Goal: Task Accomplishment & Management: Use online tool/utility

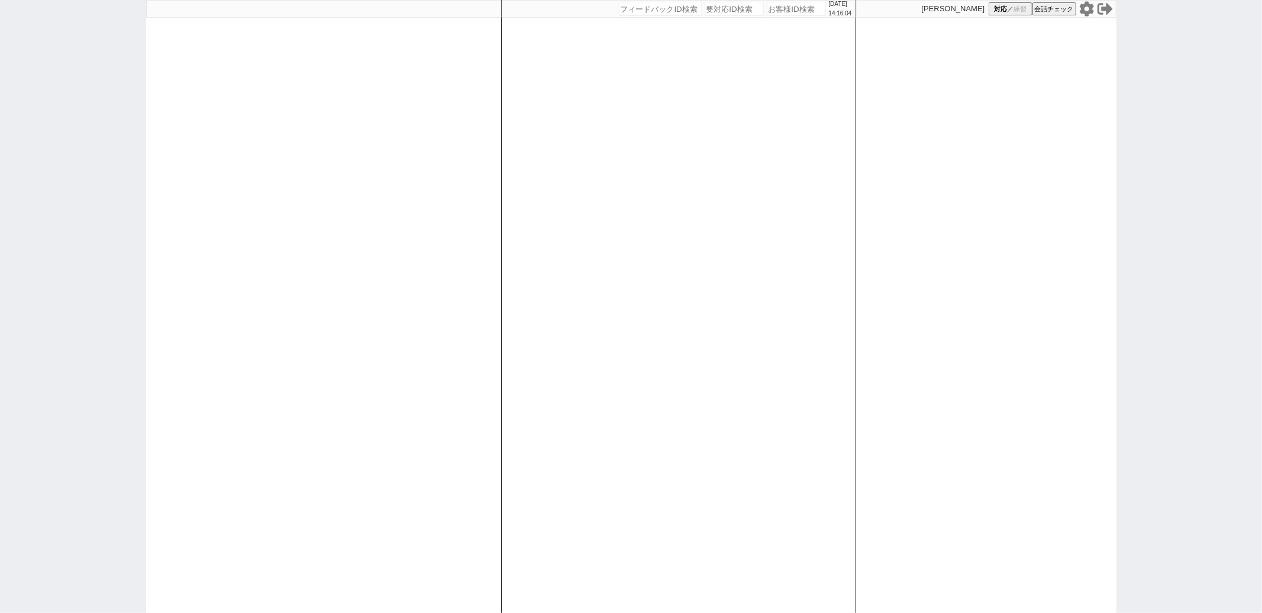
click at [499, 292] on div at bounding box center [323, 306] width 355 height 613
select select "100"
select select "1"
select select "2"
select select "2250"
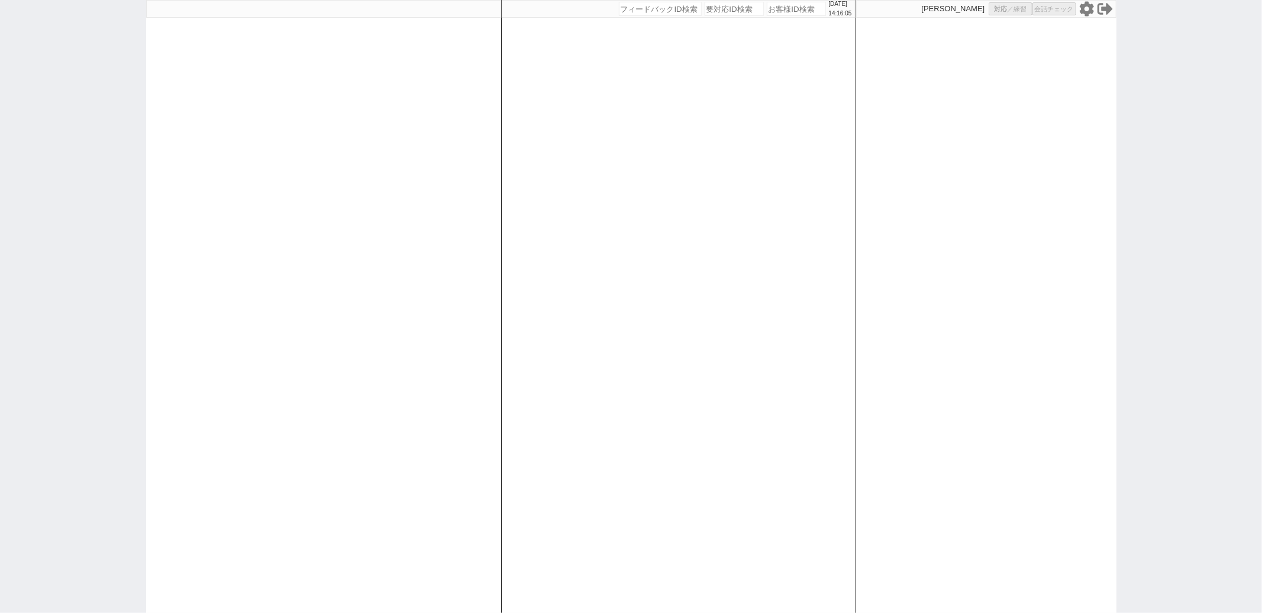
select select "5"
select select
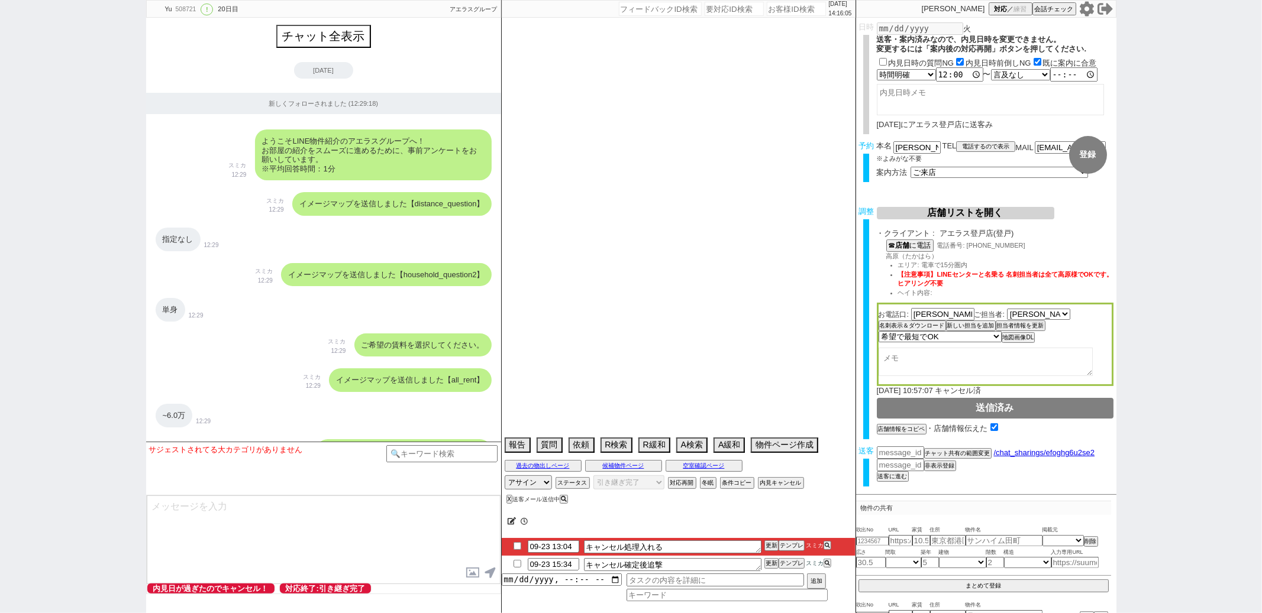
select select "15"
select select "0"
select select "14"
select select "48"
select select "[DATE]"
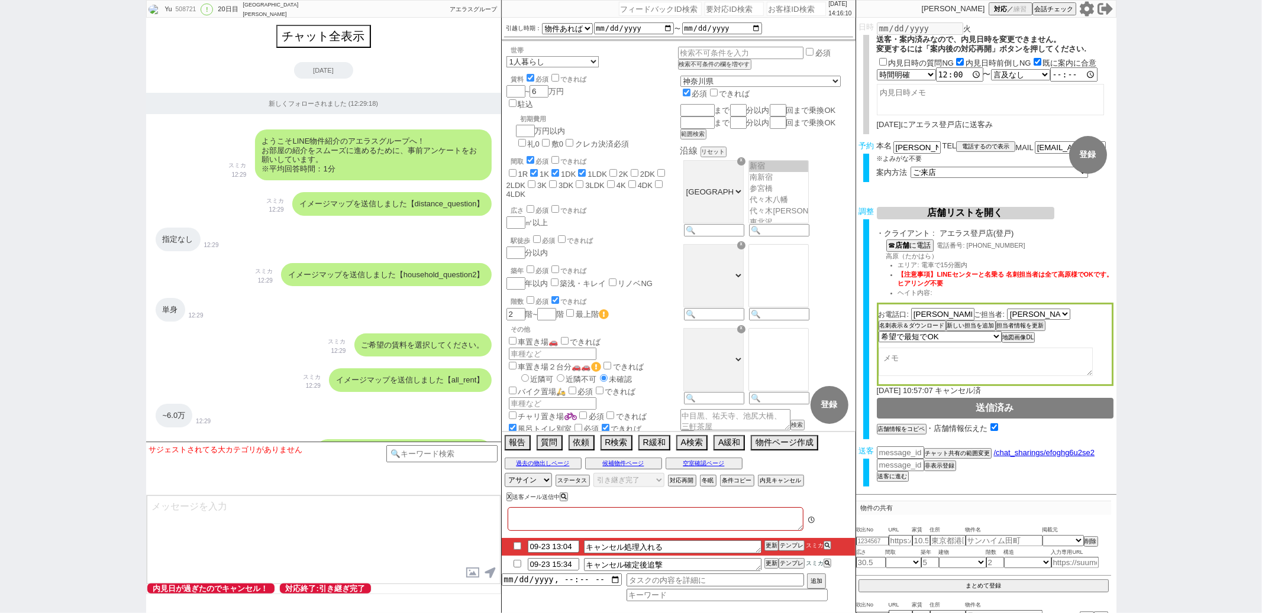
type textarea "当日まで他社なし"
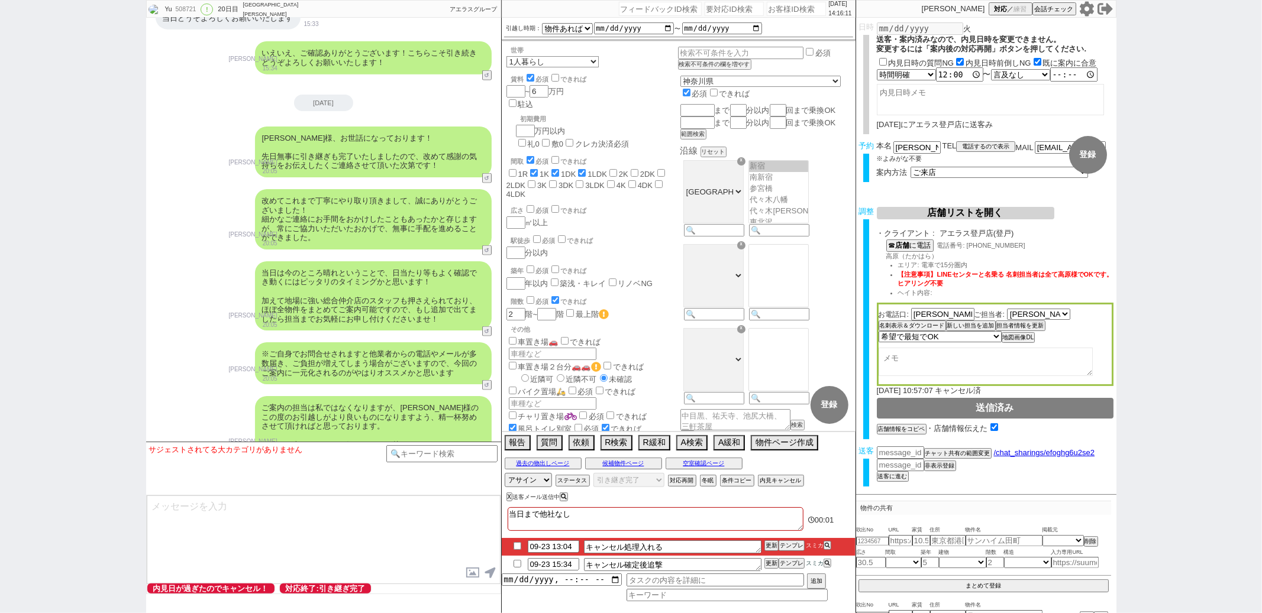
scroll to position [161, 0]
click at [771, 479] on button "内見キャンセル" at bounding box center [780, 480] width 44 height 9
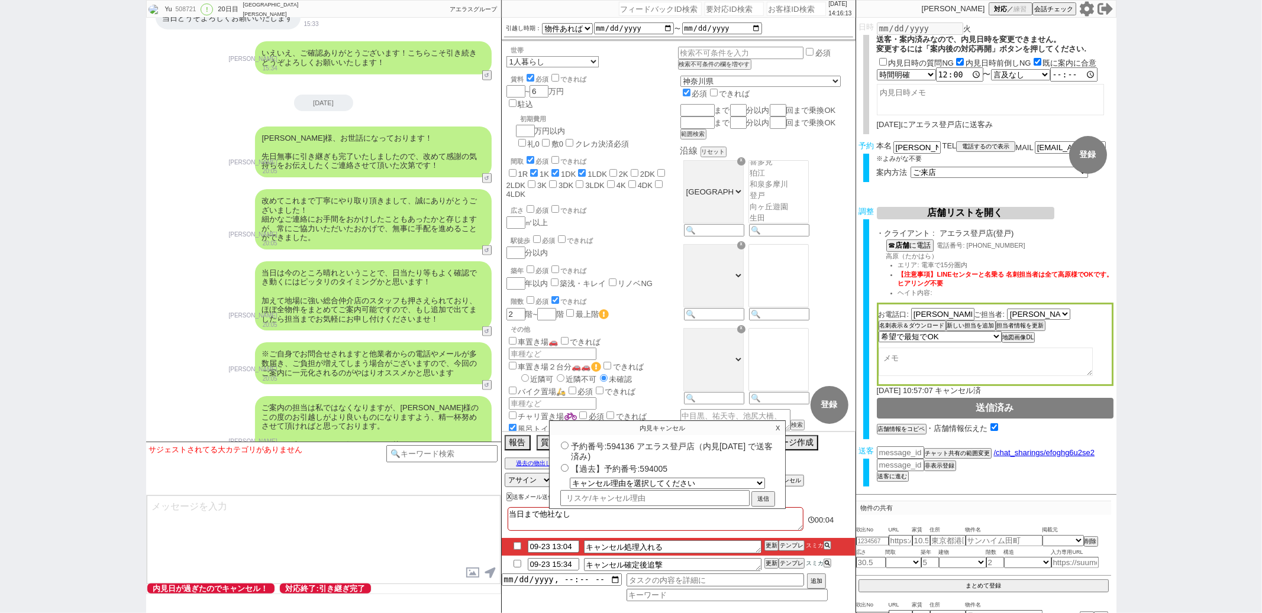
click at [619, 446] on label "予約番号:594136 アエラス登戸店（内見[DATE] で送客済み)" at bounding box center [667, 451] width 219 height 22
click at [568, 446] on input "予約番号:594136 アエラス登戸店（内見[DATE] で送客済み)" at bounding box center [565, 446] width 8 height 8
radio input "true"
click at [619, 446] on label "予約番号:594136 アエラス登戸店（内見[DATE] で送客済み)" at bounding box center [667, 451] width 219 height 22
click at [568, 446] on input "予約番号:594136 アエラス登戸店（内見[DATE] で送客済み)" at bounding box center [565, 446] width 8 height 8
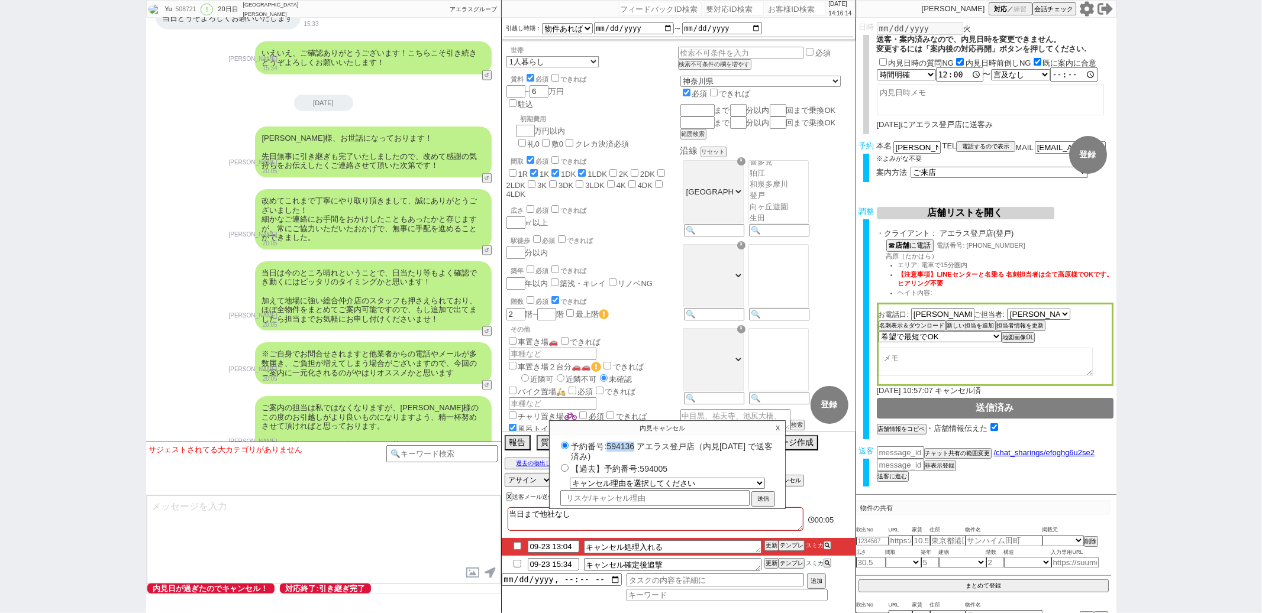
copy label "594136"
click at [668, 482] on select "キャンセル理由を選択してください 希望物件が出なかった 希望物件が見れなかった 返信がこなくなった 他決(日程調整前) 引越し自体消滅(日程調整前) 都合が変…" at bounding box center [667, 483] width 194 height 10
select select "116"
click at [570, 479] on select "キャンセル理由を選択してください 希望物件が出なかった 希望物件が見れなかった 返信がこなくなった 他決(日程調整前) 引越し自体消滅(日程調整前) 都合が変…" at bounding box center [667, 483] width 194 height 10
click at [625, 499] on input "text" at bounding box center [654, 497] width 189 height 14
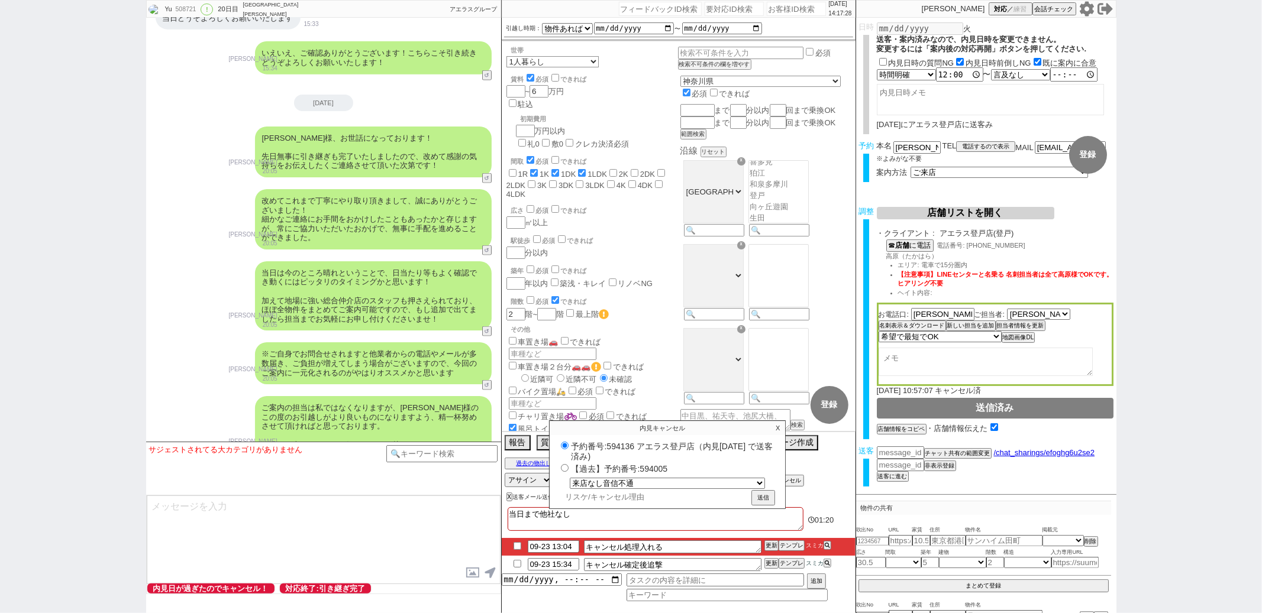
radio input "true"
type input "ｒ"
radio input "true"
type input "ら"
radio input "true"
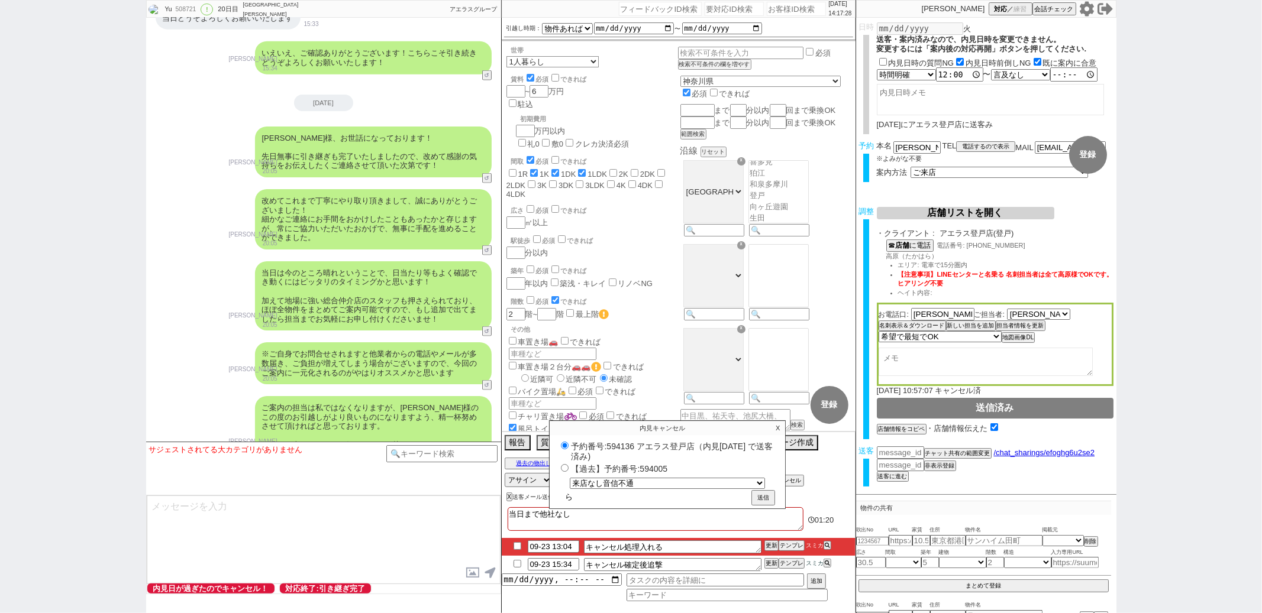
type input "らい"
radio input "true"
type input "らいｔ"
radio input "true"
type input "らいてｎ"
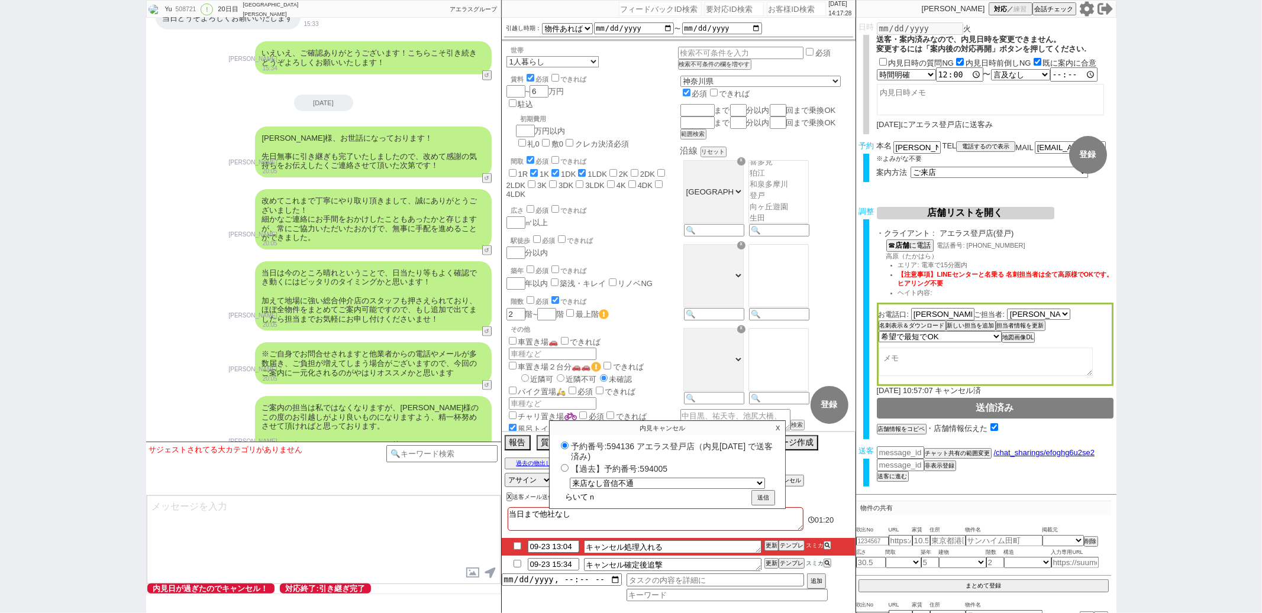
radio input "true"
type input "らいてん"
radio input "true"
type input "らいてんｓ"
radio input "true"
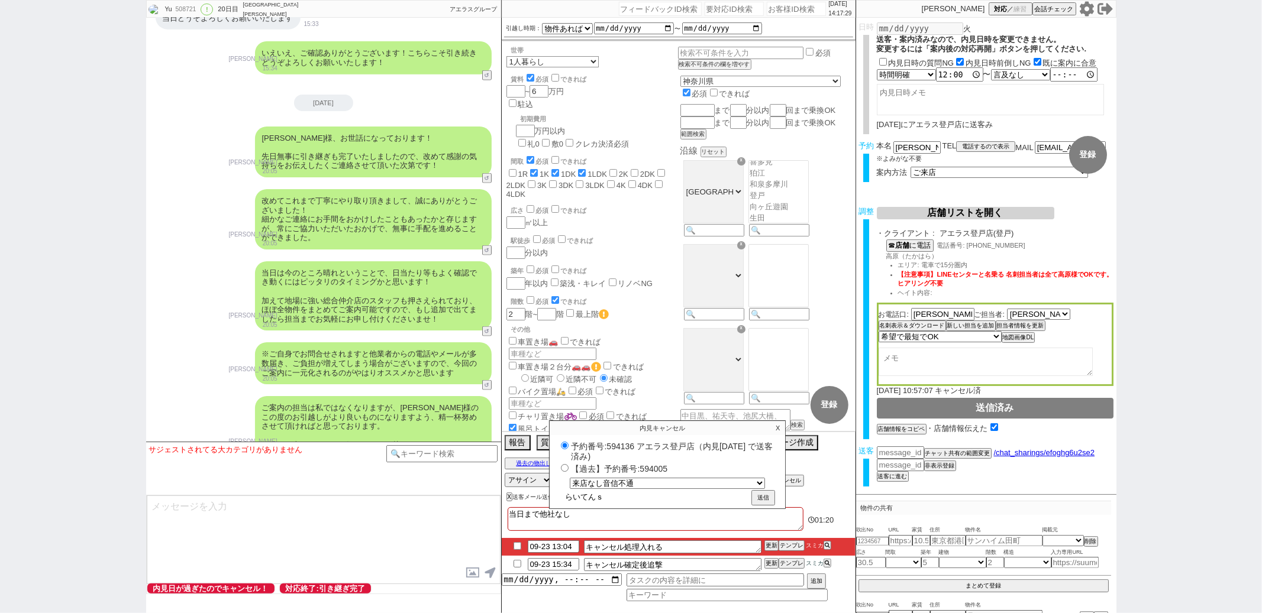
type input "らいてんｓｈ"
radio input "true"
type input "らいてんし"
radio input "true"
type input "らいてんしｔ"
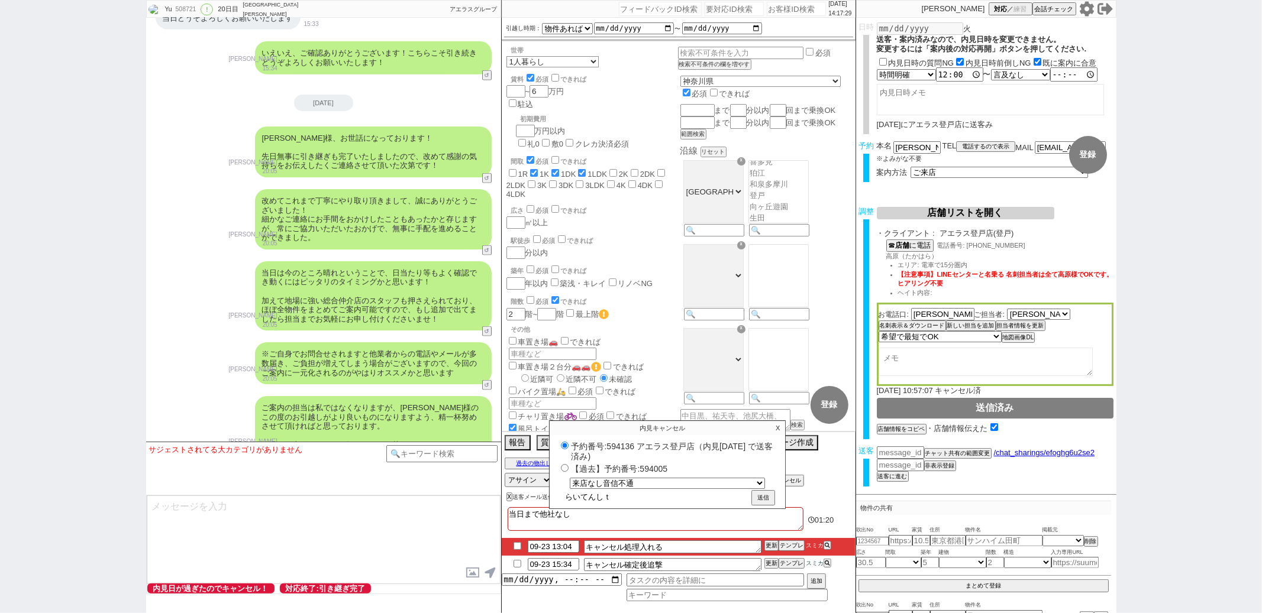
radio input "true"
type input "らいてんして"
radio input "true"
type input "らいてんしてい"
radio input "true"
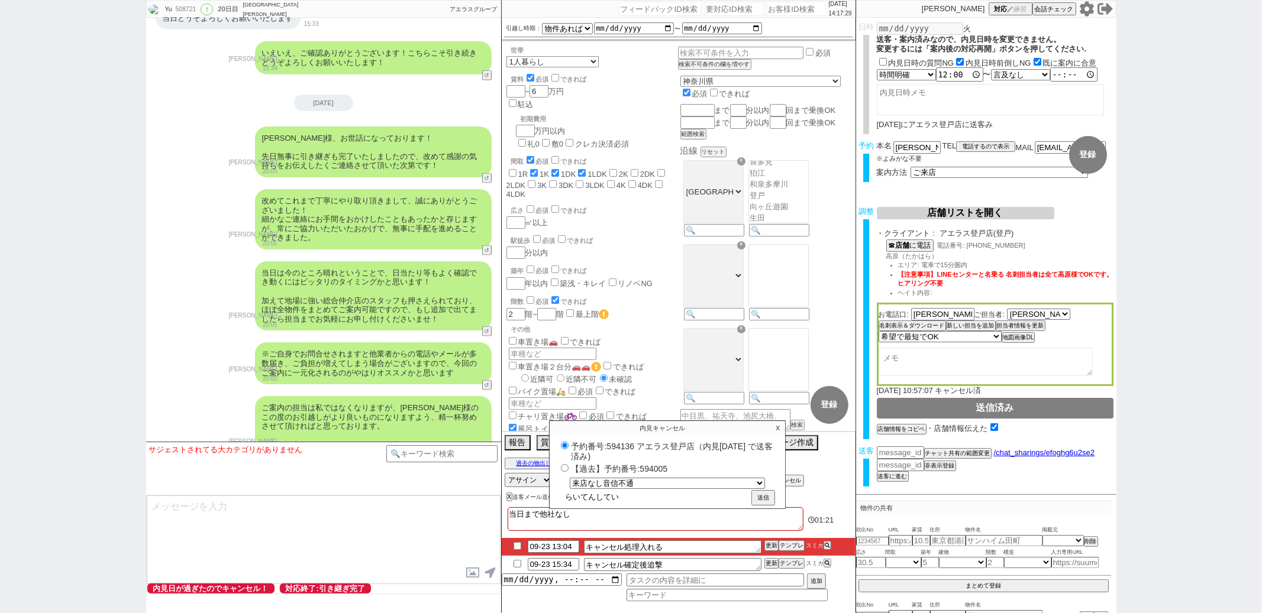
type input "らいてんしていｎ"
radio input "true"
type input "らいてんしていな"
radio input "true"
type input "らいてんしていない"
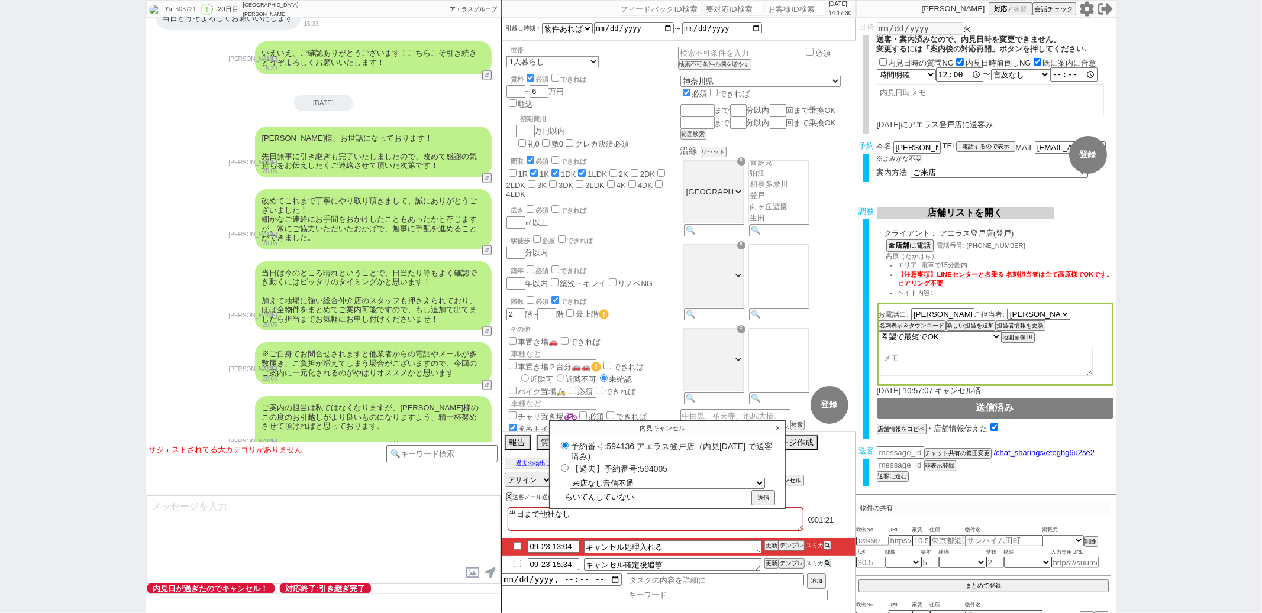
radio input "true"
type input "来店していない"
click at [753, 493] on button "送信" at bounding box center [762, 499] width 21 height 13
radio input "true"
type textarea "当日まで他社なし 調整後キャンセルあり"
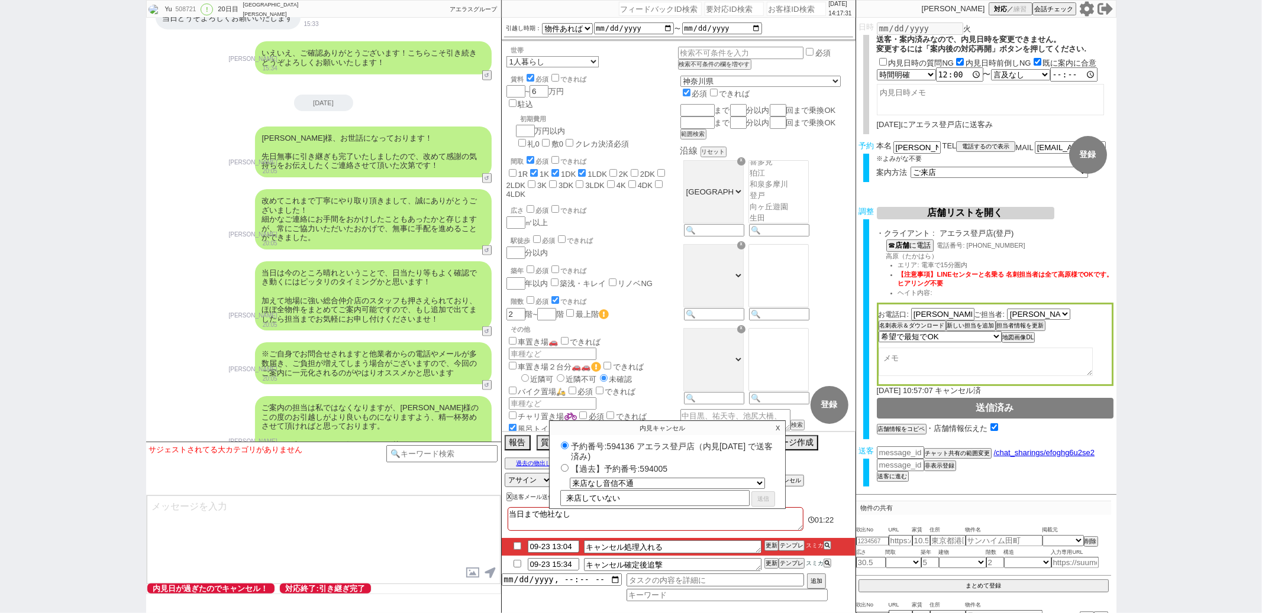
checkbox input "false"
checkbox input "true"
checkbox input "false"
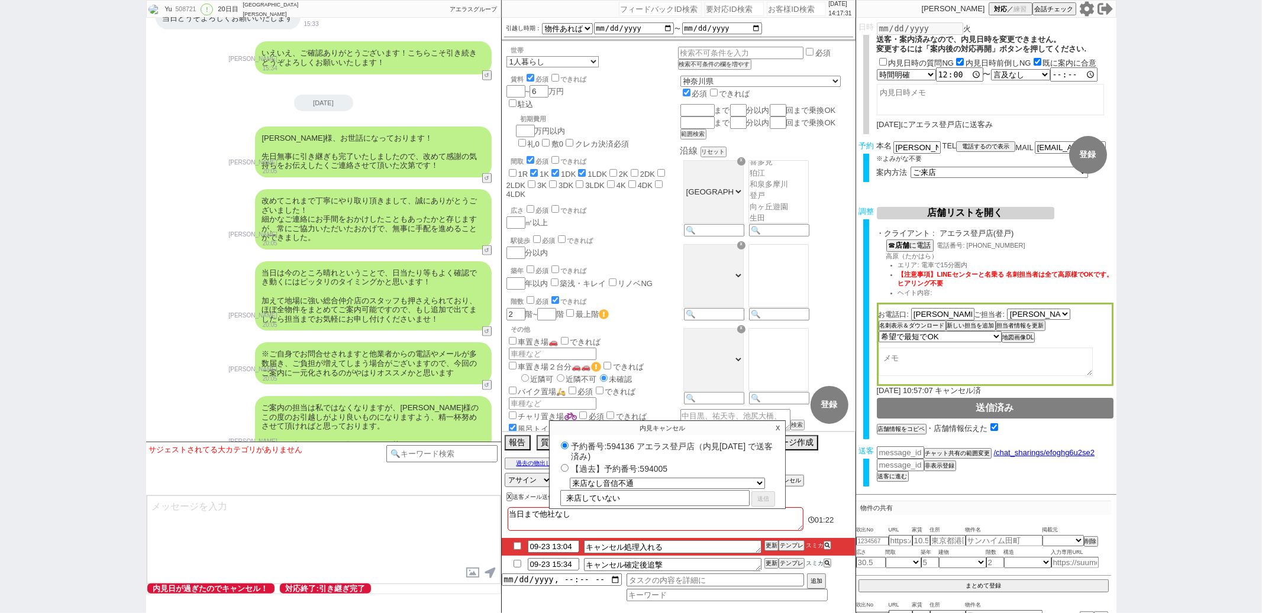
checkbox input "false"
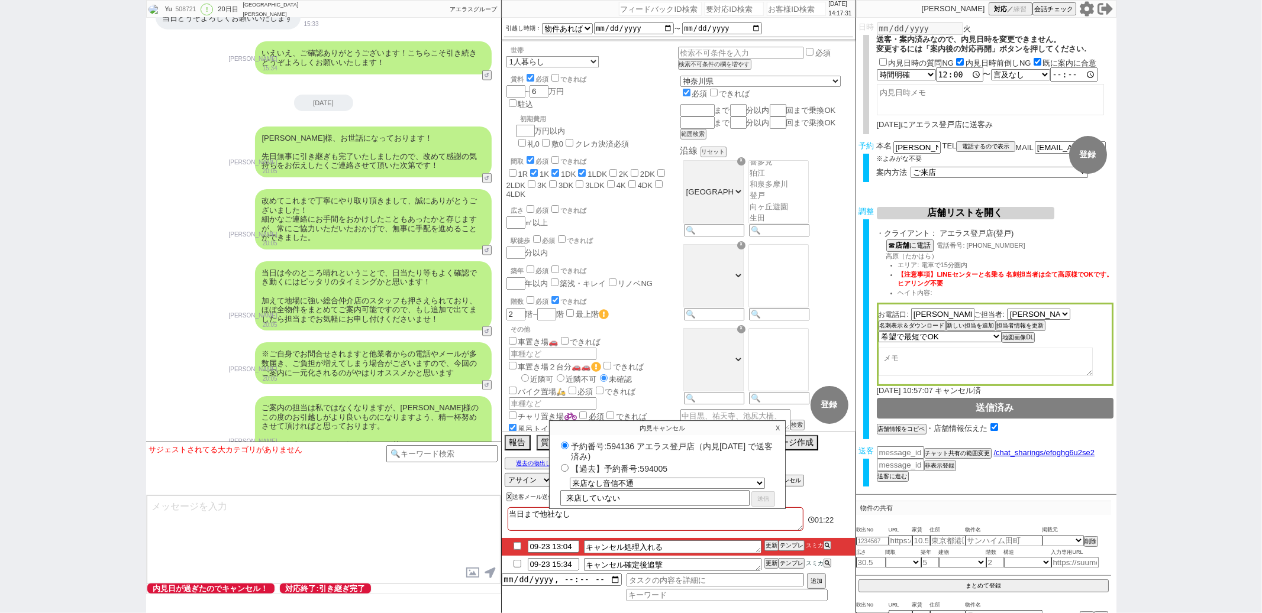
checkbox input "false"
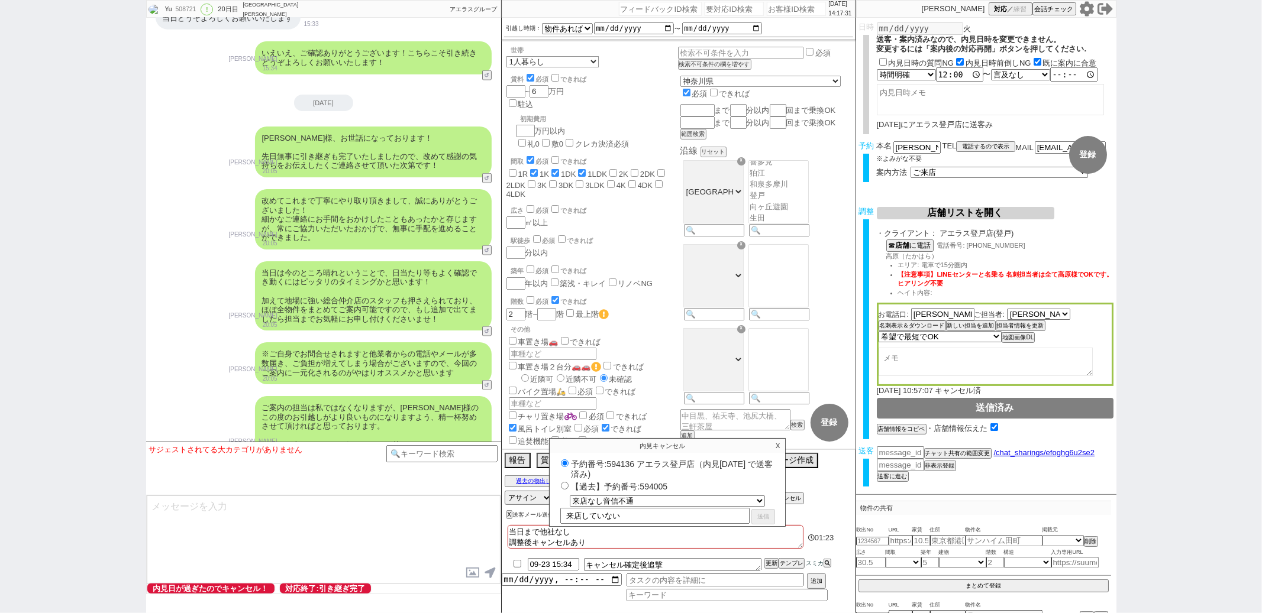
select select "0"
radio input "false"
select select
select select "0"
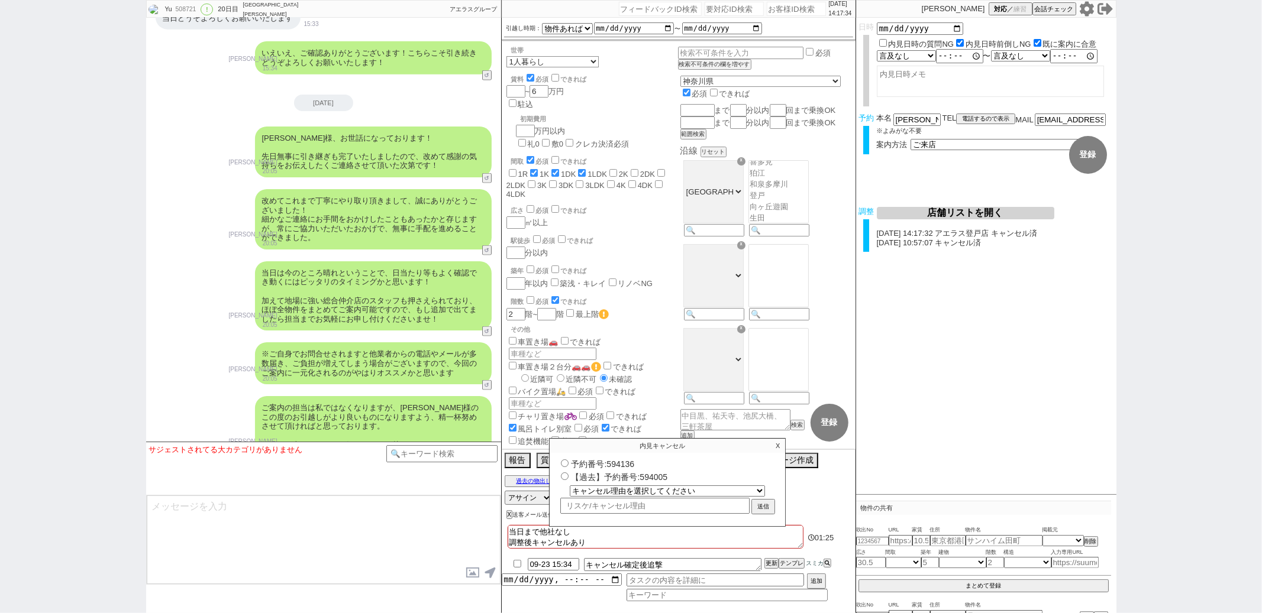
click at [775, 444] on p "X" at bounding box center [778, 446] width 14 height 14
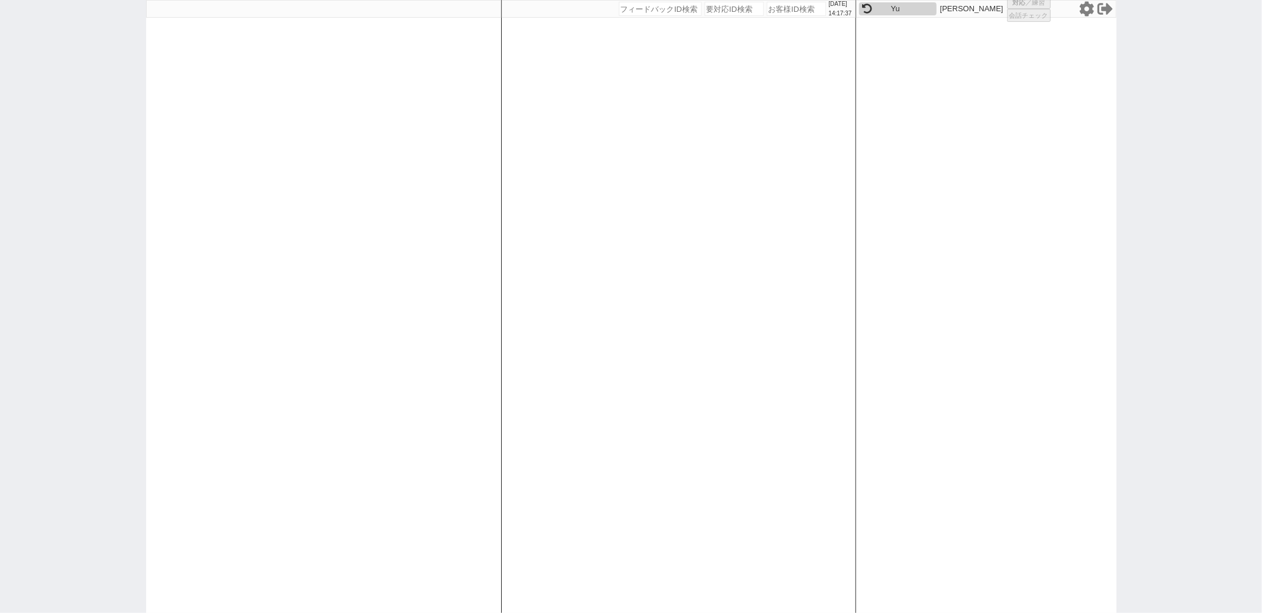
select select "1"
select select "6"
select select "2"
select select "5"
select select
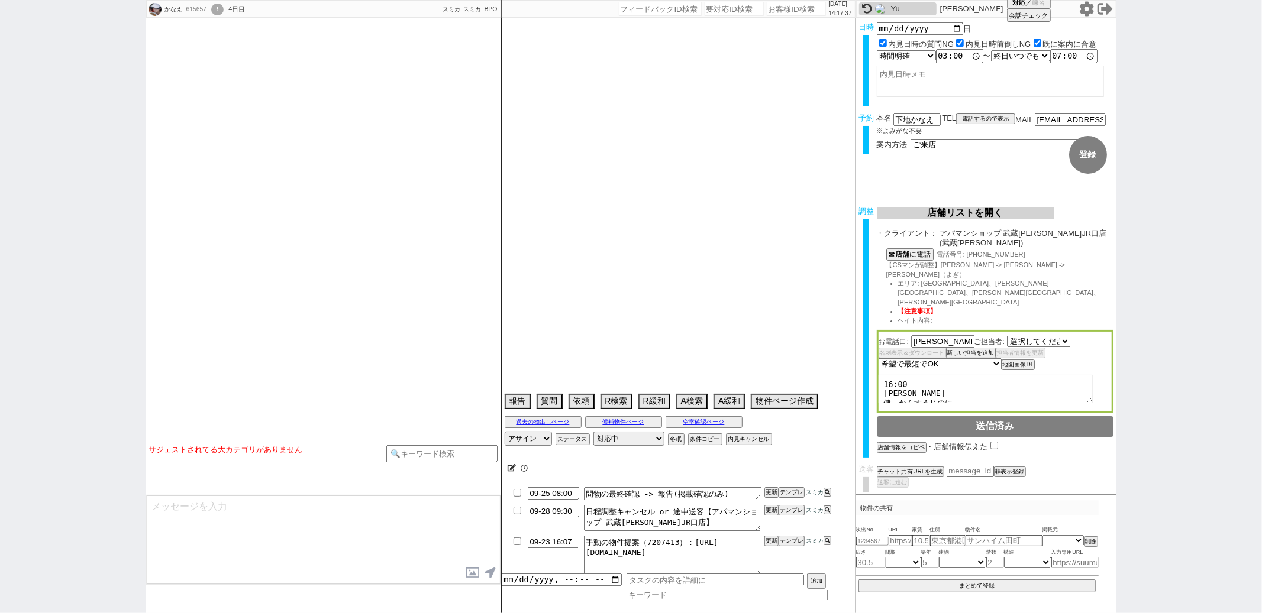
select select "2838"
type textarea "他社なし ユニットバス キッチン狭いのが不満、年内で11月引っ越しが理想 正社員勤務、神奈川方面の紹介になるOK"
select select "15"
select select "0"
select select "53"
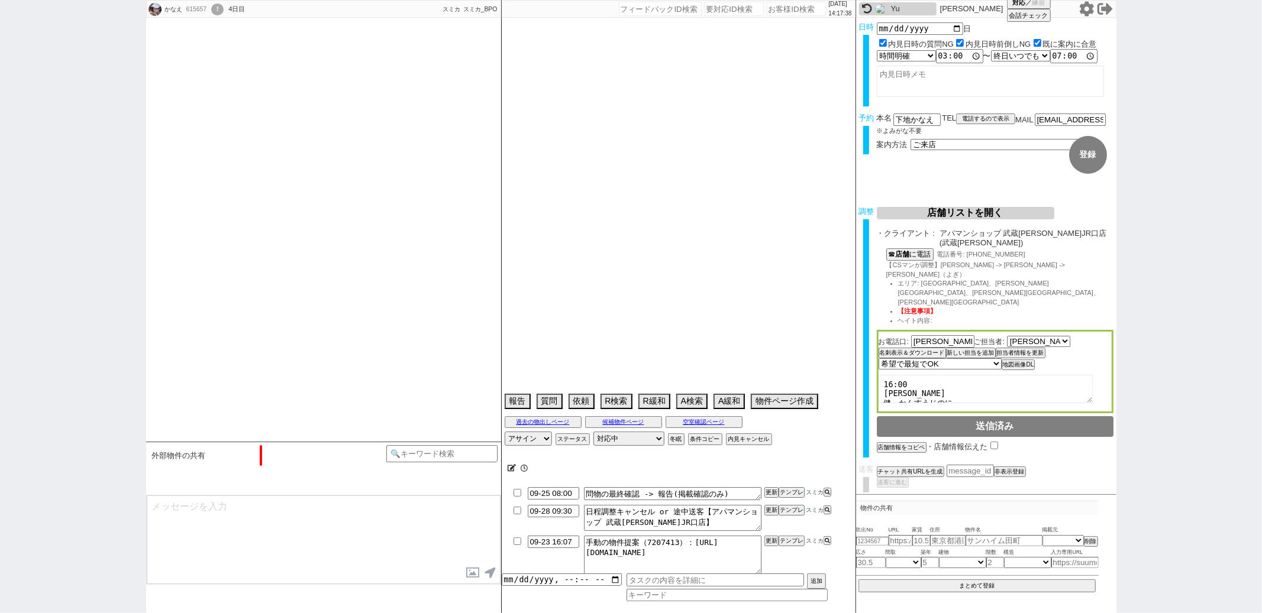
select select "15"
select select "508"
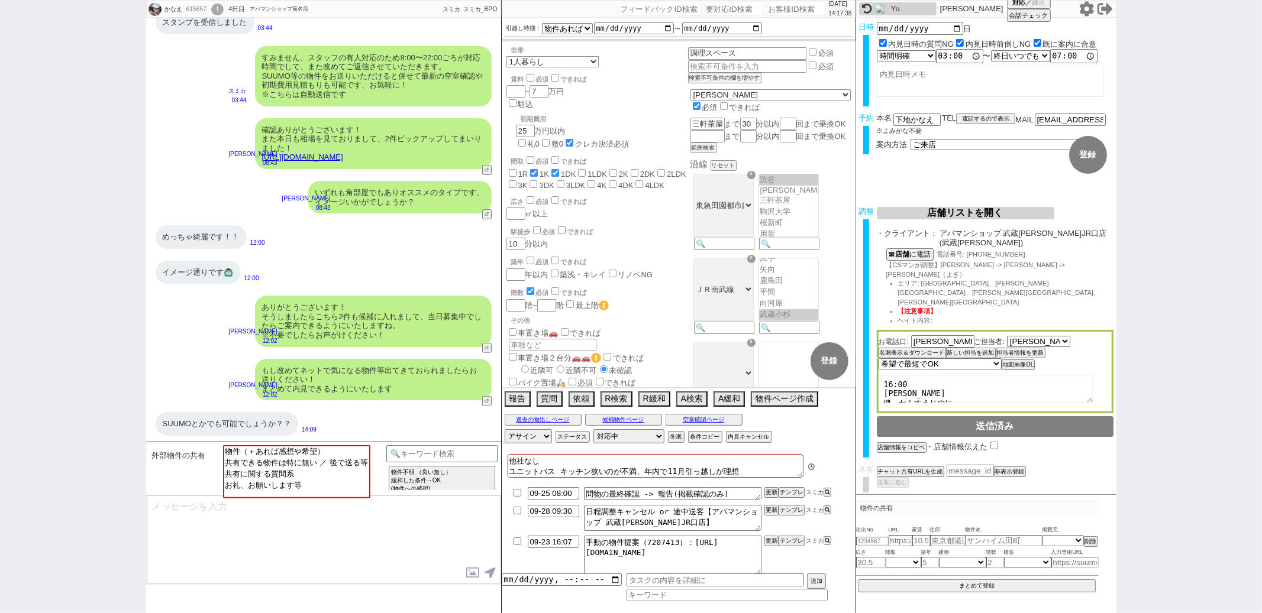
scroll to position [74, 0]
select select "共有できる物件は特に無い ／ 後で送る等"
click at [296, 461] on option "共有できる物件は特に無い ／ 後で送る等" at bounding box center [295, 462] width 145 height 11
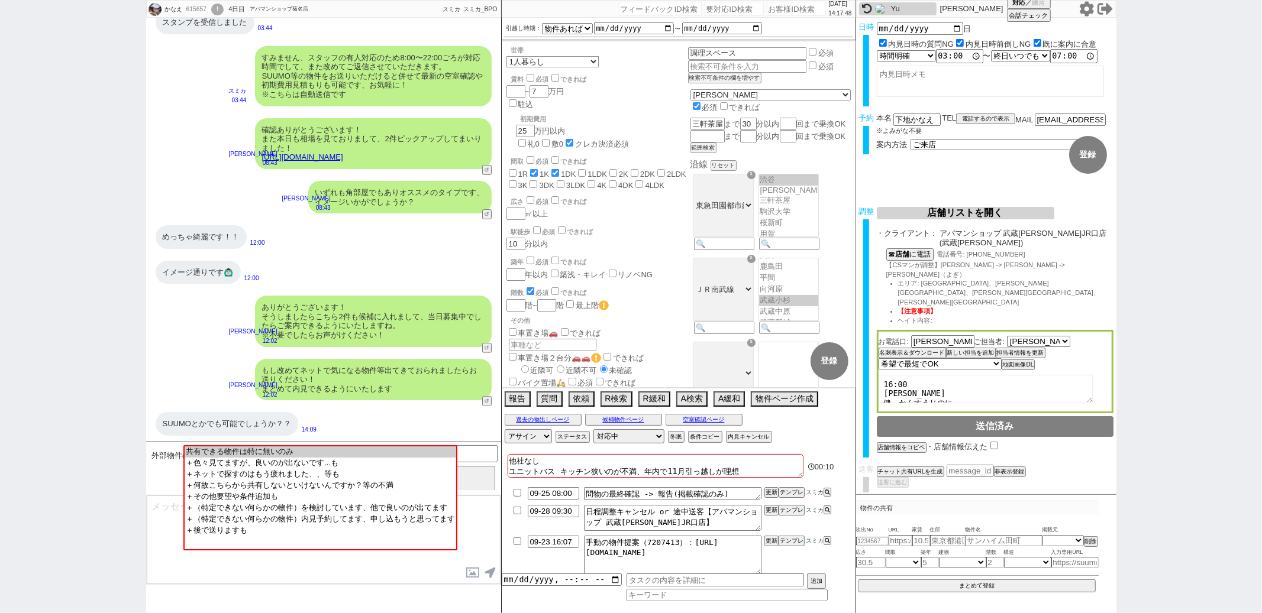
click at [271, 579] on textarea at bounding box center [324, 540] width 354 height 89
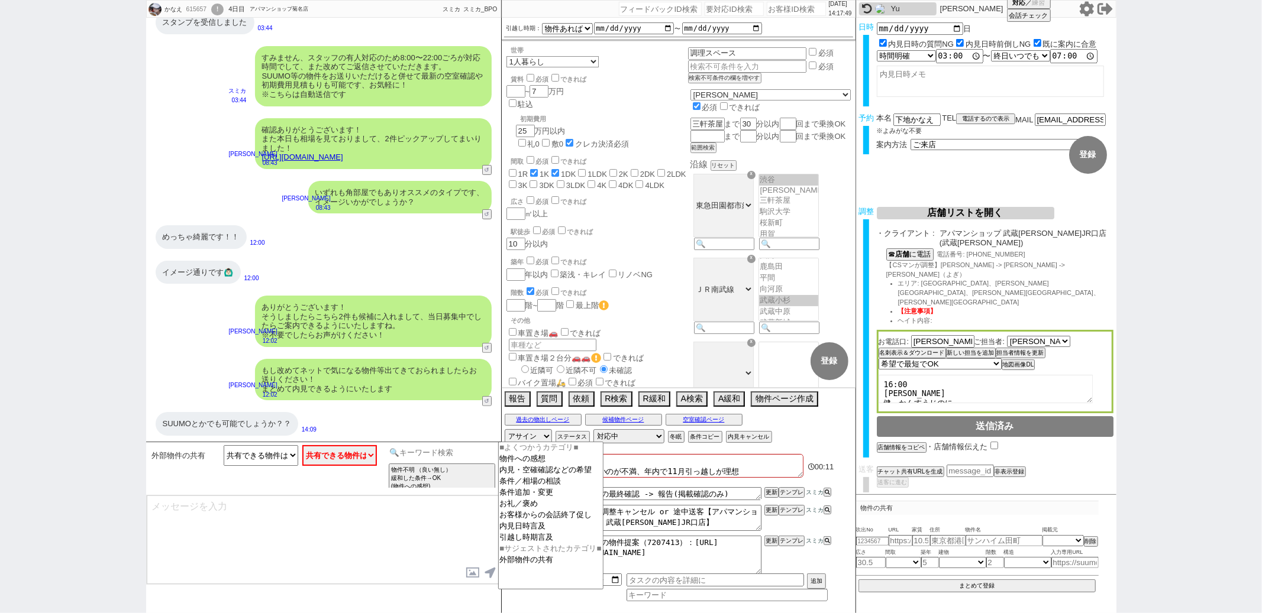
click at [409, 460] on input at bounding box center [442, 452] width 112 height 15
type input "き"
type input "SUUMO"
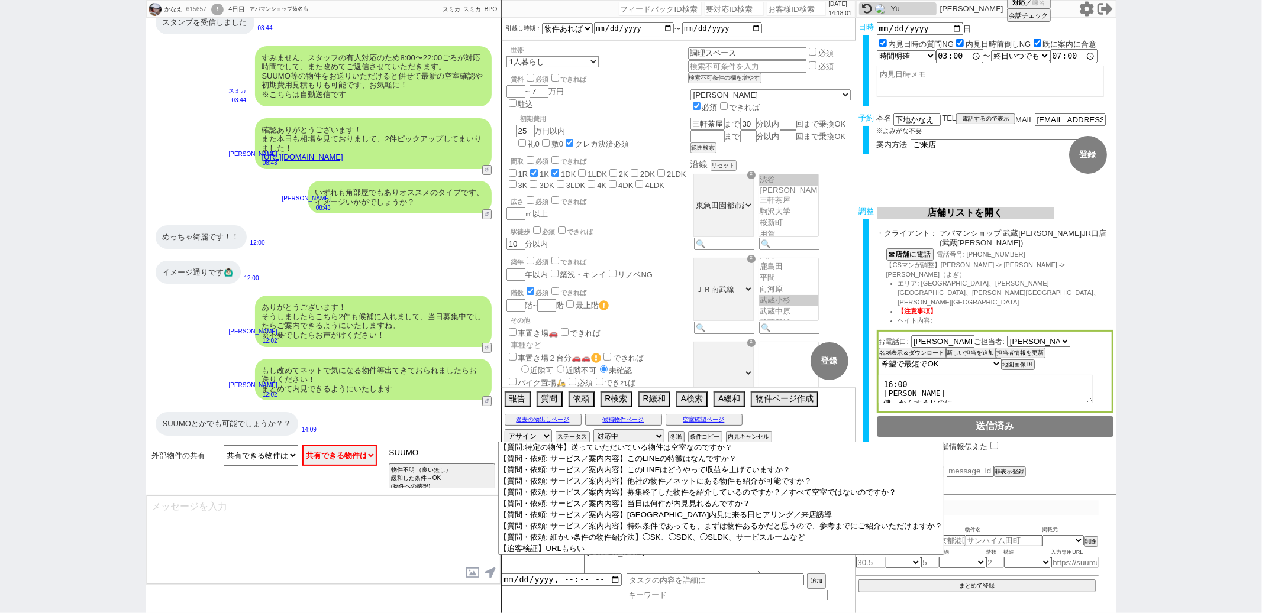
scroll to position [310, 0]
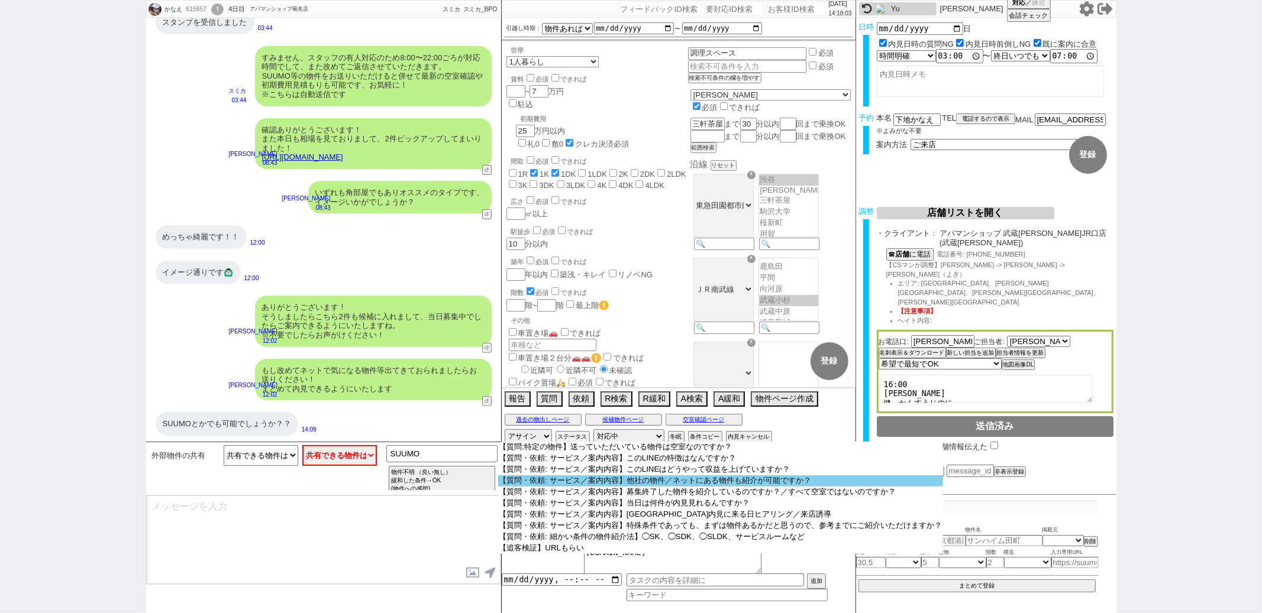
click at [571, 487] on option "【質問・依頼: サービス／案内内容】他社の物件／ネットにある物件も紹介が可能ですか？" at bounding box center [720, 481] width 445 height 11
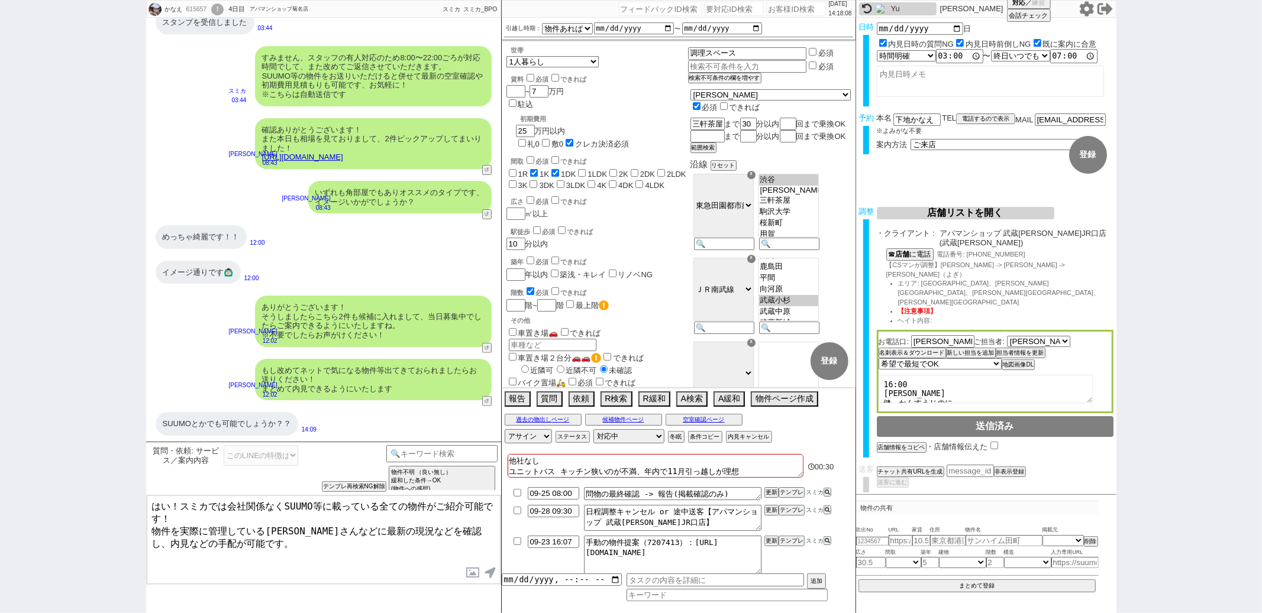
type textarea "はい！スミカでは会社関係なくSUUMO等に載っている全ての物件がご紹介可能です！ 物件を実際に管理している大家さんなどに最新の現況などを確認し、内見などの手配…"
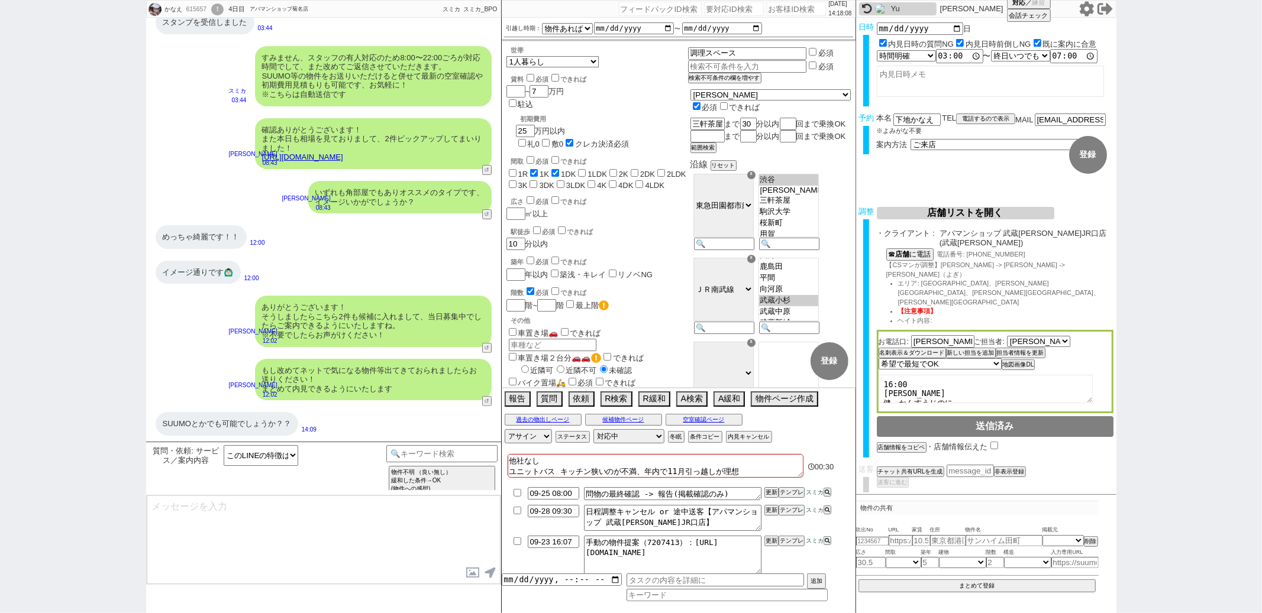
scroll to position [39, 0]
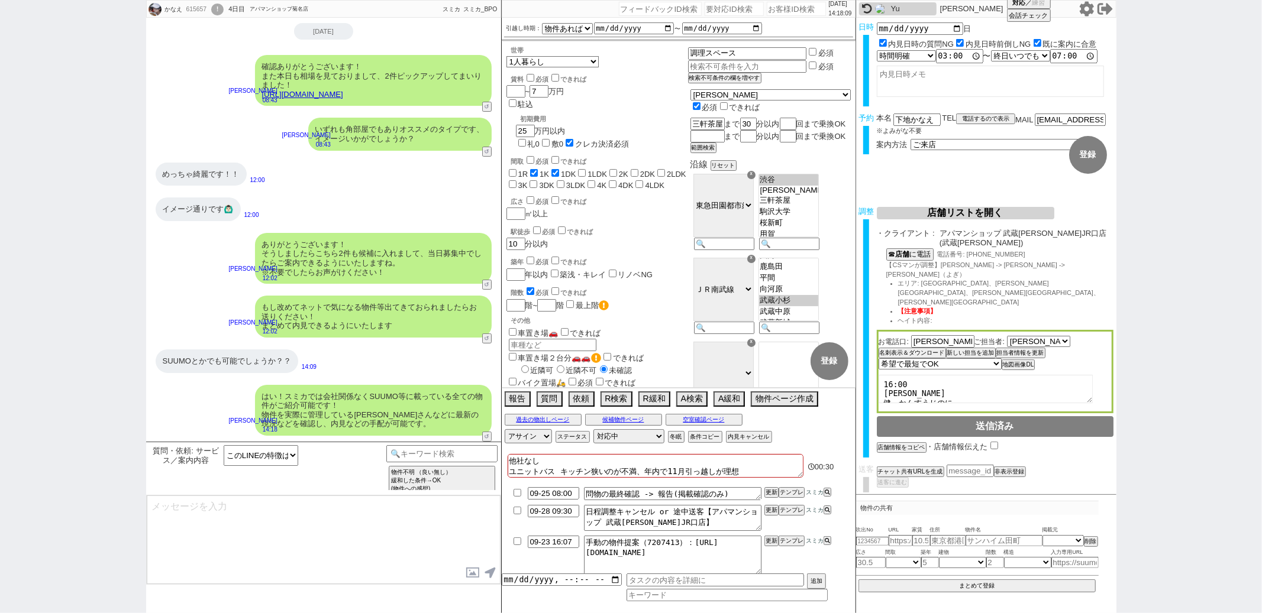
type textarea "現時点では何か気になる物件などございますでしょうか？"
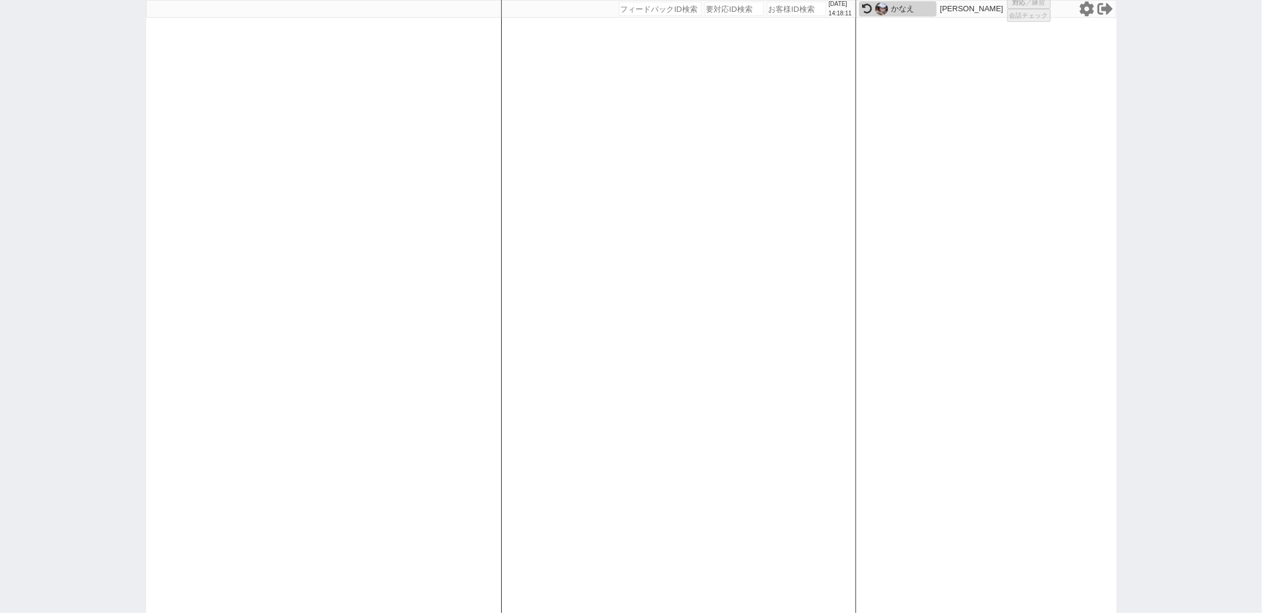
select select
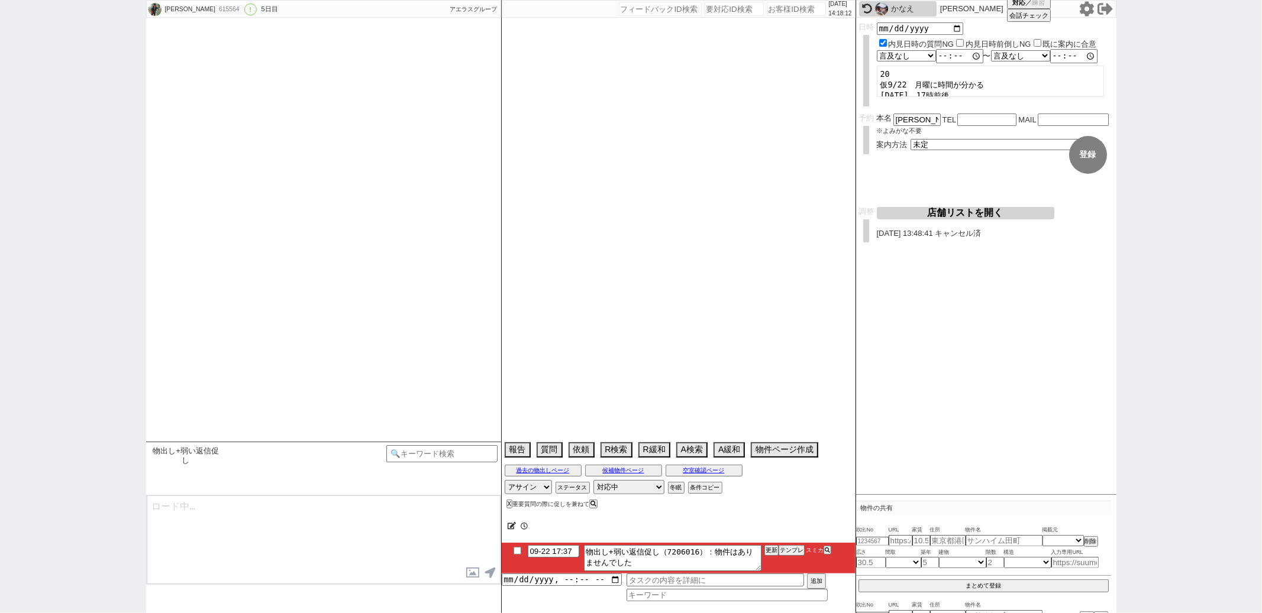
type textarea "22日他社で内見"
select select "2025"
select select "10"
select select "36"
select select "0"
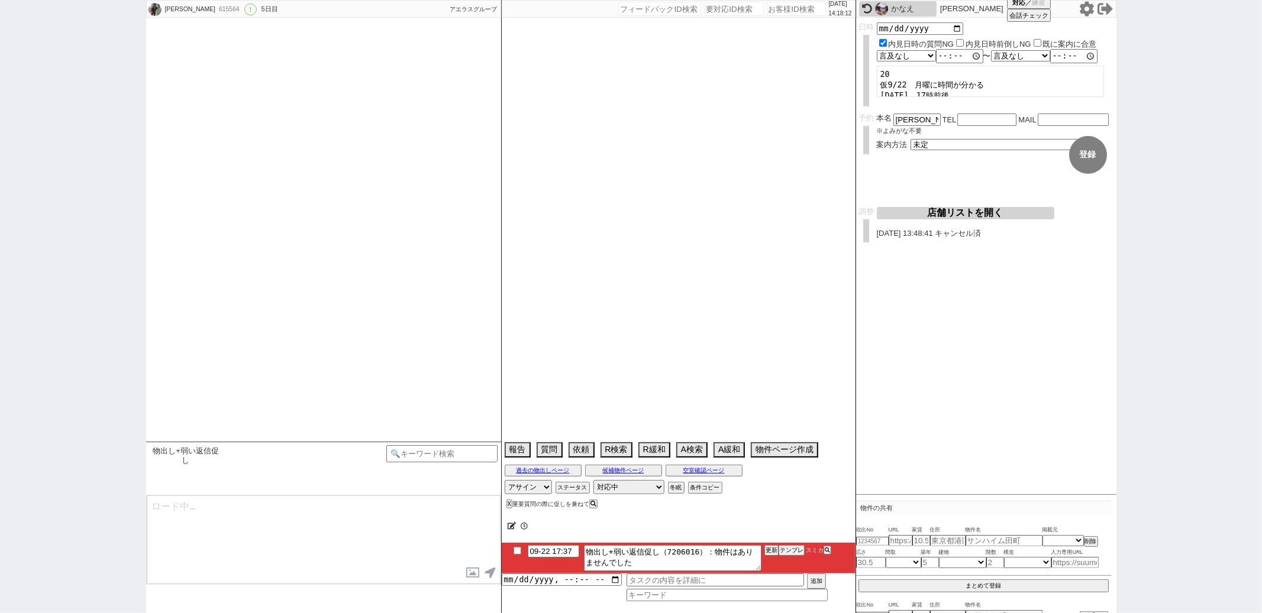
select select "36"
select select "1064"
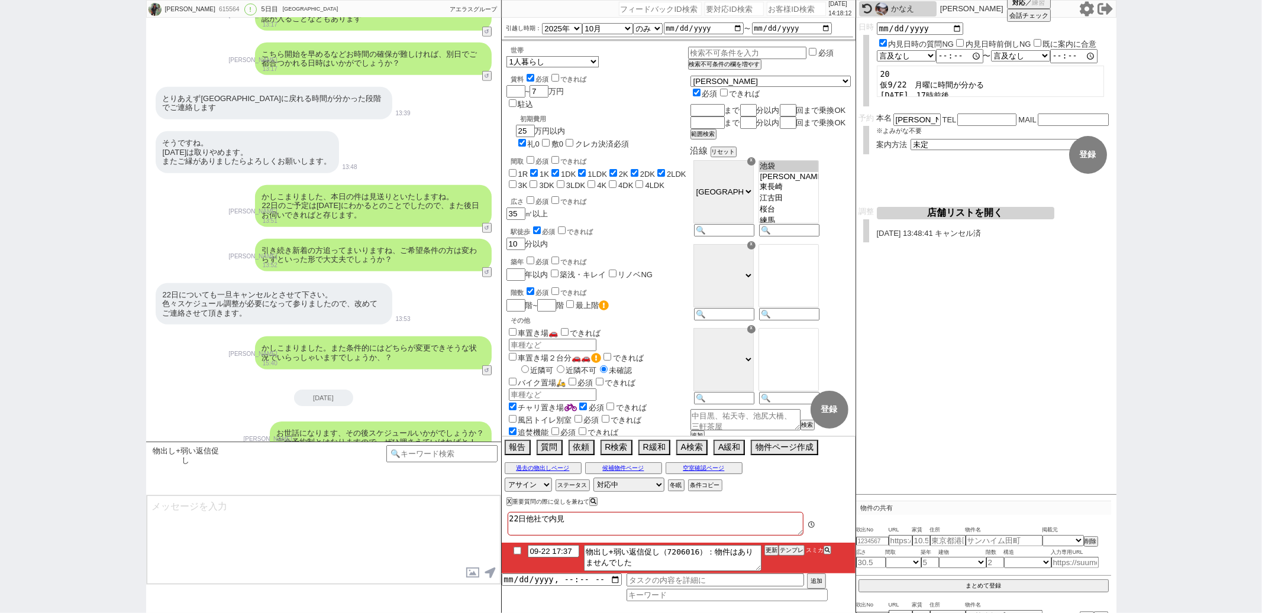
scroll to position [111, 0]
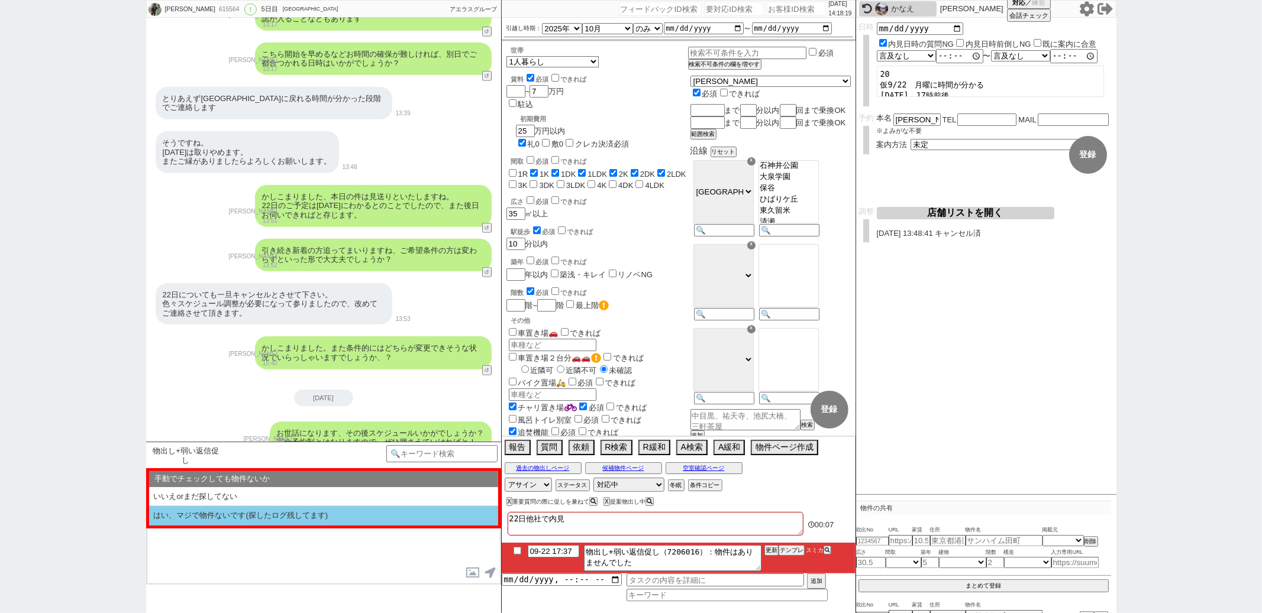
click at [280, 513] on li "はい、マジで物件ないです(探したログ残してます)" at bounding box center [323, 516] width 349 height 20
select select "はい、マジで物件ないです(探したログ残してます)"
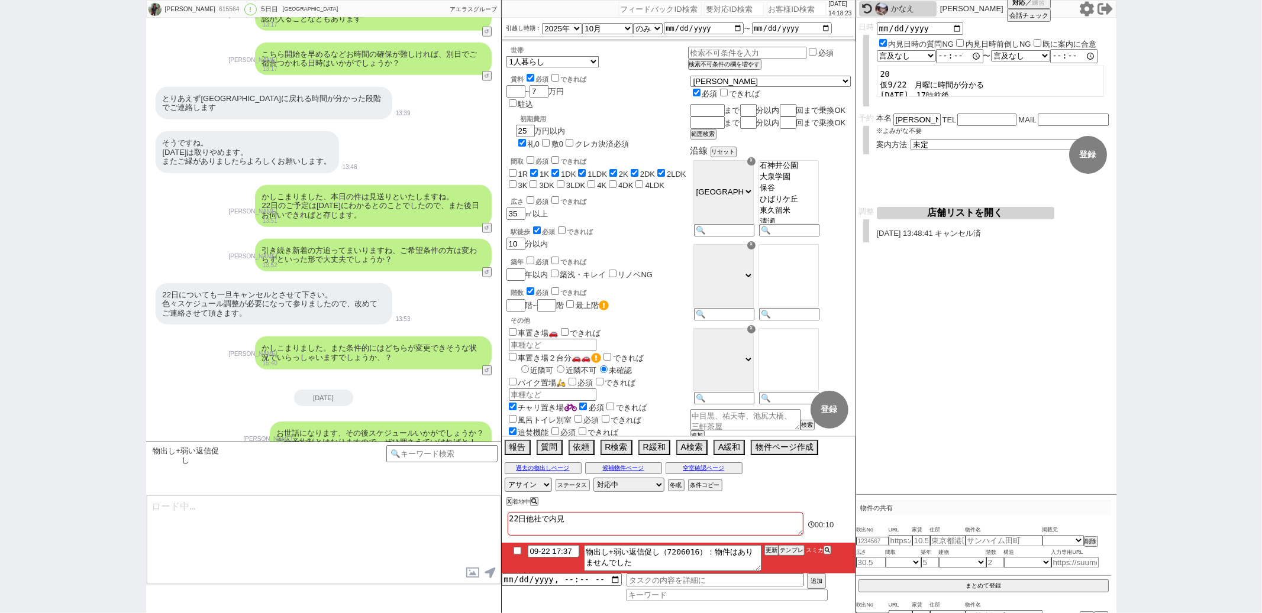
type textarea "本日も張っておりますが出ておりませんね、 厳し目に見てらっしゃると思いますが、その後お探しの中で緩められる条件などございましたらお気軽にお願いします！ これま…"
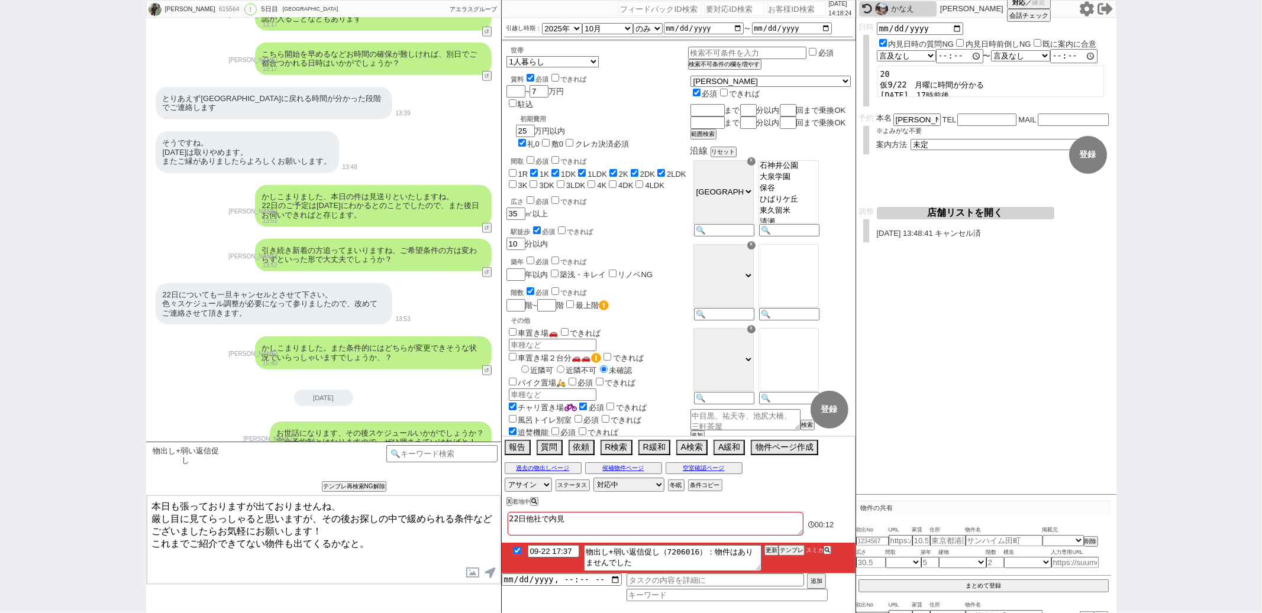
checkbox input "true"
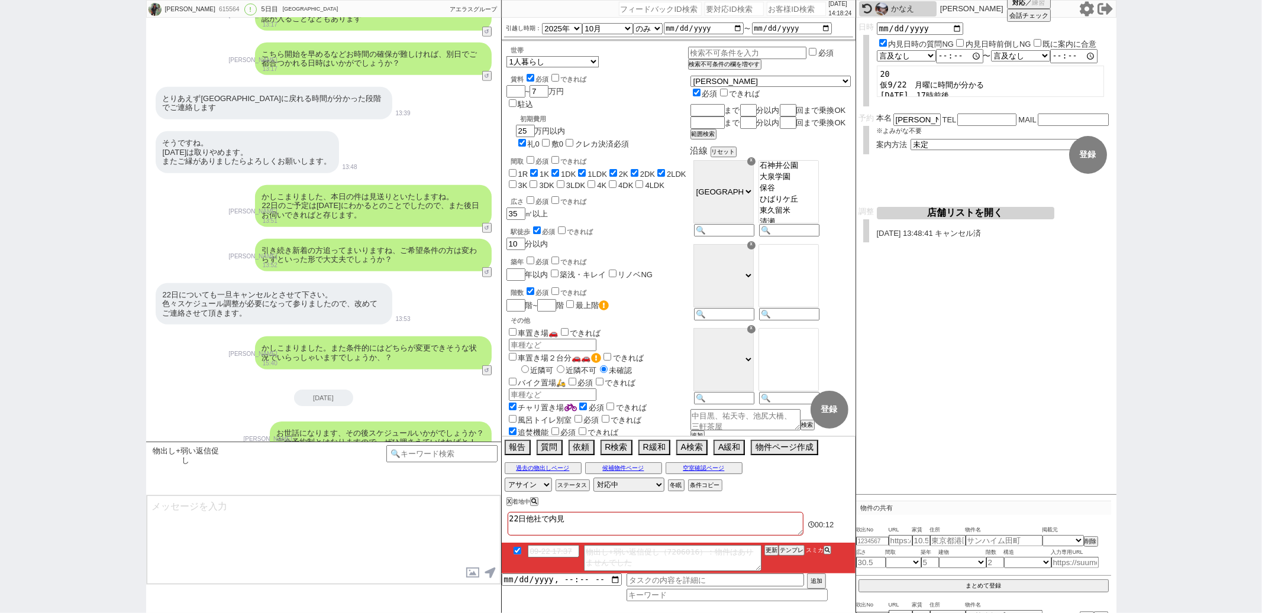
scroll to position [406, 0]
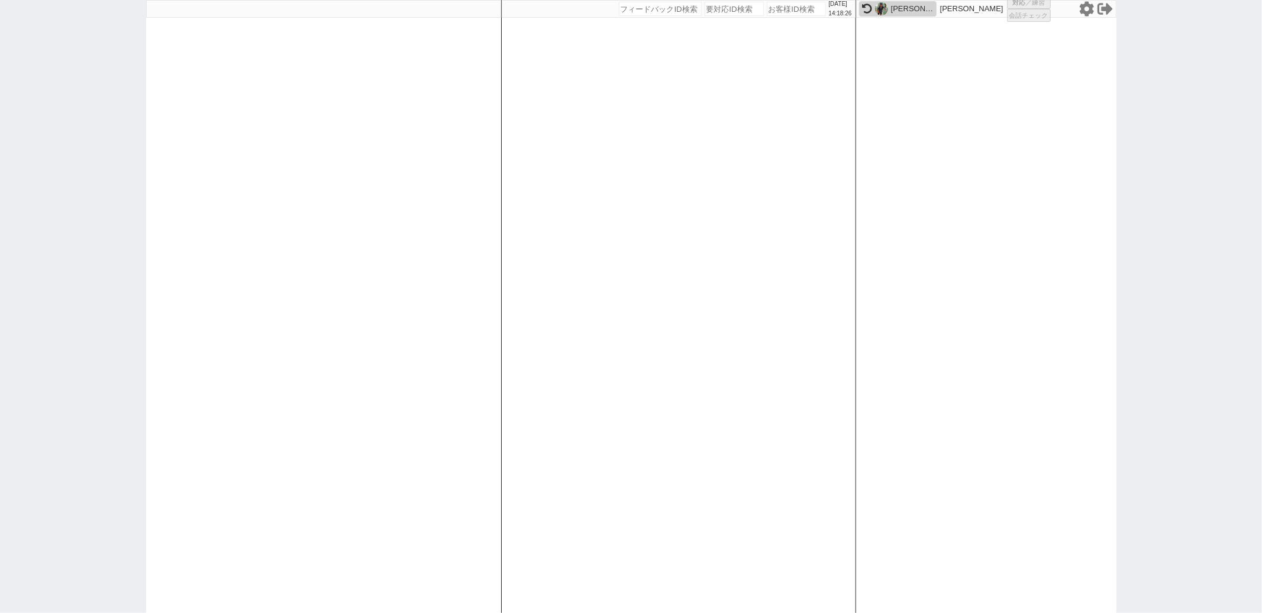
select select "2"
select select
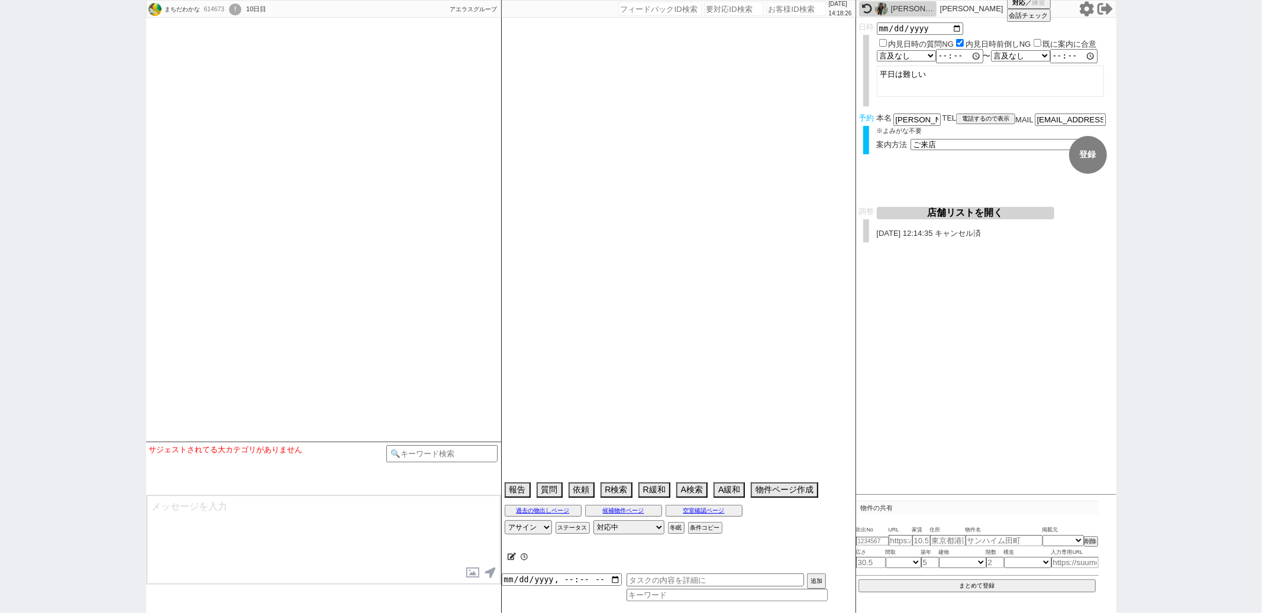
type textarea "20日午前に他社あり、他社消し必須、調整前キャンセル"
select select
select select "15"
select select "0"
select select "12"
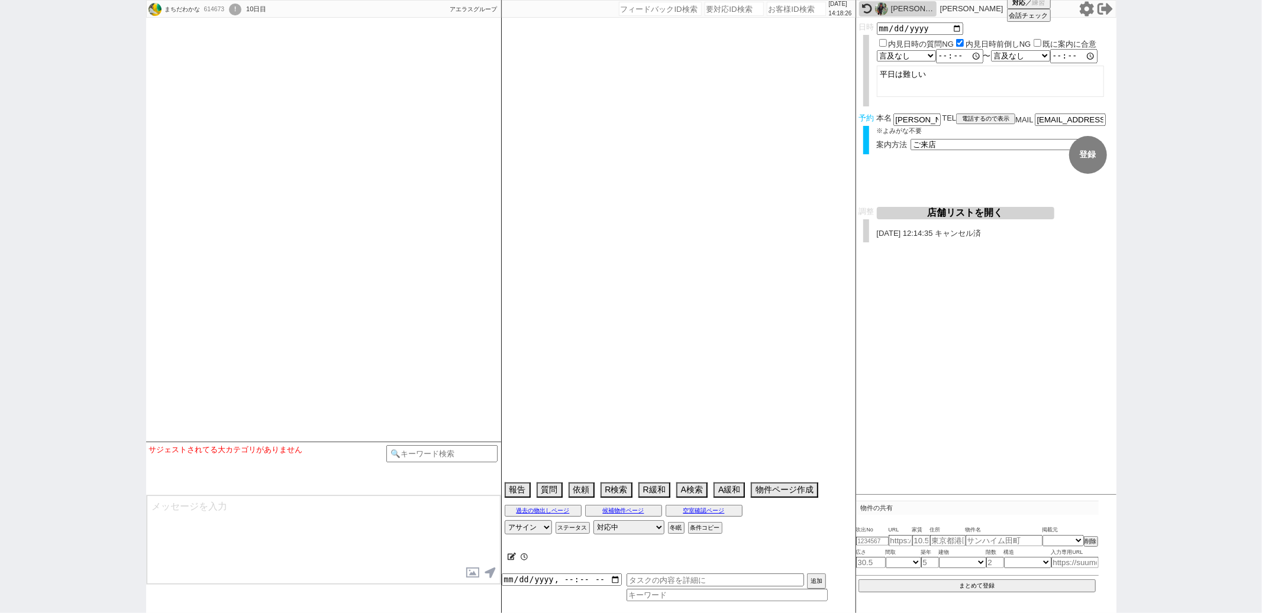
select select "122"
select select "123"
select select "124"
select select "125"
select select "126"
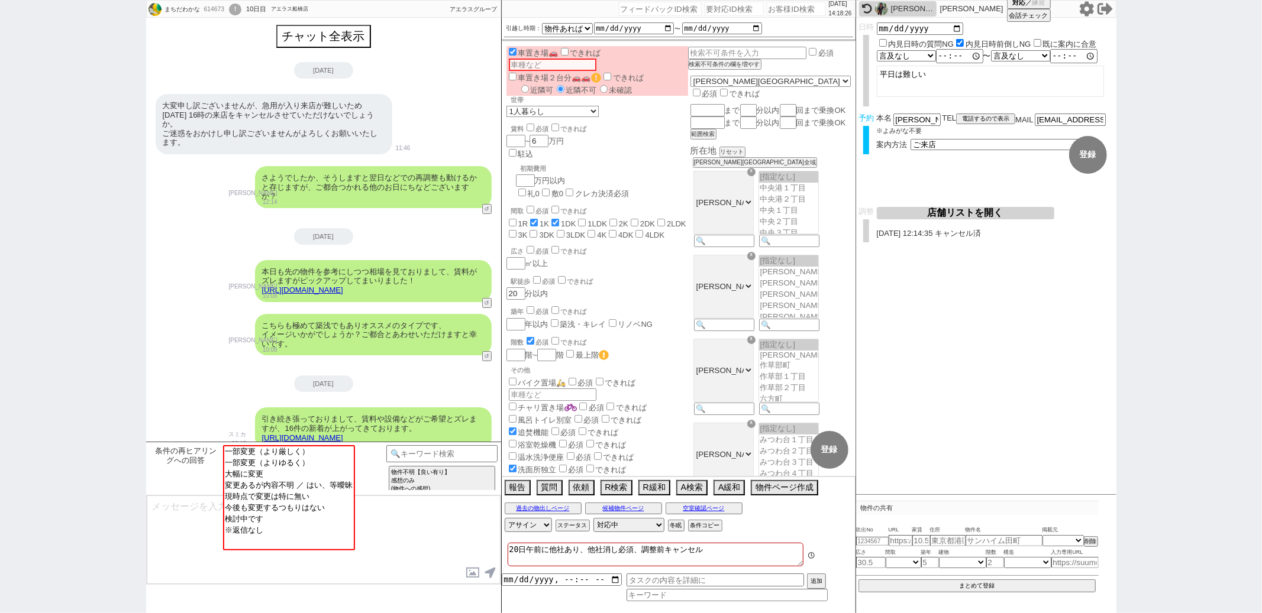
scroll to position [475, 0]
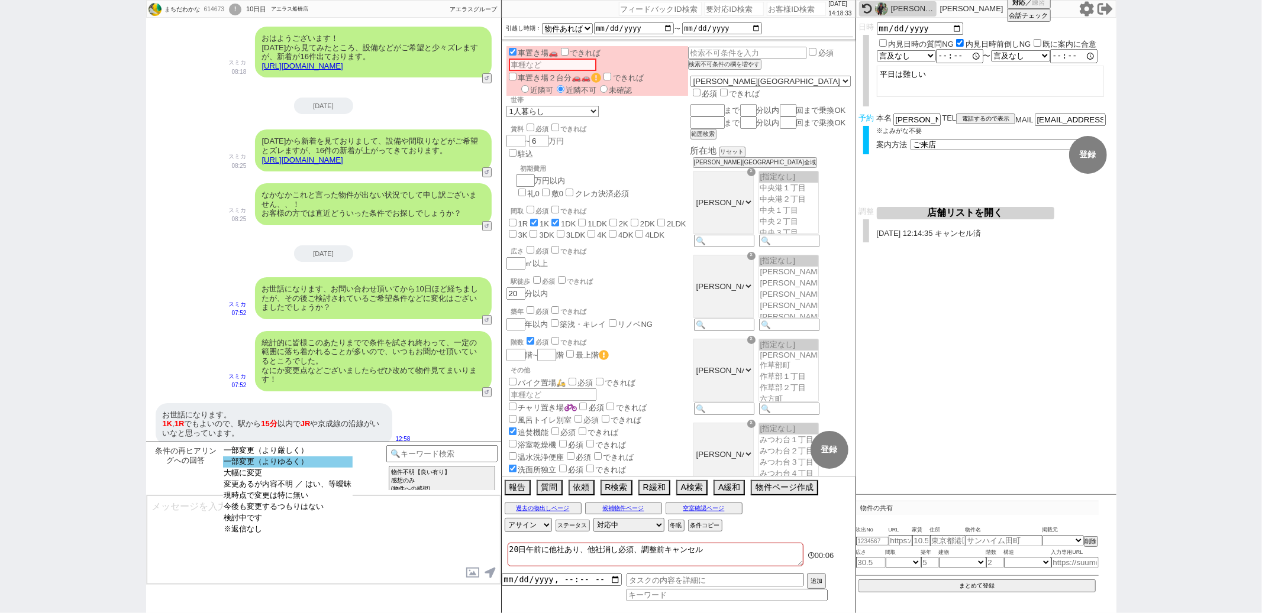
click at [311, 461] on option "一部変更（よりゆるく）" at bounding box center [288, 462] width 130 height 11
select select "12"
select select "122"
select select "123"
select select "124"
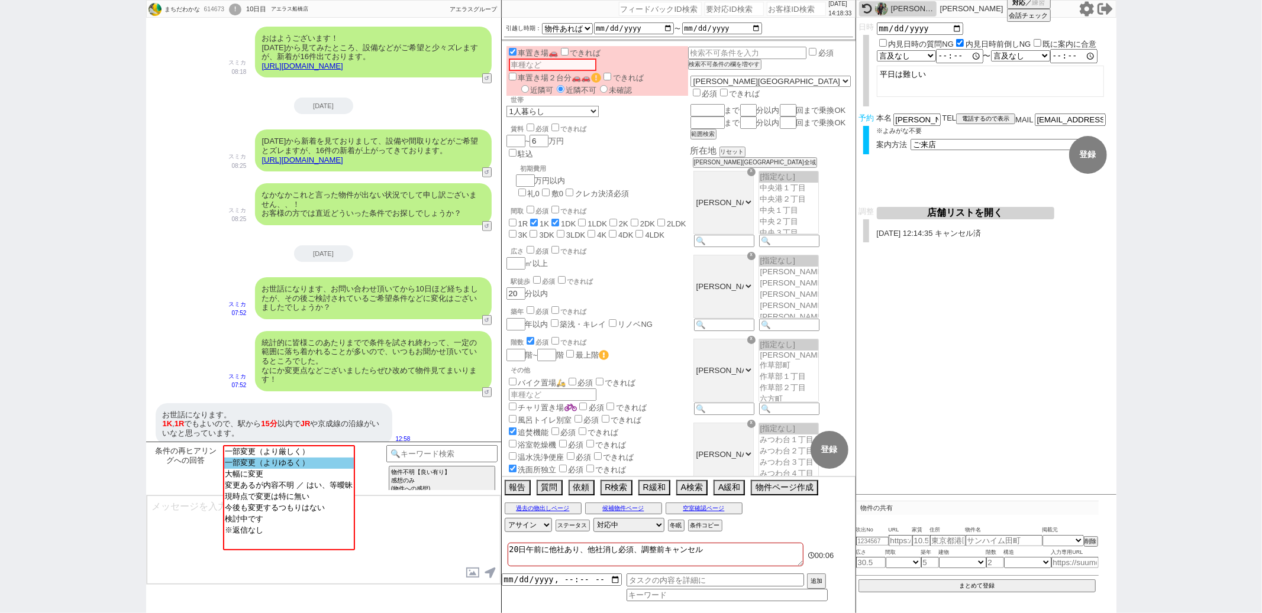
select select "125"
select select "126"
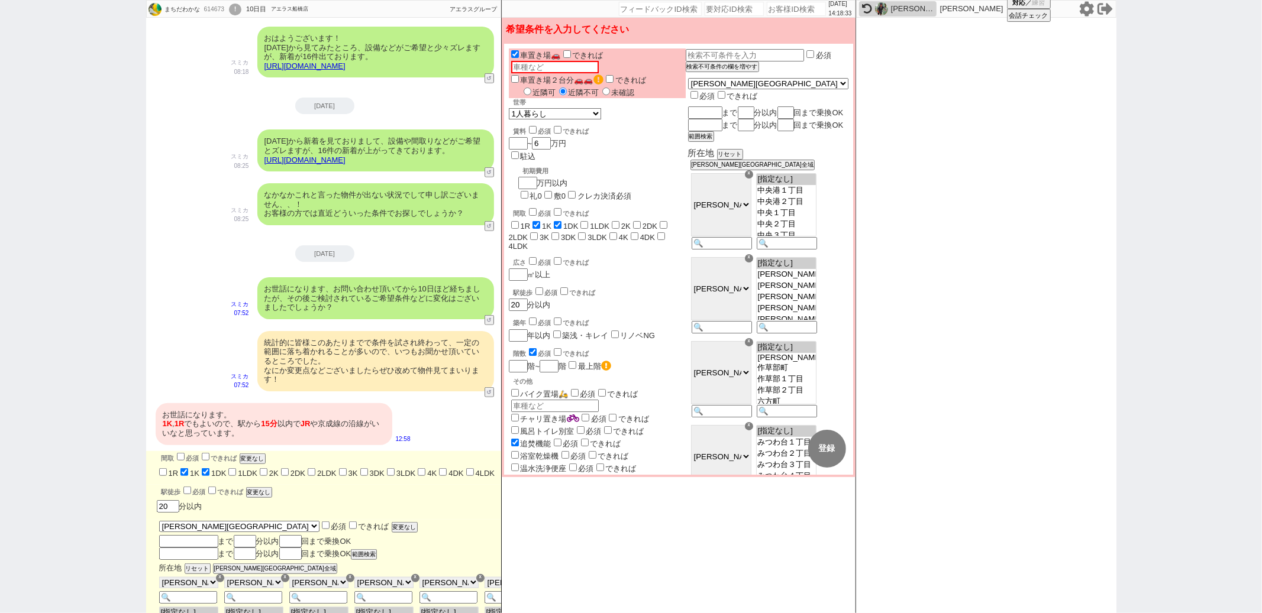
scroll to position [512, 0]
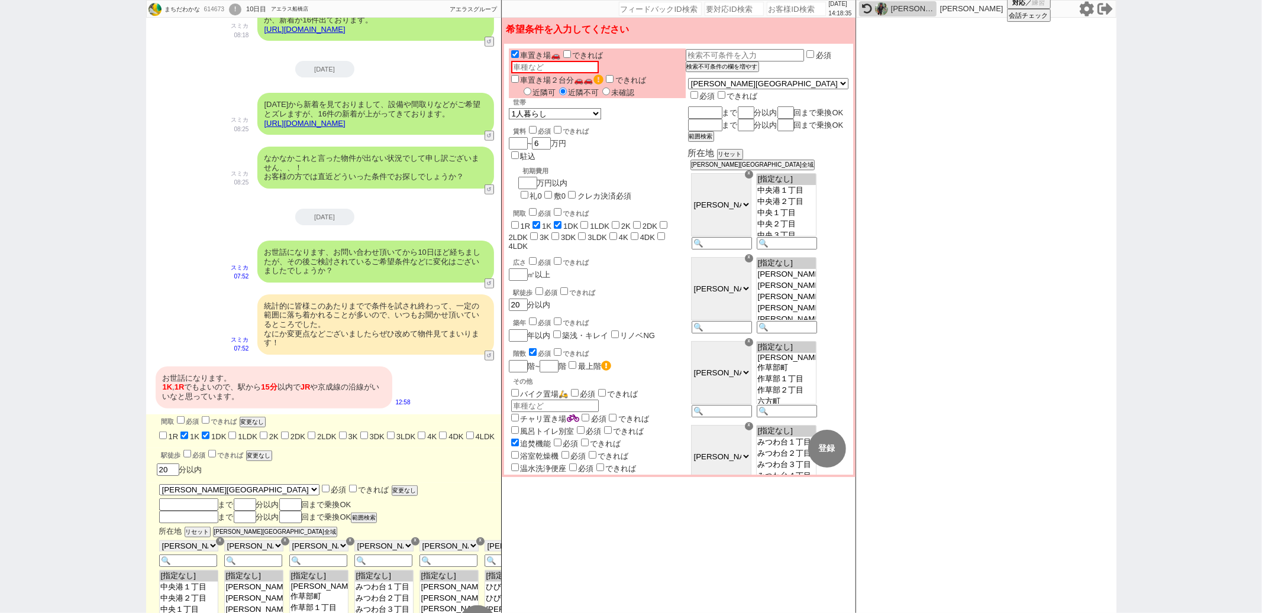
click at [518, 221] on input "1R" at bounding box center [515, 225] width 8 height 8
checkbox input "true"
checkbox input "false"
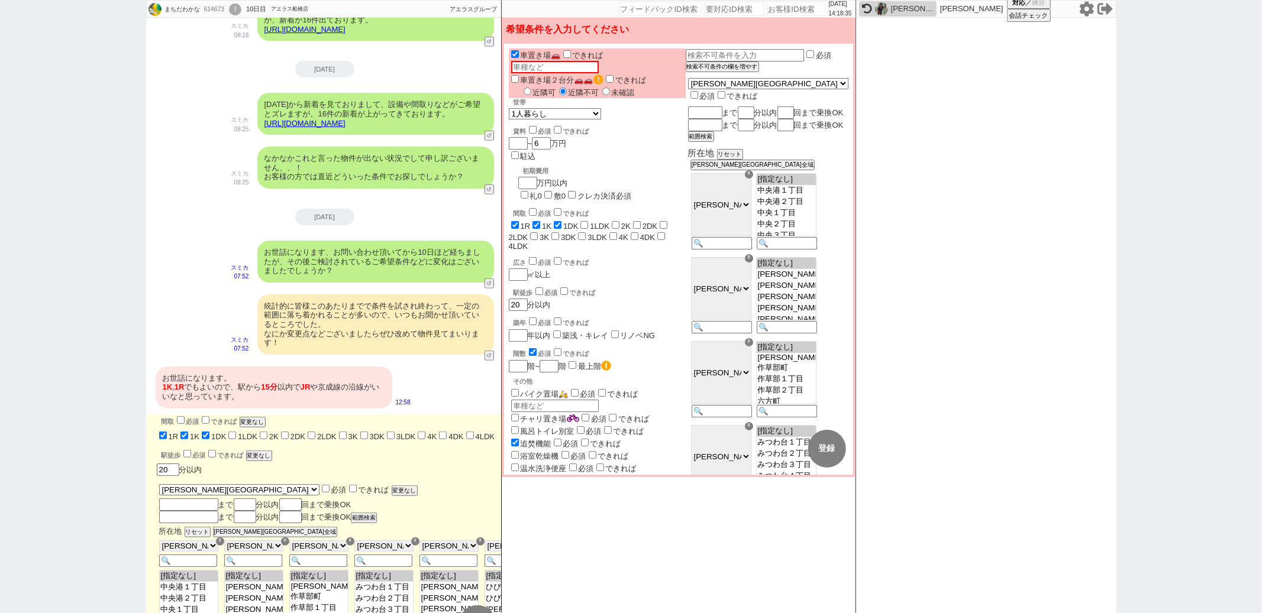
checkbox input "false"
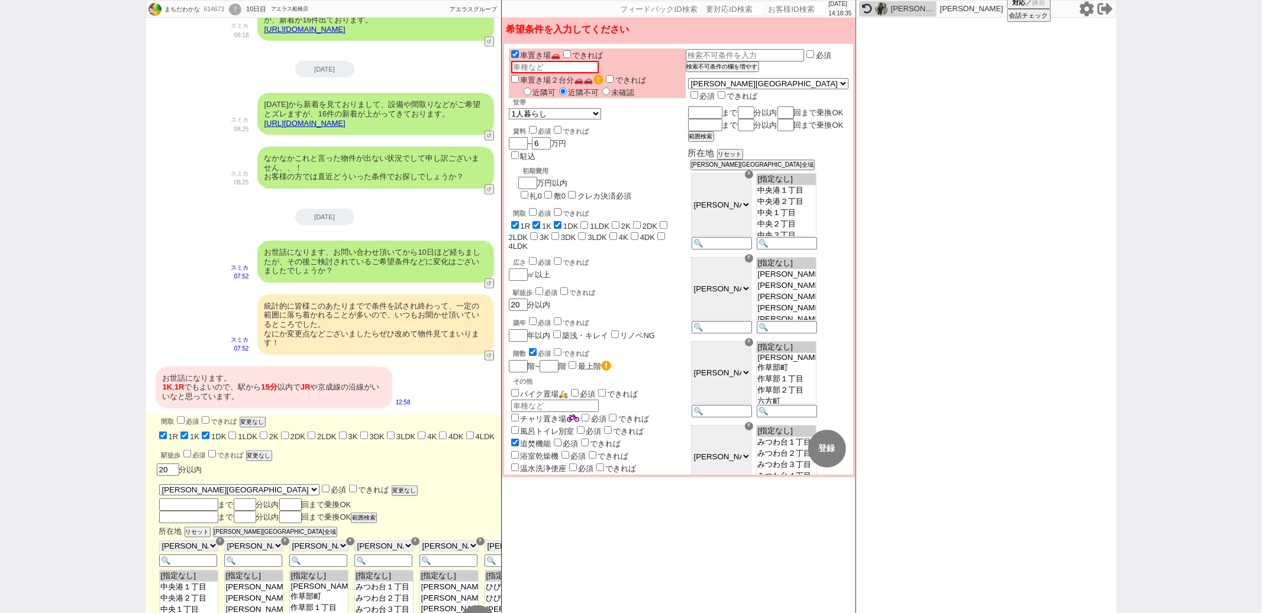
checkbox input "false"
checkbox input "true"
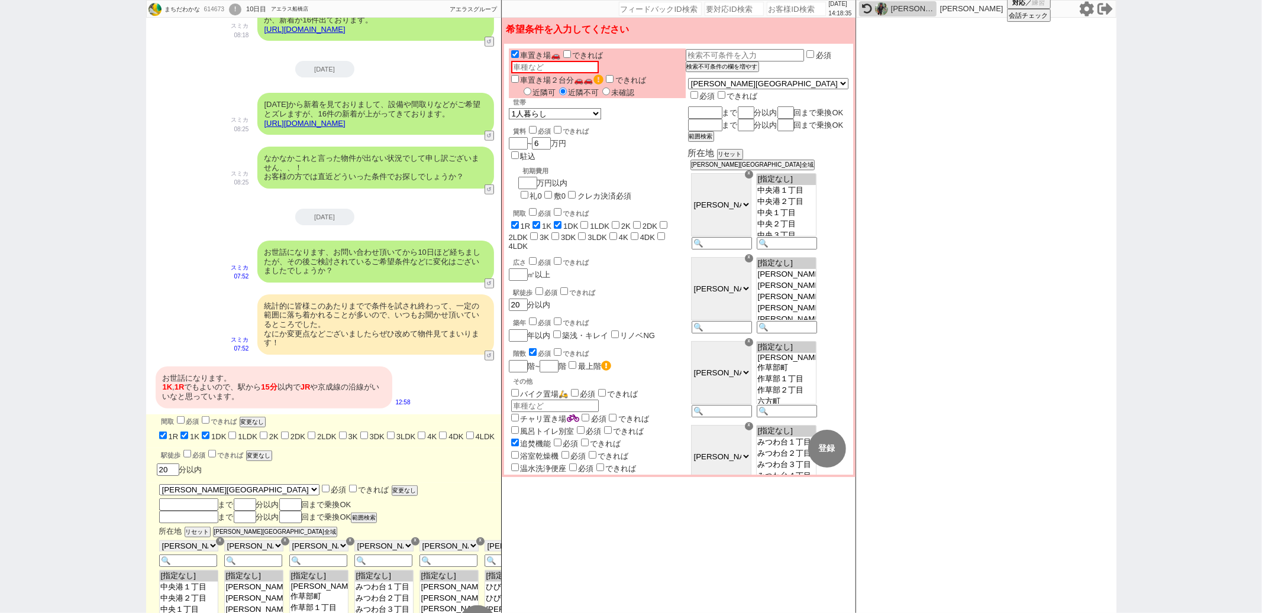
checkbox input "true"
checkbox input "false"
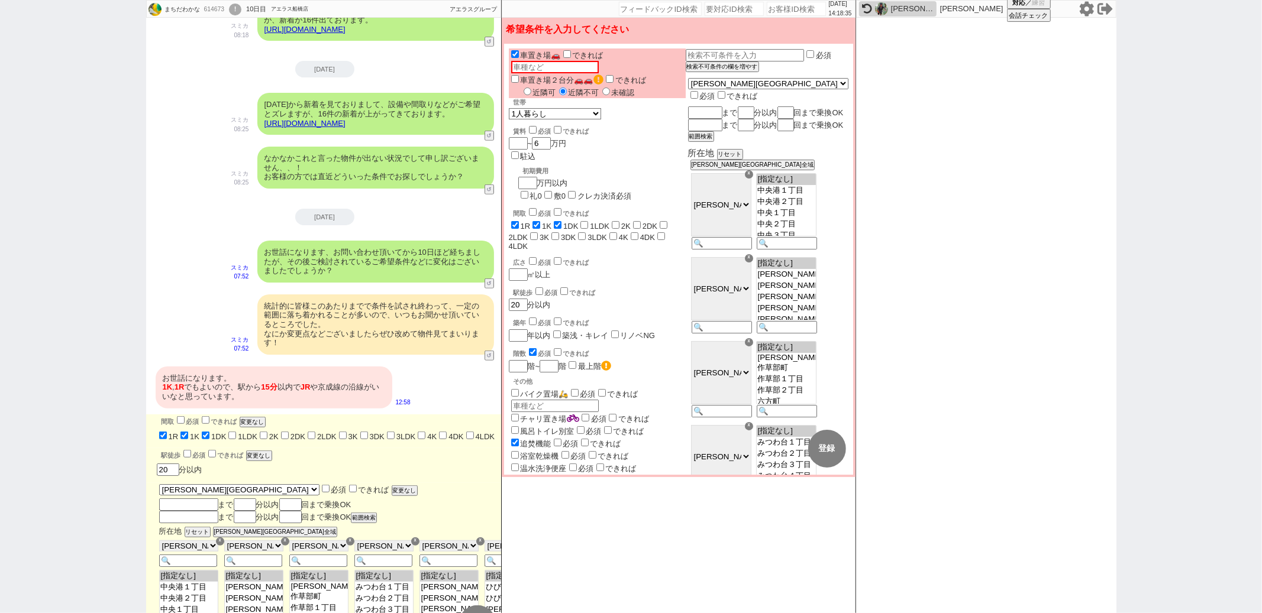
checkbox input "false"
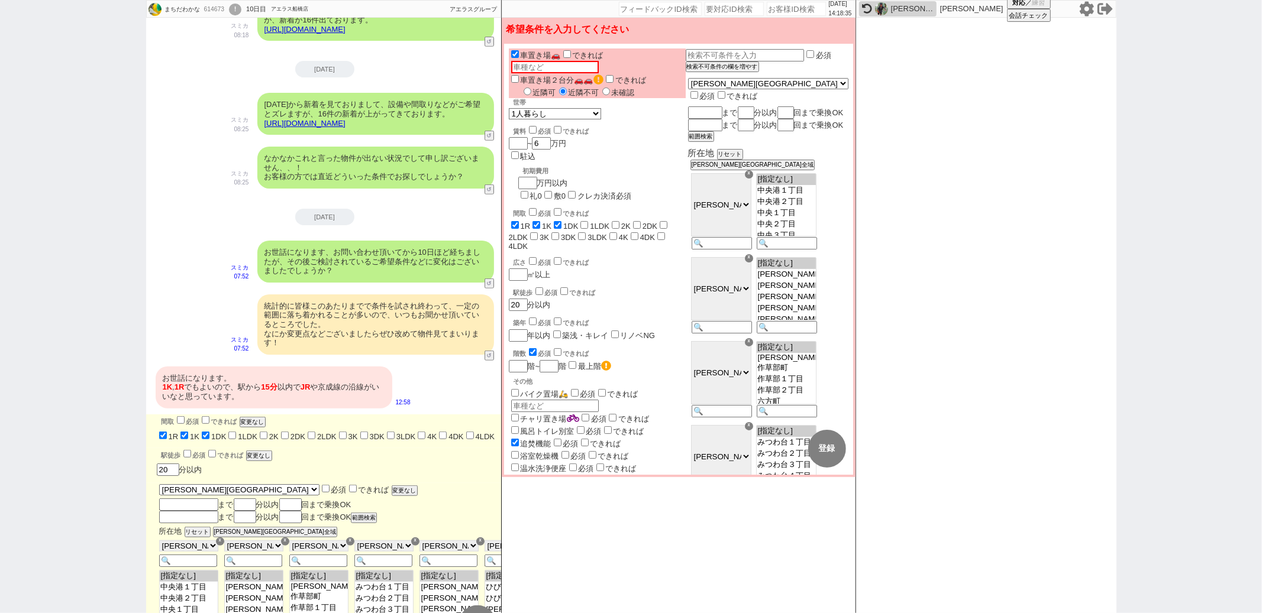
checkbox input "false"
click at [656, 286] on div "駅徒歩 必須 できれば 20 分以内" at bounding box center [597, 298] width 177 height 25
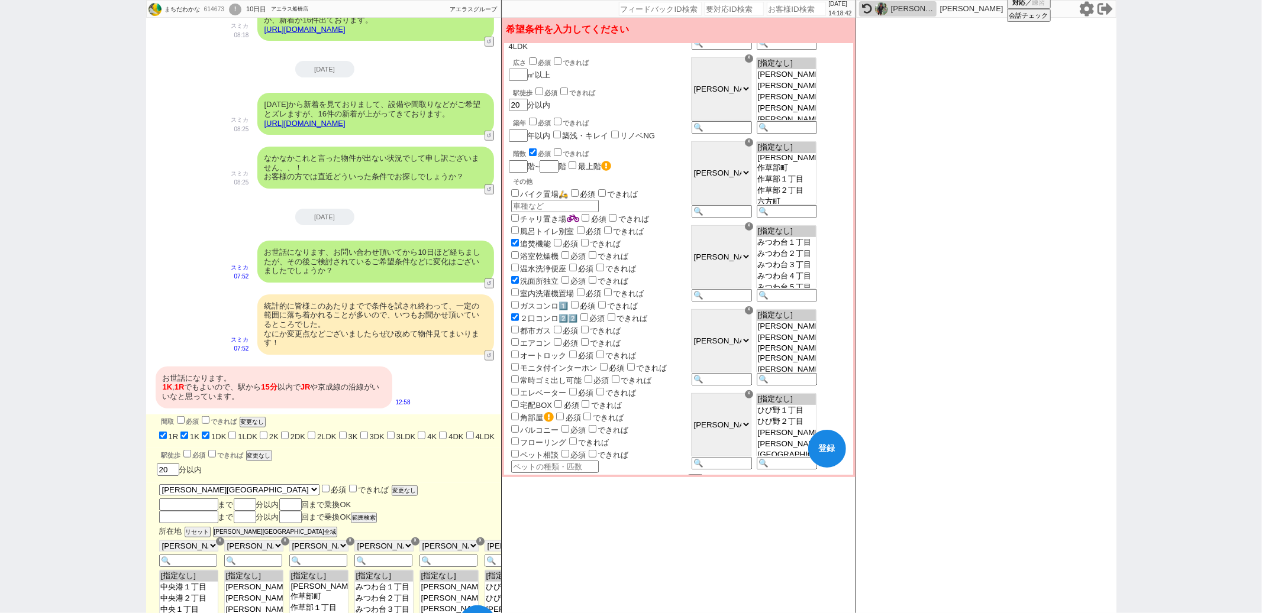
scroll to position [419, 0]
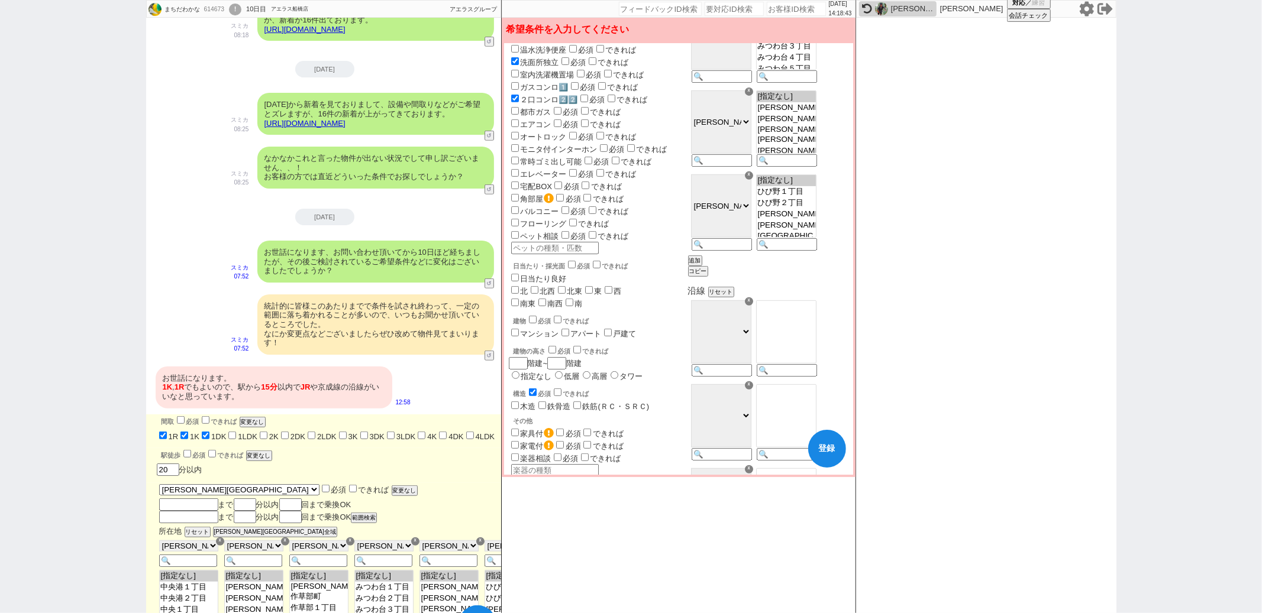
click at [751, 334] on select "ＪＲ総武・中央緩行線 東京メトロ東西線 都営新宿線 ＪＲ常磐線 ＪＲ千代田・常磐緩行線 ＪＲ京葉線 京成本線 つくばエクスプレス ＪＲ総武本線 ＪＲ武蔵野線 …" at bounding box center [721, 332] width 60 height 63
select select "26"
click at [721, 305] on select "ＪＲ総武・中央緩行線 東京メトロ東西線 都営新宿線 ＪＲ常磐線 ＪＲ千代田・常磐緩行線 ＪＲ京葉線 京成本線 つくばエクスプレス ＪＲ総武本線 ＪＲ武蔵野線 …" at bounding box center [721, 332] width 60 height 63
select select "26"
select select "805"
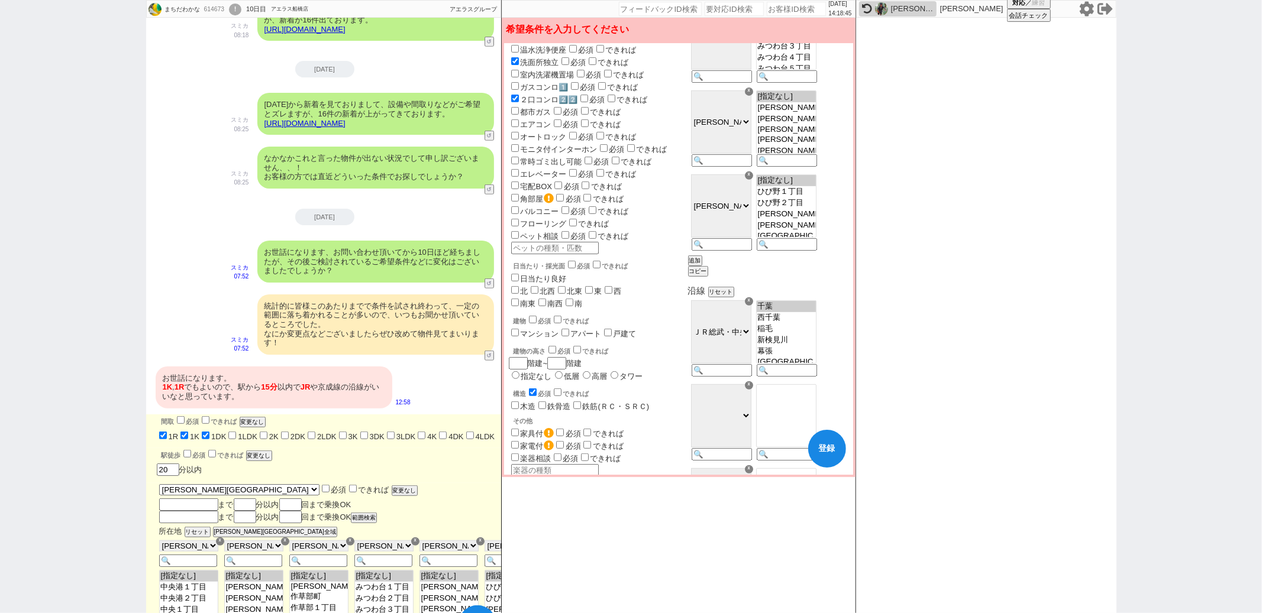
click at [797, 312] on option "千葉" at bounding box center [786, 306] width 59 height 11
select select "805"
click at [683, 319] on div "日当たり・採光面 必須 できれば 日当たり良好 北 北西 北東 東 西 南東 南西 南 建物 必須 できれば マンション アパート 戸建て テラス 建物の高さ…" at bounding box center [597, 489] width 177 height 461
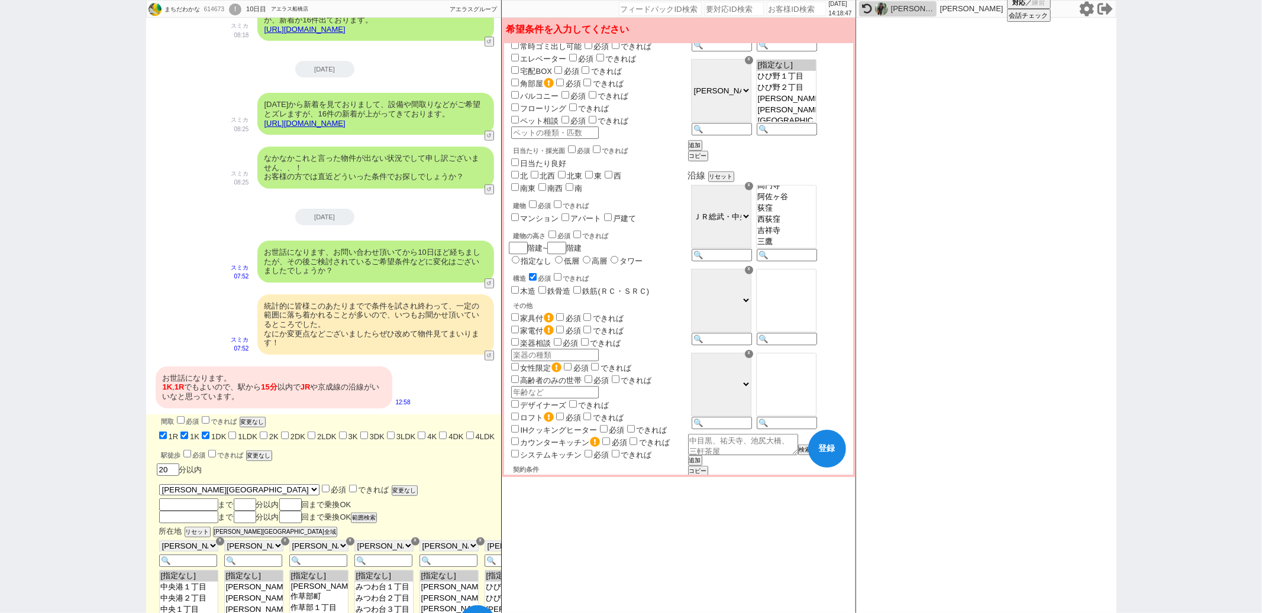
scroll to position [547, 0]
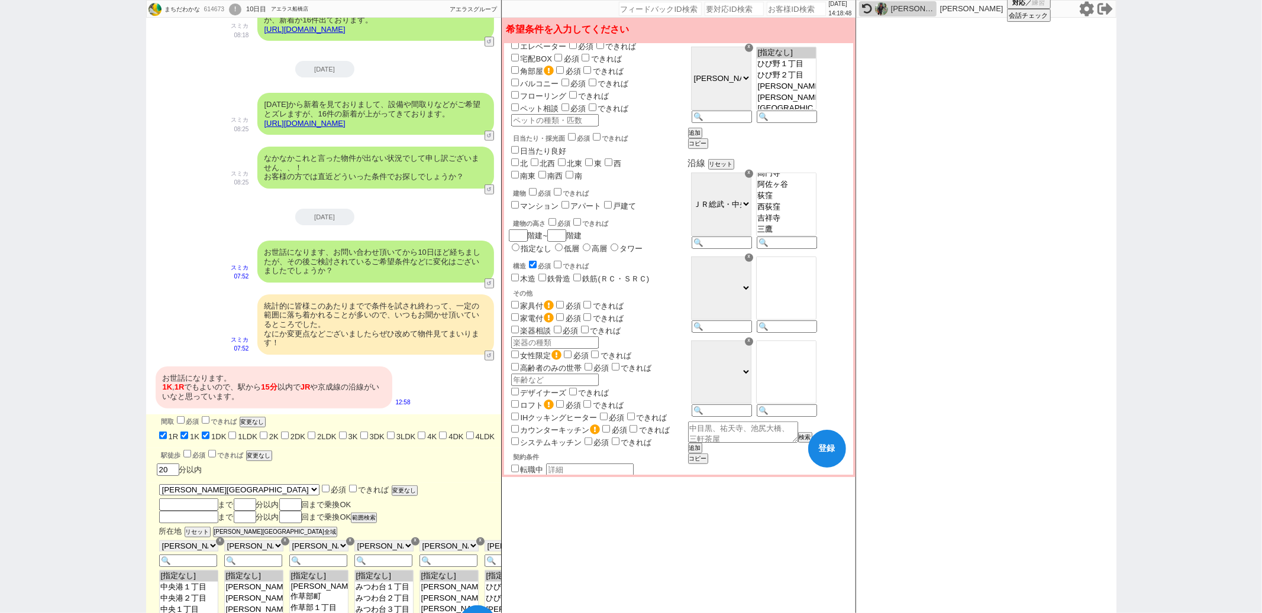
click at [751, 285] on select "ＪＲ総武・中央緩行線 東京メトロ東西線 都営新宿線 ＪＲ常磐線 ＪＲ千代田・常磐緩行線 ＪＲ京葉線 京成本線 つくばエクスプレス ＪＲ総武本線 ＪＲ武蔵野線 …" at bounding box center [721, 288] width 60 height 63
select select "7"
click at [721, 261] on select "ＪＲ総武・中央緩行線 東京メトロ東西線 都営新宿線 ＪＲ常磐線 ＪＲ千代田・常磐緩行線 ＪＲ京葉線 京成本線 つくばエクスプレス ＪＲ総武本線 ＪＲ武蔵野線 …" at bounding box center [721, 288] width 60 height 63
select select "7"
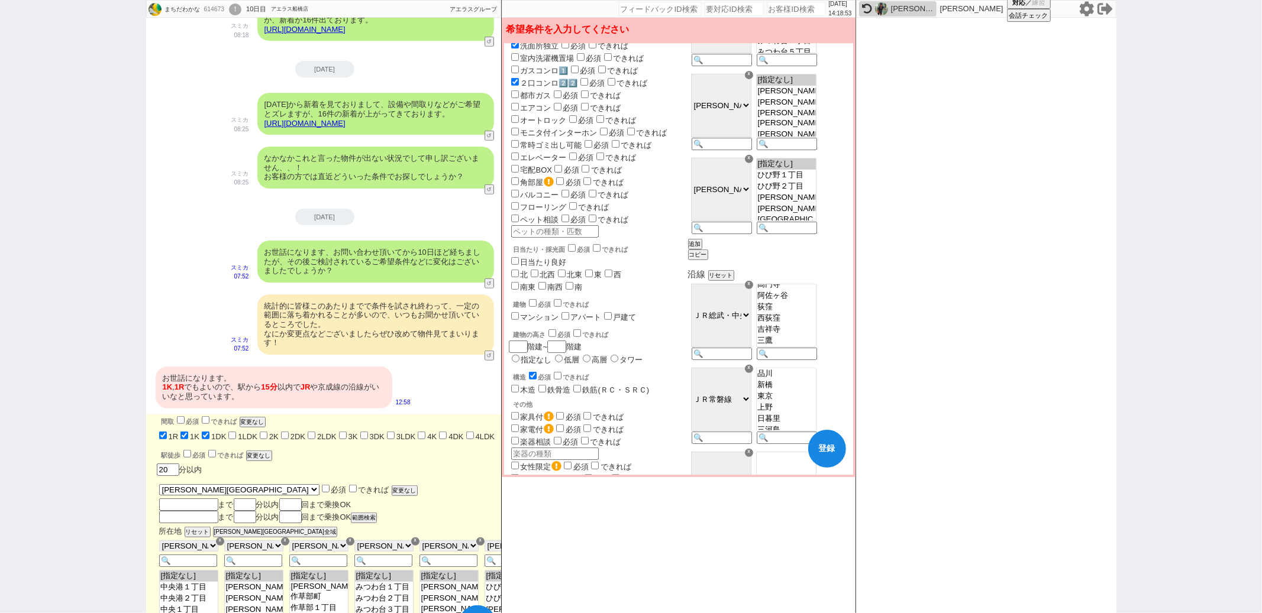
scroll to position [577, 0]
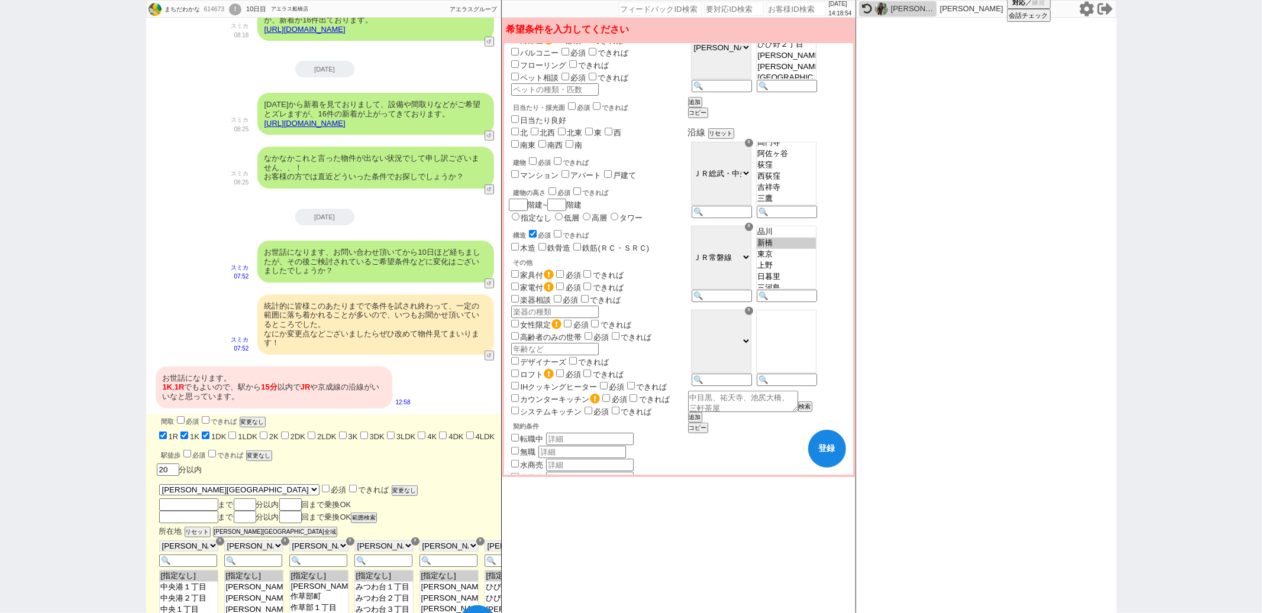
select select "208"
click at [802, 249] on option "新橋" at bounding box center [786, 243] width 59 height 11
select select "208"
select select "207"
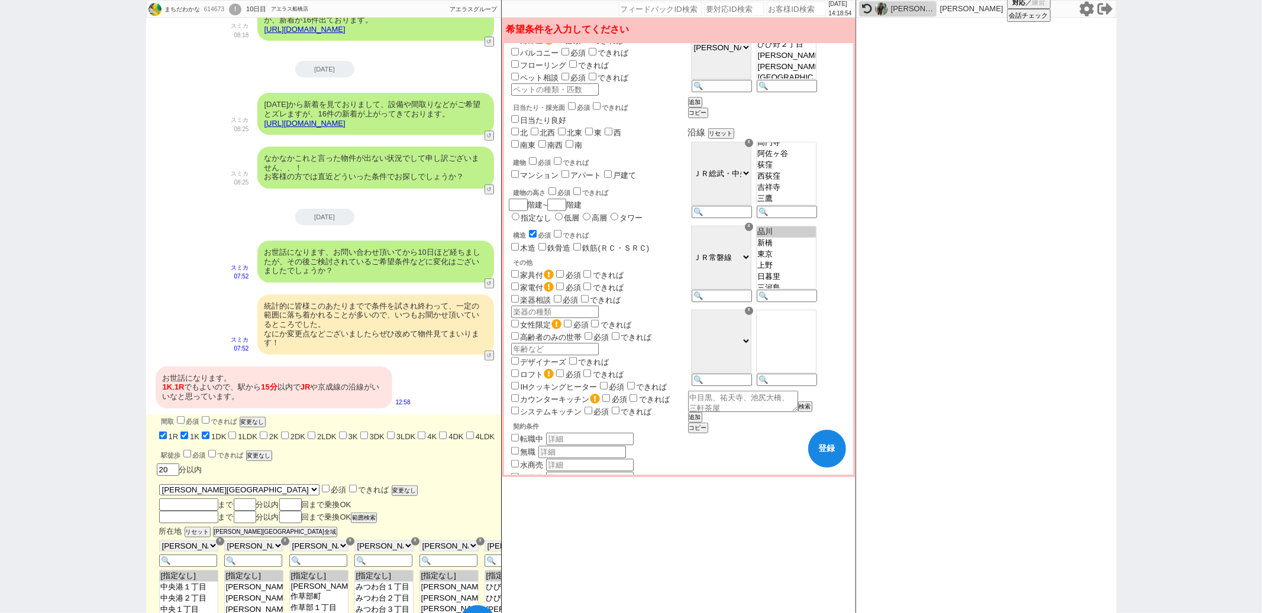
scroll to position [943, 0]
click at [686, 422] on div "契約条件" at bounding box center [599, 426] width 172 height 9
click at [700, 422] on button "追加" at bounding box center [694, 417] width 12 height 8
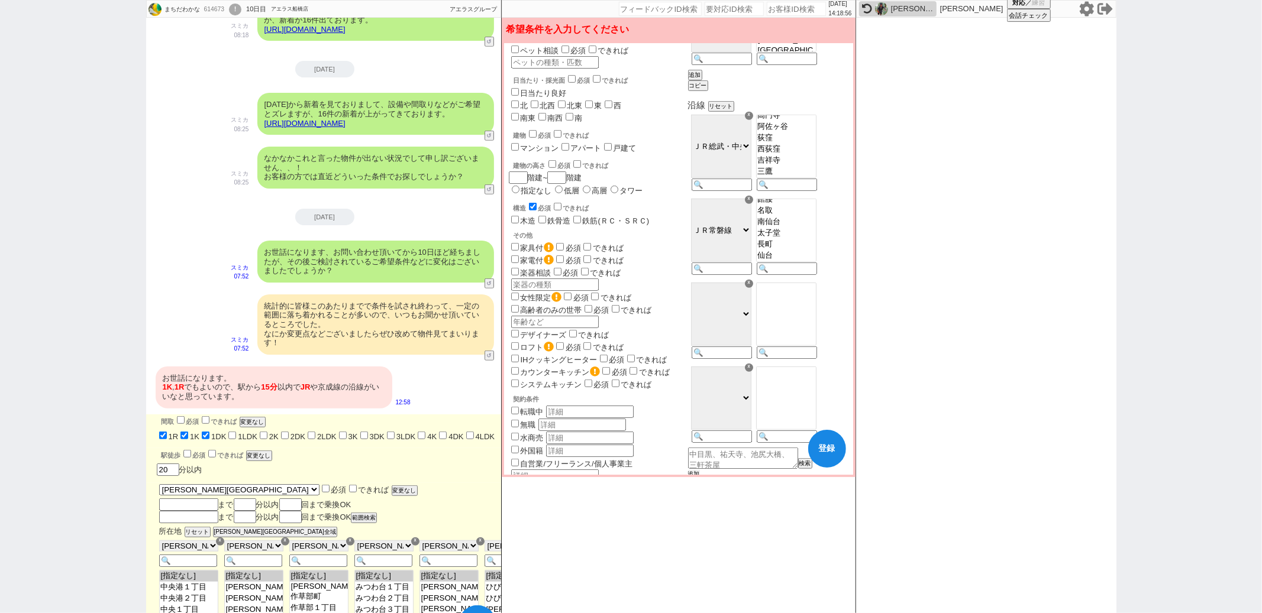
scroll to position [629, 0]
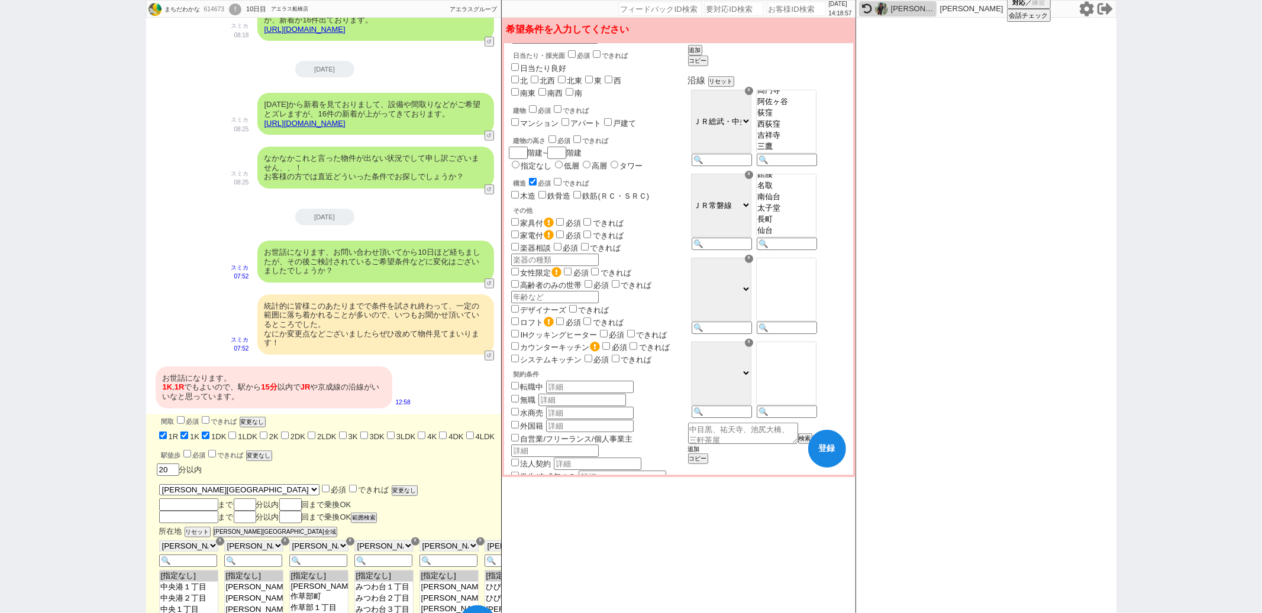
click at [700, 454] on button "追加" at bounding box center [694, 449] width 12 height 8
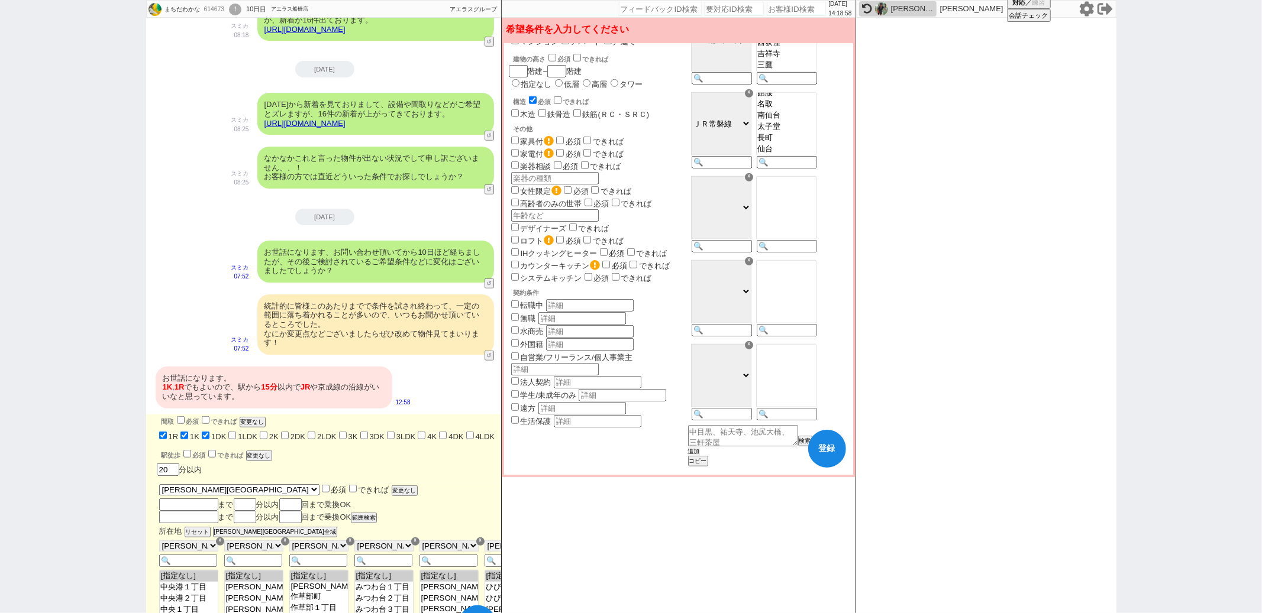
click at [700, 451] on button "追加" at bounding box center [694, 452] width 12 height 8
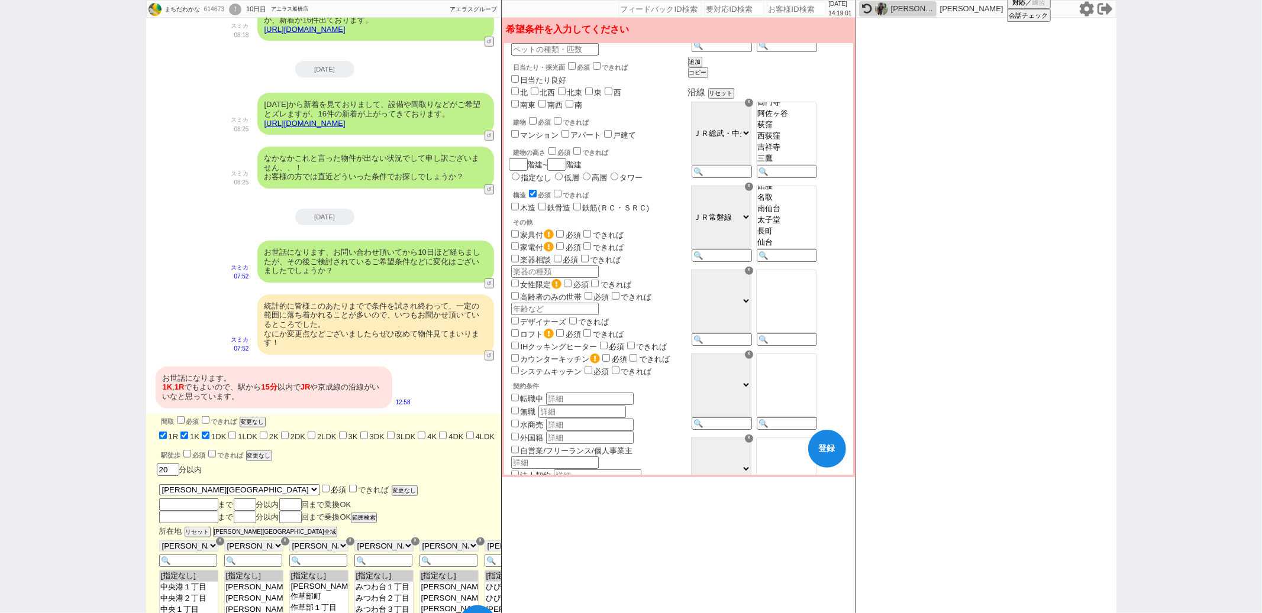
scroll to position [599, 0]
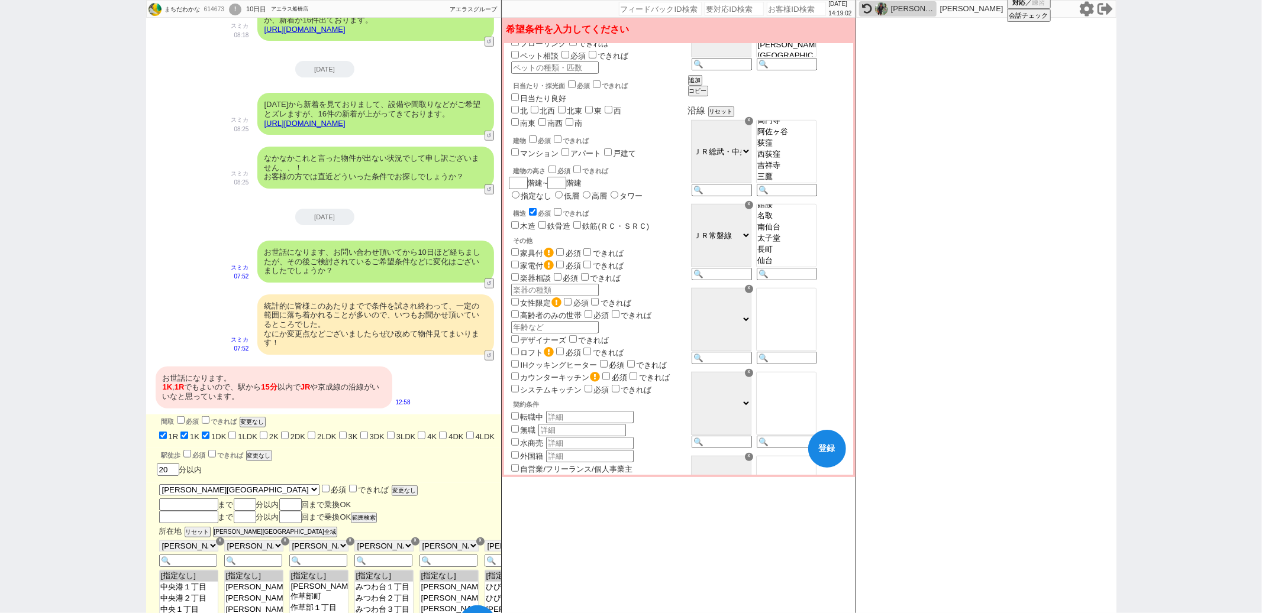
click at [751, 316] on select "ＪＲ総武・中央緩行線 東京メトロ東西線 都営新宿線 ＪＲ常磐線 ＪＲ千代田・常磐緩行線 ＪＲ京葉線 京成本線 つくばエクスプレス ＪＲ総武本線 ＪＲ武蔵野線 …" at bounding box center [721, 319] width 60 height 63
select select "24"
click at [721, 293] on select "ＪＲ総武・中央緩行線 東京メトロ東西線 都営新宿線 ＪＲ常磐線 ＪＲ千代田・常磐緩行線 ＪＲ京葉線 京成本線 つくばエクスプレス ＪＲ総武本線 ＪＲ武蔵野線 …" at bounding box center [721, 319] width 60 height 63
select select "24"
select select "769"
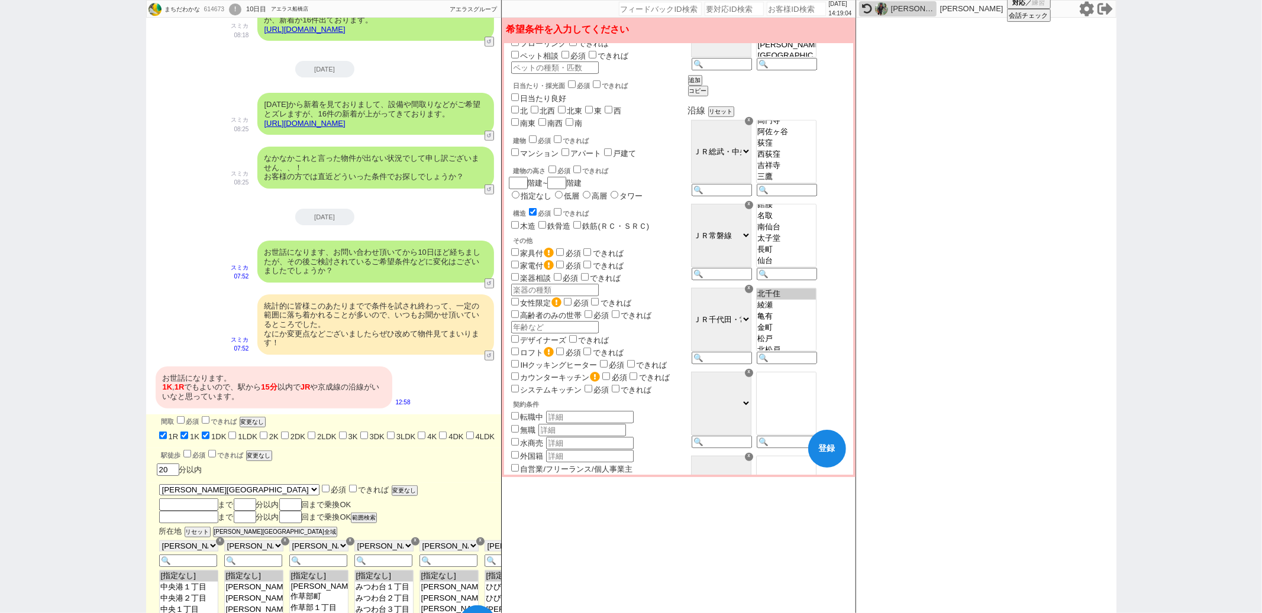
click at [806, 300] on option "北千住" at bounding box center [786, 294] width 59 height 11
select select "769"
click at [686, 450] on span "外国籍" at bounding box center [597, 456] width 177 height 13
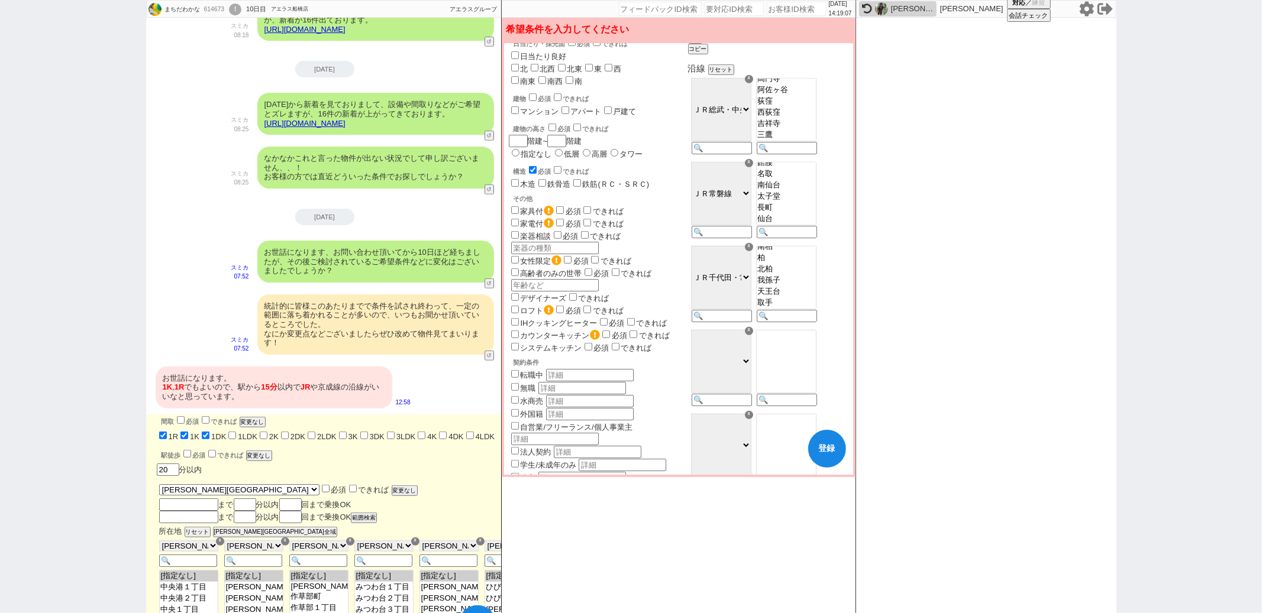
scroll to position [680, 0]
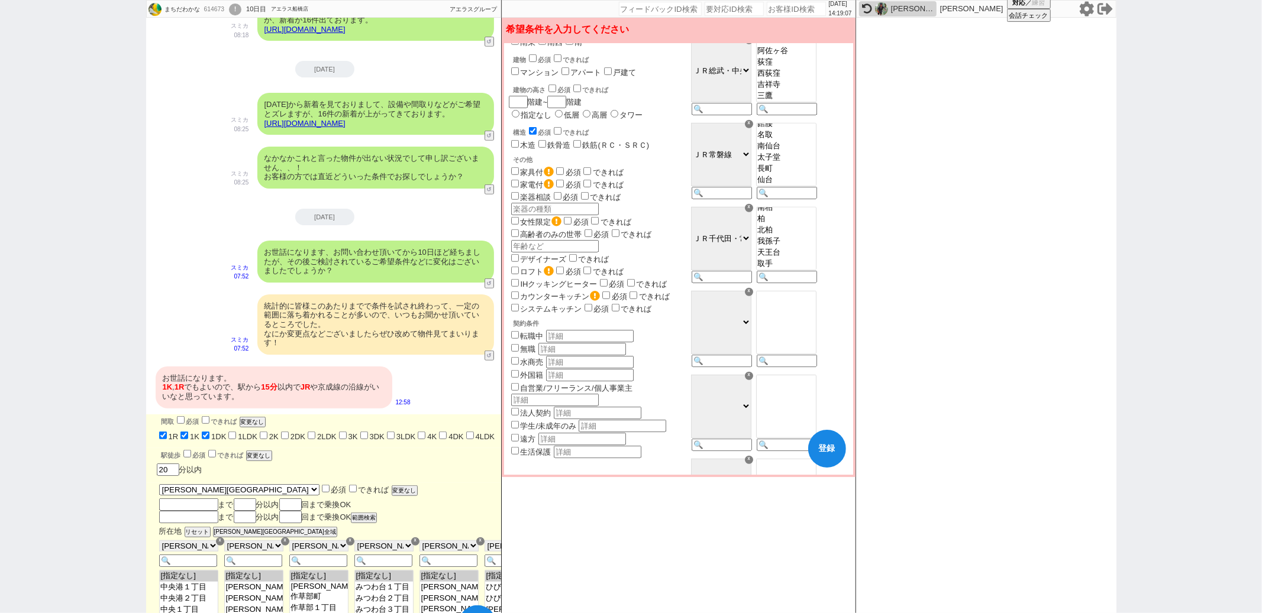
click at [751, 331] on select "ＪＲ総武・中央緩行線 東京メトロ東西線 都営新宿線 ＪＲ常磐線 ＪＲ千代田・常磐緩行線 ＪＲ京葉線 京成本線 つくばエクスプレス ＪＲ総武本線 ＪＲ武蔵野線 …" at bounding box center [721, 322] width 60 height 63
select select "12"
click at [721, 296] on select "ＪＲ総武・中央緩行線 東京メトロ東西線 都営新宿線 ＪＲ常磐線 ＪＲ千代田・常磐緩行線 ＪＲ京葉線 京成本線 つくばエクスプレス ＪＲ総武本線 ＪＲ武蔵野線 …" at bounding box center [721, 322] width 60 height 63
select select "12"
select select "428"
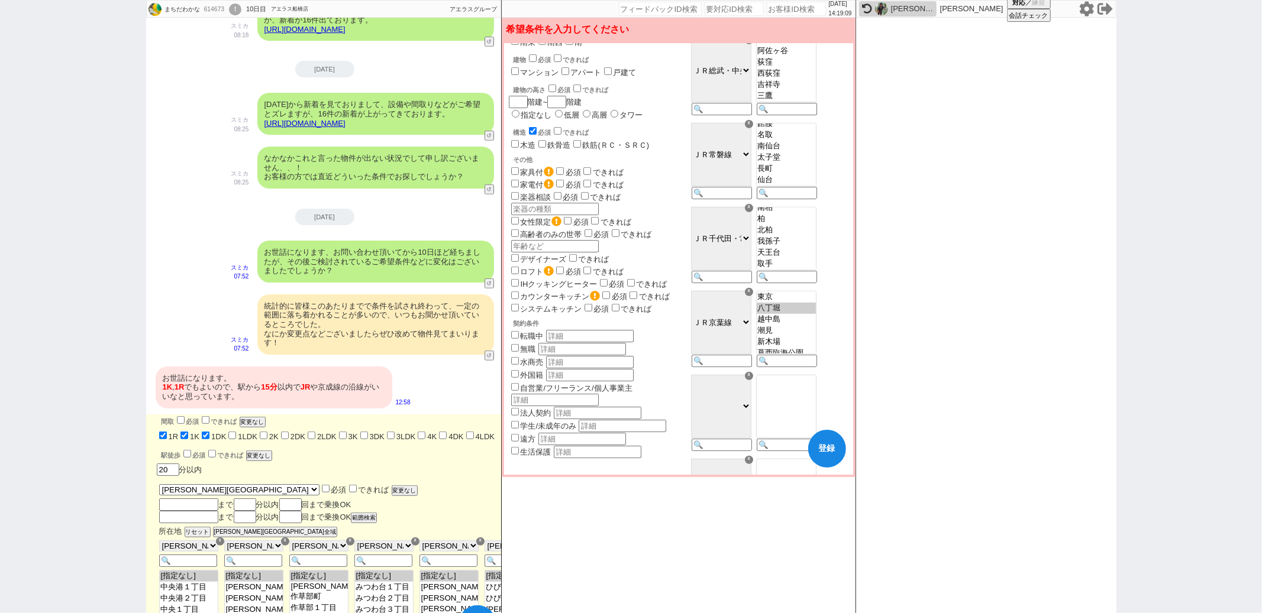
click at [810, 314] on option "八丁堀" at bounding box center [786, 308] width 59 height 11
select select "428"
select select "427"
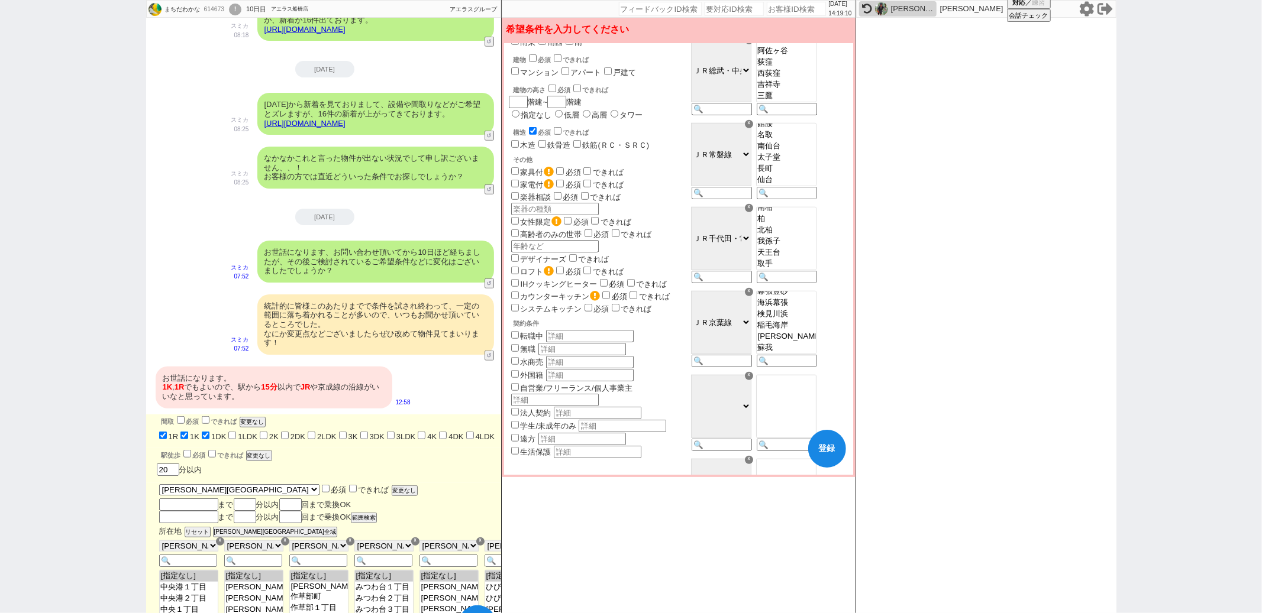
click at [686, 445] on span "生活保護" at bounding box center [597, 451] width 177 height 13
click at [751, 408] on select "ＪＲ総武・中央緩行線 東京メトロ東西線 都営新宿線 ＪＲ常磐線 ＪＲ千代田・常磐緩行線 ＪＲ京葉線 京成本線 つくばエクスプレス ＪＲ総武本線 ＪＲ武蔵野線 …" at bounding box center [721, 406] width 60 height 63
select select "29"
click at [721, 380] on select "ＪＲ総武・中央緩行線 東京メトロ東西線 都営新宿線 ＪＲ常磐線 ＪＲ千代田・常磐緩行線 ＪＲ京葉線 京成本線 つくばエクスプレス ＪＲ総武本線 ＪＲ武蔵野線 …" at bounding box center [721, 406] width 60 height 63
select select "29"
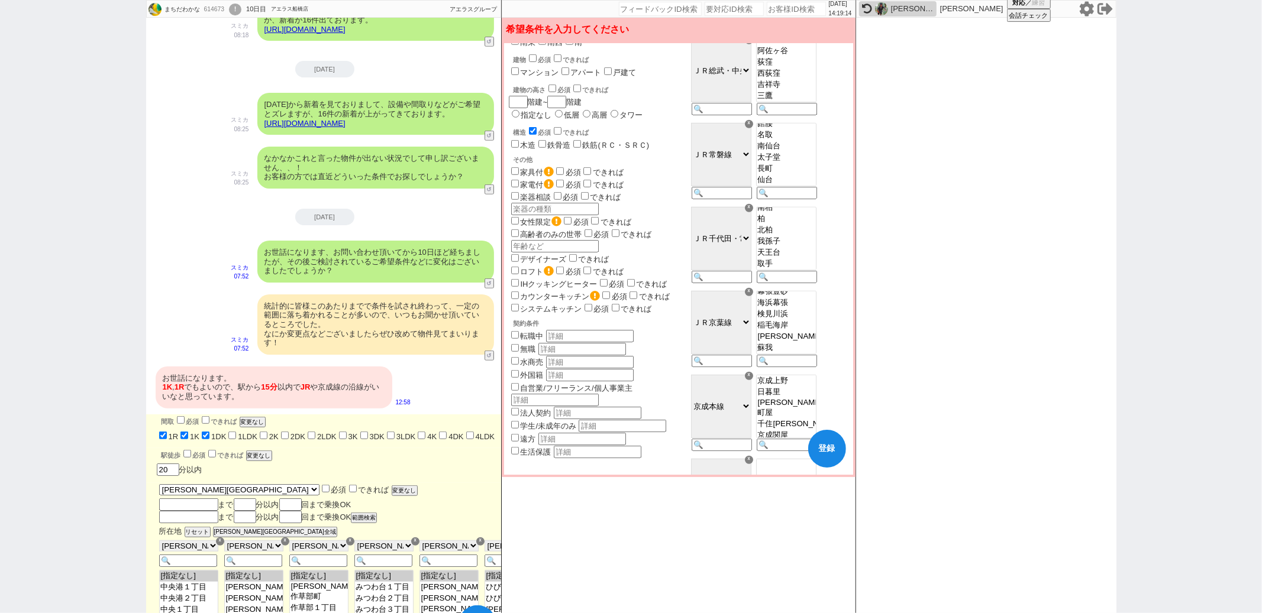
select select "880"
click at [799, 407] on option "新三河島" at bounding box center [786, 402] width 59 height 9
select select "880"
select select "878"
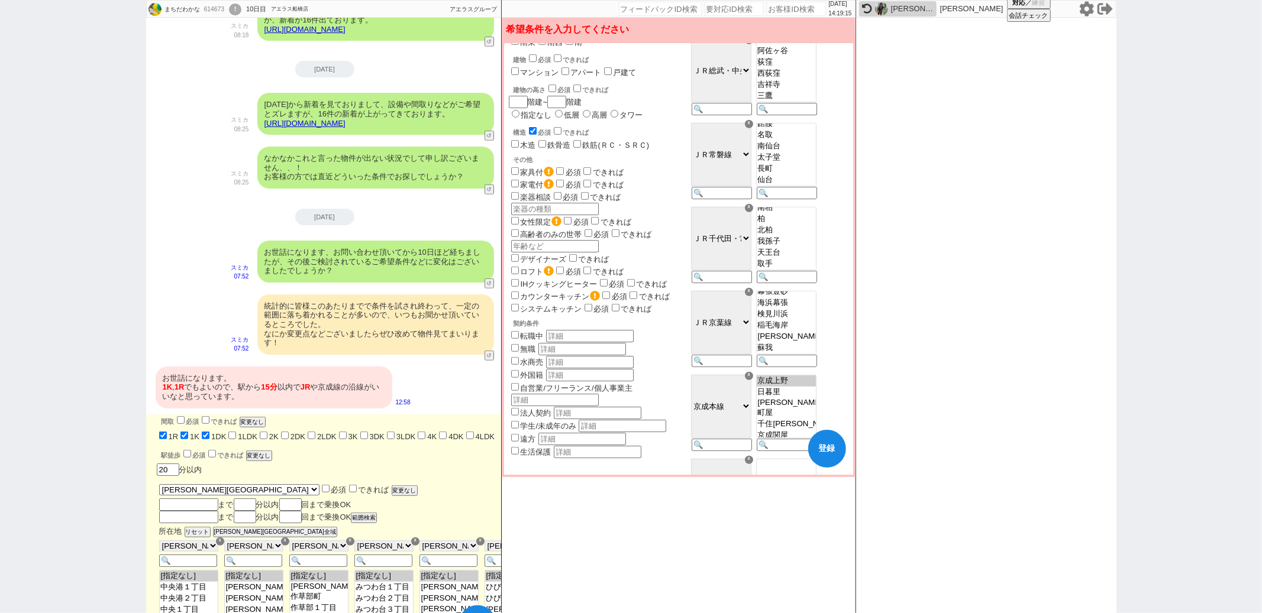
scroll to position [471, 0]
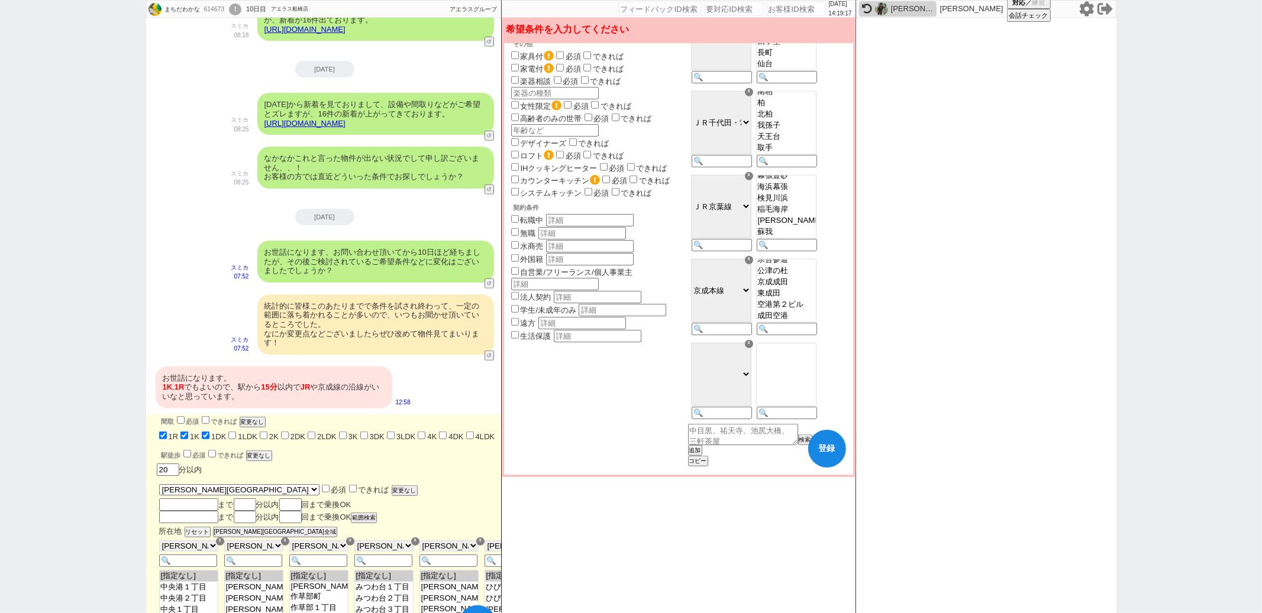
click at [751, 364] on select "ＪＲ総武・中央緩行線 東京メトロ東西線 都営新宿線 ＪＲ常磐線 ＪＲ千代田・常磐緩行線 ＪＲ京葉線 京成本線 つくばエクスプレス ＪＲ総武本線 ＪＲ武蔵野線 …" at bounding box center [721, 374] width 60 height 63
select select "108"
click at [721, 345] on select "ＪＲ総武・中央緩行線 東京メトロ東西線 都営新宿線 ＪＲ常磐線 ＪＲ千代田・常磐緩行線 ＪＲ京葉線 京成本線 つくばエクスプレス ＪＲ総武本線 ＪＲ武蔵野線 …" at bounding box center [721, 374] width 60 height 63
select select "108"
select select "2798"
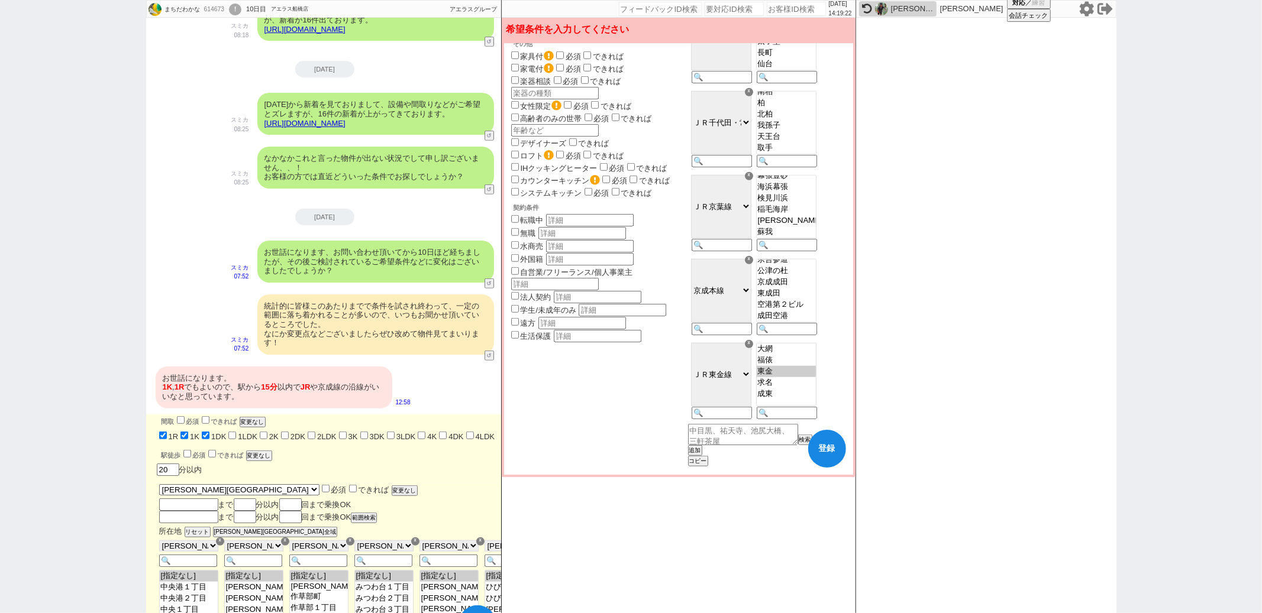
click at [809, 377] on option "東金" at bounding box center [786, 371] width 59 height 11
select select "2798"
select select "2796"
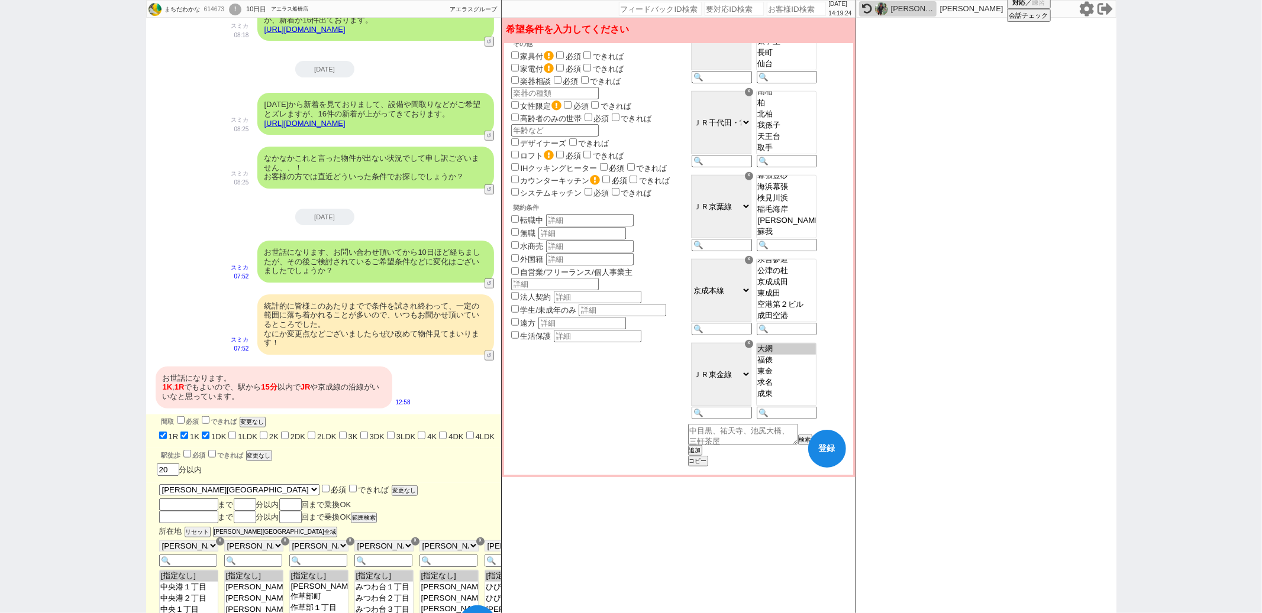
click at [751, 347] on select "ＪＲ総武・中央緩行線 東京メトロ東西線 都営新宿線 ＪＲ常磐線 ＪＲ千代田・常磐緩行線 ＪＲ京葉線 京成本線 つくばエクスプレス ＪＲ総武本線 ＪＲ武蔵野線 …" at bounding box center [721, 374] width 60 height 63
select select "103"
click at [721, 345] on select "ＪＲ総武・中央緩行線 東京メトロ東西線 都営新宿線 ＪＲ常磐線 ＪＲ千代田・常磐緩行線 ＪＲ京葉線 京成本線 つくばエクスプレス ＪＲ総武本線 ＪＲ武蔵野線 …" at bounding box center [721, 374] width 60 height 63
select select "103"
select select "2698"
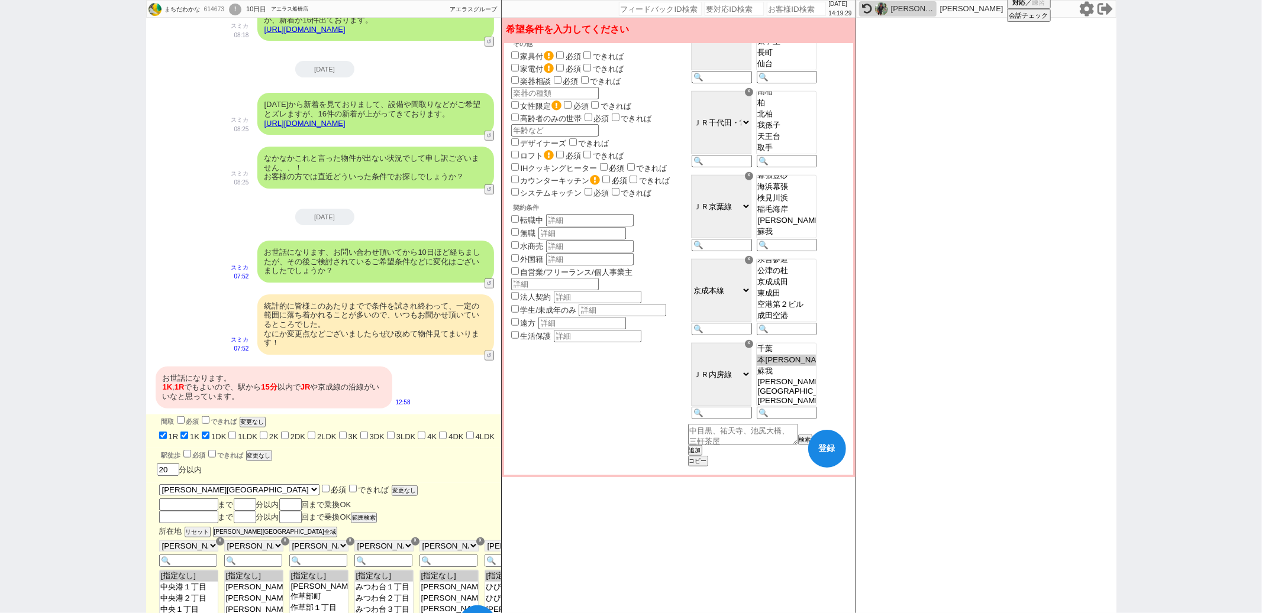
click at [799, 362] on option "本千葉" at bounding box center [786, 360] width 59 height 11
select select "2698"
select select "2697"
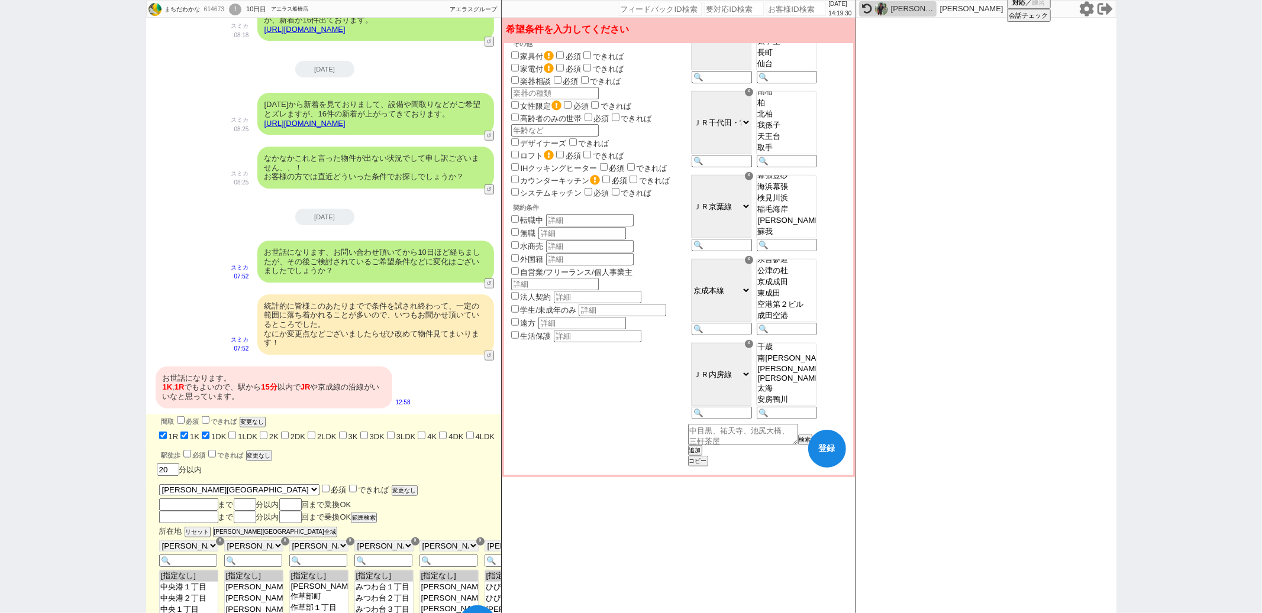
click at [700, 453] on button "追加" at bounding box center [694, 452] width 12 height 8
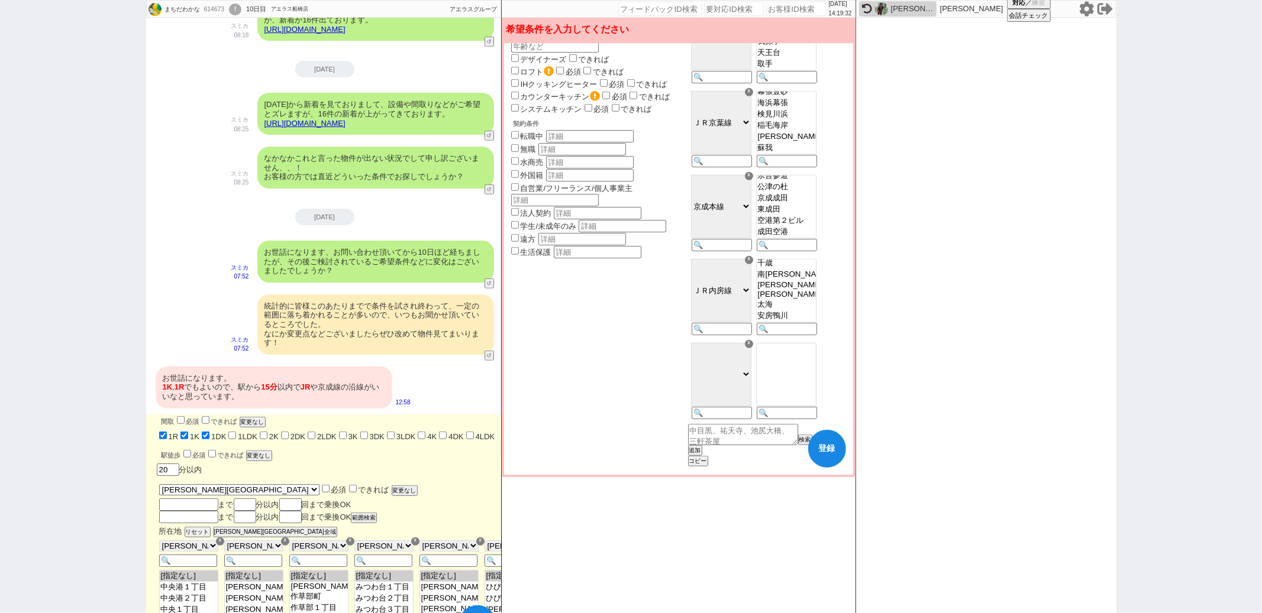
click at [751, 377] on select "ＪＲ総武・中央緩行線 東京メトロ東西線 都営新宿線 ＪＲ常磐線 ＪＲ千代田・常磐緩行線 ＪＲ京葉線 京成本線 つくばエクスプレス ＪＲ総武本線 ＪＲ武蔵野線 …" at bounding box center [721, 374] width 60 height 63
select select "102"
click at [721, 346] on select "ＪＲ総武・中央緩行線 東京メトロ東西線 都営新宿線 ＪＲ常磐線 ＪＲ千代田・常磐緩行線 ＪＲ京葉線 京成本線 つくばエクスプレス ＪＲ総武本線 ＪＲ武蔵野線 …" at bounding box center [721, 374] width 60 height 63
select select "102"
select select "2669"
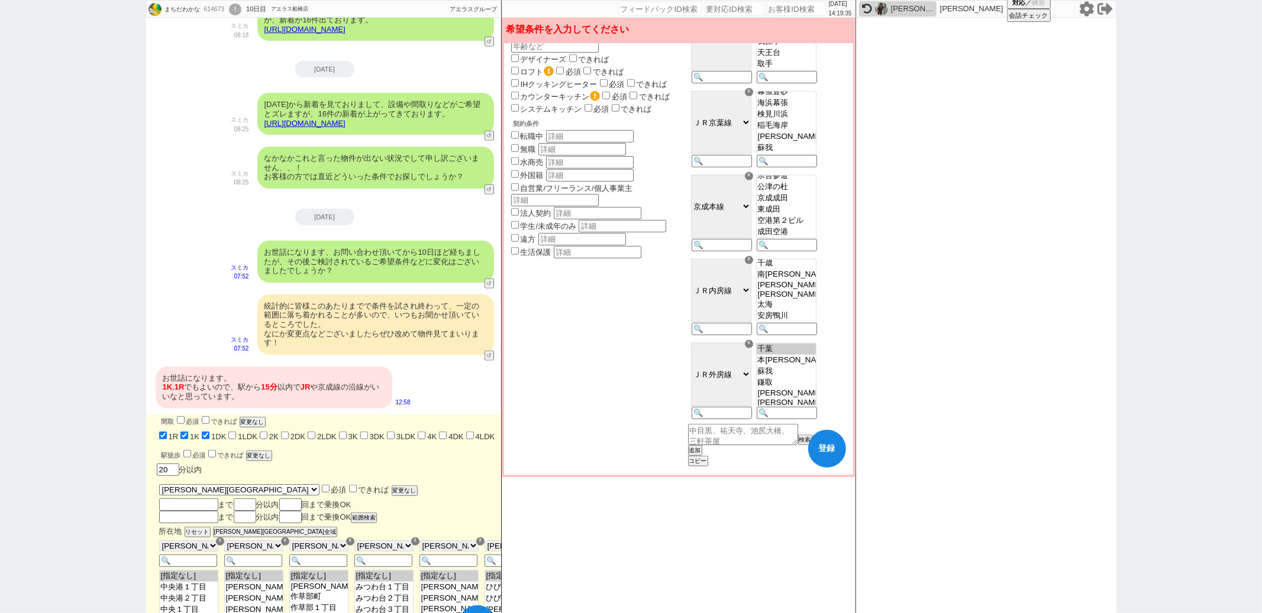
click at [794, 355] on option "千葉" at bounding box center [786, 349] width 59 height 11
select select "2669"
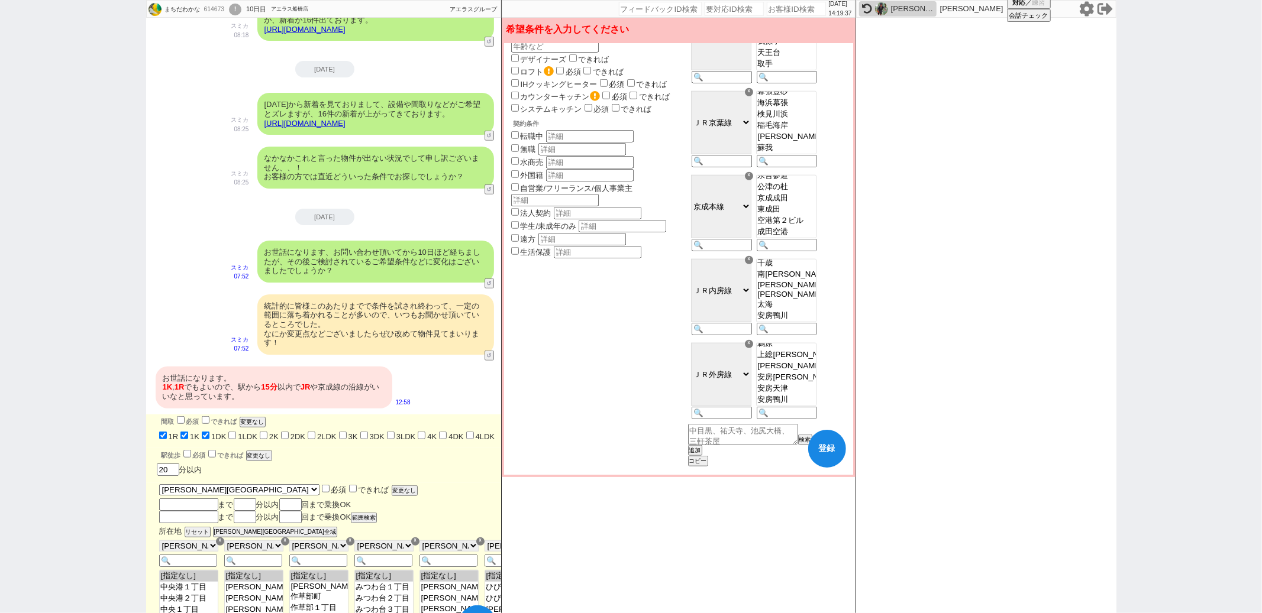
click at [459, 366] on div "お世話になります。 1K , 1R でもよいので、駅から 15分 以内で JR や京成線の沿線がいいなと思っています。 12:58" at bounding box center [324, 388] width 357 height 54
click at [176, 466] on input "20" at bounding box center [168, 469] width 22 height 10
checkbox input "true"
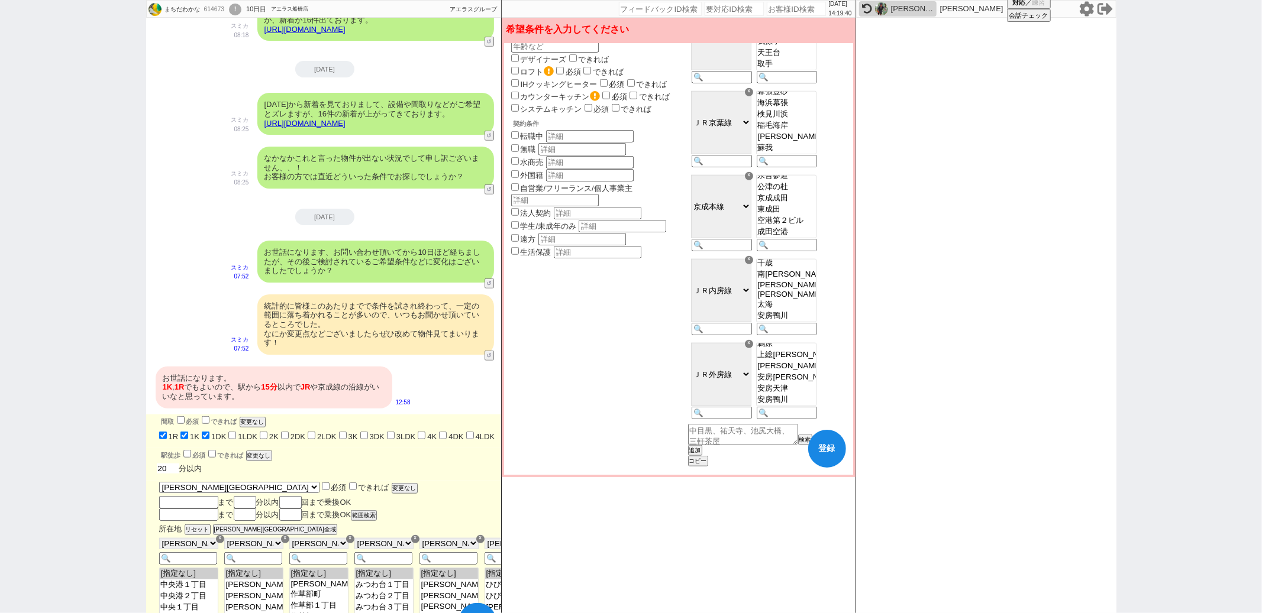
checkbox input "false"
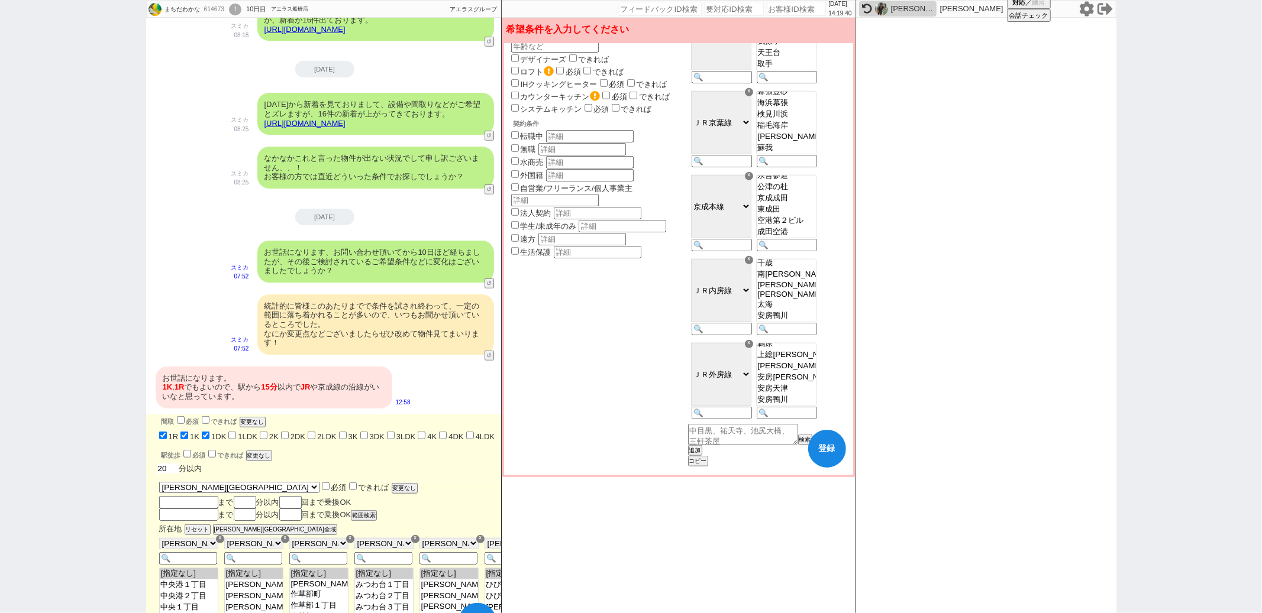
checkbox input "false"
click at [191, 456] on div "駅徒歩 必須 できれば 変更なし" at bounding box center [329, 454] width 337 height 13
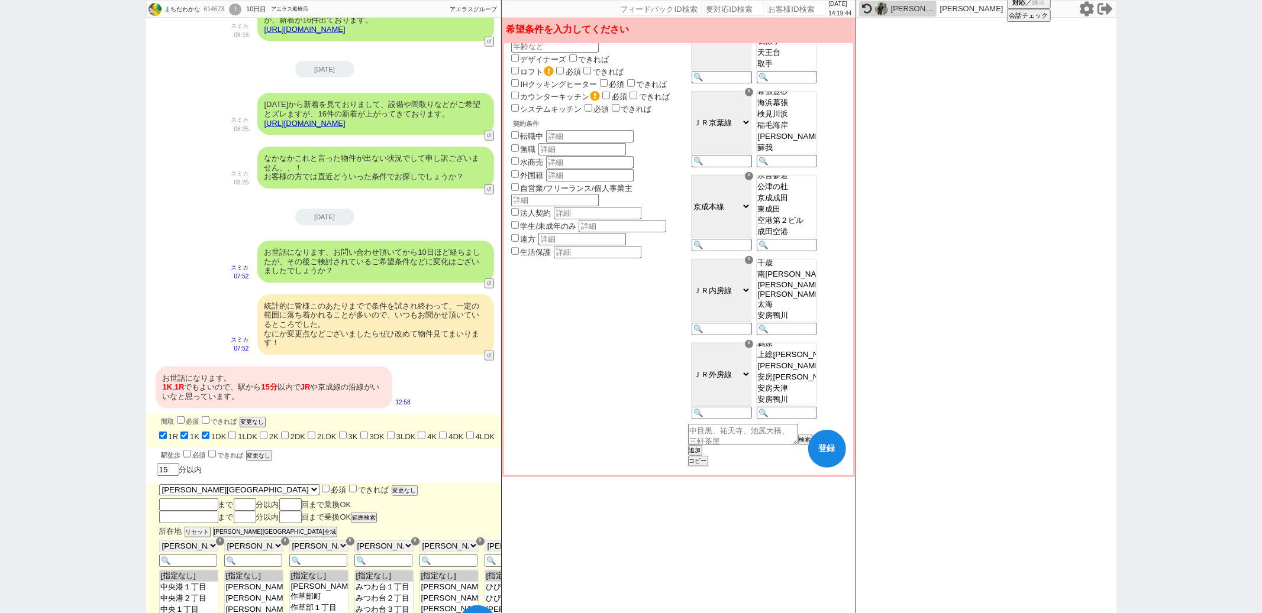
click at [185, 450] on input "checkbox" at bounding box center [187, 454] width 8 height 8
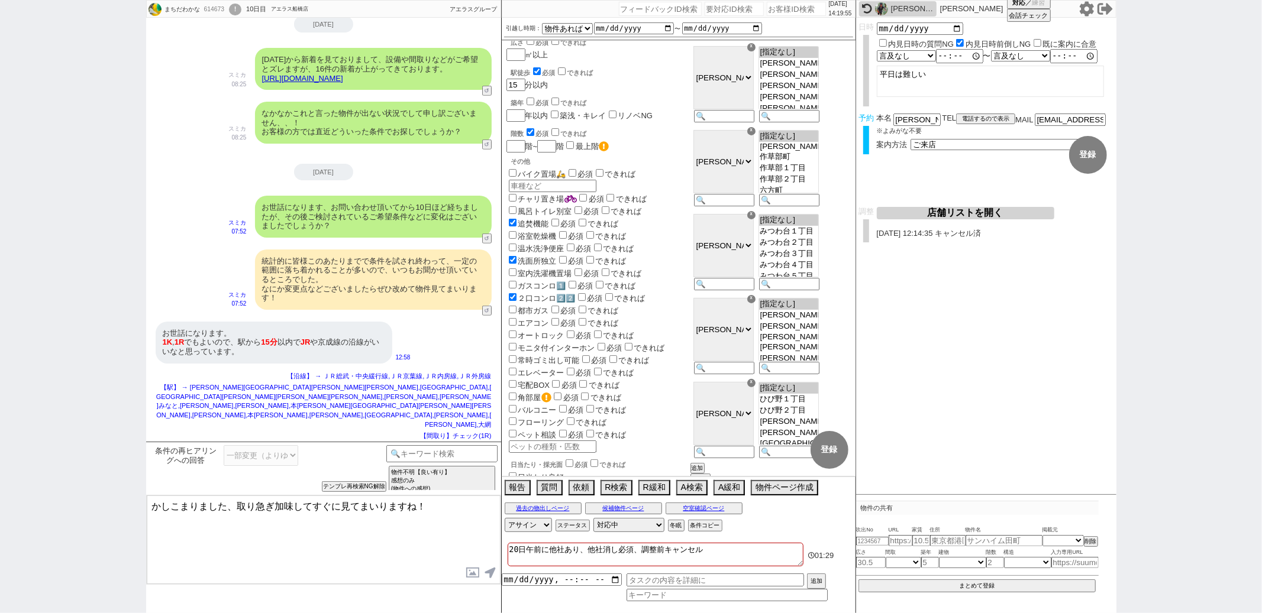
scroll to position [19, 0]
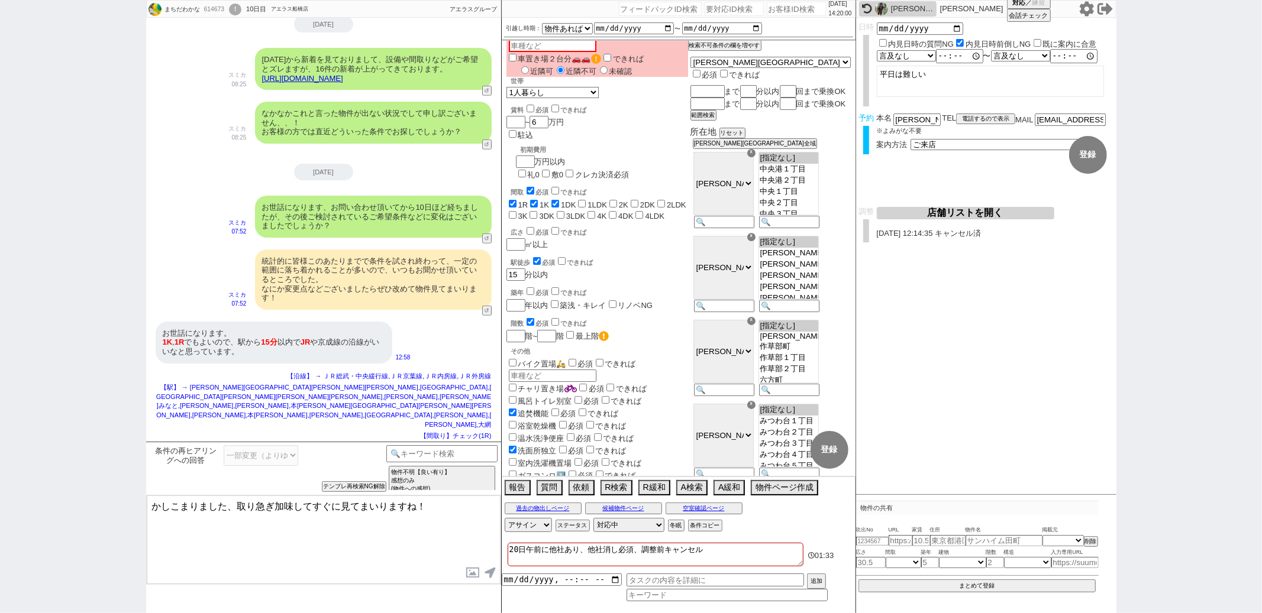
click at [755, 156] on div "☓" at bounding box center [751, 153] width 8 height 8
click at [755, 233] on div "☓" at bounding box center [751, 237] width 8 height 8
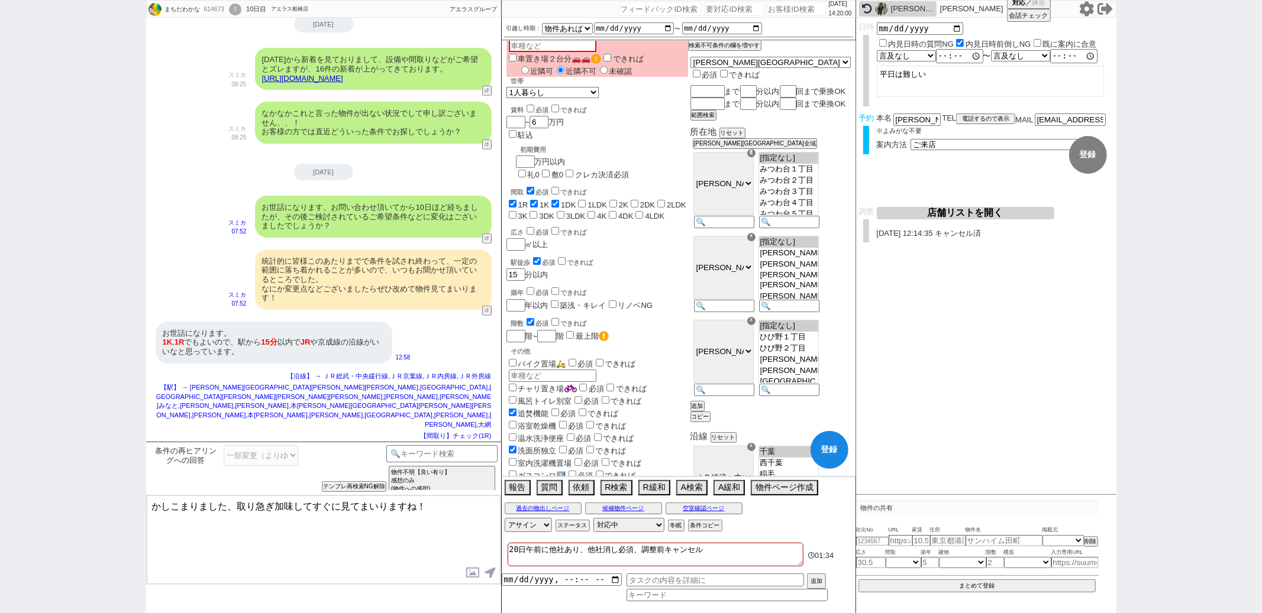
click at [755, 156] on div "☓" at bounding box center [751, 153] width 8 height 8
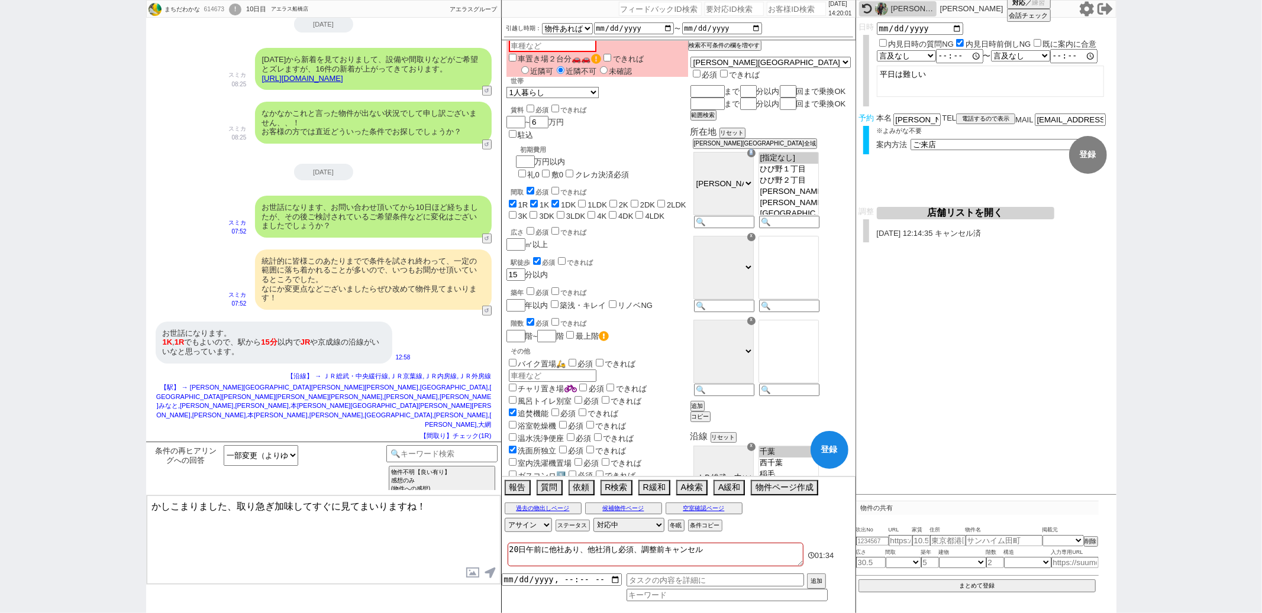
click at [755, 156] on div "☓" at bounding box center [751, 153] width 8 height 8
click at [688, 256] on div "駅徒歩 必須 できれば" at bounding box center [599, 262] width 177 height 12
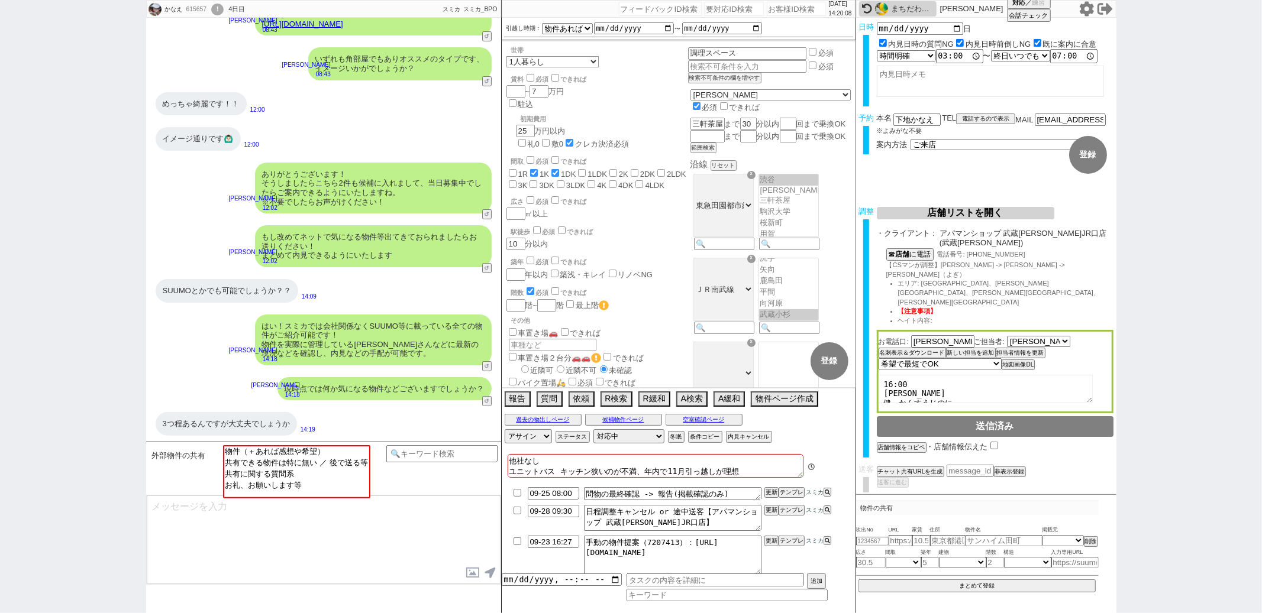
scroll to position [74, 0]
click at [408, 451] on input at bounding box center [442, 452] width 112 height 15
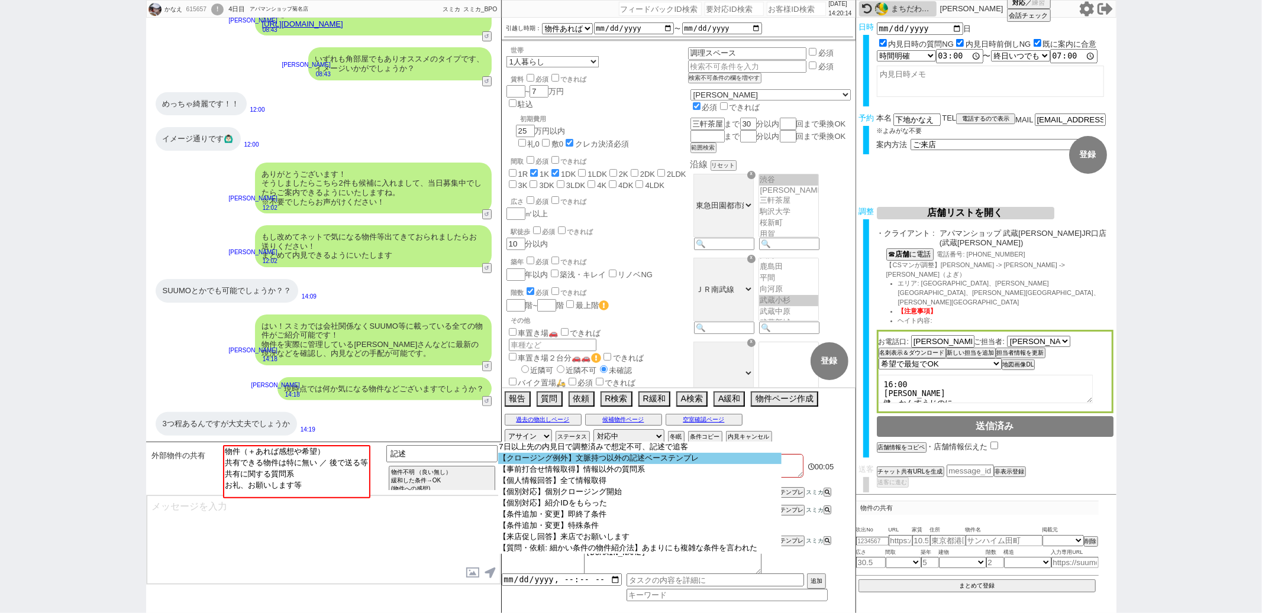
click at [516, 459] on option "【クロージング例外】文脈持つ以外の記述ベーステンプレ" at bounding box center [639, 458] width 283 height 11
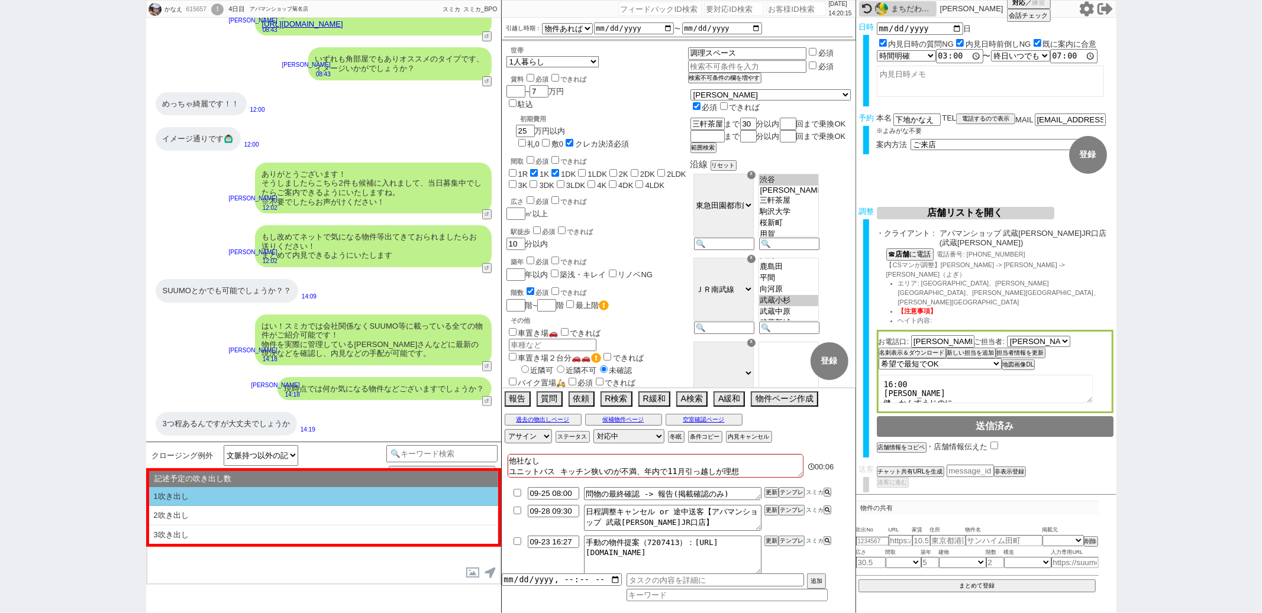
click at [240, 494] on li "1吹き出し" at bounding box center [323, 497] width 349 height 20
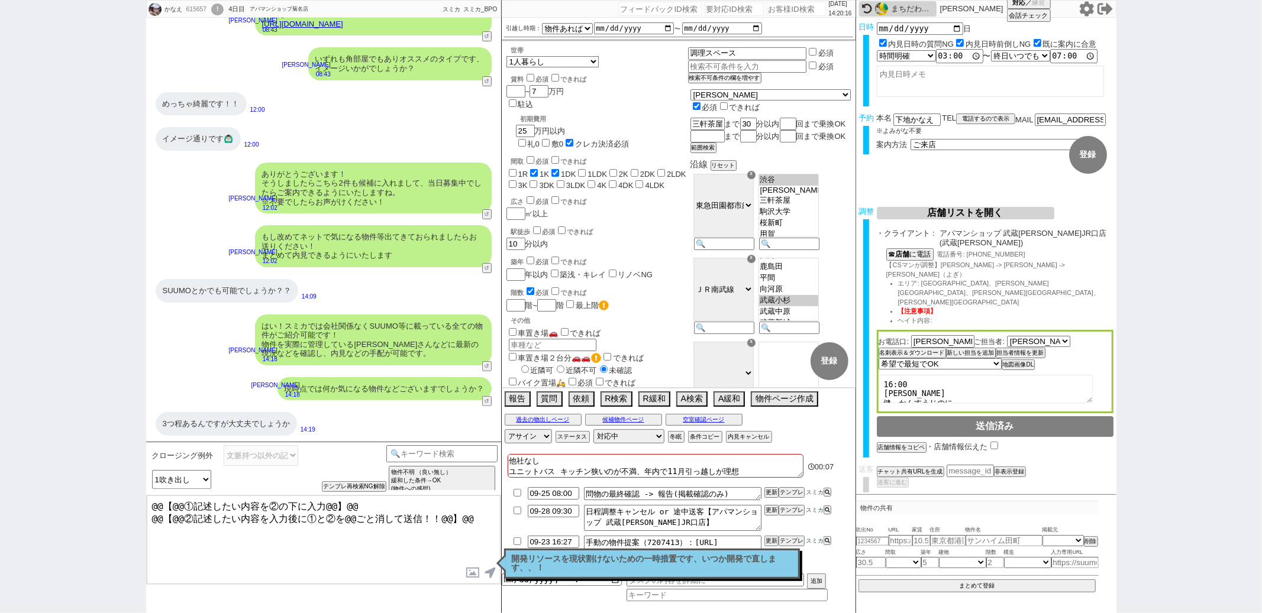
click at [469, 517] on textarea "@@【@@①記述したい内容を②の下に入力@@】@@ @@【@@②記述したい内容を入力後に①と②を@@ごと消して送信！！@@】@@" at bounding box center [324, 540] width 354 height 89
drag, startPoint x: 474, startPoint y: 515, endPoint x: 512, endPoint y: 403, distance: 118.2
click at [512, 403] on div "かなえ 615657 ! 0 4日目 アパマンショップ菊名店 冬眠中 自社客 スミカ スミカ_BPO チャット全表示 2025-09-23 確認ありがとうござ…" at bounding box center [631, 306] width 970 height 613
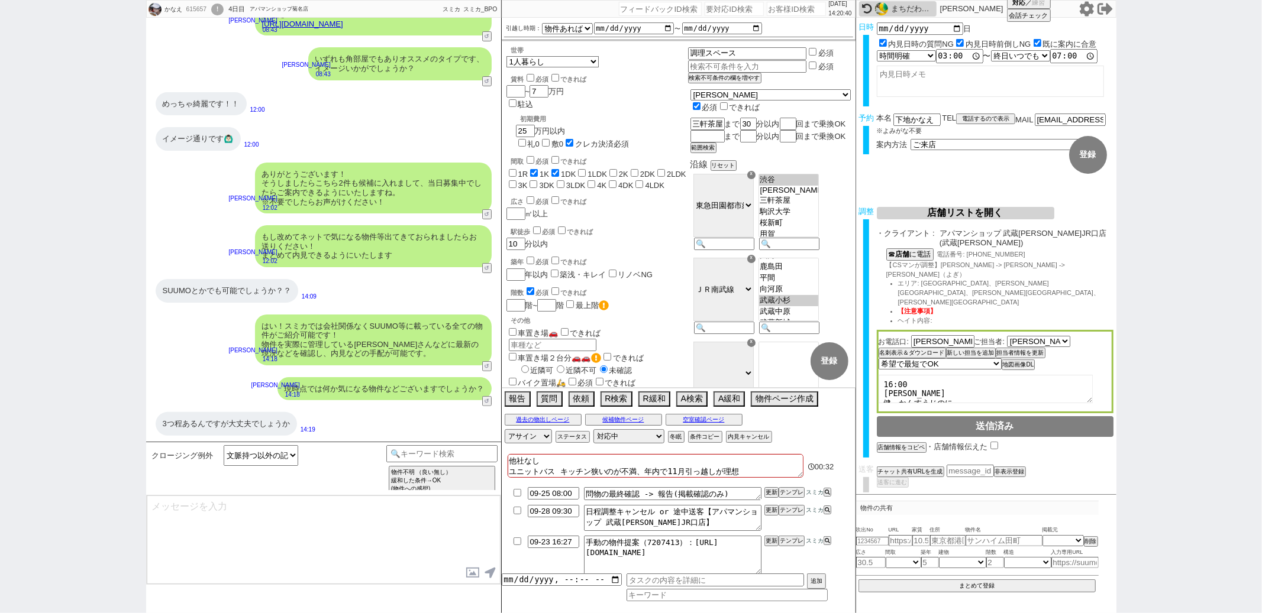
scroll to position [65, 0]
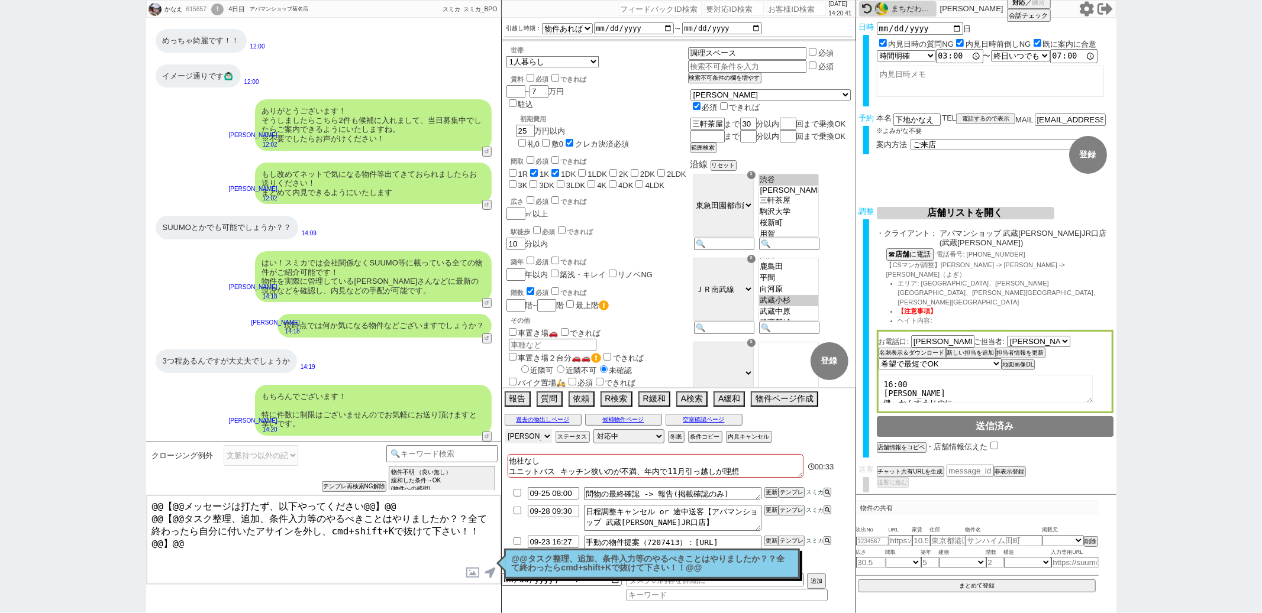
click at [541, 438] on select "アサイン 黒澤沙由里 御手洗侑矢 松井健太朗 中村夏海 中澤栞 真鍋ひとみ" at bounding box center [528, 436] width 47 height 14
click at [505, 431] on select "アサイン 黒澤沙由里 御手洗侑矢 松井健太朗 中村夏海 中澤栞 真鍋ひとみ" at bounding box center [528, 436] width 47 height 14
click at [422, 354] on div "3つ程あるんですが大丈夫でしょうか 14:19" at bounding box center [323, 361] width 355 height 35
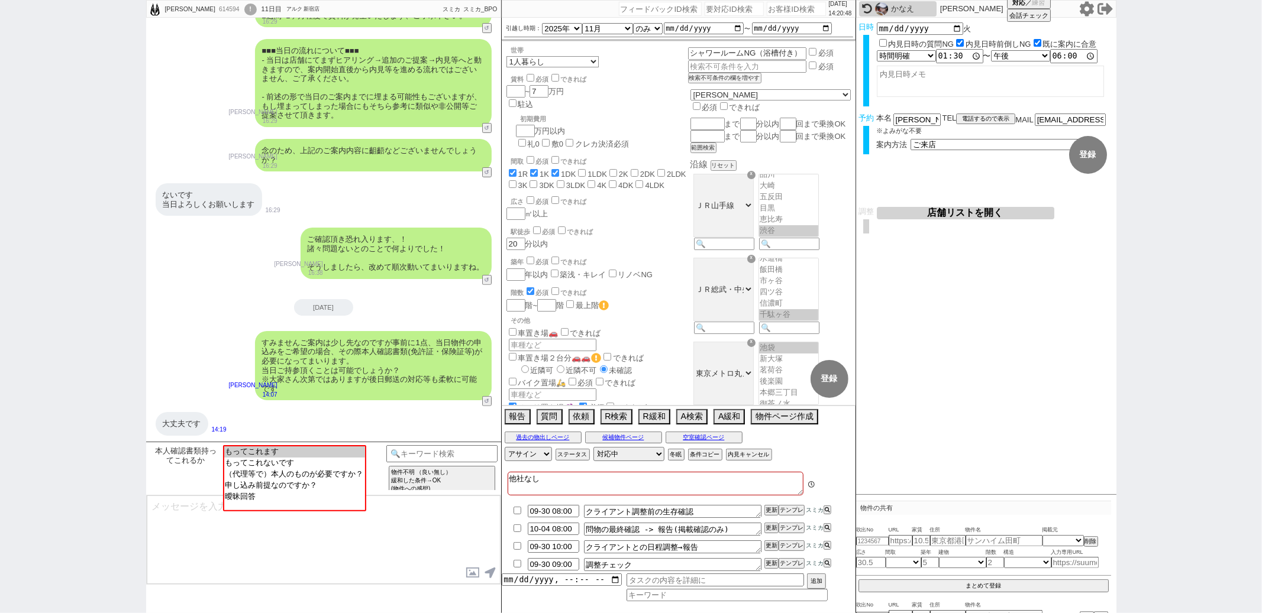
scroll to position [285, 0]
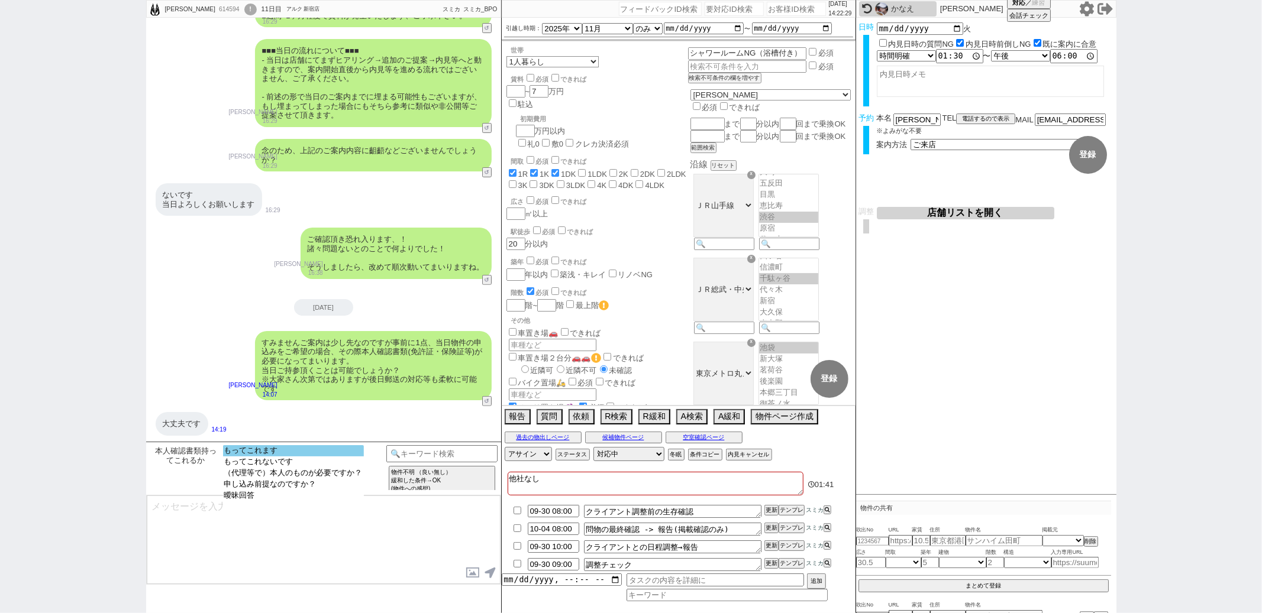
click at [272, 454] on option "もってこれます" at bounding box center [293, 450] width 141 height 11
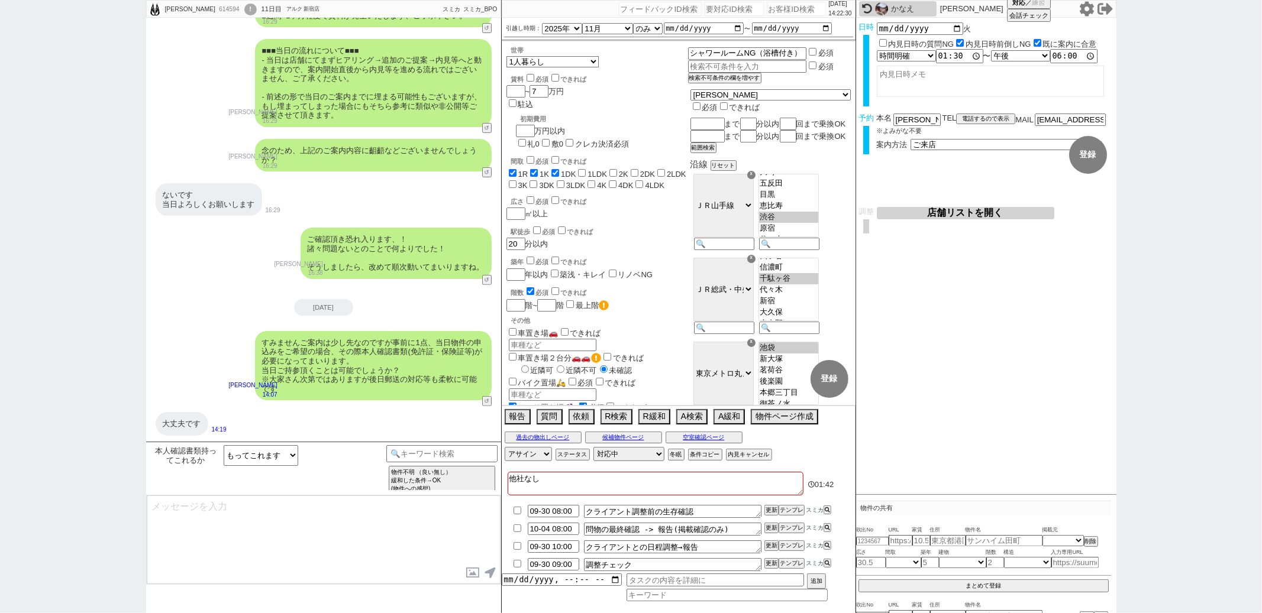
scroll to position [0, 0]
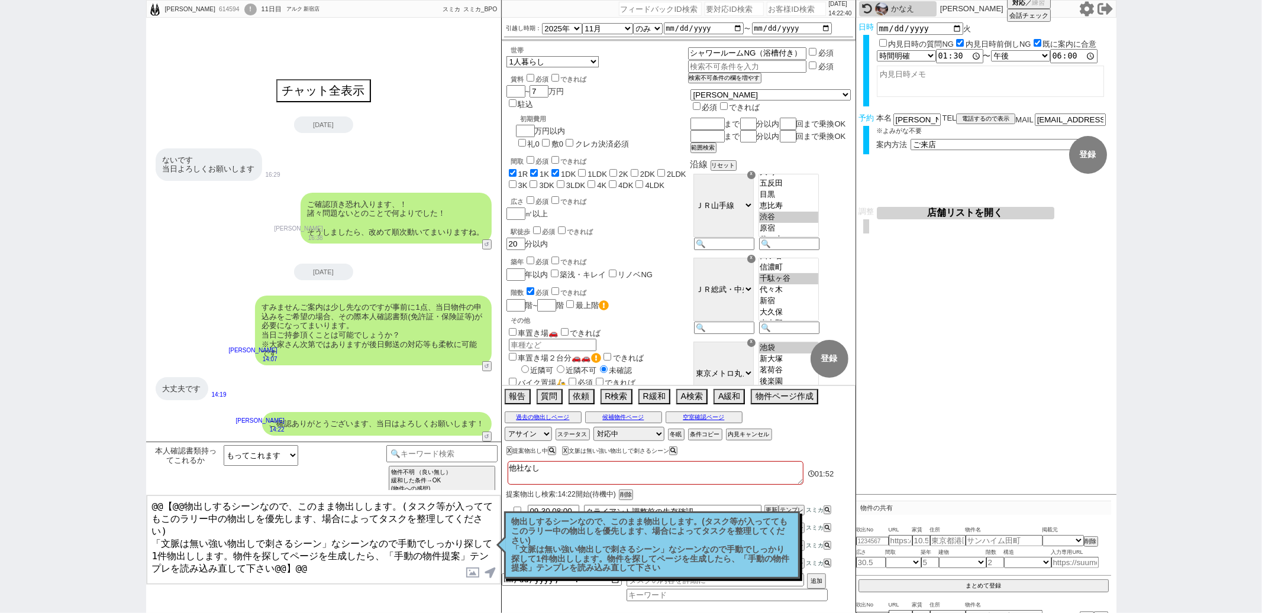
click at [693, 548] on p "物出しするシーンなので、このまま物出しします。(タスク等が入っててもこのラリー中の物出しを優先します、場合によってタスクを整理してください) 「文脈は無い強い…" at bounding box center [652, 546] width 280 height 56
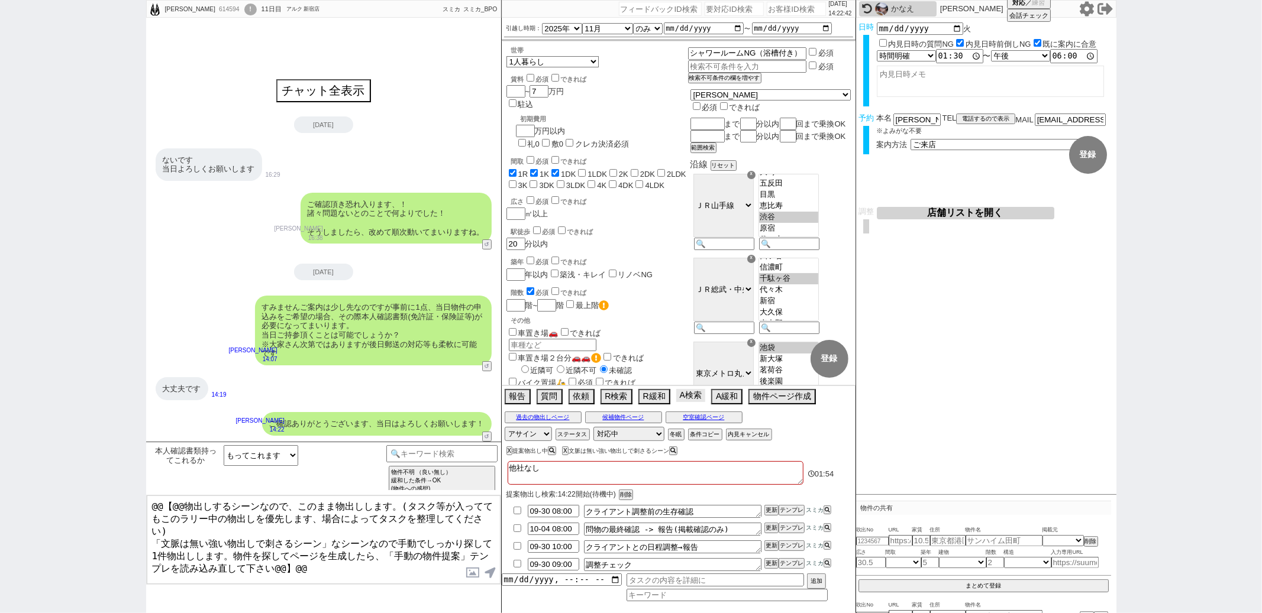
click at [690, 399] on button "A検索" at bounding box center [690, 395] width 29 height 13
click at [681, 395] on button "A検索" at bounding box center [690, 395] width 29 height 13
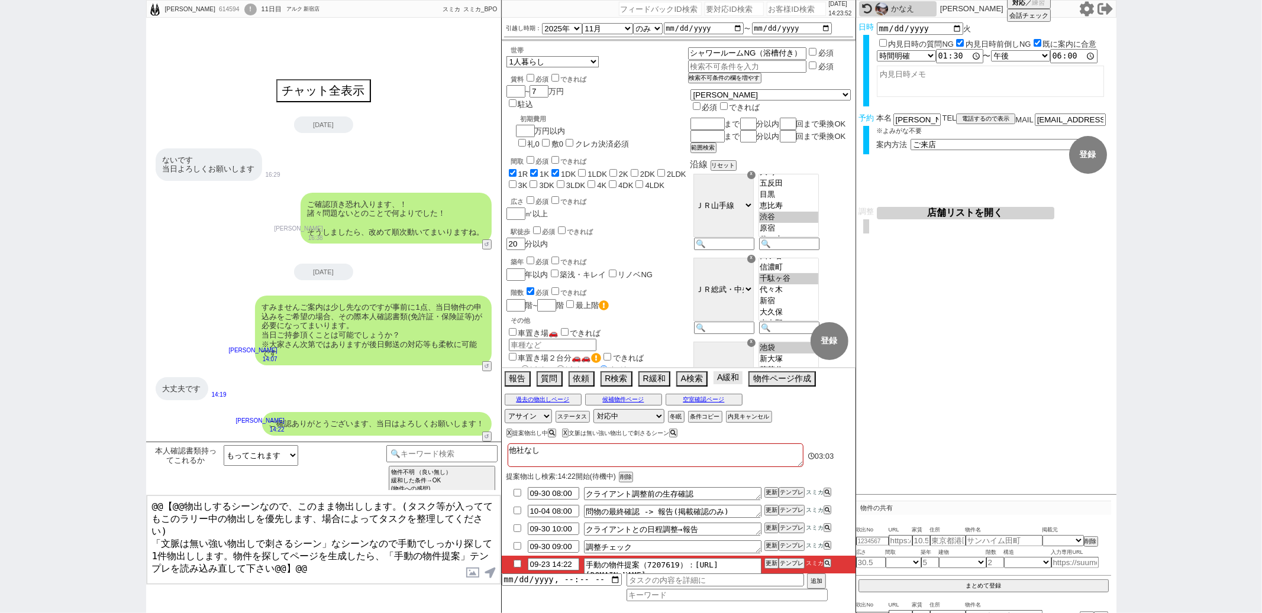
click at [713, 380] on button "A緩和" at bounding box center [727, 377] width 29 height 13
click at [719, 379] on button "A緩和" at bounding box center [727, 377] width 29 height 13
click at [789, 567] on button "テンプレ" at bounding box center [791, 564] width 26 height 8
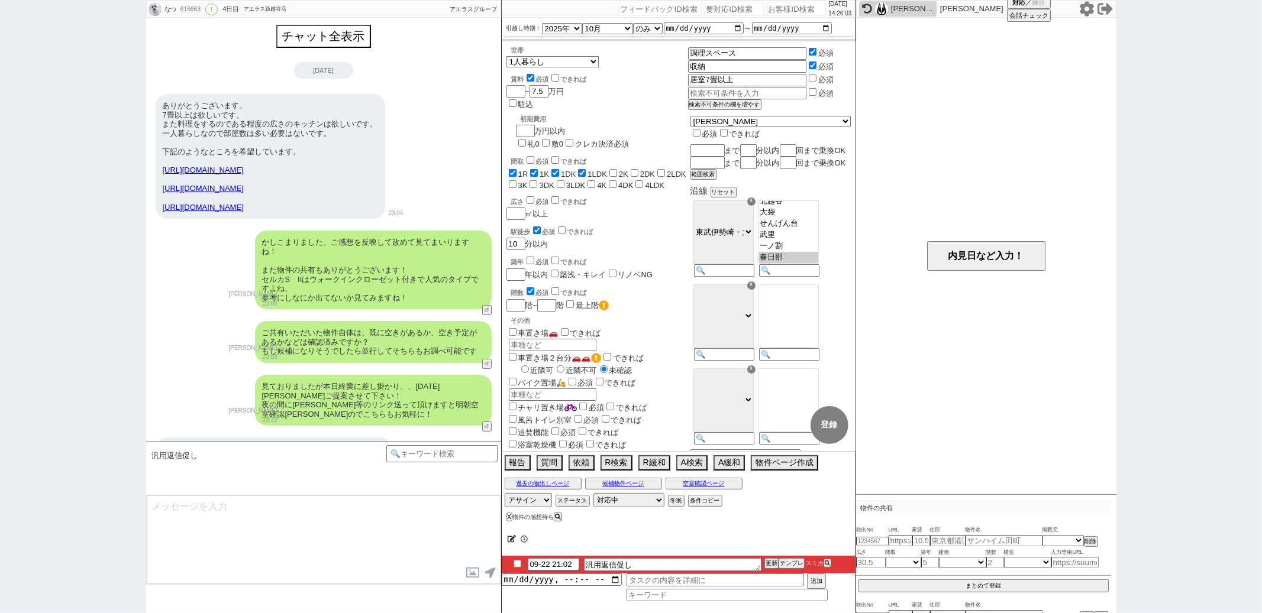
scroll to position [1072, 0]
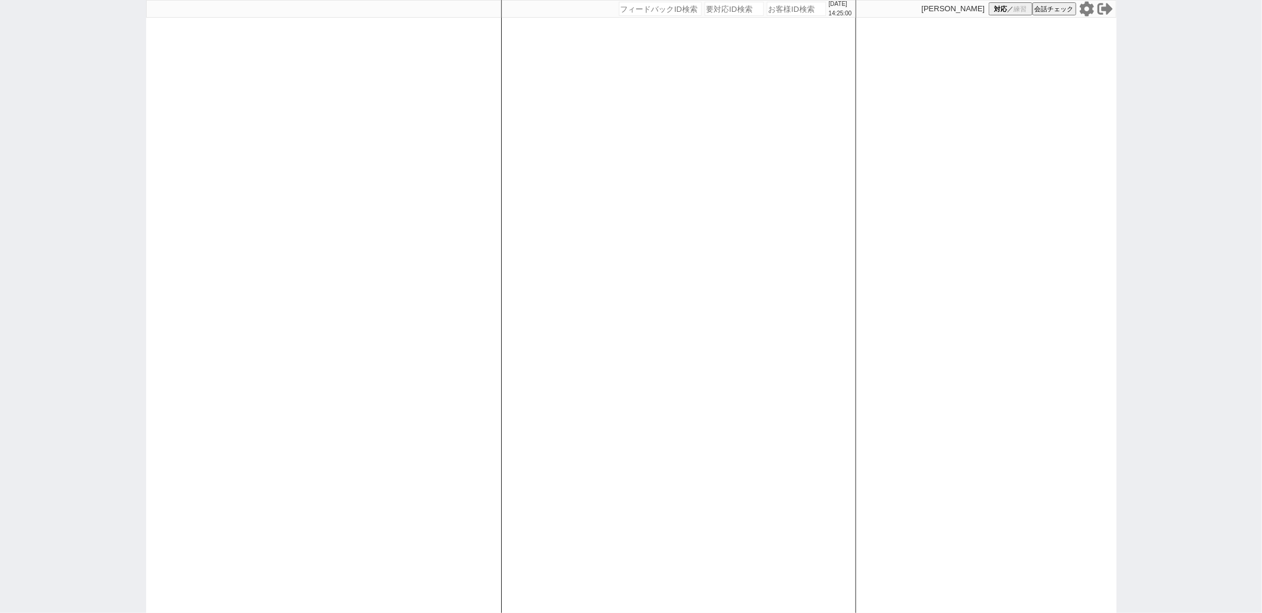
paste input "510977"
type input "510977"
select select
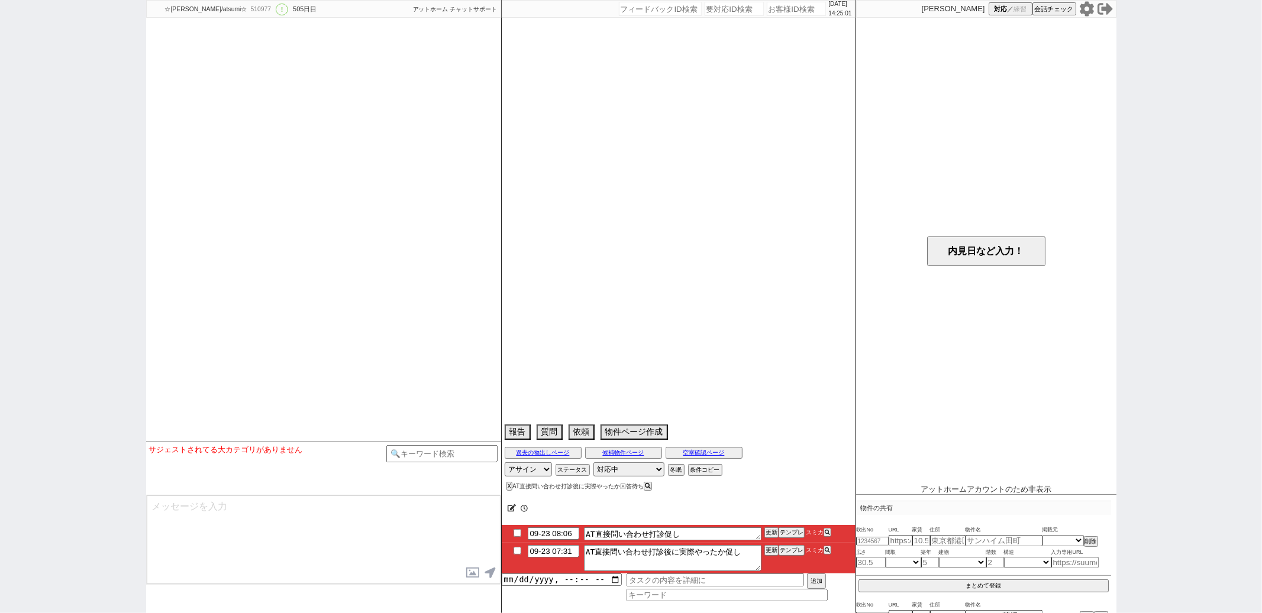
select select "13"
select select "0"
select select "21"
select select "2563"
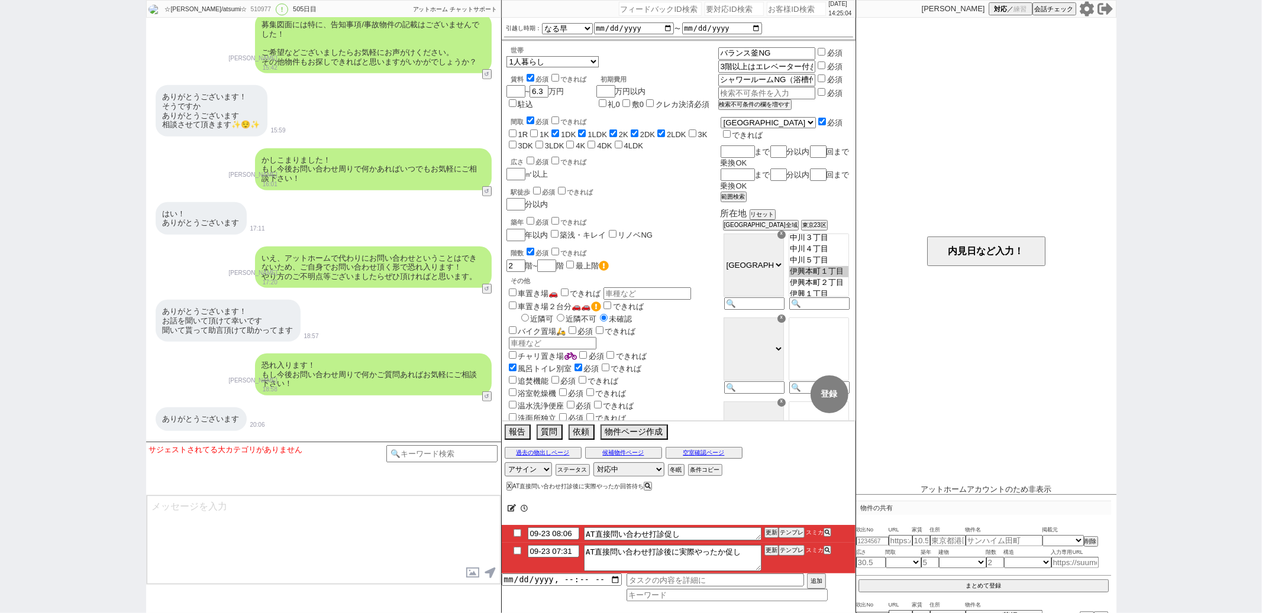
scroll to position [137, 0]
click at [808, 550] on span "スミカ" at bounding box center [813, 550] width 19 height 7
click at [796, 554] on button "テンプレ" at bounding box center [791, 551] width 26 height 8
type textarea "お世話になります、その後無事問い合わせ等問題ございませんでしたでしょうか？ ご不明点/追加のご要望等ございましたらお気軽にいただけますと幸いです！"
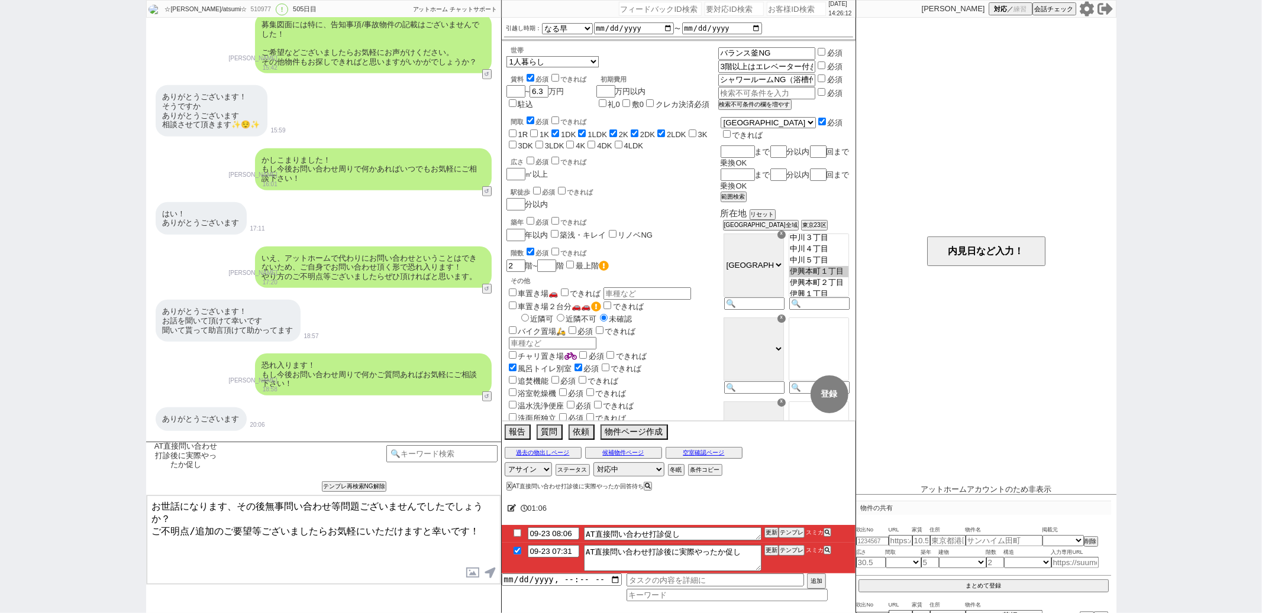
checkbox input "true"
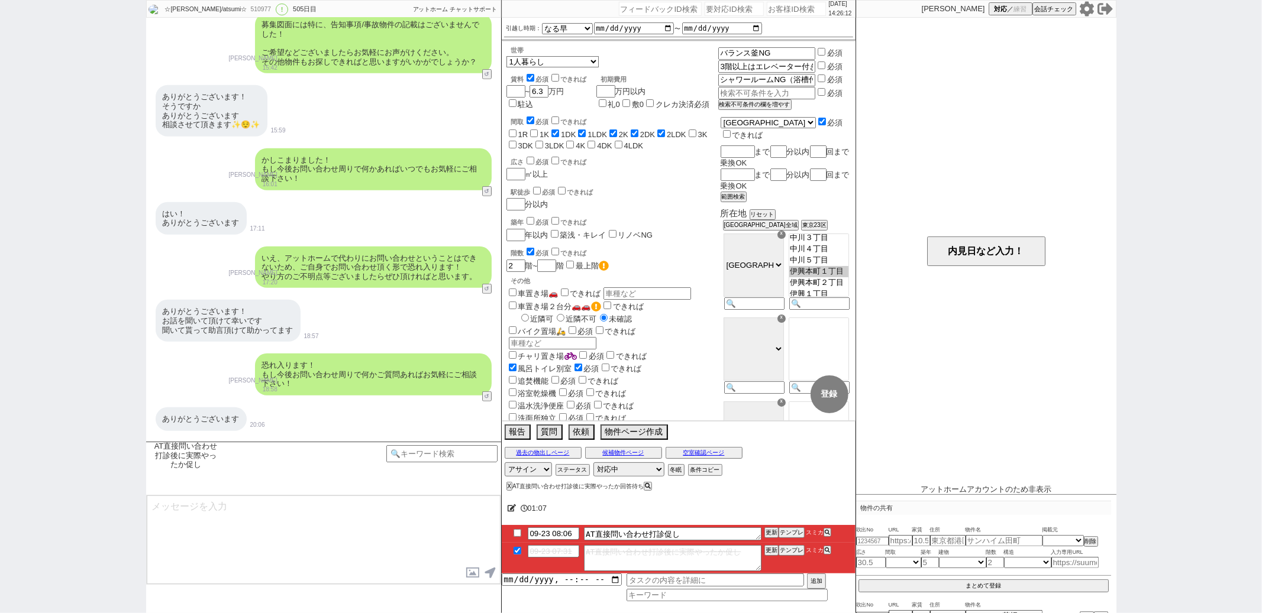
scroll to position [23289, 0]
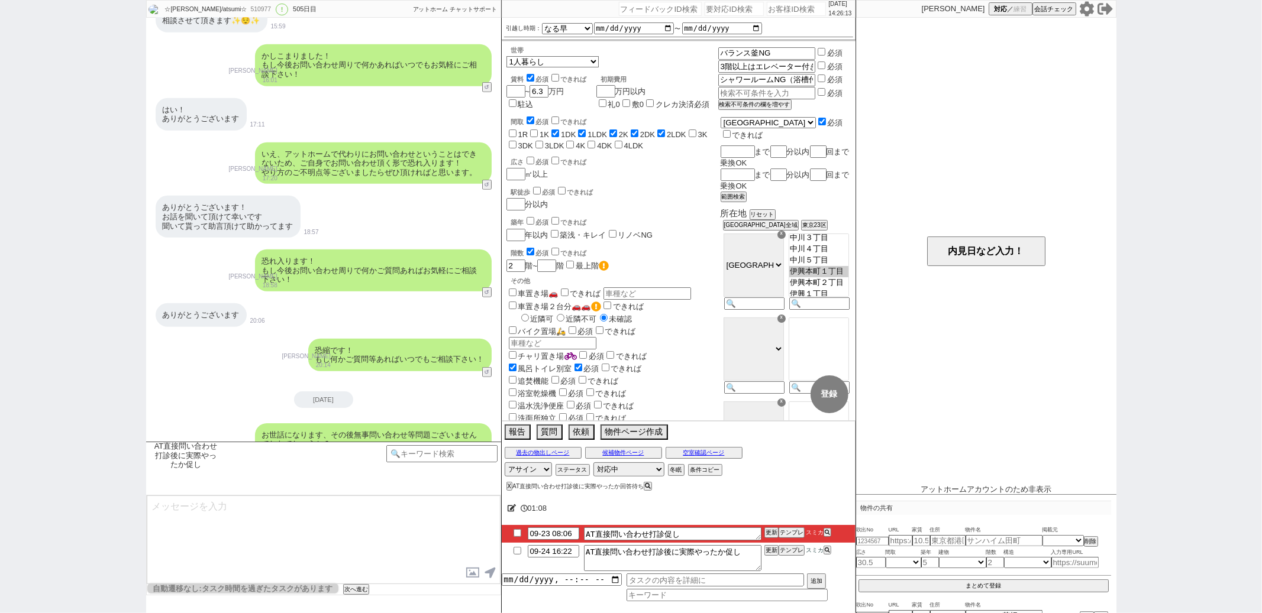
click at [517, 534] on input "checkbox" at bounding box center [517, 533] width 17 height 8
checkbox input "true"
click at [767, 531] on button "更新" at bounding box center [770, 533] width 12 height 8
click at [508, 487] on button "X" at bounding box center [508, 486] width 4 height 7
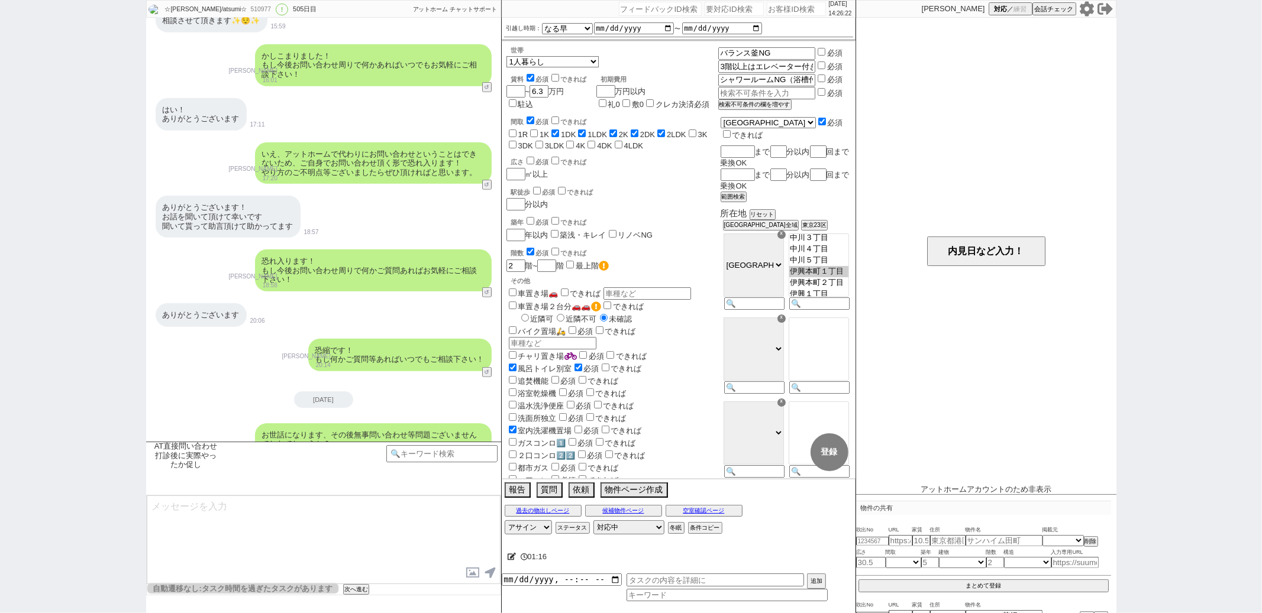
click at [638, 190] on div "駅徒歩 必須 できれば" at bounding box center [614, 191] width 207 height 12
paste input "510977"
type input "510977"
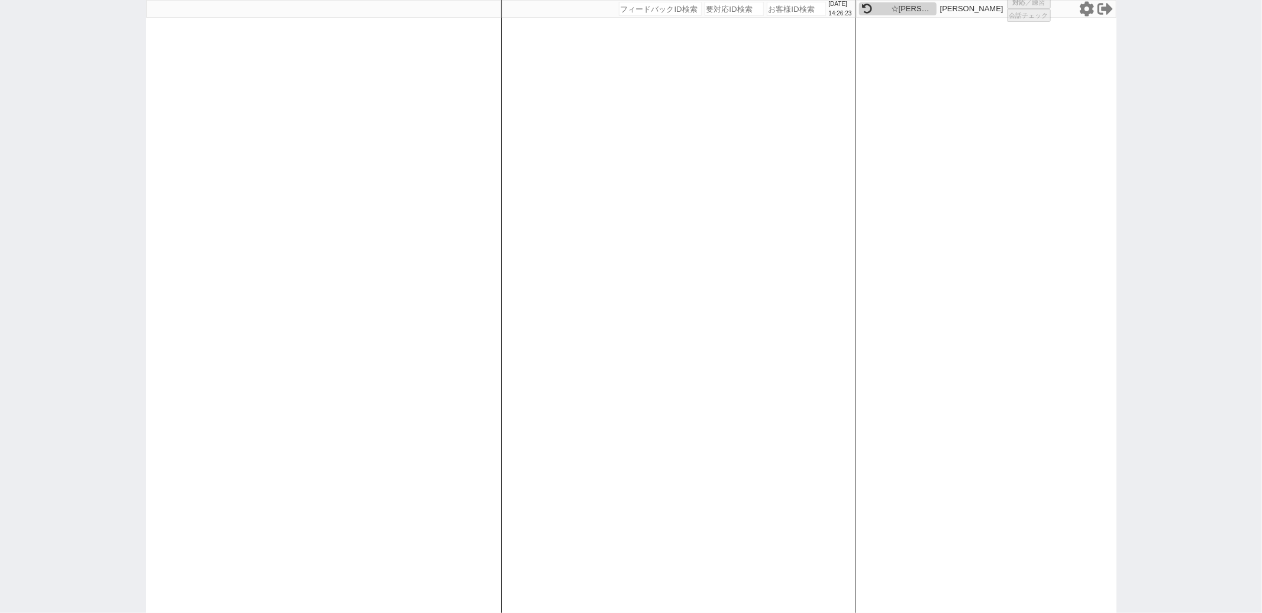
select select
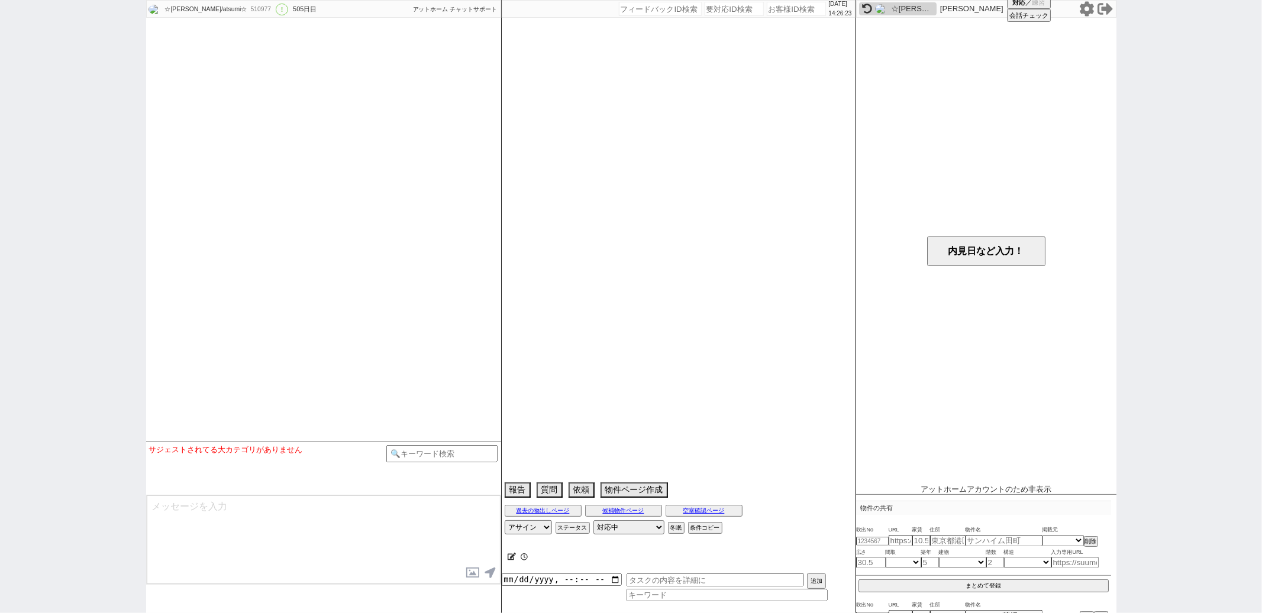
select select "13"
select select "0"
select select "21"
select select "2563"
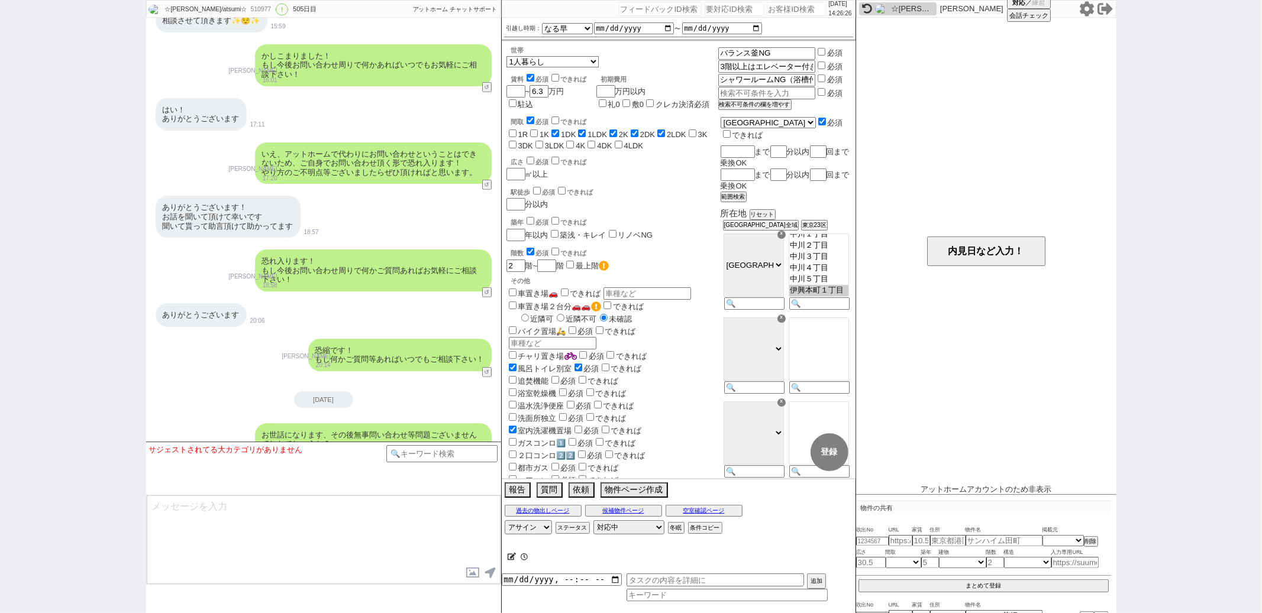
scroll to position [137, 0]
click at [668, 188] on div "駅徒歩 必須 できれば" at bounding box center [614, 191] width 207 height 12
paste input "519330"
type input "519330"
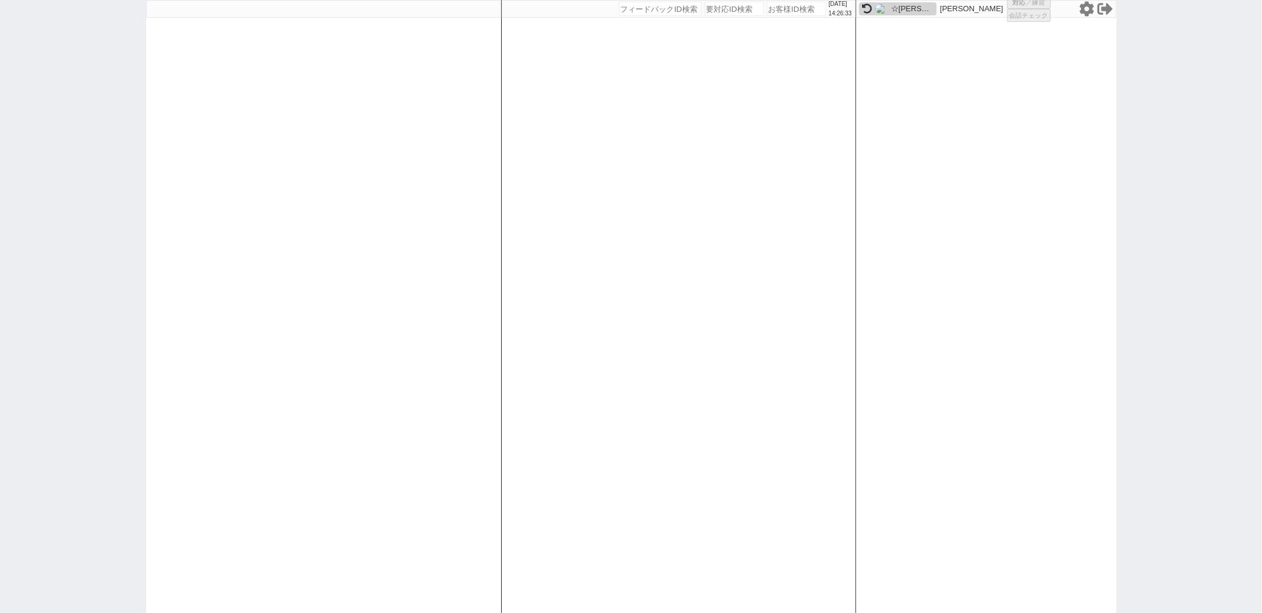
select select
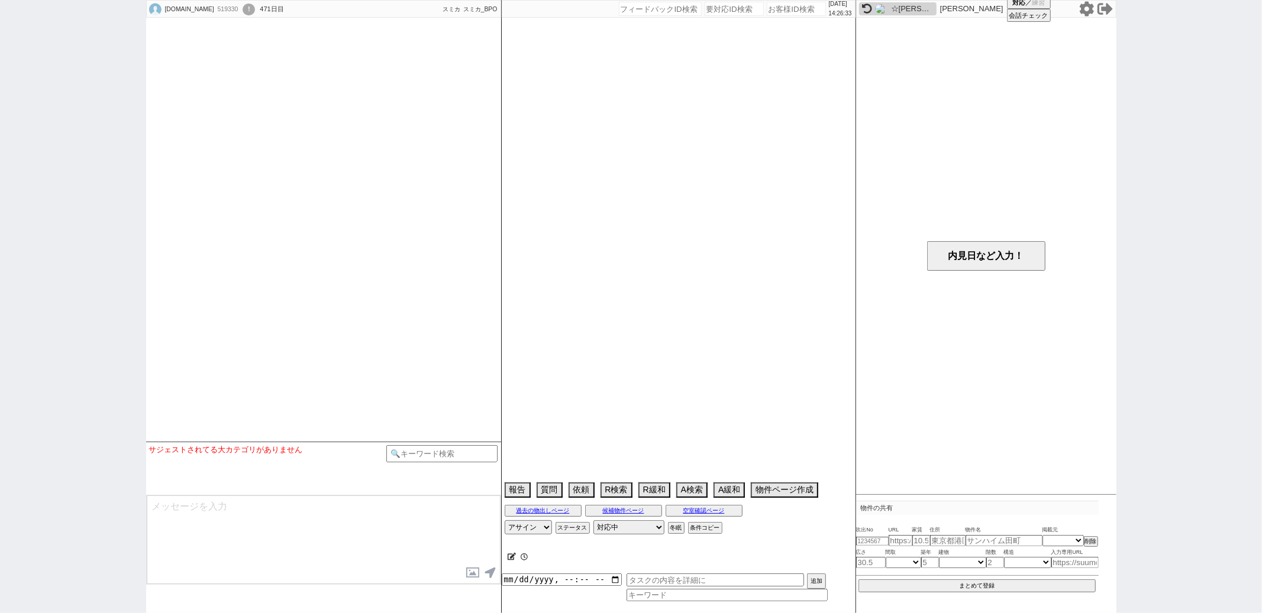
select select "2024"
select select "7"
select select "37"
select select "0"
select select "33"
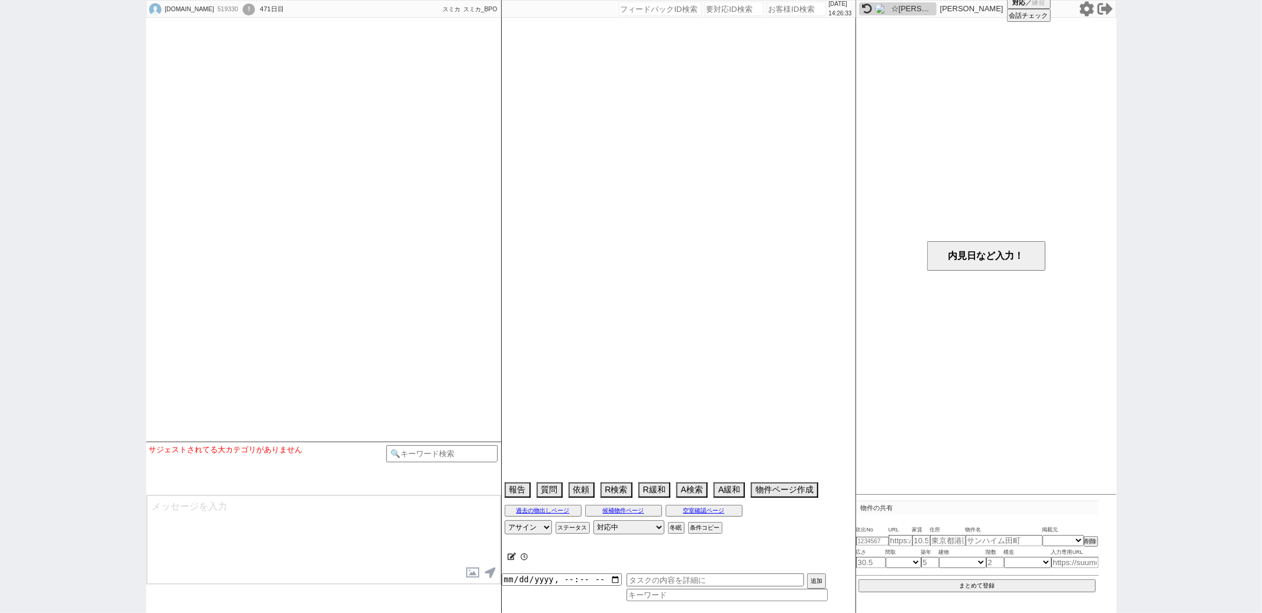
select select "957"
select select "76"
select select "1830"
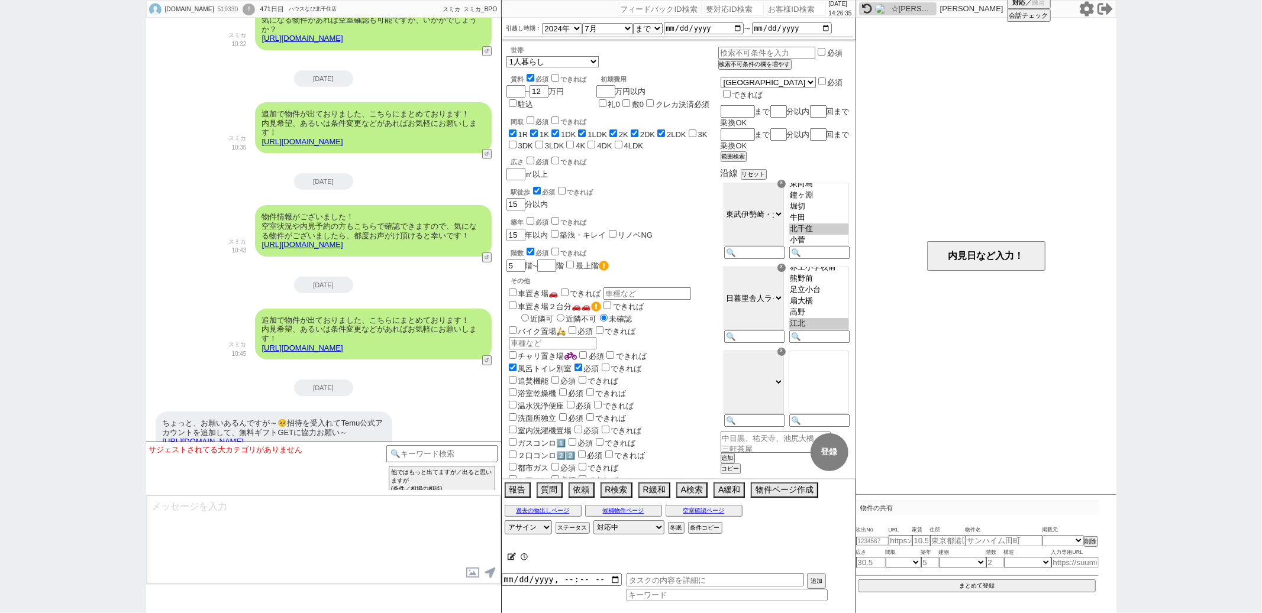
scroll to position [37, 0]
click at [623, 528] on select "対応中 引き継ぎ完了 ブロック 長期間返信なし 紹介不可 別の所で決まった 客の都合で引越しが無くなった 接客開始後に冬眠" at bounding box center [628, 528] width 71 height 14
select select "400"
click at [593, 522] on select "対応中 引き継ぎ完了 ブロック 長期間返信なし 紹介不可 別の所で決まった 客の都合で引越しが無くなった 接客開始後に冬眠" at bounding box center [628, 528] width 71 height 14
click at [464, 406] on div "ちょっと、お願いあるんですが～🥺招待を受入れてTemu公式アカウントを追加して、無料ギフトGETに協力お願い～ https://temu.com/lc/jpE…" at bounding box center [323, 433] width 355 height 54
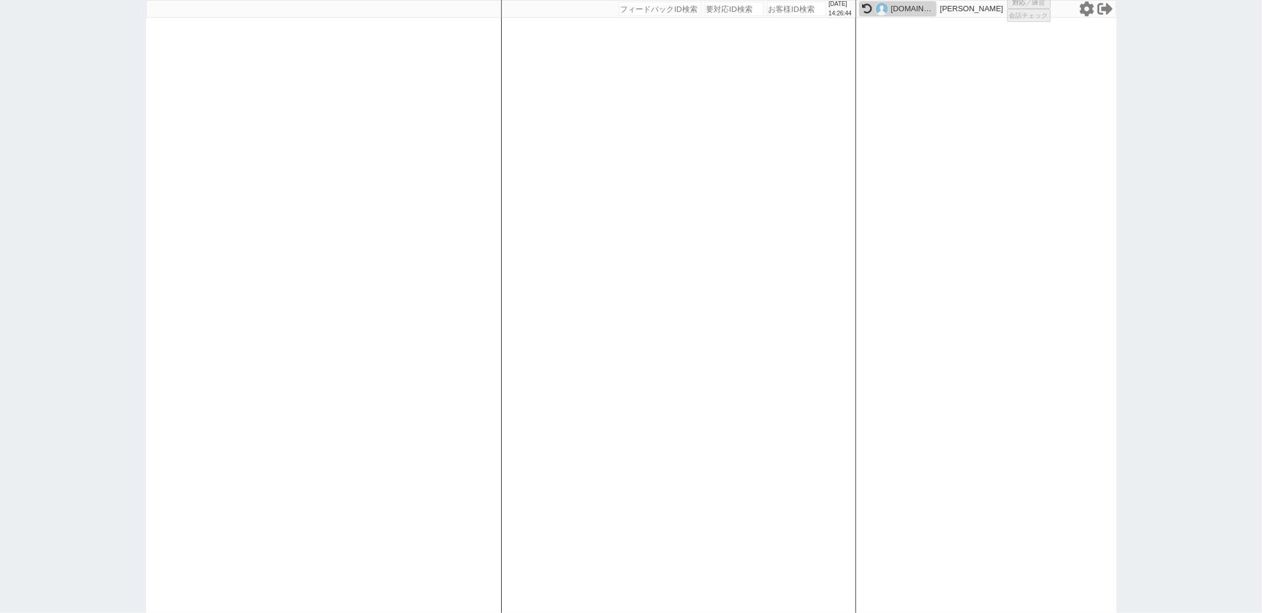
select select "1"
select select
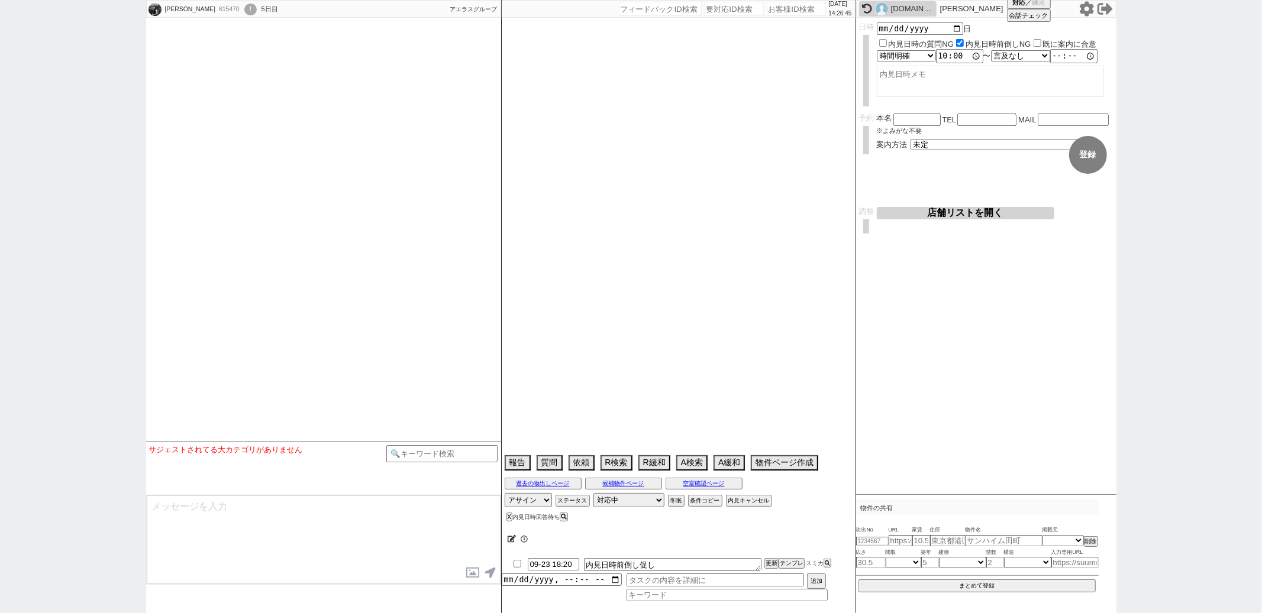
select select
select select "2025"
select select "11"
select select "37"
select select "0"
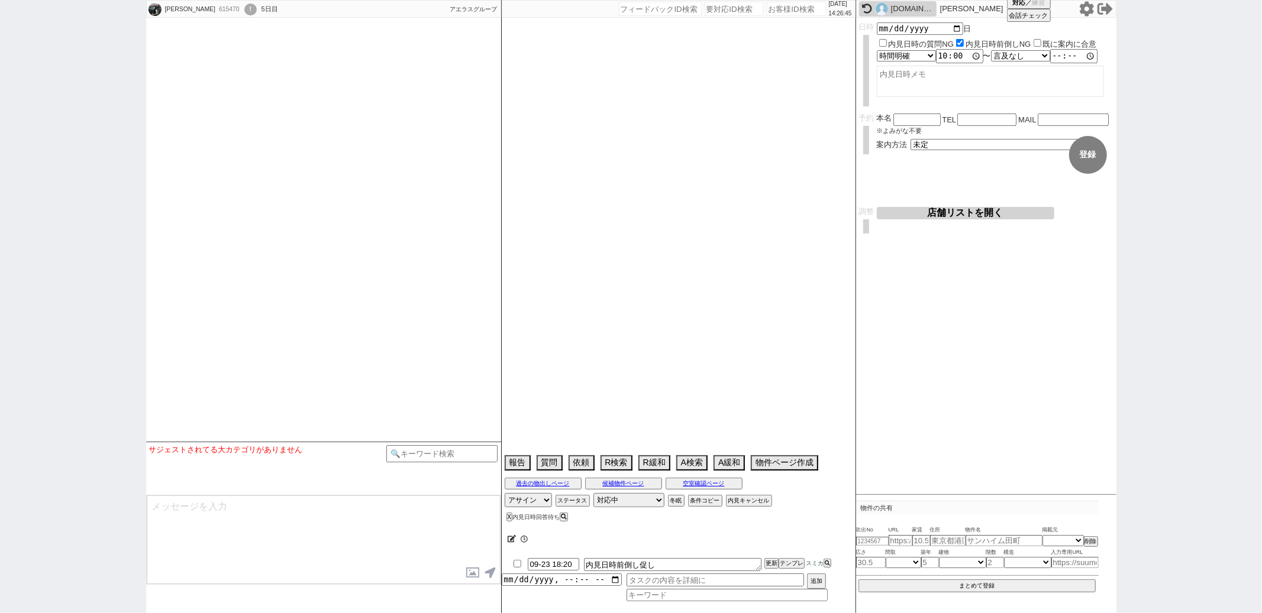
select select "74"
select select "1771"
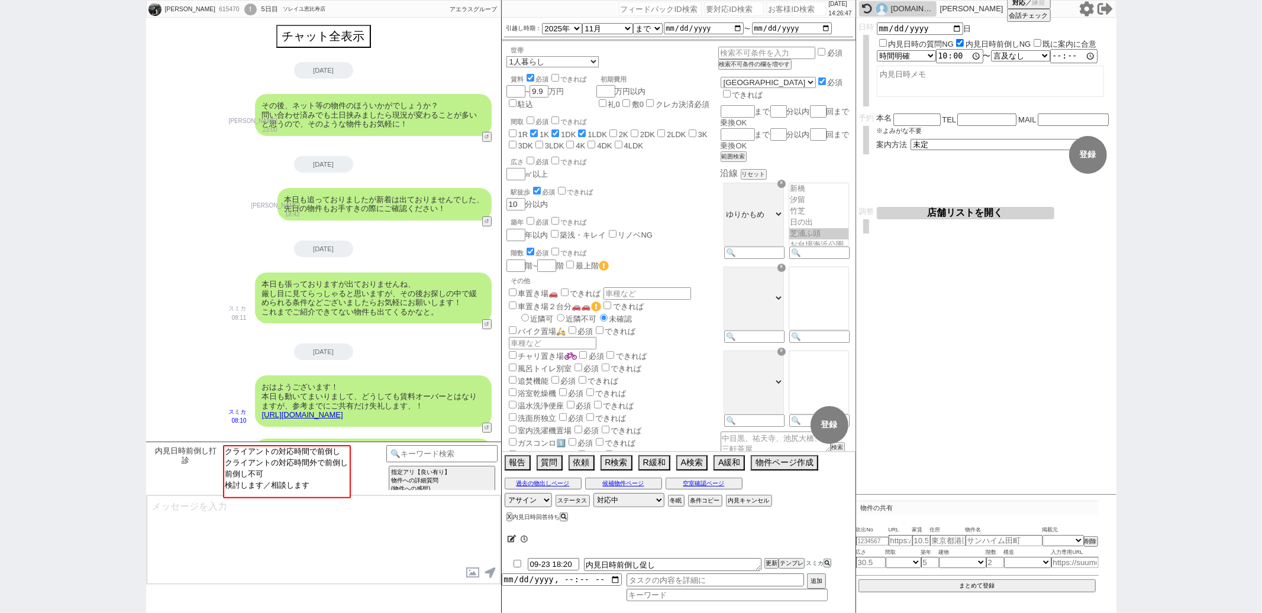
scroll to position [532, 0]
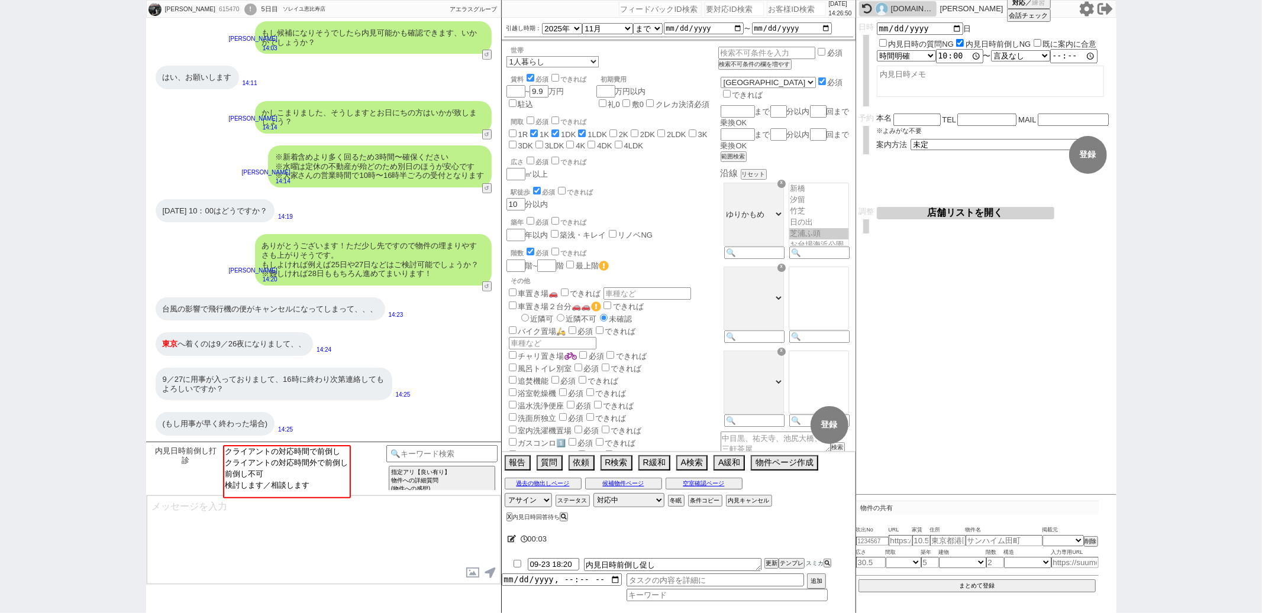
click at [678, 202] on div "世帯 1人暮らし 2人暮らし 家族:小学生以下含む 家族:小学生以下含まず 兄弟・姉妹 ルームシェア その他 子供 家族(子供なし) ルームシェア 賃料 必須…" at bounding box center [679, 246] width 354 height 410
paste input "556188"
type input "556188"
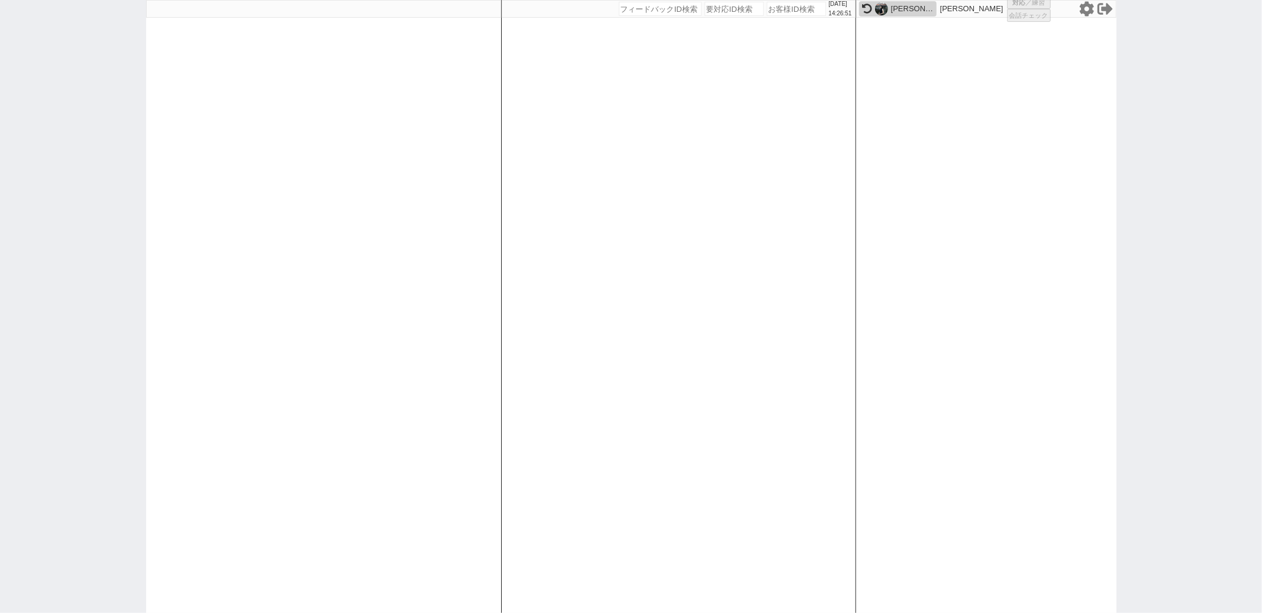
select select
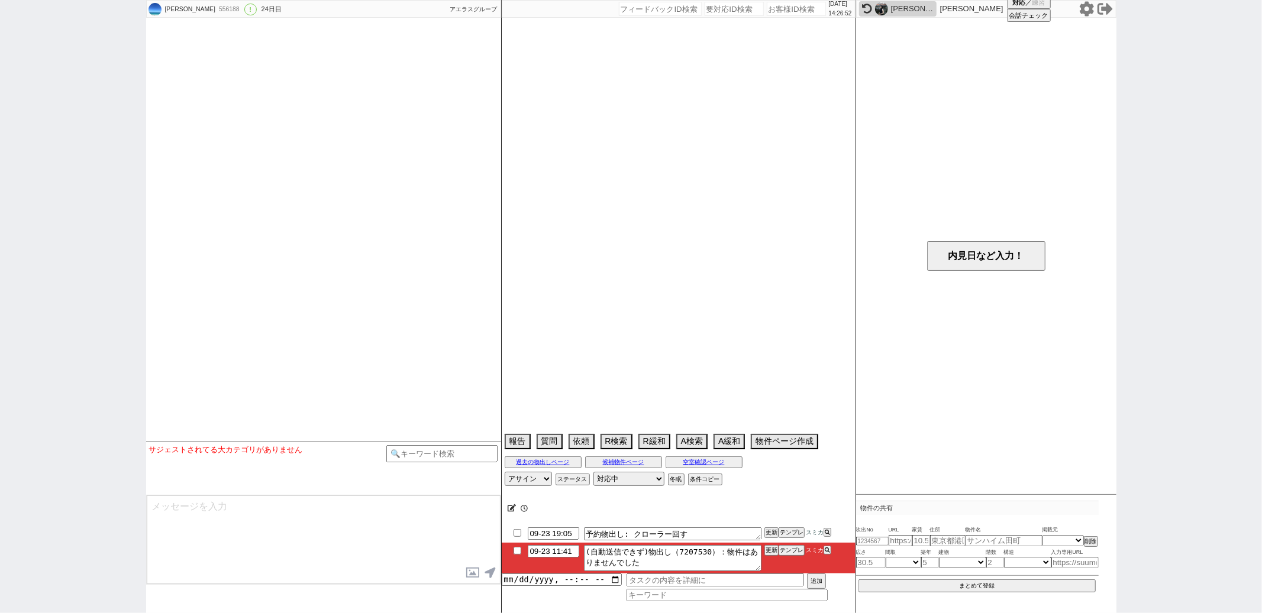
select select "2025"
select select "9"
select select "36"
select select "0"
select select "12"
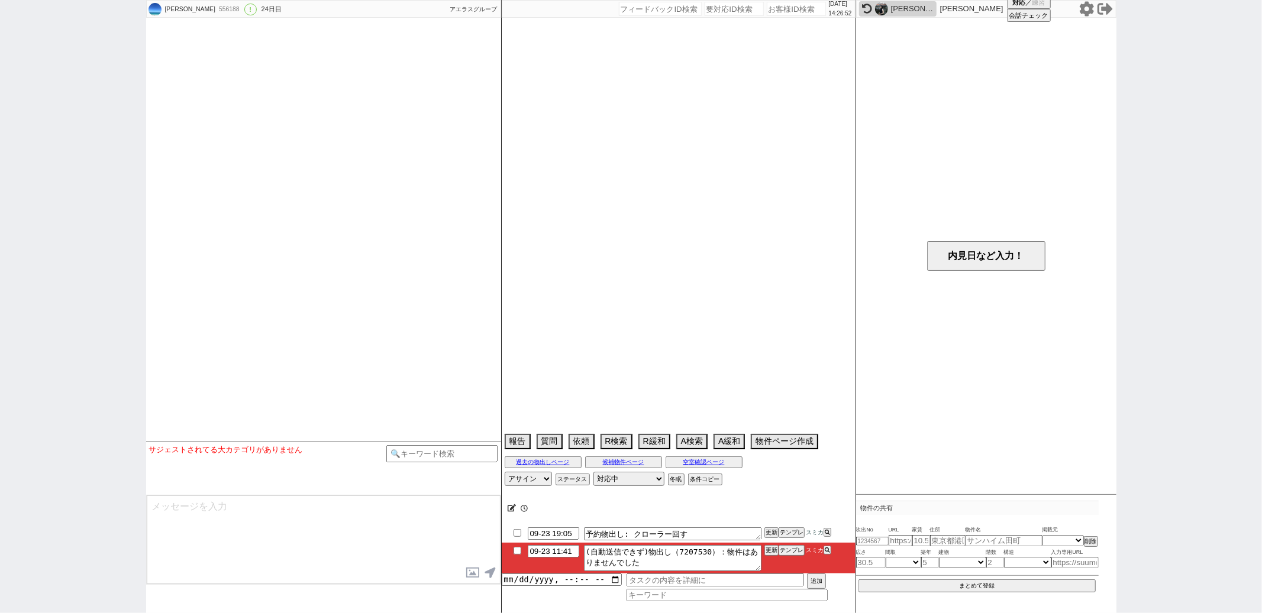
select select "1484"
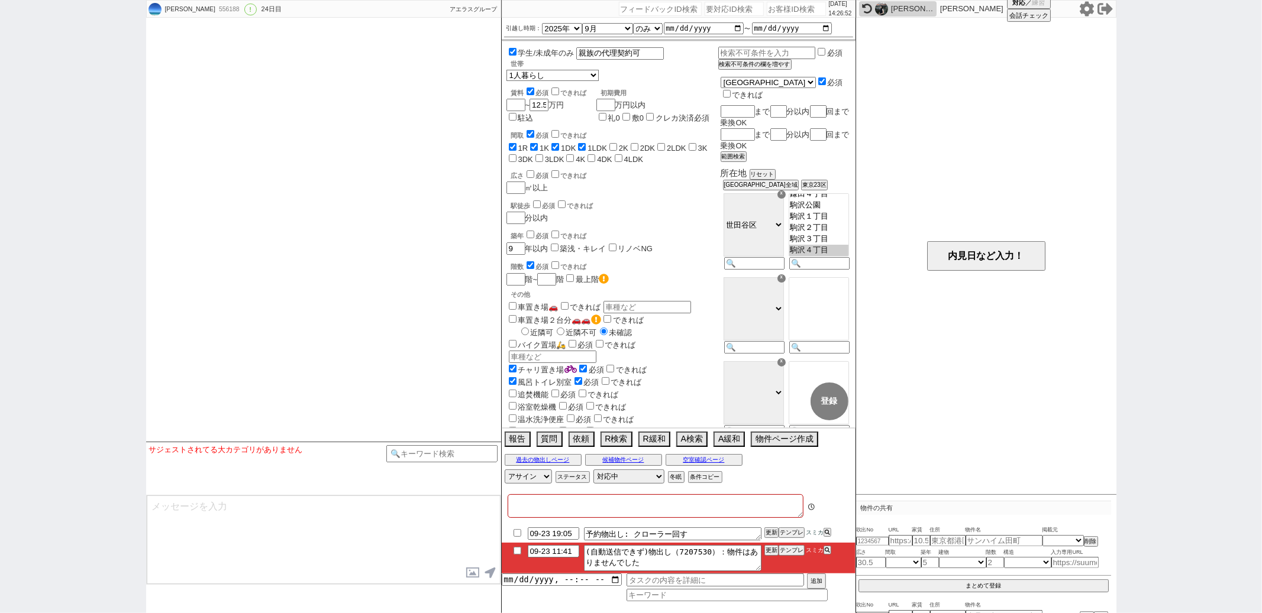
type textarea "息子の代理"
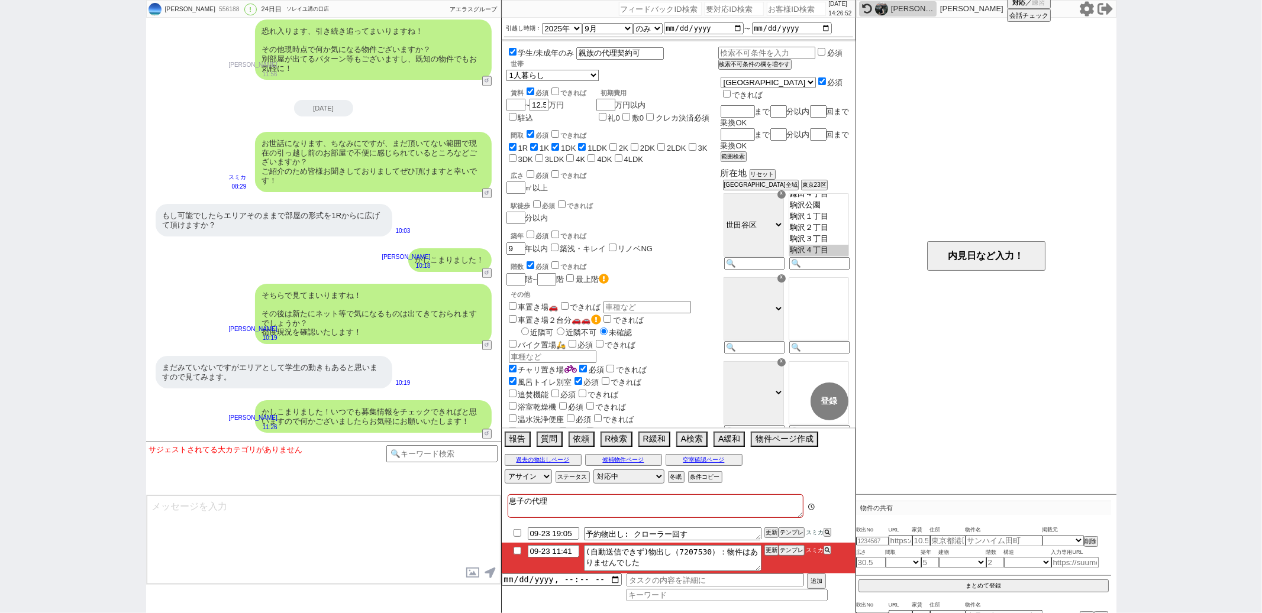
scroll to position [3377, 0]
click at [794, 554] on button "テンプレ" at bounding box center [791, 551] width 26 height 8
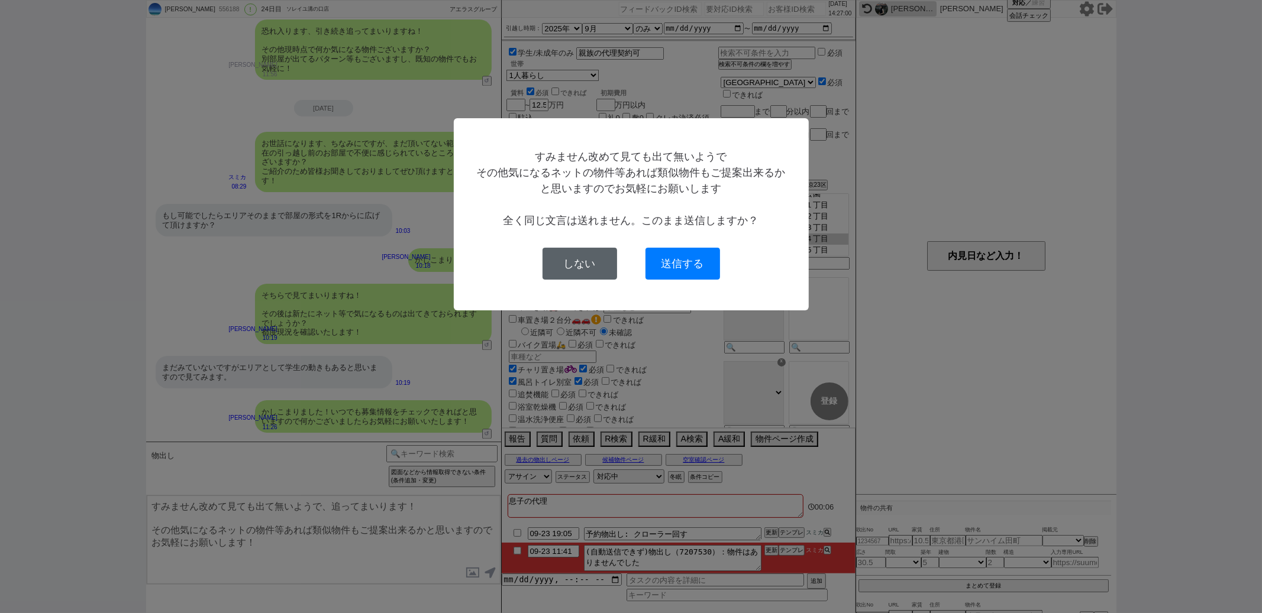
click at [577, 269] on button "しない" at bounding box center [579, 264] width 75 height 32
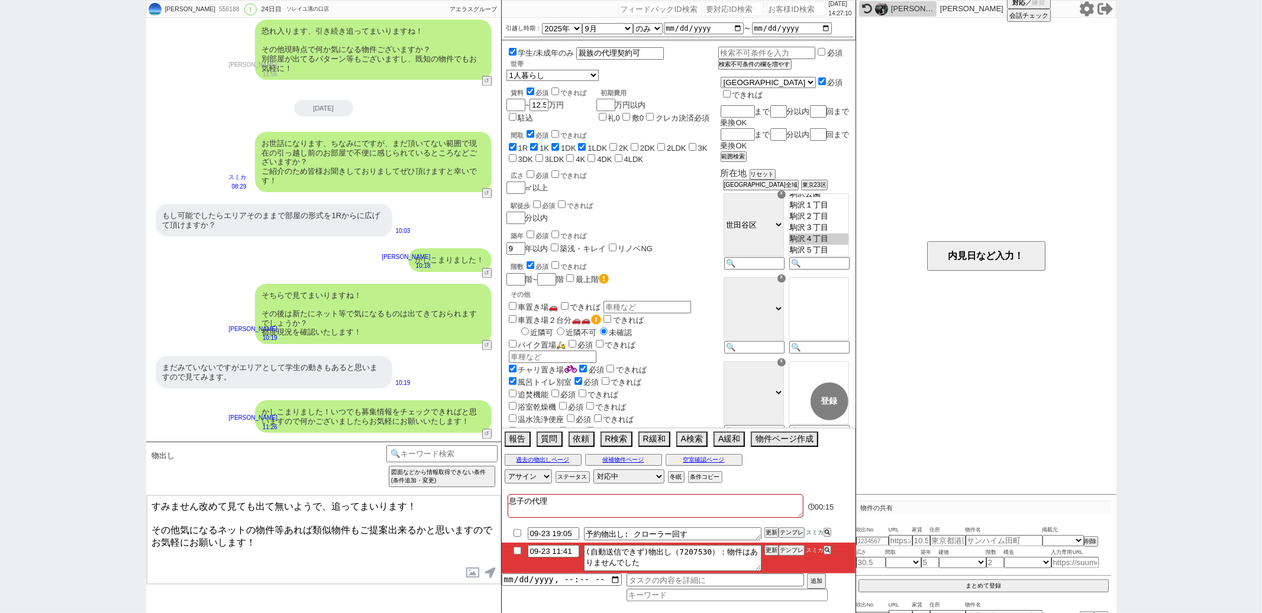
scroll to position [3390, 0]
drag, startPoint x: 246, startPoint y: 534, endPoint x: 146, endPoint y: 525, distance: 101.0
click at [146, 525] on div "すみません改めて見ても出て無いようで、追ってまいります！ その他気になるネットの物件等あれば類似物件もご提案出来るかと思いますのでお気軽にお願いします！ 内見…" at bounding box center [323, 540] width 355 height 90
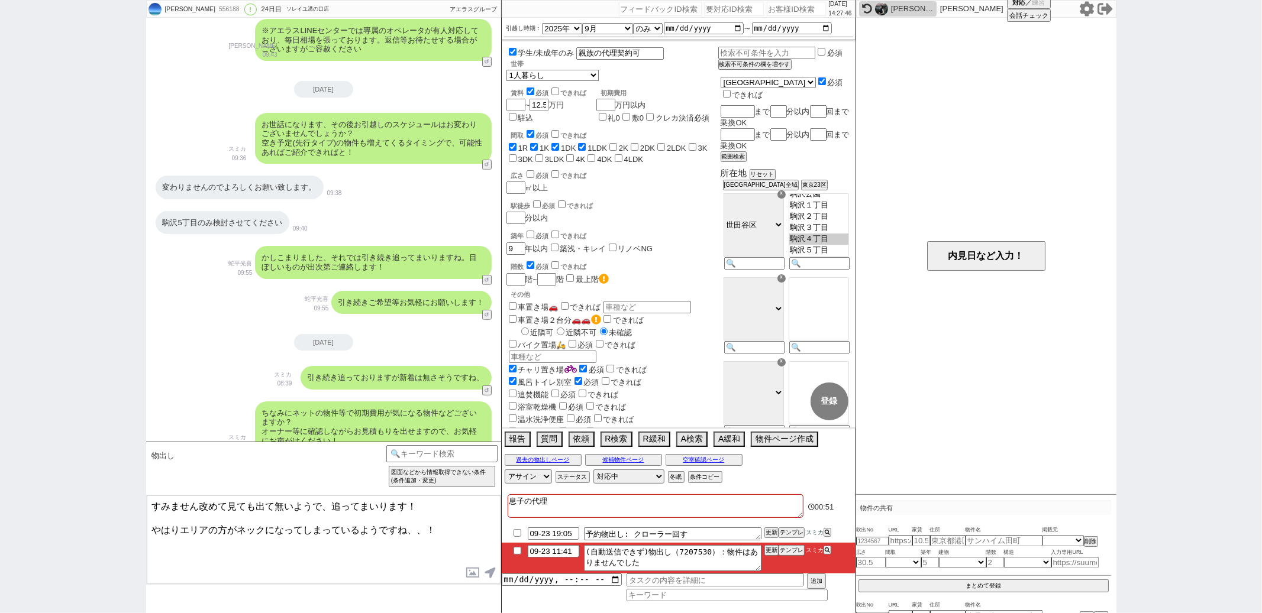
scroll to position [15517, 0]
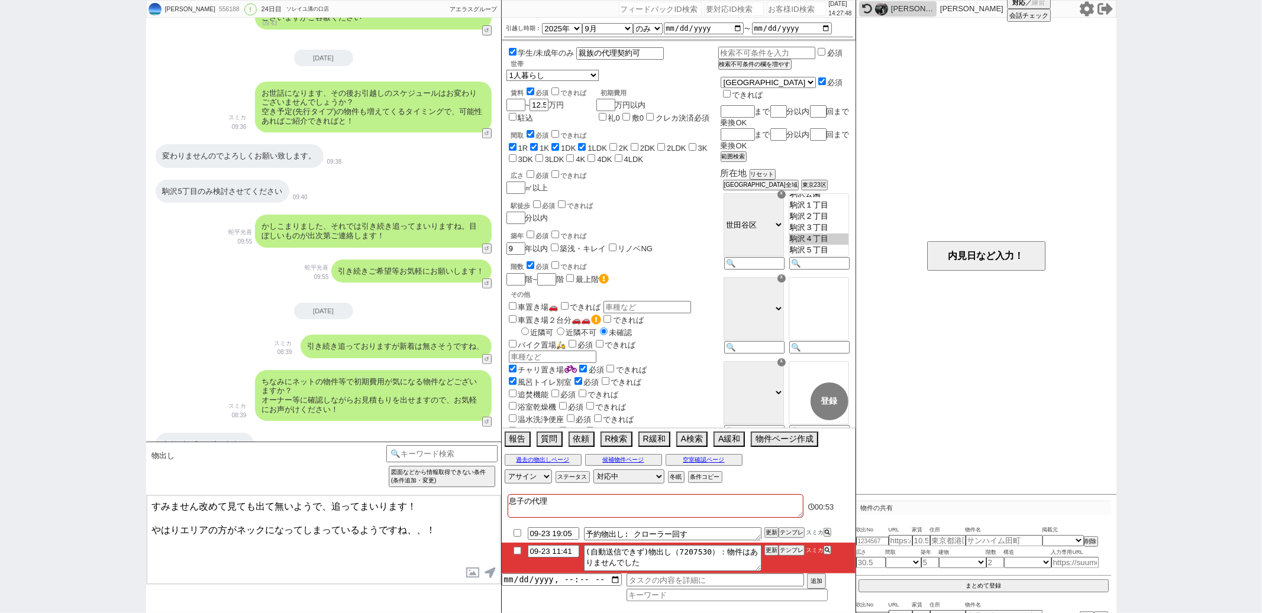
type textarea "すみません改めて見ても出て無いようで、追ってまいります！ やはりエリアの方がネックになってしまっているようですね、、！"
click at [800, 553] on button "テンプレ" at bounding box center [791, 551] width 26 height 8
type textarea "すみません改めて見ても出て無いようで、追ってまいります！ その他気になるネットの物件等あれば類似物件もご提案出来るかと思いますのでお気軽にお願いします！"
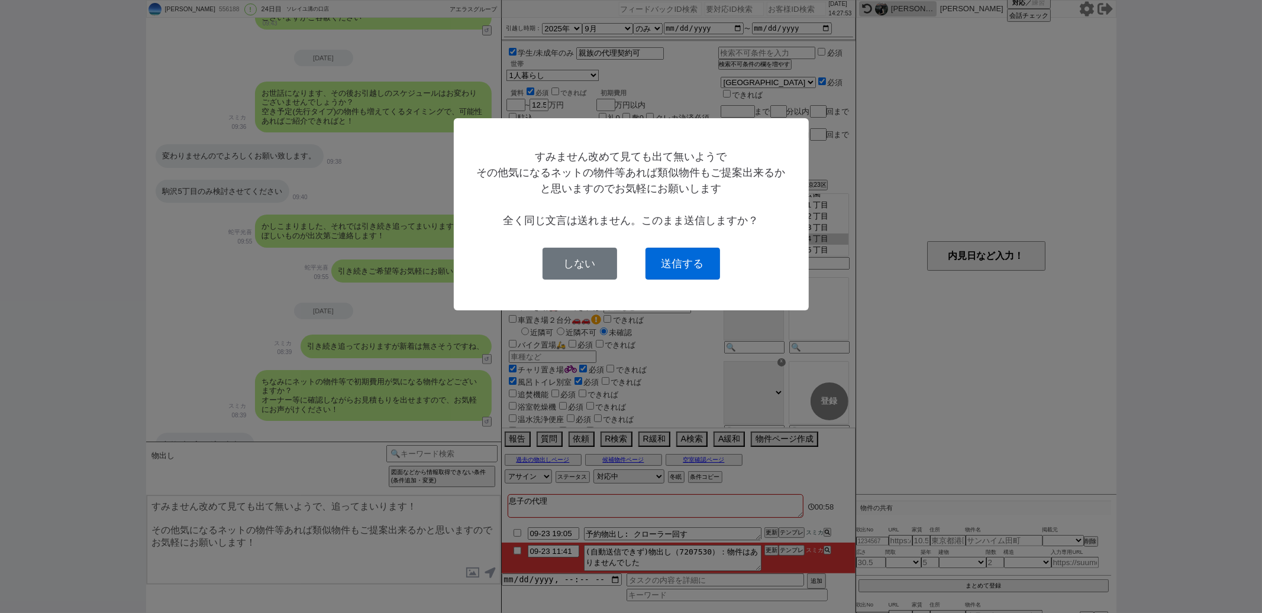
click at [689, 259] on button "送信する" at bounding box center [682, 264] width 75 height 32
checkbox input "true"
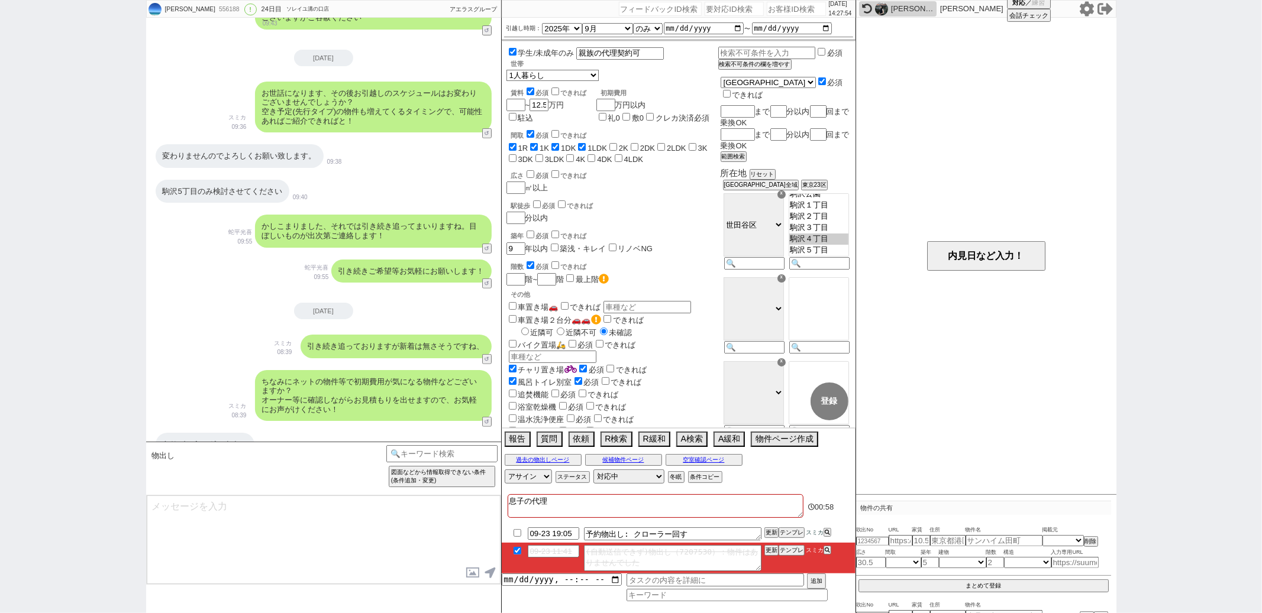
scroll to position [20926, 0]
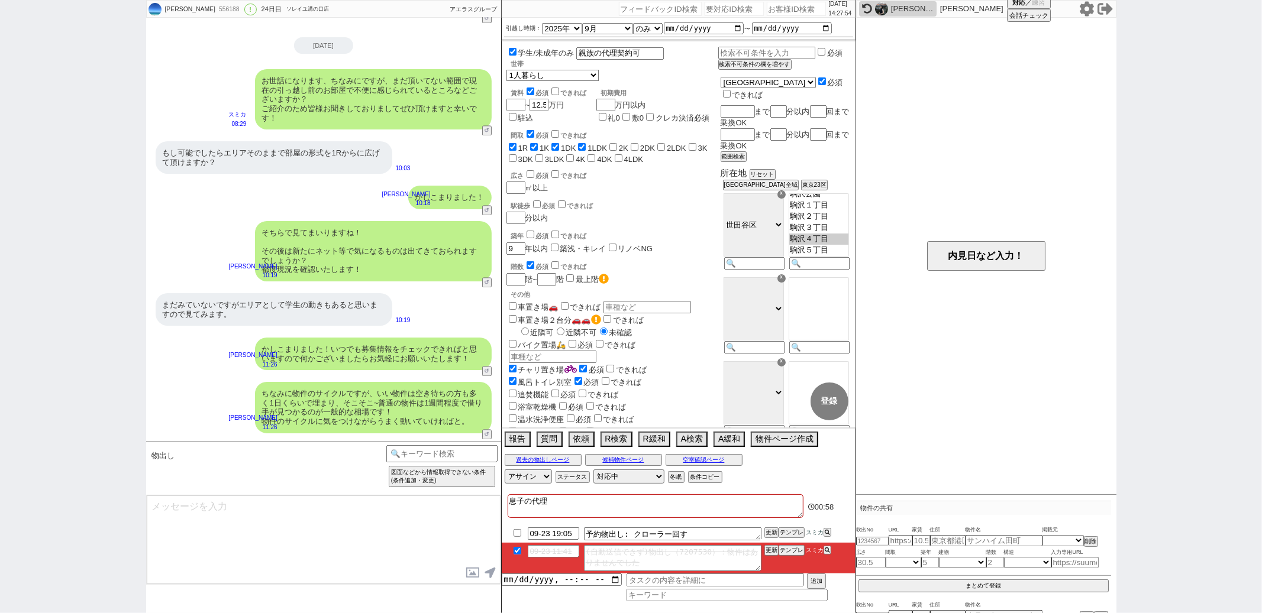
type input "09-24 19:05"
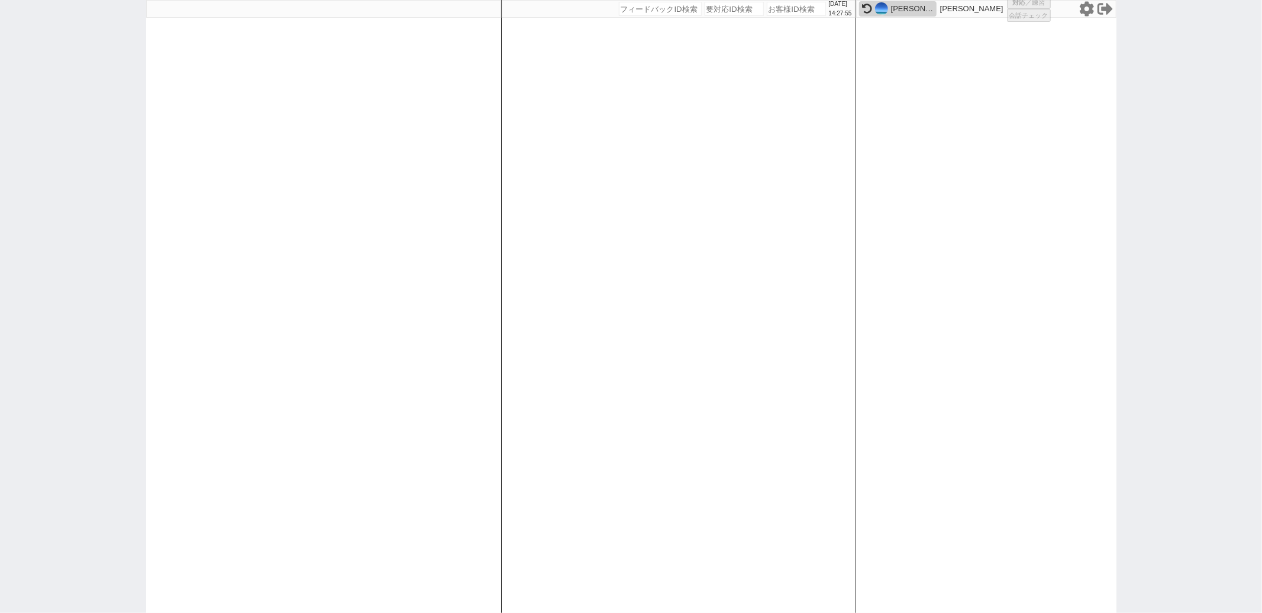
select select "1"
select select
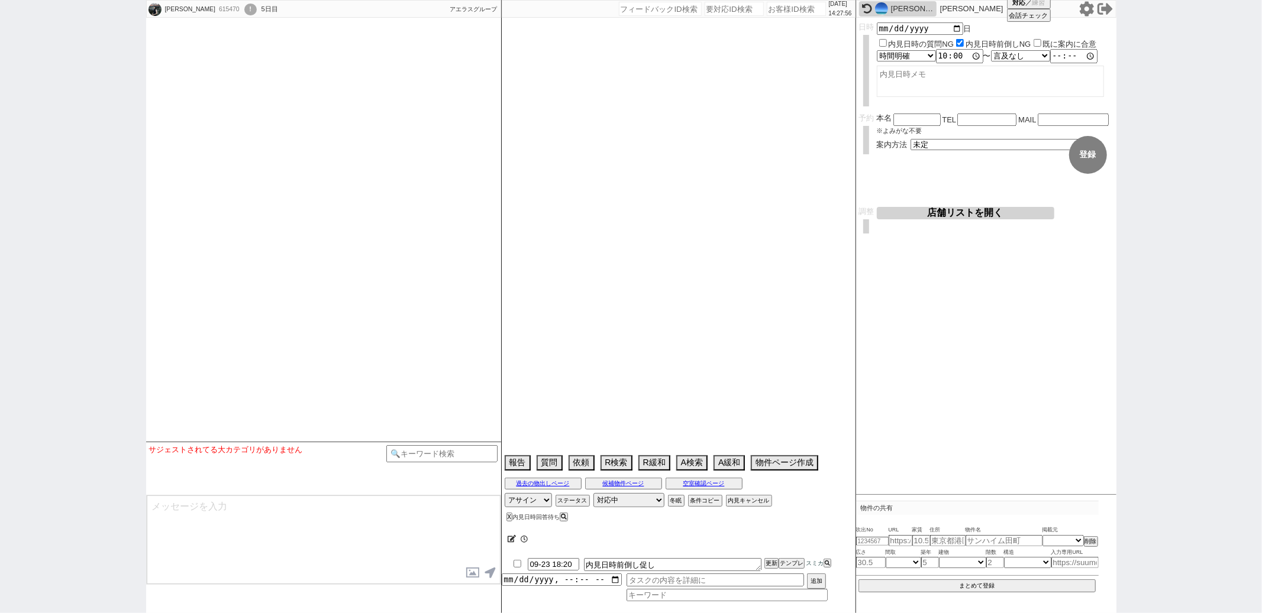
select select "2025"
select select "11"
select select "37"
select select "0"
select select "74"
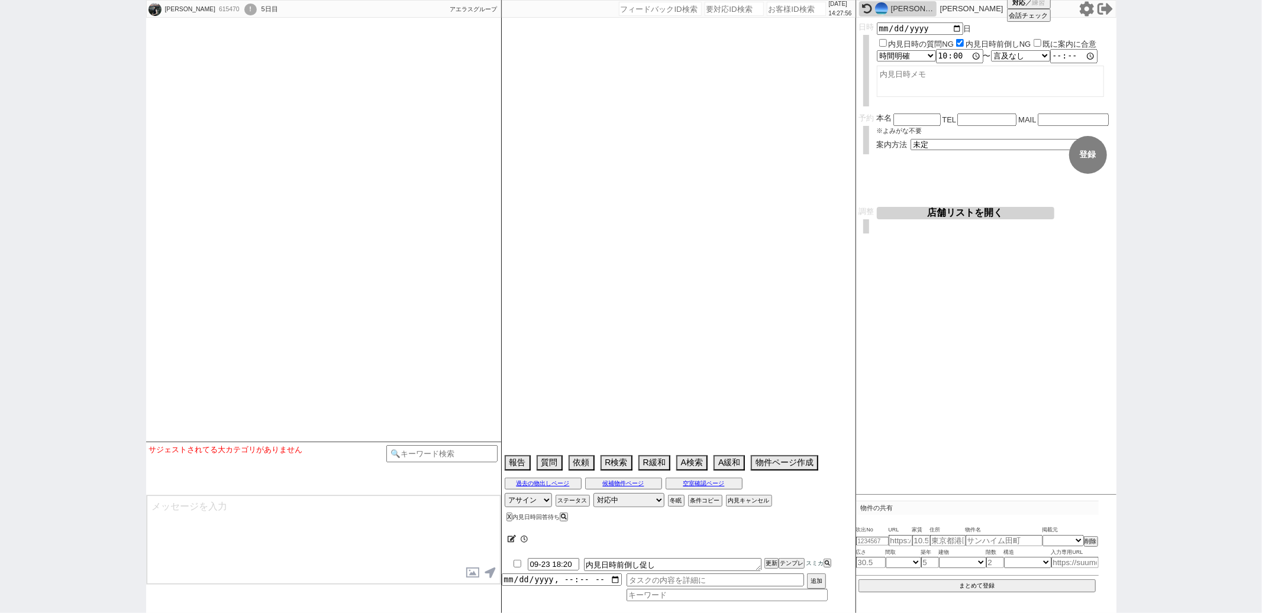
select select "1771"
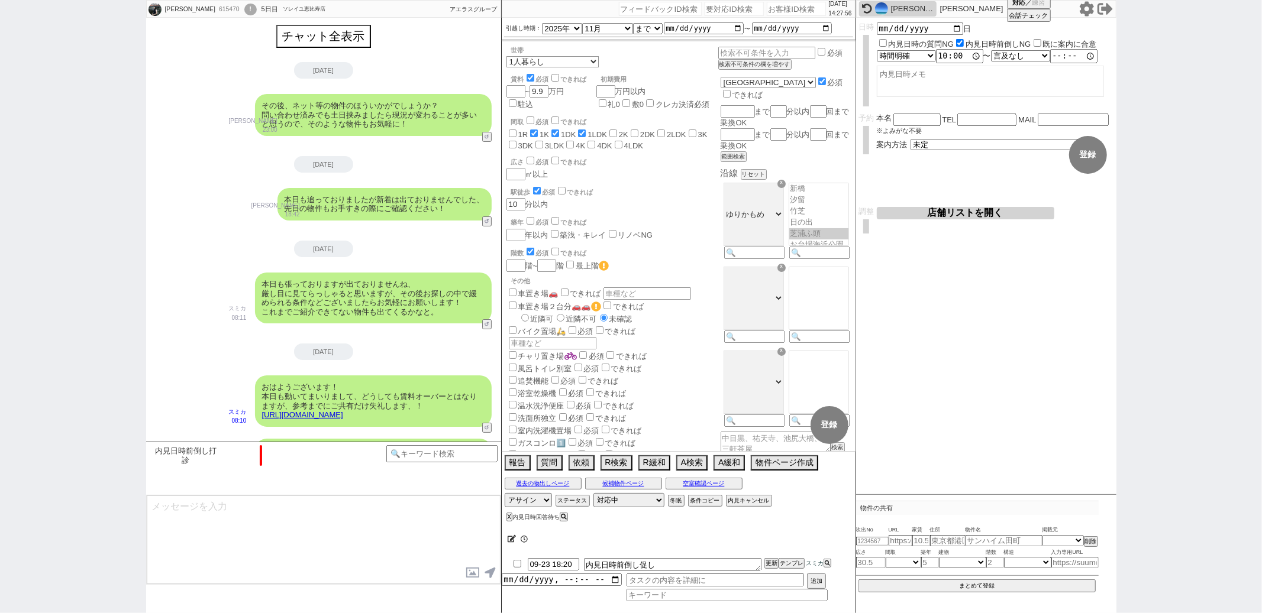
scroll to position [532, 0]
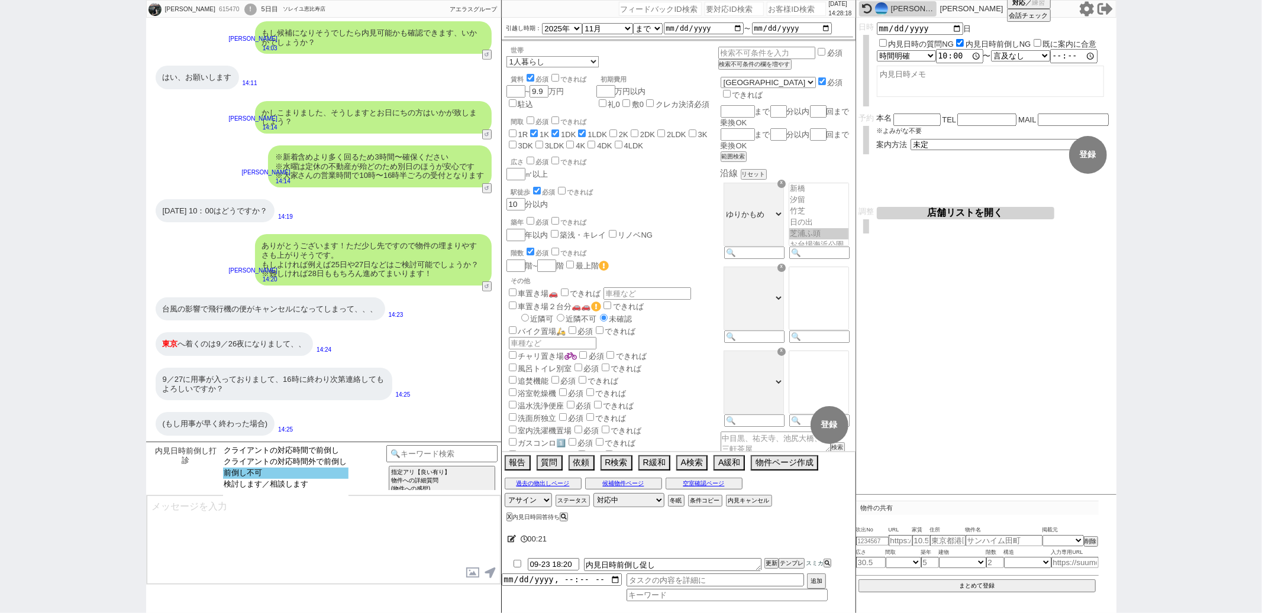
select select "前倒し不可"
click at [292, 478] on option "前倒し不可" at bounding box center [285, 473] width 125 height 11
click at [333, 453] on option "前倒し時点で日時遠い理由分かってる" at bounding box center [376, 450] width 148 height 11
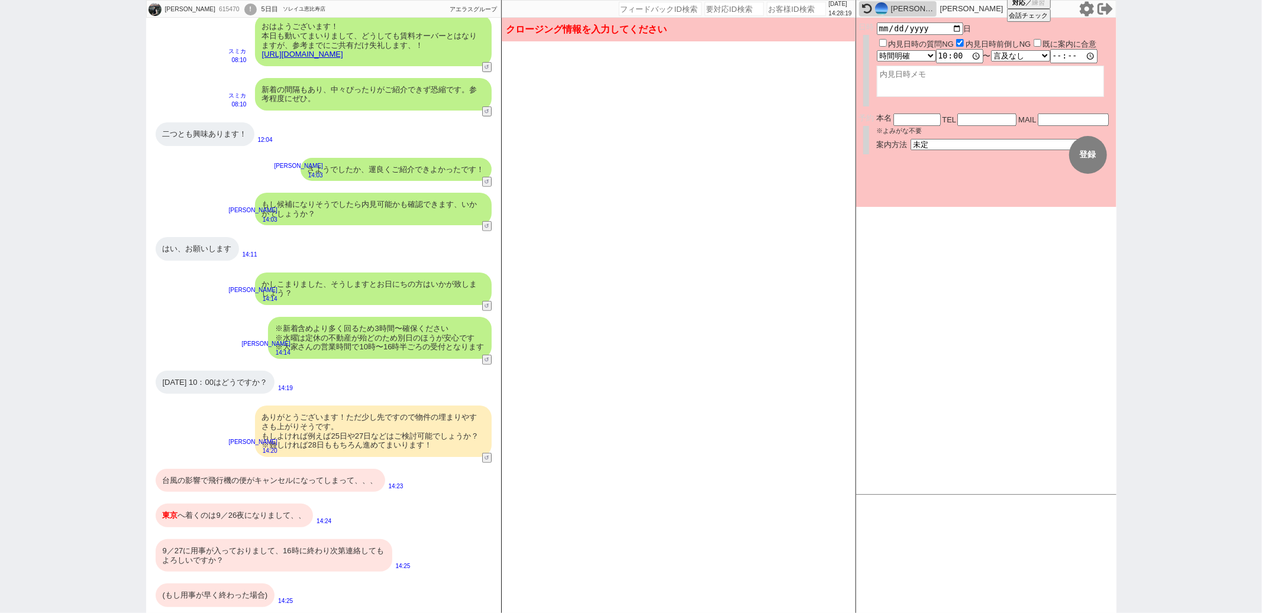
scroll to position [361, 0]
click at [922, 87] on textarea at bounding box center [990, 81] width 227 height 31
click at [920, 92] on textarea at bounding box center [990, 81] width 227 height 31
click at [944, 53] on input "10:00:00" at bounding box center [959, 56] width 47 height 12
type input "10:00:00"
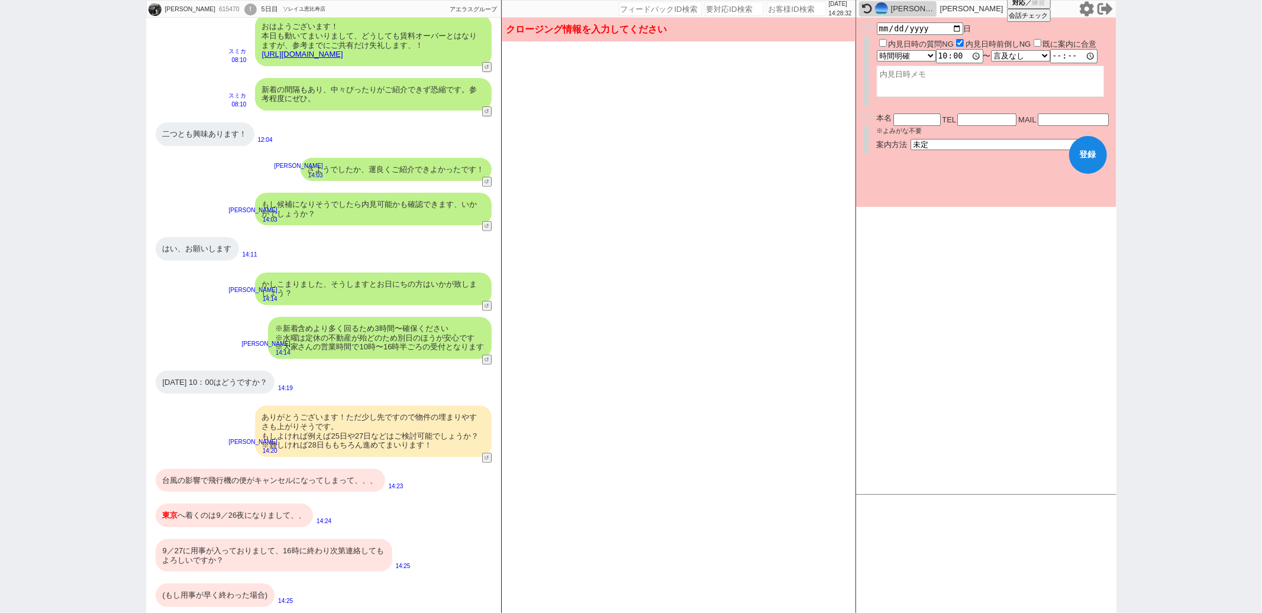
click at [1078, 153] on button "登録" at bounding box center [1088, 155] width 38 height 38
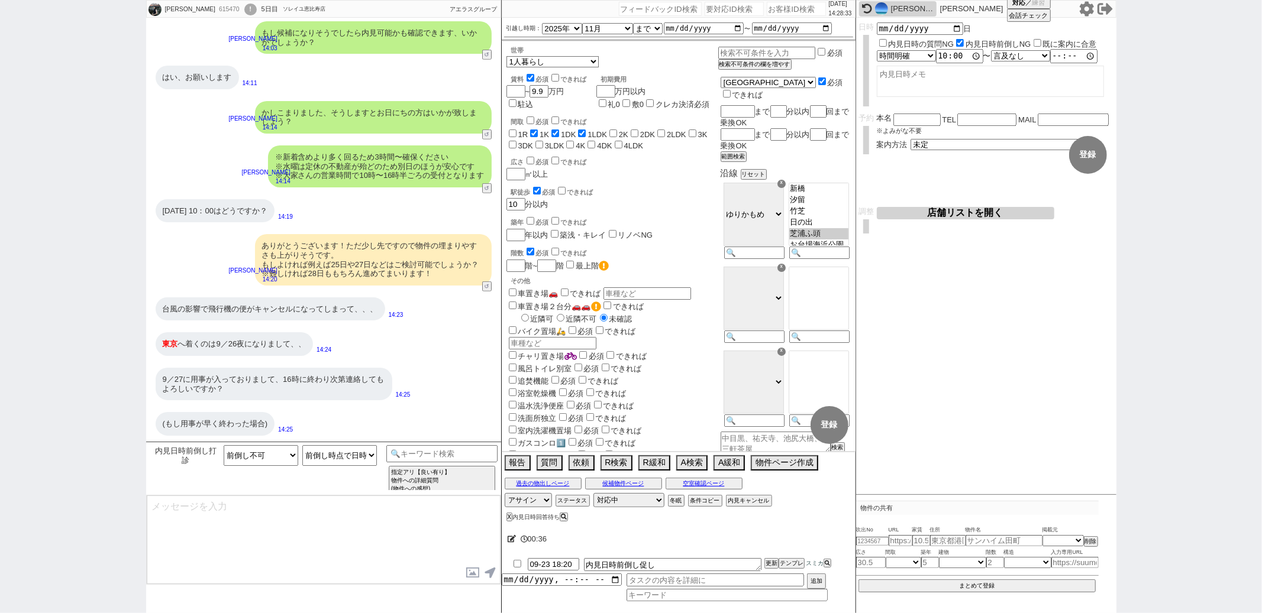
type textarea "お忙しいところ恐縮です、！それでは改めて@@日@@時~で動いてまいりますね！ @@※空室の際はその他物件もご紹介しまとめて回れればと思います、@@【内見日時の…"
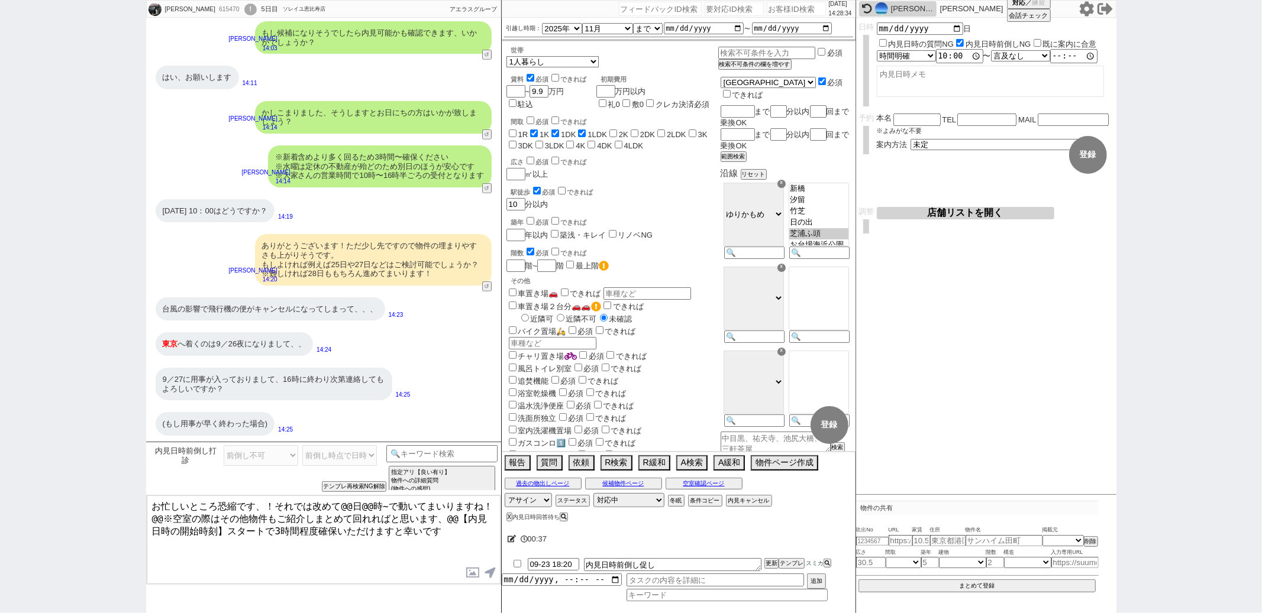
click at [517, 544] on span "00:37" at bounding box center [539, 540] width 46 height 24
click at [516, 544] on span "00:38" at bounding box center [539, 540] width 46 height 24
click at [511, 541] on icon at bounding box center [512, 539] width 9 height 8
click at [534, 537] on textarea at bounding box center [656, 537] width 296 height 24
type textarea "え"
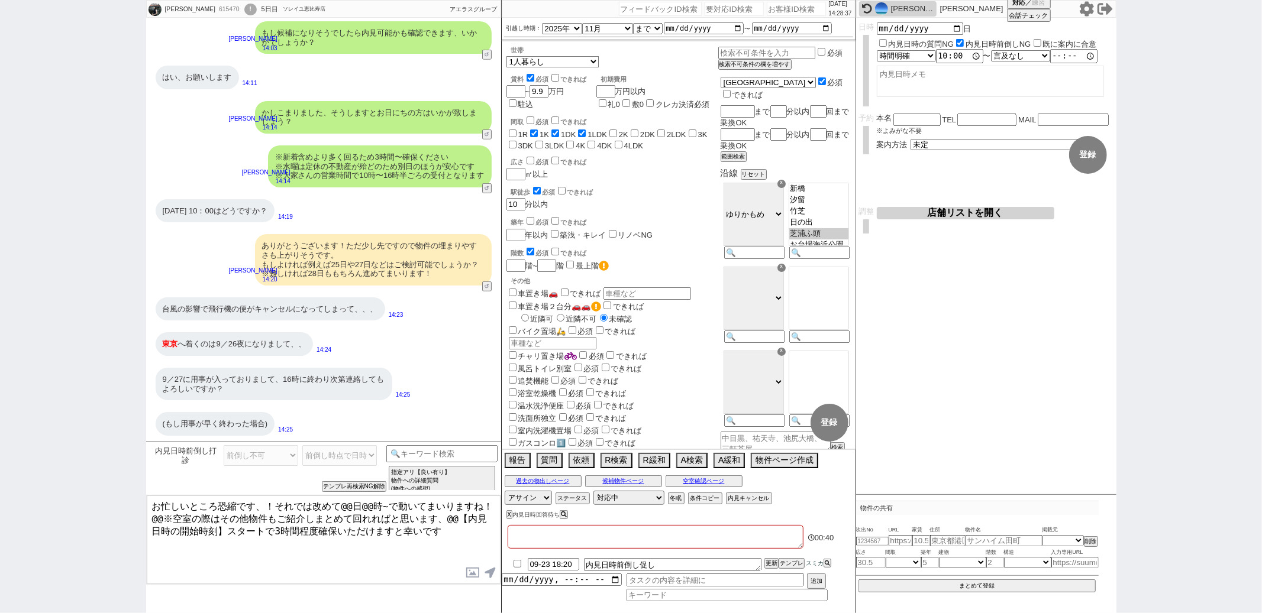
checkbox input "false"
checkbox input "true"
checkbox input "false"
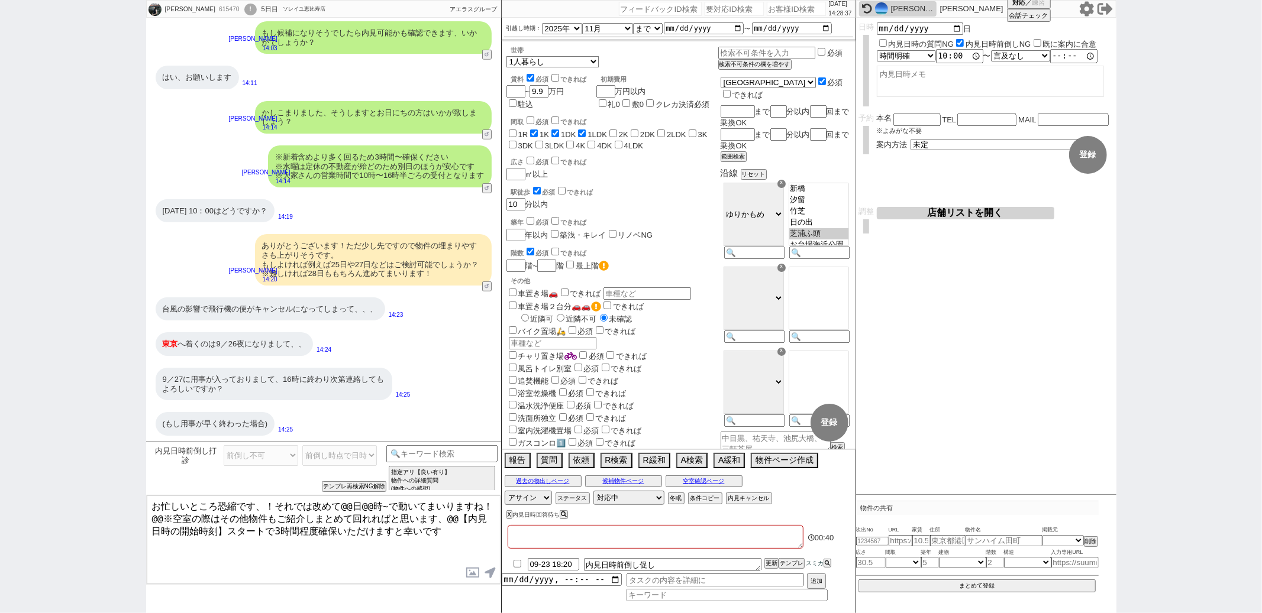
checkbox input "false"
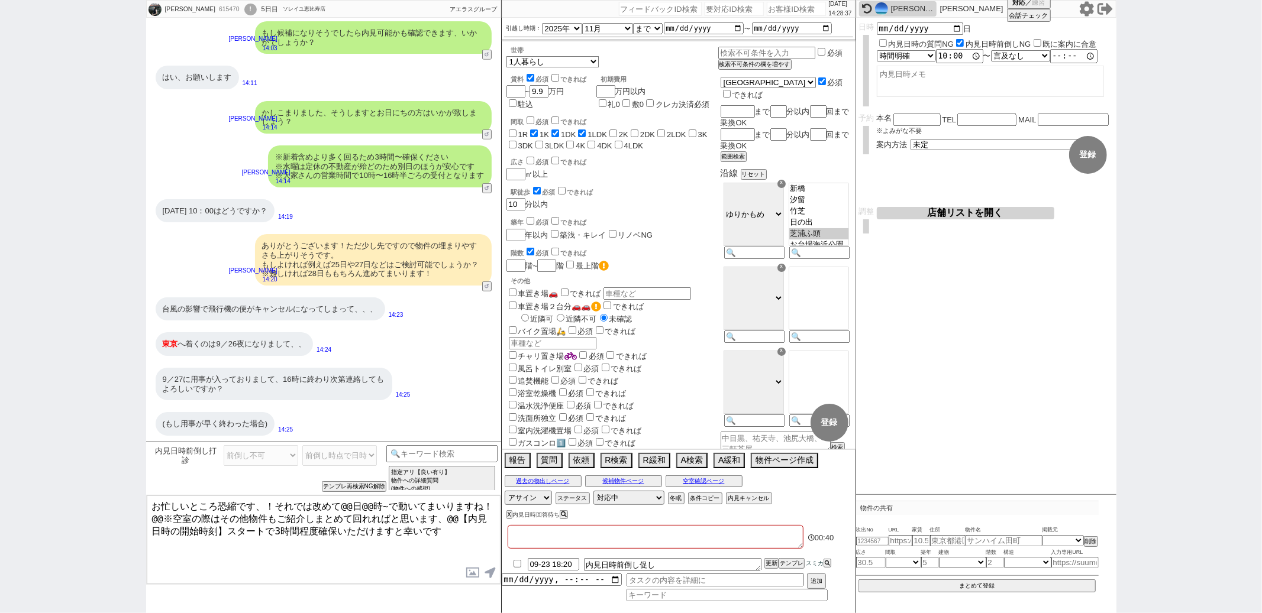
checkbox input "false"
type textarea "えｎ"
checkbox input "false"
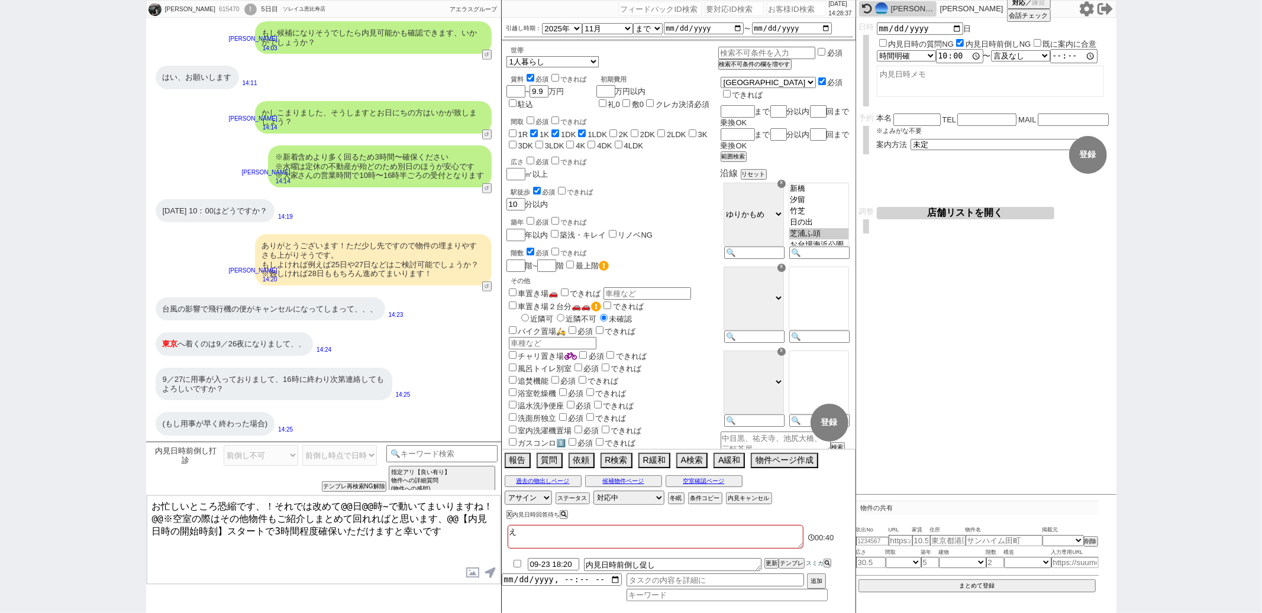
checkbox input "true"
checkbox input "false"
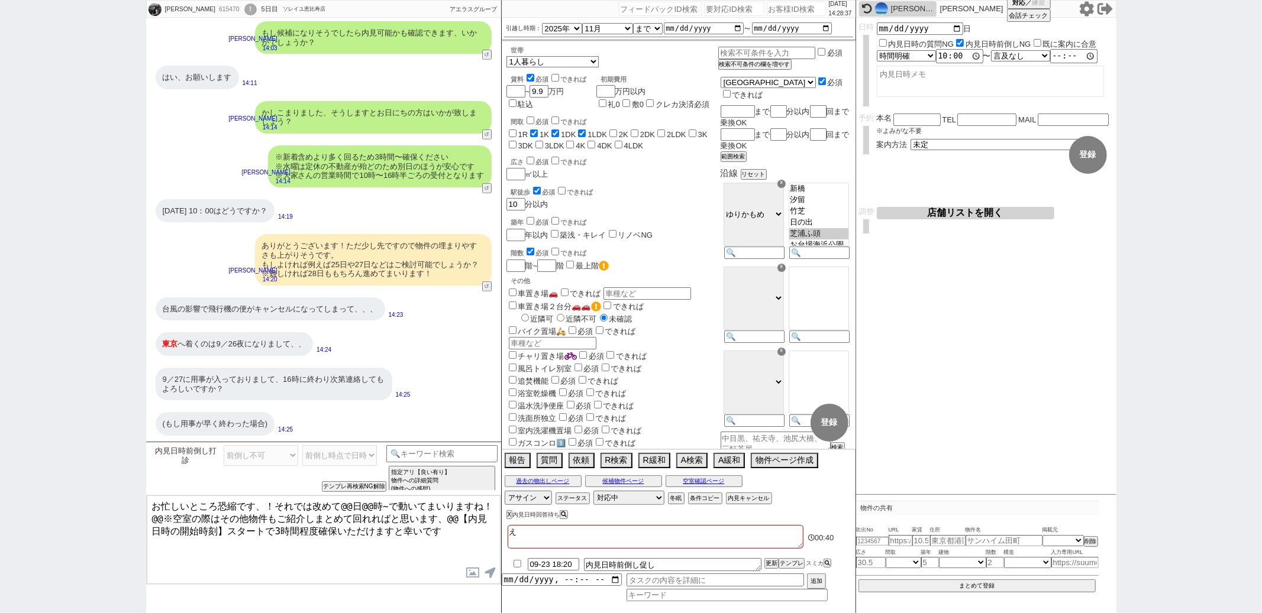
checkbox input "false"
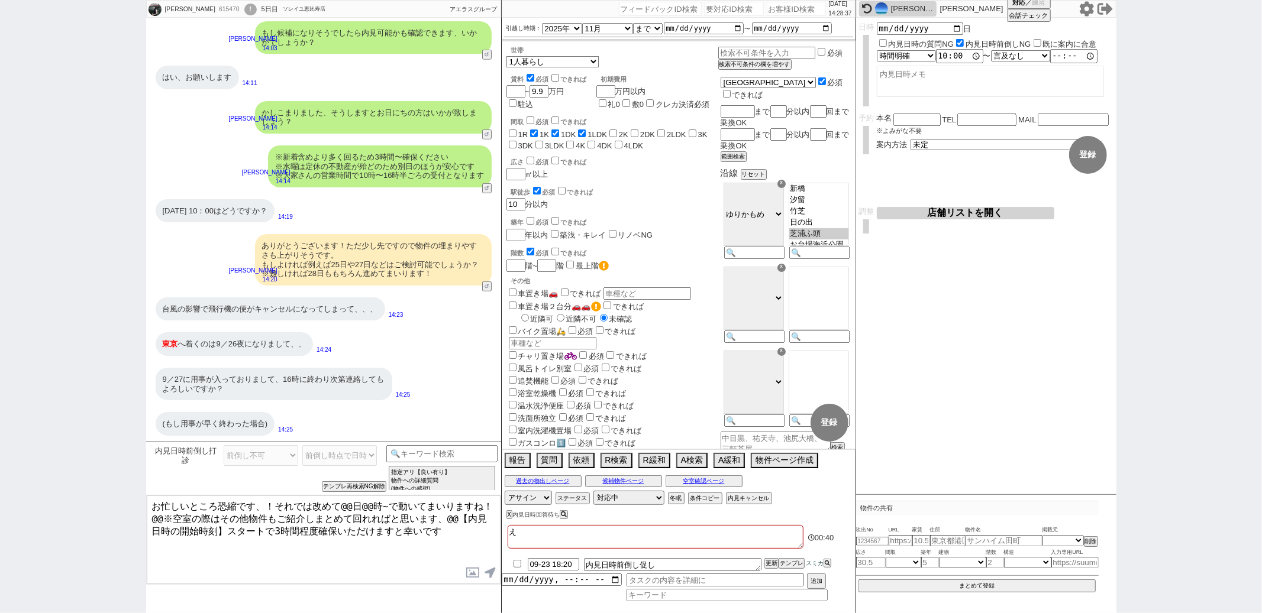
checkbox input "false"
type textarea "えん"
checkbox input "false"
checkbox input "true"
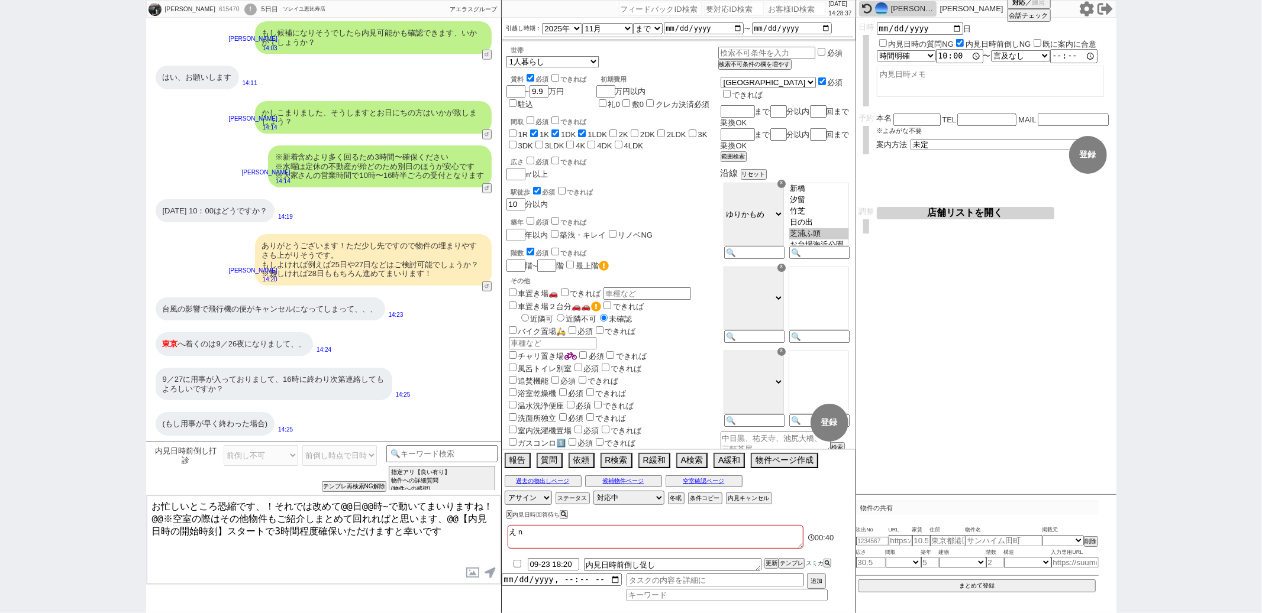
checkbox input "true"
checkbox input "false"
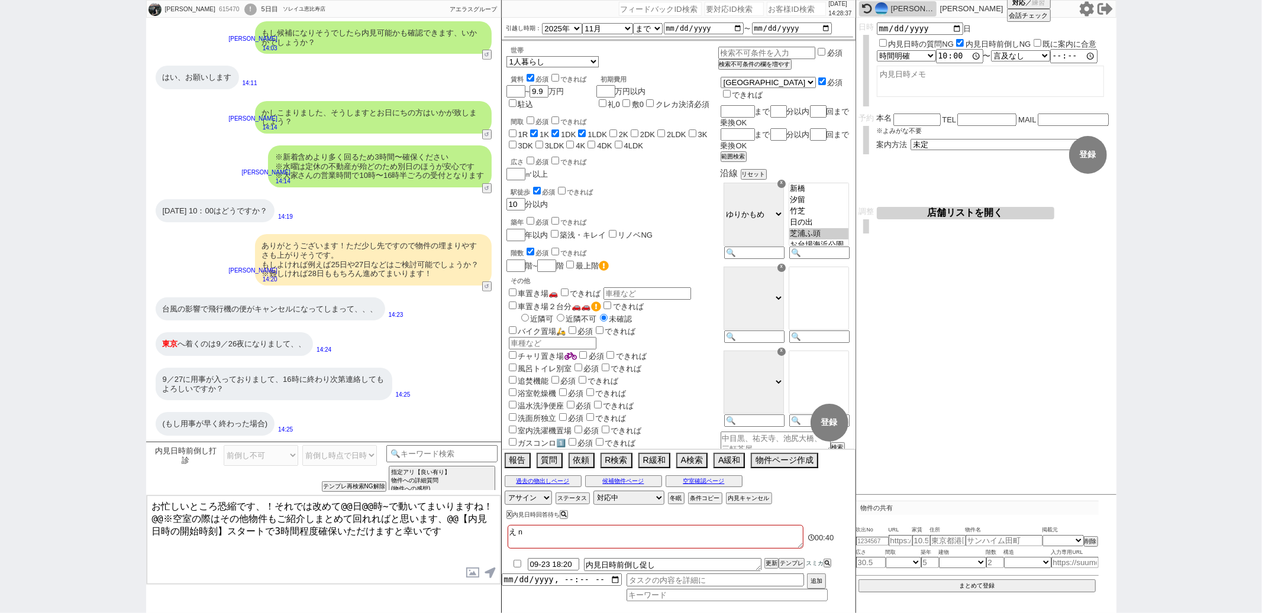
checkbox input "false"
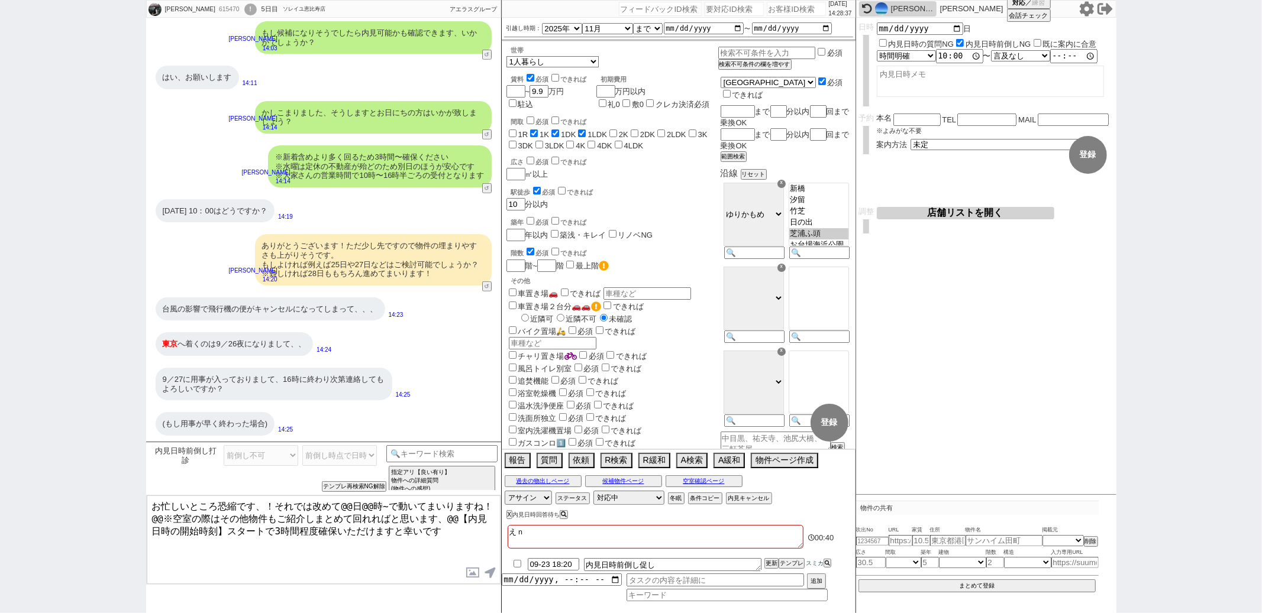
checkbox input "false"
type textarea "えんｐ"
checkbox input "false"
checkbox input "true"
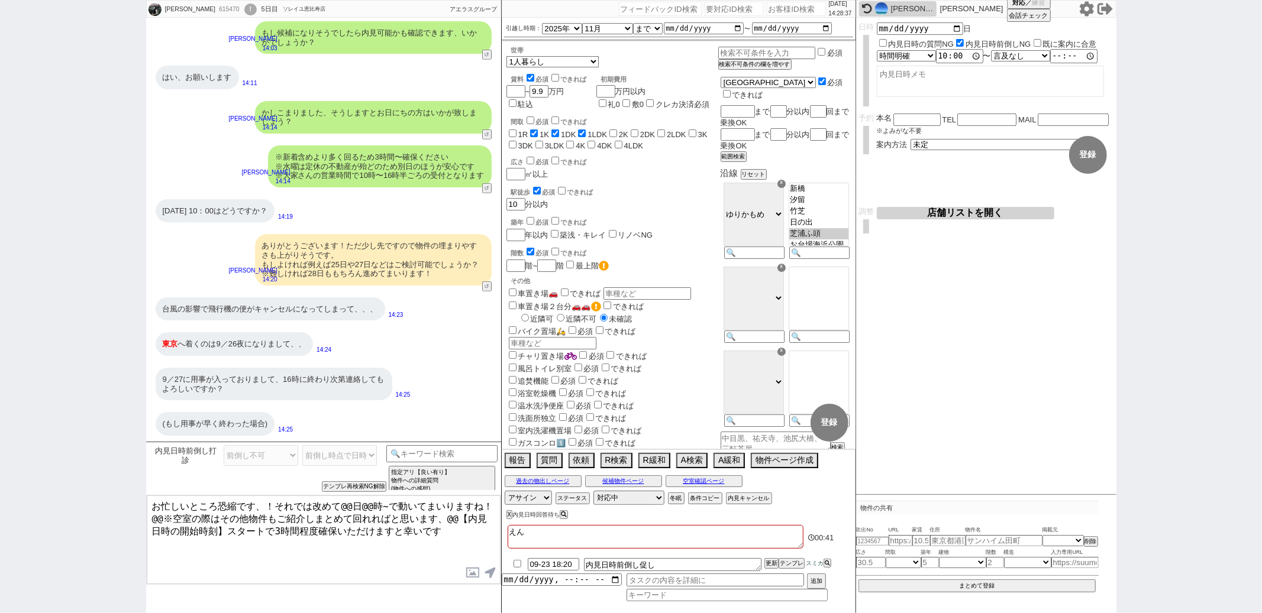
checkbox input "true"
checkbox input "false"
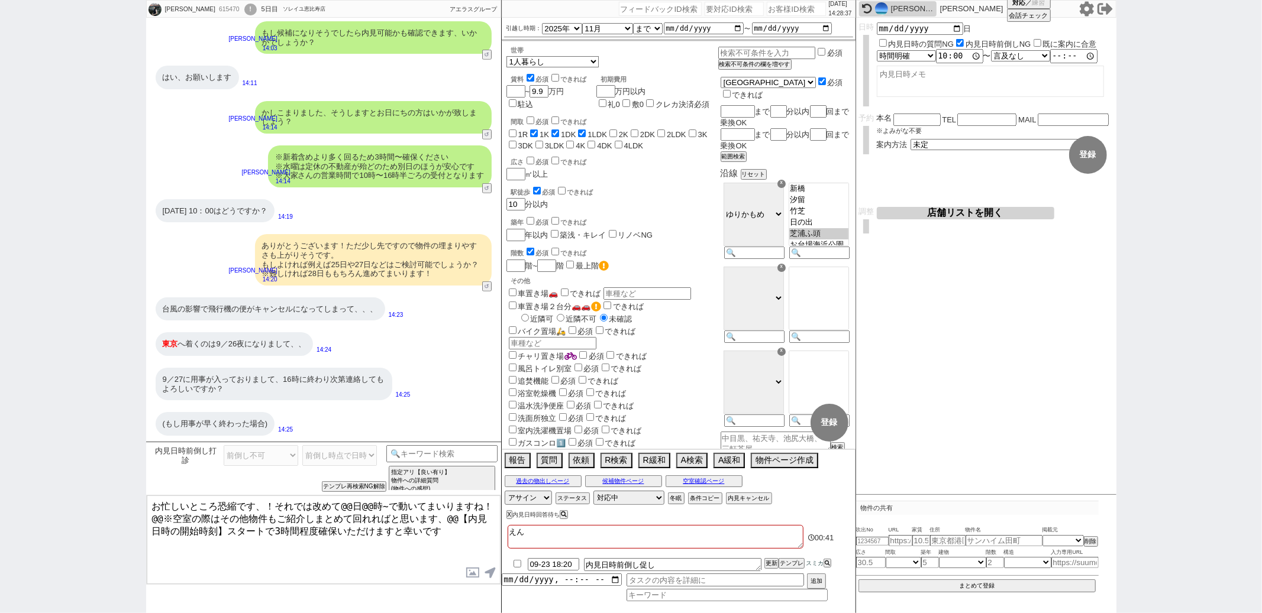
checkbox input "false"
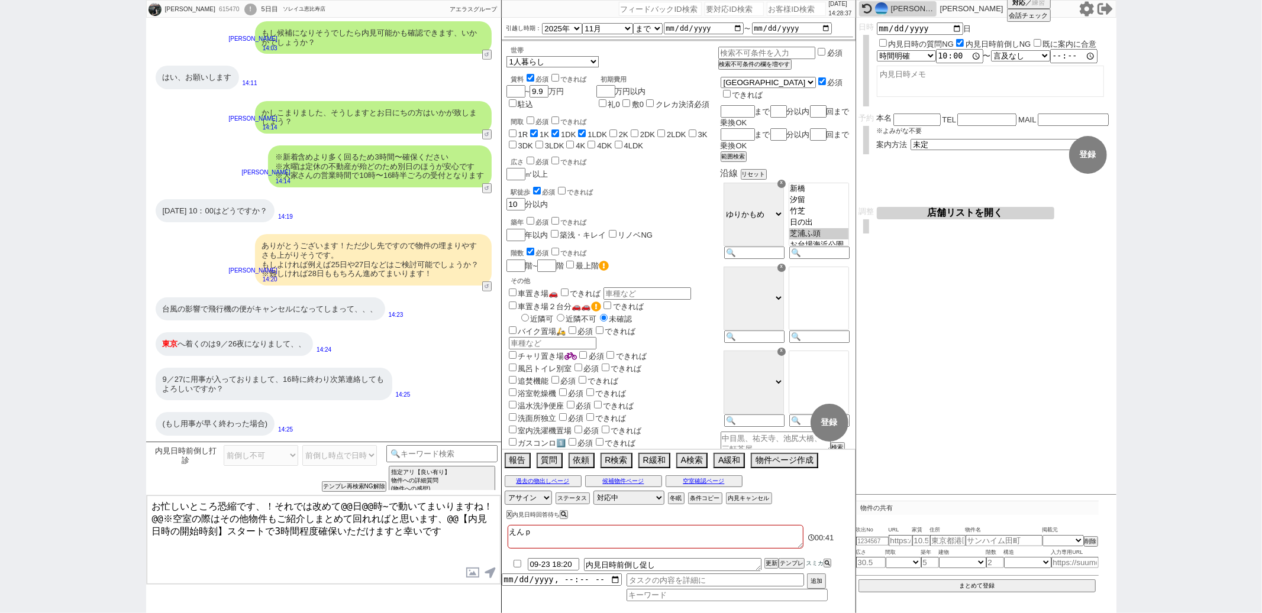
type textarea "えんぽ"
checkbox input "false"
checkbox input "true"
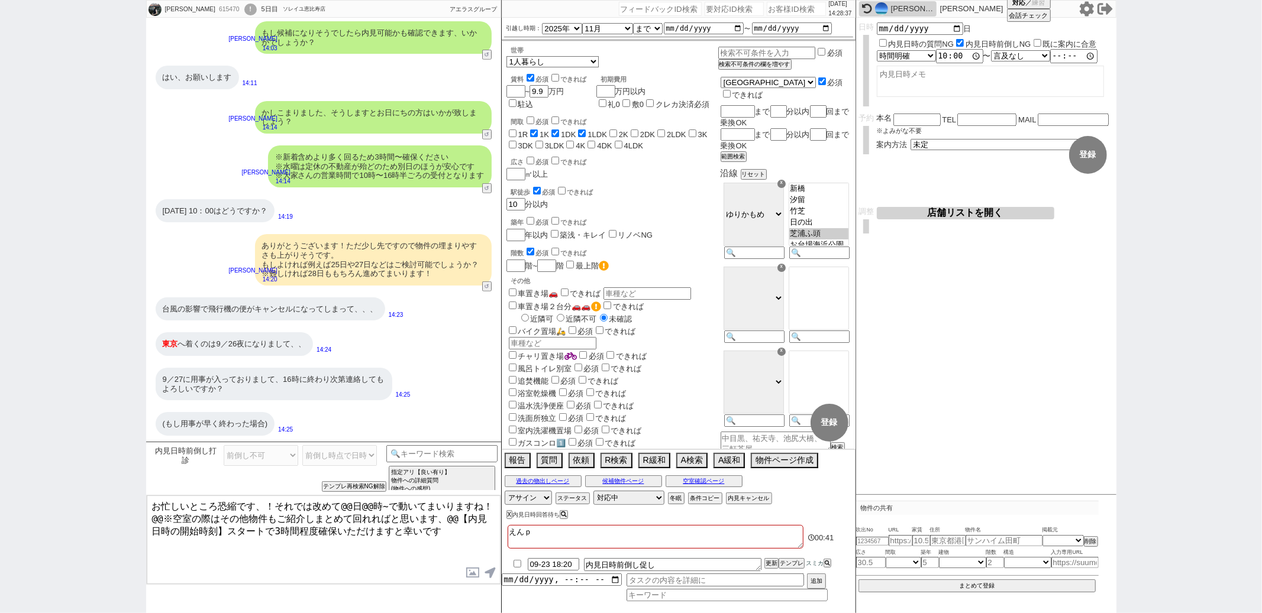
checkbox input "false"
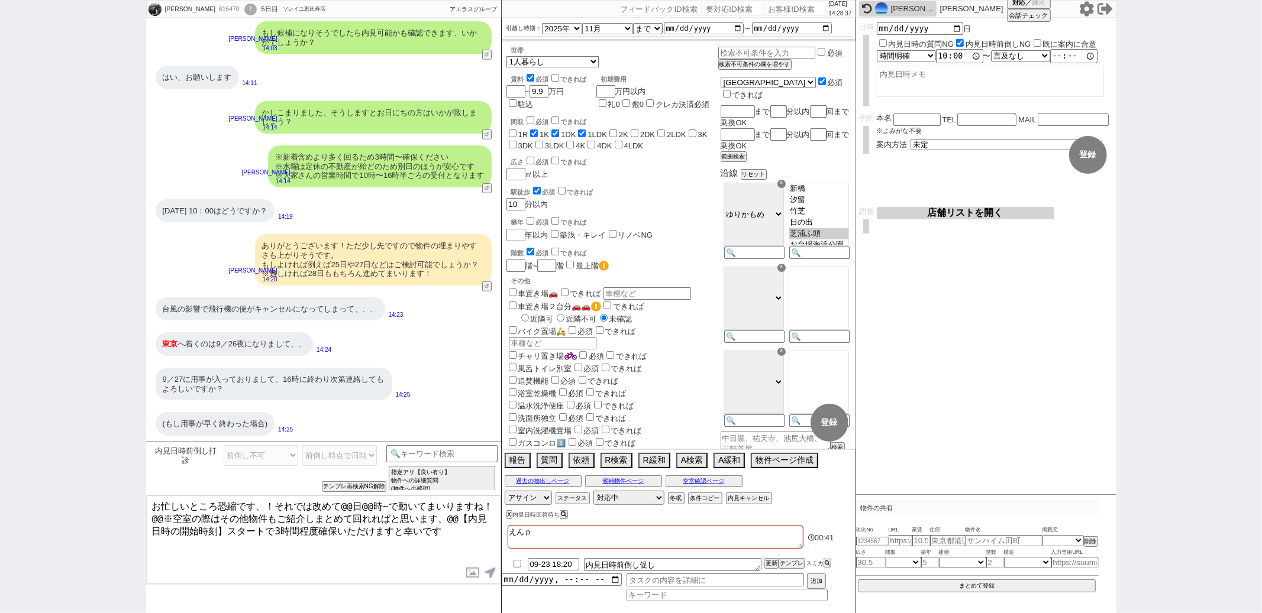
checkbox input "false"
type textarea "えんぽう"
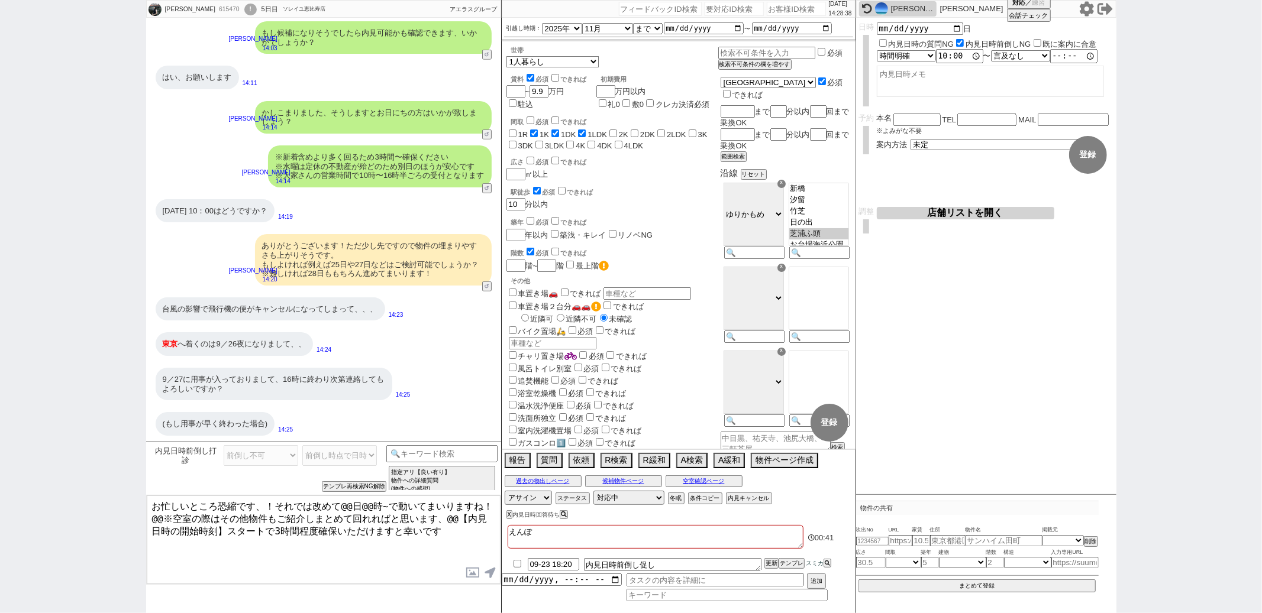
checkbox input "false"
checkbox input "true"
checkbox input "false"
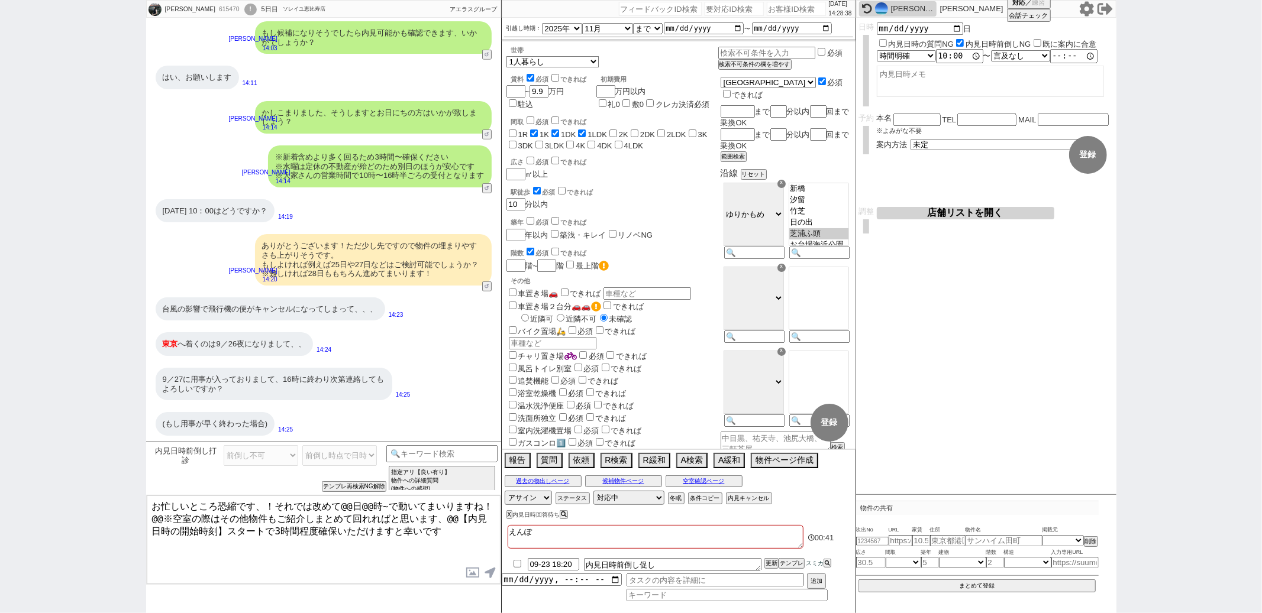
checkbox input "false"
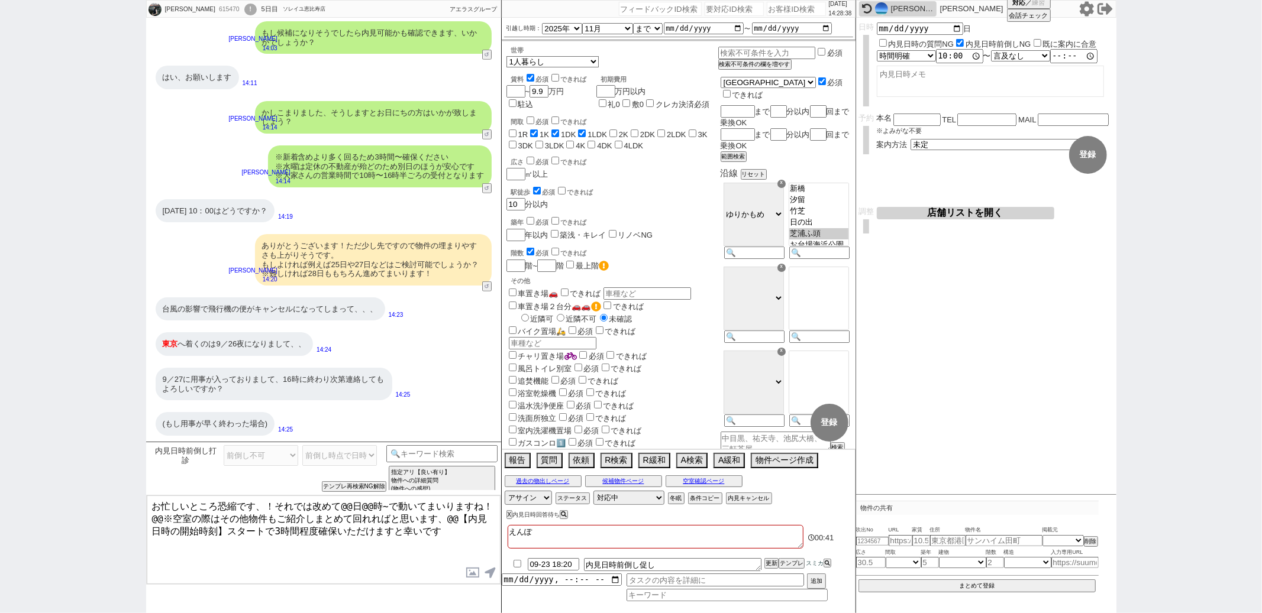
checkbox input "false"
type textarea "えんぽうｋ"
checkbox input "false"
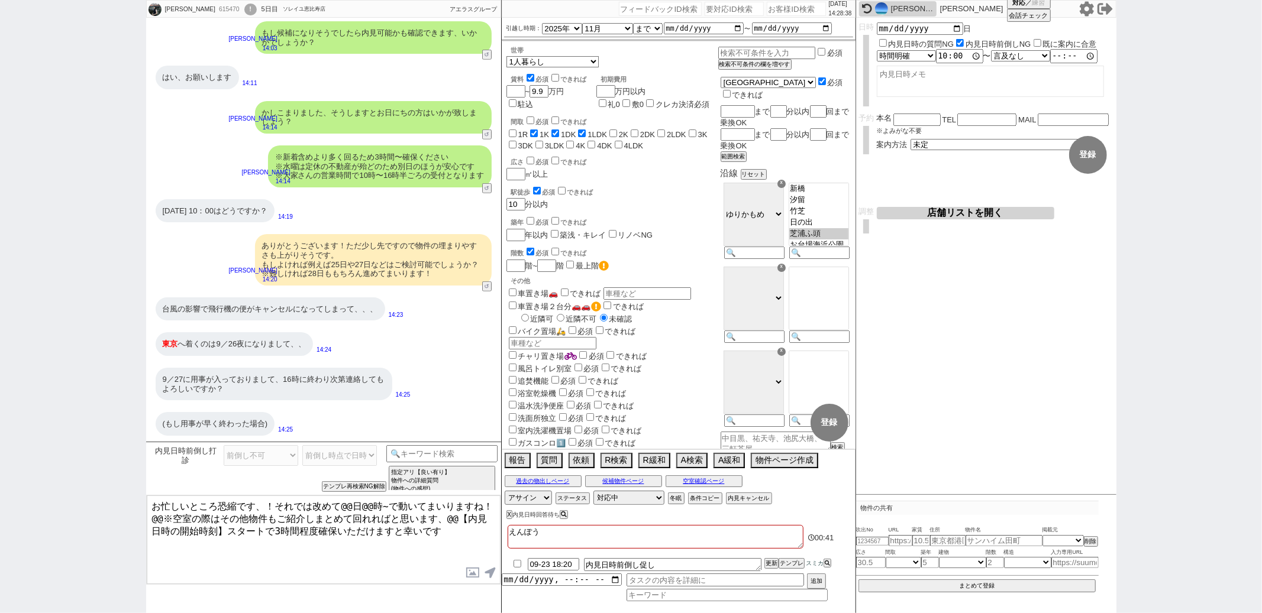
checkbox input "true"
checkbox input "false"
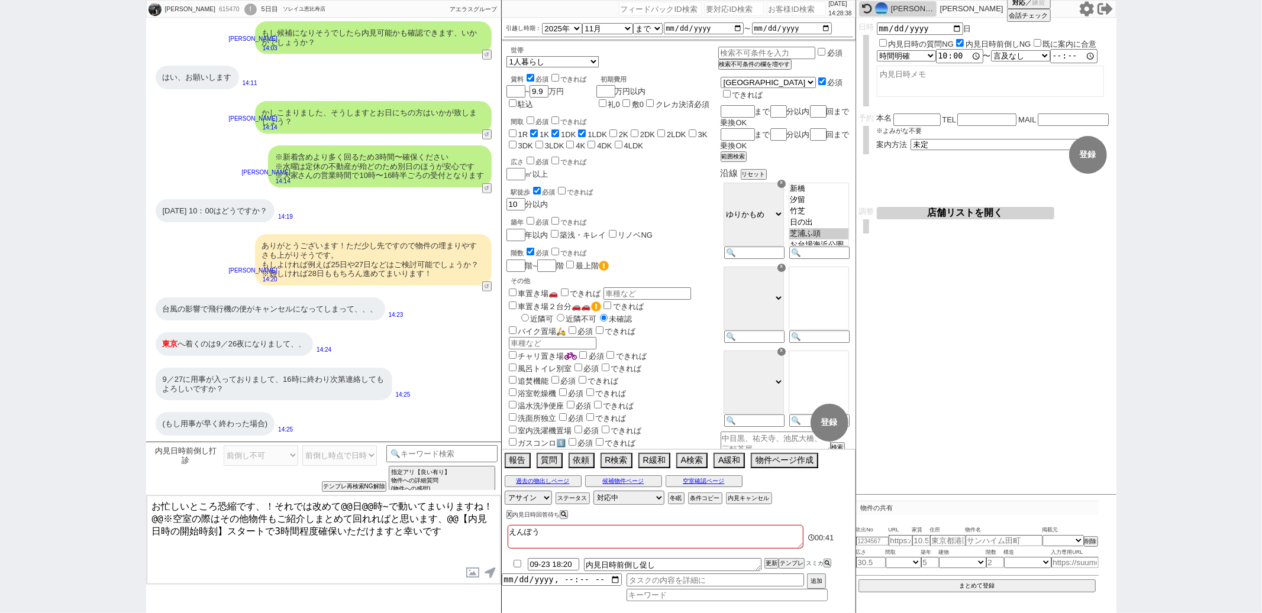
checkbox input "false"
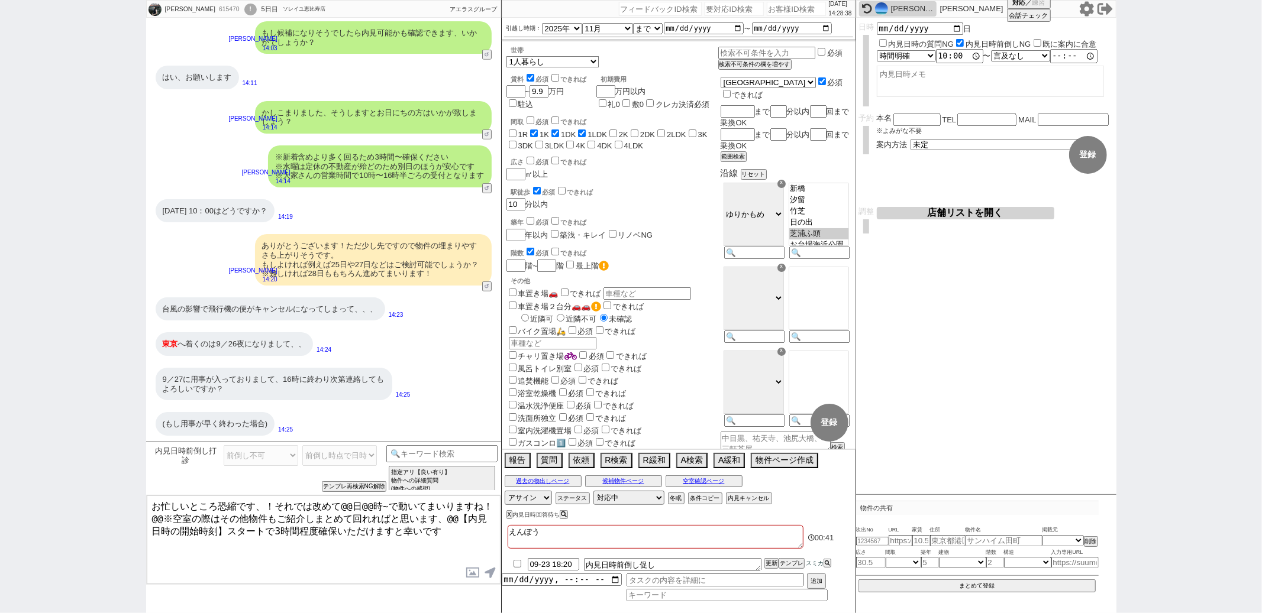
checkbox input "false"
type textarea "えんぽうか"
checkbox input "false"
checkbox input "true"
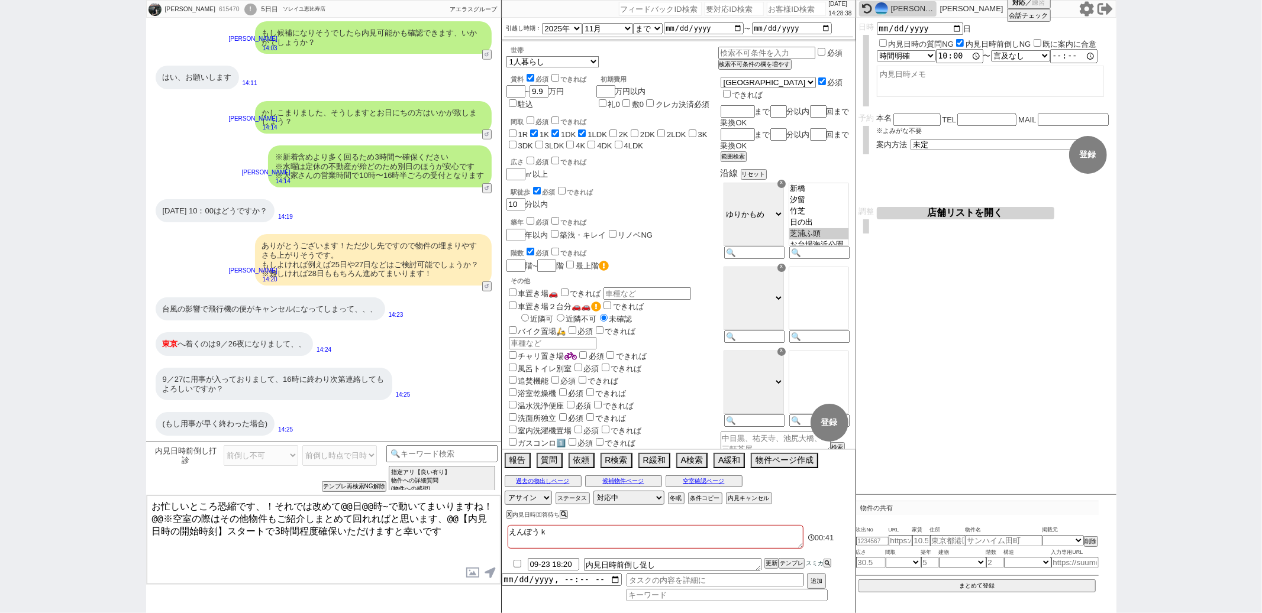
checkbox input "true"
checkbox input "false"
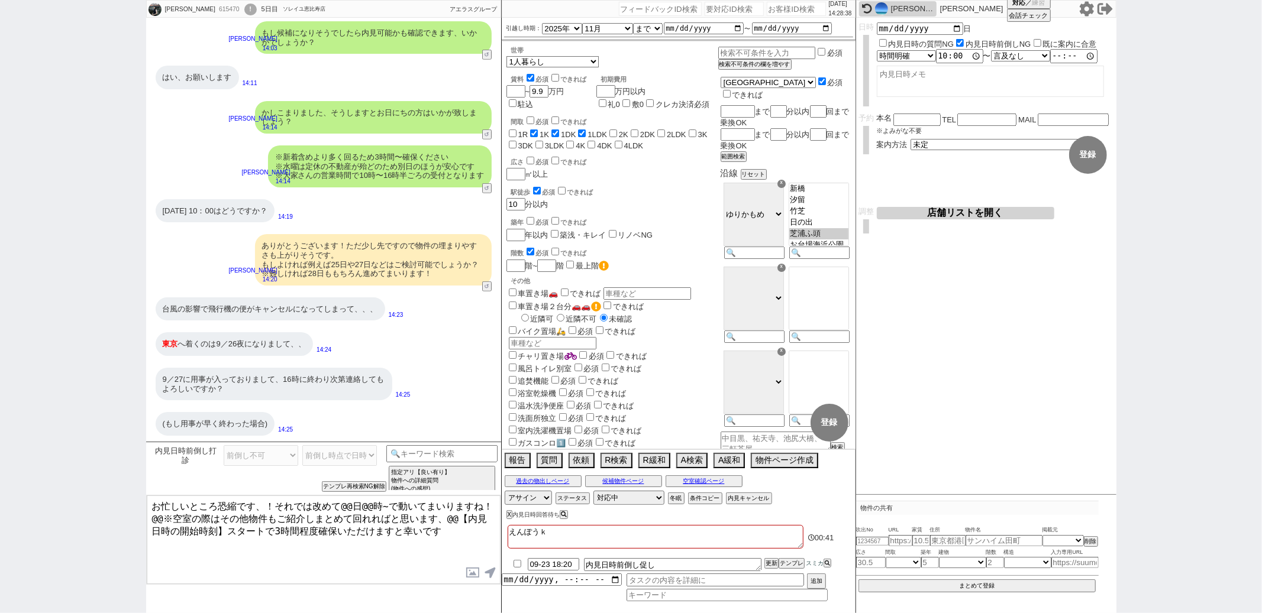
checkbox input "false"
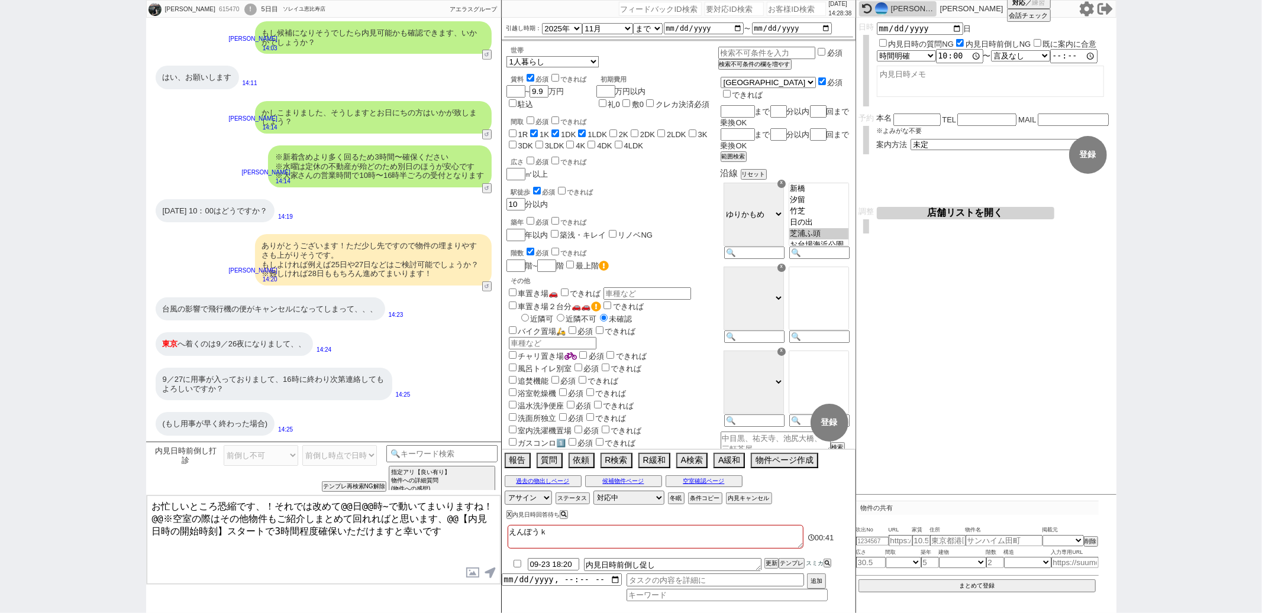
checkbox input "false"
type textarea "えんぽうかｒ"
checkbox input "false"
checkbox input "true"
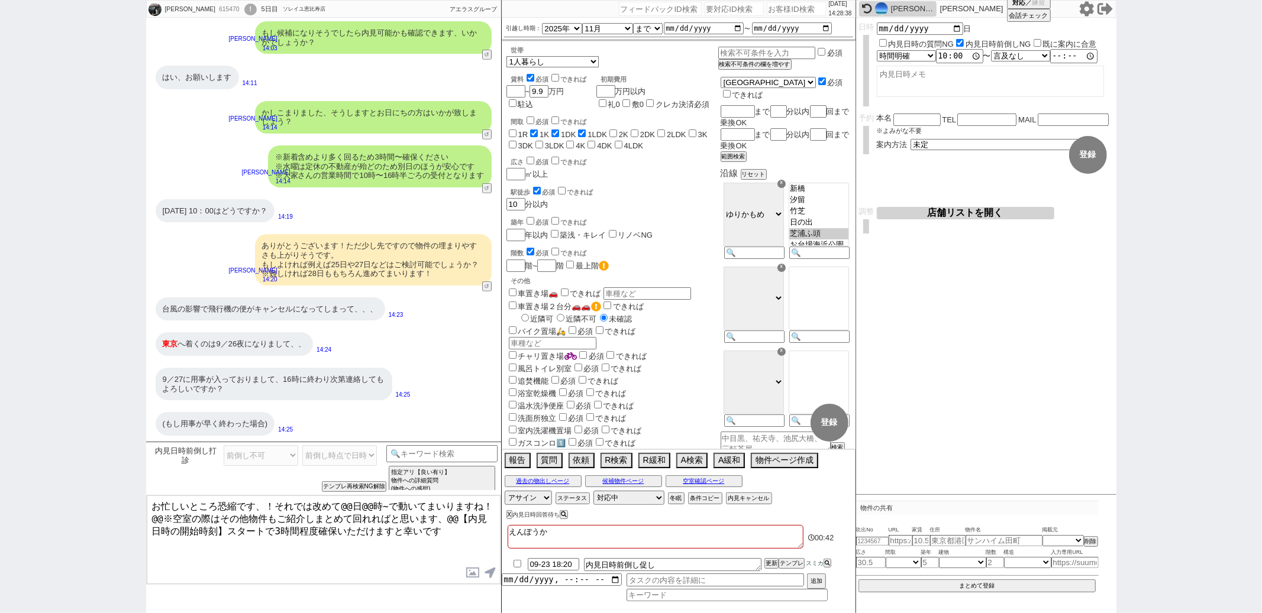
checkbox input "true"
checkbox input "false"
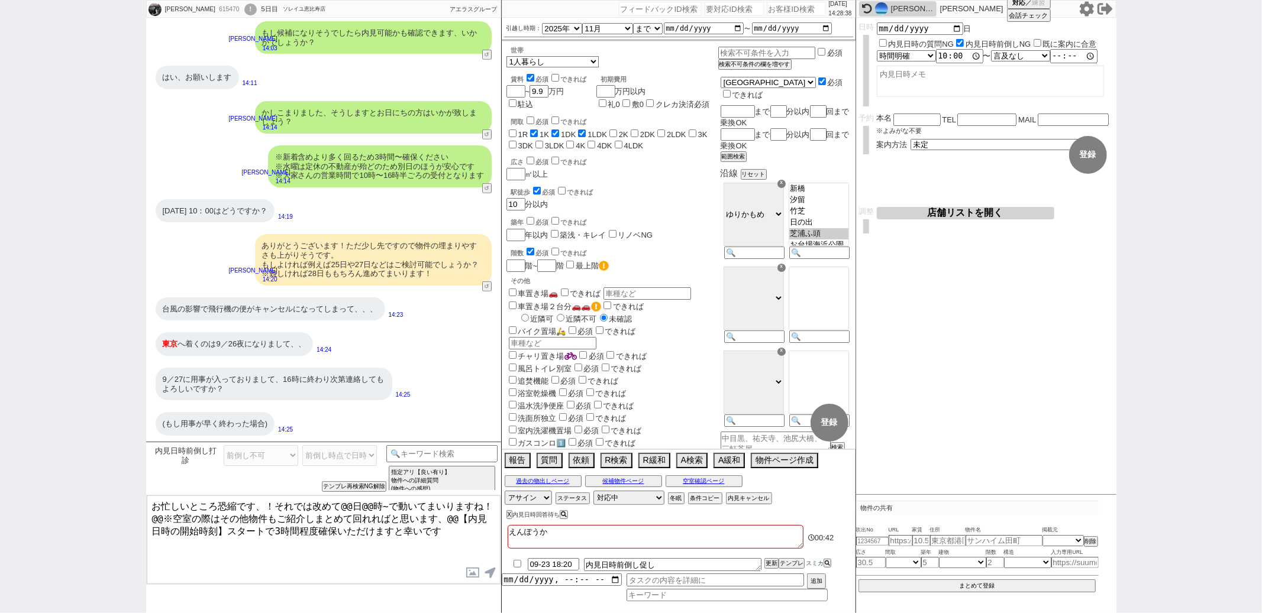
checkbox input "false"
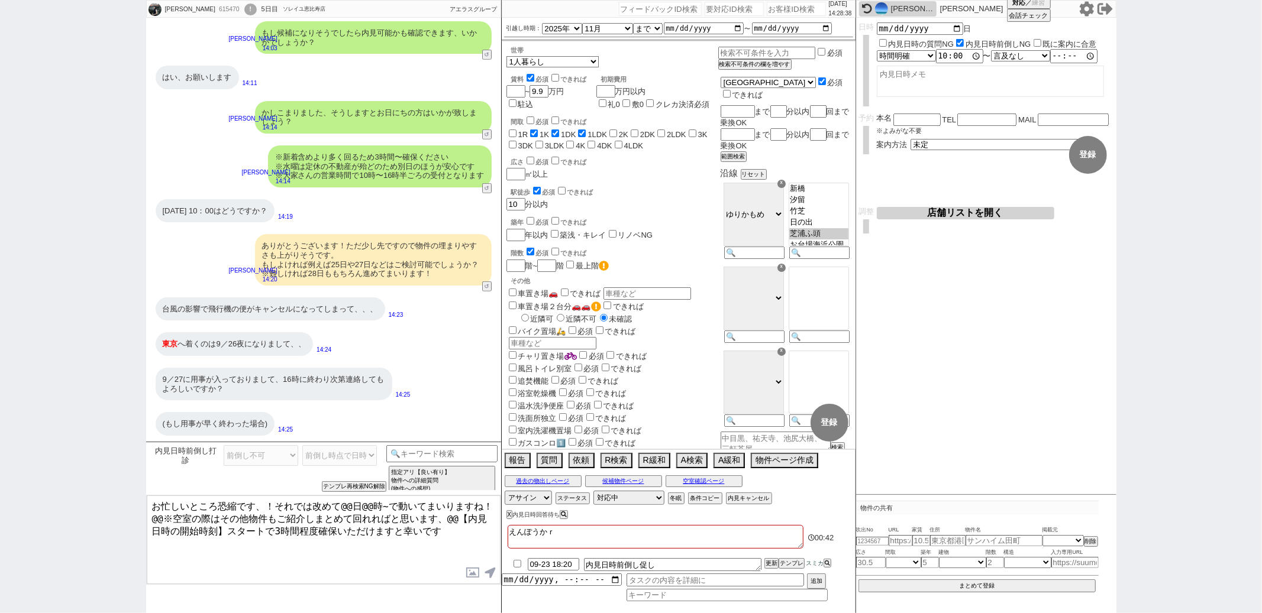
type textarea "えんぽうから"
checkbox input "false"
checkbox input "true"
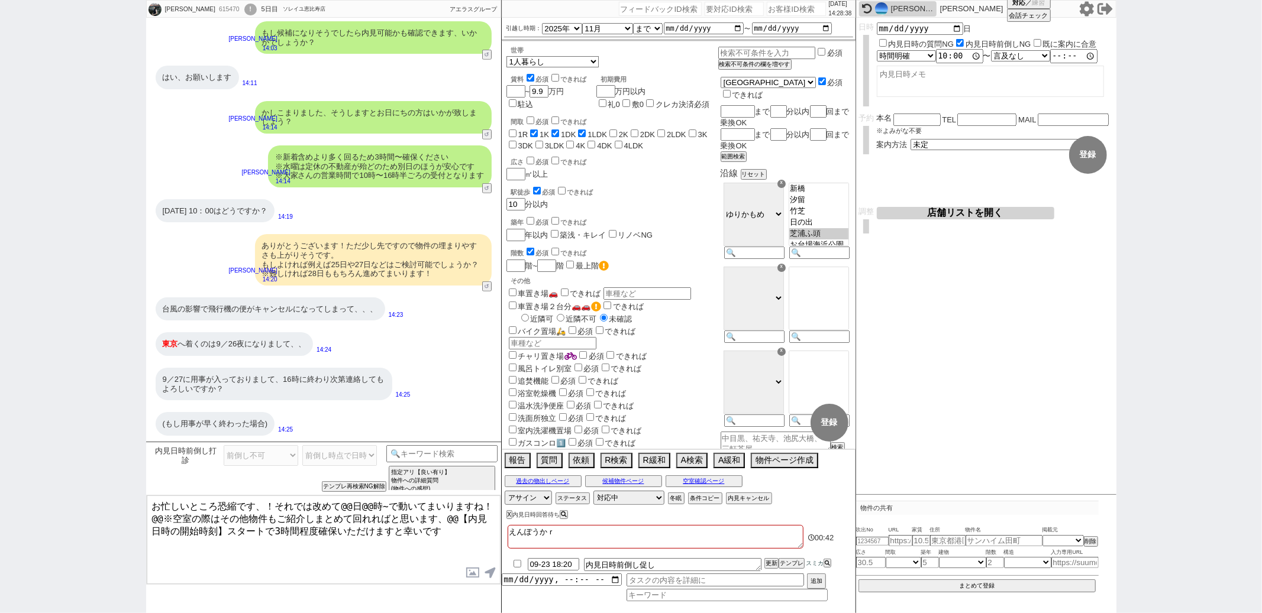
checkbox input "false"
click at [272, 518] on textarea "お忙しいところ恐縮です、！それでは改めて@@日@@時~で動いてまいりますね！ @@※空室の際はその他物件もご紹介しまとめて回れればと思います、@@【内見日時の…" at bounding box center [324, 540] width 354 height 89
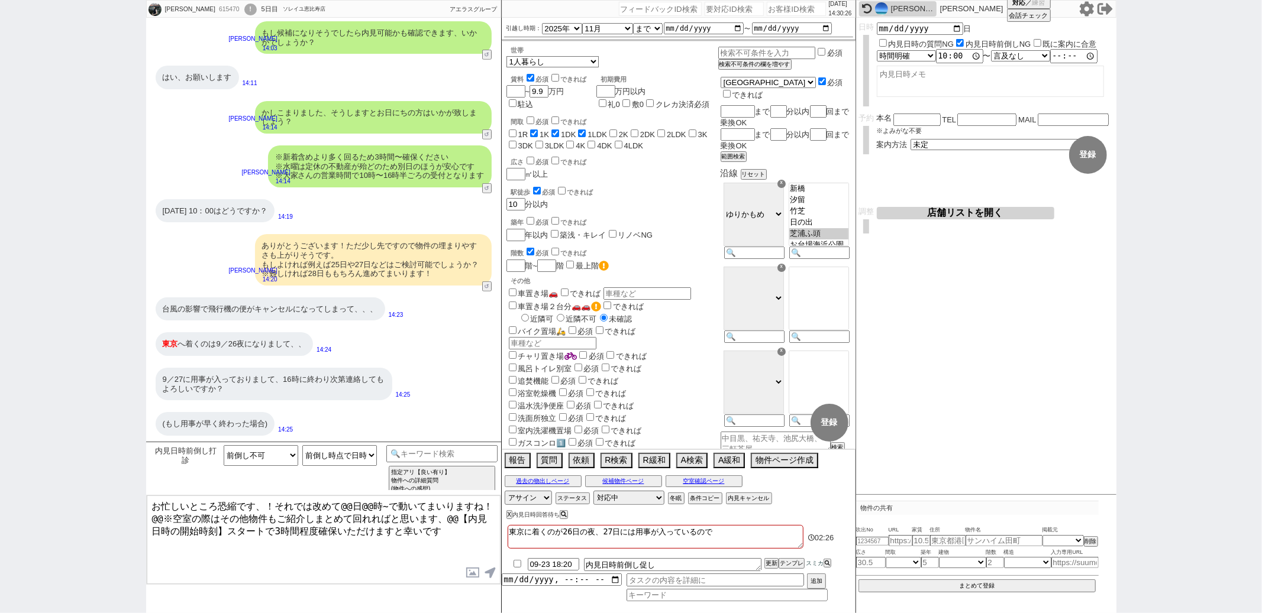
click at [255, 508] on textarea "お忙しいところ恐縮です、！それでは改めて@@日@@時~で動いてまいりますね！ @@※空室の際はその他物件もご紹介しまとめて回れればと思います、@@【内見日時の…" at bounding box center [324, 540] width 354 height 89
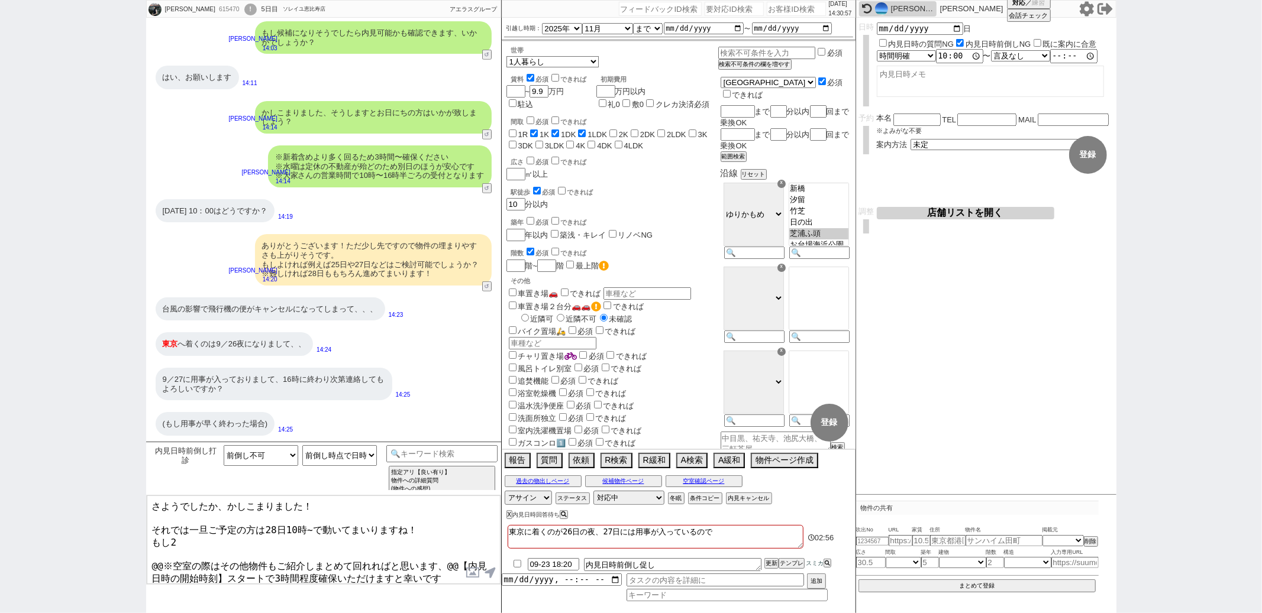
click at [729, 537] on textarea "東京に着くのが26日の夜、27日には用事が入っているので" at bounding box center [656, 537] width 296 height 24
click at [235, 530] on textarea "さようでしたか、かしこまりました！ それでは一旦ご予定の方は28日10時~で動いてまいりますね！ もし2 @@※空室の際はその他物件もご紹介しまとめて回れれば…" at bounding box center [324, 540] width 354 height 89
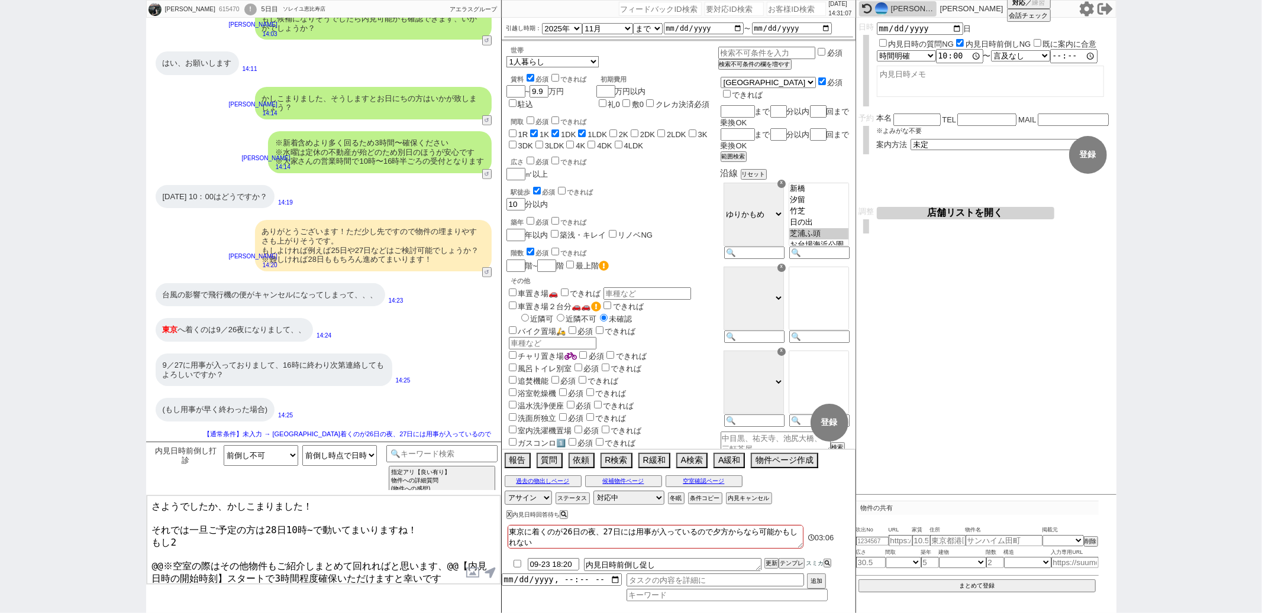
click at [201, 533] on textarea "さようでしたか、かしこまりました！ それでは一旦ご予定の方は28日10時~で動いてまいりますね！ もし2 @@※空室の際はその他物件もご紹介しまとめて回れれば…" at bounding box center [324, 540] width 354 height 89
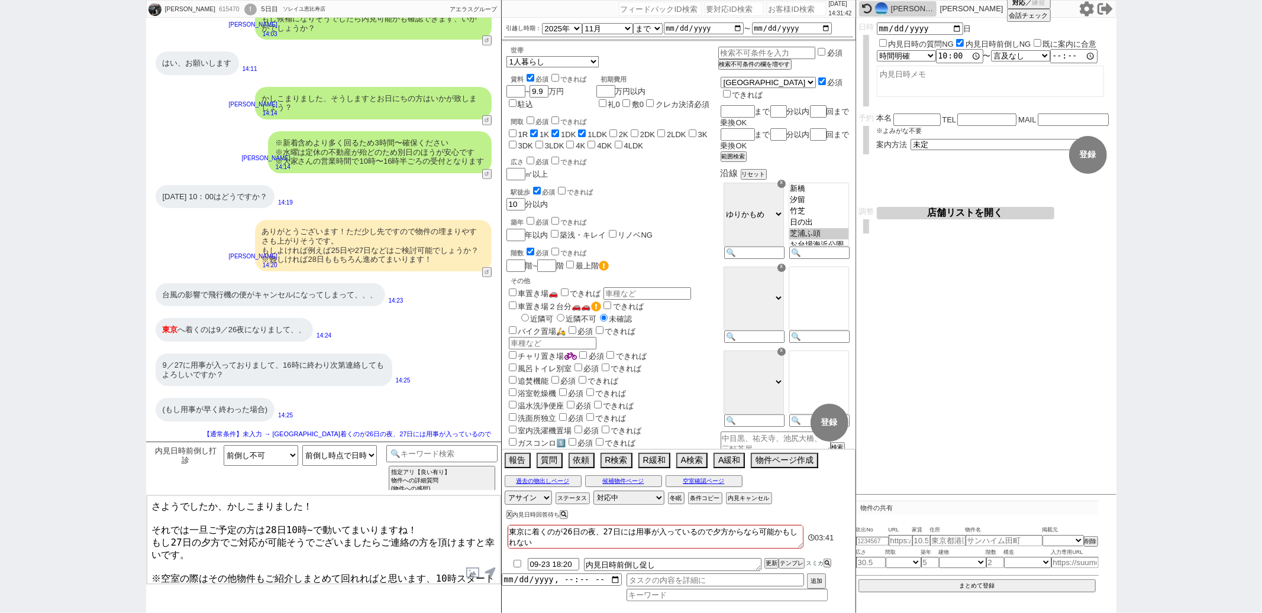
click at [562, 544] on textarea "東京に着くのが26日の夜、27日には用事が入っているので夕方からなら可能かもしれない" at bounding box center [656, 537] width 296 height 24
click at [379, 574] on textarea "さようでしたか、かしこまりました！ それでは一旦ご予定の方は28日10時~で動いてまいりますね！ もし27日の夕方でご対応が可能そうでございましたらご連絡の方…" at bounding box center [324, 540] width 354 height 89
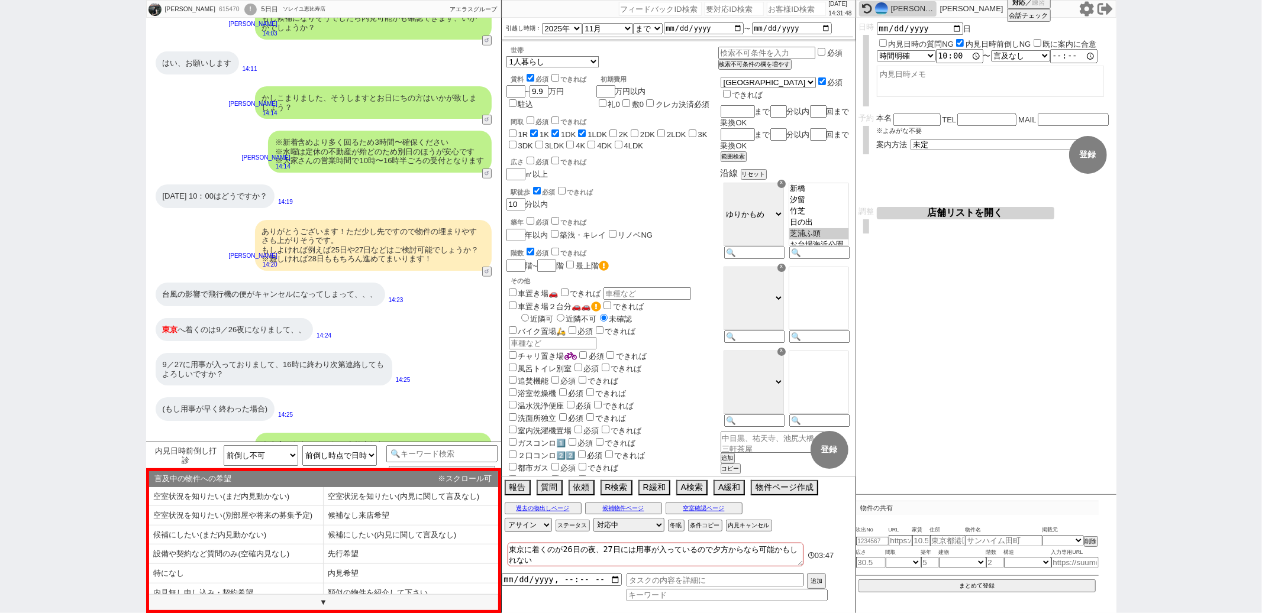
scroll to position [573, 0]
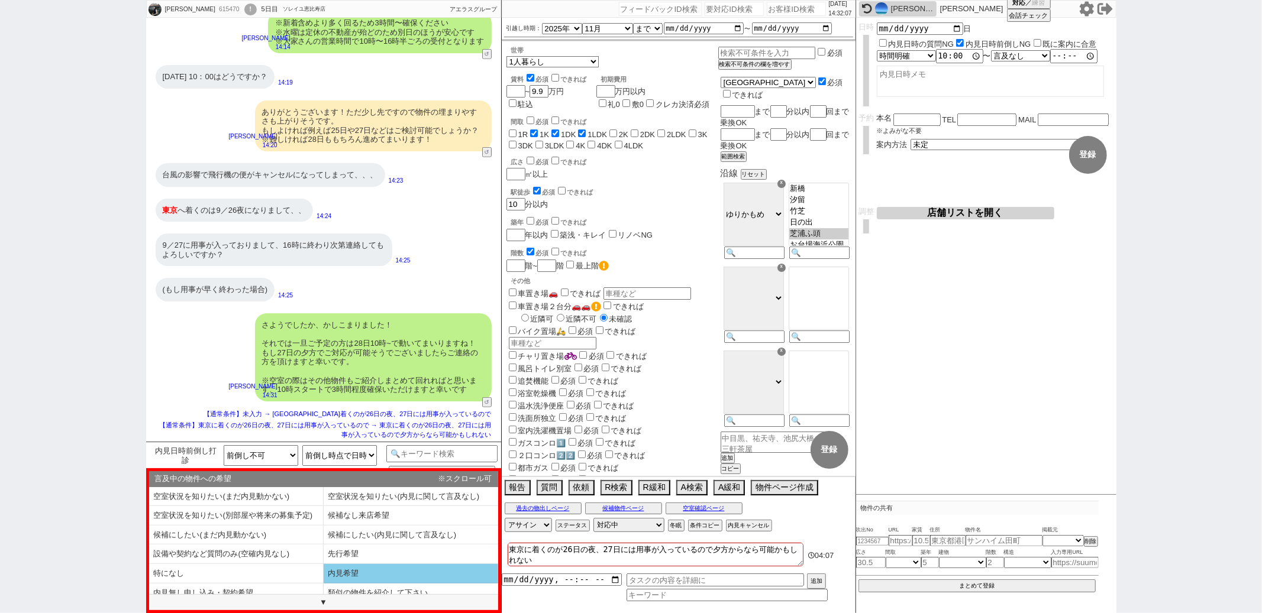
click at [347, 576] on li "内見希望" at bounding box center [411, 574] width 175 height 20
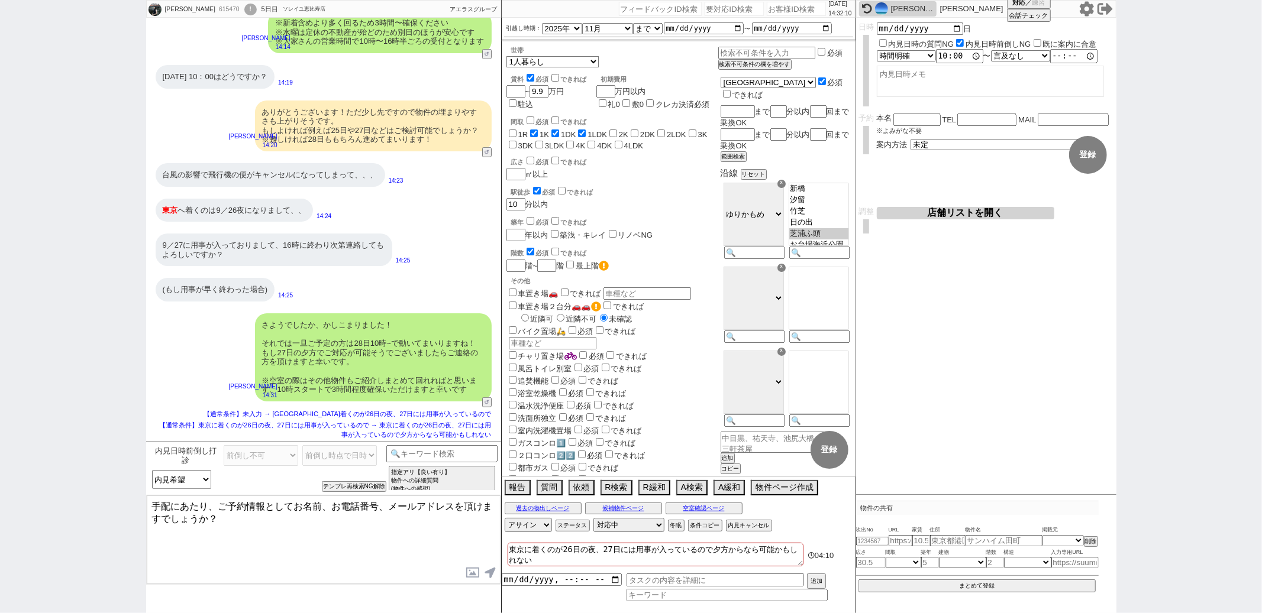
scroll to position [574, 0]
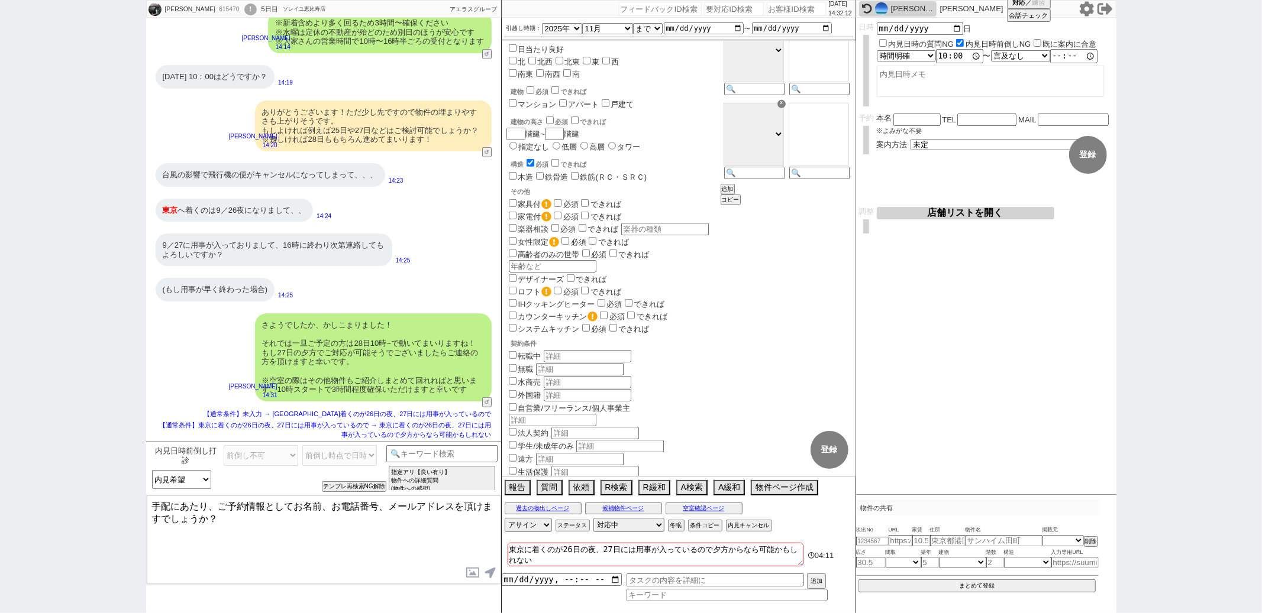
click at [514, 457] on input "遠方" at bounding box center [513, 458] width 8 height 8
click at [348, 543] on textarea "手配にあたり、ご予約情報としてお名前、お電話番号、メールアドレスを頂けますでしょうか？" at bounding box center [324, 540] width 354 height 89
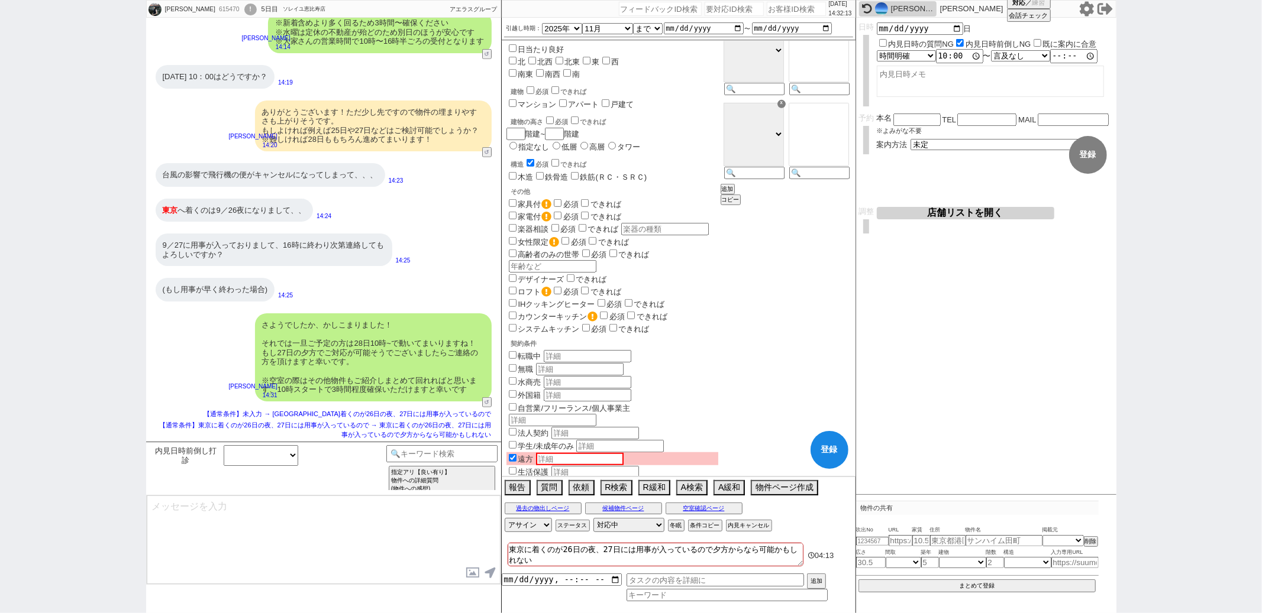
scroll to position [618, 0]
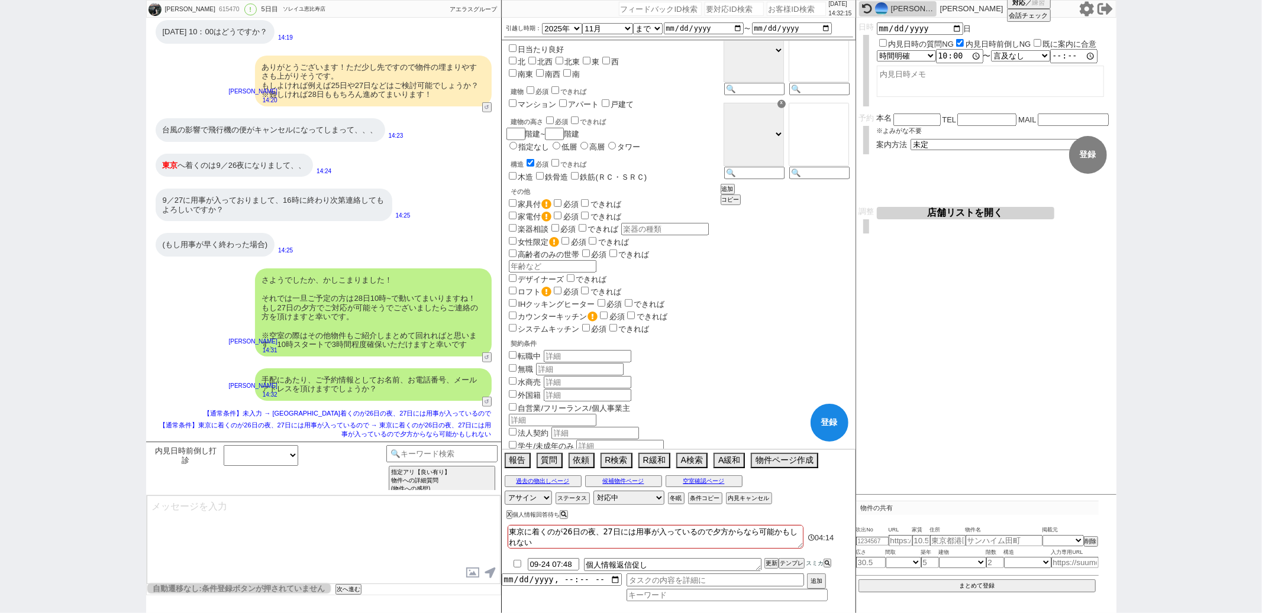
click at [836, 419] on button "登録" at bounding box center [829, 423] width 38 height 38
click at [441, 215] on div "9／27に用事が入っておりまして、16時に終わり次第連絡してもよろしいですか？ 14:25" at bounding box center [323, 205] width 355 height 44
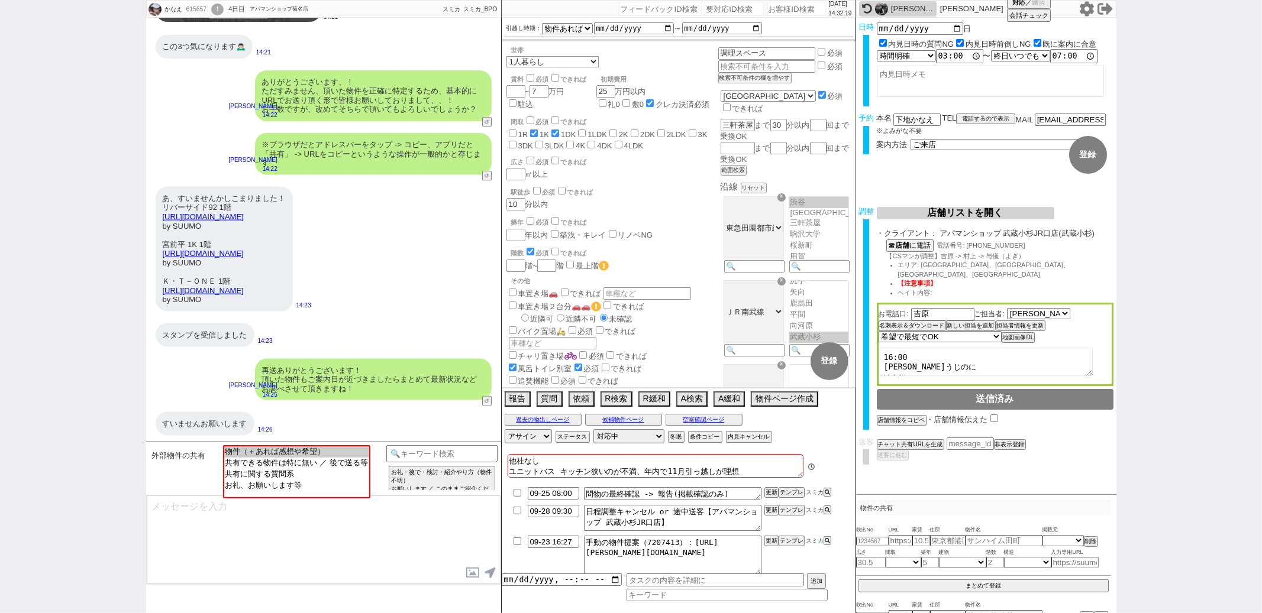
scroll to position [74, 0]
click at [627, 172] on div "世帯 1人暮らし 2人暮らし 家族:小学生以下含む 家族:小学生以下含まず 兄弟・姉妹 ルームシェア その他 子供 家族(子供なし) ルームシェア 賃料 必須…" at bounding box center [679, 214] width 354 height 346
paste input "559575"
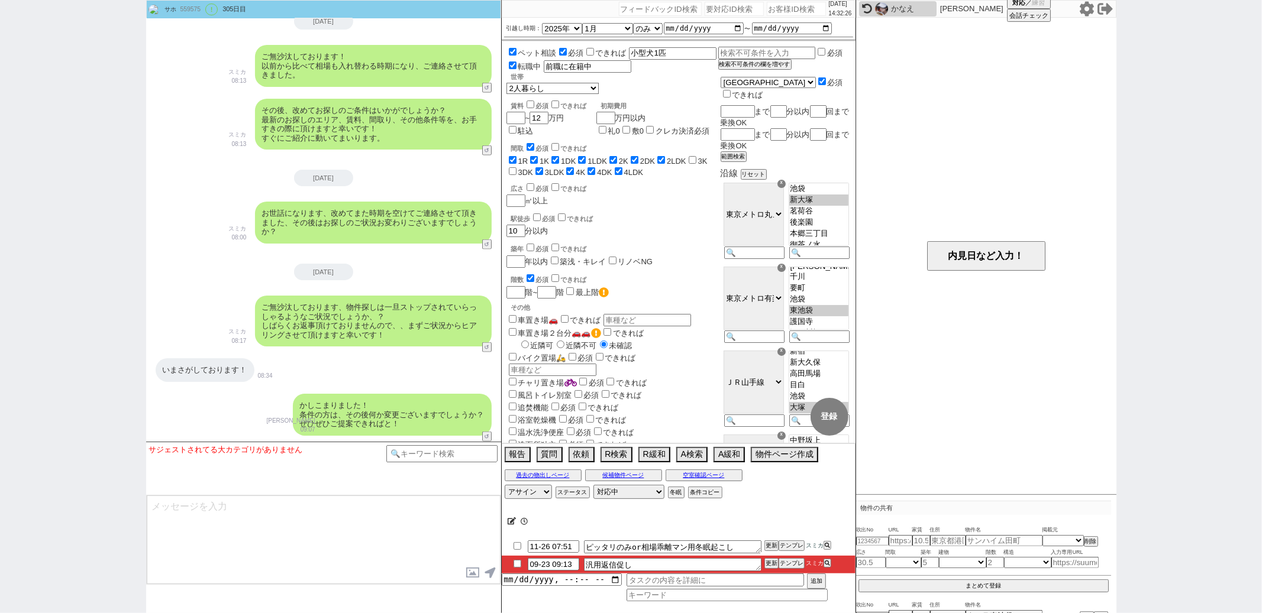
scroll to position [186, 0]
click at [784, 561] on button "テンプレ" at bounding box center [791, 564] width 26 height 8
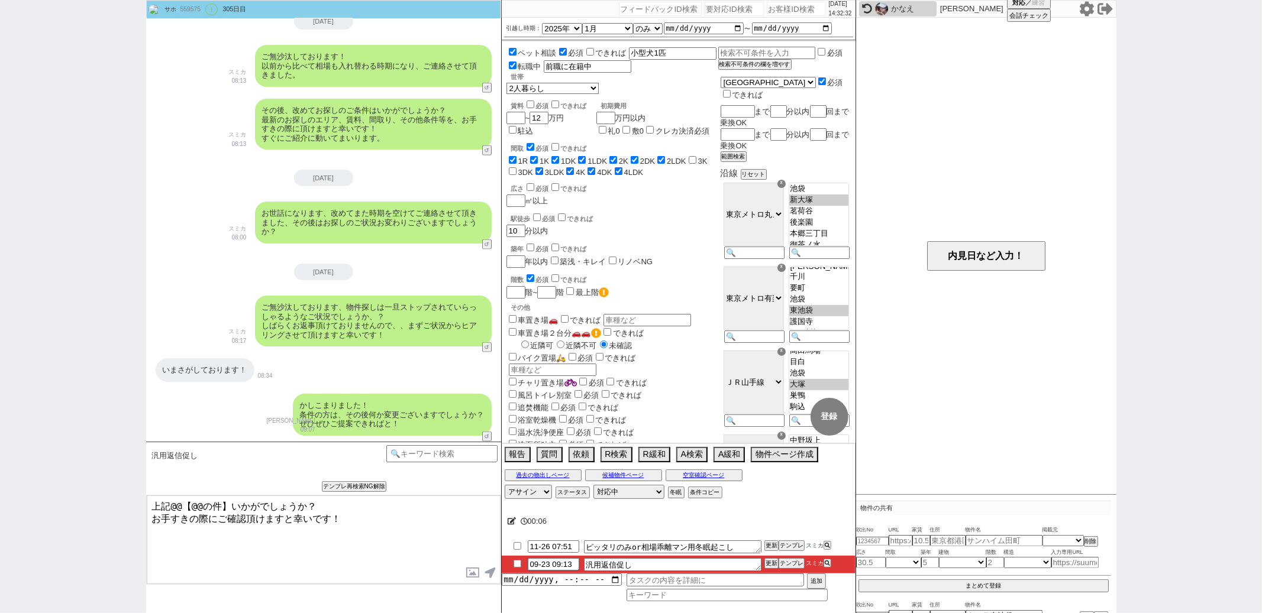
click at [228, 504] on textarea "上記@@【@@の件】いかがでしょうか？ お手すきの際にご確認頂けますと幸いです！" at bounding box center [324, 540] width 354 height 89
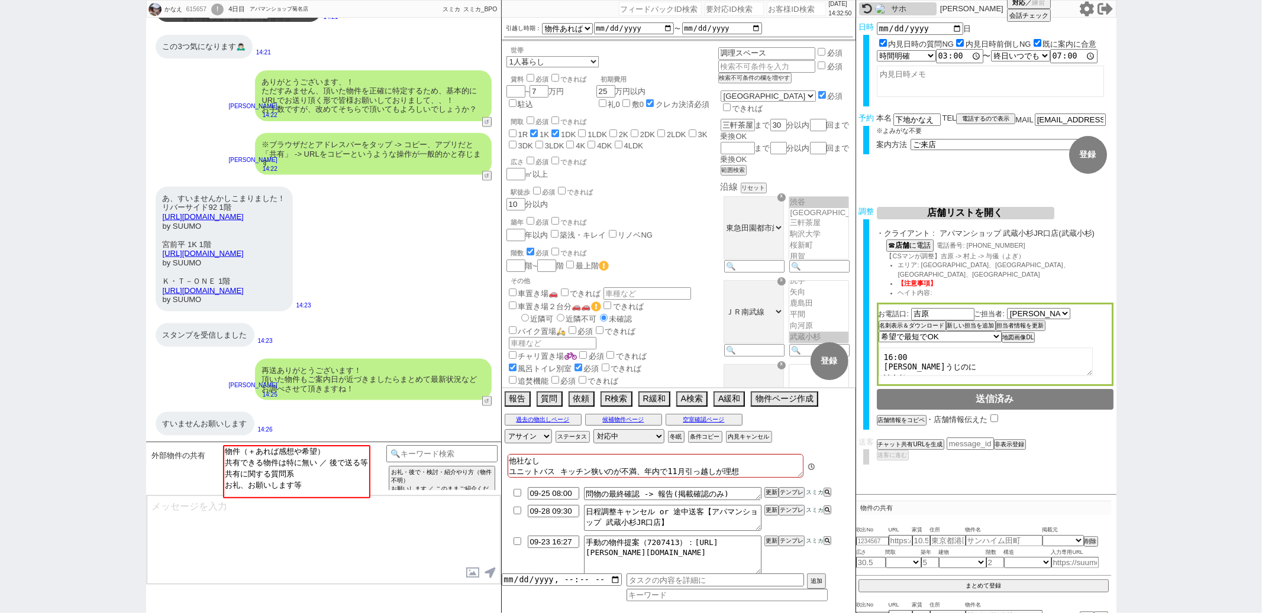
scroll to position [74, 0]
click at [630, 188] on div "世帯 1人暮らし 2人暮らし 家族:小学生以下含む 家族:小学生以下含まず 兄弟・姉妹 ルームシェア その他 子供 家族(子供なし) ルームシェア 賃料 必須…" at bounding box center [679, 214] width 354 height 346
paste input "583351"
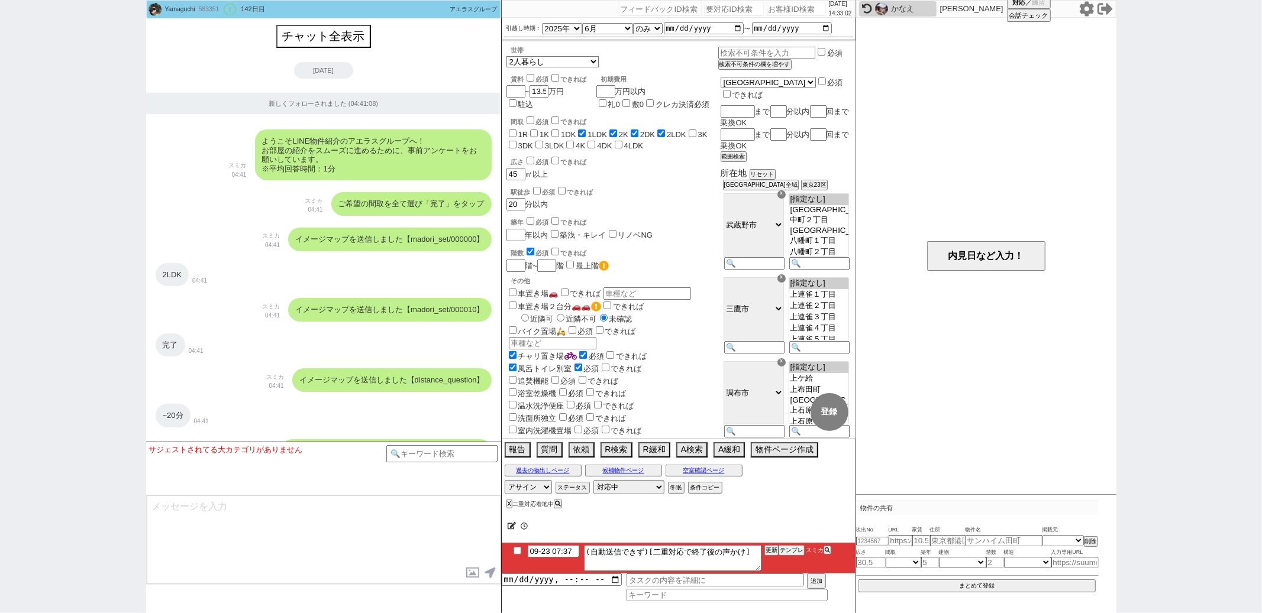
scroll to position [5658, 0]
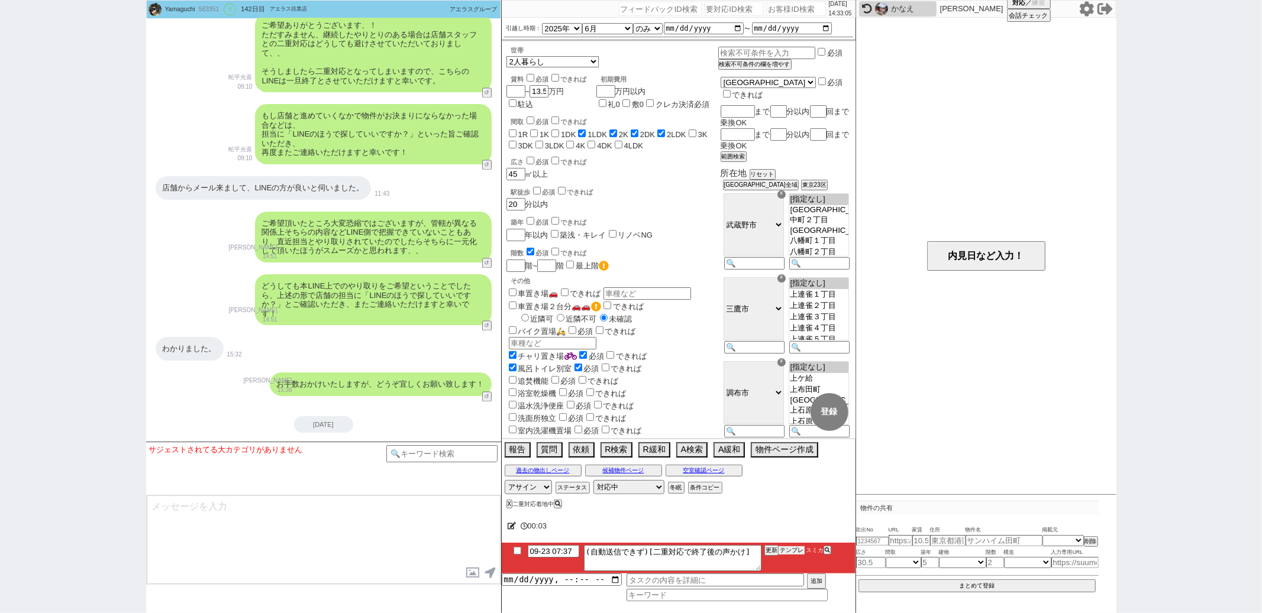
click at [790, 554] on button "テンプレ" at bounding box center [791, 551] width 26 height 8
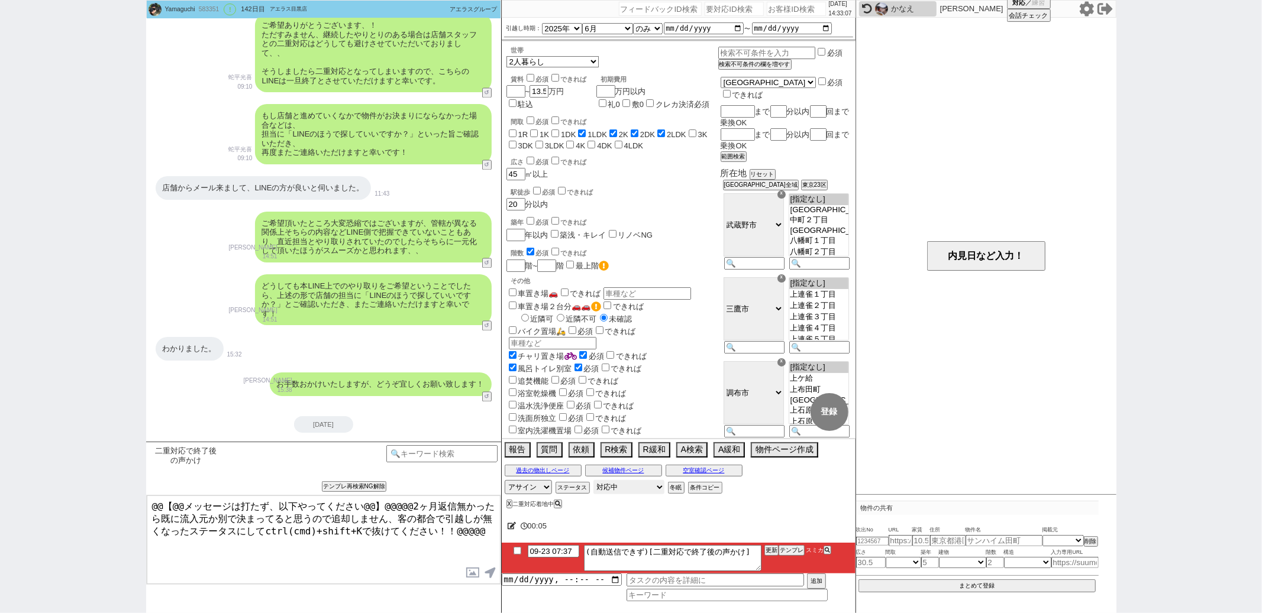
click at [602, 489] on select "対応中 引き継ぎ完了 ブロック 長期間返信なし 紹介不可 別の所で決まった 客の都合で引越しが無くなった 接客開始後に冬眠" at bounding box center [628, 487] width 71 height 14
click at [593, 481] on select "対応中 引き継ぎ完了 ブロック 長期間返信なし 紹介不可 別の所で決まった 客の都合で引越しが無くなった 接客開始後に冬眠" at bounding box center [628, 487] width 71 height 14
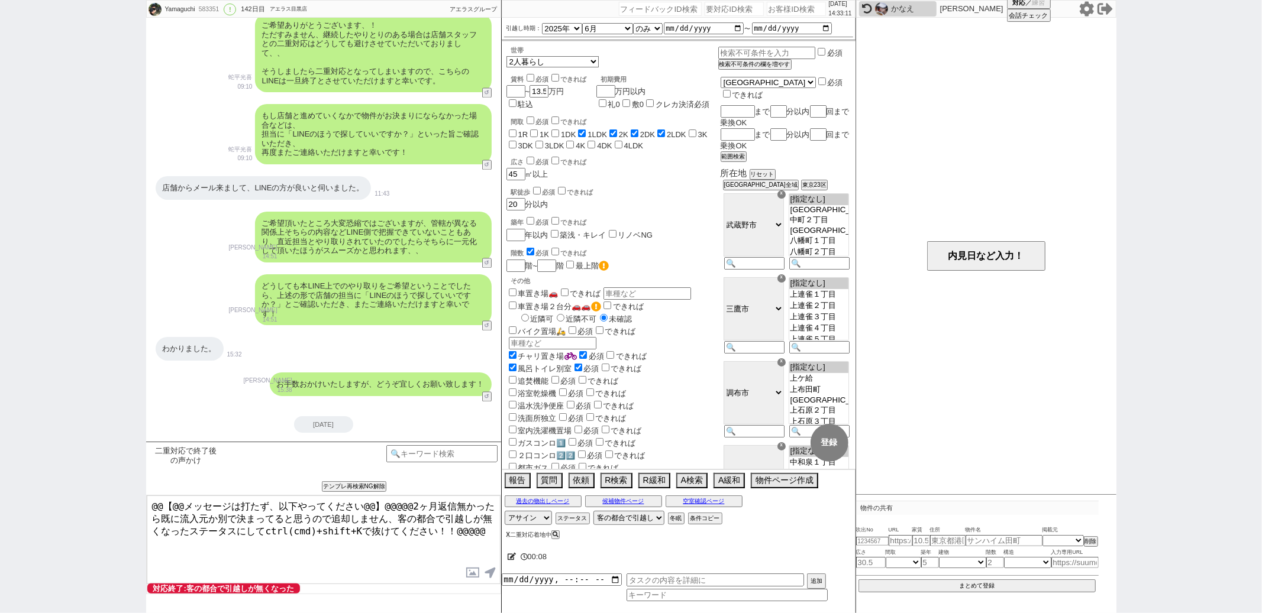
click at [509, 535] on div "X 二重対応着地中" at bounding box center [534, 535] width 57 height 7
click at [506, 536] on button "X" at bounding box center [508, 535] width 4 height 7
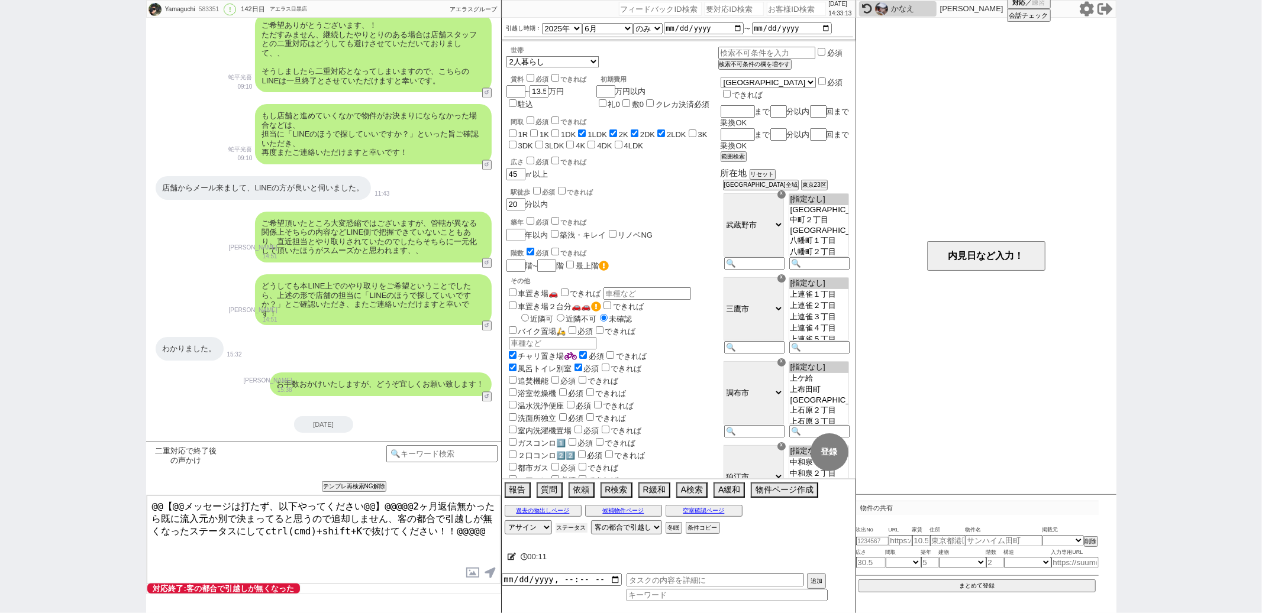
click at [564, 526] on button "ステータス" at bounding box center [571, 528] width 32 height 9
click at [763, 549] on p "X" at bounding box center [756, 546] width 14 height 14
paste input "588483"
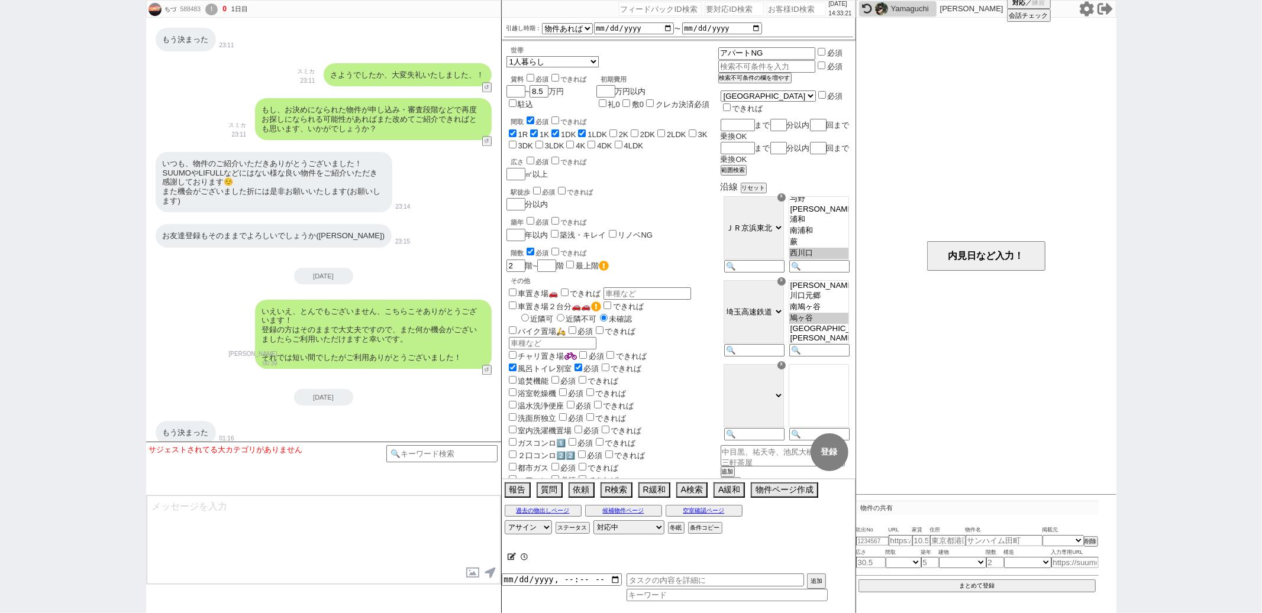
scroll to position [37, 0]
click at [613, 530] on select "対応中 引き継ぎ完了 ブロック 長期間返信なし 紹介不可 別の所で決まった 客の都合で引越しが無くなった 接客開始後に冬眠" at bounding box center [628, 528] width 71 height 14
click at [593, 522] on select "対応中 引き継ぎ完了 ブロック 長期間返信なし 紹介不可 別の所で決まった 客の都合で引越しが無くなった 接客開始後に冬眠" at bounding box center [628, 528] width 71 height 14
click at [376, 536] on textarea at bounding box center [324, 540] width 354 height 89
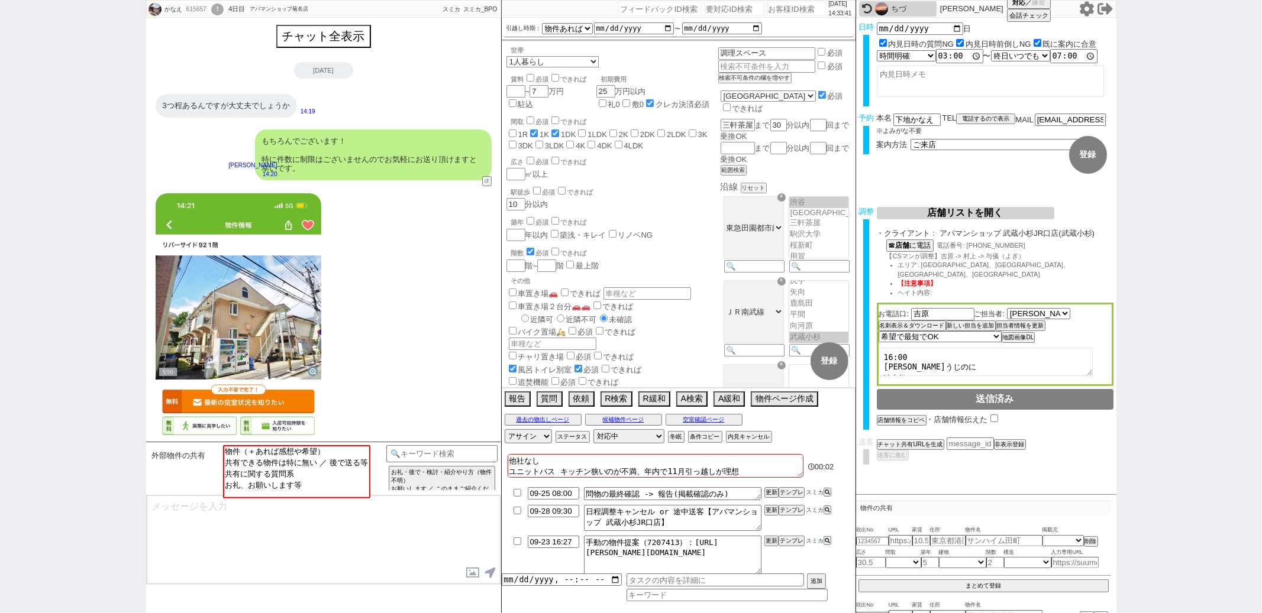
scroll to position [74, 0]
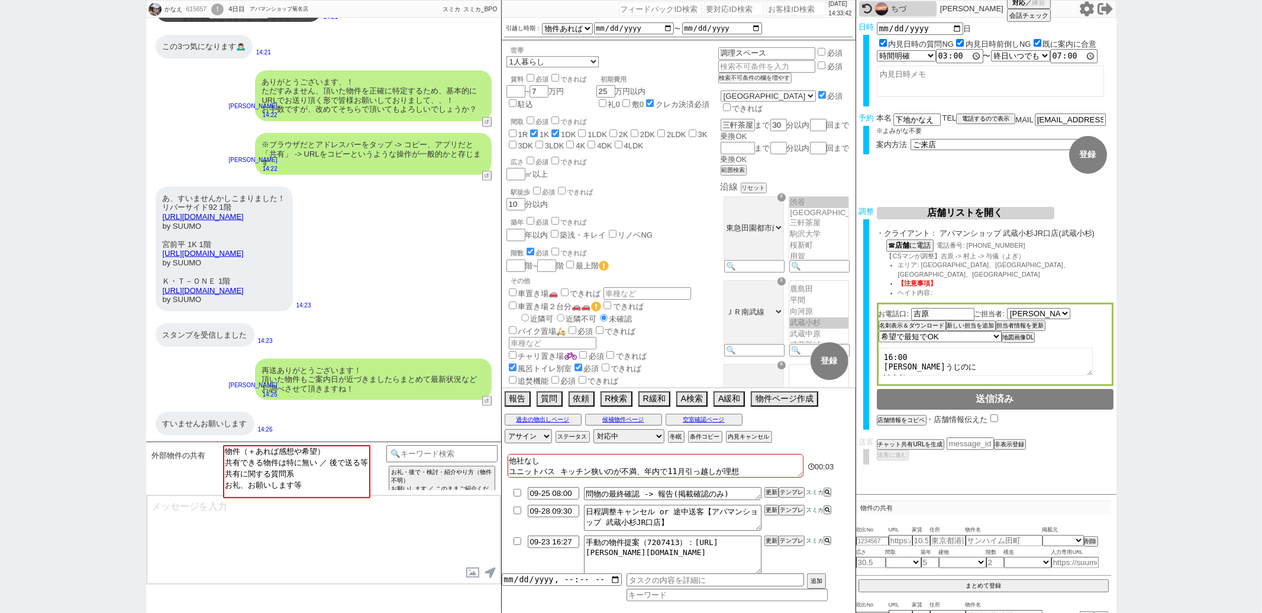
click at [461, 274] on div "あ、すいませんかしこまりました！ リバーサイド92 1階 https://suumo.jp/chintai/bc_100419941898/ by SUUMO…" at bounding box center [323, 249] width 355 height 137
paste input "604745"
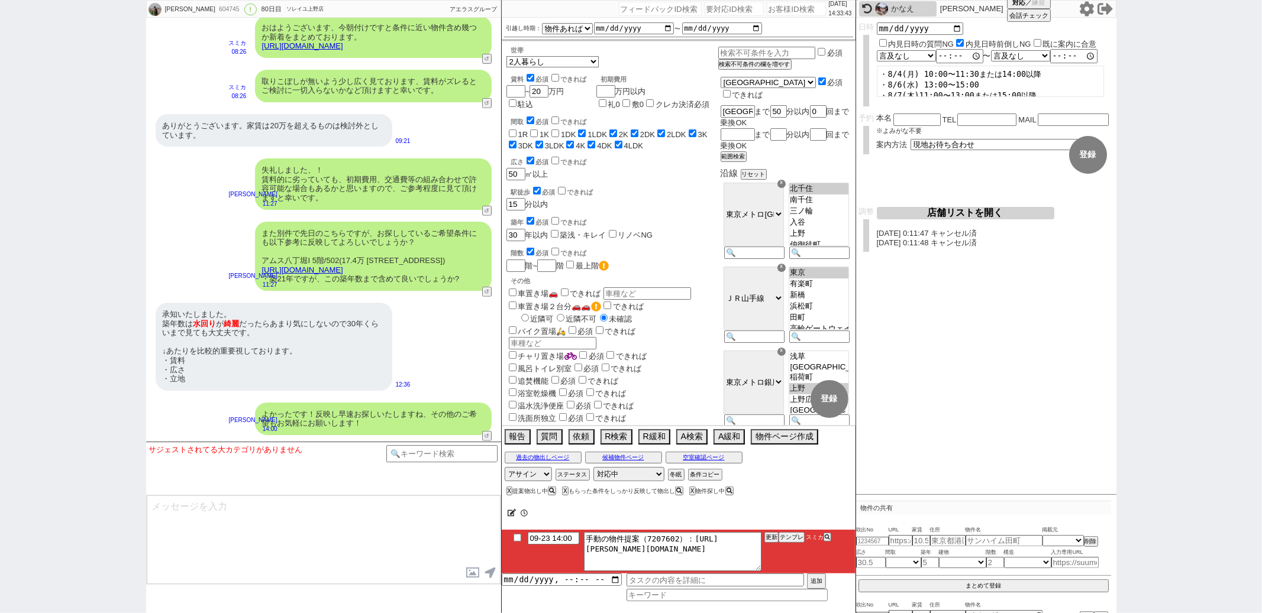
scroll to position [62, 0]
click at [797, 534] on li "09-23 14:00 手動の物件提案（7207602）：https://jent-crm.com/2ng-84y191pn3984hy/introducti…" at bounding box center [679, 552] width 354 height 44
click at [797, 538] on button "テンプレ" at bounding box center [791, 538] width 26 height 8
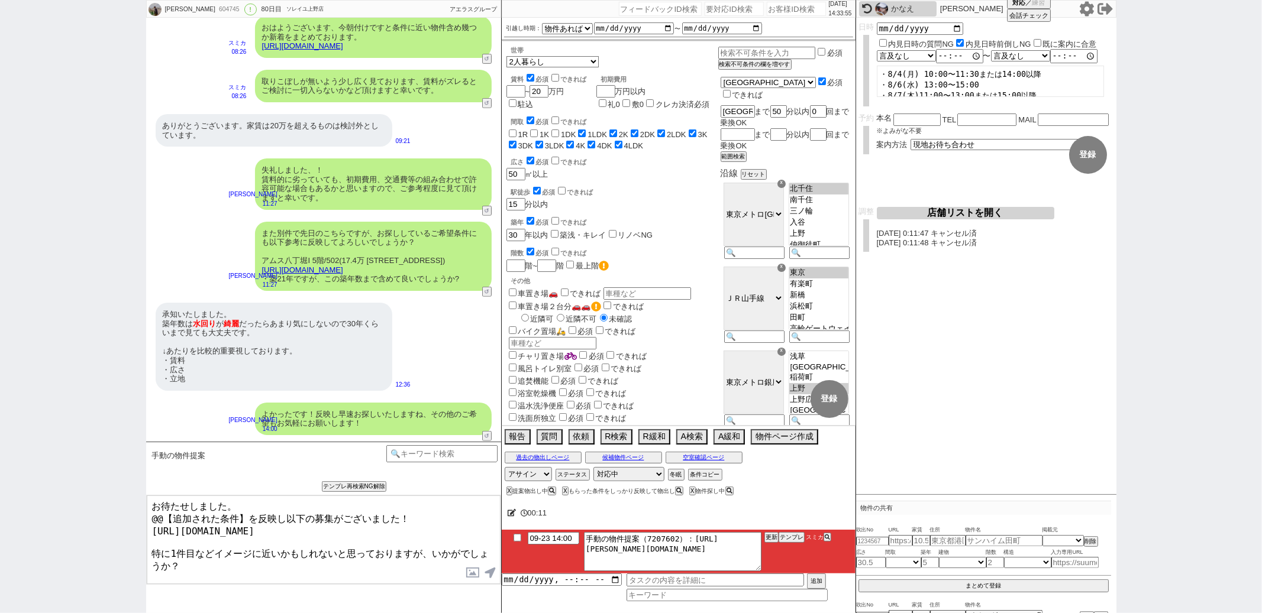
drag, startPoint x: 246, startPoint y: 515, endPoint x: 140, endPoint y: 519, distance: 106.0
click at [140, 519] on div "佐々木 風真 604745 ! 0 80日目 ソレイユ上野店 冬眠中 自社客 アエラスグループ スミカ_BPO チャット全表示 2025-07-06 新しくフ…" at bounding box center [631, 306] width 1262 height 613
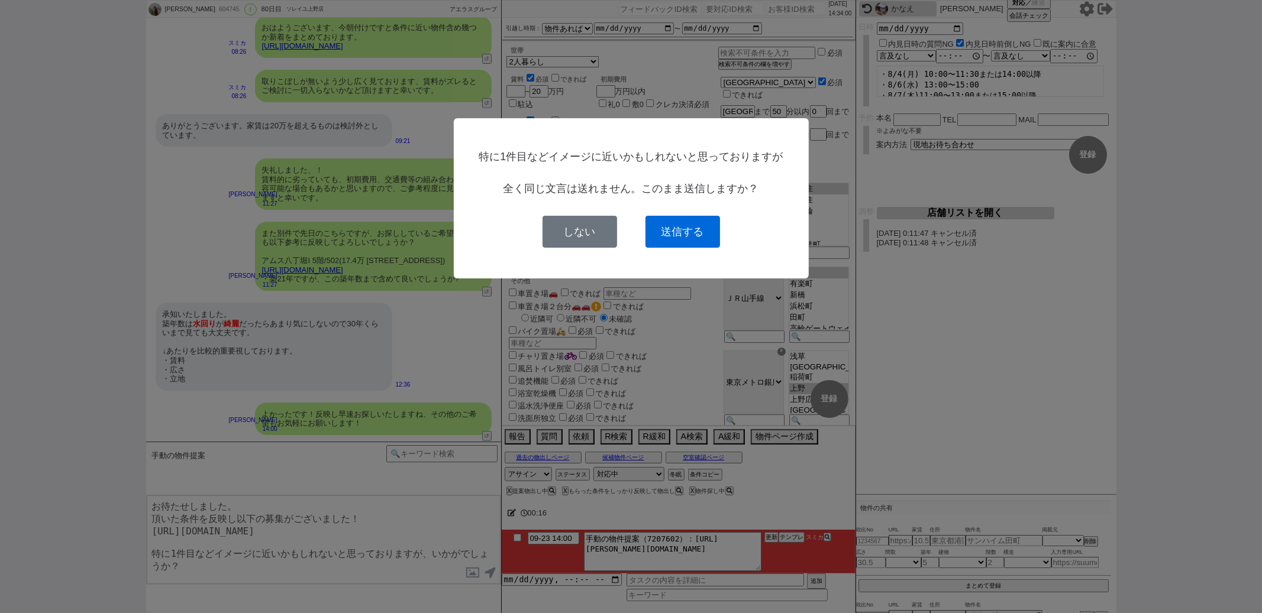
click at [666, 230] on button "送信する" at bounding box center [682, 232] width 75 height 32
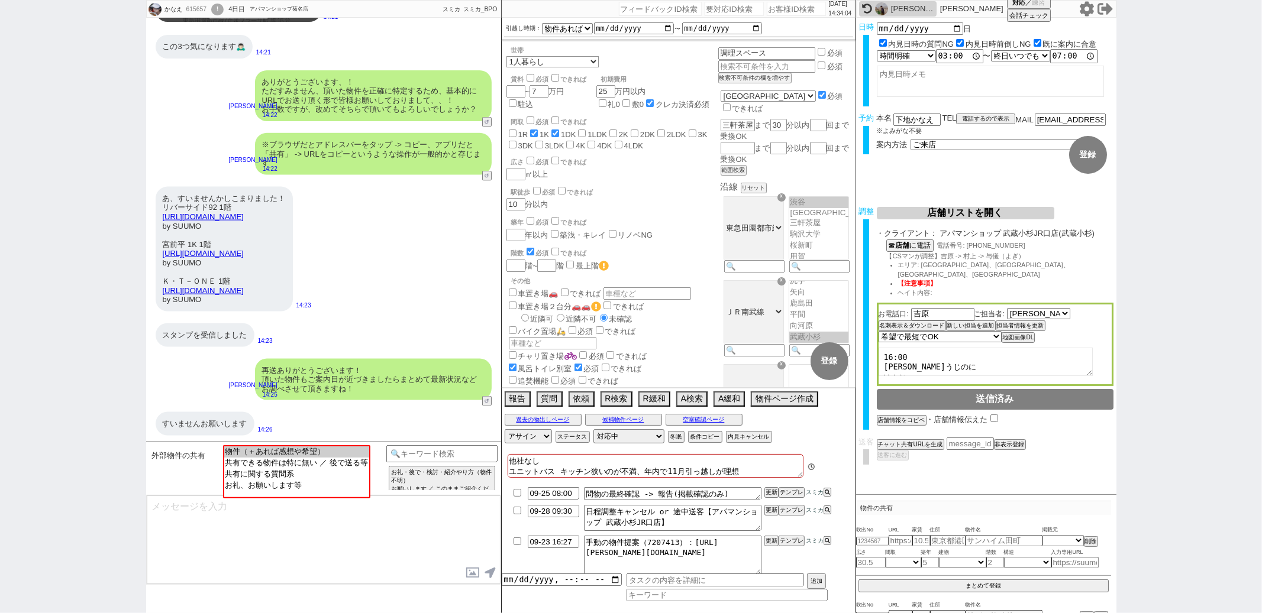
scroll to position [74, 0]
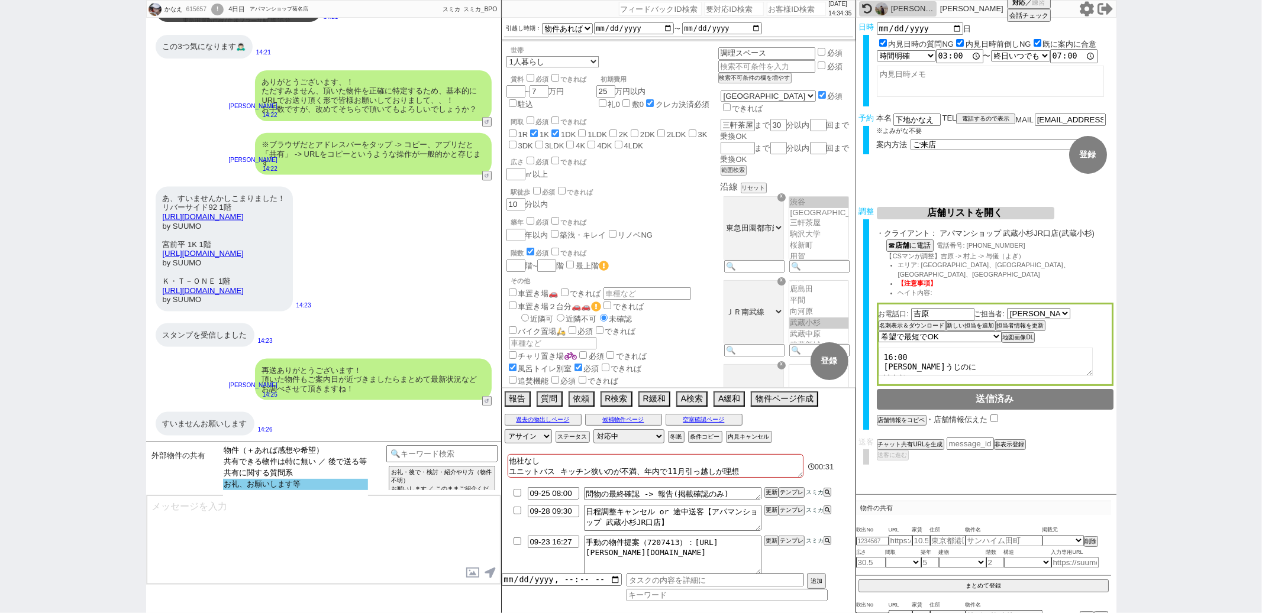
click at [311, 486] on option "お礼、お願いします等" at bounding box center [295, 484] width 145 height 11
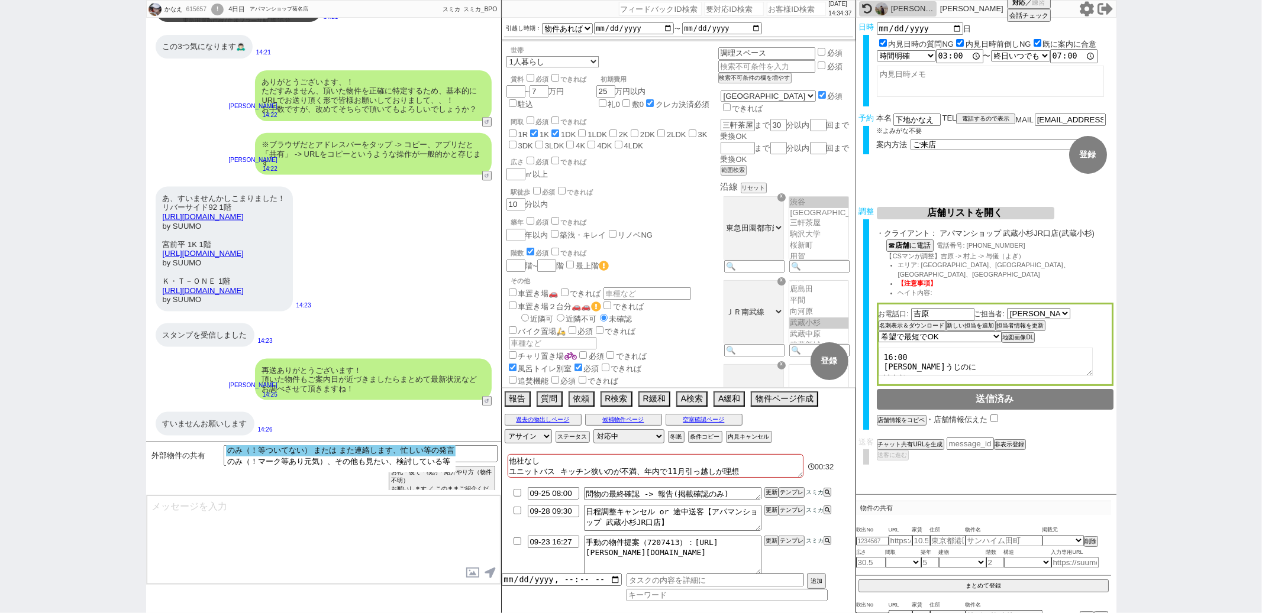
click at [321, 455] on option "のみ（！等ついてない） または また連絡します、忙しい等の発言" at bounding box center [341, 450] width 230 height 11
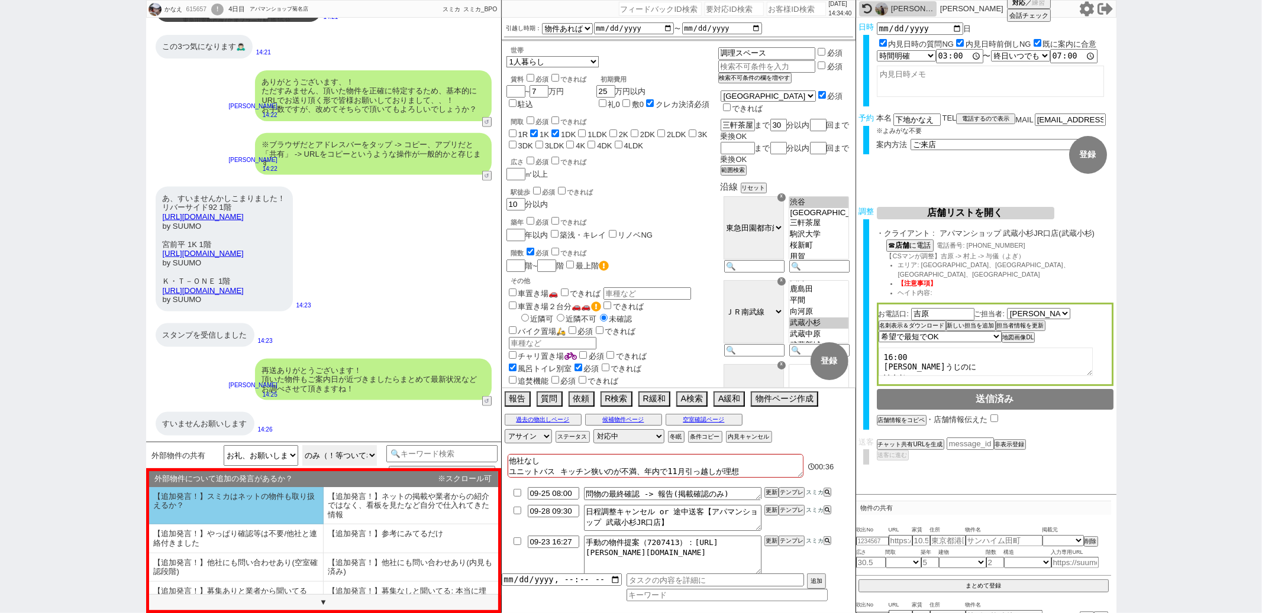
scroll to position [73, 0]
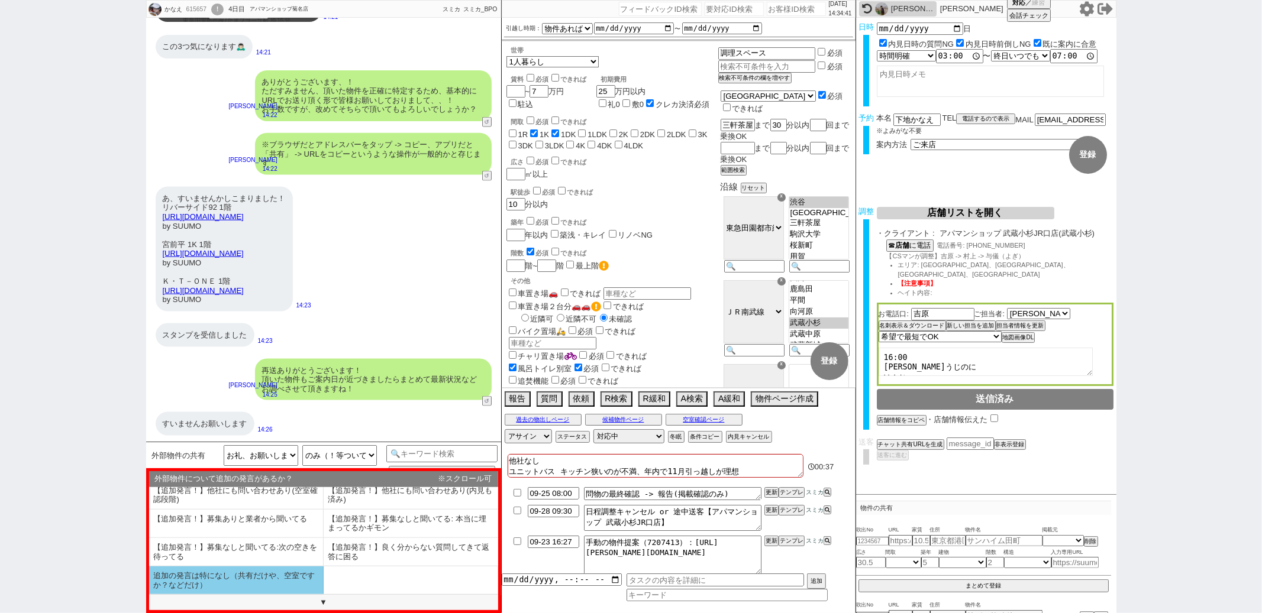
click at [278, 571] on li "追加の発言は特になし（共有だけや、空室ですか？などだけ）" at bounding box center [236, 581] width 175 height 28
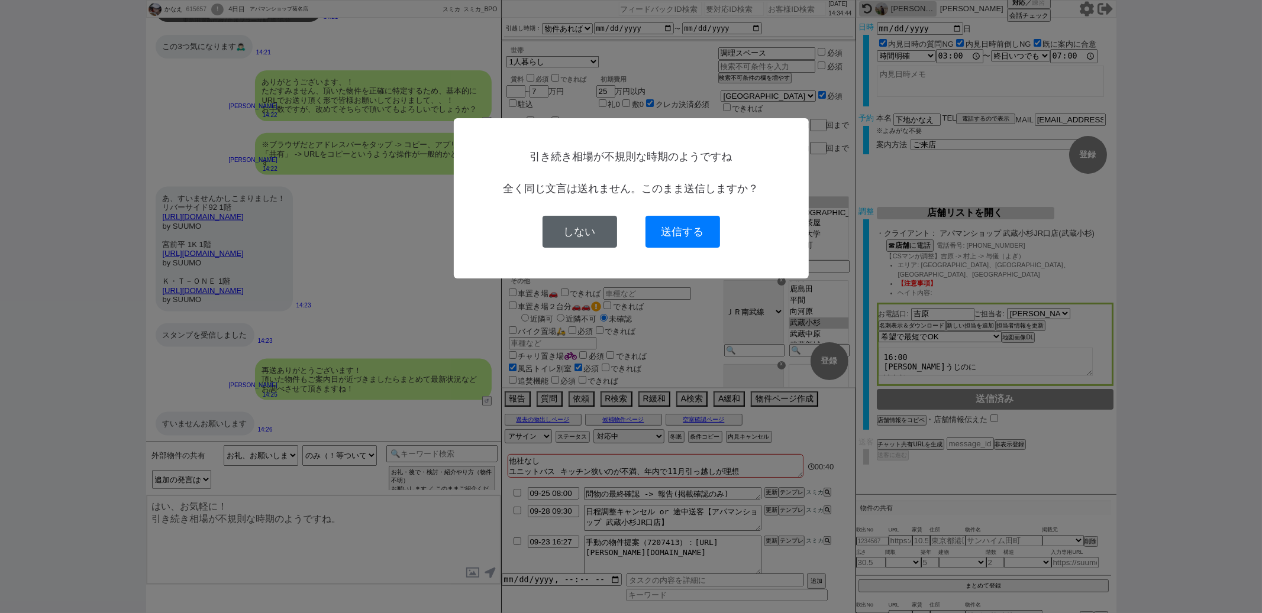
click at [580, 227] on button "しない" at bounding box center [579, 232] width 75 height 32
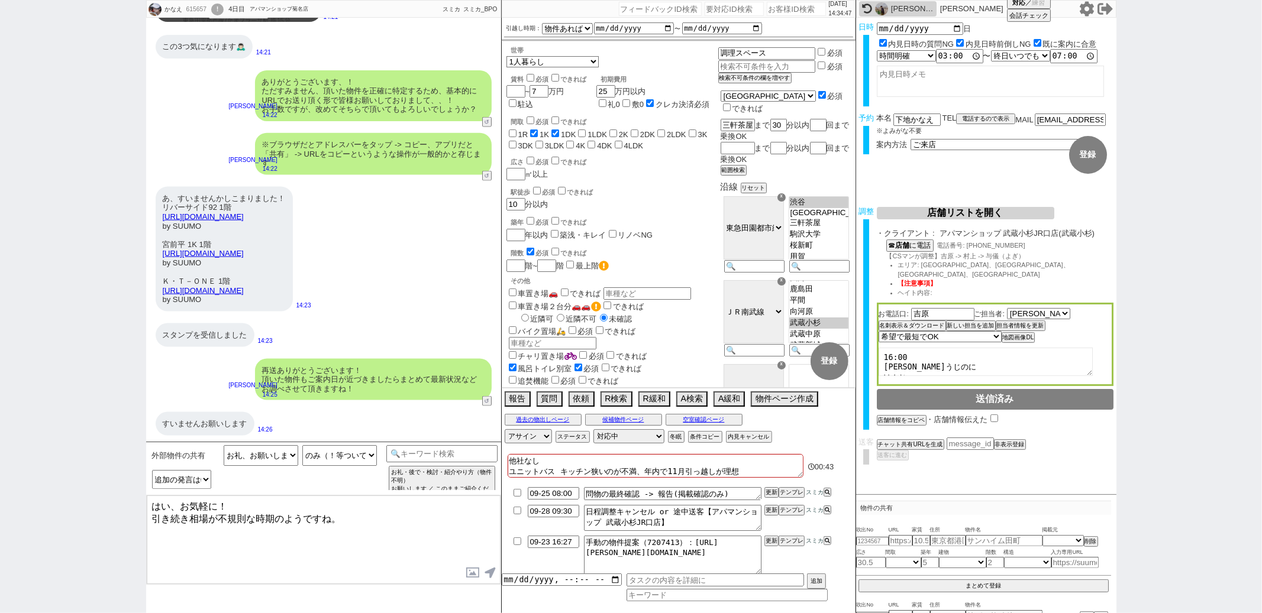
drag, startPoint x: 331, startPoint y: 518, endPoint x: 148, endPoint y: 519, distance: 182.8
click at [148, 519] on textarea "はい、お気軽に！ 引き続き相場が不規則な時期のようですね。" at bounding box center [324, 540] width 354 height 89
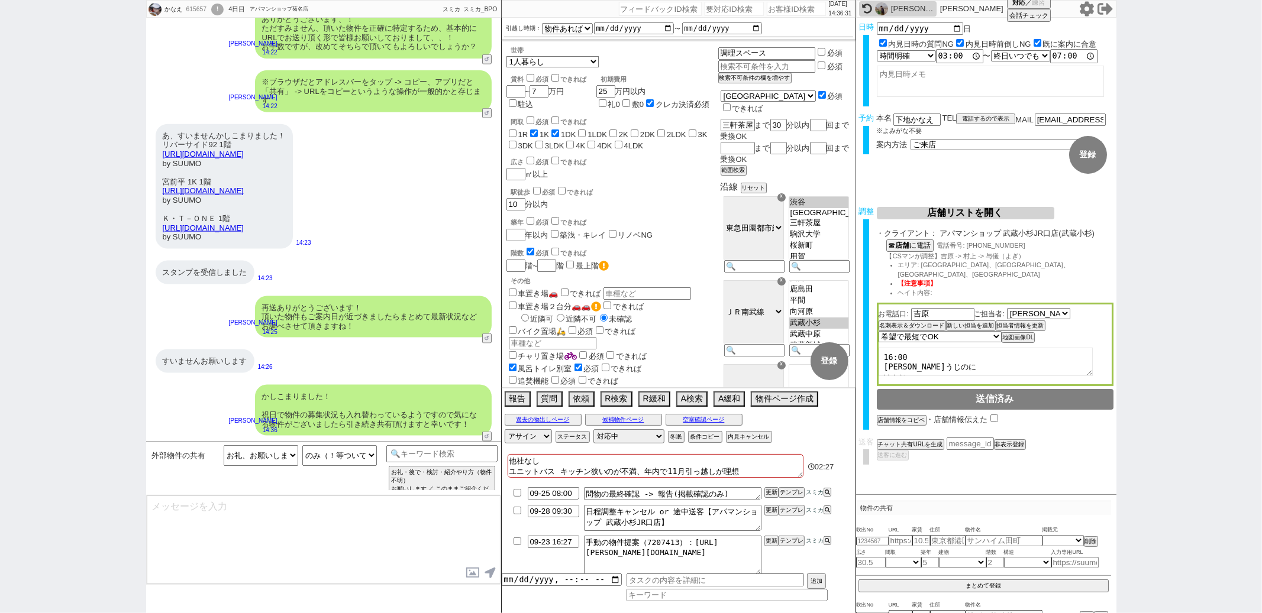
scroll to position [1242, 0]
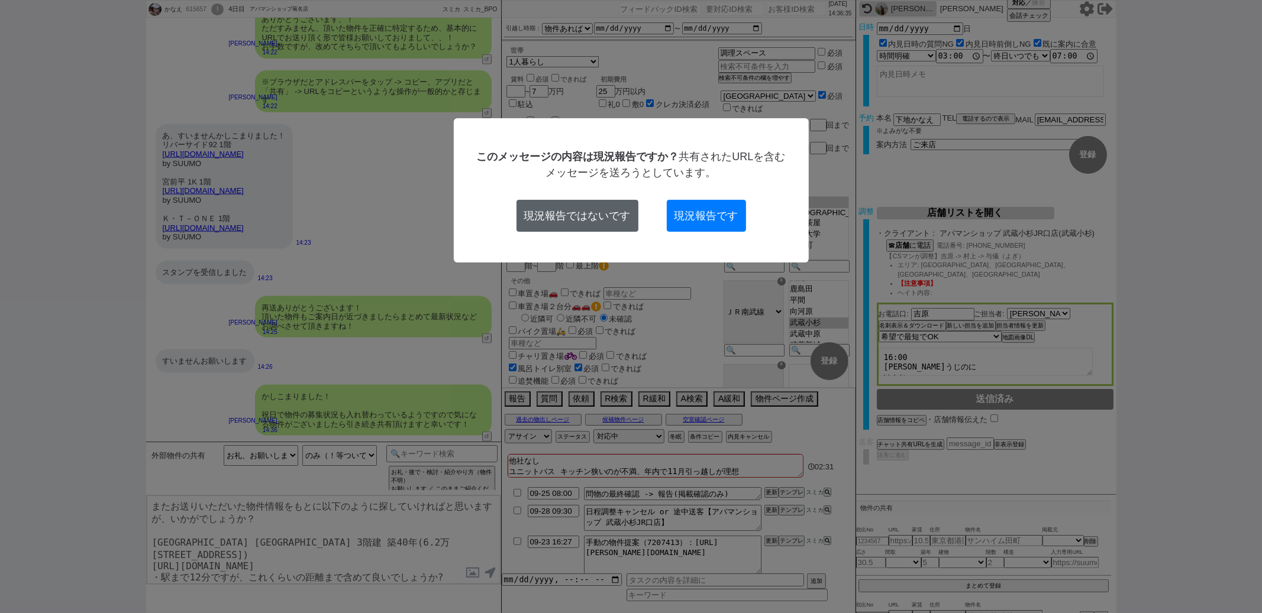
click at [579, 228] on button "現況報告ではないです" at bounding box center [577, 216] width 122 height 32
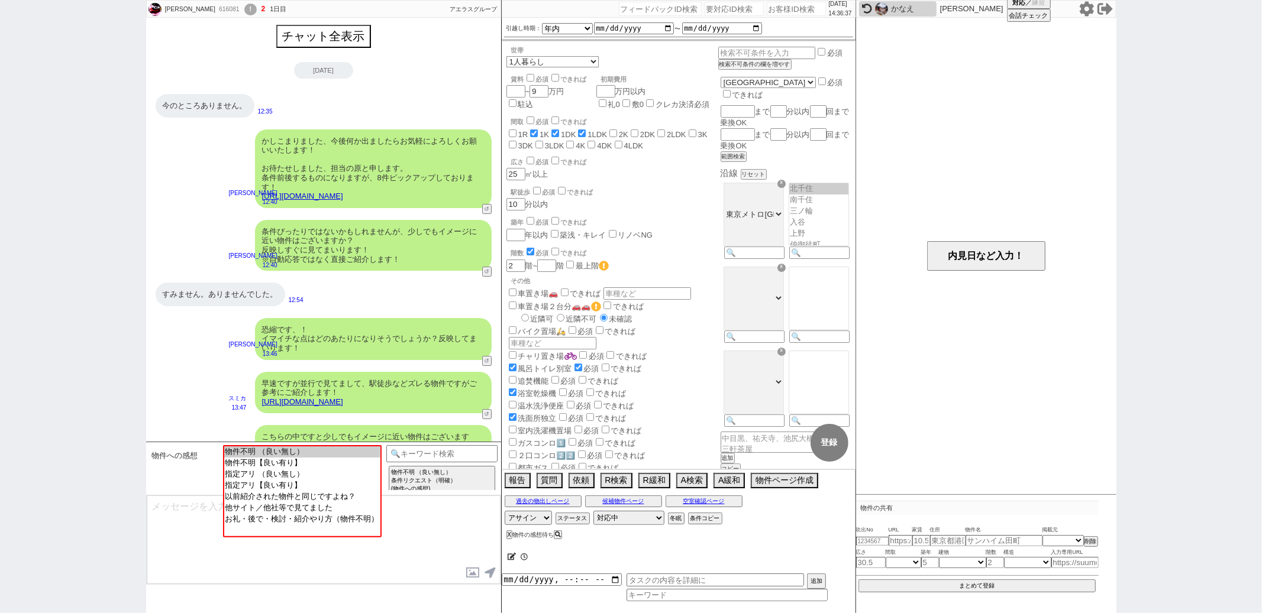
scroll to position [111, 0]
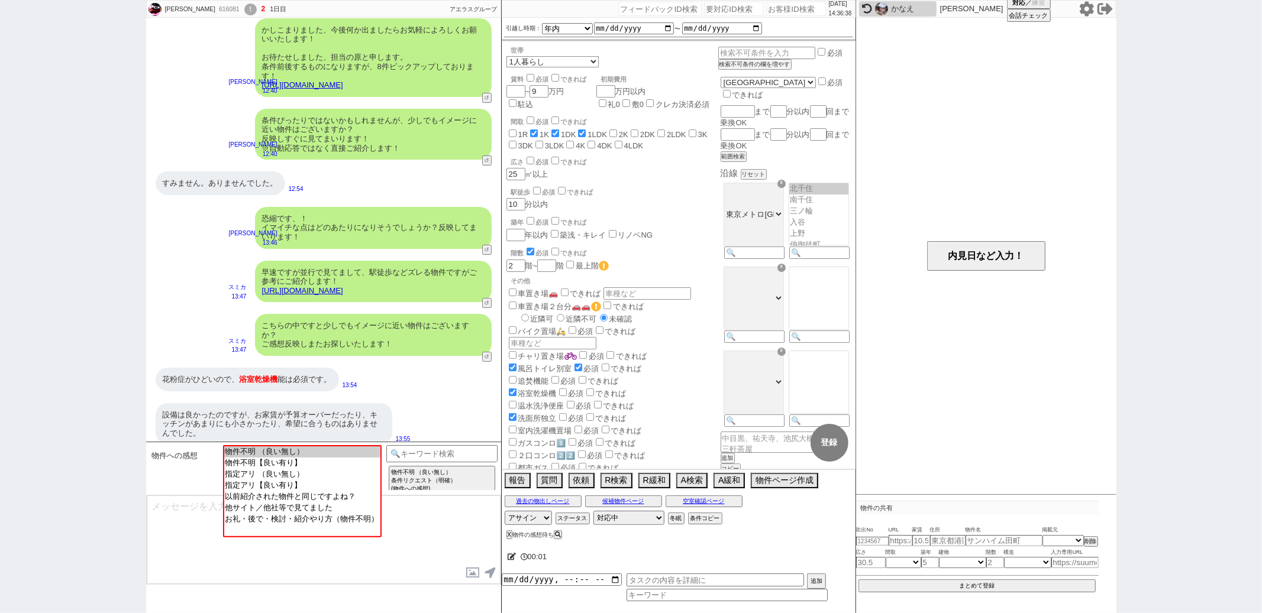
click at [415, 367] on div "花粉症がひどいので、 浴室乾燥機 能は必須です。 13:54" at bounding box center [323, 379] width 355 height 35
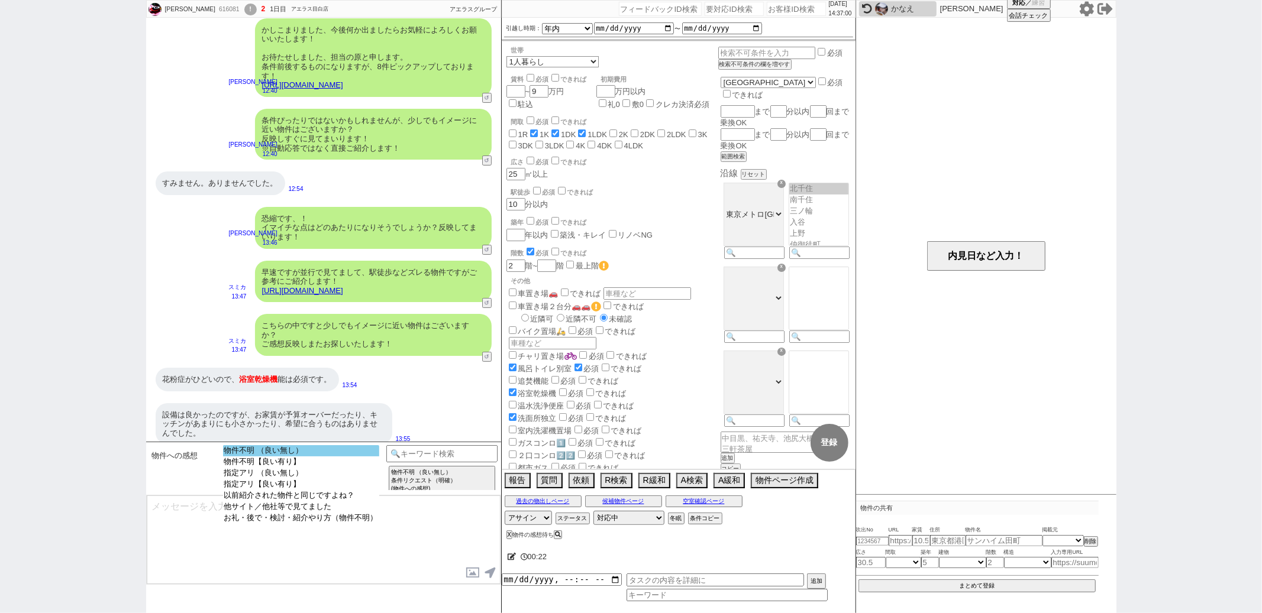
click at [337, 451] on option "物件不明 （良い無し）" at bounding box center [301, 450] width 156 height 11
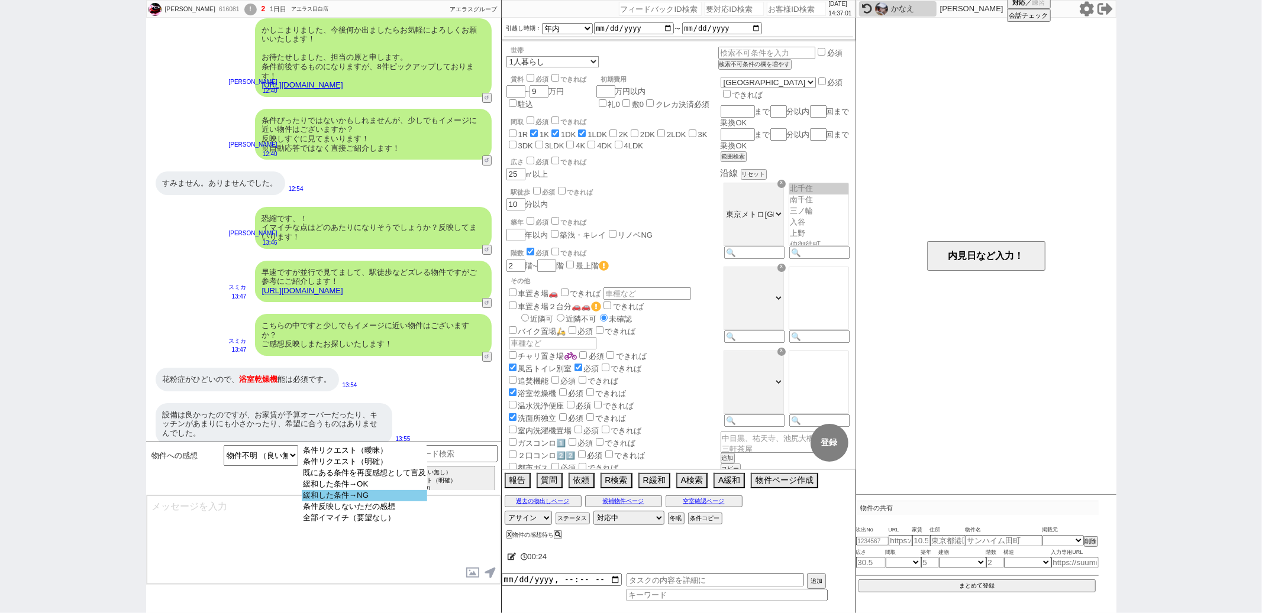
click at [351, 502] on option "緩和した条件→NG" at bounding box center [364, 495] width 125 height 11
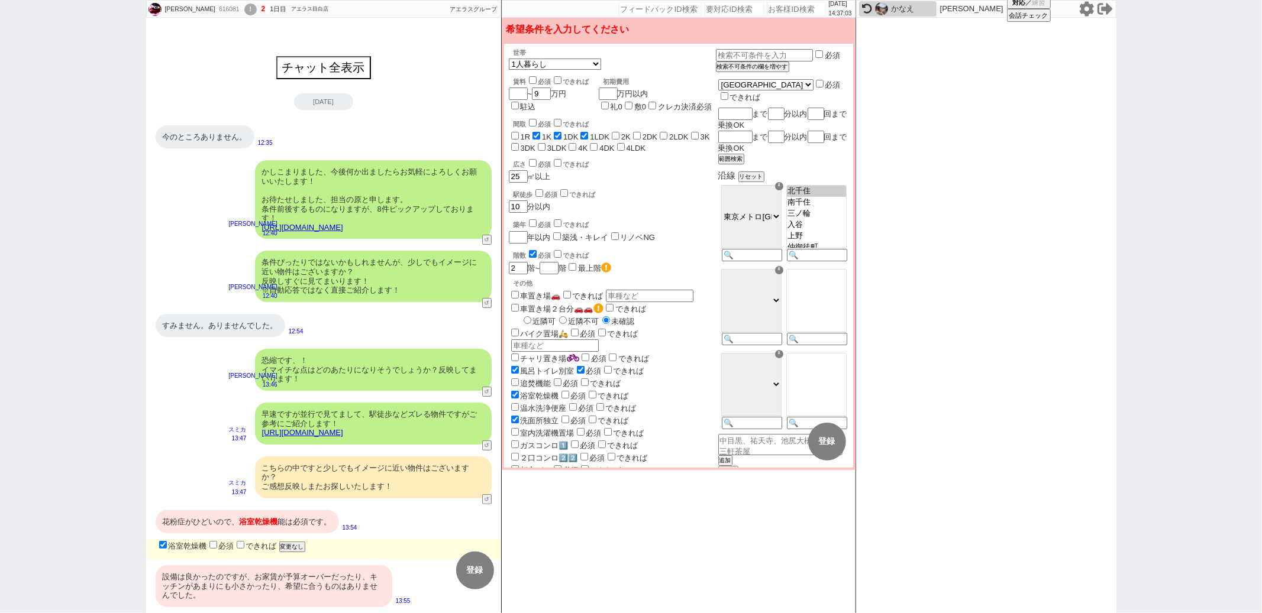
click at [214, 545] on input "checkbox" at bounding box center [213, 545] width 8 height 8
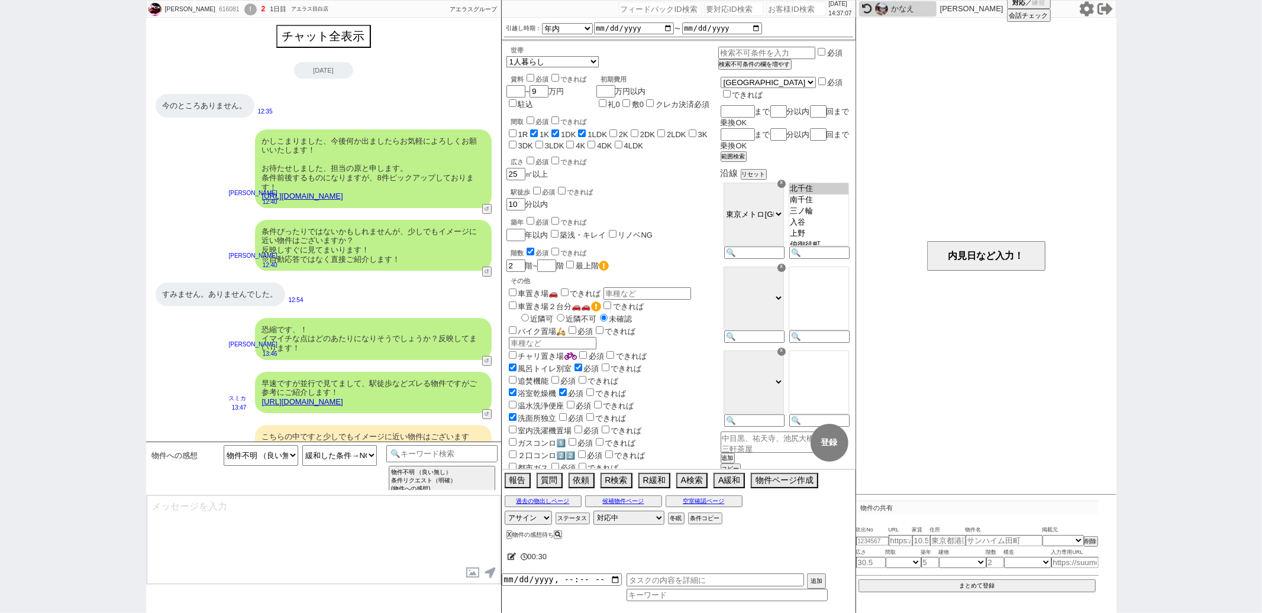
click at [525, 73] on div "賃料 必須 できれば" at bounding box center [549, 78] width 76 height 12
click at [528, 74] on input "checkbox" at bounding box center [530, 78] width 8 height 8
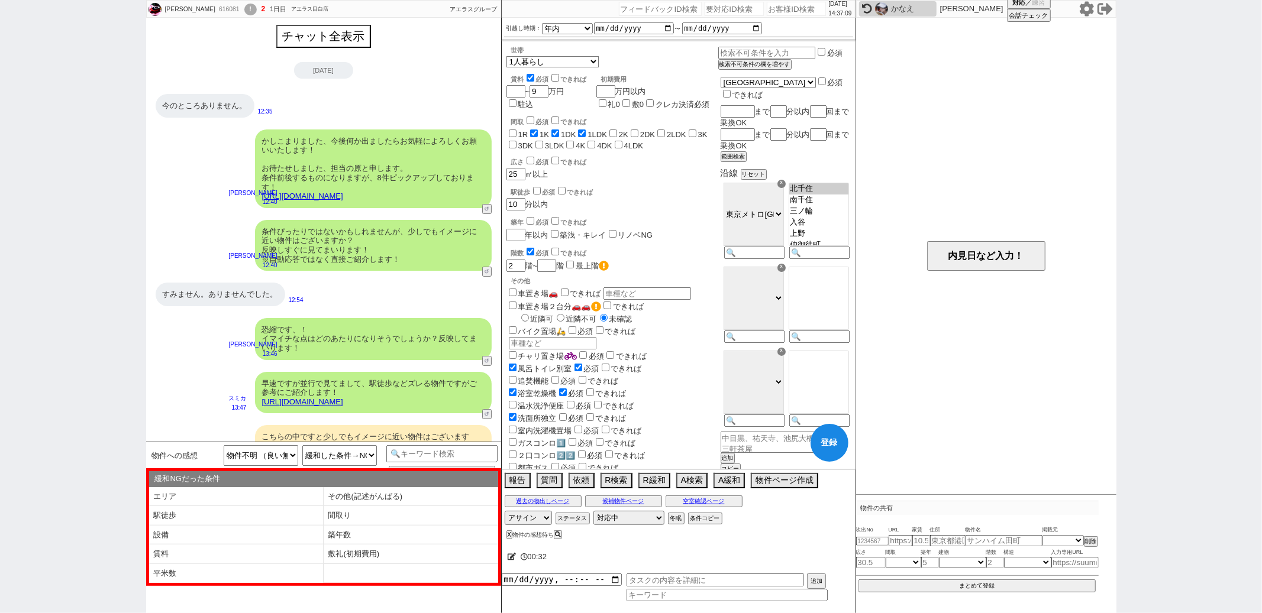
click at [826, 440] on button "登録" at bounding box center [829, 443] width 38 height 38
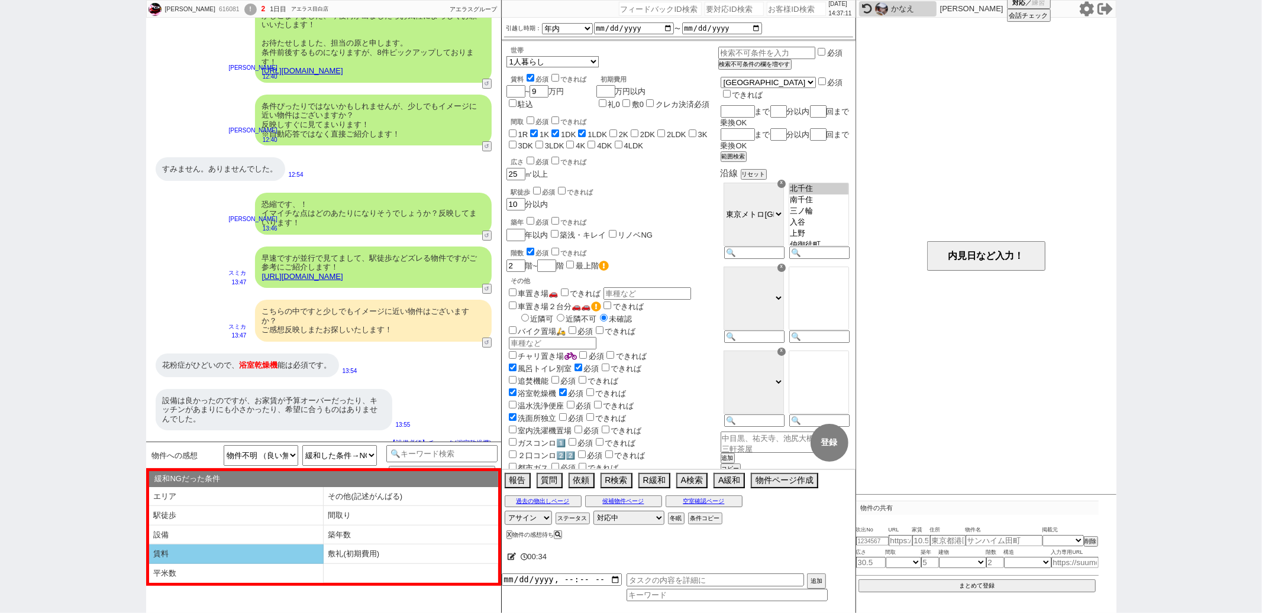
click at [236, 550] on li "賃料" at bounding box center [236, 555] width 175 height 20
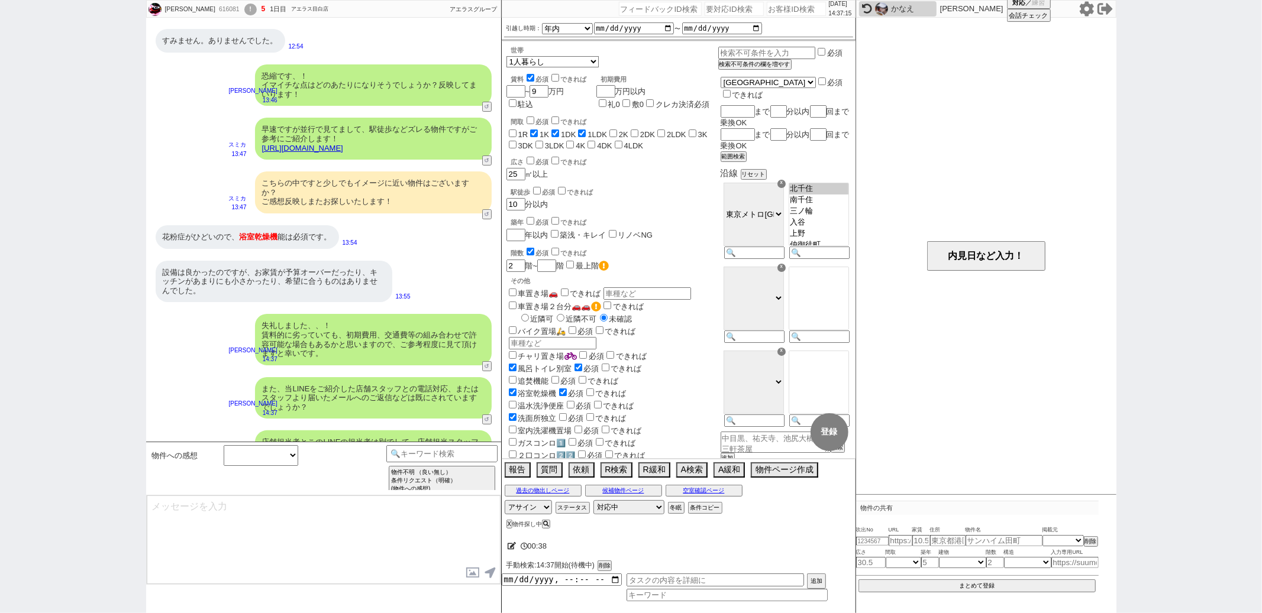
scroll to position [118, 0]
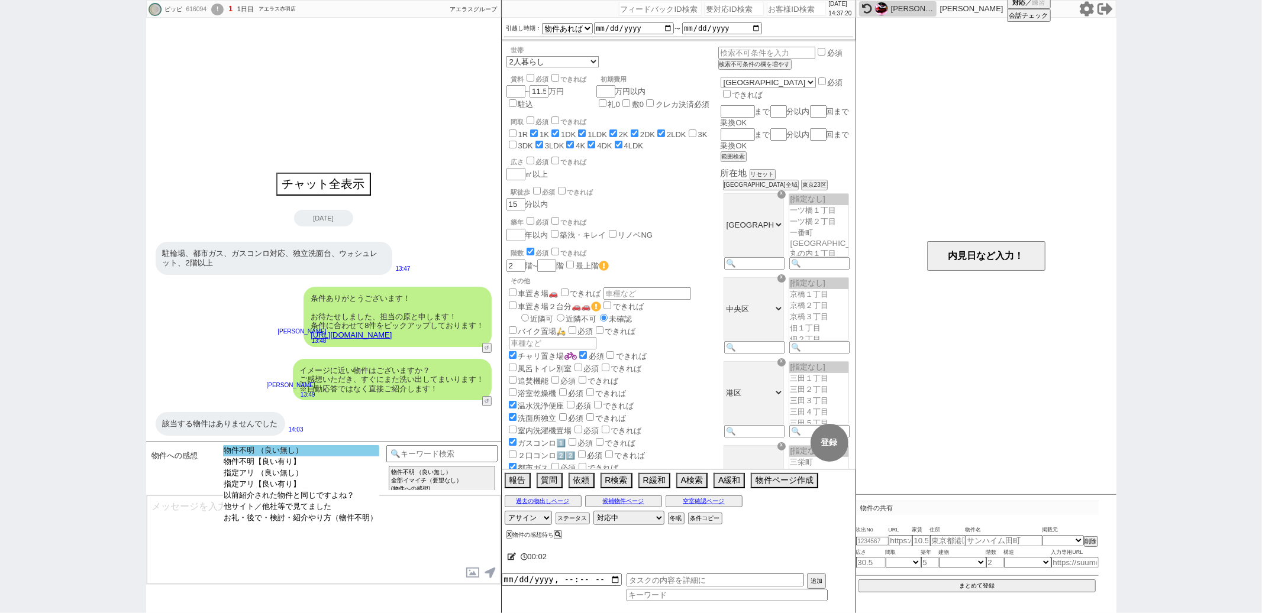
click at [332, 451] on option "物件不明 （良い無し）" at bounding box center [301, 450] width 156 height 11
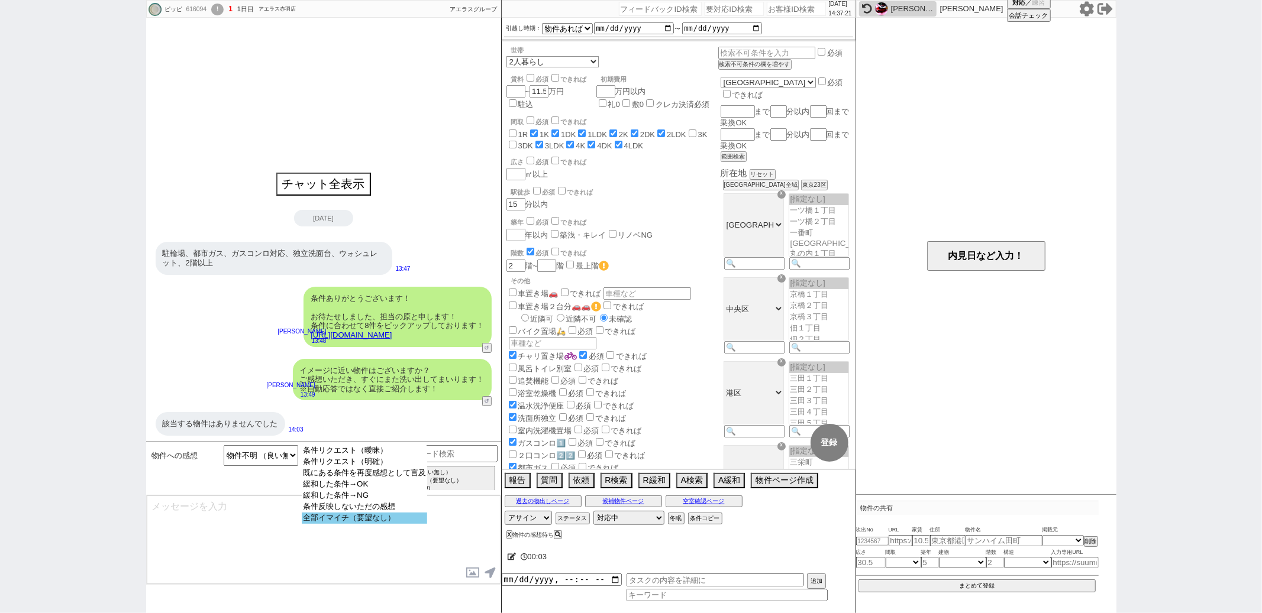
click at [322, 524] on option "全部イマイチ（要望なし）" at bounding box center [364, 518] width 125 height 11
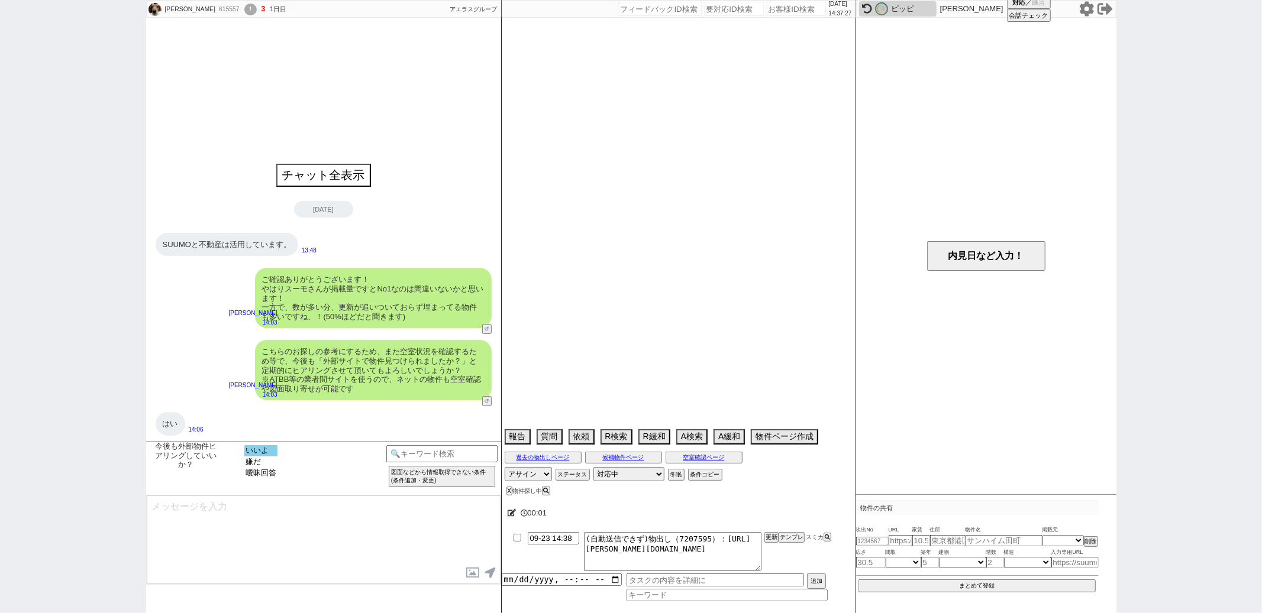
click at [264, 454] on option "いいよ" at bounding box center [260, 450] width 33 height 11
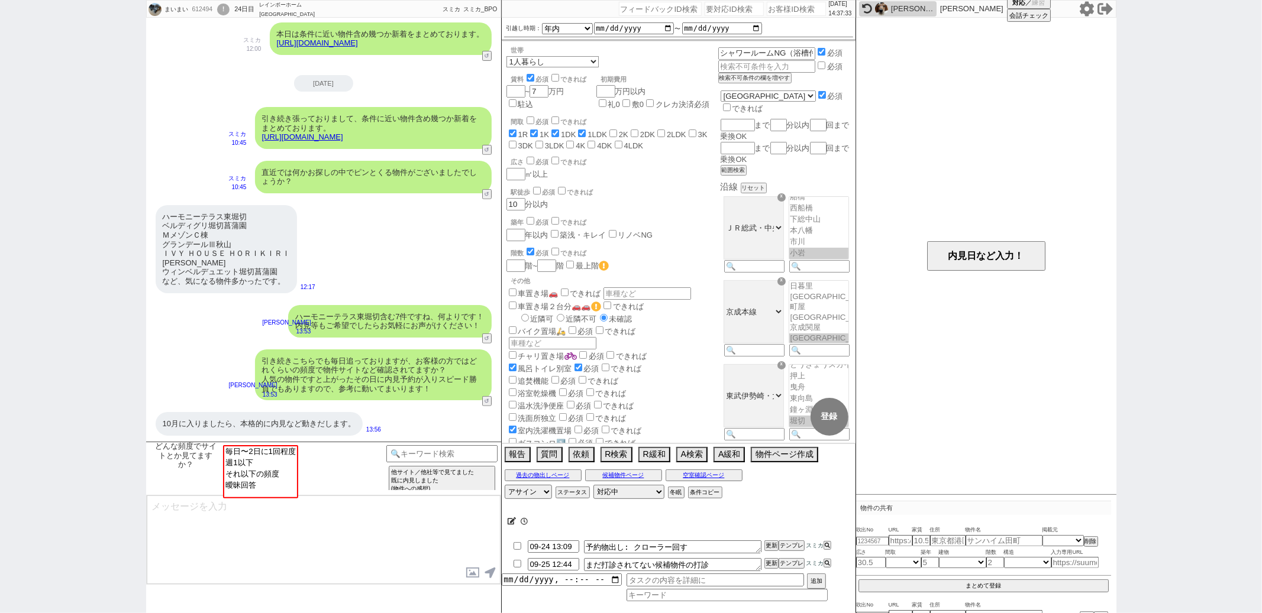
scroll to position [25, 0]
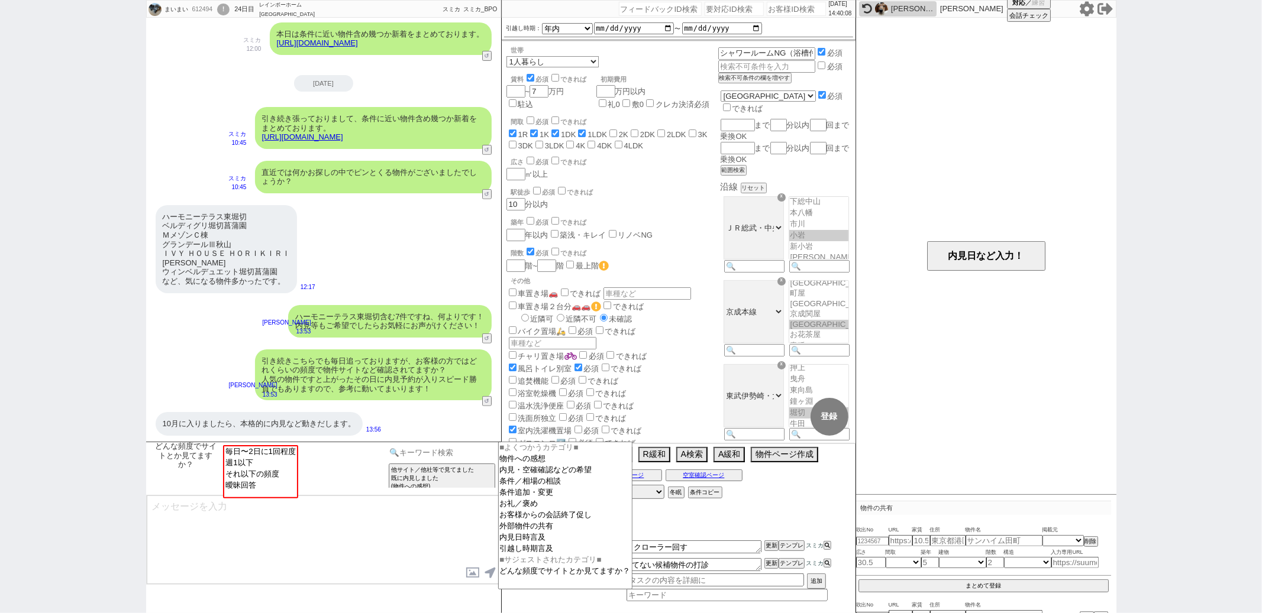
click at [409, 458] on input at bounding box center [442, 452] width 112 height 15
click at [552, 521] on option "お客様からの会話終了促し" at bounding box center [565, 515] width 133 height 11
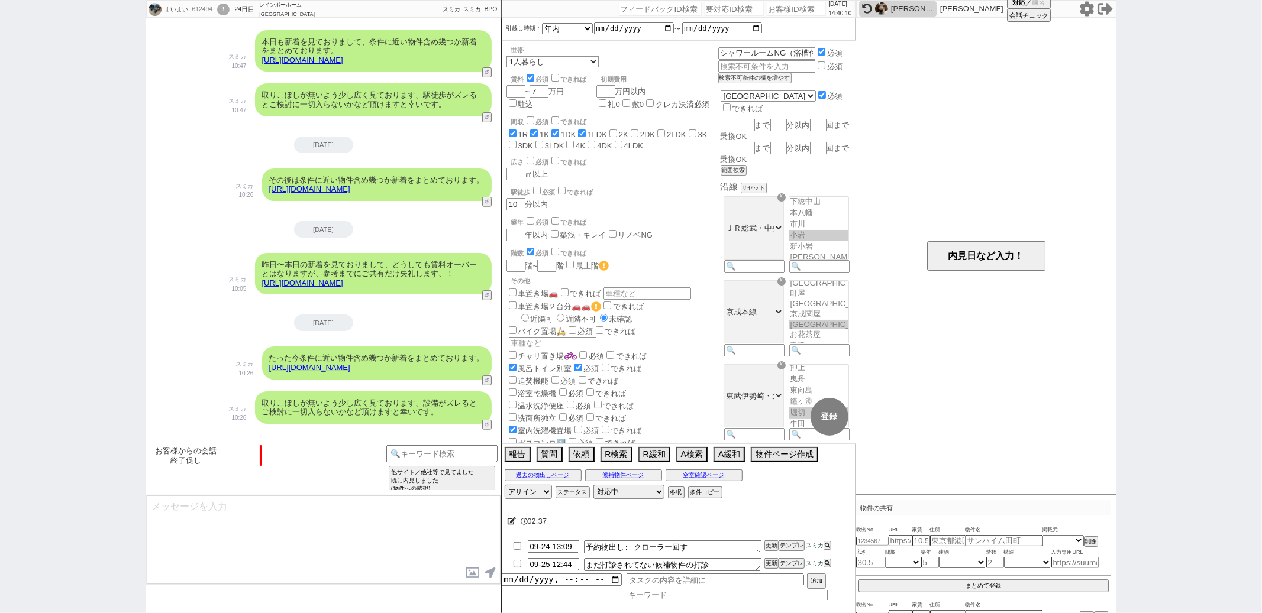
scroll to position [1575, 0]
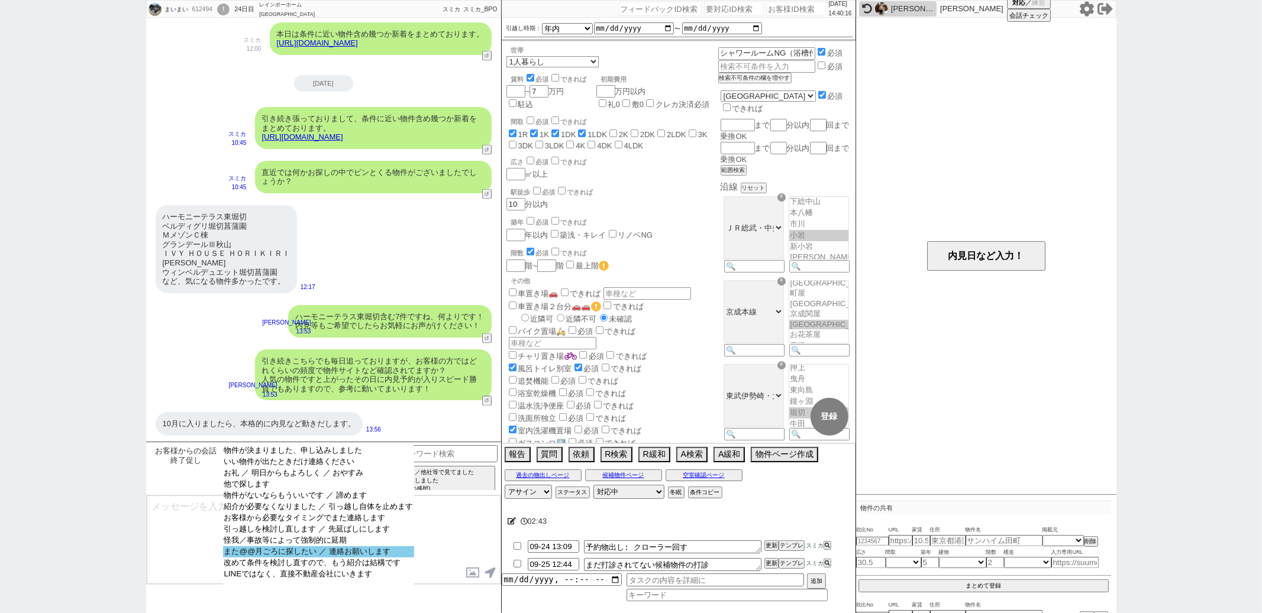
click at [378, 558] on option "また@@月ごろに探したい ／ 連絡お願いします" at bounding box center [318, 552] width 191 height 11
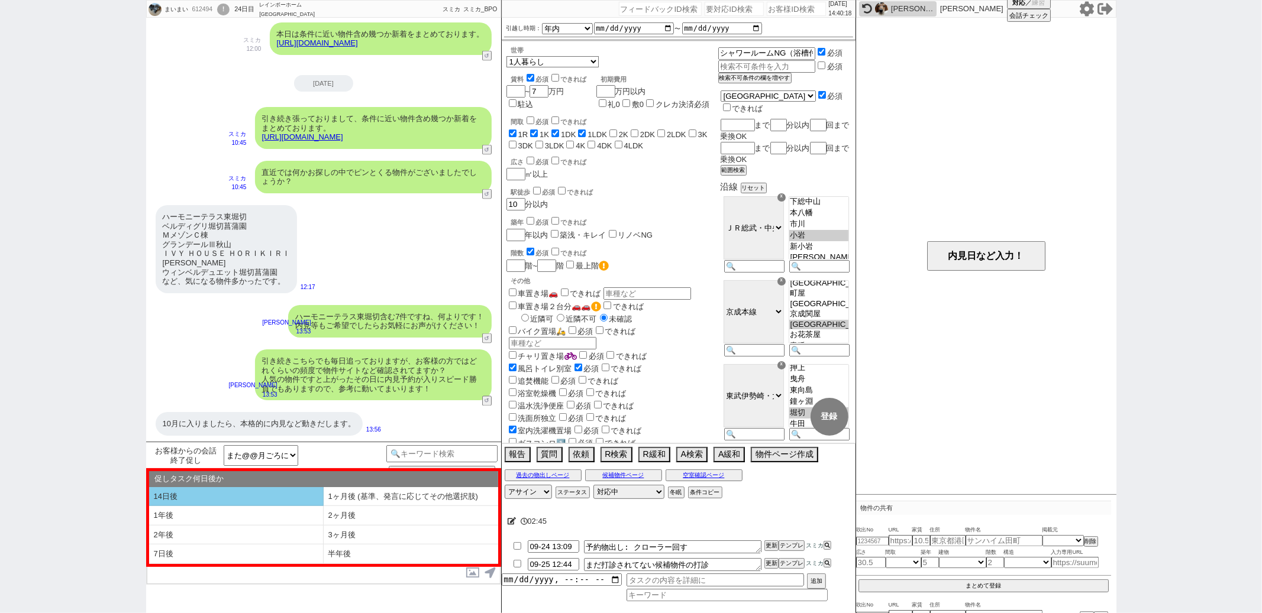
click at [281, 499] on li "14日後" at bounding box center [236, 497] width 175 height 20
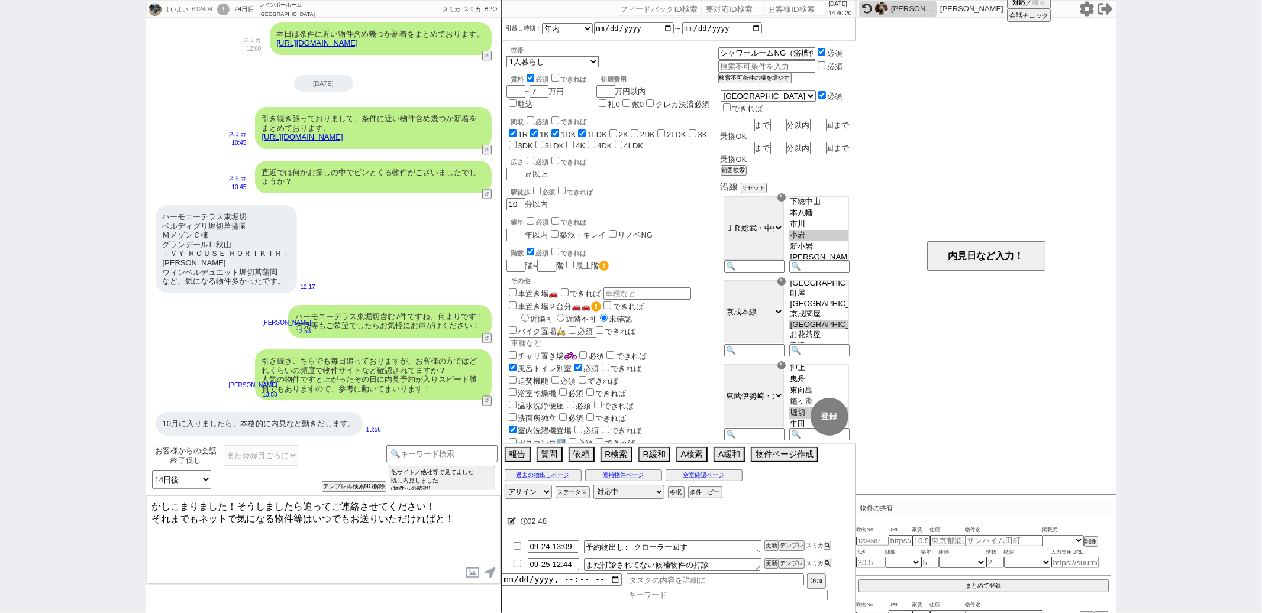
click at [230, 504] on textarea "かしこまりました！そうしましたら追ってご連絡させてください！ それまでもネットで気になる物件等はいつでもお送りいただければと！" at bounding box center [324, 540] width 354 height 89
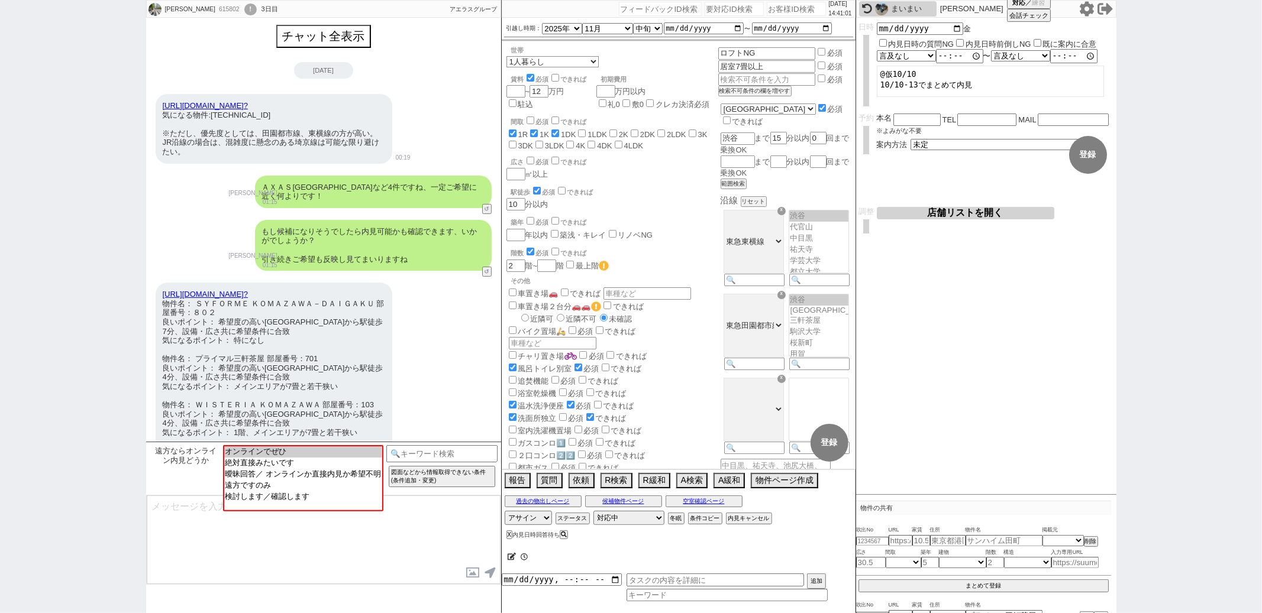
scroll to position [700, 0]
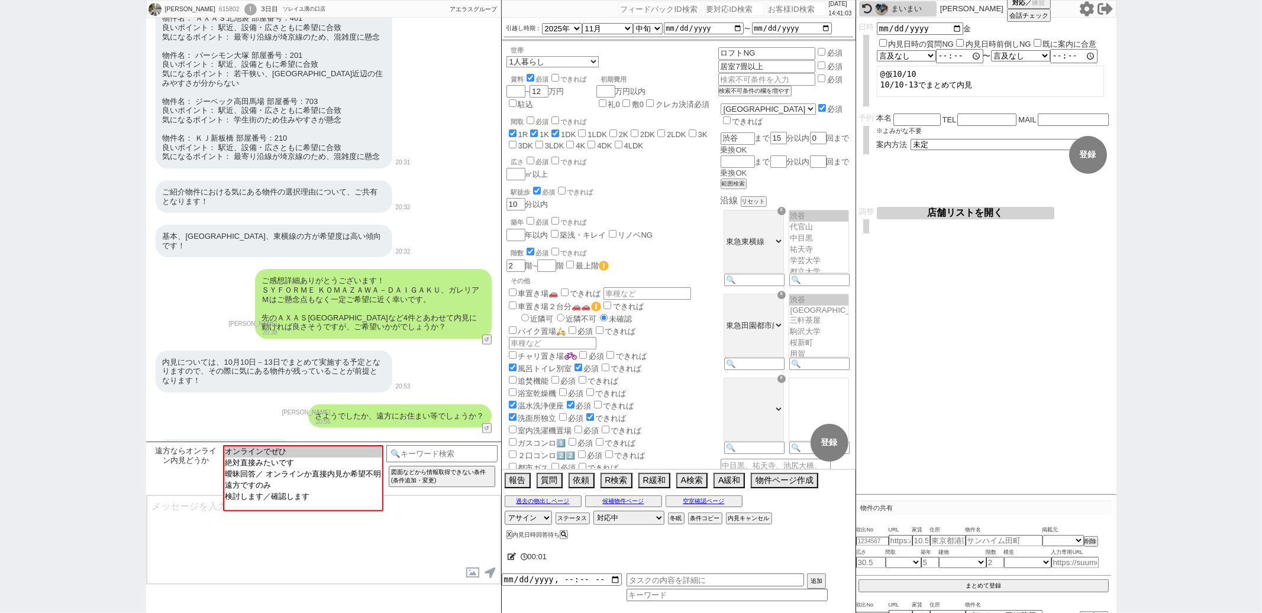
click at [863, 7] on icon at bounding box center [867, 9] width 10 height 10
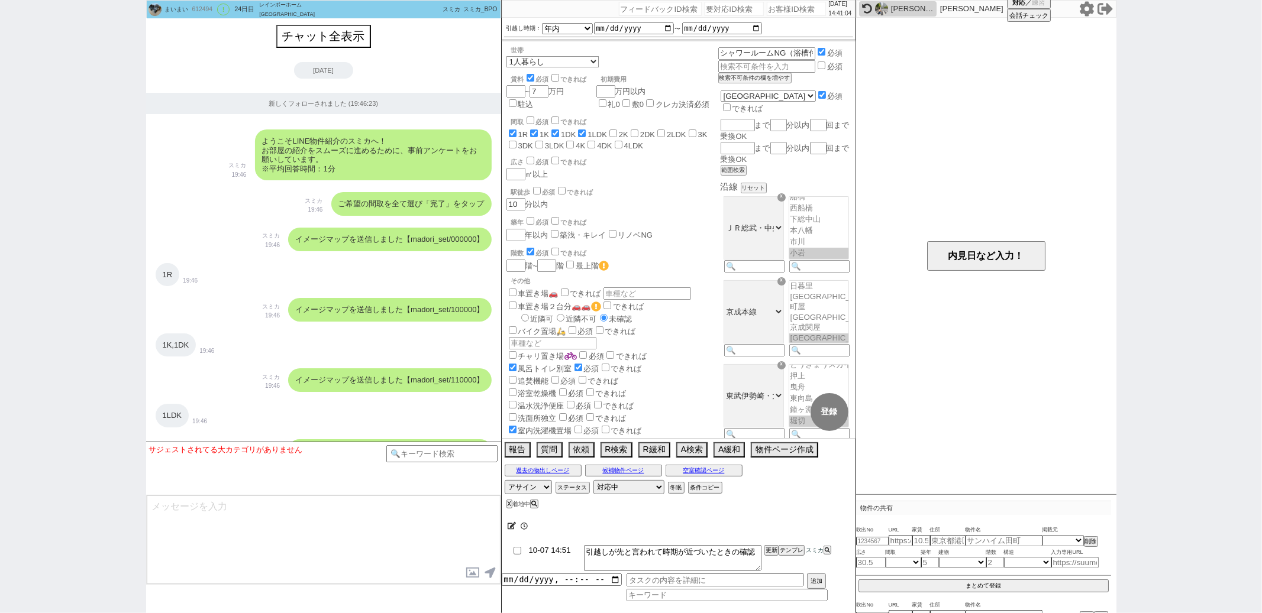
click at [549, 552] on input "10-07 14:51" at bounding box center [553, 550] width 51 height 10
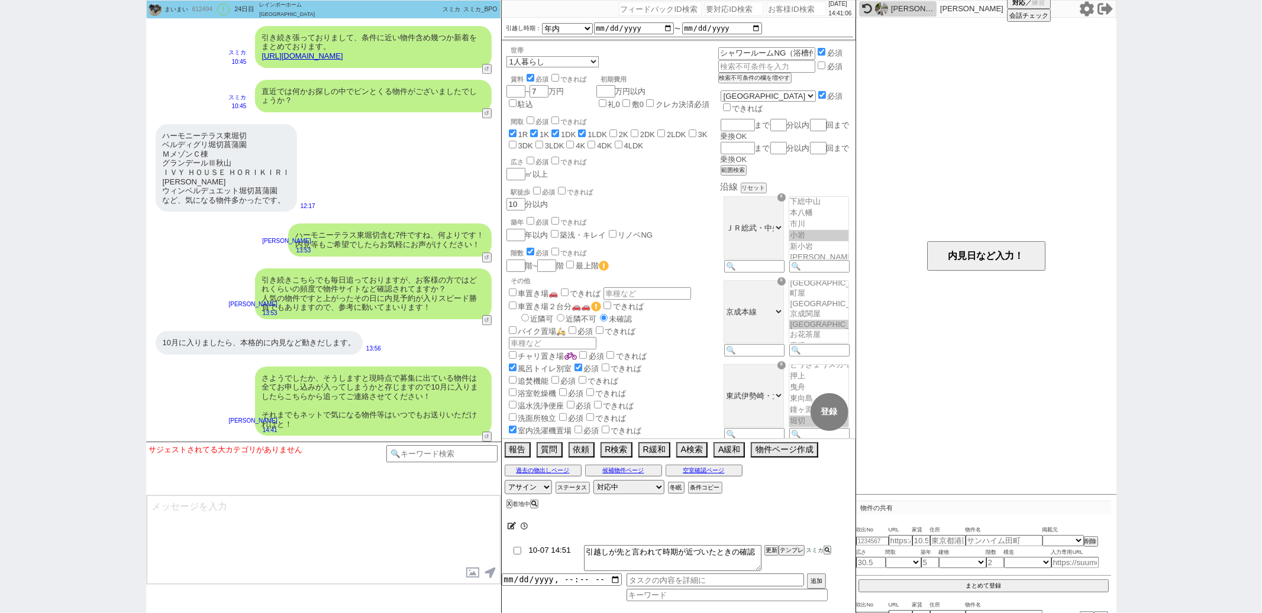
scroll to position [25, 0]
click at [766, 550] on button "更新" at bounding box center [770, 551] width 12 height 8
click at [442, 331] on div "10月に入りましたら、本格的に内見など動きだします。 13:56" at bounding box center [323, 342] width 355 height 35
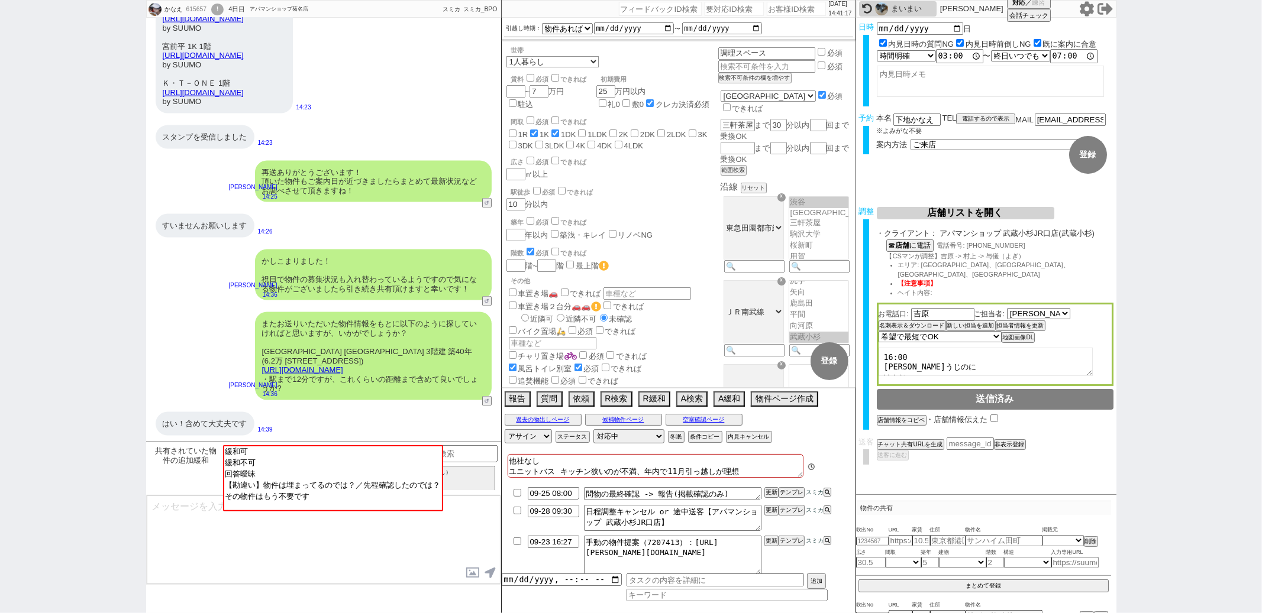
scroll to position [74, 0]
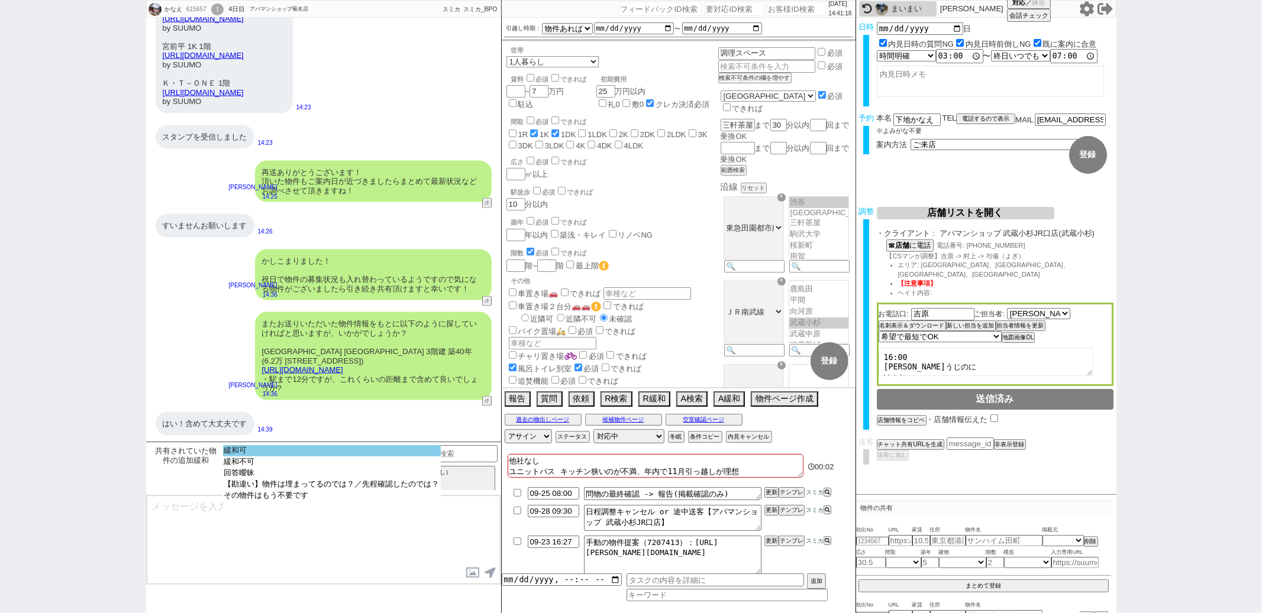
click at [299, 451] on option "緩和可" at bounding box center [332, 450] width 218 height 11
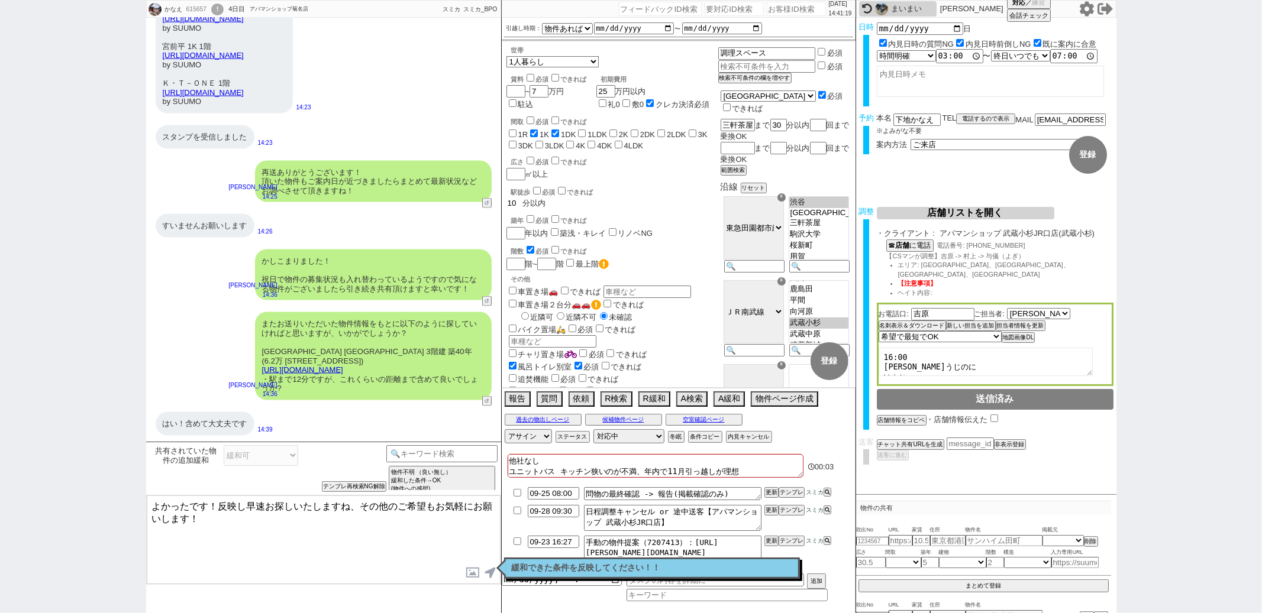
click at [520, 199] on input "10" at bounding box center [514, 203] width 17 height 10
click at [651, 190] on div "駅徒歩 必須 できれば" at bounding box center [614, 191] width 207 height 12
click at [314, 525] on textarea "よかったです！反映し早速お探しいたしますね、その他のご希望もお気軽にお願いします！" at bounding box center [324, 540] width 354 height 89
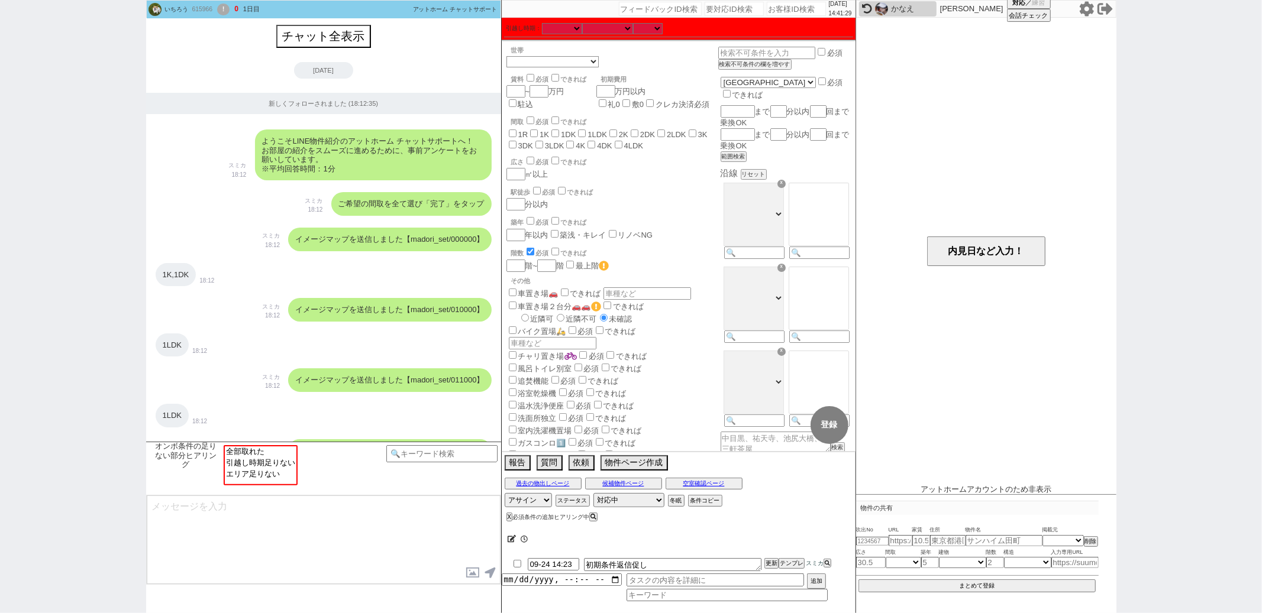
scroll to position [235, 0]
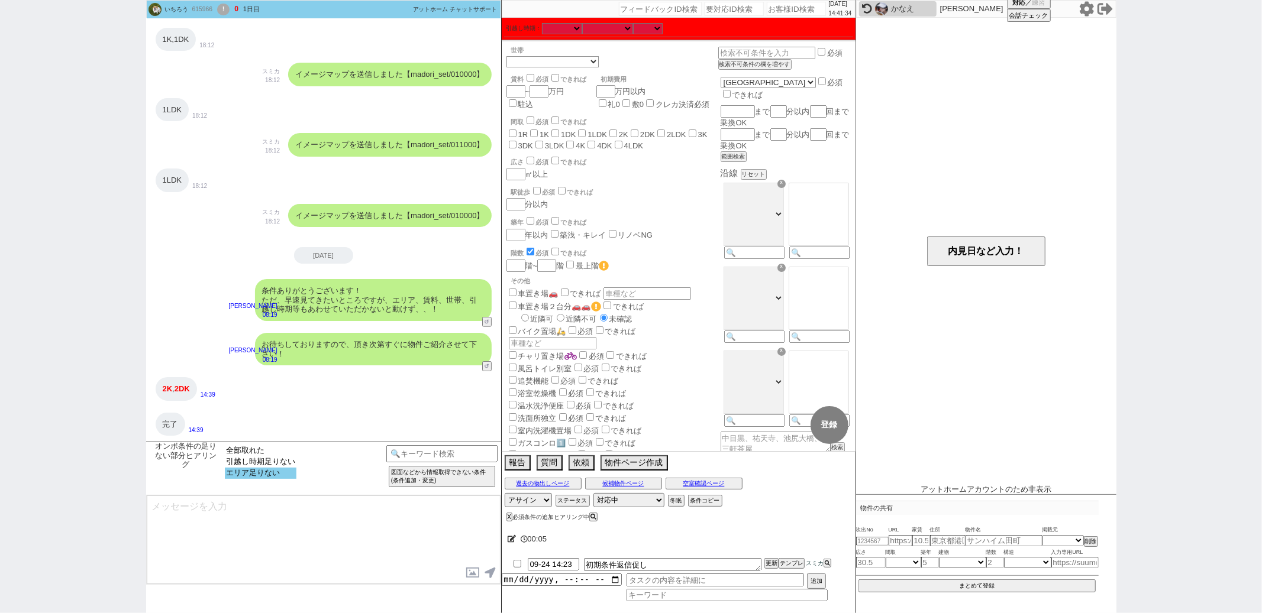
click at [267, 479] on option "エリア足りない" at bounding box center [261, 473] width 72 height 11
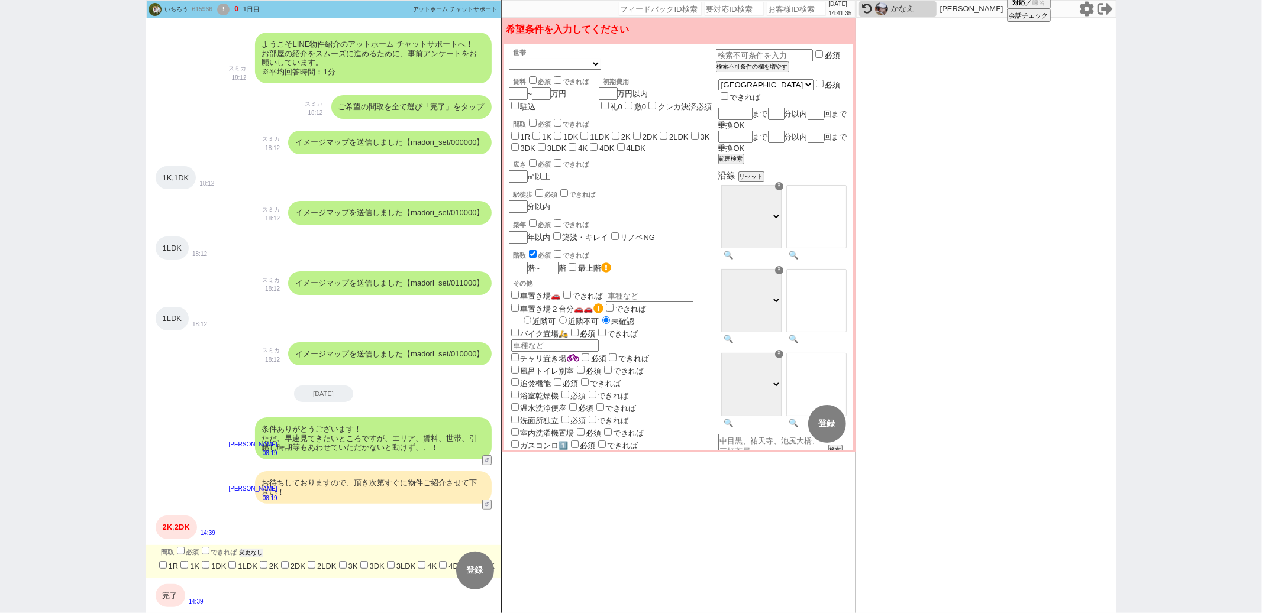
click at [254, 549] on button "変更なし" at bounding box center [252, 553] width 24 height 8
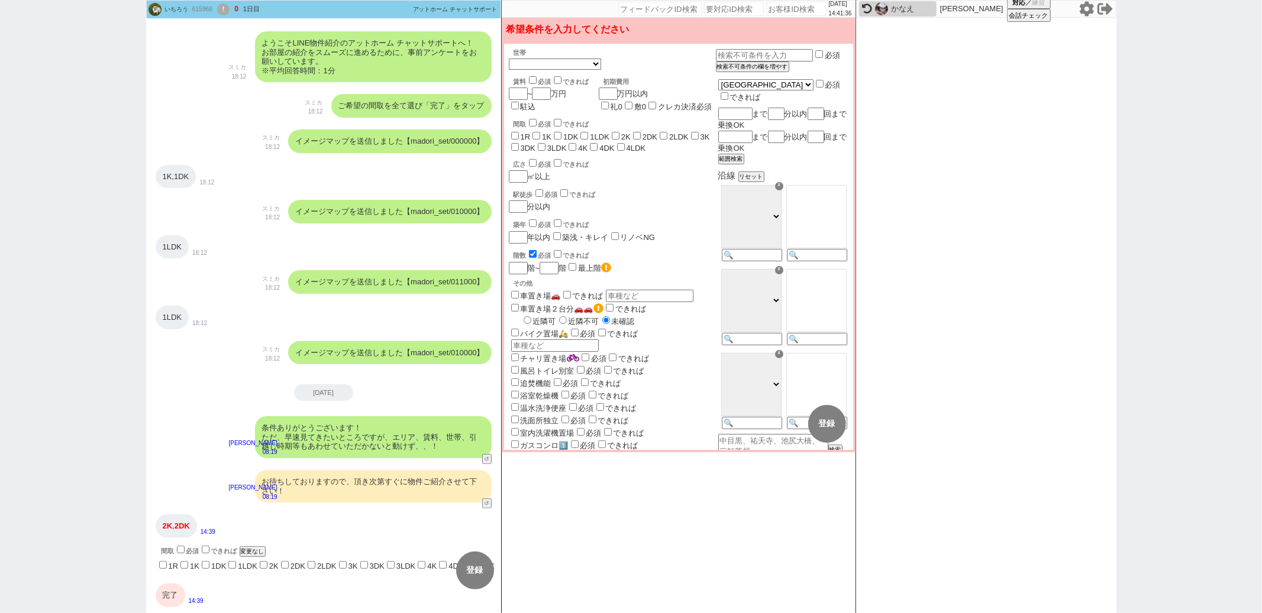
click at [169, 593] on div "完了" at bounding box center [171, 596] width 30 height 24
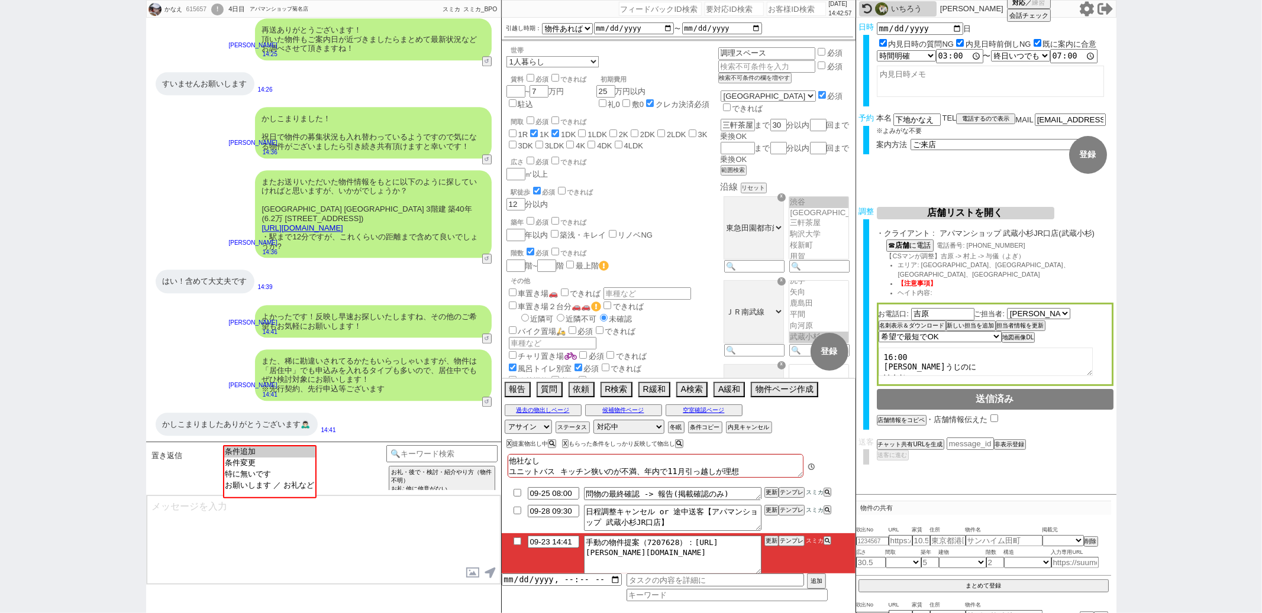
scroll to position [74, 0]
click at [282, 487] on option "お願いします ／ お礼など" at bounding box center [268, 484] width 91 height 11
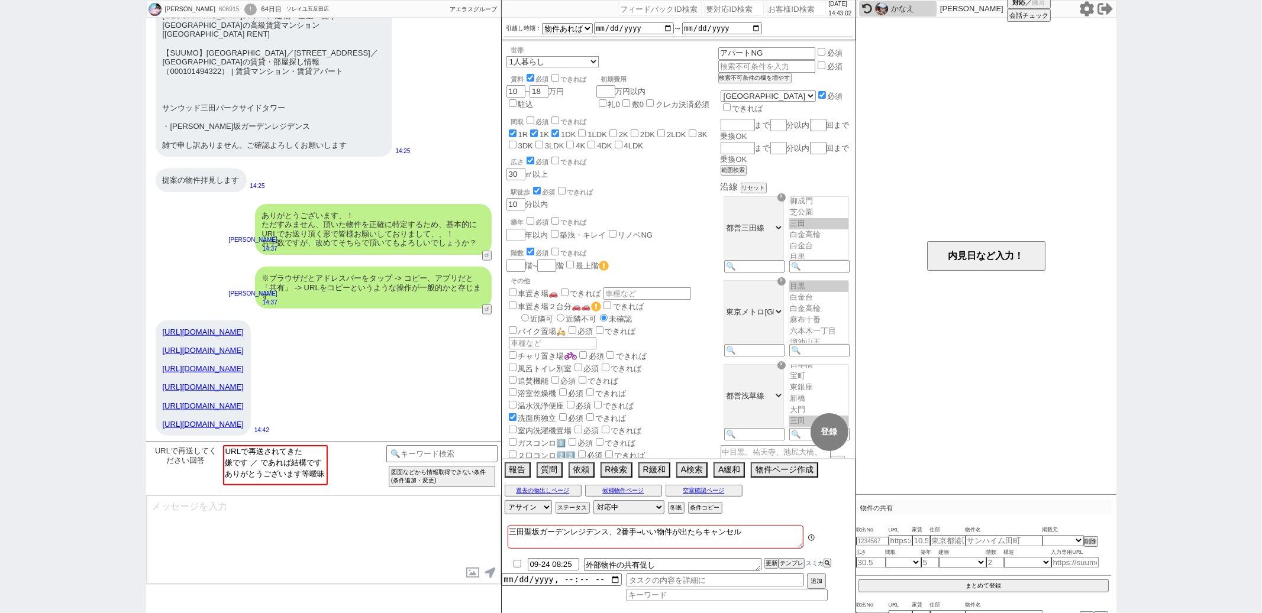
scroll to position [99, 0]
click at [285, 454] on option "URLで再送されてきた" at bounding box center [275, 452] width 102 height 11
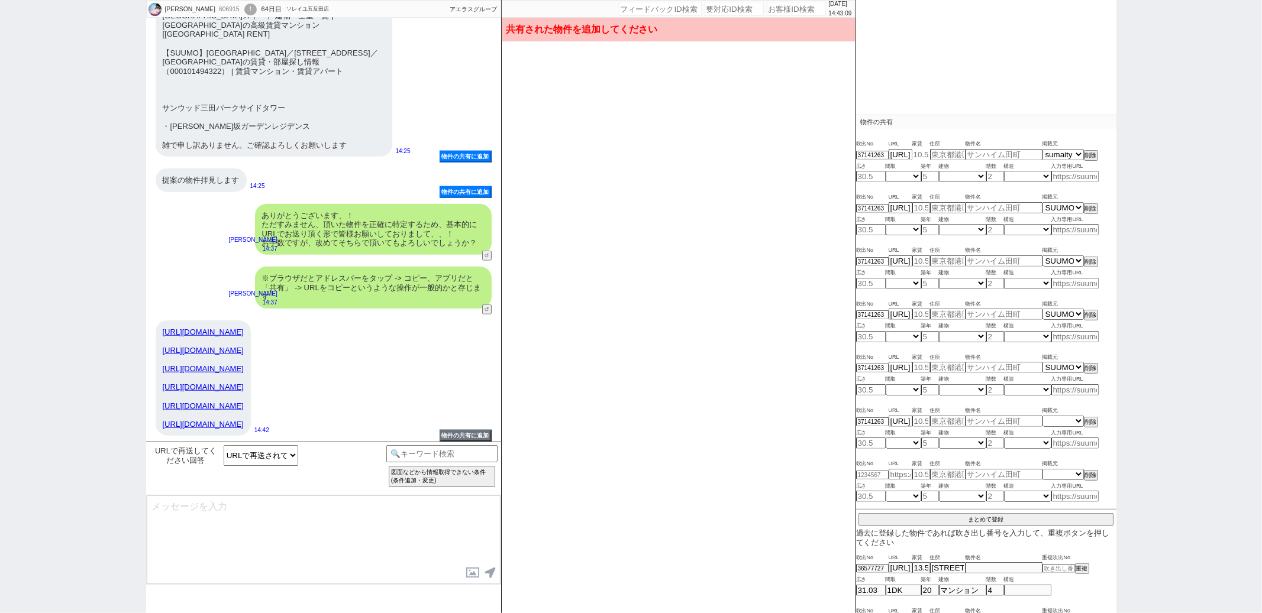
scroll to position [392, 0]
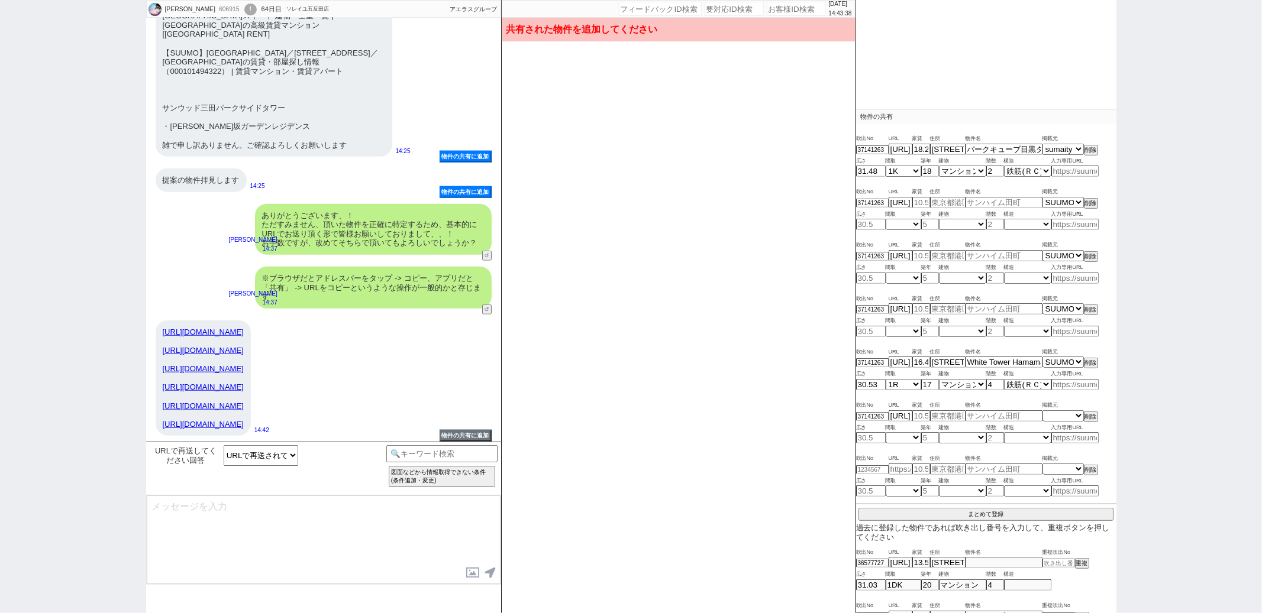
click at [244, 346] on link "https://suumo.jp/chintai/jnc_000069016462/?bc=100395935160" at bounding box center [203, 350] width 81 height 9
click at [1064, 225] on input at bounding box center [1074, 224] width 47 height 10
paste input "https://suumo.jp/chintai/bc_100451099015/"
click at [438, 322] on div "https://sumaity.com/chintai/tokyo_prop/prop_393995546/ https://suumo.jp/chintai…" at bounding box center [323, 379] width 355 height 128
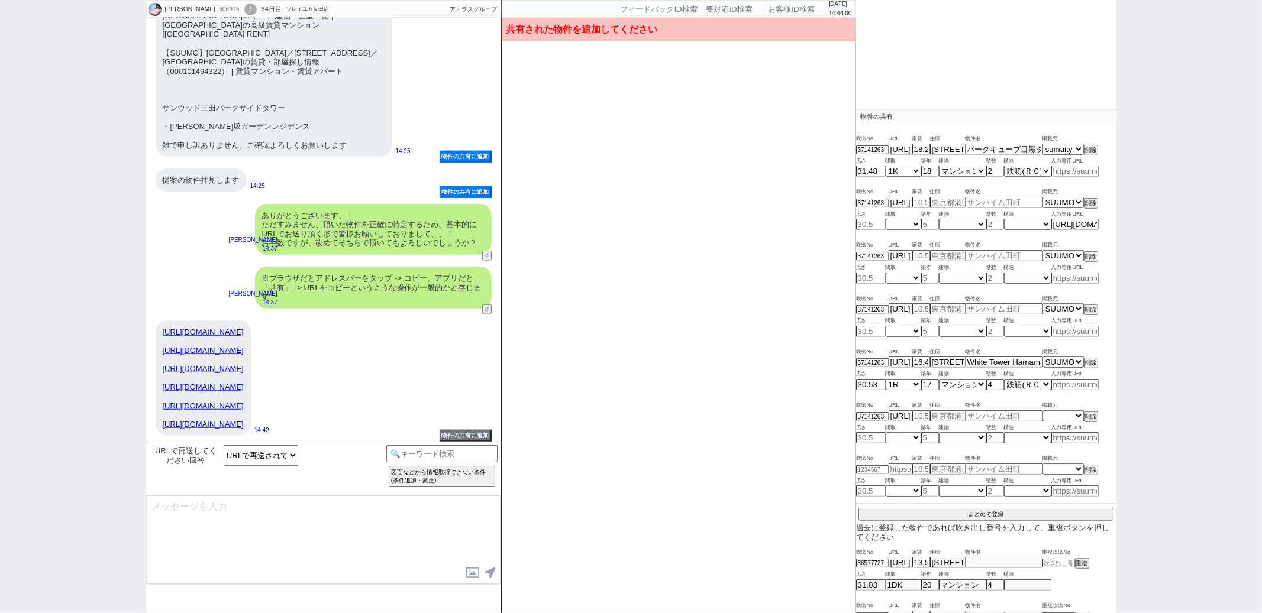
click at [244, 364] on link "https://suumo.jp/chintai/jnc_000100257426/?bc=100455998276" at bounding box center [203, 368] width 81 height 9
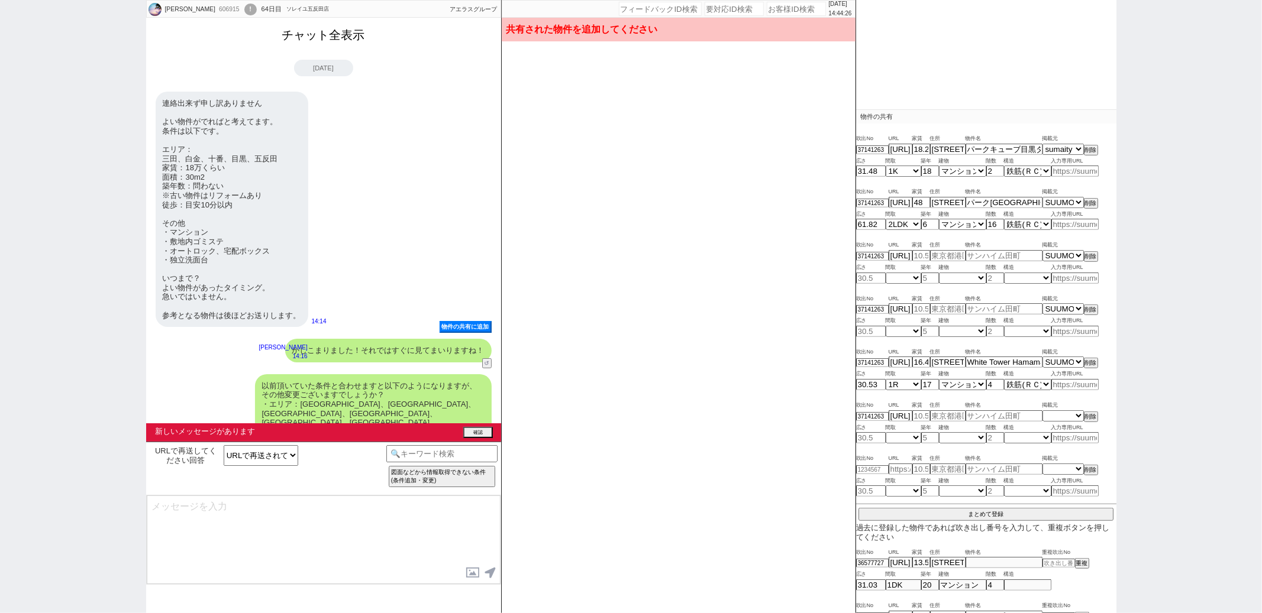
click at [334, 35] on button "チャット全表示" at bounding box center [323, 35] width 92 height 21
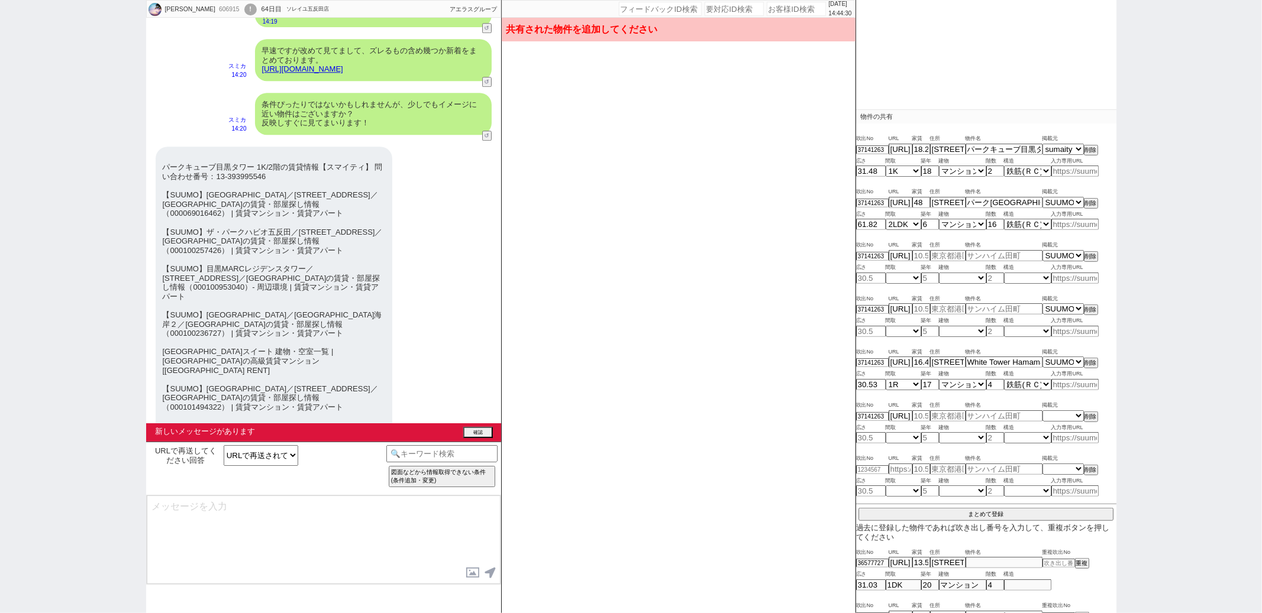
scroll to position [7100, 0]
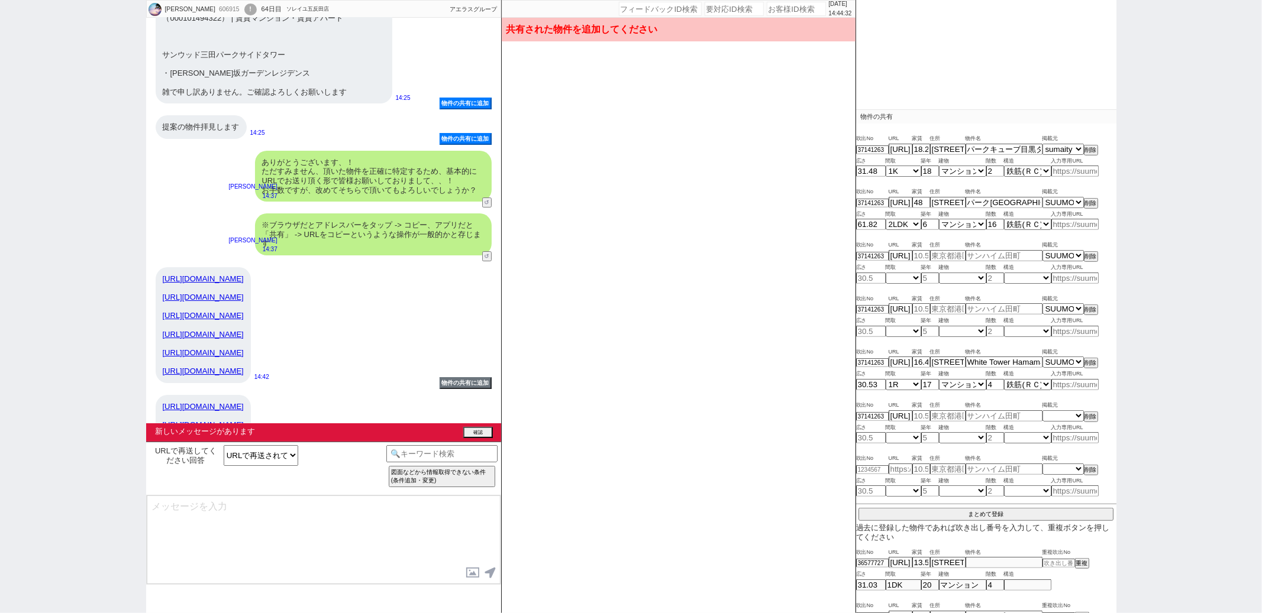
click at [244, 293] on link "https://suumo.jp/chintai/jnc_000069016462/?bc=100395935160" at bounding box center [203, 297] width 81 height 9
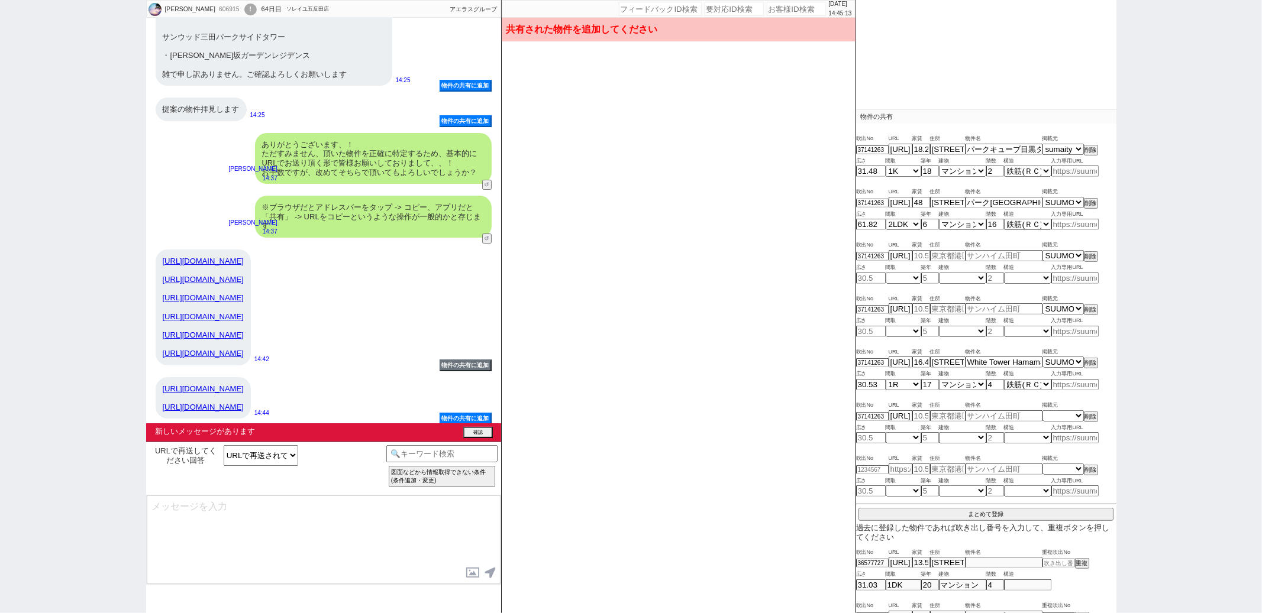
scroll to position [7177, 0]
click at [1091, 202] on button "削除" at bounding box center [1090, 203] width 12 height 8
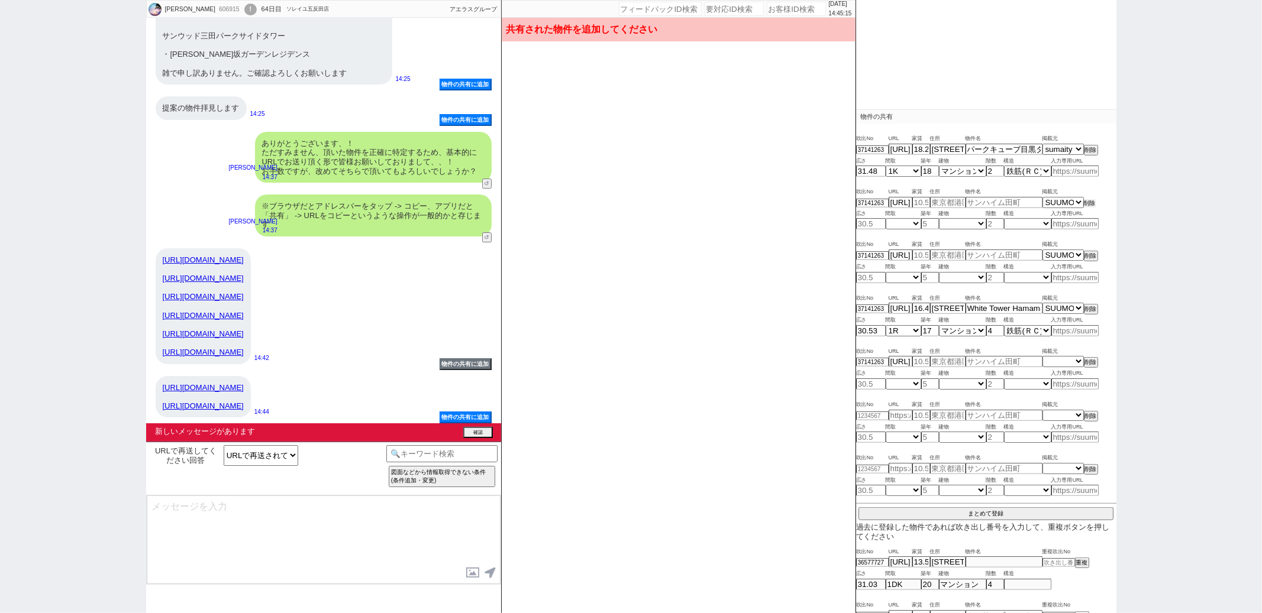
scroll to position [340, 0]
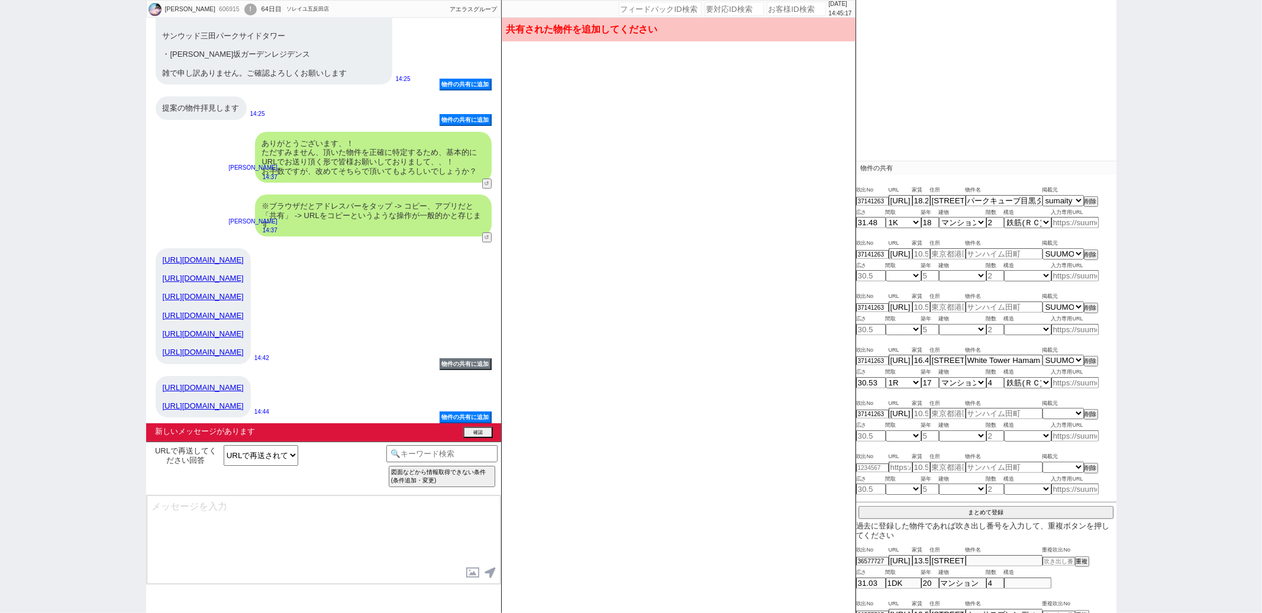
click at [244, 292] on link "https://suumo.jp/chintai/jnc_000100257426/?bc=100455998276" at bounding box center [203, 296] width 81 height 9
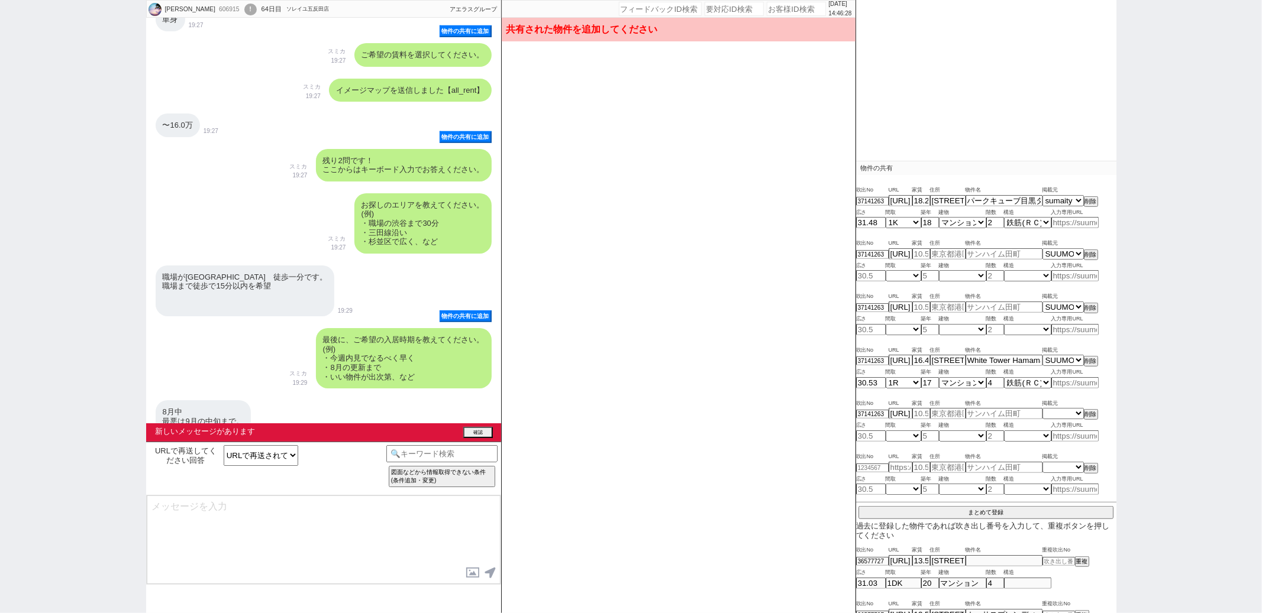
scroll to position [572, 0]
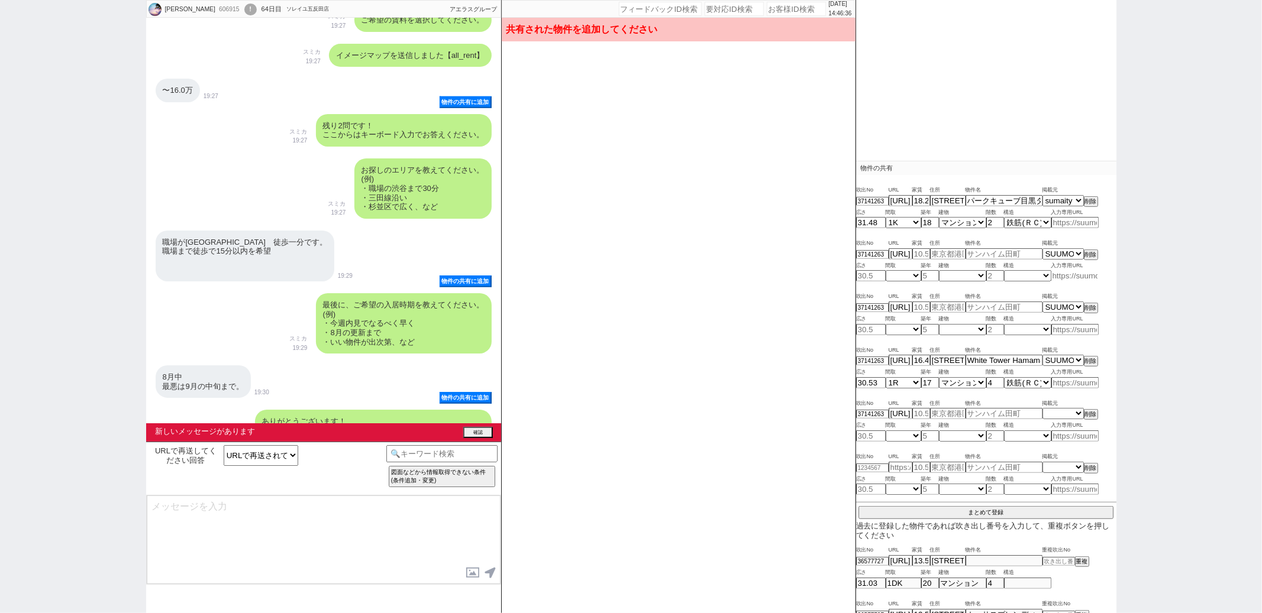
click at [1070, 276] on input at bounding box center [1074, 276] width 47 height 10
paste input "https://suumo.jp/chintai/bc_100452248251/"
click at [358, 269] on div "職場が三田駅　徒歩一分です。 職場まで徒歩で15分以内を希望 19:29" at bounding box center [323, 256] width 355 height 63
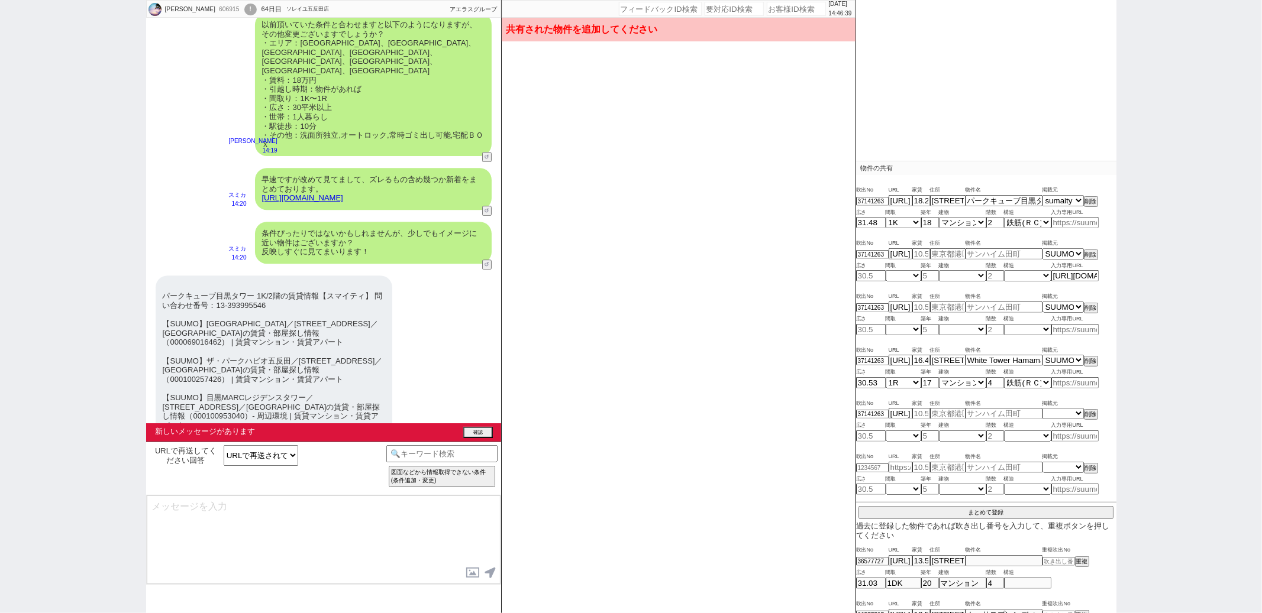
scroll to position [7213, 0]
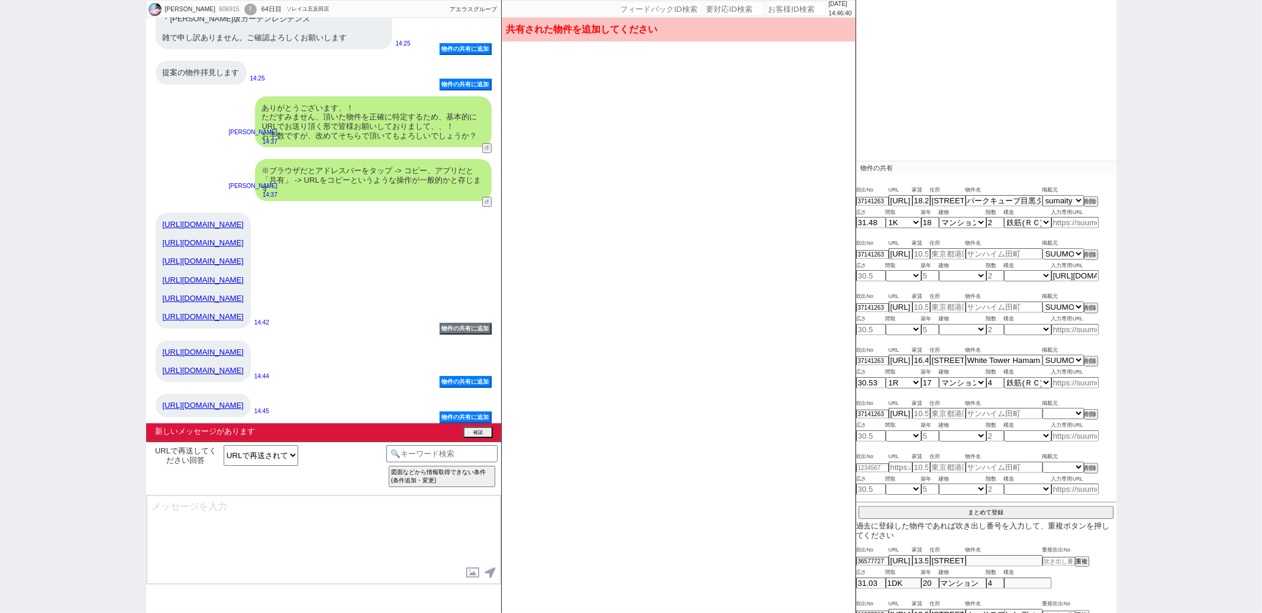
click at [244, 276] on link "https://suumo.jp/chintai/jnc_000100953040/kankyo/?bc=100455752436" at bounding box center [203, 280] width 81 height 9
click at [1091, 304] on button "削除" at bounding box center [1090, 308] width 12 height 8
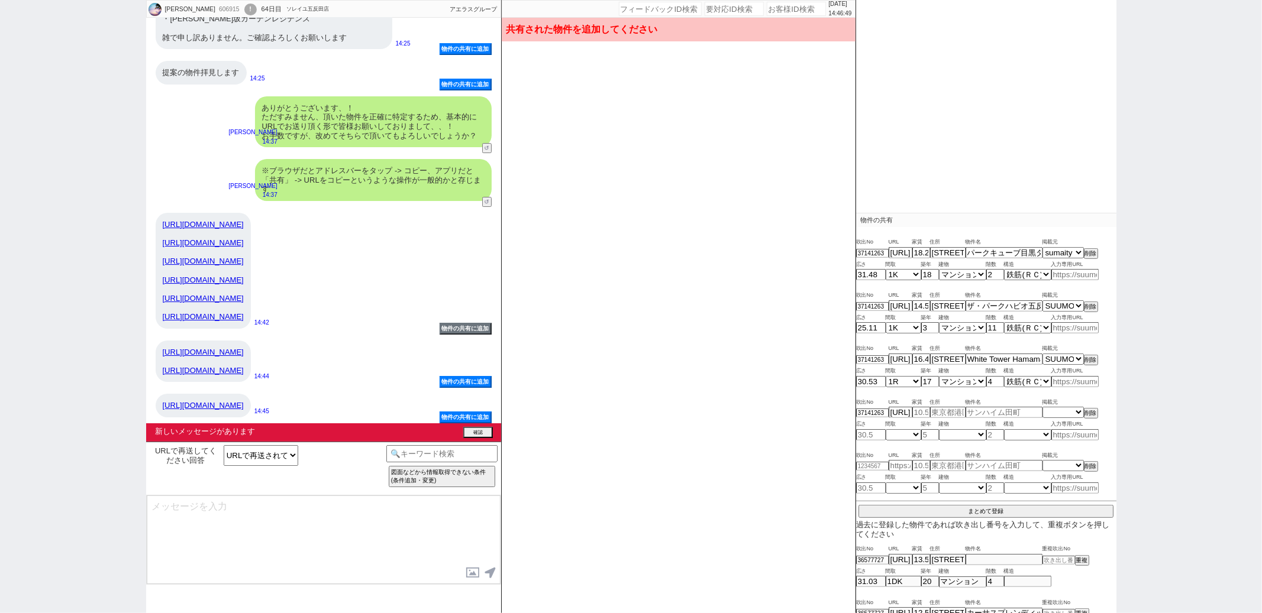
click at [244, 312] on link "https://www.rnt.co.jp/building/detail/663/" at bounding box center [203, 316] width 81 height 9
click at [476, 383] on button "物件の共有に追加" at bounding box center [467, 383] width 50 height 9
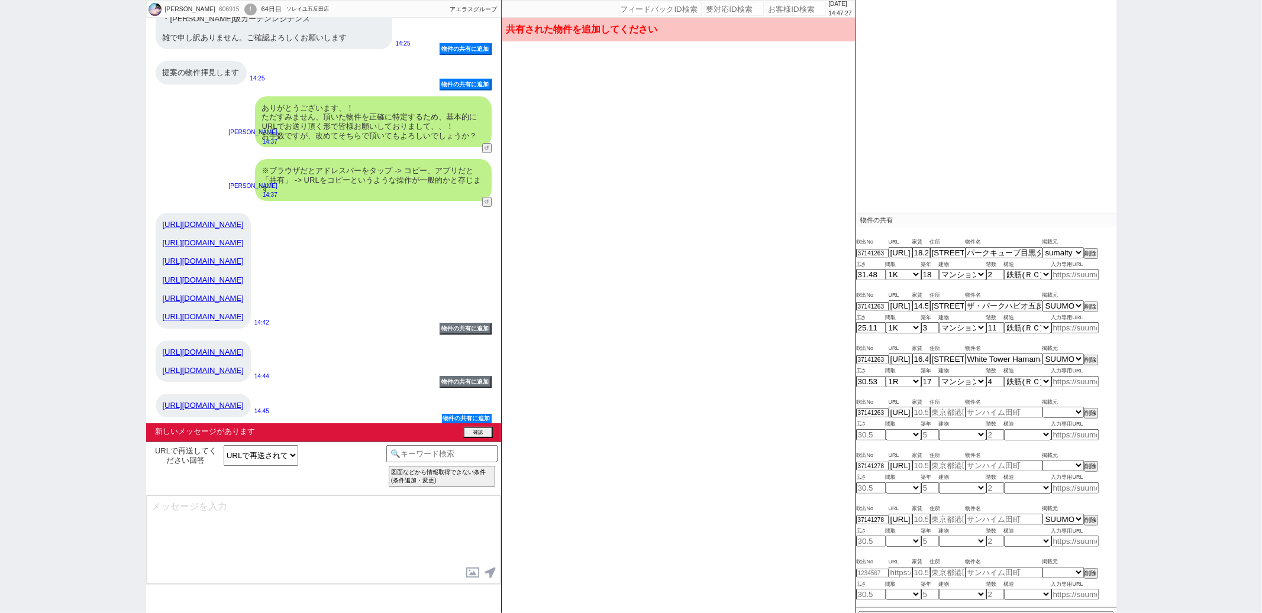
click at [461, 416] on button "物件の共有に追加" at bounding box center [467, 418] width 50 height 9
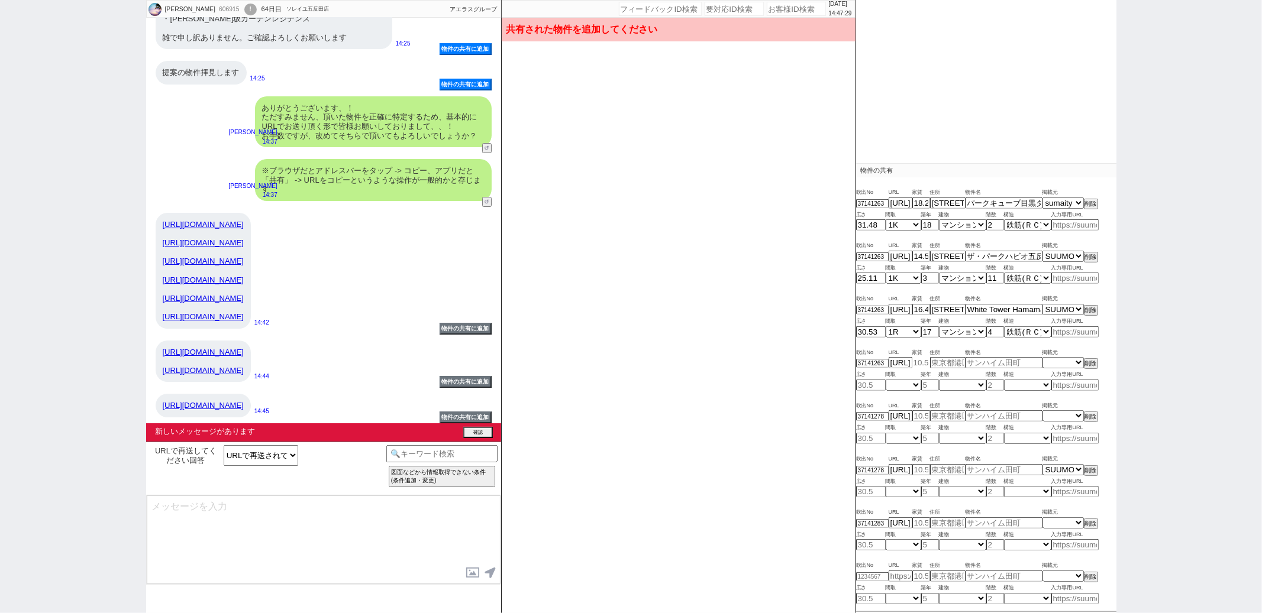
scroll to position [376, 0]
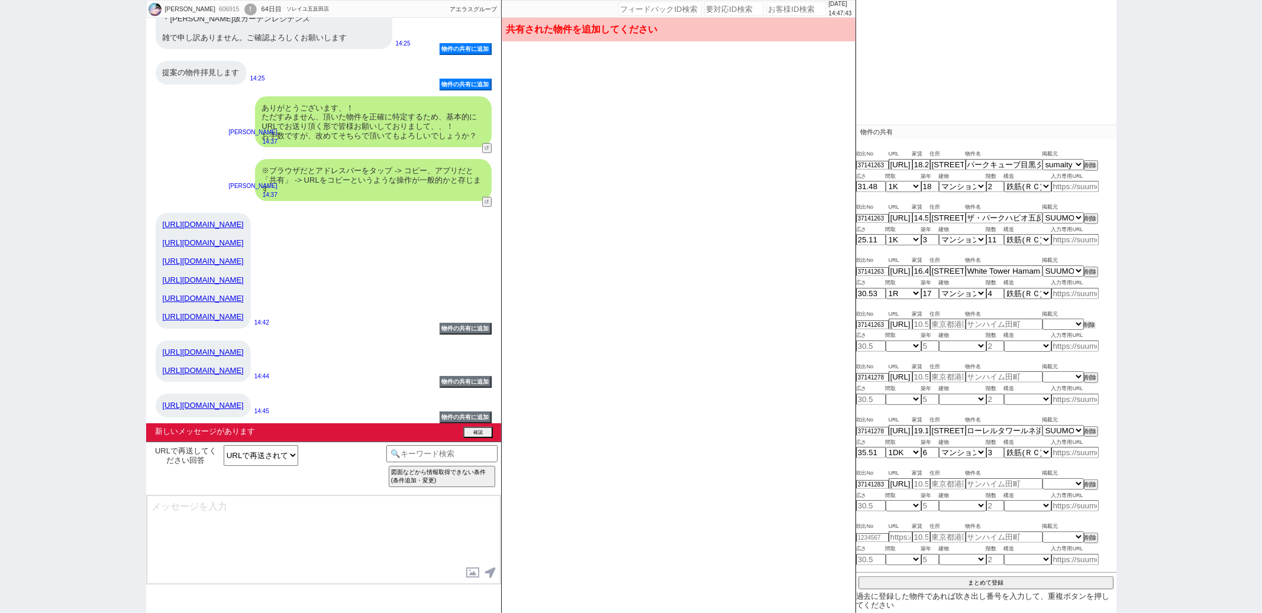
click at [1088, 324] on button "削除" at bounding box center [1090, 325] width 12 height 8
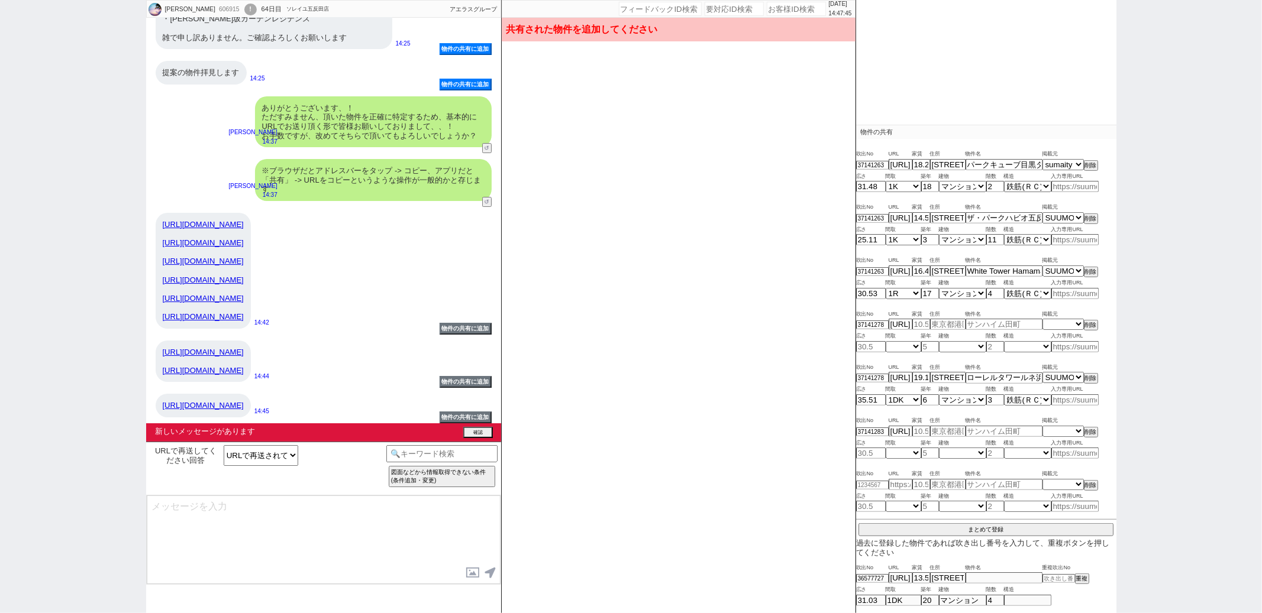
click at [244, 348] on link "https://tokyorent.jp/search/vacancy/149585/?utm_source=yahoo&utm_medium=cpc&utm…" at bounding box center [203, 352] width 81 height 9
click at [244, 294] on link "https://suumo.jp/chintai/jnc_000101494322/?bc=100460036543" at bounding box center [203, 298] width 81 height 9
click at [244, 406] on link "https://www.kencorp.co.jp/housing/properties/206772/" at bounding box center [203, 405] width 81 height 9
click at [1091, 328] on button "削除" at bounding box center [1090, 325] width 12 height 8
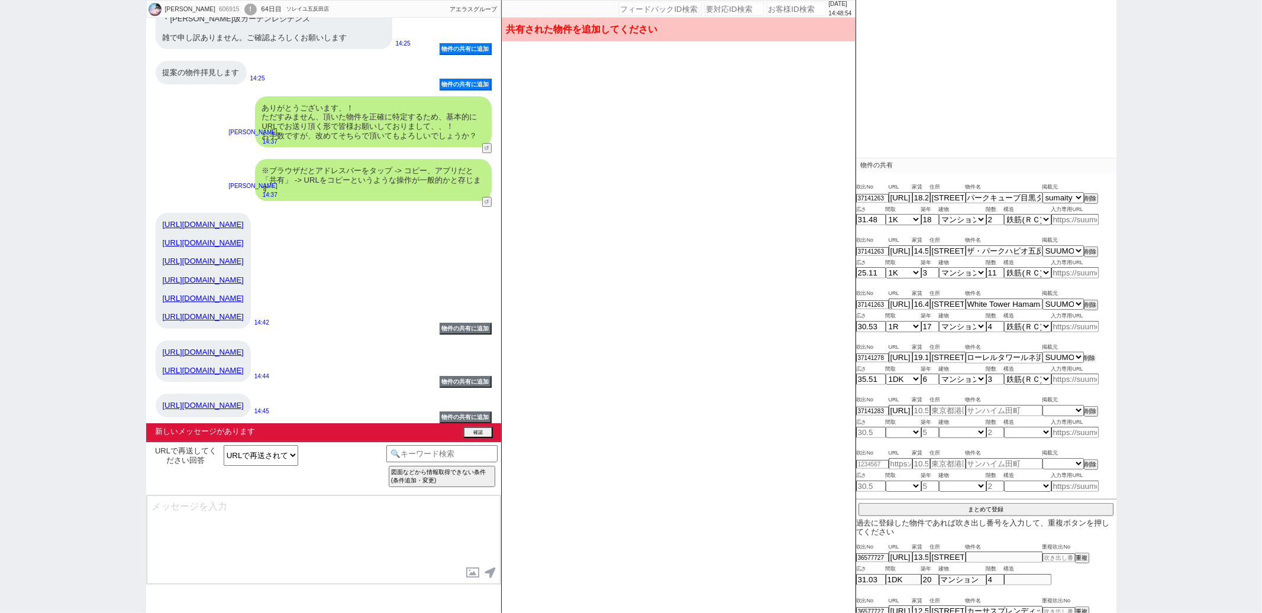
scroll to position [341, 0]
click at [965, 511] on button "まとめて登録" at bounding box center [985, 511] width 255 height 11
click at [1088, 412] on button "削除" at bounding box center [1090, 415] width 12 height 8
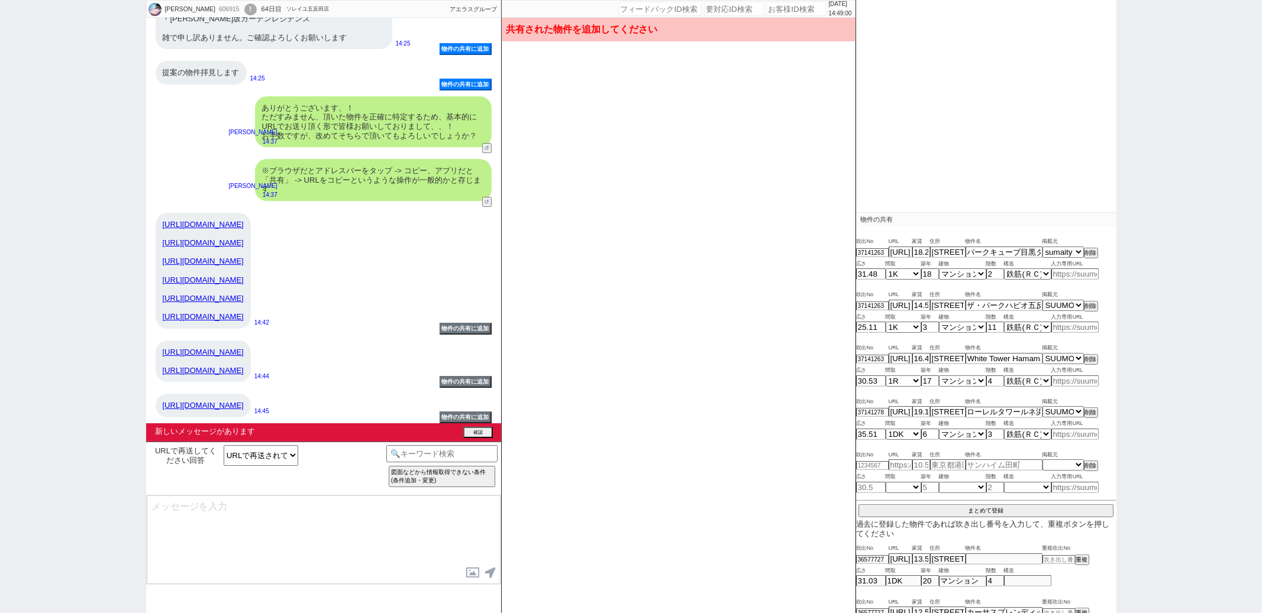
click at [972, 518] on div "吹出No URL 家賃 住所 物件名 掲載元 37141263 https://sumaity.com/chintai/tokyo_prop/prop_393…" at bounding box center [986, 422] width 260 height 383
click at [978, 509] on button "まとめて登録" at bounding box center [985, 511] width 255 height 11
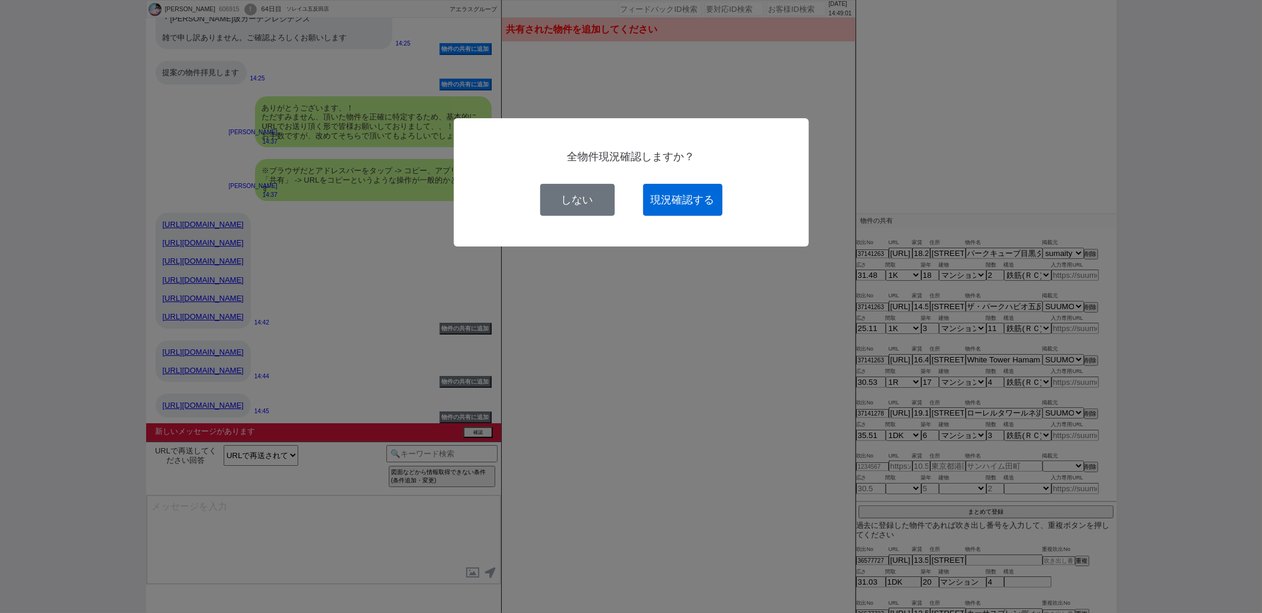
click at [668, 198] on button "現況確認する" at bounding box center [682, 200] width 79 height 32
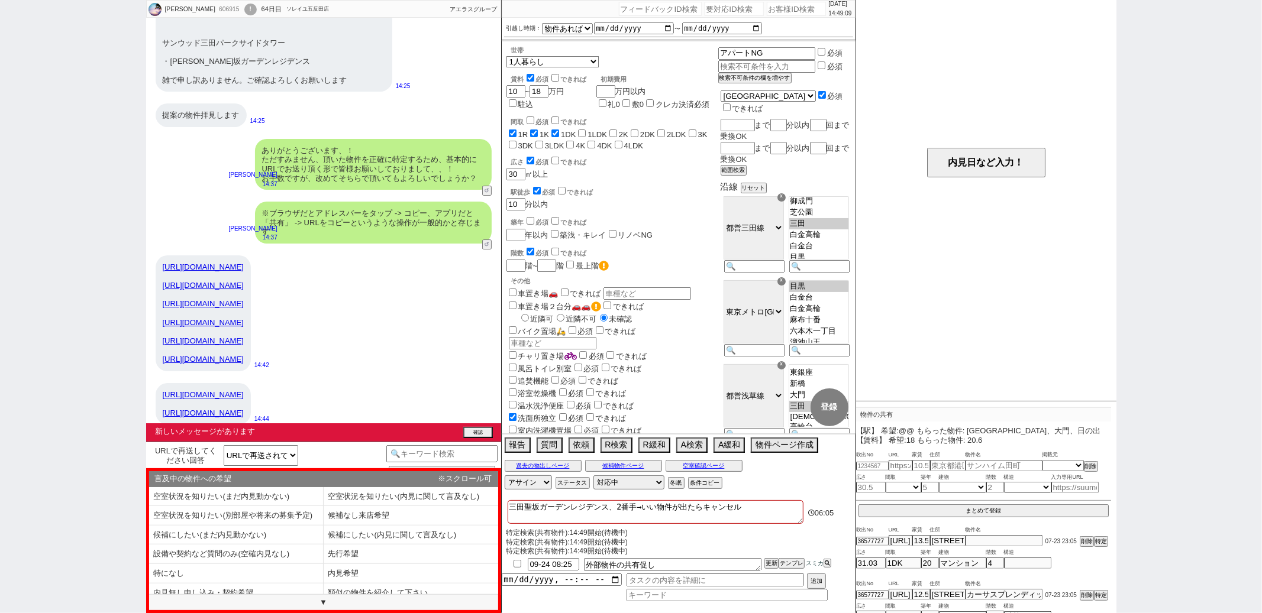
scroll to position [7213, 0]
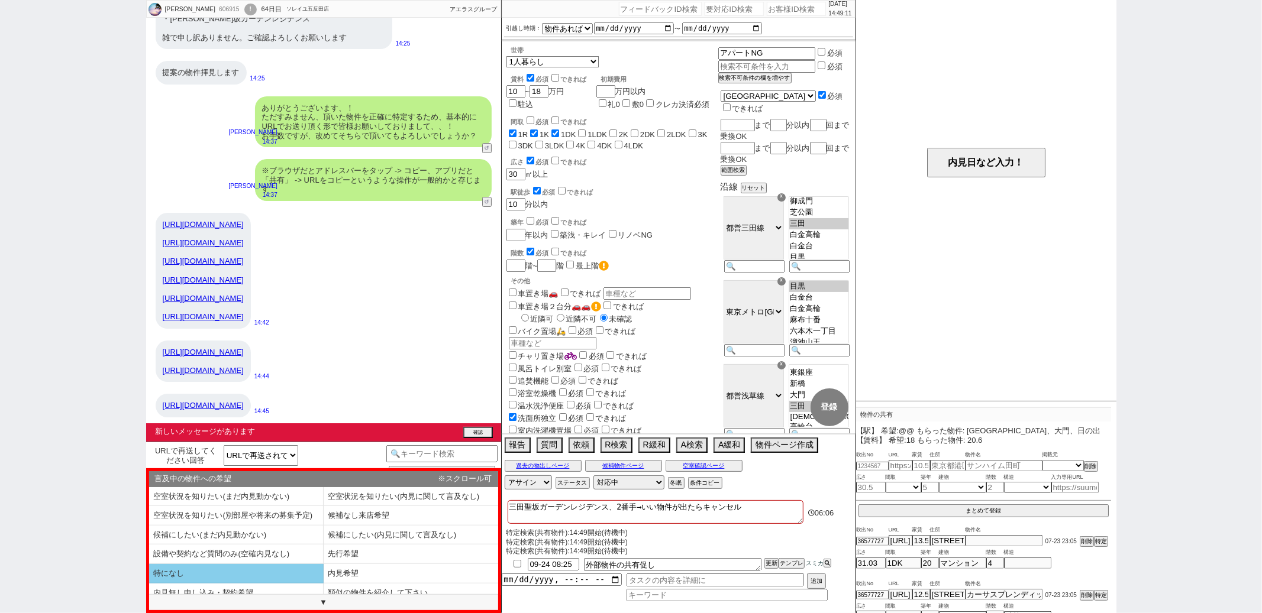
click at [280, 571] on li "特になし" at bounding box center [236, 574] width 175 height 20
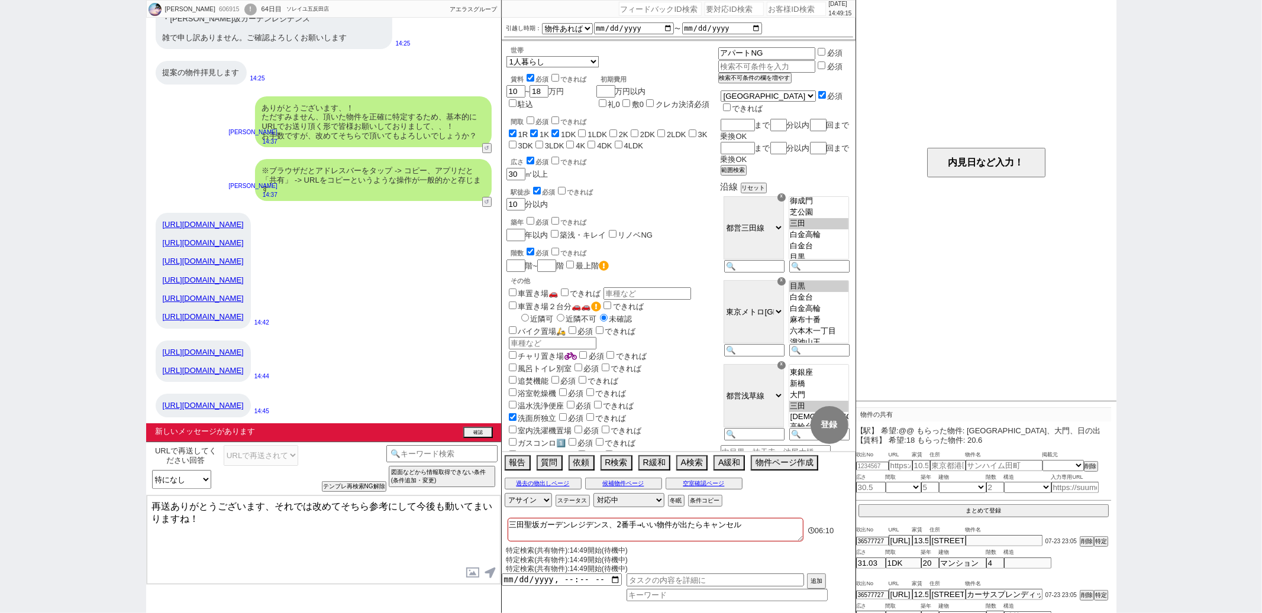
paste textarea "最初にお送りいただいた4件目の物件 サンウッド三田パークサイドタワー カテリーナ三田 タワースイート プラウドタワー目黒MARC"
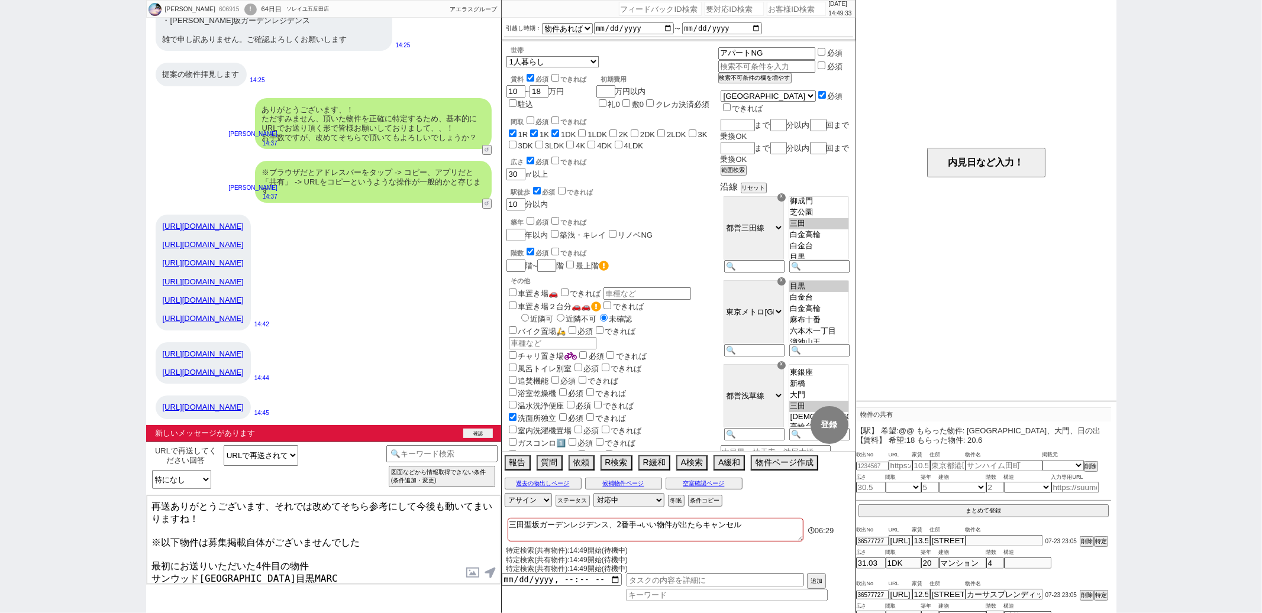
click at [484, 434] on button "確認" at bounding box center [478, 433] width 30 height 9
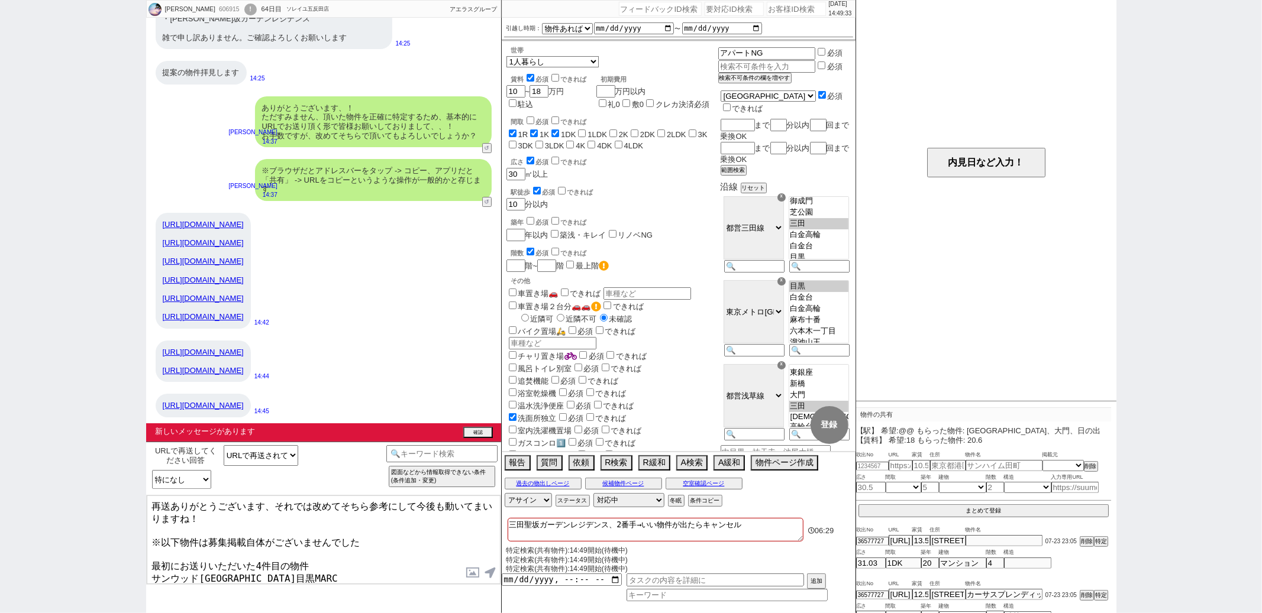
scroll to position [7195, 0]
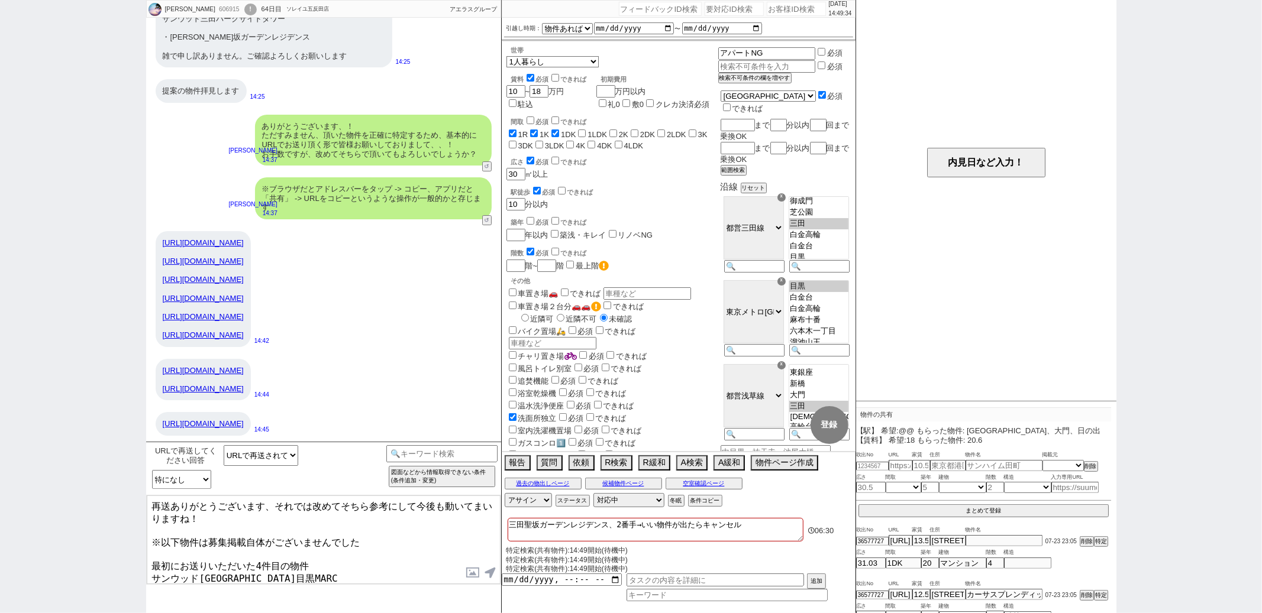
click at [340, 528] on textarea "再送ありがとうございます、それでは改めてそちら参考にして今後も動いてまいりますね！ ※以下物件は募集掲載自体がございませんでした 最初にお送りいただいた4件目…" at bounding box center [324, 540] width 354 height 89
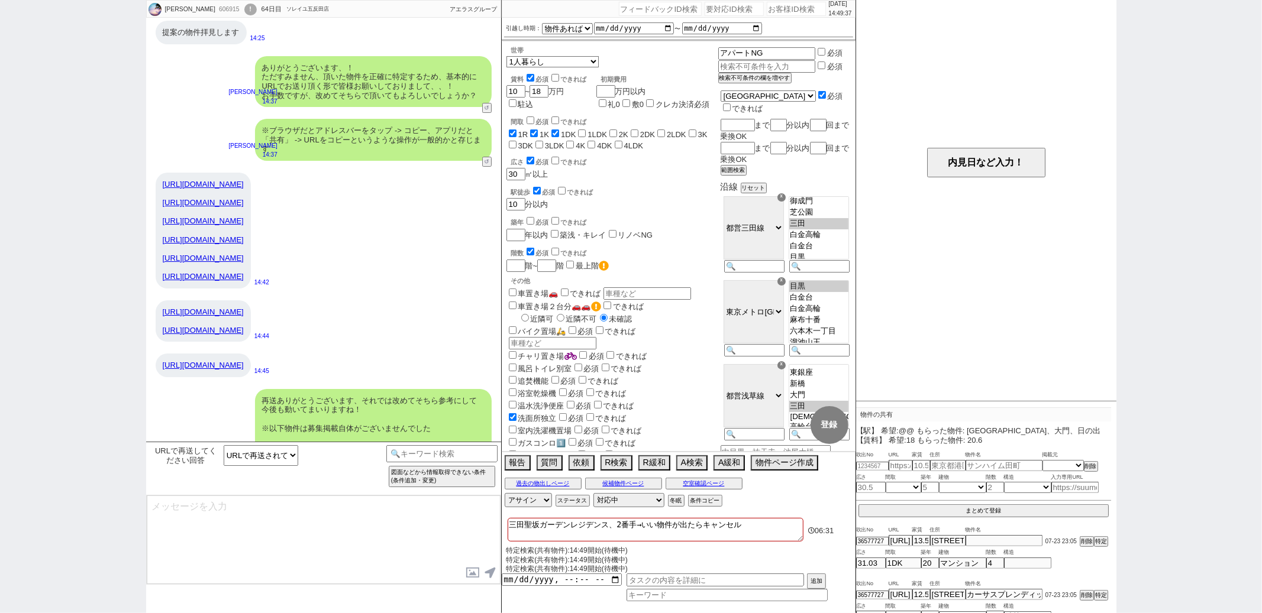
scroll to position [7304, 0]
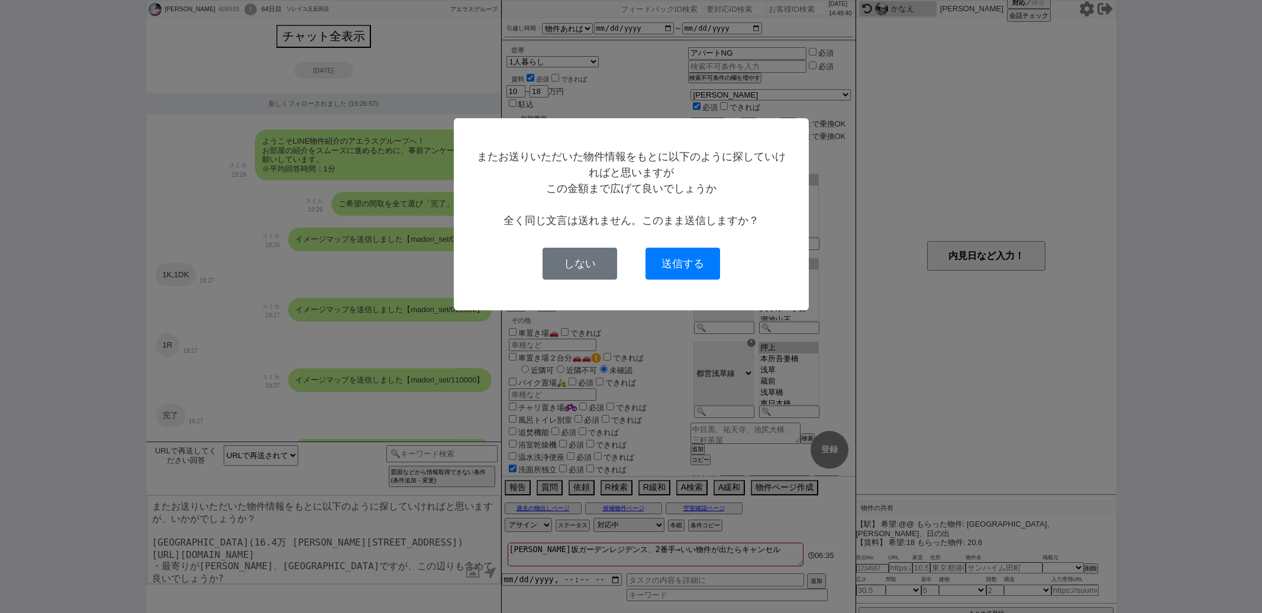
select select "15"
select select "0"
select select "70"
select select "1697"
select select "67"
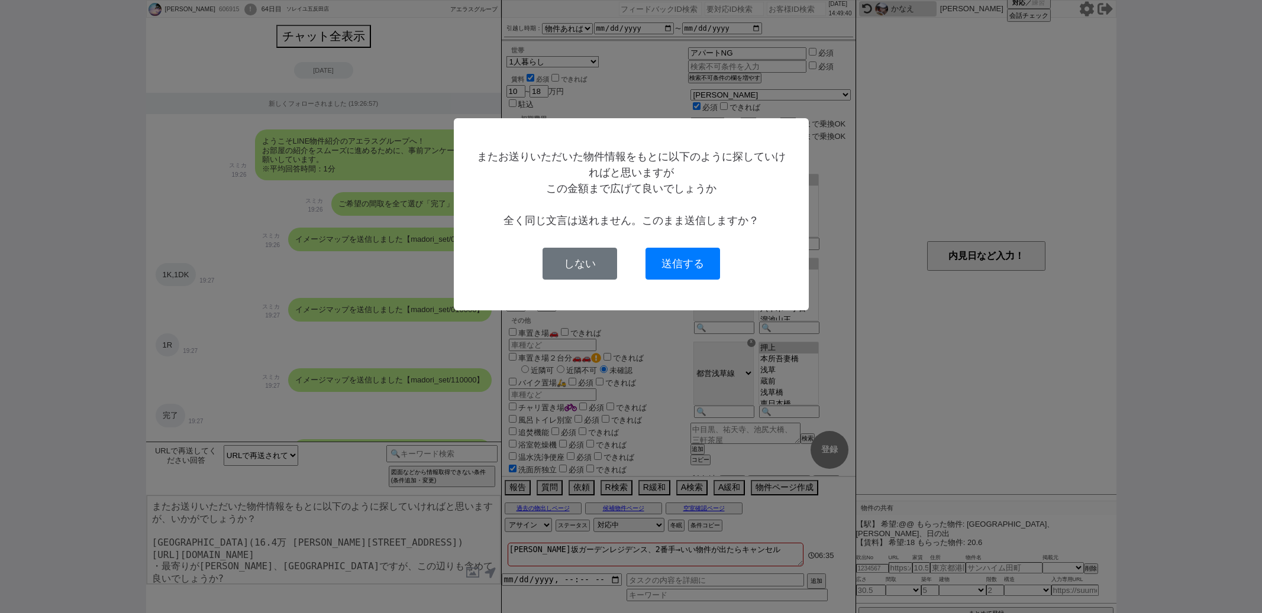
select select "69"
select select "1665"
select select
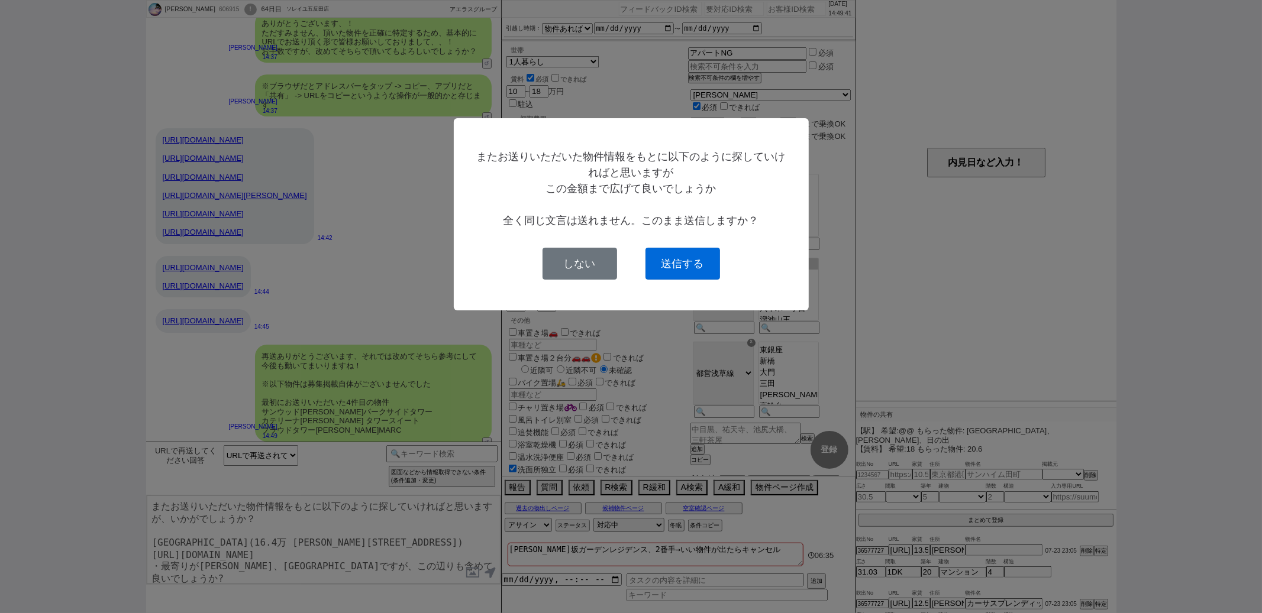
click at [670, 258] on button "送信する" at bounding box center [682, 264] width 75 height 32
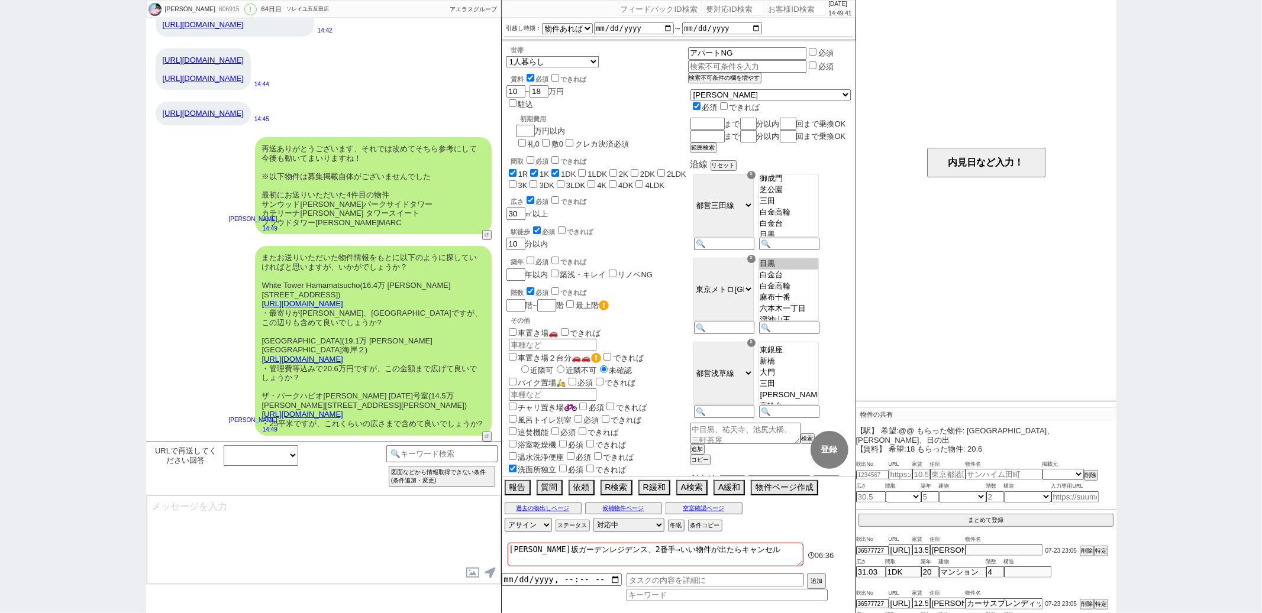
scroll to position [0, 0]
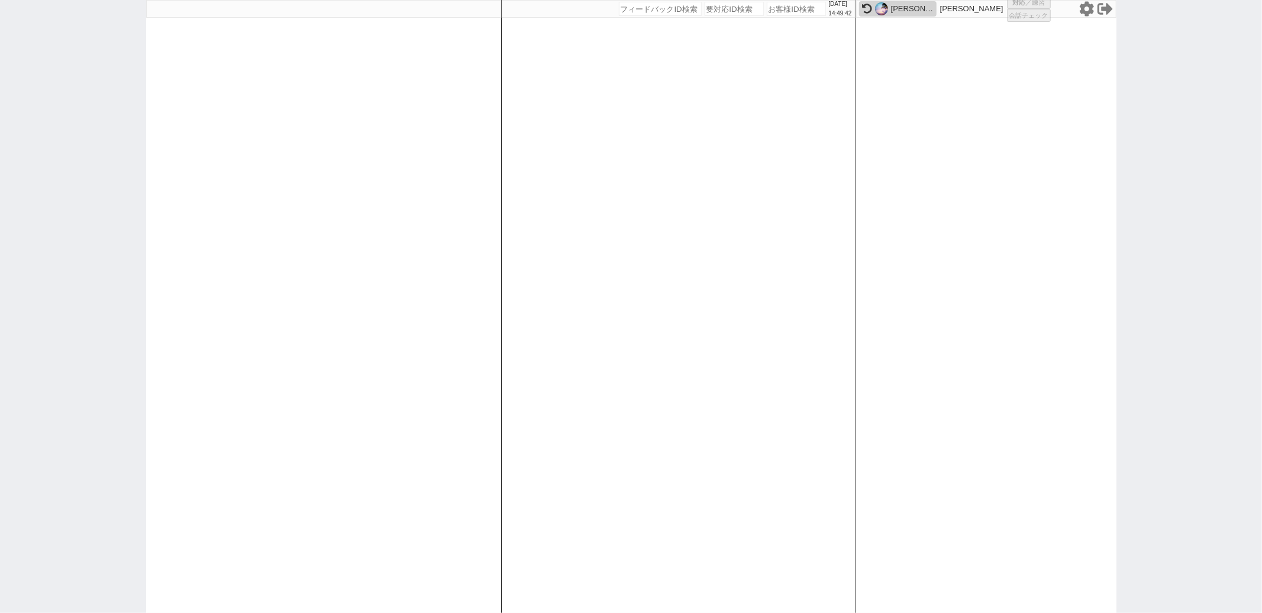
select select "2"
select select
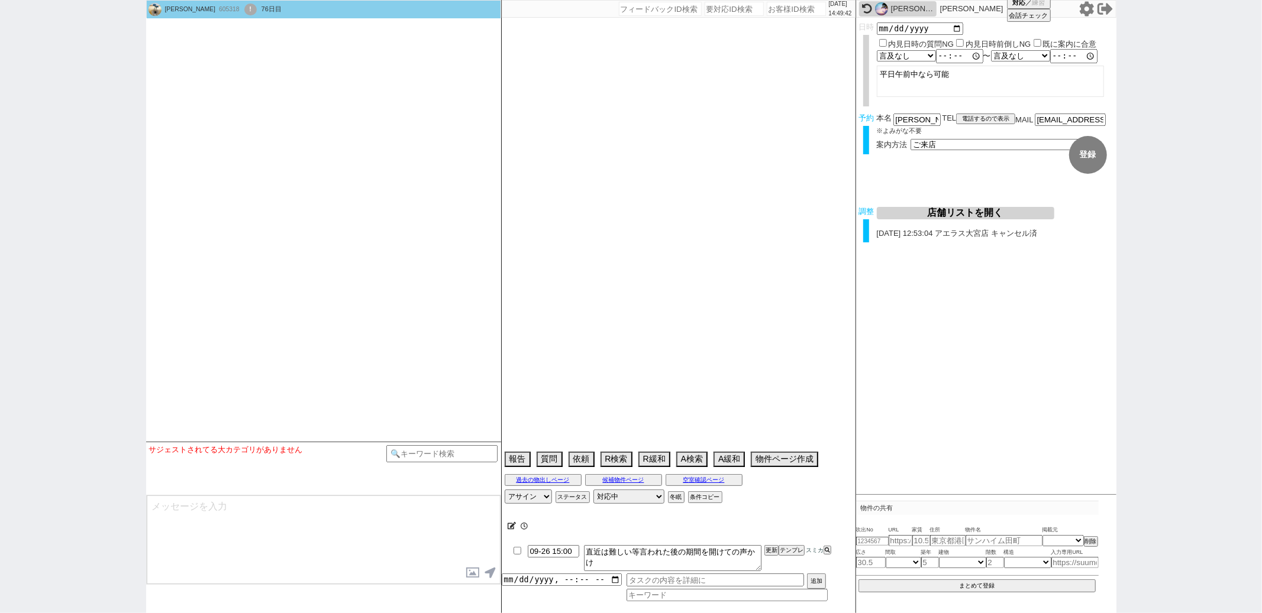
select select
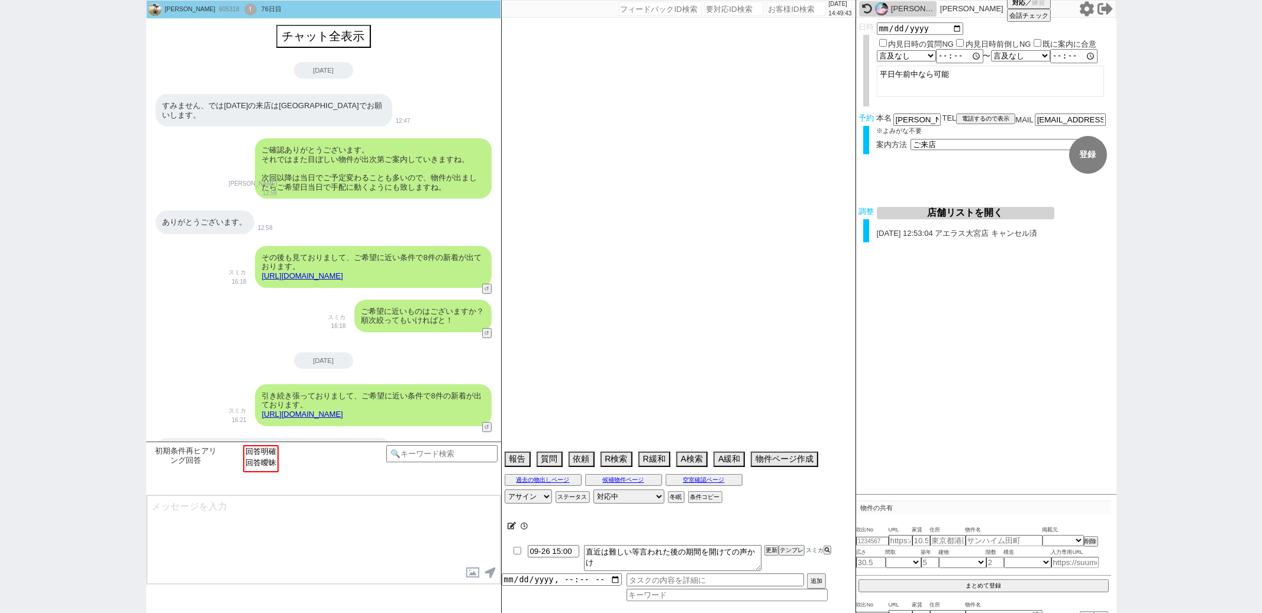
type textarea "調整後キャンセルあり　当日調整送客のみで。物件埋まったら店舗もやらないしお客さんもいきません"
select select "13"
select select "6"
select select "11"
select select "8"
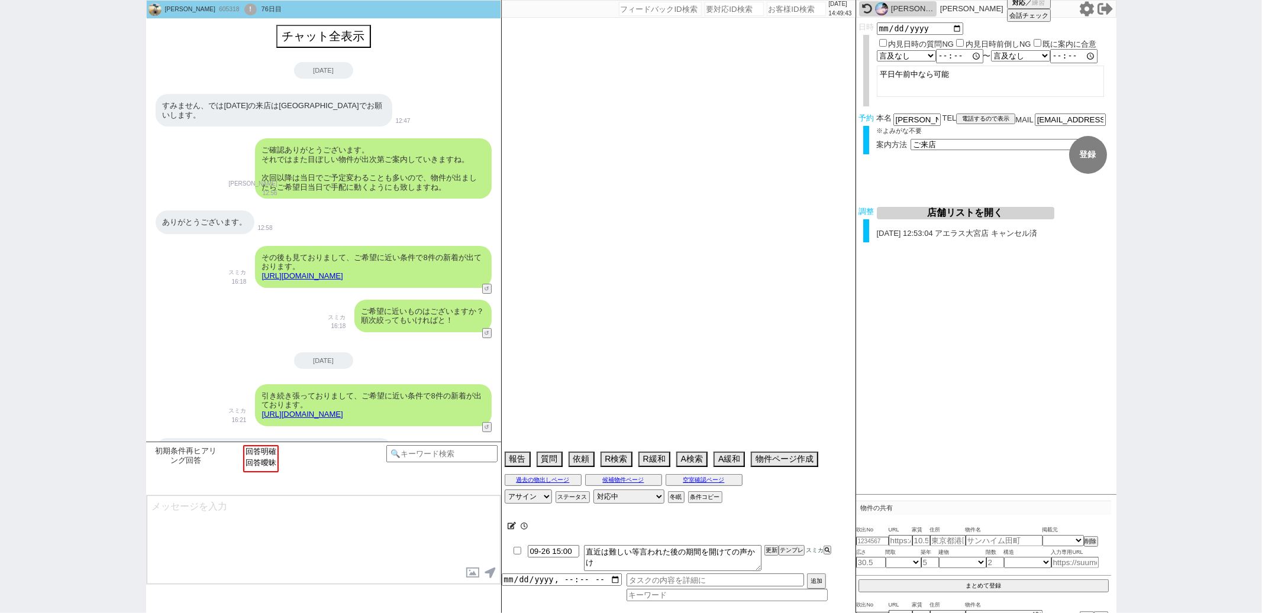
select select "294"
select select "121"
select select "2963"
select select "118"
select select "2943"
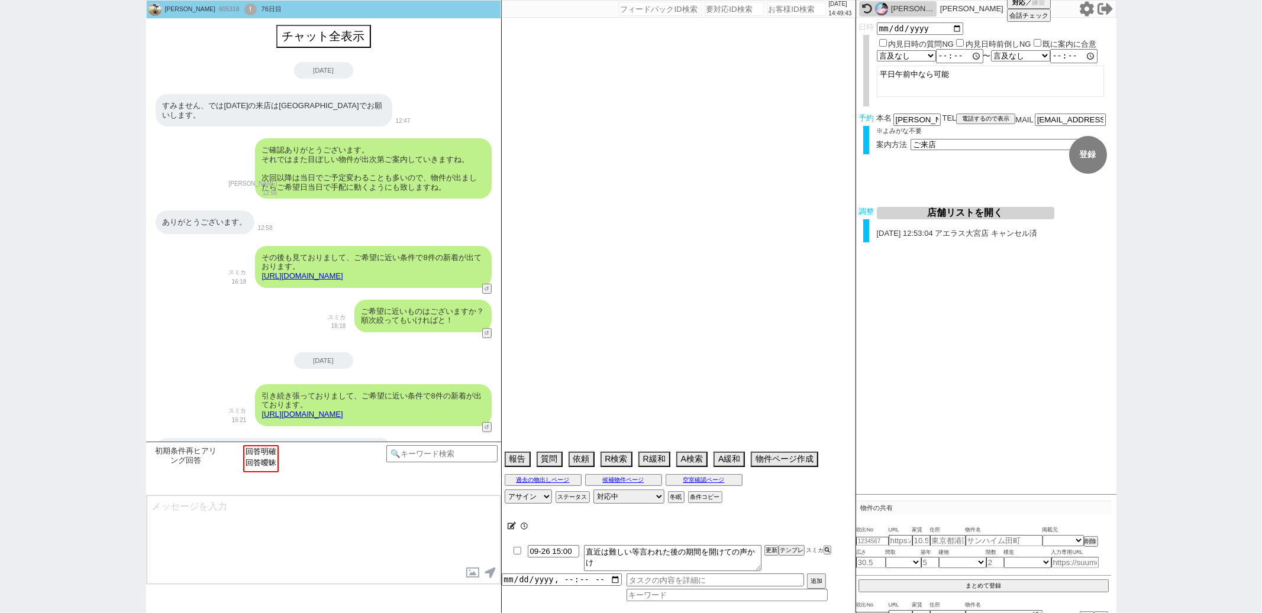
select select "9"
select select "330"
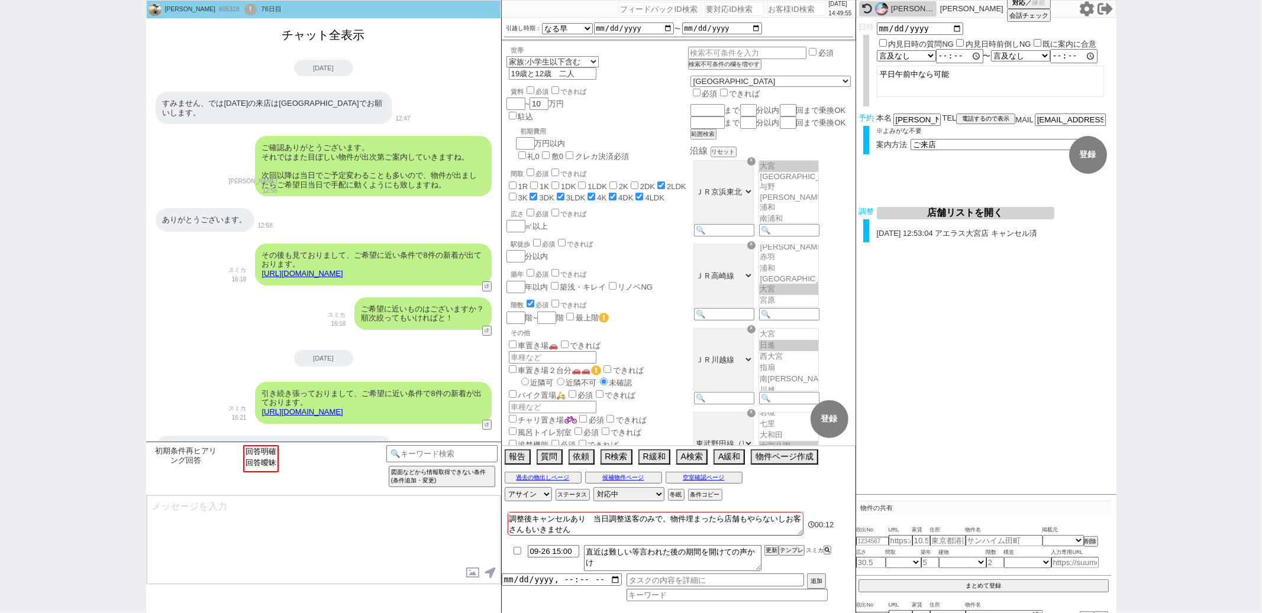
click at [336, 29] on button "チャット全表示" at bounding box center [323, 35] width 92 height 21
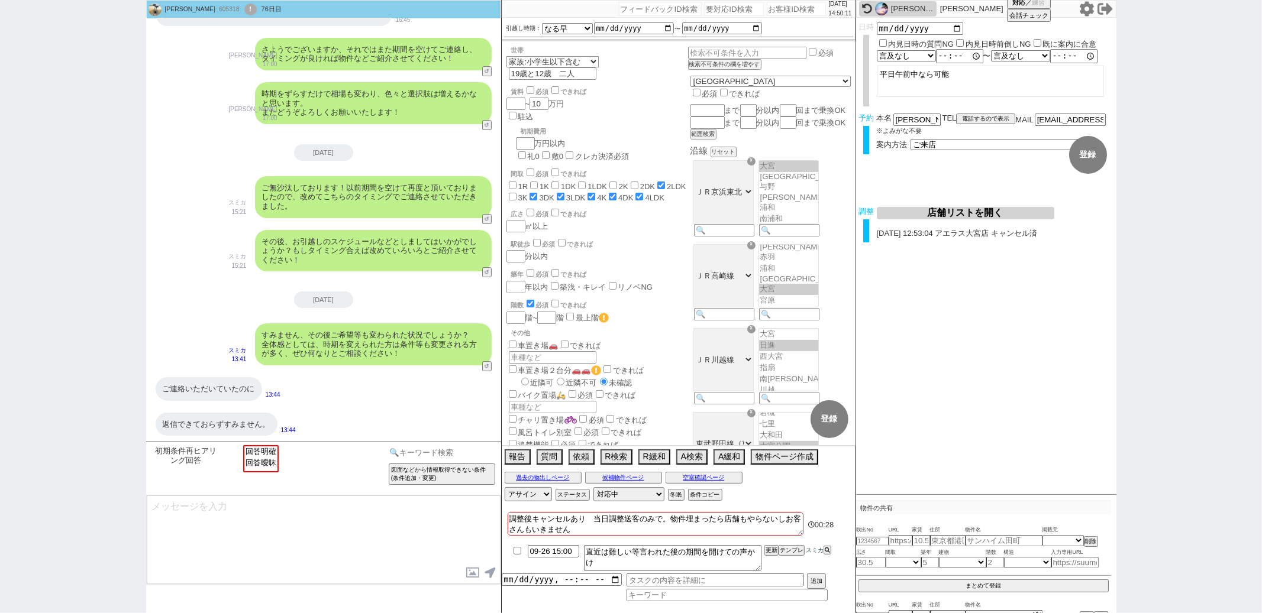
scroll to position [6869, 0]
click at [421, 454] on input at bounding box center [442, 452] width 112 height 15
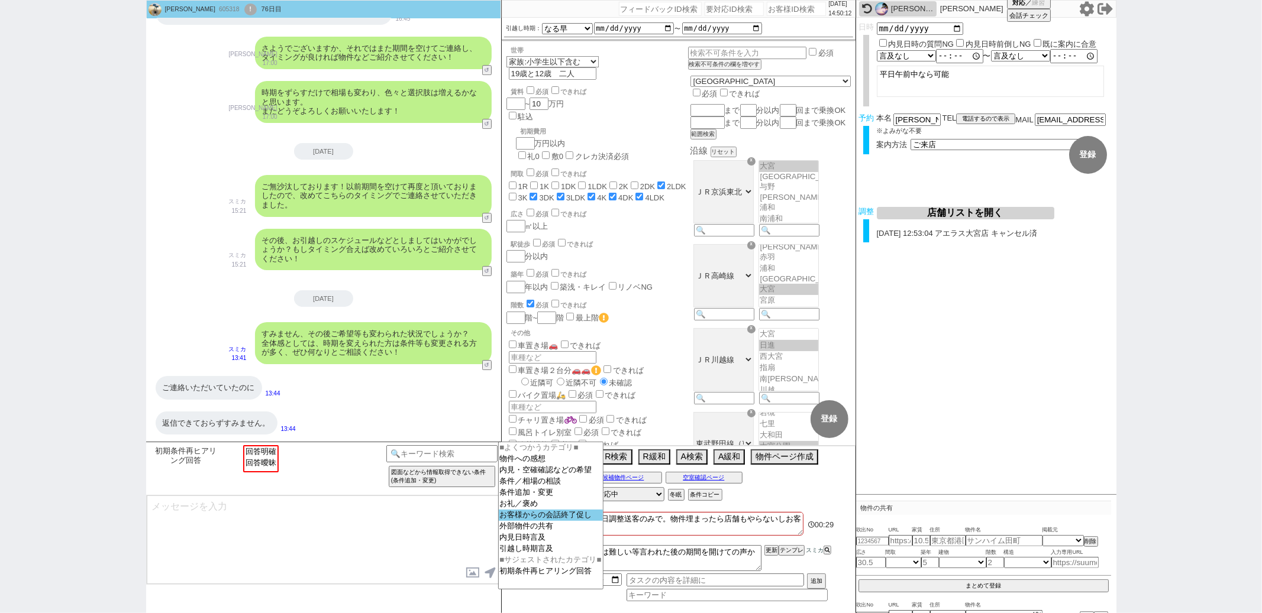
click at [528, 521] on option "お客様からの会話終了促し" at bounding box center [551, 515] width 104 height 11
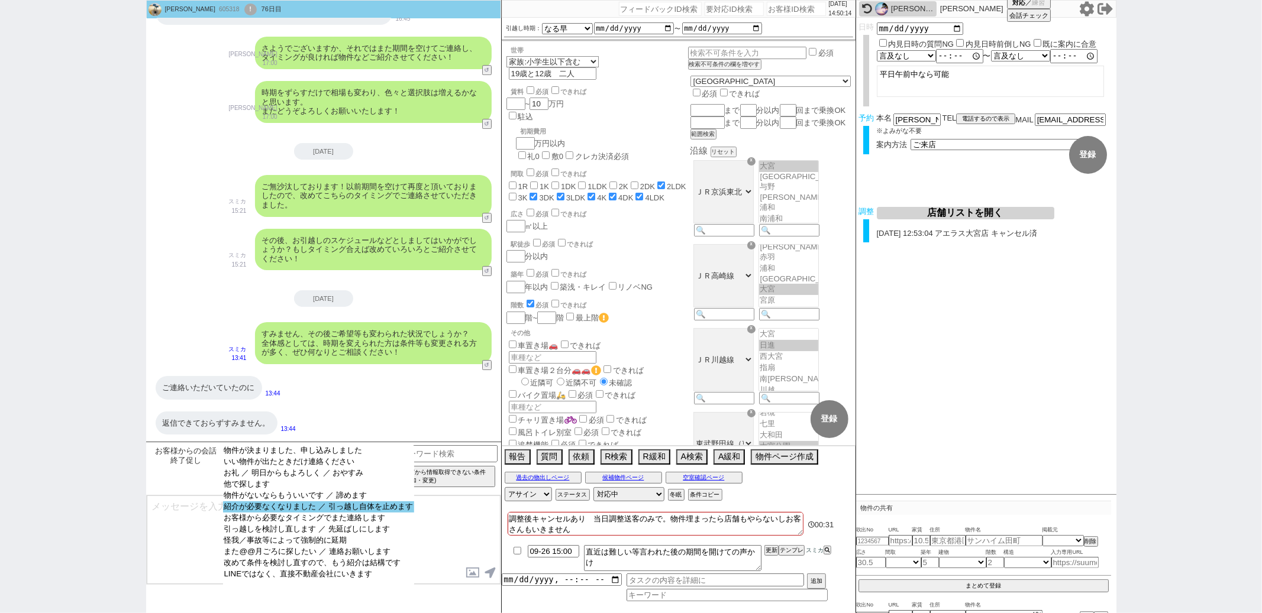
select select "紹介が必要なくなりました ／ 引っ越し自体を止めます"
click at [333, 511] on option "紹介が必要なくなりました ／ 引っ越し自体を止めます" at bounding box center [318, 507] width 191 height 11
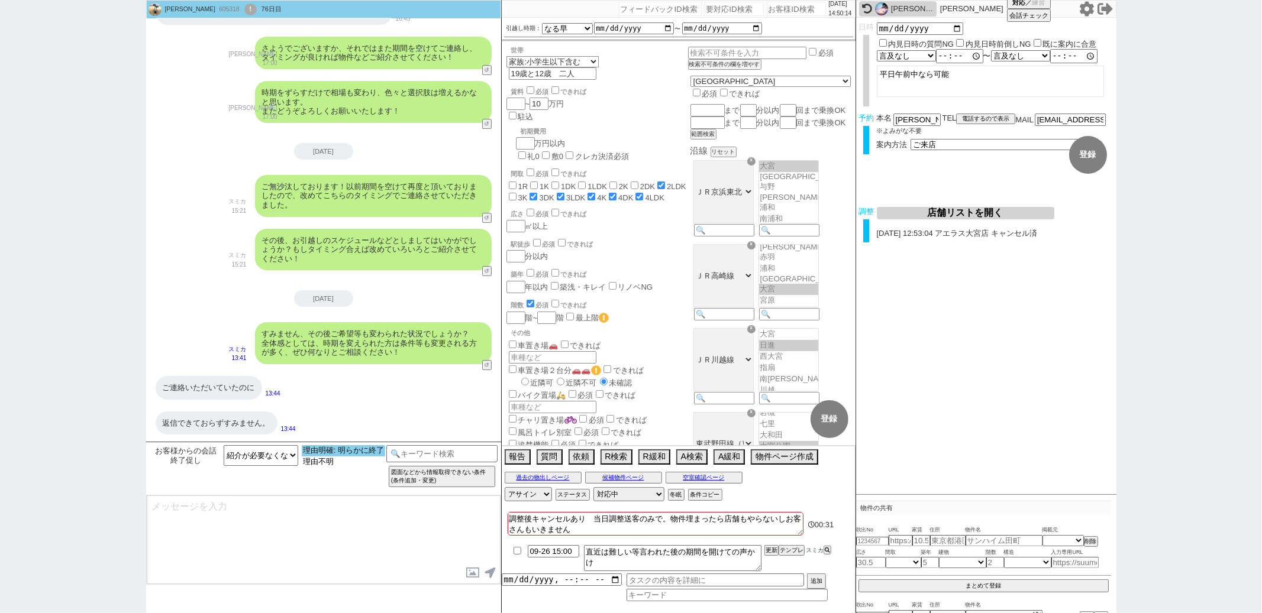
select select "理由明確: 明らかに終了"
click at [335, 455] on option "理由明確: 明らかに終了" at bounding box center [343, 450] width 83 height 11
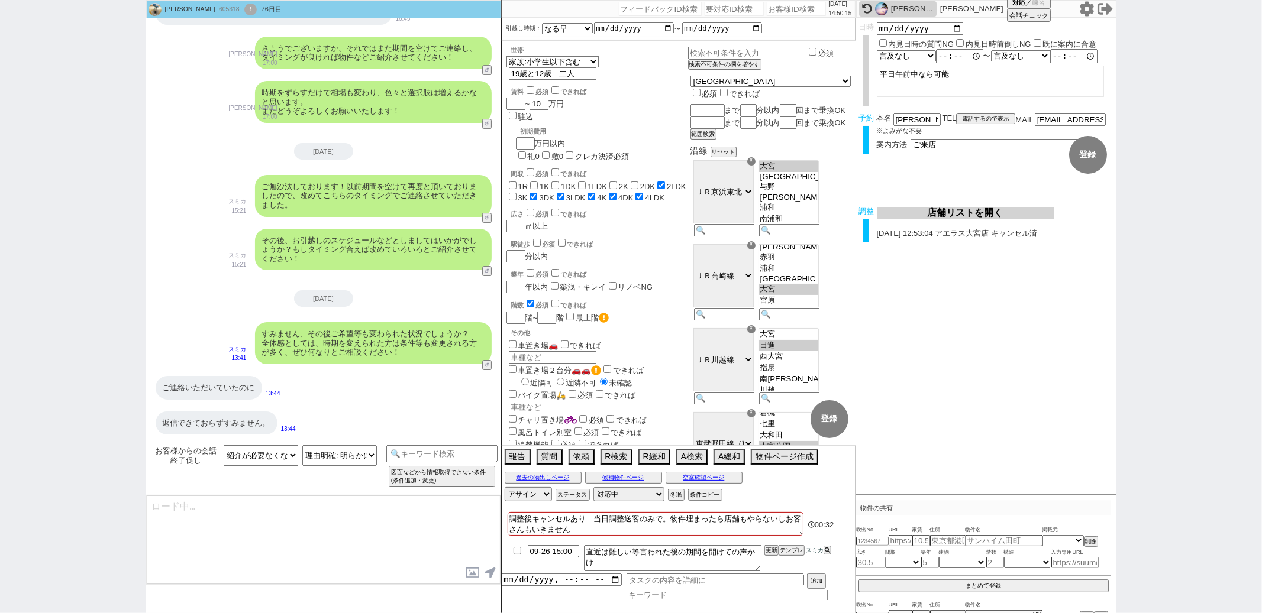
type textarea "さようでしたか、そうしますとまた機会がございましたらよろしくお願いいたします！"
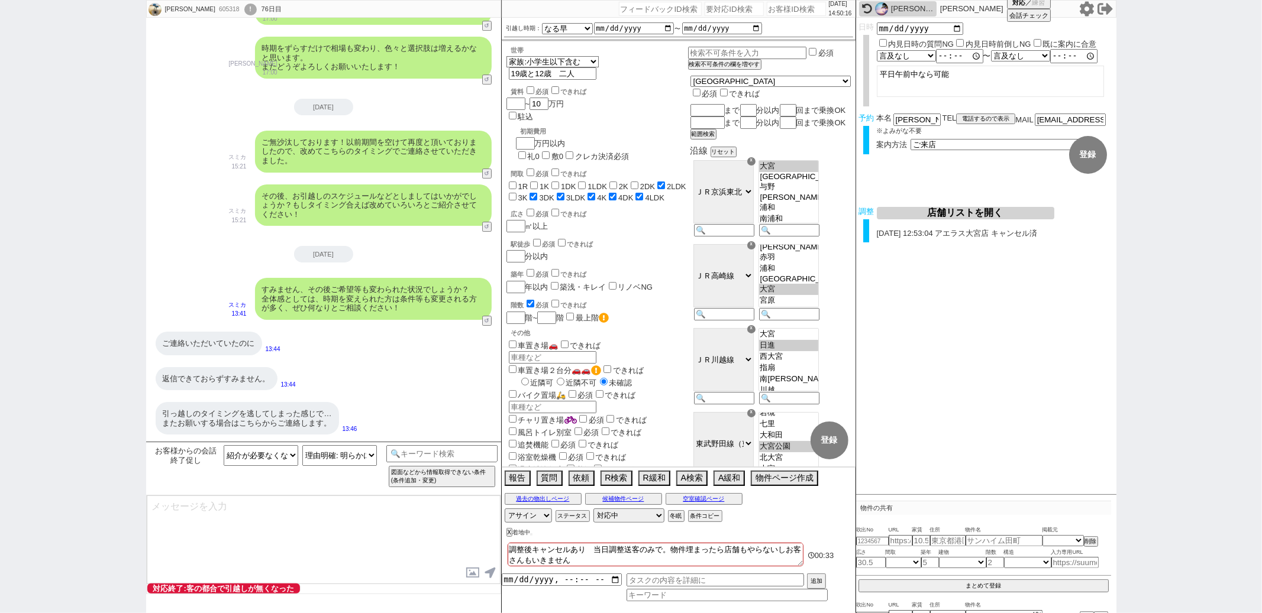
select select "600"
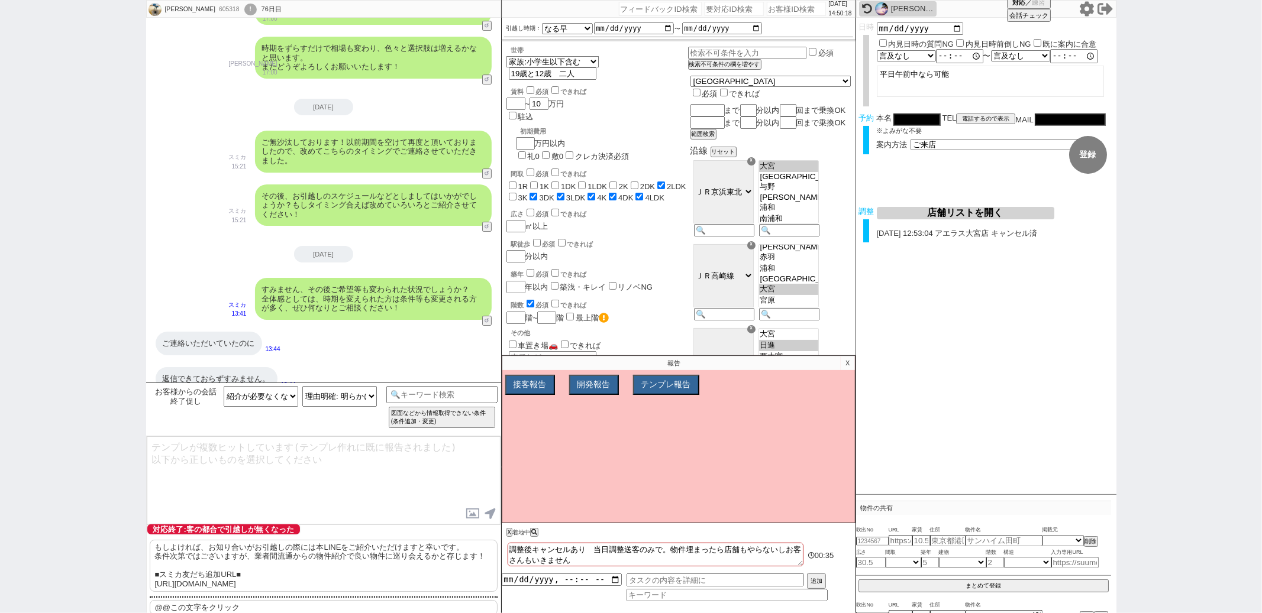
click at [280, 603] on p "@@この文字をクリック" at bounding box center [324, 607] width 348 height 15
type textarea "@@この文字をクリック"
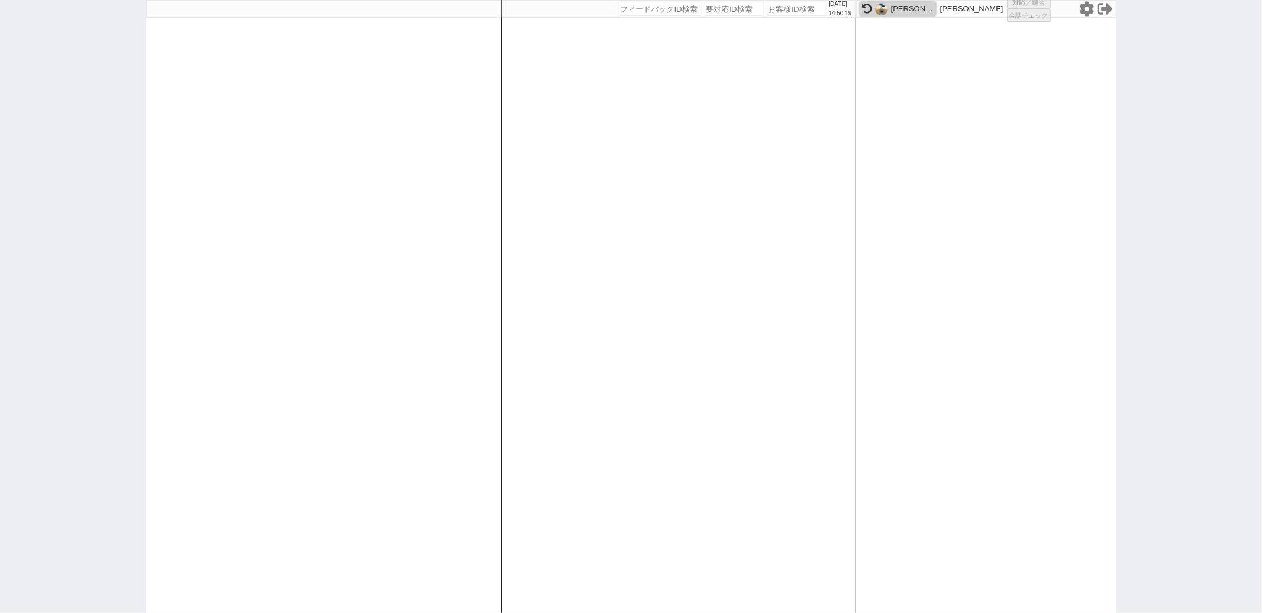
select select
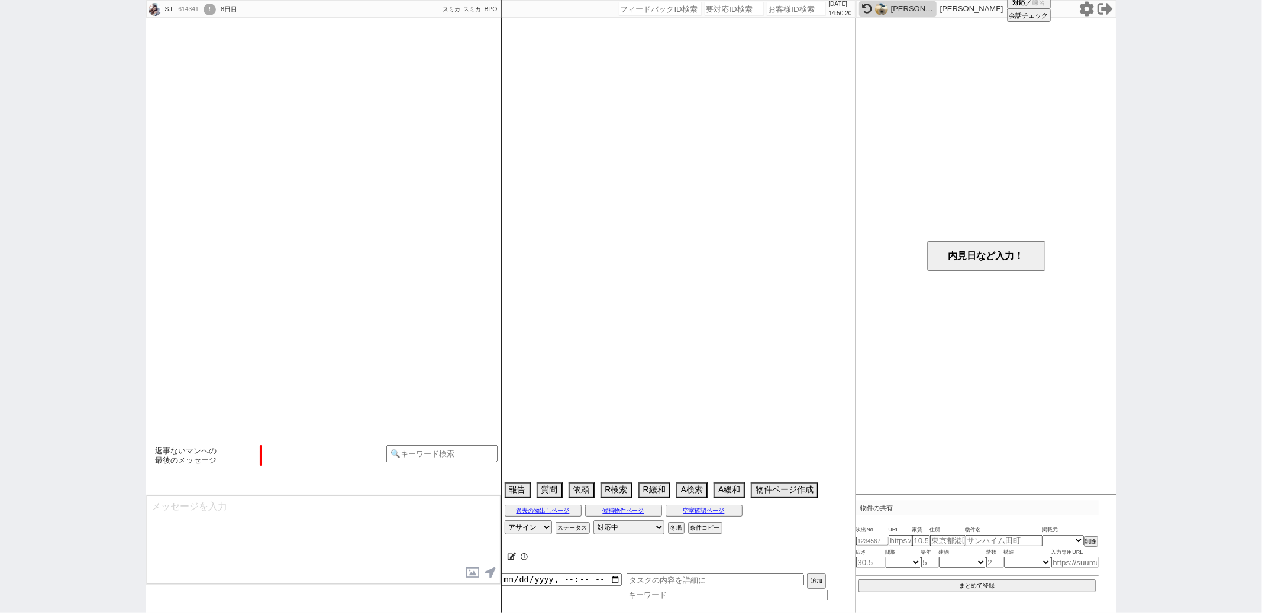
type textarea "空室確認してから内見予約したい"
select select "2025"
select select "10"
select select "36"
select select "1"
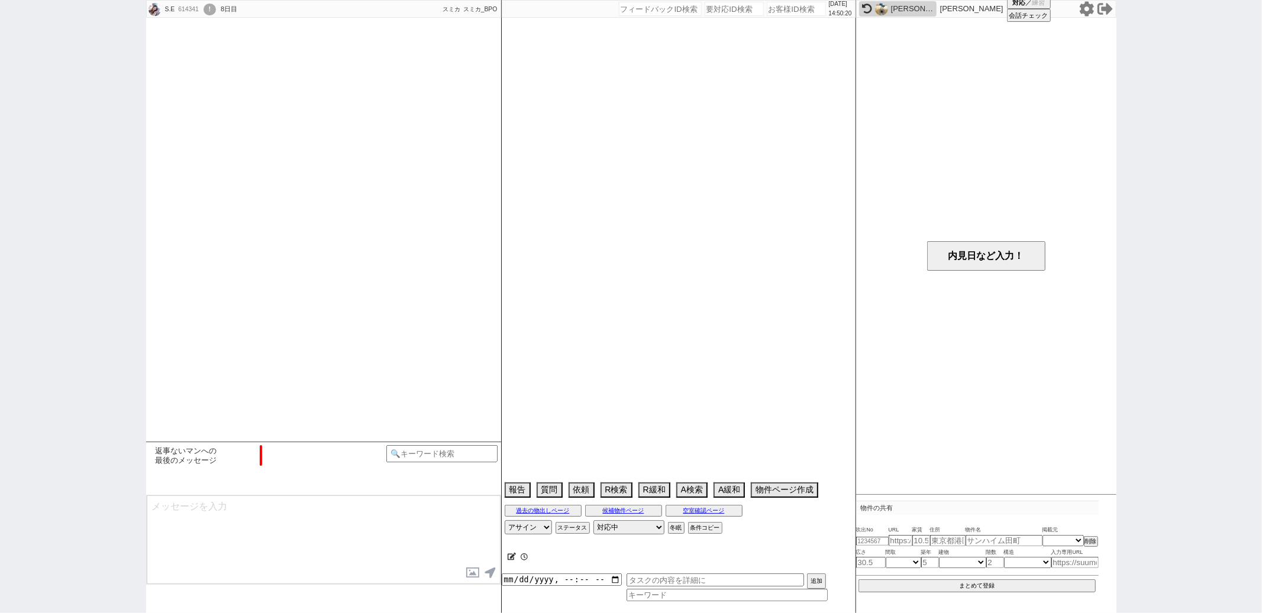
select select "819"
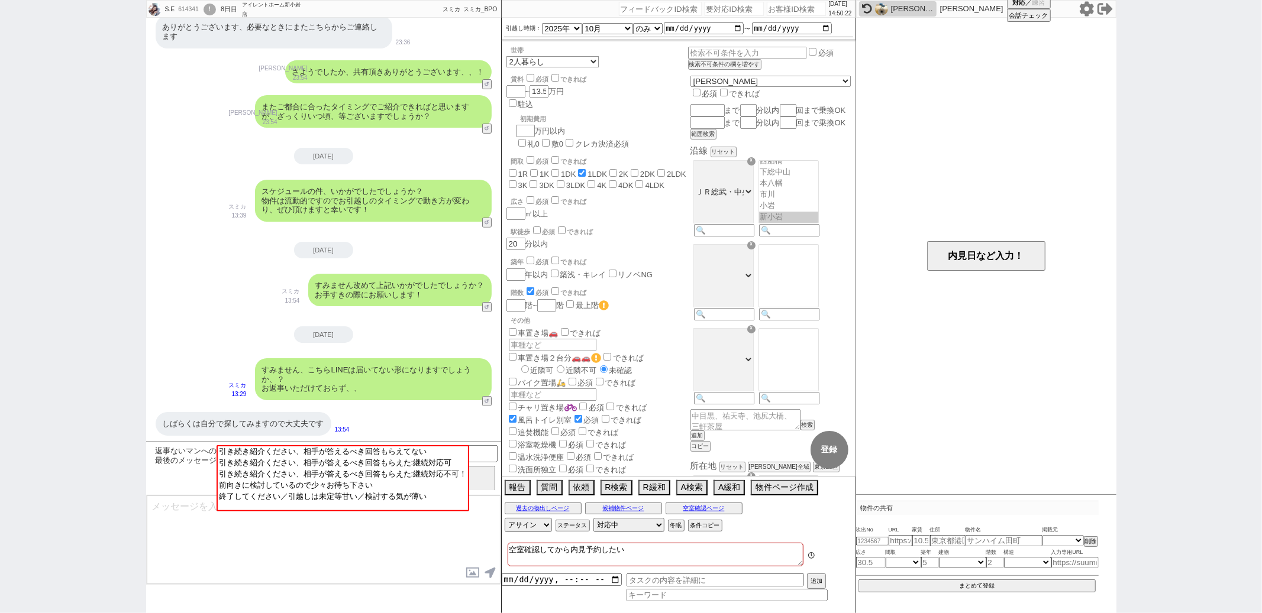
scroll to position [124, 0]
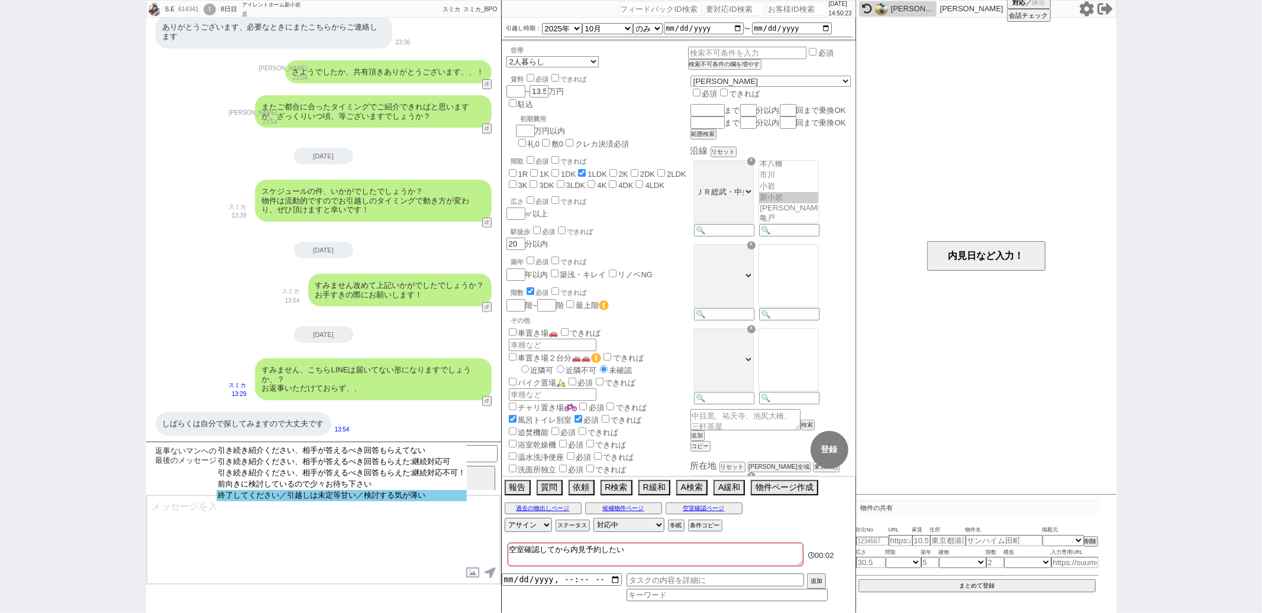
select select "終了してください／引越しは未定等甘い／検討する気が薄い"
click at [384, 502] on option "終了してください／引越しは未定等甘い／検討する気が薄い" at bounding box center [342, 495] width 251 height 11
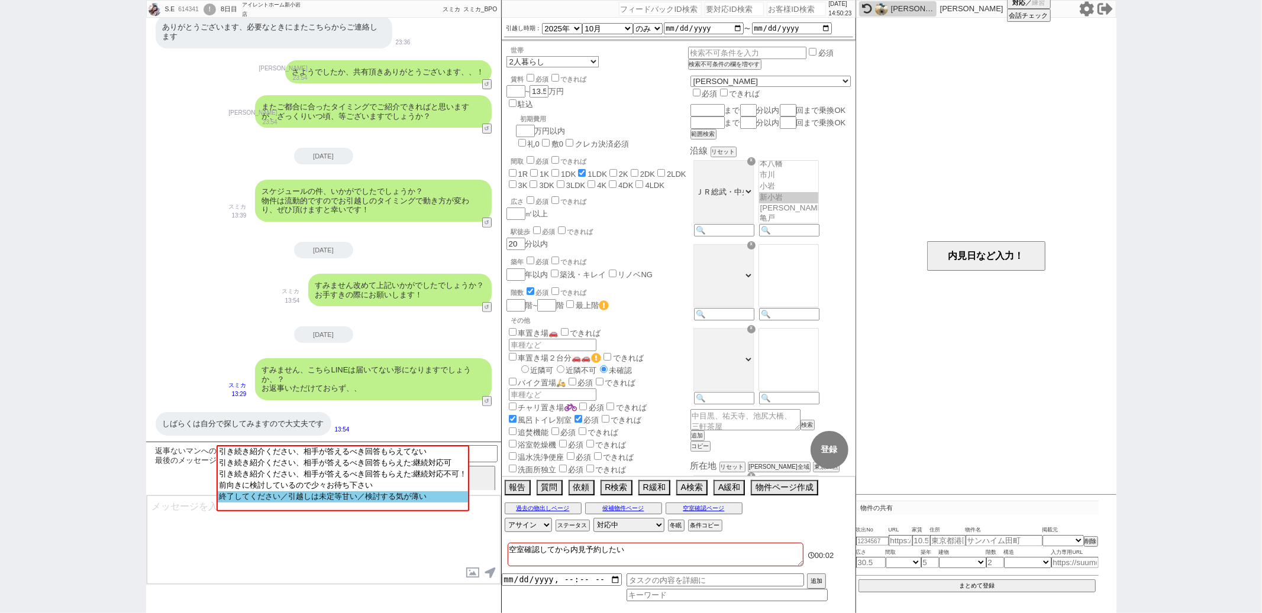
type textarea "かしこまりました、また機会がございましたらお声がけください！"
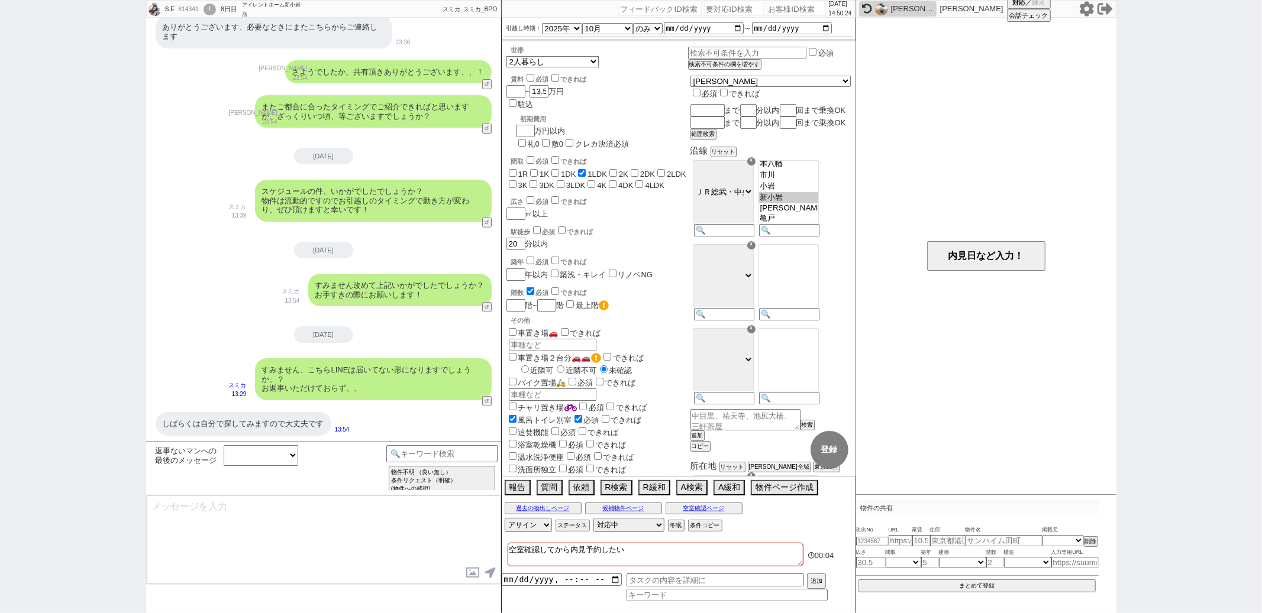
scroll to position [122, 0]
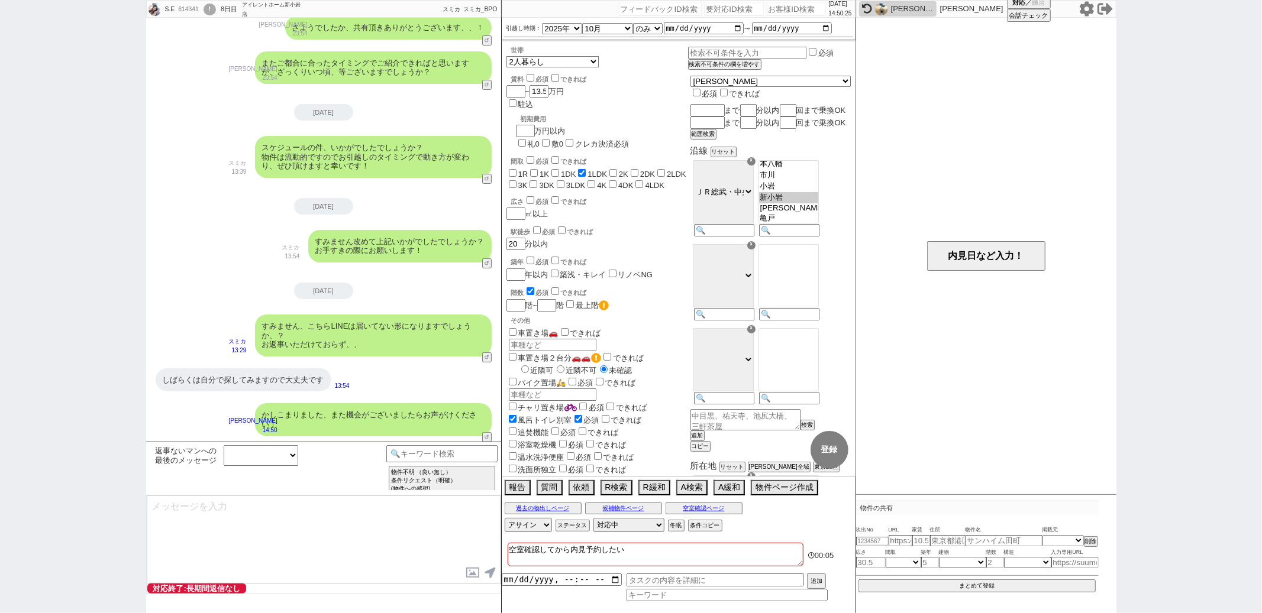
select select "300"
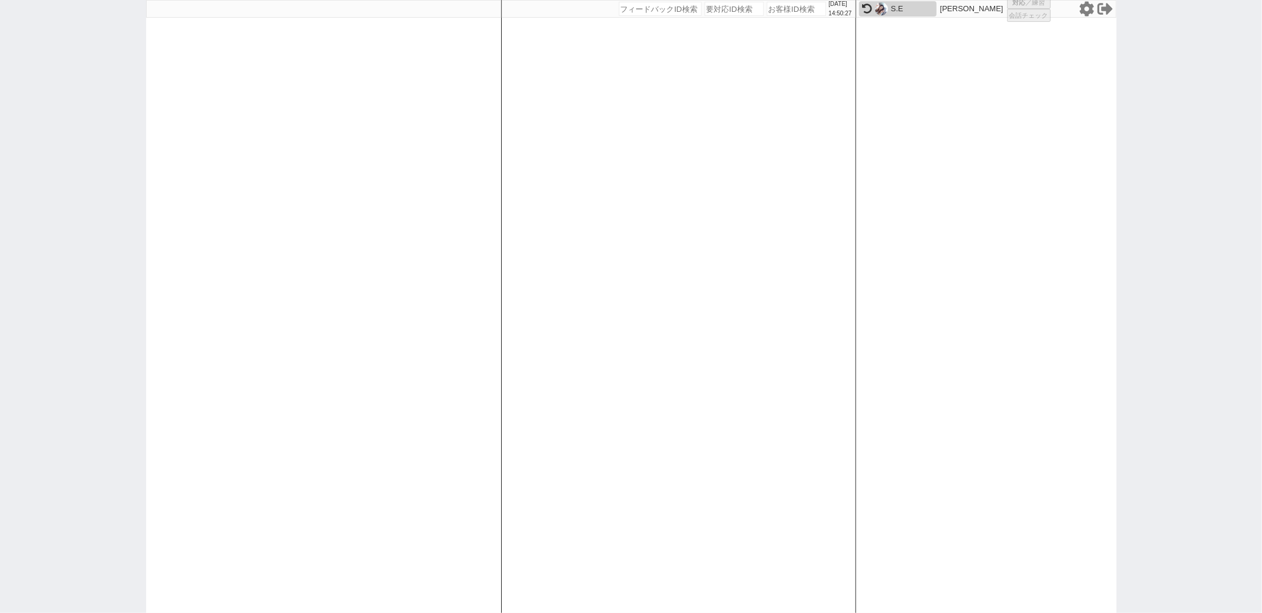
select select "6"
select select "2"
select select "5"
select select
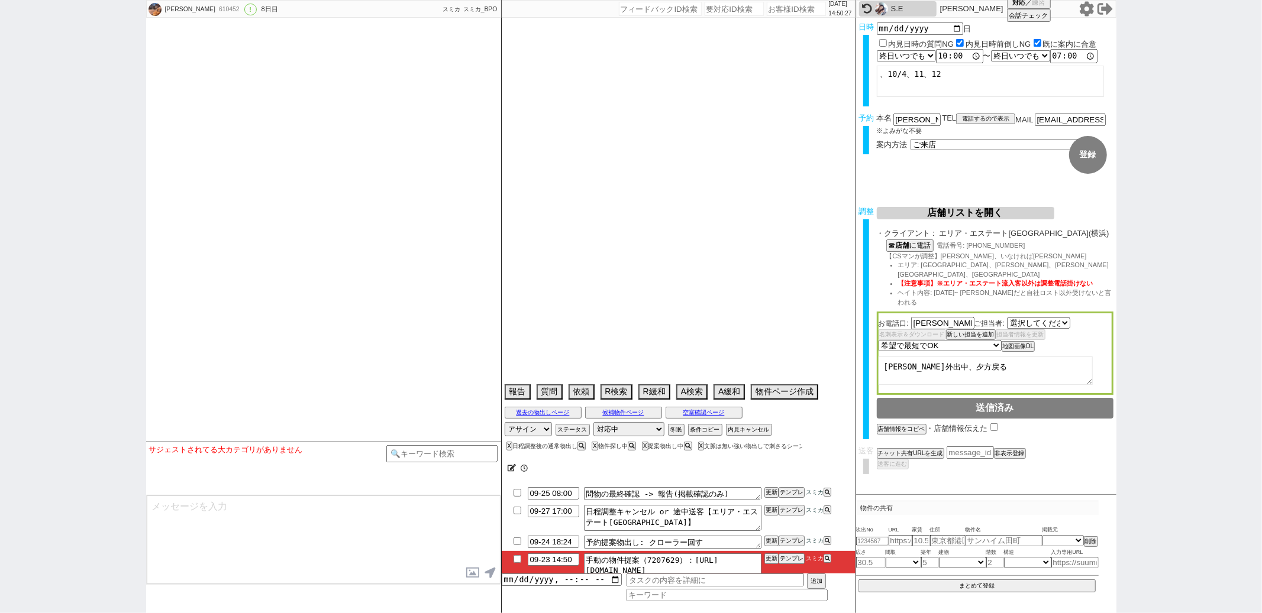
select select "2664"
select select "2025"
select select "10"
select select "33"
select select "0"
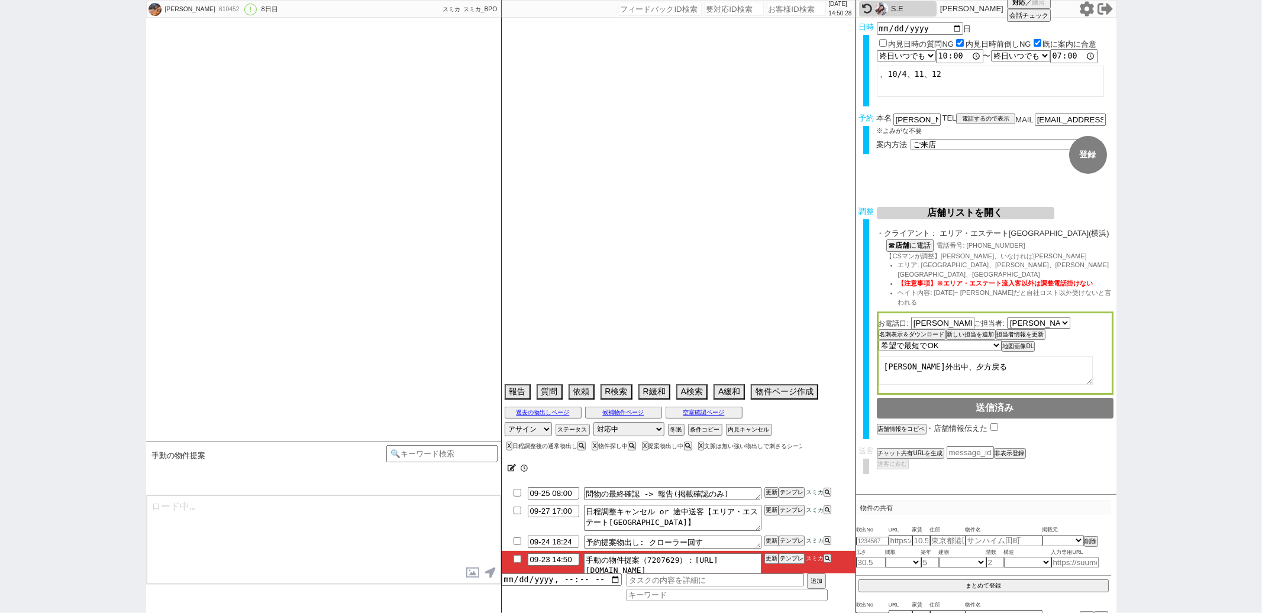
select select "57"
select select "50"
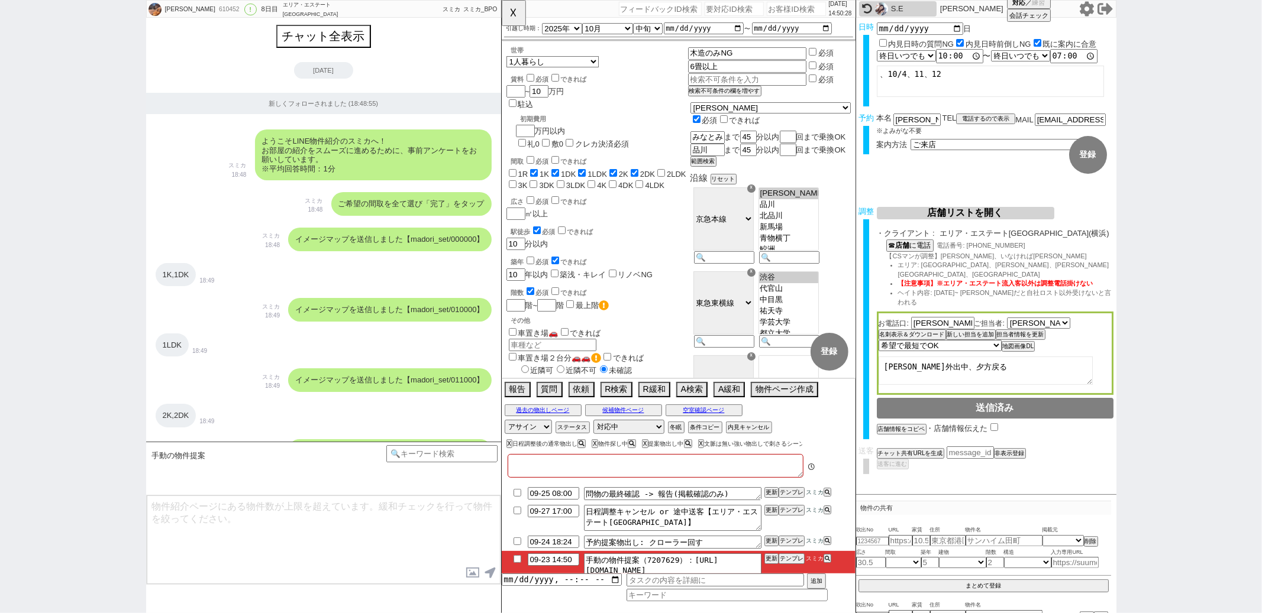
type textarea "他社なし"
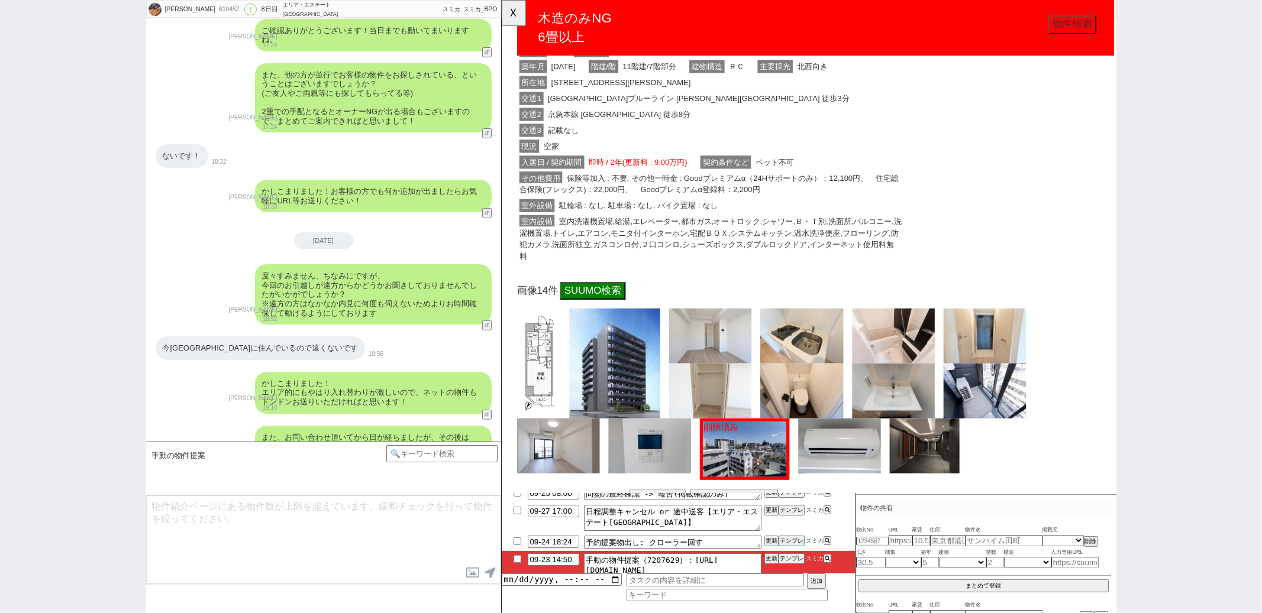
scroll to position [270, 0]
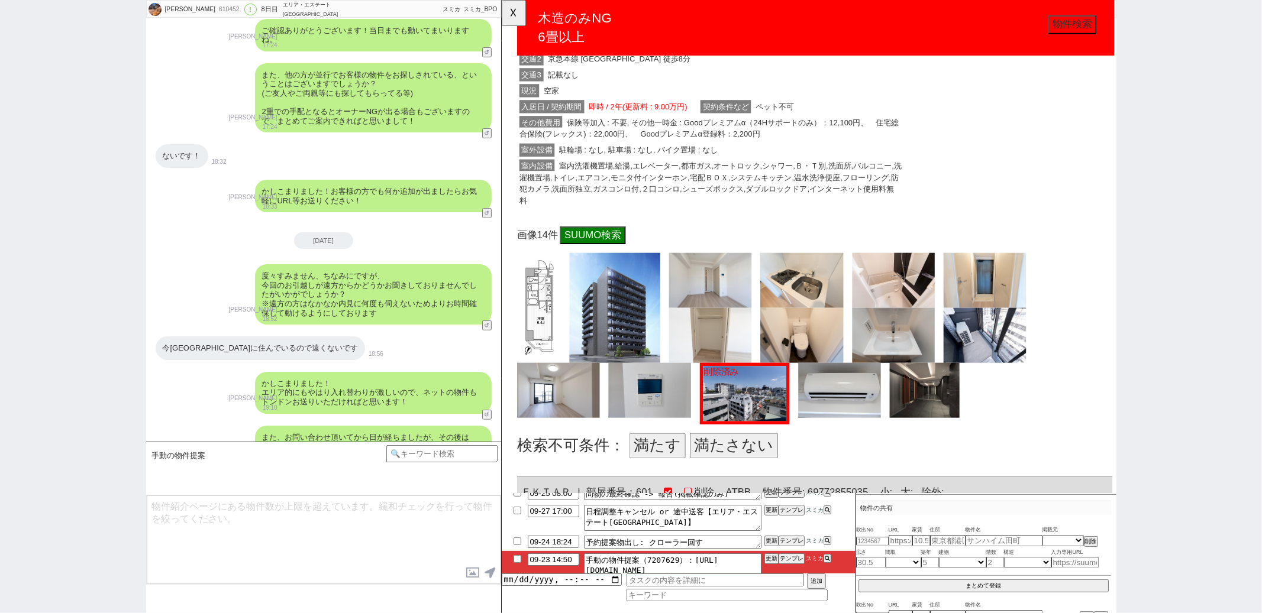
click at [668, 466] on button "満たす" at bounding box center [668, 479] width 60 height 27
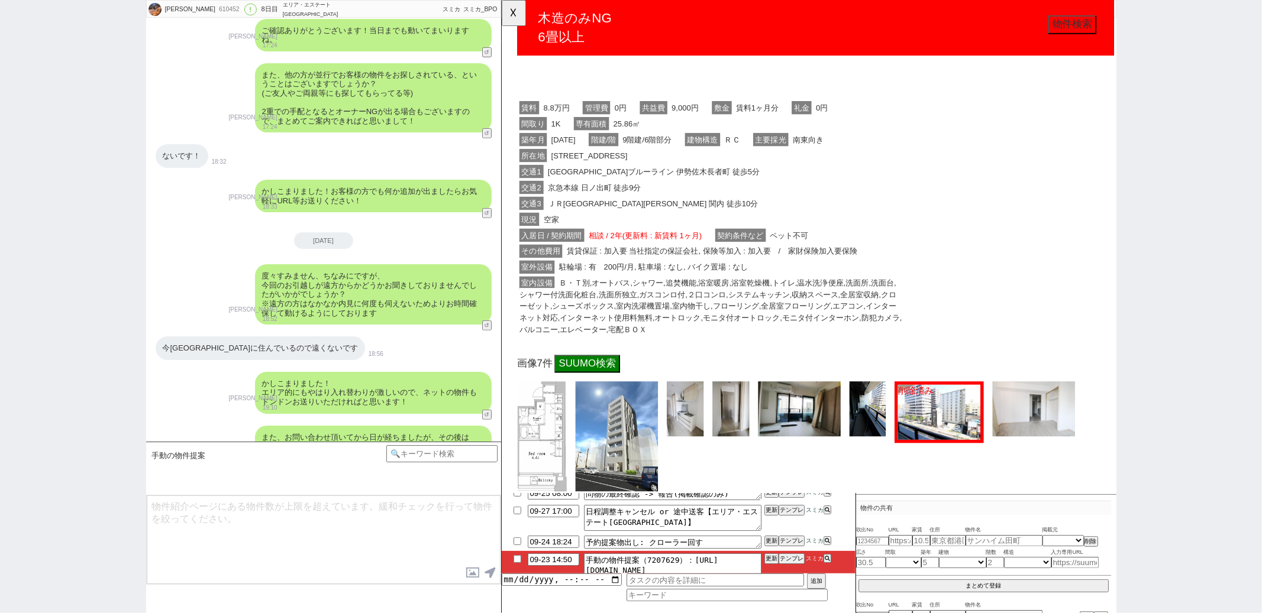
scroll to position [796, 0]
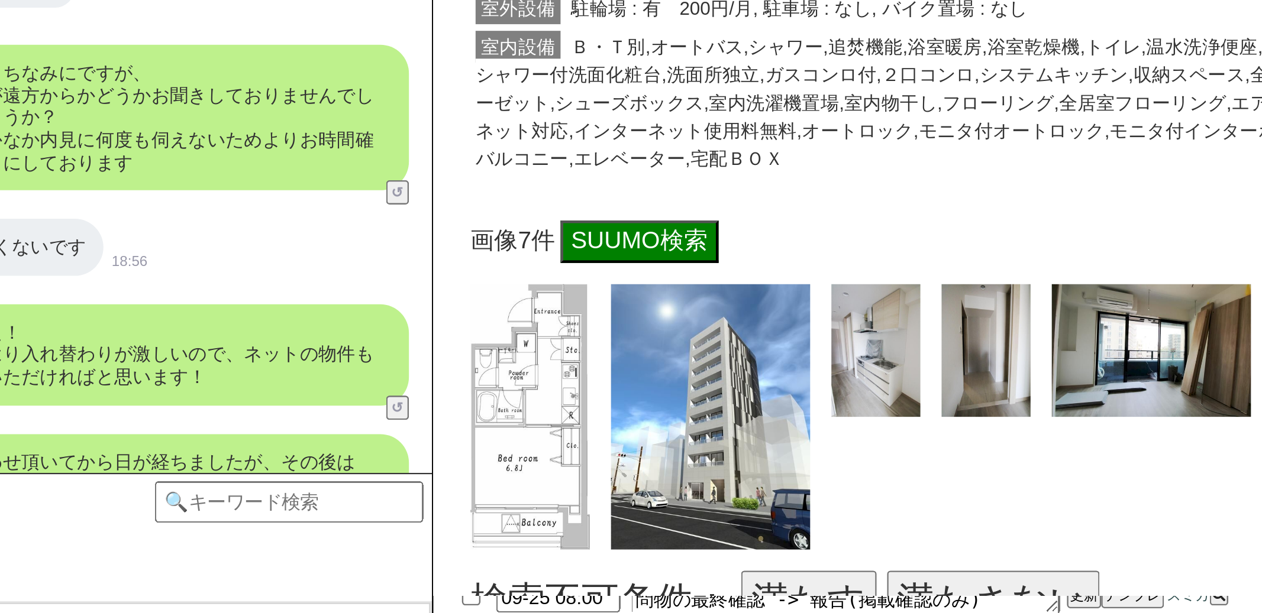
click at [499, 420] on div "また、お問い合わせ頂いてから日が経ちましたが、その後はSUUMOさん等は見られてませんでしょうか？ 皆様、空いているか問い合わせるのを戸惑っていらっしゃるケー…" at bounding box center [323, 479] width 355 height 118
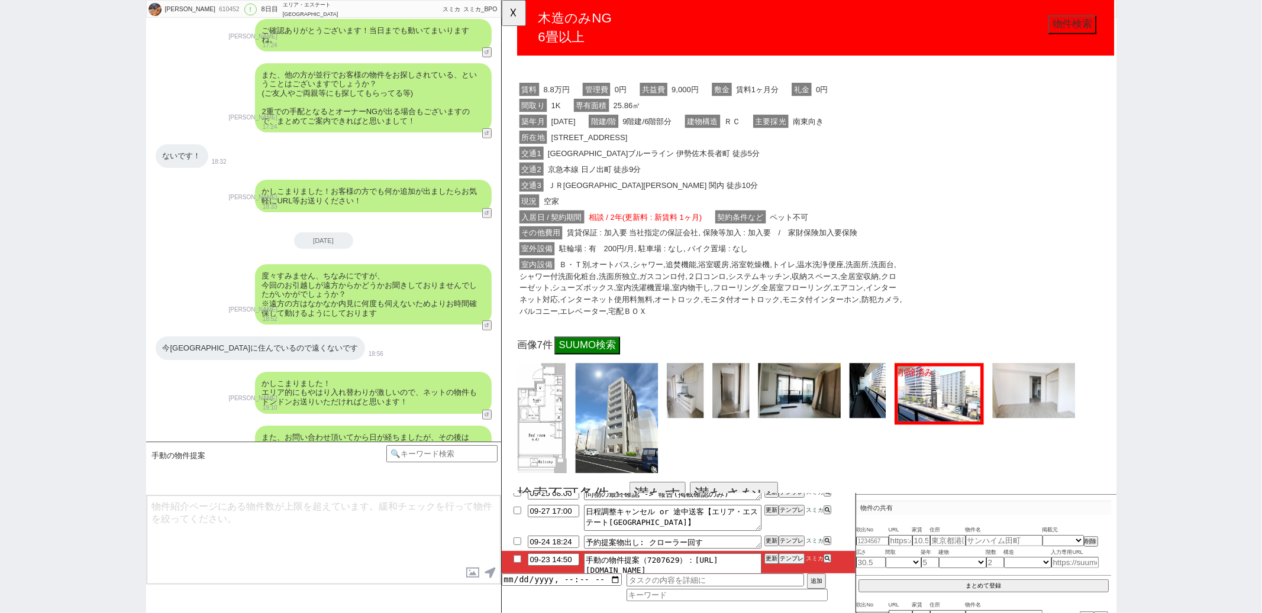
click at [660, 519] on button "満たす" at bounding box center [668, 532] width 60 height 27
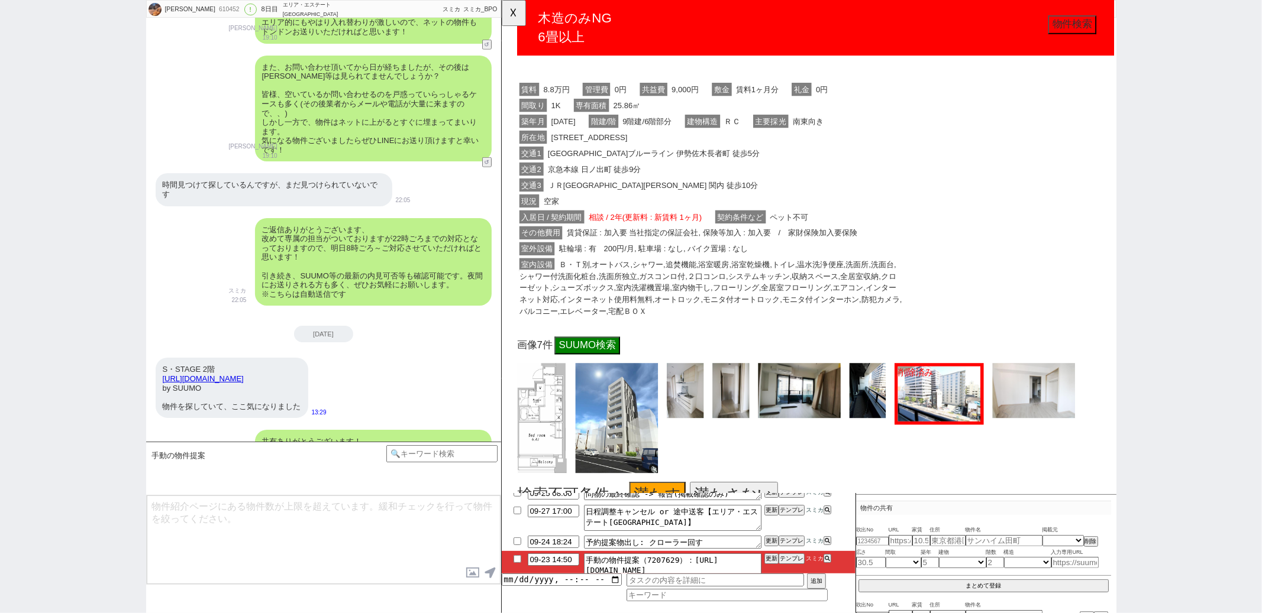
scroll to position [908, 0]
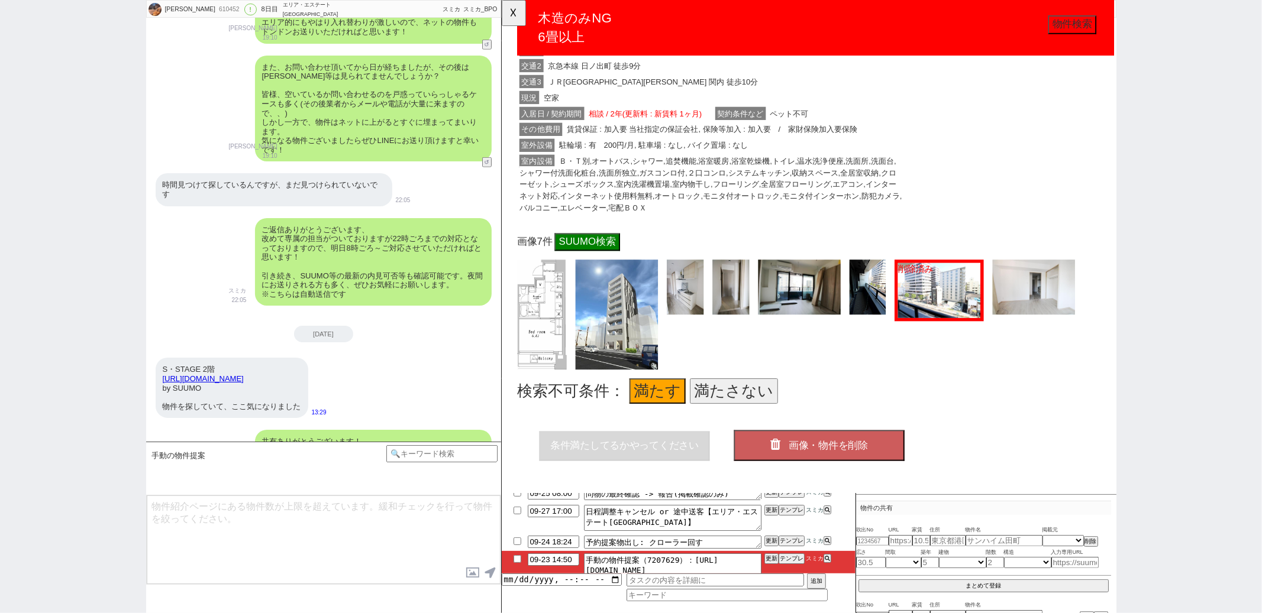
click at [791, 471] on icon "button" at bounding box center [798, 478] width 17 height 14
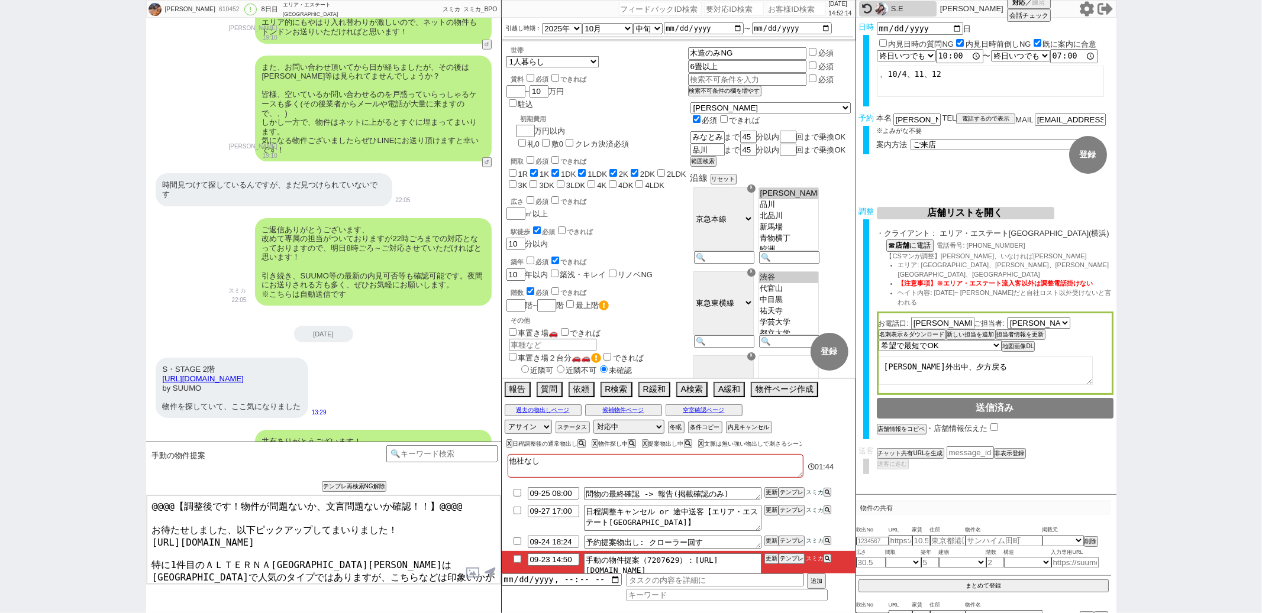
drag, startPoint x: 150, startPoint y: 528, endPoint x: 156, endPoint y: 316, distance: 211.3
click at [156, 316] on div "佐藤大樹 610452 ! 0 8日目 エリア・エステート横浜本店 冬眠中 自社客 スミカ スミカ_BPO チャット全表示 2025-08-18 新しくフォロ…" at bounding box center [323, 306] width 355 height 613
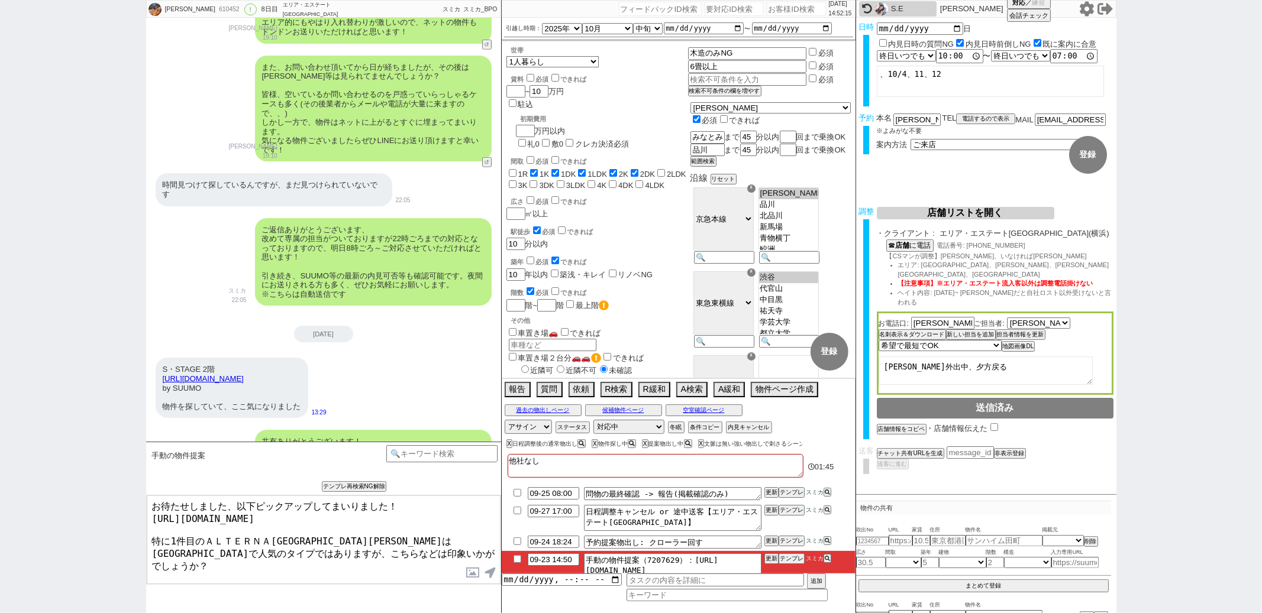
type textarea "お待たせしました、以下ピックアップしてまいりました！ https://tools.sumika.live/pages/7bc5vk9 特に1件目のＡＬＴＥＲＮ…"
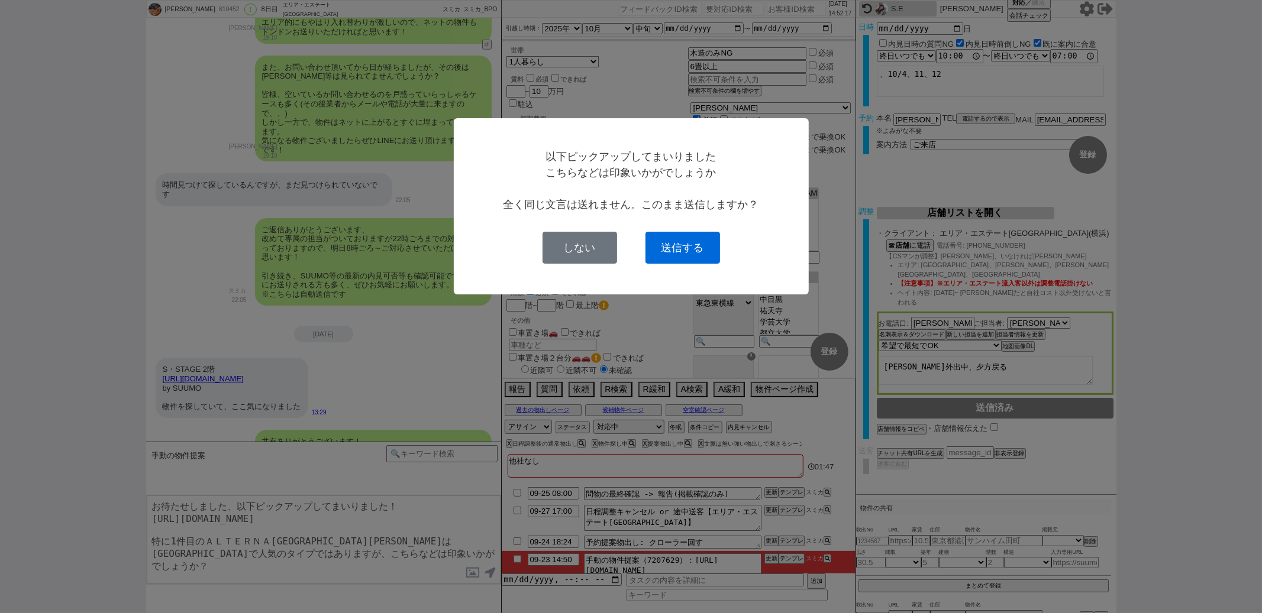
click at [675, 252] on button "送信する" at bounding box center [682, 248] width 75 height 32
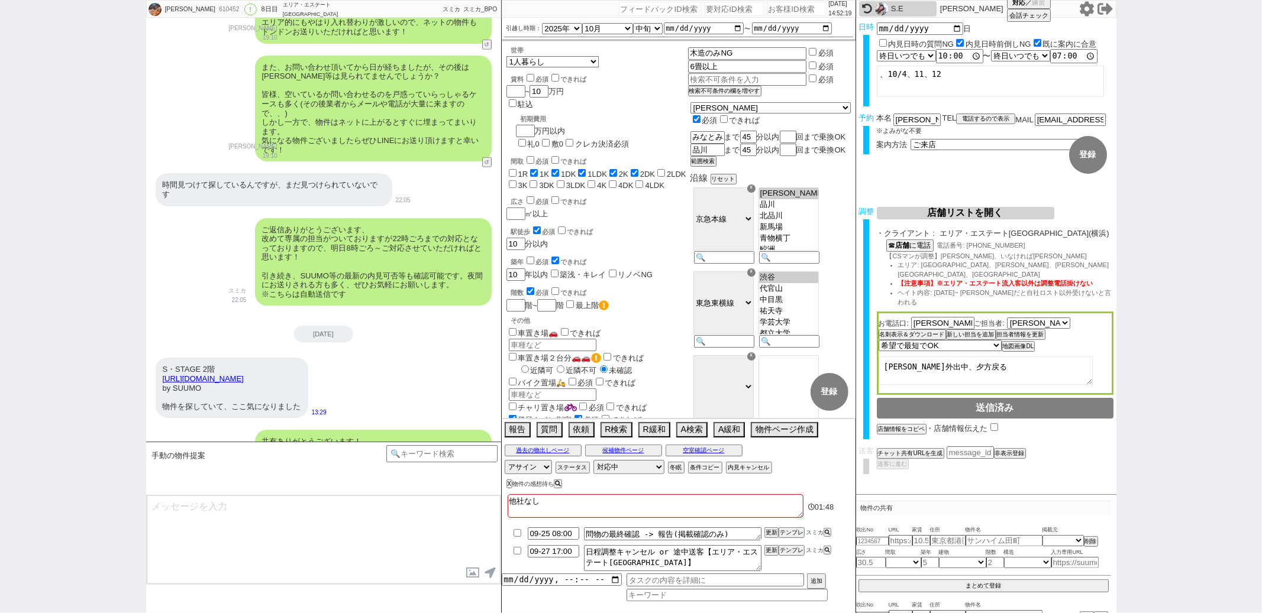
scroll to position [12185, 0]
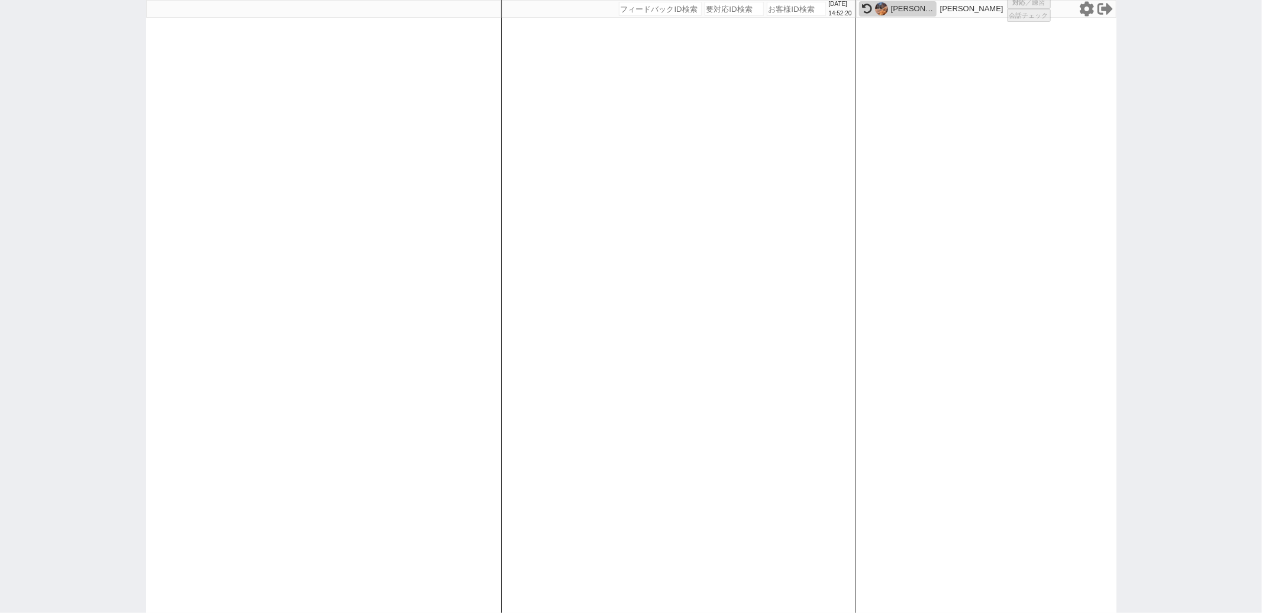
select select "1"
select select "6"
select select "2"
select select "5"
select select
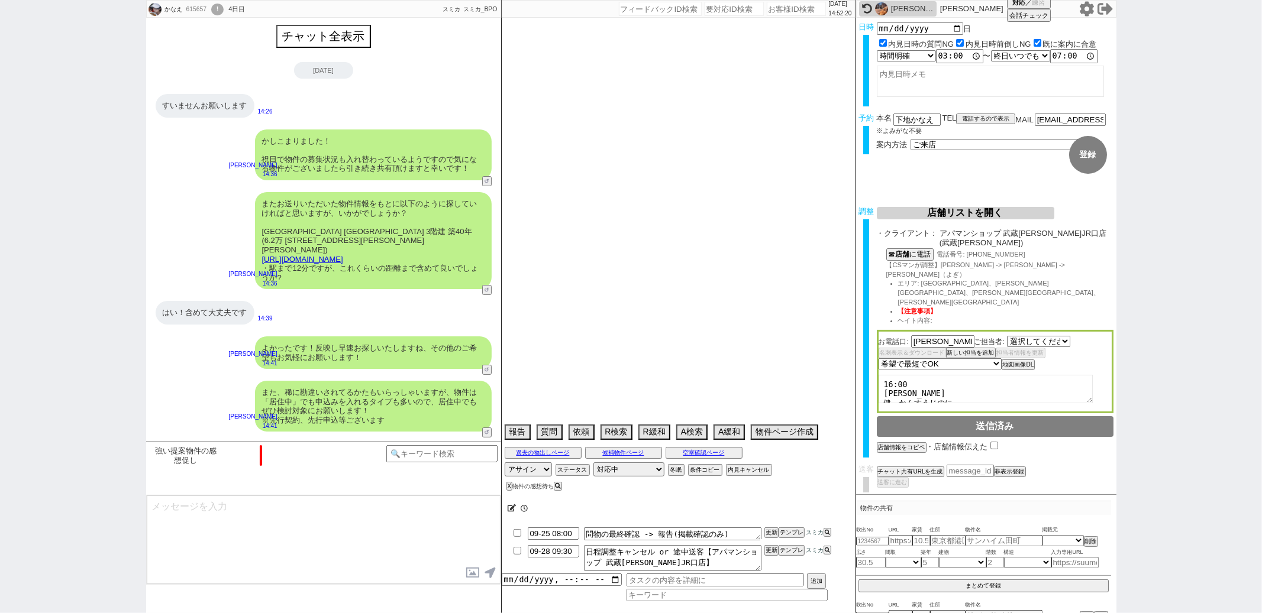
select select "15"
select select "0"
select select "53"
select select "15"
select select "508"
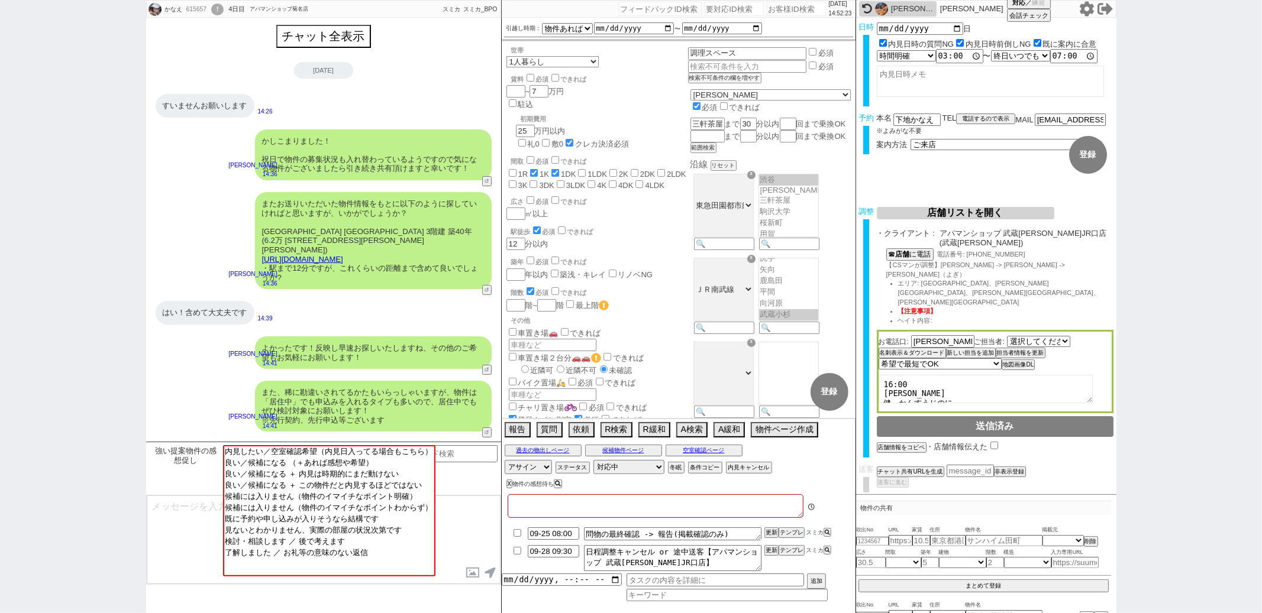
type textarea "他社なし ユニットバス キッチン狭いのが不満、年内で11月引っ越しが理想 正社員勤務、神奈川方面の紹介になるOK"
select select "2838"
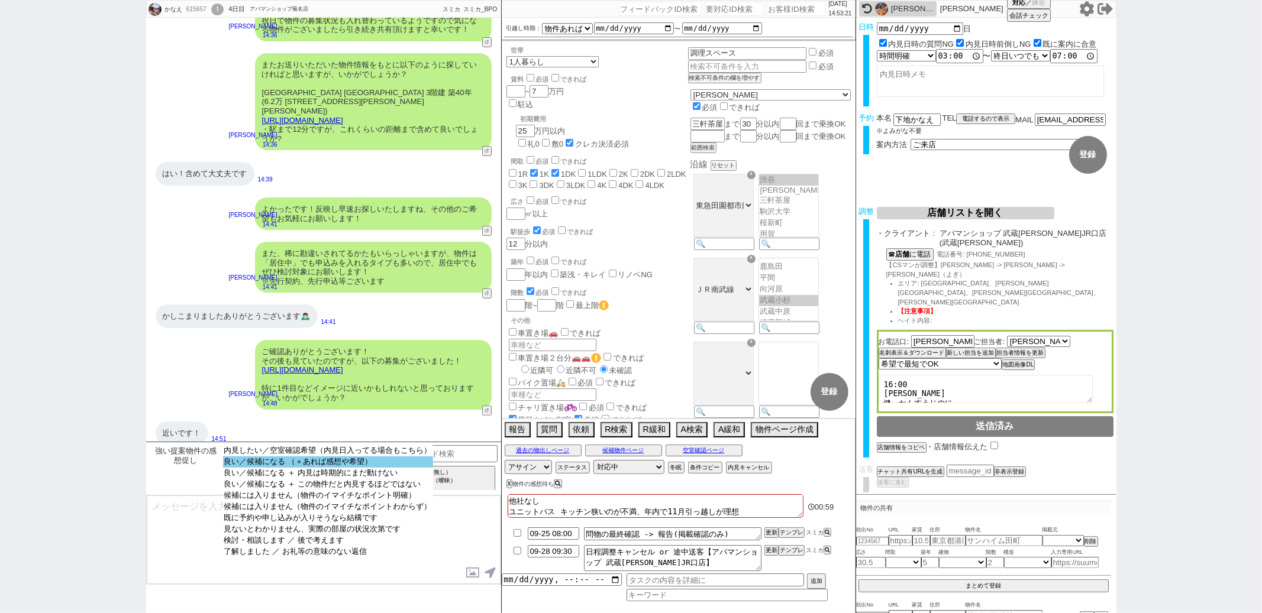
select select "良い／候補になる （＋あれば感想や希望）"
click at [351, 464] on option "良い／候補になる （＋あれば感想や希望）" at bounding box center [328, 462] width 210 height 11
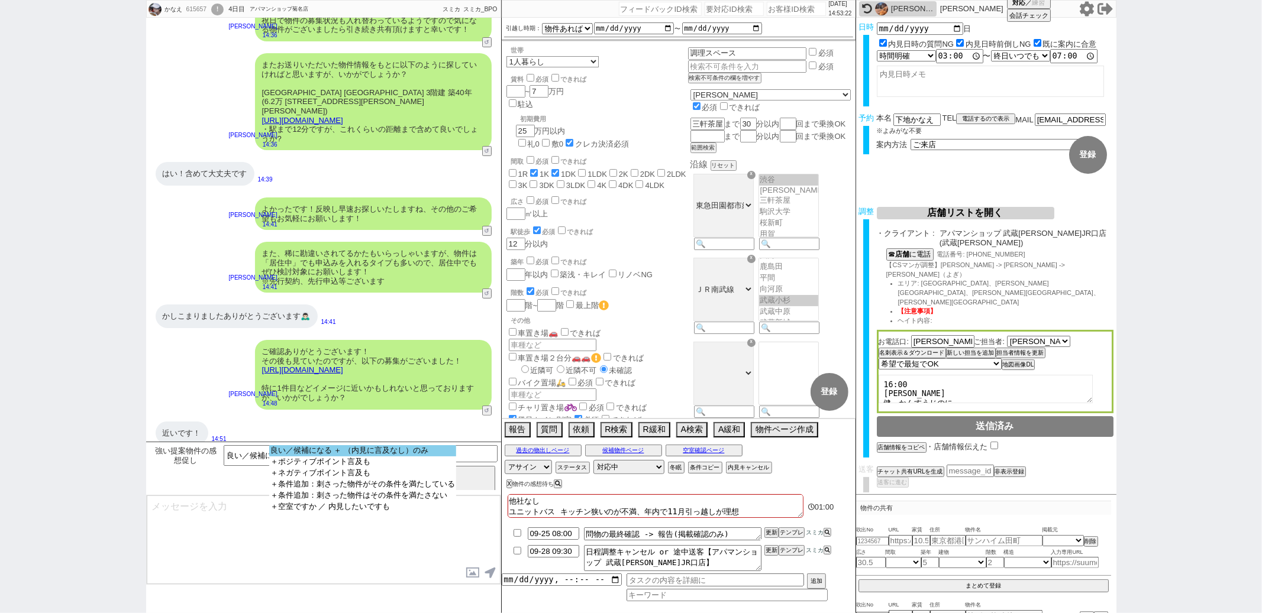
select select "良い／候補になる ＋ （内見に言及なし）のみ"
click at [354, 454] on option "良い／候補になる ＋ （内見に言及なし）のみ" at bounding box center [362, 450] width 187 height 11
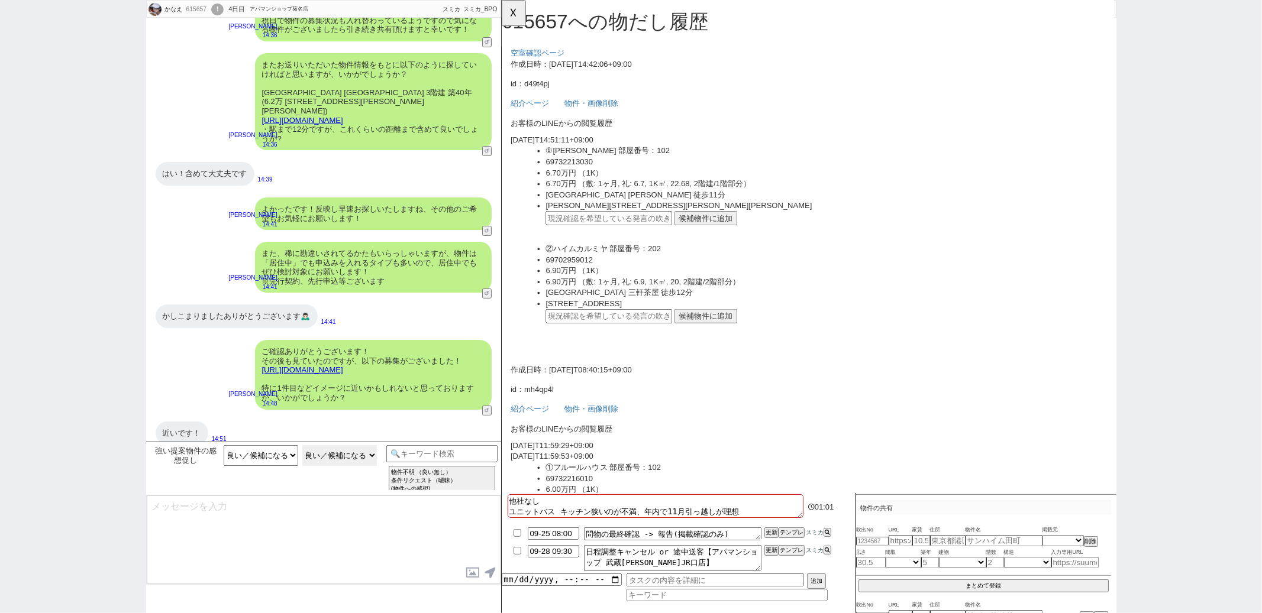
scroll to position [0, 0]
click at [719, 232] on button "候補物件に追加" at bounding box center [720, 234] width 67 height 15
type textarea "かしこまりました、こちらも候補に入れて動いてまいりますね！"
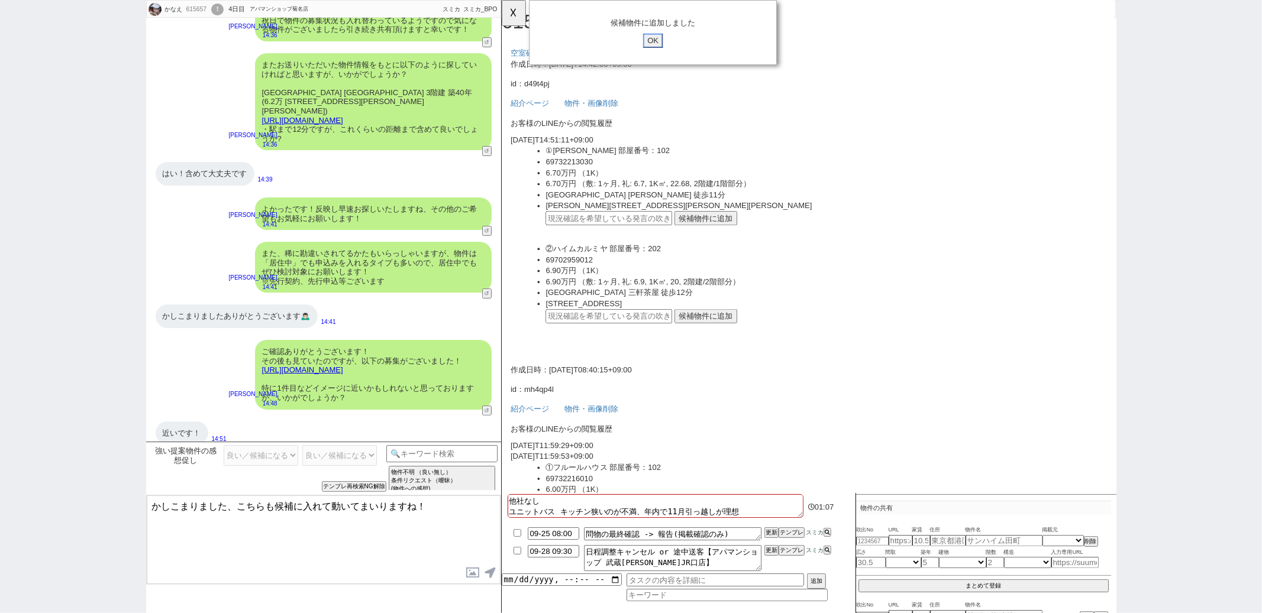
click at [661, 49] on input "OK" at bounding box center [663, 43] width 21 height 15
click at [527, 108] on link "紹介ページ" at bounding box center [539, 110] width 56 height 9
click at [199, 424] on div "近いです！" at bounding box center [182, 434] width 53 height 24
click at [414, 534] on textarea "かしこまりました、こちらも候補に入れて動いてまいりますね！" at bounding box center [324, 540] width 354 height 89
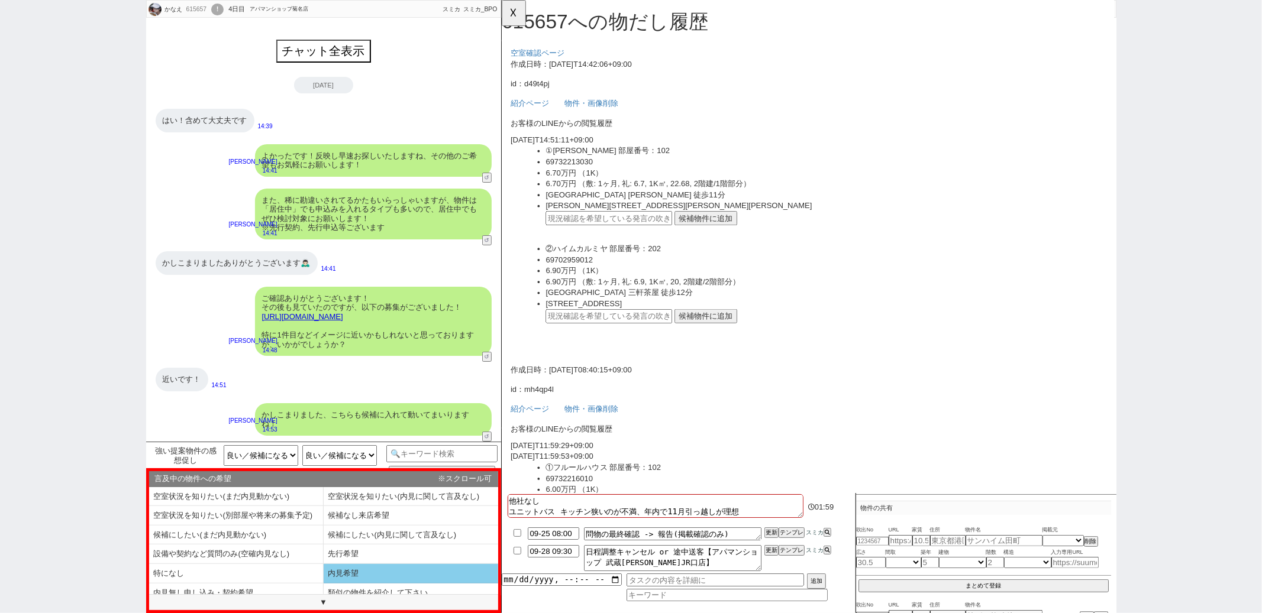
click at [370, 573] on li "内見希望" at bounding box center [411, 574] width 175 height 20
select select "内見希望"
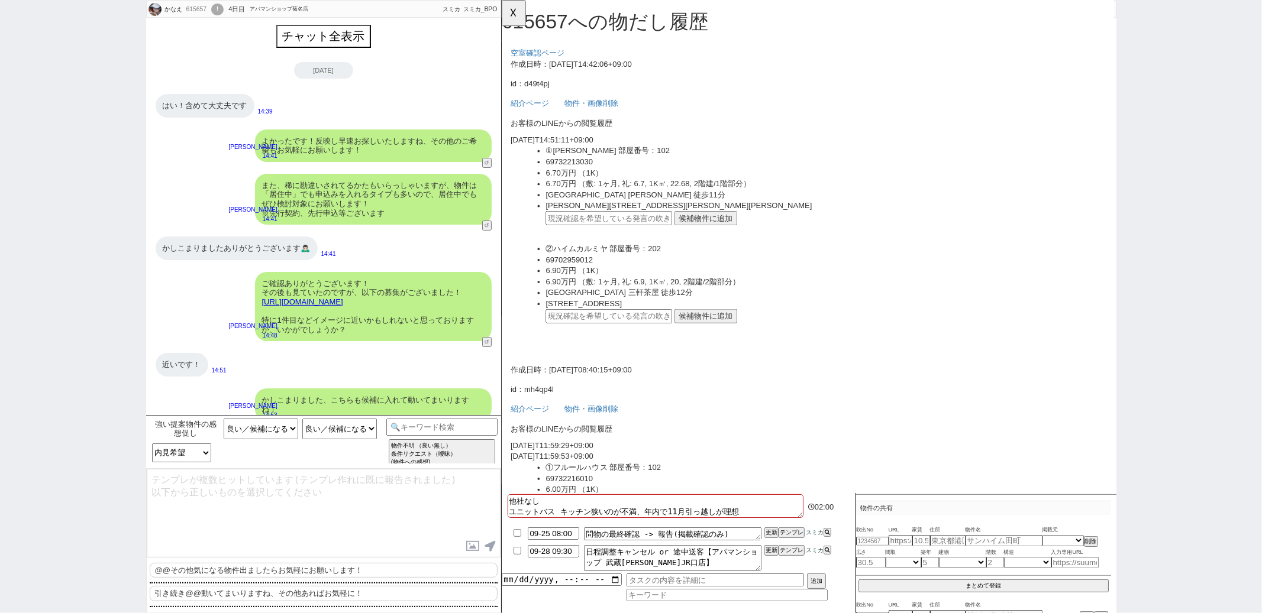
click at [312, 589] on p "引き続き@@動いてまいりますね、その他あればお気軽に！" at bounding box center [324, 593] width 348 height 15
type textarea "引き続き動いてまいりますね、その他あればお気軽に！"
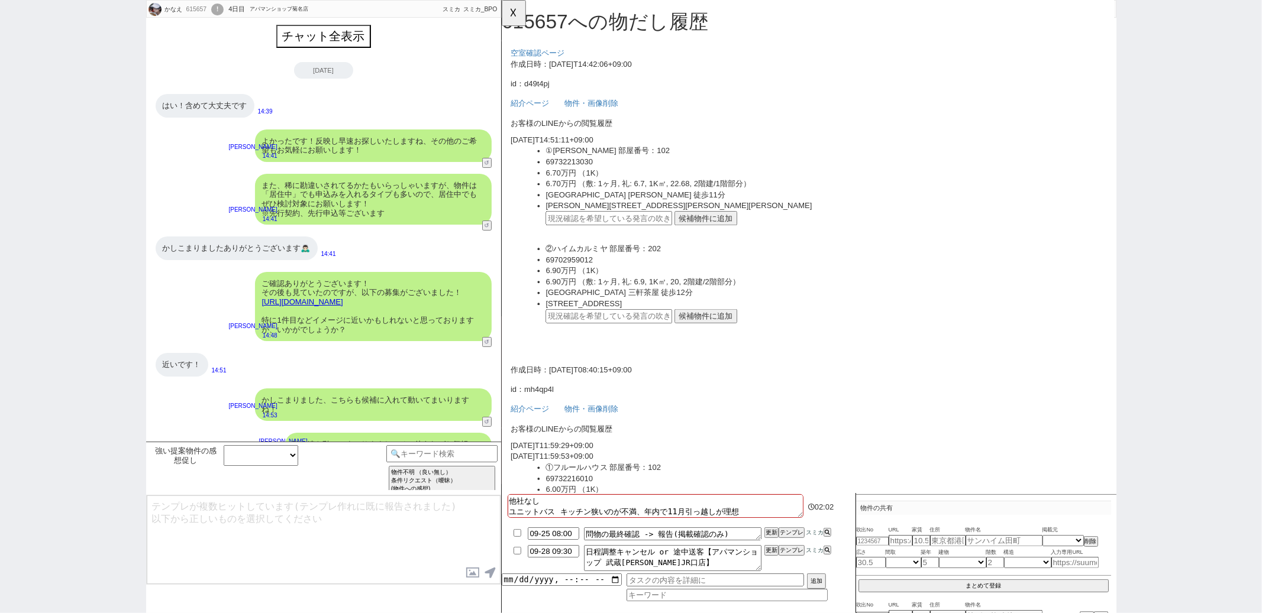
scroll to position [12, 0]
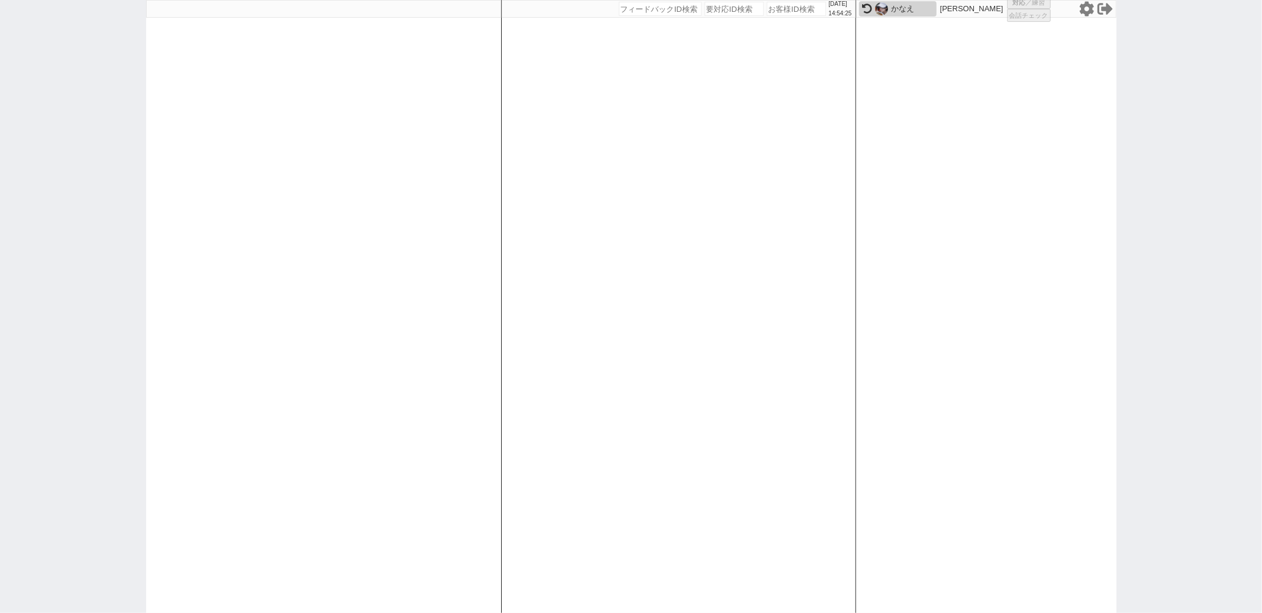
select select
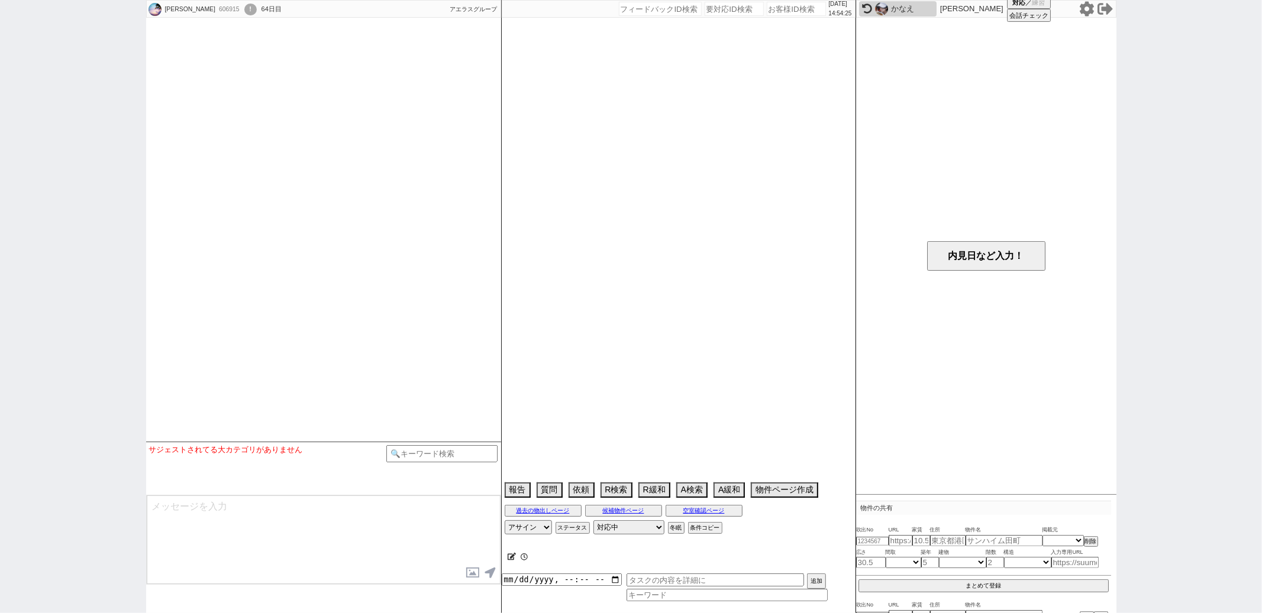
select select "15"
select select "0"
select select "70"
select select "1697"
select select "67"
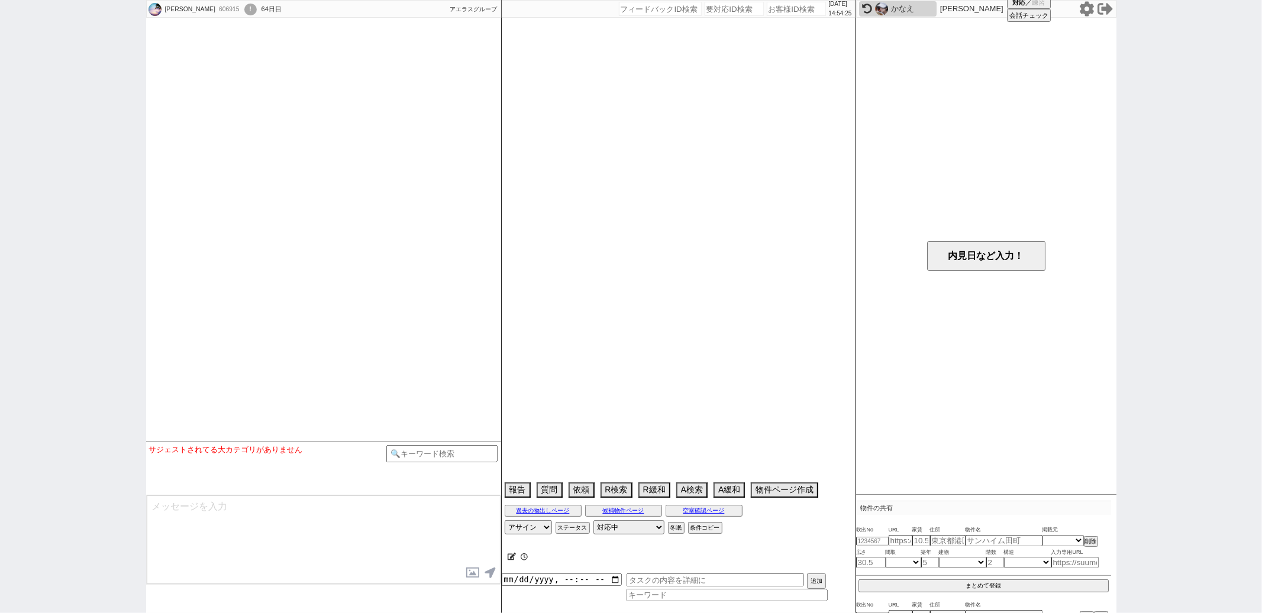
select select "69"
select select "1665"
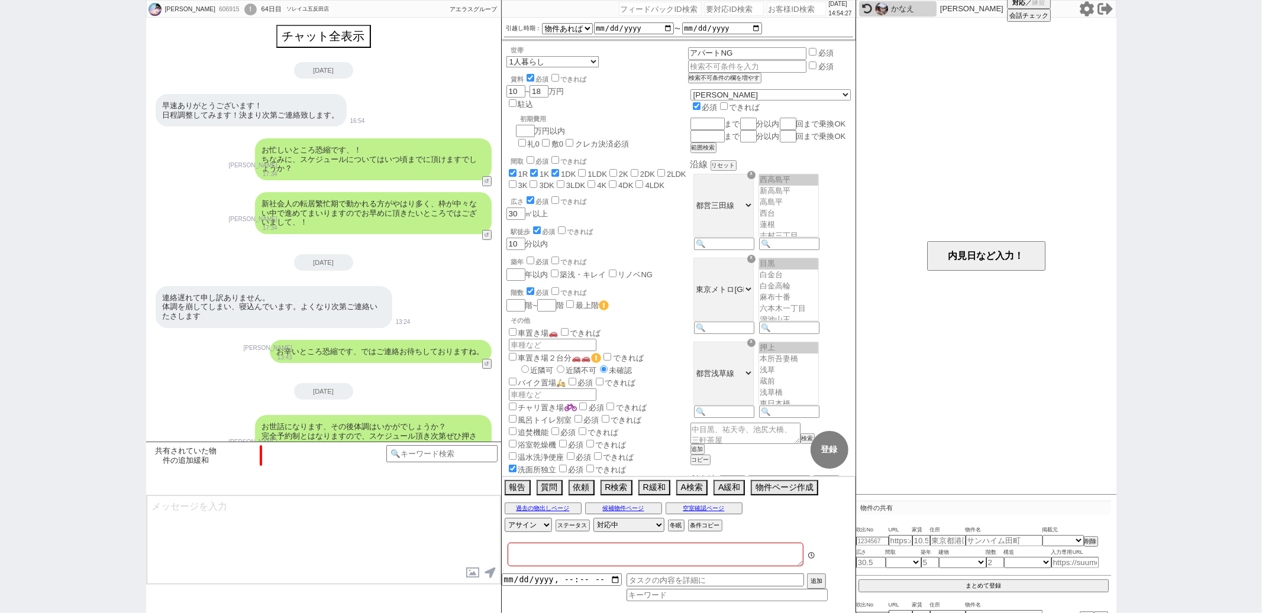
type textarea "三田聖坂ガーデンレジデンス、2番手→いい物件が出たらキャンセル"
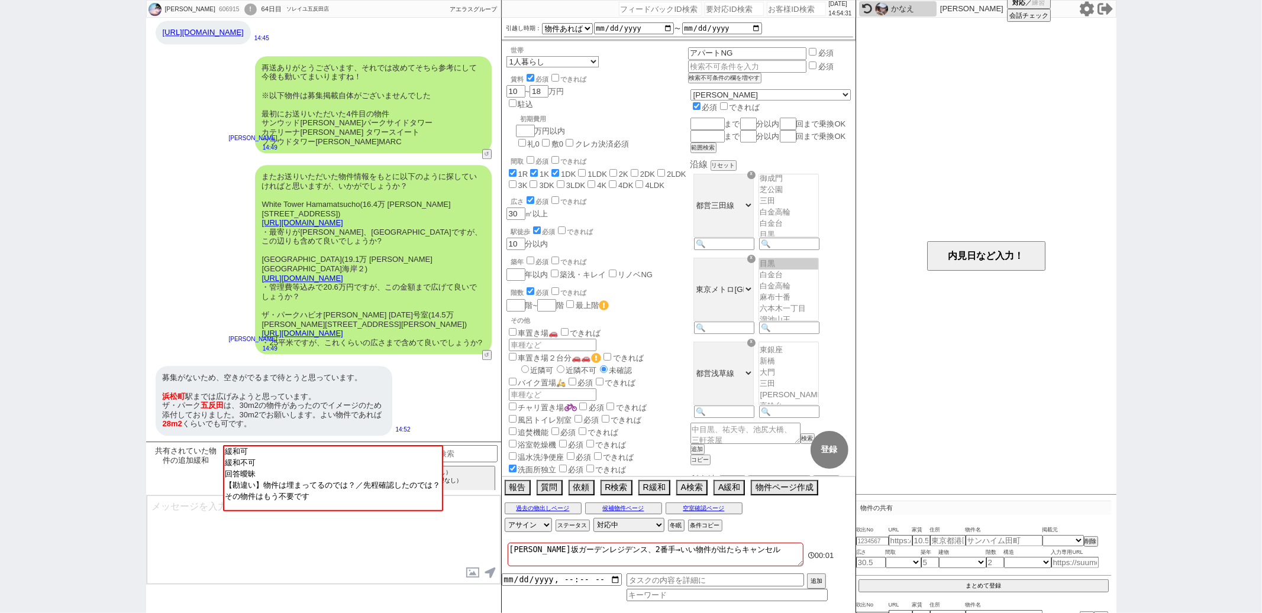
scroll to position [99, 0]
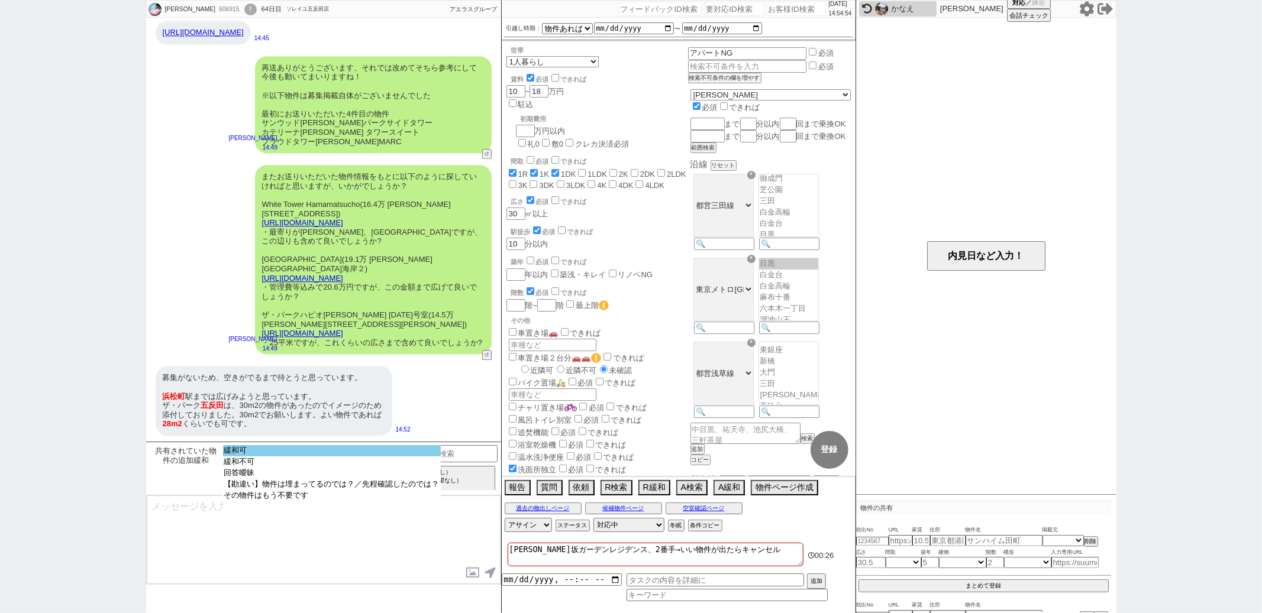
select select "緩和可"
click at [312, 447] on option "緩和可" at bounding box center [332, 450] width 218 height 11
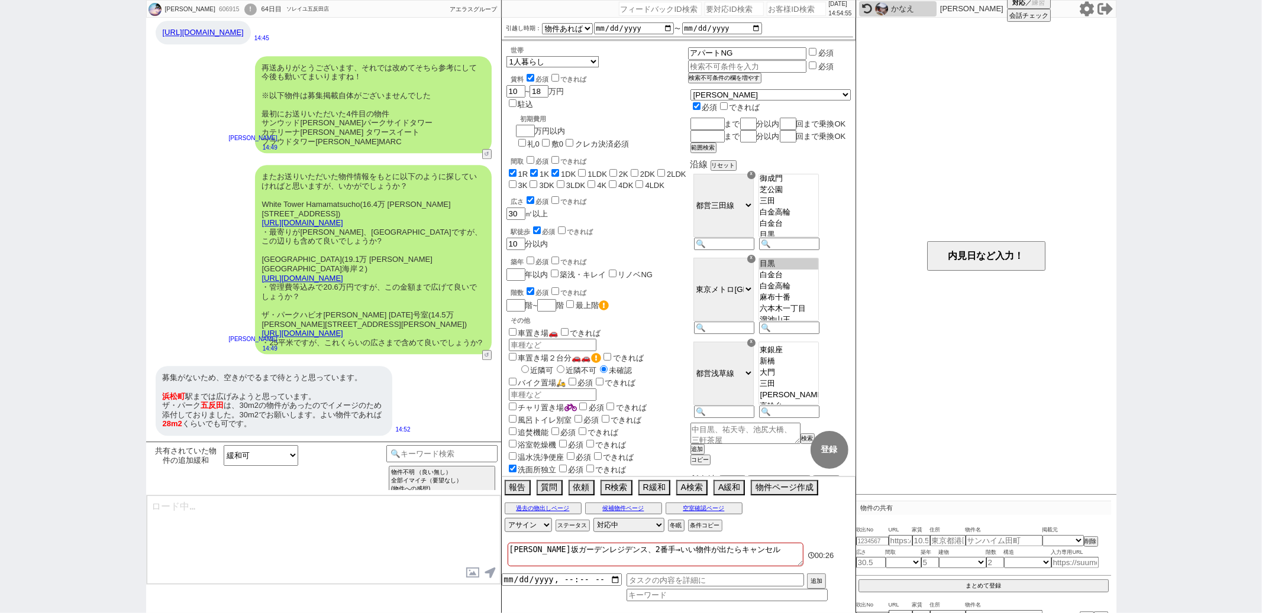
type textarea "よかったです！反映し早速お探しいたしますね、その他のご希望もお気軽にお願いします！"
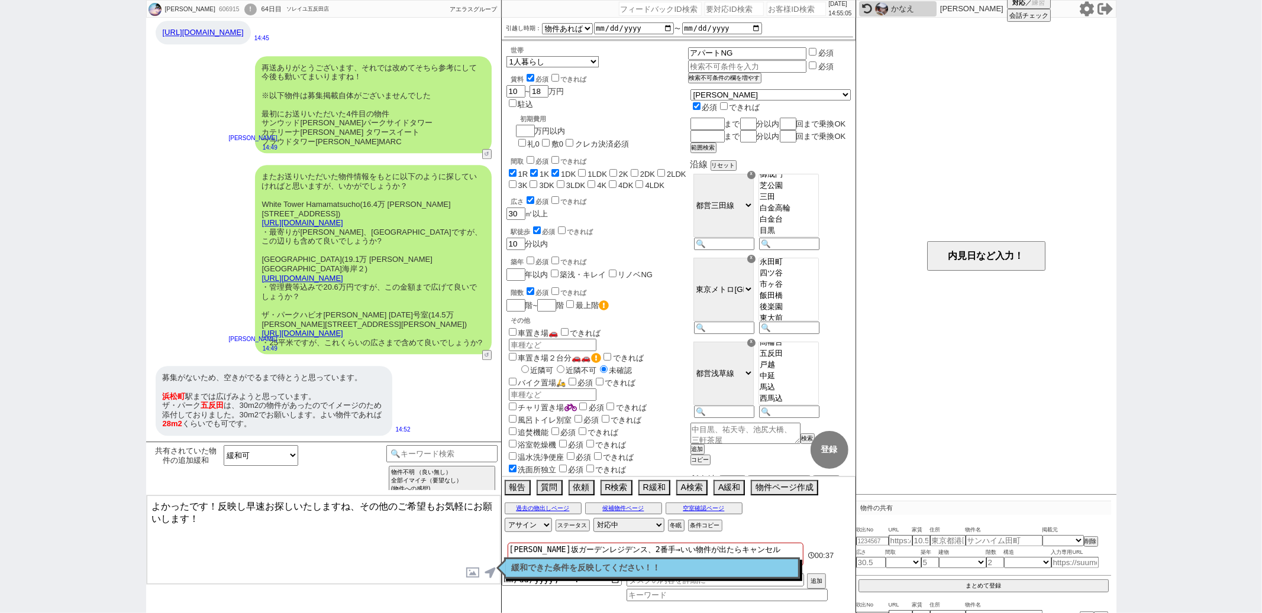
scroll to position [53, 0]
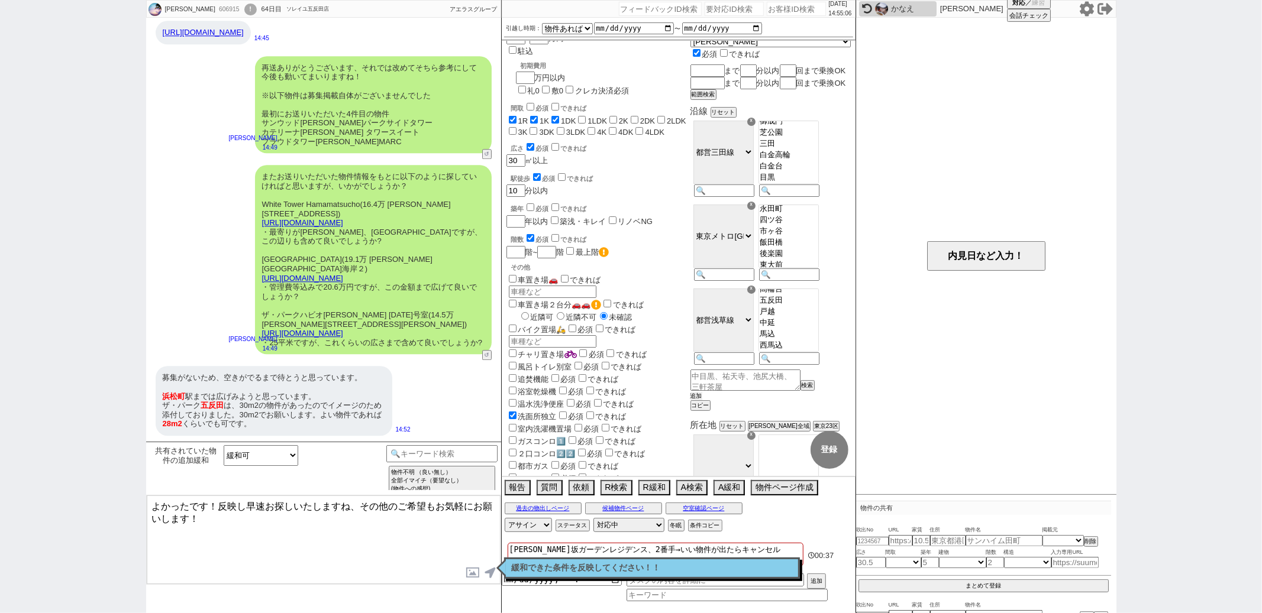
click at [702, 400] on button "追加" at bounding box center [696, 396] width 12 height 8
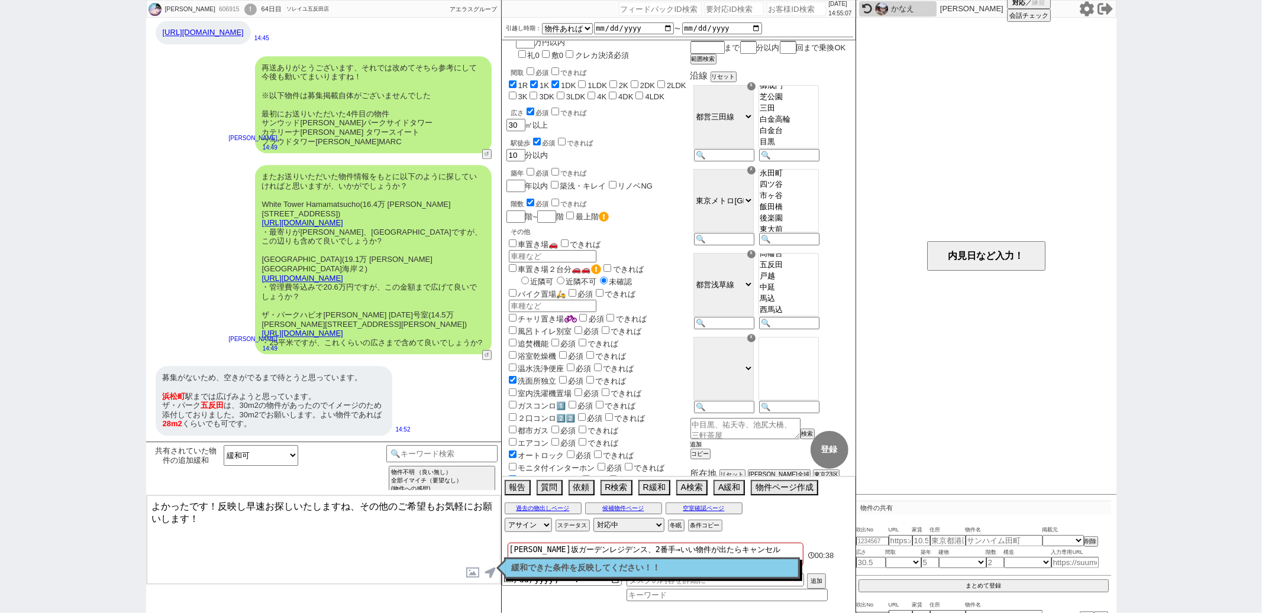
scroll to position [105, 0]
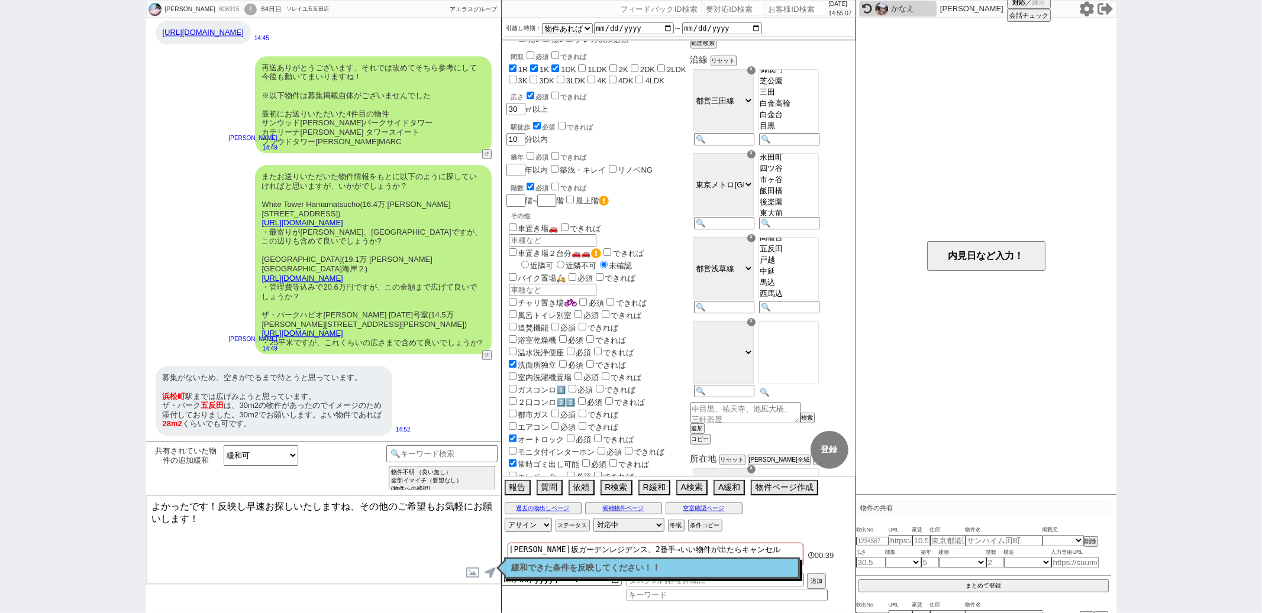
click at [802, 398] on input at bounding box center [788, 392] width 58 height 10
type input "浜"
type input "浜松町"
select select "23"
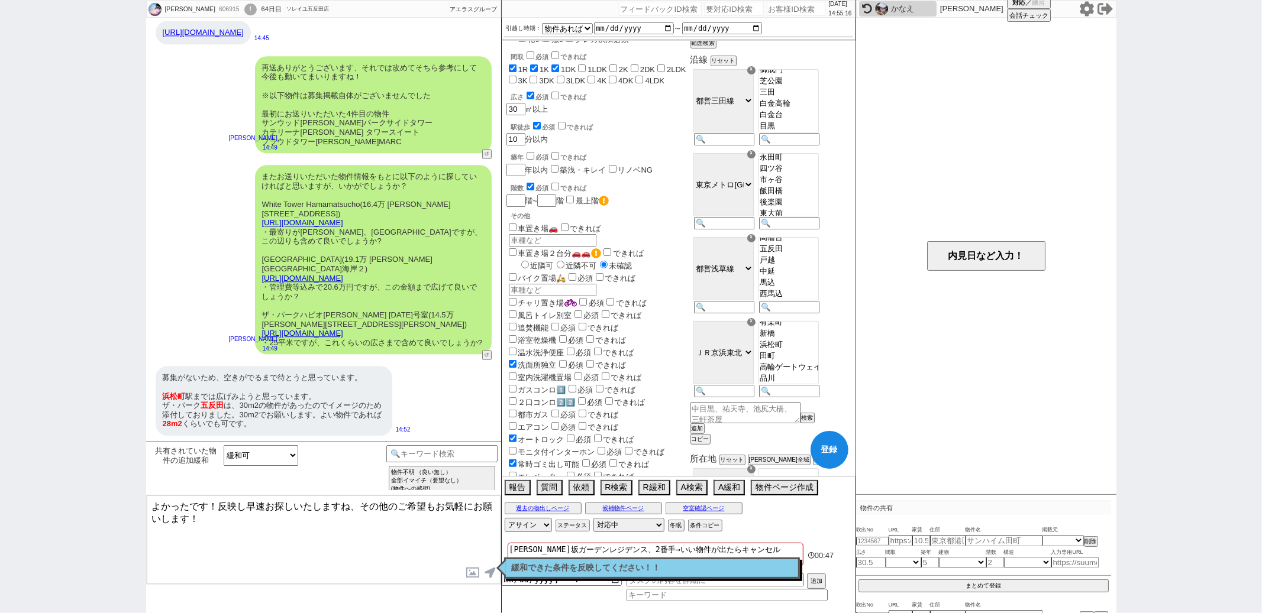
click at [688, 396] on div "２口コンロ2️⃣2️⃣ 必須 できれば" at bounding box center [597, 402] width 182 height 12
click at [208, 506] on textarea "よかったです！反映し早速お探しいたしますね、その他のご希望もお気軽にお願いします！" at bounding box center [324, 540] width 354 height 89
type textarea "かしこまりました！感想の方は反映し早速お探しいたしますね、その他のご希望もお気軽にお願いします！"
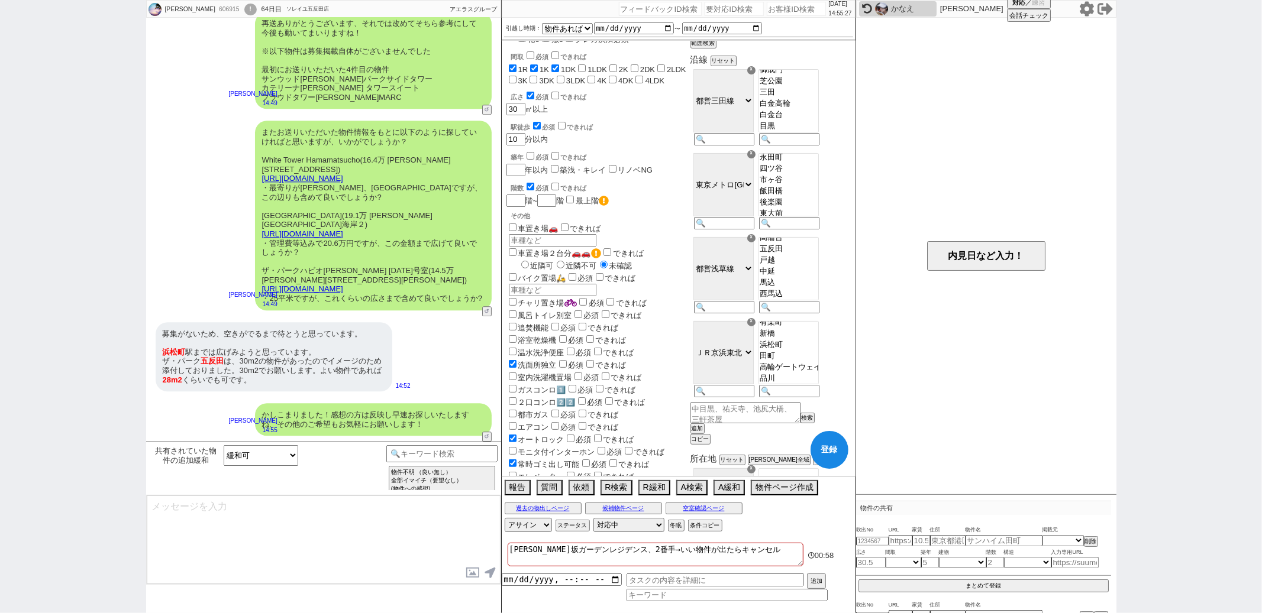
scroll to position [2481, 0]
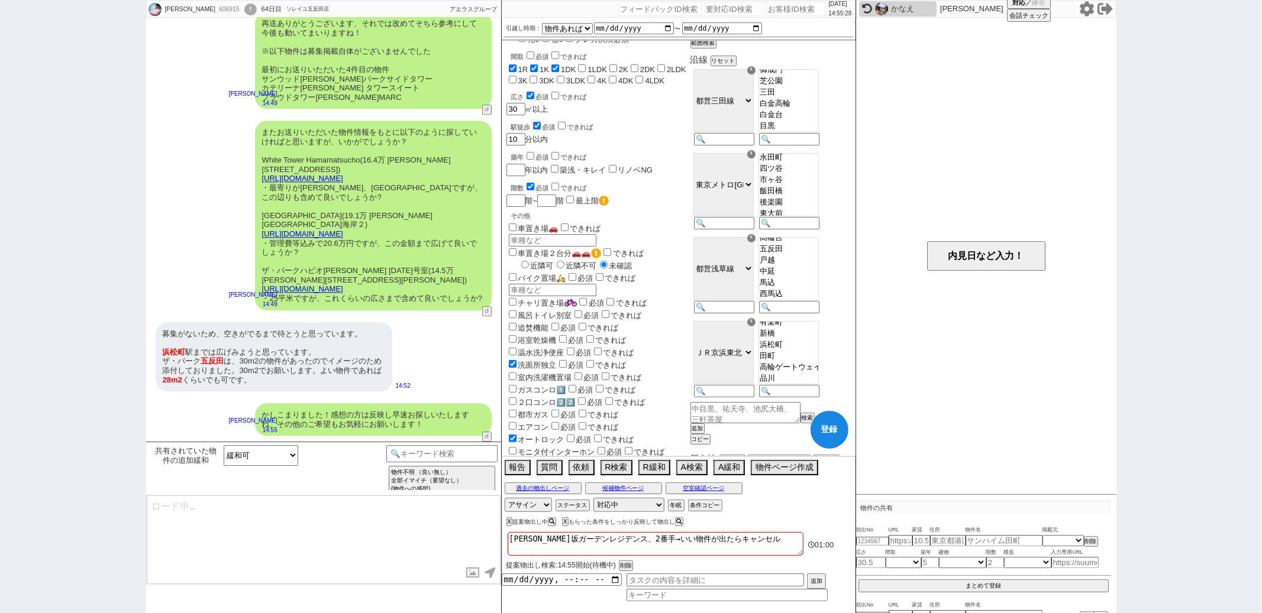
type textarea "また、稀に勘違いされてるかたもいらっしゃいますが、物件は「居住中」でも申込みを入れるタイプも多いので、居住中でもぜひ検討対象にお願いします！ ※先行契約、先行…"
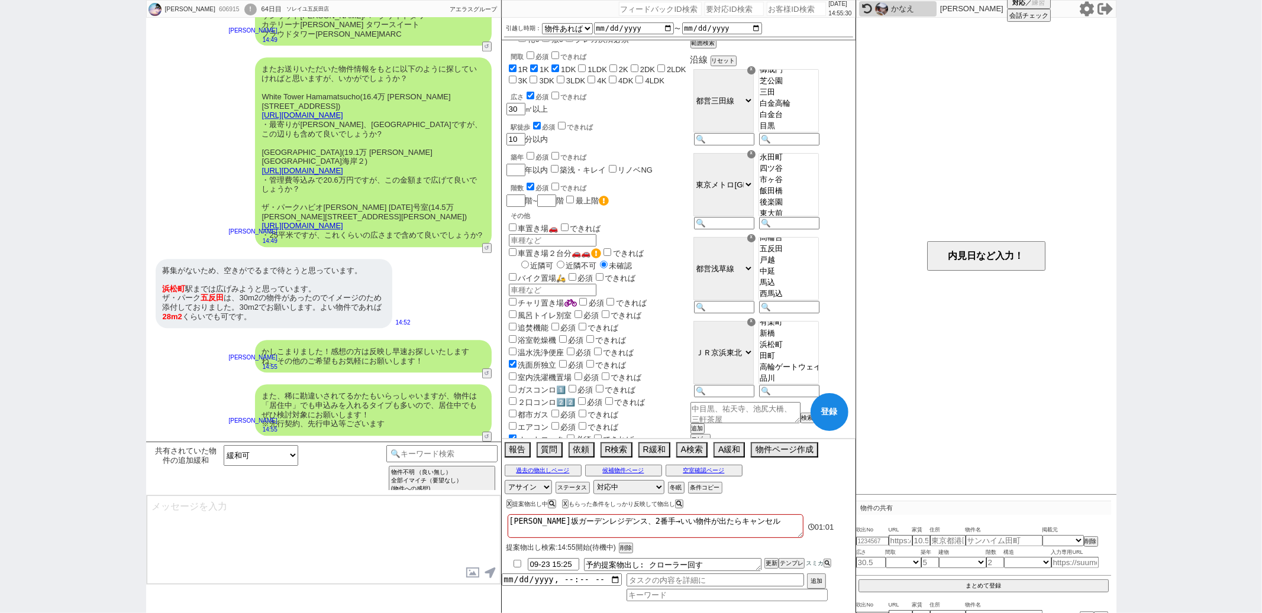
type textarea "@@この文字をクリック"
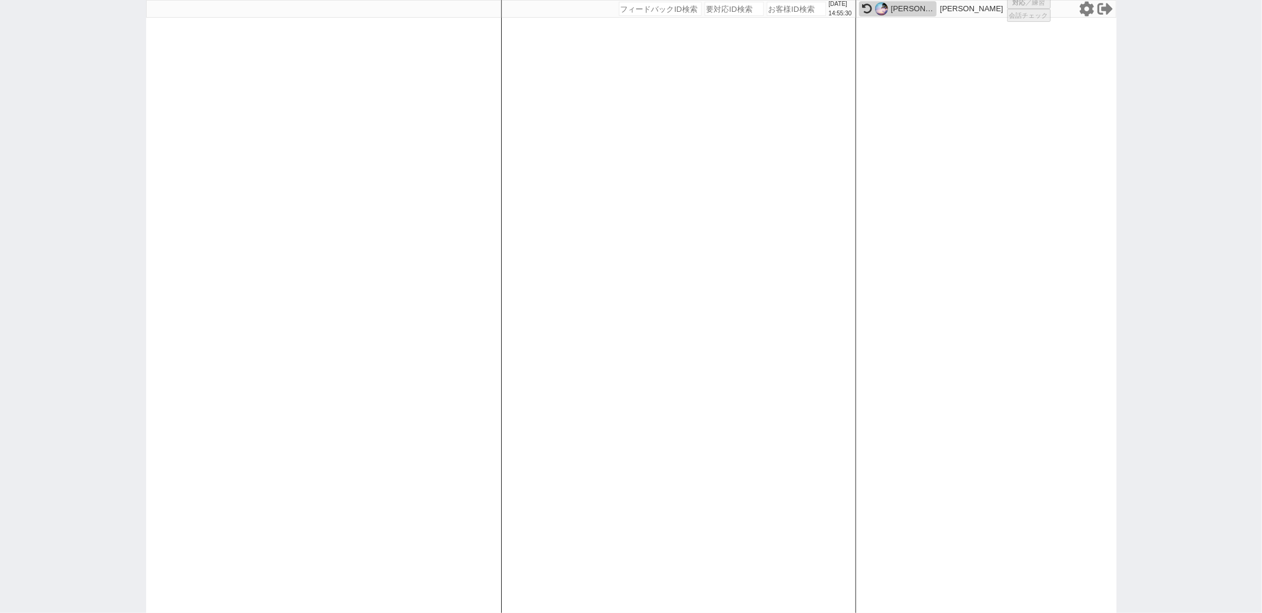
select select
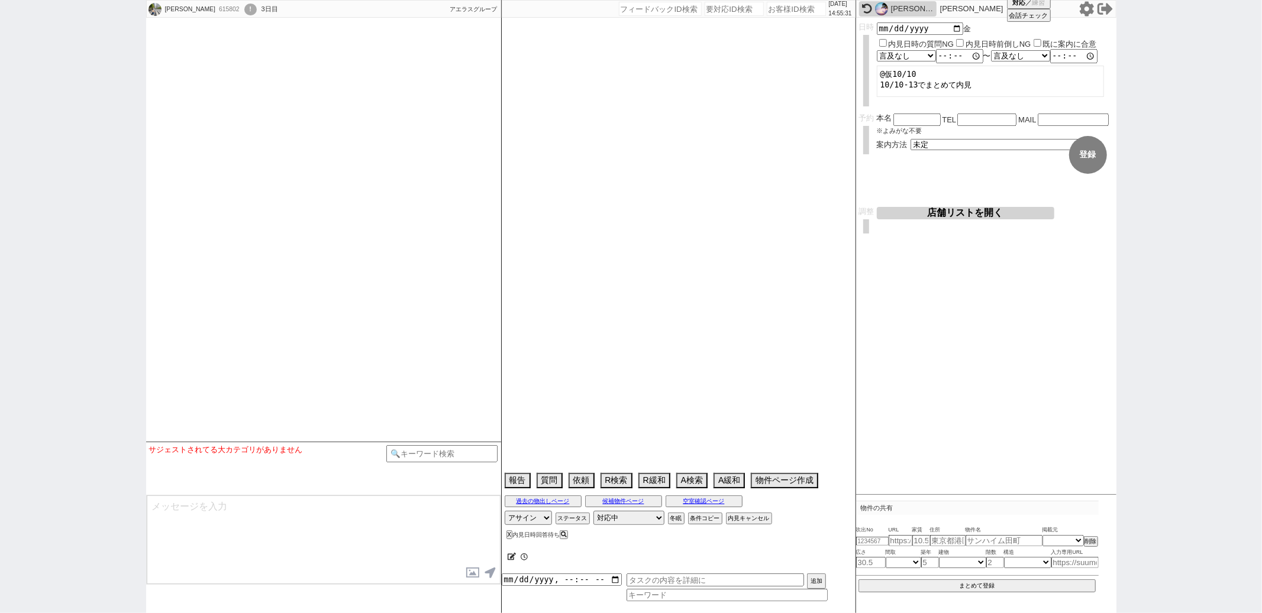
select select "2025"
select select "11"
select select "33"
select select "0"
select select "50"
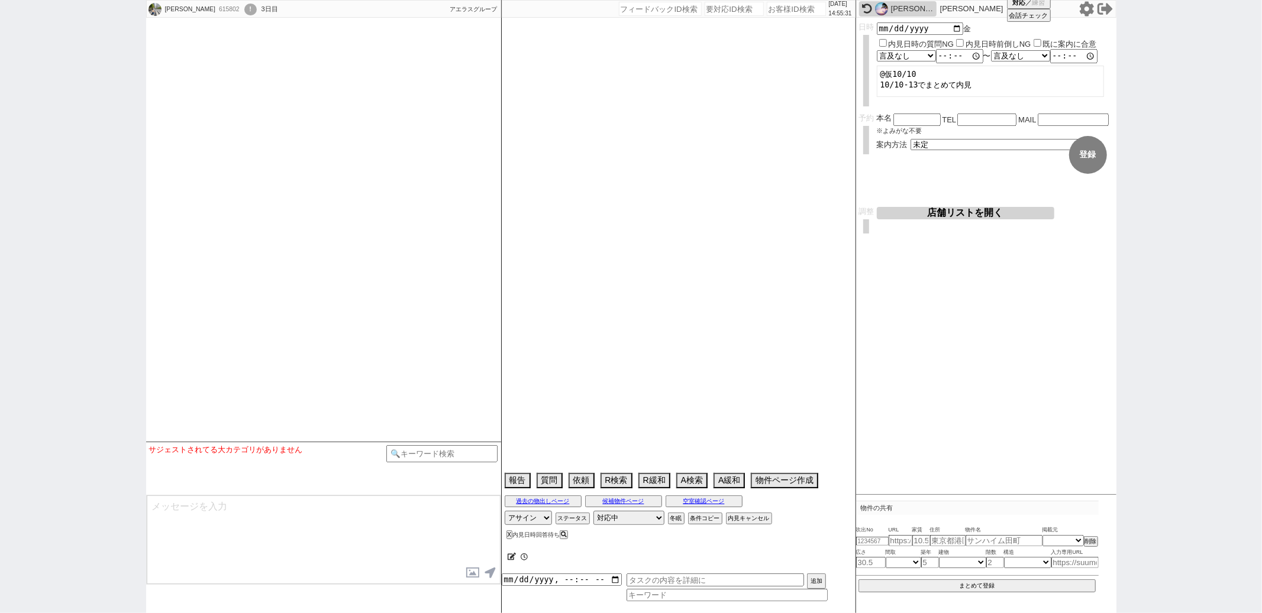
select select "53"
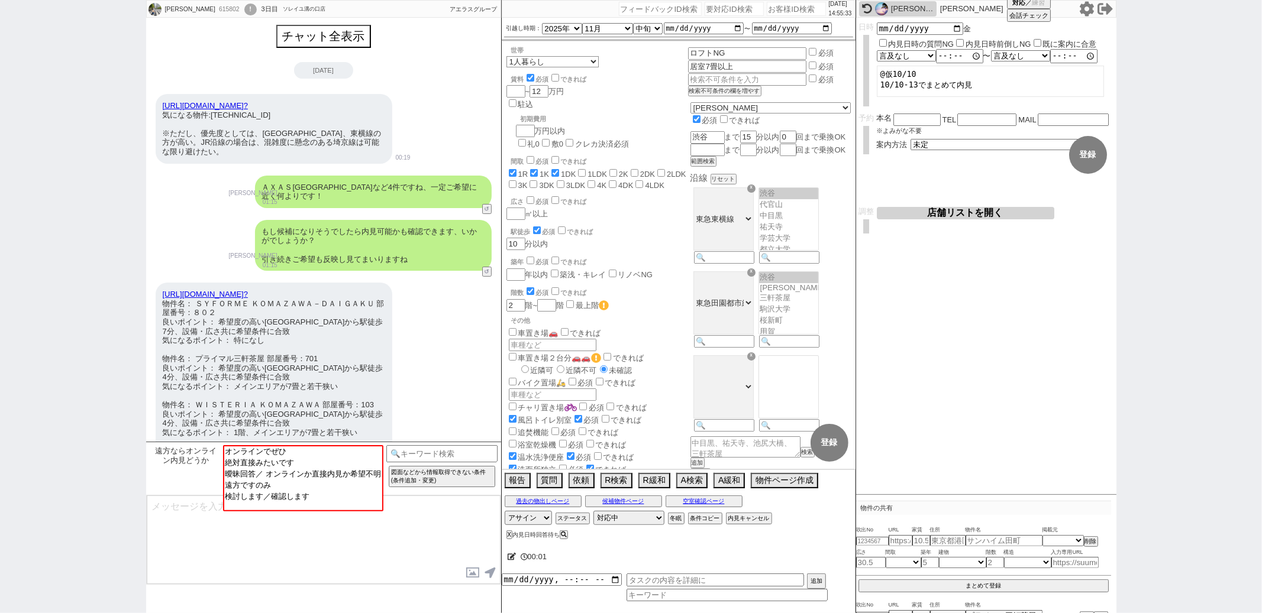
scroll to position [700, 0]
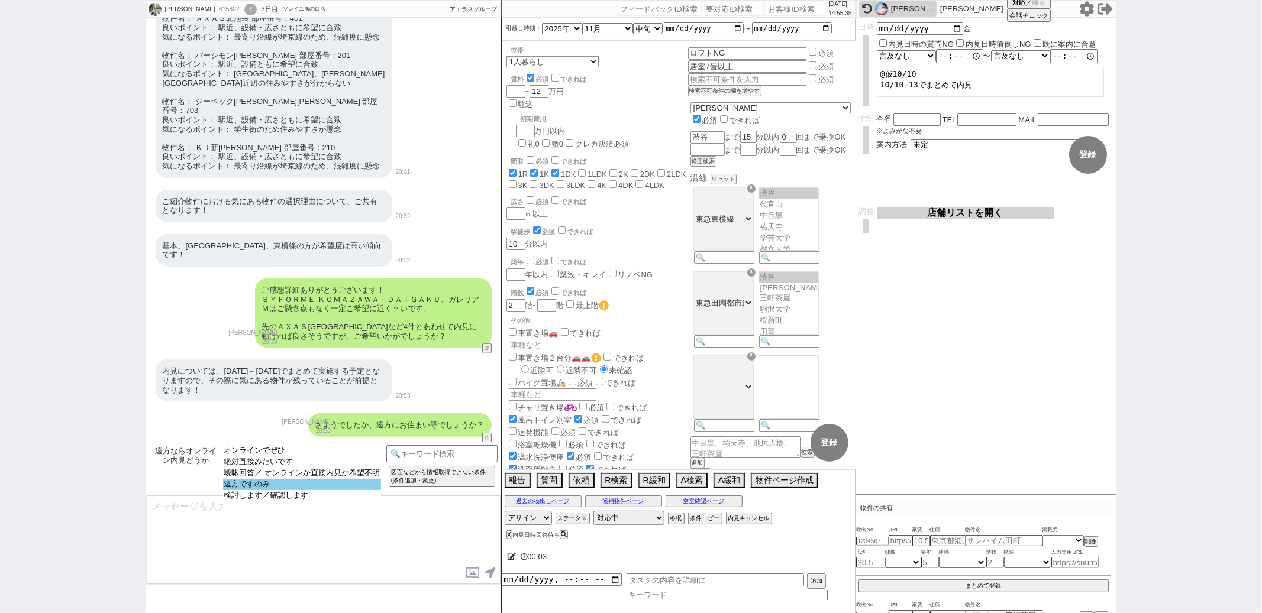
select select "遠方ですのみ"
click at [298, 488] on option "遠方ですのみ" at bounding box center [302, 484] width 159 height 11
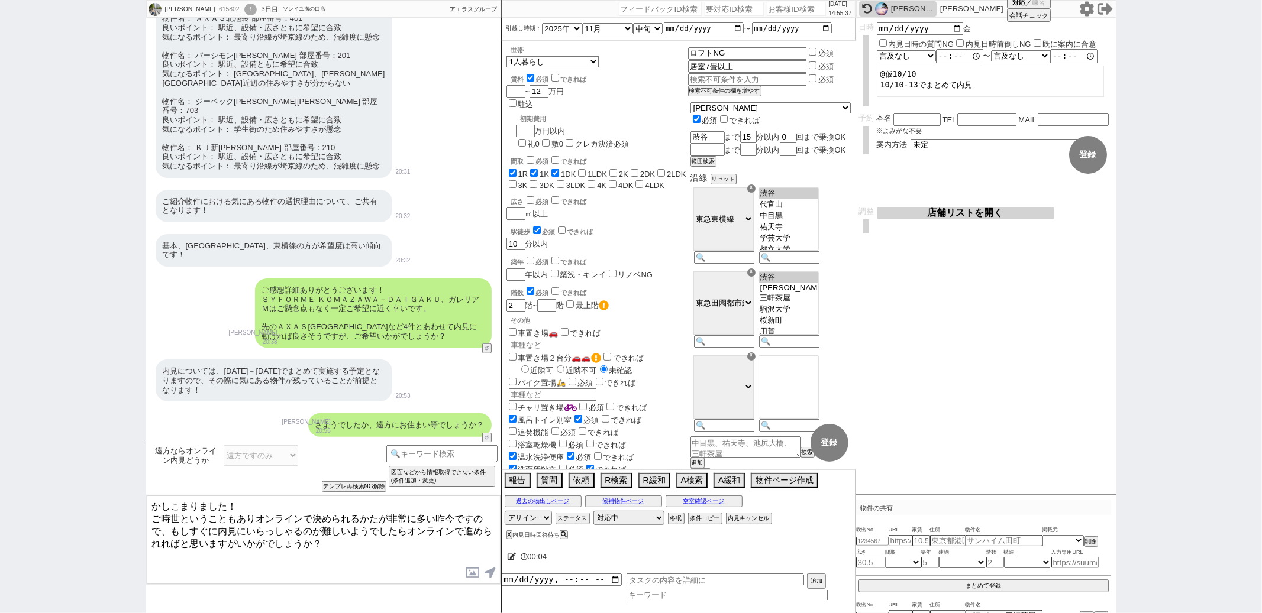
click at [263, 505] on textarea "かしこまりました！ ご時世ということもありオンラインで決められるかたが非常に多い昨今ですので、もしすぐに内見にいらっしゃるのが難しいようでしたらオンラインで進…" at bounding box center [324, 540] width 354 height 89
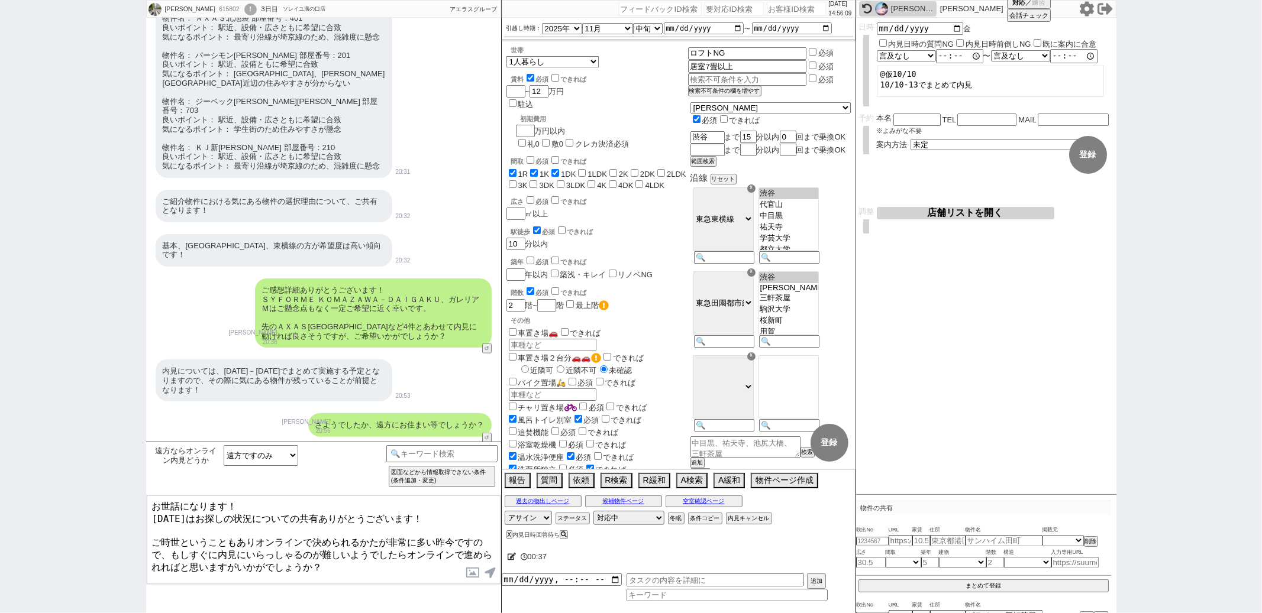
type textarea "お世話になります！ 昨日はお探しの状況についての共有ありがとうございます！ ご時世ということもありオンラインで決められるかたが非常に多い昨今ですので、もしすぐ…"
click at [409, 453] on input at bounding box center [442, 452] width 112 height 15
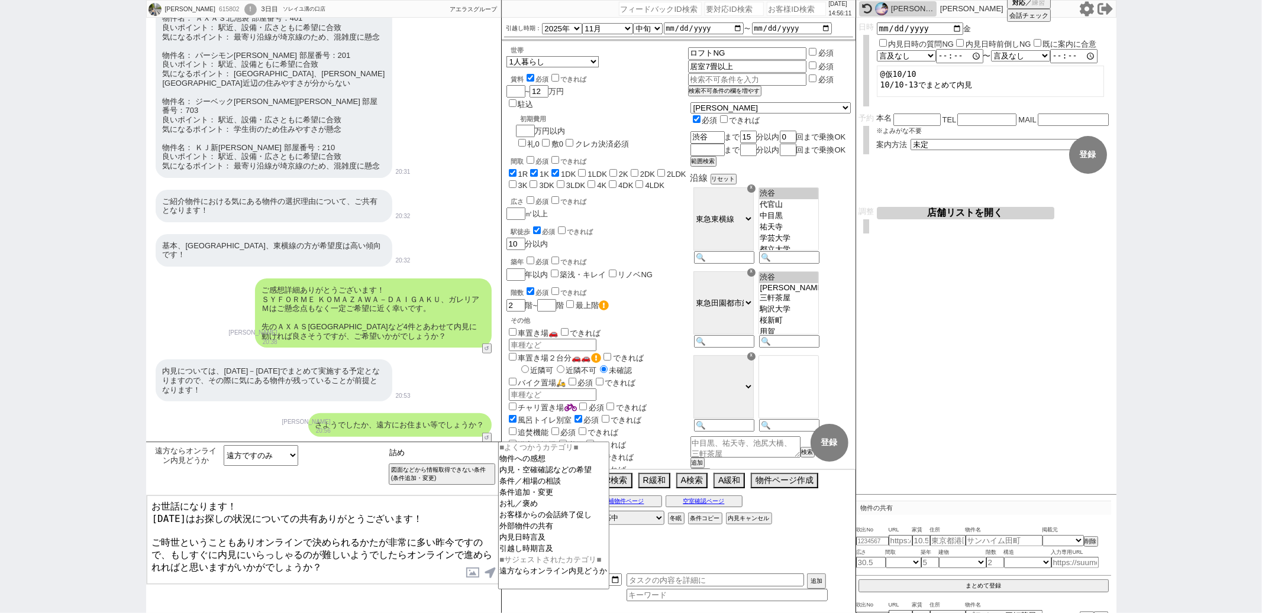
type input "詰め"
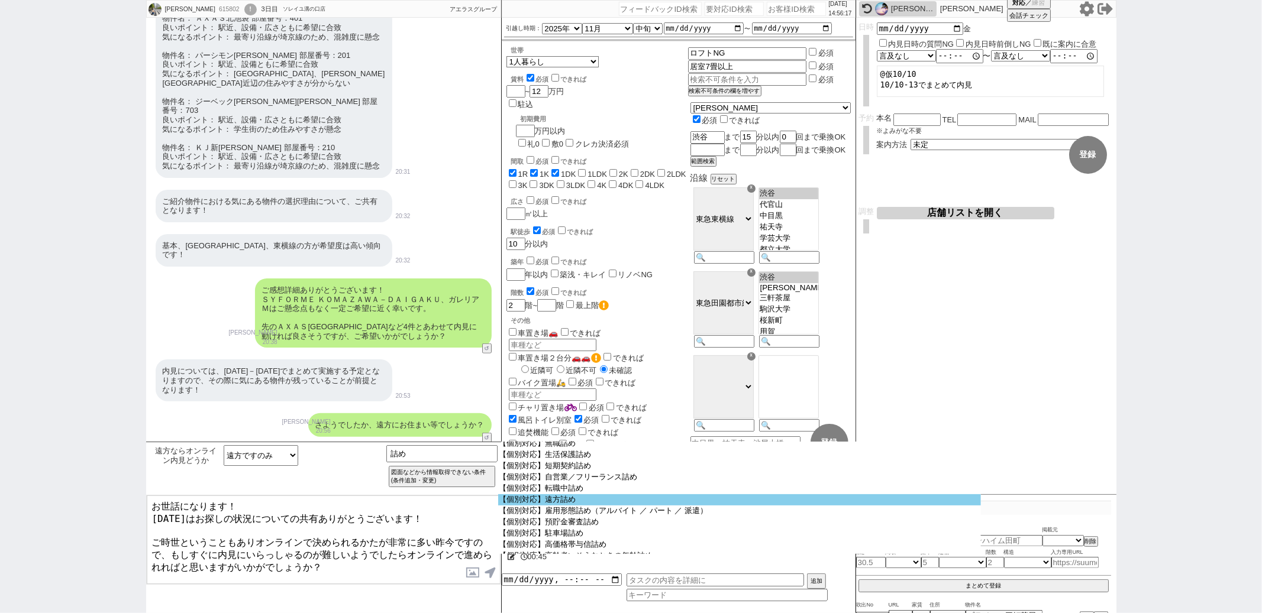
scroll to position [250, 0]
click at [558, 506] on option "【個別対応】遠方詰め" at bounding box center [739, 500] width 483 height 11
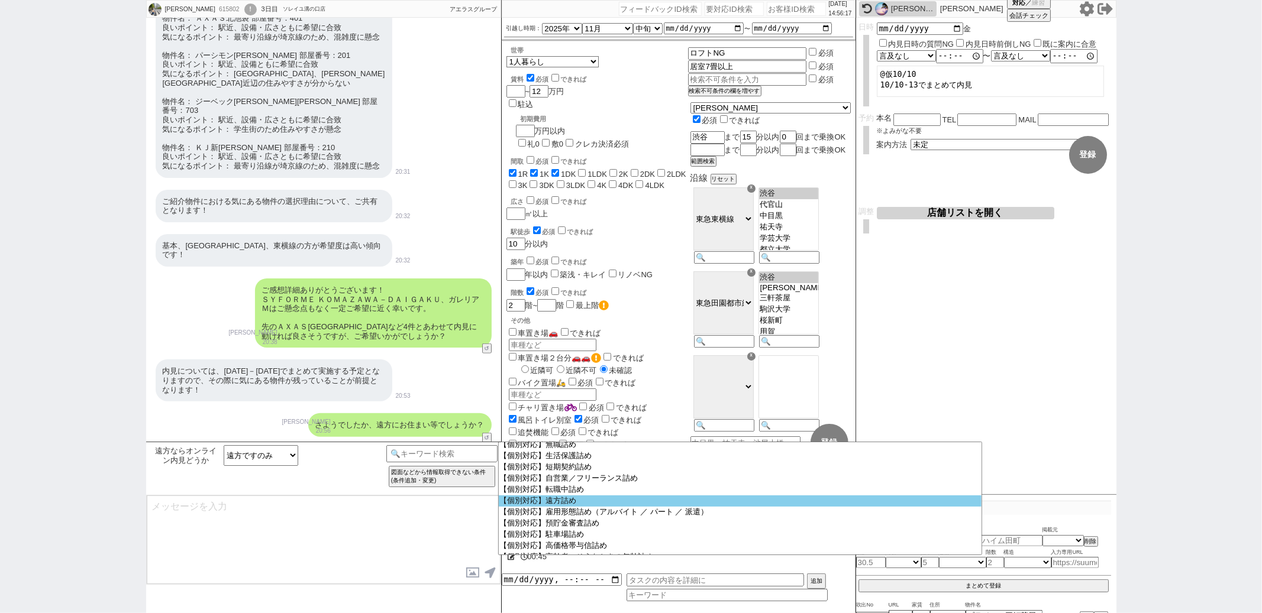
type textarea "@@【@@メッセージは打たず、以下やってください@@】@@ @@【@@遠方を詰めるため、 1. 遠方にチェック 2. 遠方が既にチェックされてたら詳細が入って…"
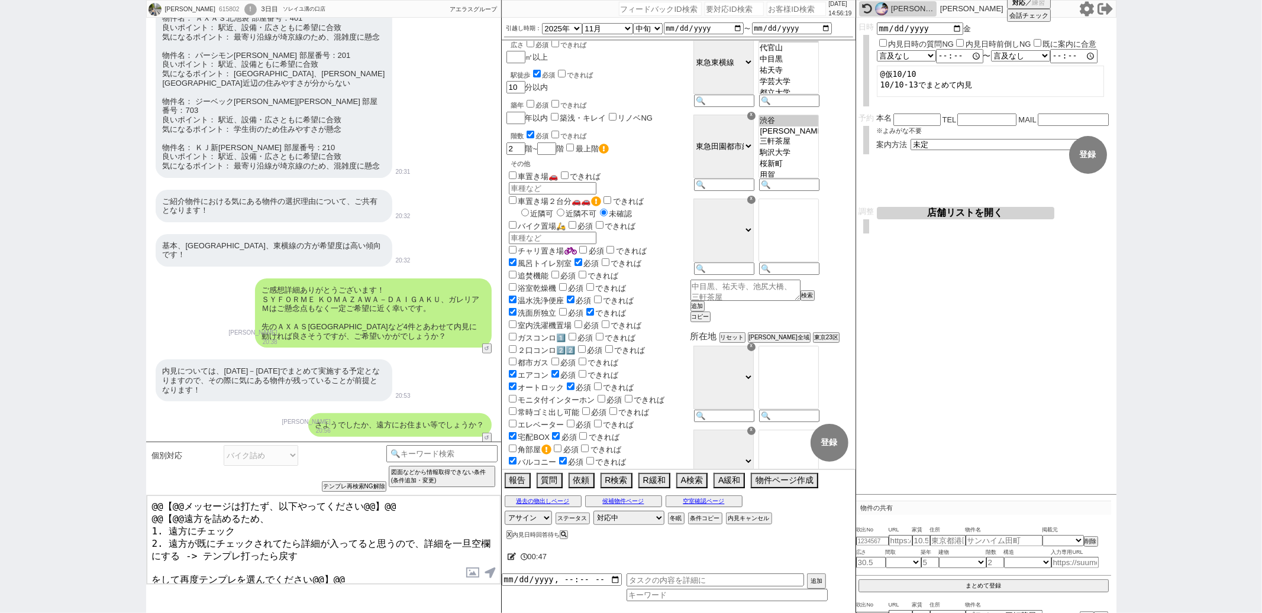
scroll to position [581, 0]
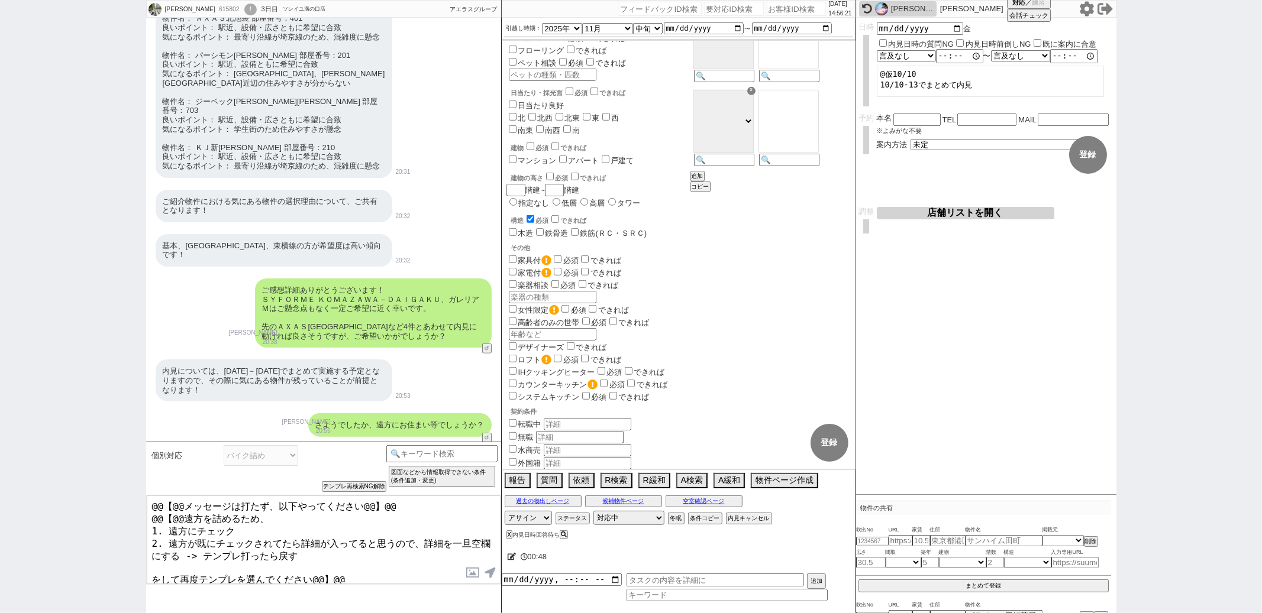
click at [511, 522] on input "遠方" at bounding box center [513, 526] width 8 height 8
checkbox input "true"
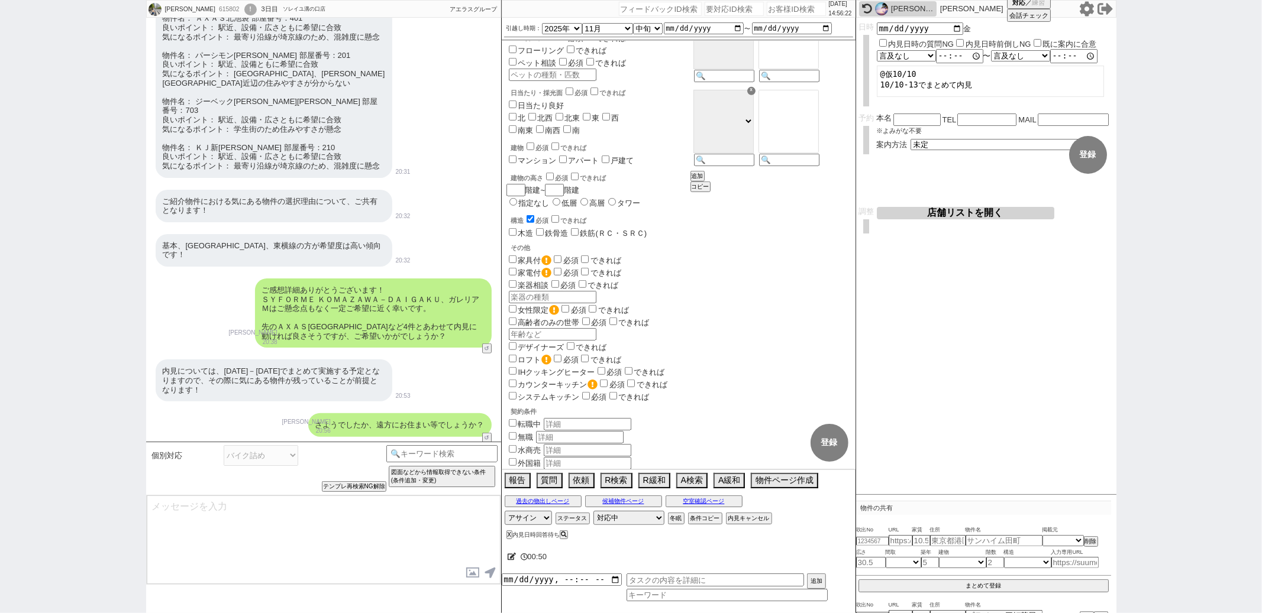
select select "50"
select select "53"
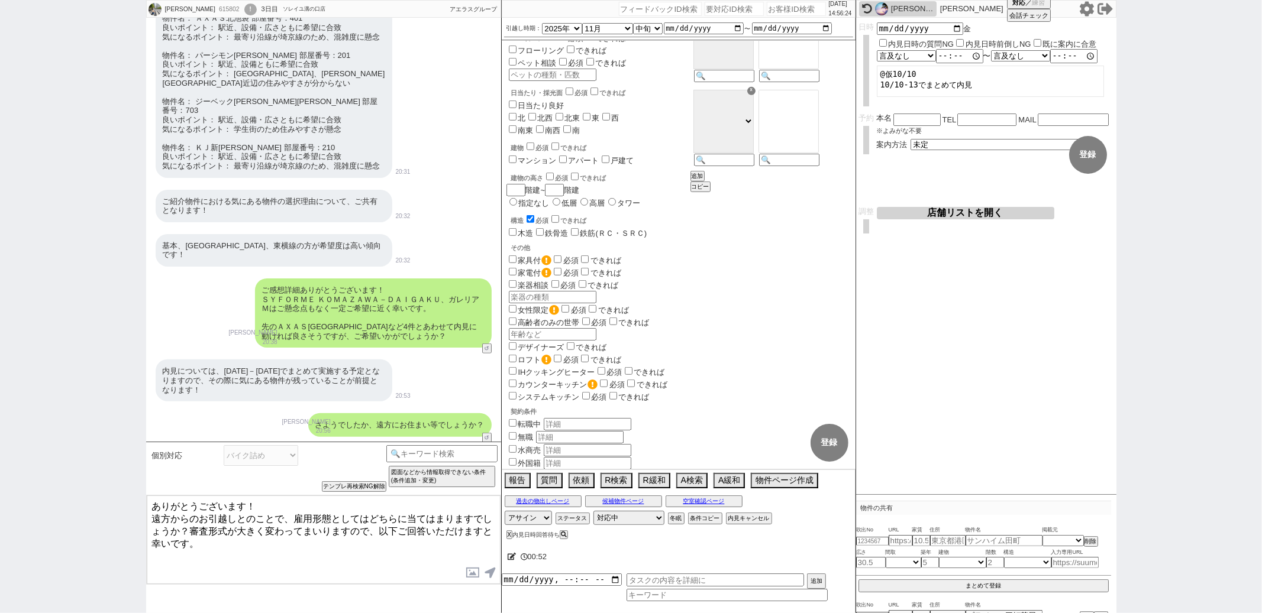
drag, startPoint x: 246, startPoint y: 505, endPoint x: 248, endPoint y: 380, distance: 124.2
click at [247, 389] on div "伊東春樹 615802 ! 0 3日目 ソレイユ溝の口店 冬眠中 自社客 アエラスグループ スミカ_BPO チャット全表示 2025-09-22 https:…" at bounding box center [323, 306] width 355 height 613
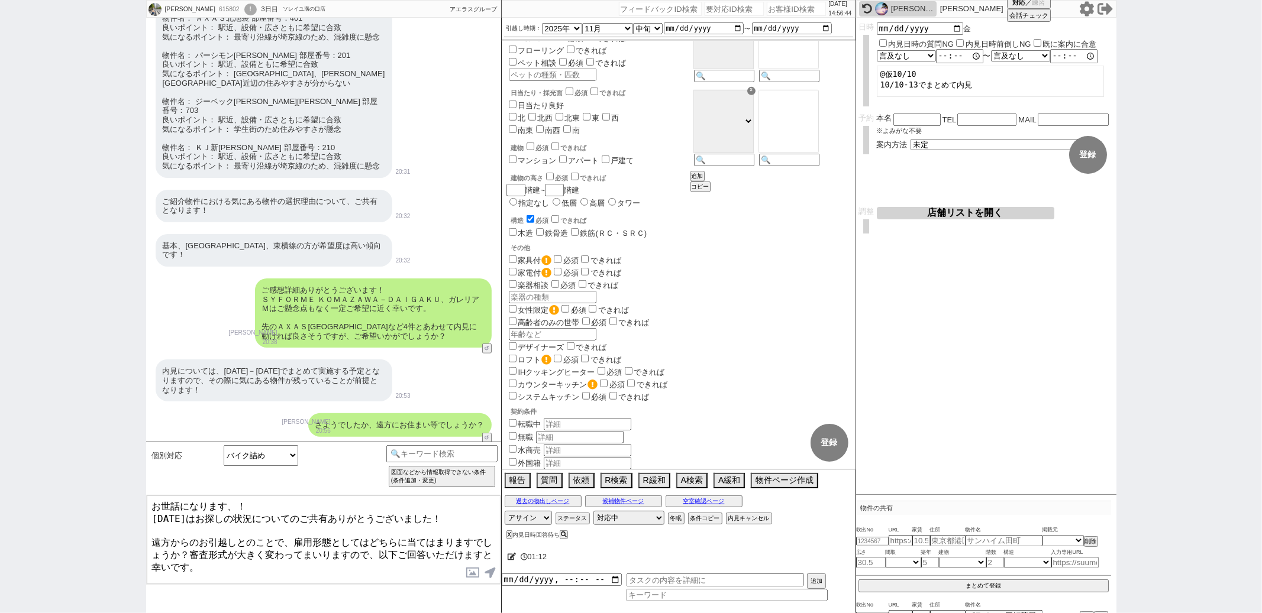
type textarea "お世話になります、！ 昨日はお探しの状況についてのご共有ありがとうございました！ 遠方からのお引越しとのことで、雇用形態としてはどちらに当てはまりますでしょう…"
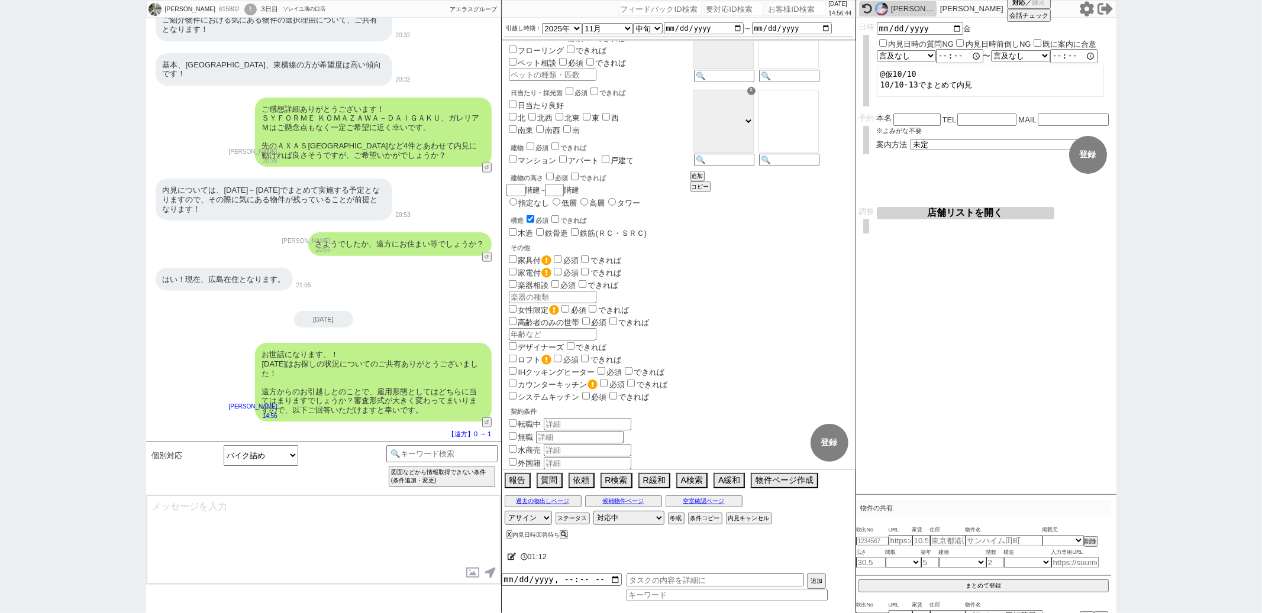
scroll to position [665, 0]
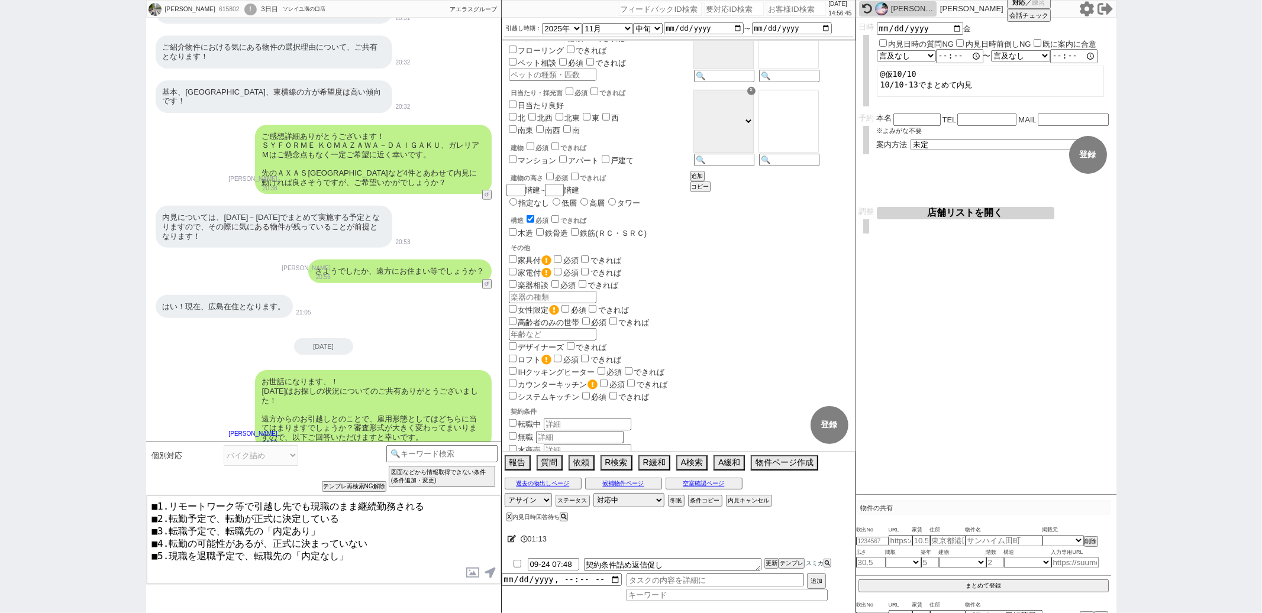
type textarea "■1.リモートワーク等で引越し先でも現職のまま継続勤務される ■2.転勤予定で、転勤が正式に決定している ■3.転職予定で、転職先の「内定あり」 ■4.転勤の…"
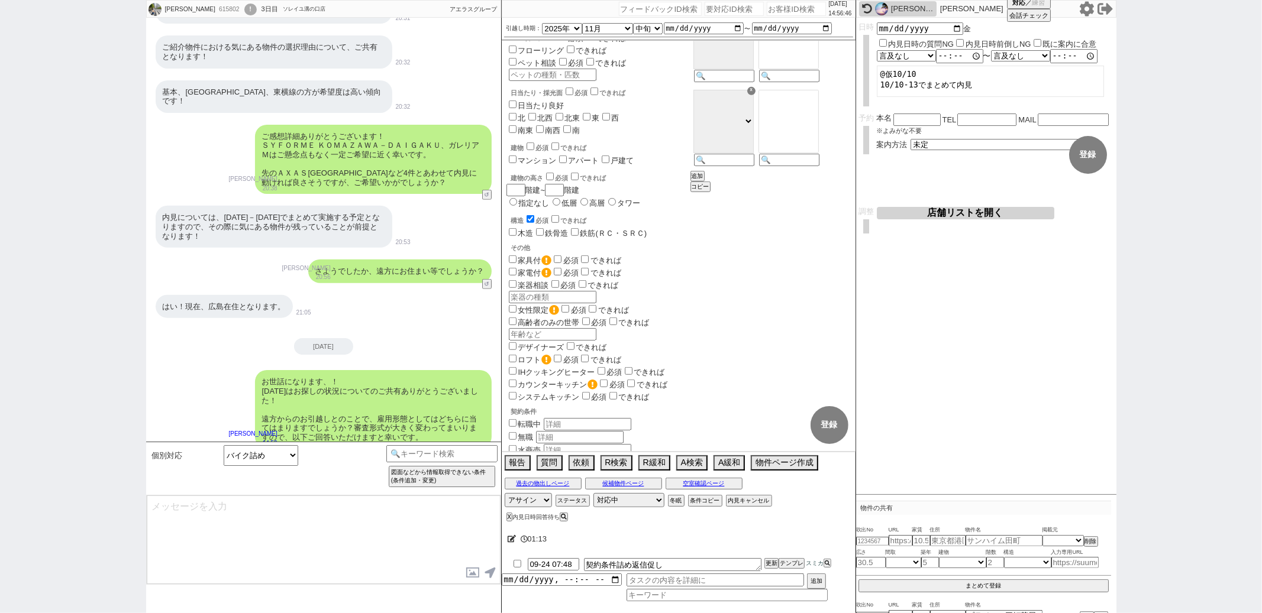
scroll to position [738, 0]
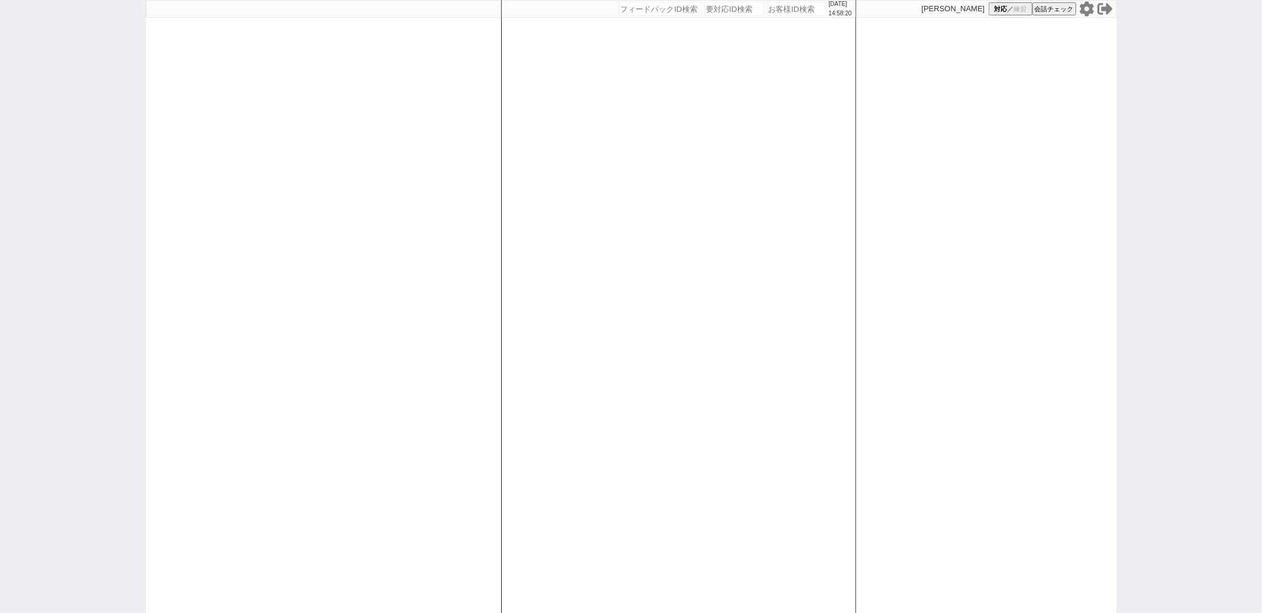
click at [440, 308] on div at bounding box center [323, 306] width 355 height 613
select select
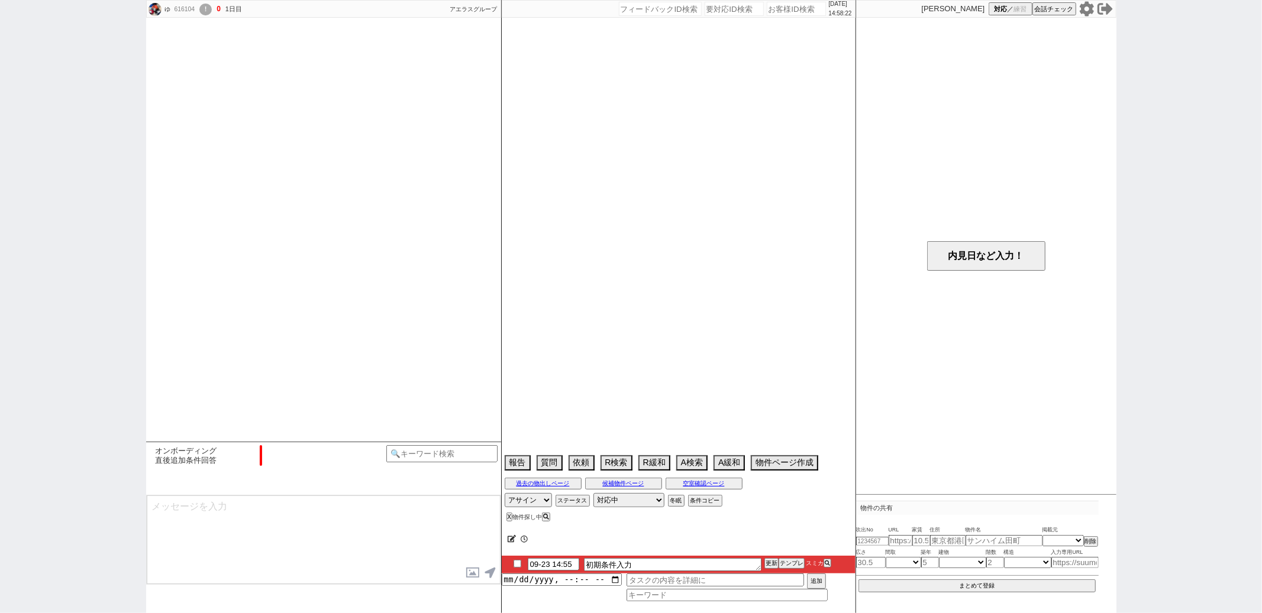
select select "1"
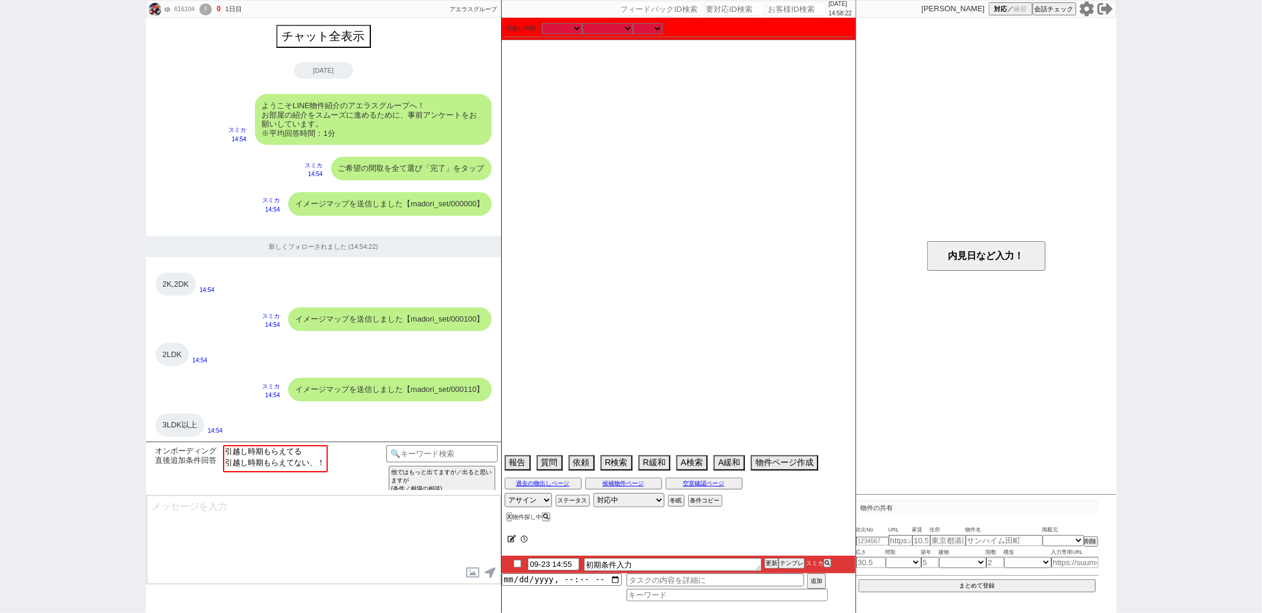
scroll to position [774, 0]
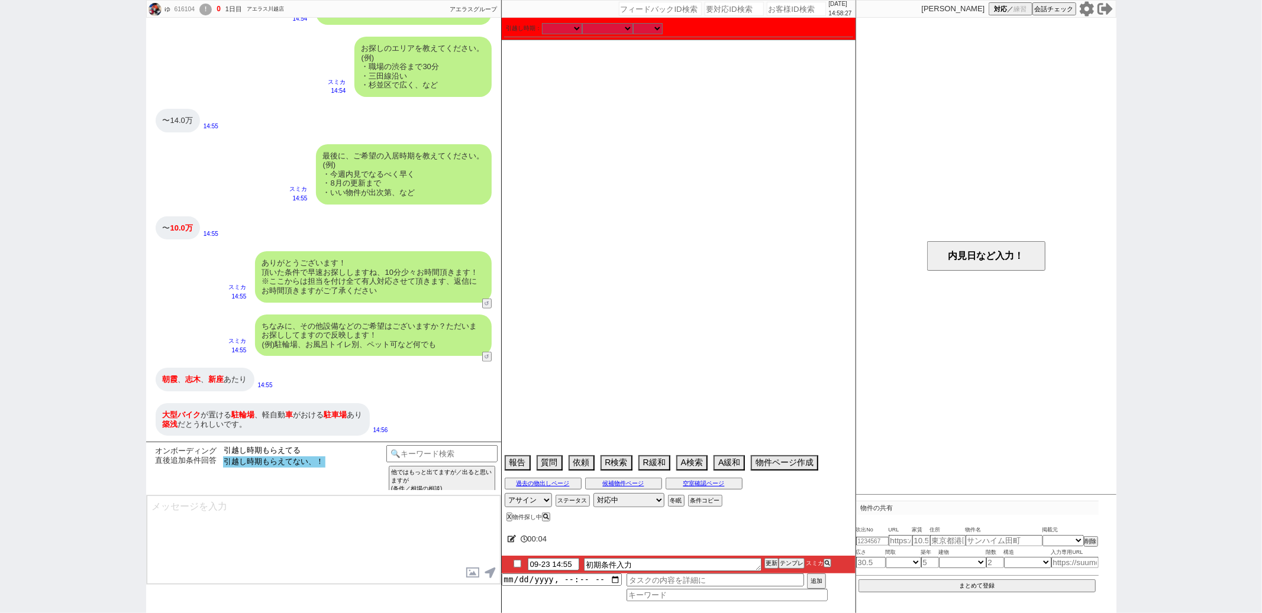
select select "引越し時期もらえてない、！"
click at [261, 462] on option "引越し時期もらえてない、！" at bounding box center [274, 462] width 102 height 11
type textarea "ご希望ありがとうございます！ またすみません、お引越し時期についてはいかがでしょうか？ ※空き予定や居住中、先行可の物件など幅広いため時期に応じてご紹介します！"
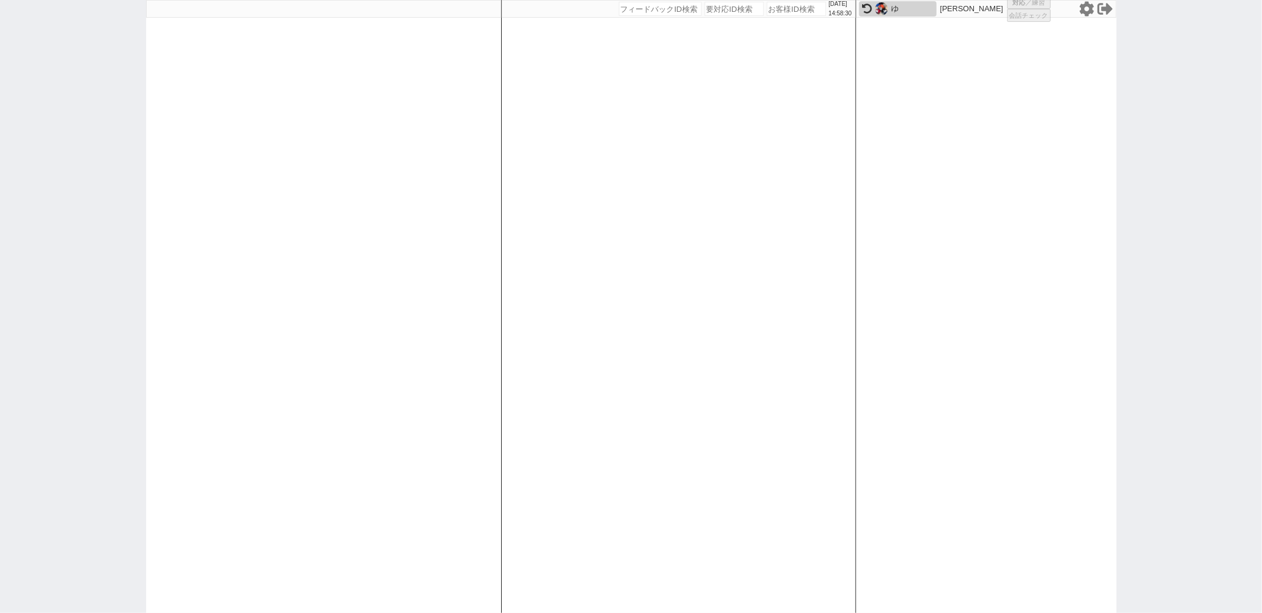
scroll to position [0, 0]
select select
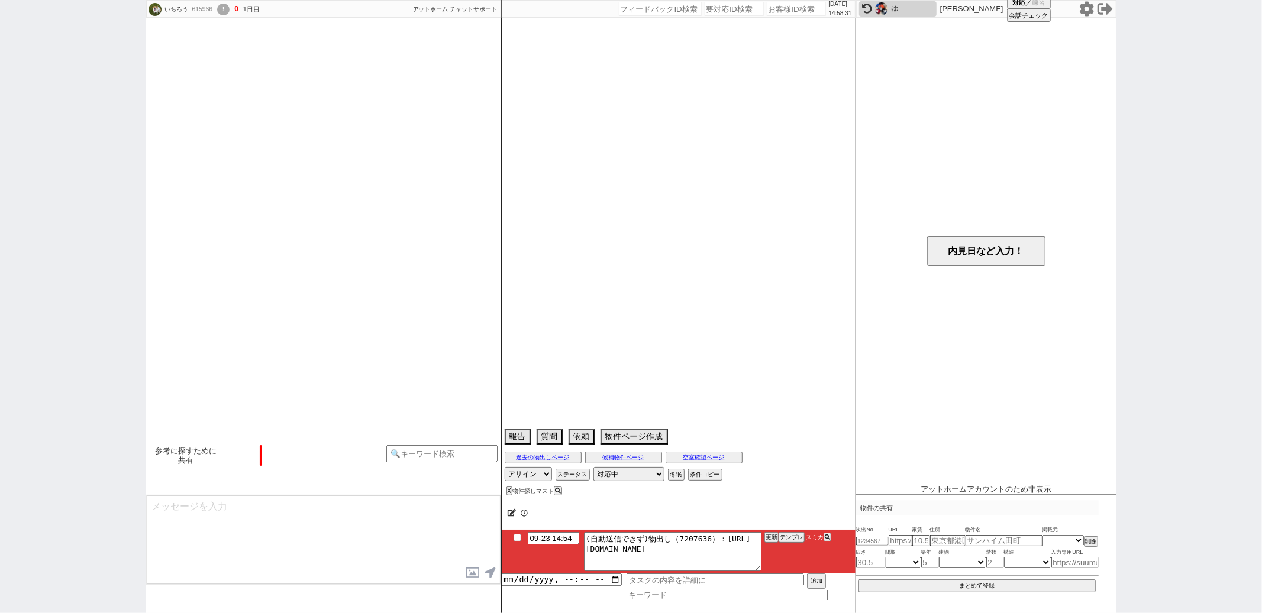
scroll to position [575, 0]
select select "2025"
select select "10"
select select "36"
select select "0"
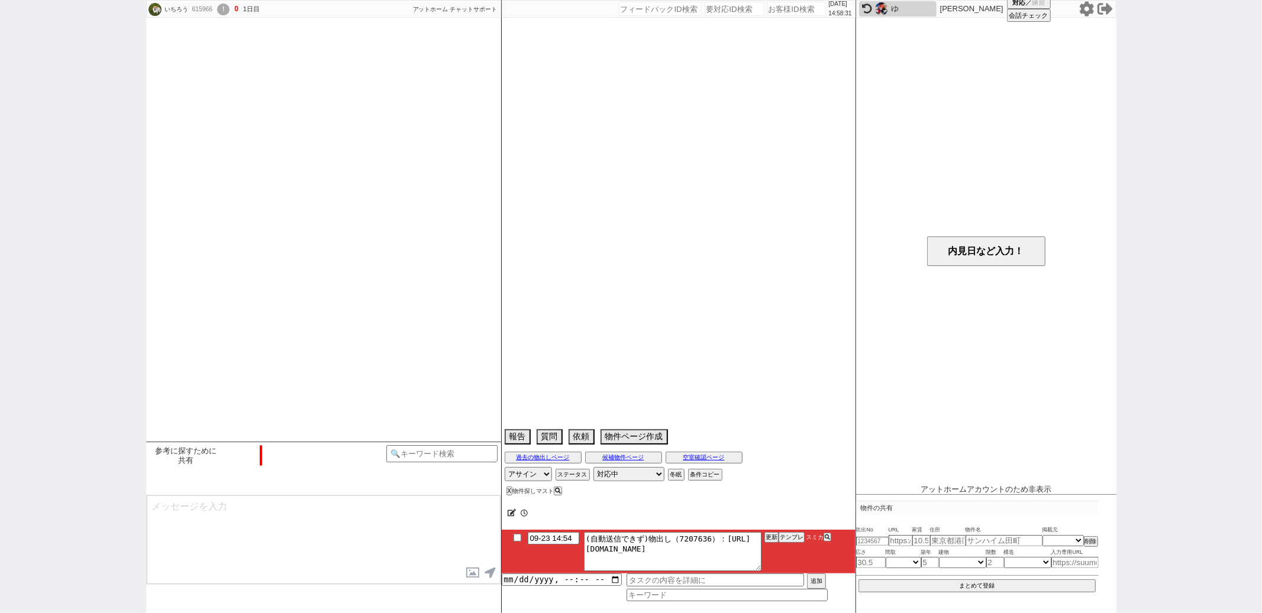
select select "35"
select select "1040"
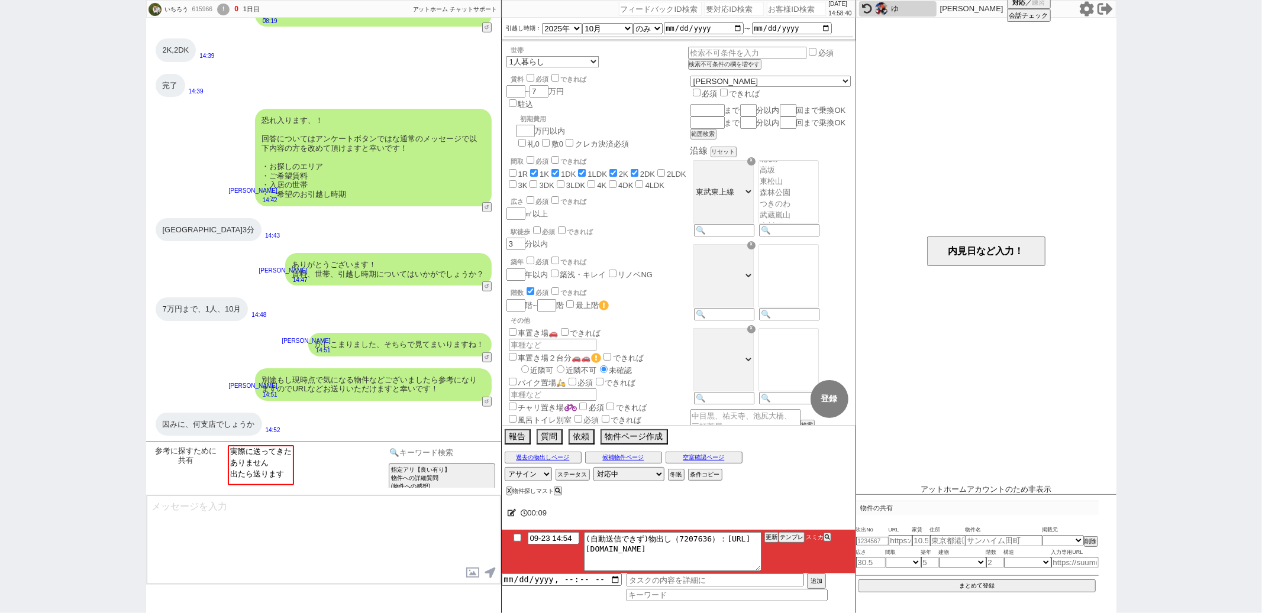
click at [402, 458] on input at bounding box center [442, 452] width 112 height 15
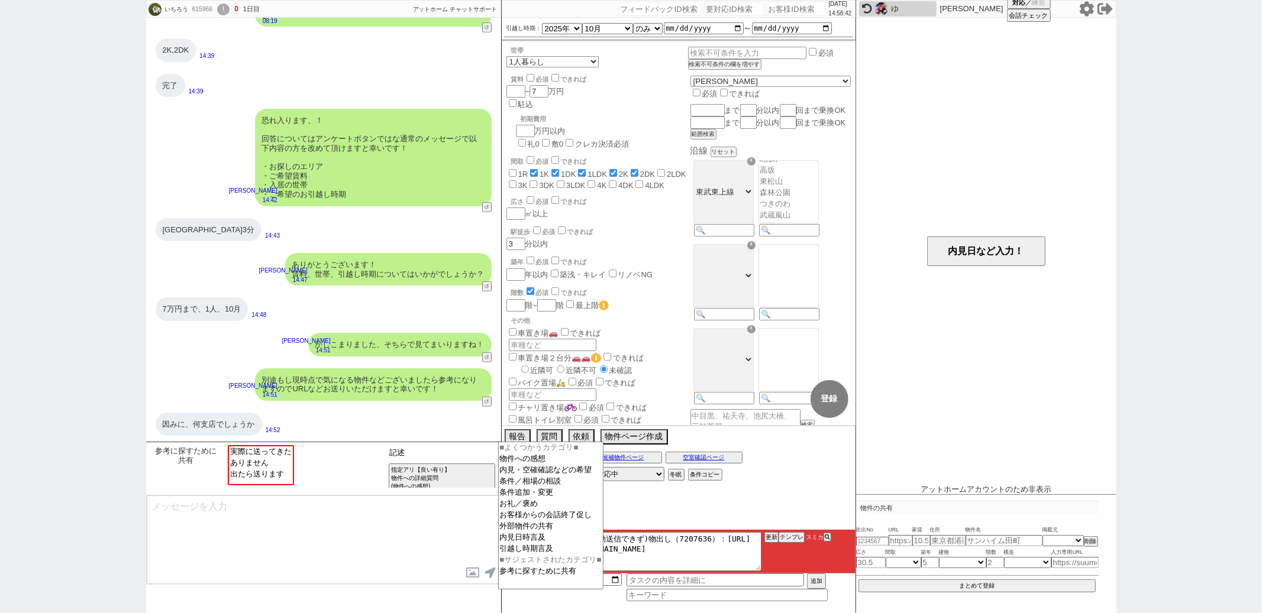
type input "記述"
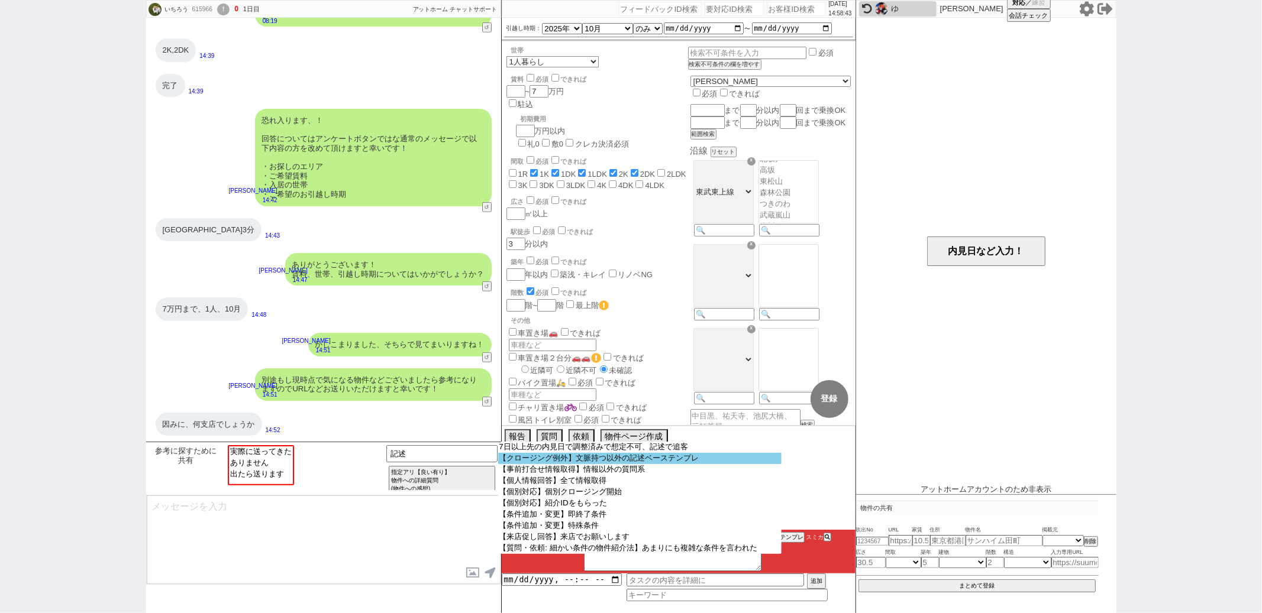
click at [529, 458] on option "【クロージング例外】文脈持つ以外の記述ベーステンプレ" at bounding box center [639, 458] width 283 height 11
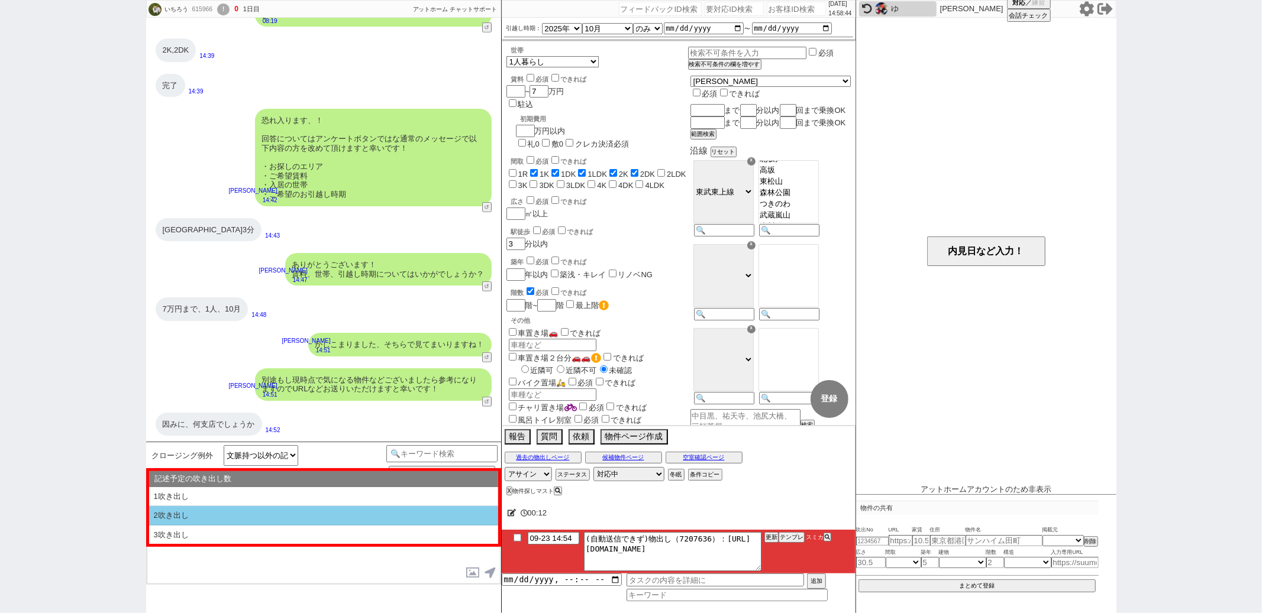
click at [336, 516] on li "2吹き出し" at bounding box center [323, 516] width 349 height 20
type textarea "@@【@@①記述したい内容を②の下に入力@@】@@ @@【@@②記述したい内容を入力後に①と②を@@ごと消して送信！！@@】@@"
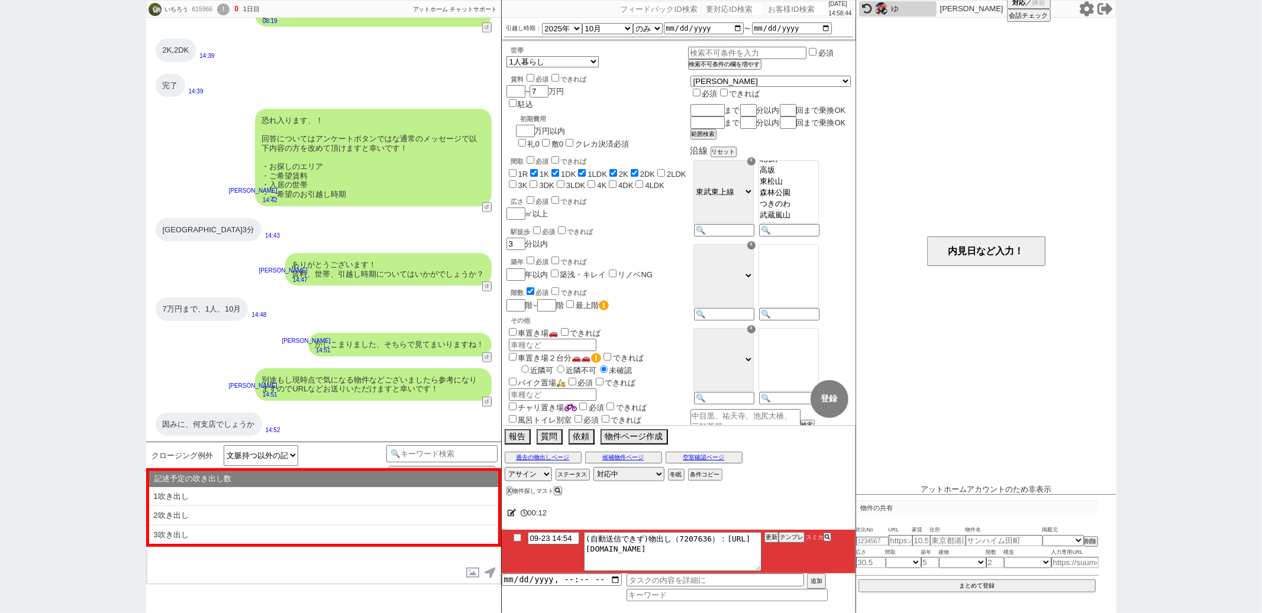
select select "2吹き出し"
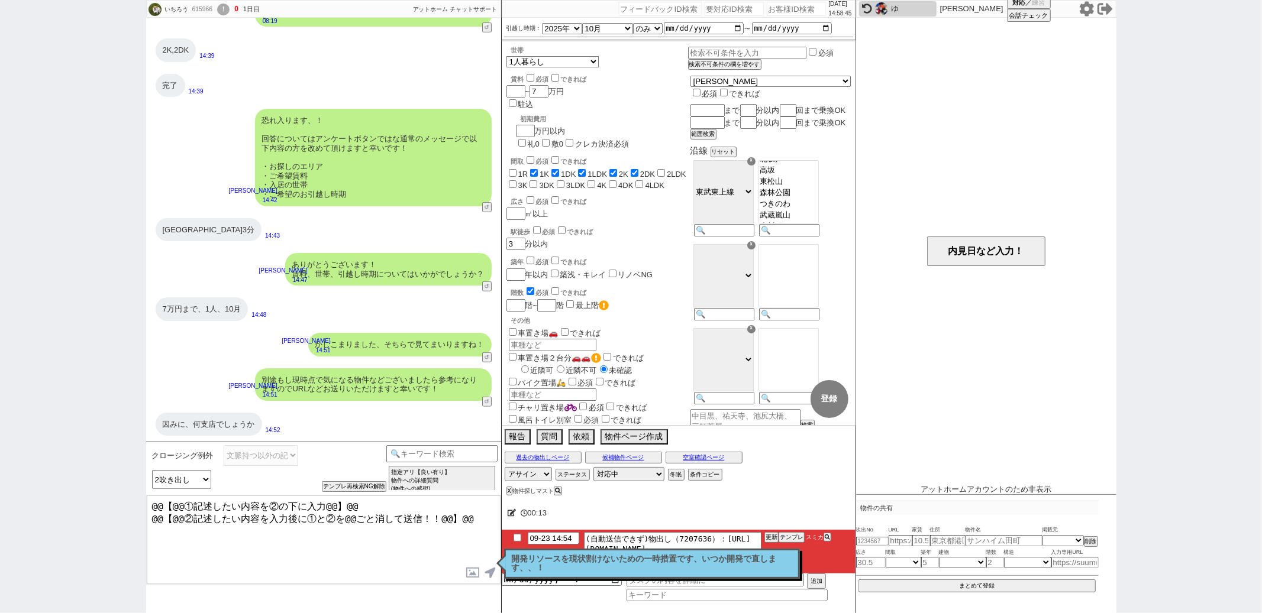
click at [486, 524] on textarea "@@【@@①記述したい内容を②の下に入力@@】@@ @@【@@②記述したい内容を入力後に①と②を@@ごと消して送信！！@@】@@" at bounding box center [324, 540] width 354 height 89
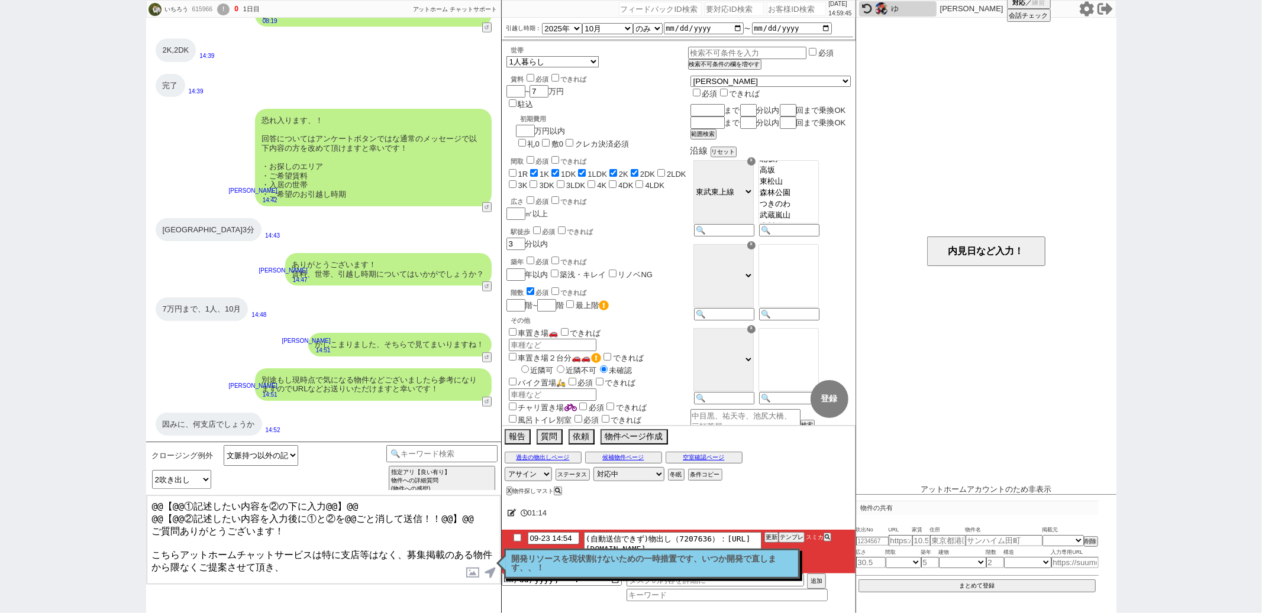
scroll to position [7, 0]
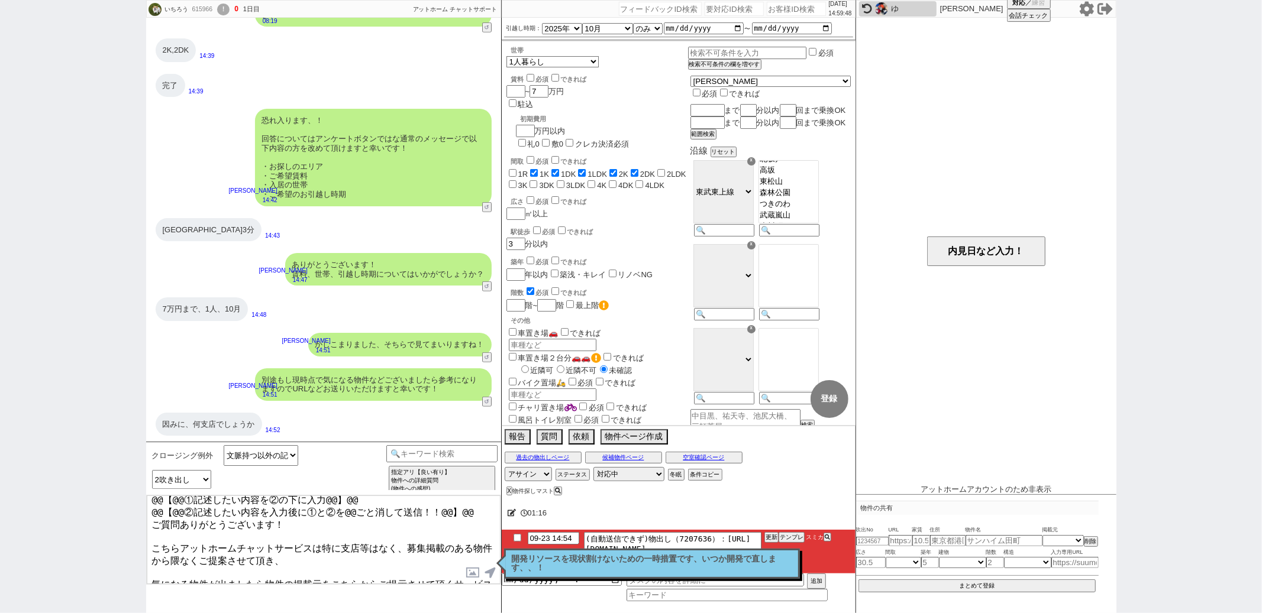
drag, startPoint x: 477, startPoint y: 508, endPoint x: 508, endPoint y: 333, distance: 177.2
click at [508, 333] on div "いちろう 615966 ! 0 1日目 冬眠中 自社客 アットホーム チャットサポート スミカ_BPO チャット全表示 2025-09-22 新しくフォローさ…" at bounding box center [631, 306] width 970 height 613
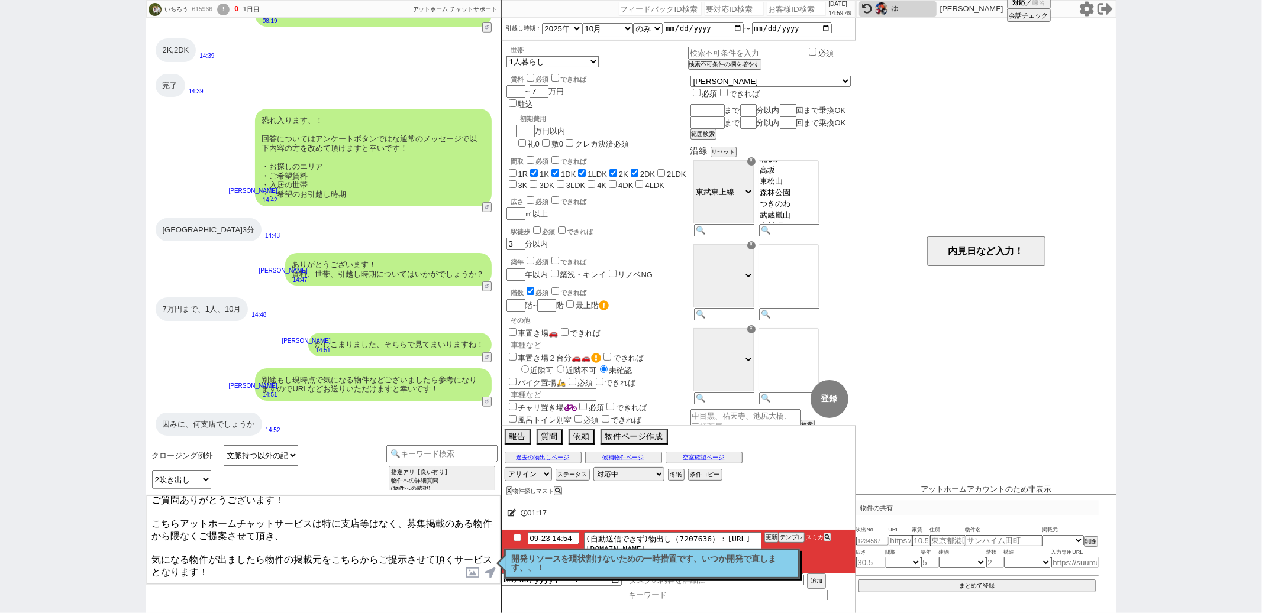
scroll to position [0, 0]
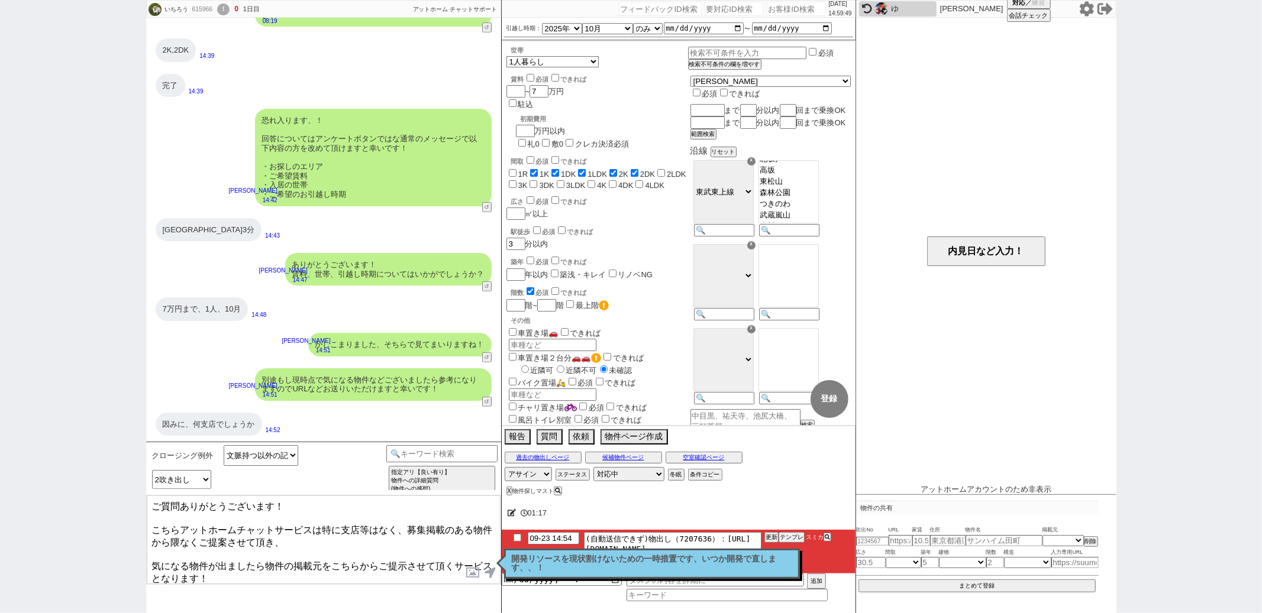
type textarea "ご質問ありがとうございます！ こちらアットホームチャットサービスは特に支店等はなく、募集掲載のある物件から隈なくご提案させて頂き、 気になる物件が出ましたら物…"
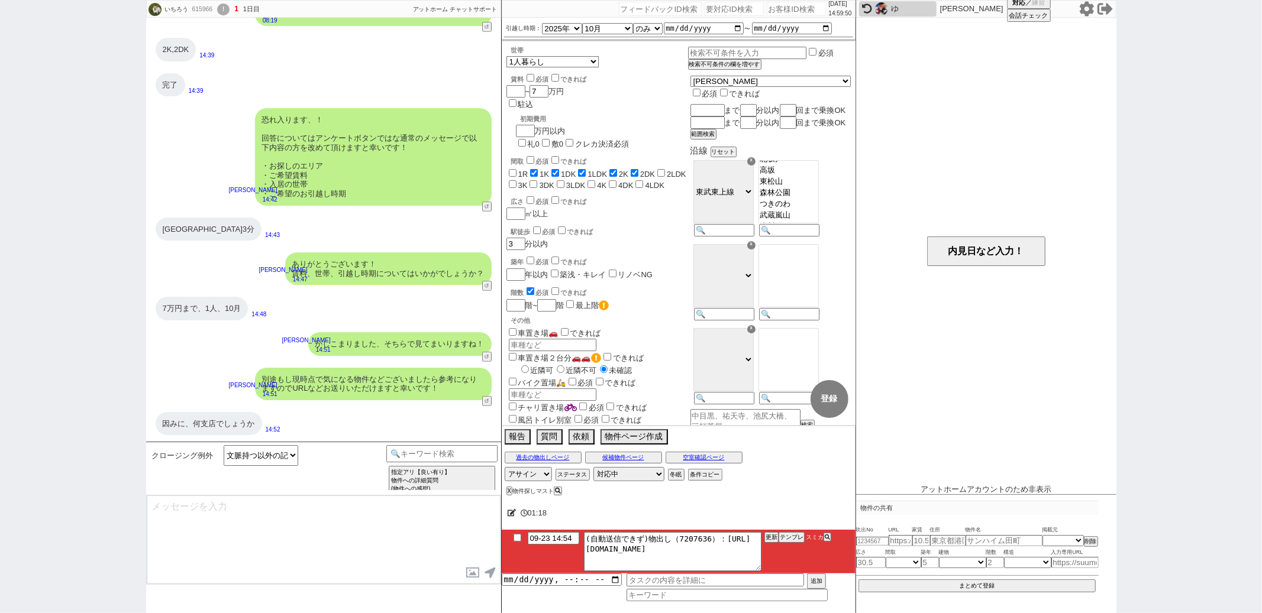
scroll to position [665, 0]
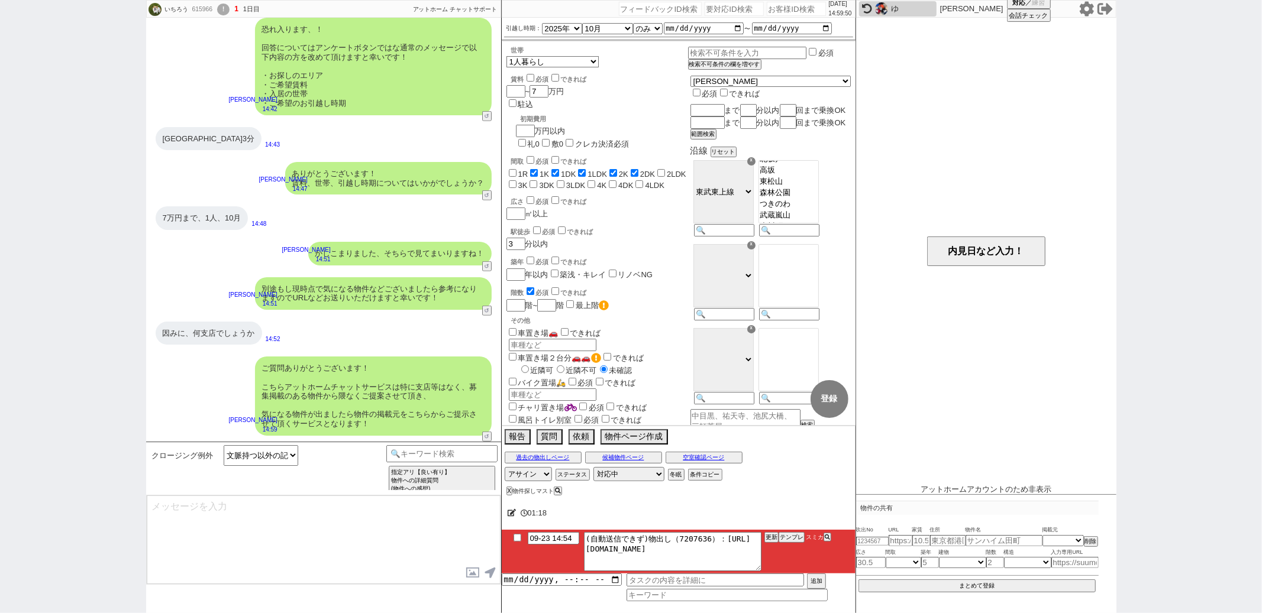
select select "372"
type input "09-23 15:02"
type textarea "@@【@@①記述したい内容を②の下に入力@@】@@ @@【@@②記述したい内容を入力後に①と②を@@ごと消して送信！！@@】@@"
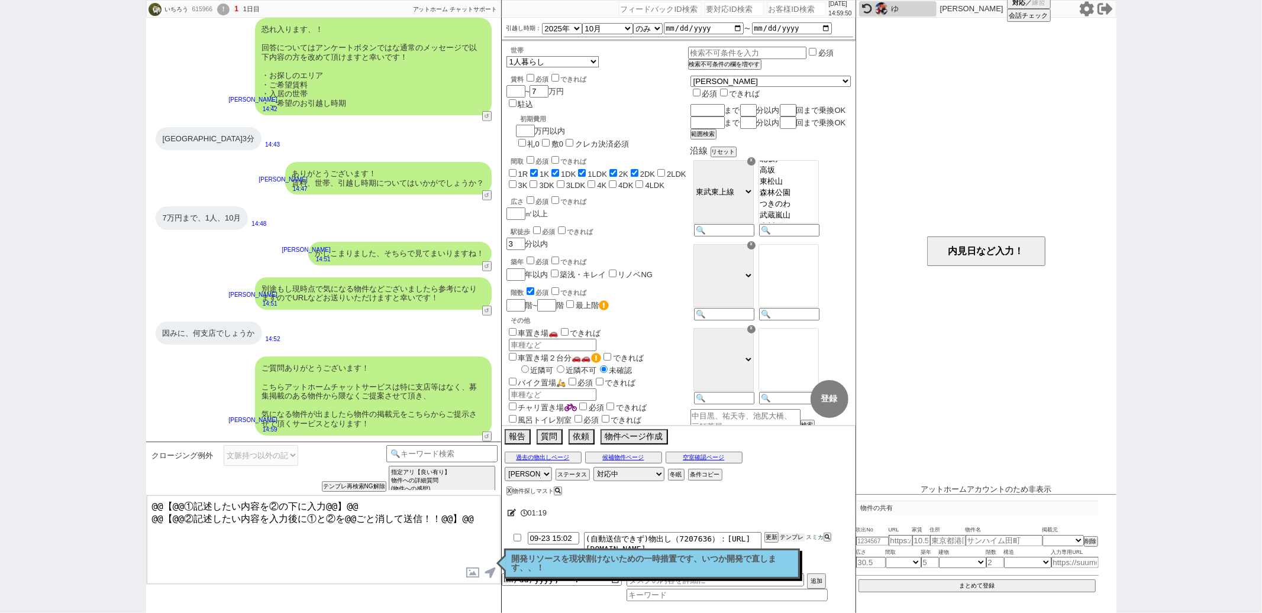
click at [784, 536] on button "テンプレ" at bounding box center [791, 538] width 26 height 8
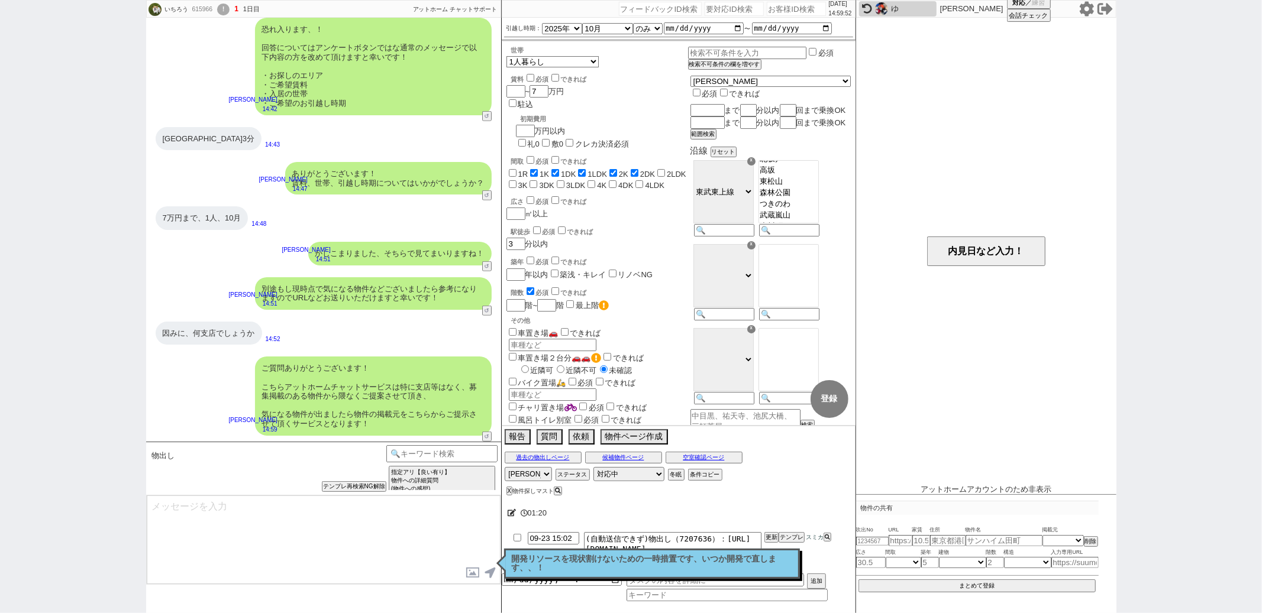
type textarea "早速ですが、3件ピックアップしてまいりました！ https://athome.sumika.live/pages/nc8fydz ※問い合わせの段階では、募集…"
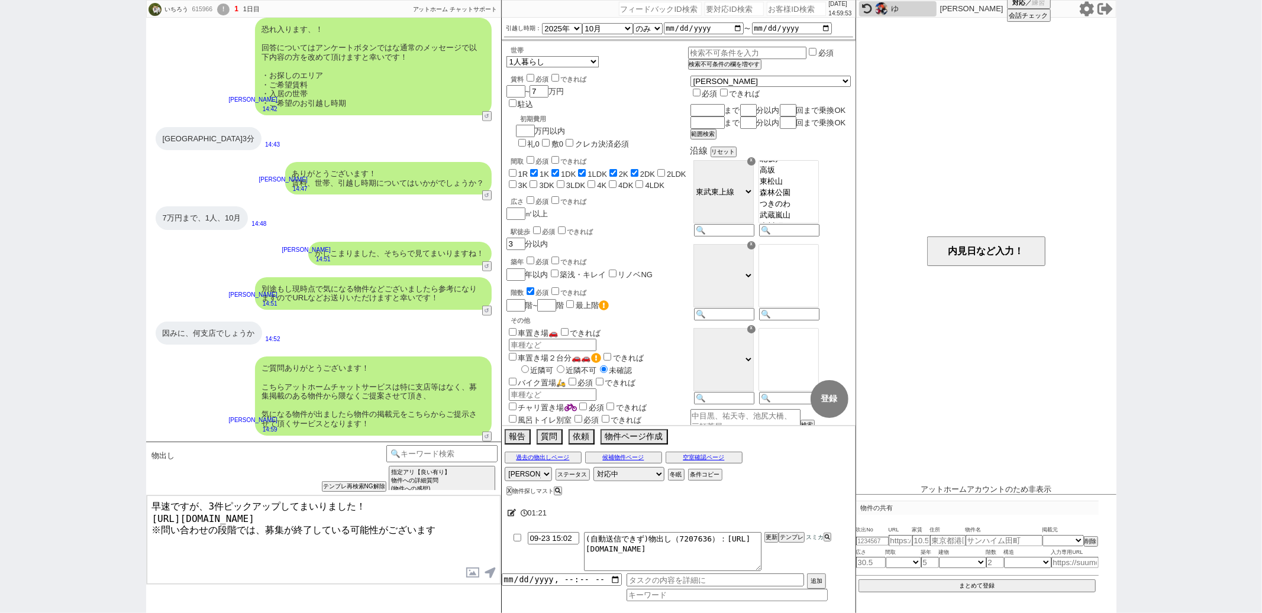
click at [232, 513] on textarea "早速ですが、3件ピックアップしてまいりました！ https://athome.sumika.live/pages/nc8fydz ※問い合わせの段階では、募集…" at bounding box center [324, 540] width 354 height 89
checkbox input "true"
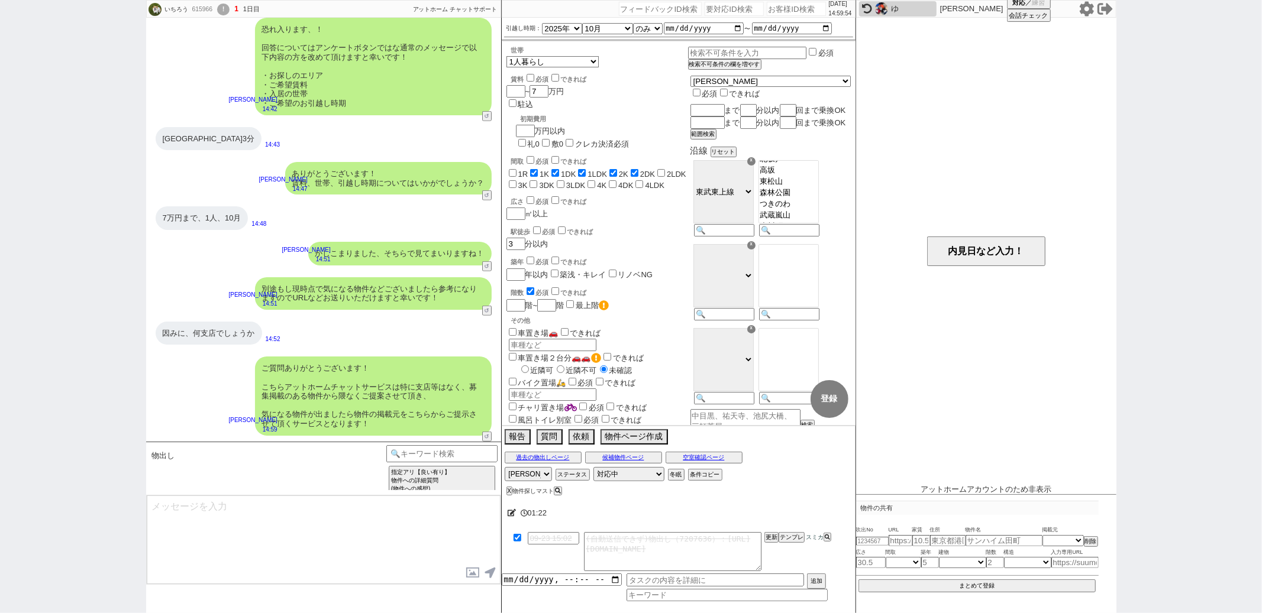
scroll to position [729, 0]
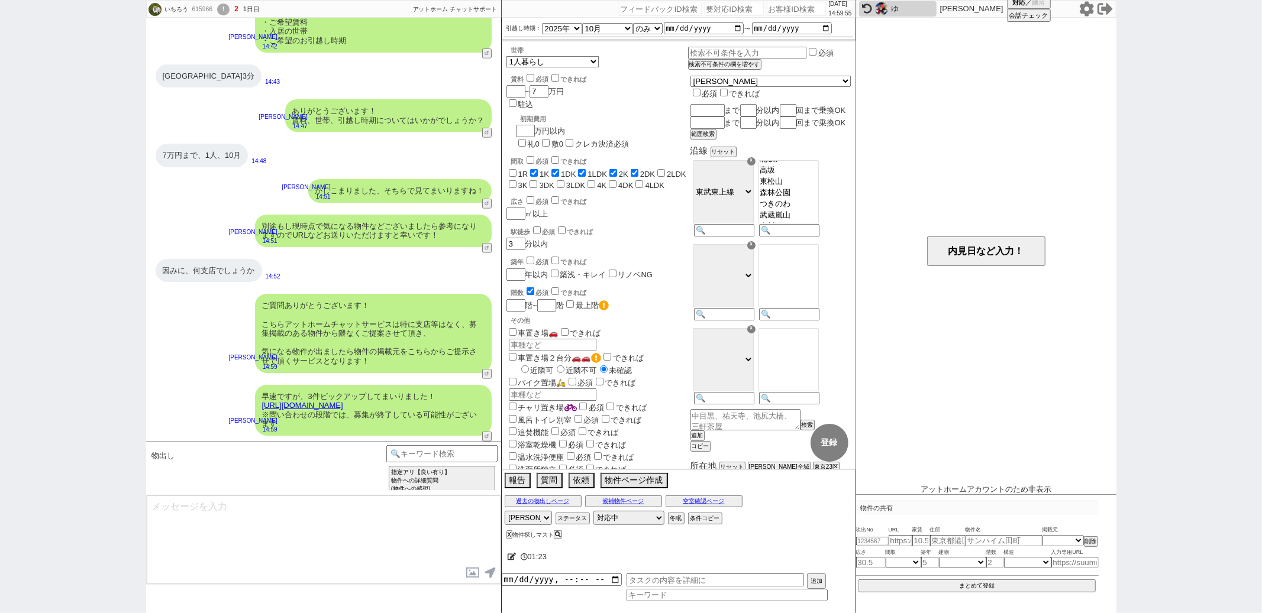
type textarea "イメージに近い物件はございますか？ ご感想いただき、すぐにまた洗い出してまいります！ ※自動応答ではなく直接ご紹介します！"
click at [529, 525] on select "アサイン 黒澤沙由里 御手洗侑矢 松井健太朗 中村夏海" at bounding box center [528, 518] width 47 height 14
select select
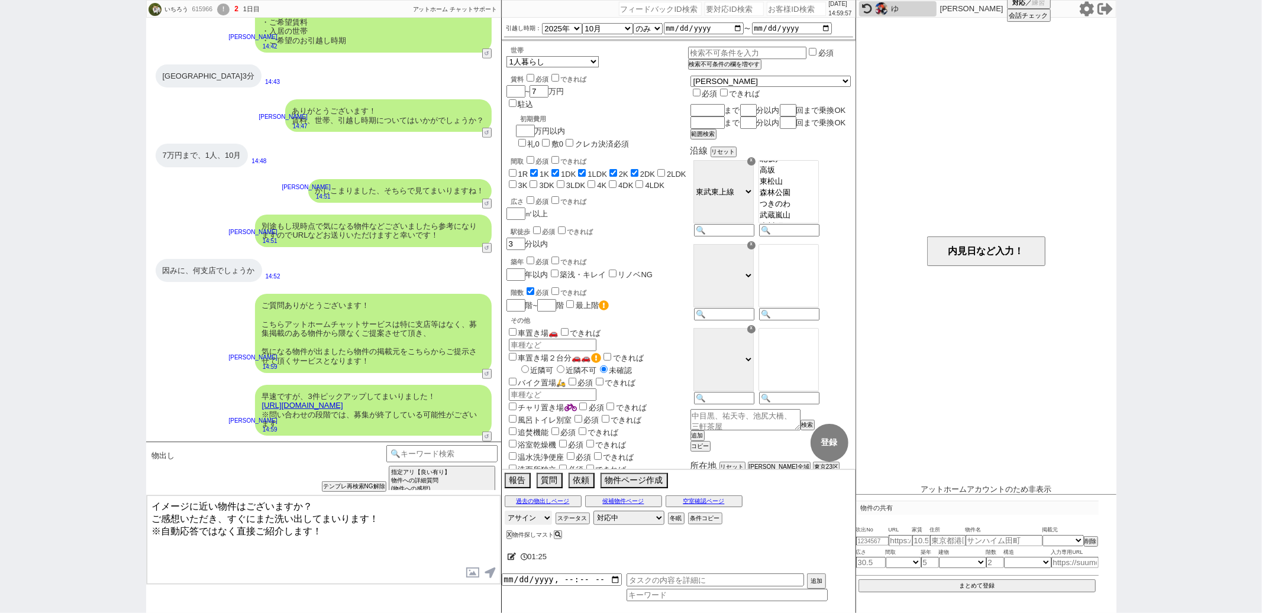
click at [505, 512] on select "アサイン 黒澤沙由里 御手洗侑矢 松井健太朗 中村夏海" at bounding box center [528, 518] width 47 height 14
click at [380, 551] on textarea "イメージに近い物件はございますか？ ご感想いただき、すぐにまた洗い出してまいります！ ※自動応答ではなく直接ご紹介します！" at bounding box center [324, 540] width 354 height 89
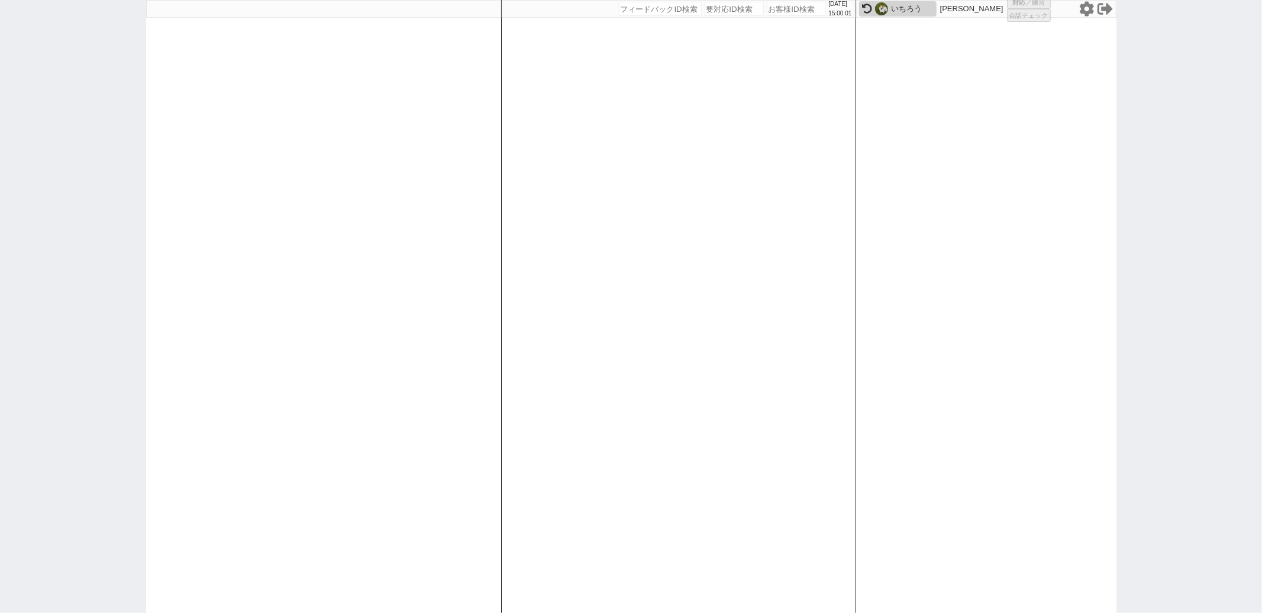
select select
select select "1"
select select "6"
select select "2"
select select "5"
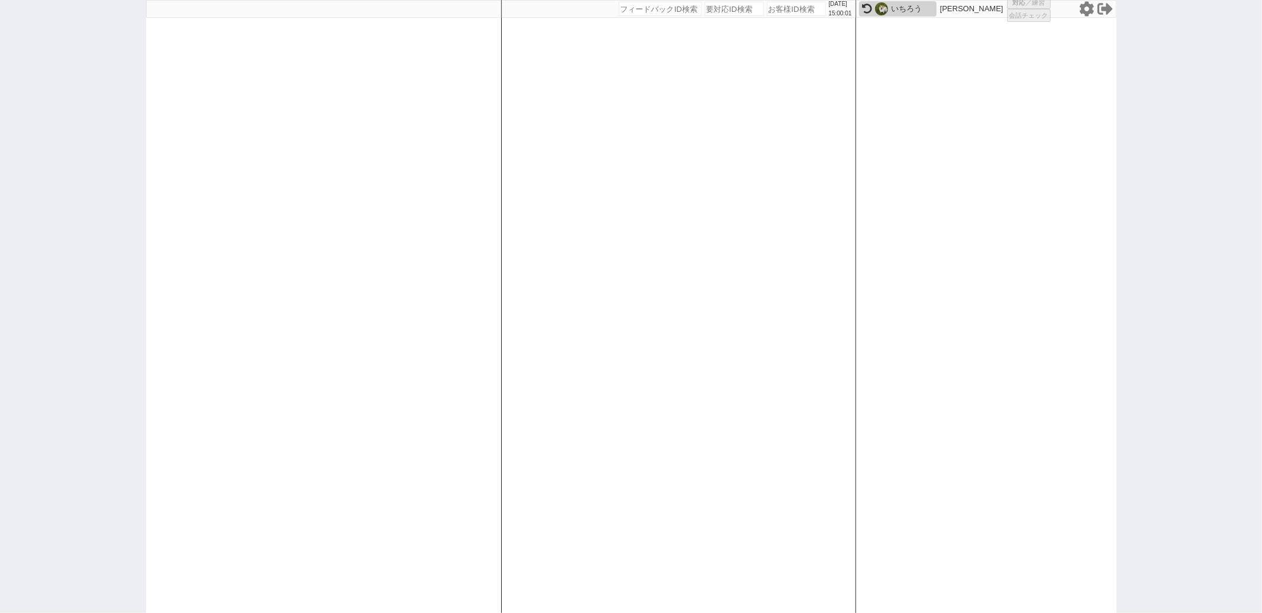
select select
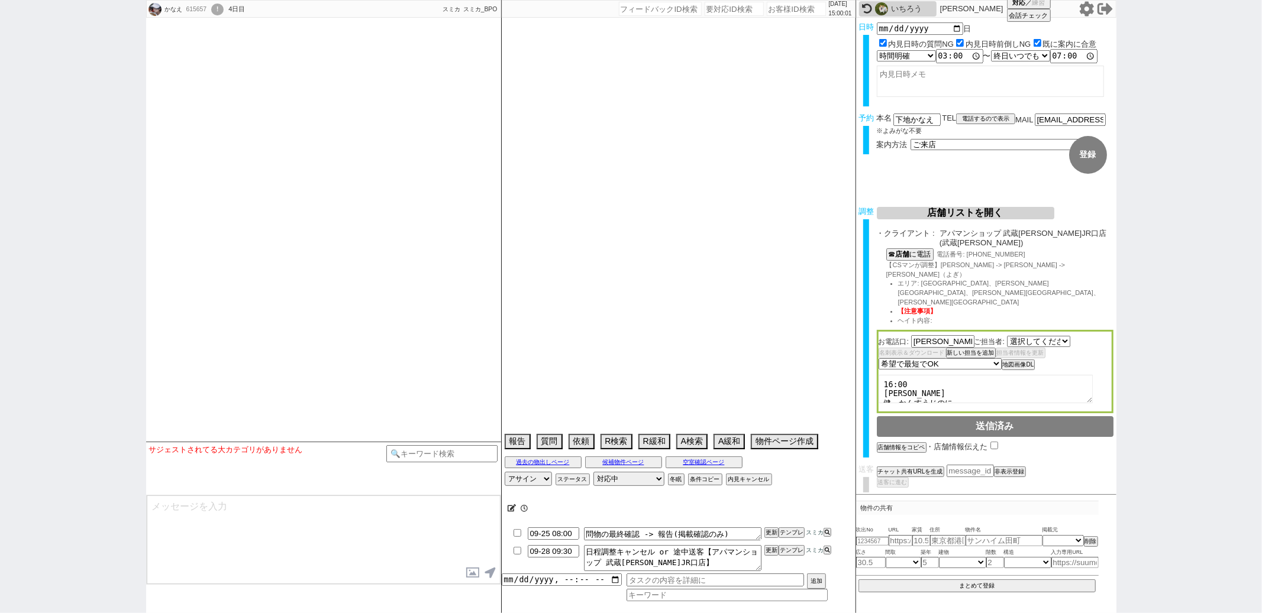
select select "2838"
select select "15"
select select "0"
select select "53"
select select "15"
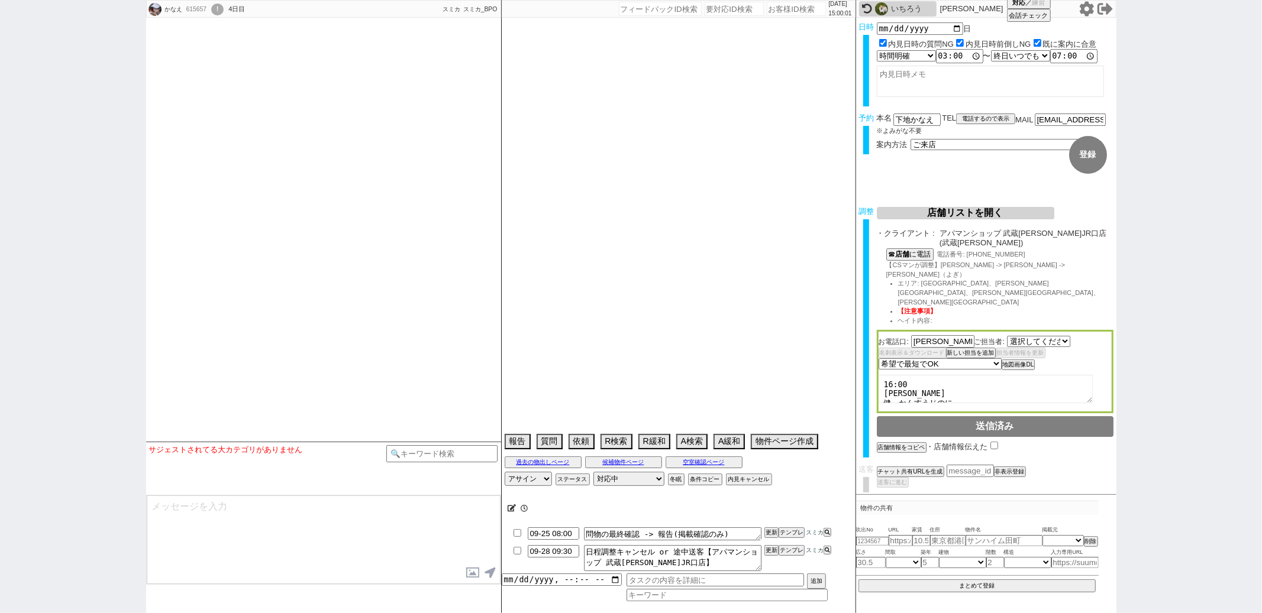
select select "508"
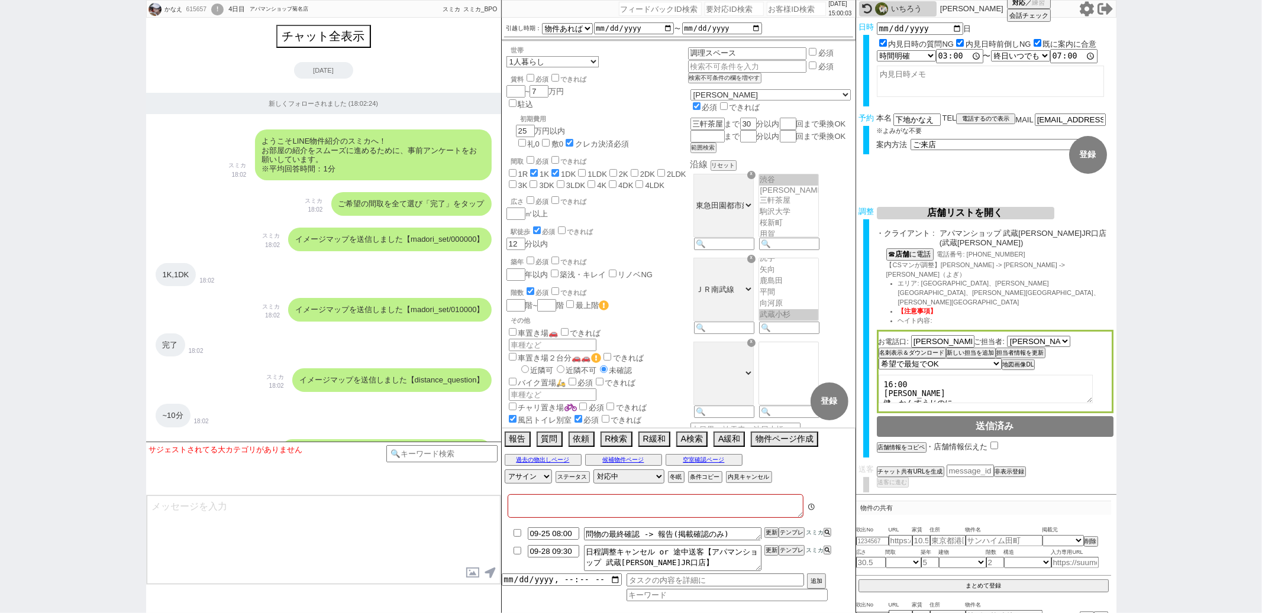
type textarea "他社なし ユニットバス キッチン狭いのが不満、年内で11月引っ越しが理想 正社員勤務、神奈川方面の紹介になるOK"
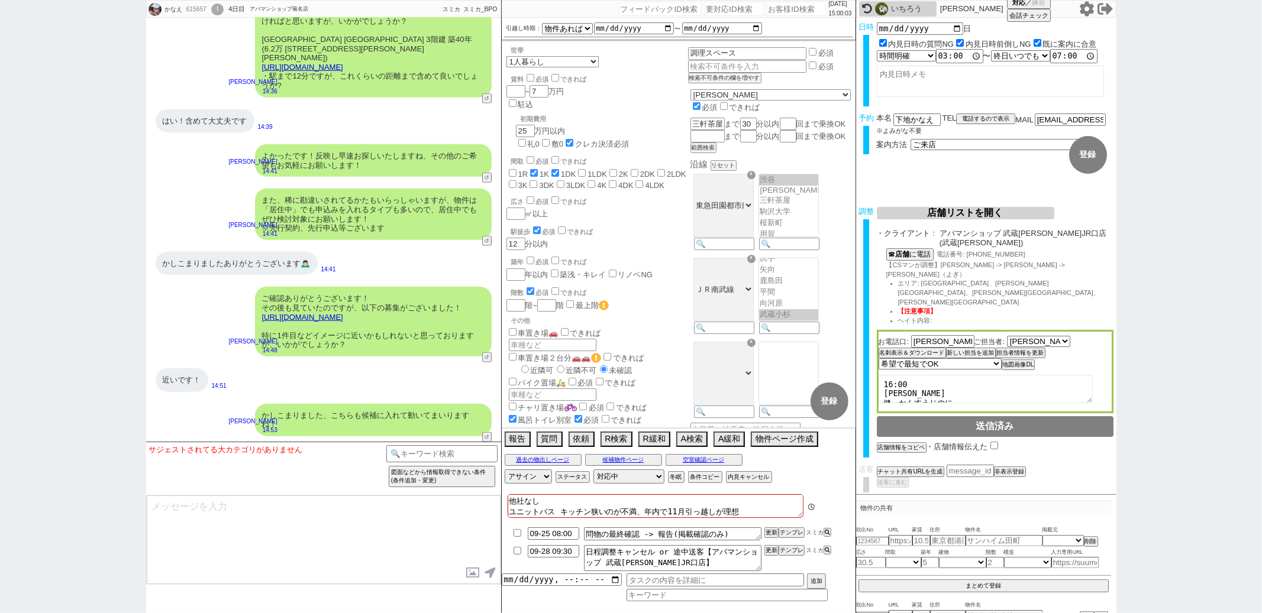
scroll to position [74, 0]
click at [425, 451] on input at bounding box center [442, 452] width 112 height 15
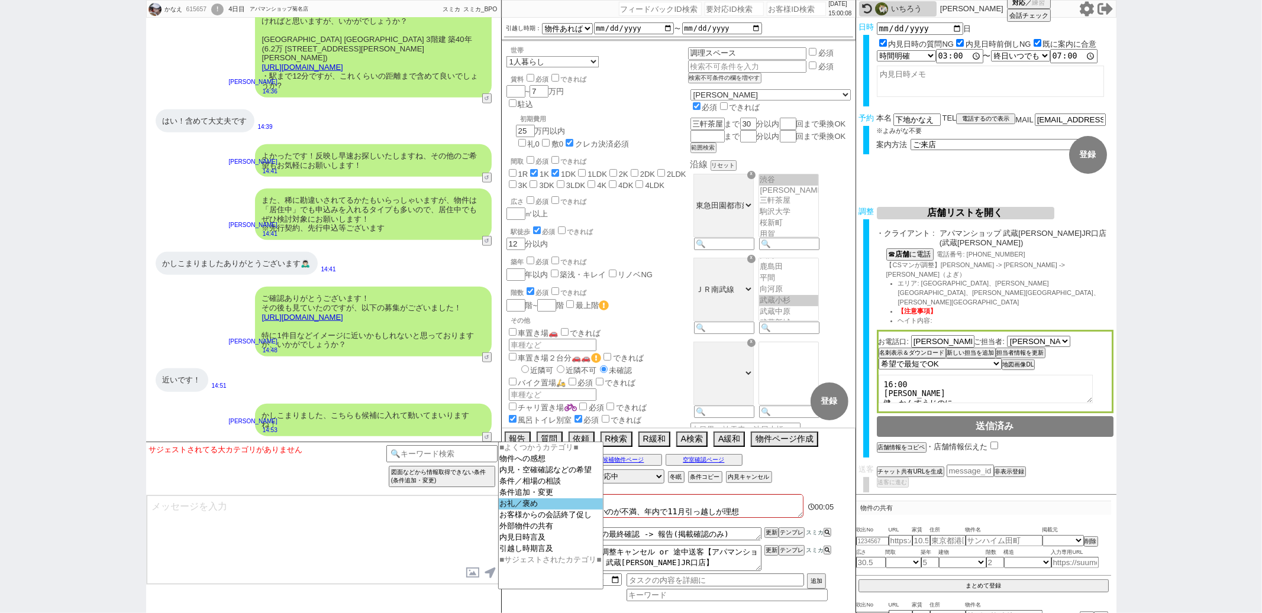
click at [516, 510] on option "お礼／褒め" at bounding box center [551, 504] width 104 height 11
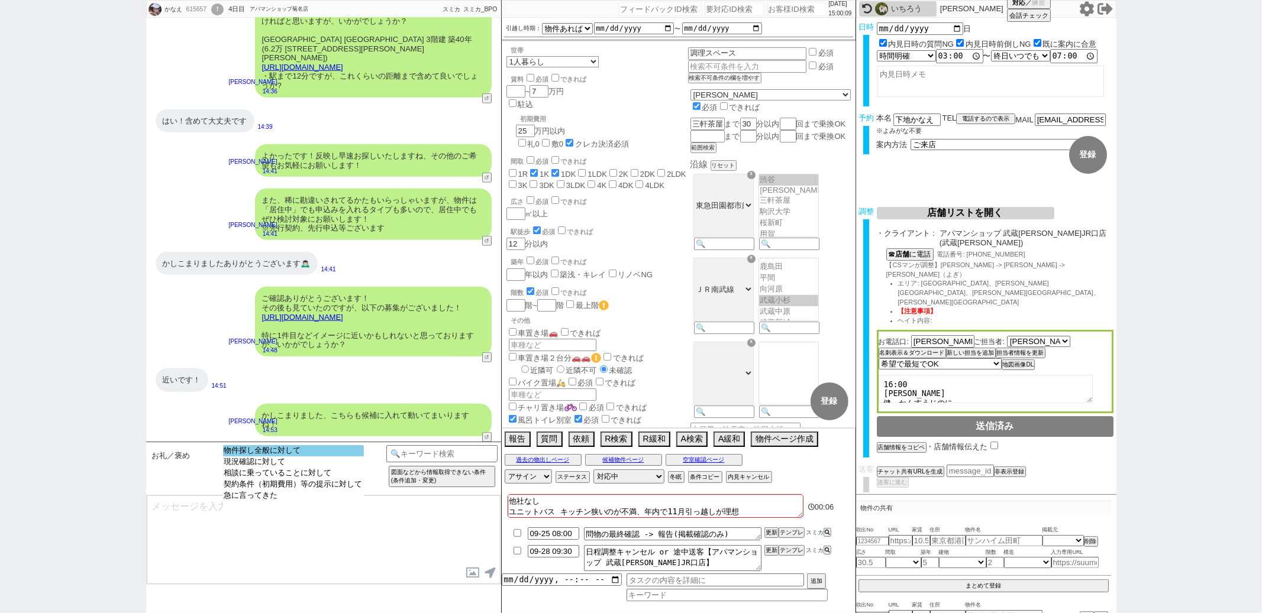
select select "物件探し全般に対して"
click at [316, 450] on option "物件探し全般に対して" at bounding box center [293, 450] width 141 height 11
select select "お礼のみで他に他意がない"
click at [323, 450] on option "お礼のみで他に他意がない" at bounding box center [361, 450] width 118 height 11
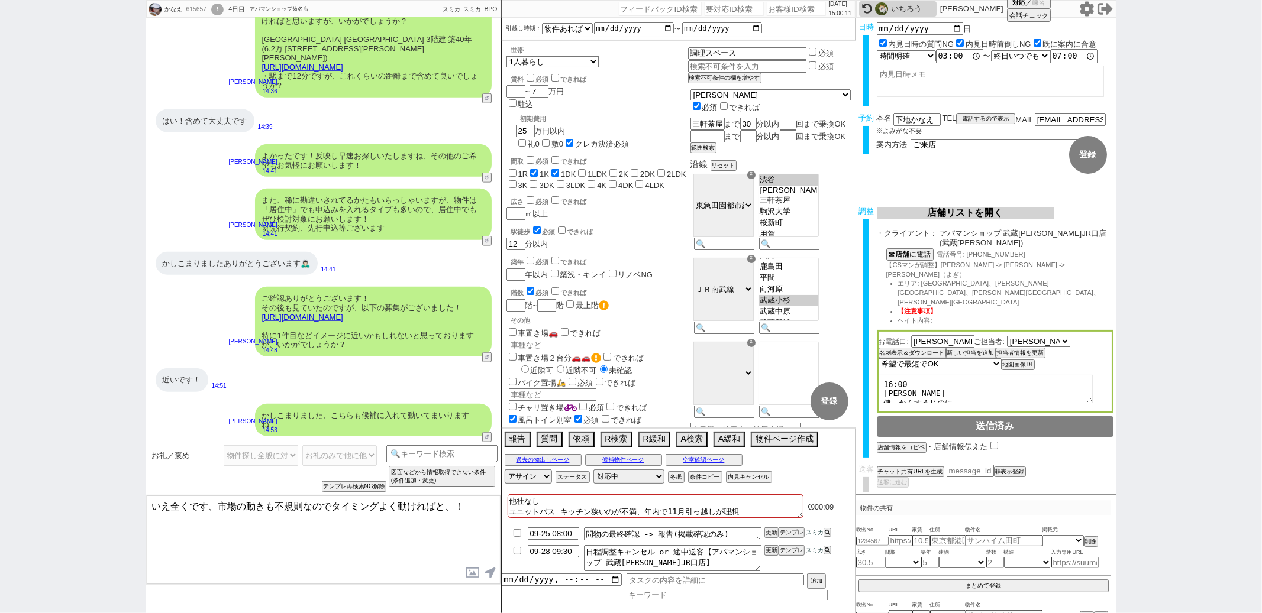
drag, startPoint x: 218, startPoint y: 508, endPoint x: 219, endPoint y: 421, distance: 87.0
click at [219, 450] on div "お礼／褒め 物件探し全般に対して 現況確認に対して 相談に乗っていることに対して 契約条件（初期費用）等の提示に対して 急に言ってきた お礼のみで他に他意がな…" at bounding box center [323, 528] width 355 height 172
type textarea "引き続き市場の動きも不規則なのでタイミングよく動ければと、！"
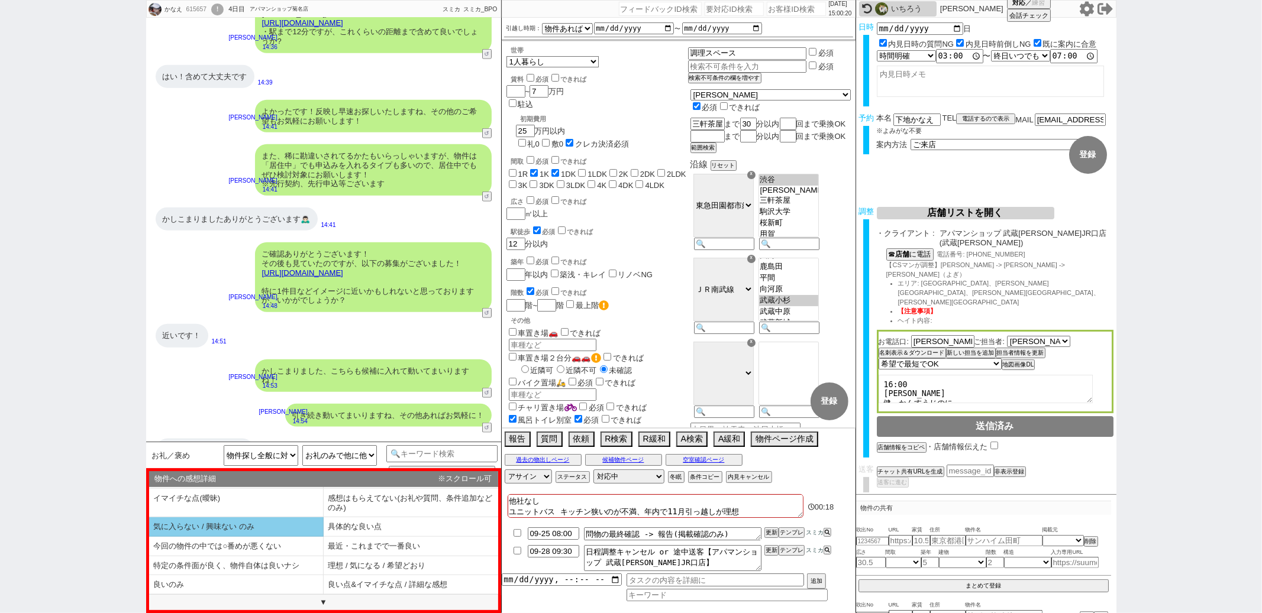
scroll to position [0, 0]
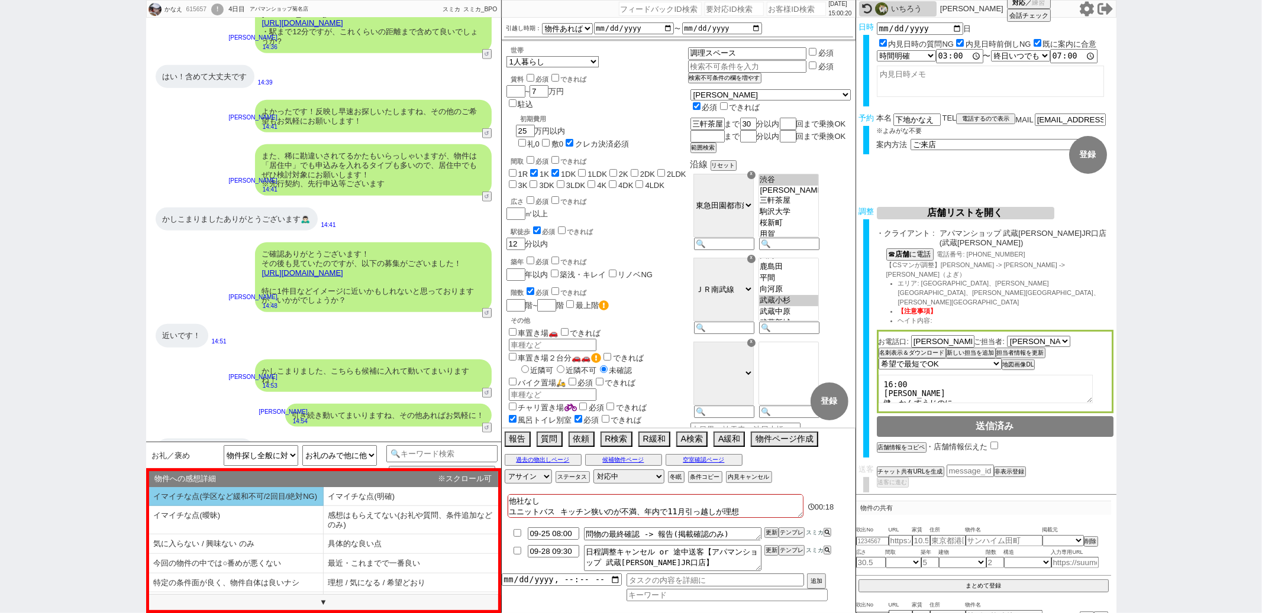
click at [252, 504] on li "イマイチな点(学区など緩和不可/2回目/絶対NG)" at bounding box center [236, 497] width 175 height 20
select select "イマイチな点(学区など緩和不可/2回目/絶対NG)"
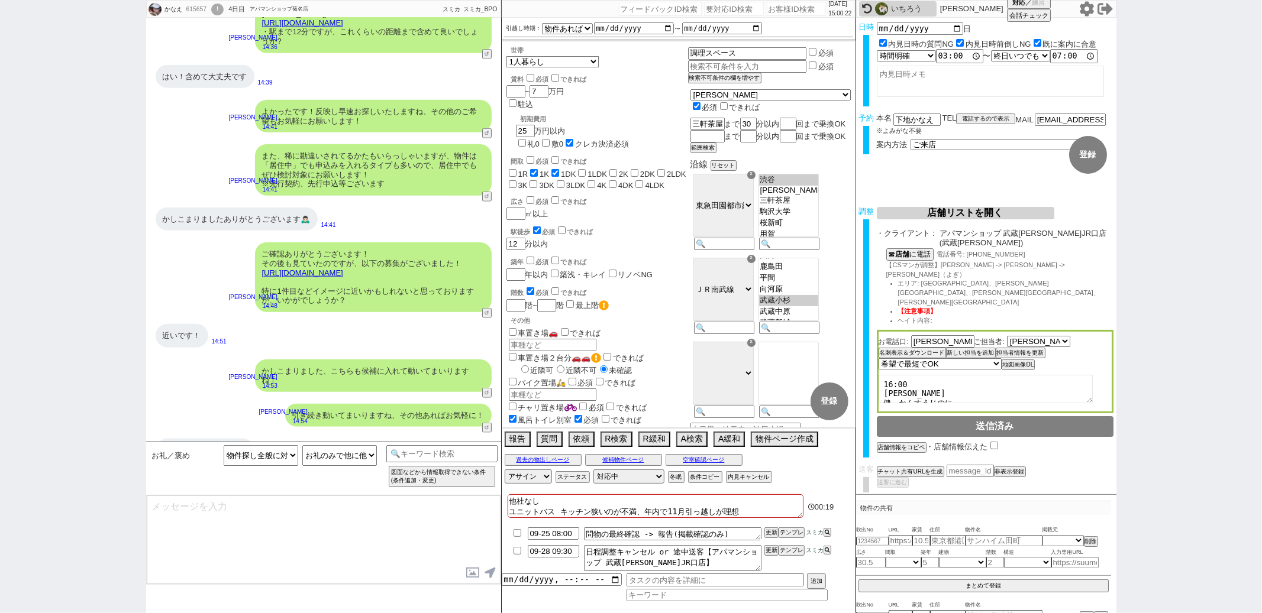
type textarea "※並行でお探ししております。 専属のオペレータが有人対応しており、お待たせしますがご容赦下さい"
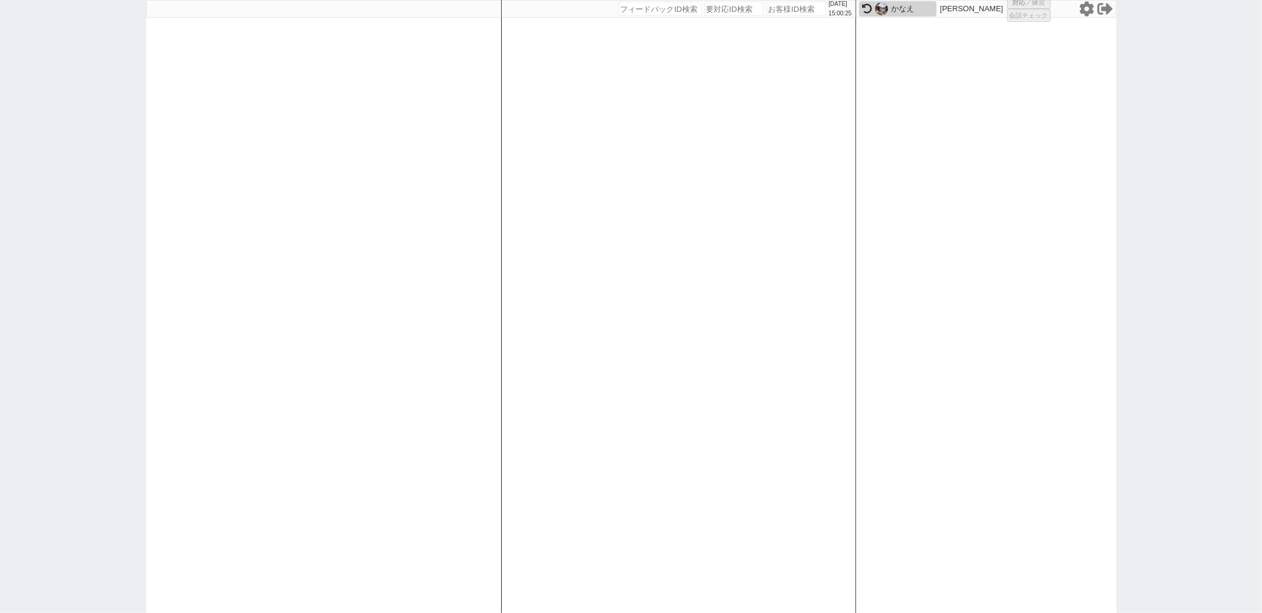
select select
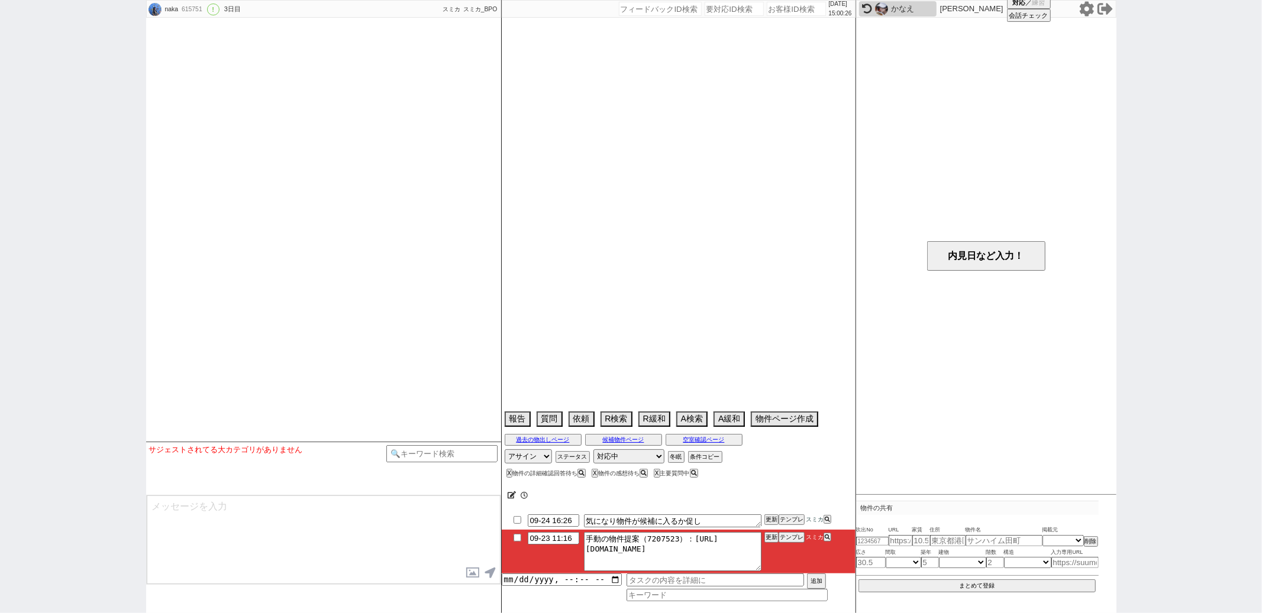
select select "2025"
select select "10"
select select "35"
select select "6"
select select "15"
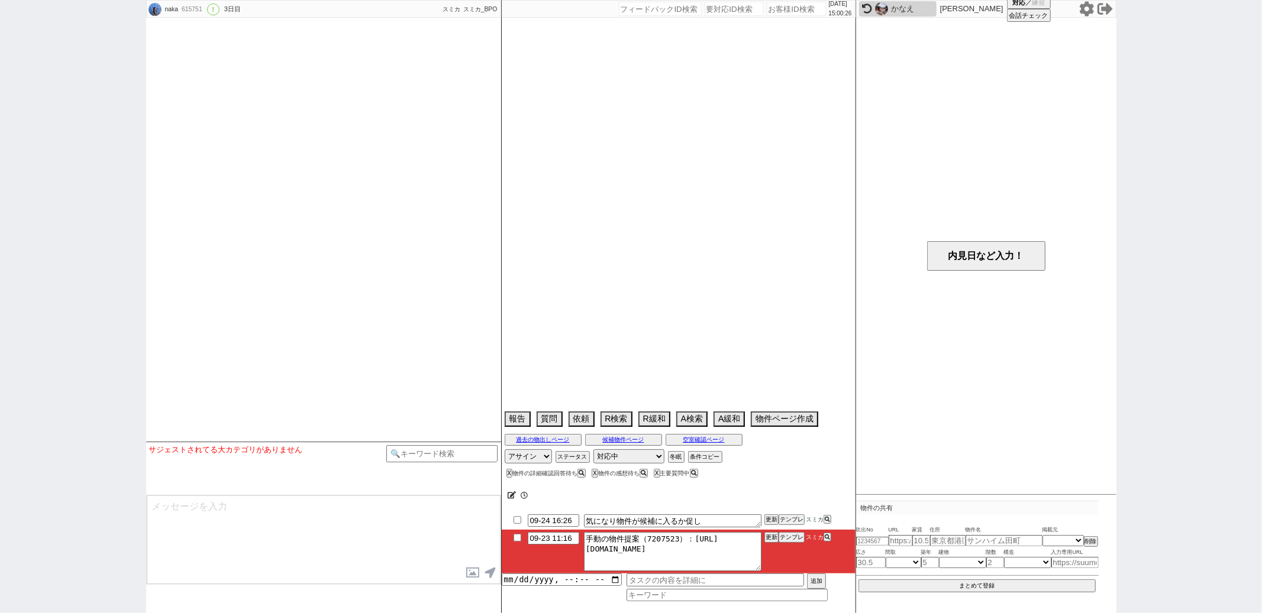
select select "521"
select select "20"
select select "44"
select select "1172"
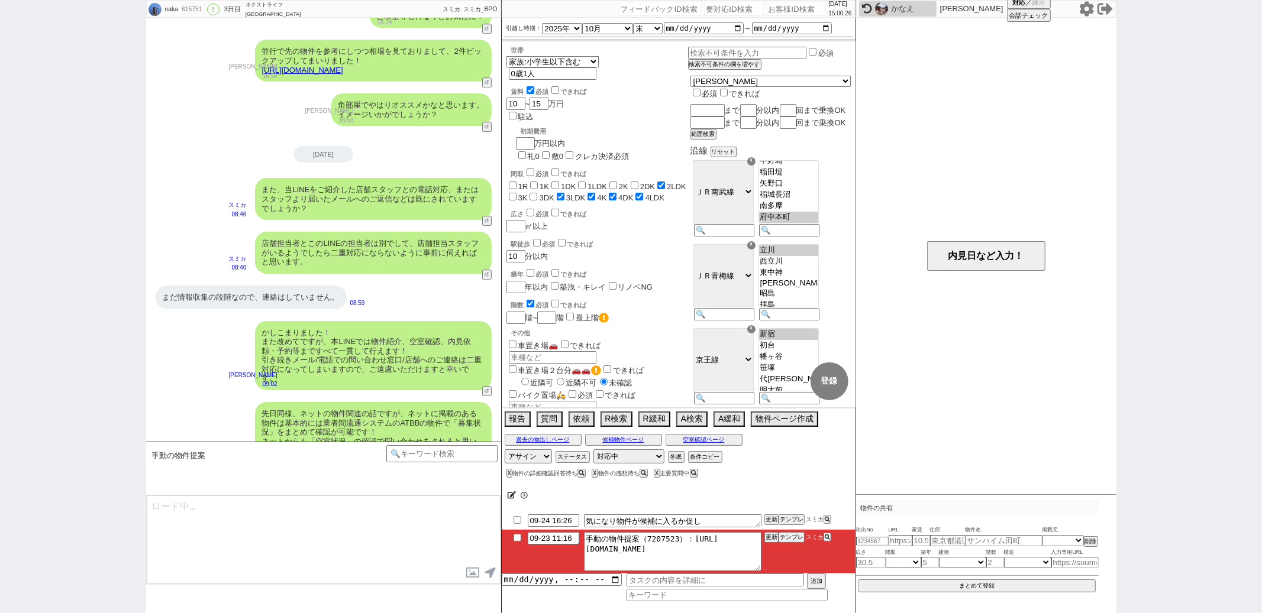
scroll to position [248, 0]
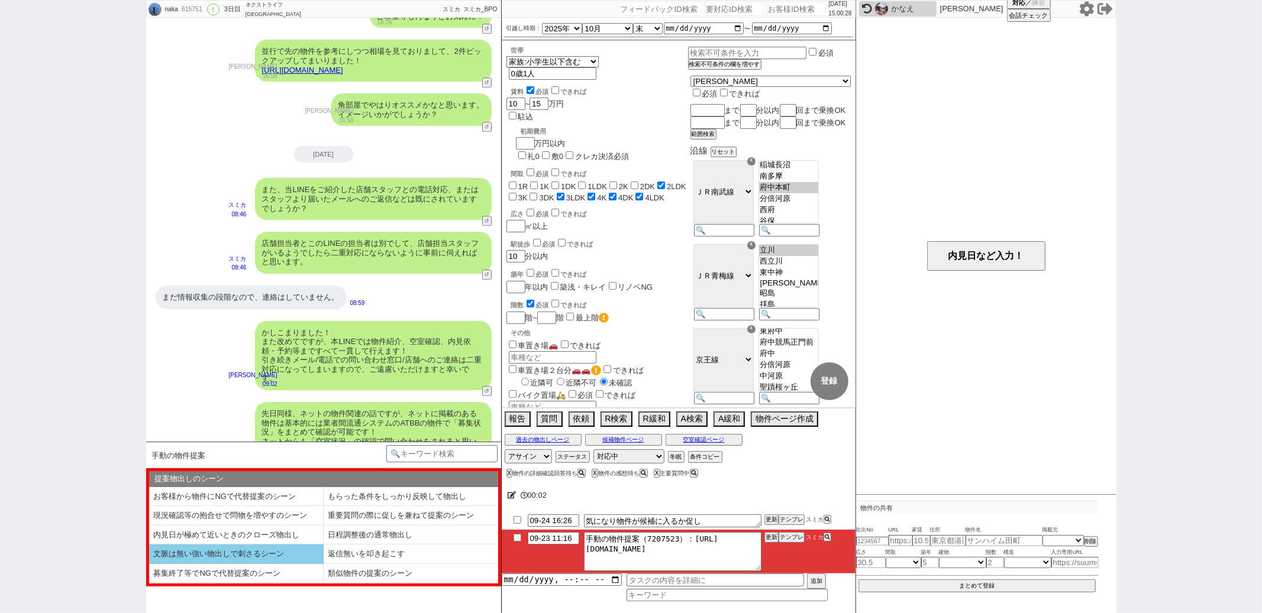
click at [293, 555] on li "文脈は無い強い物出しで刺さるシーン" at bounding box center [236, 555] width 175 height 20
select select "文脈は無い強い物出しで刺さるシーン"
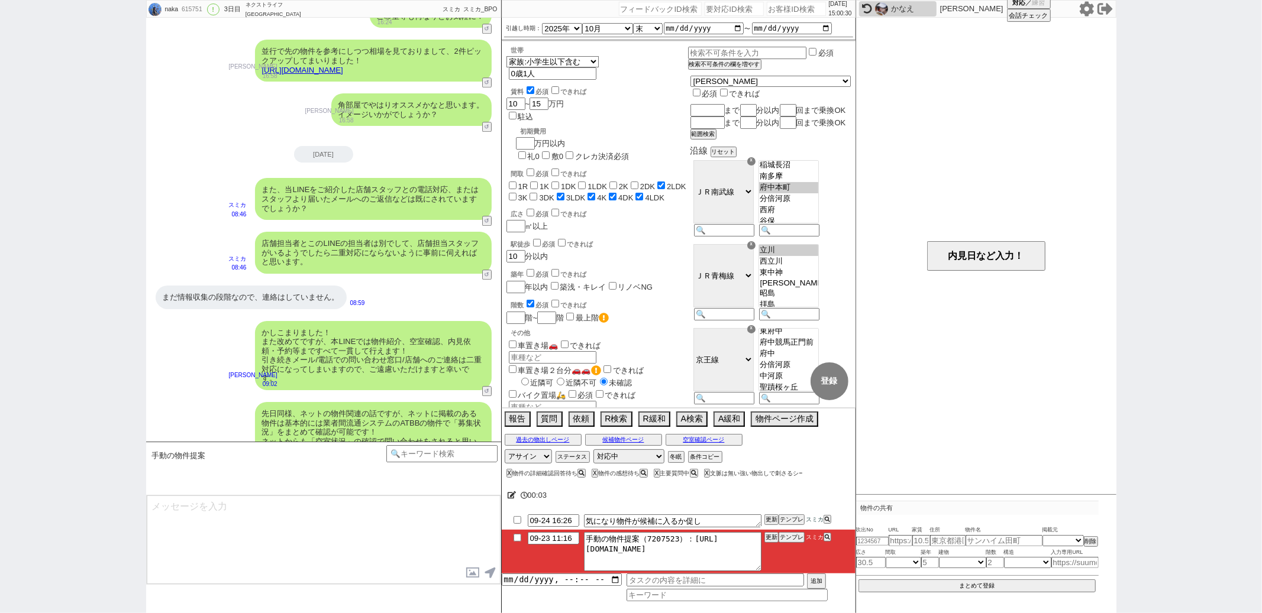
type textarea "連続で失礼します、物件を改めてみておりまして駅徒歩はズレますが以下ピックアップしてまいりました！ https://tools.sumika.live/page…"
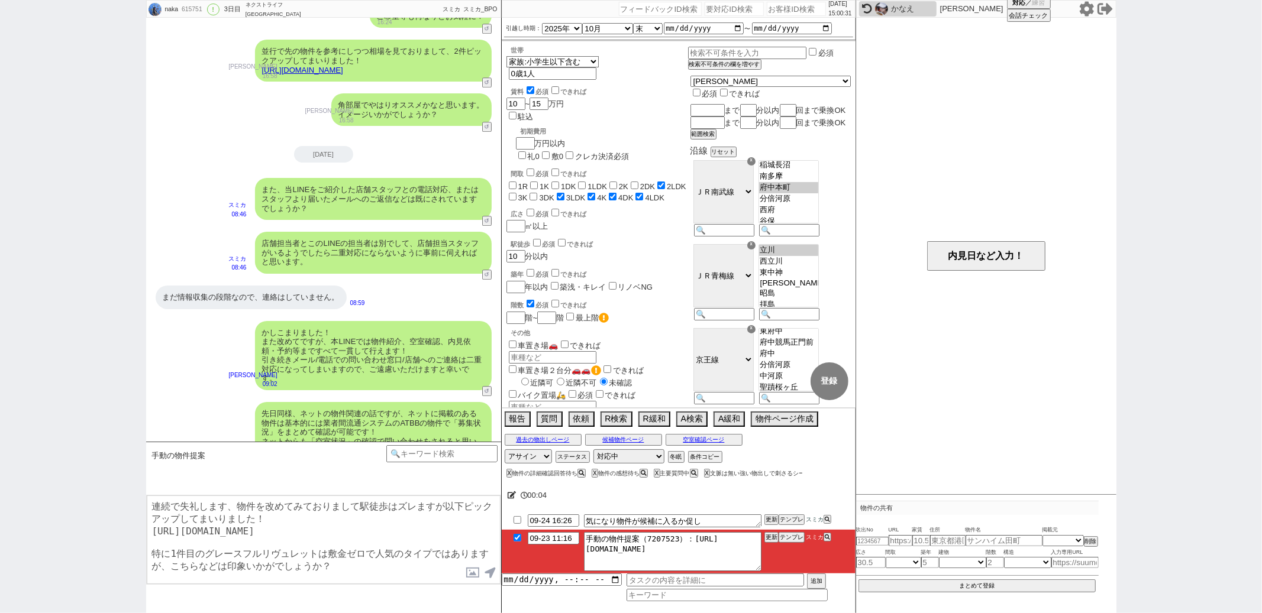
checkbox input "true"
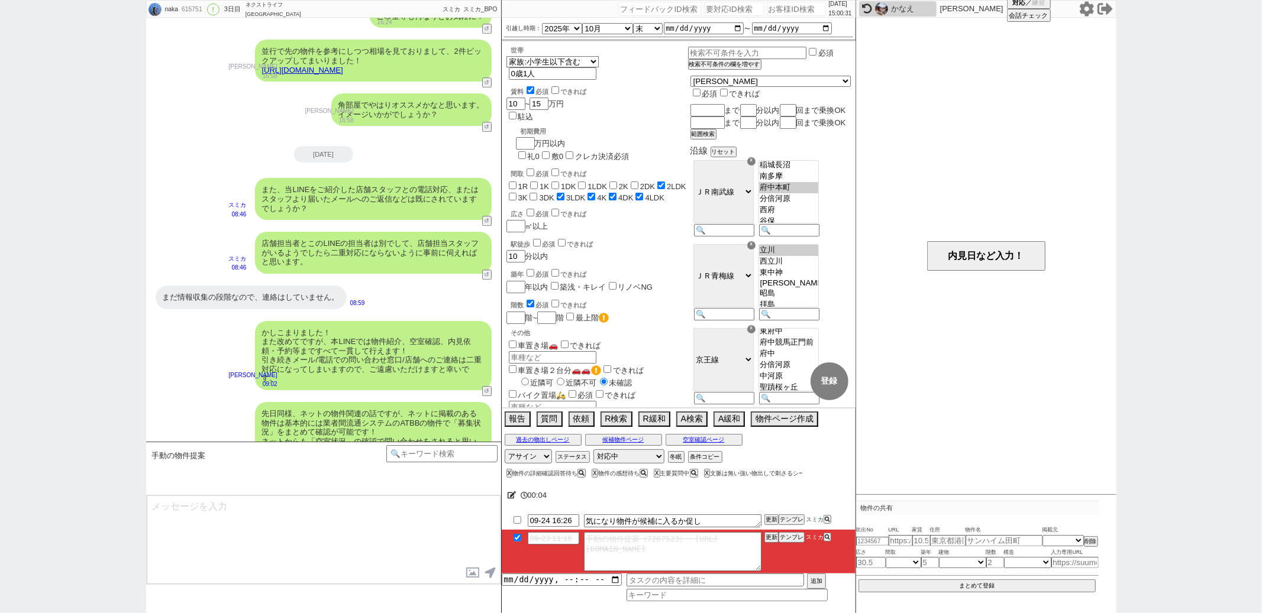
scroll to position [2818, 0]
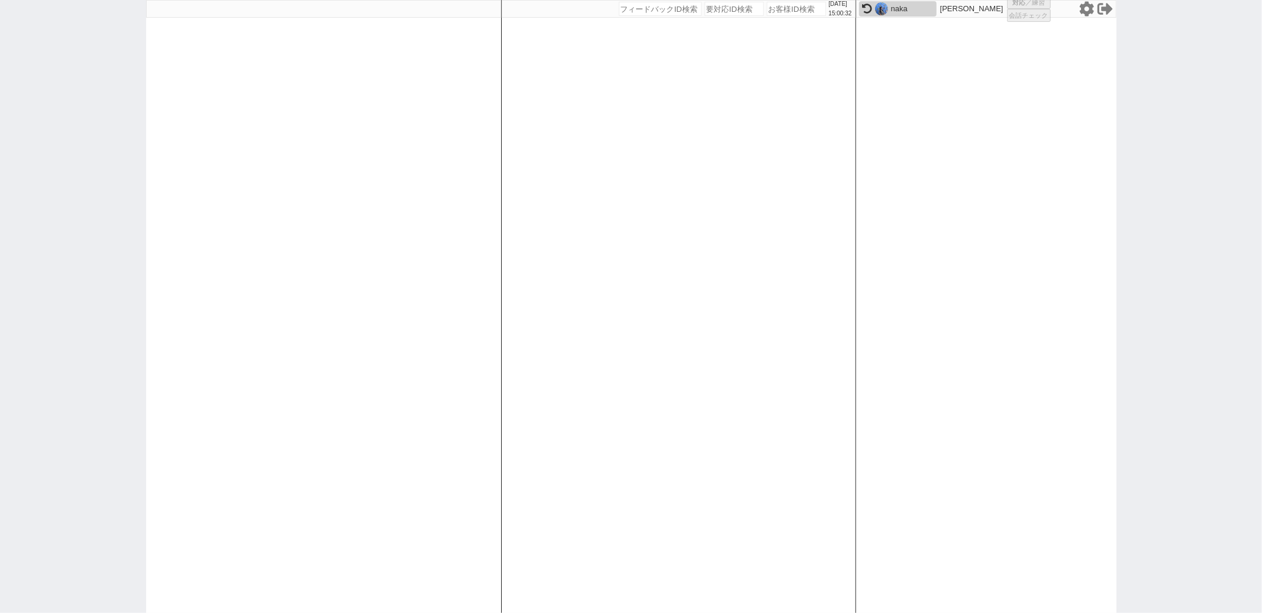
select select
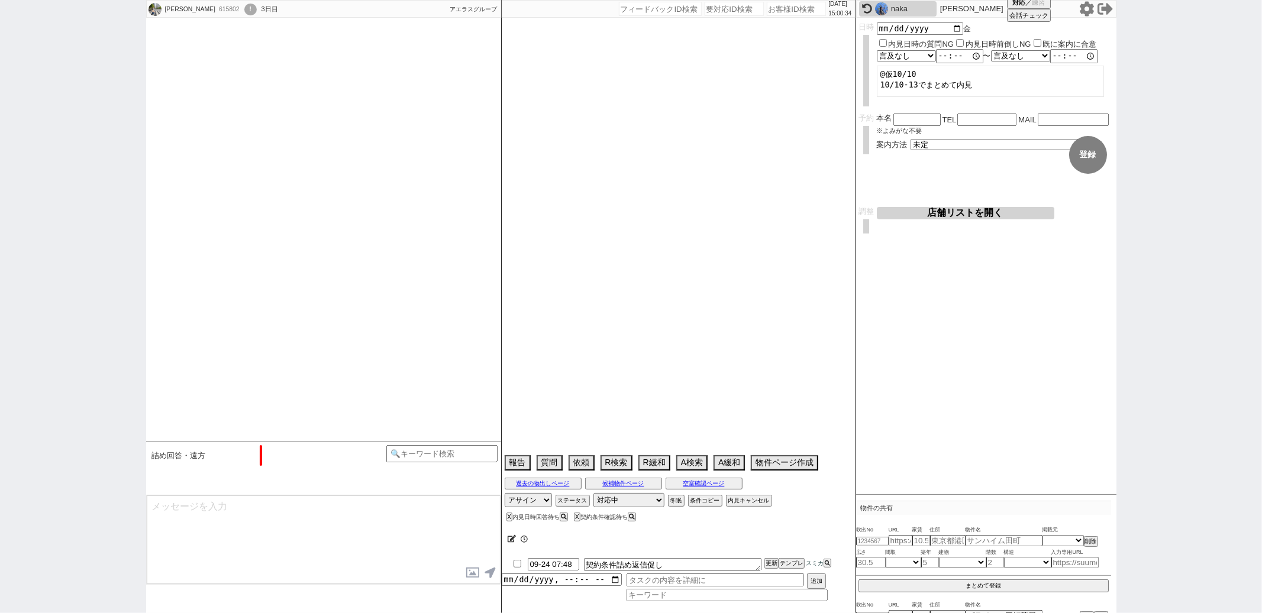
select select "2025"
select select "11"
select select "33"
select select "0"
select select "50"
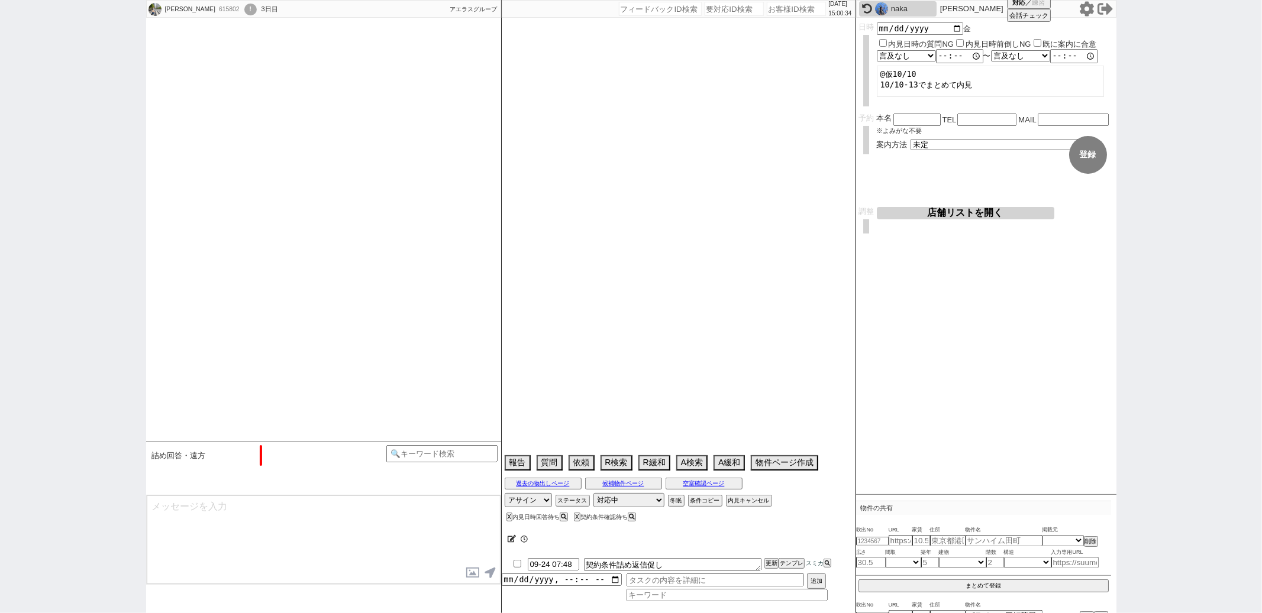
select select "53"
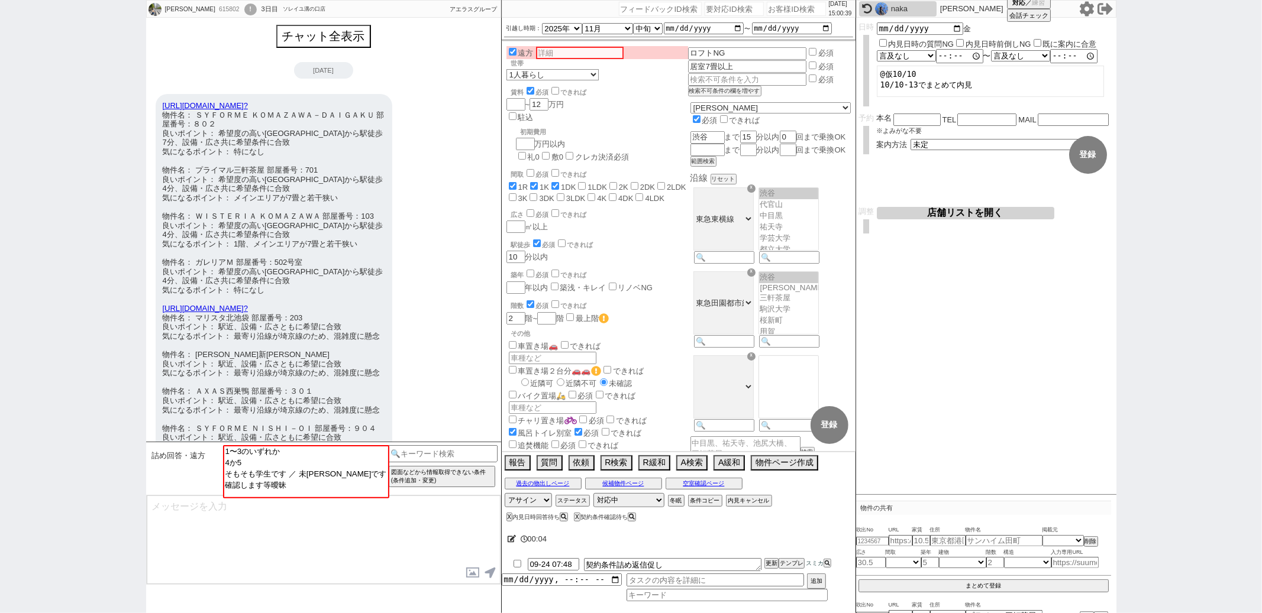
scroll to position [794, 0]
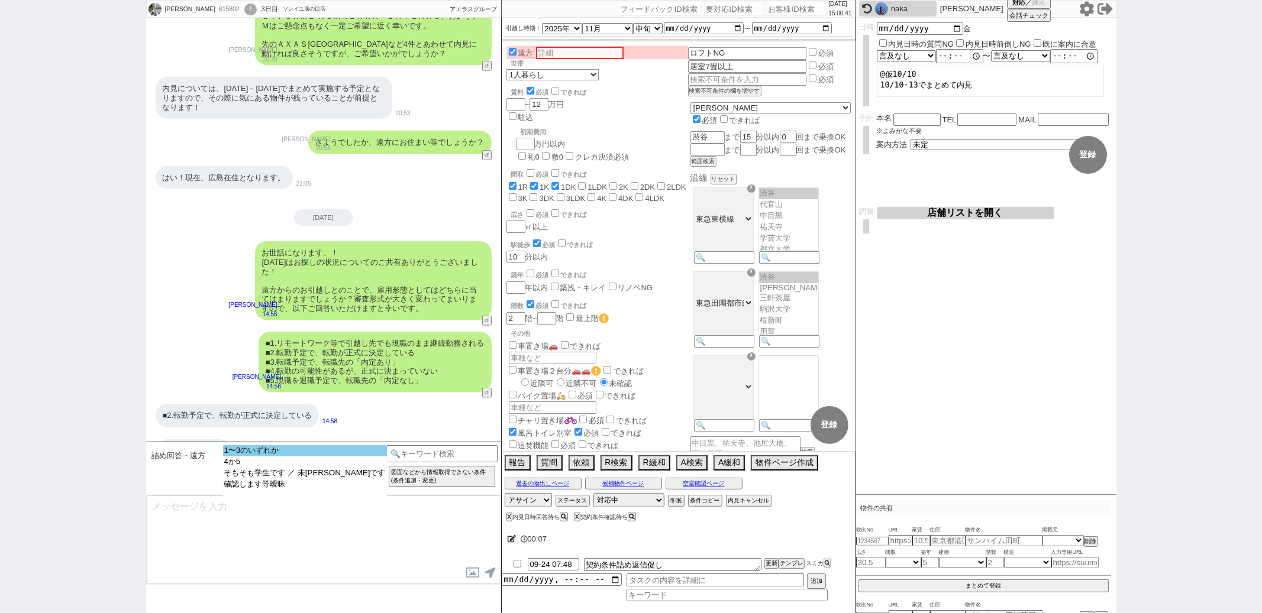
click at [302, 453] on option "1〜3のいずれか" at bounding box center [305, 450] width 164 height 11
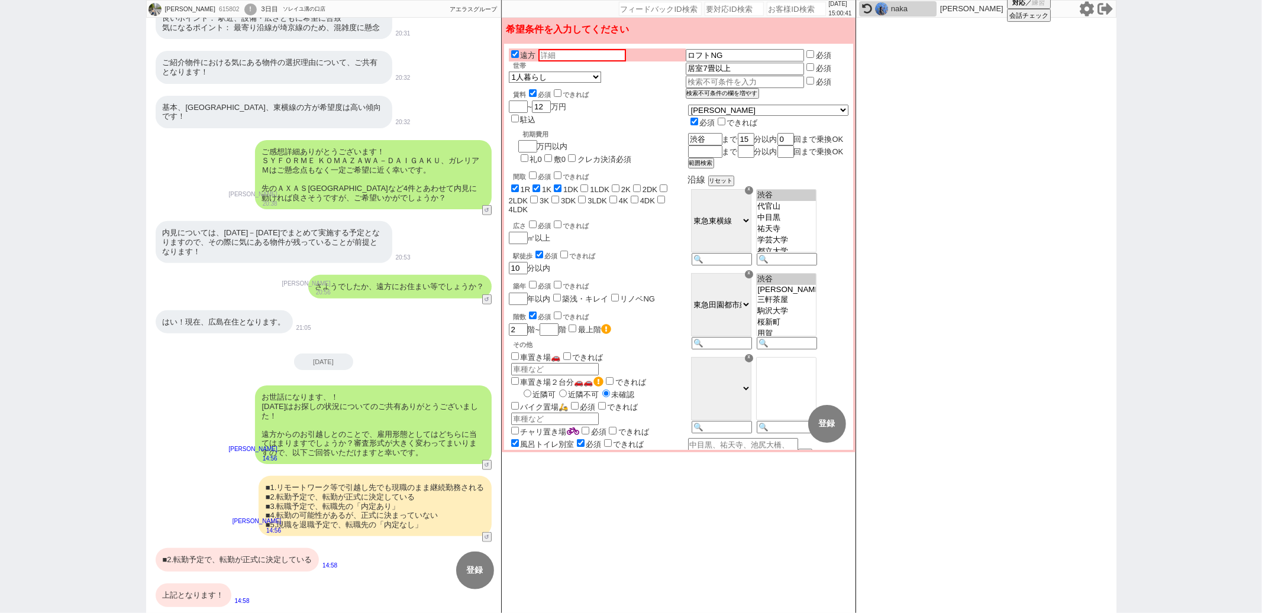
scroll to position [623, 0]
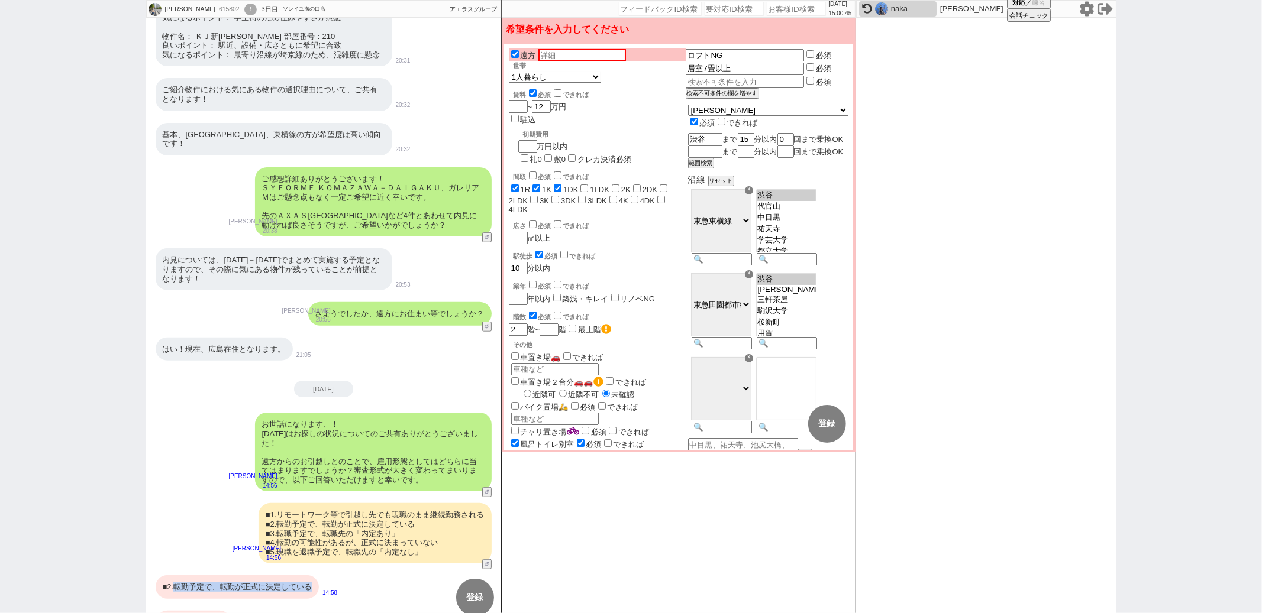
drag, startPoint x: 177, startPoint y: 561, endPoint x: 312, endPoint y: 559, distance: 135.5
click at [312, 576] on div "■2.転勤予定で、転勤が正式に決定している" at bounding box center [238, 588] width 164 height 24
copy div "転勤予定で、転勤が正式に決定している"
click at [590, 49] on input "text" at bounding box center [582, 55] width 88 height 12
paste input "転勤予定で、転勤が正式に決定している"
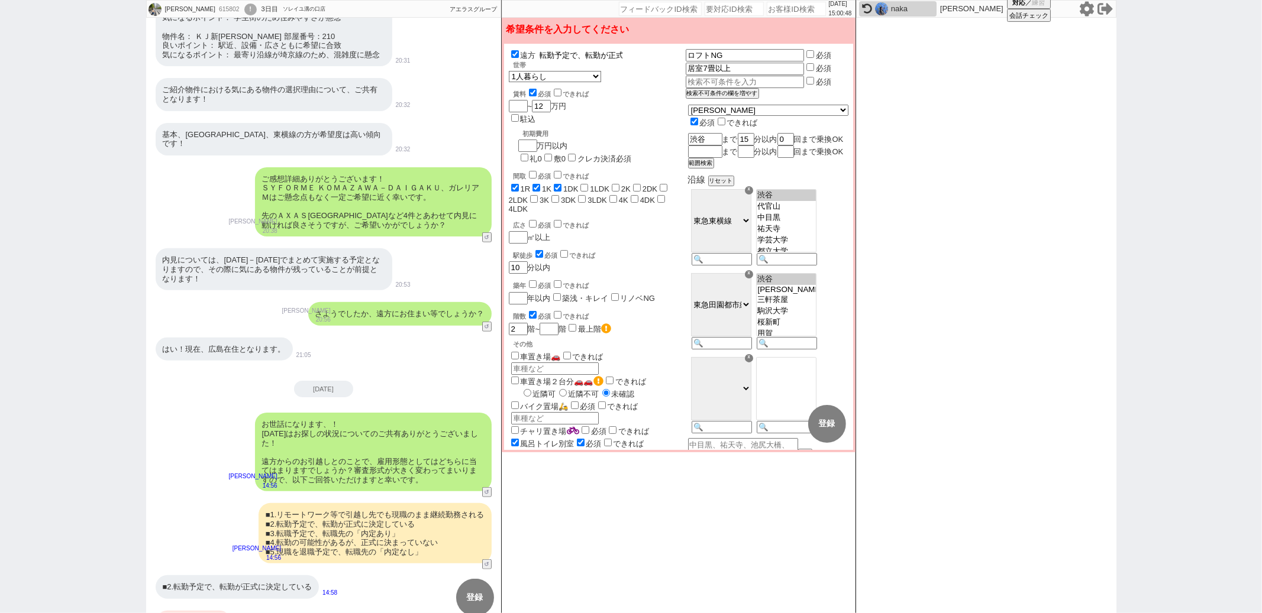
scroll to position [0, 57]
type input "転勤予定で、転勤が正式に決定している"
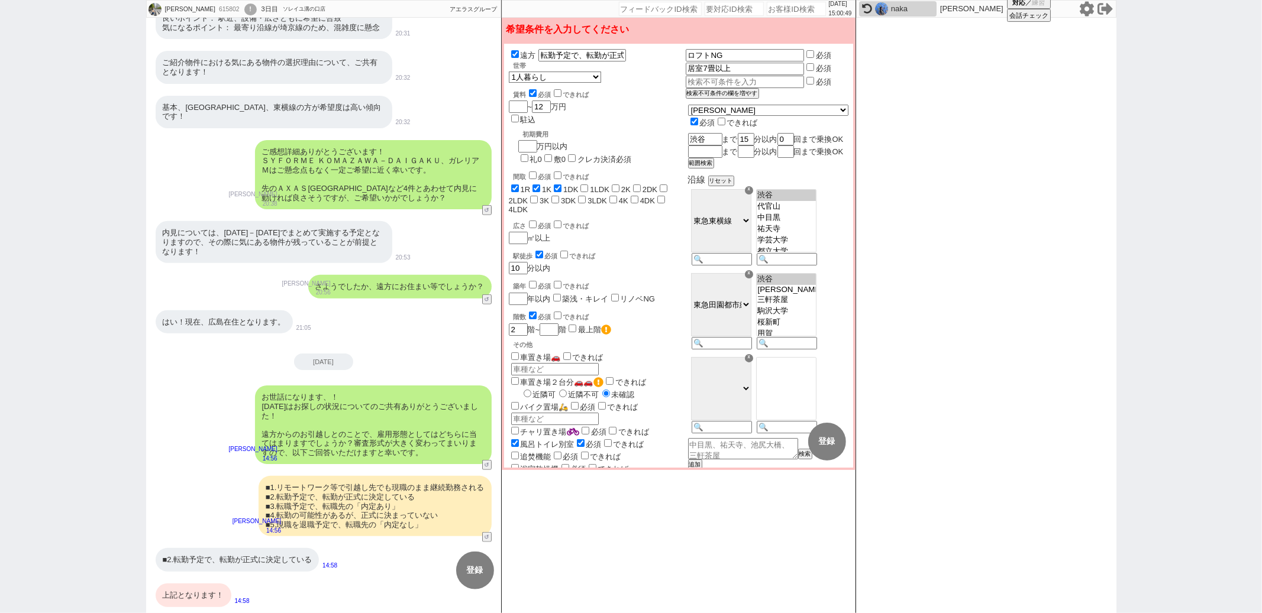
select select "50"
select select "53"
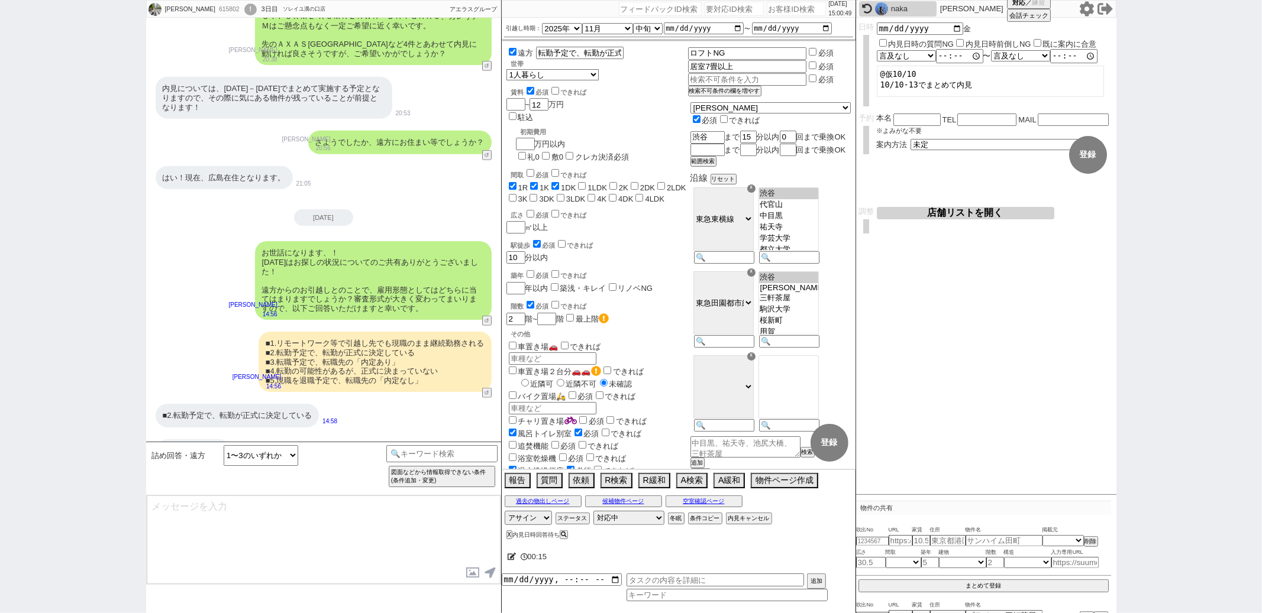
type textarea "かしこまりました、そうしますと基本的には審査についてご相談可能かと存じますので、引き続き進めてまいりますね！"
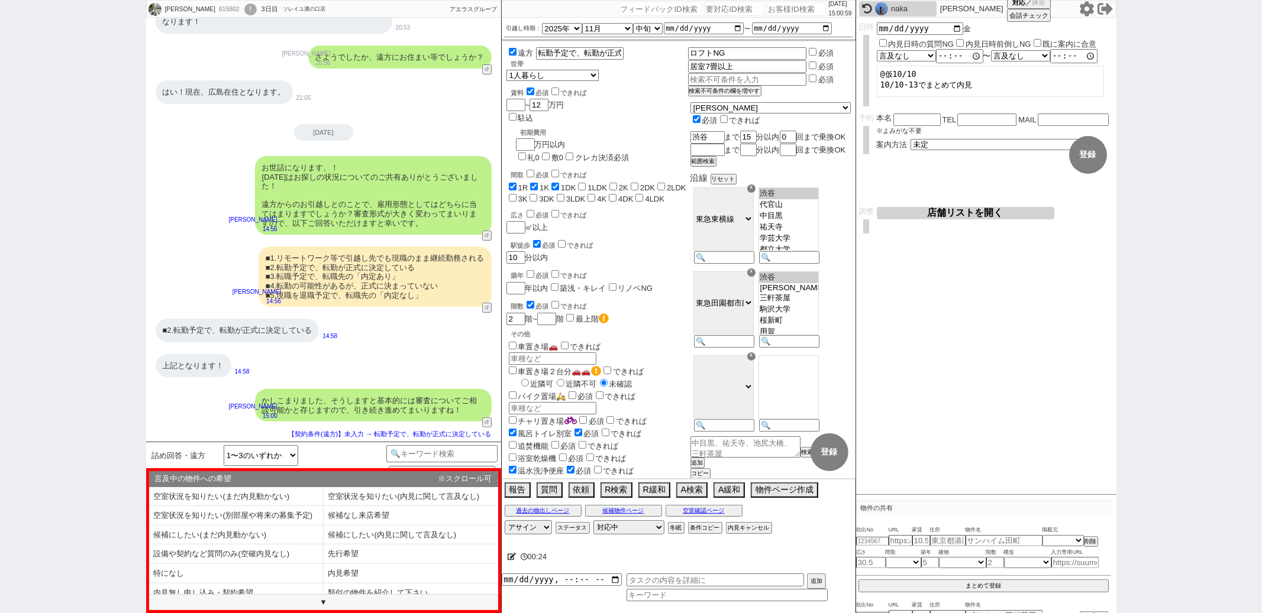
scroll to position [0, 0]
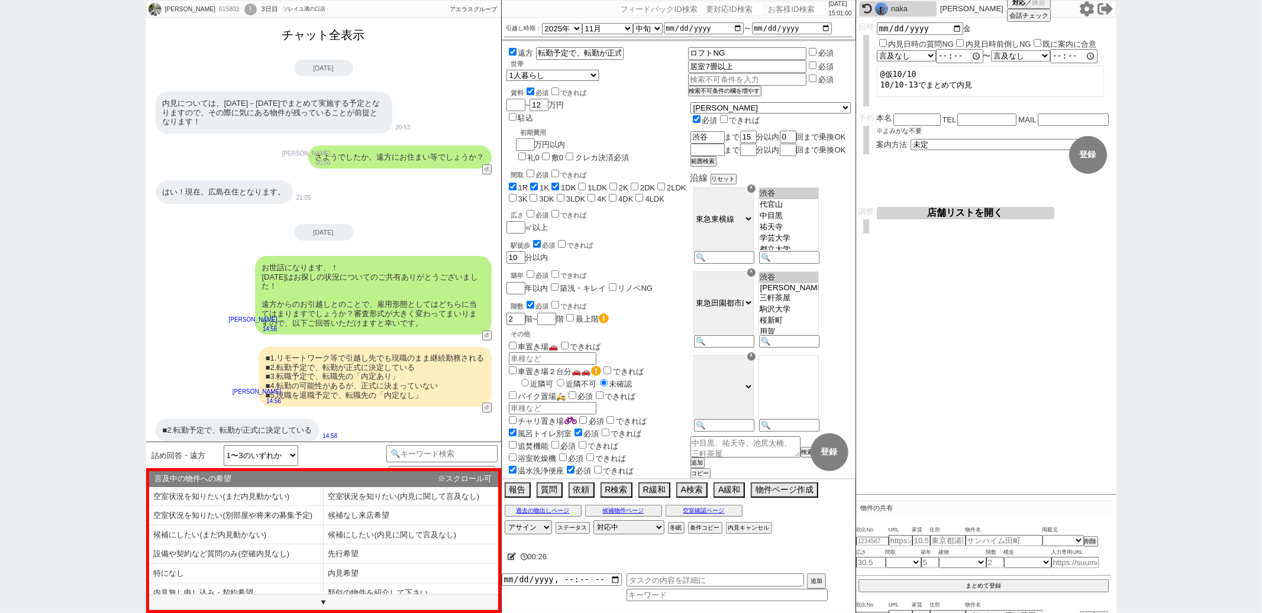
click at [332, 40] on button "チャット全表示" at bounding box center [323, 35] width 92 height 21
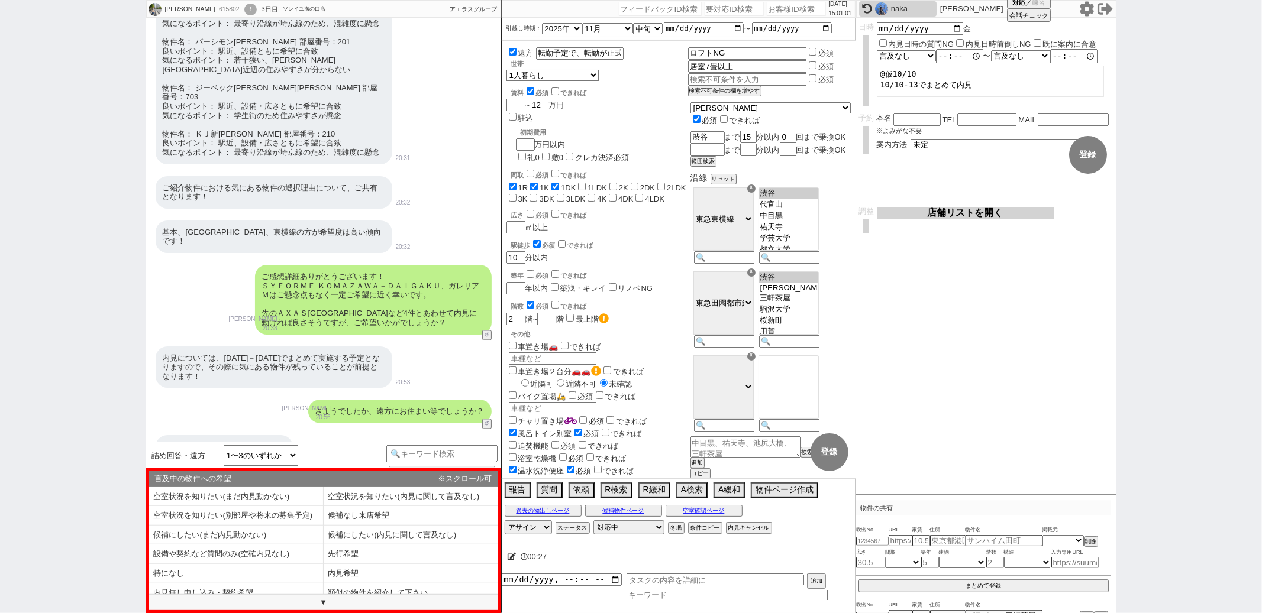
scroll to position [5551, 0]
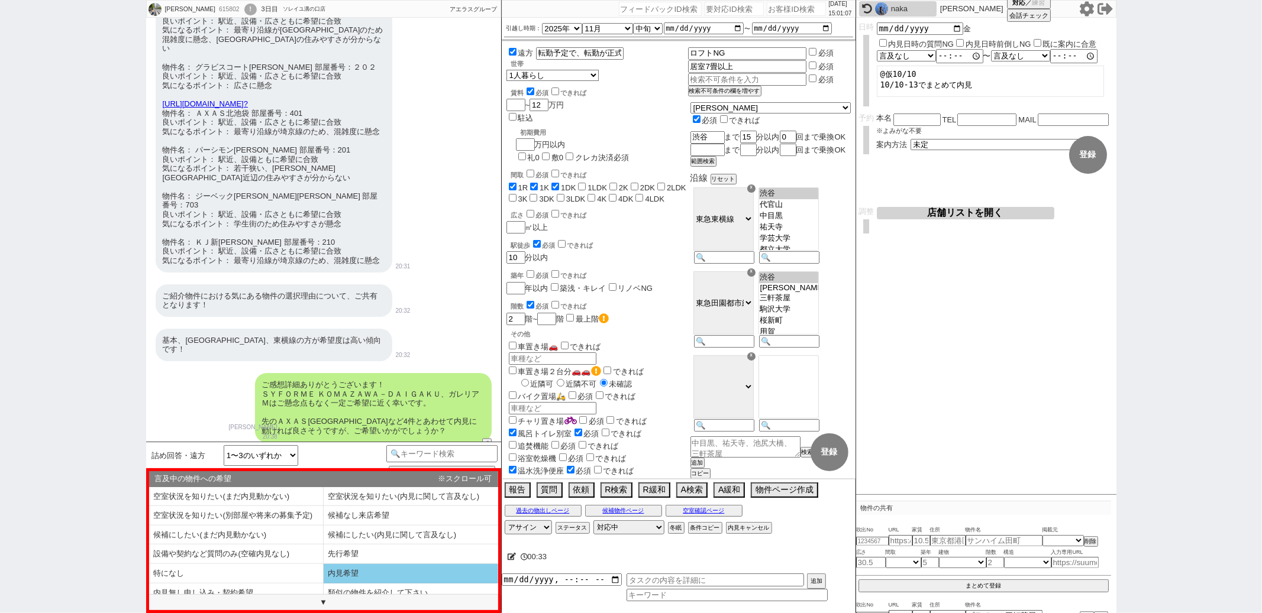
click at [370, 570] on li "内見希望" at bounding box center [411, 574] width 175 height 20
select select "内見希望"
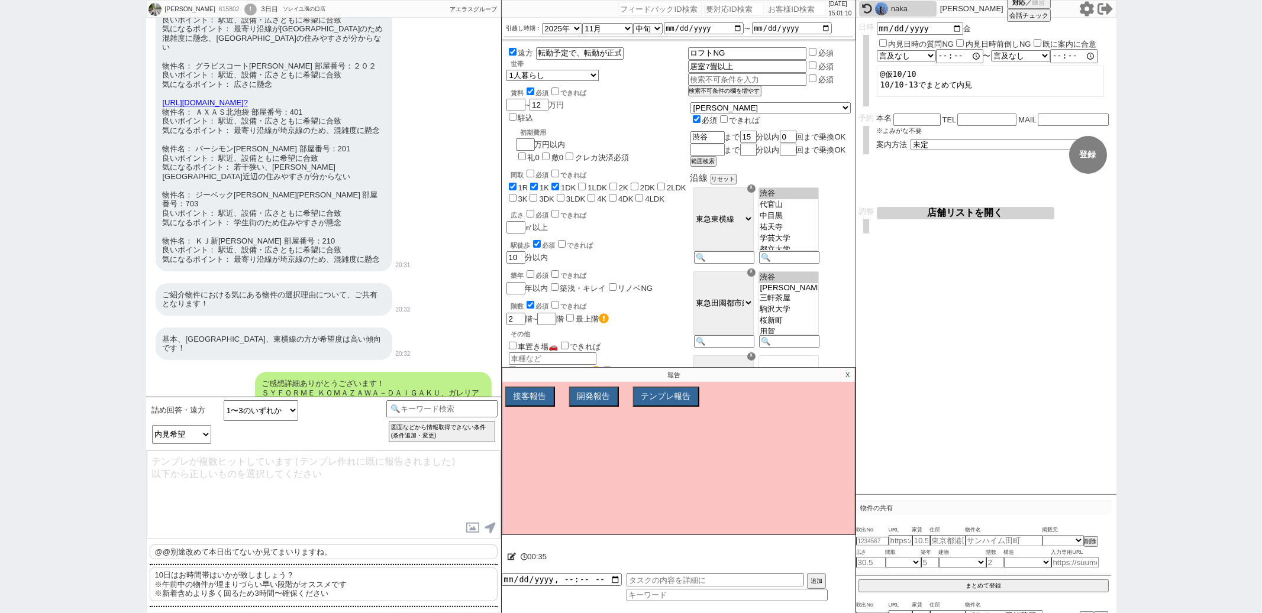
click at [323, 555] on p "@@別途改めて本日出てないか見てまいりますね。" at bounding box center [324, 552] width 348 height 15
type textarea "別途改めて本日出てないか見てまいりますね。"
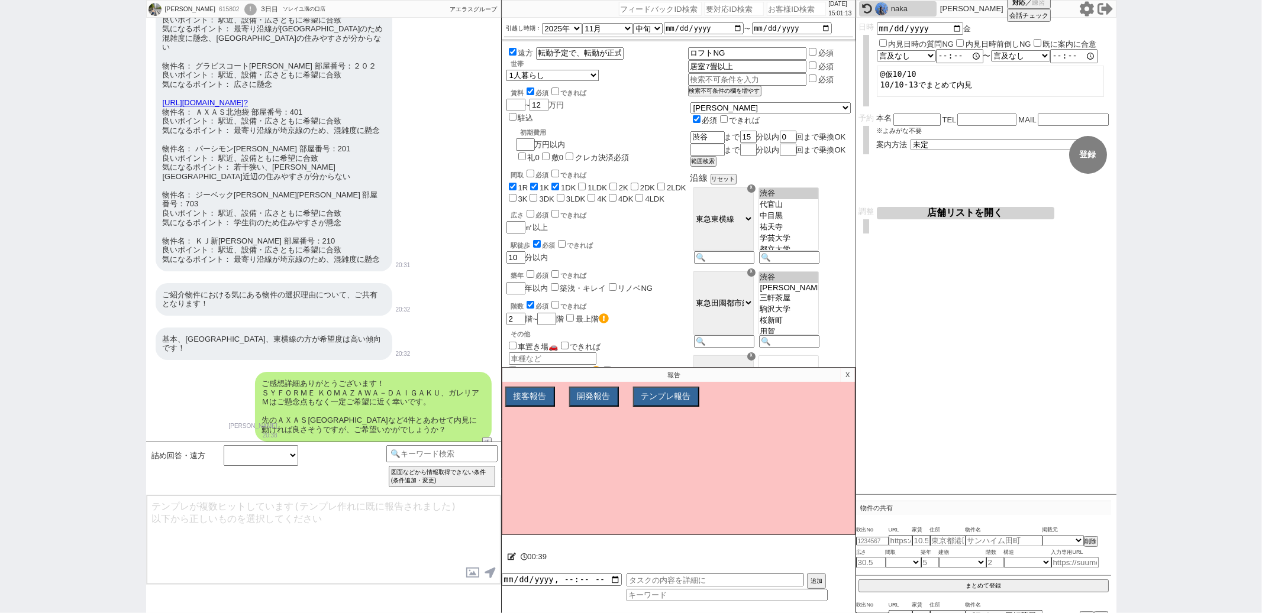
scroll to position [5996, 0]
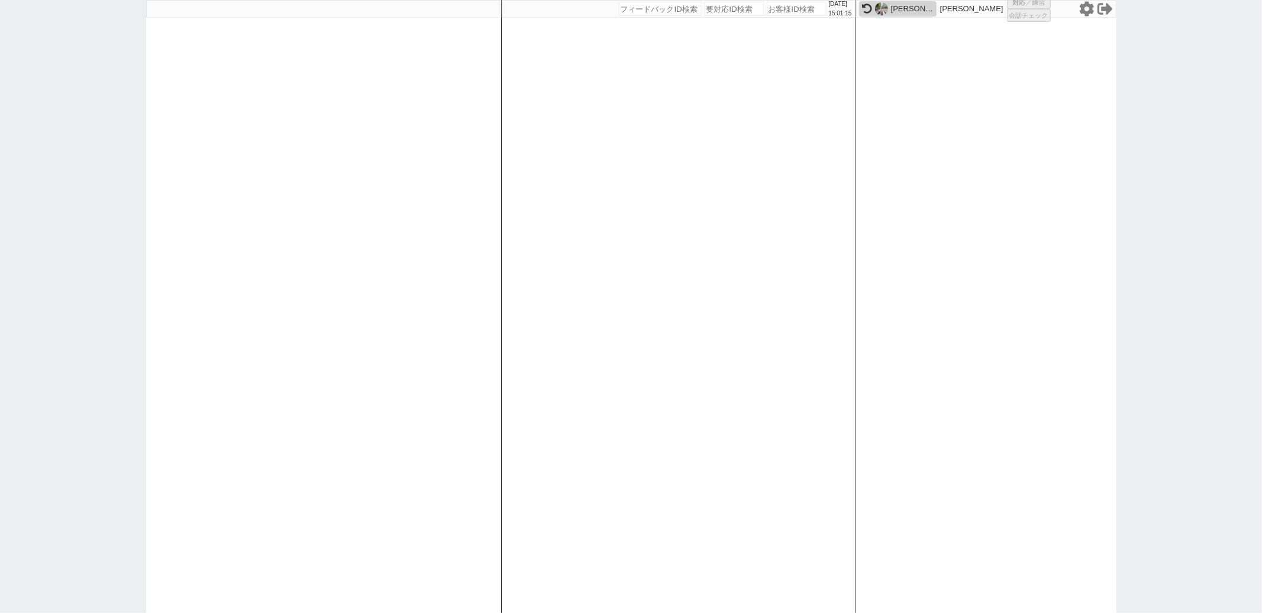
select select
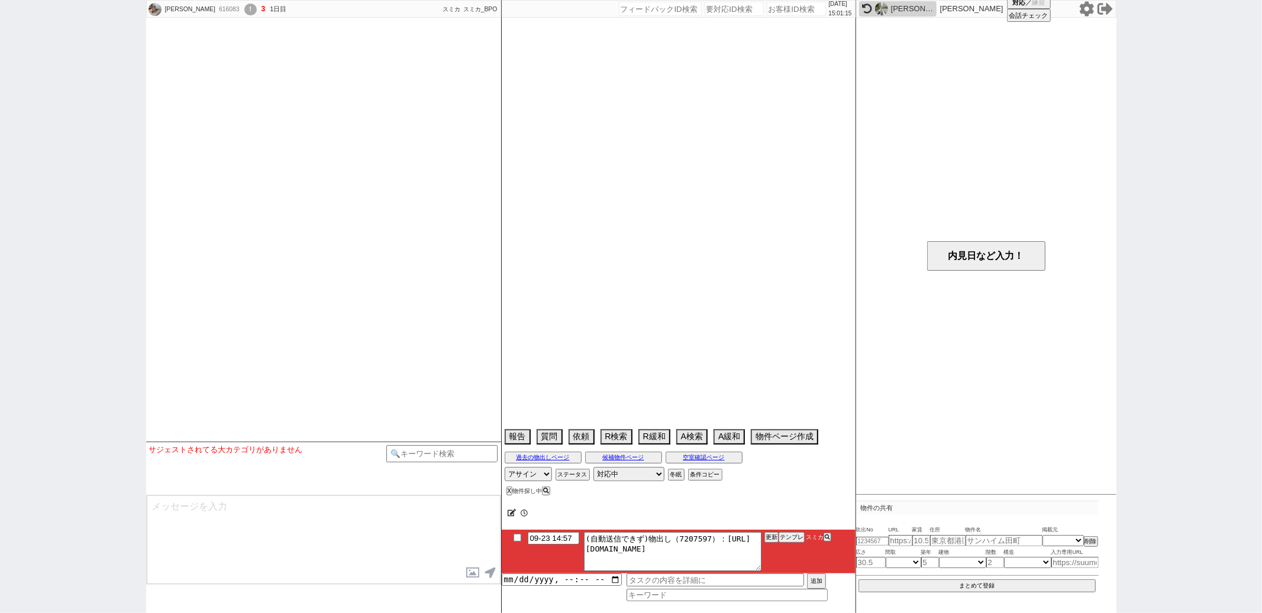
select select
select select "16"
select select "0"
select select "11"
select select "33"
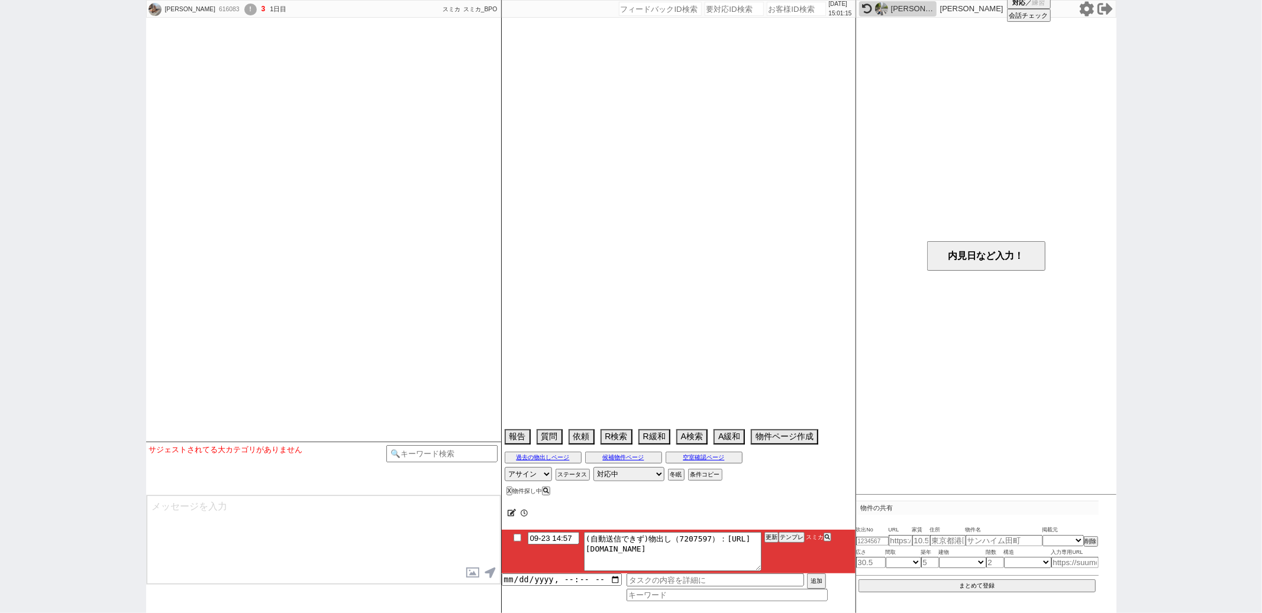
select select "9"
select select "326"
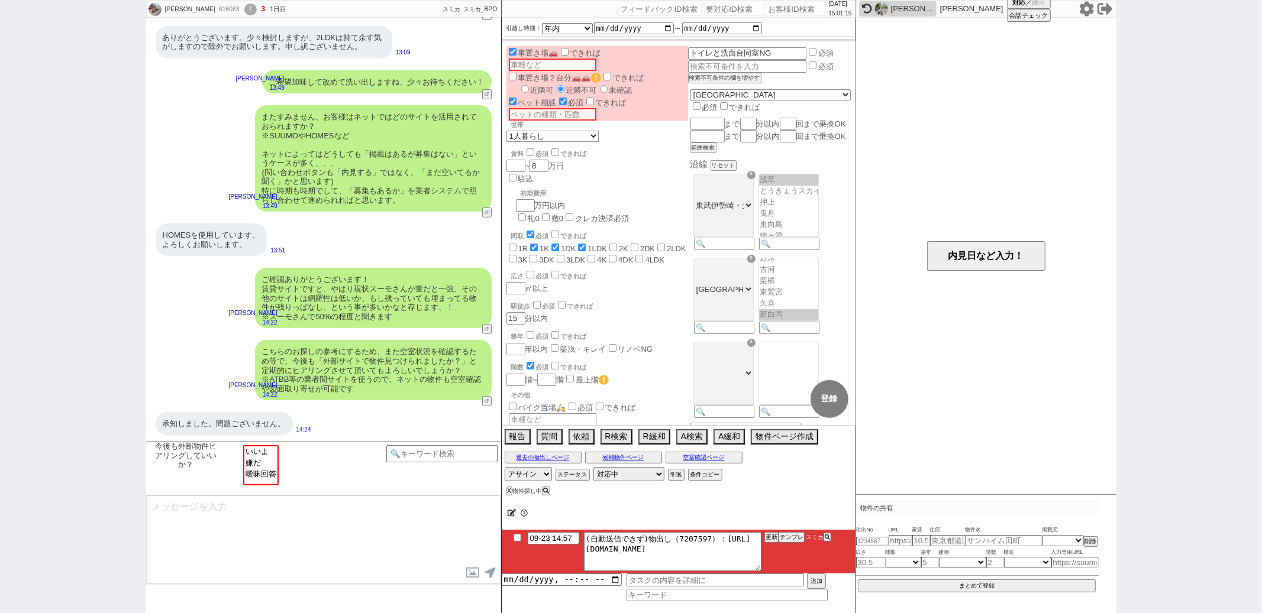
scroll to position [99, 0]
select select "いいよ"
click at [260, 448] on option "いいよ" at bounding box center [260, 450] width 33 height 11
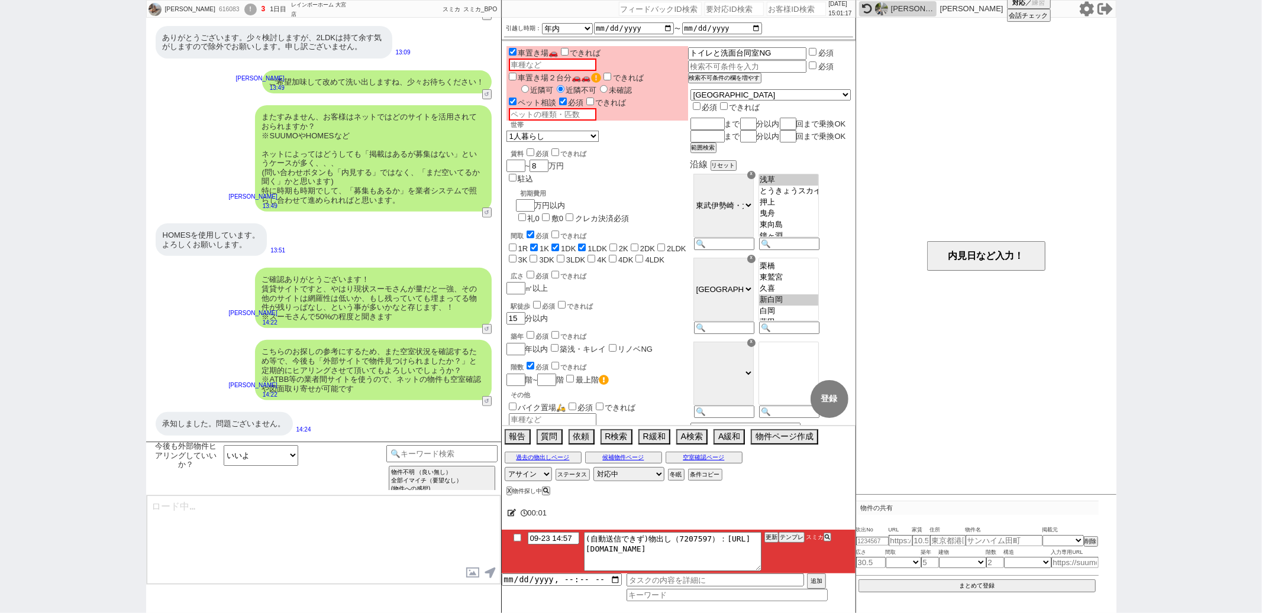
type textarea "ありがとうございます！ どうしても先に頂いている情報だけですとお出しできない物件もあり、、恐れ入りますが、お客様の情報収集も参考にもしつつ動ければと思います。"
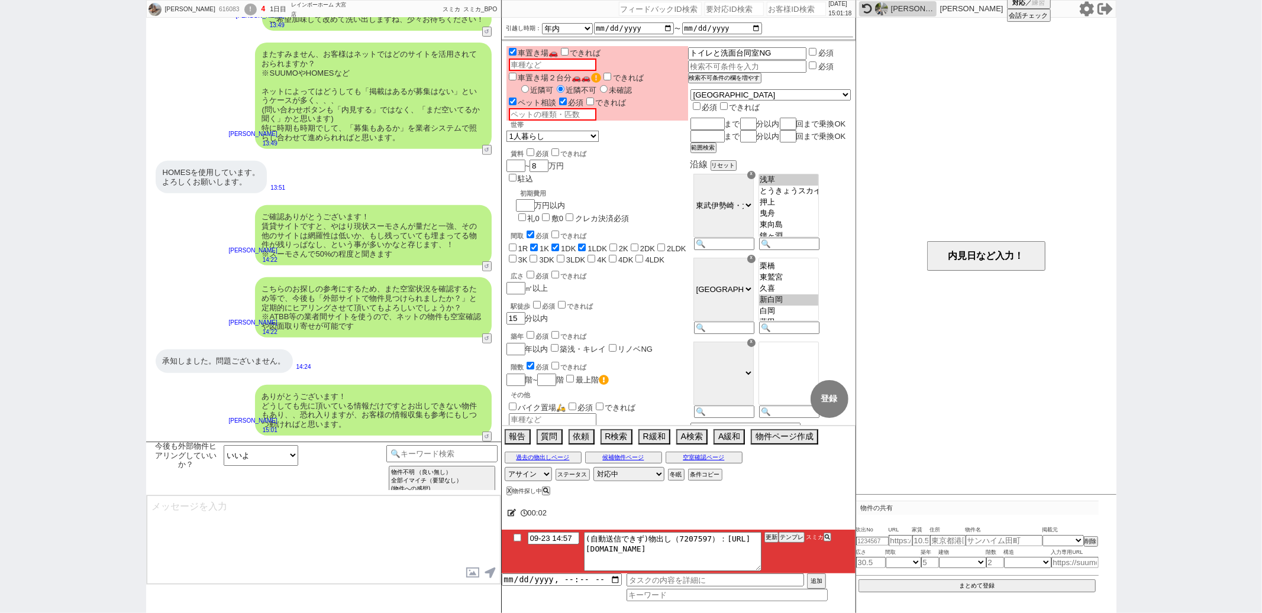
type input "09-23 15:16"
type textarea "早速ですが、最近お探しされている中で気になられている物件はございますでしょうか？ ございましたら、物件のURLを頂けますと幸いです！"
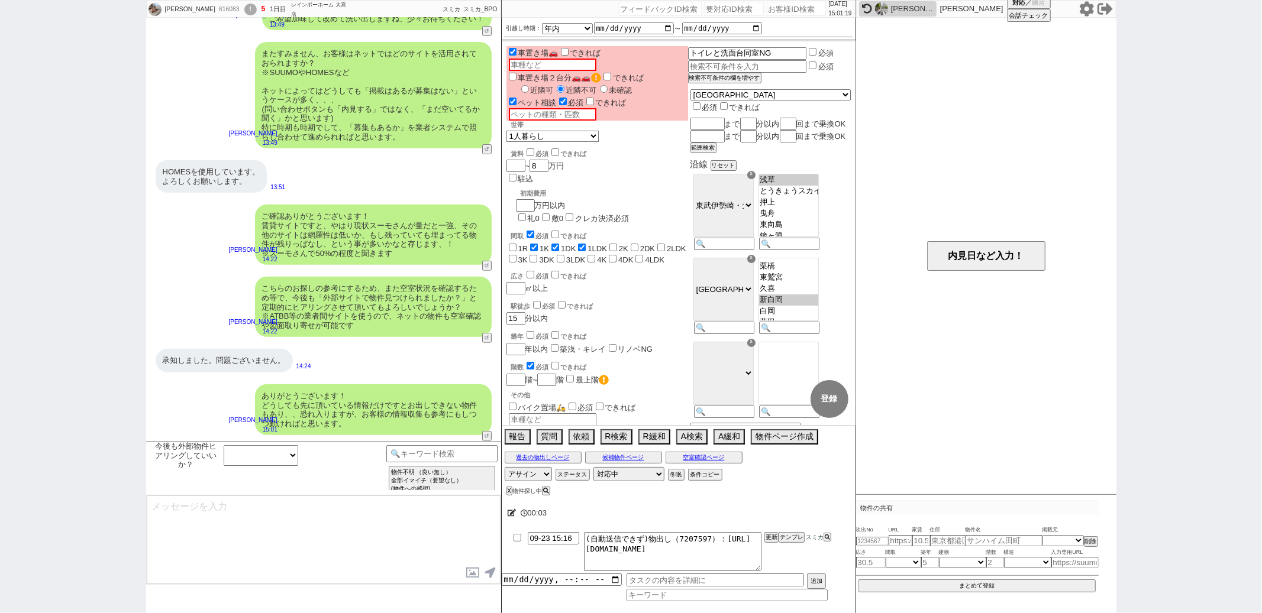
scroll to position [417, 0]
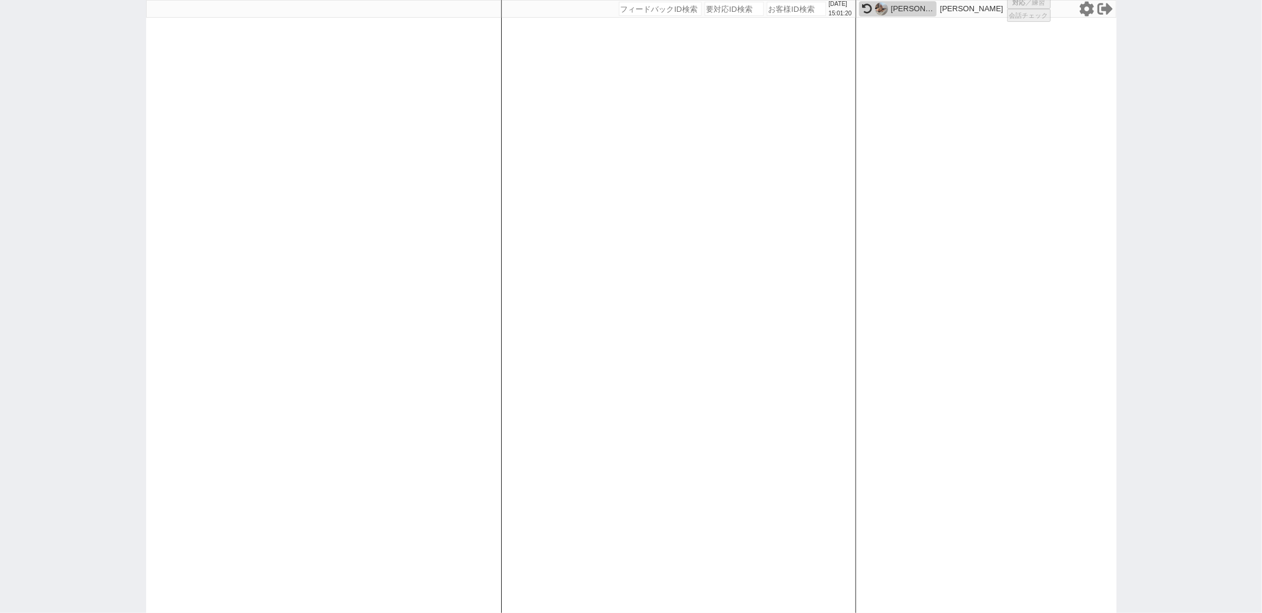
select select
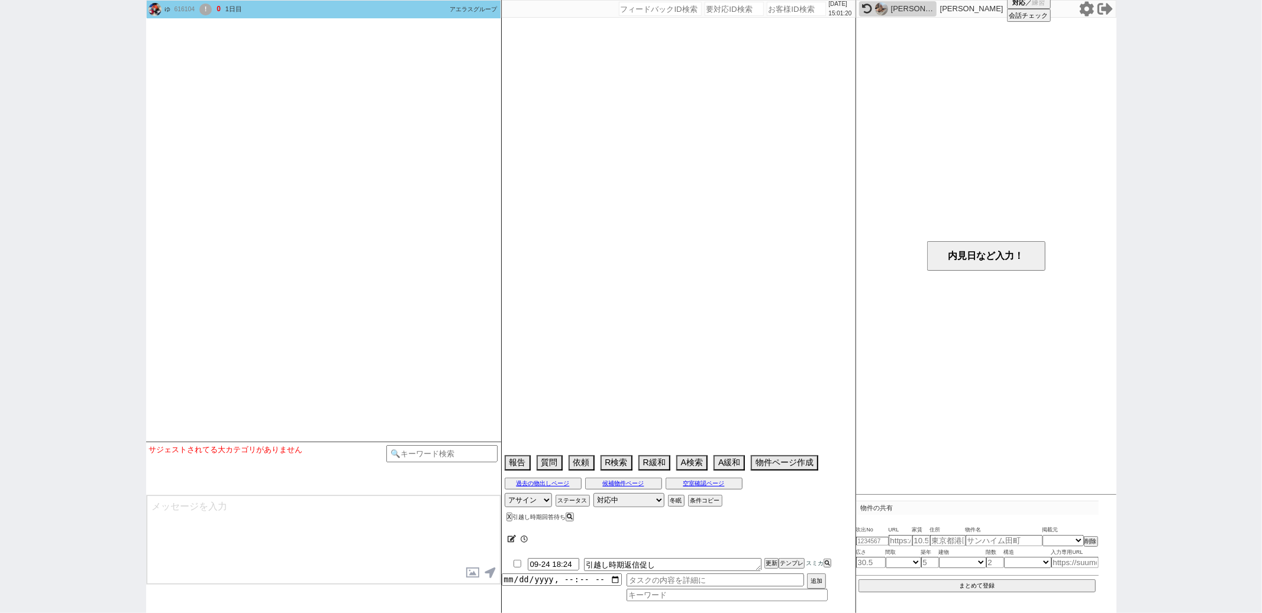
select select
select select "1"
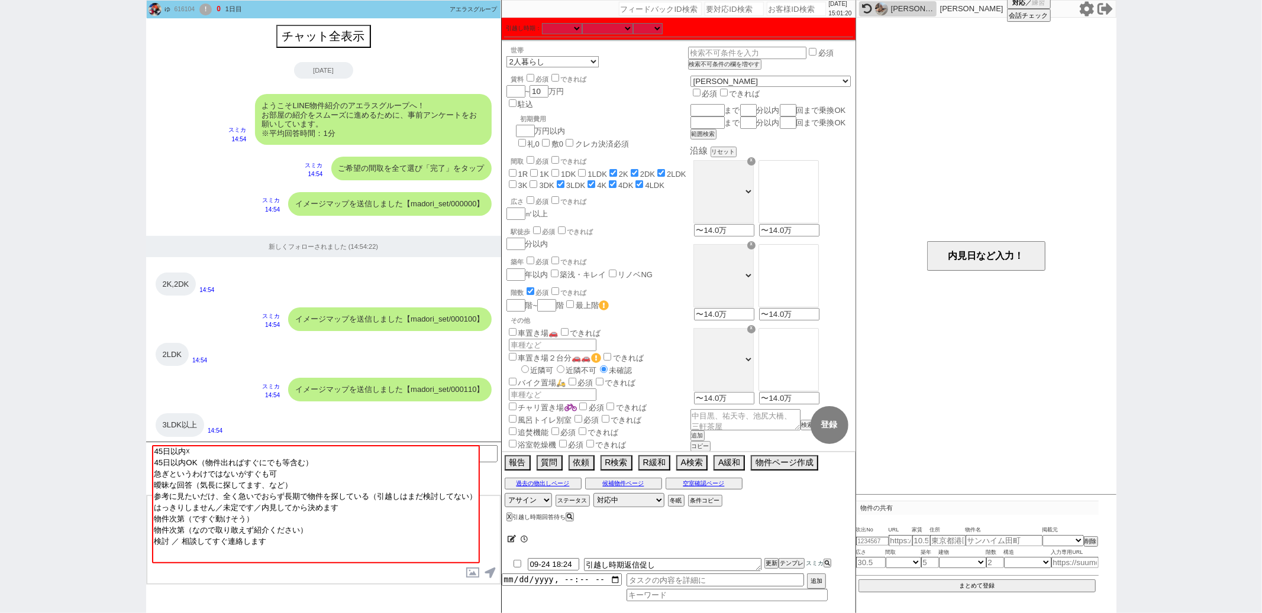
scroll to position [882, 0]
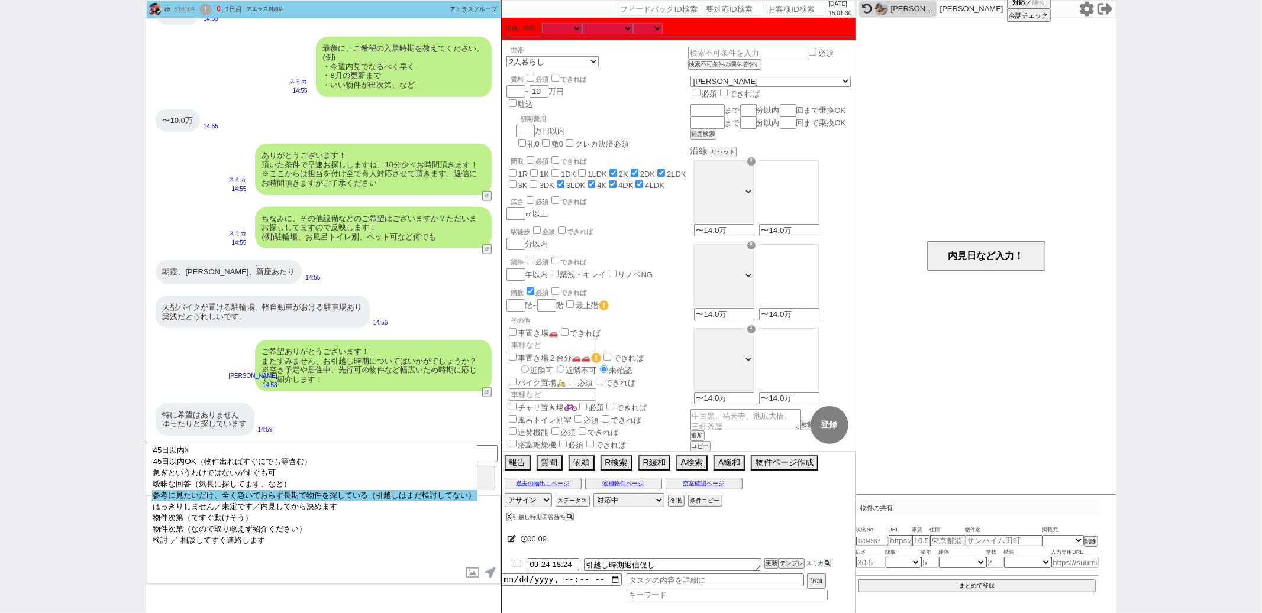
drag, startPoint x: 267, startPoint y: 512, endPoint x: 267, endPoint y: 503, distance: 8.9
click at [267, 503] on select "45日以内☓ 45日以内OK（物件出ればすぐにでも等含む） 急ぎというわけではないがすぐも可 曖昧な回答（気長に探してます、など） 参考に見たいだけ、全く急い…" at bounding box center [314, 504] width 325 height 118
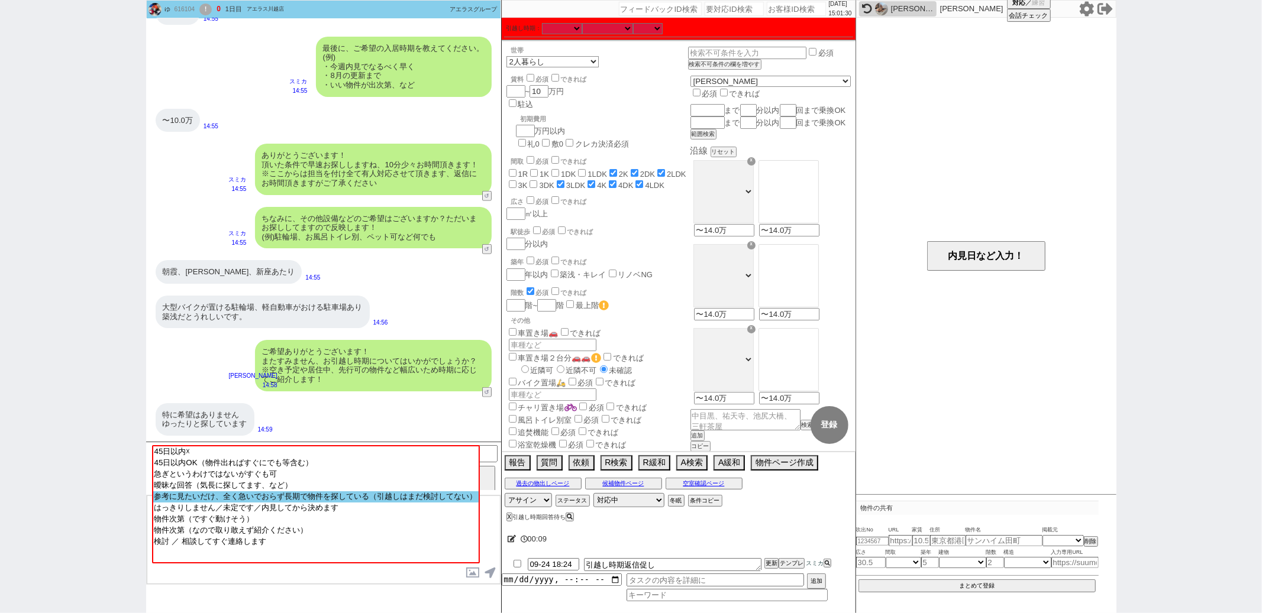
scroll to position [710, 0]
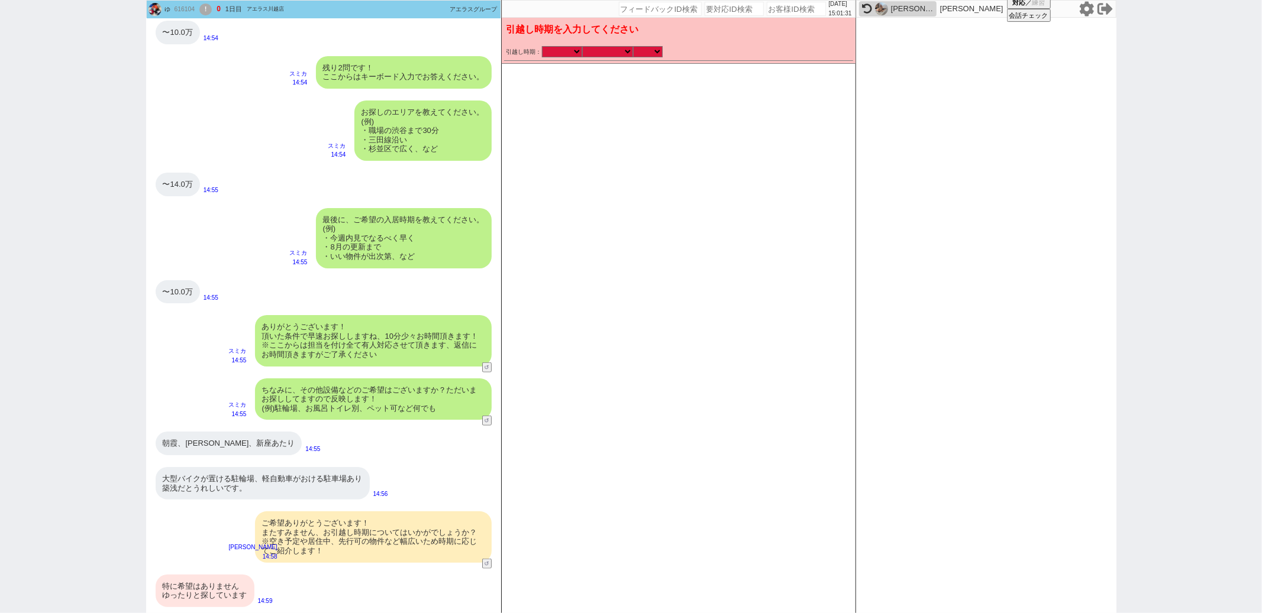
click at [226, 572] on div "特に希望はありません ゆったりと探しています 14:59" at bounding box center [323, 591] width 355 height 44
click at [223, 582] on div "特に希望はありません ゆったりと探しています" at bounding box center [205, 591] width 99 height 33
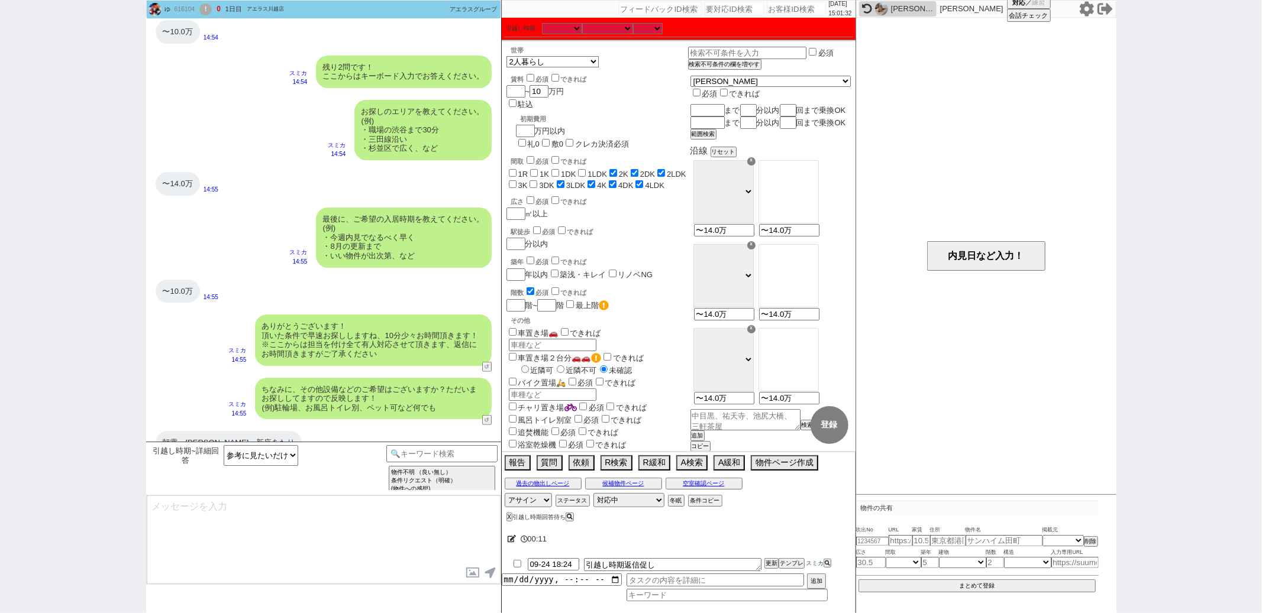
scroll to position [882, 0]
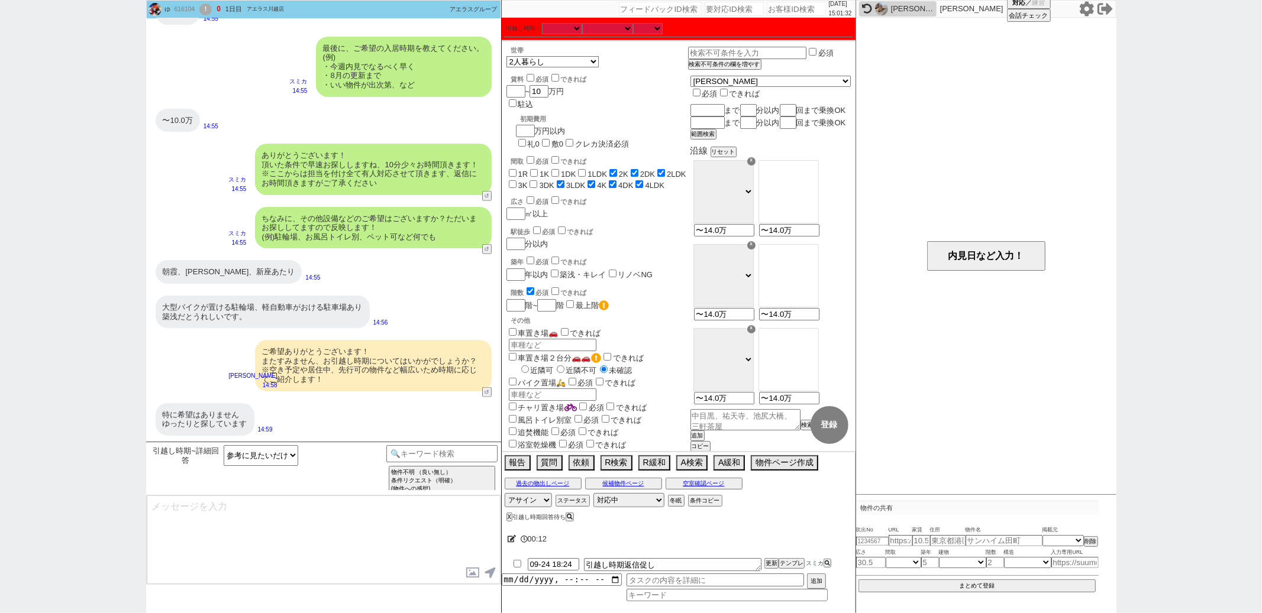
type textarea "さようですか、ただやはり11月上旬ごろまででのお引越しでないと現時点での物件は埋まってしまいご参考にはならないかと存じます。時期によって相場も変動しますので。"
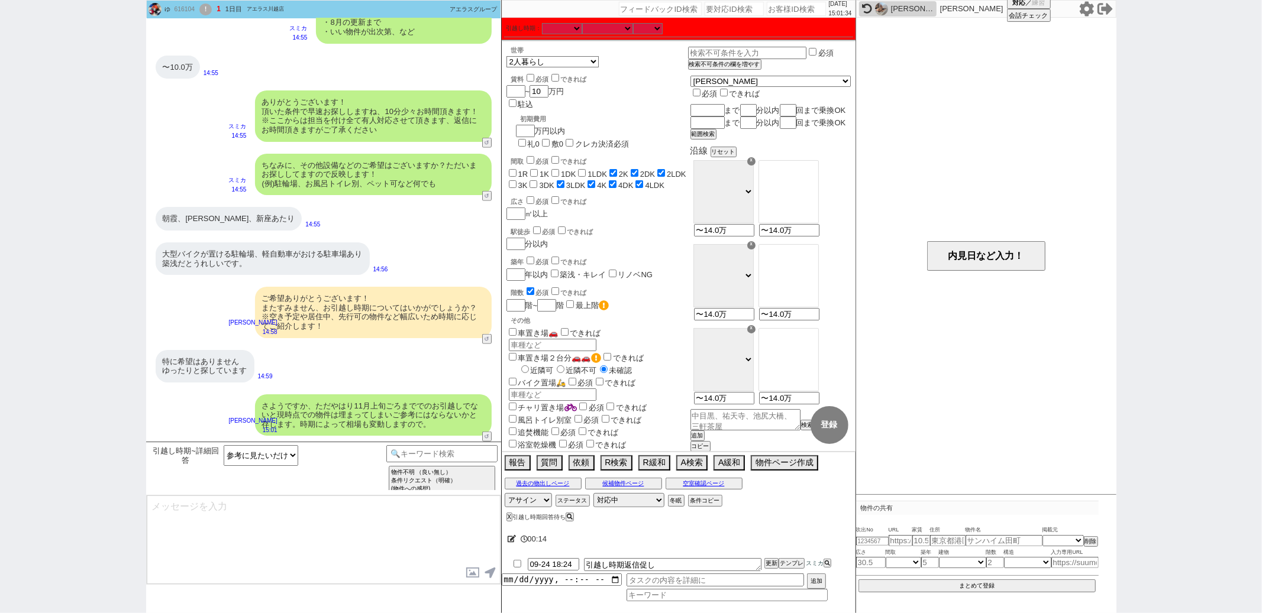
type textarea "実際にご検討可能な物件を紹介するため、また少し期間を空けてからご連絡させてください。一旦お待たせする形にはなりますが、よろしくお願いいたします。 ※メールの自…"
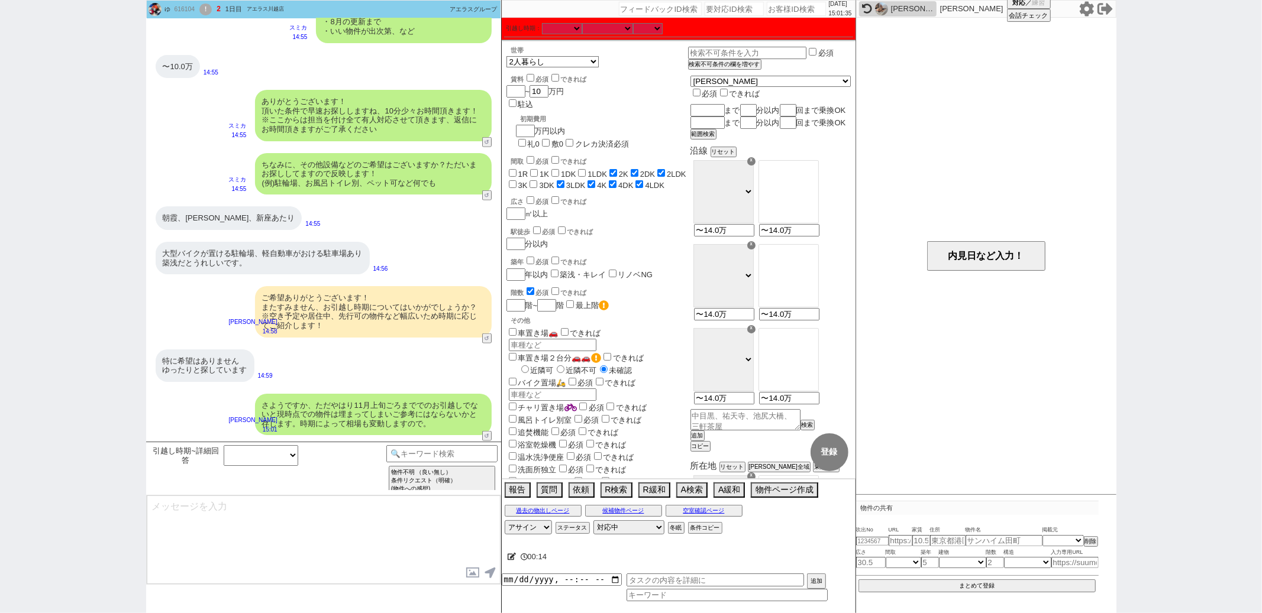
scroll to position [1007, 0]
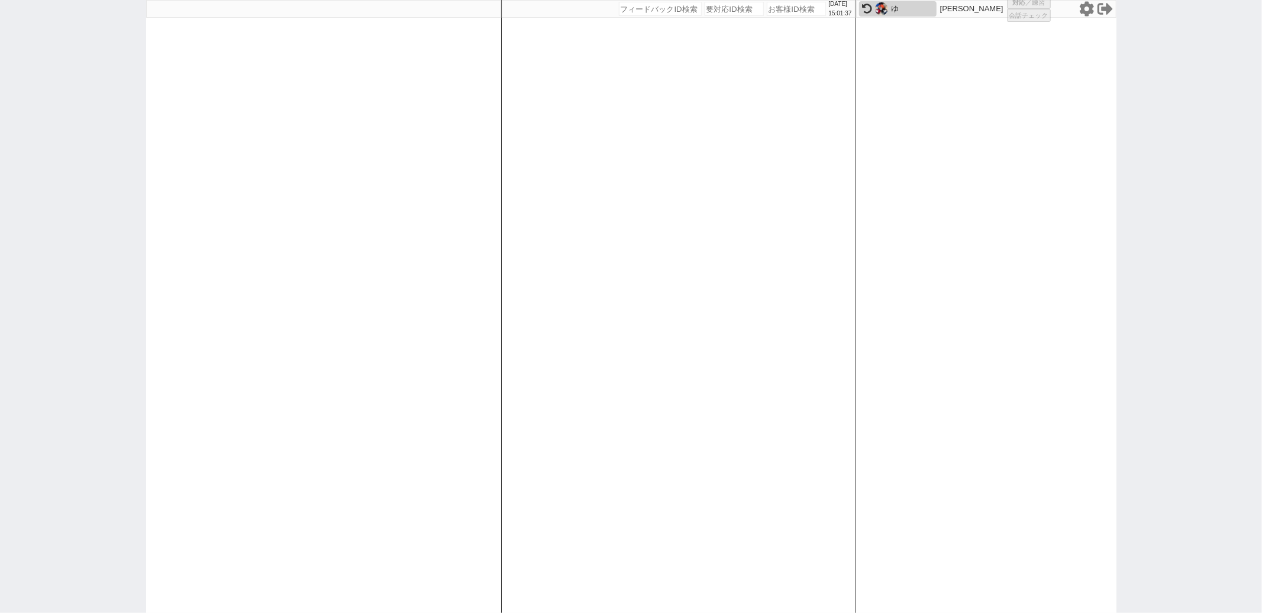
select select
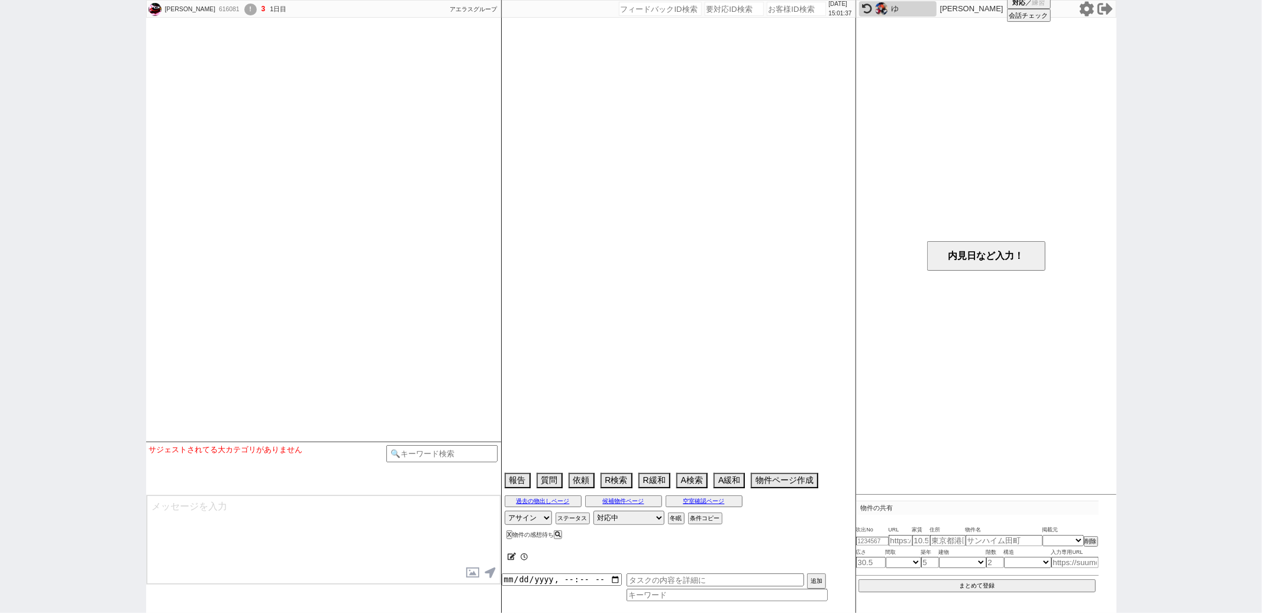
scroll to position [261, 0]
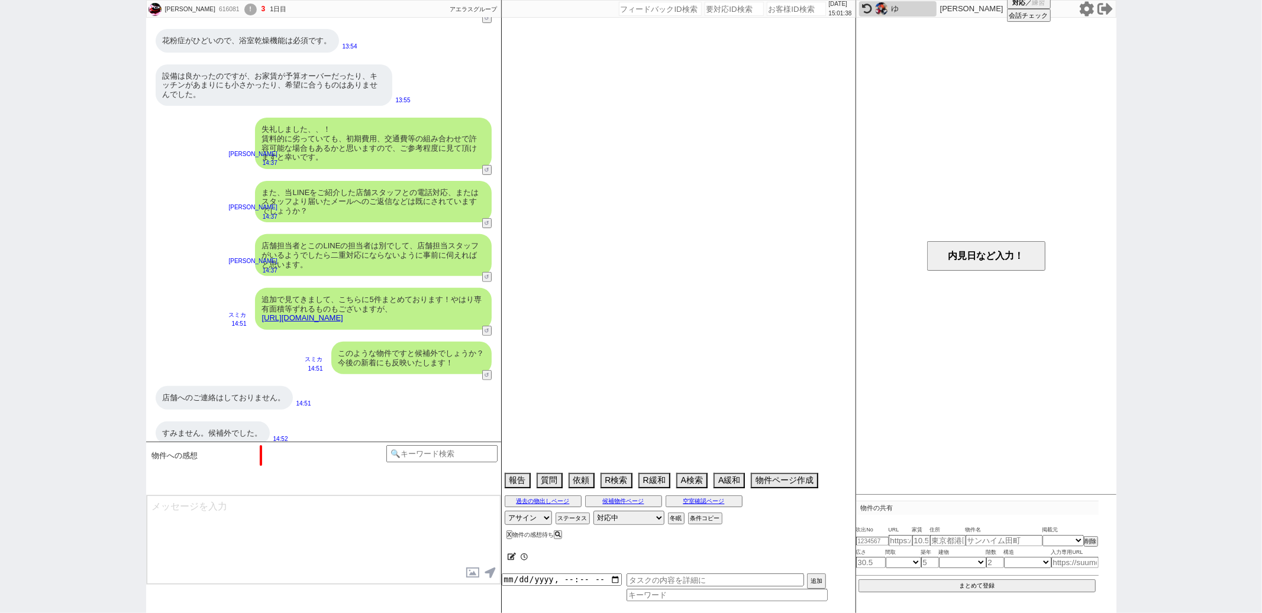
select select "16"
select select "0"
select select "62"
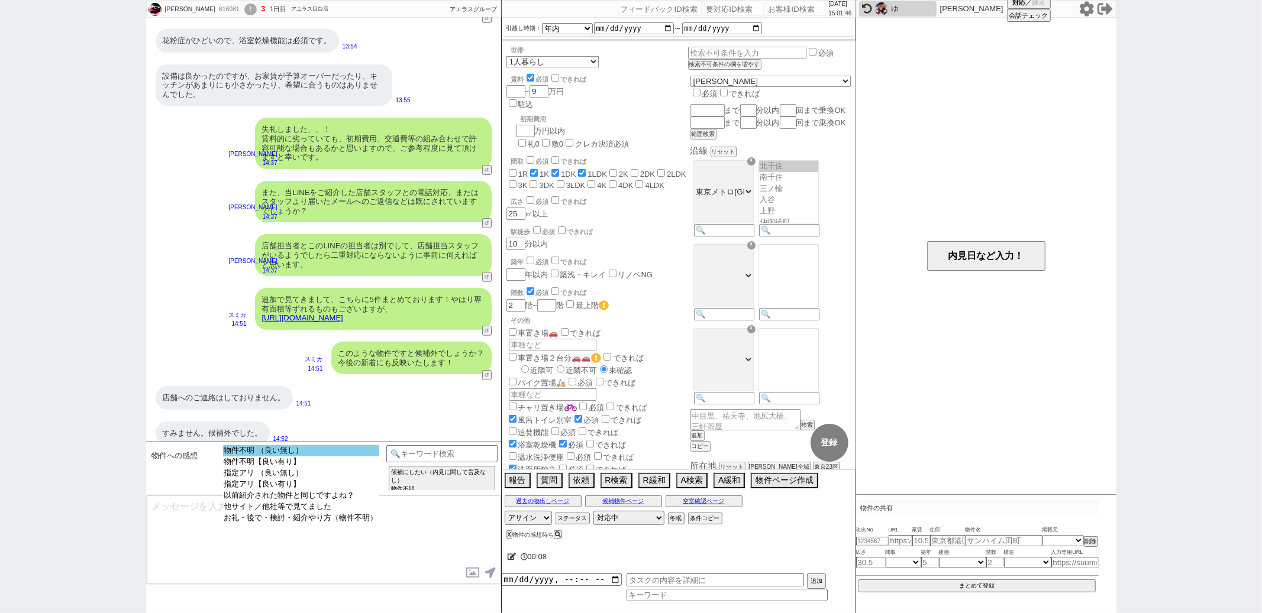
select select "物件不明 （良い無し）"
click at [314, 450] on option "物件不明 （良い無し）" at bounding box center [301, 450] width 156 height 11
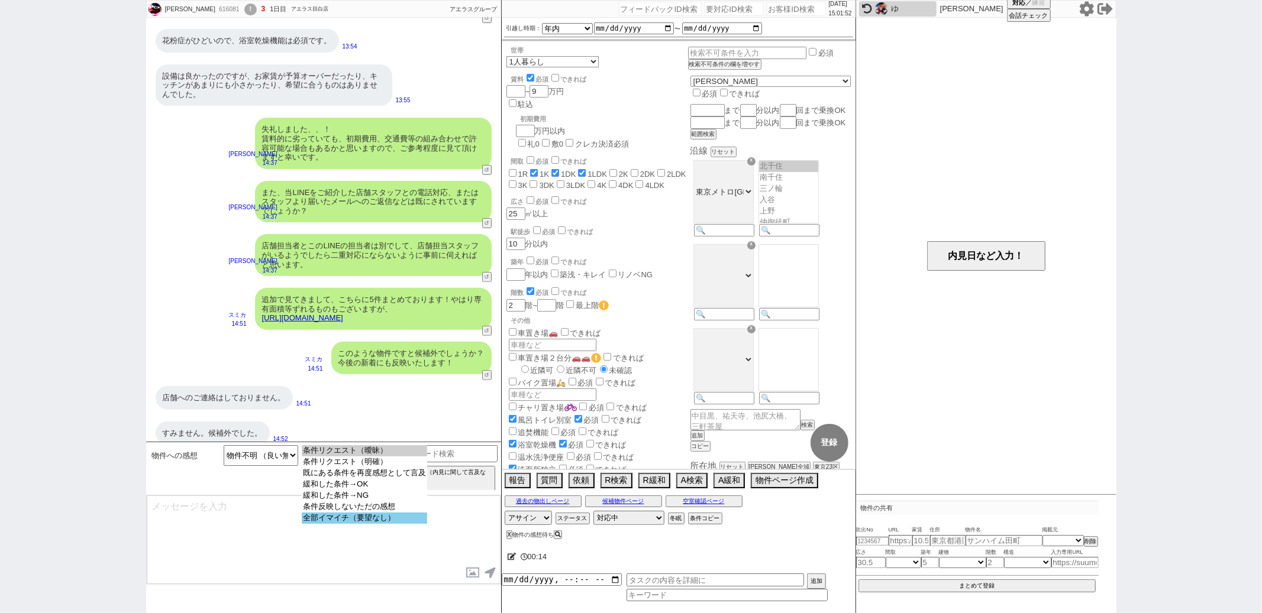
select select "全部イマイチ（要望なし）"
click at [348, 524] on option "全部イマイチ（要望なし）" at bounding box center [364, 518] width 125 height 11
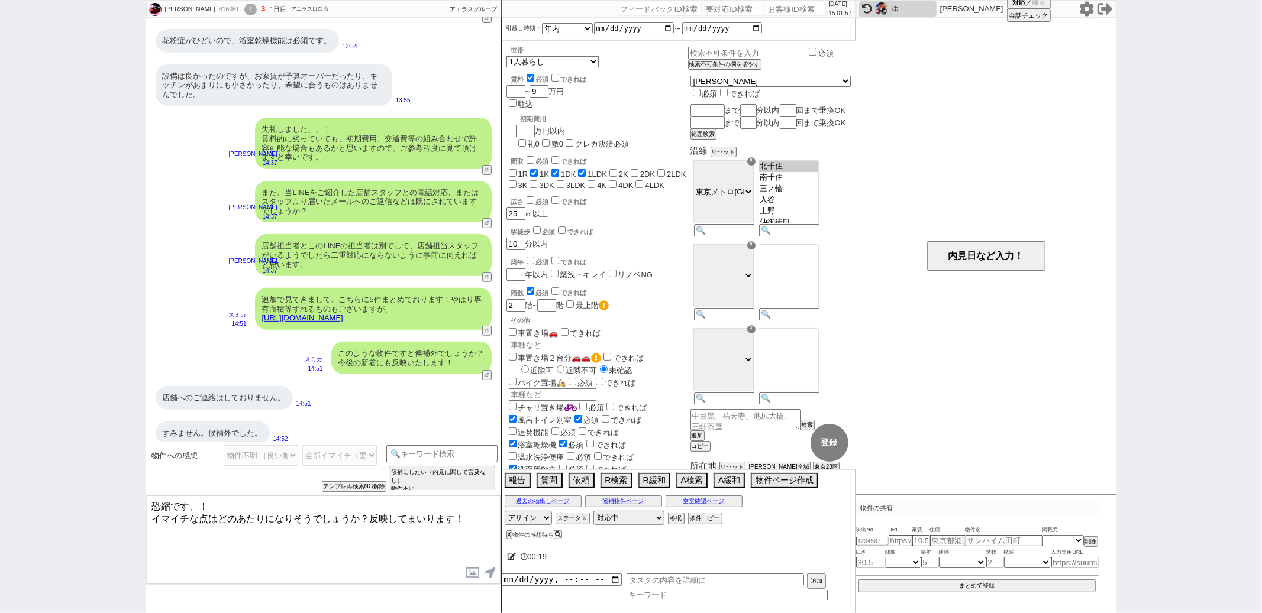
click at [251, 502] on textarea "恐縮です、！ イマイチな点はどのあたりになりそうでしょうか？反映してまいります！" at bounding box center [324, 540] width 354 height 89
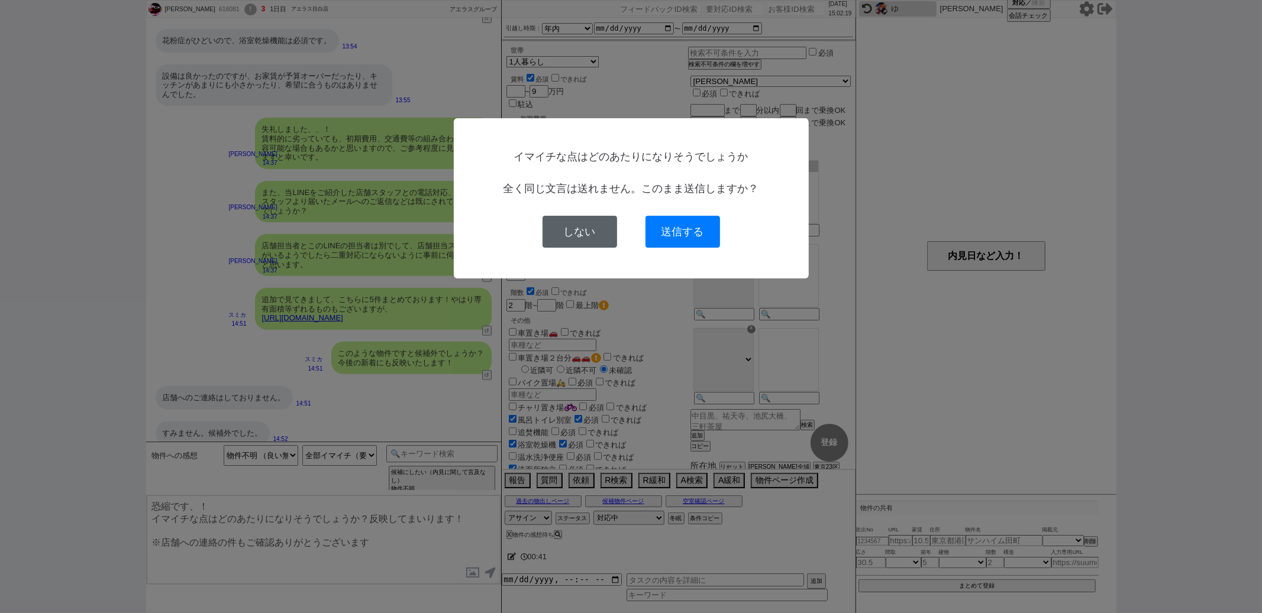
click at [563, 239] on button "しない" at bounding box center [579, 232] width 75 height 32
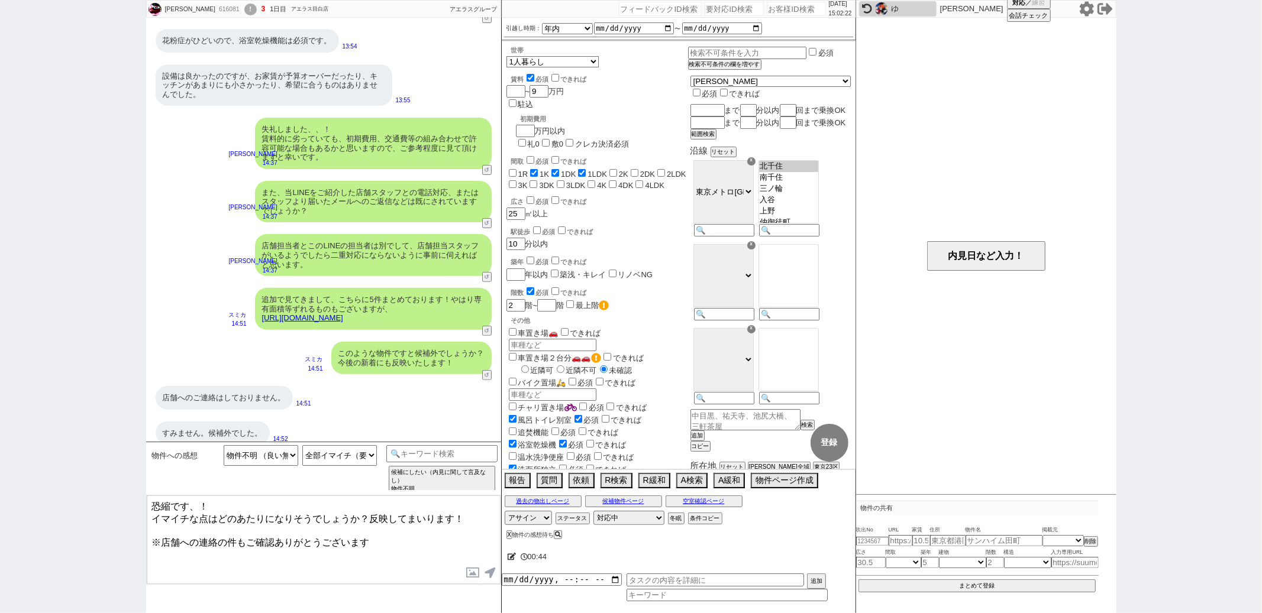
click at [362, 515] on textarea "恐縮です、！ イマイチな点はどのあたりになりそうでしょうか？反映してまいります！ ※店舗への連絡の件もご確認ありがとうございます" at bounding box center [324, 540] width 354 height 89
type textarea "恐縮です、！ 物件についてはどのような点が改善されれば候補になってきそうでしょうか？反映してまいります！ ※店舗への連絡の件もご確認ありがとうございます"
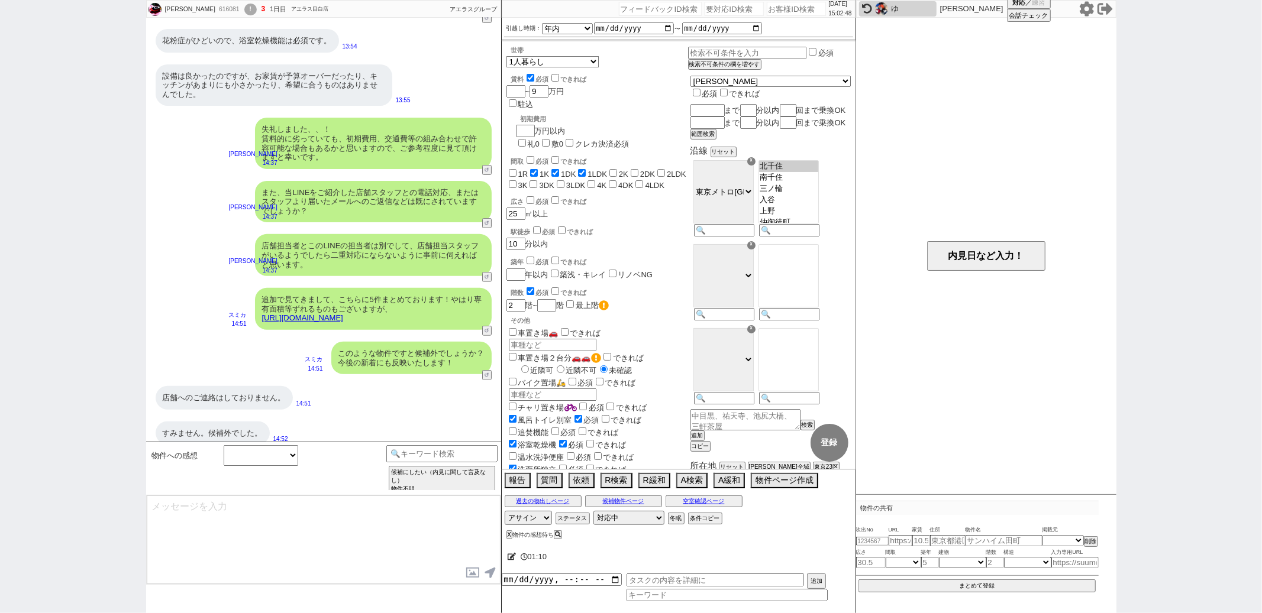
scroll to position [146, 0]
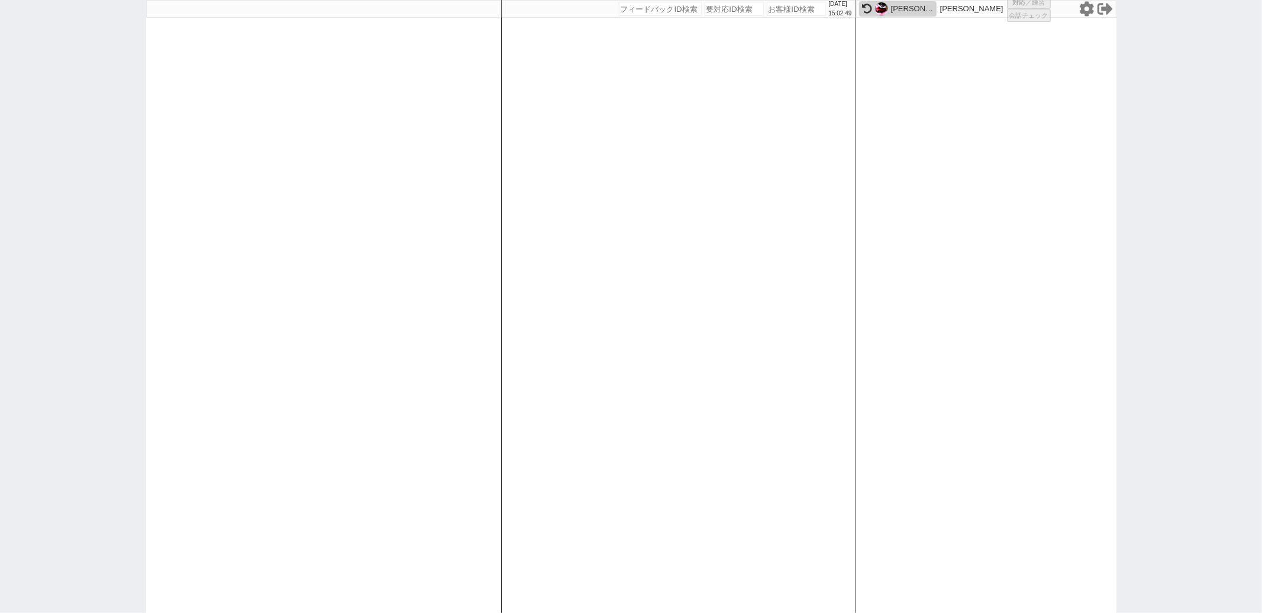
select select
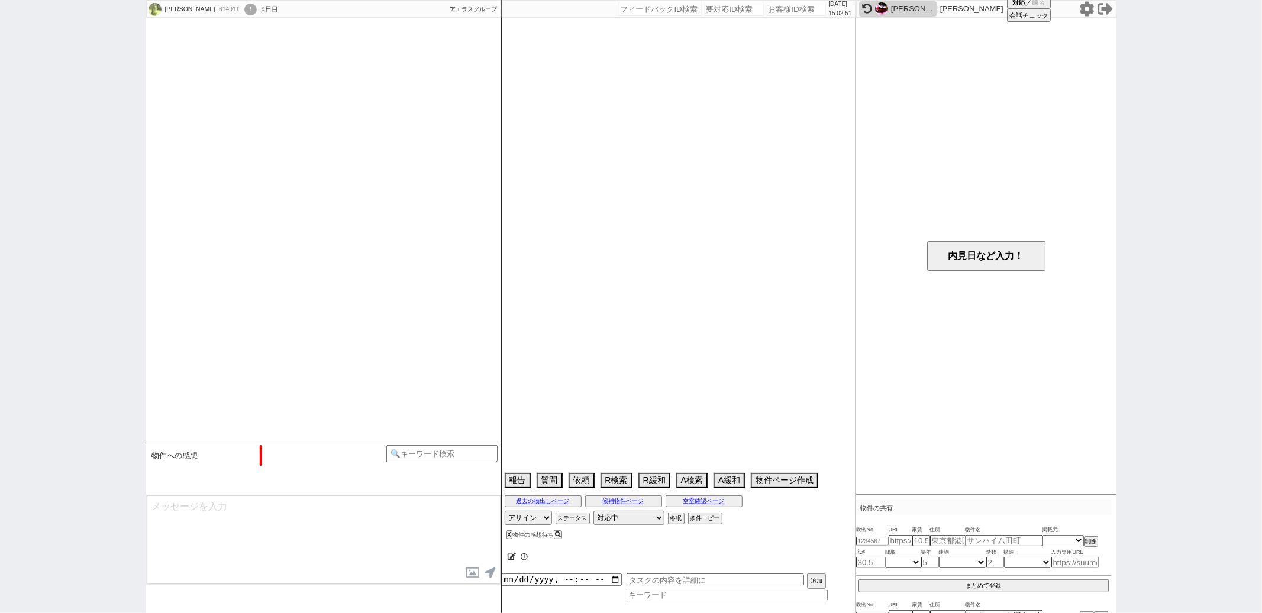
scroll to position [147, 0]
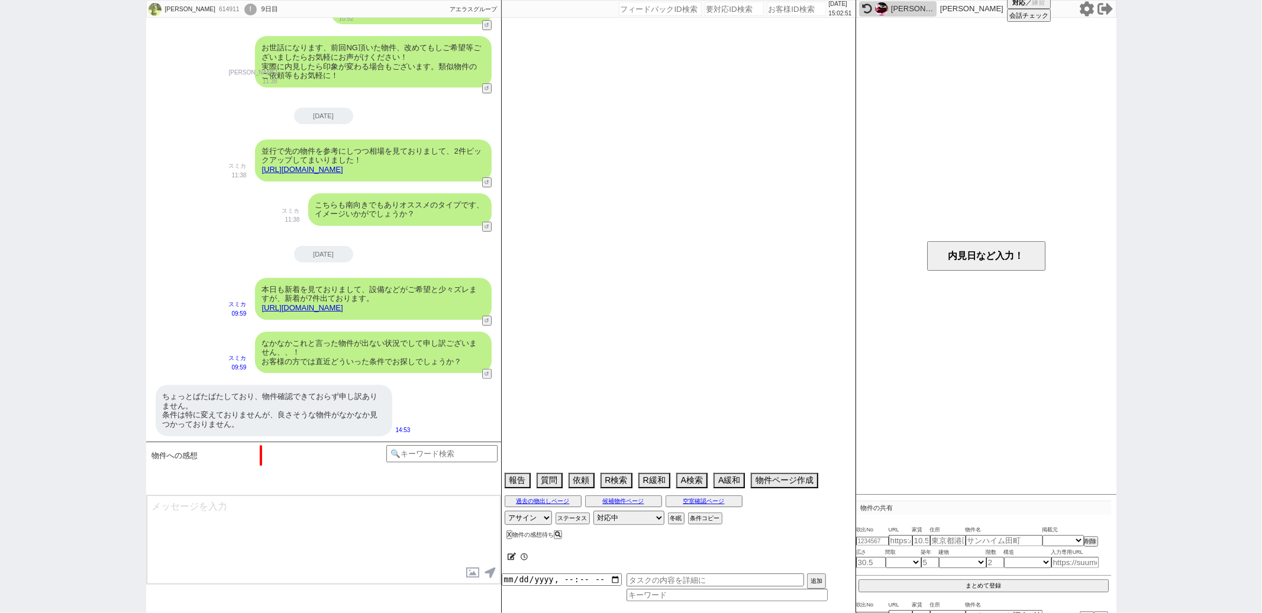
select select "15"
select select "1"
select select "44"
select select "48"
select select "36"
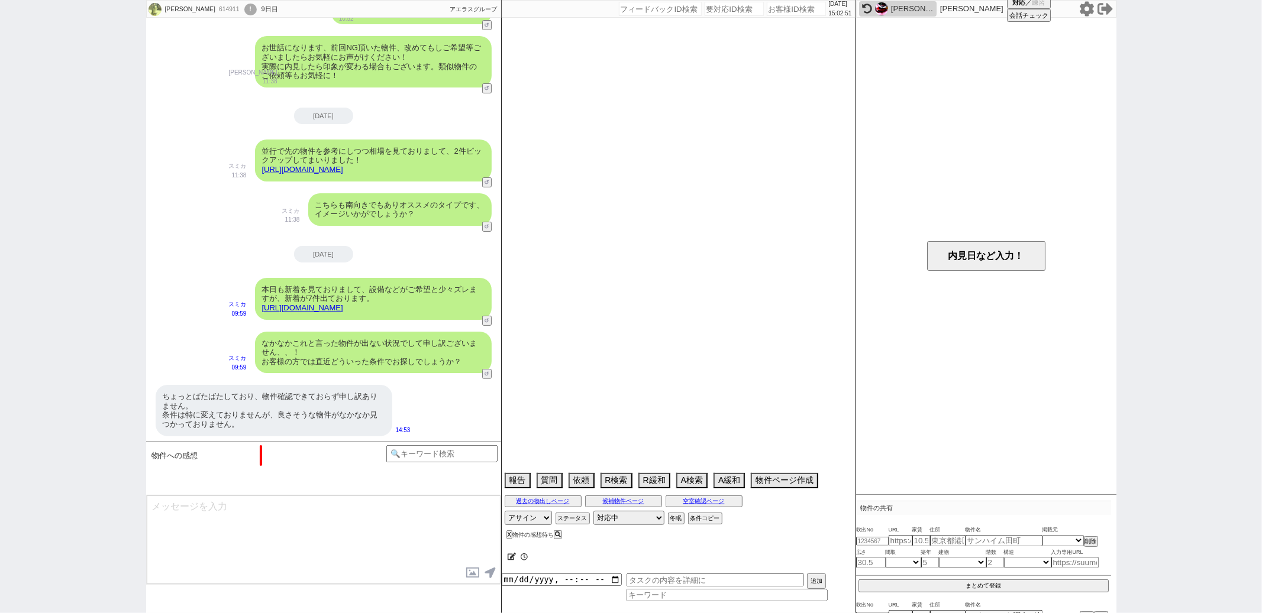
select select "24"
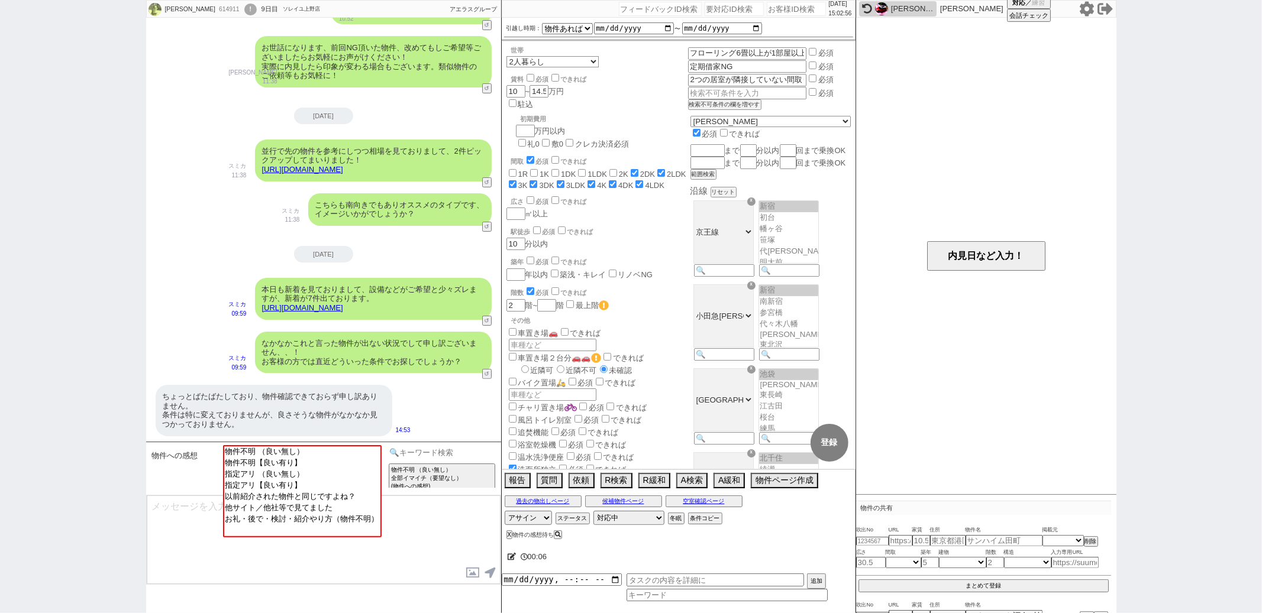
click at [431, 451] on input at bounding box center [442, 452] width 112 height 15
click at [524, 518] on option "外部物件の共有" at bounding box center [551, 515] width 104 height 11
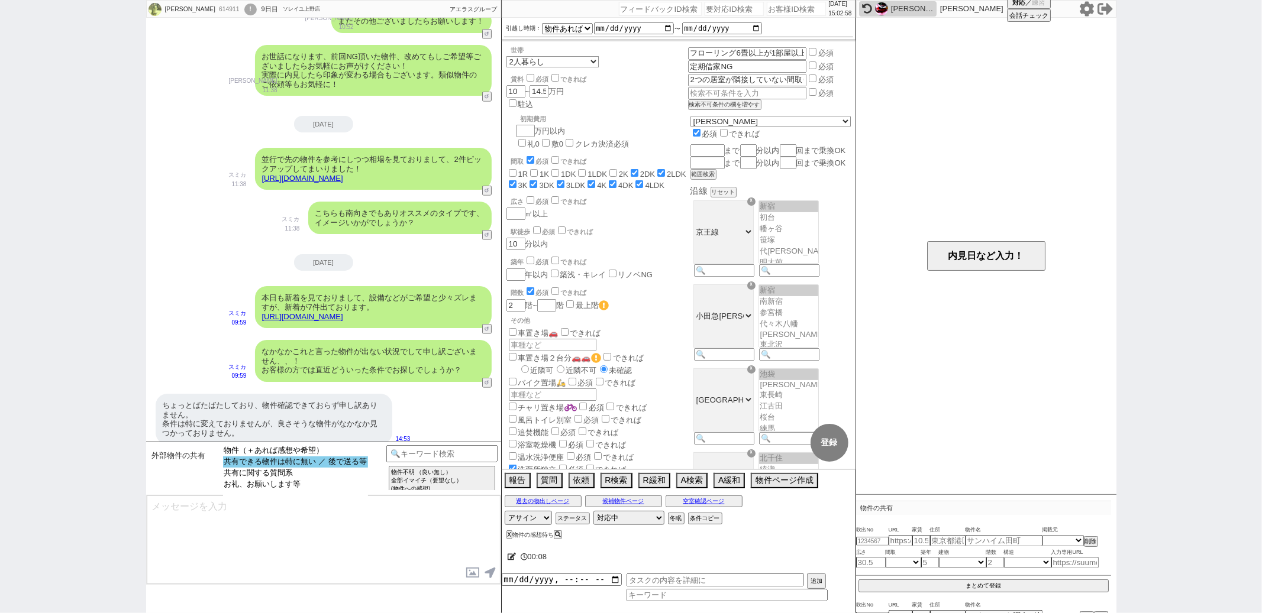
select select "共有できる物件は特に無い ／ 後で送る等"
click at [332, 464] on option "共有できる物件は特に無い ／ 後で送る等" at bounding box center [295, 462] width 145 height 11
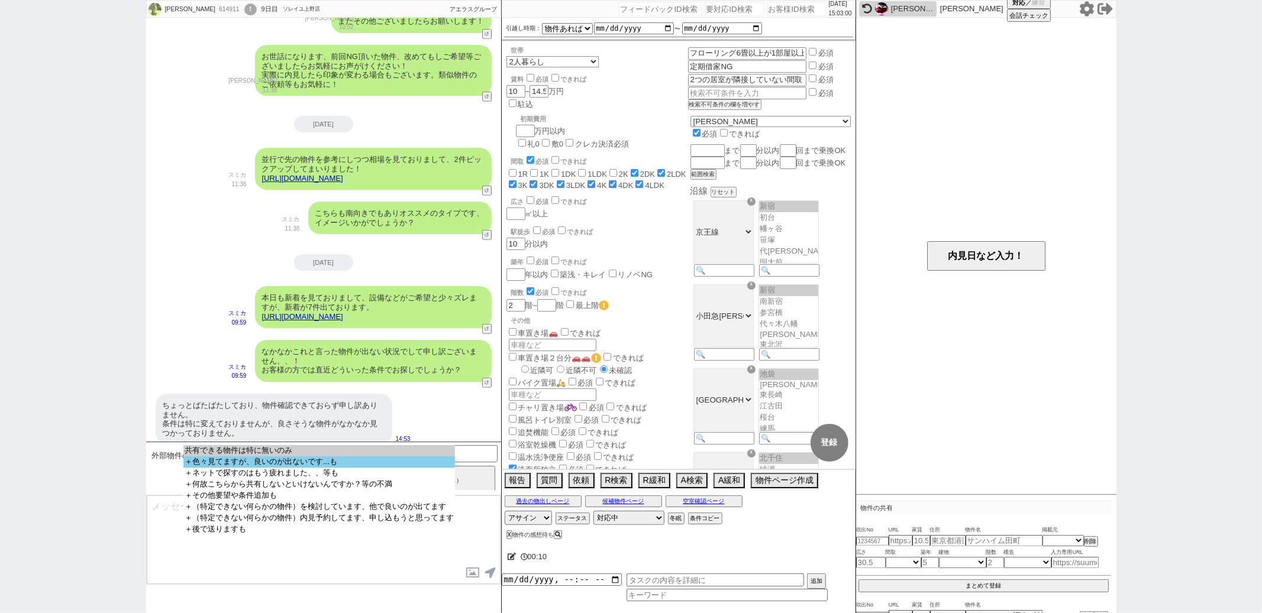
select select "＋色々見てますが、良いのが出ないです...も"
click at [332, 464] on option "＋色々見てますが、良いのが出ないです...も" at bounding box center [319, 462] width 272 height 11
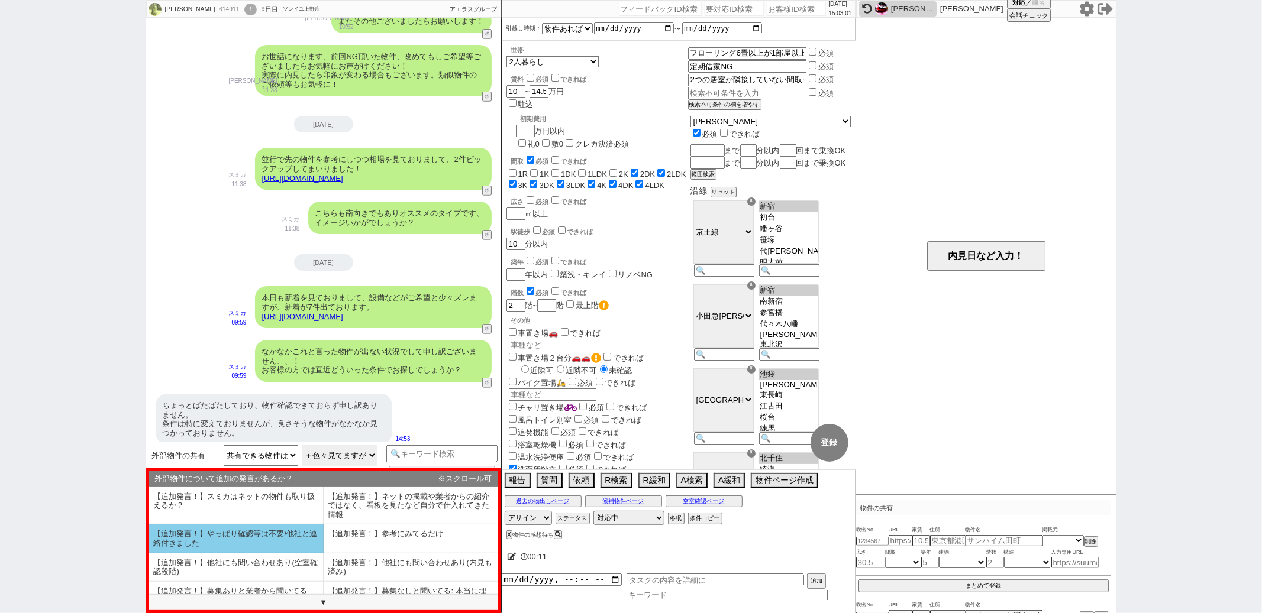
scroll to position [73, 0]
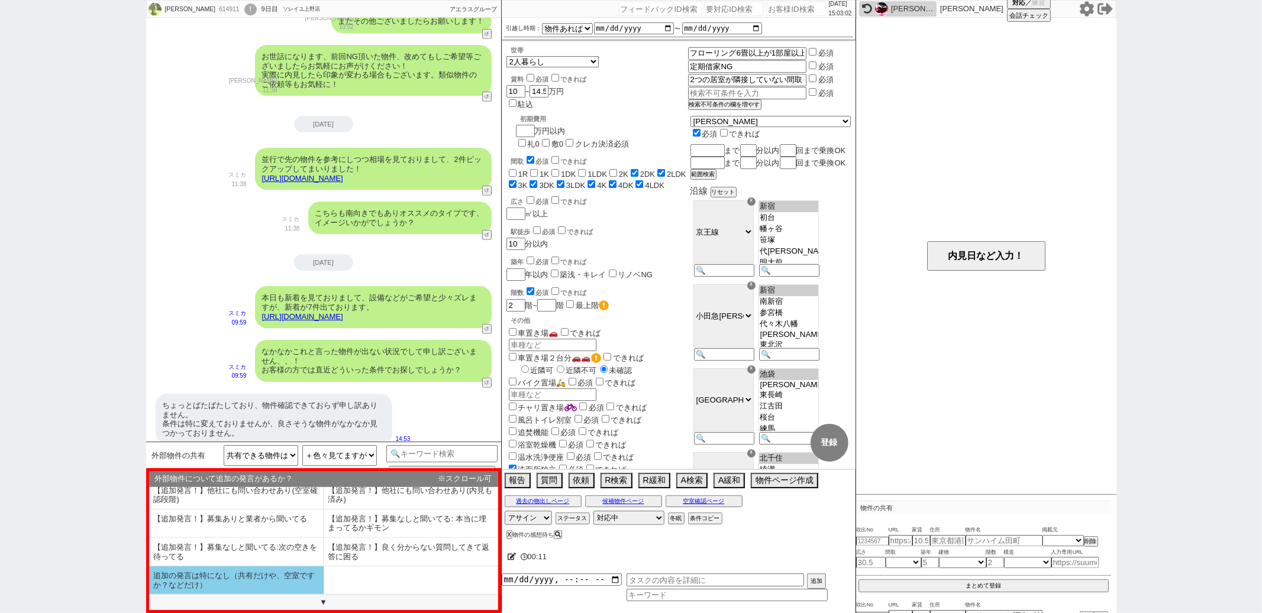
click at [266, 577] on li "追加の発言は特になし（共有だけや、空室ですか？などだけ）" at bounding box center [236, 581] width 175 height 28
select select "追加の発言は特になし（共有だけや、空室ですか？などだけ）"
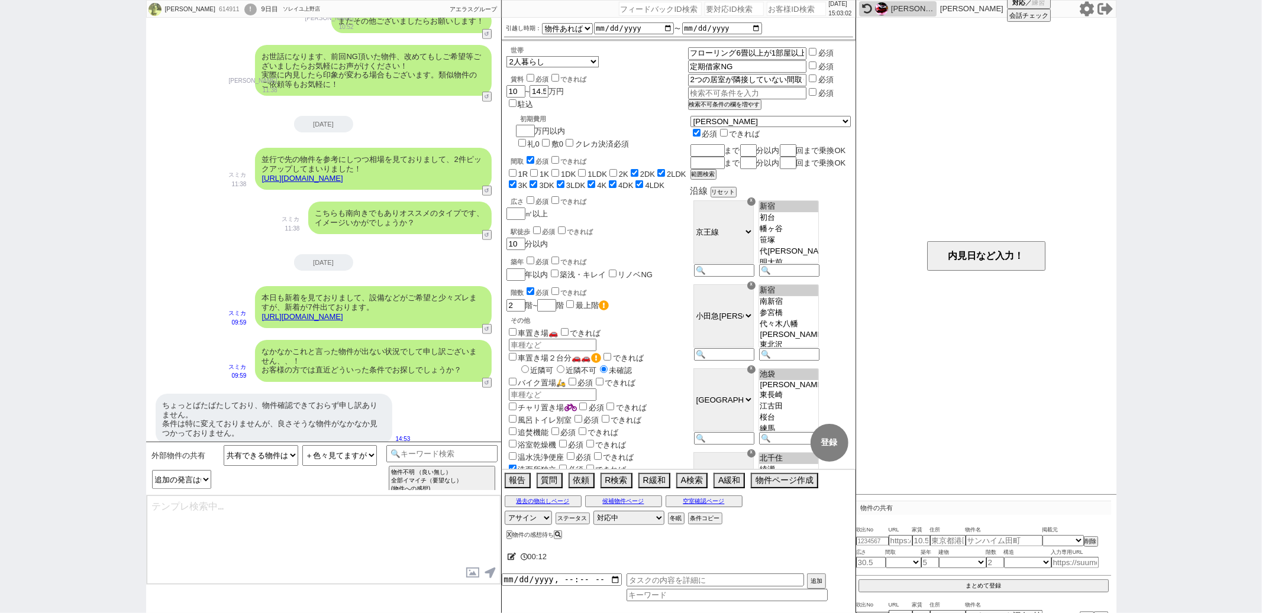
type textarea "さようですか、なかなか出ないとのことで少し以下から条件を広げて見れれば物件も出そうですがいかがでしょうか？"
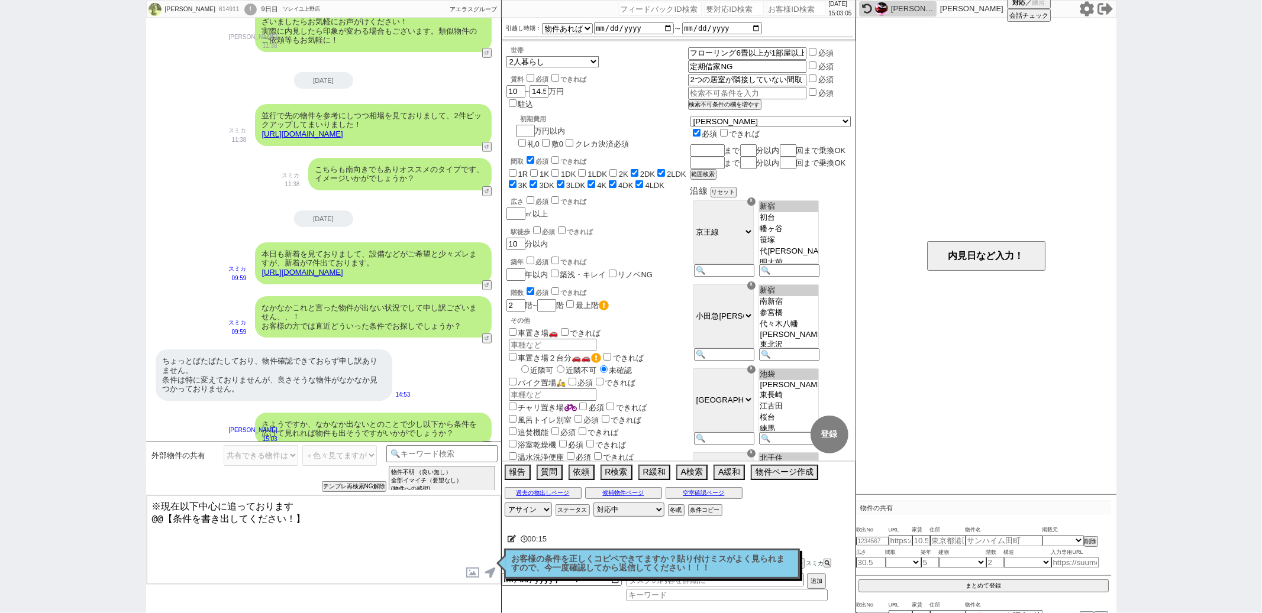
click at [259, 517] on textarea "※現在以下中心に追っております @@【条件を書き出してください！】" at bounding box center [324, 540] width 354 height 89
click at [703, 511] on button "条件コピー" at bounding box center [704, 510] width 32 height 9
click at [703, 511] on button "もう1回押してください" at bounding box center [720, 510] width 65 height 9
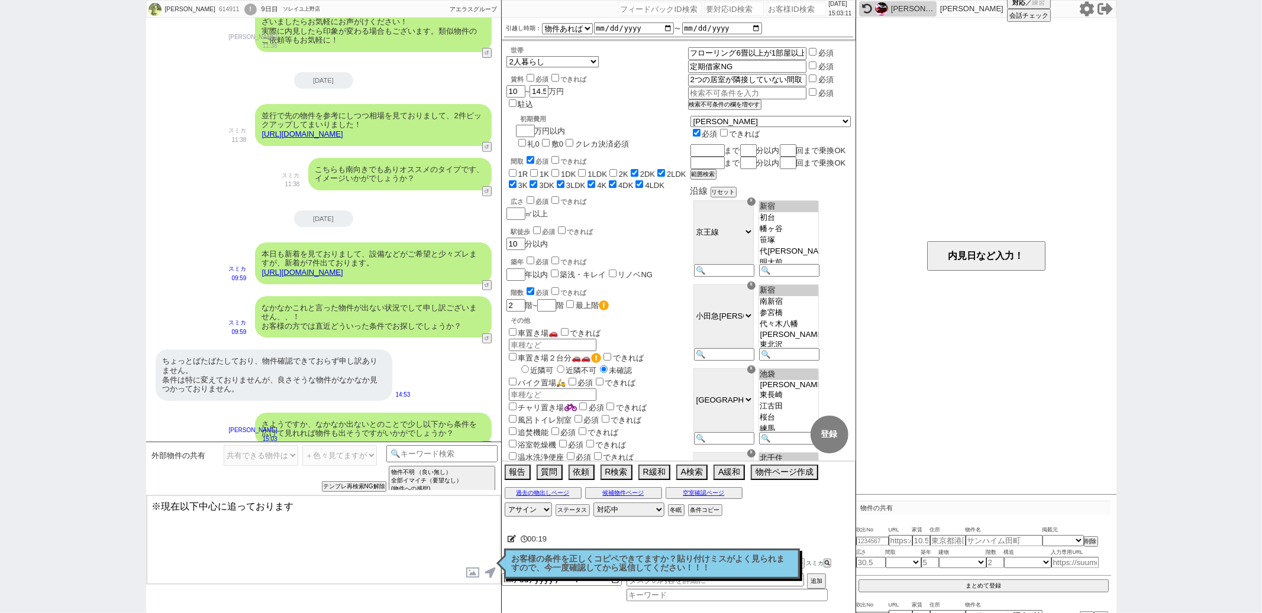
click at [257, 552] on textarea "※現在以下中心に追っております" at bounding box center [324, 540] width 354 height 89
paste textarea "・エリア：北千住駅、綾瀬駅、亀有駅、池袋駅、椎名町駅、東長崎駅、新宿駅、初台駅、新宿駅、南新宿駅 など複数 ・賃料：14.5万円 ・引越し時期：物件があれば …"
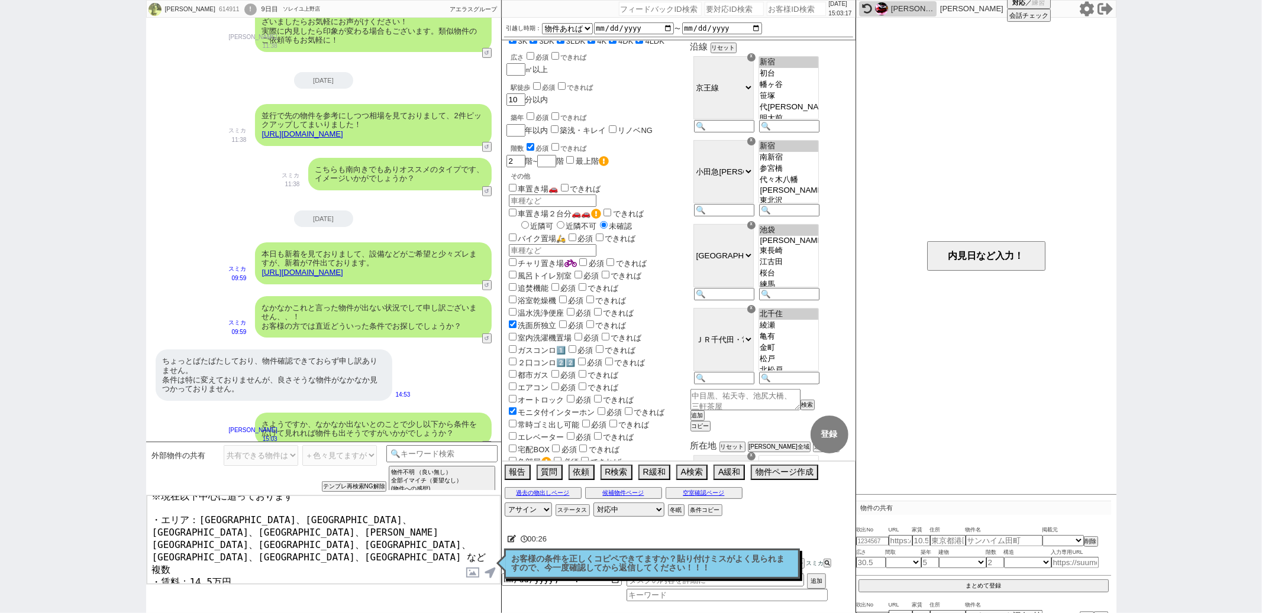
scroll to position [0, 0]
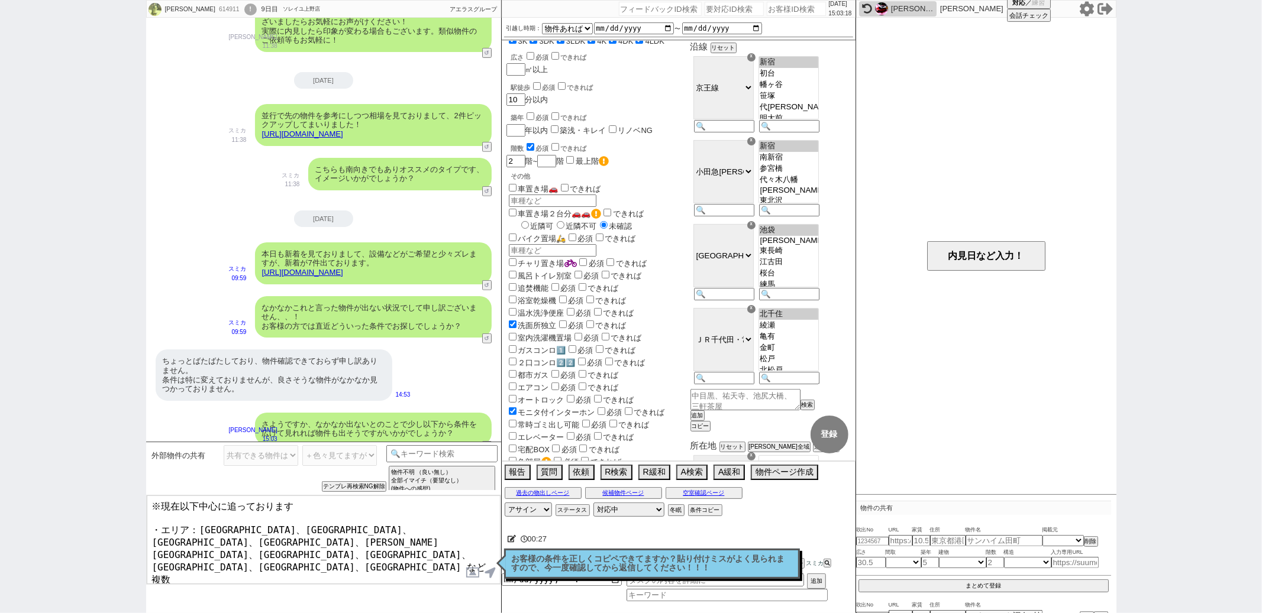
drag, startPoint x: 287, startPoint y: 525, endPoint x: 202, endPoint y: 523, distance: 85.8
click at [202, 523] on textarea "※現在以下中心に追っております ・エリア：北千住駅、綾瀬駅、亀有駅、池袋駅、椎名町駅、東長崎駅、新宿駅、初台駅、新宿駅、南新宿駅 など複数 ・賃料：14.5万…" at bounding box center [324, 540] width 354 height 89
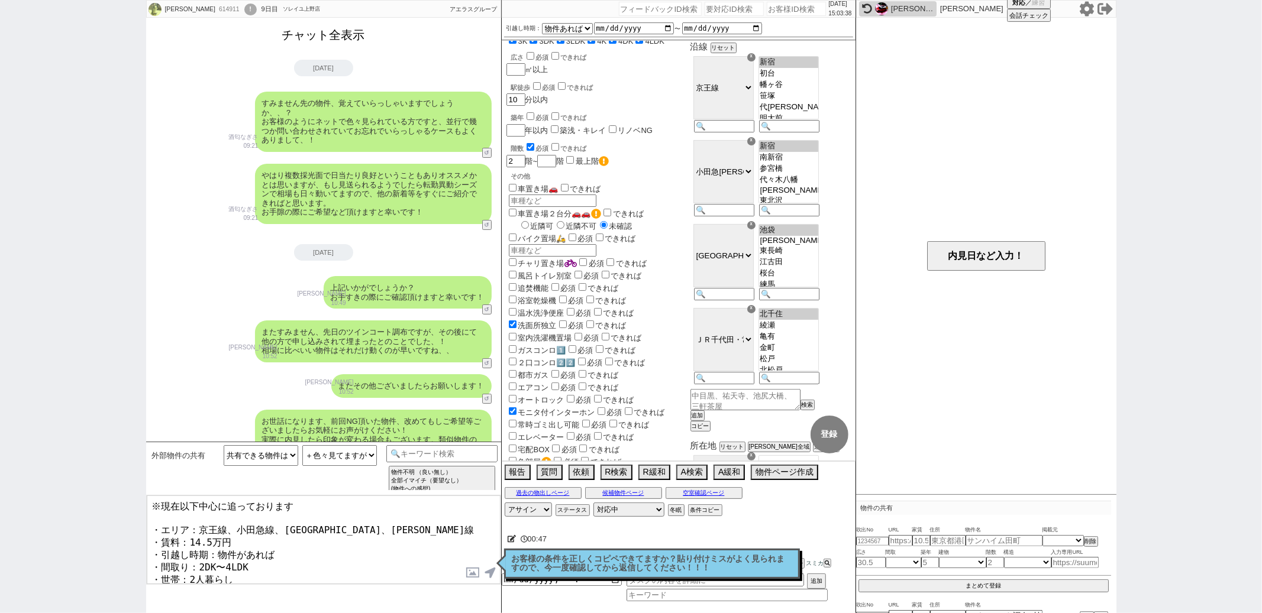
click at [335, 42] on button "チャット全表示" at bounding box center [323, 35] width 92 height 21
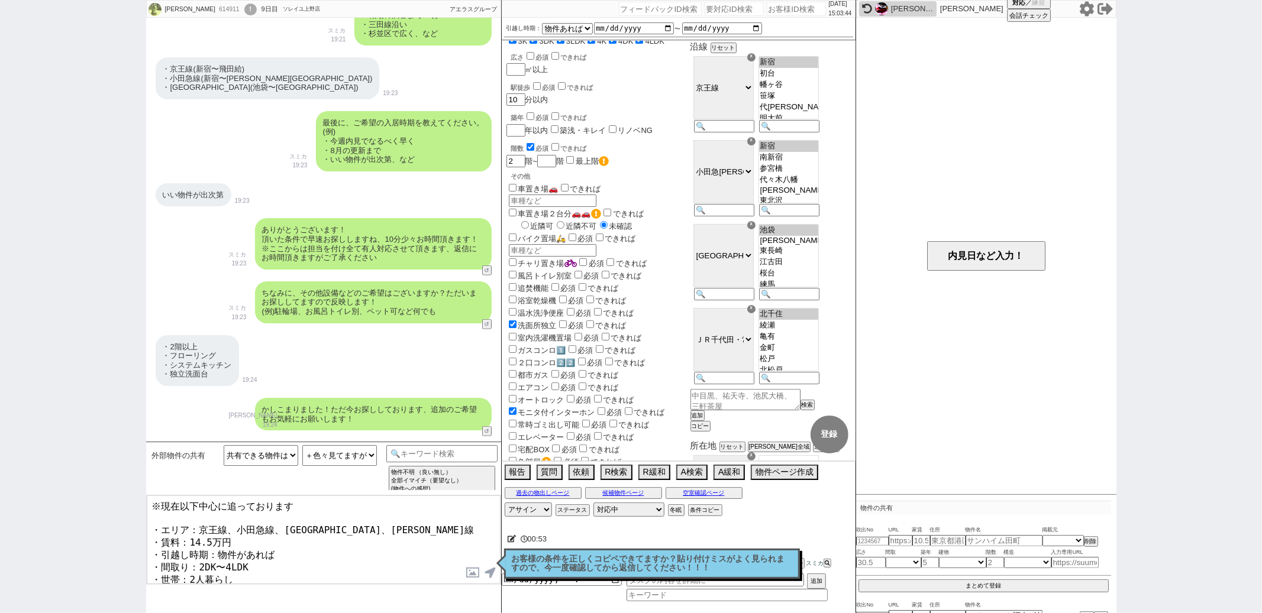
scroll to position [826, 0]
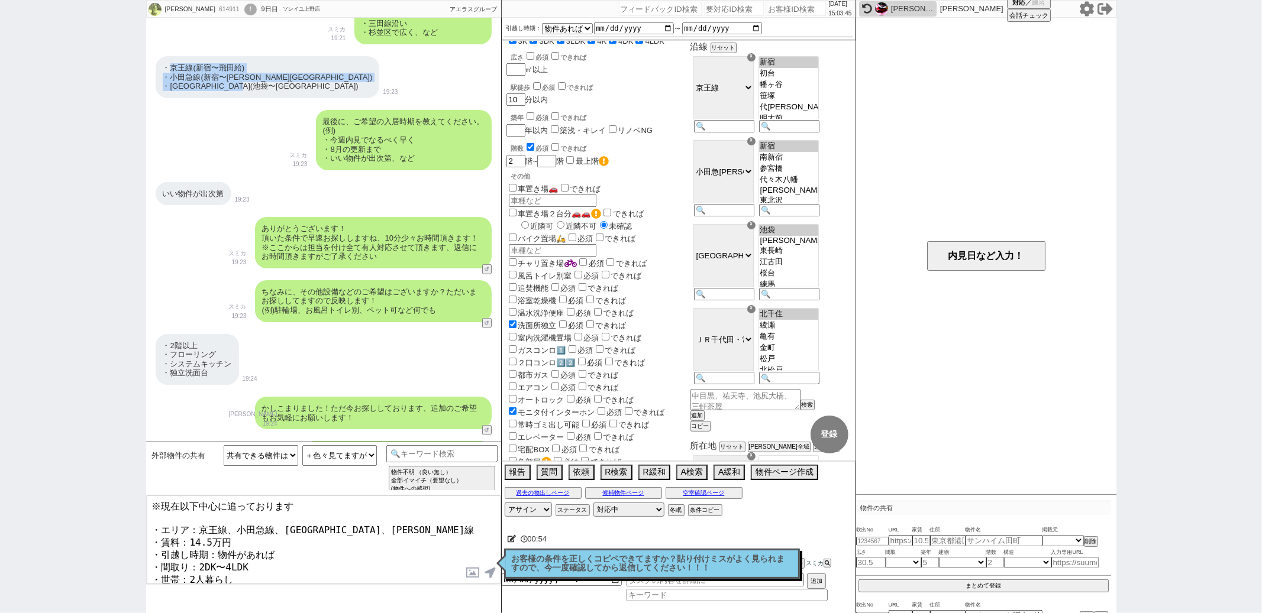
drag, startPoint x: 172, startPoint y: 67, endPoint x: 253, endPoint y: 93, distance: 85.1
click at [253, 93] on div "・京王線(新宿〜飛田給) ・小田急線(新宿〜和泉多摩川) ・西武池袋線(池袋〜ひばりヶ丘)" at bounding box center [268, 77] width 224 height 42
click at [230, 526] on textarea "※現在以下中心に追っております ・エリア：京王線、小田急線、西武池袋線、千代田線 ・賃料：14.5万円 ・引越し時期：物件があれば ・間取り：2DK〜4LDK…" at bounding box center [324, 540] width 354 height 89
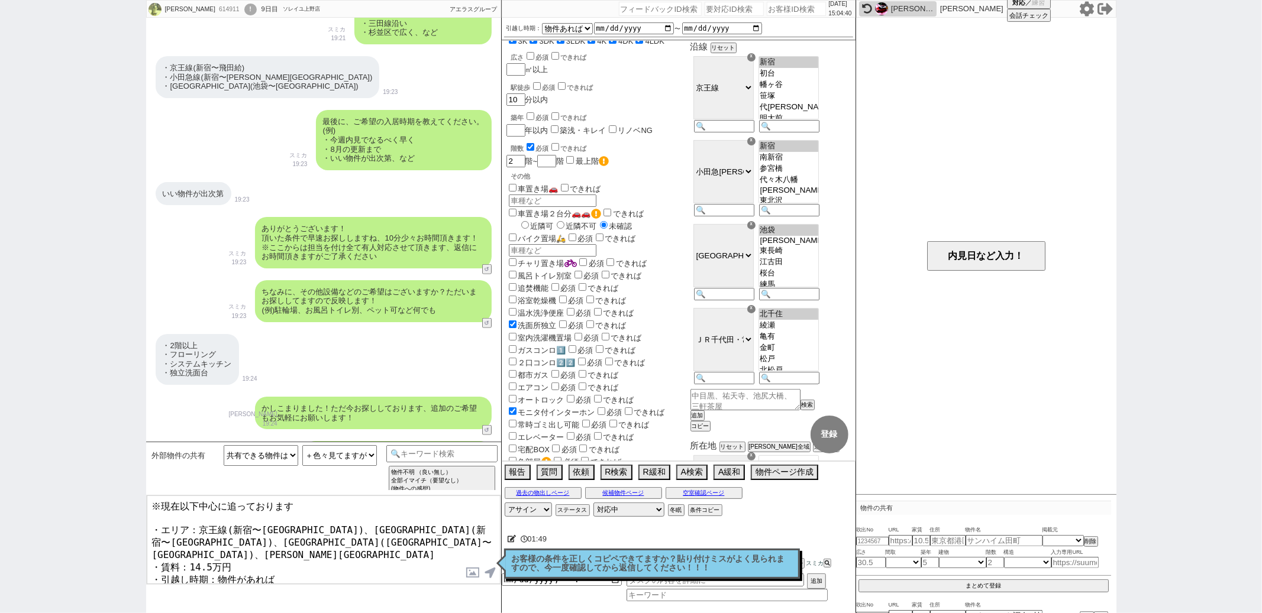
click at [422, 524] on textarea "※現在以下中心に追っております ・エリア：京王線(新宿〜飛田給)、小田急線(新宿〜ひばりヶ丘)、西武池袋線(池袋〜ひばりヶ丘)、千代田線 ・賃料：14.5万円…" at bounding box center [324, 540] width 354 height 89
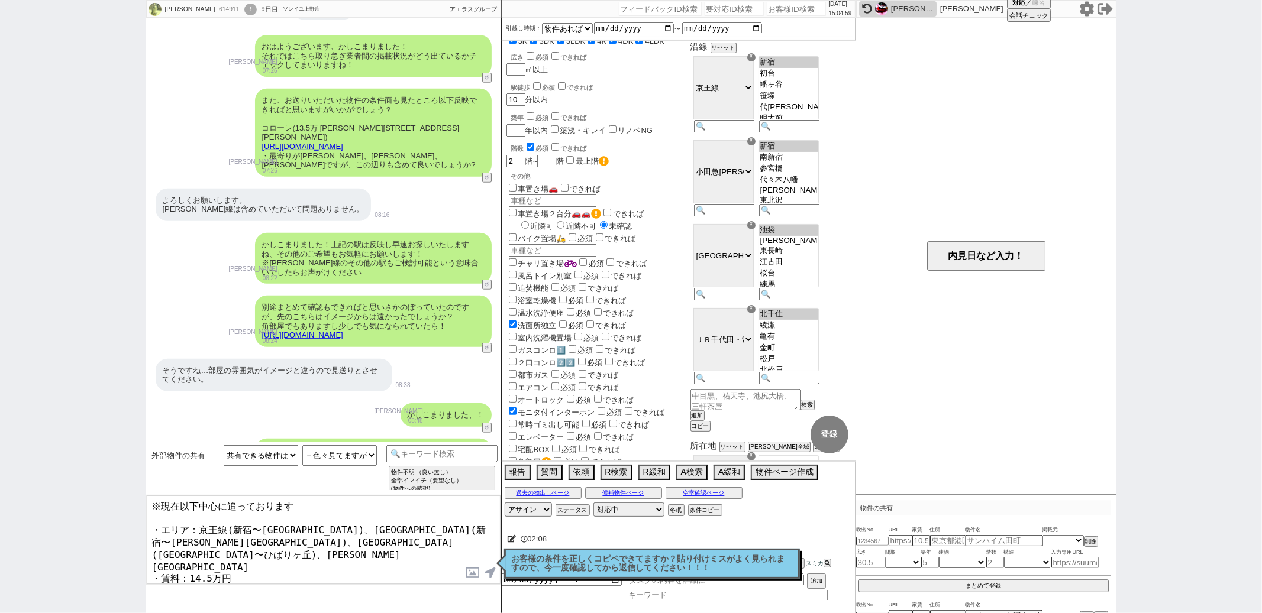
scroll to position [4391, 0]
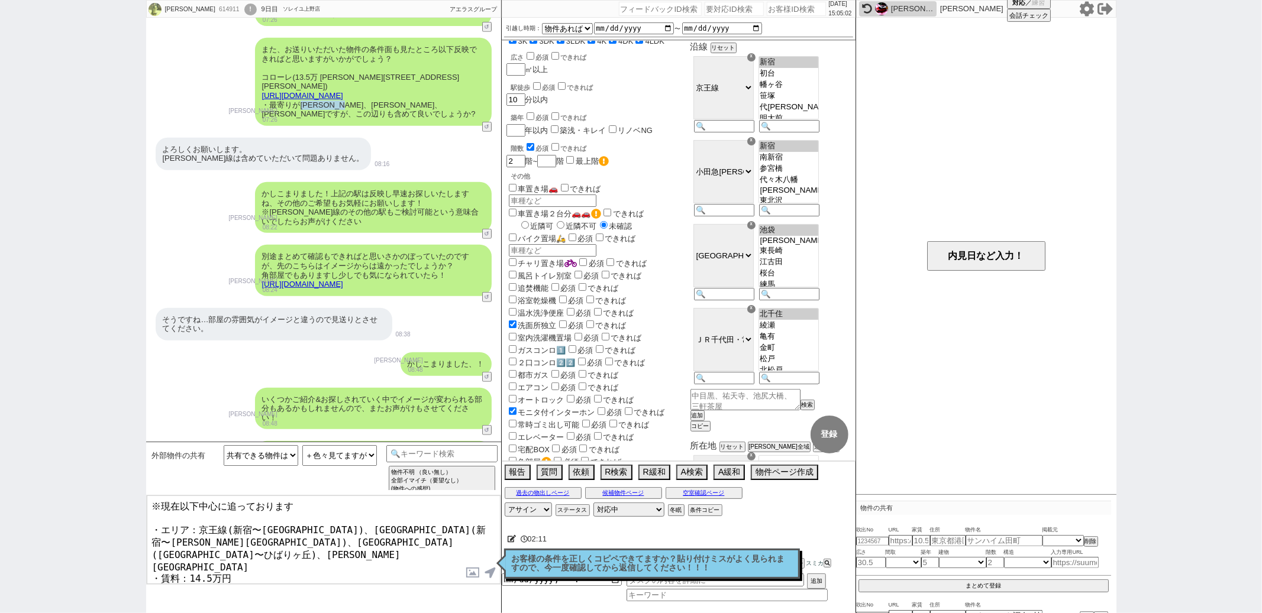
drag, startPoint x: 301, startPoint y: 98, endPoint x: 371, endPoint y: 98, distance: 70.4
click at [371, 98] on div "また、お送りいただいた物件の条件面も見たところ以下反映できればと思いますがいかがでしょう？ コローレ(13.5万 東京都足立区東和３) https://suu…" at bounding box center [373, 82] width 237 height 88
copy div "綾瀬、亀有、北綾瀬"
click at [300, 537] on textarea "※現在以下中心に追っております ・エリア：京王線(新宿〜飛田給)、小田急線(新宿〜和泉多摩川)、西武池袋線(池袋〜ひばりヶ丘)、千代田線 ・賃料：14.5万円…" at bounding box center [324, 540] width 354 height 89
paste textarea "綾瀬、亀有、北綾瀬"
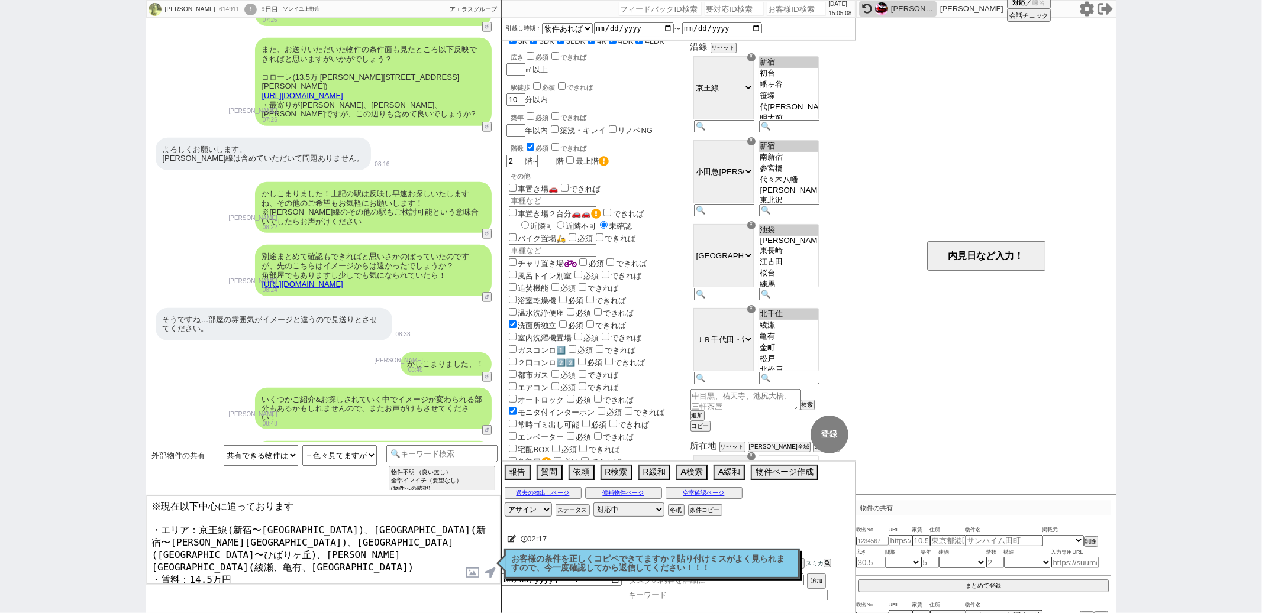
scroll to position [30, 0]
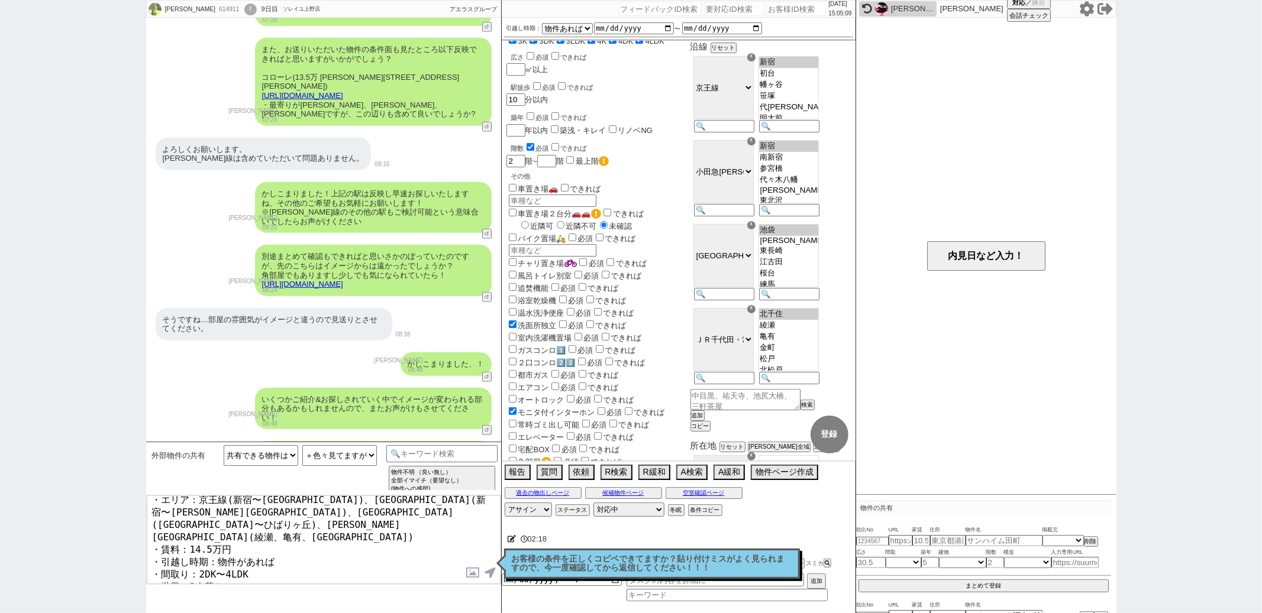
click at [227, 536] on textarea "※現在以下中心に追っております ・エリア：京王線(新宿〜飛田給)、小田急線(新宿〜和泉多摩川)、西武池袋線(池袋〜ひばりヶ丘)、千代田線(綾瀬、亀有、北綾瀬)…" at bounding box center [324, 540] width 354 height 89
drag, startPoint x: 222, startPoint y: 537, endPoint x: 311, endPoint y: 537, distance: 88.1
click at [311, 537] on textarea "※現在以下中心に追っております ・エリア：京王線(新宿〜飛田給)、小田急線(新宿〜和泉多摩川)、西武池袋線(池袋〜ひばりヶ丘)、千代田線(綾瀬、亀有、北綾瀬)…" at bounding box center [324, 540] width 354 height 89
click at [316, 542] on textarea "※現在以下中心に追っております ・エリア：京王線(新宿〜飛田給)、小田急線(新宿〜和泉多摩川)、西武池袋線(池袋〜ひばりヶ丘)、千代田線(綾瀬、亀有、北綾瀬)…" at bounding box center [324, 540] width 354 height 89
type textarea "※現在以下中心に追っております ・エリア：京王線(新宿〜飛田給)、小田急線(新宿〜和泉多摩川)、西武池袋線(池袋〜ひばりヶ丘)、千代田線(綾瀬、亀有、北綾瀬)…"
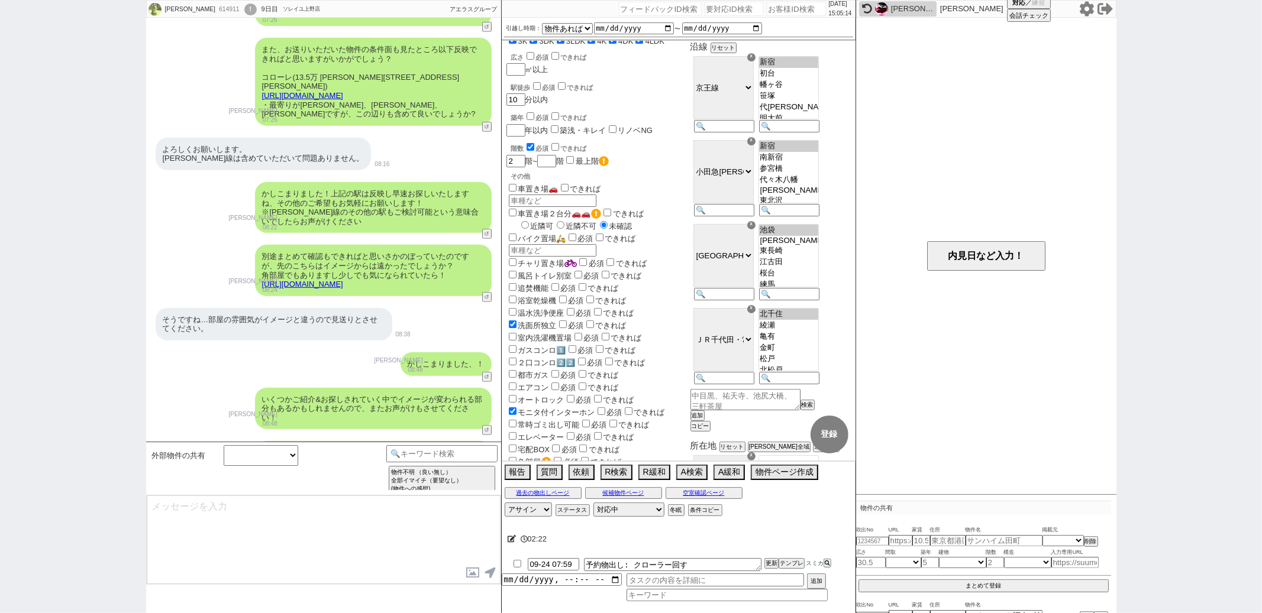
scroll to position [5474, 0]
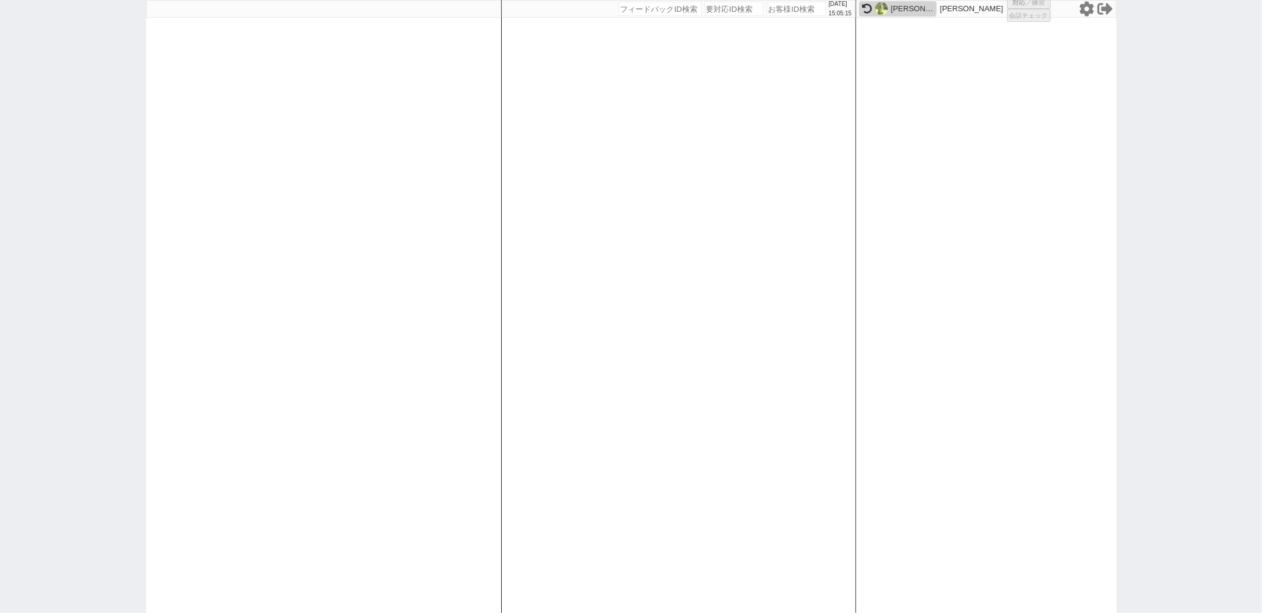
select select
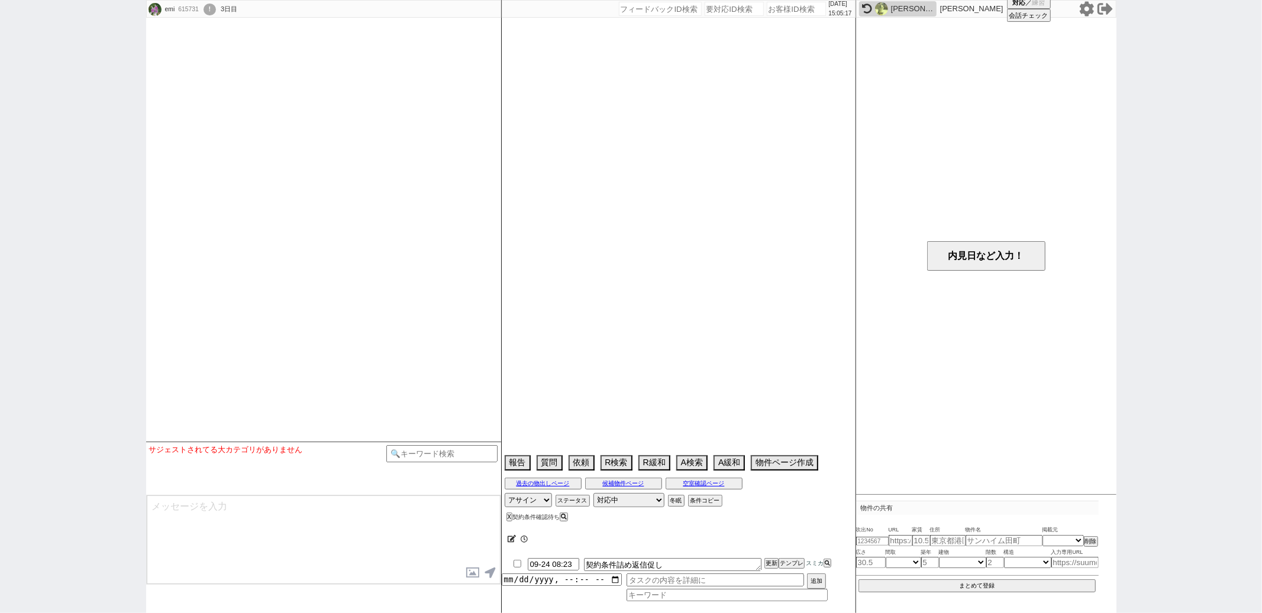
select select
select select "16"
select select "0"
select select "7"
select select "211"
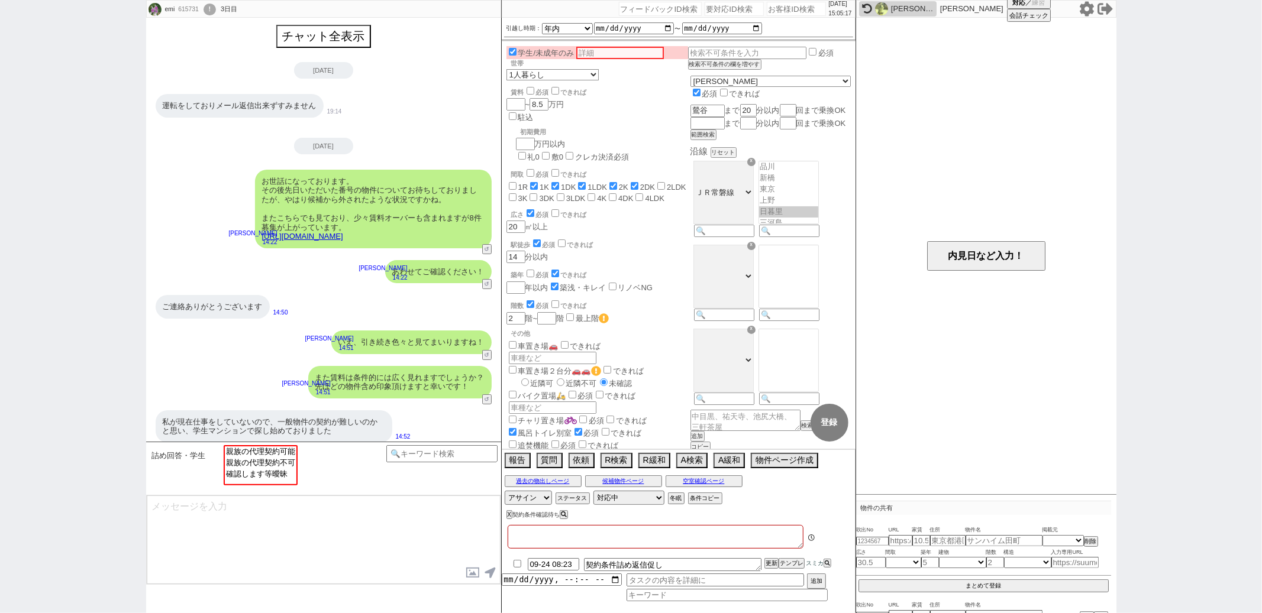
type textarea "やり取りしている親は障害年金で仕事してない"
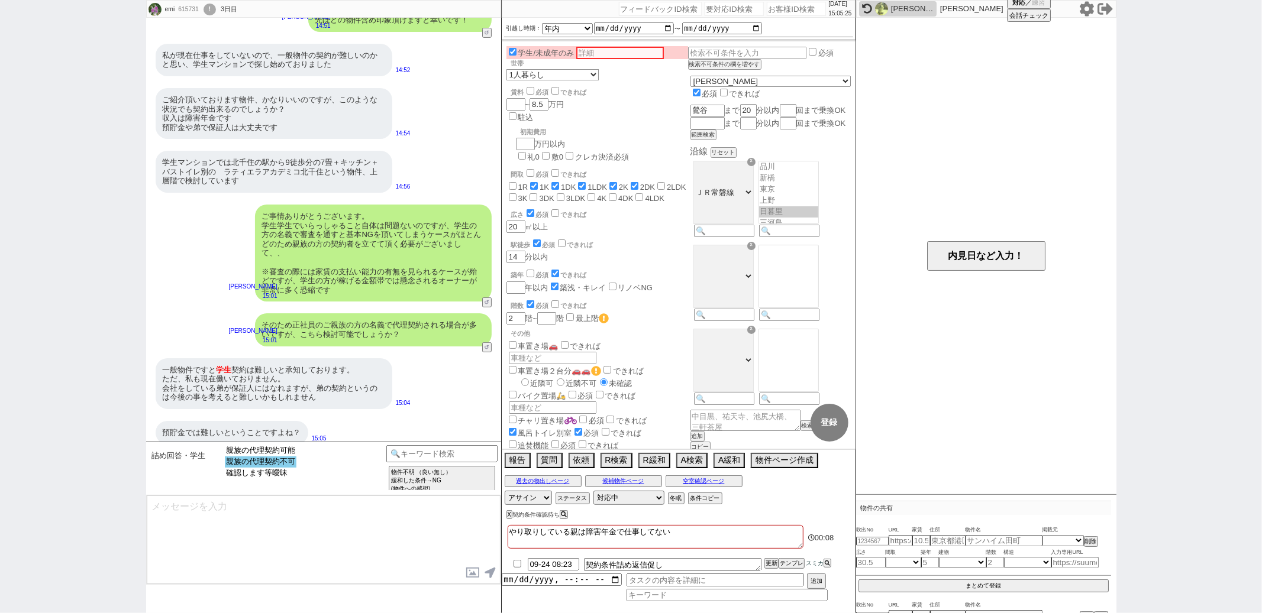
select select "親族の代理契約不可"
click at [248, 463] on option "親族の代理契約不可" at bounding box center [261, 462] width 72 height 11
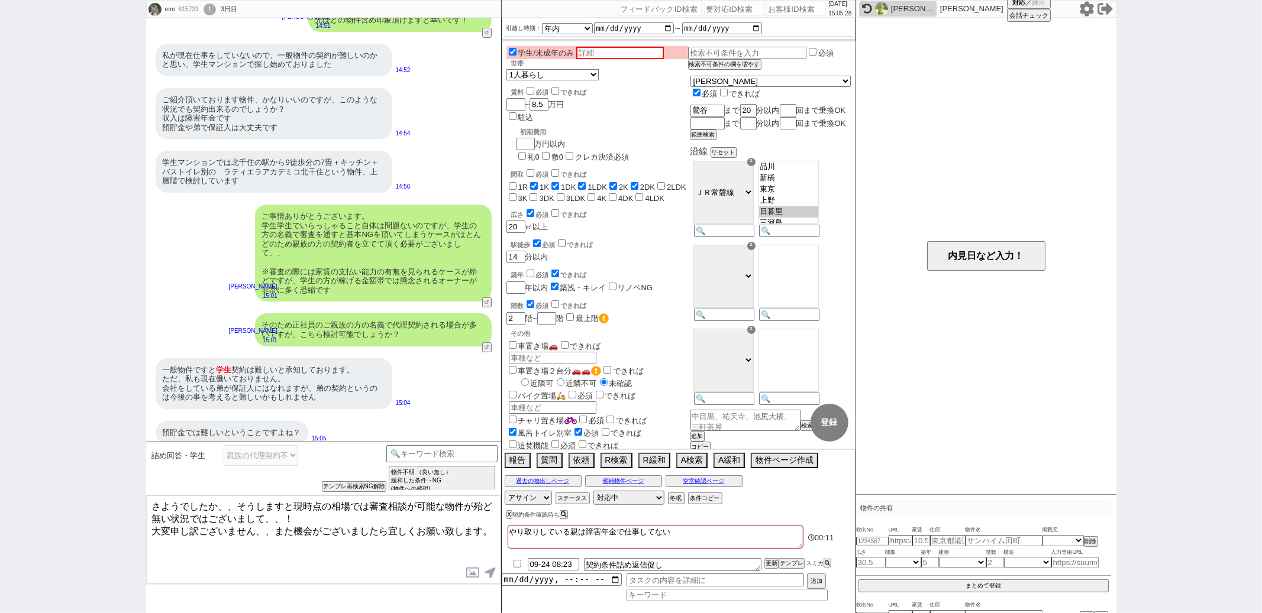
click at [305, 515] on textarea "さようでしたか、、そうしますと現時点の相場では審査相談が可能な物件が殆ど無い状況ではございまして、、！ 大変申し訳ございません、、また機会がございましたら宜し…" at bounding box center [324, 540] width 354 height 89
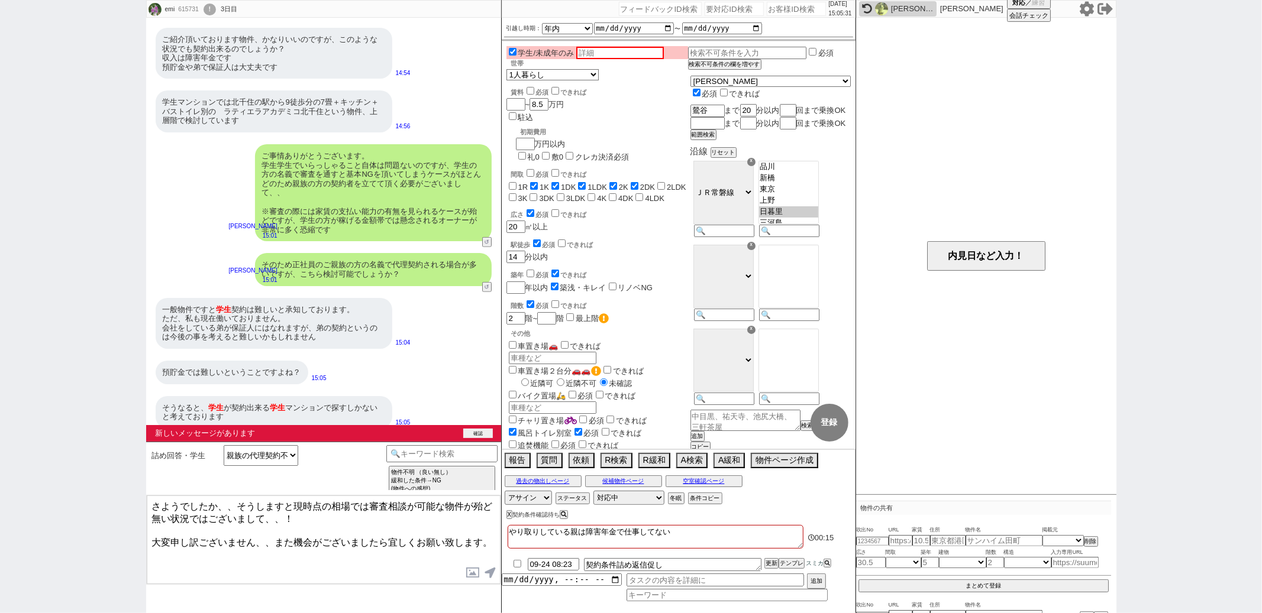
click at [487, 430] on button "確認" at bounding box center [478, 433] width 30 height 9
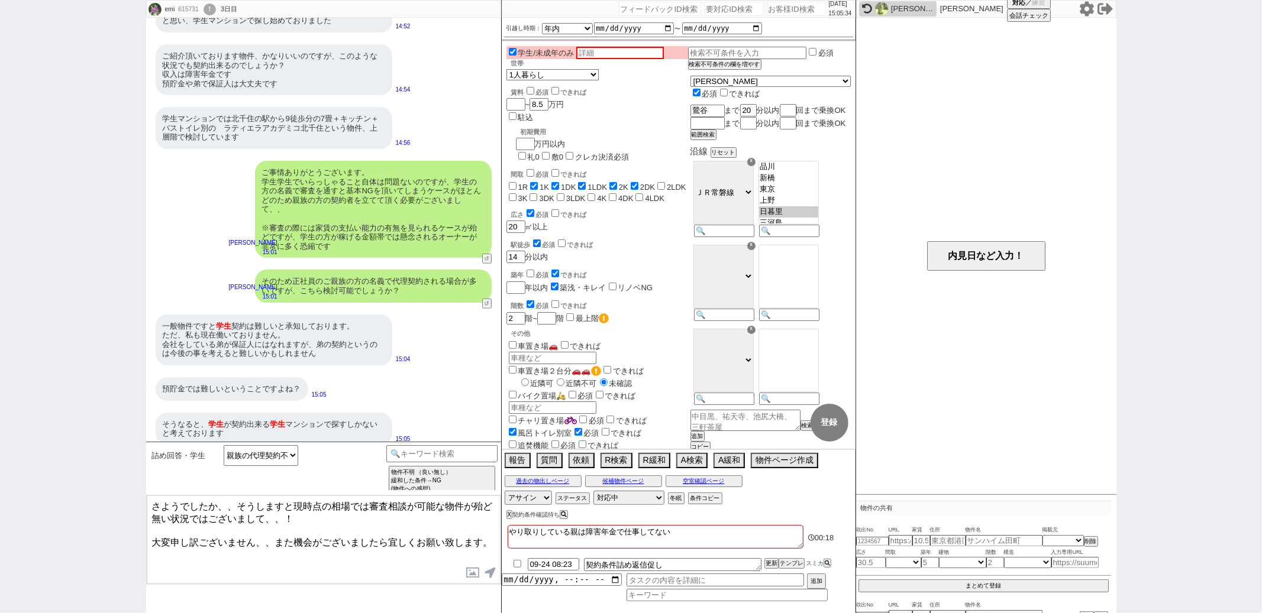
click at [220, 506] on textarea "さようでしたか、、そうしますと現時点の相場では審査相談が可能な物件が殆ど無い状況ではございまして、、！ 大変申し訳ございません、、また機会がございましたら宜し…" at bounding box center [324, 540] width 354 height 89
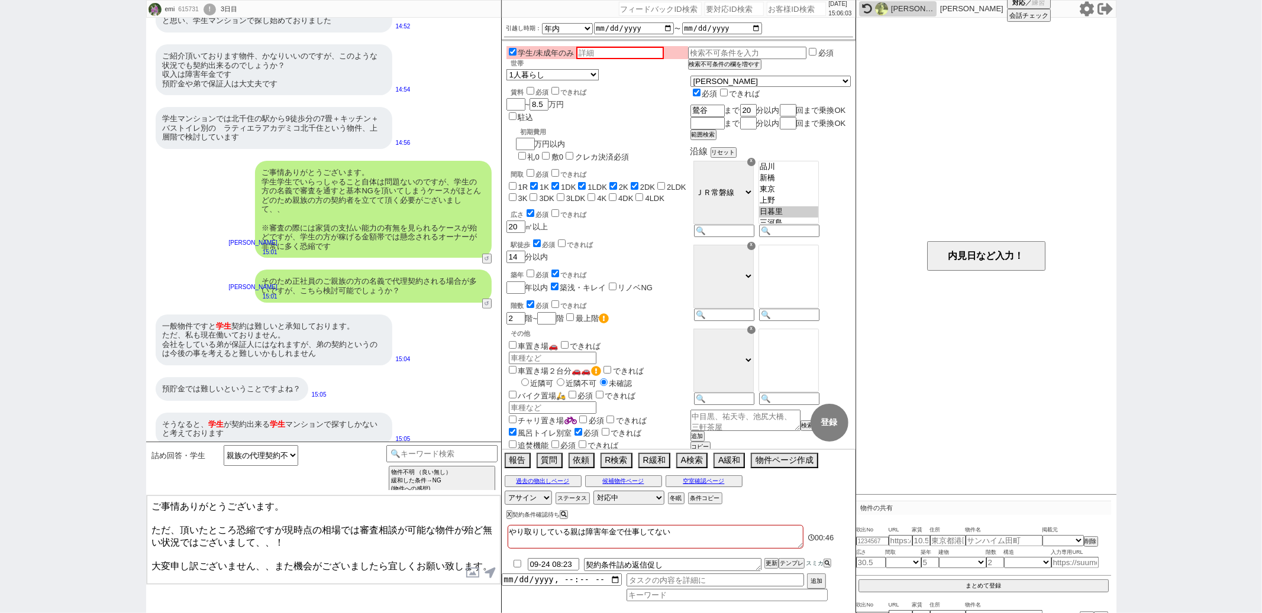
type textarea "ご事情ありがとうございます。 ただ、頂いたところ恐縮ですが現時点の相場では審査相談が可能な物件が殆ど無い状況ではございまして、、！ 大変申し訳ございません、、…"
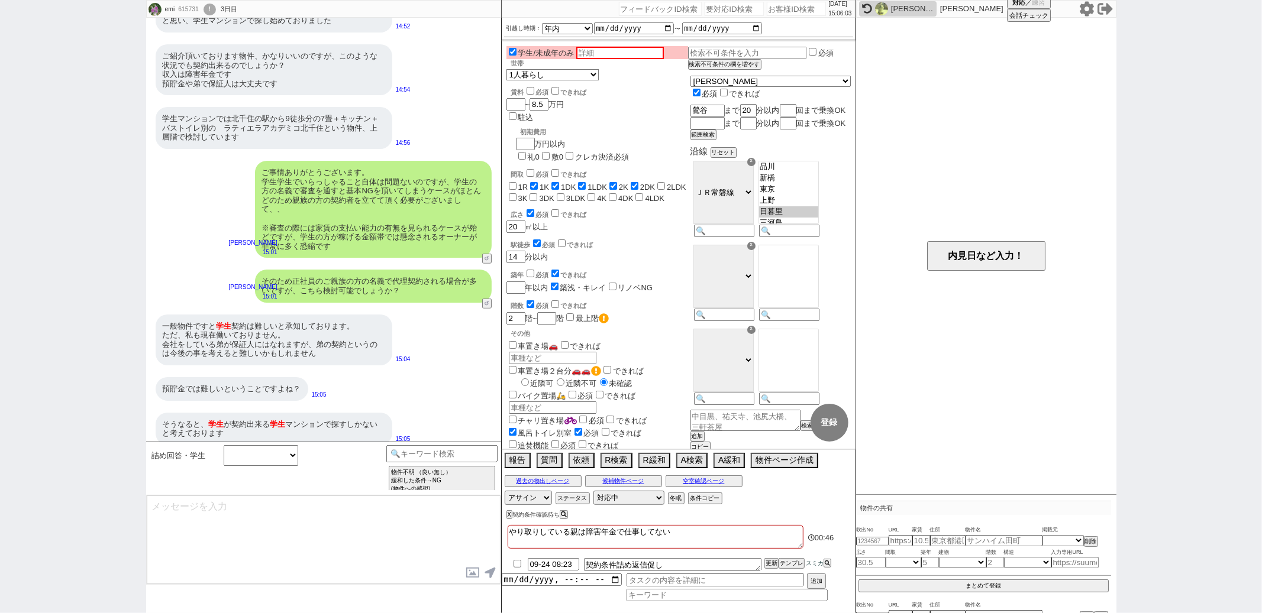
scroll to position [300, 0]
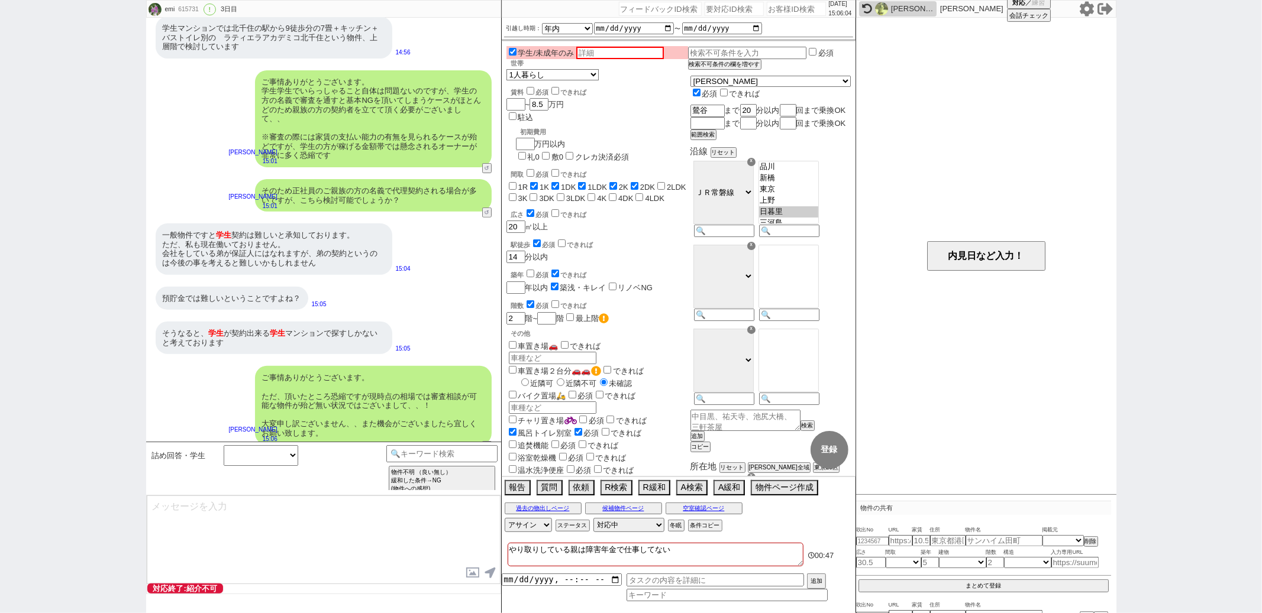
select select "400"
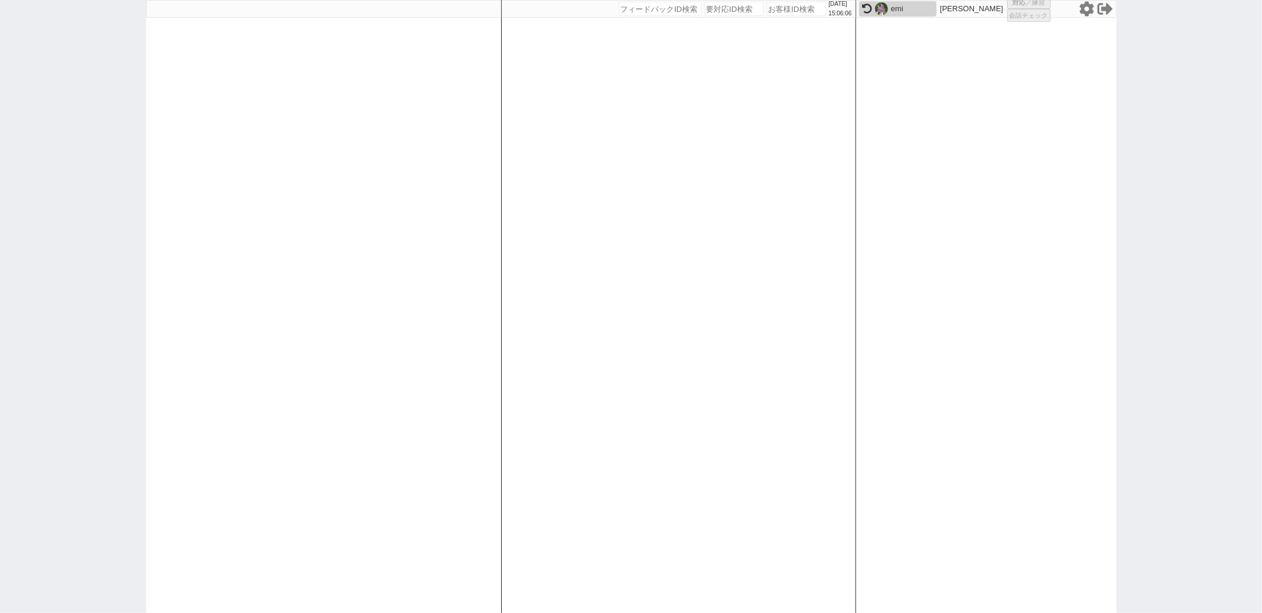
select select
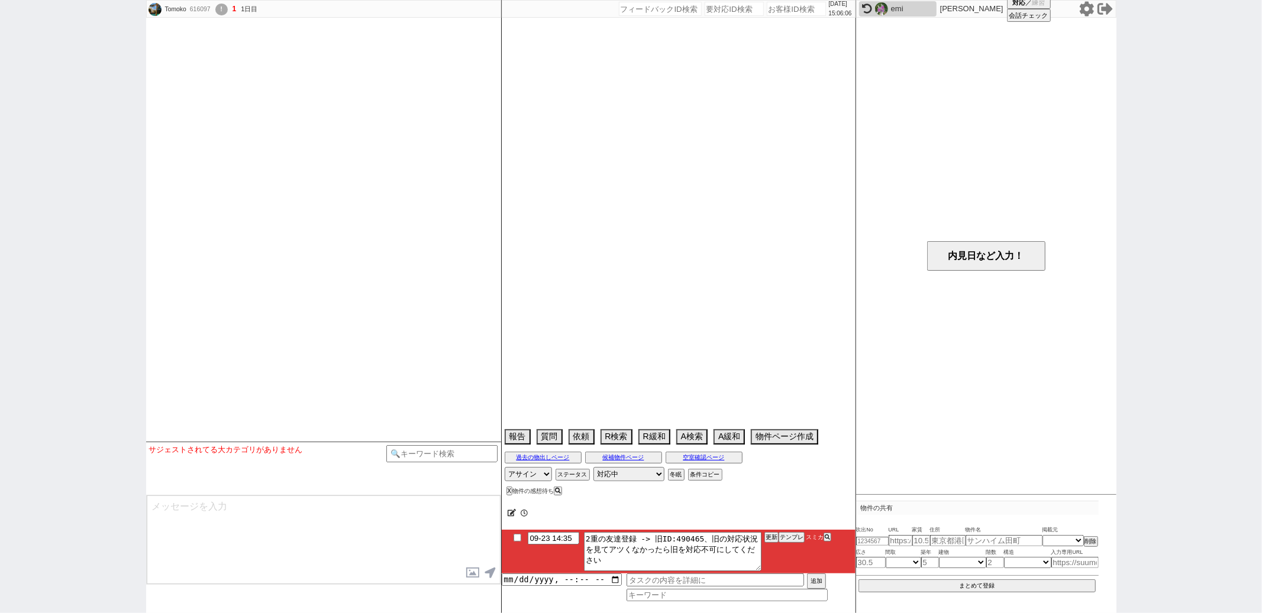
scroll to position [156, 0]
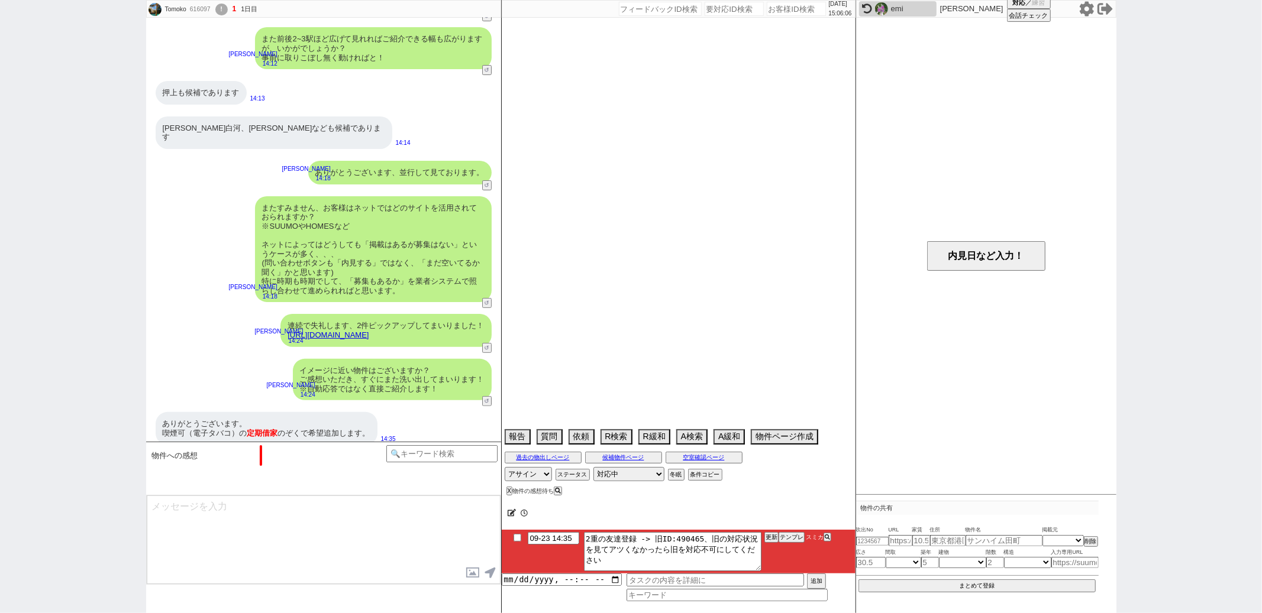
select select "16"
select select "7"
select select "8"
select select "71"
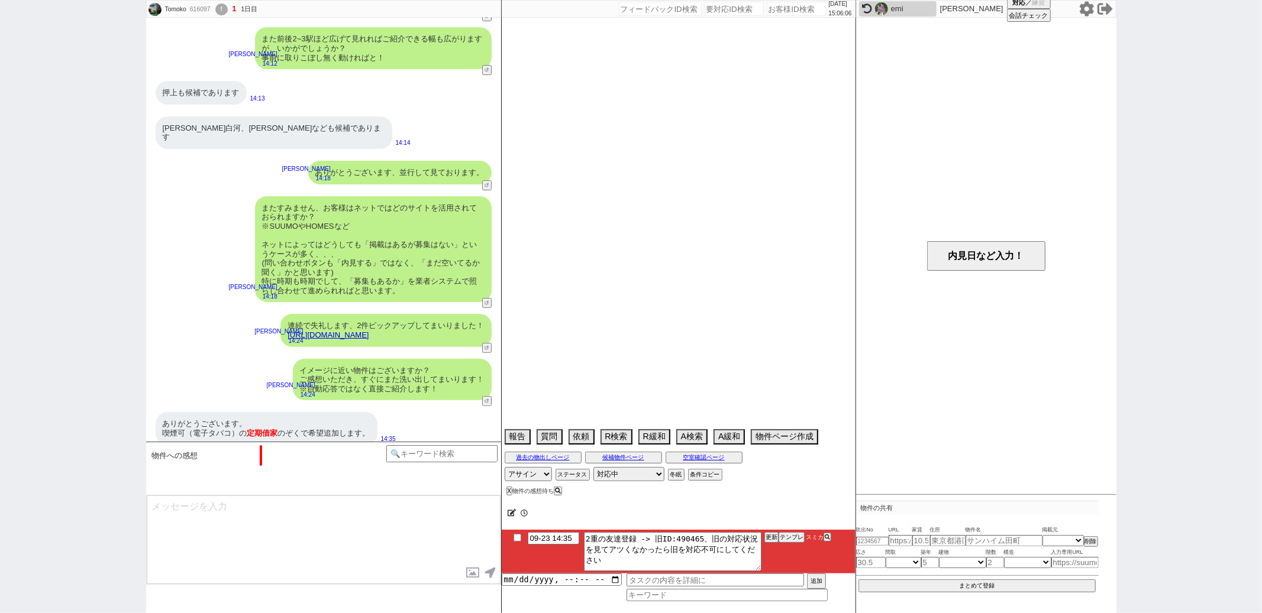
select select "1713"
select select "823"
select select "69"
select select "75"
select select "1797"
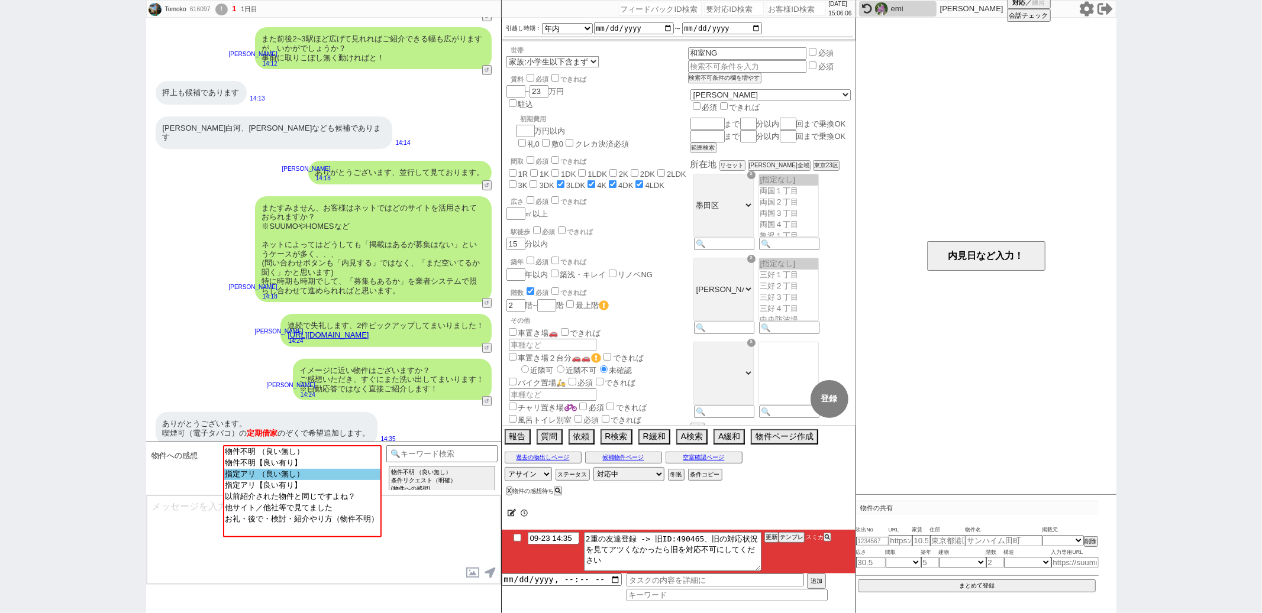
scroll to position [111, 0]
click at [406, 450] on input at bounding box center [442, 452] width 112 height 15
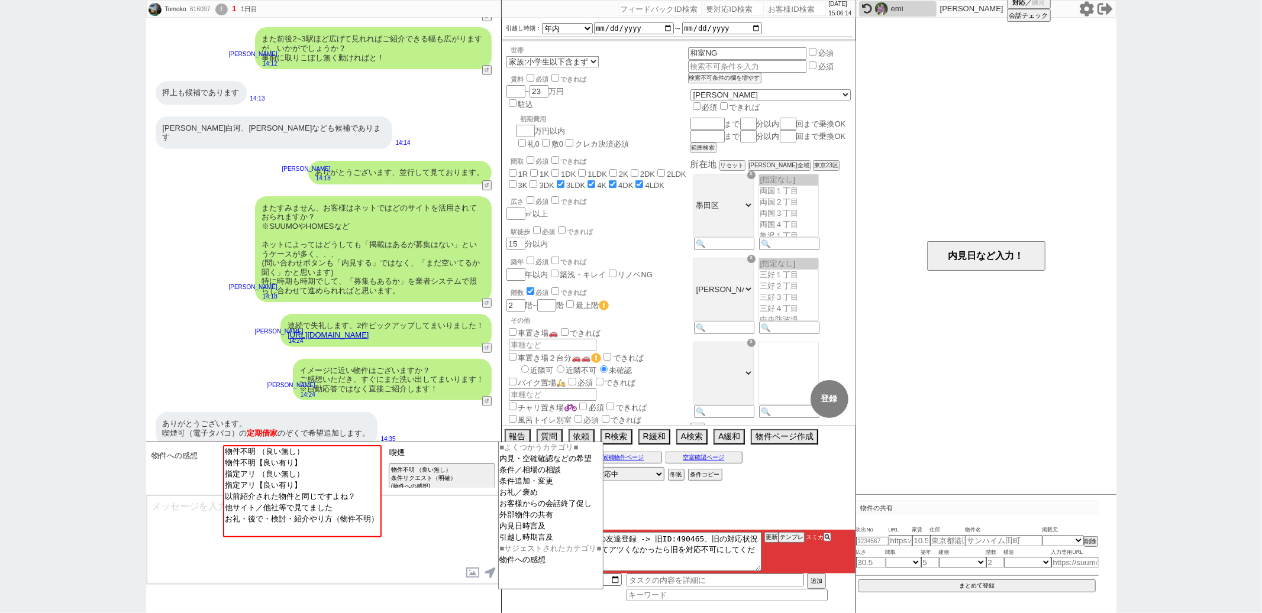
type input "喫煙"
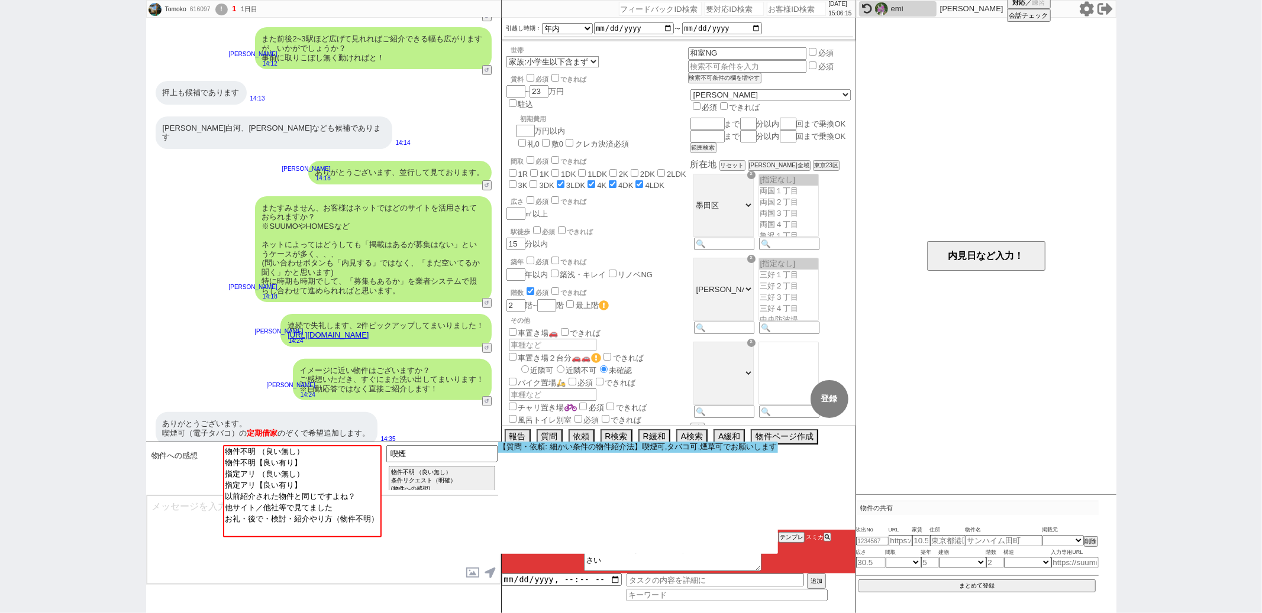
click at [528, 445] on option "【質問・依頼: 細かい条件の物件紹介法】喫煙可,タバコ可,煙草可でお願いします" at bounding box center [638, 447] width 280 height 11
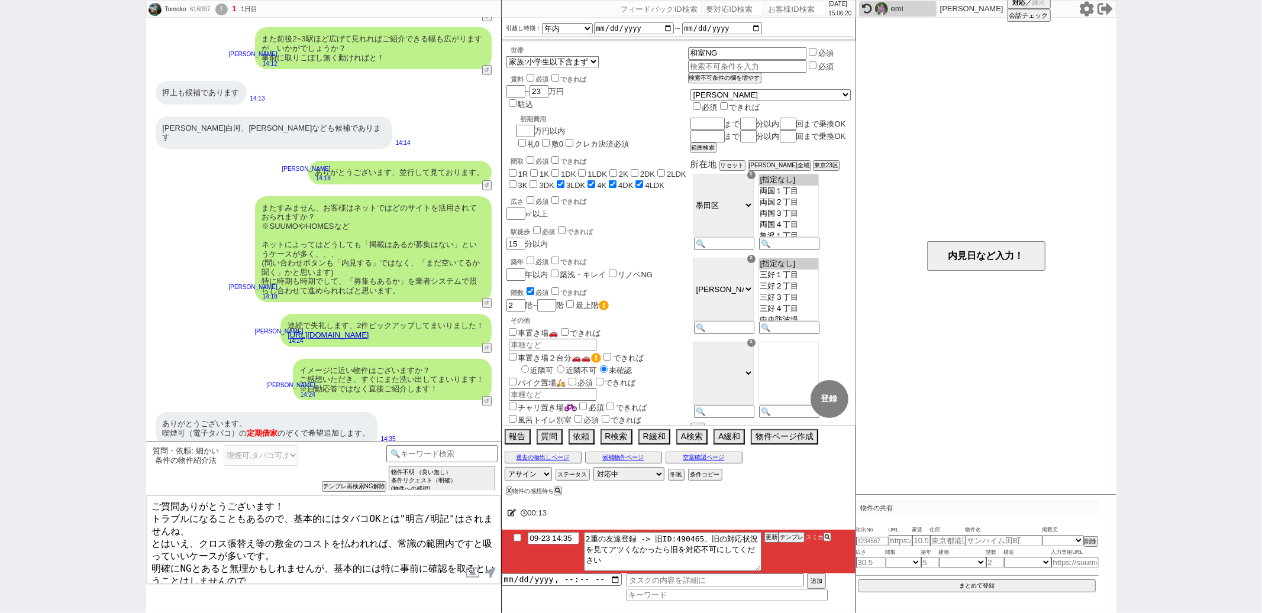
click at [182, 506] on textarea "ご質問ありがとうございます！ トラブルになることもあるので、基本的にはタバコOKとは"明言/明記"はされませんね、 とはいえ、クロス張替え等の敷金のコストを払…" at bounding box center [324, 540] width 354 height 89
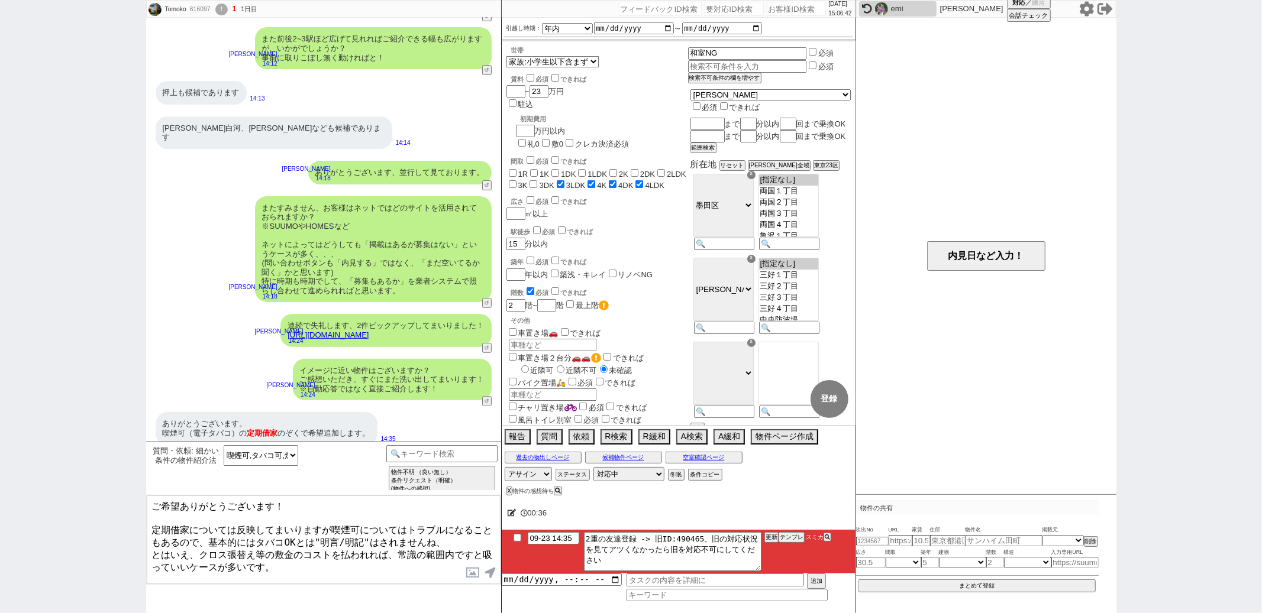
scroll to position [20, 0]
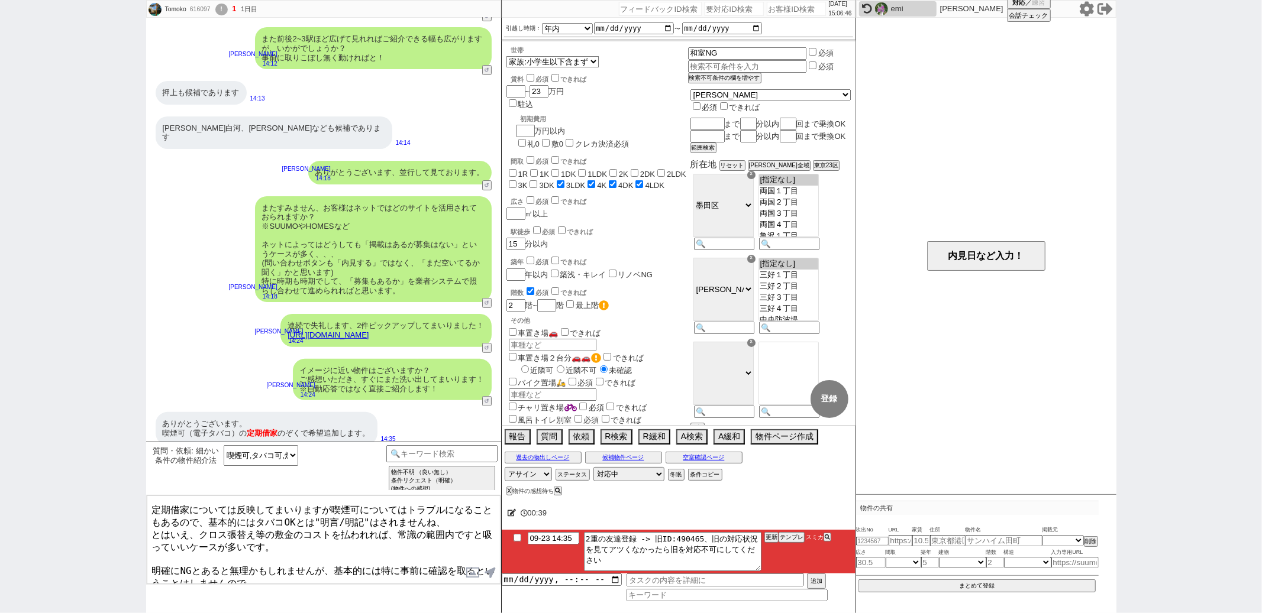
click at [153, 576] on textarea "ご希望ありがとうございます！ 定期借家については反映してまいりますが喫煙可についてはトラブルになることもあるので、基本的にはタバコOKとは"明言/明記"はされ…" at bounding box center [324, 540] width 354 height 89
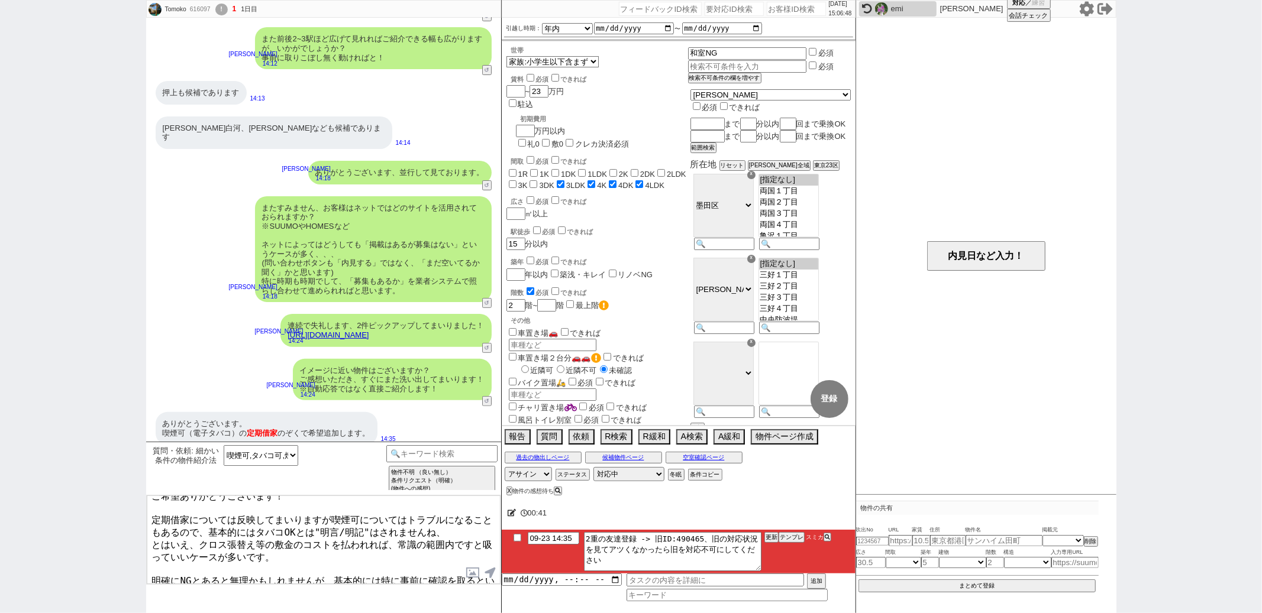
type textarea "ご希望ありがとうございます！ 定期借家については反映してまいりますが喫煙可についてはトラブルになることもあるので、基本的にはタバコOKとは"明言/明記"はされ…"
click at [738, 62] on input "text" at bounding box center [746, 67] width 117 height 10
type input "定期借家NG"
click at [667, 225] on div "駅徒歩 必須 できれば" at bounding box center [599, 231] width 177 height 12
click at [354, 563] on textarea "ご希望ありがとうございます！ 定期借家については反映してまいりますが喫煙可についてはトラブルになることもあるので、基本的にはタバコOKとは"明言/明記"はされ…" at bounding box center [324, 540] width 354 height 89
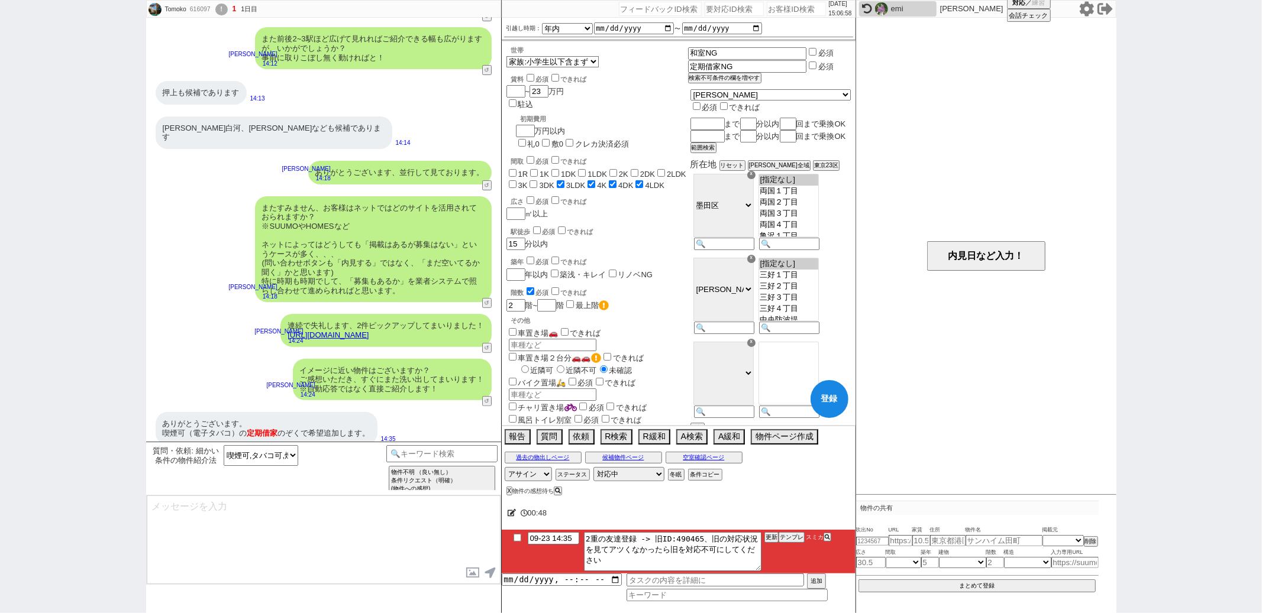
scroll to position [283, 0]
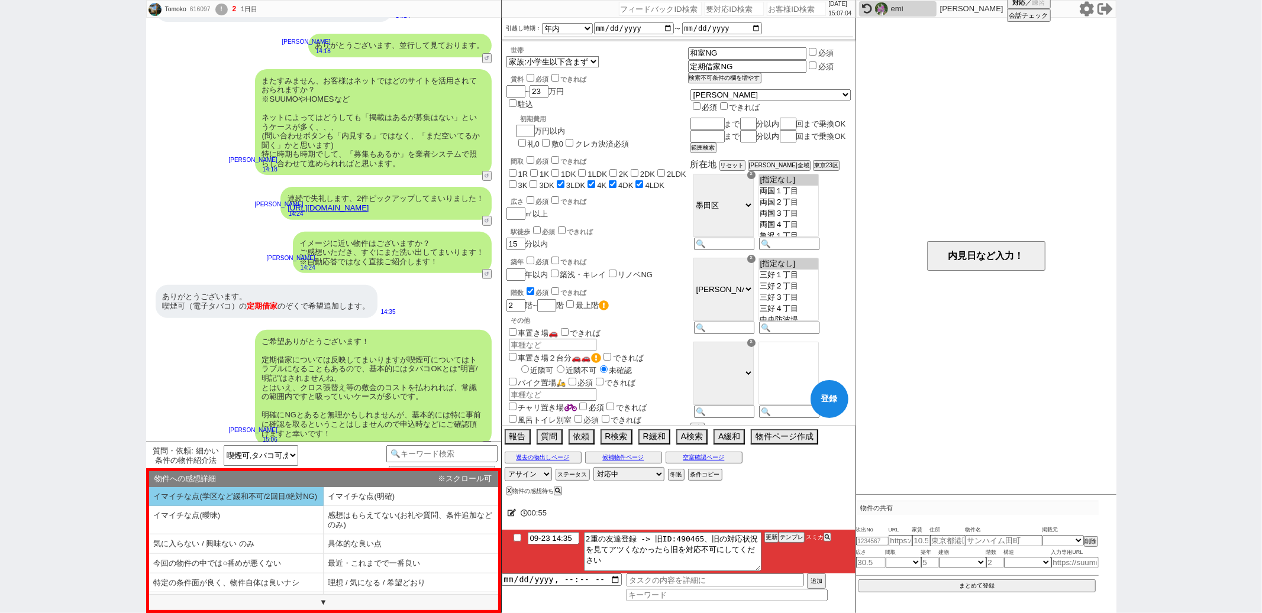
click at [289, 499] on li "イマイチな点(学区など緩和不可/2回目/絶対NG)" at bounding box center [236, 497] width 175 height 20
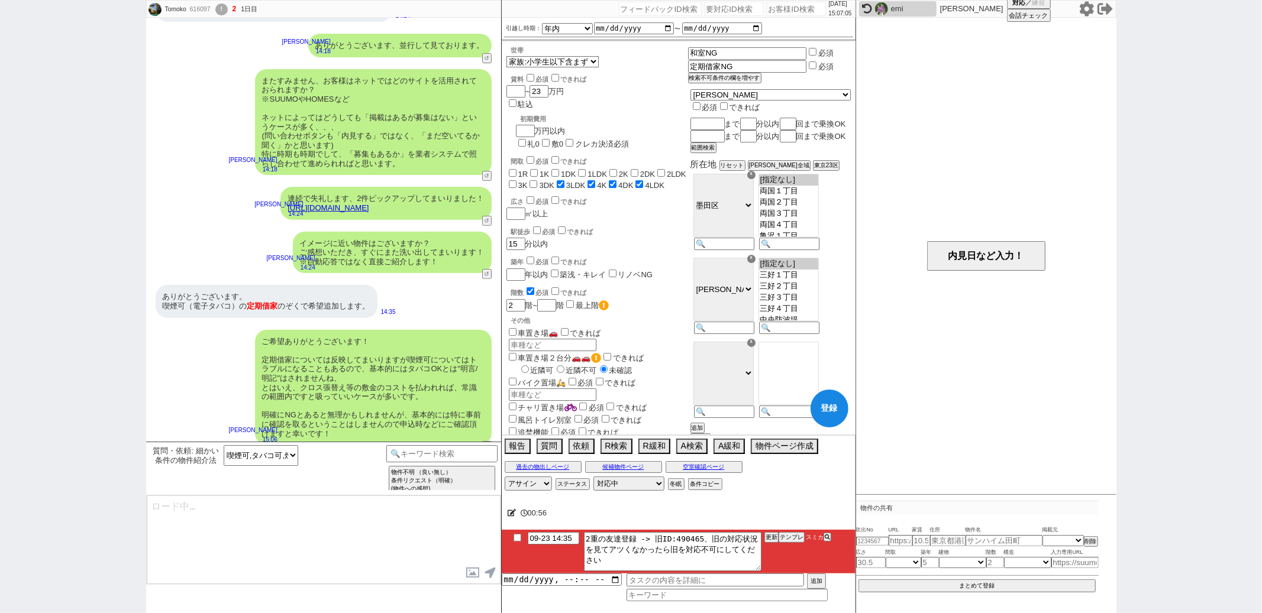
type textarea "多少広げてもいい、と言う条件何かございましたらお気軽にお伝え下さい！ 基本的に頂いた条件でお調べしますので、広めにいただけるほうが多くお出しできるかと存じます。"
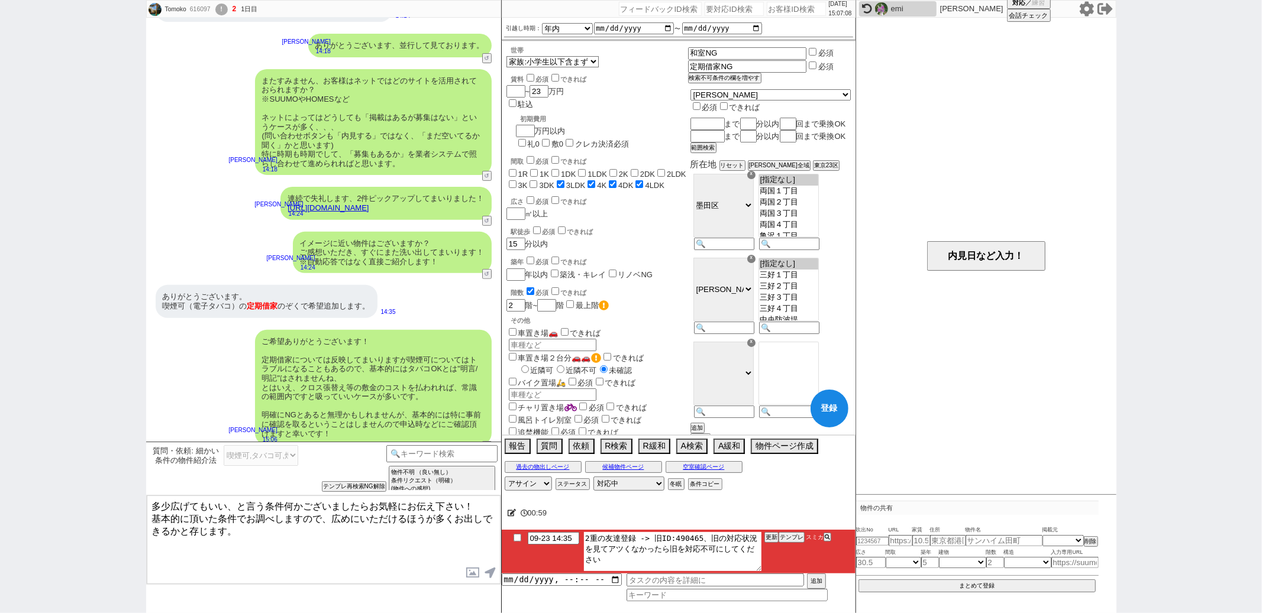
click at [681, 537] on textarea "2重の友達登録 -> 旧ID:490465、旧の対応状況を見てアツくなかったら旧を対応不可にしてください" at bounding box center [672, 551] width 177 height 39
click at [515, 511] on icon at bounding box center [512, 513] width 9 height 8
click at [515, 511] on textarea at bounding box center [656, 511] width 296 height 24
type textarea "@"
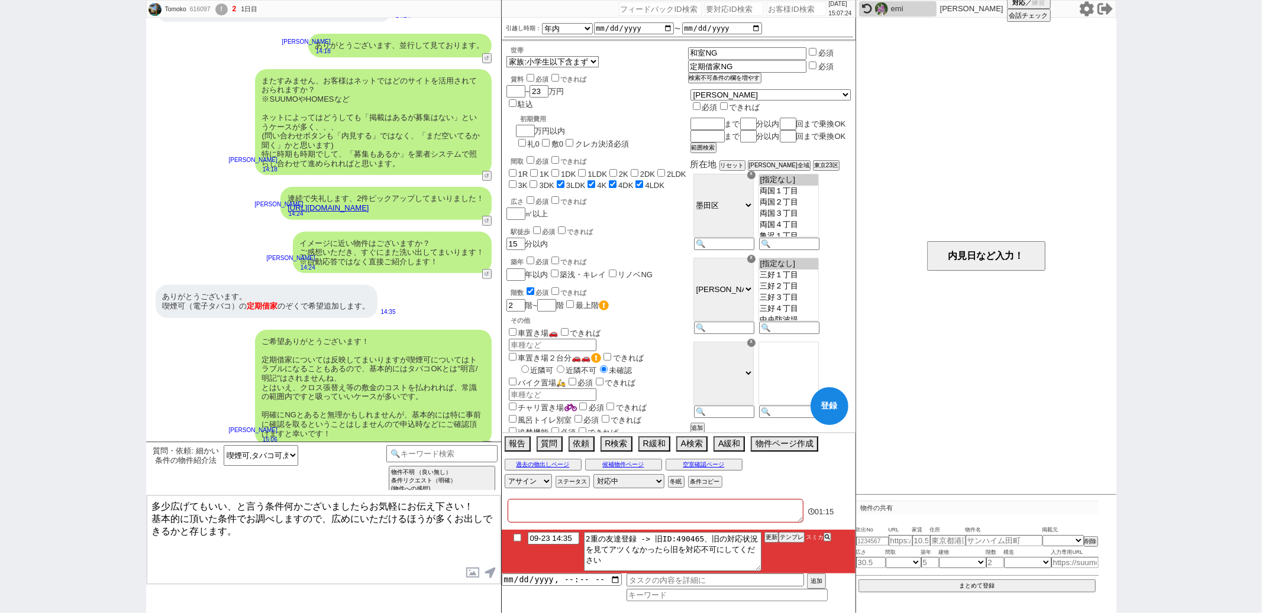
checkbox input "false"
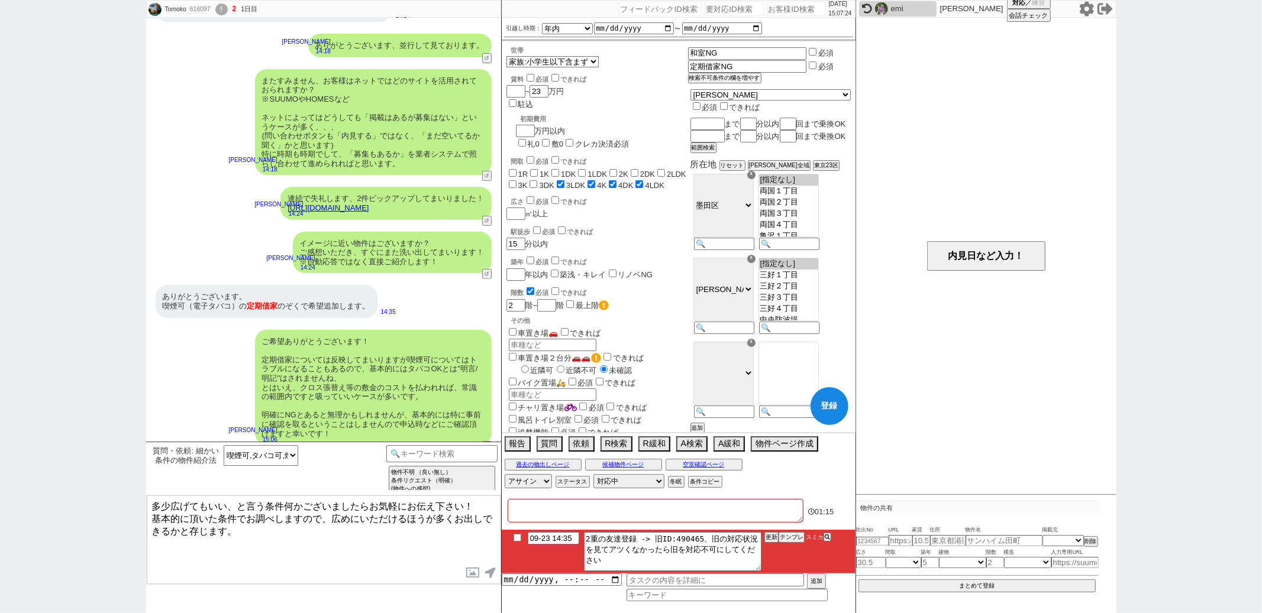
checkbox input "false"
checkbox input "true"
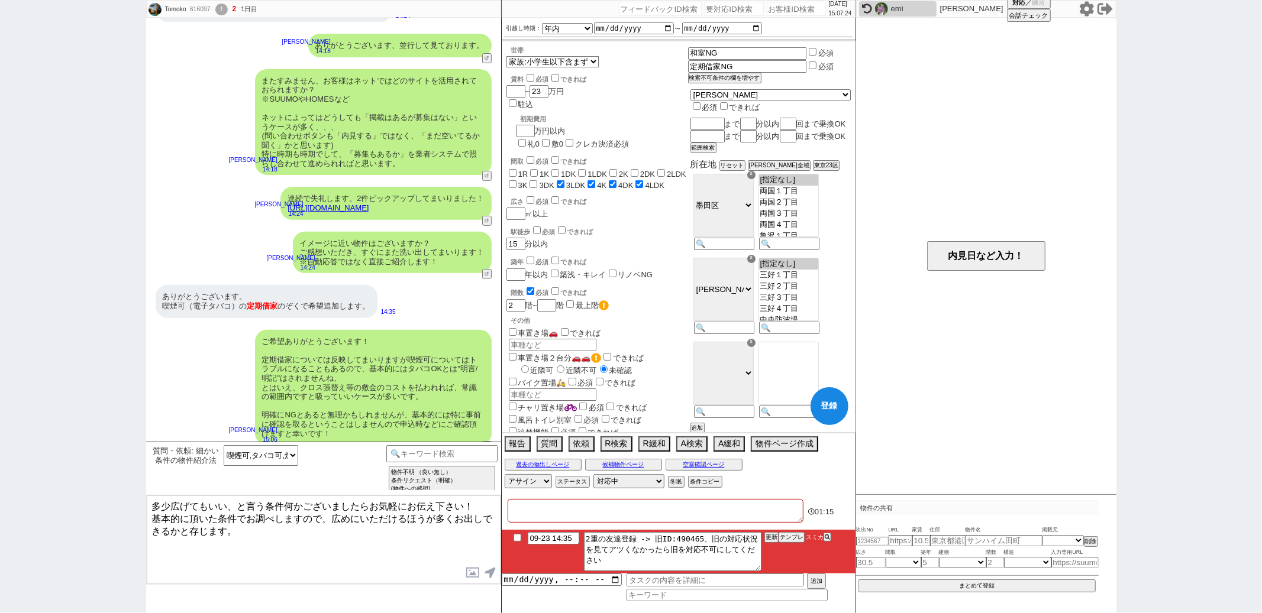
checkbox input "true"
paste textarea "490465"
type textarea "@490465"
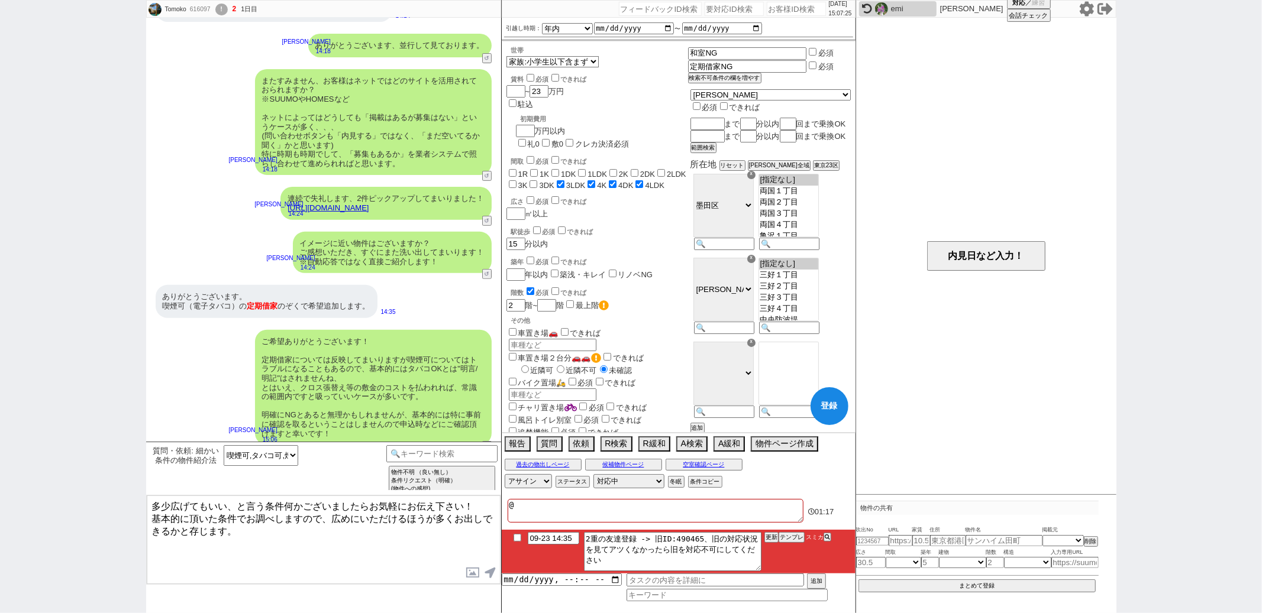
checkbox input "false"
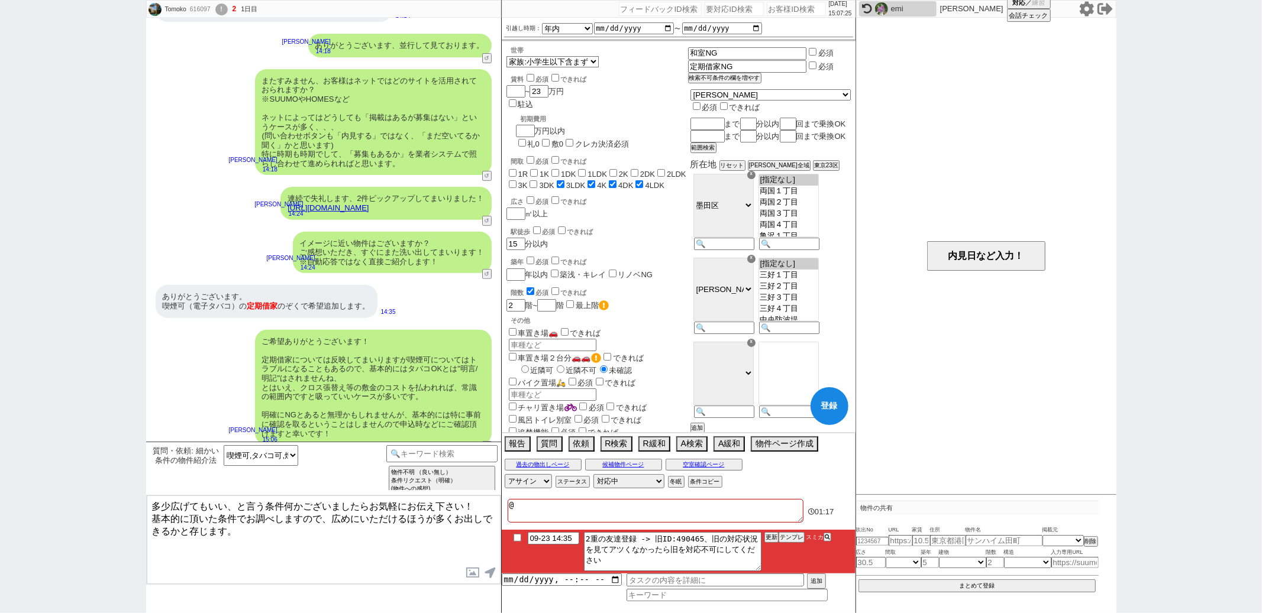
checkbox input "false"
checkbox input "true"
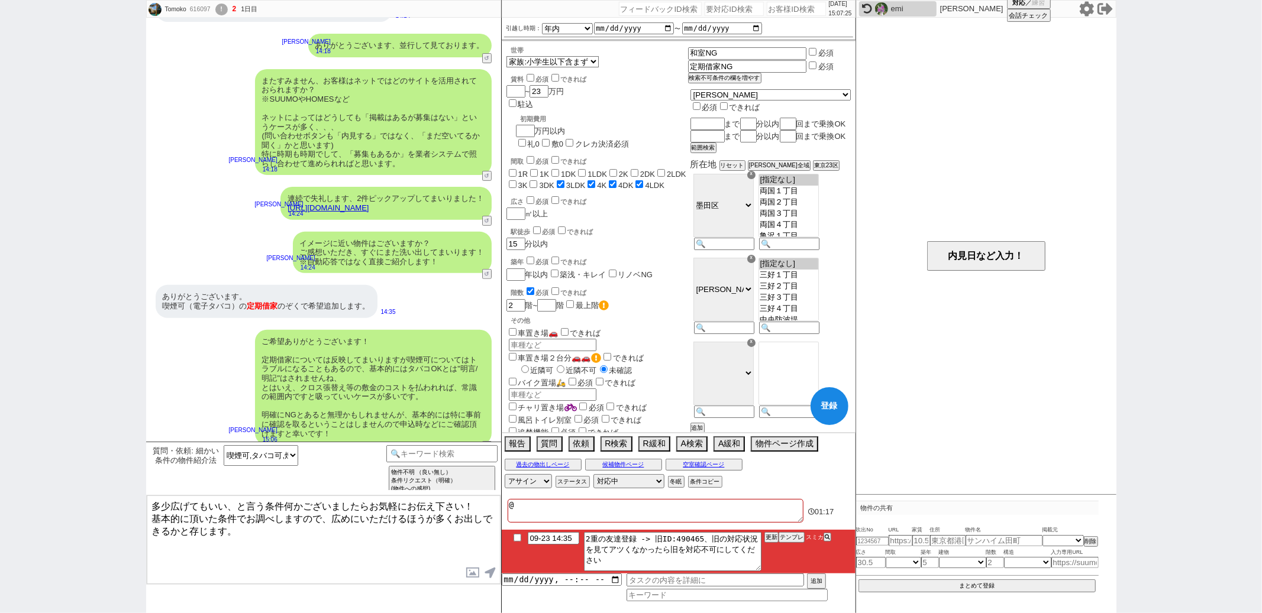
checkbox input "true"
type textarea "@490465ｈ"
checkbox input "false"
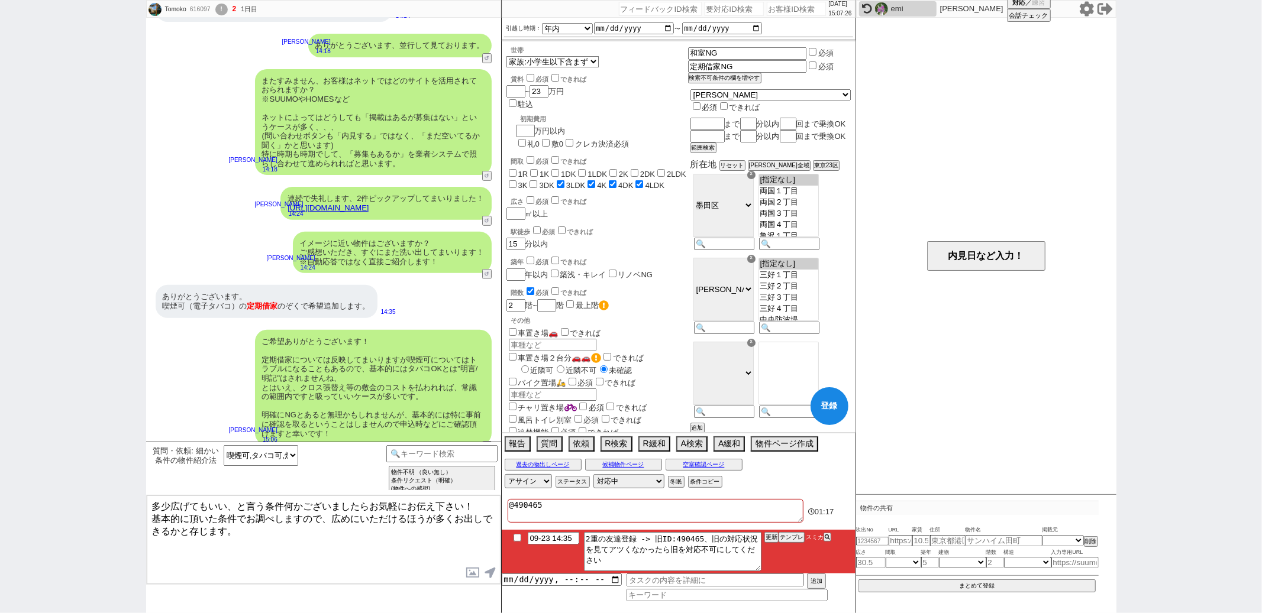
checkbox input "false"
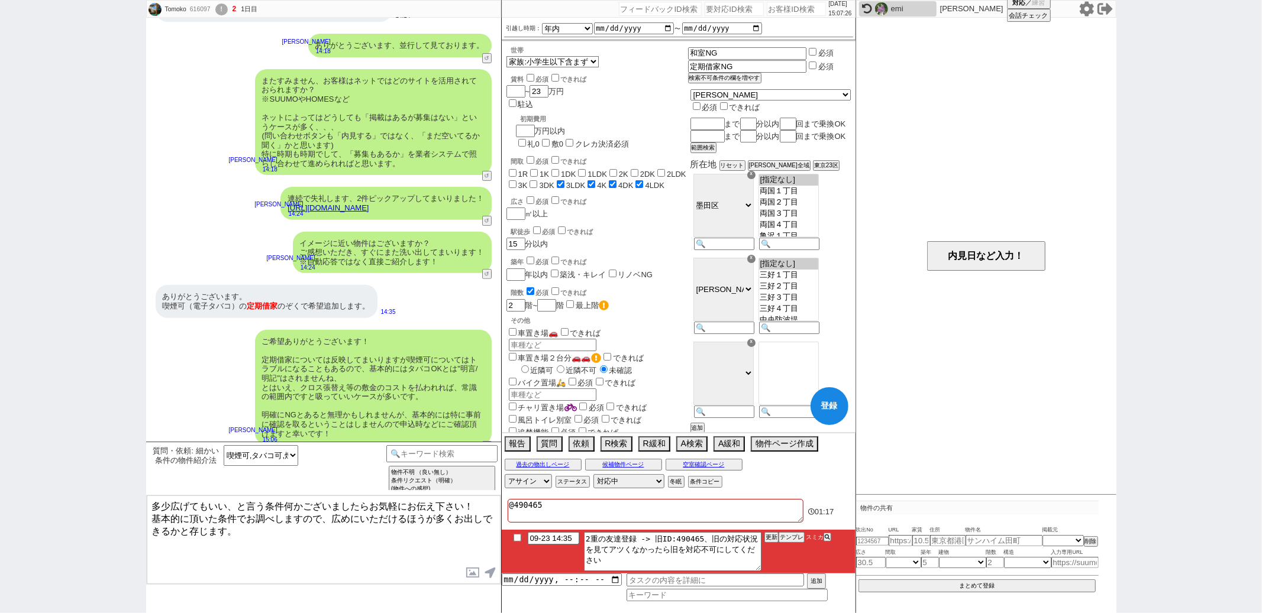
checkbox input "false"
checkbox input "true"
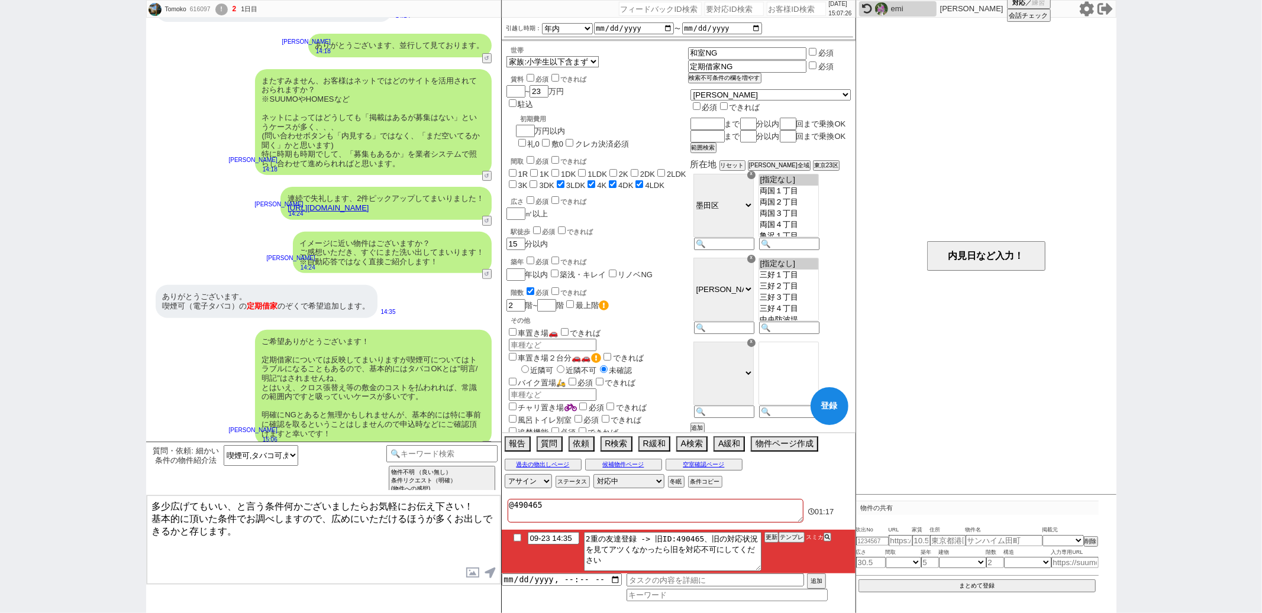
checkbox input "true"
type textarea "@490465は"
checkbox input "false"
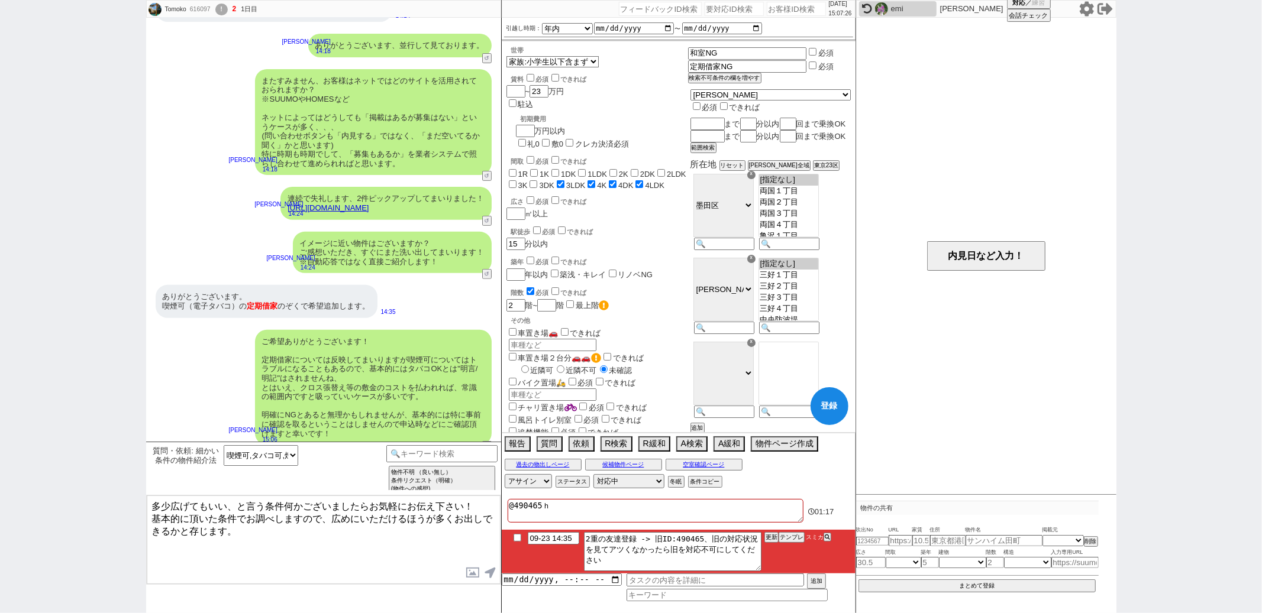
checkbox input "false"
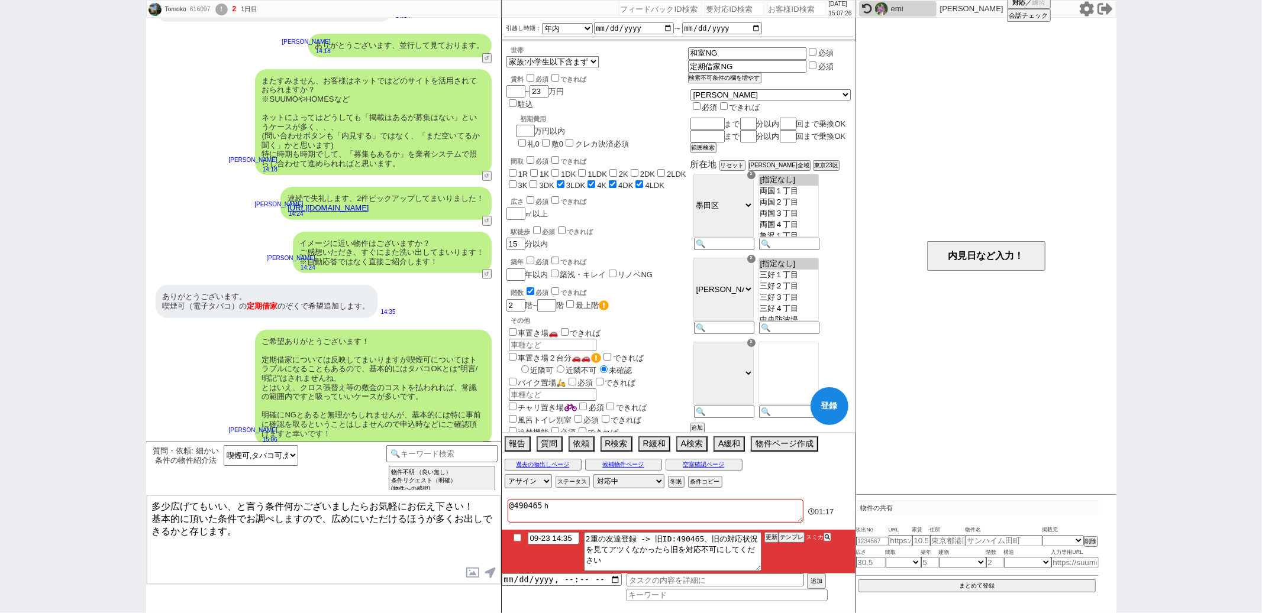
checkbox input "false"
checkbox input "true"
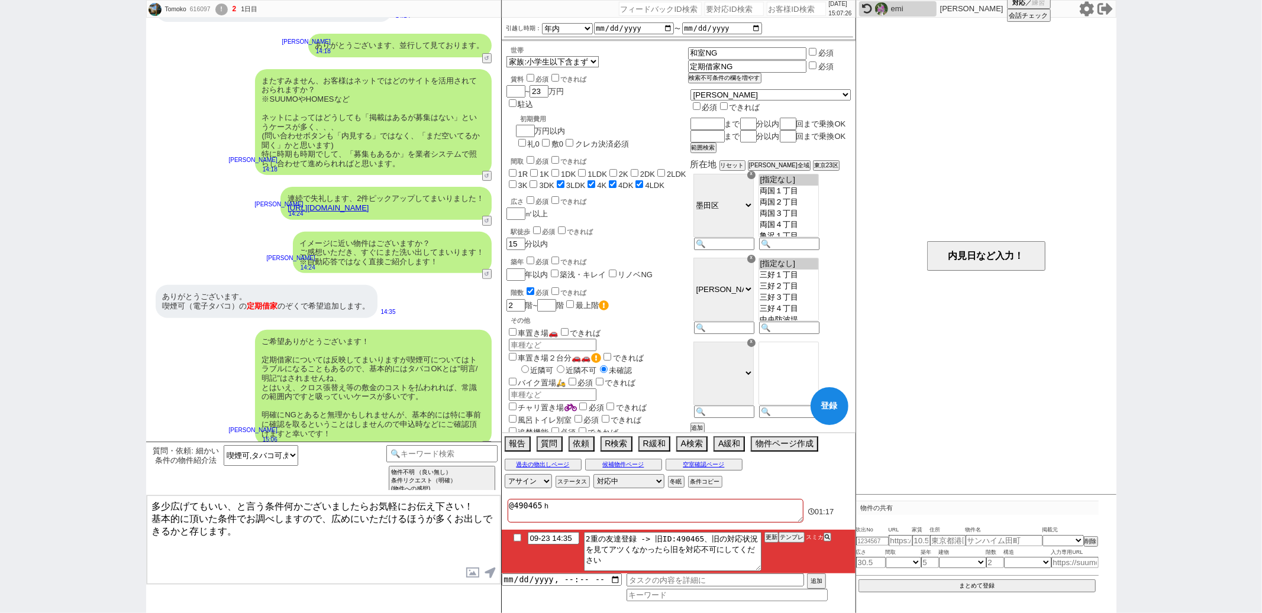
checkbox input "true"
checkbox input "false"
click at [344, 526] on textarea "多少広げてもいい、と言う条件何かございましたらお気軽にお伝え下さい！ 基本的に頂いた条件でお調べしますので、広めにいただけるほうが多くお出しできるかと存じます。" at bounding box center [324, 540] width 354 height 89
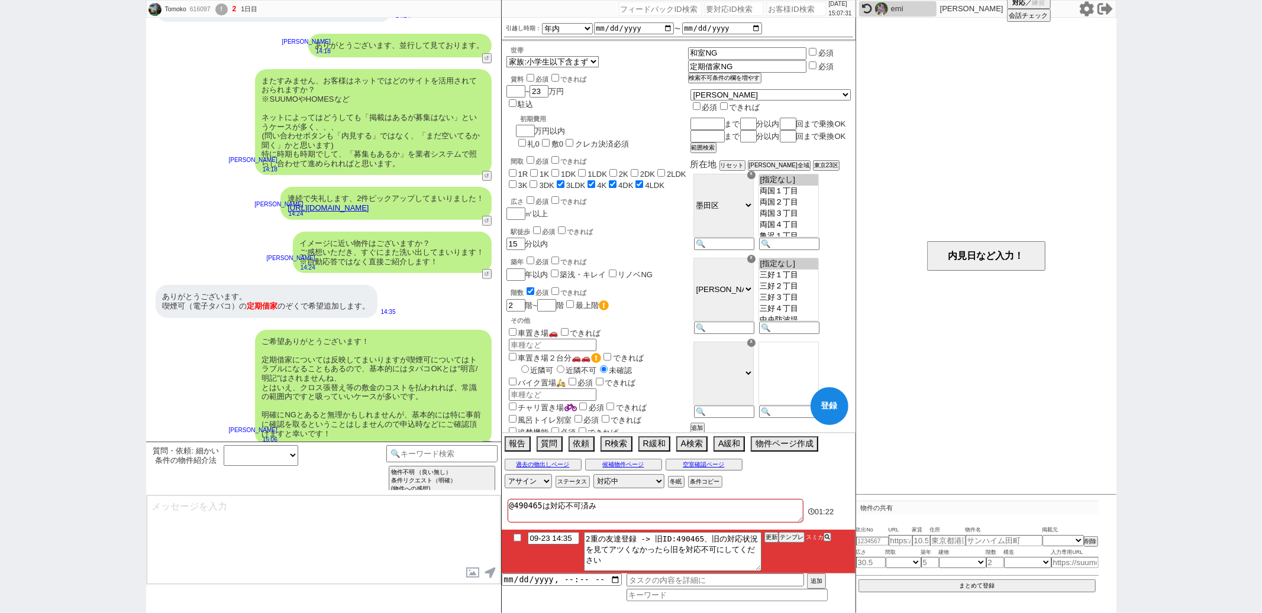
scroll to position [360, 0]
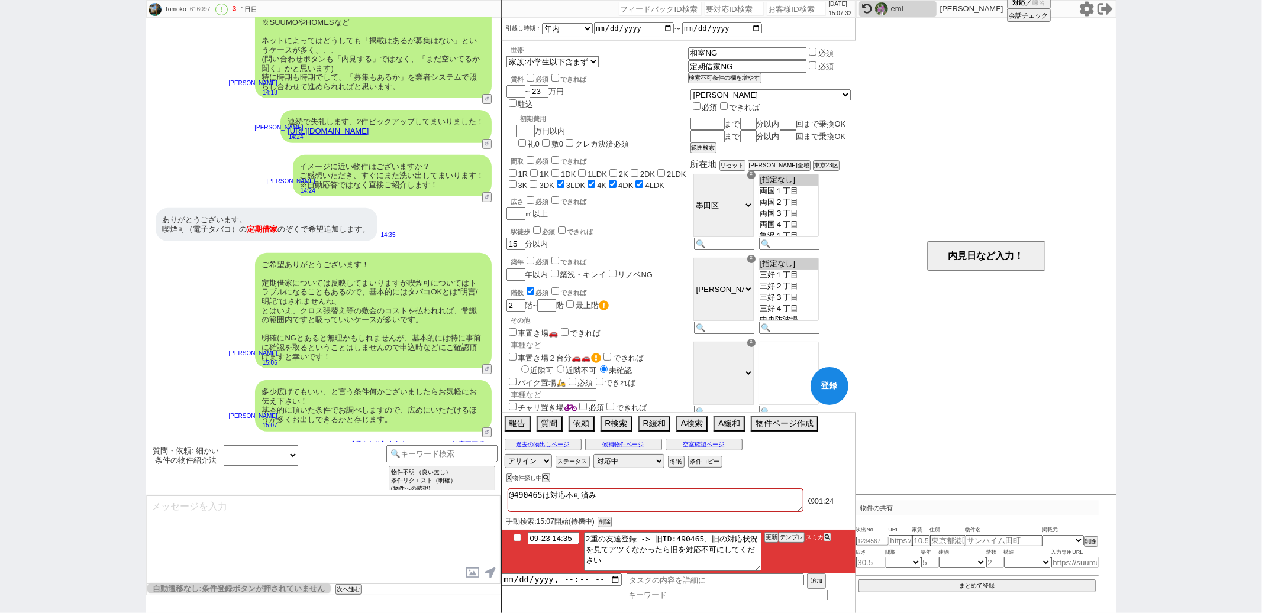
click at [516, 535] on input "checkbox" at bounding box center [517, 538] width 17 height 8
click at [676, 426] on div "追焚機能 必須 できれば" at bounding box center [597, 432] width 182 height 12
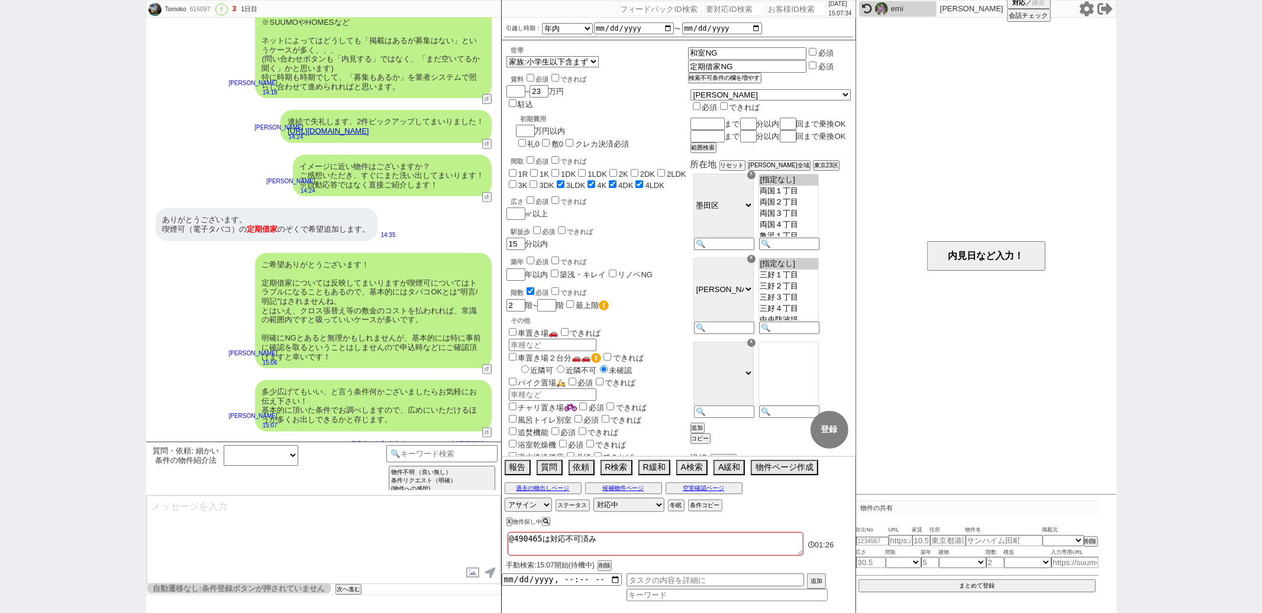
scroll to position [86, 0]
click at [207, 355] on div "ご希望ありがとうございます！ 定期借家については反映してまいりますが喫煙可についてはトラブルになることもあるので、基本的にはタバコOKとは"明言/明記"はされ…" at bounding box center [323, 311] width 355 height 128
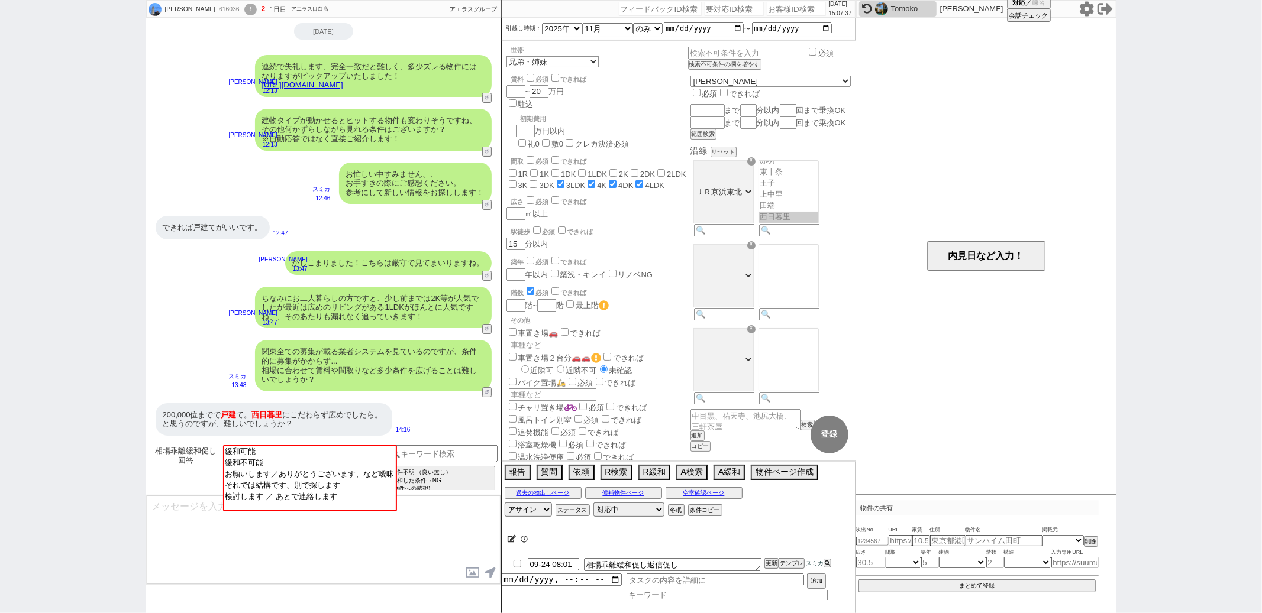
scroll to position [124, 0]
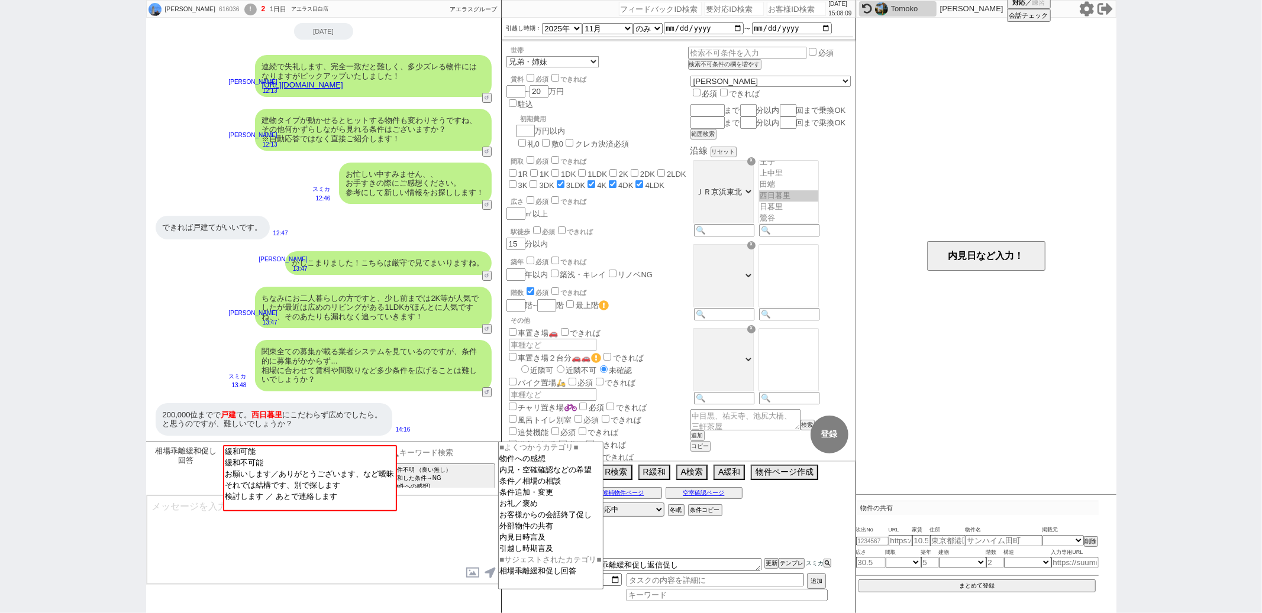
click at [447, 452] on input at bounding box center [442, 452] width 112 height 15
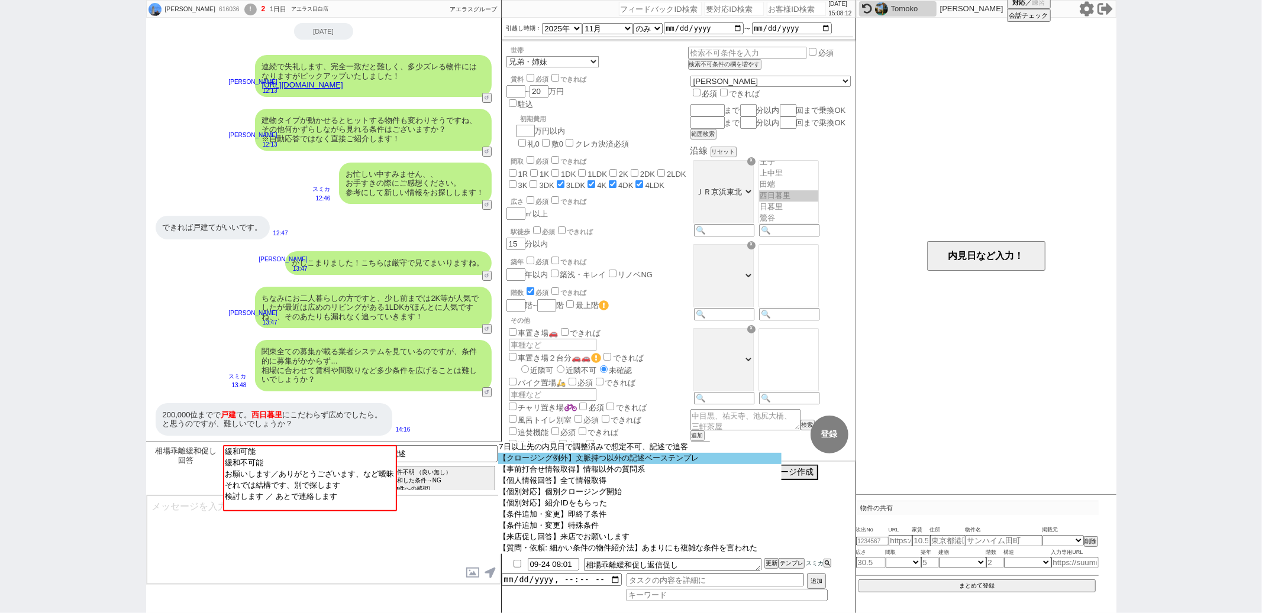
click at [565, 463] on option "【クロージング例外】文脈持つ以外の記述ベーステンプレ" at bounding box center [639, 458] width 283 height 11
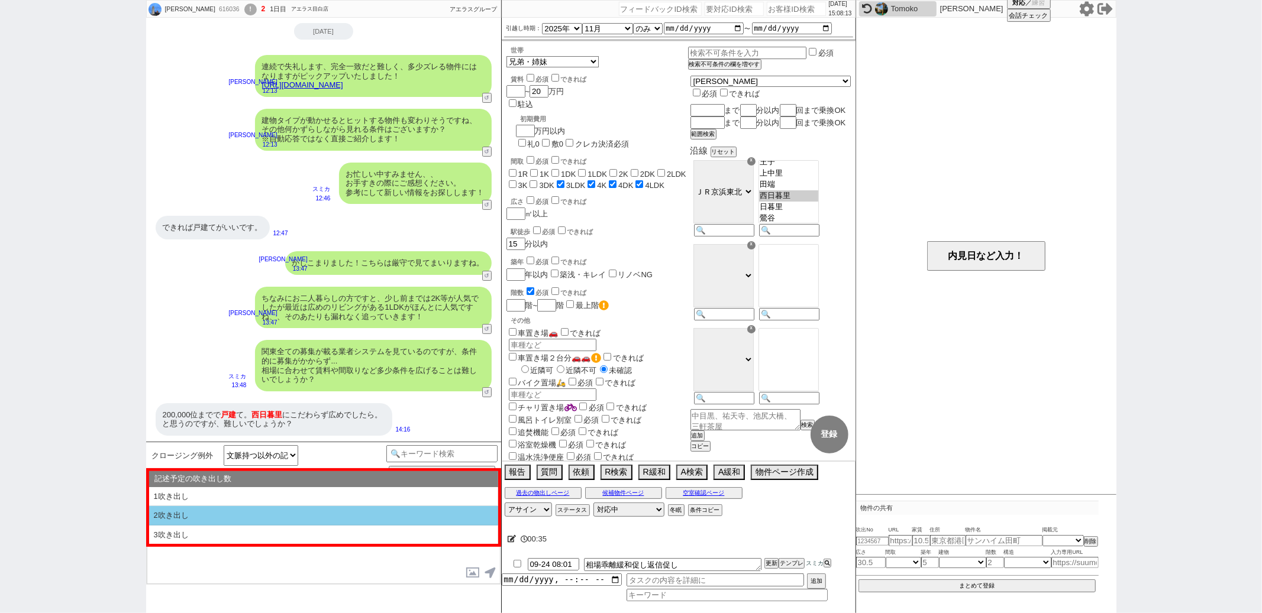
click at [337, 511] on li "2吹き出し" at bounding box center [323, 516] width 349 height 20
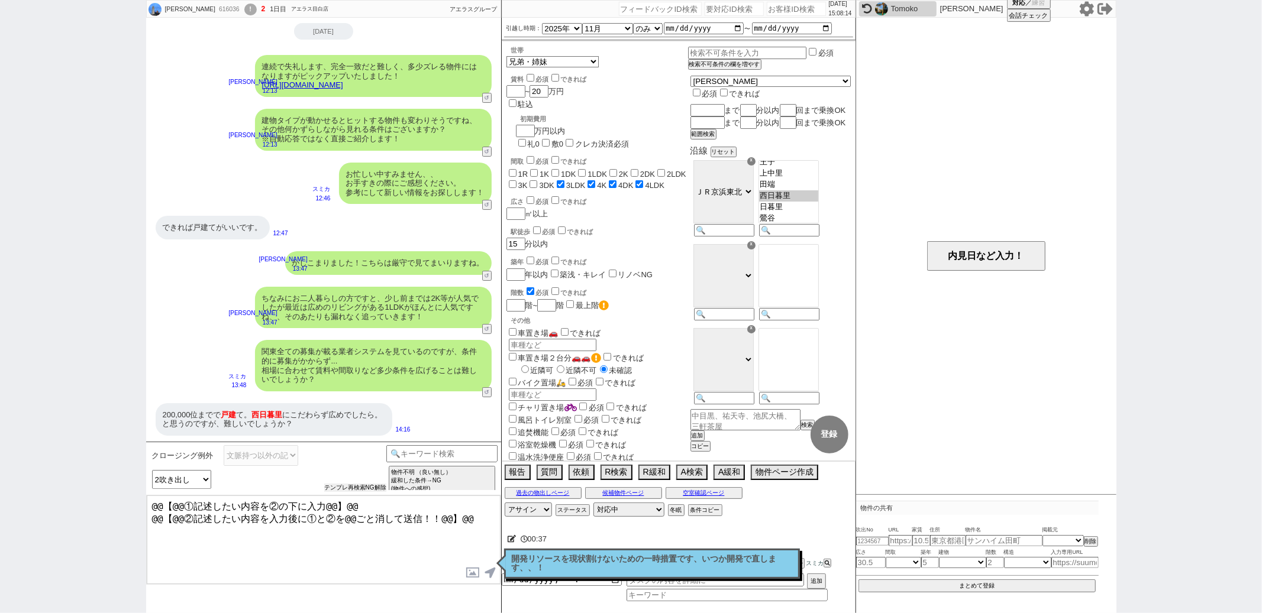
click at [377, 486] on button "テンプレ再検索NG解除" at bounding box center [355, 488] width 62 height 8
click at [191, 480] on select "記述予定の吹き出し数 1吹き出し 2吹き出し 3吹き出し" at bounding box center [181, 479] width 59 height 19
click at [152, 470] on select "記述予定の吹き出し数 1吹き出し 2吹き出し 3吹き出し" at bounding box center [181, 479] width 59 height 19
click at [487, 521] on textarea "@@【@@①記述したい内容を②の下に入力@@】@@ @@【@@②記述したい内容を入力後に①と②を@@ごと消して送信！！@@】@@" at bounding box center [324, 540] width 354 height 89
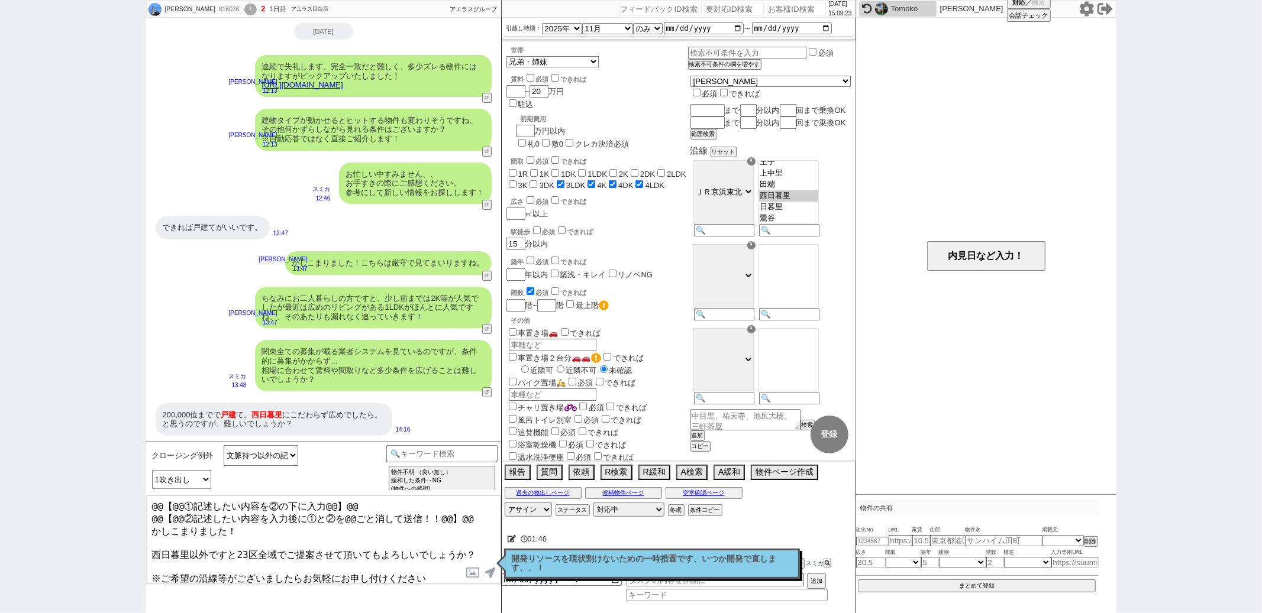
drag, startPoint x: 474, startPoint y: 517, endPoint x: 489, endPoint y: 287, distance: 230.0
click at [489, 287] on div "Naoko T 616036 ! 2 1日目 アエラス目白店 冬眠中 自社客 アエラスグループ スミカ_BPO チャット全表示 2025-09-23 連続で失…" at bounding box center [323, 306] width 355 height 613
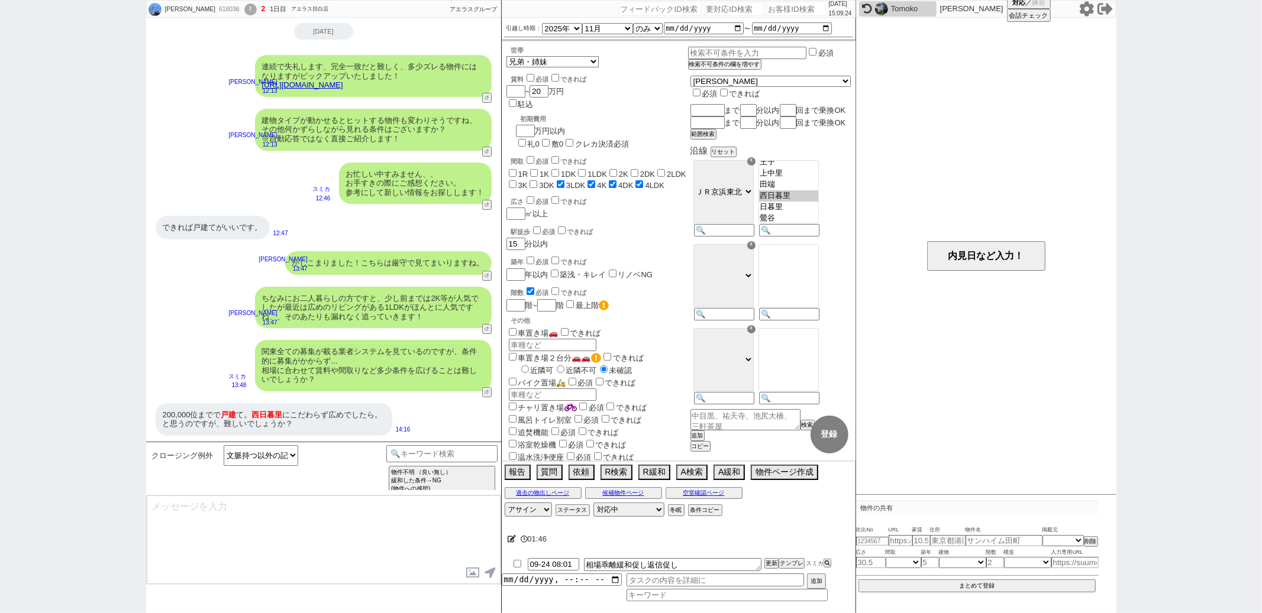
scroll to position [0, 0]
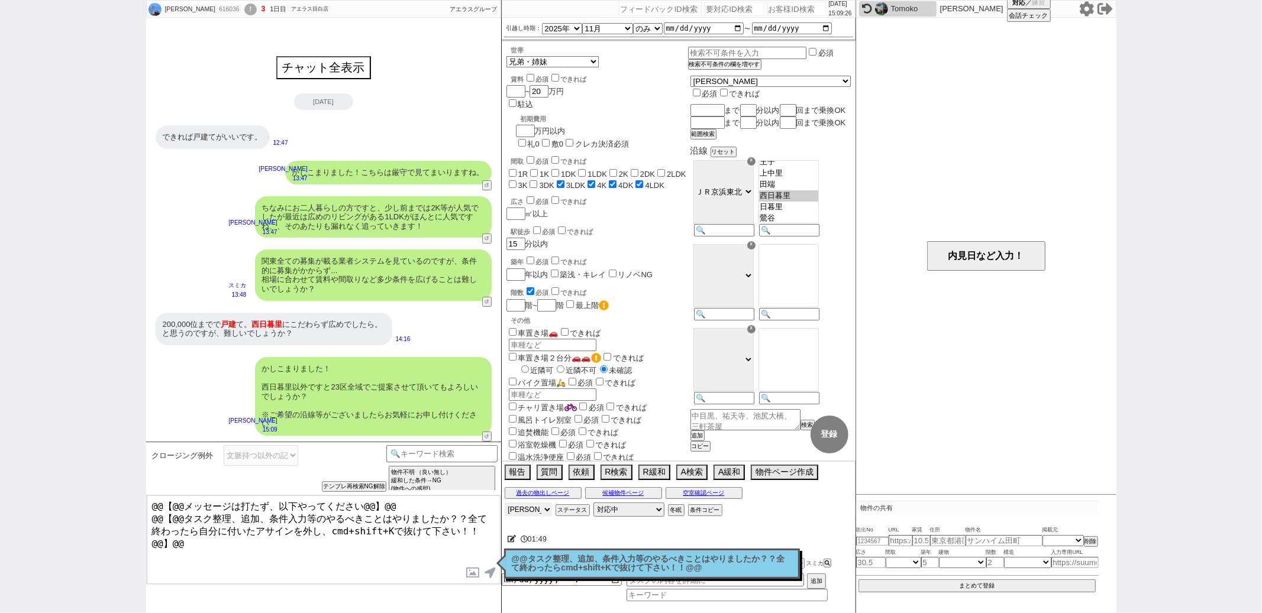
click at [529, 513] on select "アサイン 黒澤沙由里 御手洗侑矢 松井健太朗 中村夏海" at bounding box center [528, 510] width 47 height 14
click at [505, 504] on select "アサイン 黒澤沙由里 御手洗侑矢 松井健太朗 中村夏海" at bounding box center [528, 510] width 47 height 14
click at [647, 225] on div "駅徒歩 必須 できれば 15 分以内" at bounding box center [597, 237] width 182 height 25
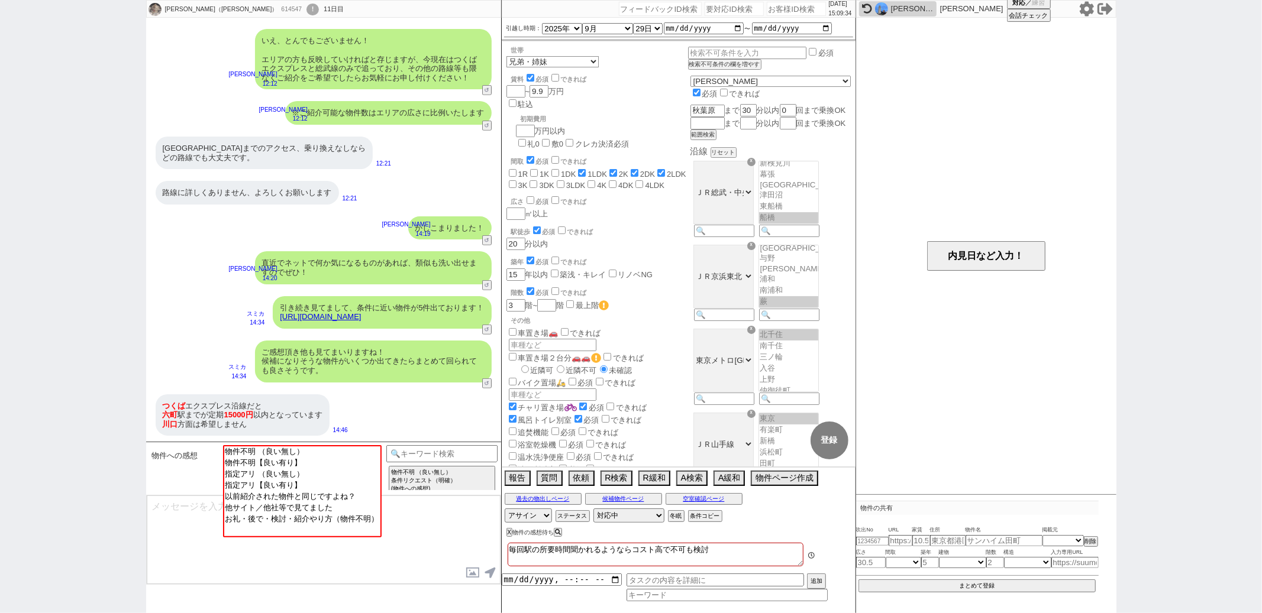
scroll to position [25, 0]
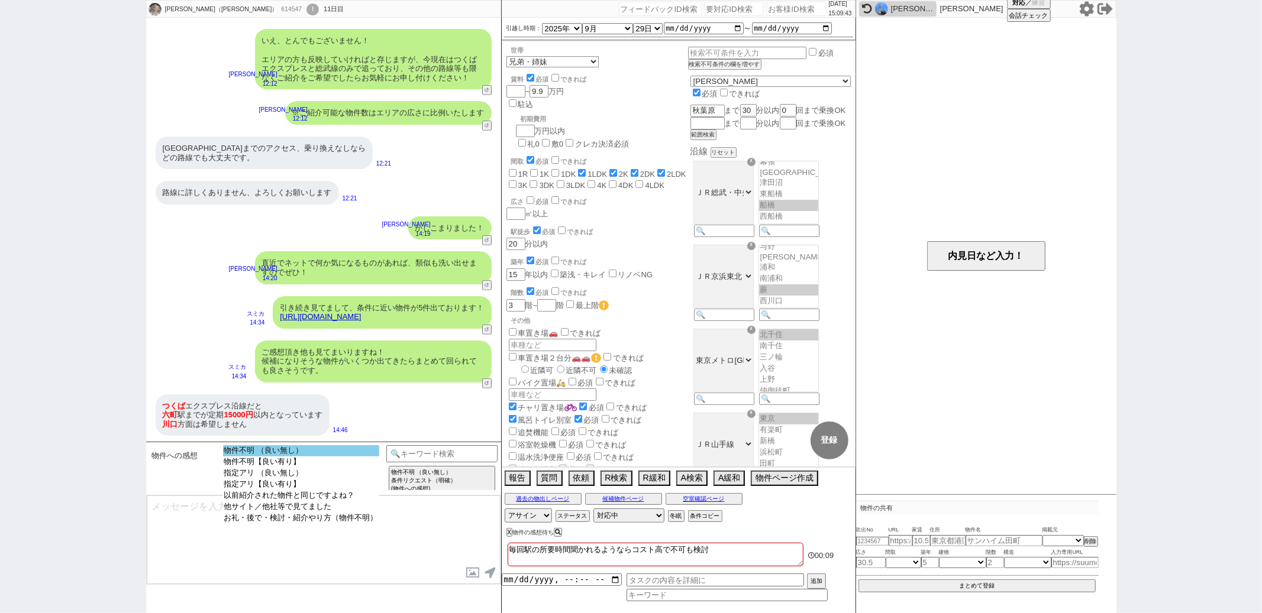
click at [318, 451] on option "物件不明 （良い無し）" at bounding box center [301, 450] width 156 height 11
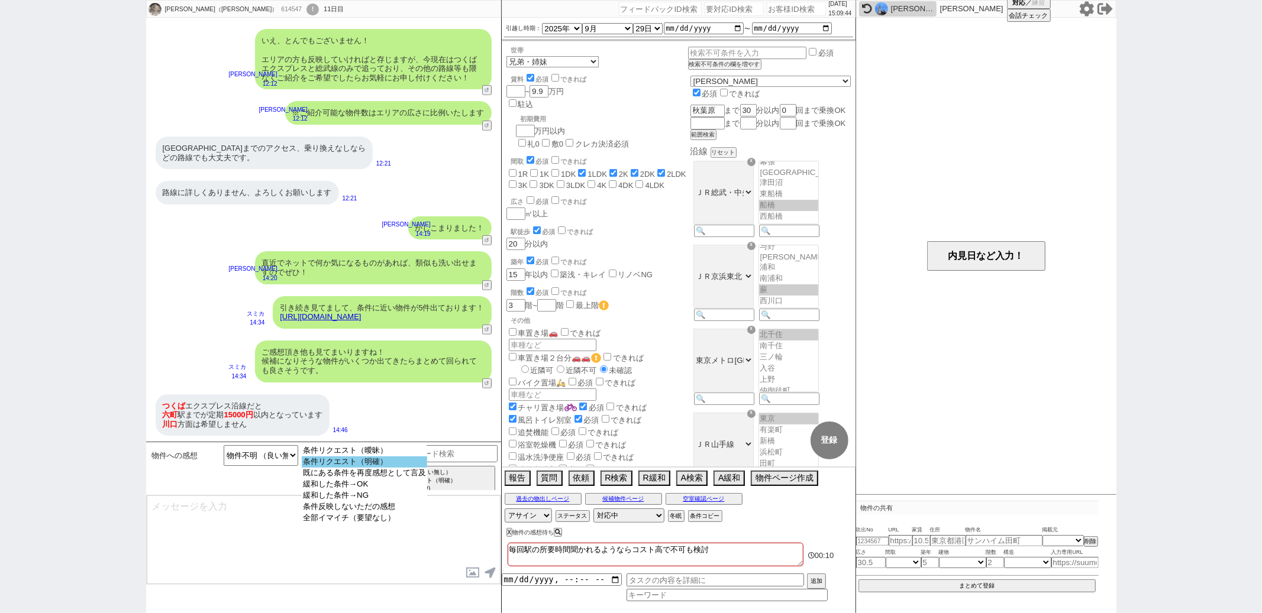
click at [347, 466] on option "条件リクエスト（明確）" at bounding box center [364, 462] width 125 height 11
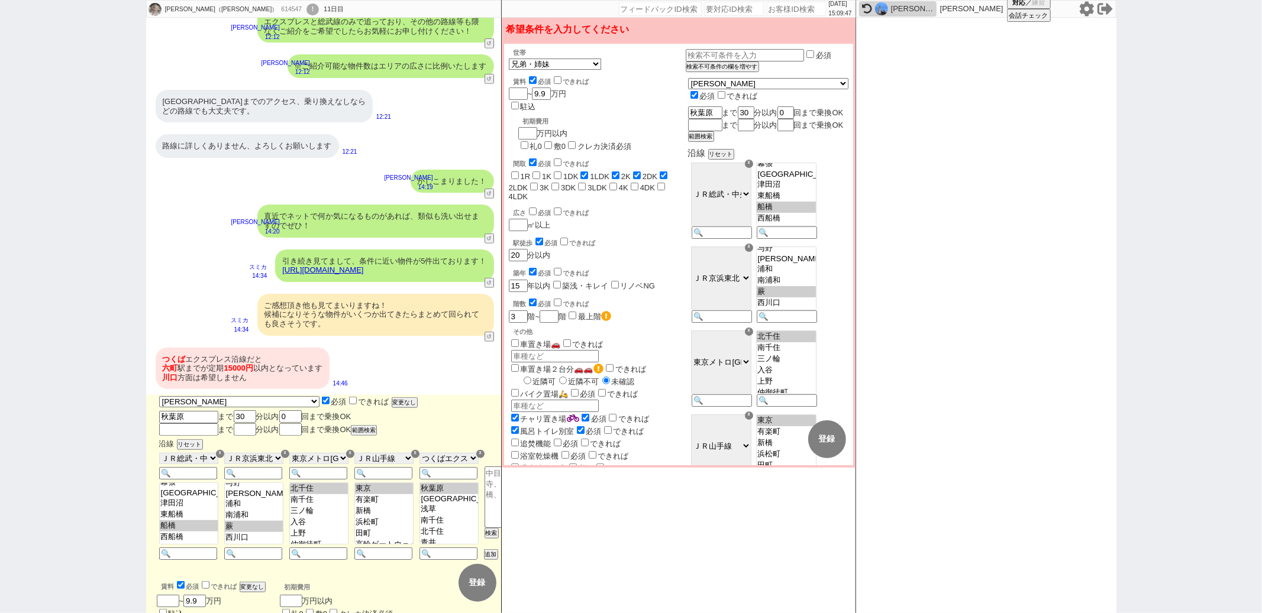
scroll to position [1, 0]
click at [436, 490] on option "秋葉原" at bounding box center [449, 488] width 58 height 11
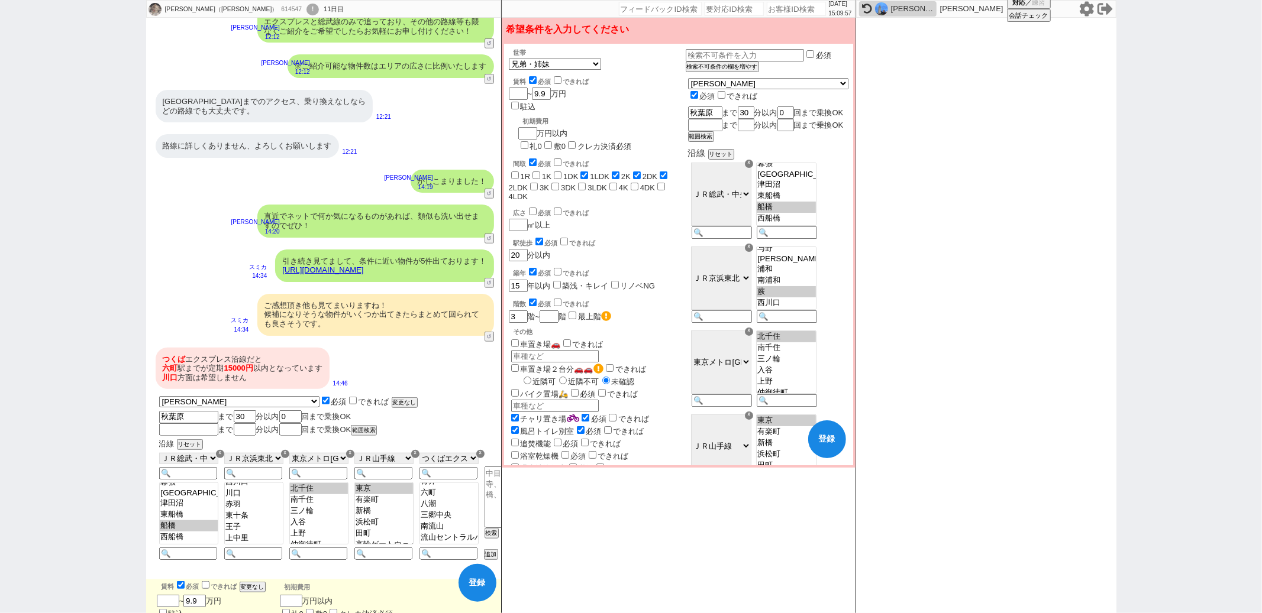
scroll to position [69, 0]
click at [247, 490] on option "蕨" at bounding box center [254, 484] width 58 height 11
click at [247, 501] on option "西川口" at bounding box center [254, 495] width 58 height 11
click at [246, 512] on option "川口" at bounding box center [254, 506] width 58 height 11
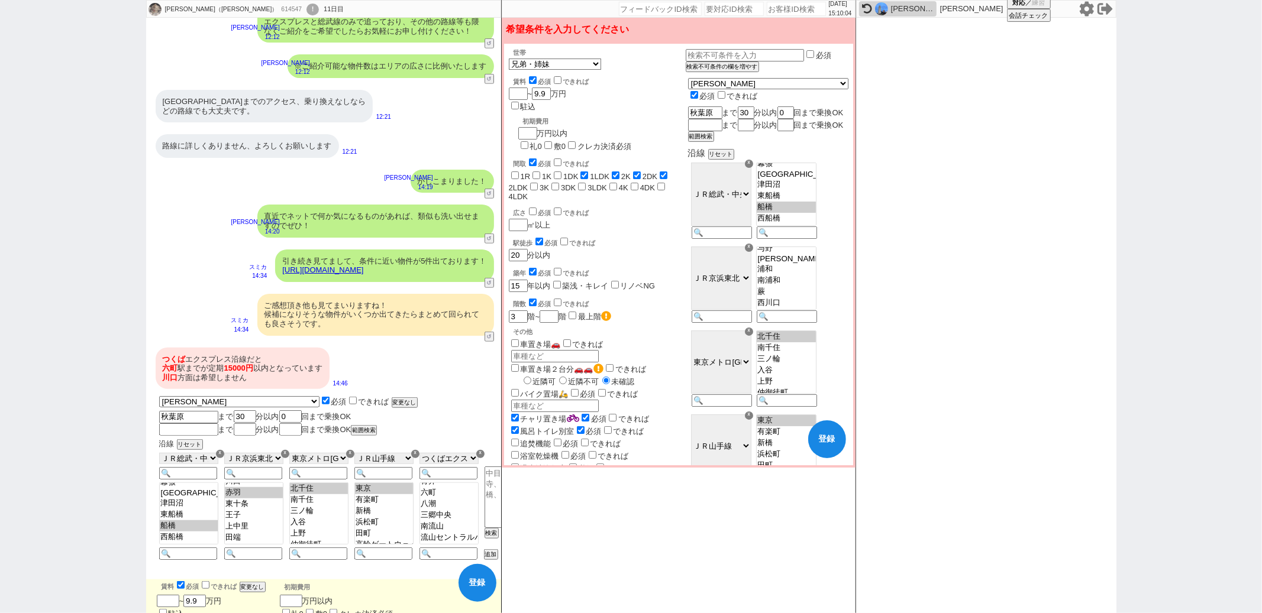
click at [435, 368] on div "つくば エクスプレス沿線だと 六町 駅までが定期 15000円 以内となっています 川口 方面は希望しません 14:46" at bounding box center [324, 369] width 357 height 54
click at [245, 489] on option "赤羽" at bounding box center [254, 482] width 58 height 11
click at [245, 500] on option "東十条" at bounding box center [254, 494] width 58 height 11
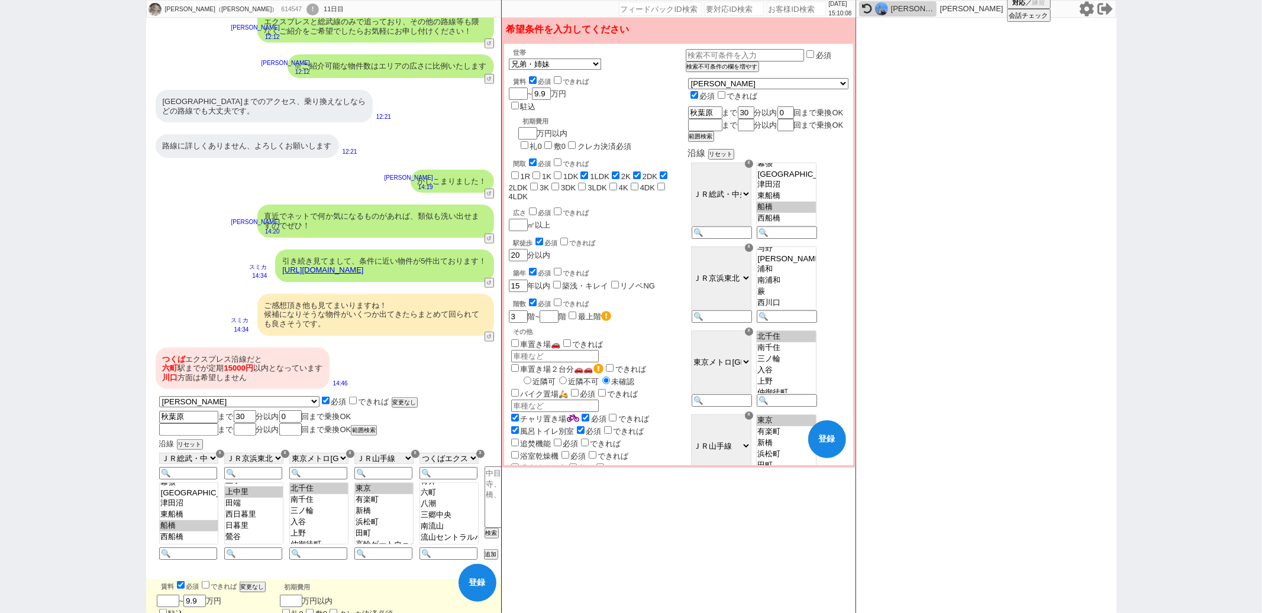
click at [247, 487] on option "王子" at bounding box center [254, 481] width 58 height 11
click at [247, 498] on option "上中里" at bounding box center [254, 492] width 58 height 11
click at [247, 509] on option "田端" at bounding box center [254, 503] width 58 height 11
click at [406, 386] on div "つくば エクスプレス沿線だと 六町 駅までが定期 15000円 以内となっています 川口 方面は希望しません 14:46" at bounding box center [324, 369] width 357 height 54
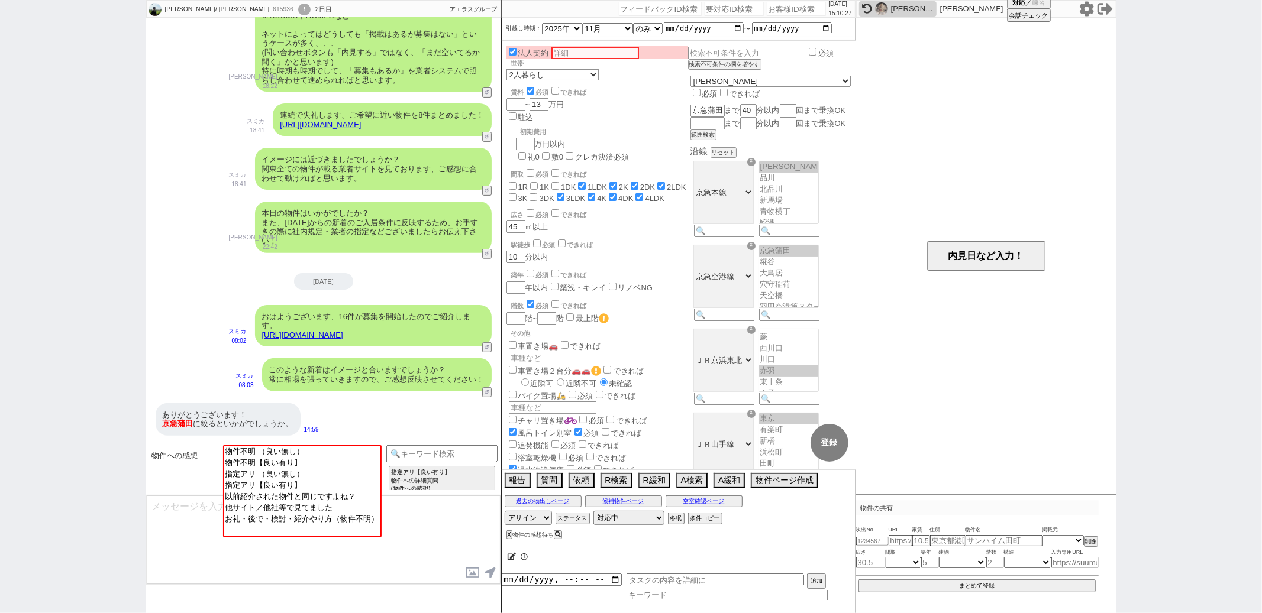
scroll to position [0, 0]
click at [415, 450] on input at bounding box center [442, 452] width 112 height 15
click at [525, 487] on option "条件追加・変更" at bounding box center [551, 481] width 104 height 11
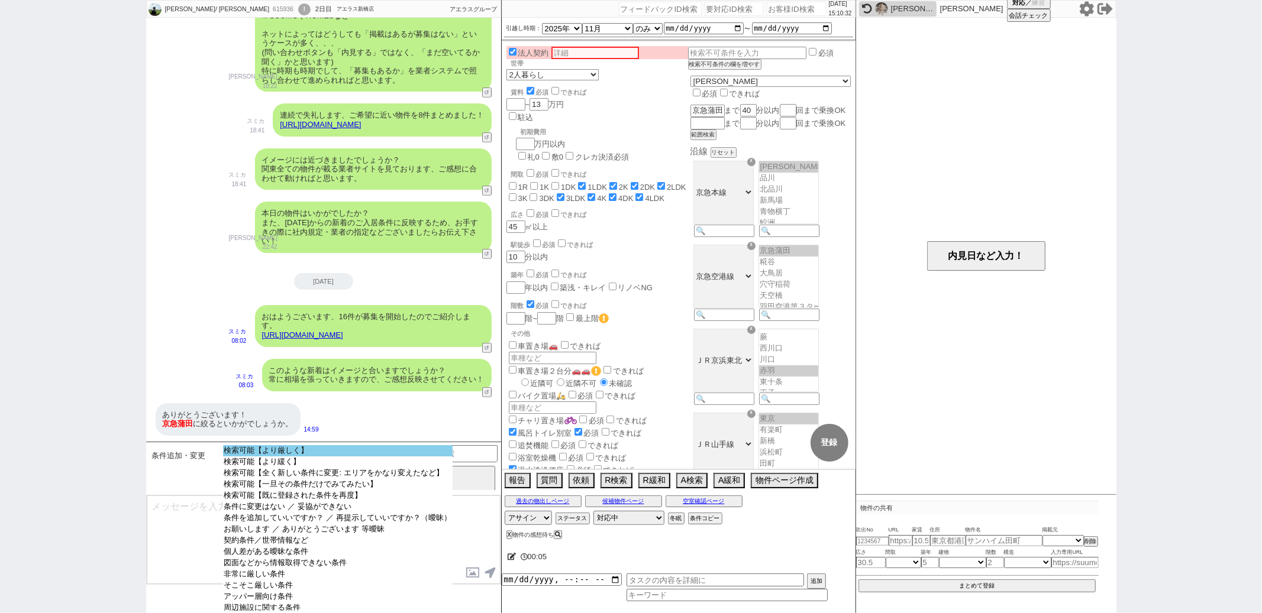
click at [350, 453] on option "検索可能【より厳しく】" at bounding box center [338, 450] width 230 height 11
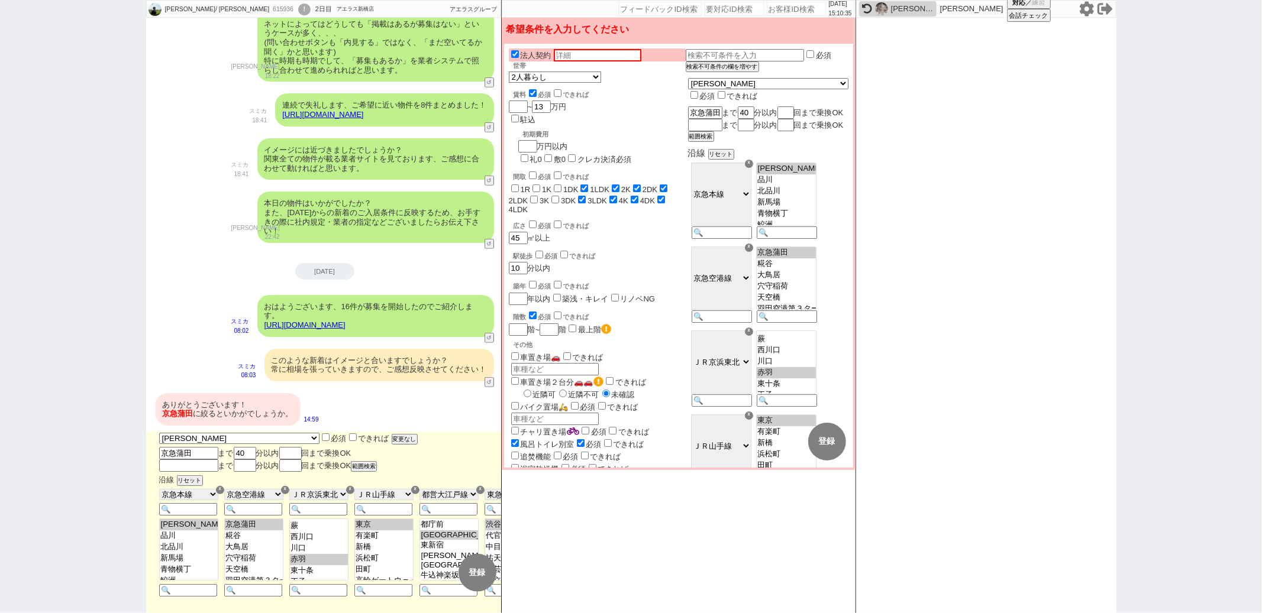
click at [250, 520] on option "京急蒲田" at bounding box center [254, 524] width 58 height 11
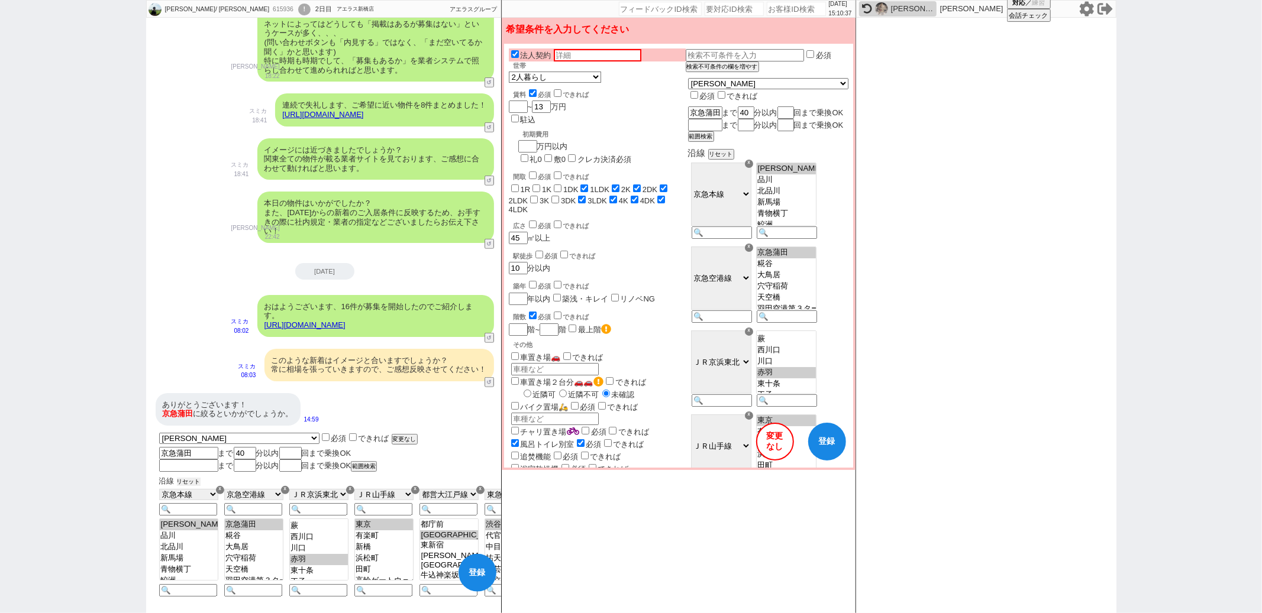
click at [192, 478] on button "リセット" at bounding box center [189, 482] width 24 height 8
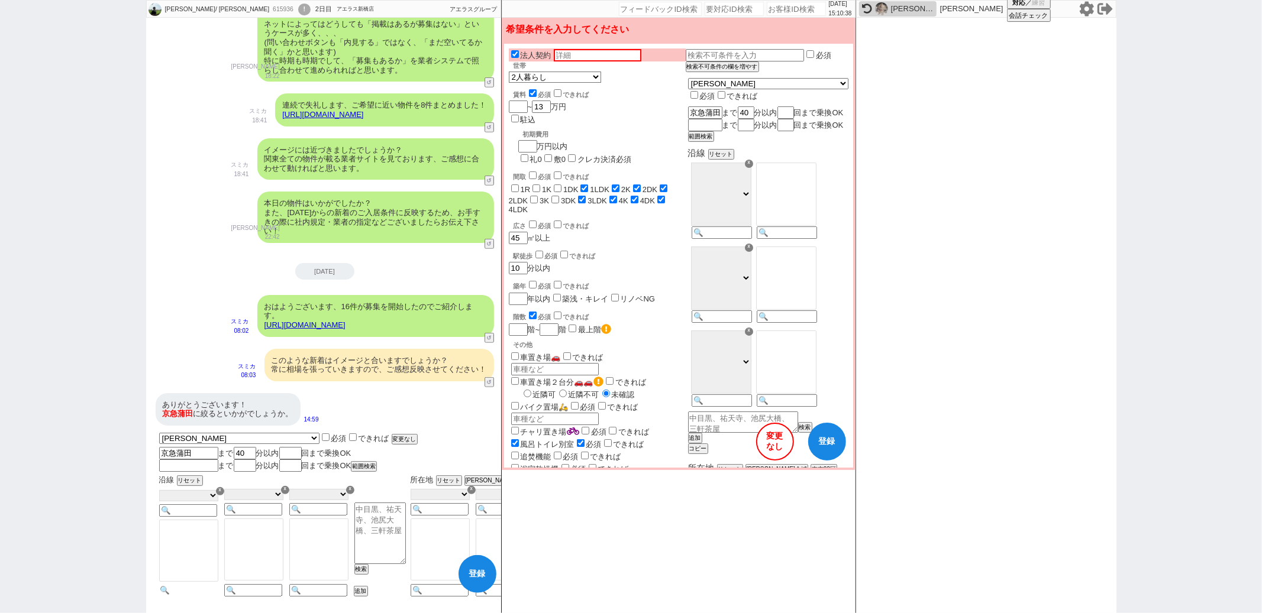
click at [193, 587] on input at bounding box center [188, 591] width 58 height 10
click at [431, 406] on div "ありがとうございます！ 京急 蒲田 に絞るといかがでしょうか。 14:59" at bounding box center [324, 409] width 357 height 44
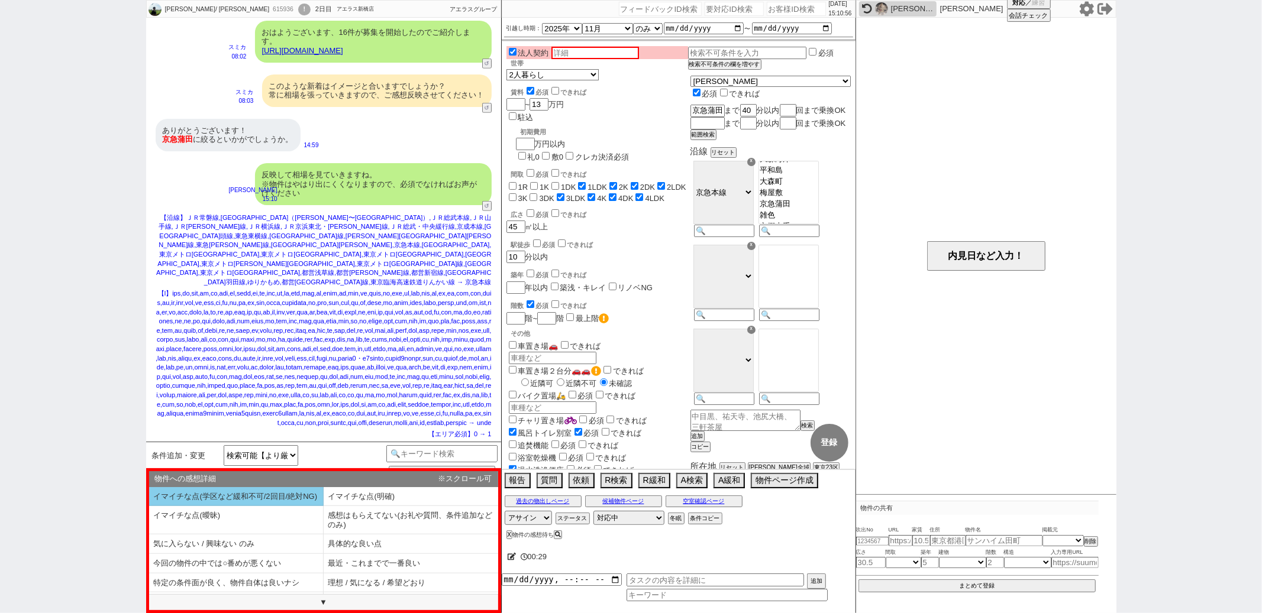
click at [272, 506] on li "イマイチな点(学区など緩和不可/2回目/絶対NG)" at bounding box center [236, 497] width 175 height 20
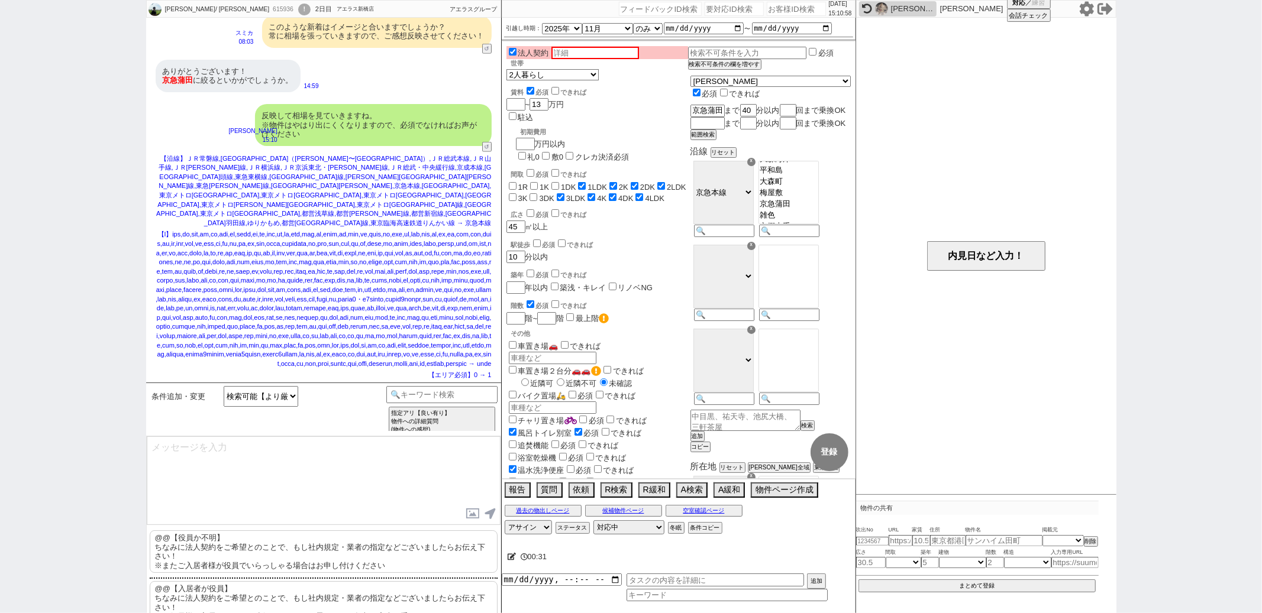
click at [249, 554] on p "@@【役員か不明】 ちなみに法人契約をご希望とのことで、もし社内規定・業者の指定などございましたらお伝え下さい！ ※またご入居者様が役員でいらっしゃる場合はお…" at bounding box center [324, 552] width 348 height 43
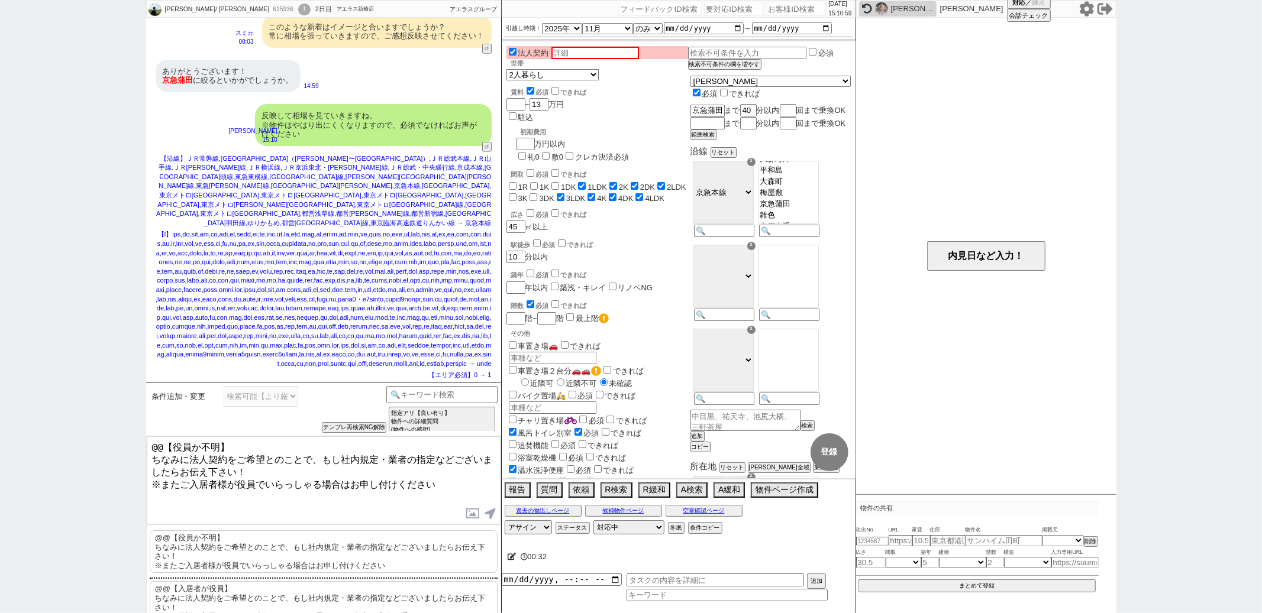
drag, startPoint x: 151, startPoint y: 460, endPoint x: 172, endPoint y: 335, distance: 125.9
click at [172, 335] on div "冨永 祐希/ Yuki Tominaga 615936 ! 0 2日目 アエラス新橋店 冬眠中 自社客 アエラスグループ スミカ_BPO チャット全表示 20…" at bounding box center [323, 306] width 355 height 613
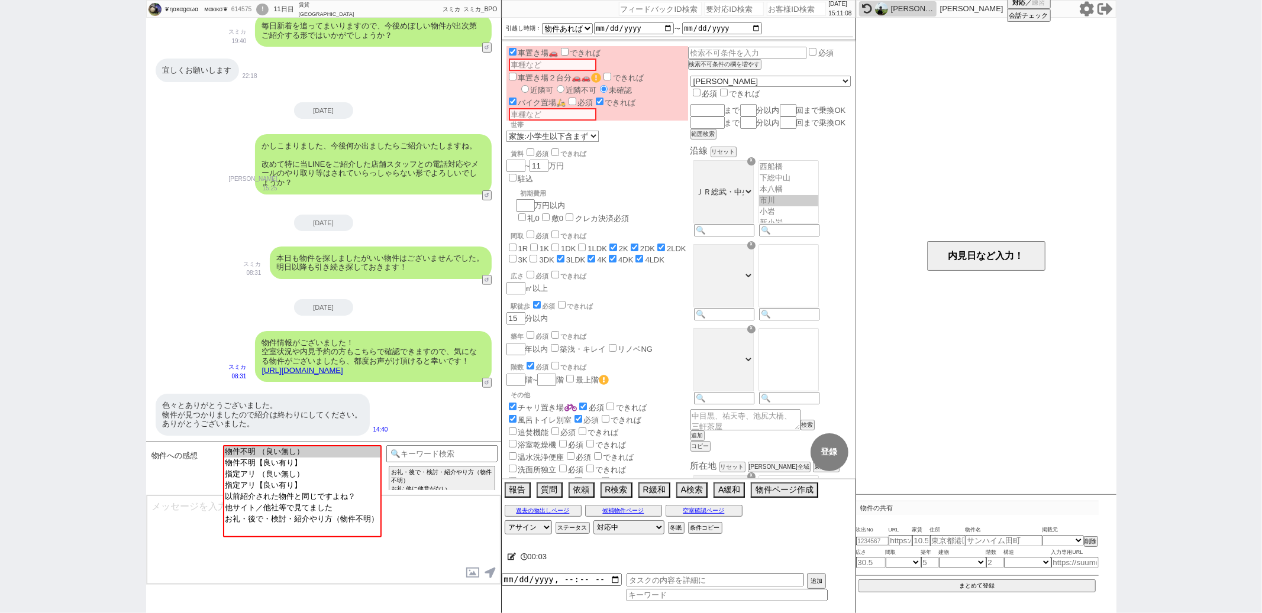
click at [407, 411] on div "色々とありがとうございました。 物件が見つかりましたので紹介は終わりにしてください。 ありがとうございました。 14:40" at bounding box center [323, 415] width 355 height 54
click at [412, 455] on input at bounding box center [442, 452] width 112 height 15
click at [526, 507] on option "お客様からの会話終了促し" at bounding box center [551, 504] width 104 height 11
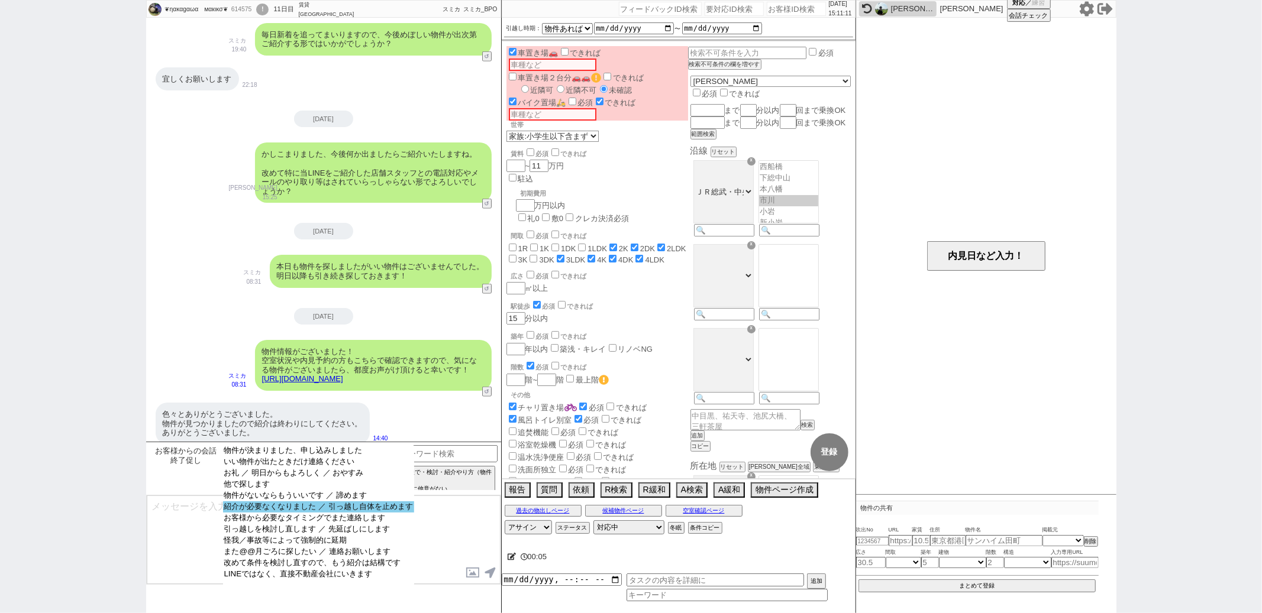
click at [346, 513] on option "紹介が必要なくなりました ／ 引っ越し自体を止めます" at bounding box center [318, 507] width 191 height 11
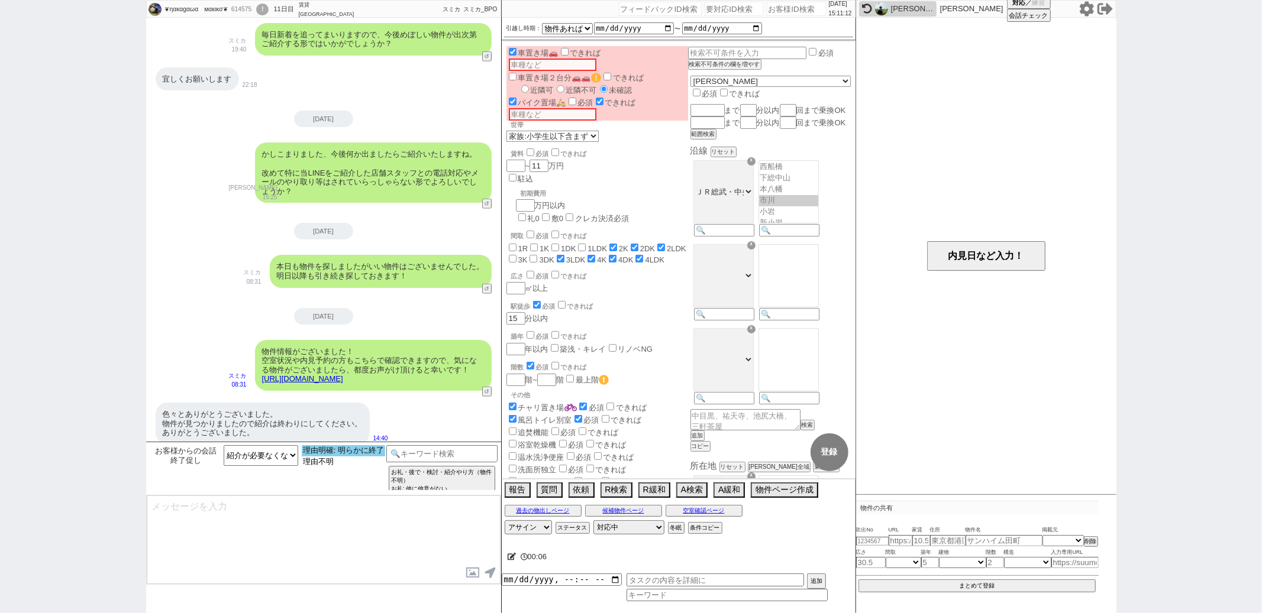
click at [345, 455] on option "理由明確: 明らかに終了" at bounding box center [343, 450] width 83 height 11
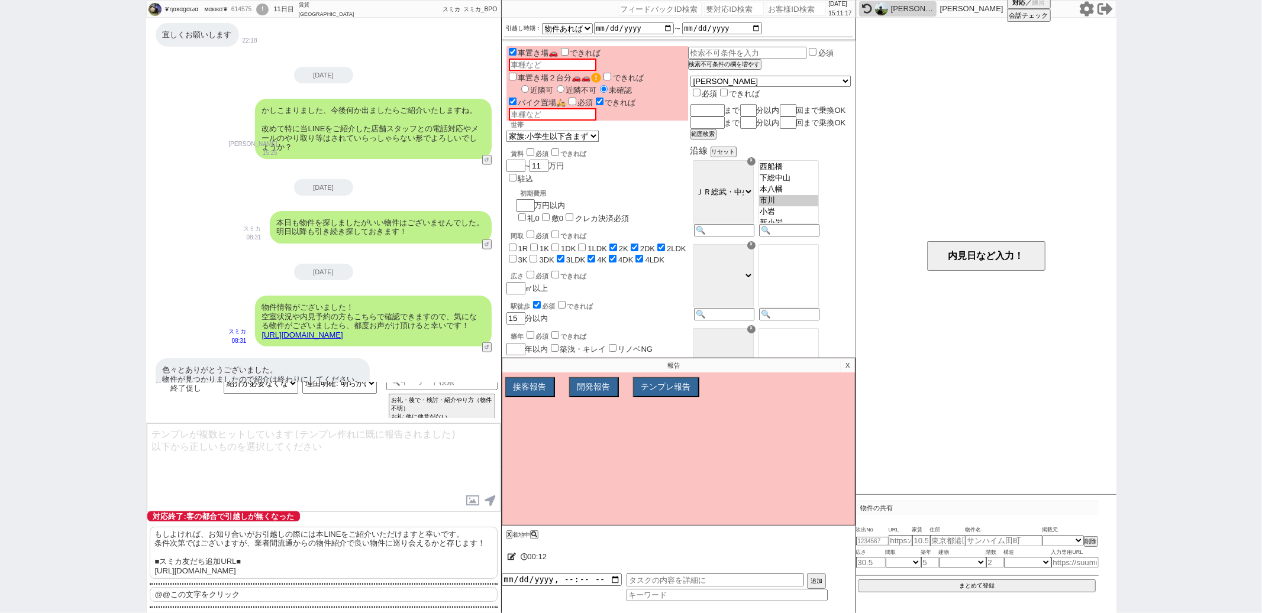
click at [298, 558] on p "もしよければ、お知り合いがお引越しの際には本LINEをご紹介いただけますと幸いです。 条件次第ではございますが、業者間流通からの物件紹介で良い物件に巡り会える…" at bounding box center [324, 553] width 348 height 52
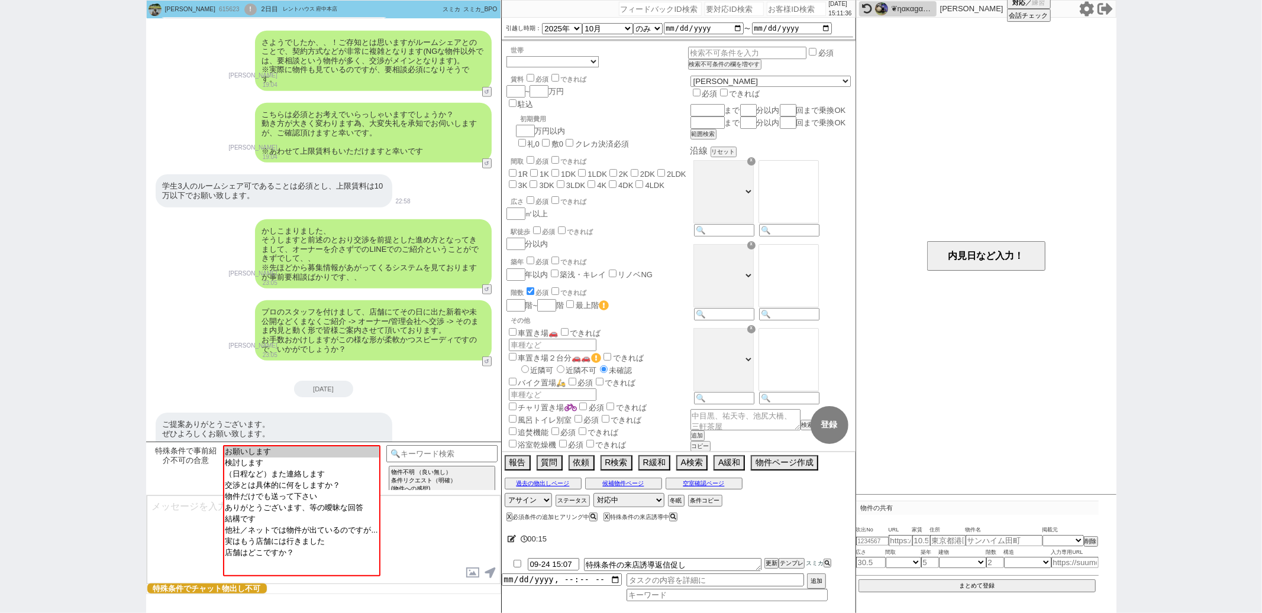
scroll to position [962, 0]
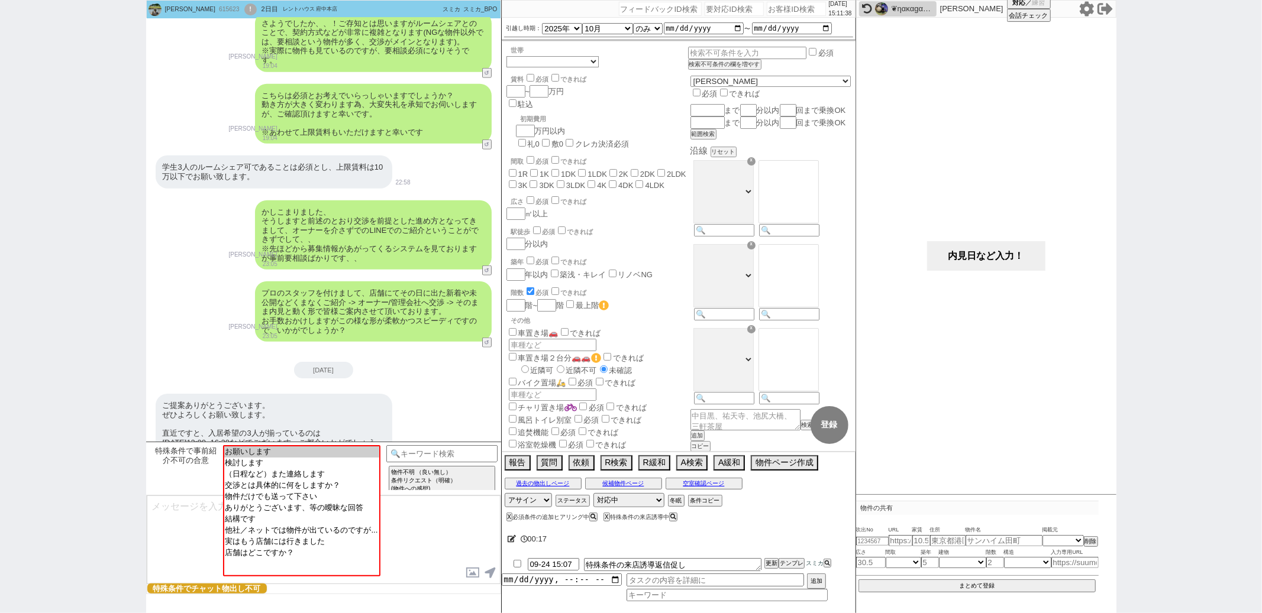
click at [945, 259] on button "内見日など入力！" at bounding box center [986, 256] width 118 height 30
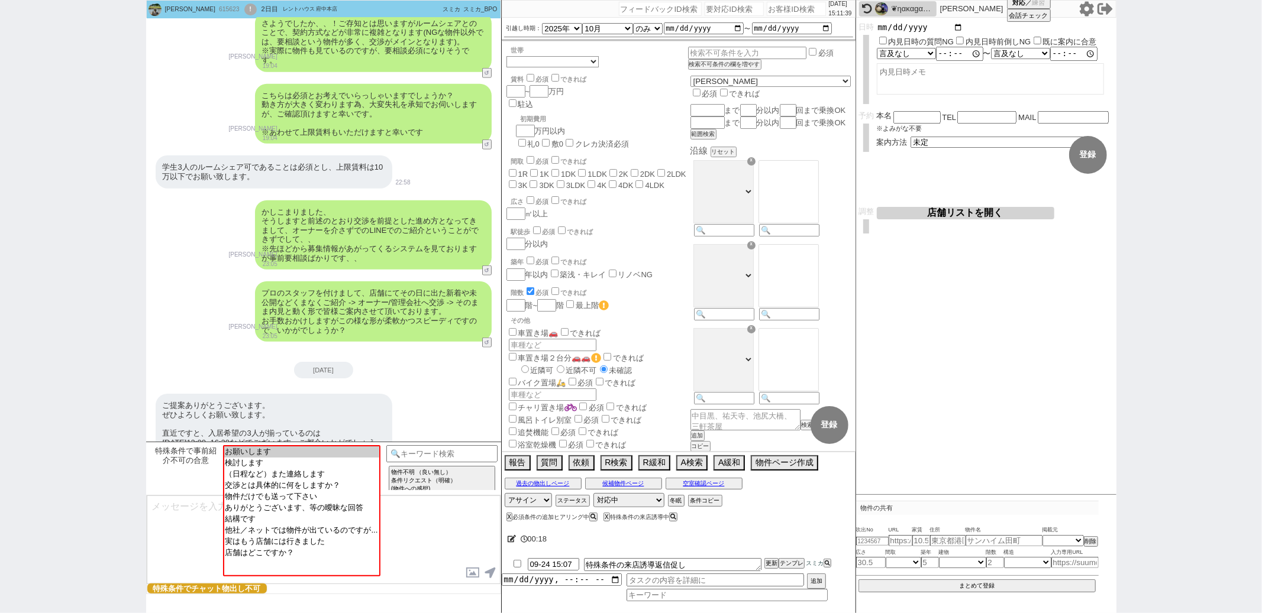
click at [957, 29] on input "date" at bounding box center [920, 27] width 87 height 10
click at [944, 56] on input "time" at bounding box center [959, 56] width 47 height 12
click at [1075, 146] on button "登録" at bounding box center [1088, 155] width 38 height 38
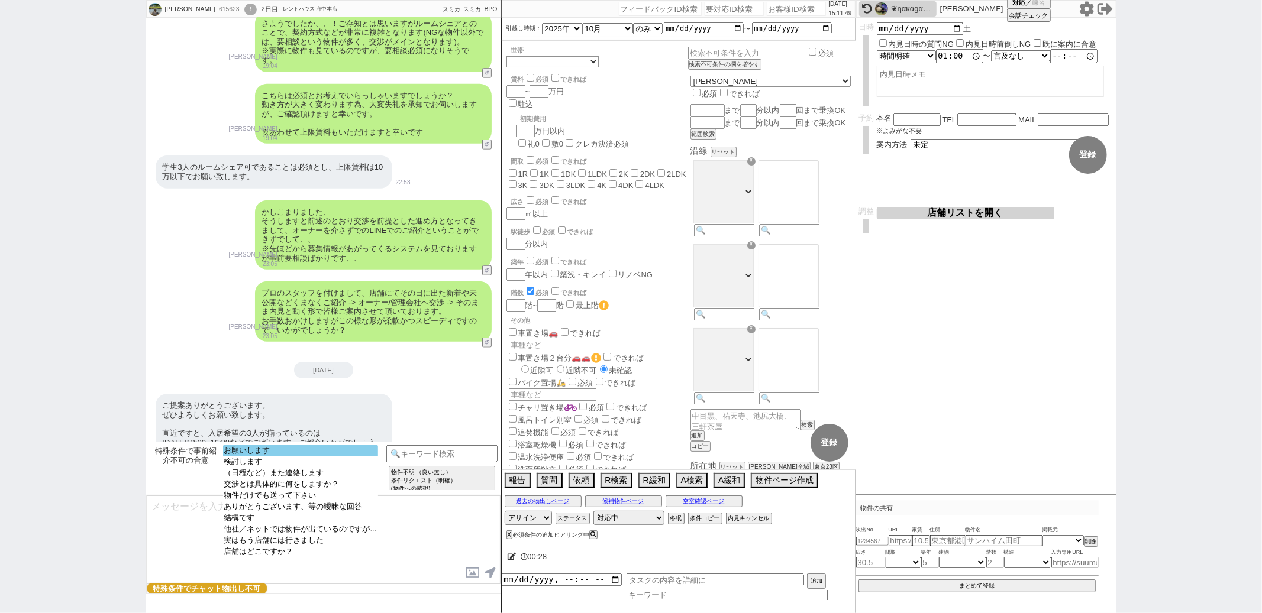
click at [312, 451] on option "お願いします" at bounding box center [300, 450] width 155 height 11
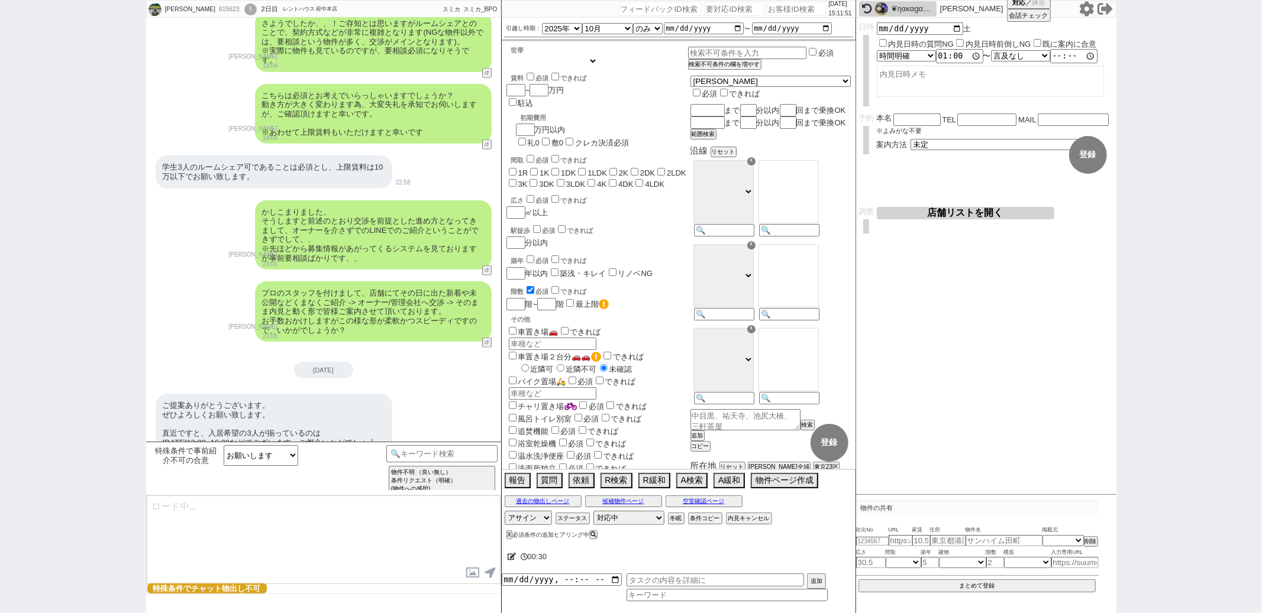
click at [584, 62] on select "1人暮らし 2人暮らし 家族:小学生以下含む 家族:小学生以下含まず 兄弟・姉妹 ルームシェア その他" at bounding box center [551, 61] width 91 height 10
click at [506, 57] on select "1人暮らし 2人暮らし 家族:小学生以下含む 家族:小学生以下含まず 兄弟・姉妹 ルームシェア その他" at bounding box center [551, 61] width 91 height 10
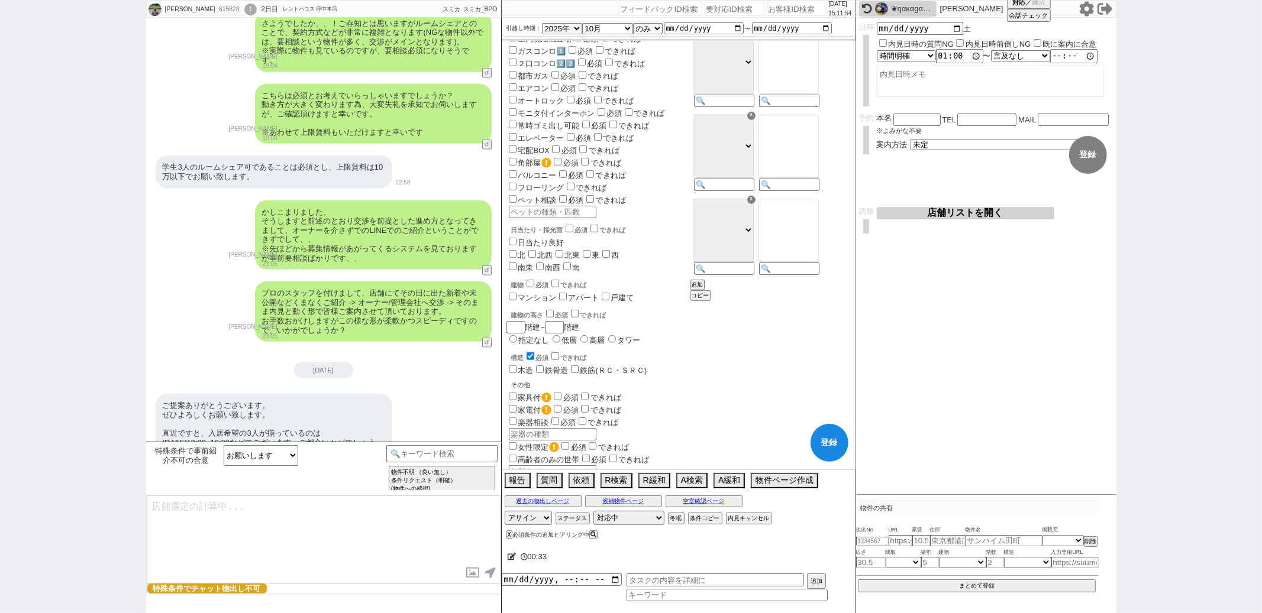
scroll to position [581, 0]
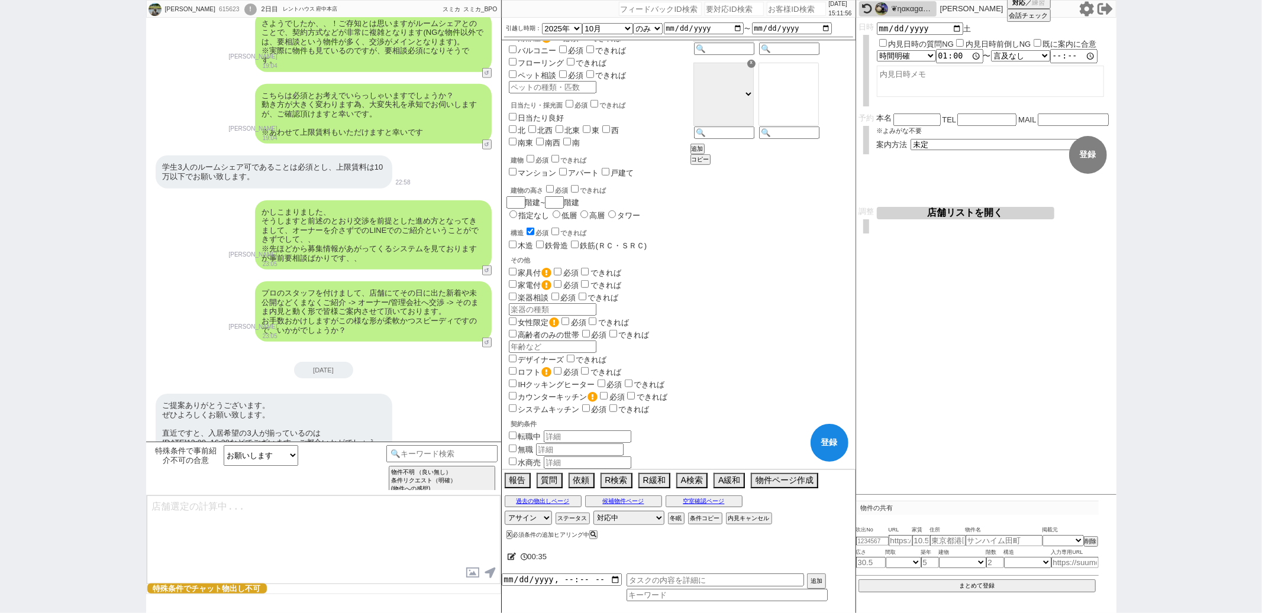
click at [512, 522] on input "学生/未成年のみ" at bounding box center [513, 526] width 8 height 8
click at [673, 430] on span "転職中" at bounding box center [597, 436] width 182 height 13
click at [825, 438] on button "登録" at bounding box center [829, 443] width 38 height 38
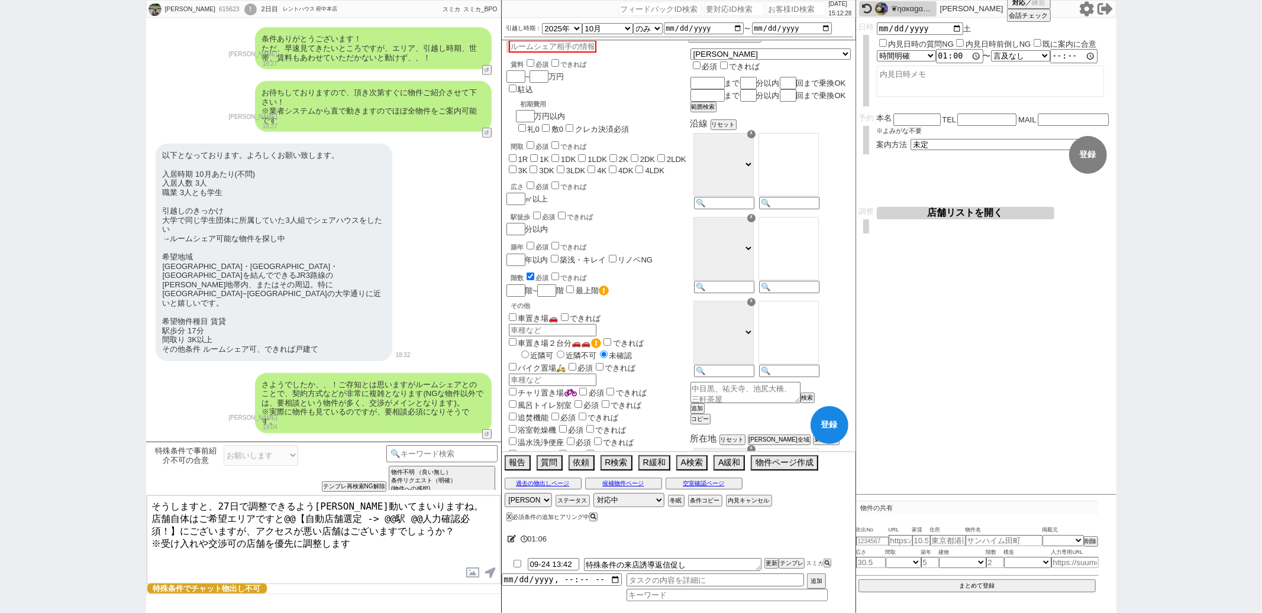
scroll to position [0, 0]
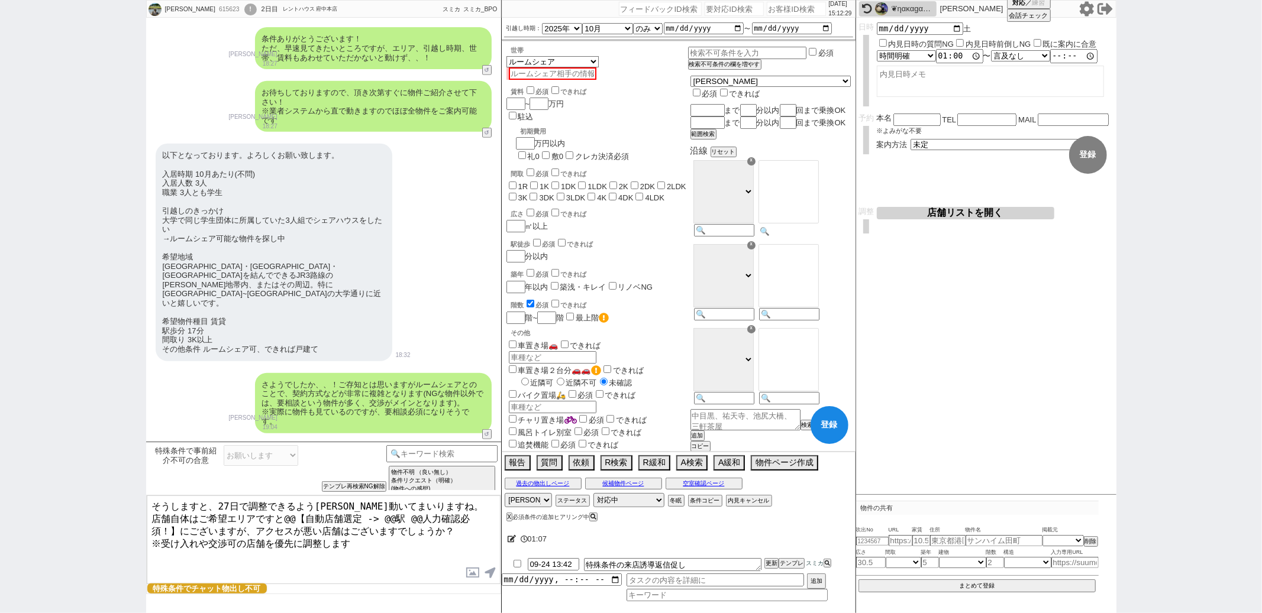
click at [807, 237] on input at bounding box center [788, 232] width 58 height 10
click at [810, 321] on input at bounding box center [788, 316] width 58 height 10
click at [754, 193] on select "ＪＲ総武・中央緩行線 東急東横線 小田急小田原線 ＪＲ京浜東北・根岸線 都営大江戸線 東急田園都市線 京王線 東京メトロ日比谷線 東京メトロ丸ノ内線 東京メト…" at bounding box center [723, 191] width 60 height 63
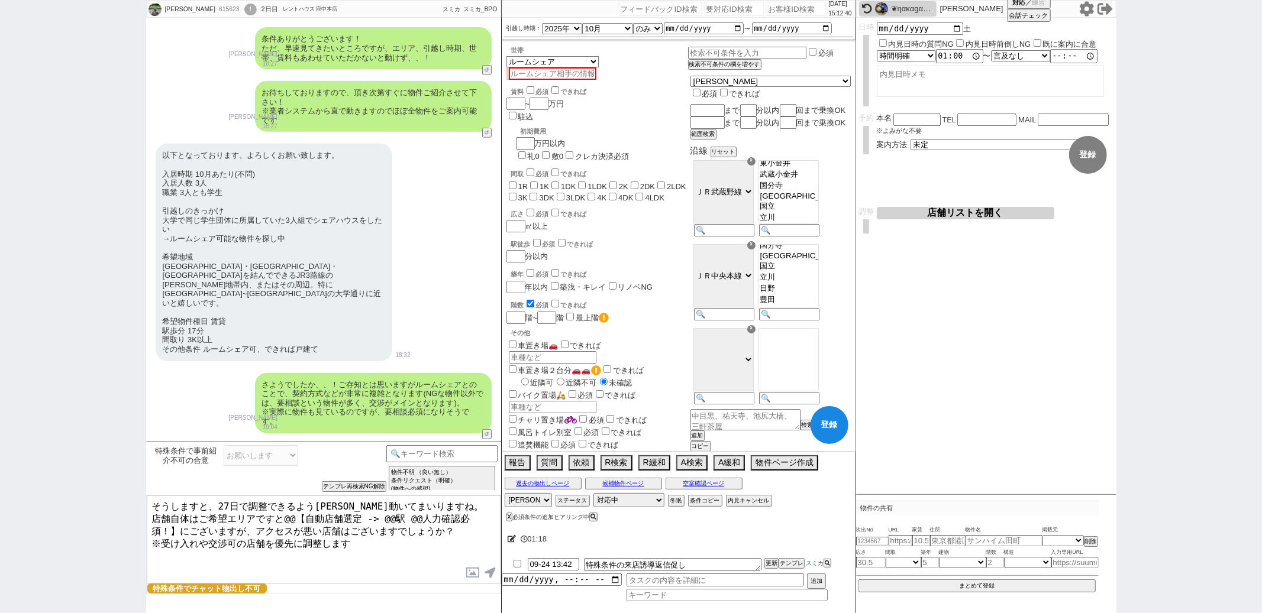
click at [723, 172] on select "ＪＲ総武・中央緩行線 東急東横線 小田急小田原線 ＪＲ京浜東北・根岸線 都営大江戸線 東急田園都市線 京王線 東京メトロ日比谷線 東京メトロ丸ノ内線 東京メト…" at bounding box center [723, 191] width 60 height 63
click at [818, 172] on option "府中本町" at bounding box center [788, 166] width 59 height 11
click at [817, 193] on option "西国分寺" at bounding box center [788, 187] width 59 height 9
click at [688, 267] on div "築年 必須 できれば" at bounding box center [599, 273] width 177 height 12
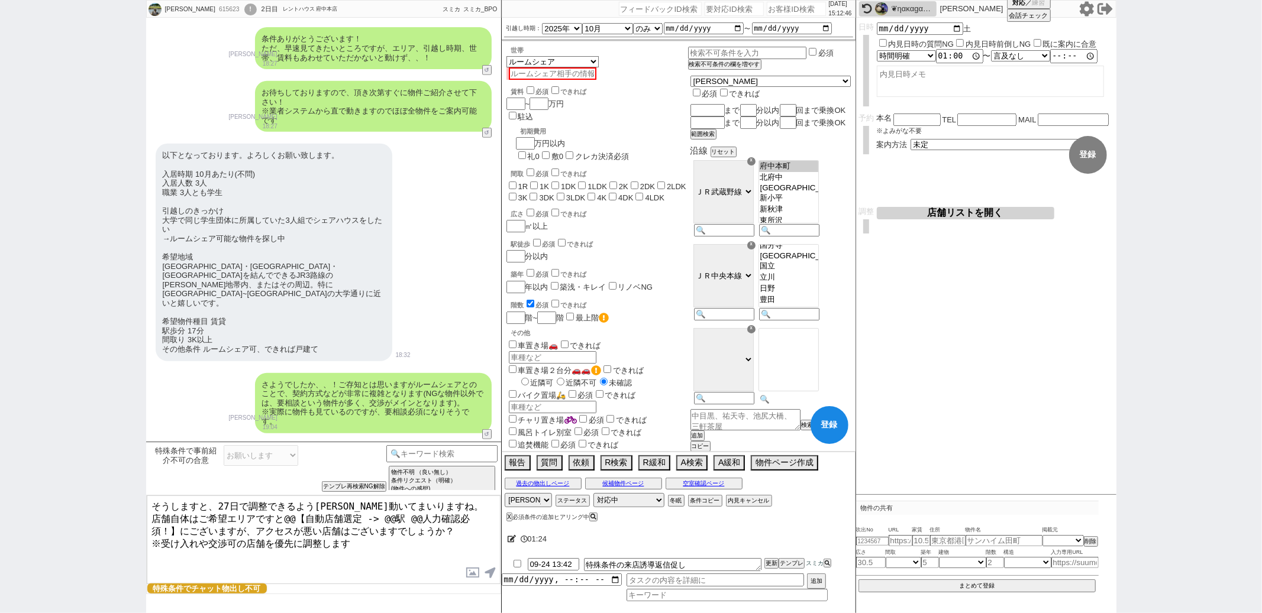
click at [799, 404] on div at bounding box center [787, 367] width 65 height 84
click at [812, 245] on option "国立" at bounding box center [788, 239] width 59 height 11
click at [794, 405] on input at bounding box center [788, 400] width 58 height 10
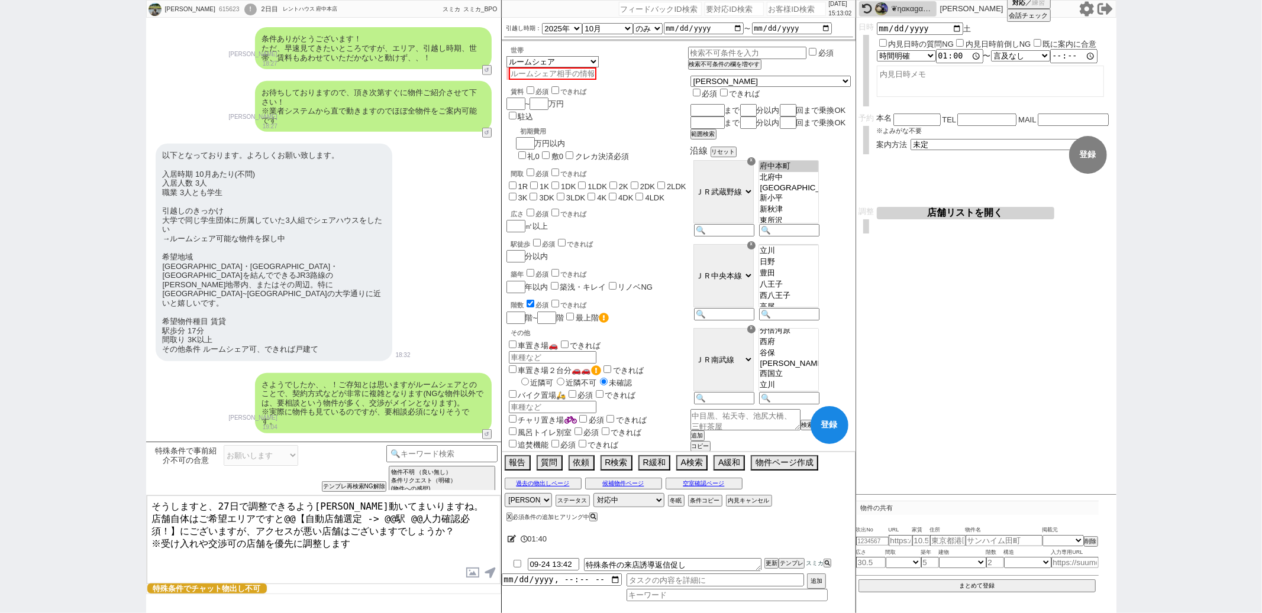
click at [688, 463] on div "温水洗浄便座 必須 できれば" at bounding box center [597, 469] width 182 height 12
click at [830, 434] on button "登録" at bounding box center [829, 425] width 38 height 38
click at [153, 526] on textarea "そうしますと、27日で調整できるよう順次動いてまいりますね。 店舗自体はご希望エリアですと@@【自動店舗選定 -> @@駅 @@人力確認必須！】にございますが…" at bounding box center [324, 540] width 354 height 89
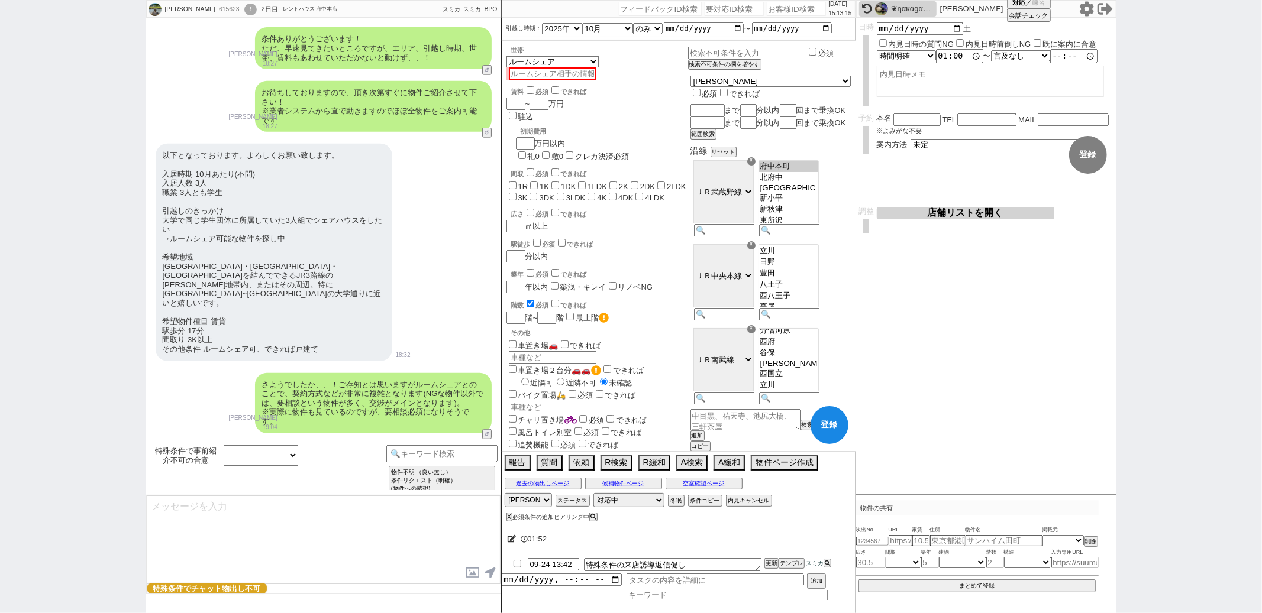
scroll to position [1088, 0]
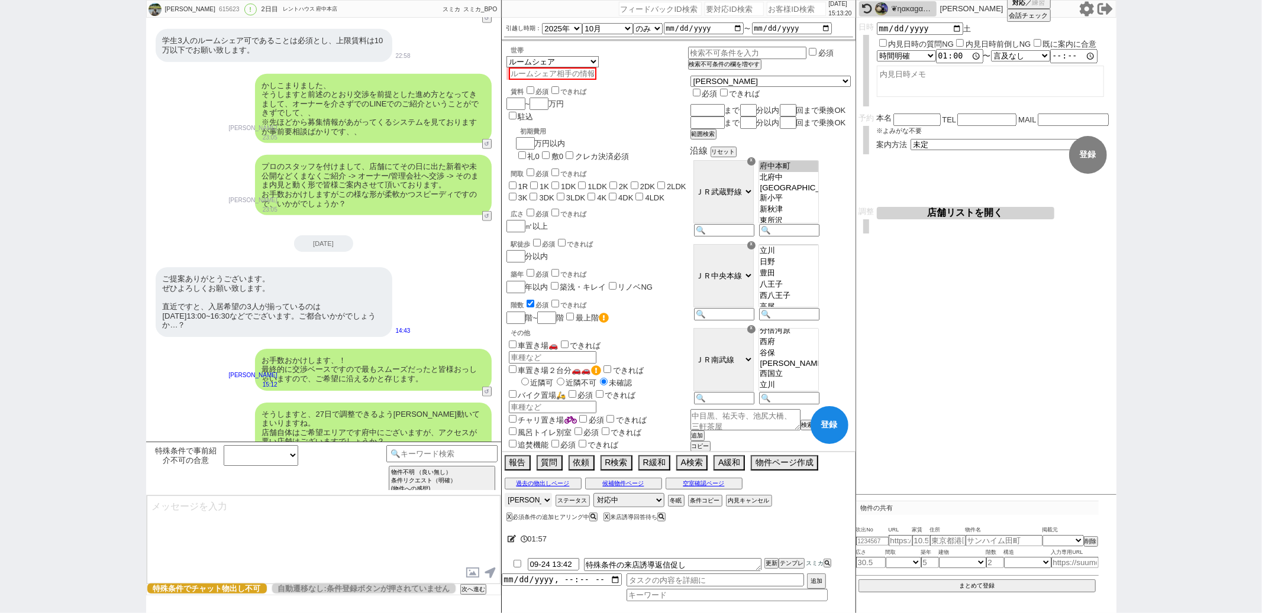
click at [517, 496] on select "アサイン 黒澤沙由里 御手洗侑矢 松井健太朗 中村夏海 中澤栞" at bounding box center [528, 500] width 47 height 14
click at [505, 494] on select "アサイン 黒澤沙由里 御手洗侑矢 松井健太朗 中村夏海 中澤栞" at bounding box center [528, 500] width 47 height 14
click at [513, 540] on icon at bounding box center [512, 539] width 9 height 8
click at [514, 540] on textarea at bounding box center [656, 537] width 296 height 24
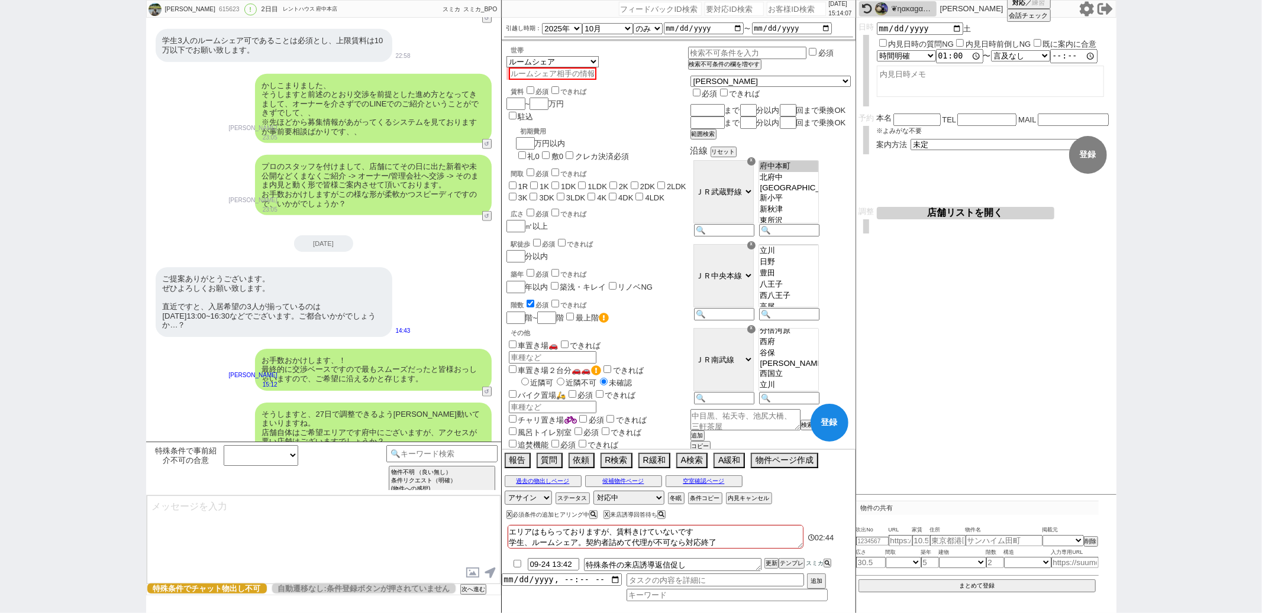
click at [218, 414] on div "そうしますと、27日で調整できるよう順次動いてまいりますね。 店舗自体はご希望エリアです府中にございますが、アクセスが悪い店舗はございますでしょうか？ ※受け…" at bounding box center [323, 433] width 355 height 72
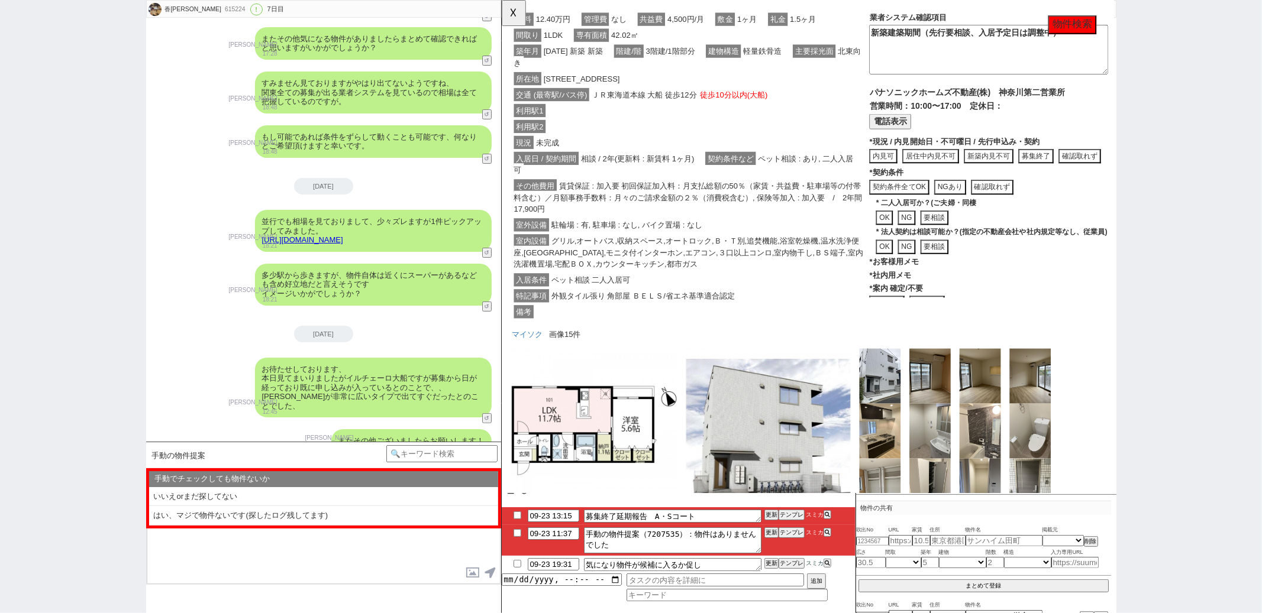
scroll to position [0, 0]
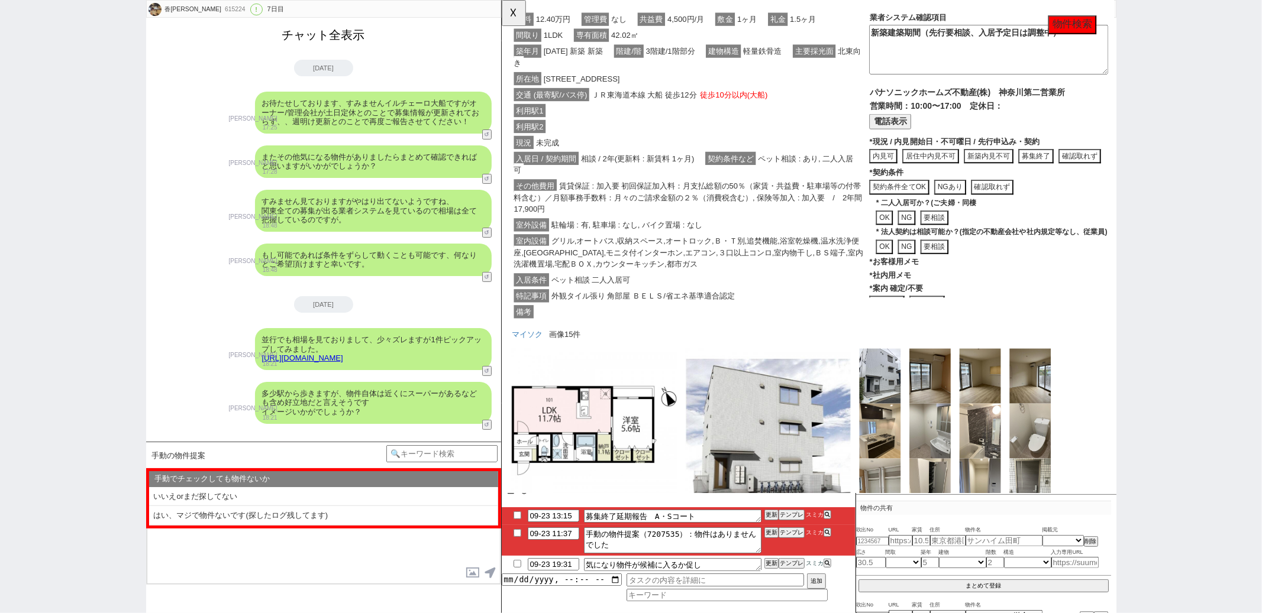
click at [327, 41] on button "チャット全表示" at bounding box center [323, 35] width 92 height 21
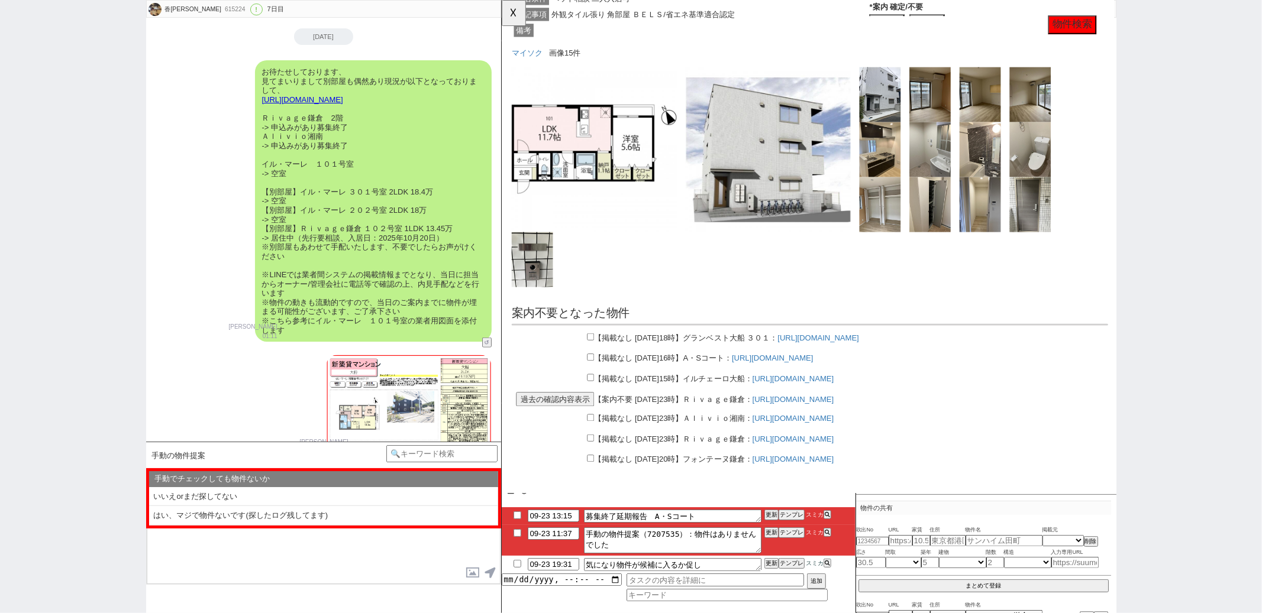
scroll to position [3313, 0]
click at [597, 387] on input "checkbox" at bounding box center [597, 384] width 8 height 8
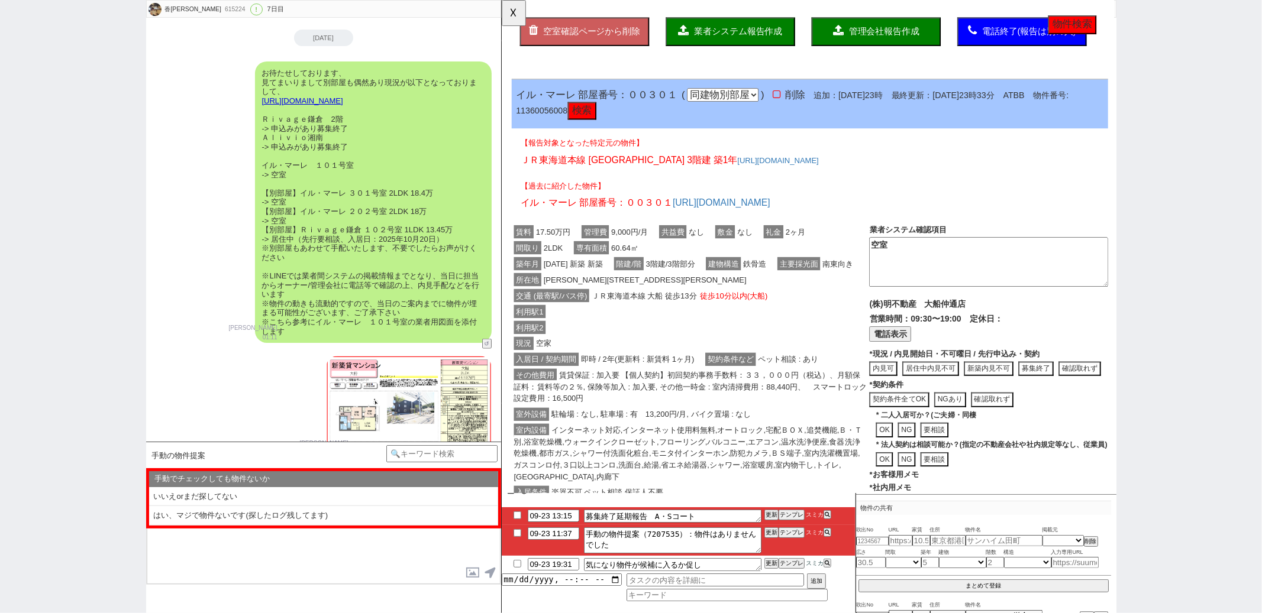
scroll to position [0, 0]
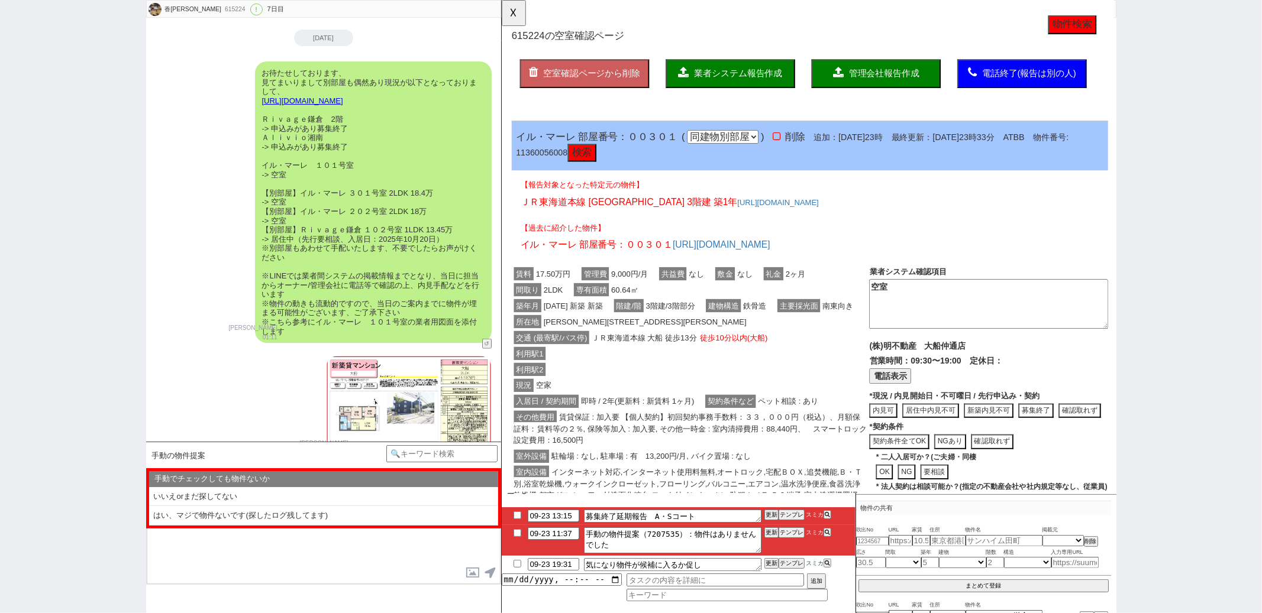
click at [752, 89] on button "業者システム報告作成" at bounding box center [746, 79] width 139 height 31
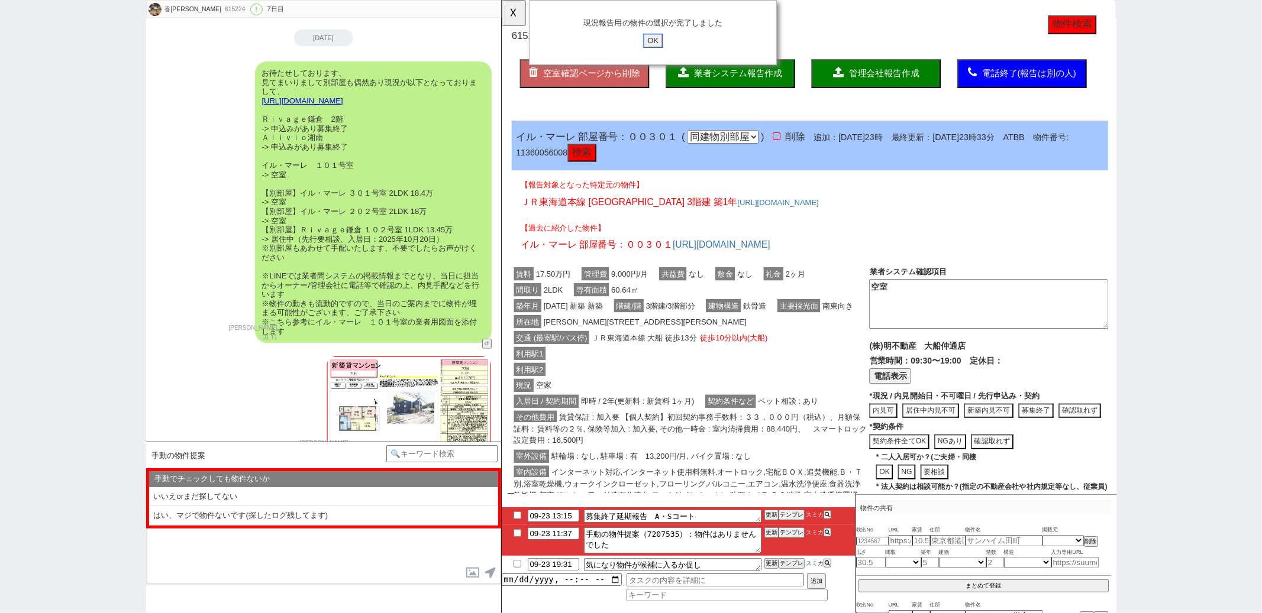
click at [670, 43] on input "OK" at bounding box center [663, 43] width 21 height 15
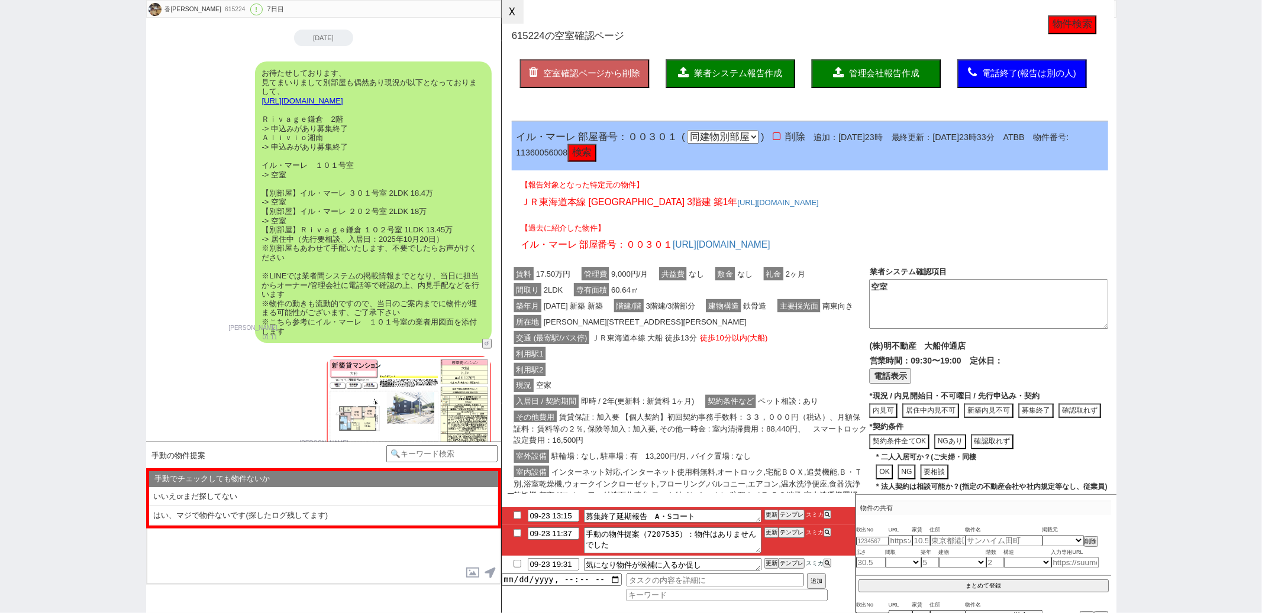
click at [512, 11] on button "☓" at bounding box center [513, 12] width 22 height 24
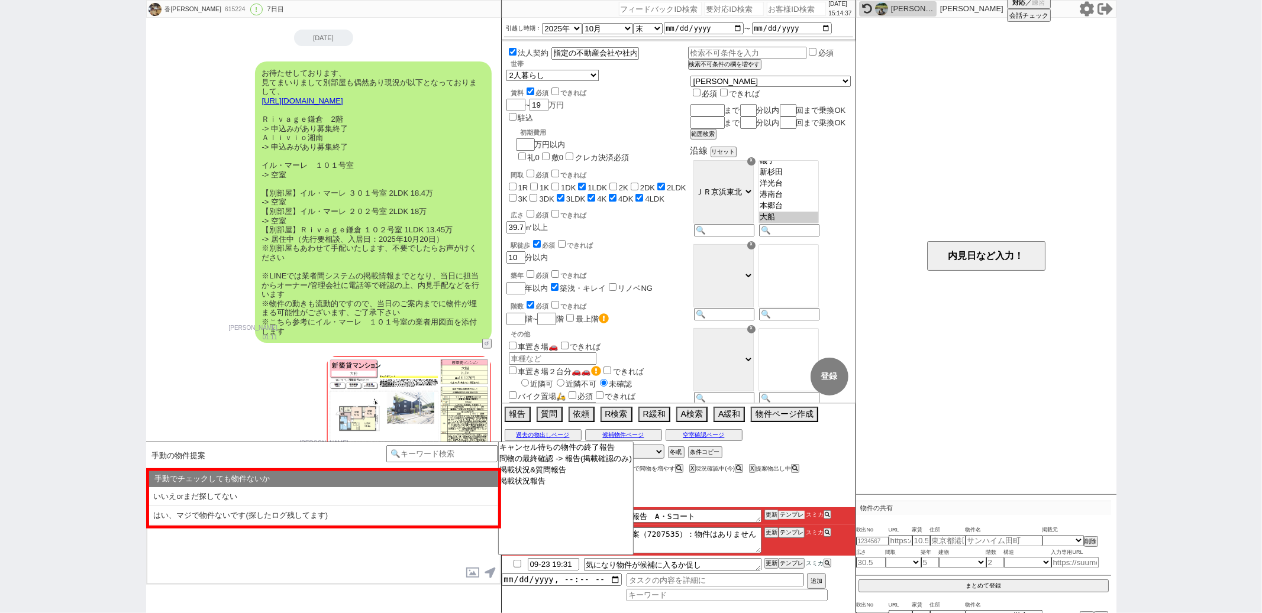
click at [788, 514] on button "テンプレ" at bounding box center [791, 515] width 26 height 8
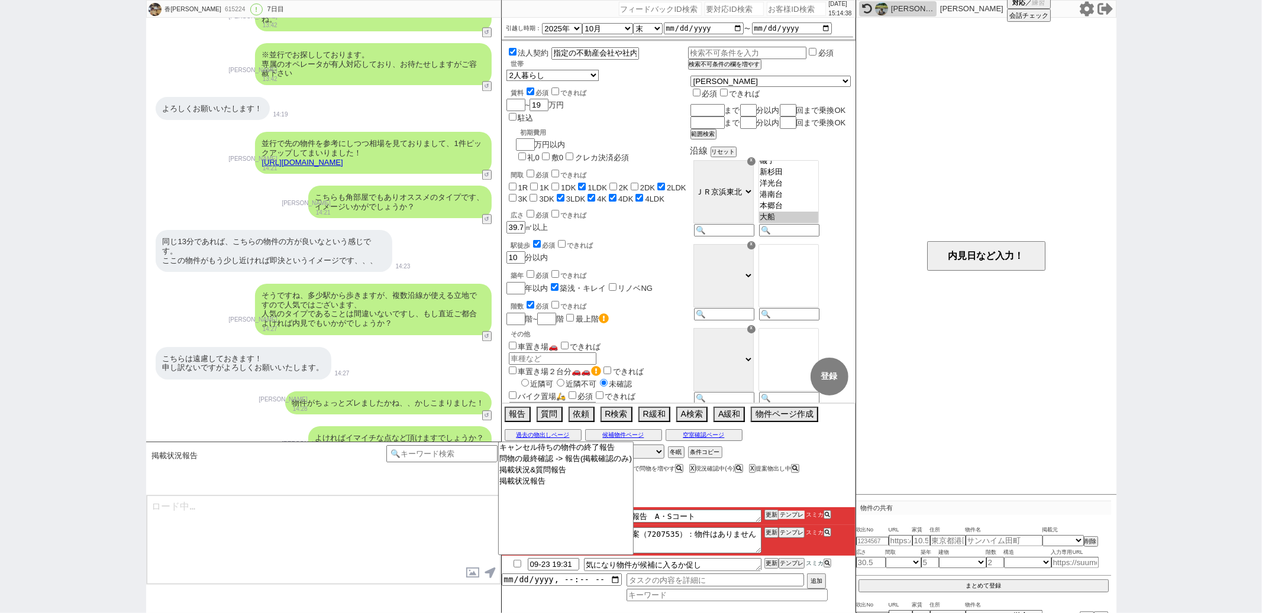
scroll to position [7314, 0]
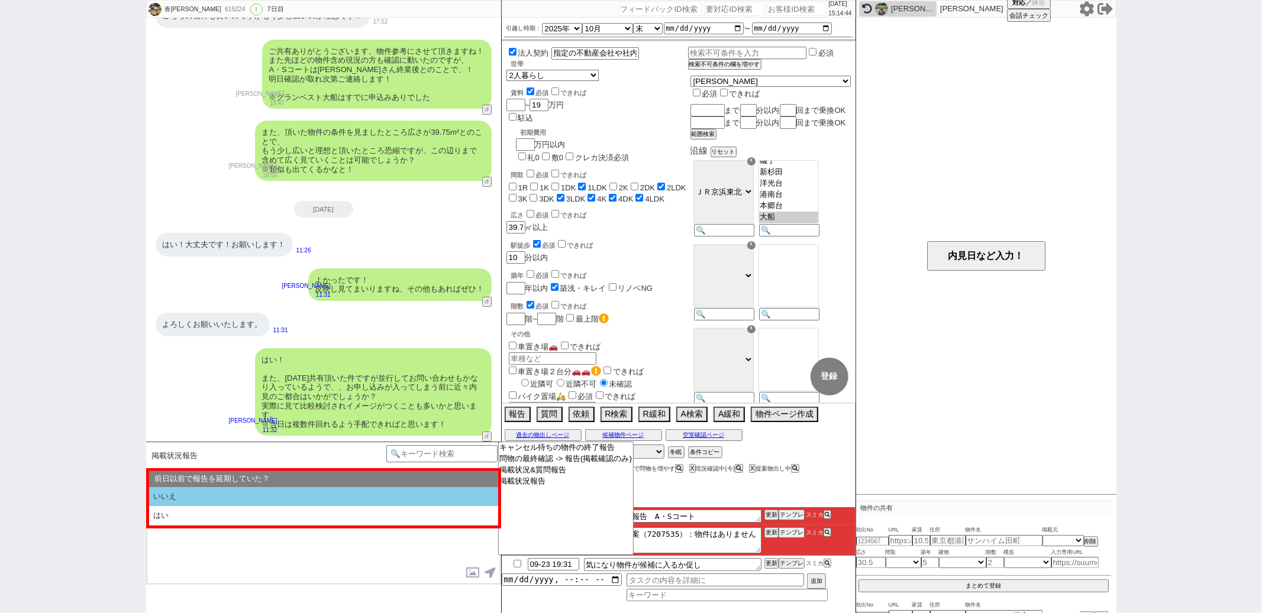
click at [287, 502] on li "いいえ" at bounding box center [323, 497] width 349 height 20
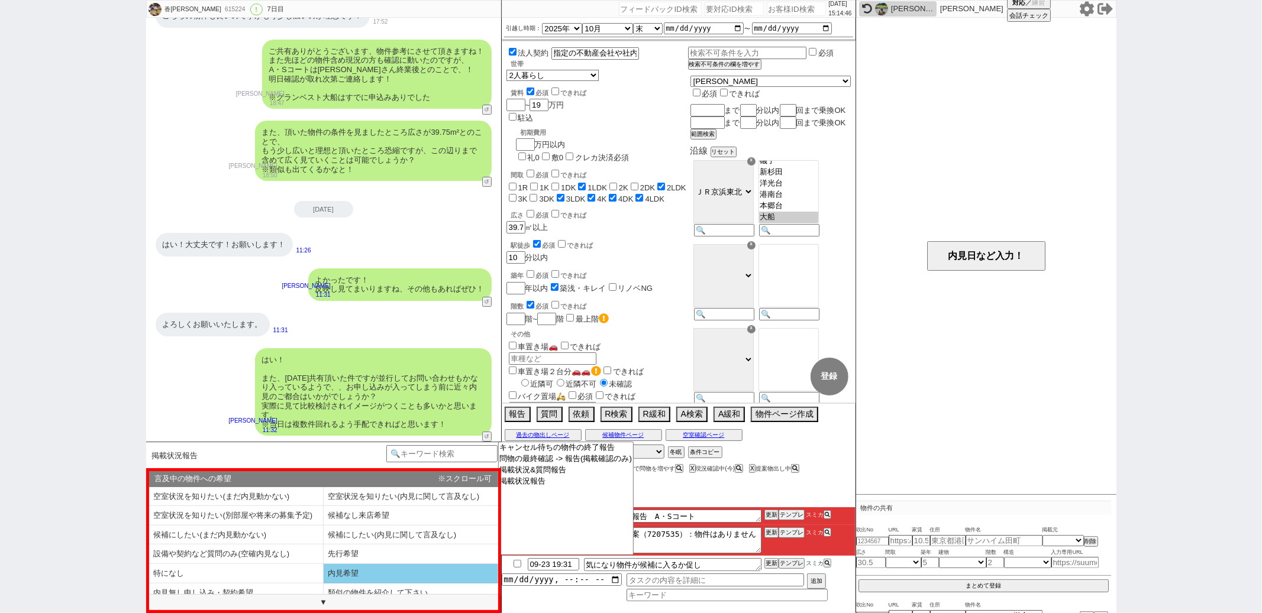
click at [352, 578] on li "内見希望" at bounding box center [411, 574] width 175 height 20
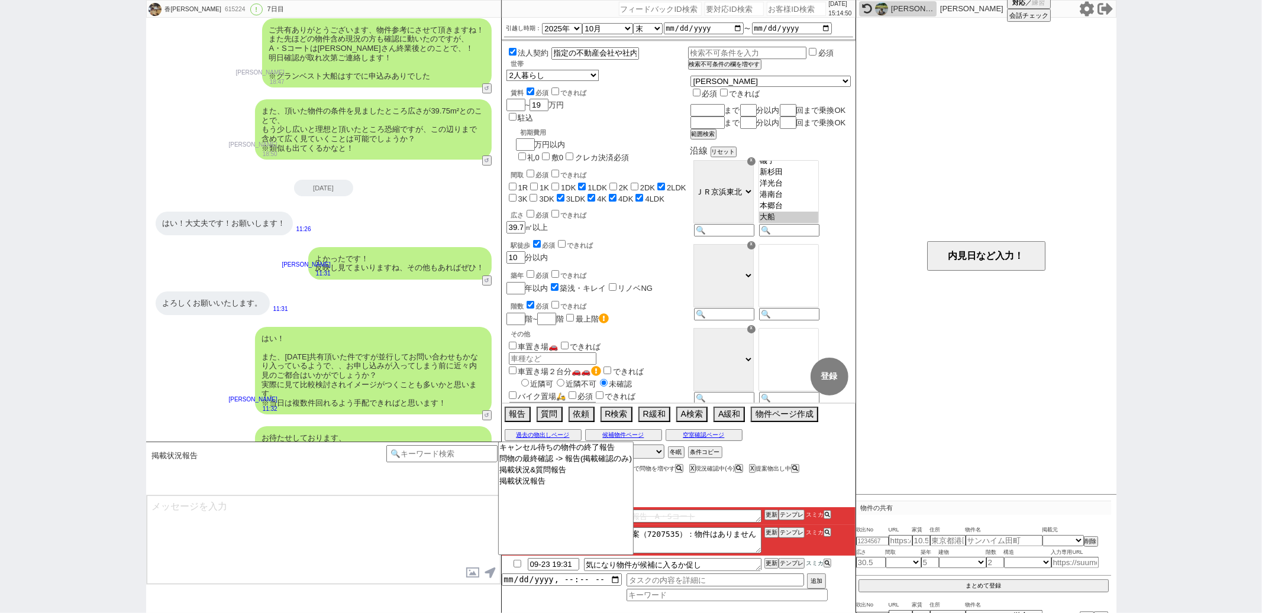
scroll to position [7387, 0]
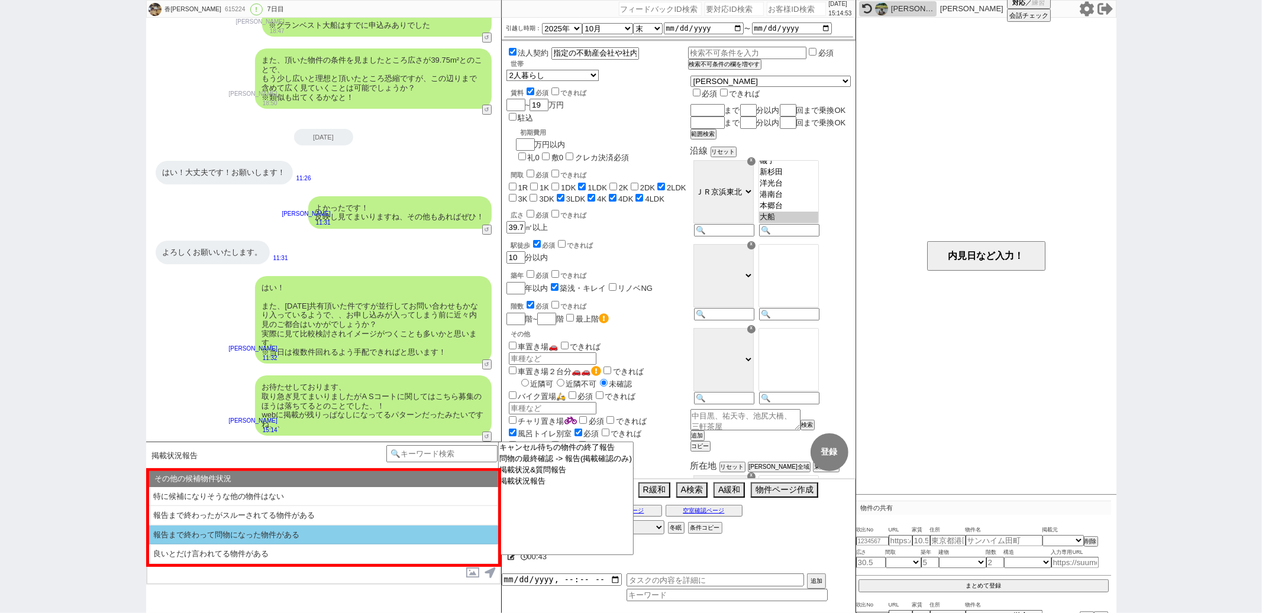
click at [206, 541] on li "報告まで終わって問物になった物件がある" at bounding box center [323, 536] width 349 height 20
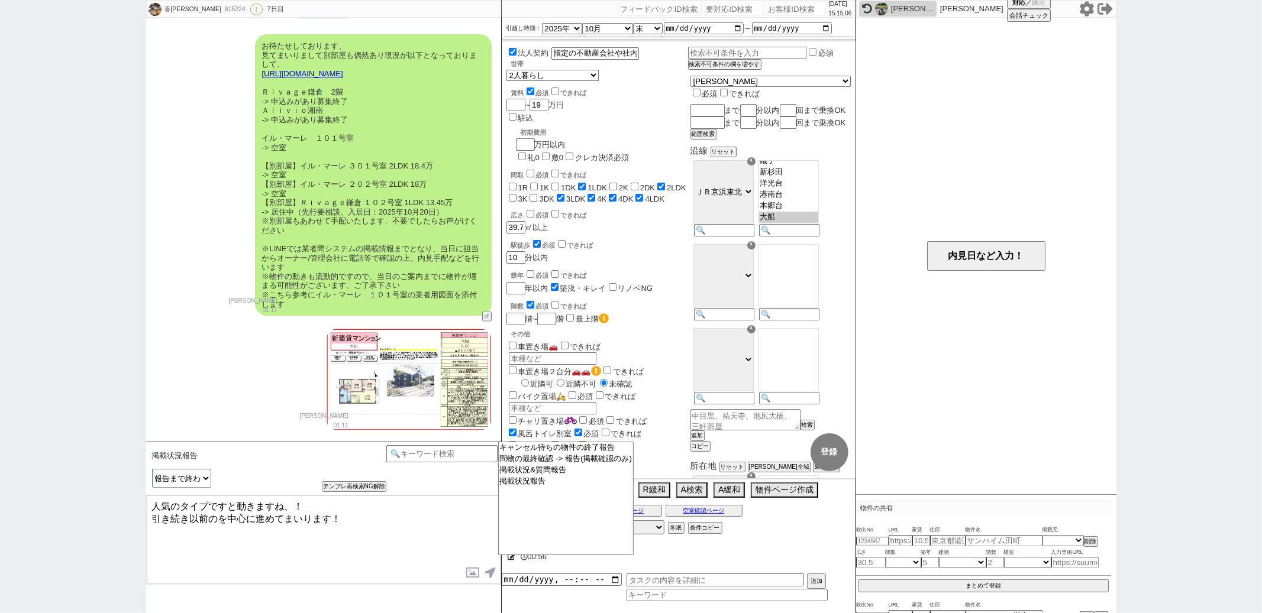
scroll to position [4663, 0]
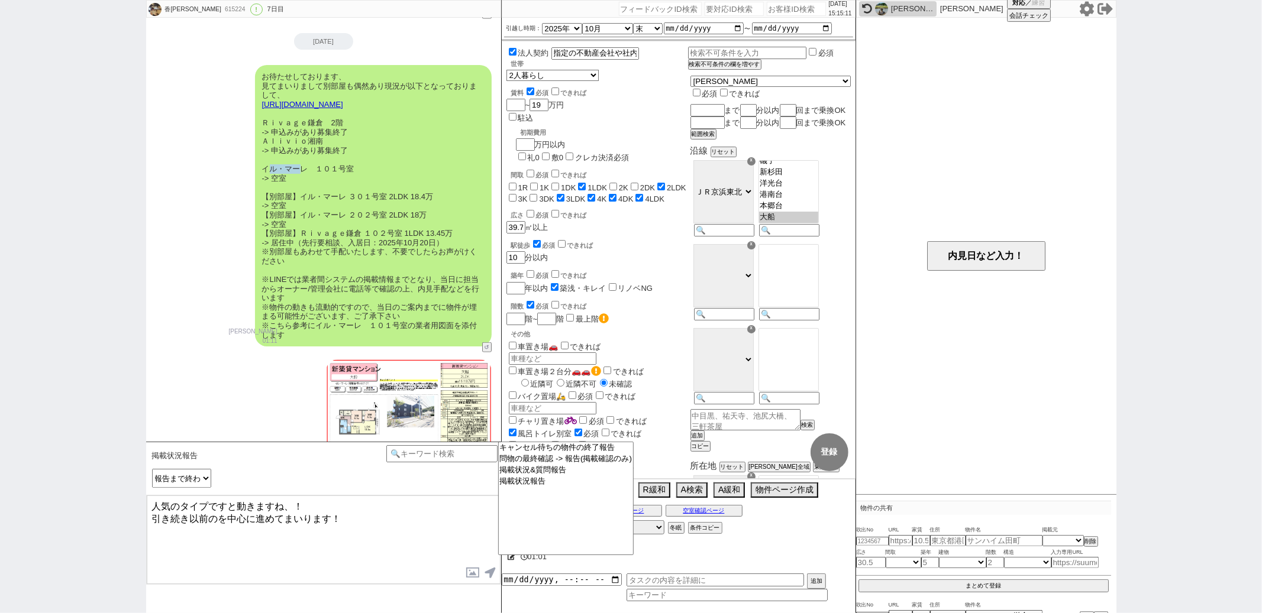
drag, startPoint x: 266, startPoint y: 180, endPoint x: 298, endPoint y: 180, distance: 31.4
click at [298, 180] on div "お待たせしております、 見てまいりまして別部屋も偶然あり現況が以下となっておりまして、 https://tools.sumika.live/pages/pr8…" at bounding box center [373, 206] width 237 height 282
drag, startPoint x: 259, startPoint y: 177, endPoint x: 308, endPoint y: 177, distance: 49.7
click at [308, 177] on div "お待たせしております、 見てまいりまして別部屋も偶然あり現況が以下となっておりまして、 https://tools.sumika.live/pages/pr8…" at bounding box center [373, 206] width 237 height 282
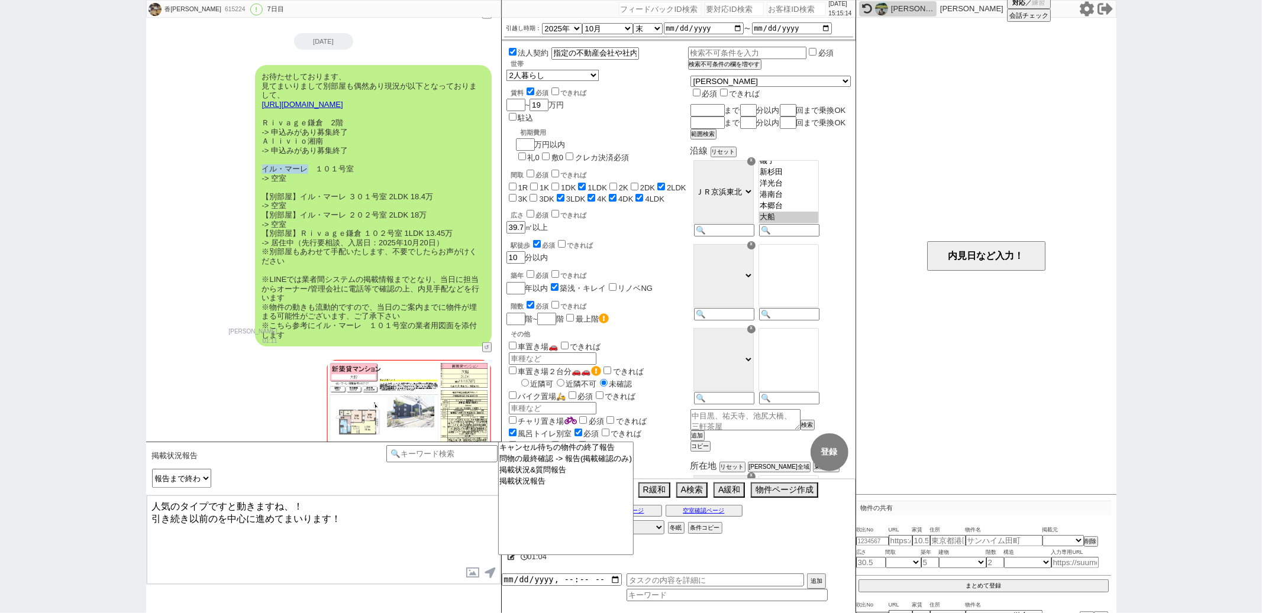
copy div "イル・マーレ"
click at [218, 515] on textarea "人気のタイプですと動きますね、！ 引き続き以前のを中心に進めてまいります！" at bounding box center [324, 540] width 354 height 89
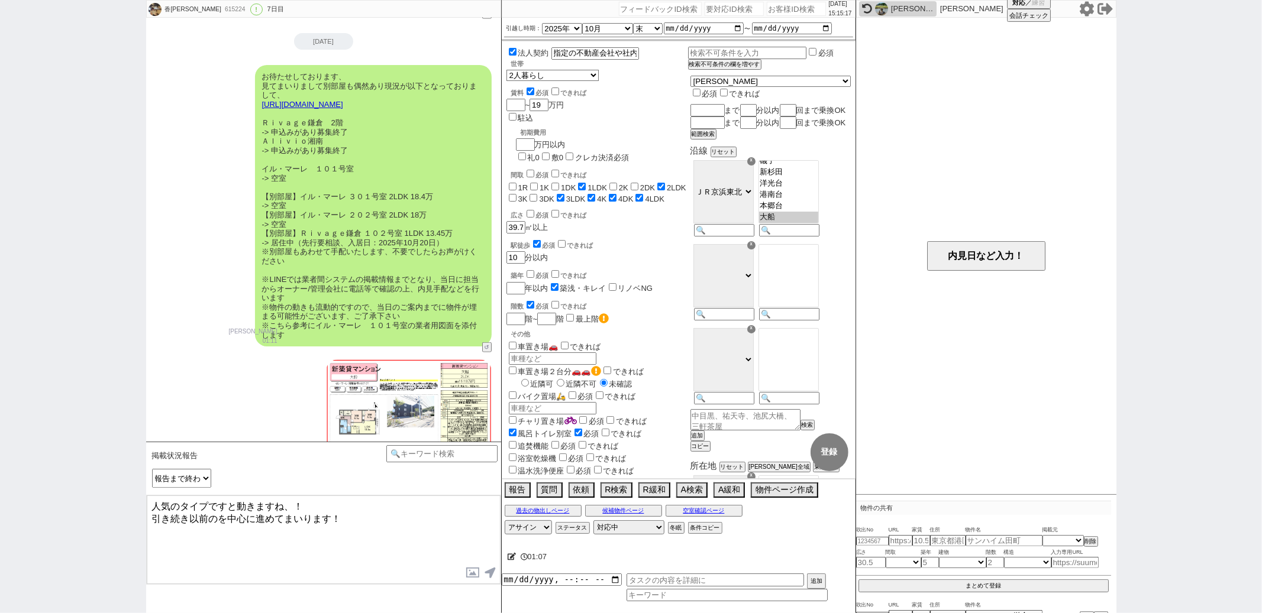
paste textarea "ル・マーレ"
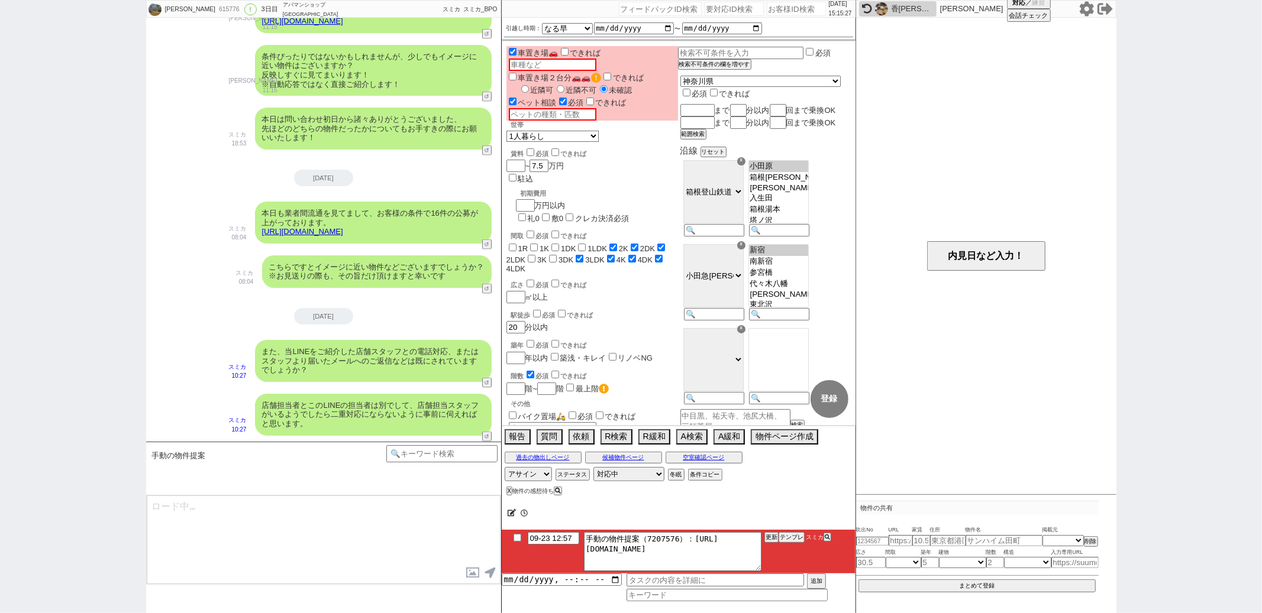
scroll to position [385, 0]
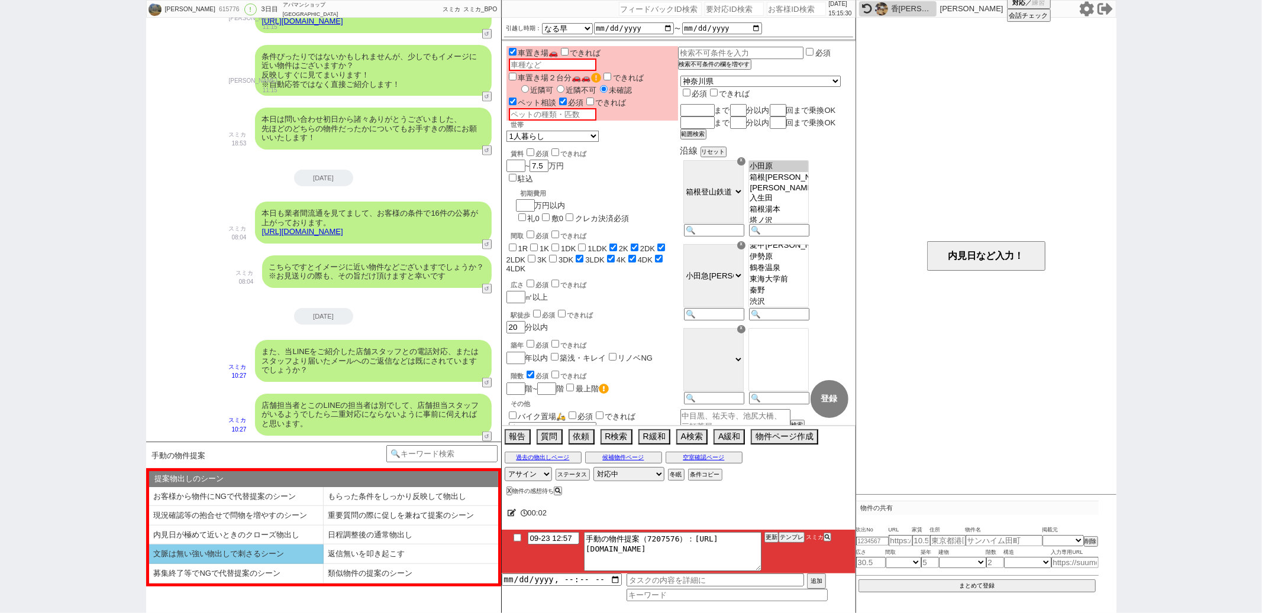
click at [277, 553] on li "文脈は無い強い物出しで刺さるシーン" at bounding box center [236, 555] width 175 height 20
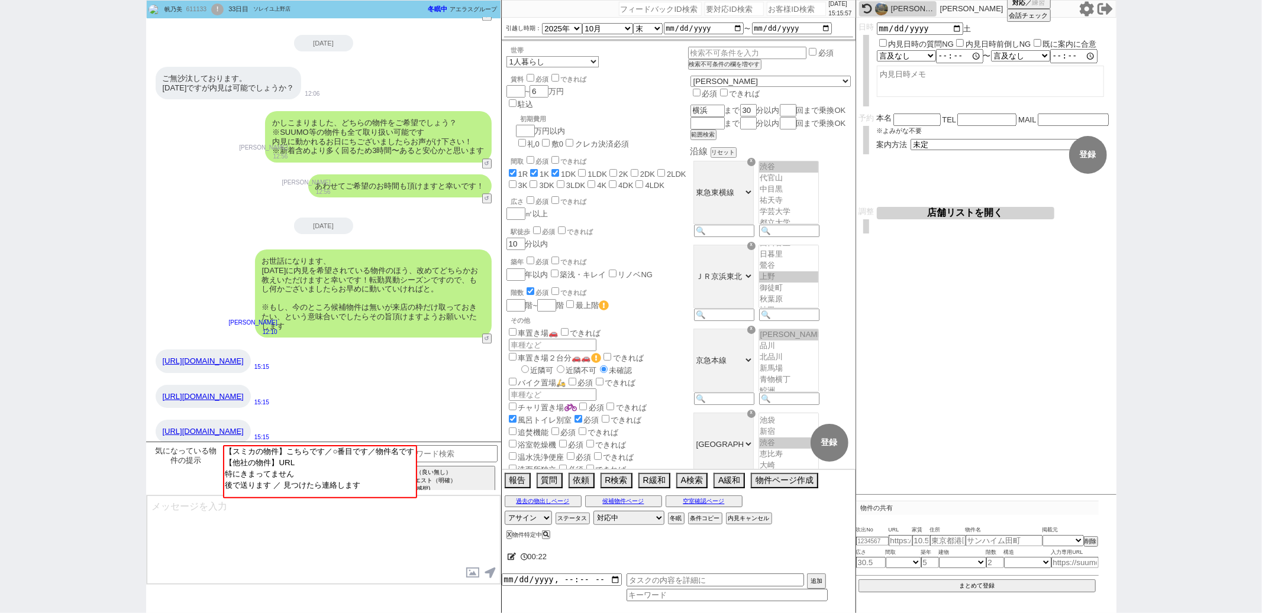
scroll to position [2482, 0]
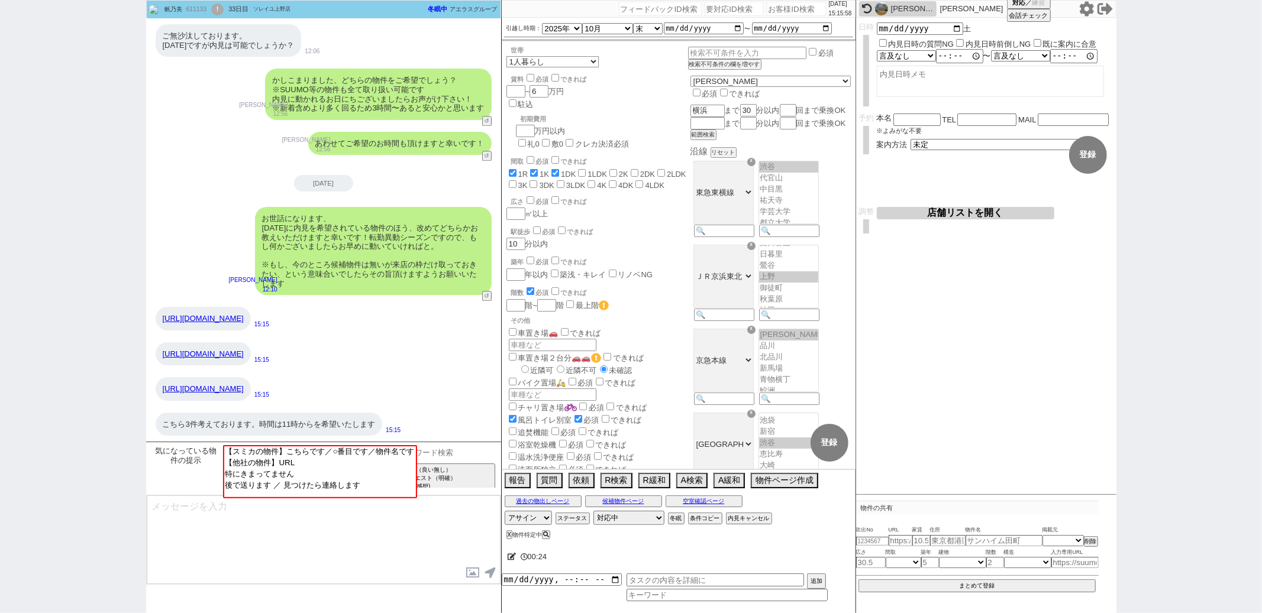
click at [451, 450] on input at bounding box center [442, 452] width 112 height 15
click at [543, 469] on option "内見・空確確認などの希望" at bounding box center [551, 470] width 104 height 11
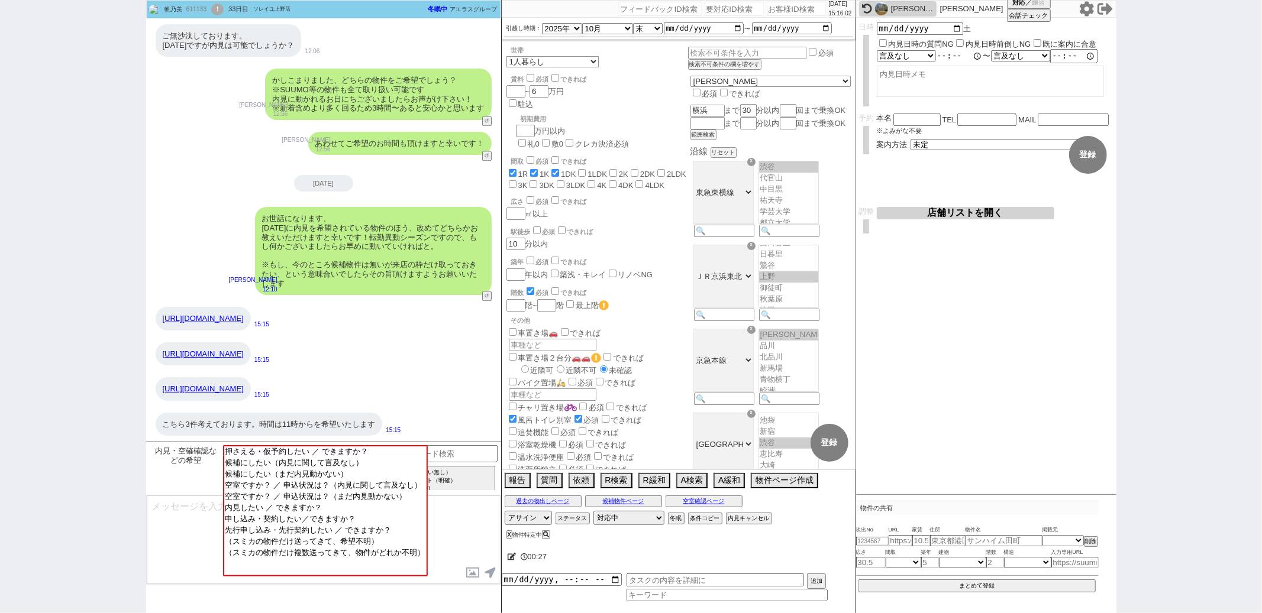
click at [944, 53] on input "time" at bounding box center [959, 56] width 47 height 12
click at [1081, 147] on button "登録" at bounding box center [1088, 155] width 38 height 38
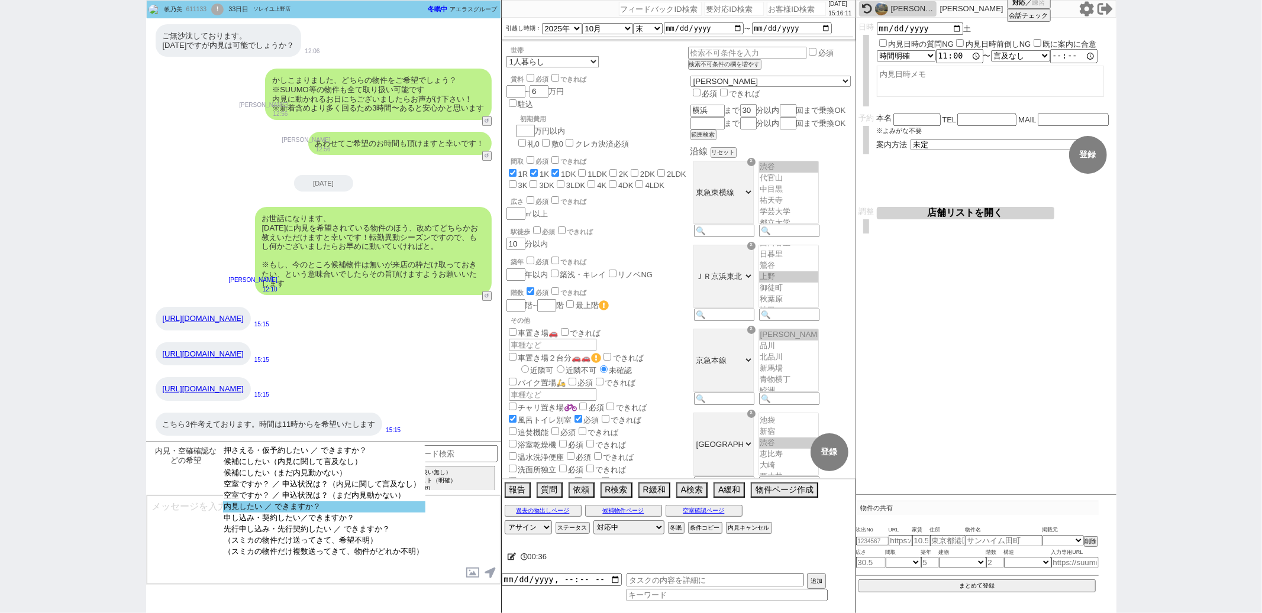
click at [366, 511] on option "内見したい ／ できますか？" at bounding box center [324, 507] width 202 height 11
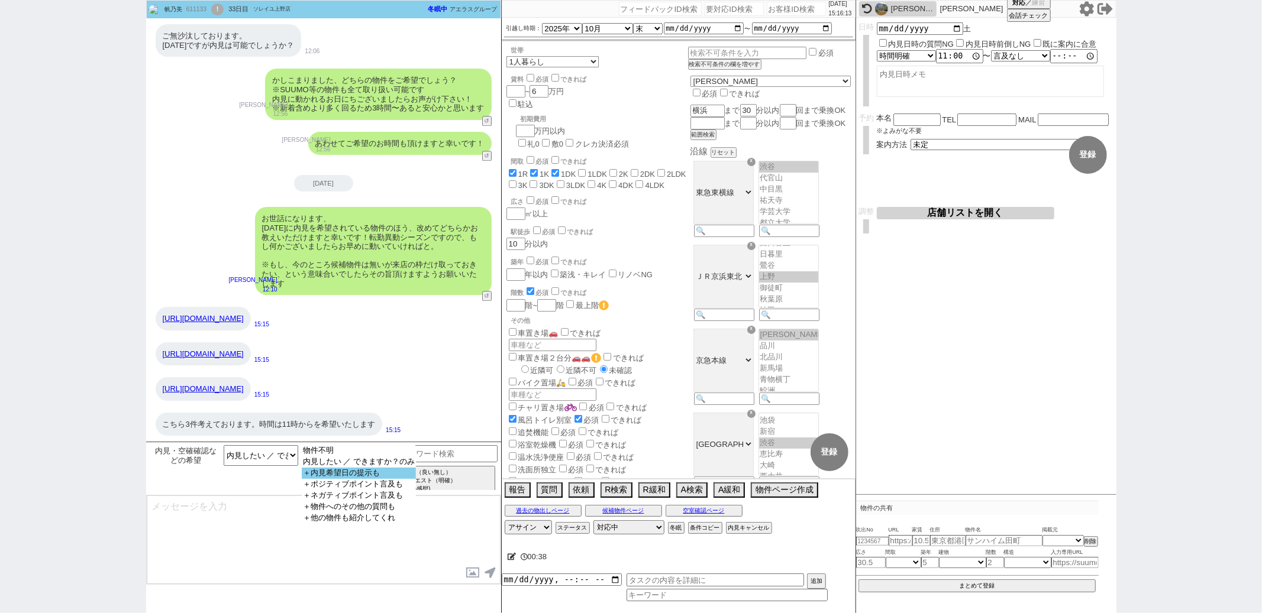
click at [379, 474] on option "＋内見希望日の提示も" at bounding box center [359, 473] width 114 height 11
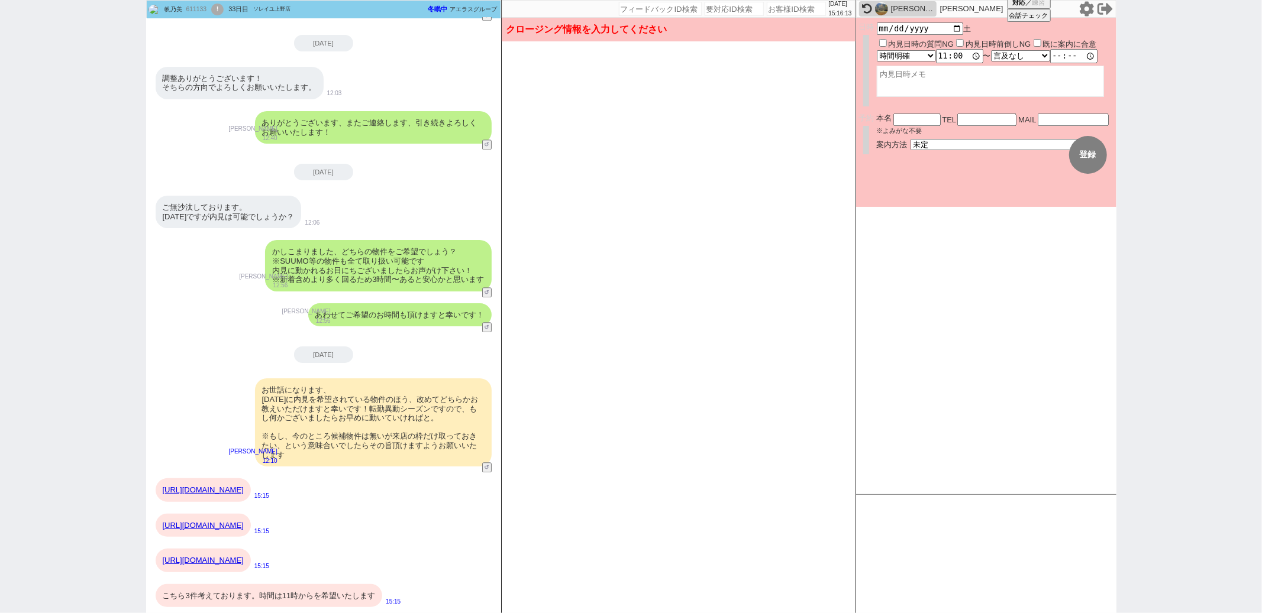
scroll to position [2310, 0]
click at [944, 57] on input "11:00:00" at bounding box center [959, 56] width 47 height 12
click at [1078, 151] on button "登録" at bounding box center [1088, 155] width 38 height 38
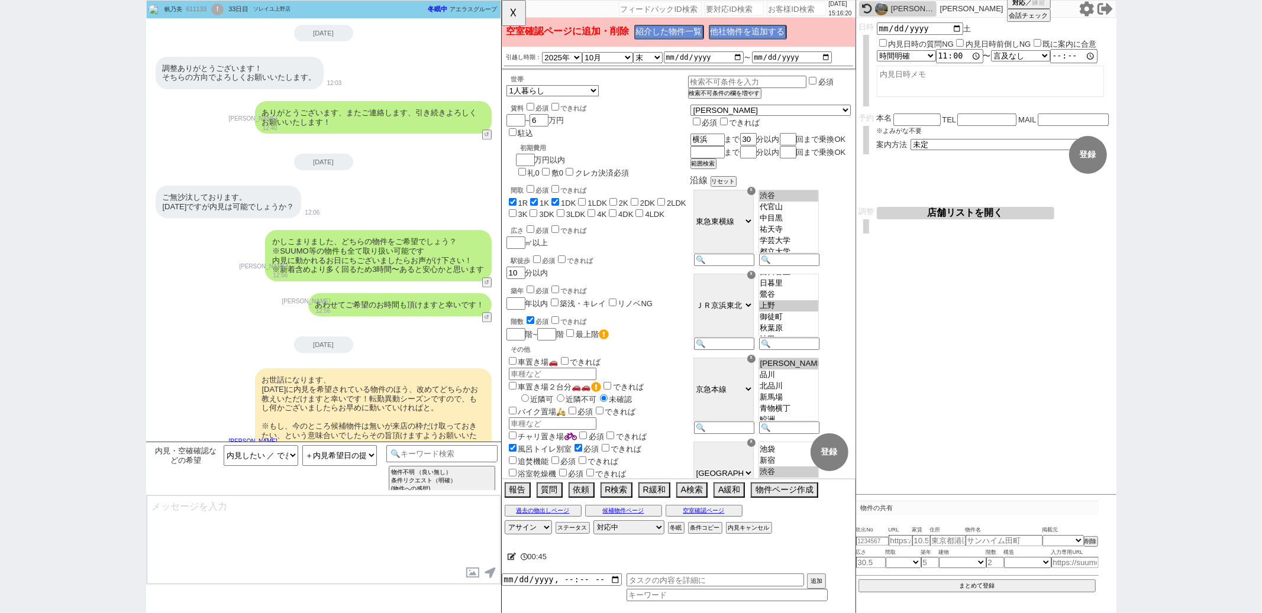
scroll to position [2482, 0]
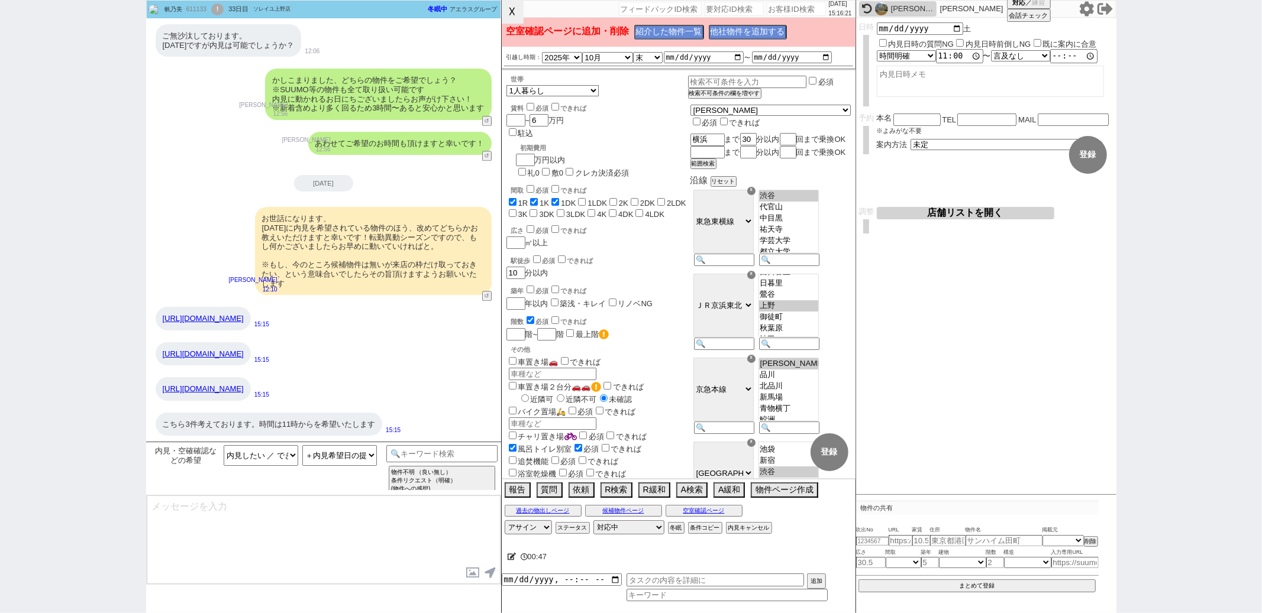
click at [515, 15] on button "☓" at bounding box center [513, 12] width 22 height 24
click at [744, 25] on p "空室確認ページに追加・削除 紹介した物件一覧 他社物件を追加する" at bounding box center [678, 32] width 344 height 15
click at [734, 34] on button "他社物件を追加する" at bounding box center [747, 33] width 76 height 14
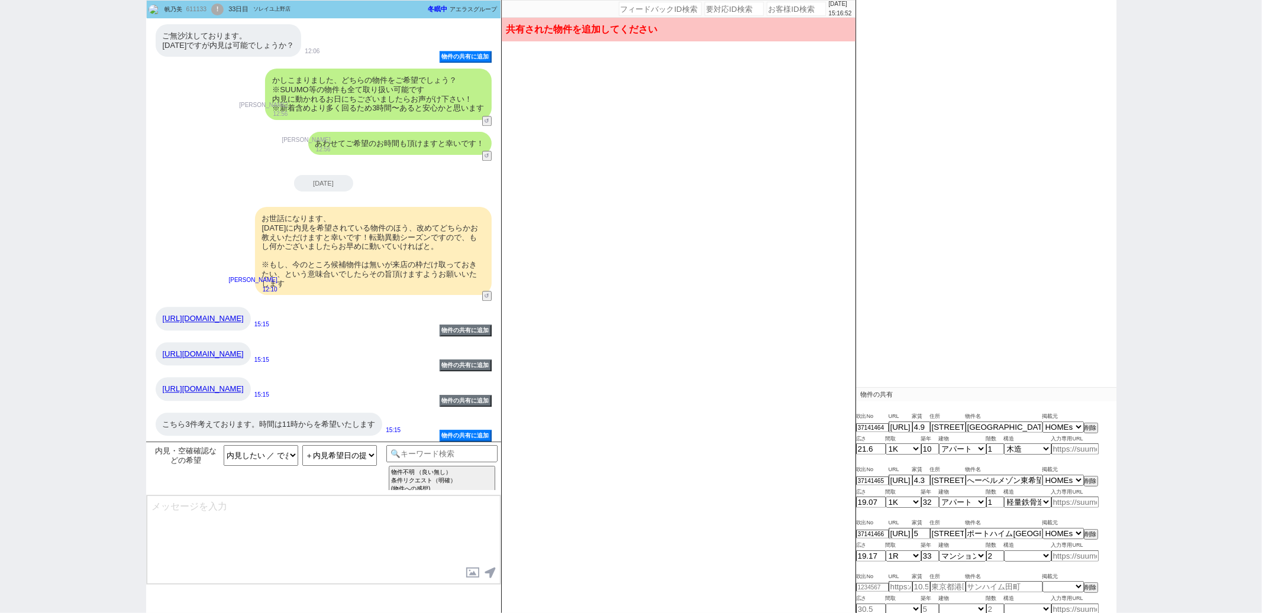
scroll to position [160, 0]
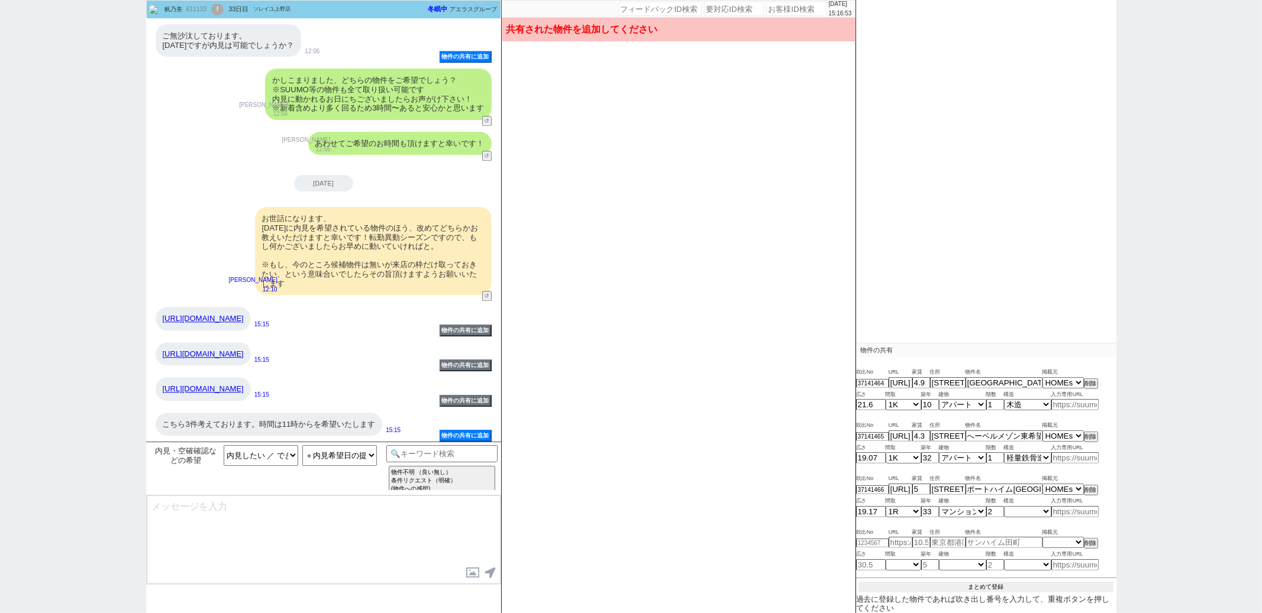
click at [961, 586] on button "まとめて登録" at bounding box center [985, 587] width 255 height 11
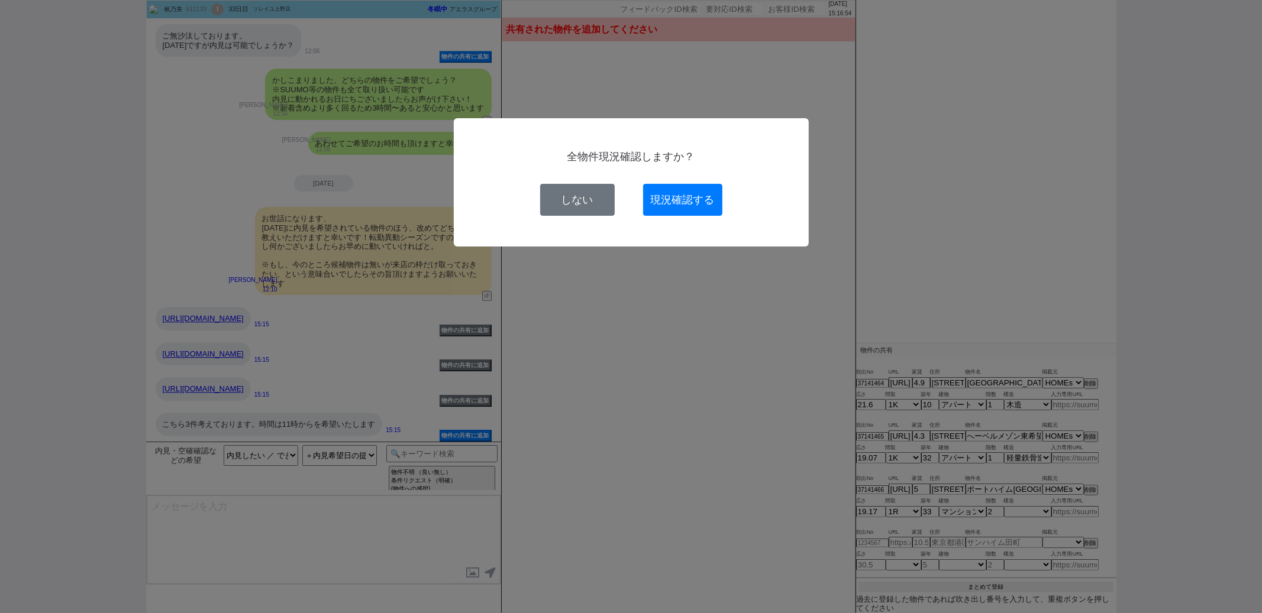
scroll to position [158, 0]
click at [688, 190] on button "現況確認する" at bounding box center [682, 200] width 79 height 32
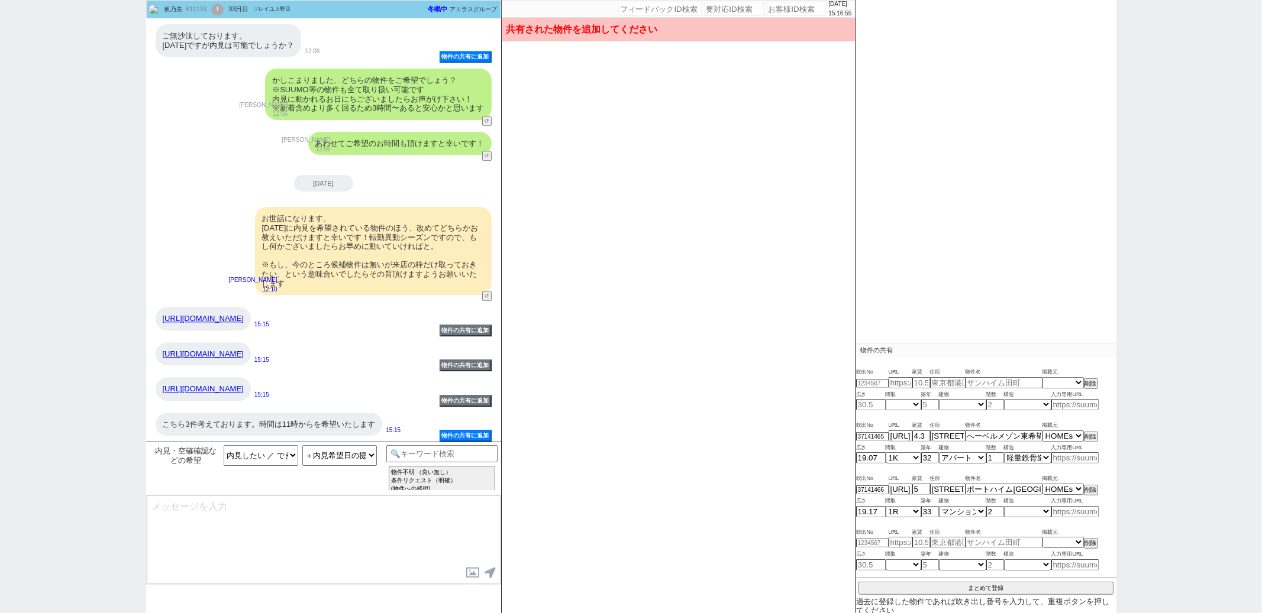
scroll to position [0, 0]
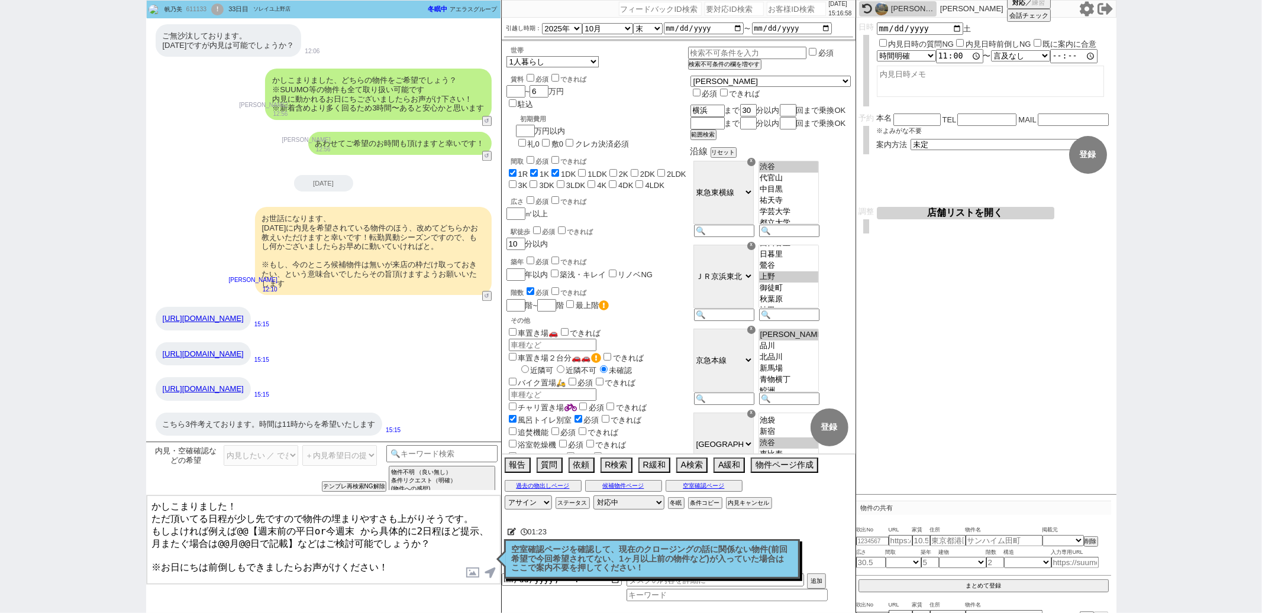
click at [548, 563] on p "空室確認ページを確認して、現在のクロージングの話に関係ない物件(前回希望で今回希望されてない、1ヶ月以上前の物件など)が入っていた場合はここで案内不要を押して…" at bounding box center [652, 559] width 280 height 28
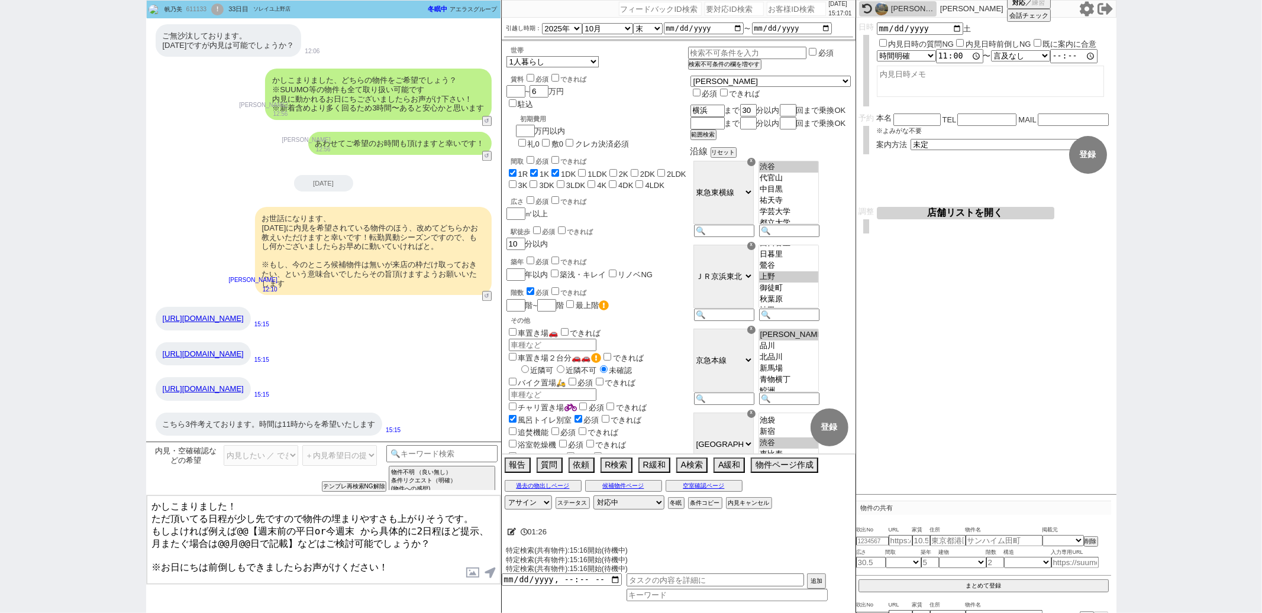
click at [960, 42] on input "内見日時前倒しNG" at bounding box center [960, 43] width 8 height 8
click at [1081, 158] on button "登録" at bounding box center [1088, 155] width 38 height 38
click at [416, 454] on input at bounding box center [442, 452] width 112 height 15
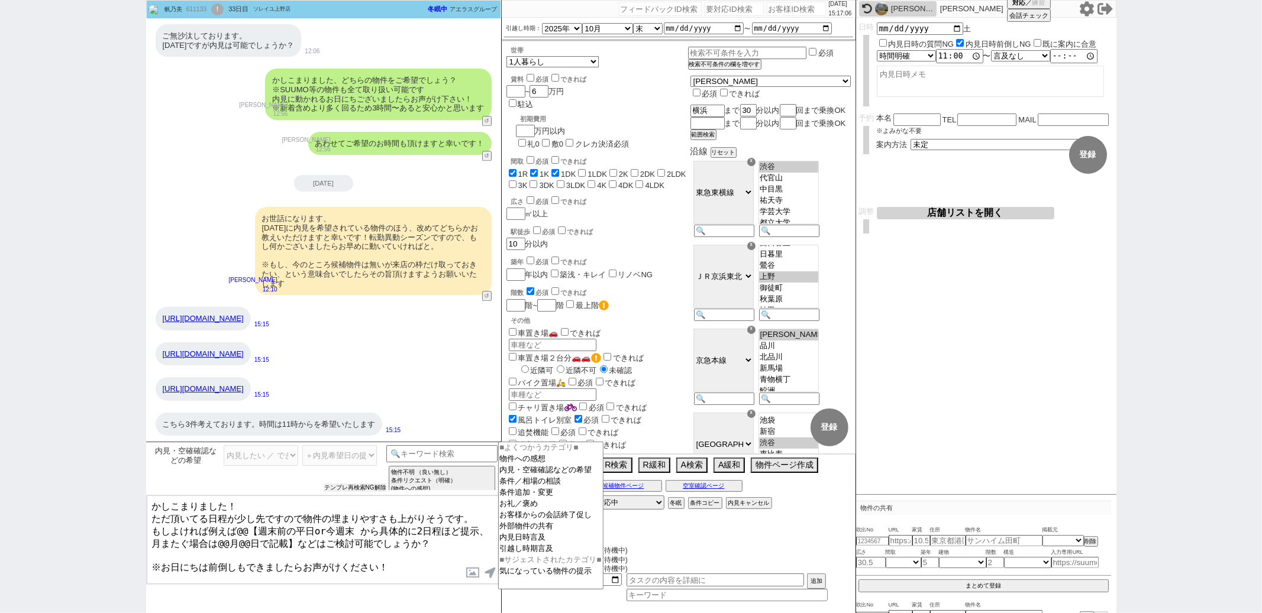
click at [345, 484] on button "テンプレ再検索NG解除" at bounding box center [355, 488] width 62 height 8
click at [348, 464] on select "物件不明 内見したい ／ できますか？のみ ＋内見希望日の提示も ＋ポジティブポイント言及も ＋ネガティブポイント言及も ＋物件へのその他の質問も ＋他の物件…" at bounding box center [339, 455] width 75 height 21
click select "物件不明 内見したい ／ できますか？のみ ＋内見希望日の提示も ＋ポジティブポイント言及も ＋ネガティブポイント言及も ＋物件へのその他の質問も ＋他の物件…" at bounding box center [339, 455] width 75 height 21
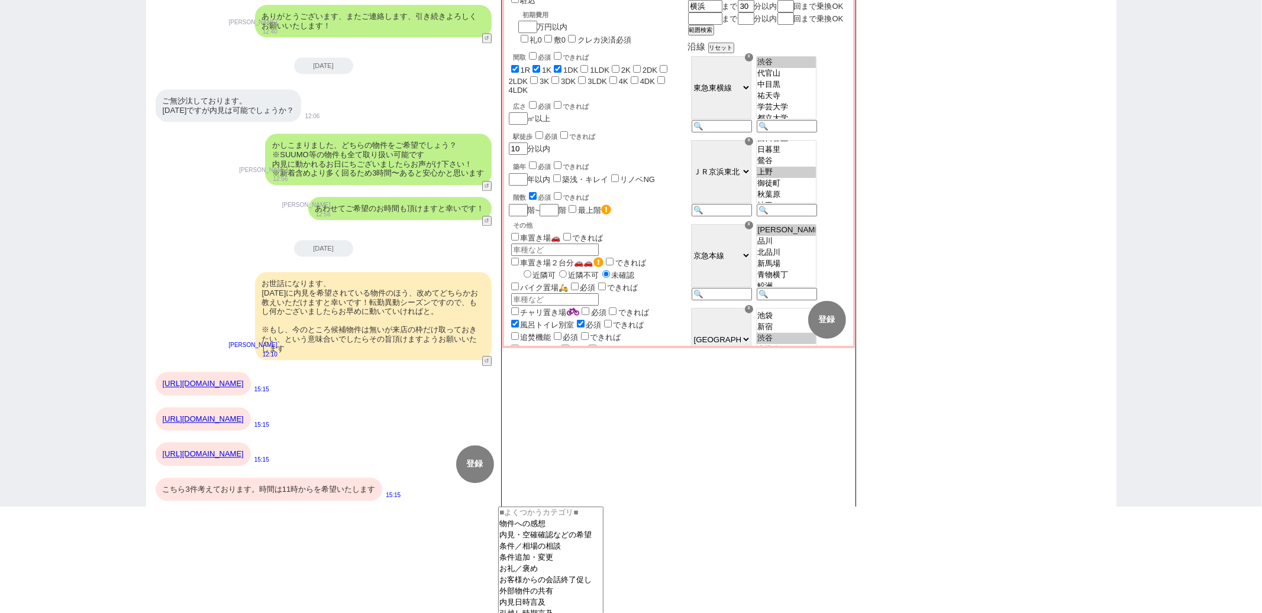
click at [338, 486] on div "こちら3件考えております。時間は11時からを希望いたします" at bounding box center [269, 490] width 227 height 24
click at [251, 458] on div "https://www.homes.co.jp/chintai/b-1454720044930/" at bounding box center [203, 454] width 95 height 24
click at [251, 423] on div "https://www.homes.co.jp/chintai/b-1082580029893/?referral_content=favorite_list" at bounding box center [203, 420] width 95 height 24
click at [251, 374] on div "https://www.homes.co.jp/chintai/b-1211450076071/" at bounding box center [203, 384] width 95 height 24
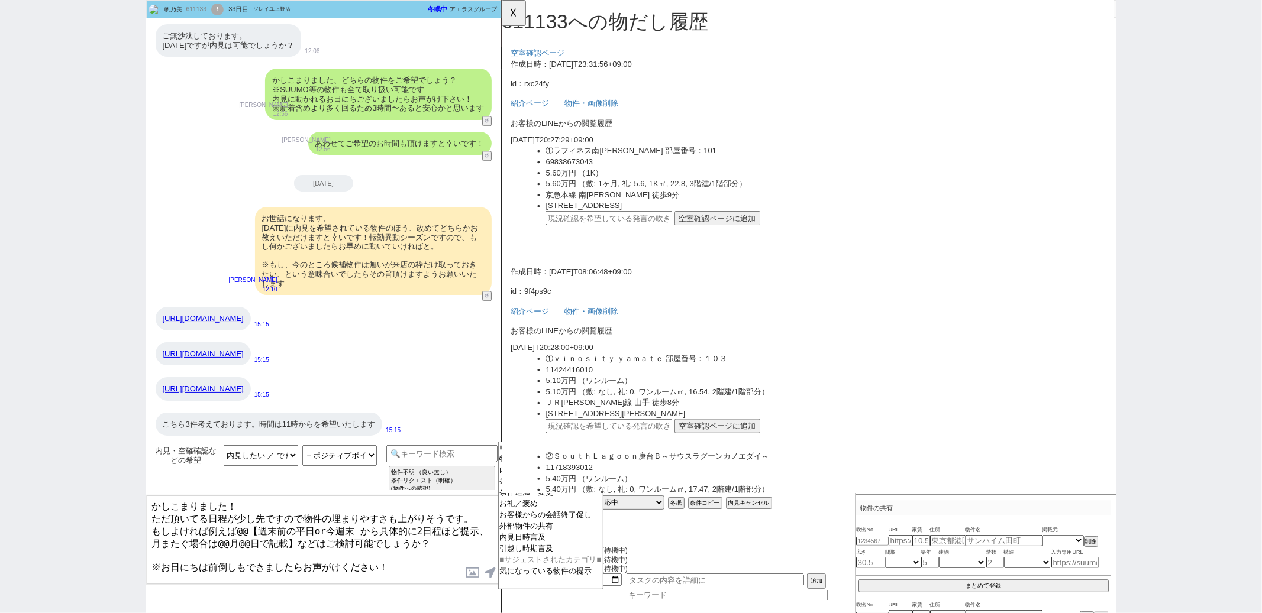
scroll to position [0, 0]
click at [358, 449] on select "物件不明 内見したい ／ できますか？のみ ＋内見希望日の提示も ＋ポジティブポイント言及も ＋ネガティブポイント言及も ＋物件へのその他の質問も ＋他の物件…" at bounding box center [339, 455] width 75 height 21
click select "物件不明 内見したい ／ できますか？のみ ＋内見希望日の提示も ＋ポジティブポイント言及も ＋ネガティブポイント言及も ＋物件へのその他の質問も ＋他の物件…" at bounding box center [339, 455] width 75 height 21
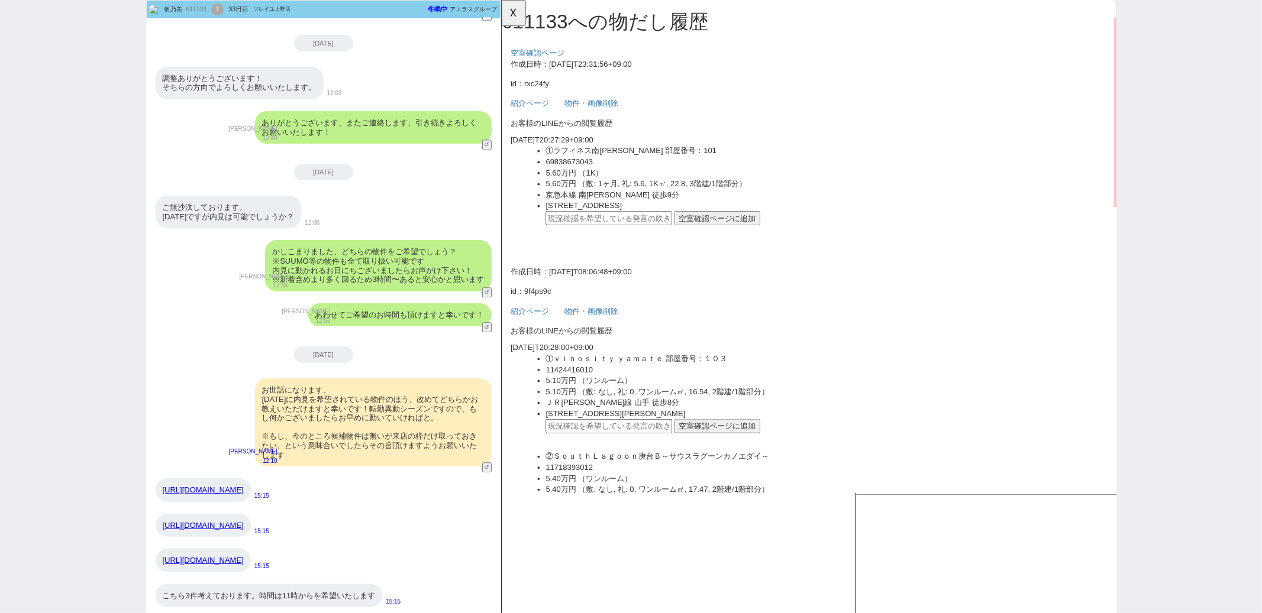
scroll to position [2310, 0]
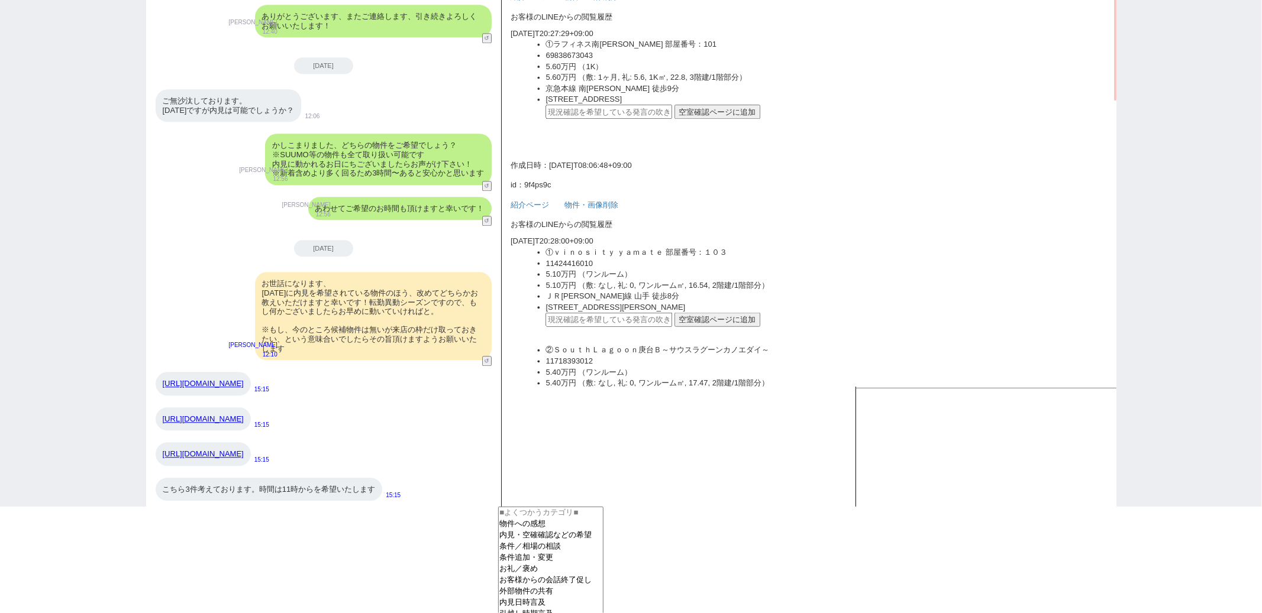
click at [251, 426] on div "https://www.homes.co.jp/chintai/b-1082580029893/?referral_content=favorite_list" at bounding box center [203, 420] width 95 height 24
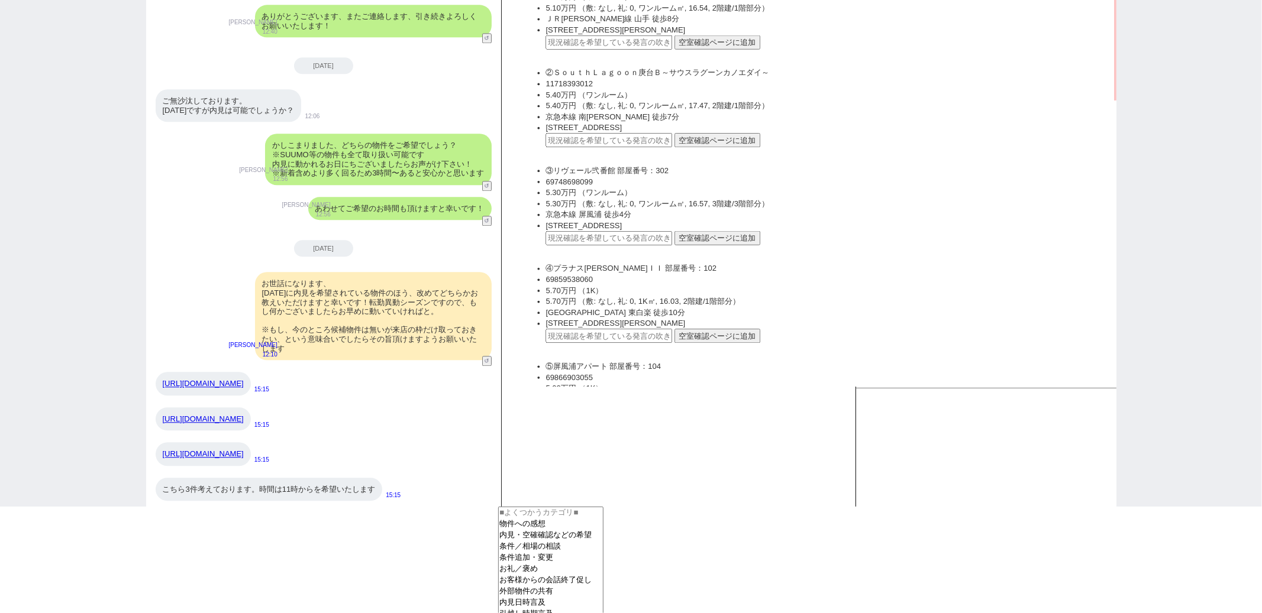
scroll to position [0, 0]
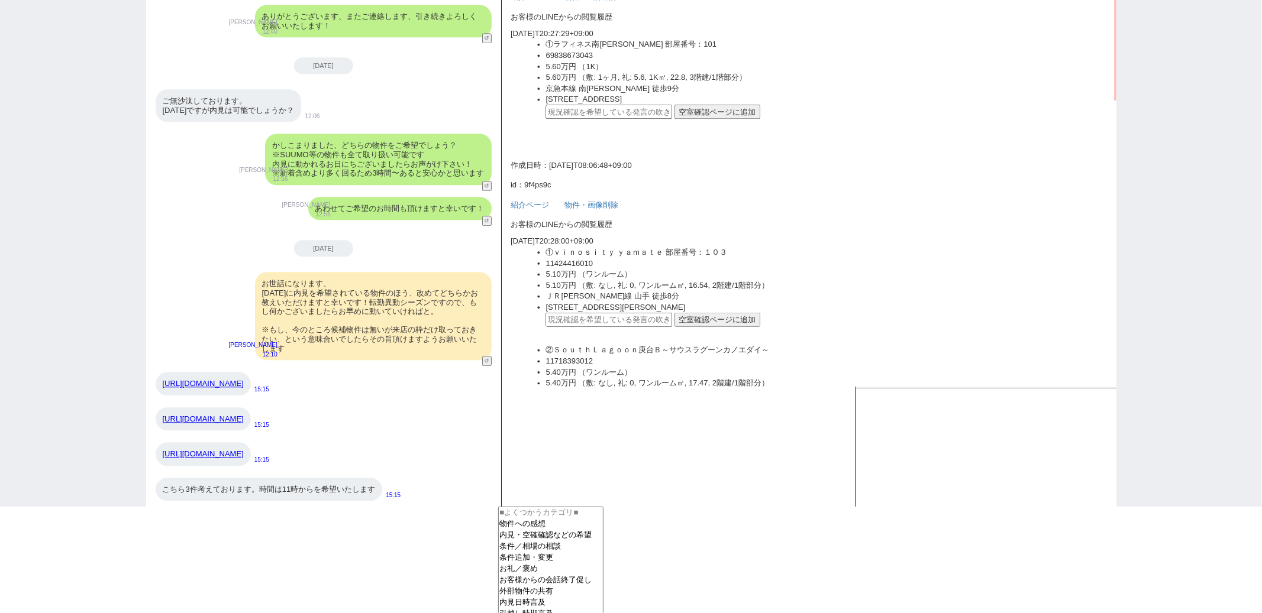
click at [663, 127] on input "text" at bounding box center [616, 128] width 136 height 15
paste input "37141465"
click at [722, 125] on button "空室確認ページに追加" at bounding box center [733, 128] width 92 height 15
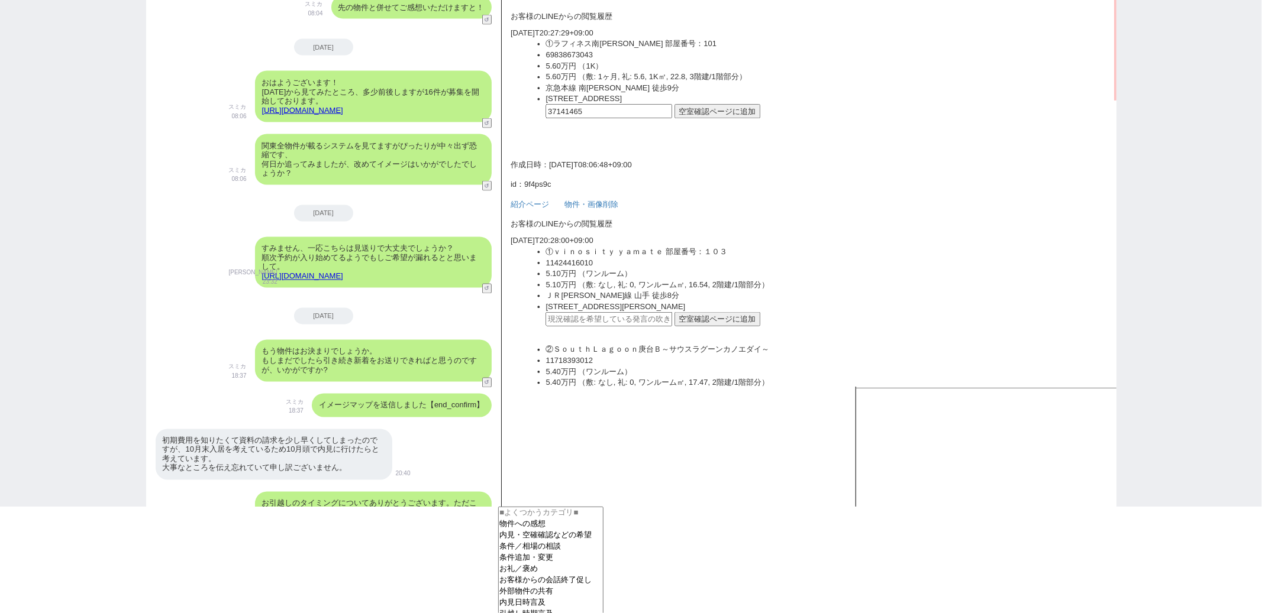
scroll to position [2310, 0]
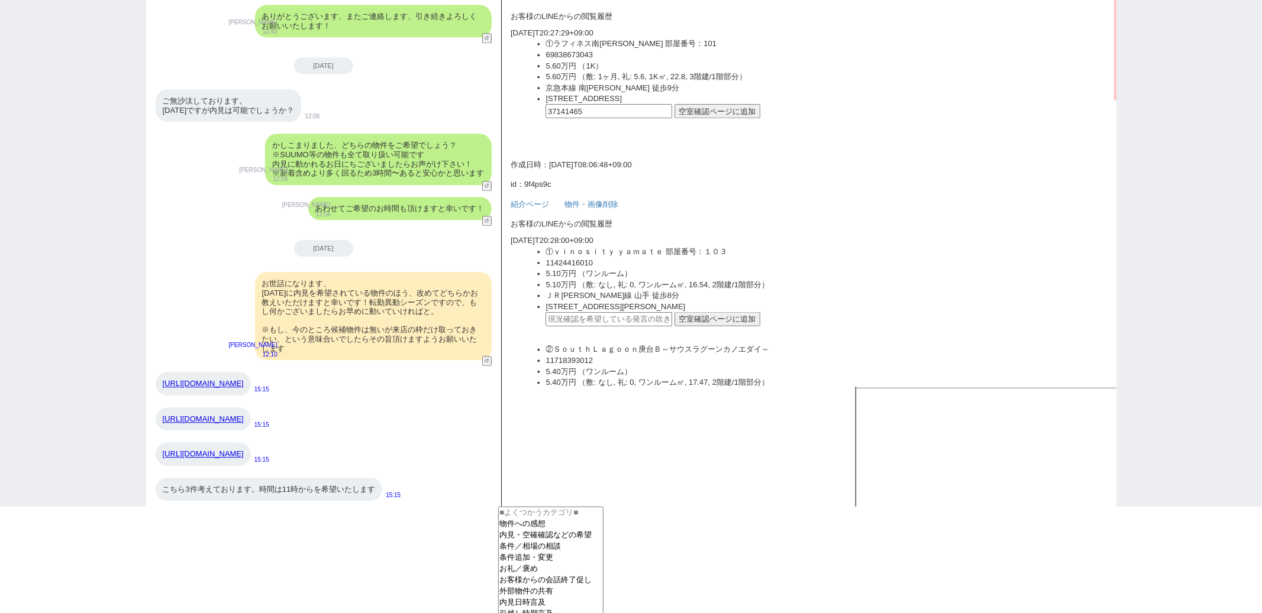
click at [619, 189] on p "作成日時：2025-08-25T08:06:48+09:00" at bounding box center [830, 186] width 639 height 12
click at [729, 118] on li "横浜市南区庚台61-80" at bounding box center [849, 115] width 602 height 12
click at [726, 122] on button "空室確認ページに追加" at bounding box center [733, 128] width 92 height 15
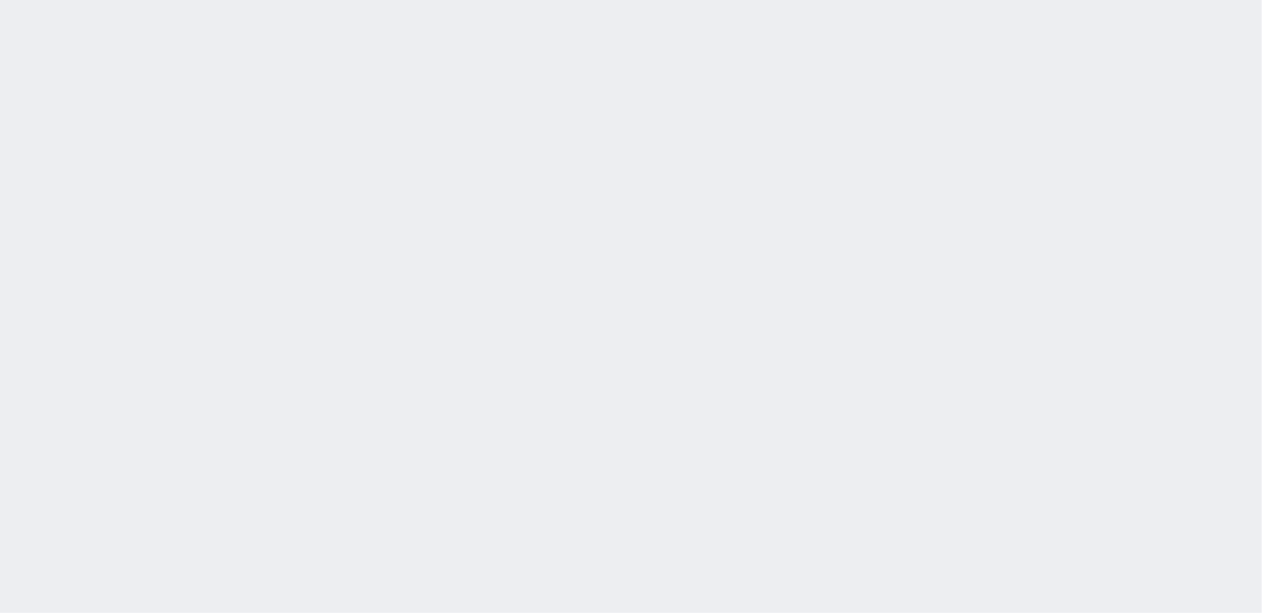
click at [550, 115] on div "[DATE] 15:07:14 候補物件を追加してしてください 紹介した物件一覧 他社物件を追加する 空室確認ページに追加・削除 紹介した物件一覧 他社物件を…" at bounding box center [631, 306] width 1262 height 613
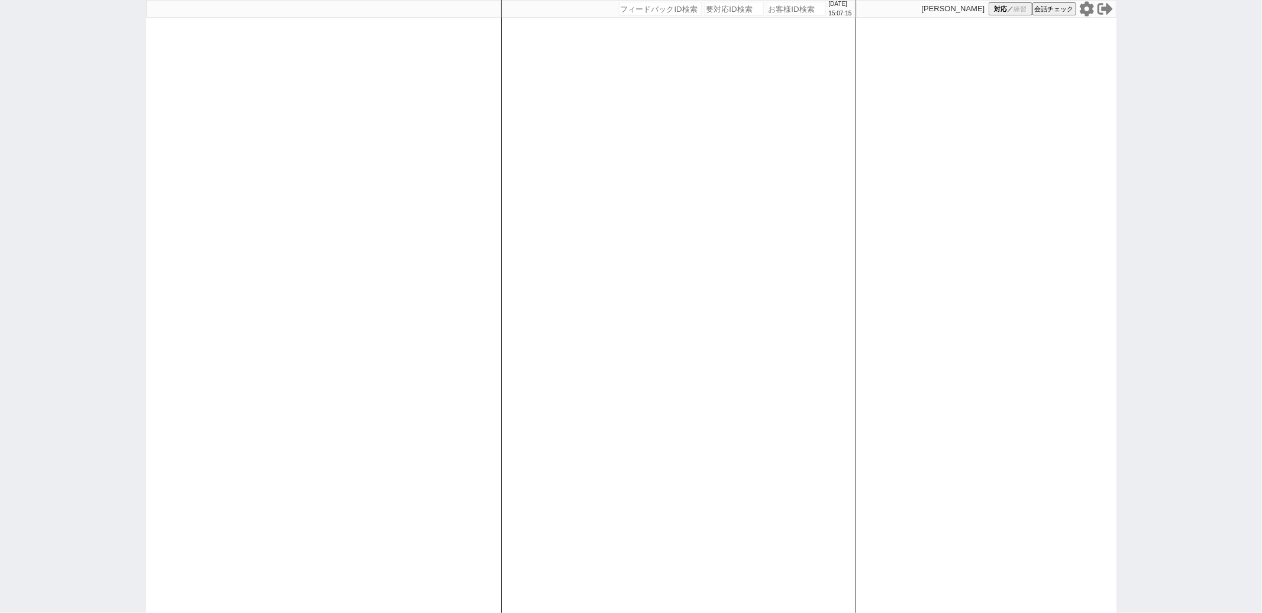
paste input "490465"
type input "490465"
select select "2"
select select
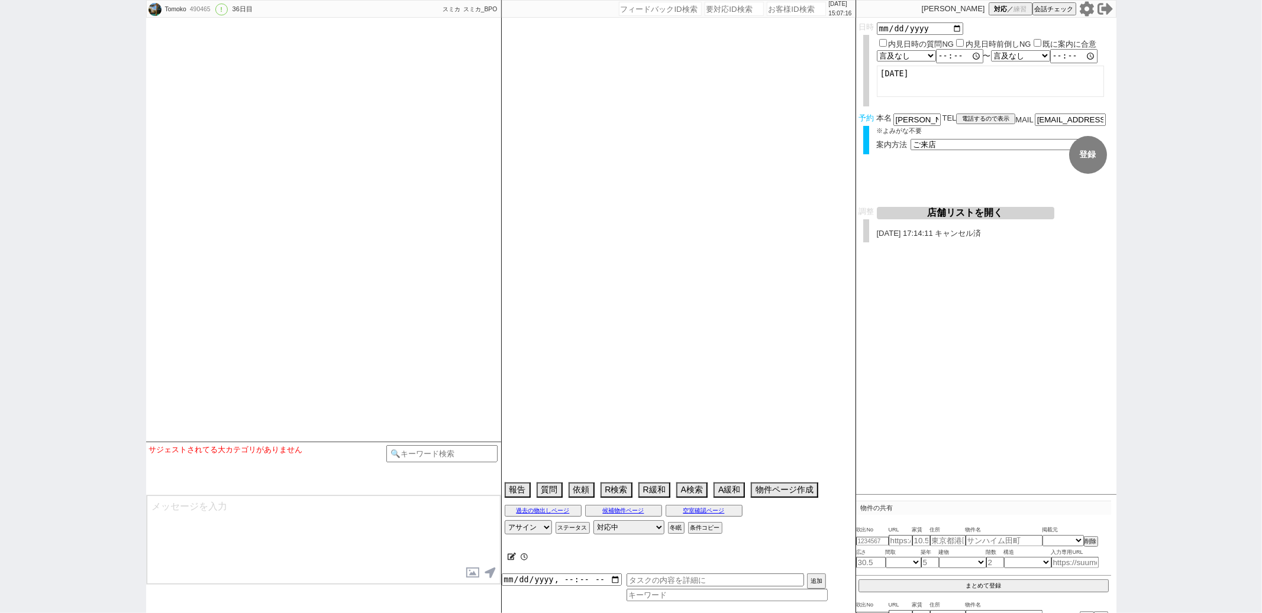
type textarea "アクセス [PERSON_NAME]店　いえらび 八王子店ロスト回収 先行NG 他社やり取り　[PERSON_NAME]にある不動産屋（アクセス[PERSON…"
select select "15"
select select "5"
select select "823"
select select "69"
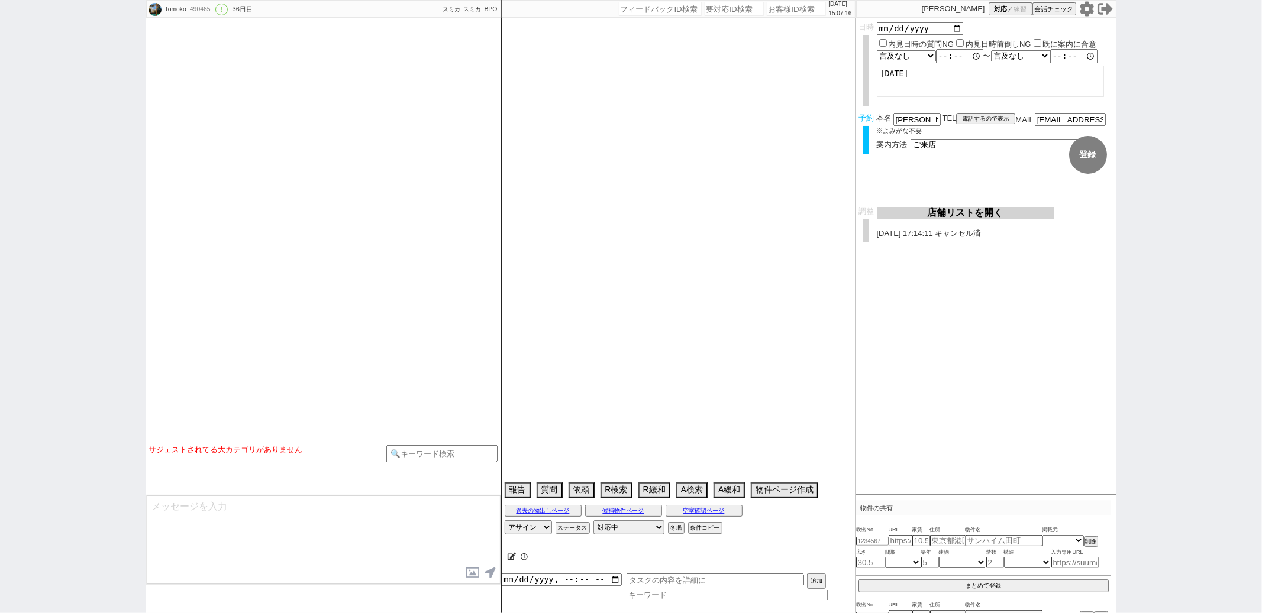
select select "1654"
select select "63"
select select "[DATE]"
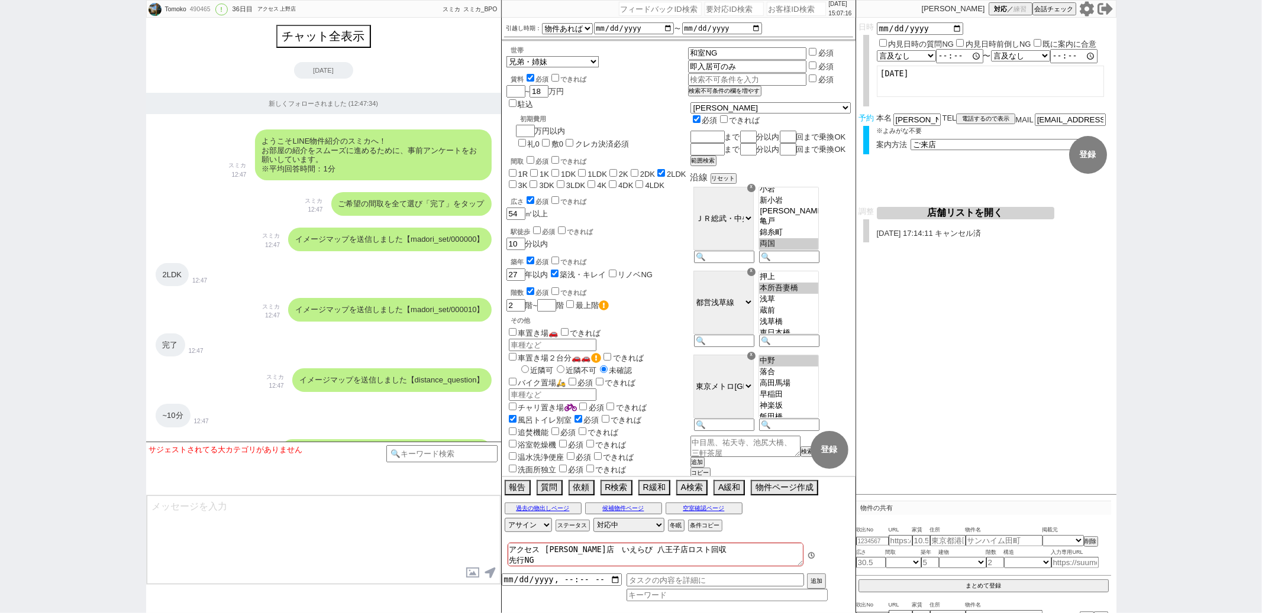
scroll to position [86, 0]
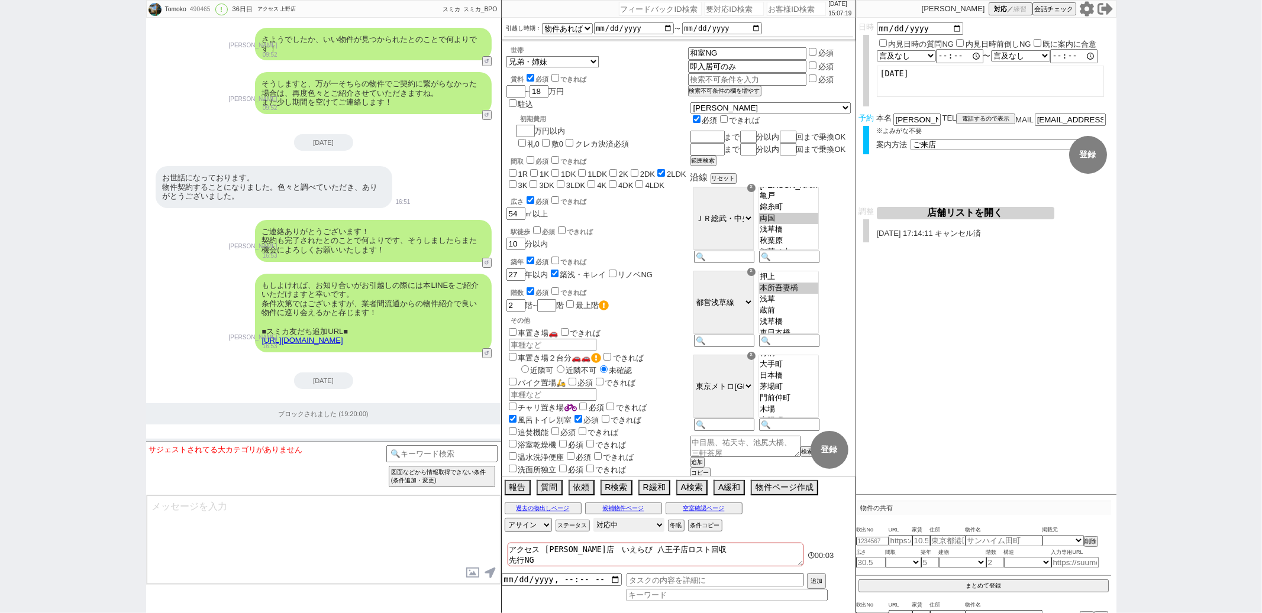
click at [626, 522] on select "対応中 引き継ぎ完了 ブロック 長期間返信なし 紹介不可 別の所で決まった 客の都合で引越しが無くなった 接客開始後に冬眠" at bounding box center [628, 525] width 71 height 14
select select "400"
click at [593, 519] on select "対応中 引き継ぎ完了 ブロック 長期間返信なし 紹介不可 別の所で決まった 客の都合で引越しが無くなった 接客開始後に冬眠" at bounding box center [628, 525] width 71 height 14
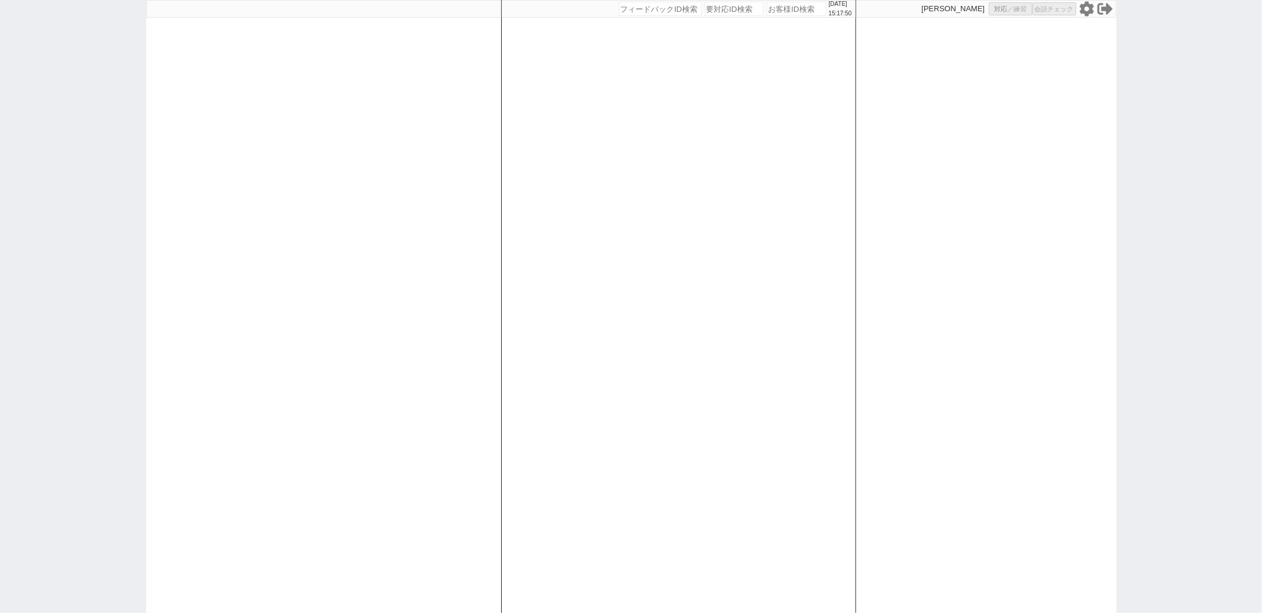
select select "4"
select select
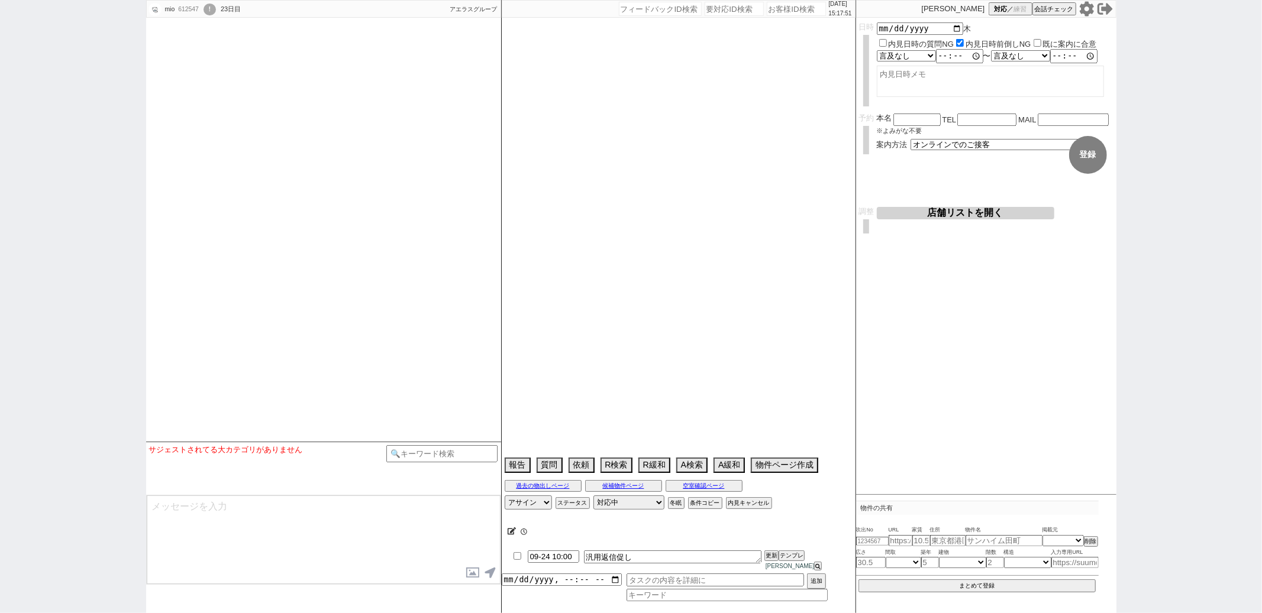
select select "2025"
select select "10"
select select "33"
select select "0"
select select "36"
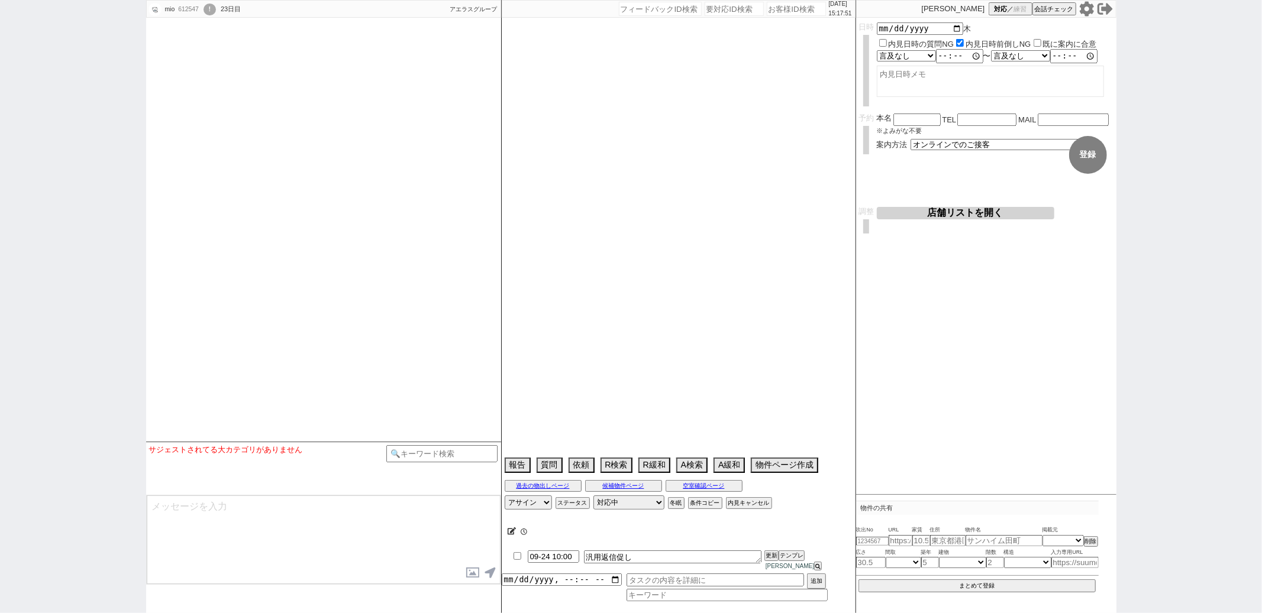
select select "75"
select select "[DATE]"
select select "65"
select select "[DATE]"
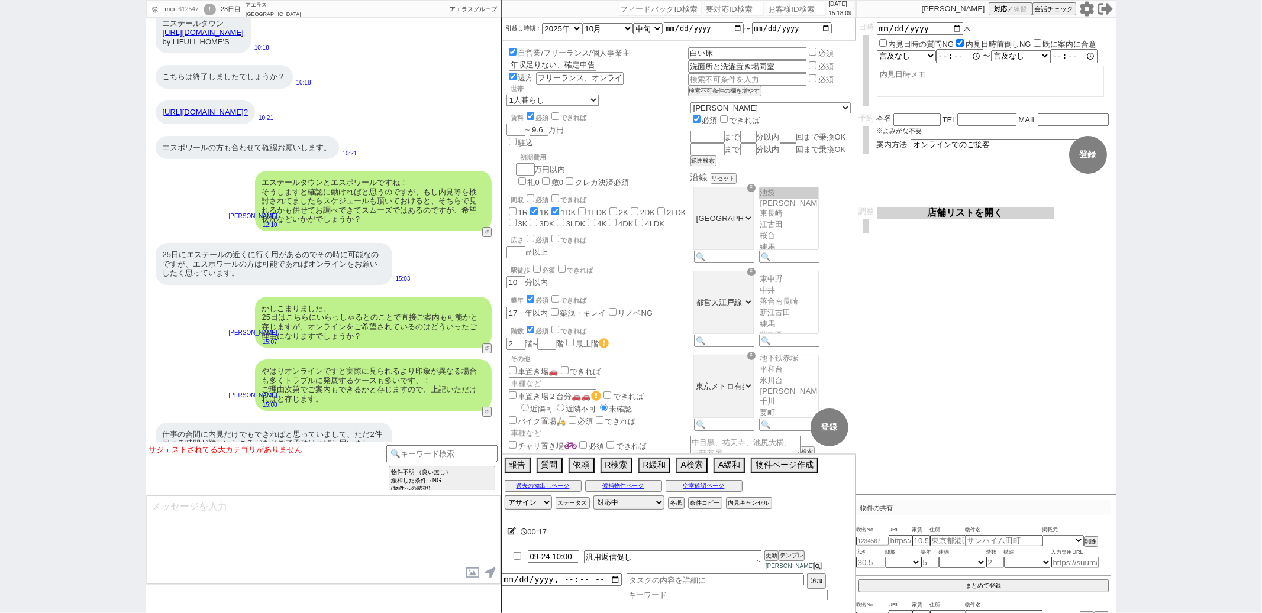
scroll to position [10592, 0]
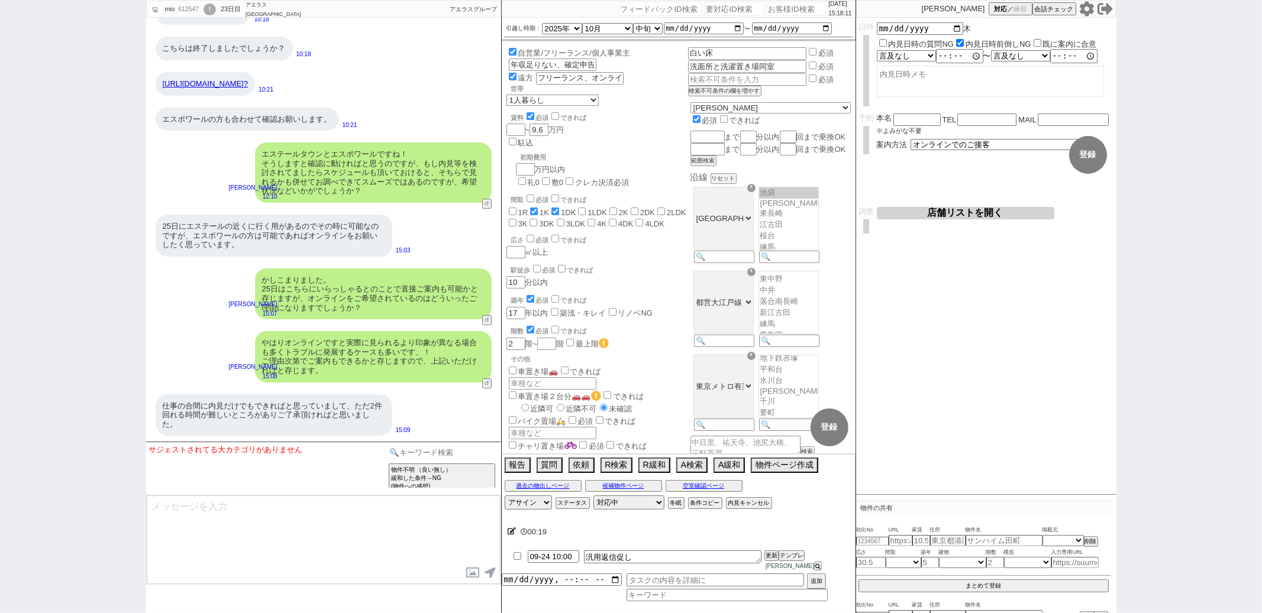
click at [403, 447] on input at bounding box center [442, 452] width 112 height 15
type input "短時間"
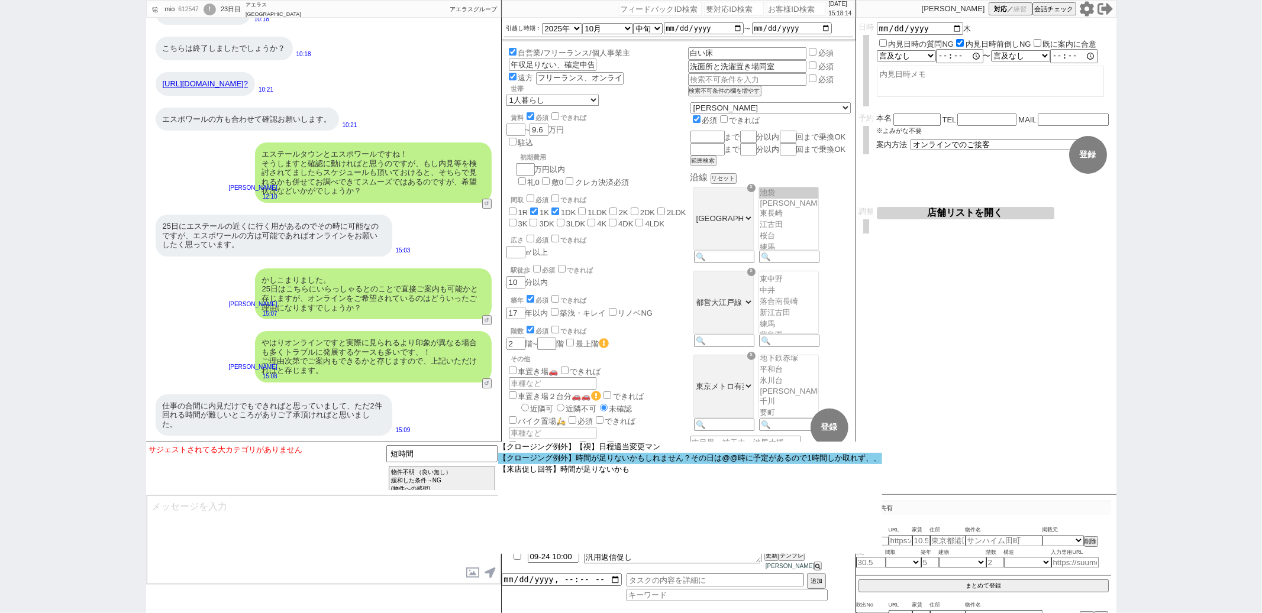
click at [556, 462] on option "【クロージング例外】時間が足りないかもしれません？その日は@@時に予定があるので1時間しか取れず、、" at bounding box center [690, 458] width 384 height 11
select select "時間が足りないかもしれません？その日は@@時に予定があるので1時間しか取れず、、"
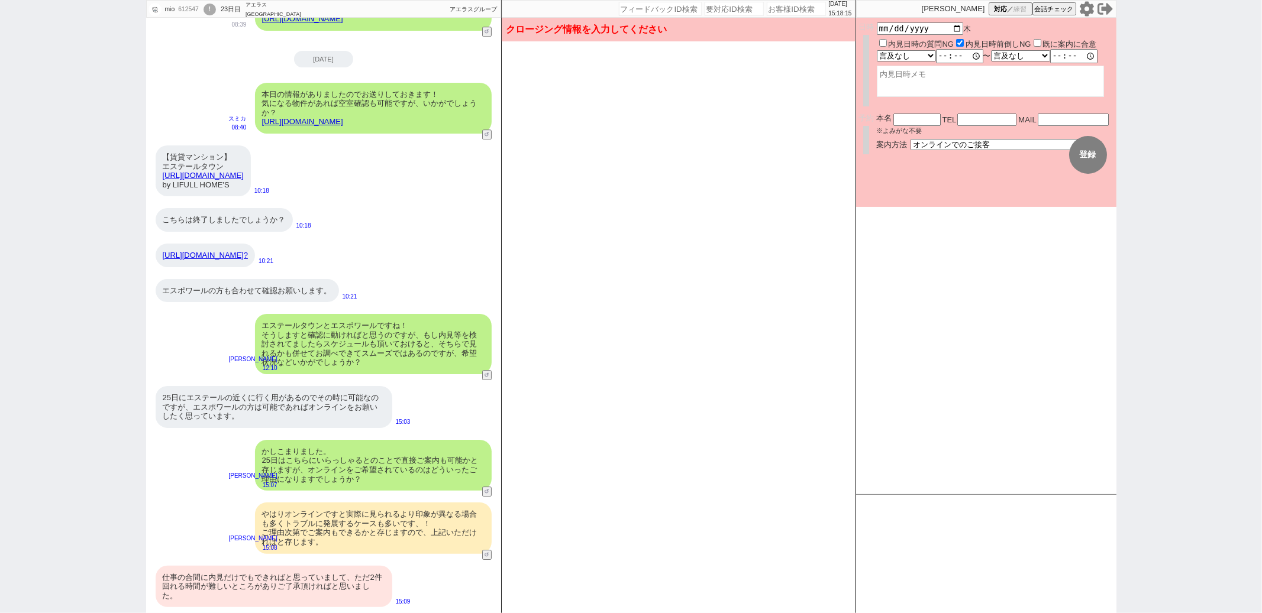
scroll to position [10421, 0]
click at [341, 568] on div "仕事の合間に内見だけでもできればと思っていまして、ただ2件回れる時間が難しいところがありご了承頂ければと思いました。" at bounding box center [274, 587] width 237 height 42
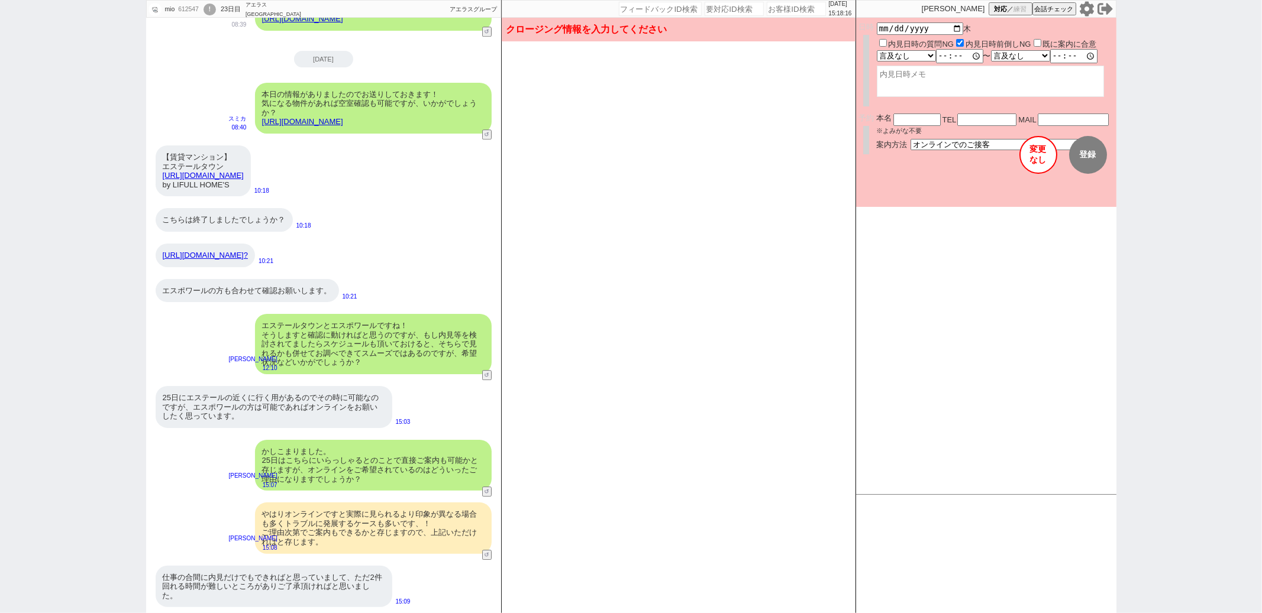
scroll to position [10592, 0]
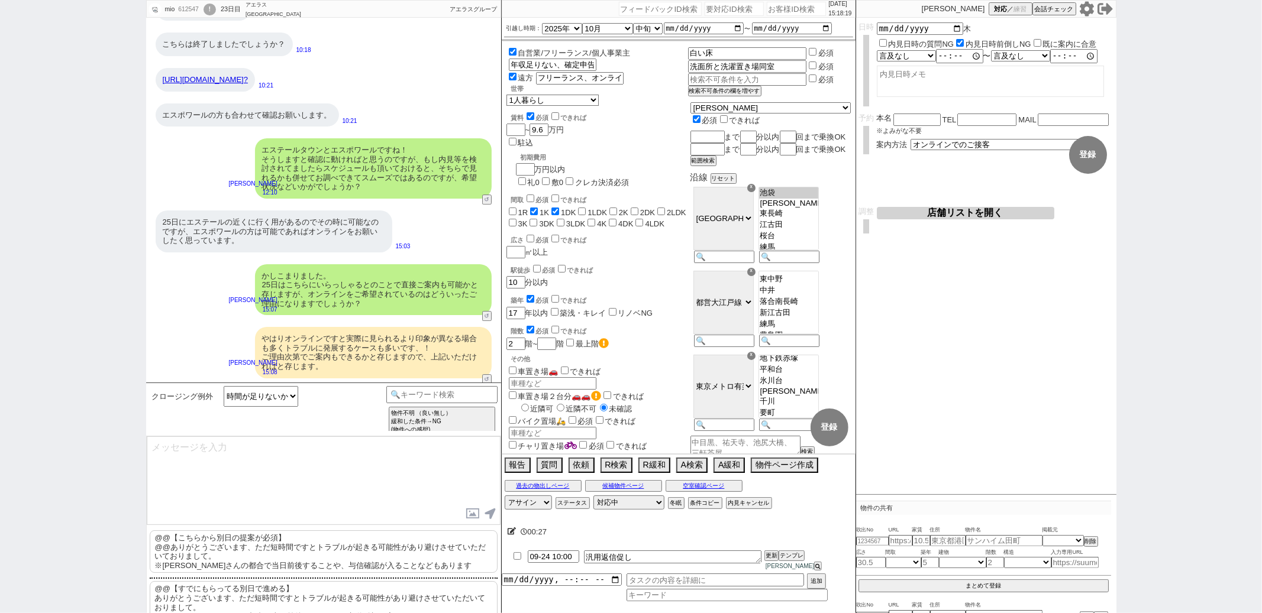
click at [325, 562] on p "@@【こちらから別日の提案が必須】 @@ありがとうございます、ただ短時間ですとトラブルが起きる可能性があり避けさせていただいておりまして。 ※[PERSON_…" at bounding box center [324, 552] width 348 height 43
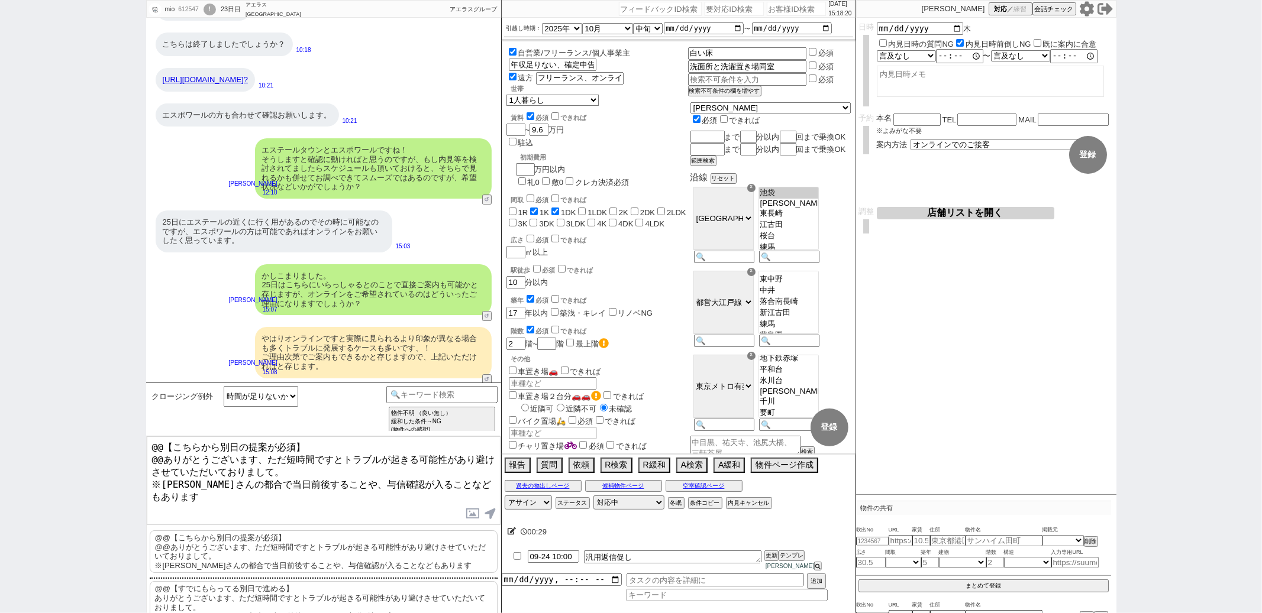
drag, startPoint x: 161, startPoint y: 458, endPoint x: 211, endPoint y: 103, distance: 358.3
click at [211, 103] on div "mio 612547 ! 0 23日目 アエラス[GEOGRAPHIC_DATA] 冬眠中 自社客 アエラスグループ スミカ_BPO チャット全表示 [DAT…" at bounding box center [323, 306] width 355 height 613
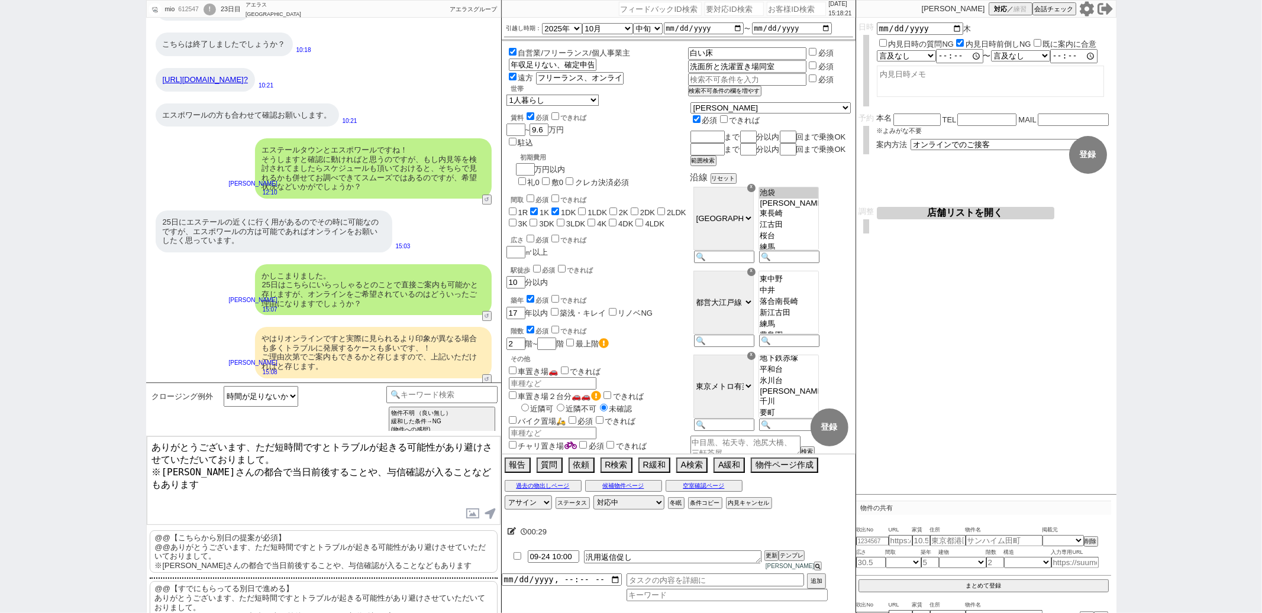
type textarea "ありがとうございます、ただ短時間ですとトラブルが起きる可能性があり避けさせていただいておりまして。 ※[PERSON_NAME]さんの都合で当日前後することや…"
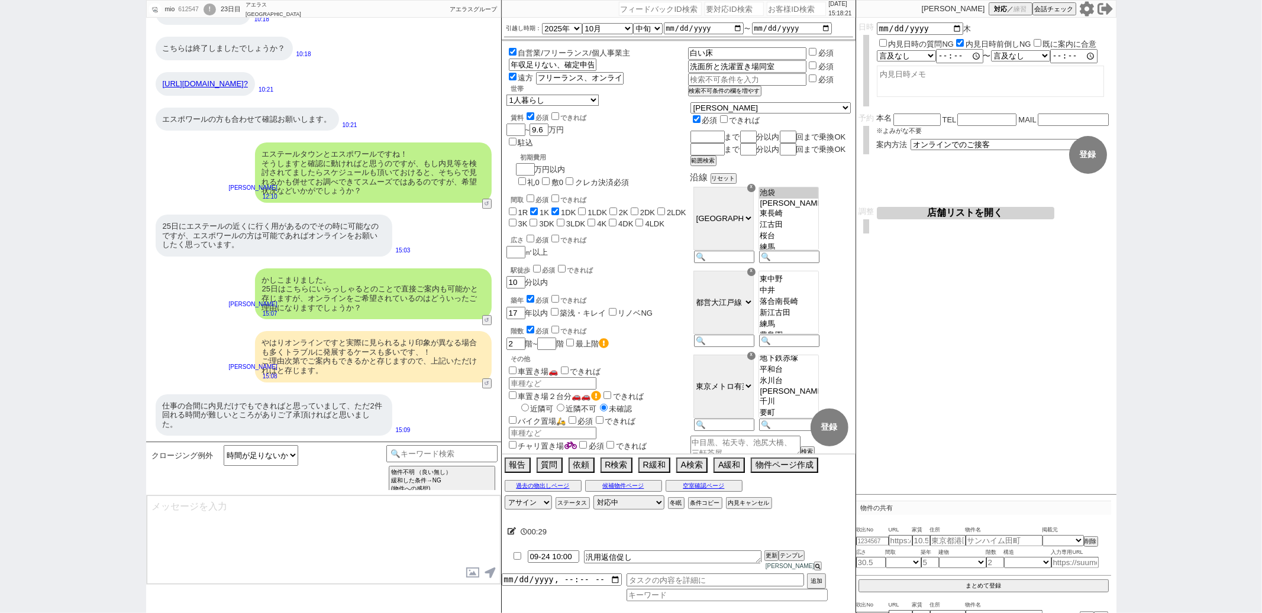
scroll to position [10655, 0]
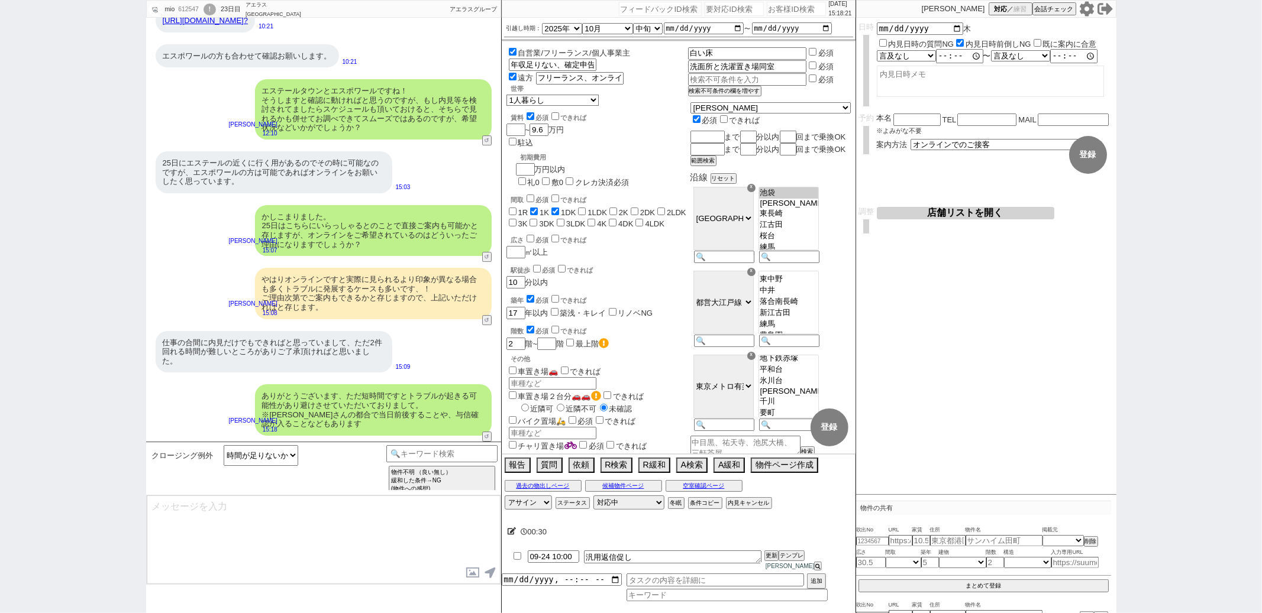
select select "372"
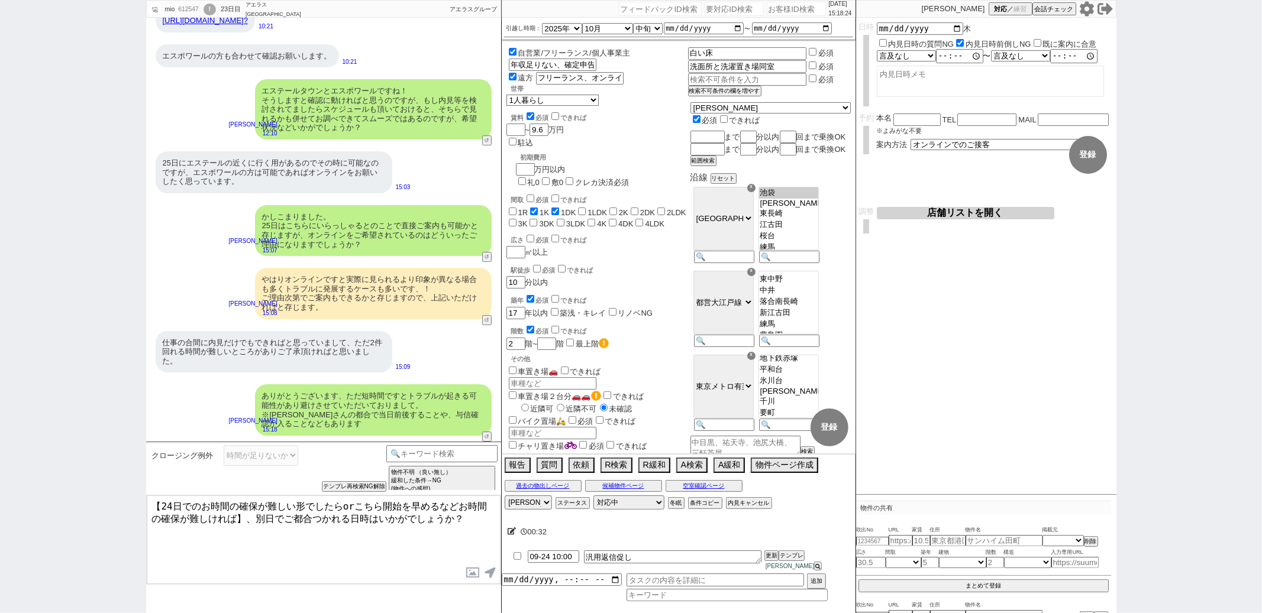
click at [163, 504] on textarea "【24日でのお時間の確保が難しい形でしたらorこちら開始を早めるなどお時間の確保が難しければ】、別日でご都合つかれる日時はいかがでしょうか？" at bounding box center [324, 540] width 354 height 89
type textarea "25日でのお時間の確保が難しい形でしたら、別日でご都合つかれる日時はいかがでしょうか？"
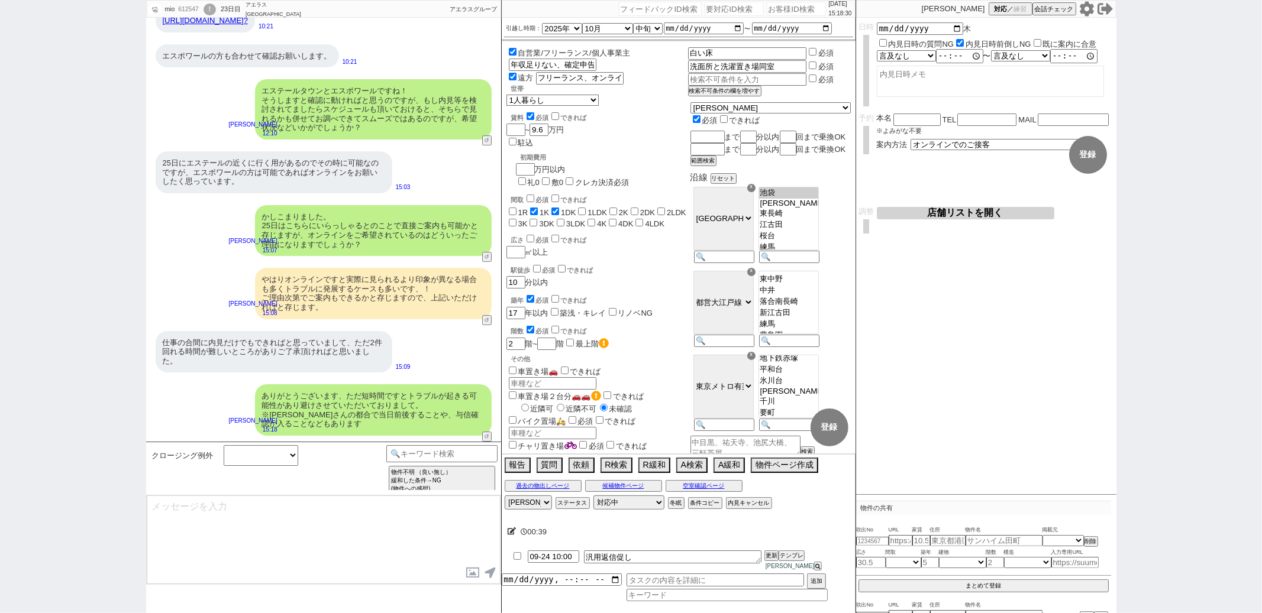
scroll to position [10699, 0]
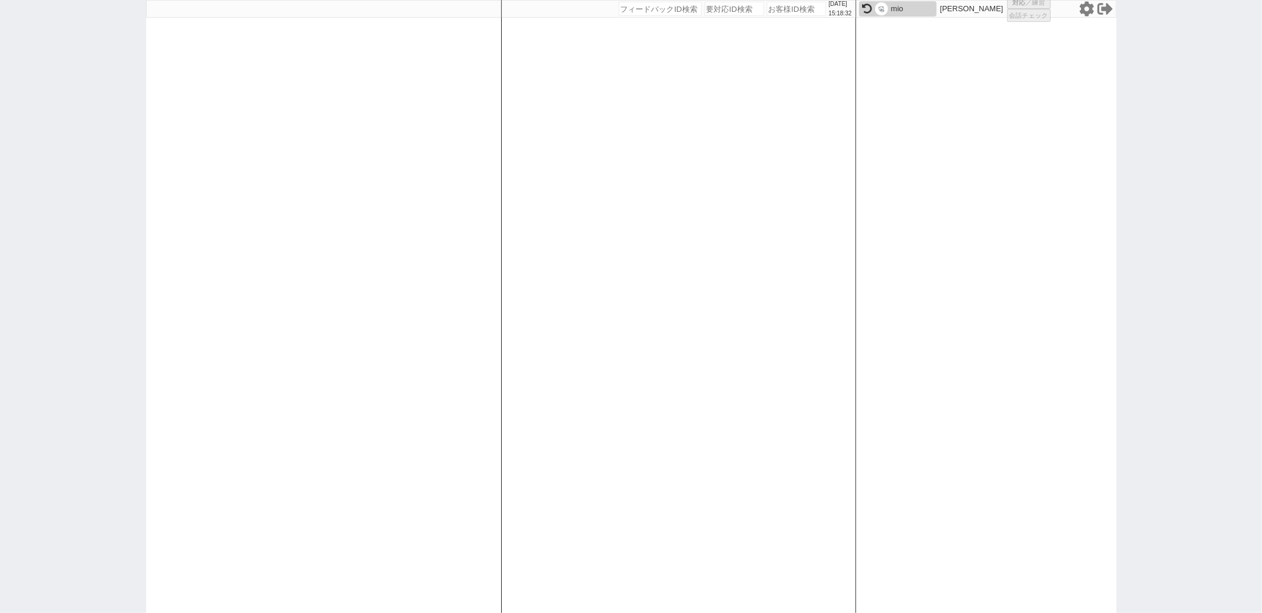
select select "3"
select select
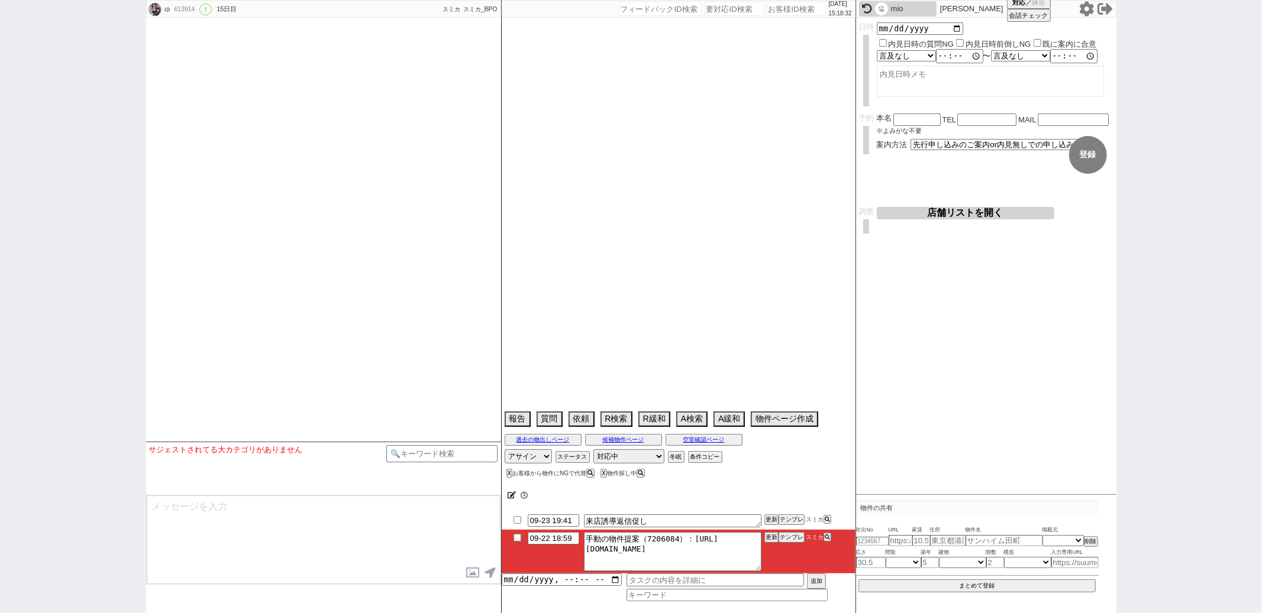
select select "2025"
select select "10"
select select "1"
select select "14"
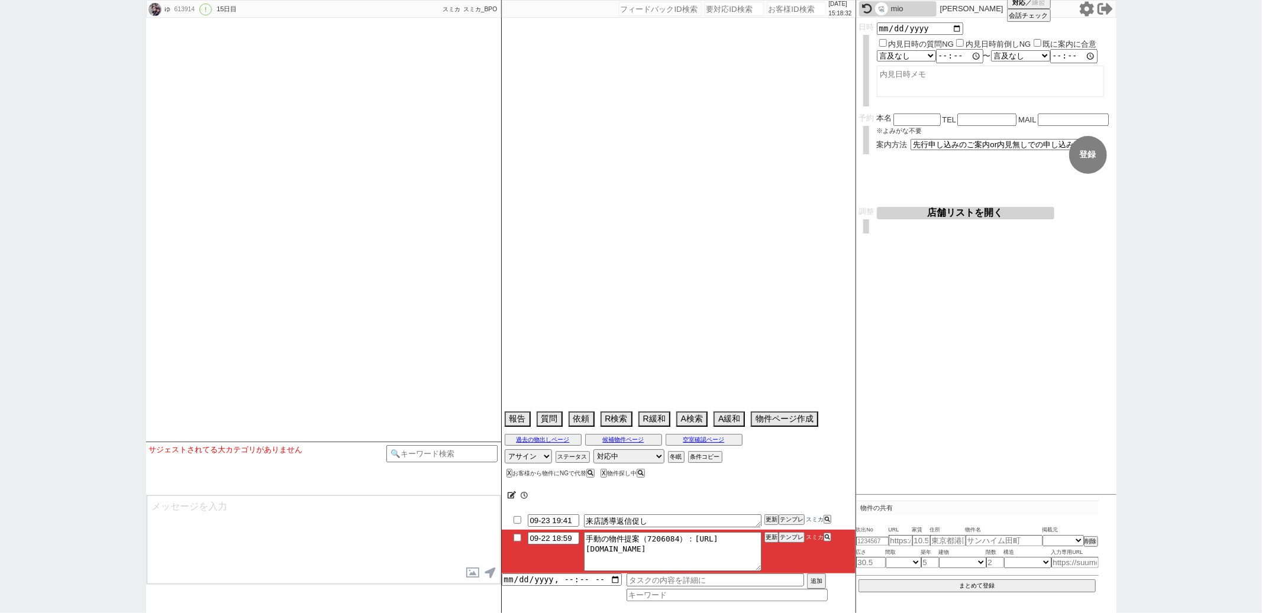
select select "23"
select select "751"
select select "15"
select select "94"
select select "2566"
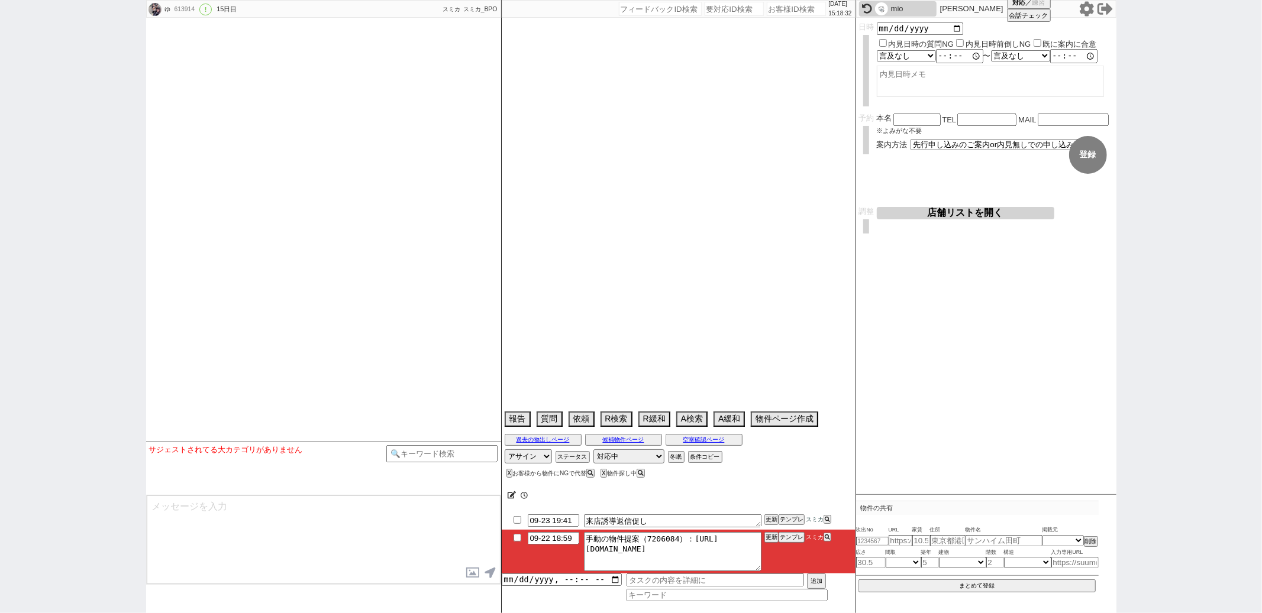
select select "[DATE]"
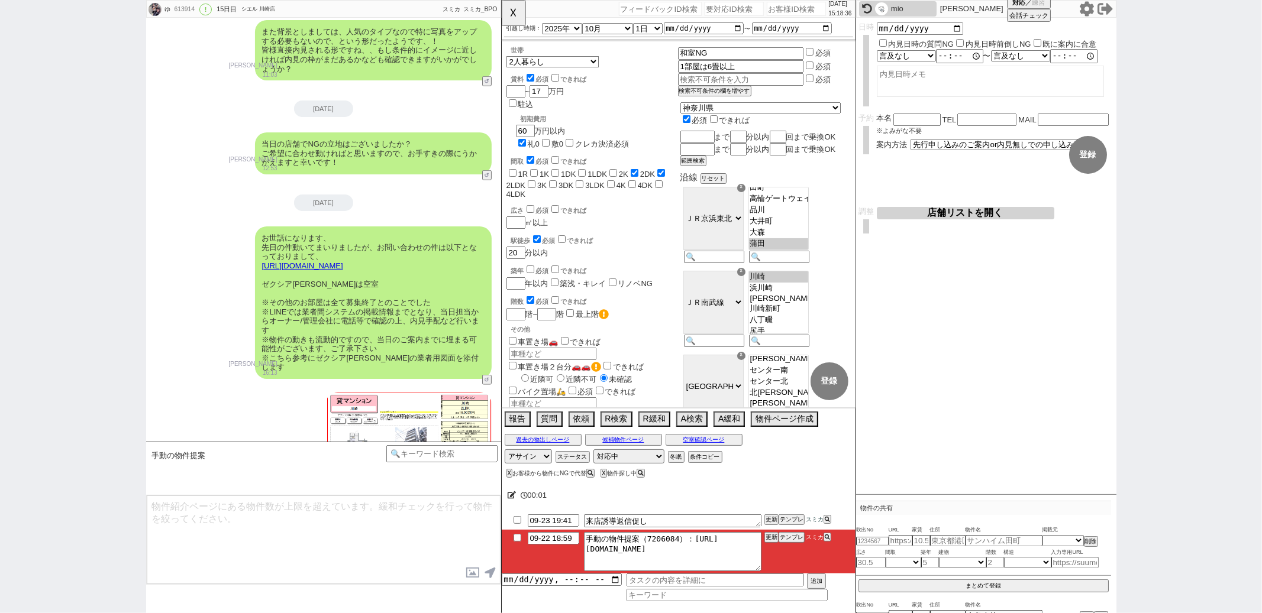
scroll to position [111, 0]
click at [509, 10] on button "☓" at bounding box center [513, 12] width 22 height 24
click at [864, 5] on icon at bounding box center [867, 9] width 10 height 10
select select "372"
select select "4"
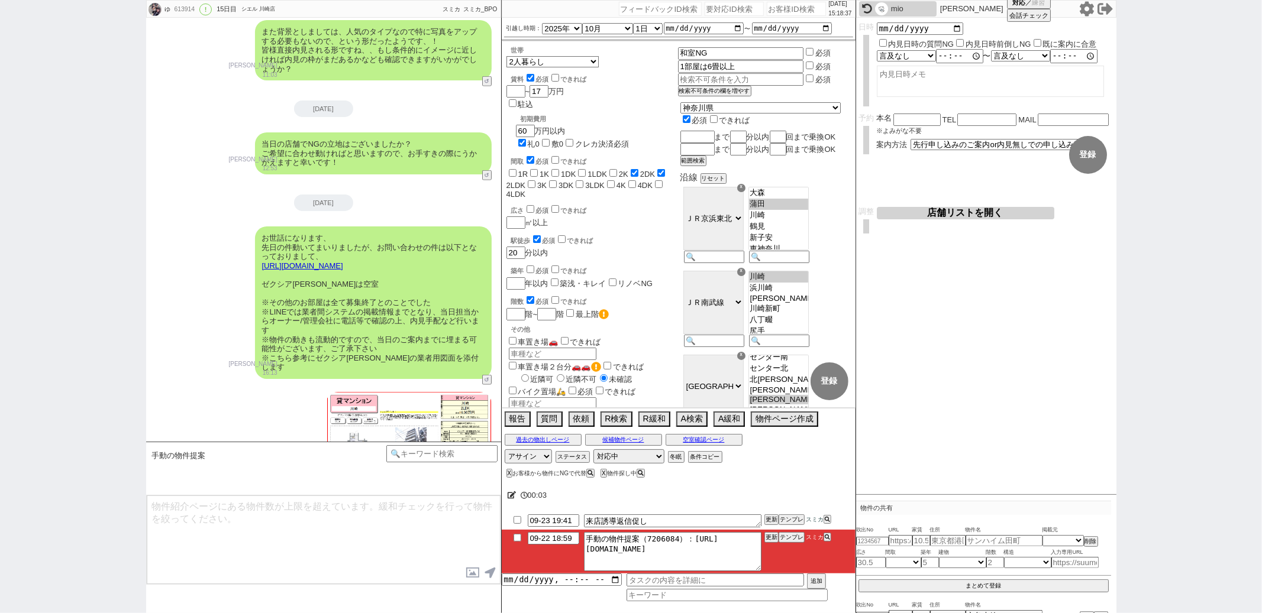
select select
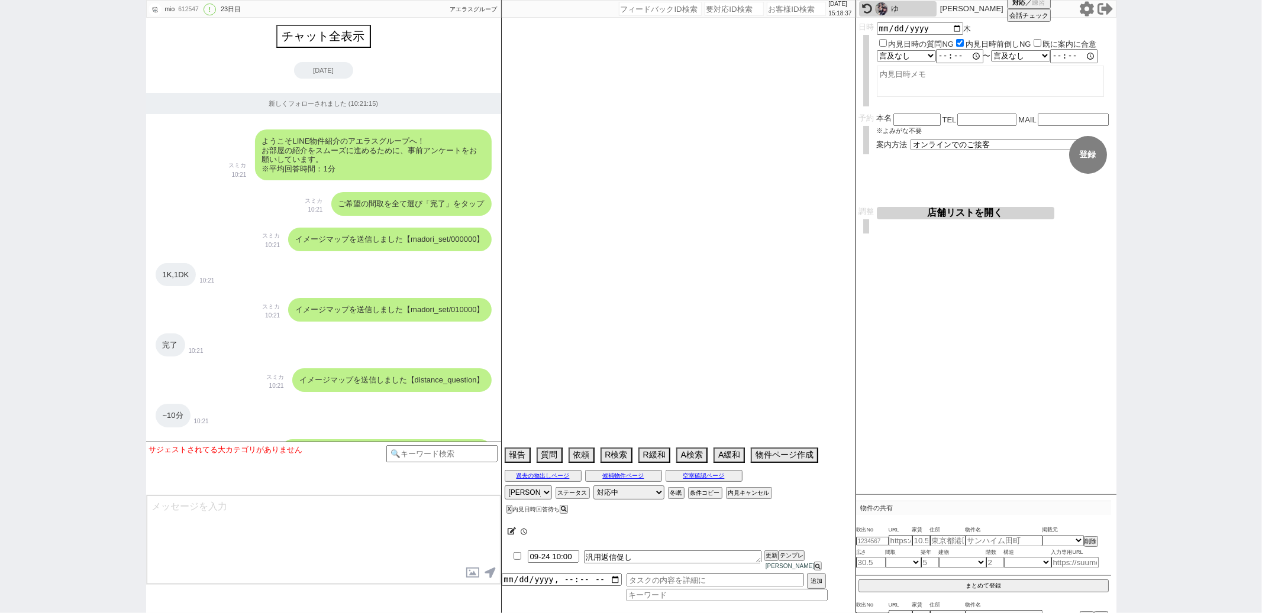
select select "2025"
select select "10"
select select "33"
select select "0"
select select "36"
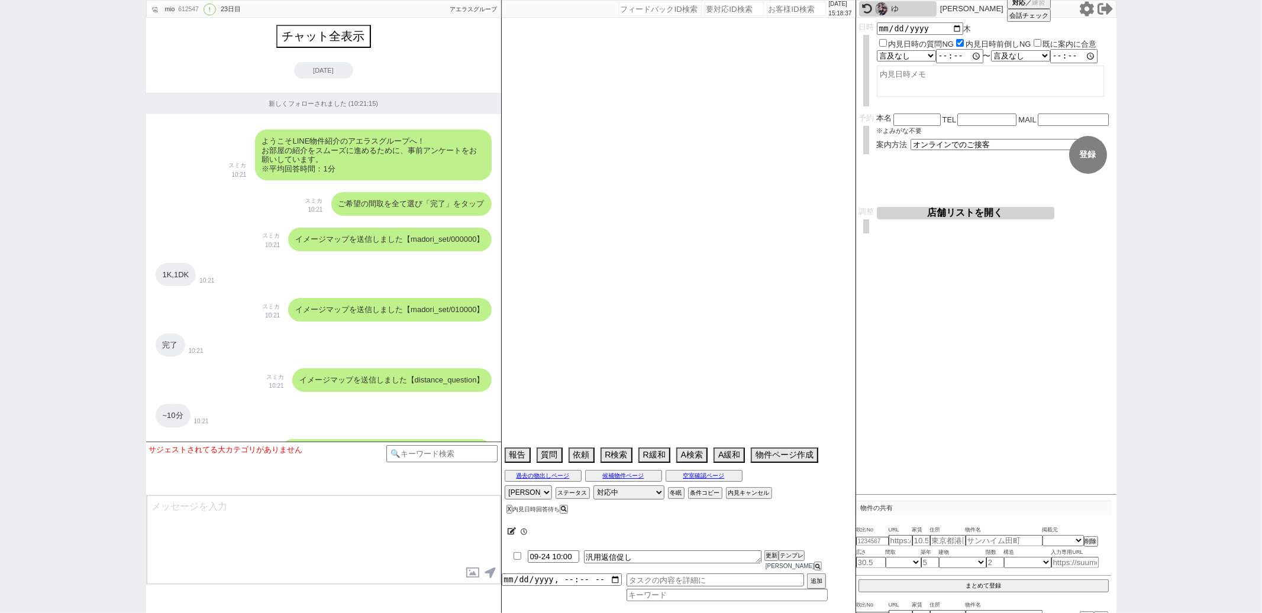
select select "75"
select select "[DATE]"
select select "65"
select select "[DATE]"
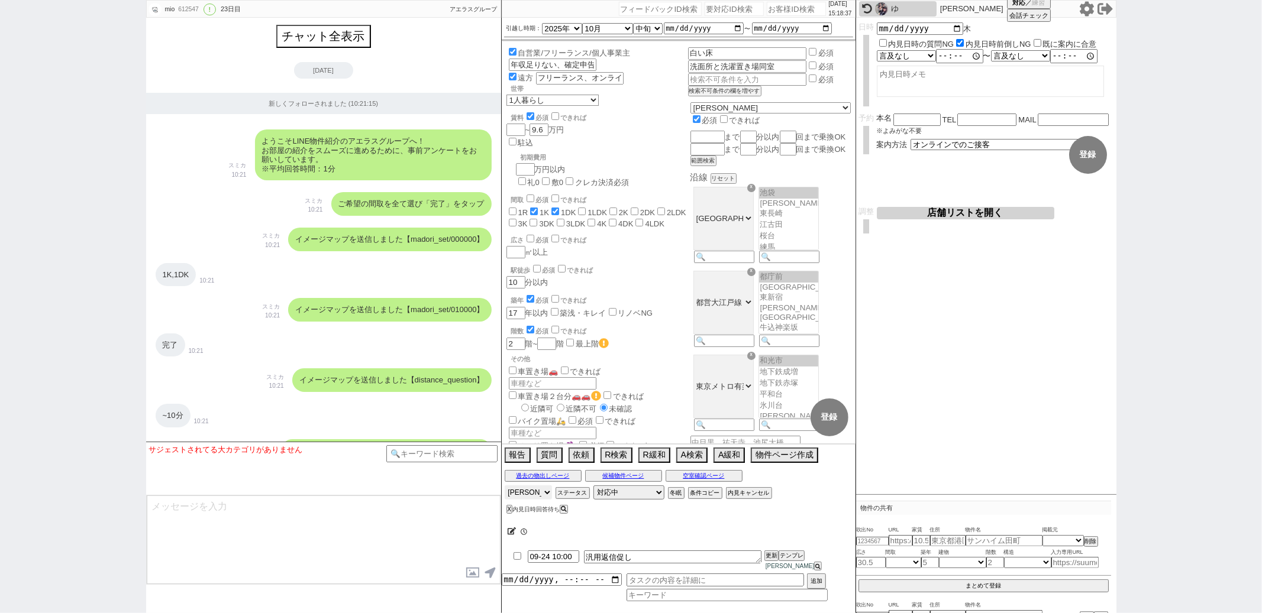
click at [536, 496] on select "アサイン 御手洗侑矢 松井健太朗 中村夏海 中澤栞 真鍋ひとみ" at bounding box center [528, 493] width 47 height 14
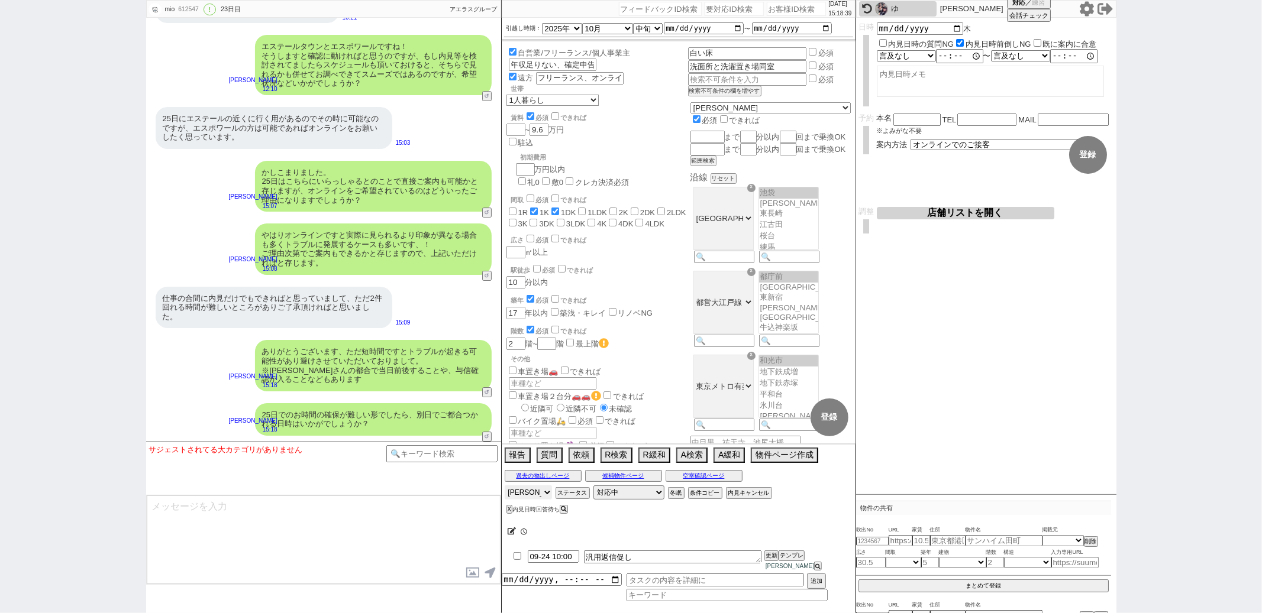
scroll to position [25, 0]
select select
click at [505, 494] on select "アサイン 御手洗侑矢 松井健太朗 中村夏海 中澤栞 真鍋ひとみ" at bounding box center [528, 493] width 47 height 14
click at [451, 315] on div "仕事の合間に内見だけでもできればと思っていまして、ただ2件回れる時間が難しいところがありご了承頂ければと思いました。 15:09" at bounding box center [323, 308] width 355 height 54
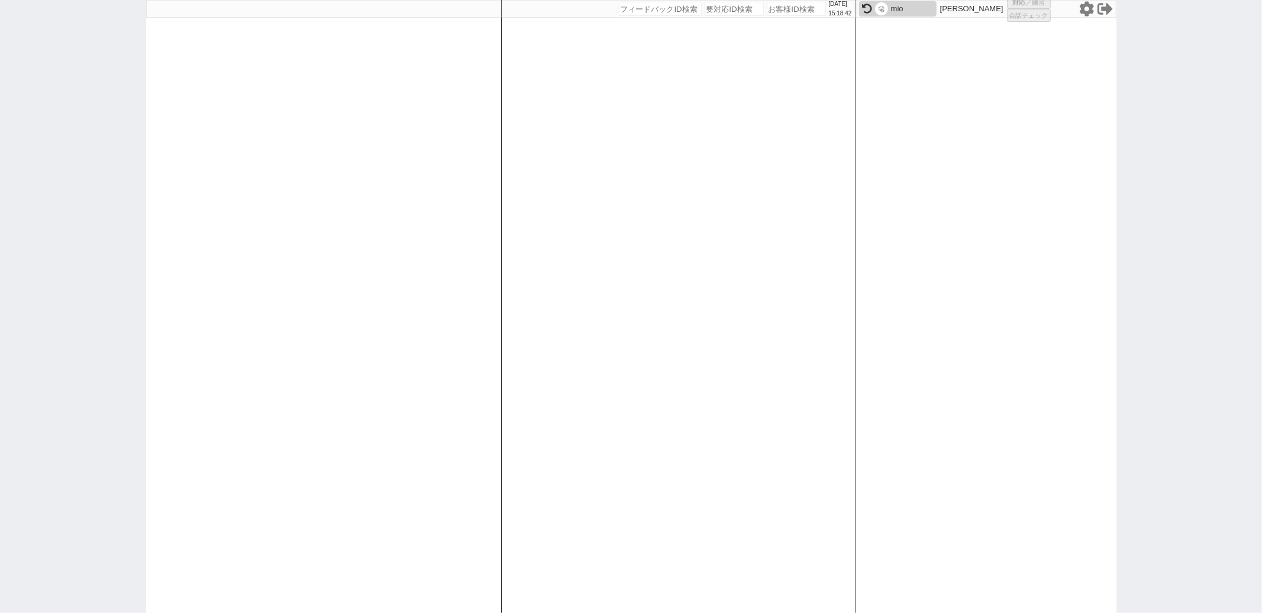
select select "3"
select select
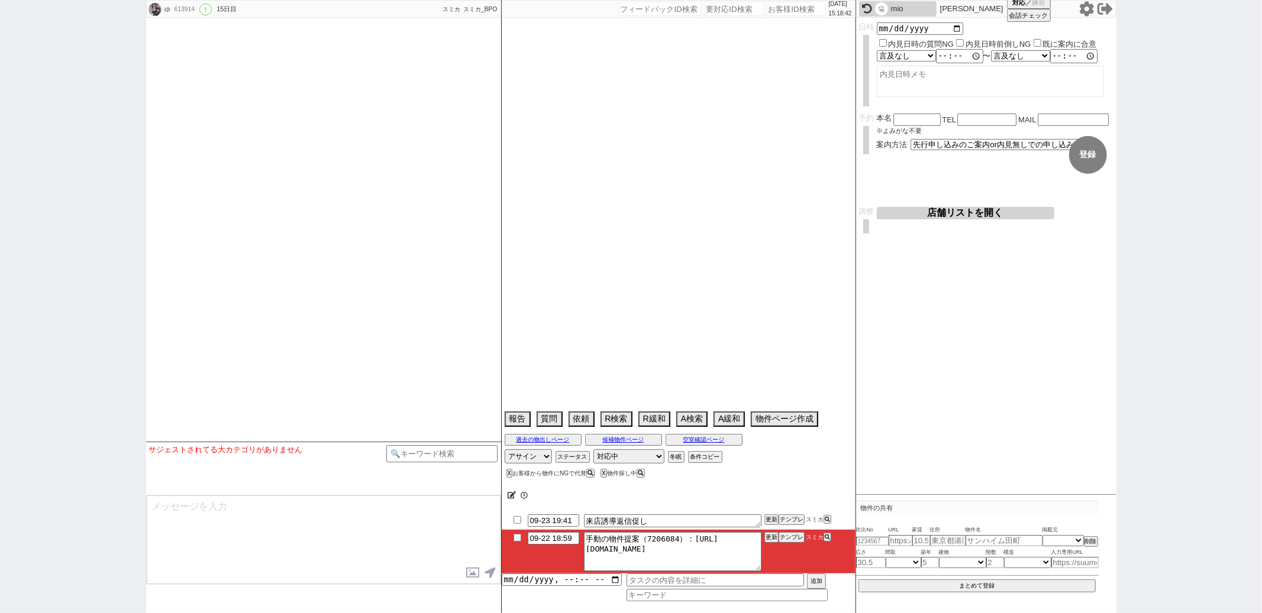
select select "2025"
select select "10"
select select "1"
select select "14"
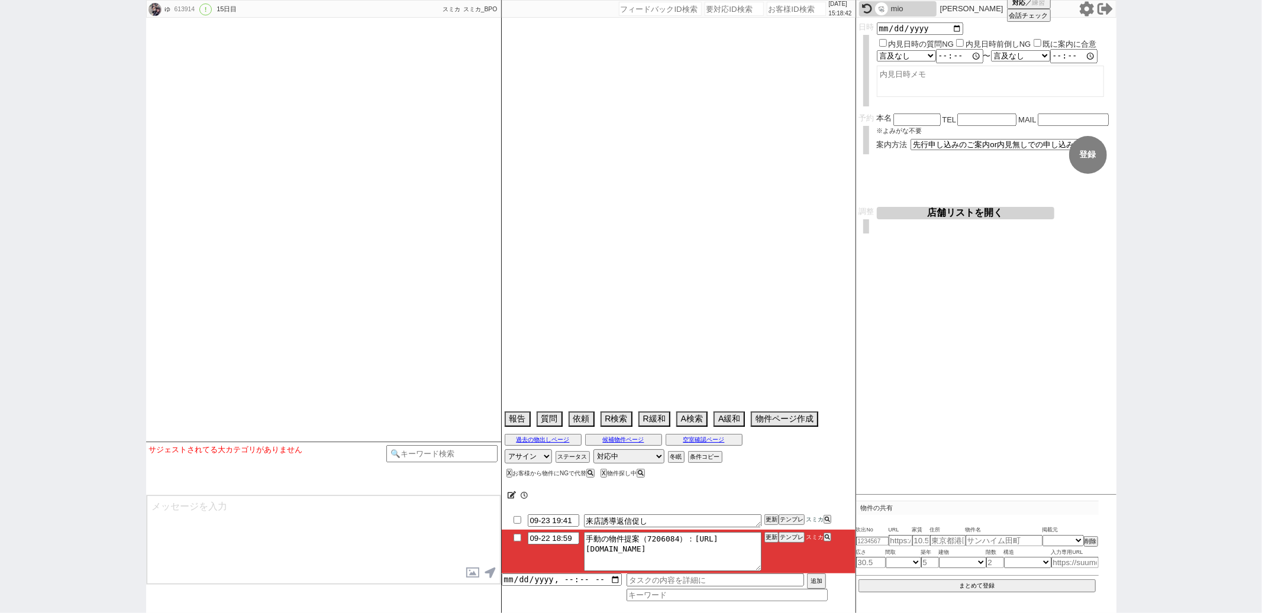
select select "23"
select select "751"
select select "15"
select select "94"
select select "2566"
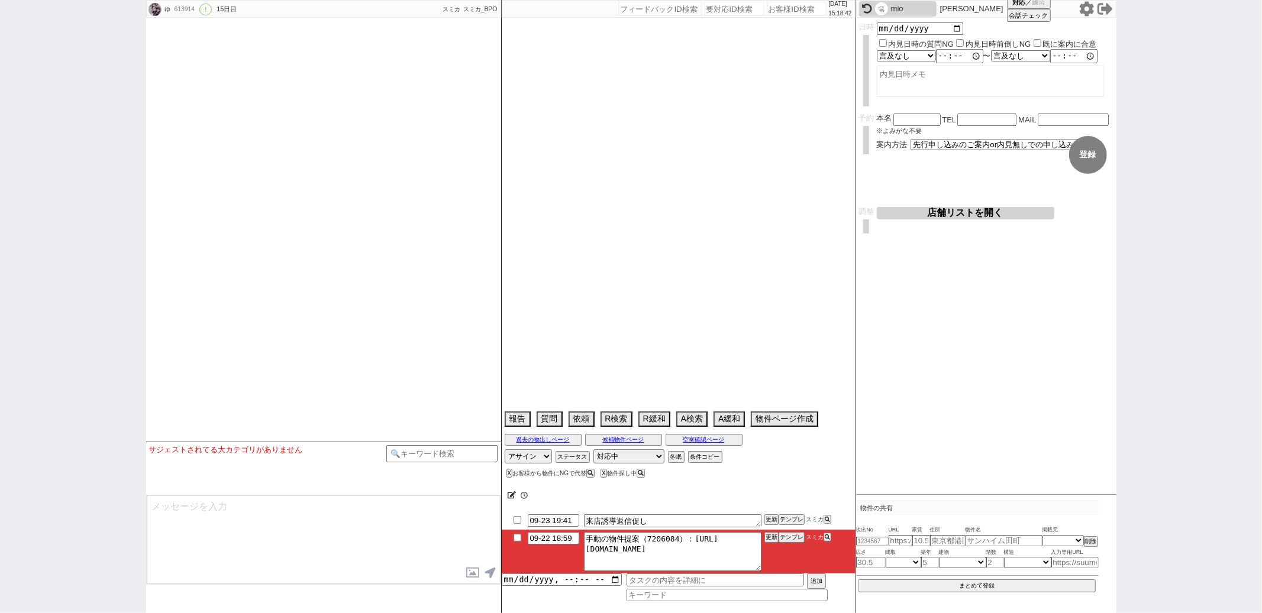
select select "1294"
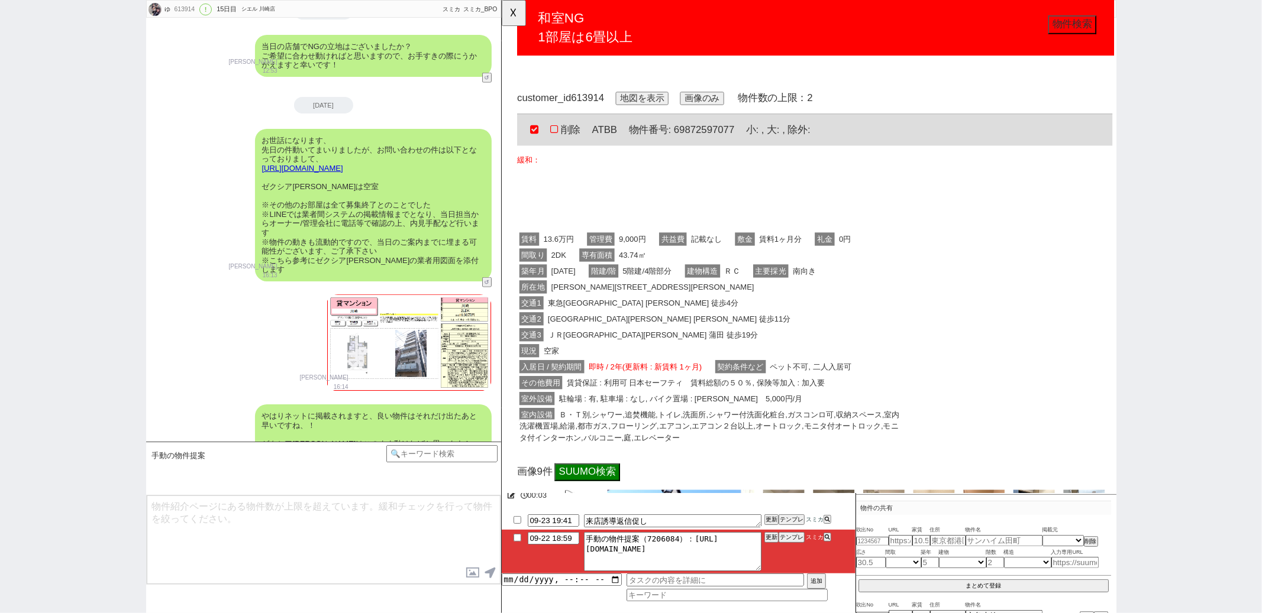
scroll to position [0, 0]
click at [512, 12] on button "☓" at bounding box center [513, 12] width 22 height 24
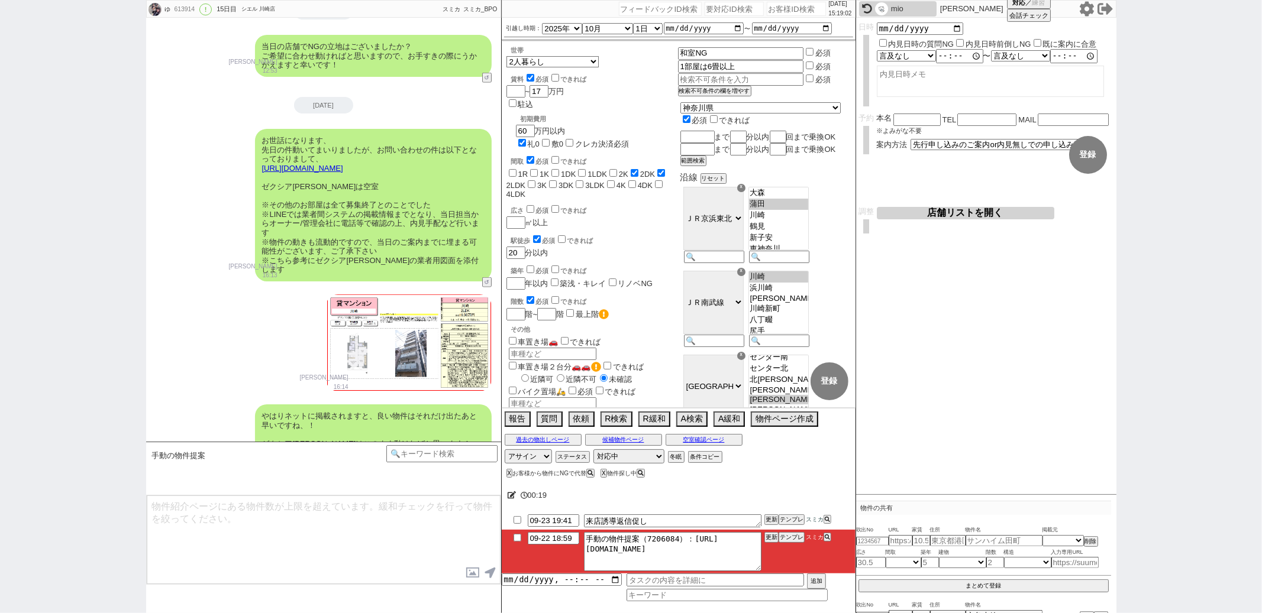
click at [652, 203] on div "広さ 必須 できれば ㎡以上" at bounding box center [592, 215] width 172 height 25
paste input "611133"
type input "611133"
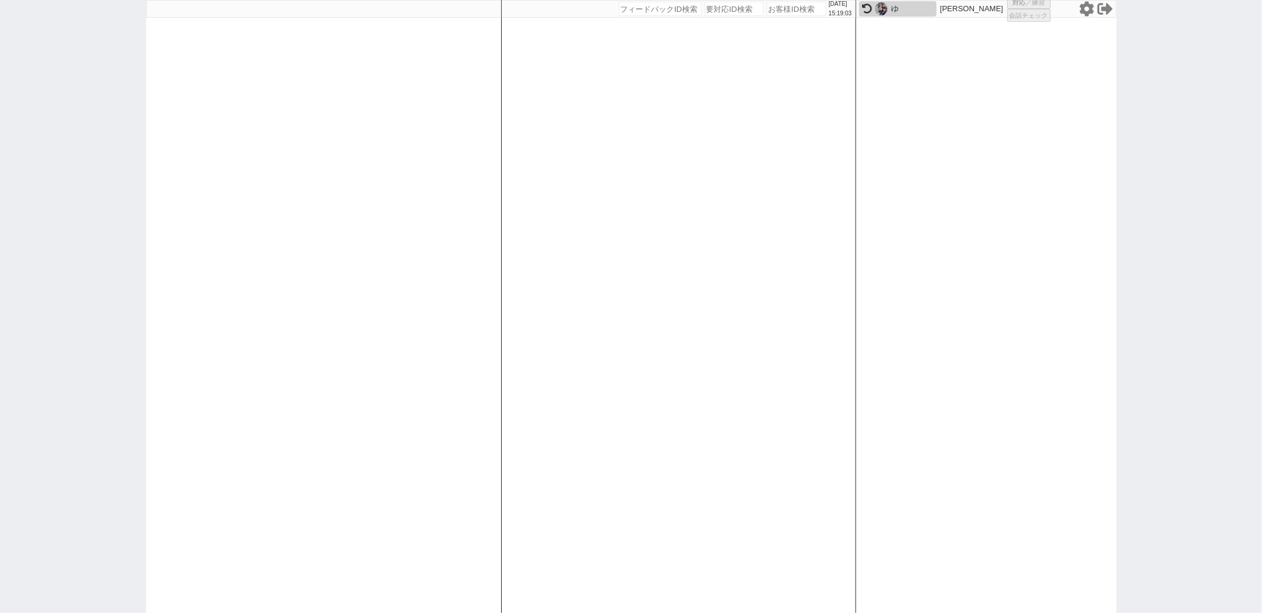
select select "1"
select select
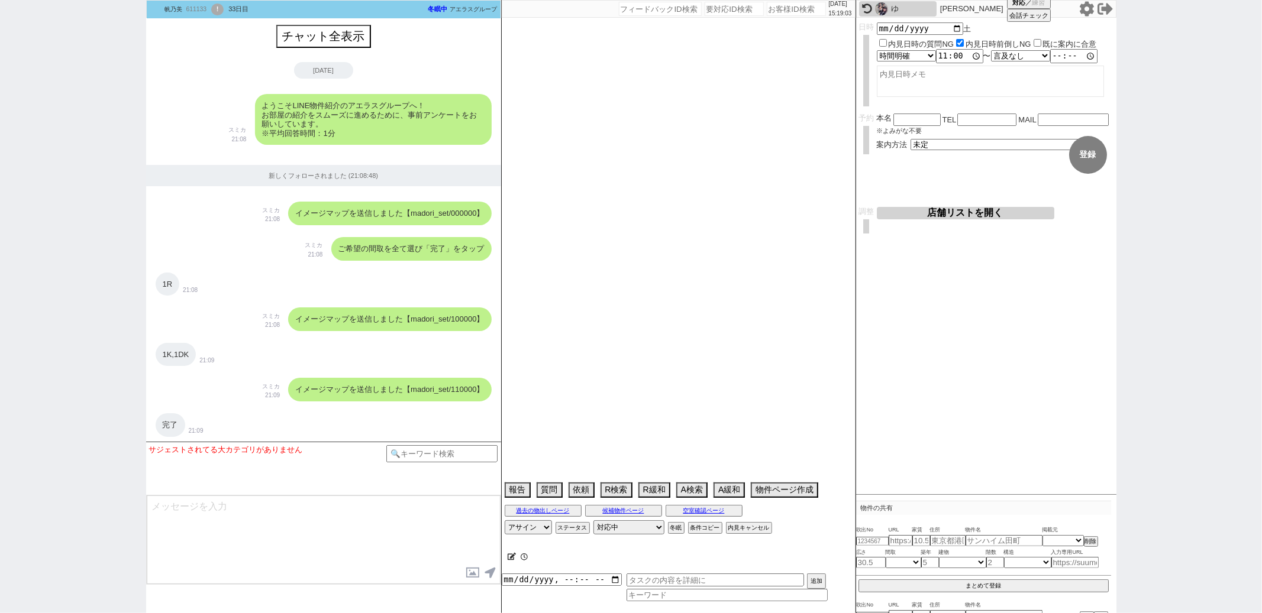
select select "2025"
select select "10"
select select "35"
select select "0"
select select "50"
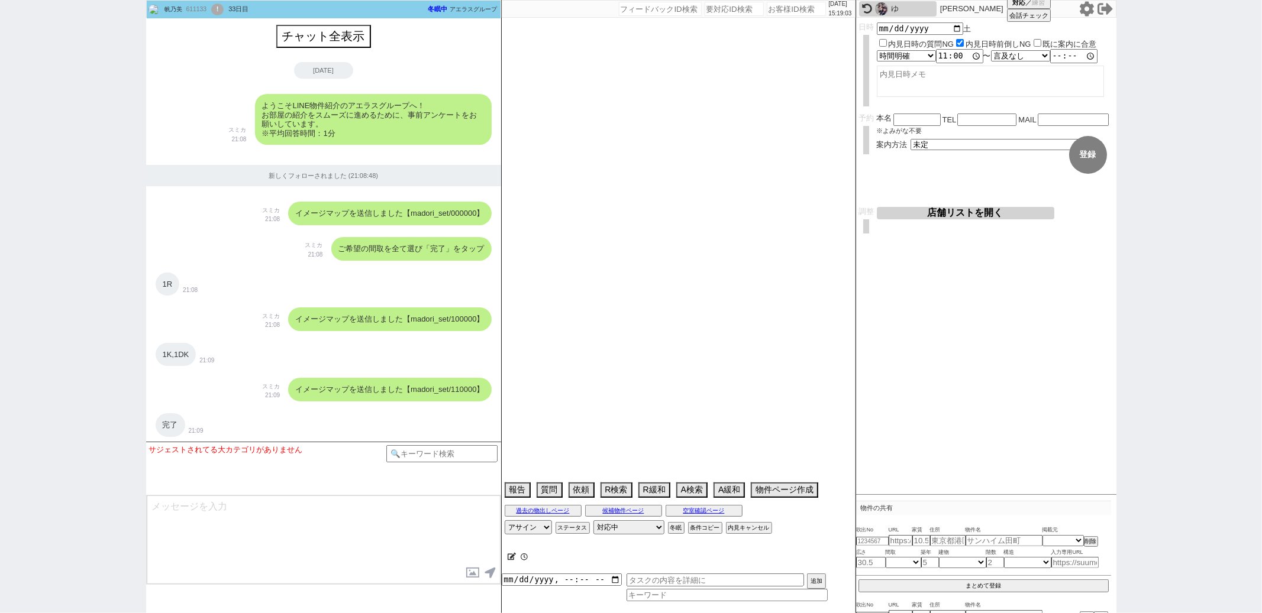
select select "23"
select select "739"
select select "57"
select select "9"
select select "336"
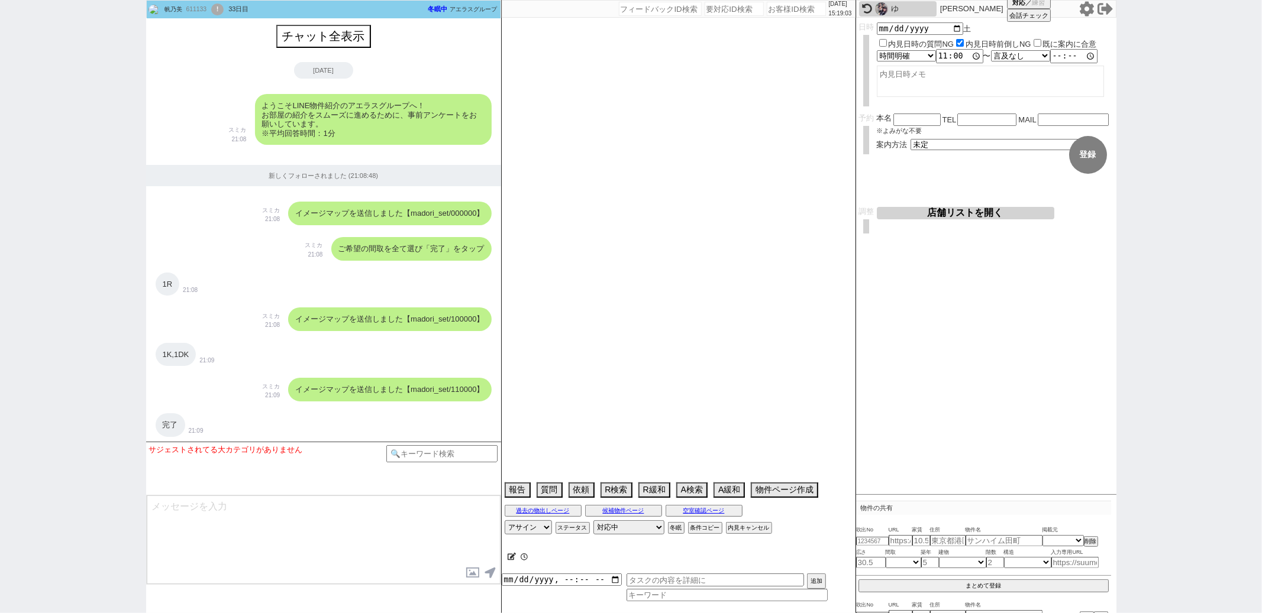
select select "13"
select select "14"
select select "56"
select select "15"
select select "17"
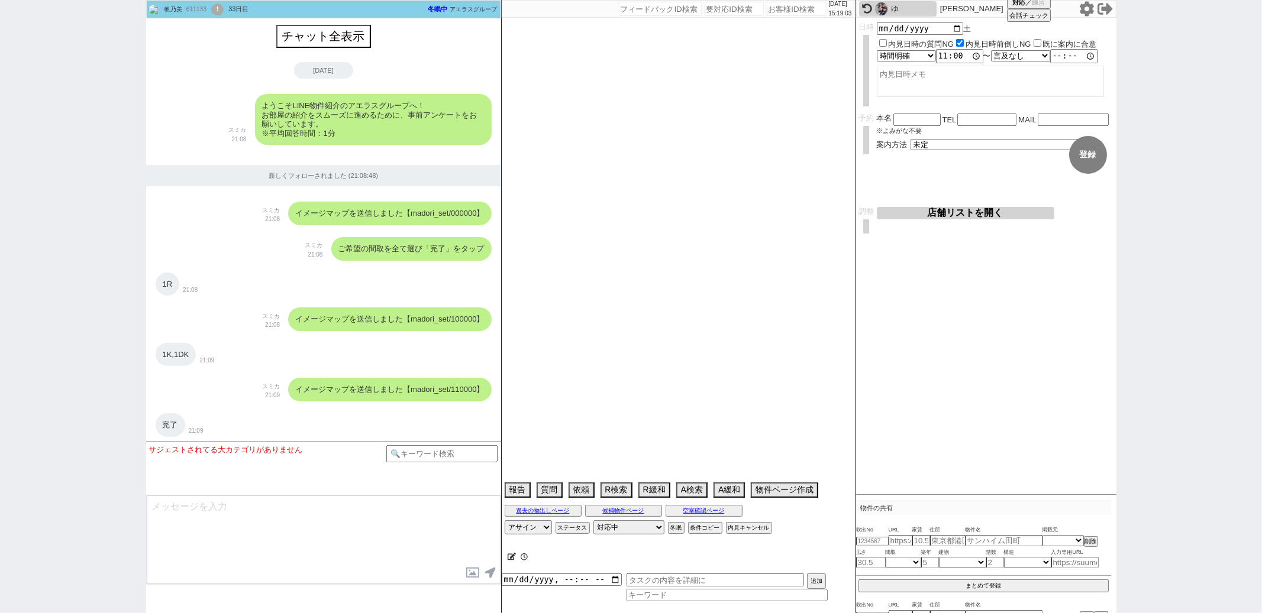
select select "52"
select select "51"
select select "58"
select select "25"
select select "69"
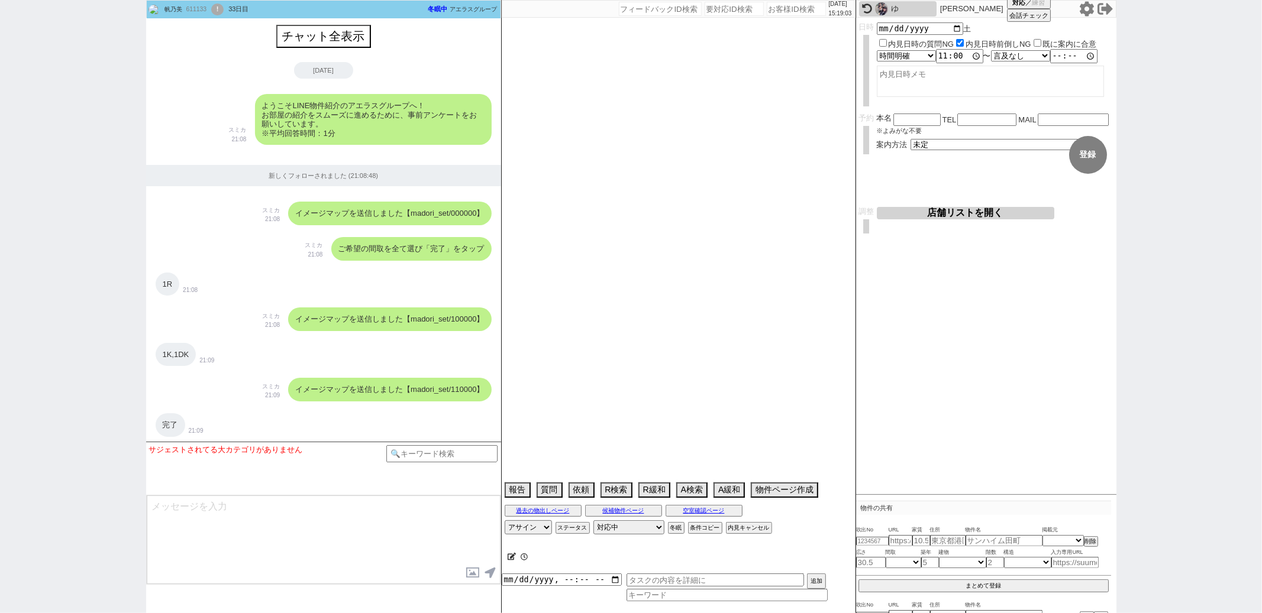
select select "1663"
select select "59"
select select "1461"
select select "54"
select select "53"
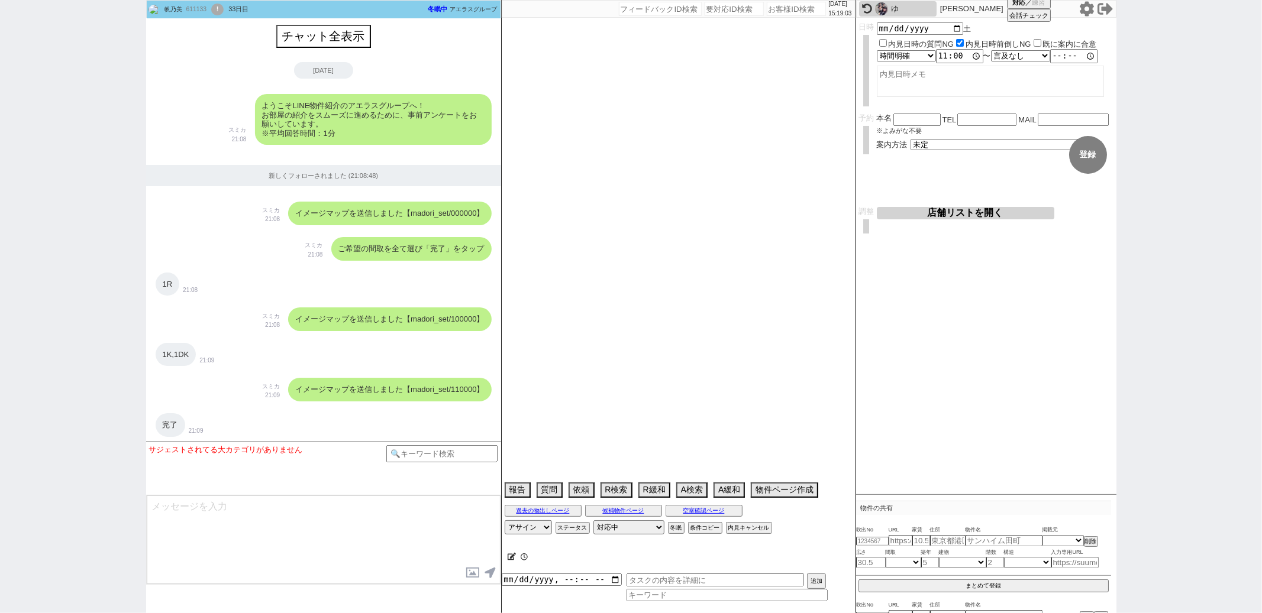
select select "75"
select select "[DATE]"
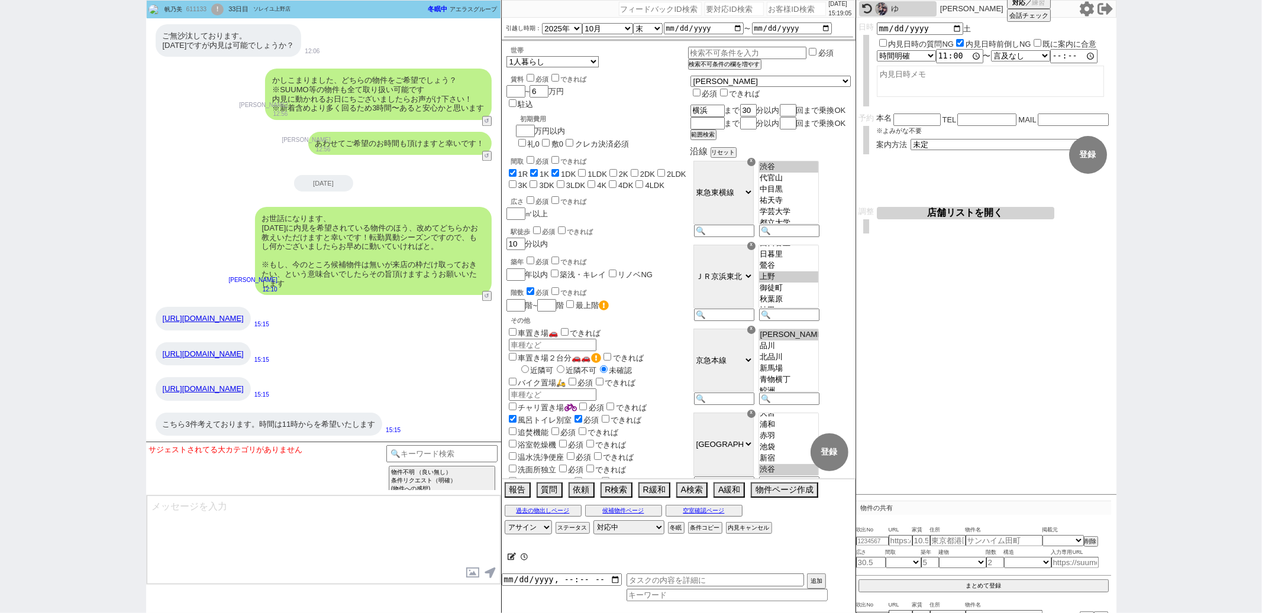
scroll to position [186, 0]
click at [580, 525] on button "ステータス" at bounding box center [571, 528] width 32 height 9
click at [760, 547] on p "X" at bounding box center [756, 546] width 14 height 14
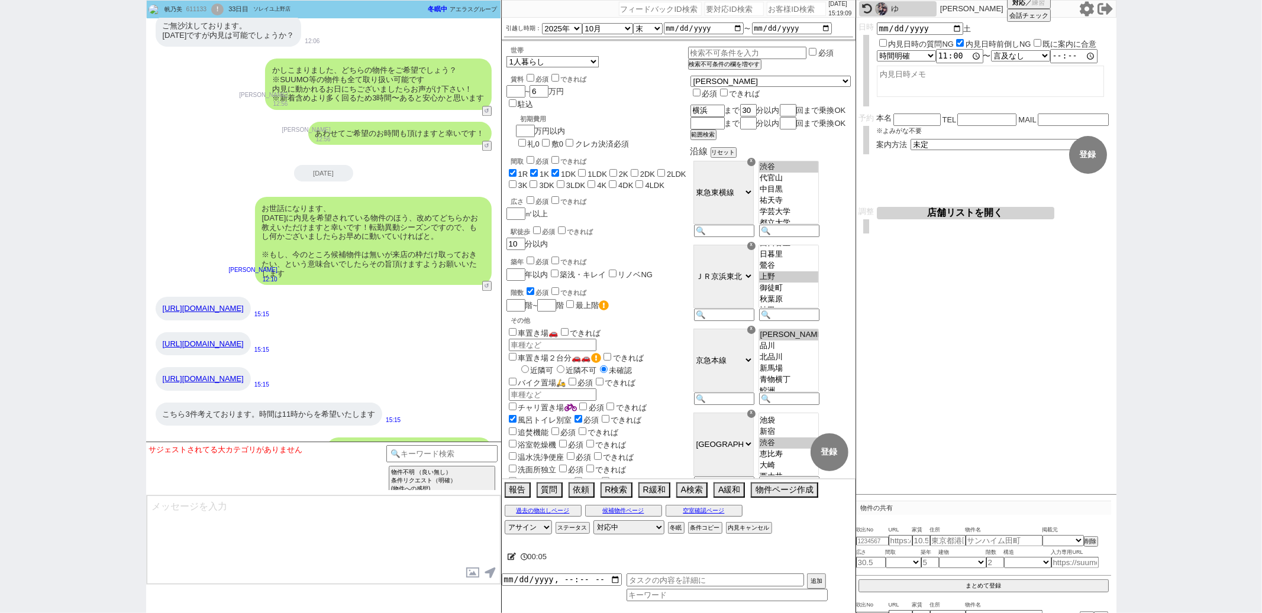
scroll to position [2526, 0]
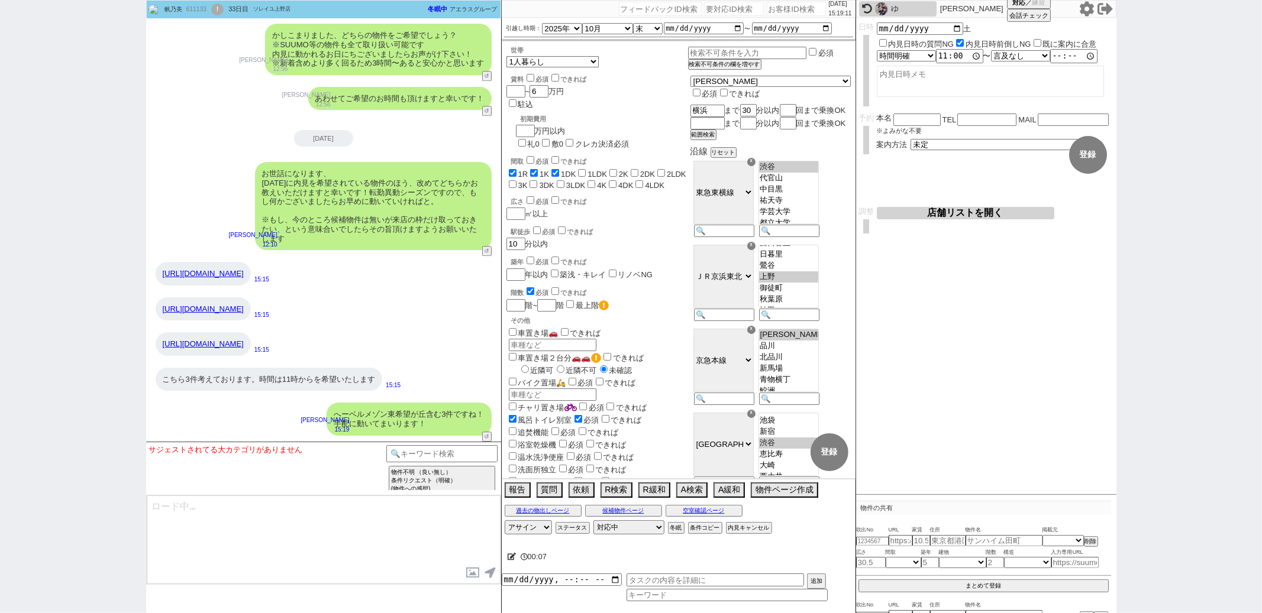
click at [480, 328] on div "https://www.homes.co.jp/chintai/b-1454720044930/ 15:15" at bounding box center [323, 344] width 355 height 35
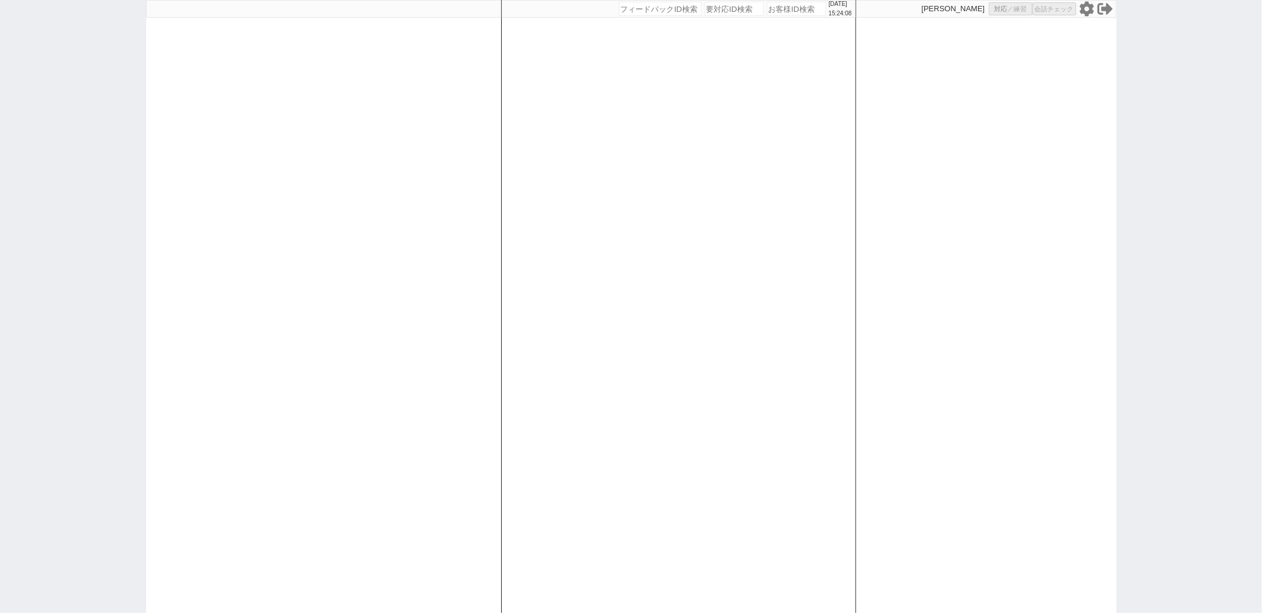
select select
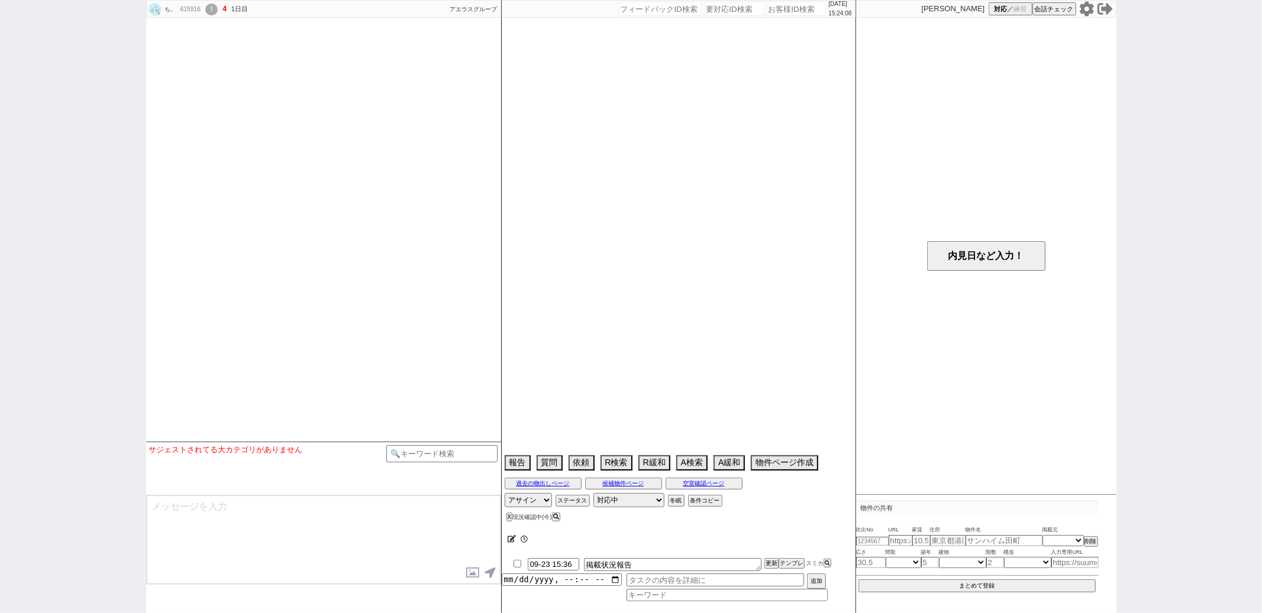
select select "15"
select select "0"
select select "14"
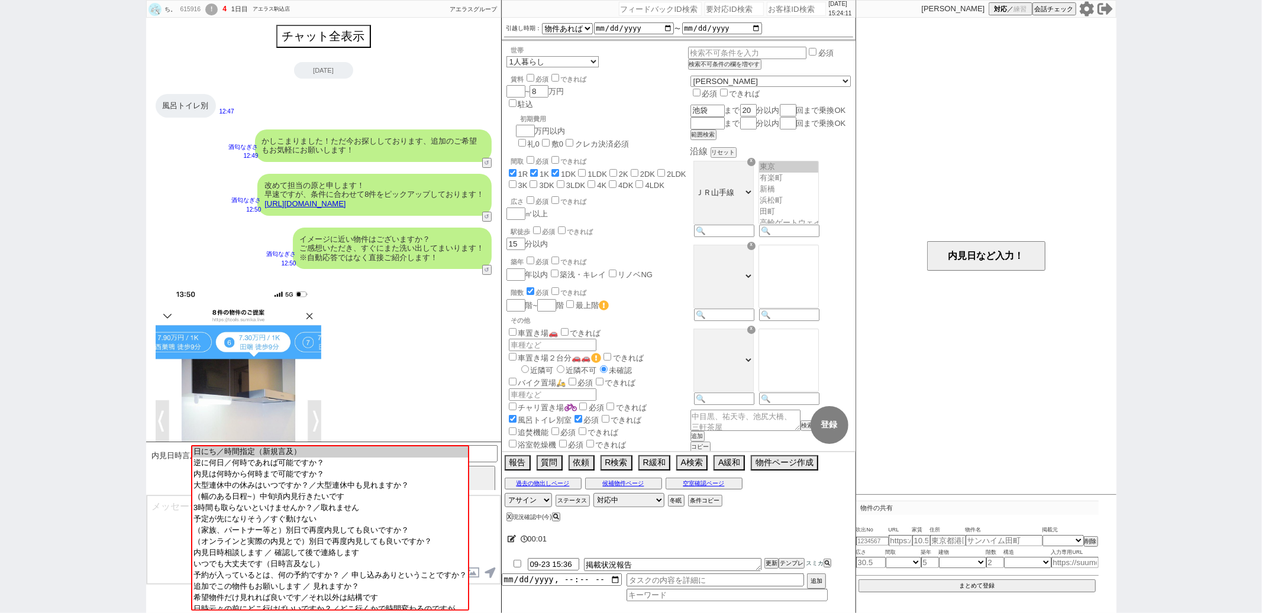
scroll to position [1245, 0]
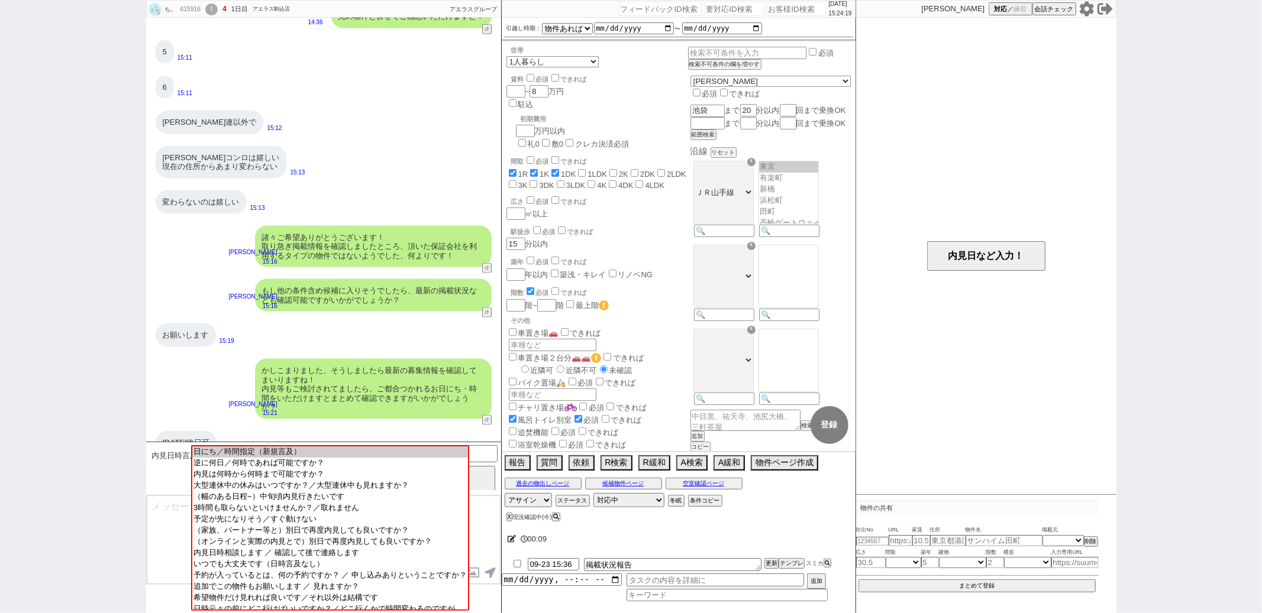
click at [512, 540] on icon at bounding box center [512, 539] width 9 height 8
click at [512, 540] on textarea at bounding box center [656, 537] width 296 height 24
type textarea "@"
checkbox input "true"
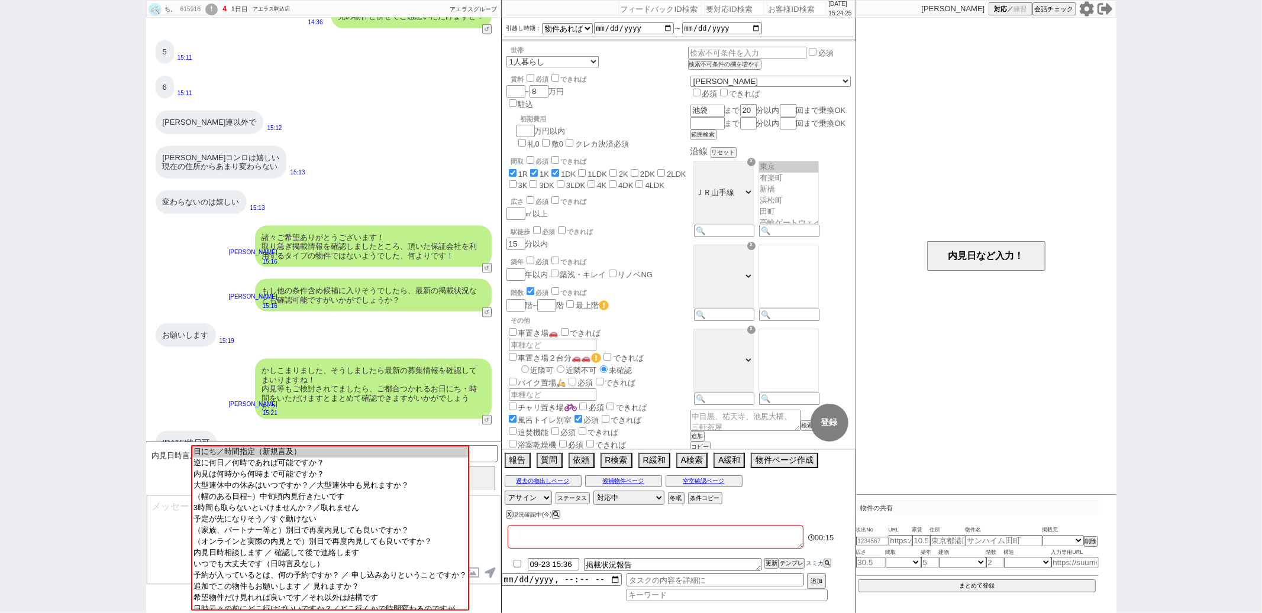
checkbox input "true"
checkbox input "false"
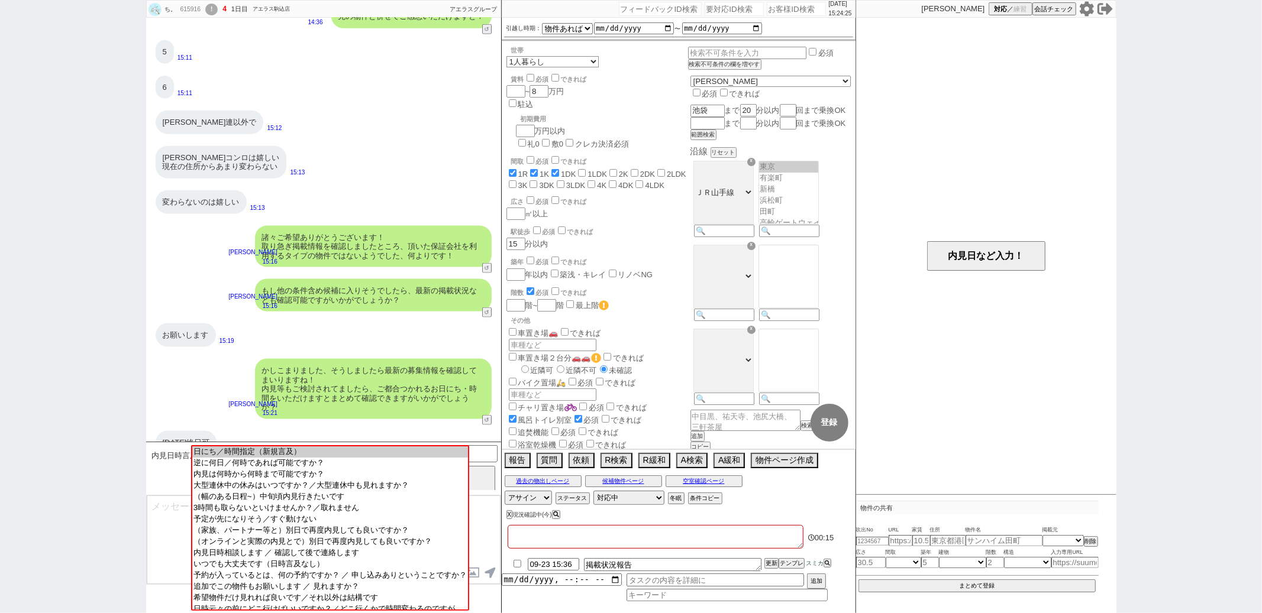
checkbox input "false"
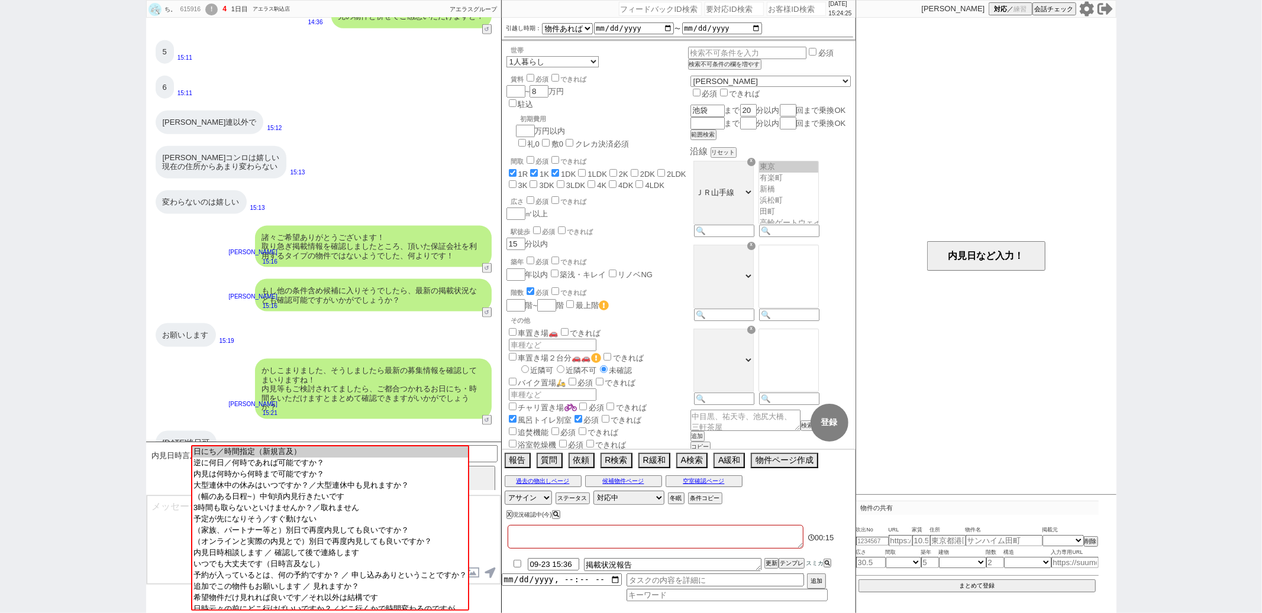
checkbox input "false"
type textarea "@ｚ"
checkbox input "true"
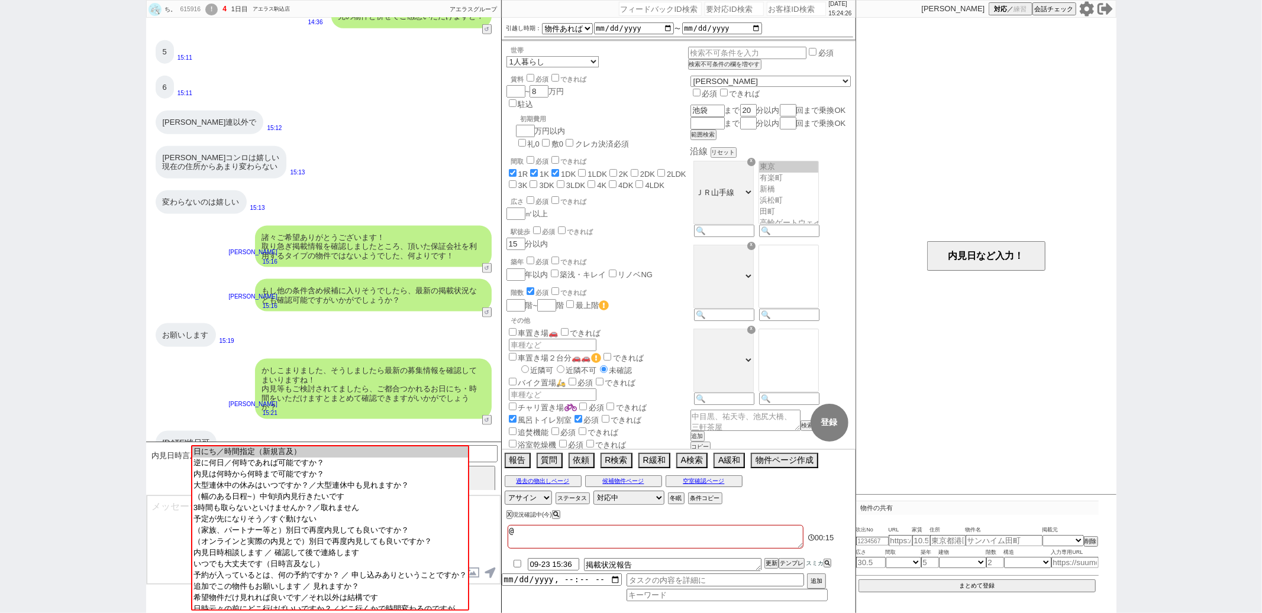
checkbox input "false"
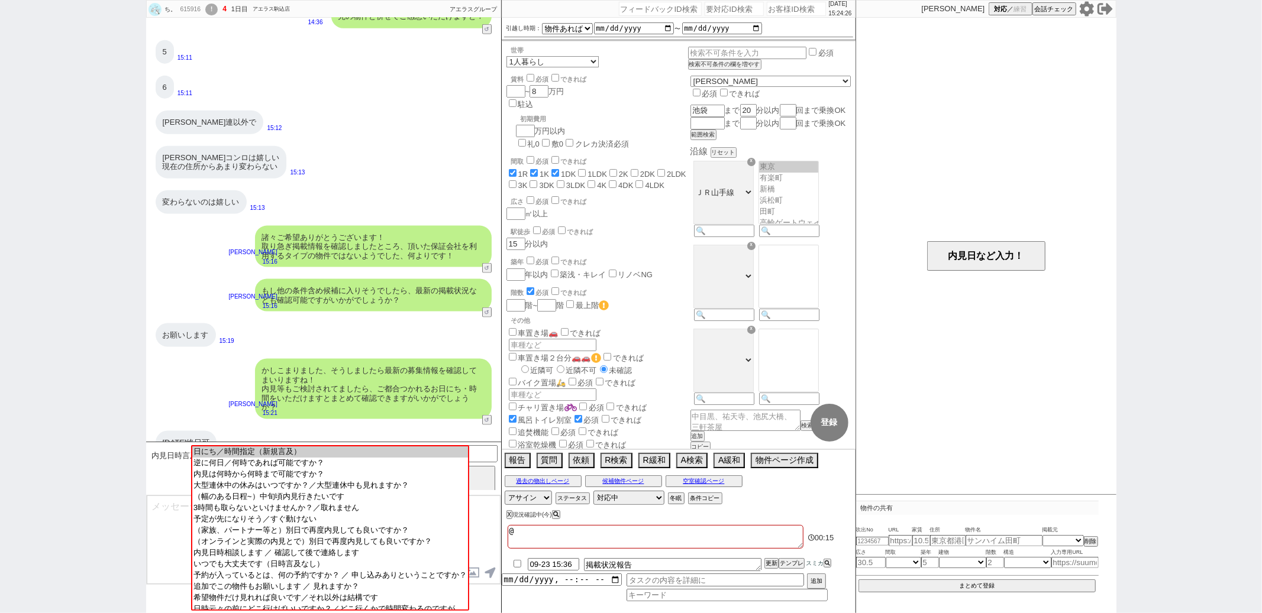
checkbox input "false"
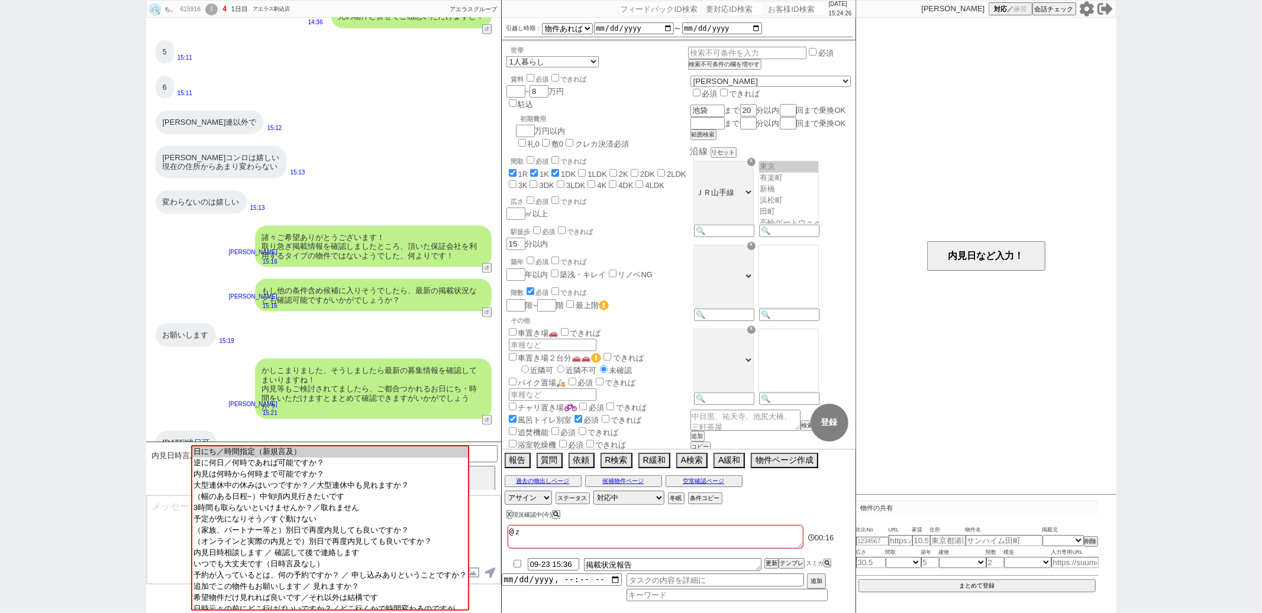
type textarea "@ぜ"
checkbox input "true"
checkbox input "false"
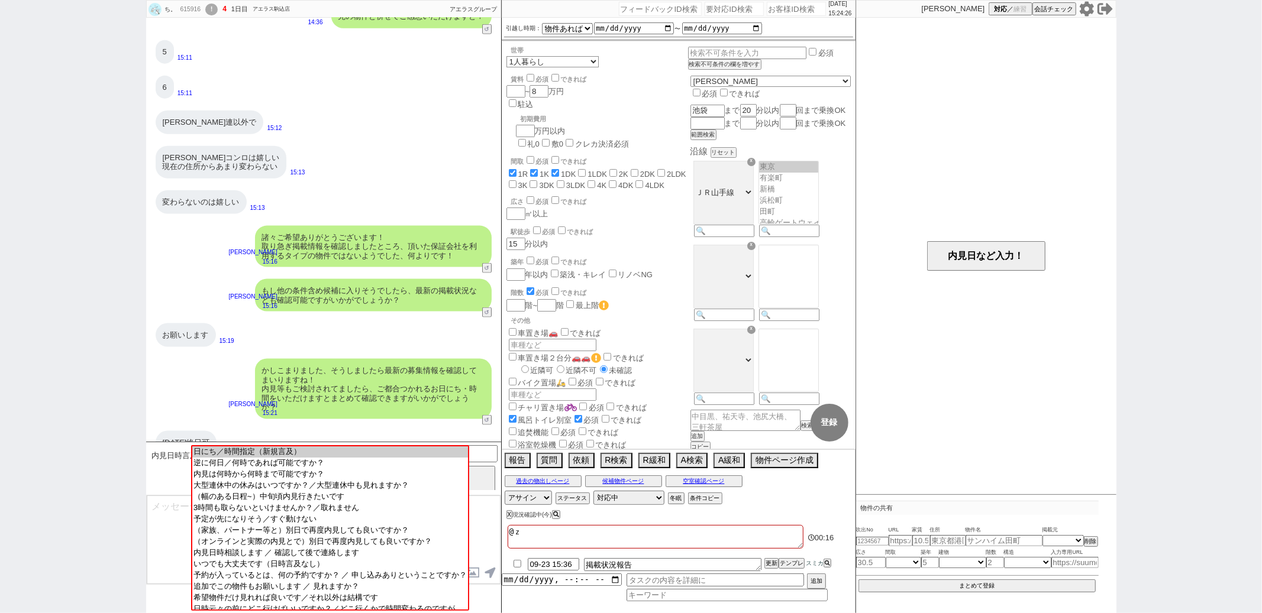
checkbox input "false"
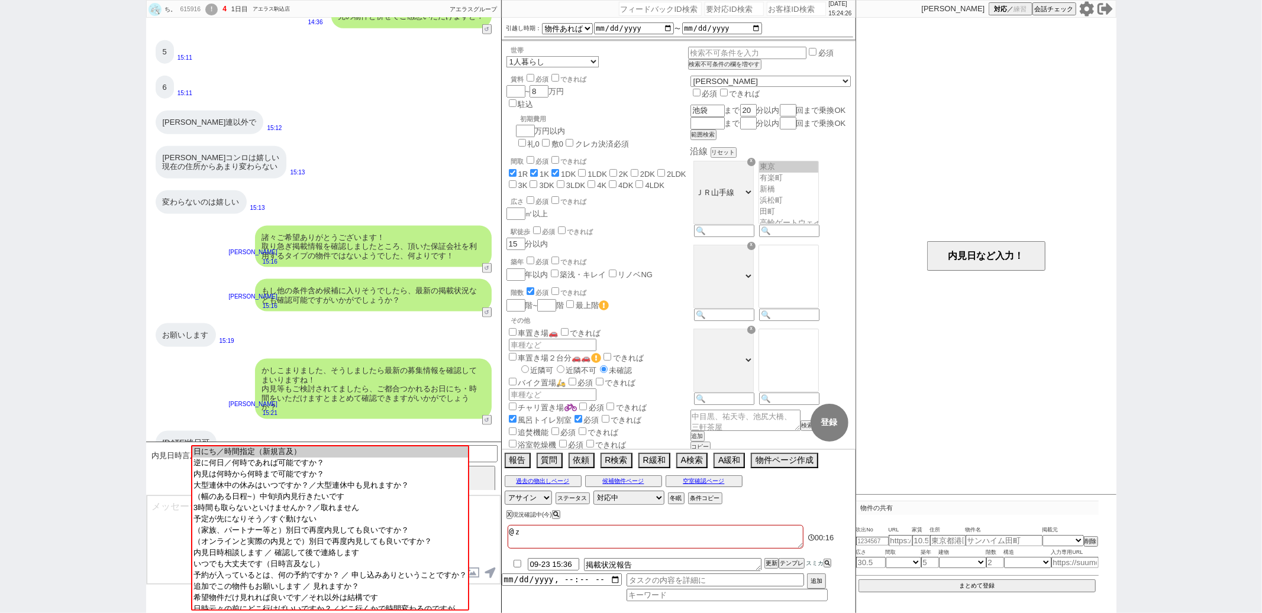
checkbox input "false"
type textarea "@ぜｎ"
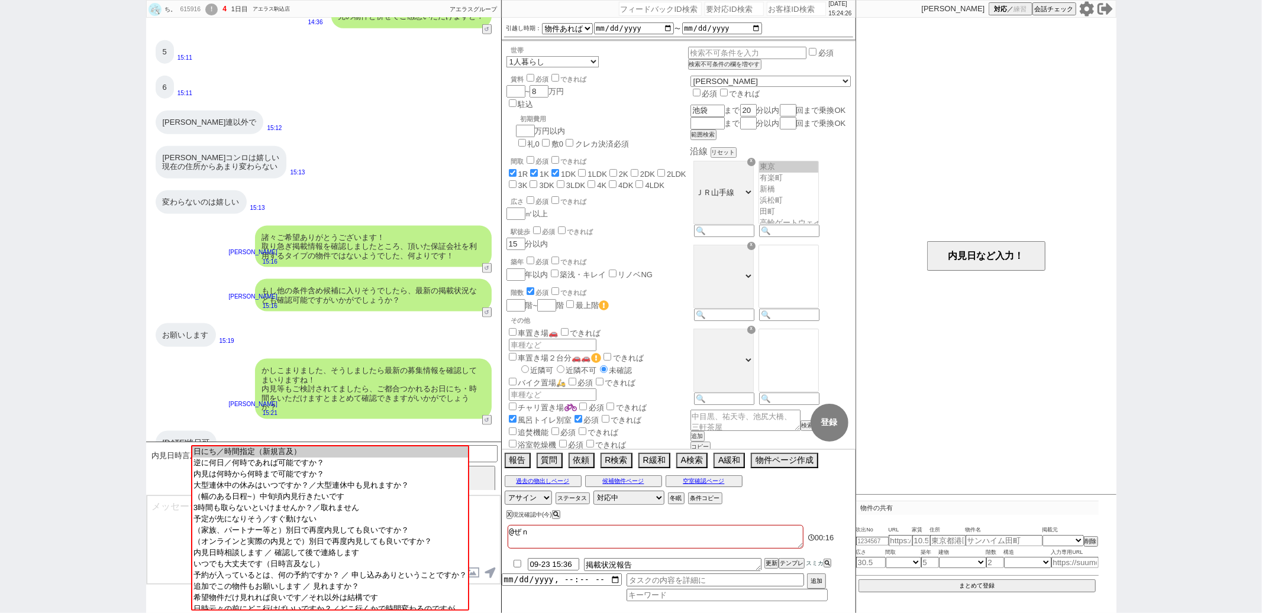
checkbox input "true"
checkbox input "false"
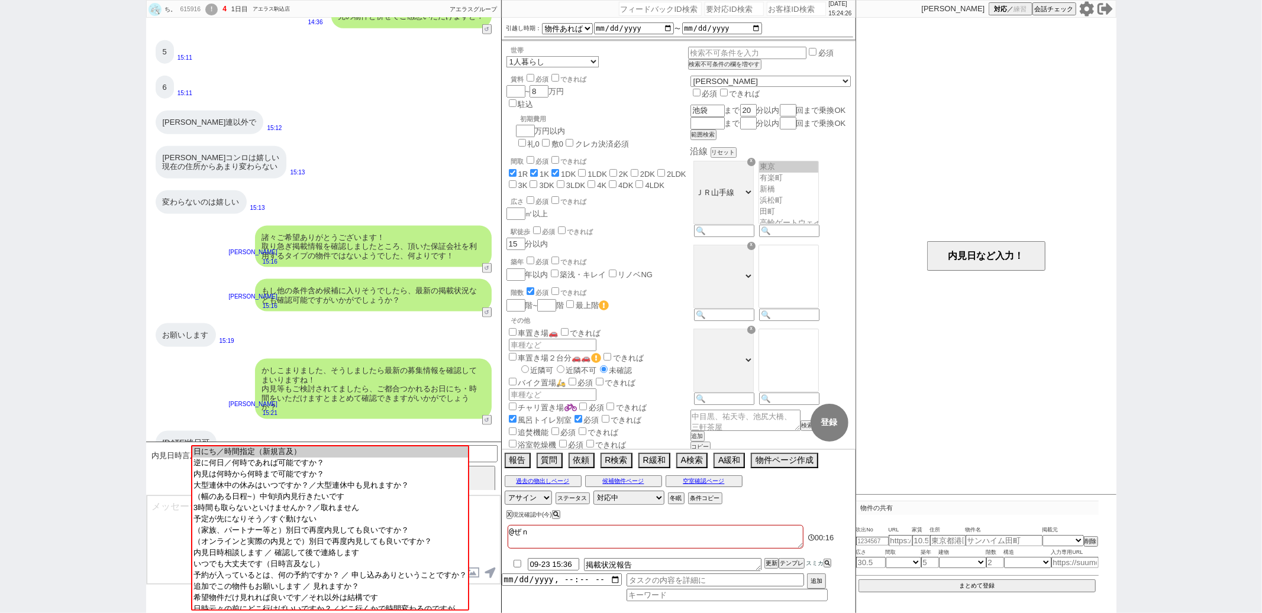
checkbox input "false"
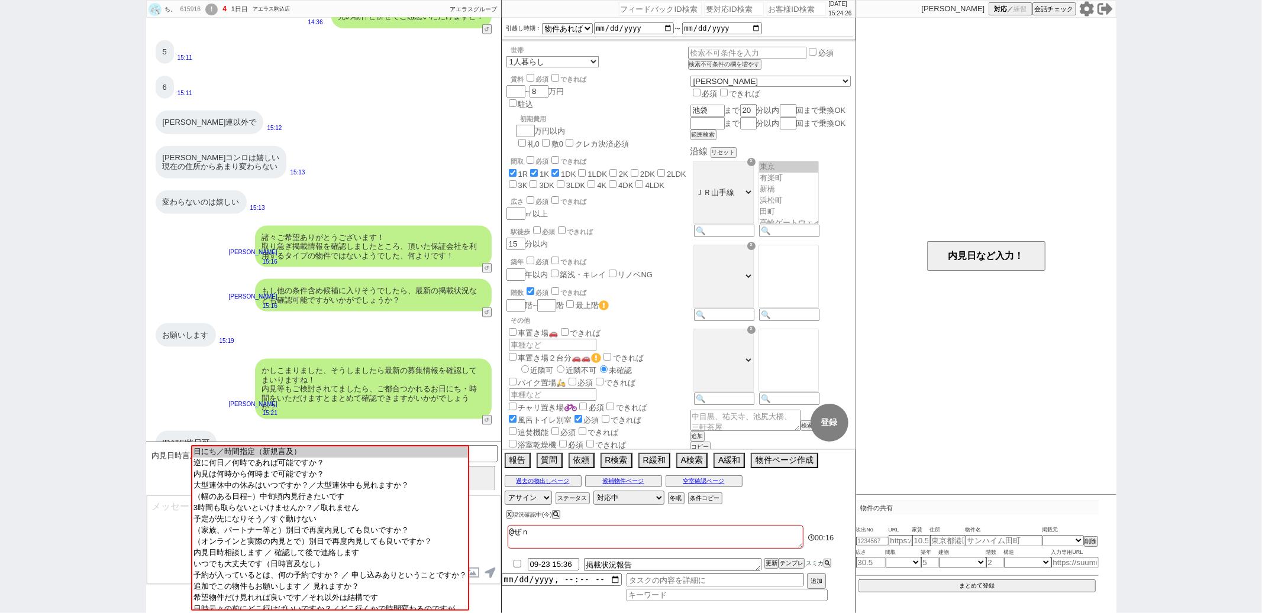
checkbox input "false"
type textarea "@ぜん"
checkbox input "true"
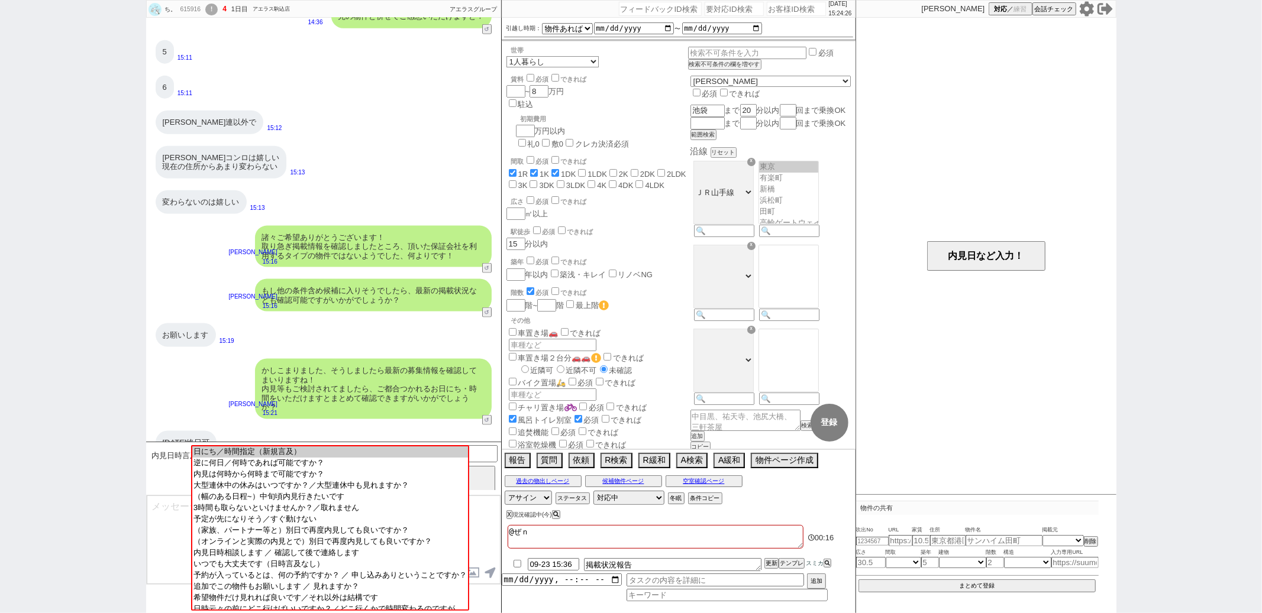
checkbox input "true"
checkbox input "false"
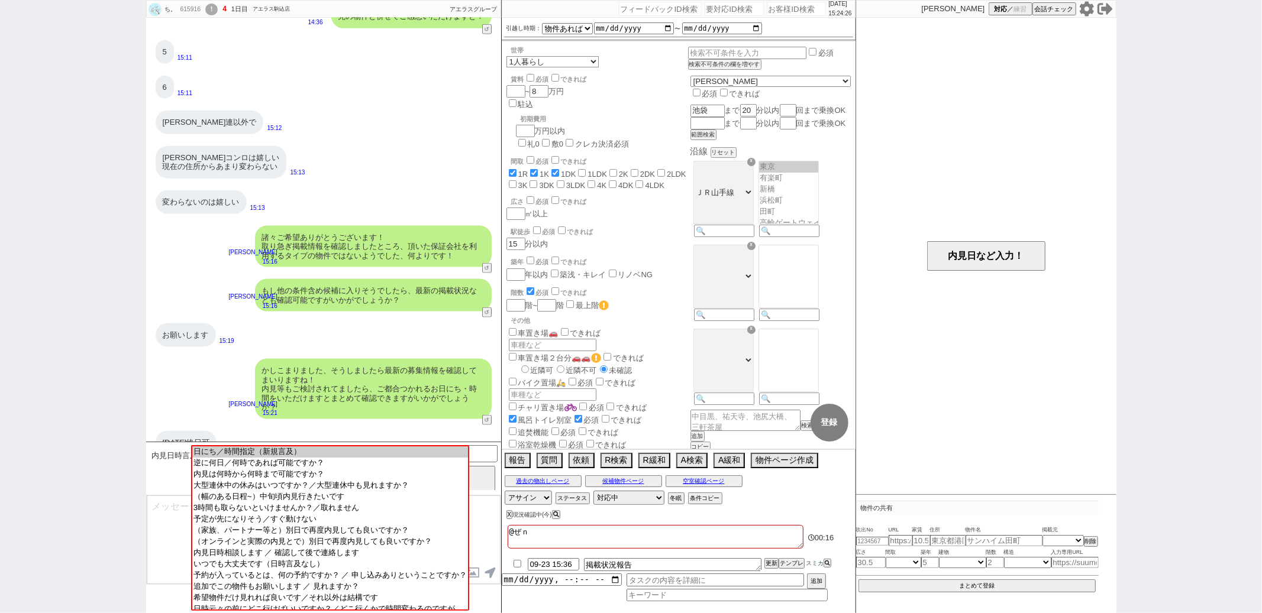
checkbox input "false"
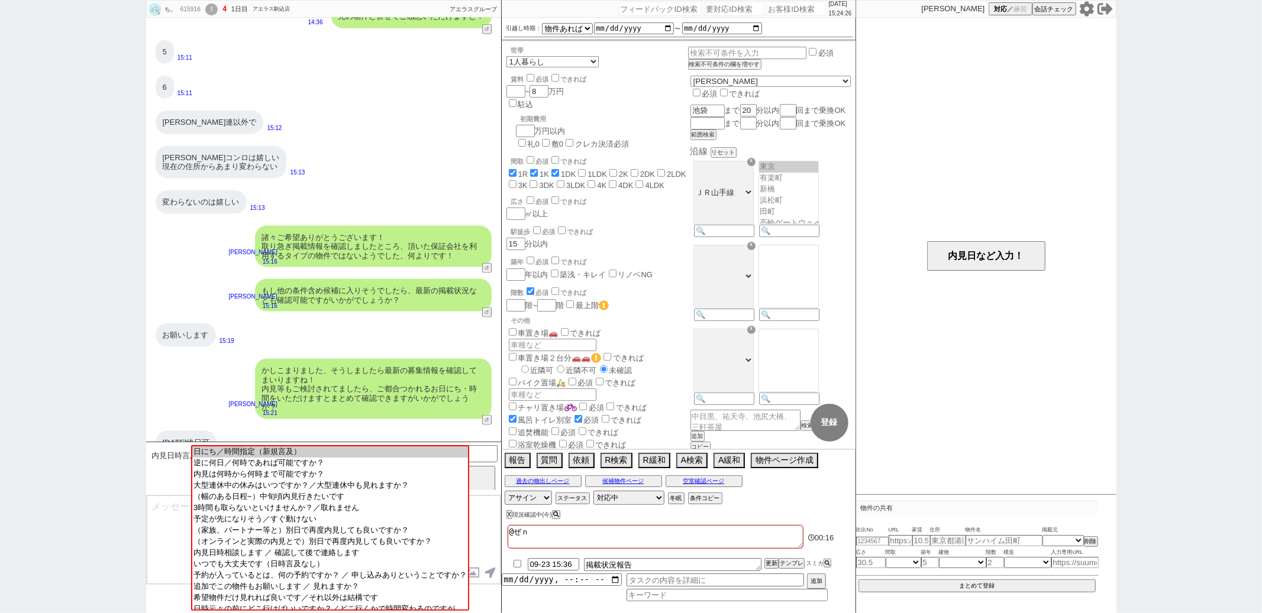
checkbox input "false"
type textarea "@ぜんｈ"
checkbox input "true"
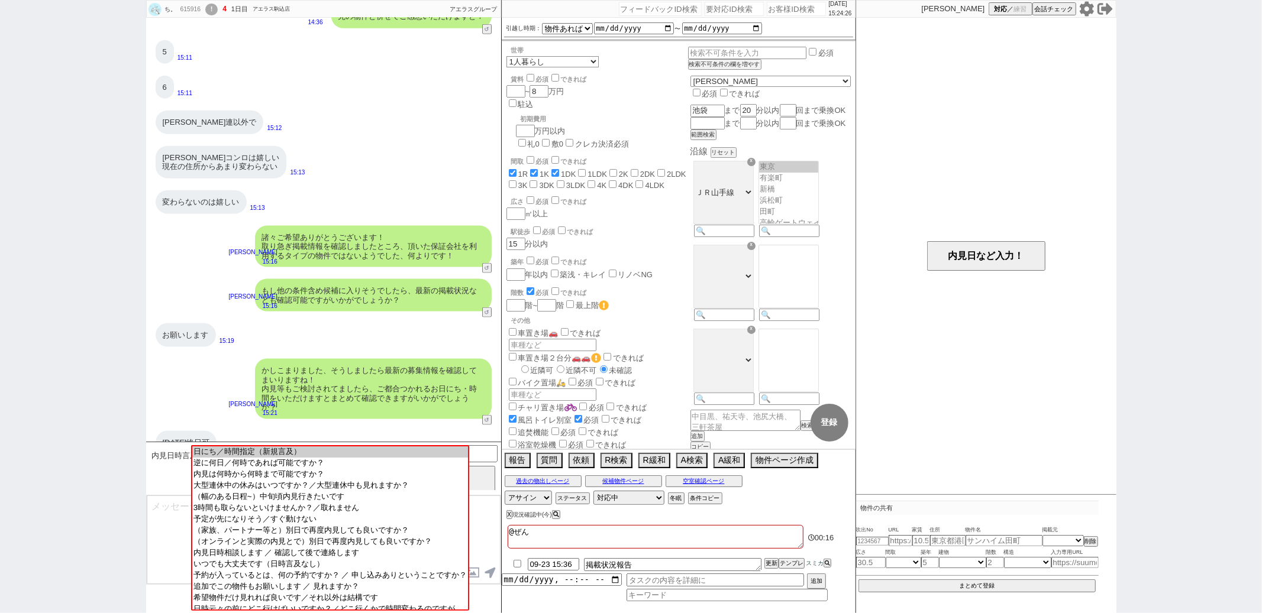
checkbox input "true"
checkbox input "false"
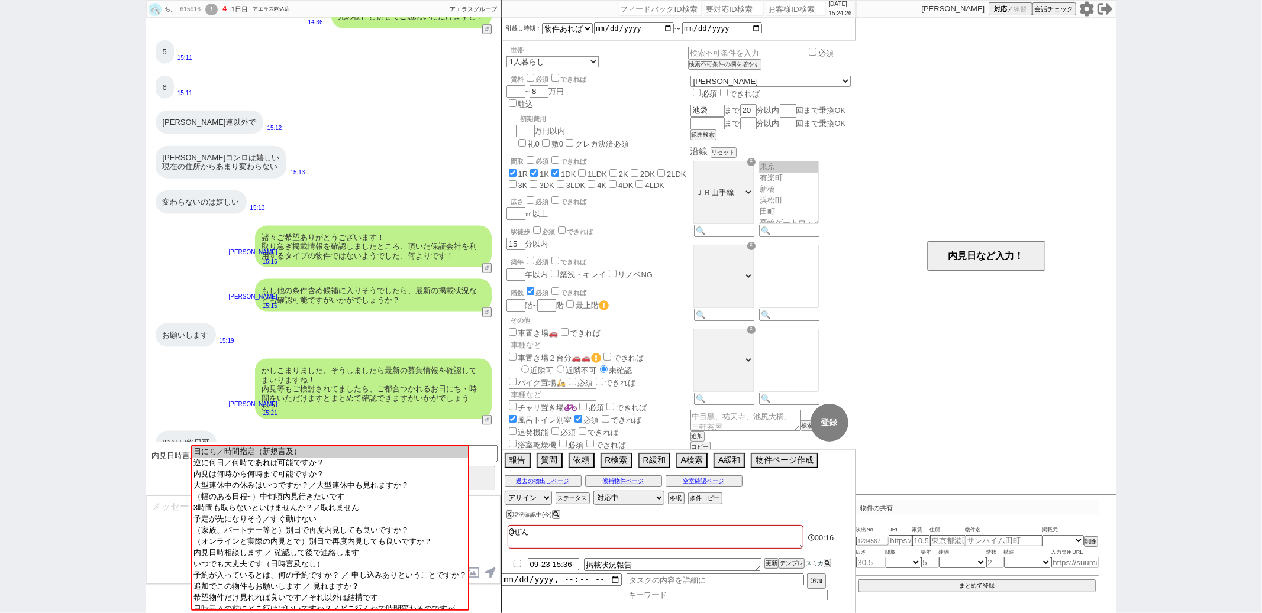
checkbox input "false"
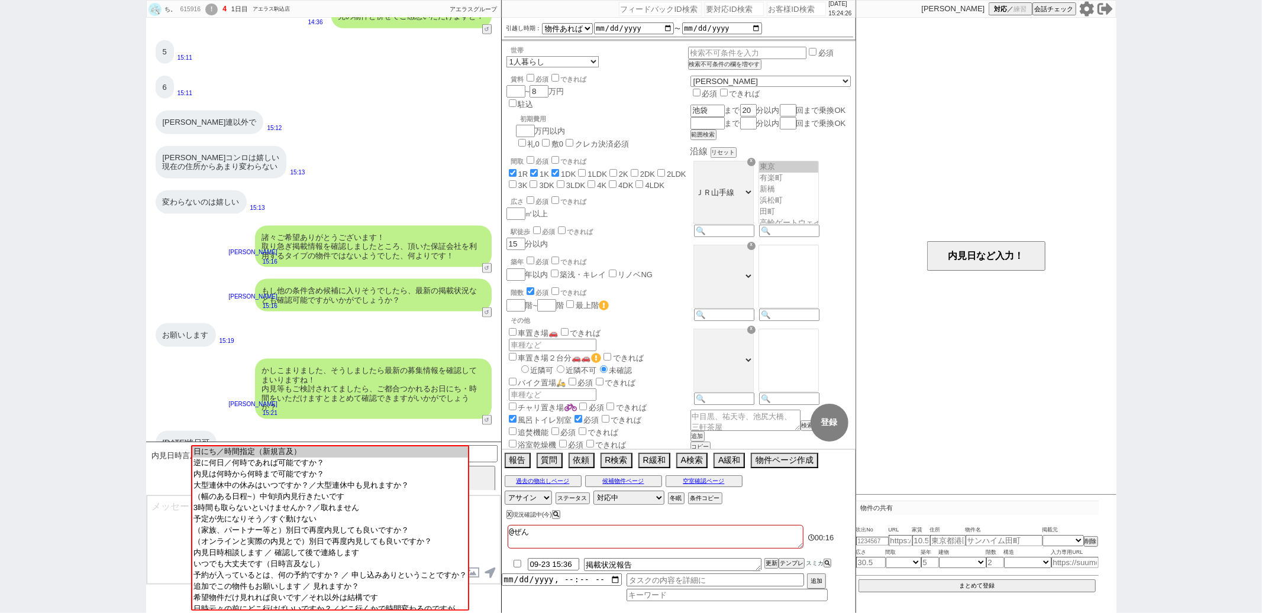
checkbox input "false"
type textarea "@ぜんほ"
checkbox input "true"
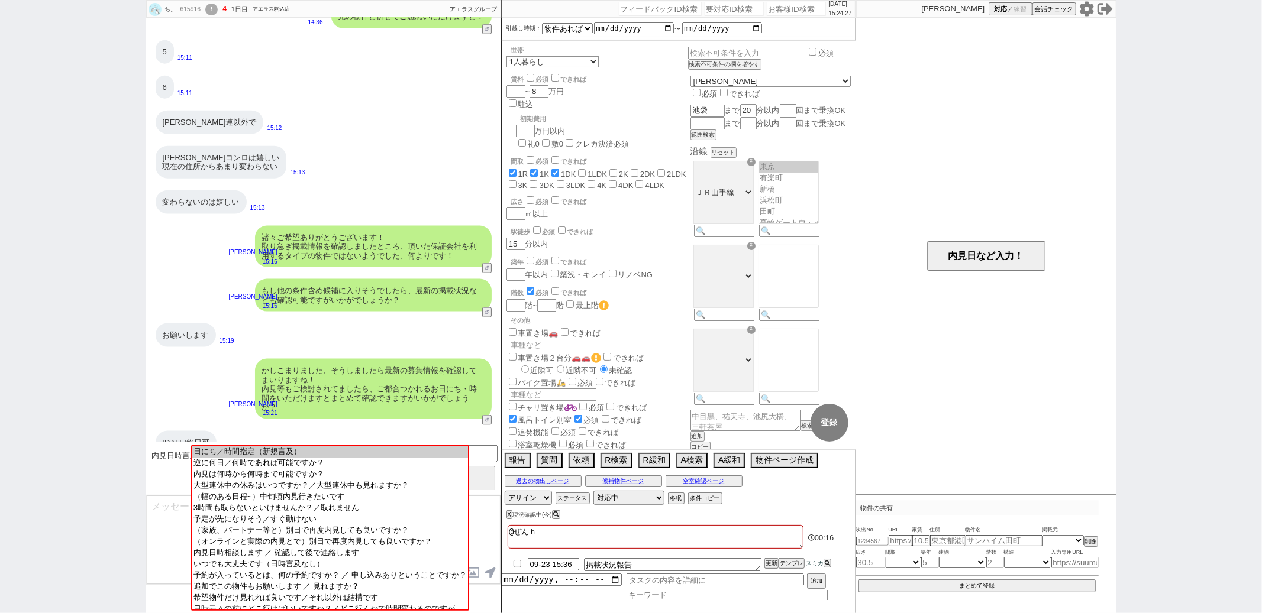
checkbox input "false"
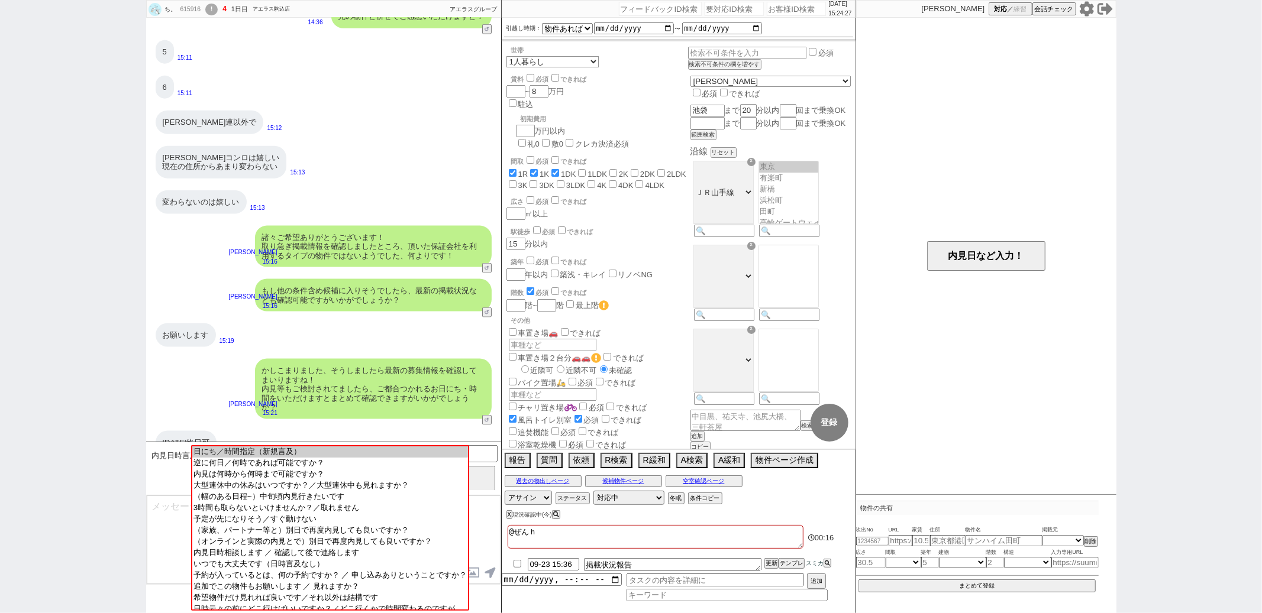
checkbox input "false"
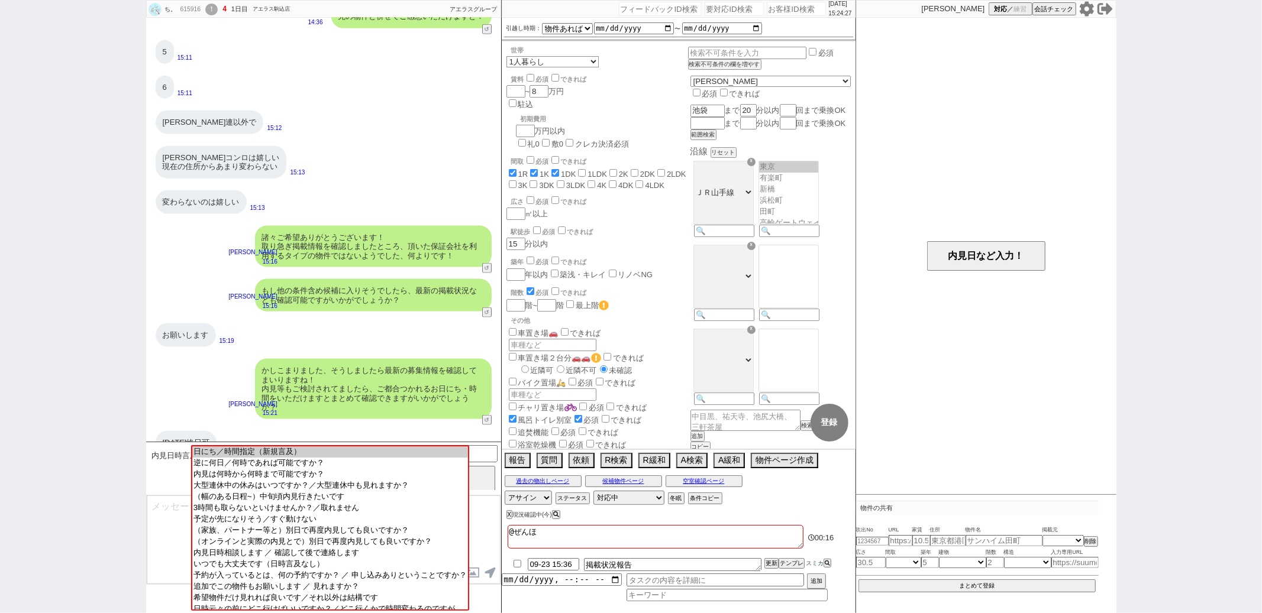
type textarea "@ぜんほｒ"
checkbox input "true"
checkbox input "false"
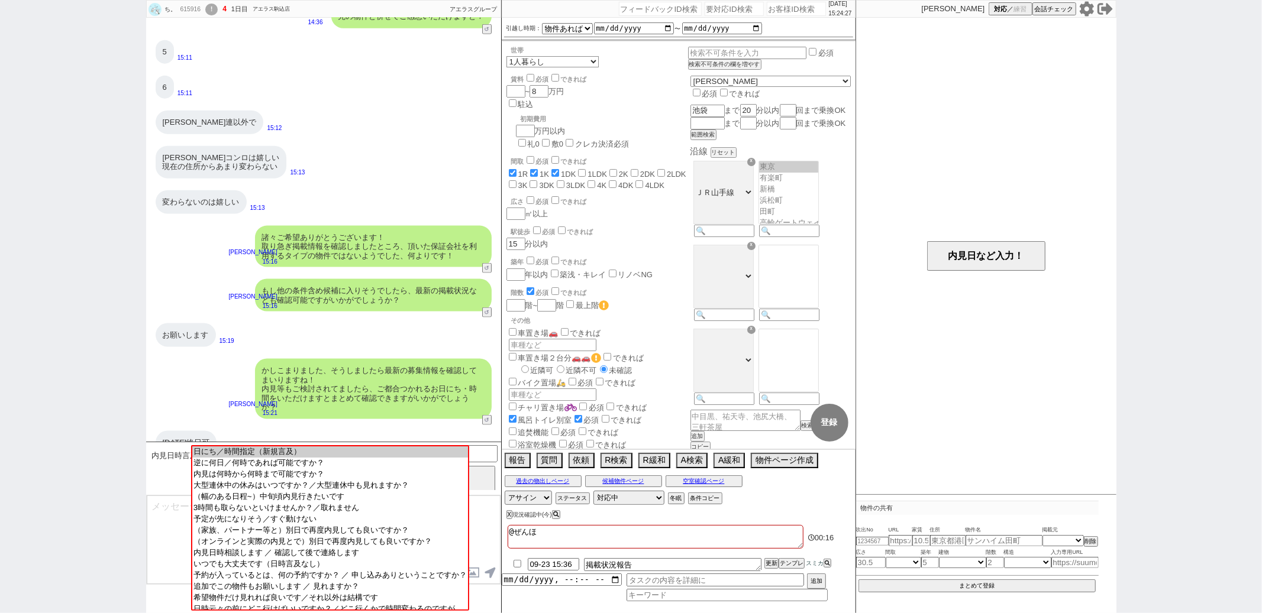
checkbox input "false"
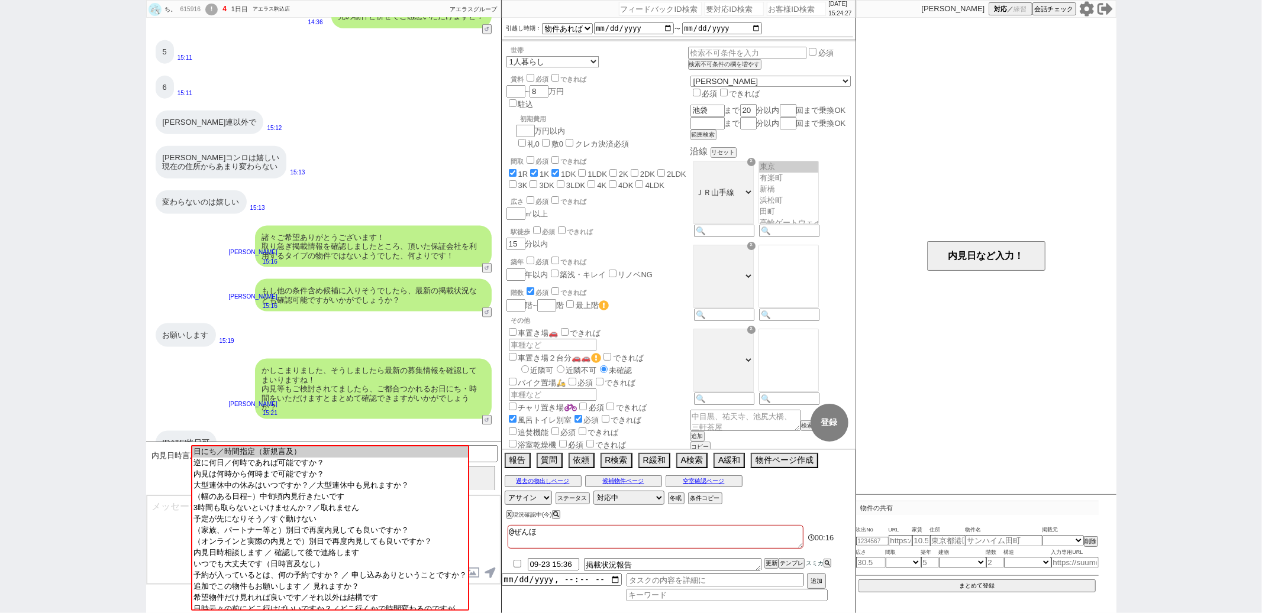
checkbox input "false"
type textarea "@ぜんほれ"
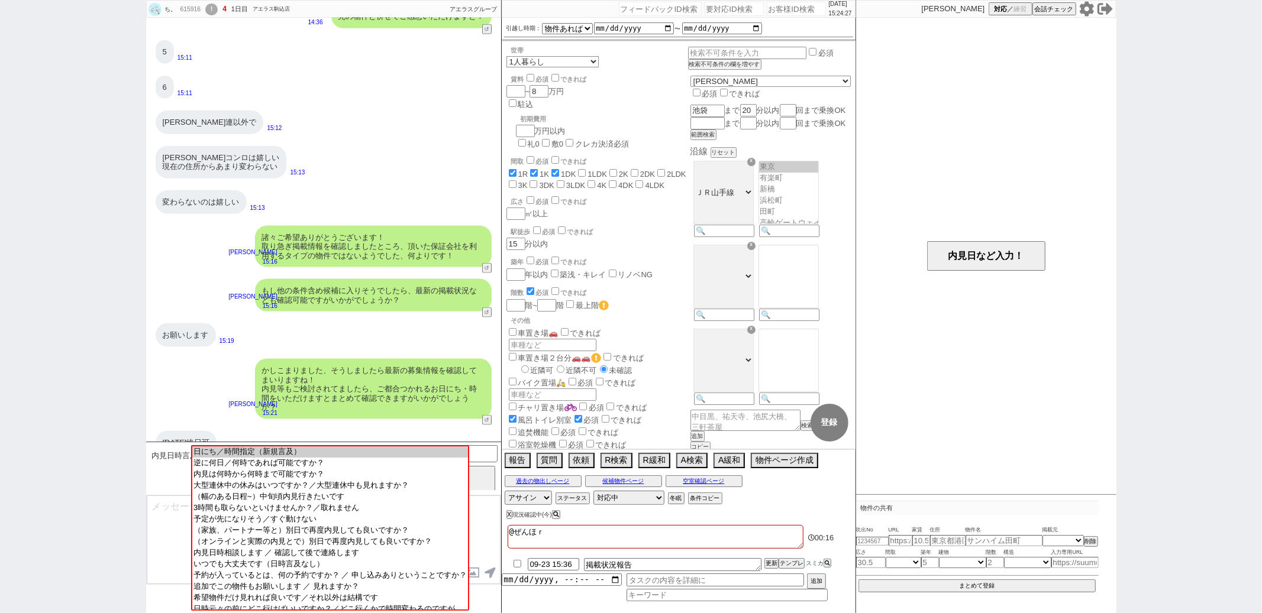
checkbox input "true"
checkbox input "false"
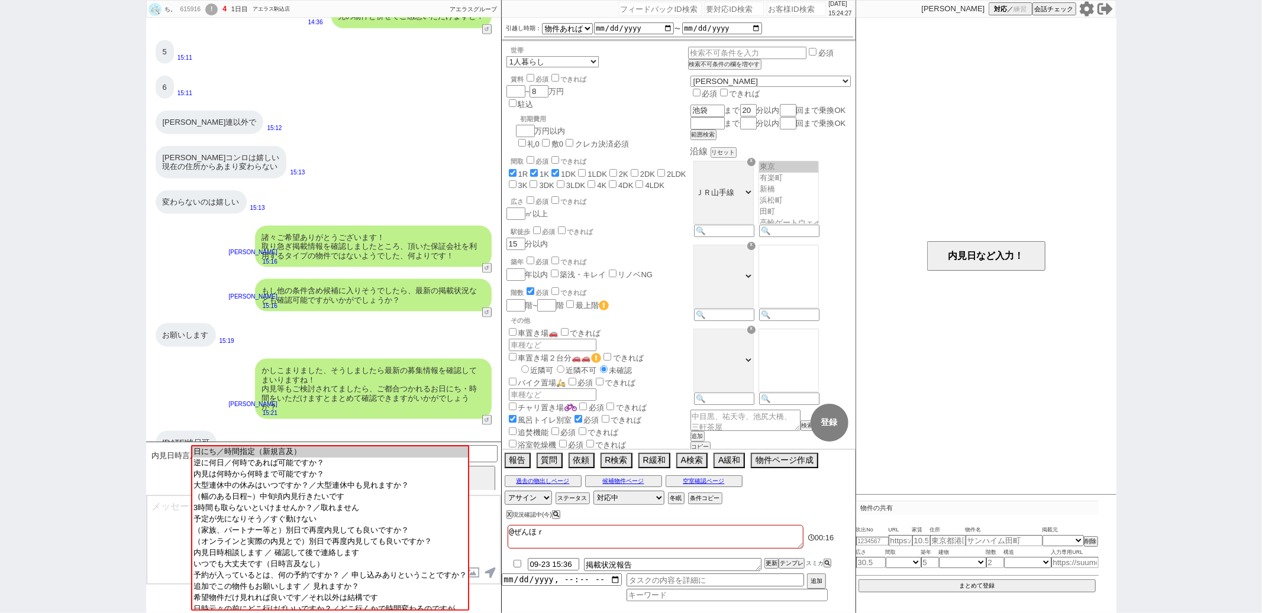
checkbox input "false"
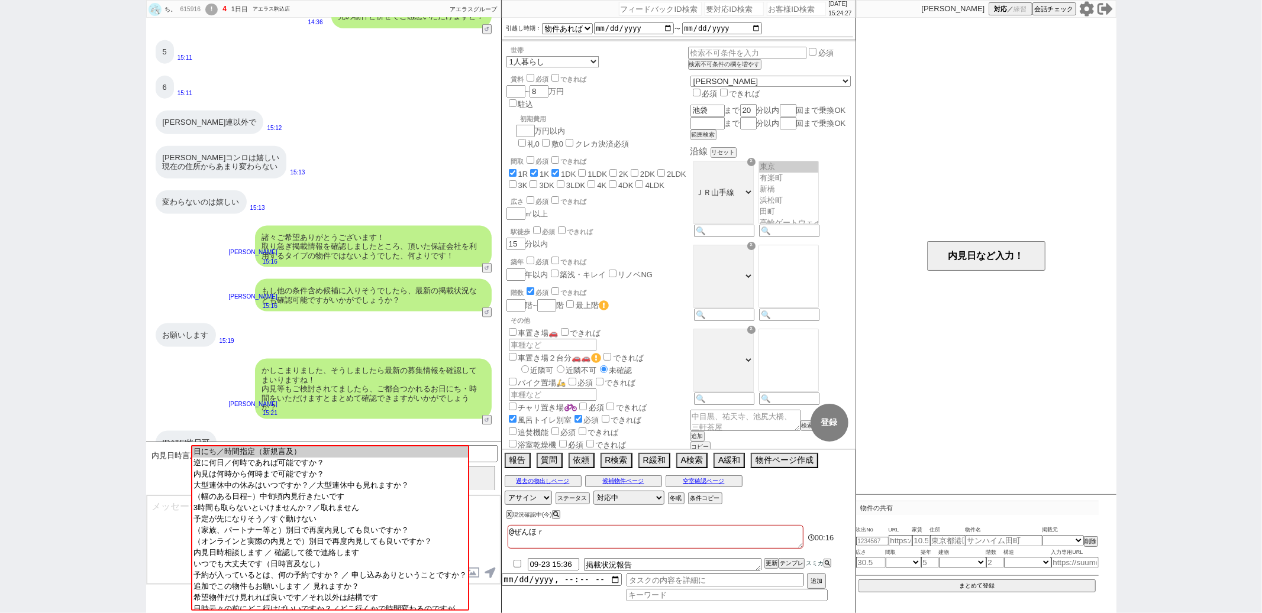
checkbox input "false"
type textarea "@ぜんほれｎ"
checkbox input "true"
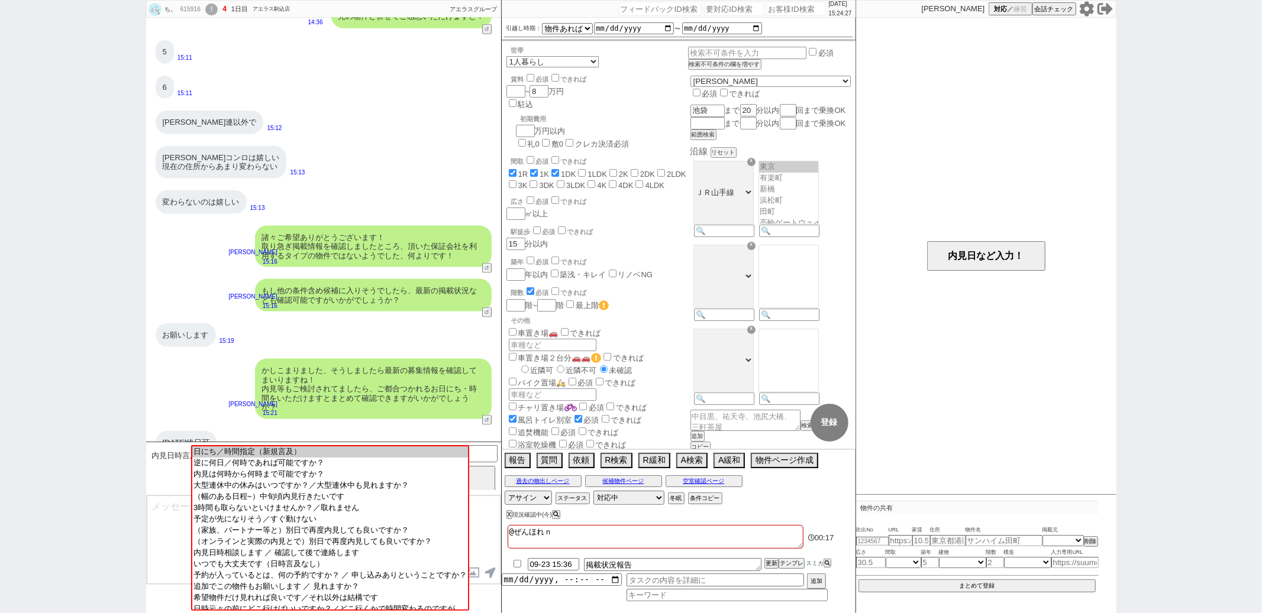
checkbox input "true"
checkbox input "false"
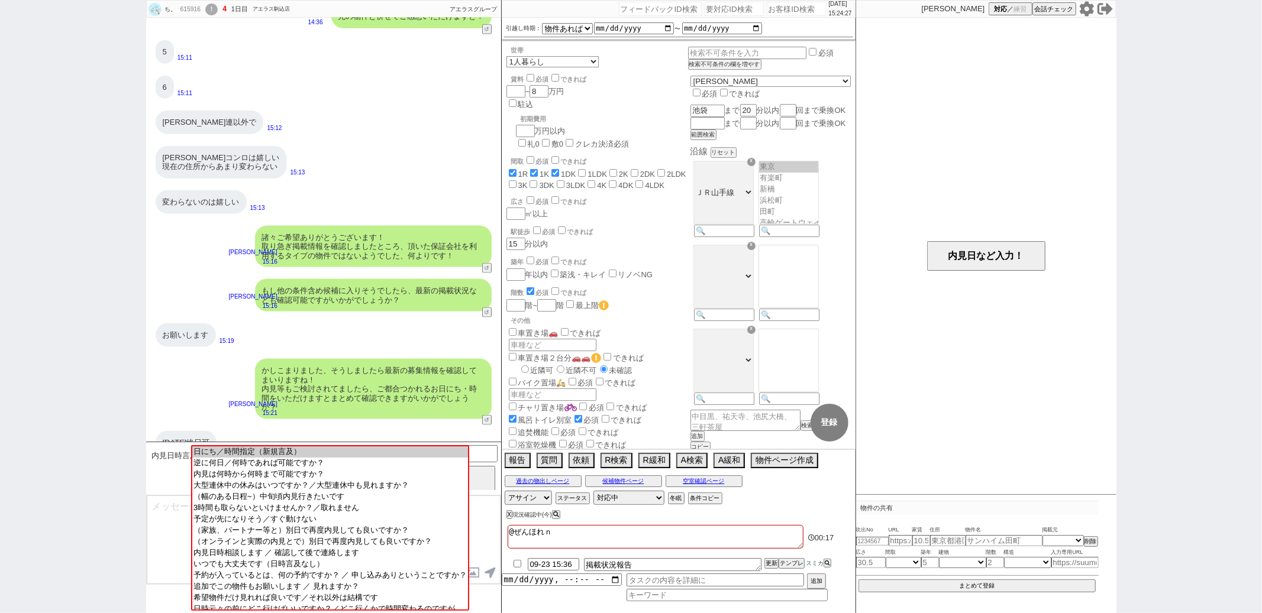
checkbox input "false"
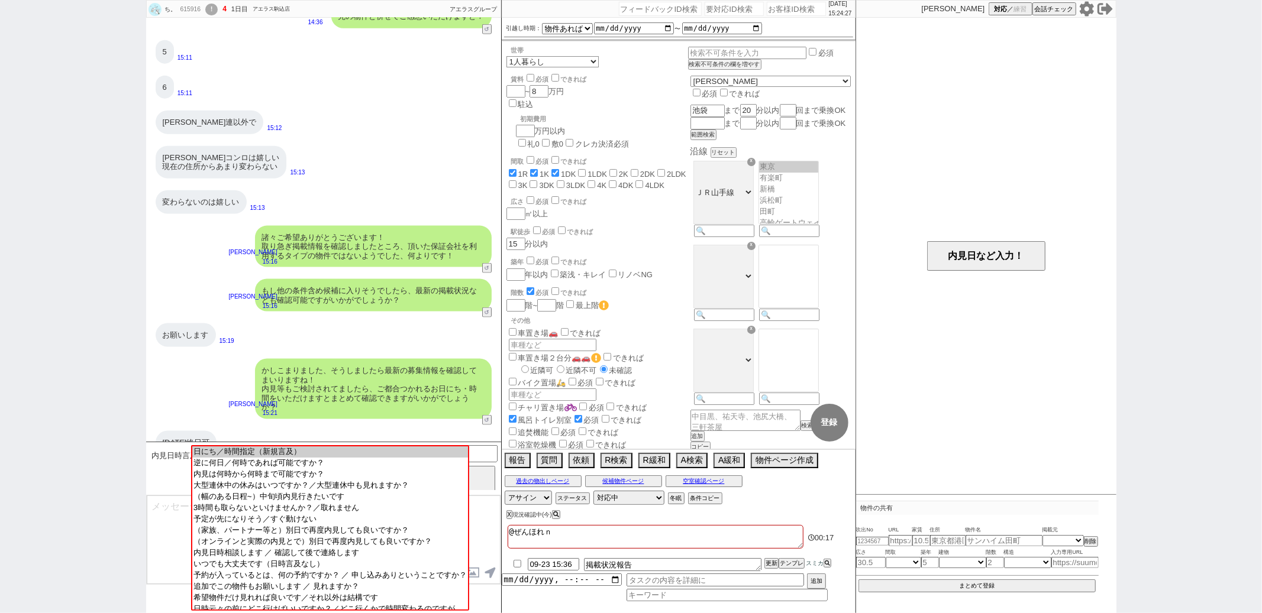
checkbox input "false"
type textarea "@ぜんほれん"
checkbox input "true"
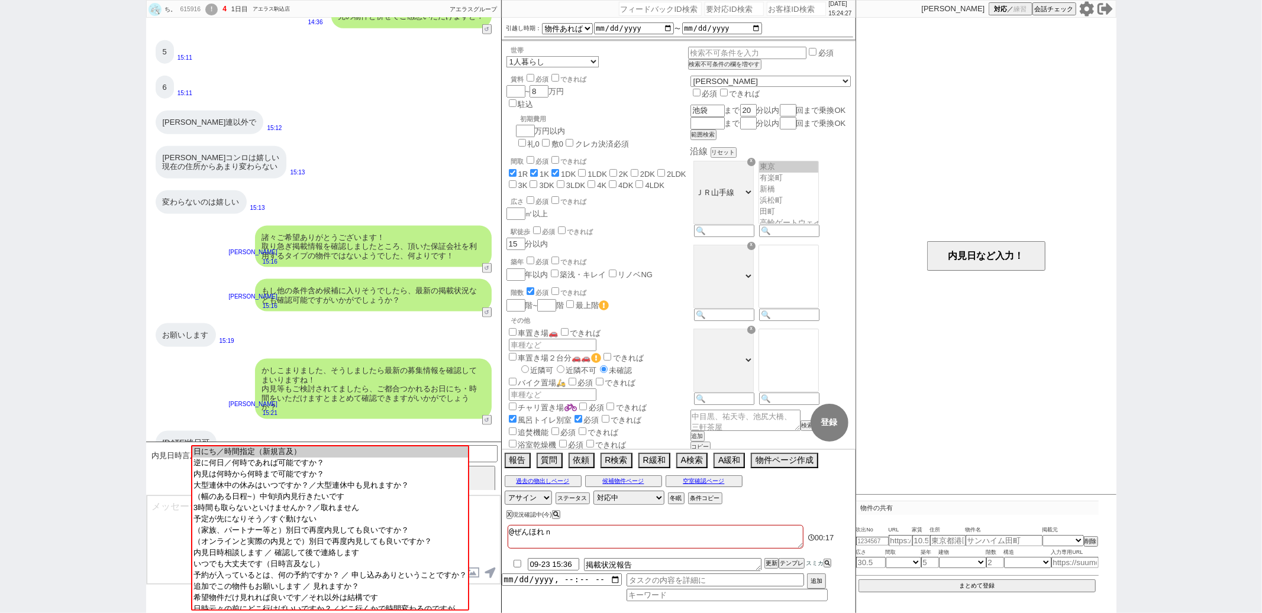
checkbox input "true"
checkbox input "false"
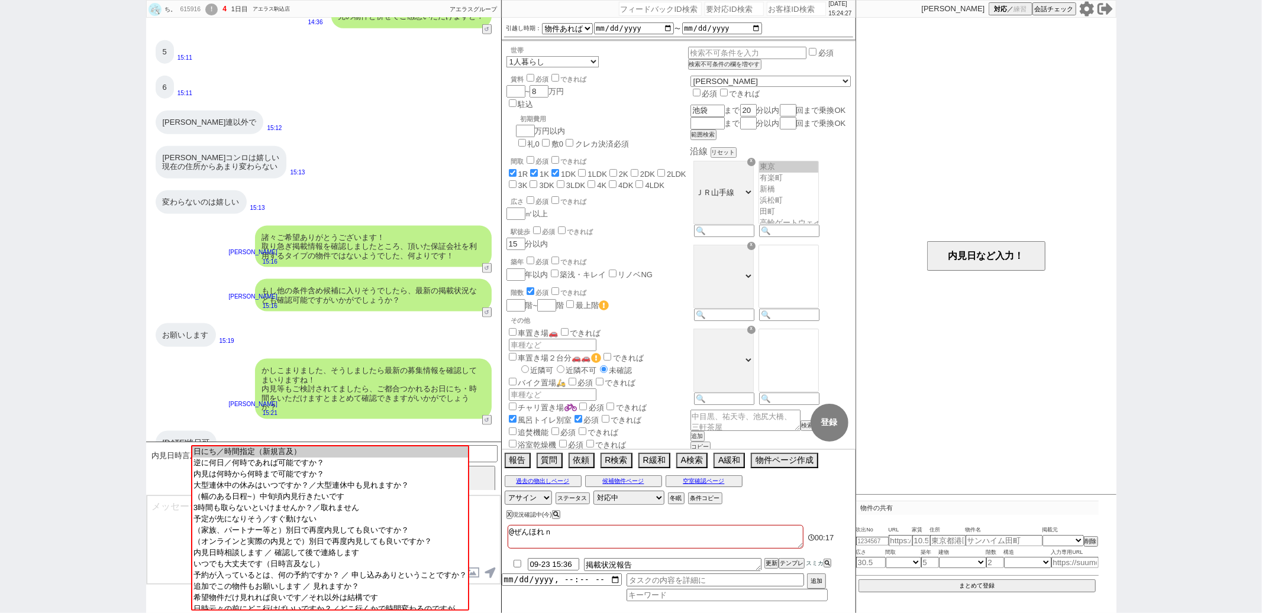
checkbox input "false"
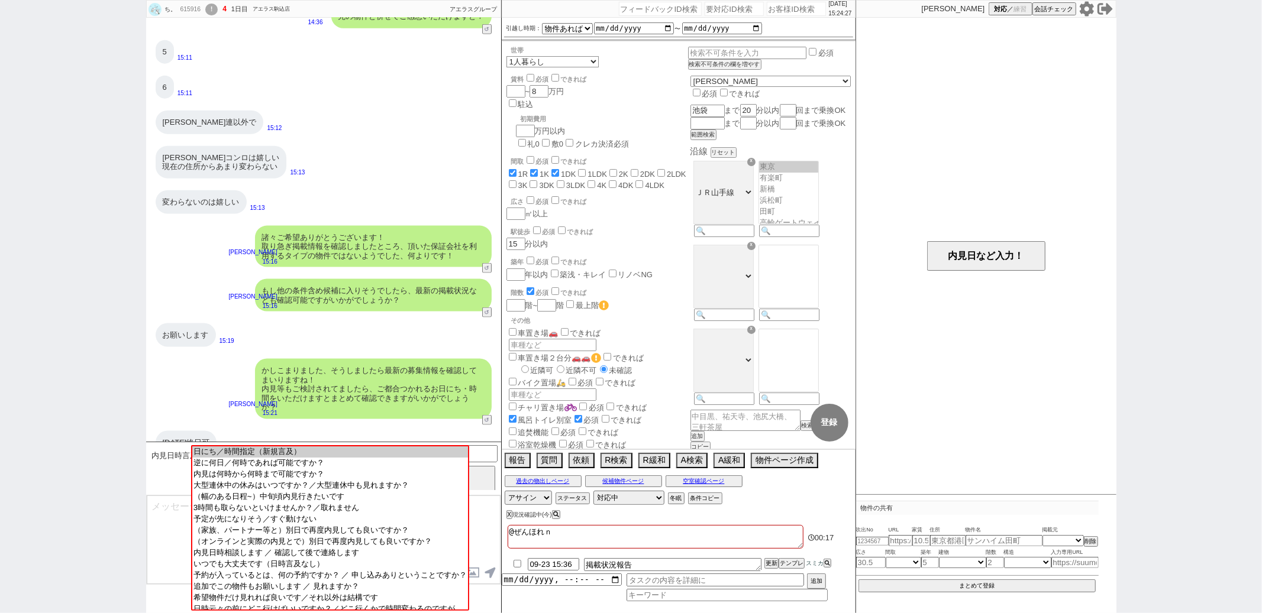
checkbox input "false"
type textarea "@ぜんほれんい"
checkbox input "true"
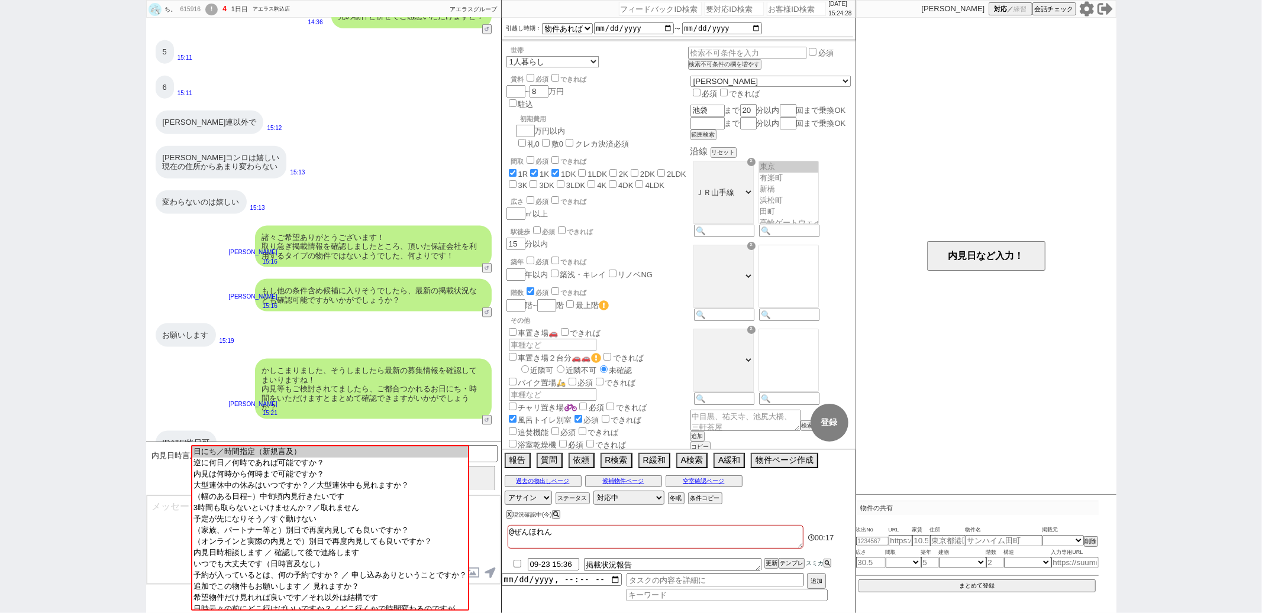
checkbox input "false"
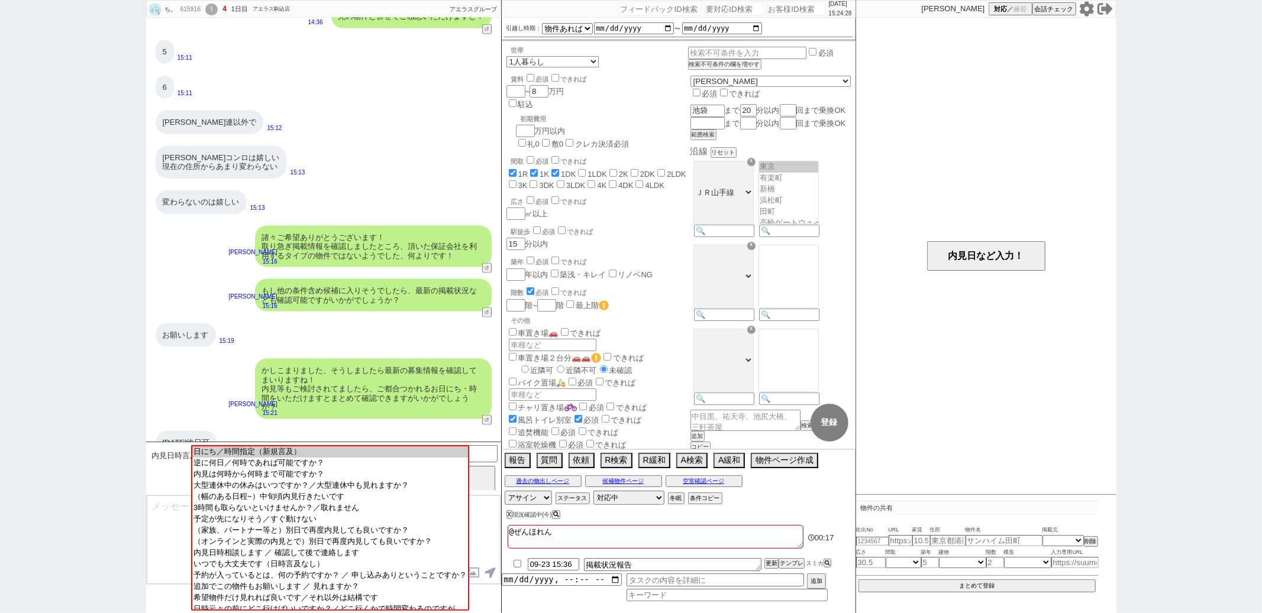
checkbox input "false"
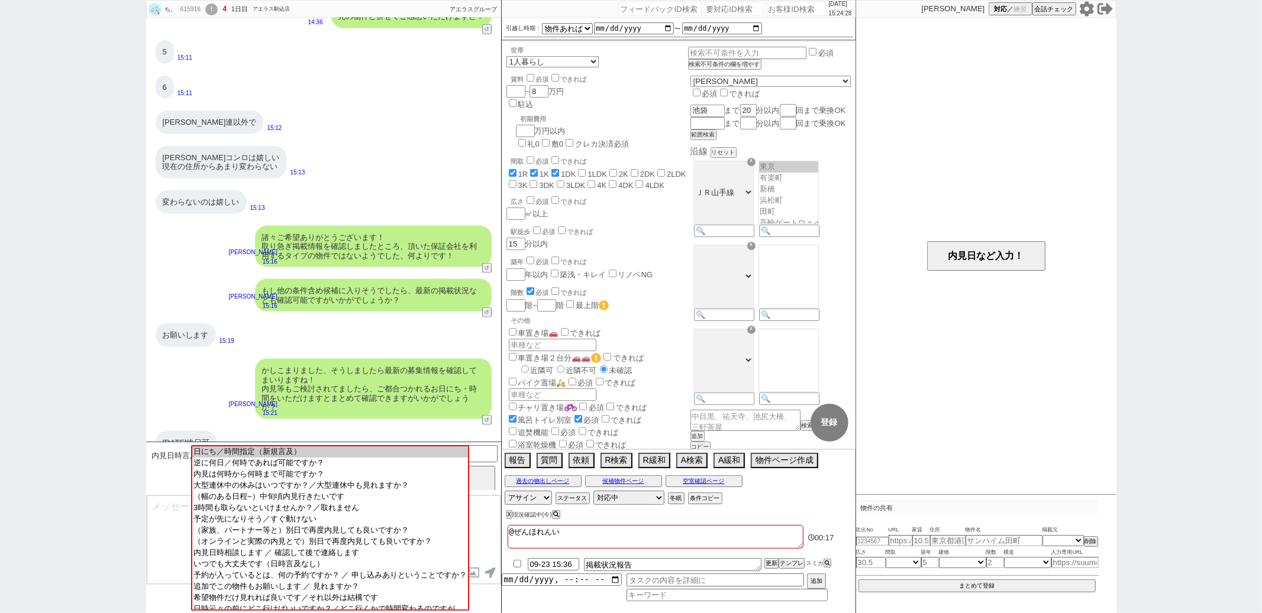
type textarea "@ぜんほれんいｇ"
checkbox input "true"
checkbox input "false"
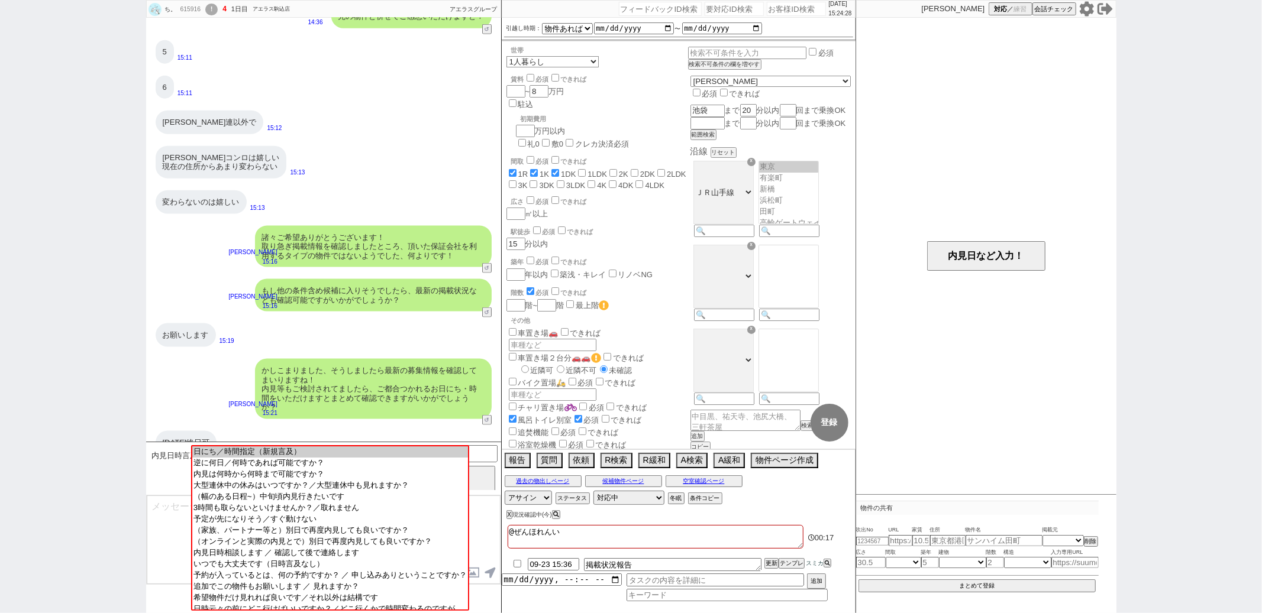
checkbox input "false"
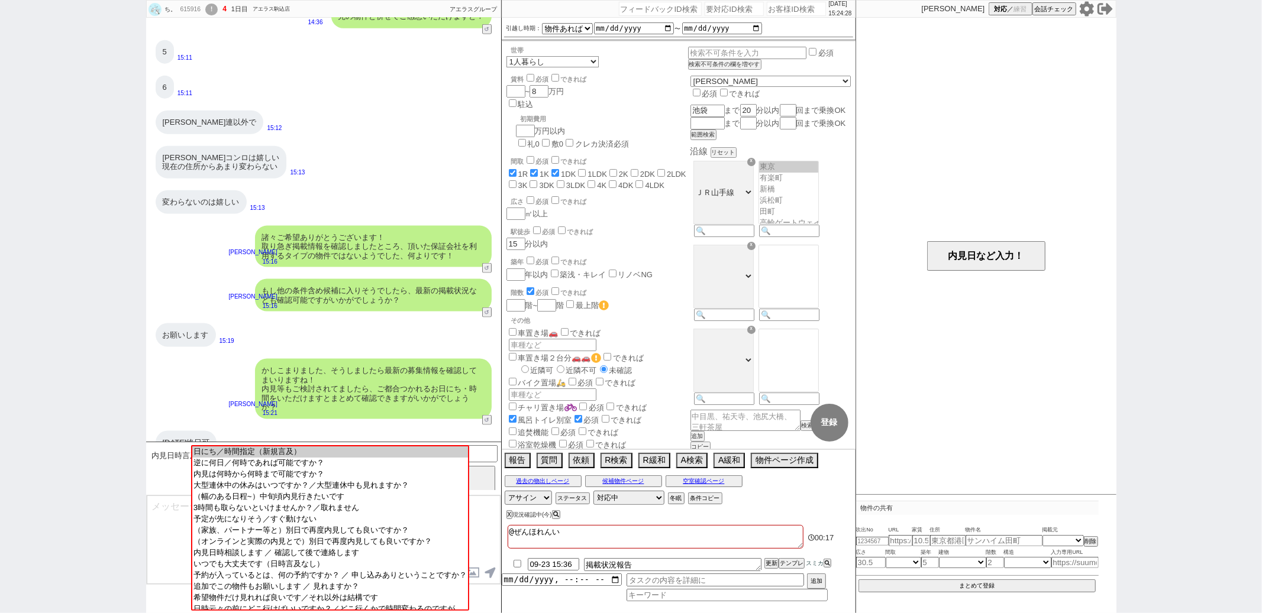
checkbox input "false"
type textarea "@ぜんほれんいが"
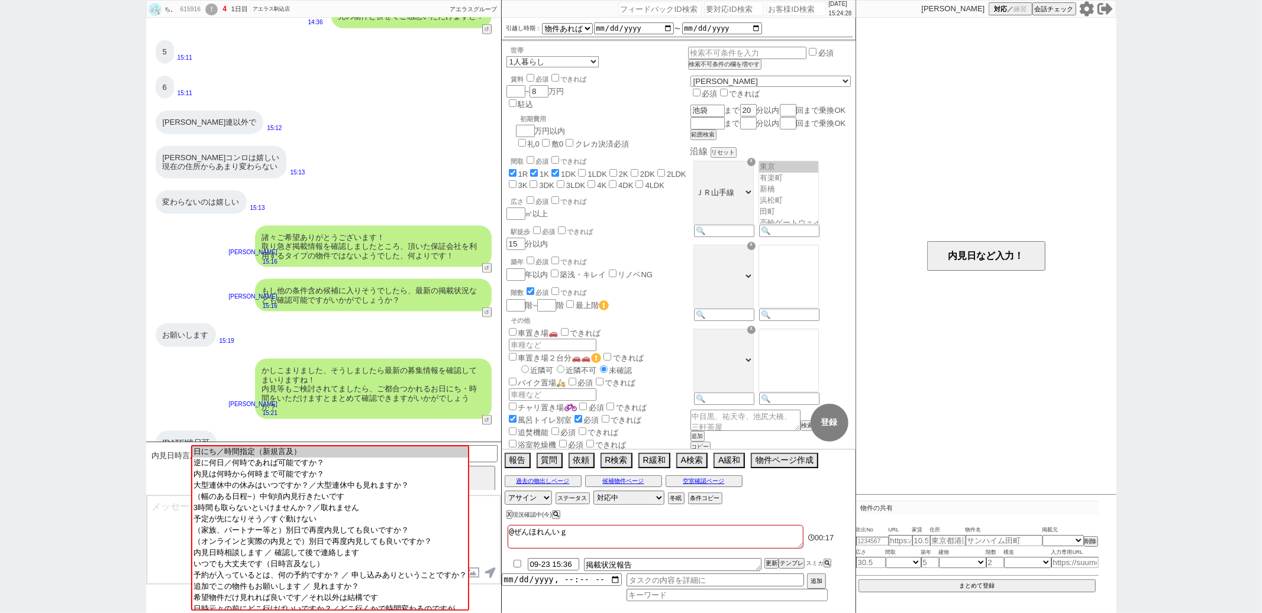
checkbox input "true"
checkbox input "false"
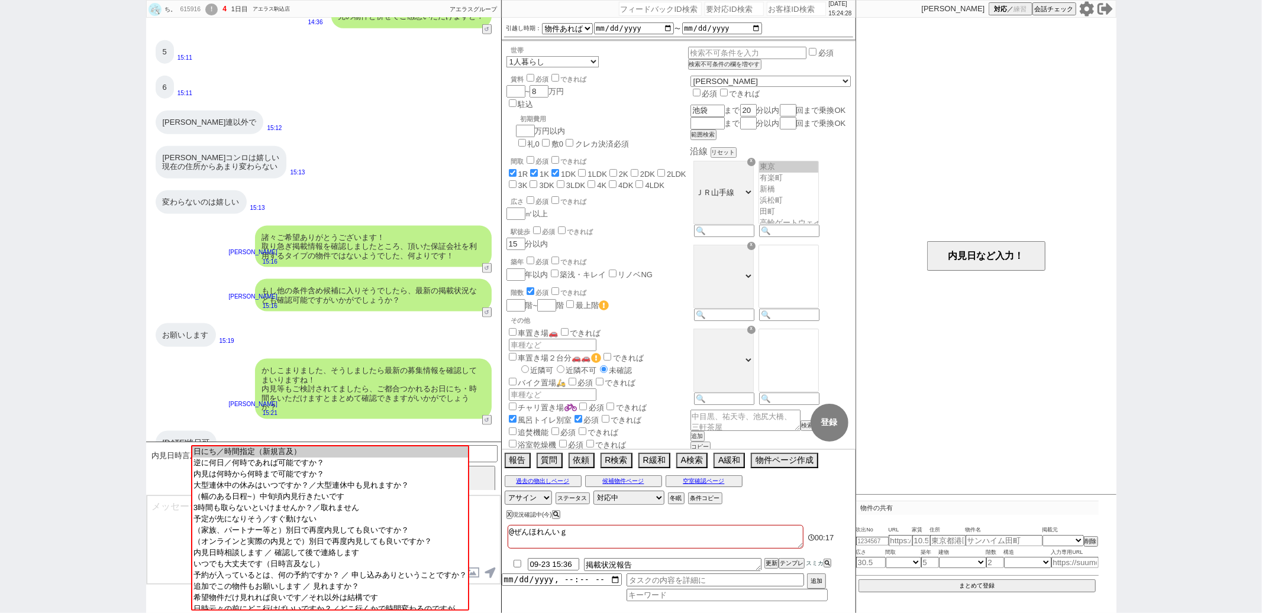
checkbox input "false"
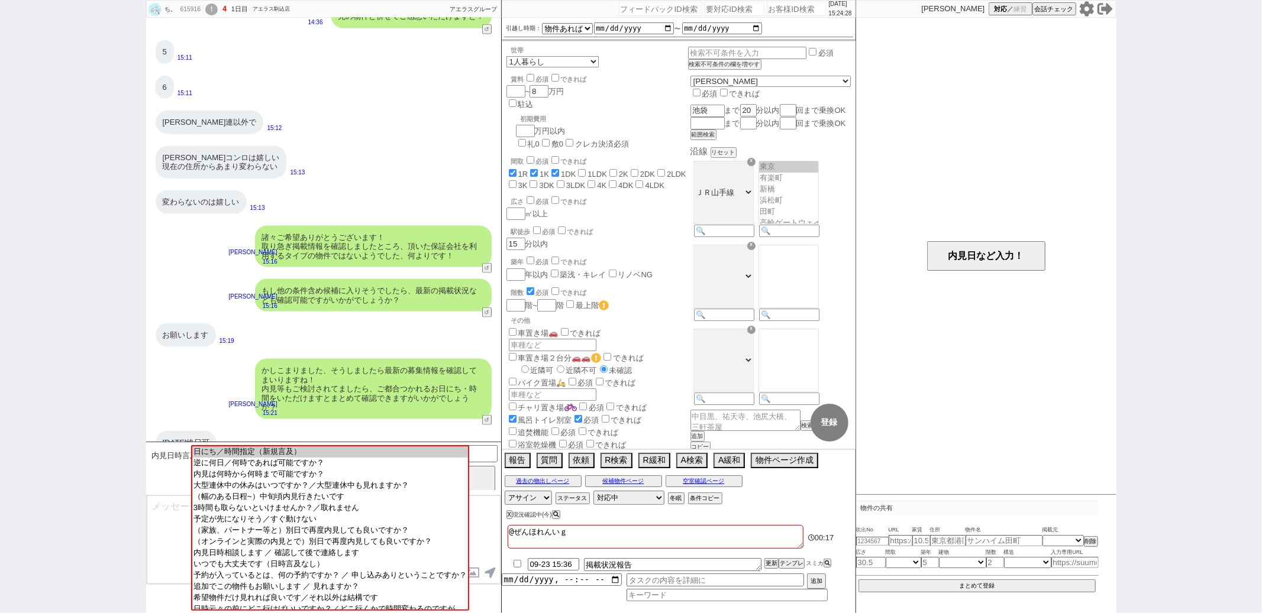
checkbox input "false"
click at [929, 254] on button "内見日など入力！" at bounding box center [986, 256] width 118 height 30
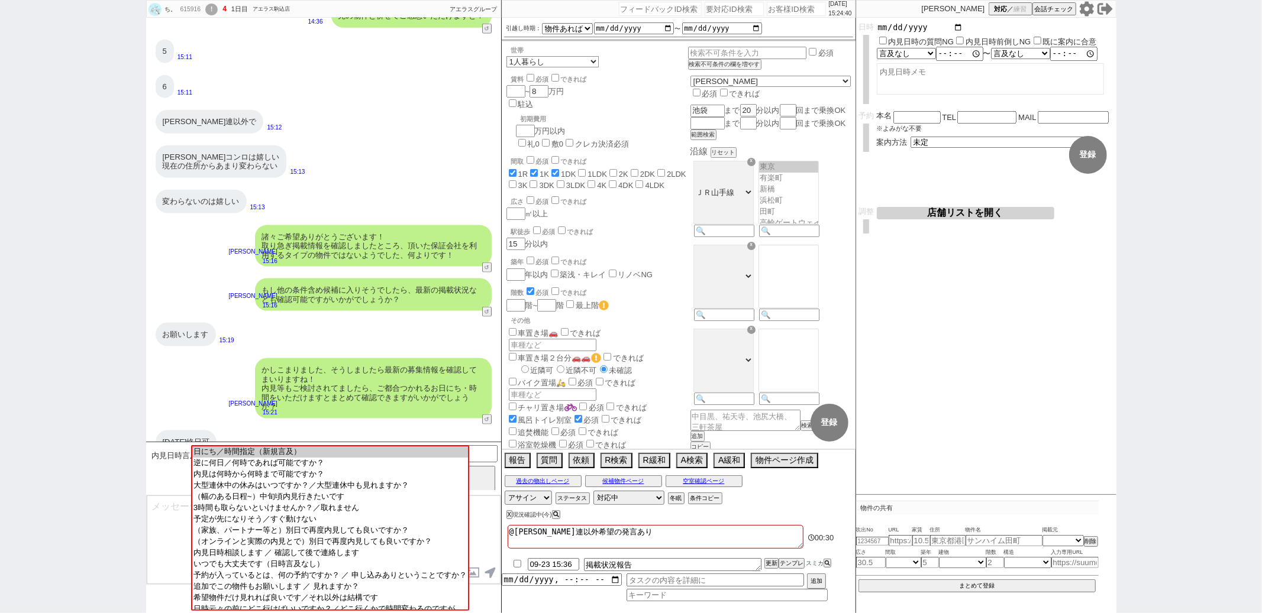
click at [957, 32] on input "date" at bounding box center [920, 27] width 87 height 10
click at [920, 59] on select "言及なし 時間明確 午前 午後 お昼 夕方・夜 終日いつでも その他" at bounding box center [906, 56] width 58 height 10
click at [877, 51] on select "言及なし 時間明確 午前 午後 お昼 夕方・夜 終日いつでも その他" at bounding box center [906, 56] width 58 height 10
click at [1018, 55] on select "言及なし 時間明確 午前 午後 お昼 夕方・夜 終日いつでも その他" at bounding box center [1020, 56] width 58 height 10
click at [994, 51] on select "言及なし 時間明確 午前 午後 お昼 夕方・夜 終日いつでも その他" at bounding box center [1020, 56] width 58 height 10
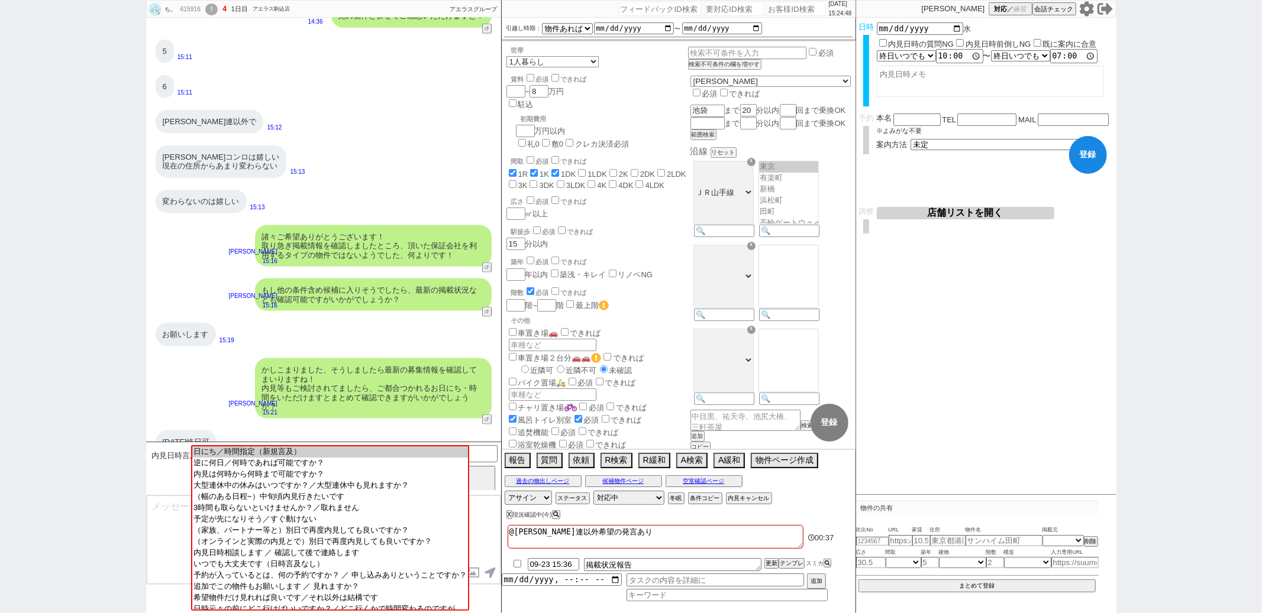
click at [1074, 159] on button "登録" at bounding box center [1088, 155] width 38 height 38
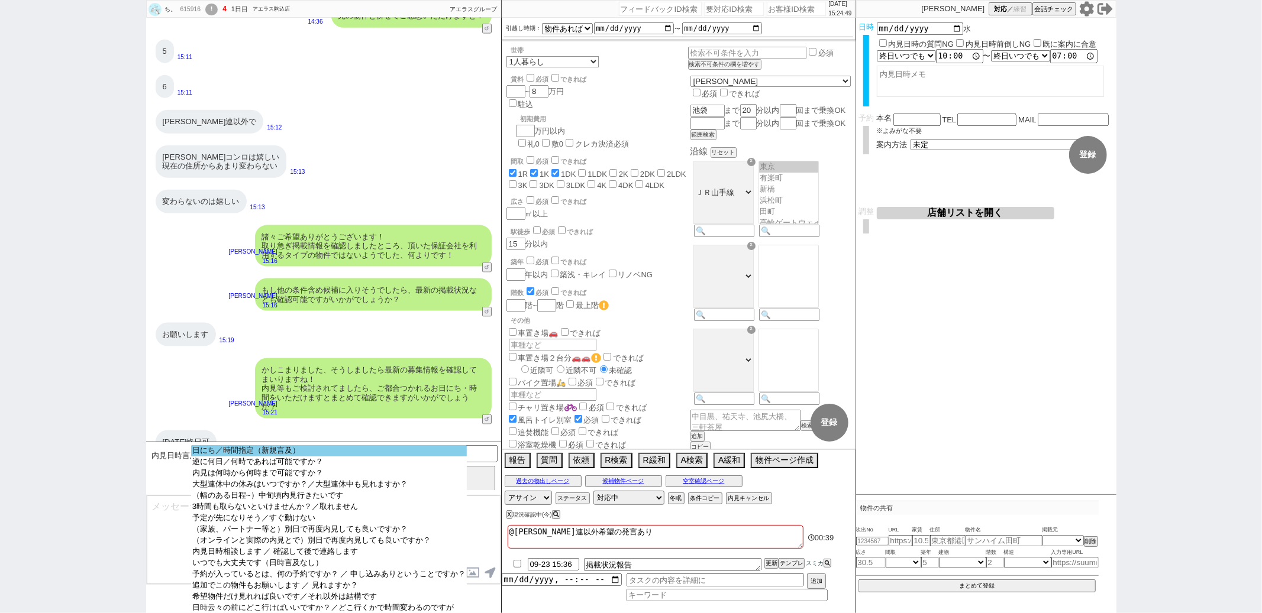
click at [310, 452] on option "日にち／時間指定（新規言及）" at bounding box center [329, 450] width 276 height 11
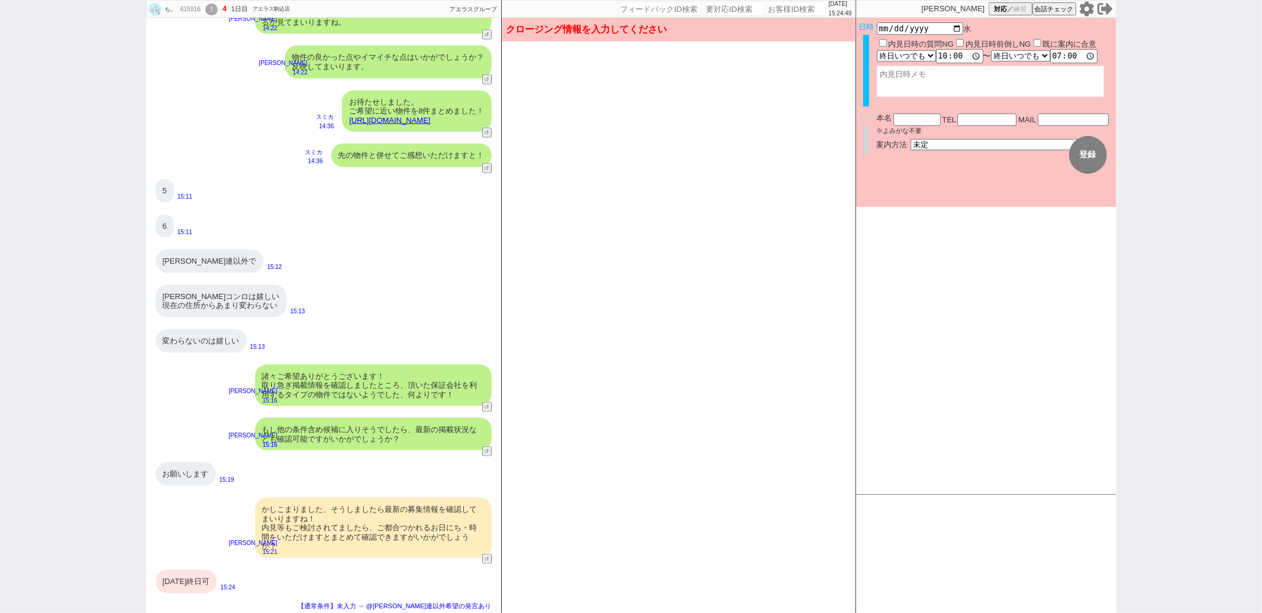
scroll to position [1088, 0]
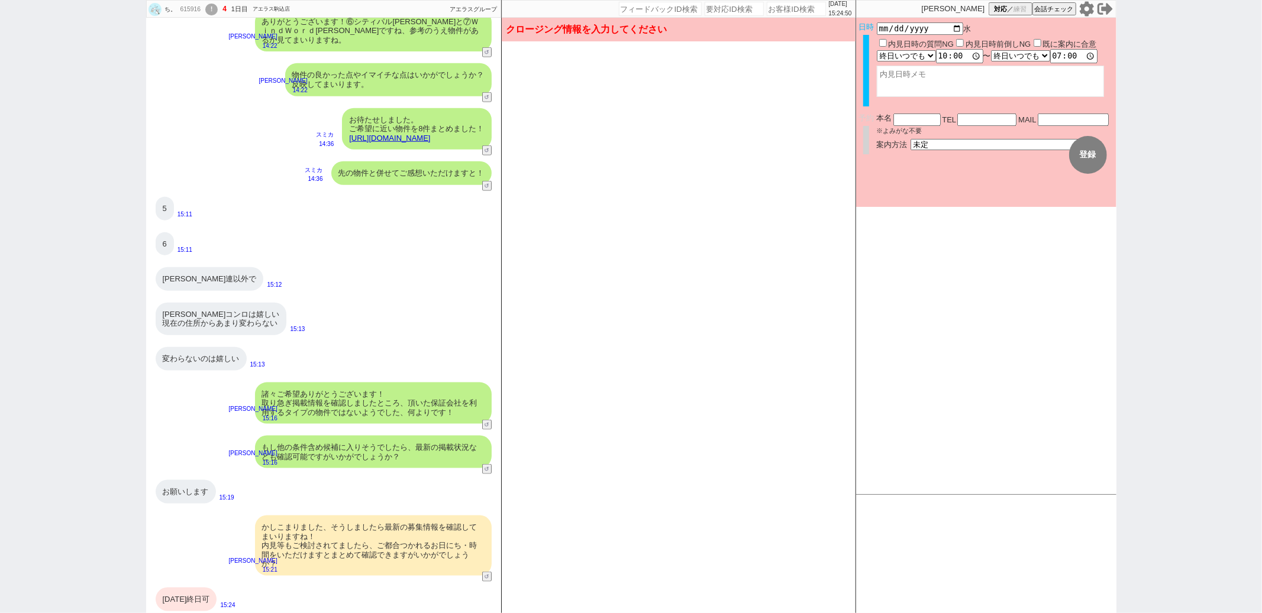
click at [195, 588] on div "[DATE]終日可" at bounding box center [187, 600] width 62 height 24
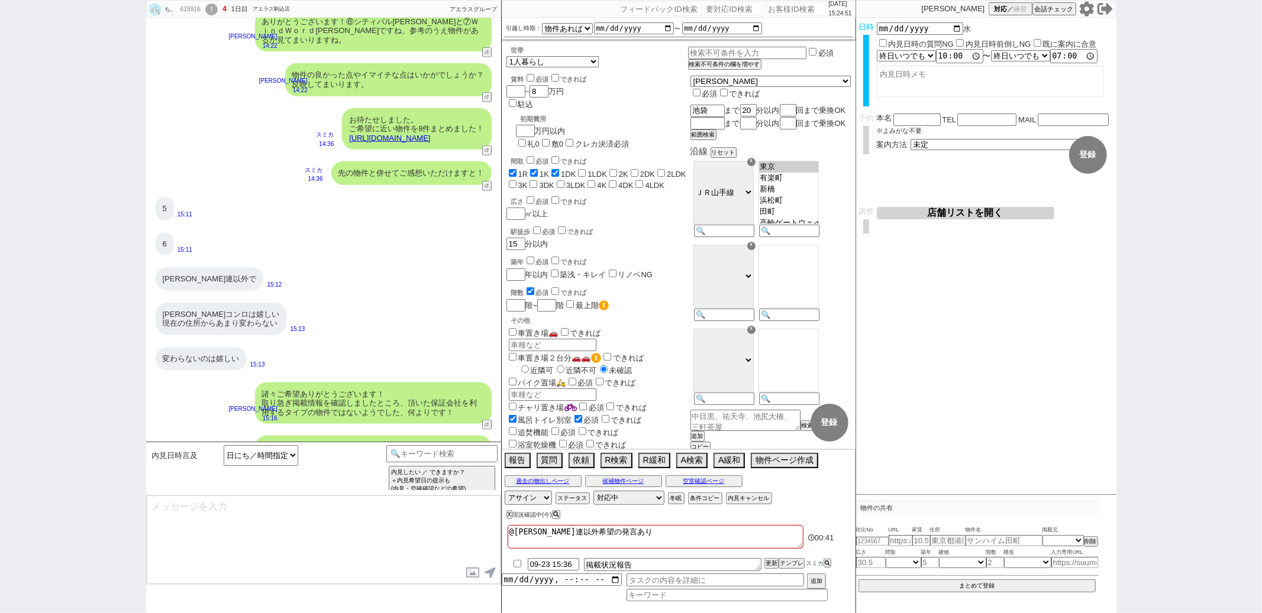
scroll to position [1246, 0]
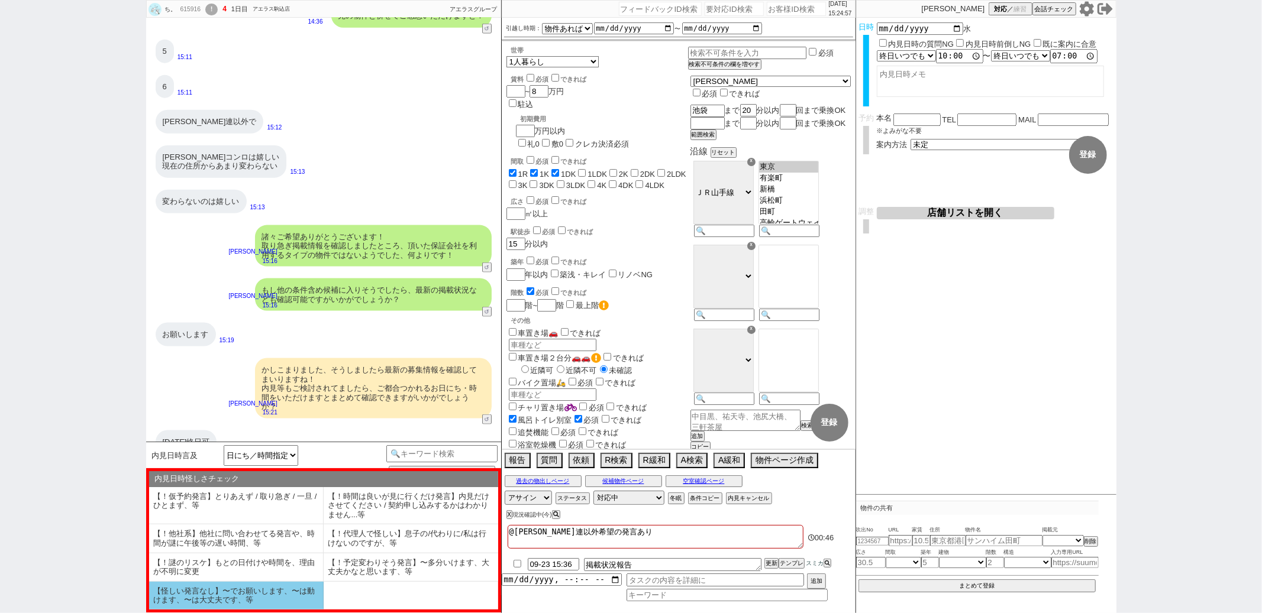
click at [260, 597] on li "【怪しい発言なし】〜でお願いします、〜は動けます、〜は大丈夫です、等" at bounding box center [236, 596] width 175 height 28
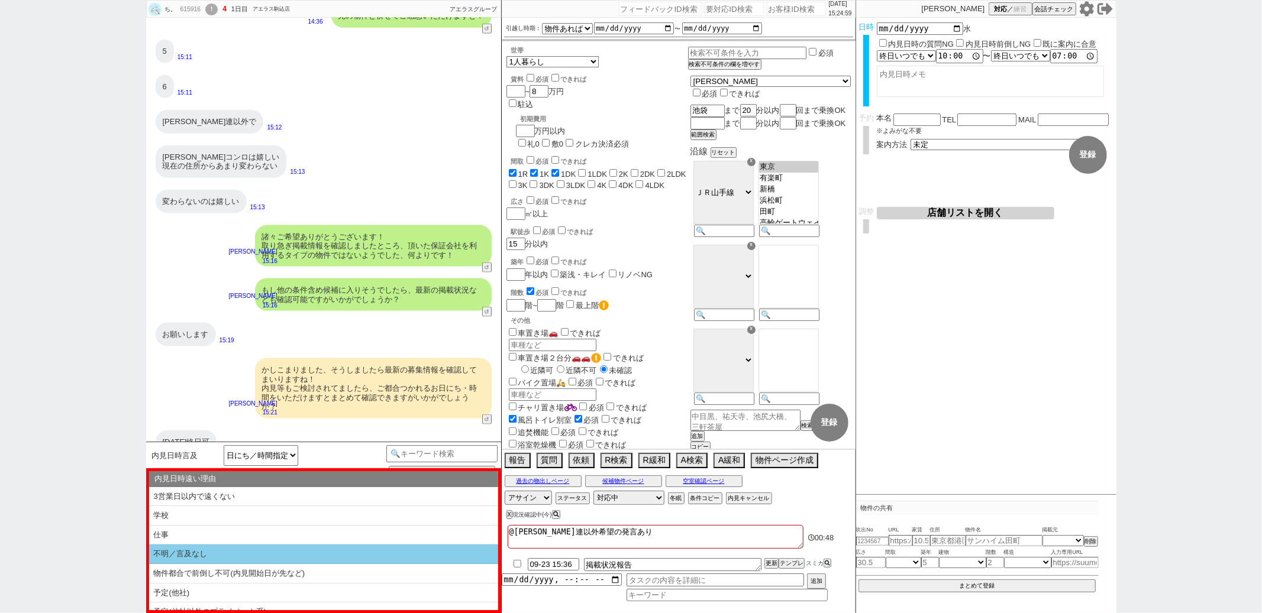
click at [250, 548] on li "不明／言及なし" at bounding box center [323, 555] width 349 height 20
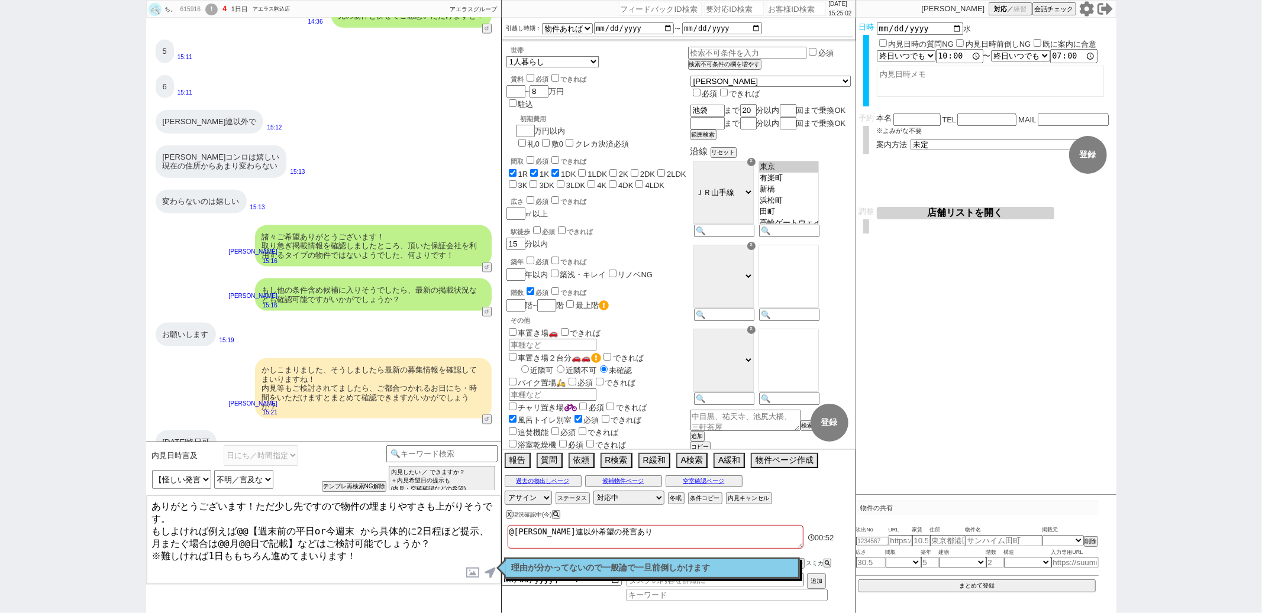
click at [282, 532] on textarea "ありがとうございます！ただ少し先ですので物件の埋まりやすさも上がりそうです。 もしよければ例えば@@【週末前の平日or今週末 から具体的に2日程ほど提示、月ま…" at bounding box center [324, 540] width 354 height 89
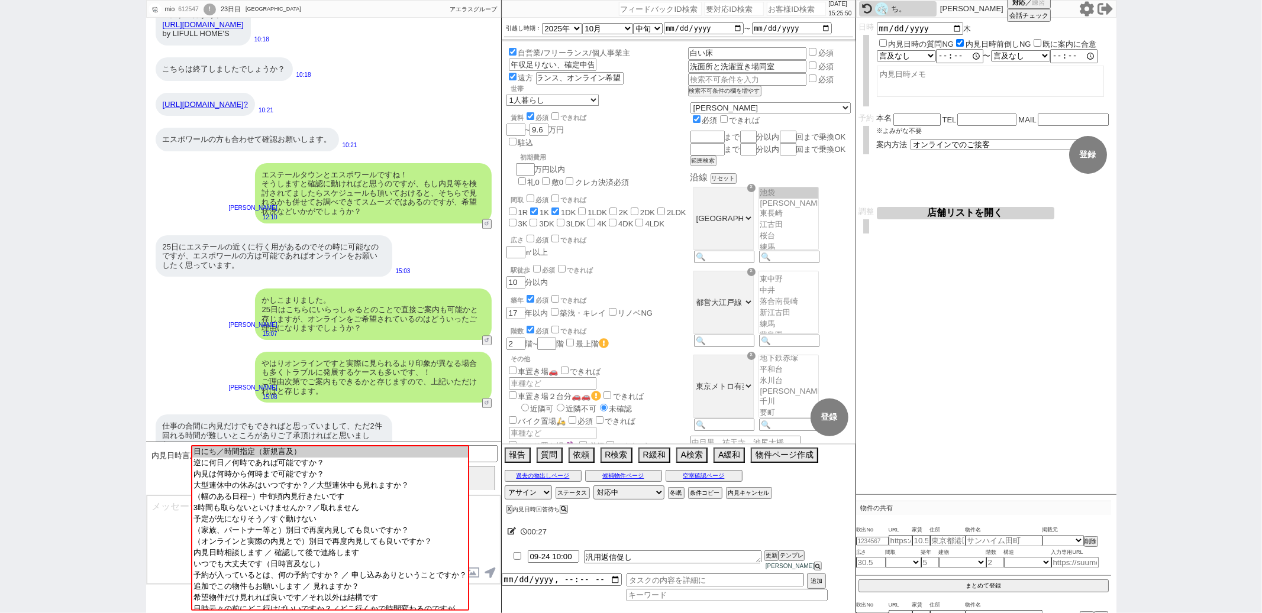
scroll to position [2000, 0]
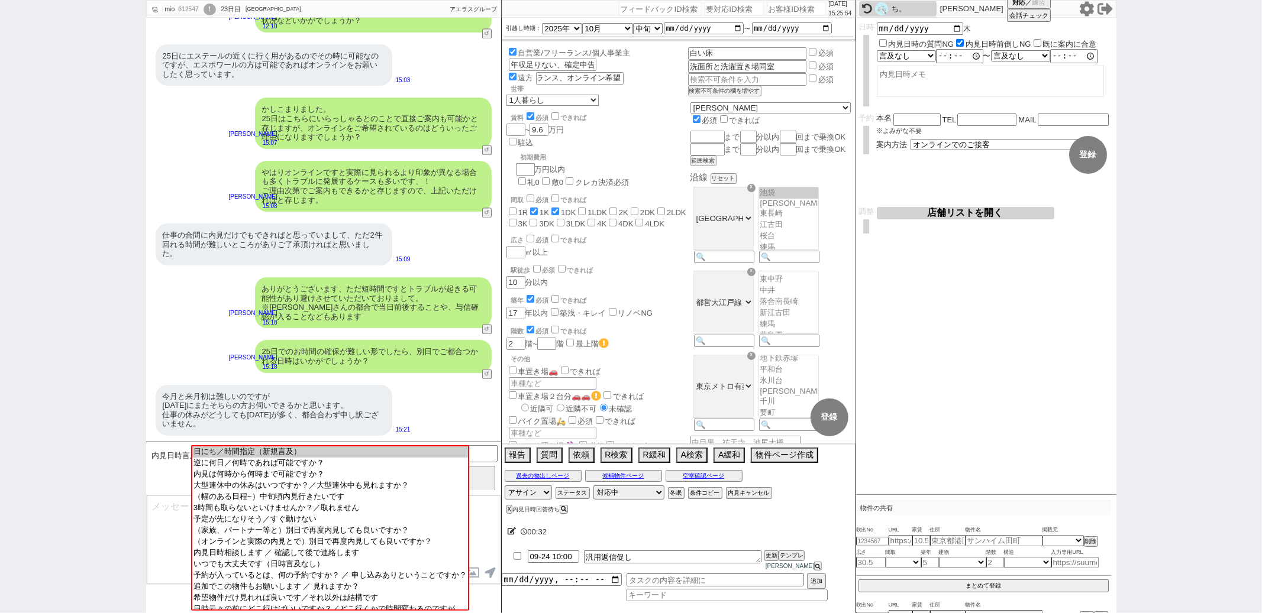
click at [161, 531] on textarea at bounding box center [324, 540] width 354 height 89
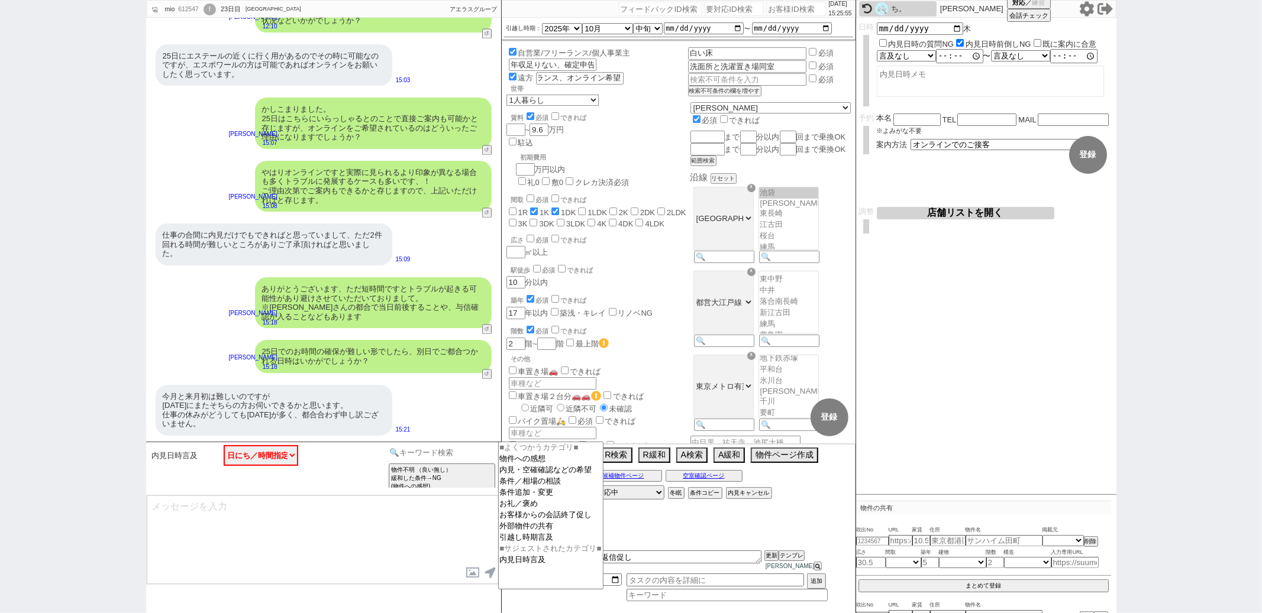
click at [409, 458] on input at bounding box center [442, 452] width 112 height 15
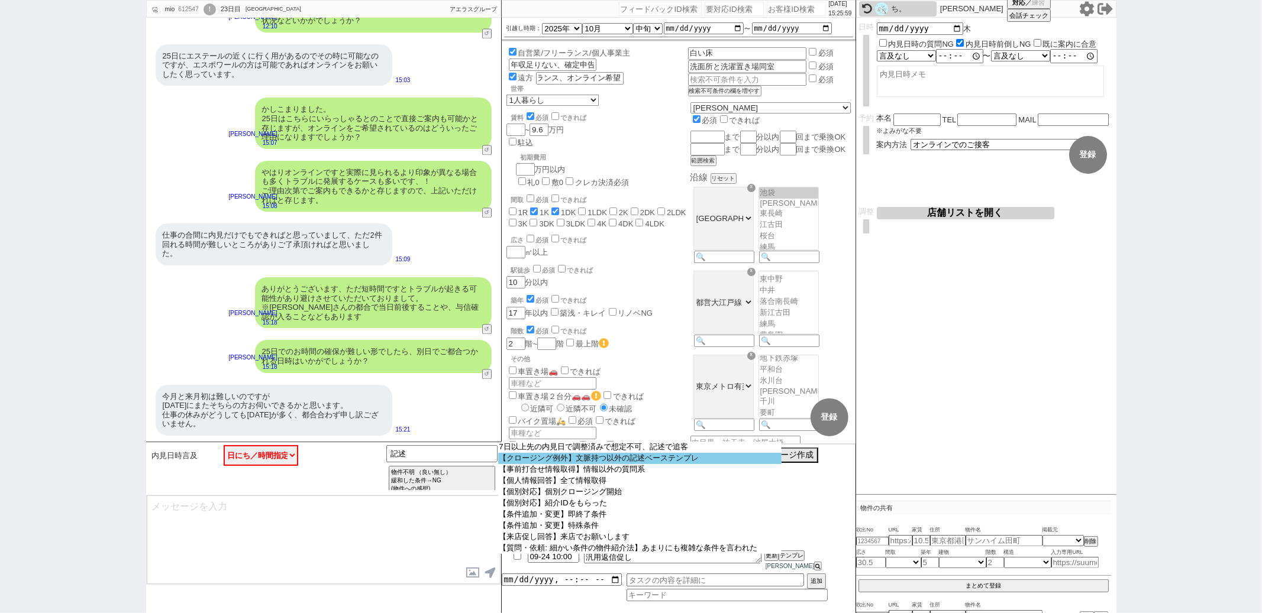
click at [543, 459] on option "【クロージング例外】文脈持つ以外の記述ベーステンプレ" at bounding box center [639, 458] width 283 height 11
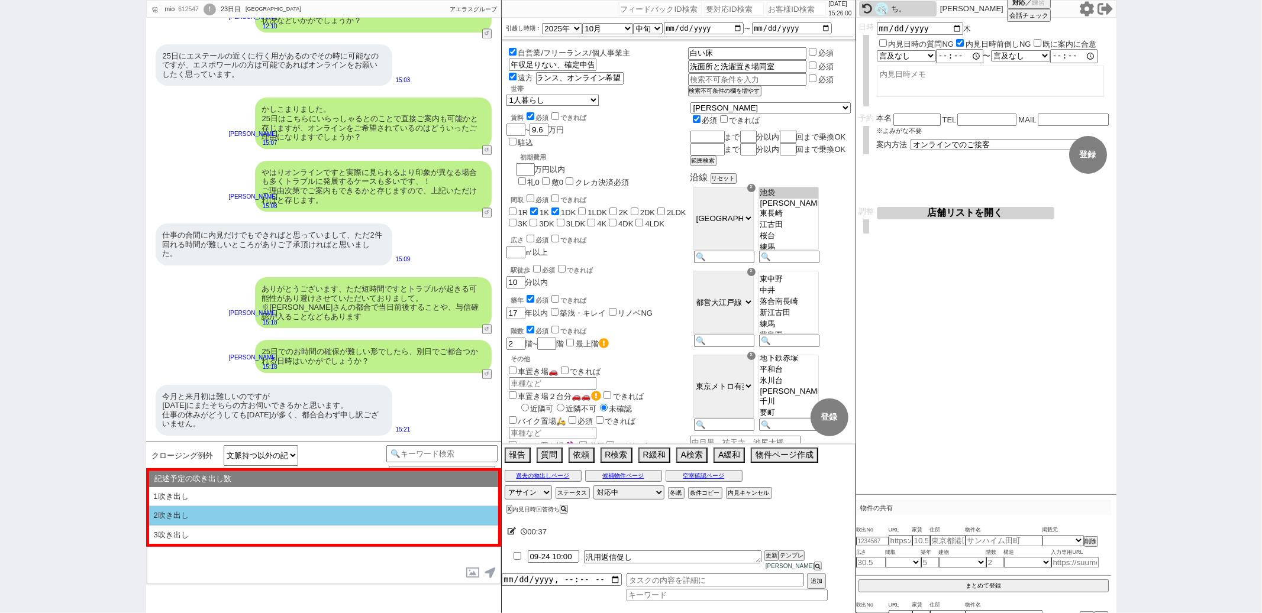
click at [380, 522] on li "2吹き出し" at bounding box center [323, 516] width 349 height 20
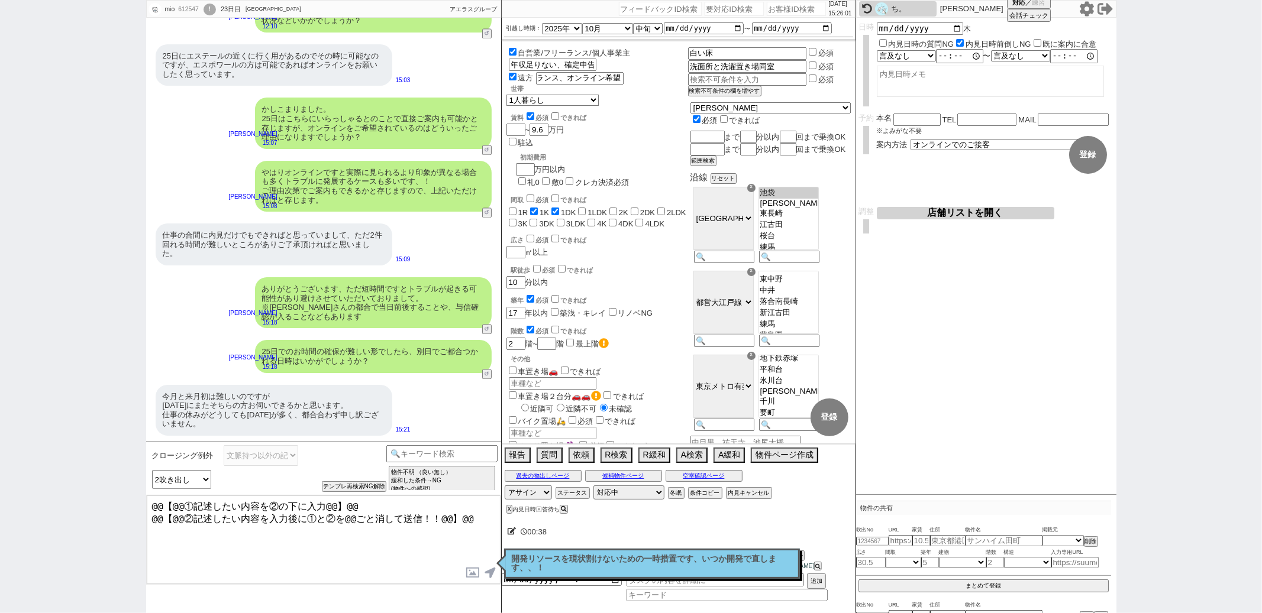
click at [479, 522] on textarea "@@【@@①記述したい内容を②の下に入力@@】@@ @@【@@②記述したい内容を入力後に①と②を@@ごと消して送信！！@@】@@" at bounding box center [324, 540] width 354 height 89
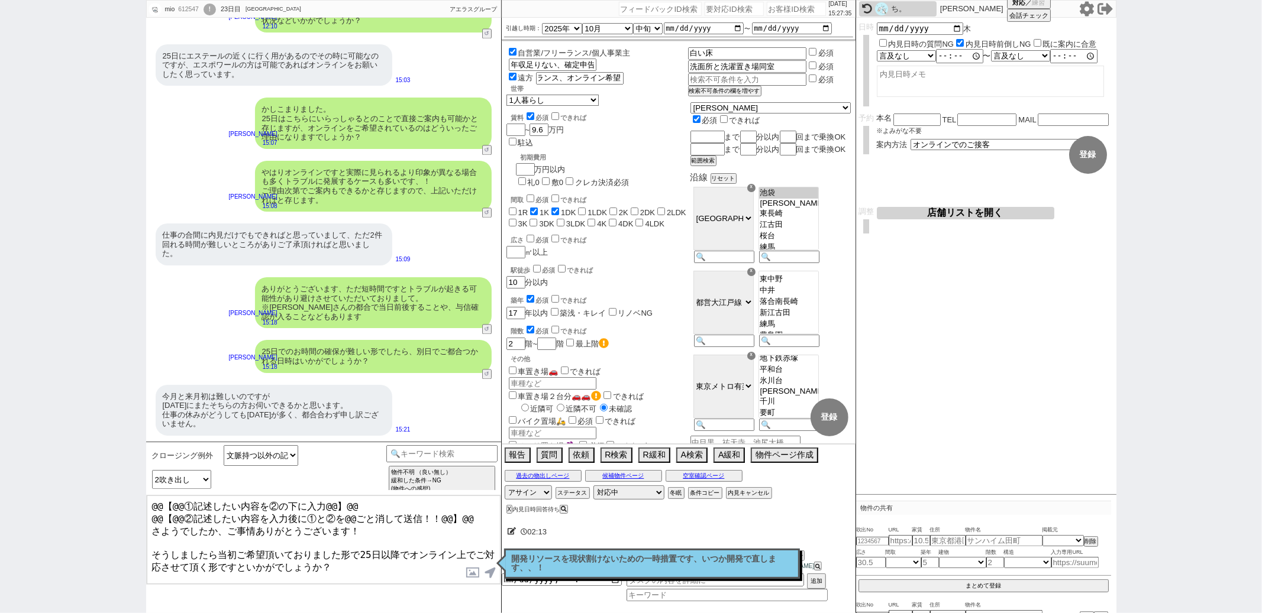
drag, startPoint x: 470, startPoint y: 508, endPoint x: 473, endPoint y: 455, distance: 53.3
click at [473, 455] on div "クロージング例外 文脈持つ以外の記述ベーステンプレ 小カテゴリを選択 記述予定の吹き出し数 1吹き出し 2吹き出し 3吹き出し テンプレ再検索NG解除 物件不…" at bounding box center [323, 528] width 355 height 172
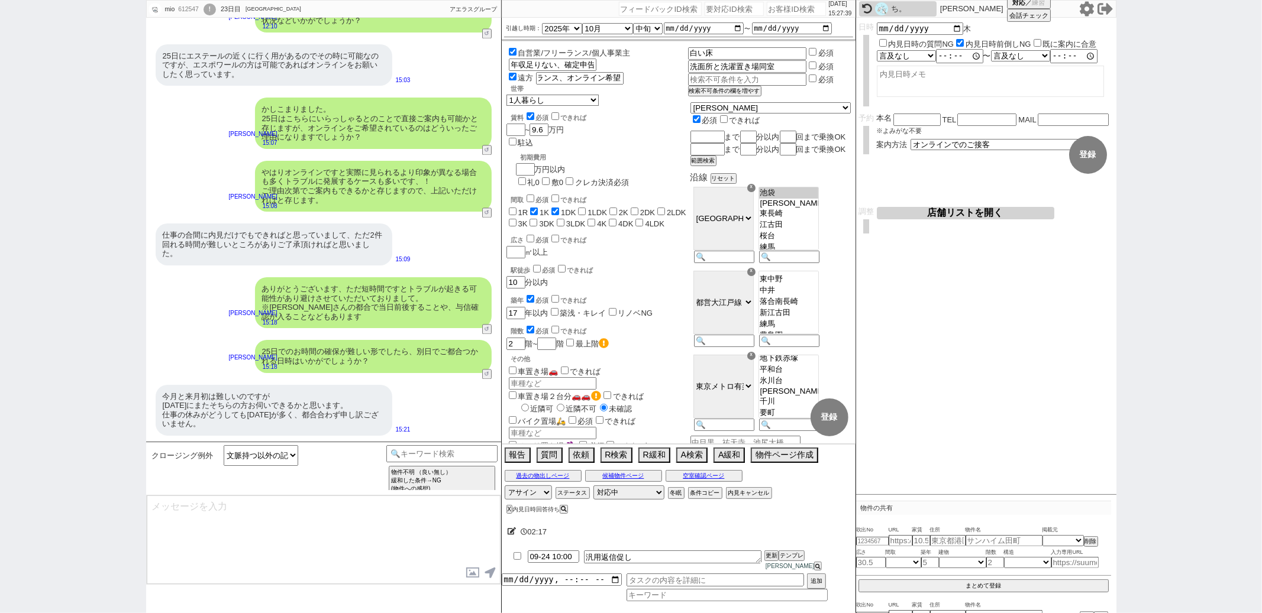
scroll to position [1956, 0]
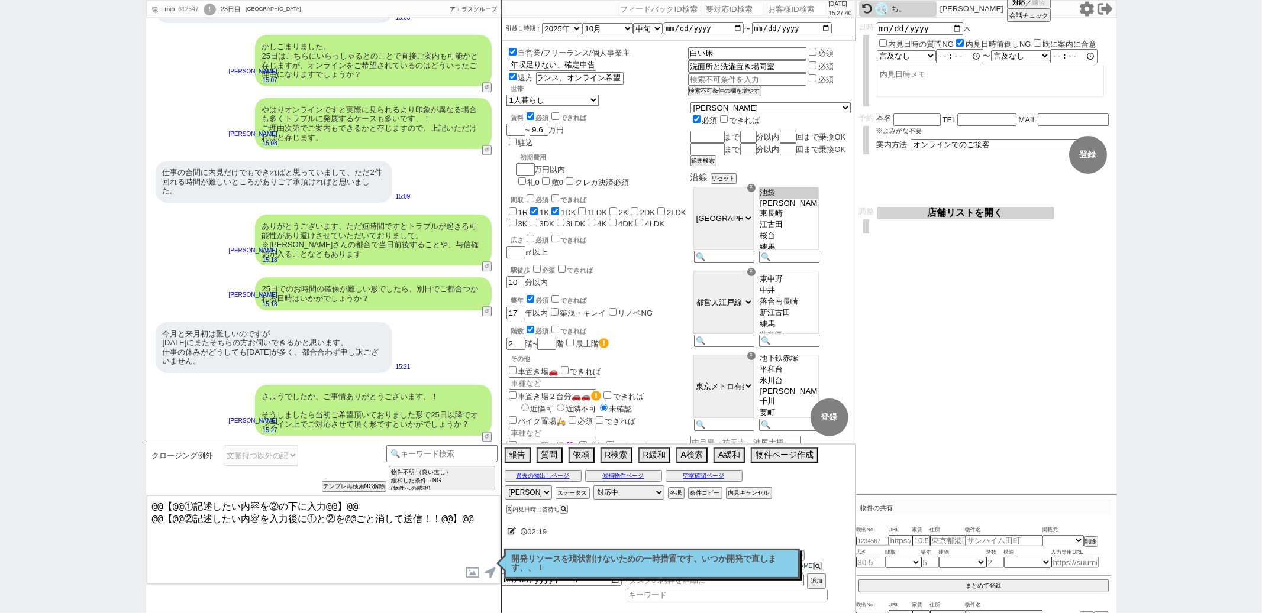
click at [554, 557] on p "開発リソースを現状割けないための一時措置です、いつか開発で直します、、！" at bounding box center [652, 564] width 280 height 18
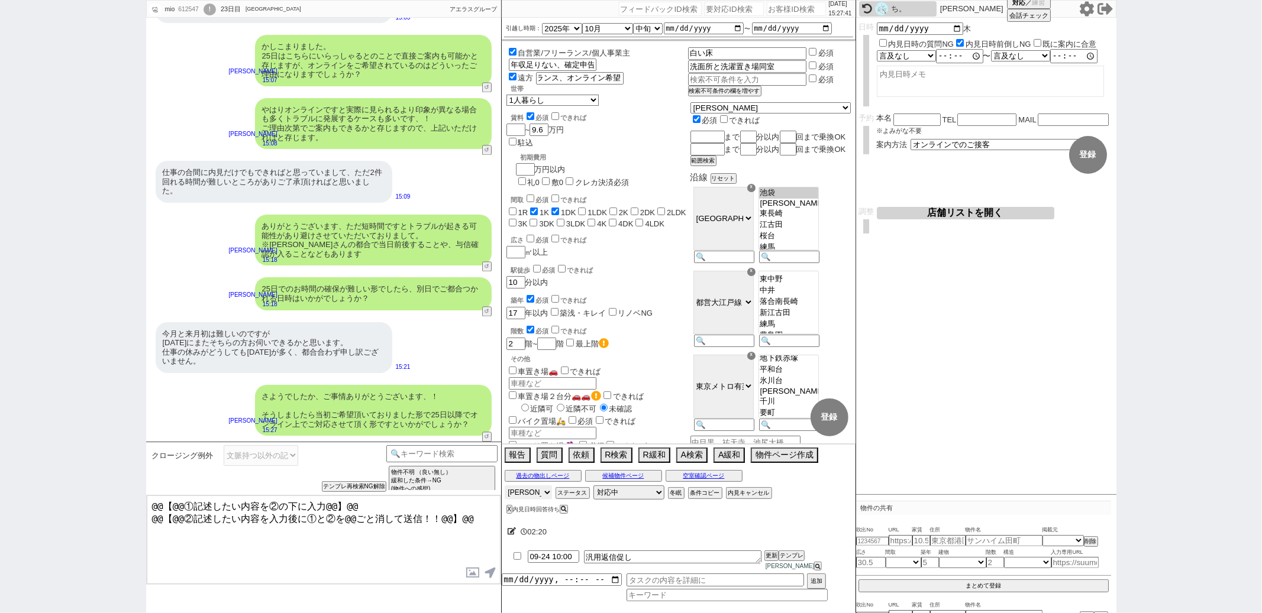
click at [538, 500] on select "アサイン [PERSON_NAME] [PERSON_NAME] [PERSON_NAME] [PERSON_NAME]" at bounding box center [528, 493] width 47 height 14
click at [505, 494] on select "アサイン [PERSON_NAME] [PERSON_NAME] [PERSON_NAME] [PERSON_NAME]" at bounding box center [528, 493] width 47 height 14
click at [451, 328] on div "今月と来月初は難しいのですが 10月15日にまたそちらの方お伺いできるかと思います。 仕事の休みがどうしても水曜日が多く、都合合わず申し訳ございません。 15…" at bounding box center [323, 347] width 355 height 63
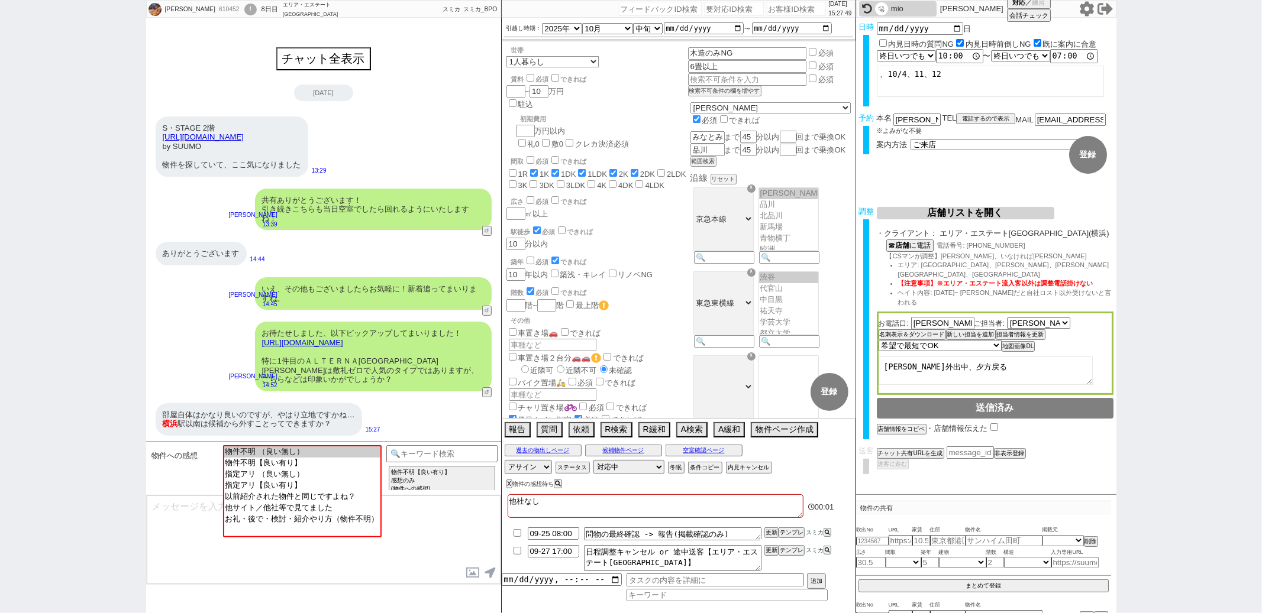
click at [422, 422] on div "部屋自体はかなり良いのですが、やはり立地ですかね… 横浜 駅以南は候補から外すことってできますか？ 15:27" at bounding box center [323, 420] width 355 height 44
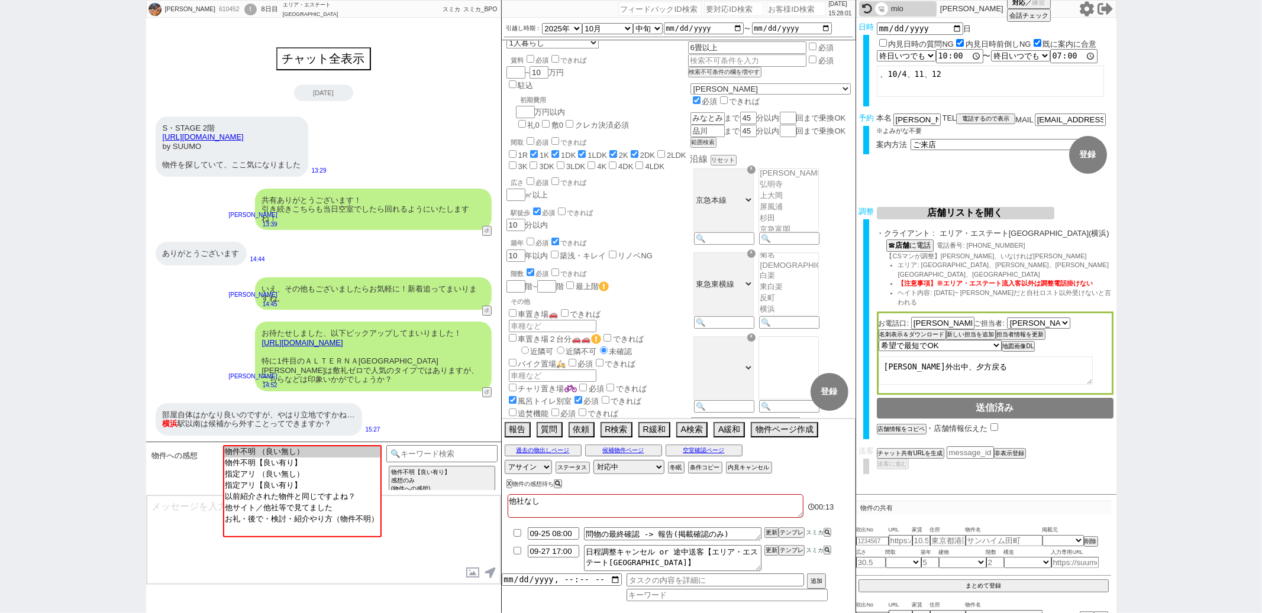
scroll to position [339, 0]
click at [325, 451] on option "物件不明 （良い無し）" at bounding box center [301, 450] width 156 height 11
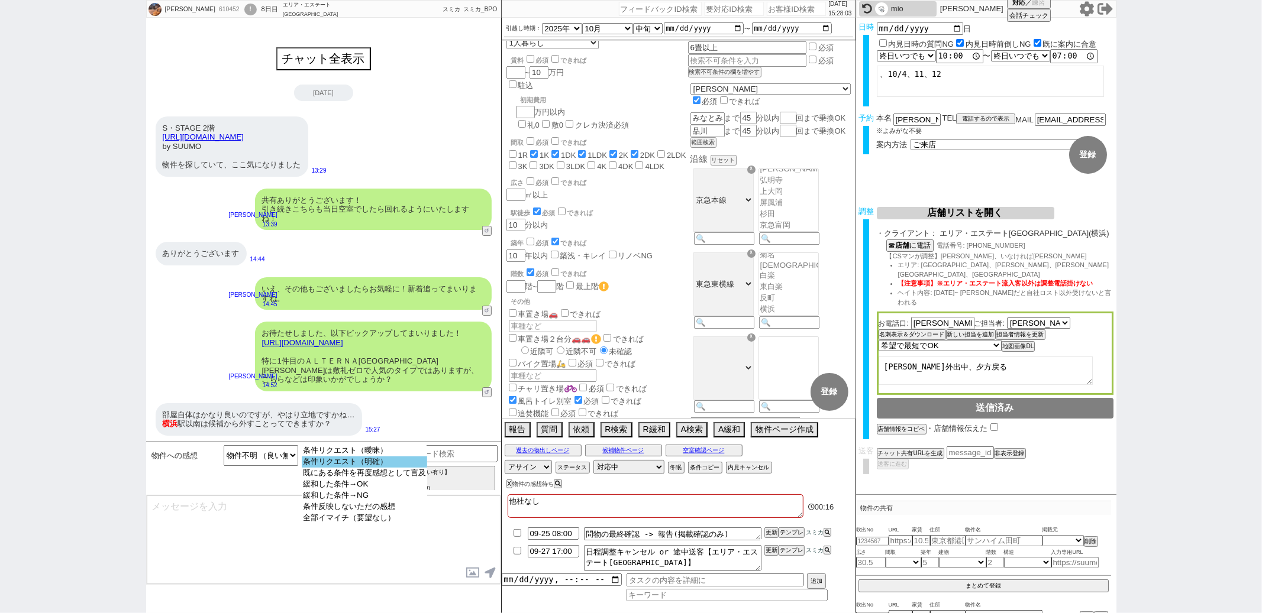
click at [339, 466] on option "条件リクエスト（明確）" at bounding box center [364, 462] width 125 height 11
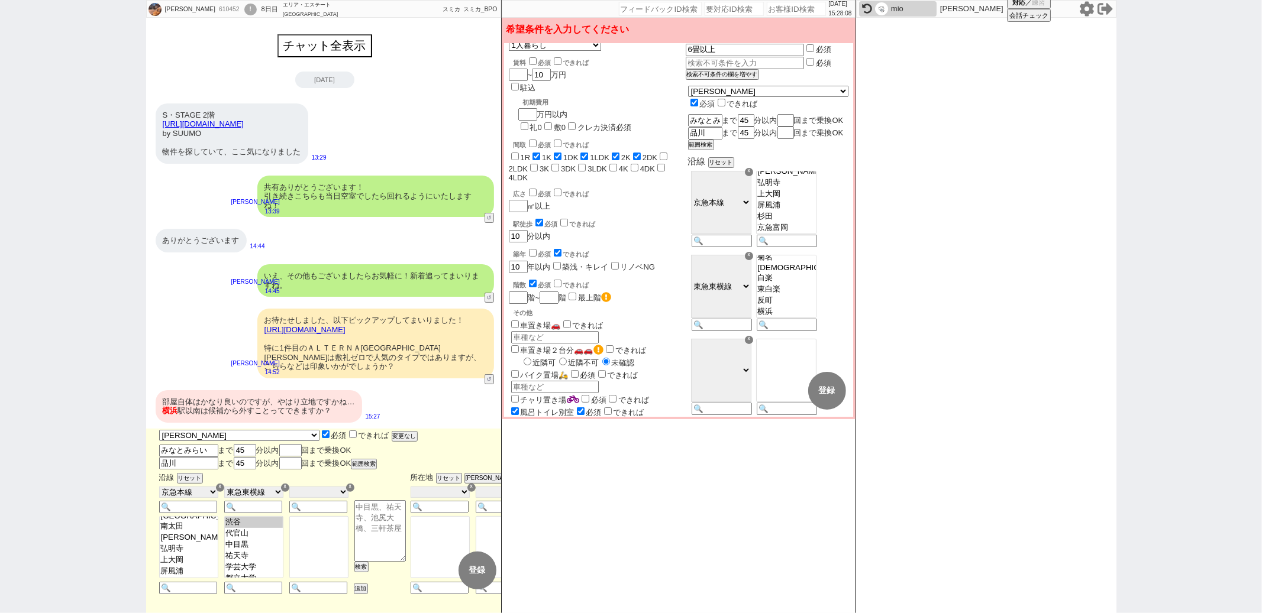
scroll to position [318, 0]
click at [180, 512] on option "日ノ出町" at bounding box center [189, 506] width 58 height 11
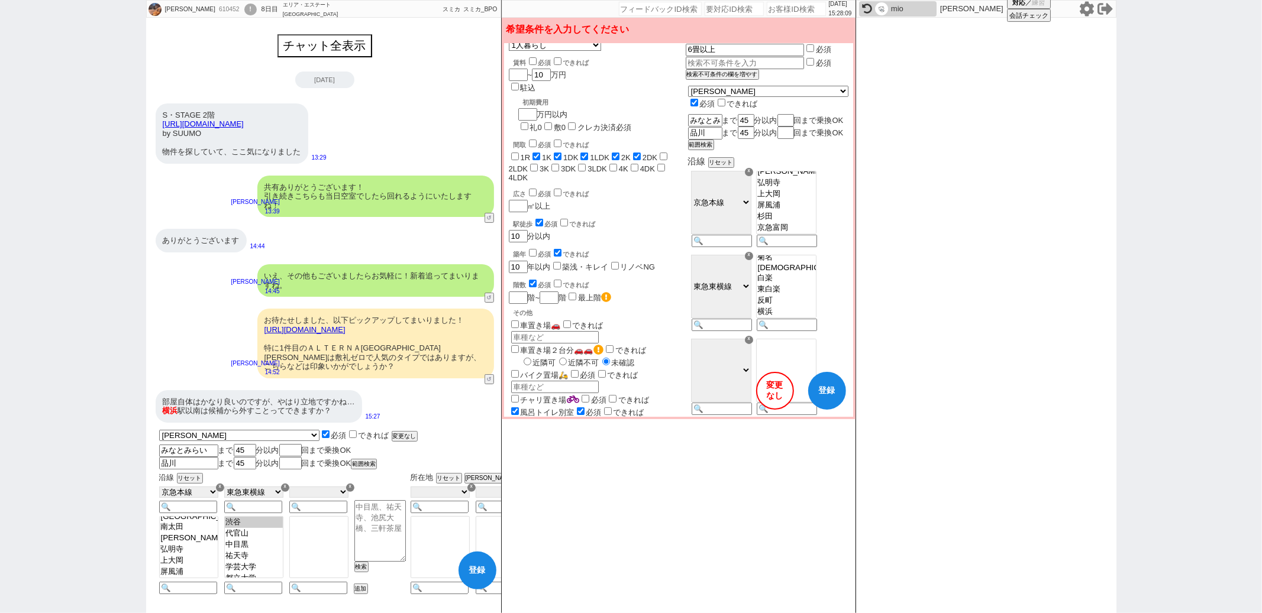
scroll to position [0, 0]
click at [177, 522] on option "[GEOGRAPHIC_DATA]" at bounding box center [189, 516] width 58 height 9
click at [177, 501] on option "戸部" at bounding box center [189, 495] width 58 height 11
click at [177, 499] on option "南太田" at bounding box center [189, 493] width 58 height 11
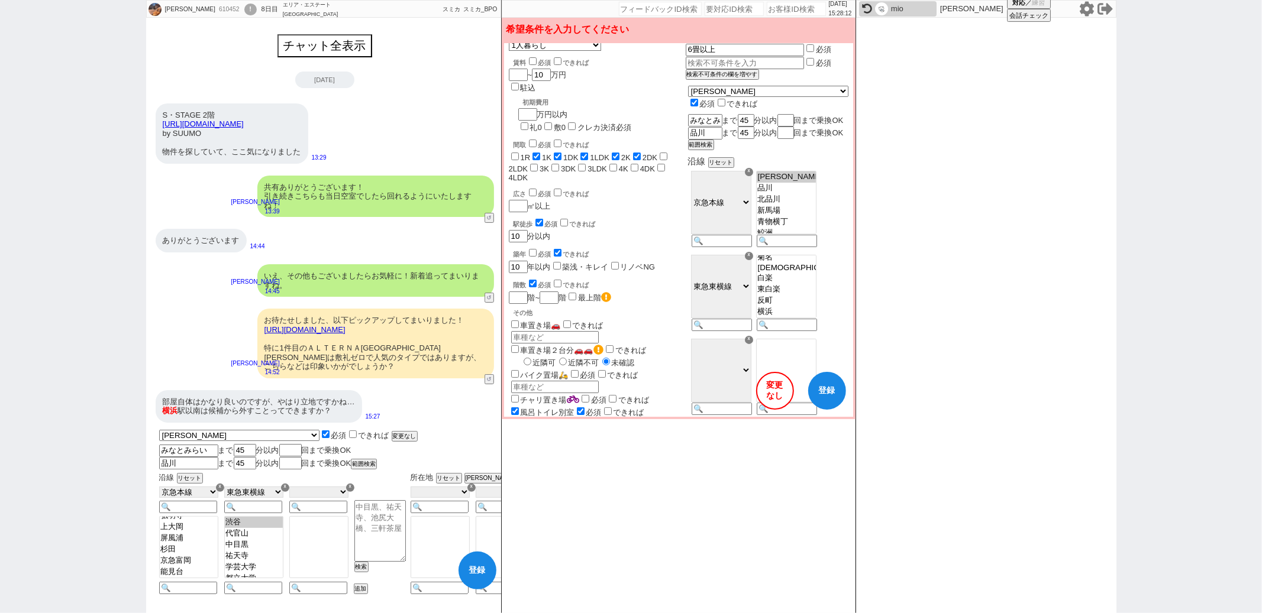
click at [177, 511] on option "[PERSON_NAME]ヶ谷" at bounding box center [189, 504] width 58 height 11
click at [176, 522] on option "弘明寺" at bounding box center [189, 516] width 58 height 11
click at [179, 506] on option "上大岡" at bounding box center [189, 500] width 58 height 11
click at [179, 517] on option "屏風浦" at bounding box center [189, 511] width 58 height 11
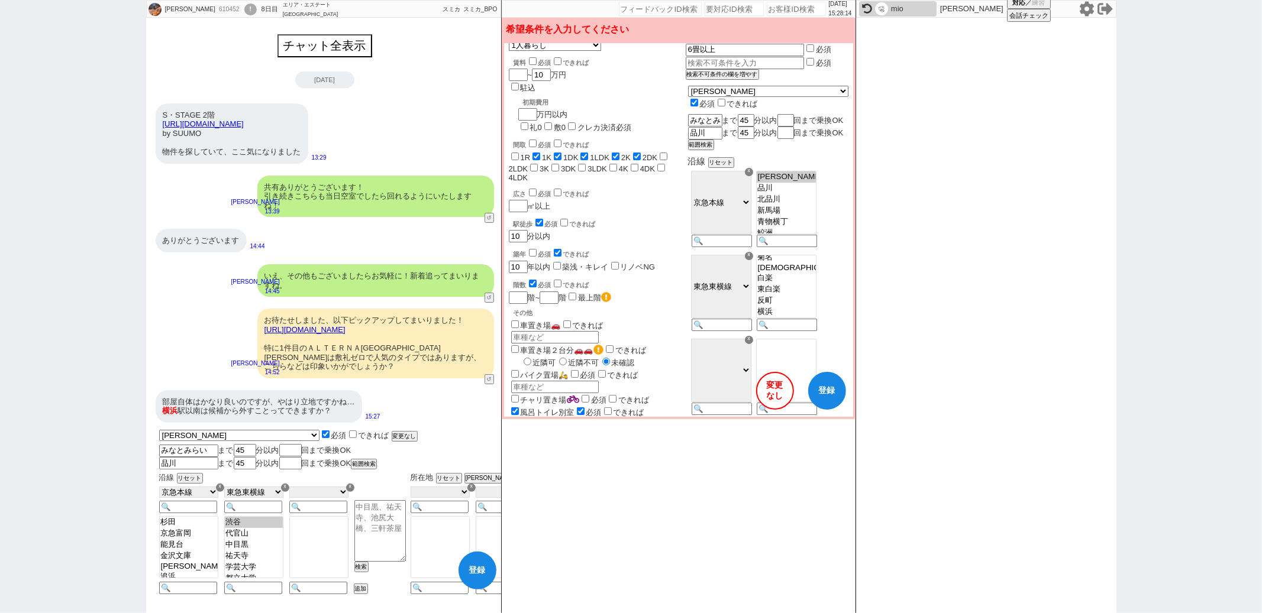
click at [182, 528] on option "杉田" at bounding box center [189, 522] width 58 height 11
click at [186, 502] on option "金沢文庫" at bounding box center [189, 495] width 58 height 11
click at [185, 502] on option "金沢文庫" at bounding box center [189, 495] width 58 height 11
click at [185, 511] on option "[PERSON_NAME]" at bounding box center [189, 506] width 58 height 9
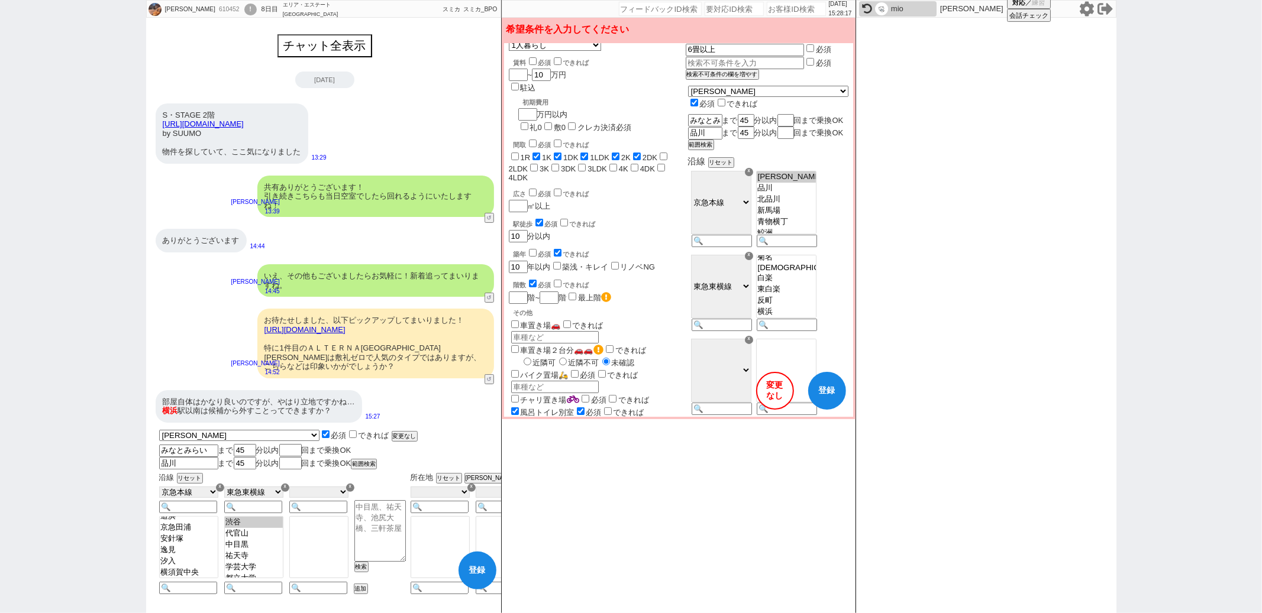
click at [184, 522] on option "追浜" at bounding box center [189, 516] width 58 height 11
click at [189, 502] on option "金沢文庫" at bounding box center [189, 495] width 58 height 11
click at [478, 417] on div "部屋自体はかなり良いのですが、やはり立地ですかね… 横浜 駅以南は候補から外すことってできますか？ 15:27" at bounding box center [324, 407] width 357 height 44
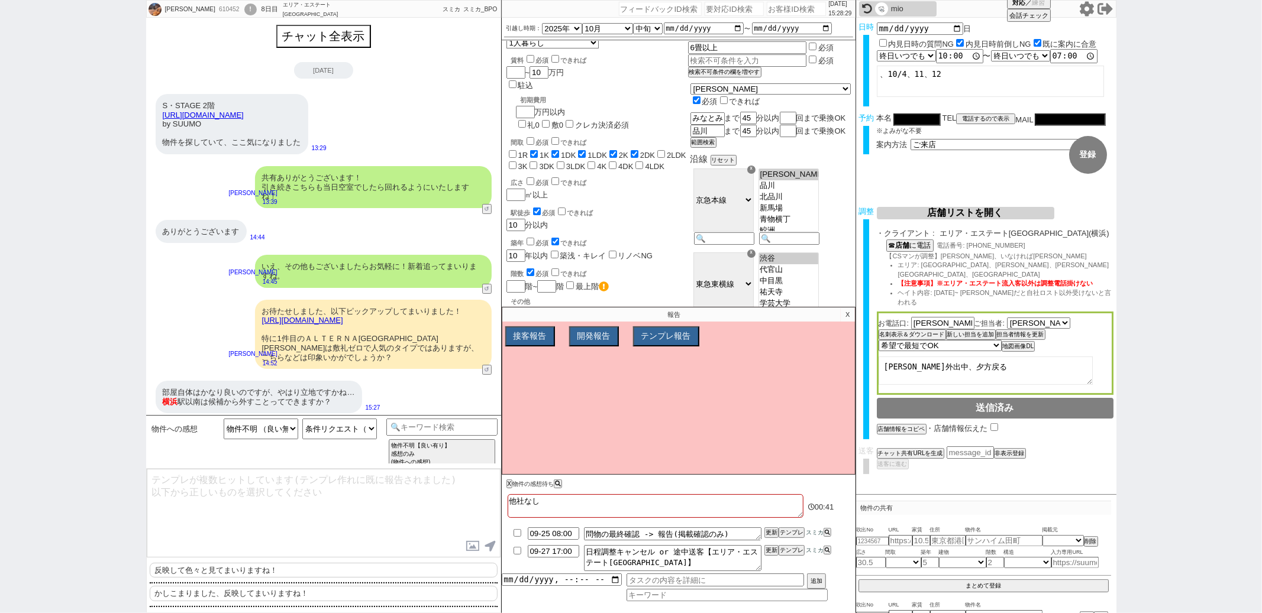
click at [245, 589] on p "かしこまりました、反映してまいりますね！" at bounding box center [324, 593] width 348 height 15
drag, startPoint x: 234, startPoint y: 481, endPoint x: 242, endPoint y: 361, distance: 120.3
click at [242, 361] on div "佐藤大樹 610452 ! 0 8日目 エリア・エステート横浜本店 冬眠中 自社客 スミカ スミカ_BPO チャット全表示 2025-09-23 S・STAG…" at bounding box center [323, 306] width 355 height 613
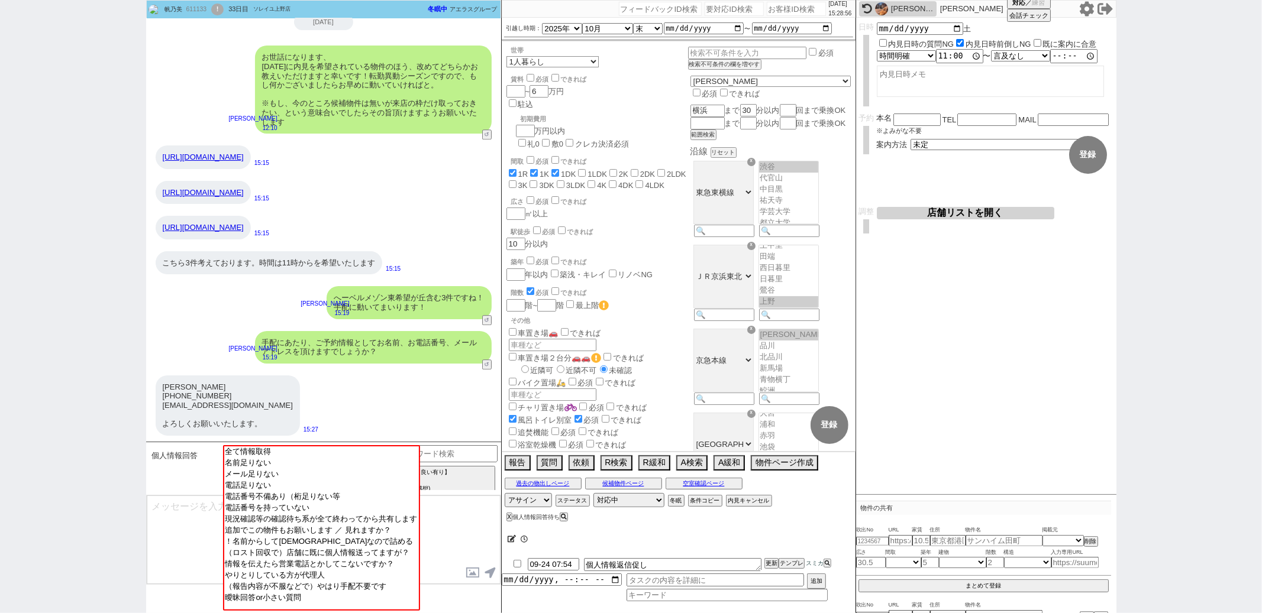
scroll to position [186, 0]
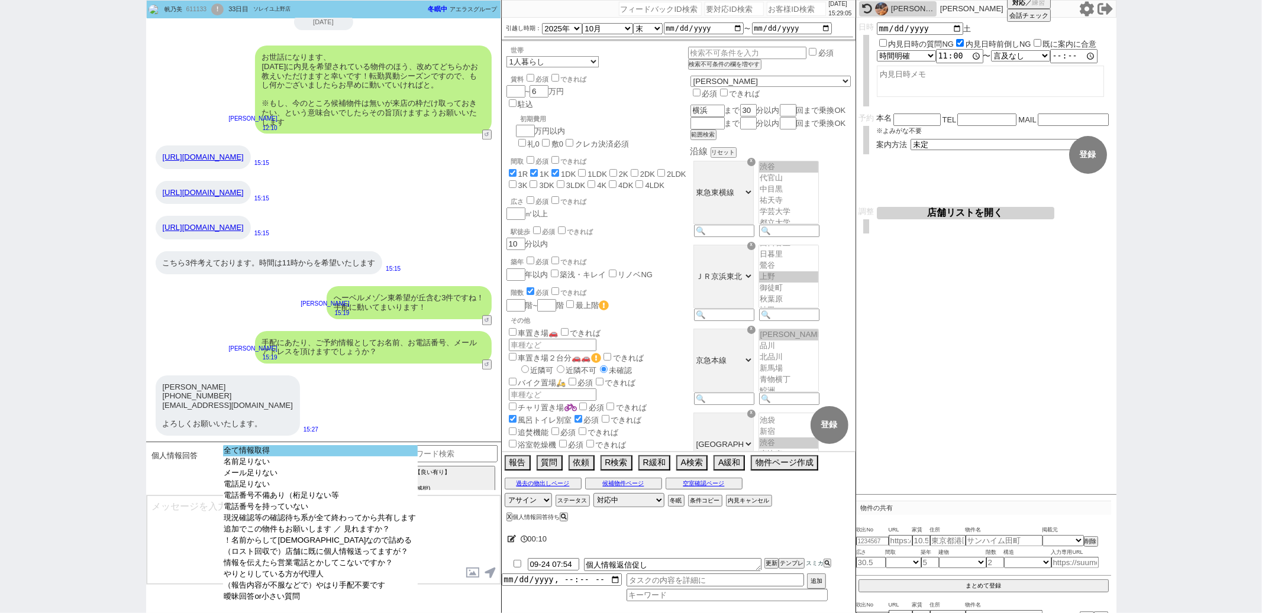
click at [328, 451] on option "全て情報取得" at bounding box center [320, 450] width 195 height 11
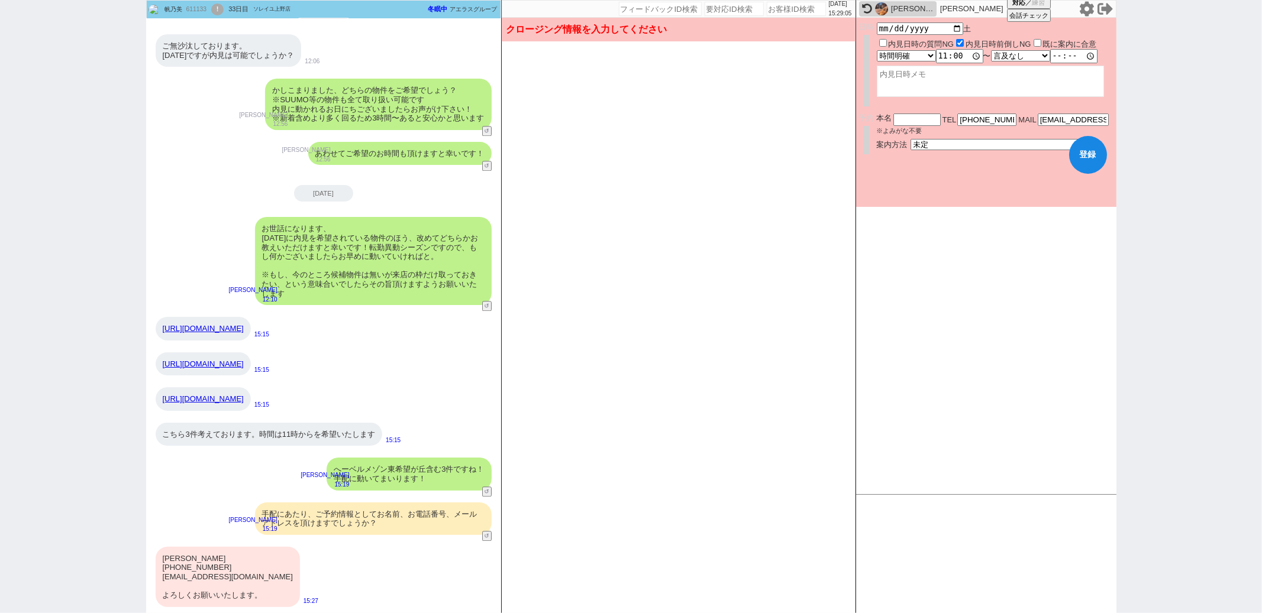
scroll to position [2471, 0]
drag, startPoint x: 163, startPoint y: 555, endPoint x: 201, endPoint y: 557, distance: 38.5
click at [201, 557] on div "田島帆乃美 080-8550-9767 honomi.18@icloud.com よろしくお願いいたします。" at bounding box center [228, 577] width 144 height 60
copy div "田島帆乃美"
click at [913, 120] on input "text" at bounding box center [916, 119] width 47 height 10
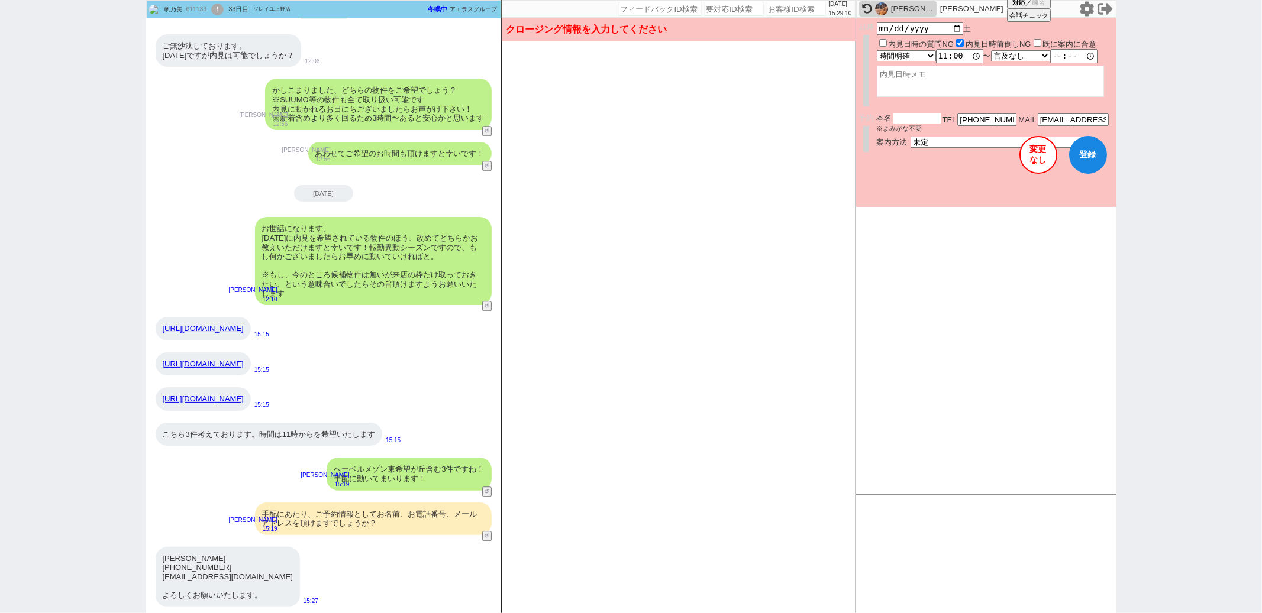
paste input "田島帆乃美"
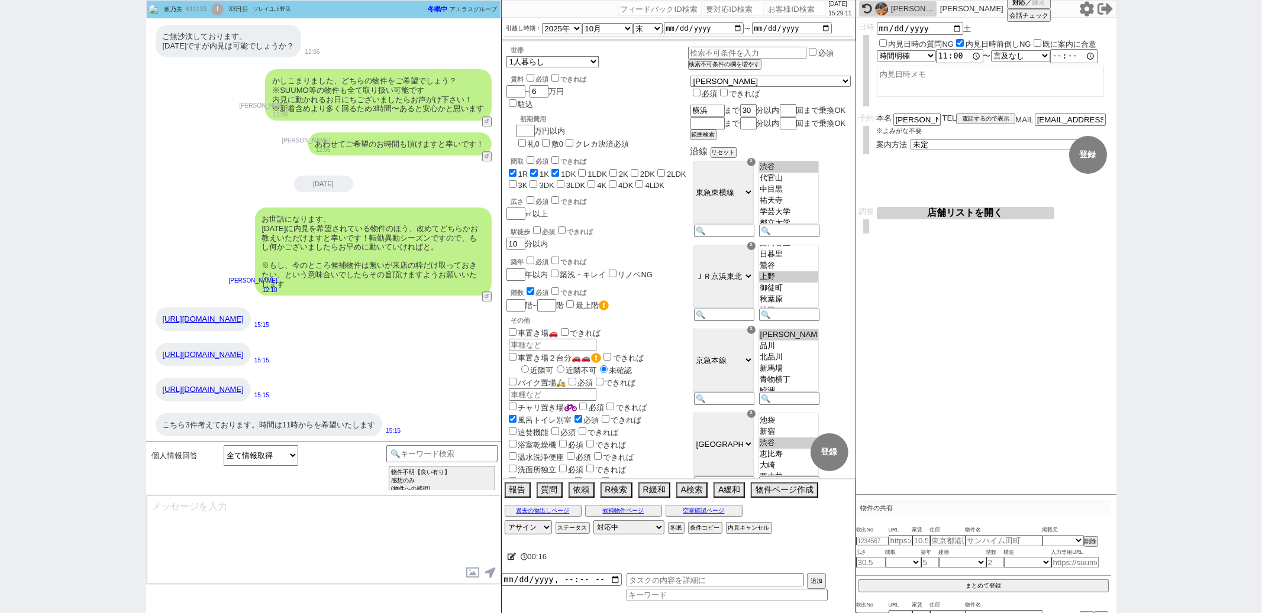
scroll to position [2642, 0]
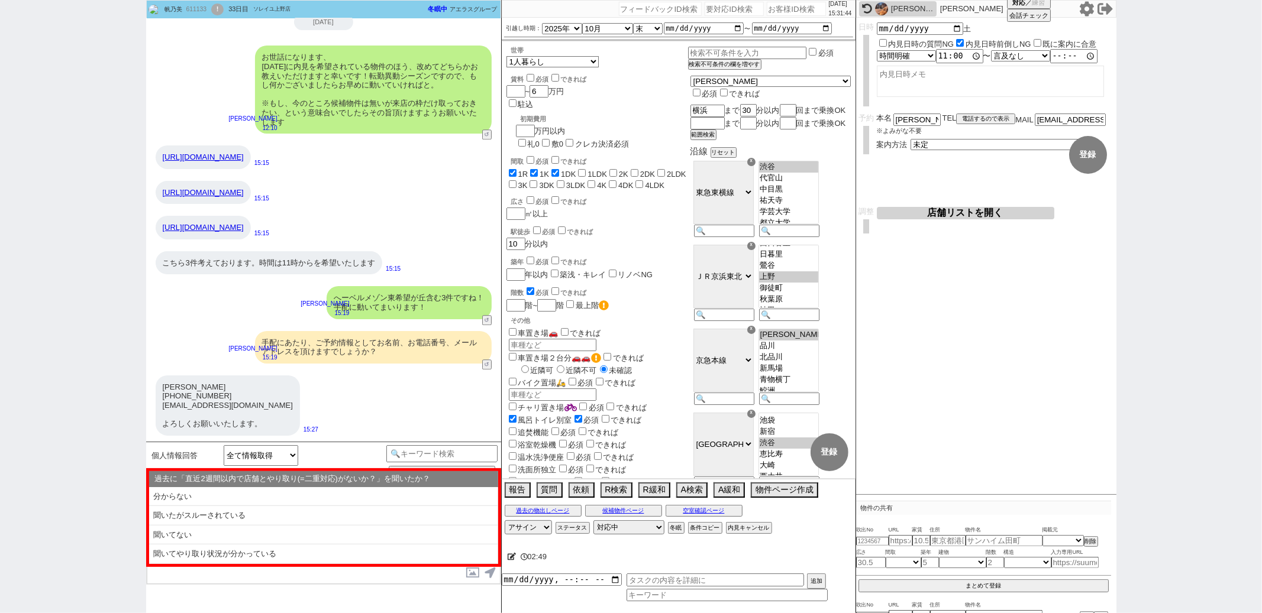
click at [489, 370] on div "田島帆乃美 080-8550-9767 honomi.18@icloud.com よろしくお願いいたします。 15:27" at bounding box center [323, 406] width 355 height 72
click at [305, 541] on li "聞いてない" at bounding box center [323, 536] width 349 height 20
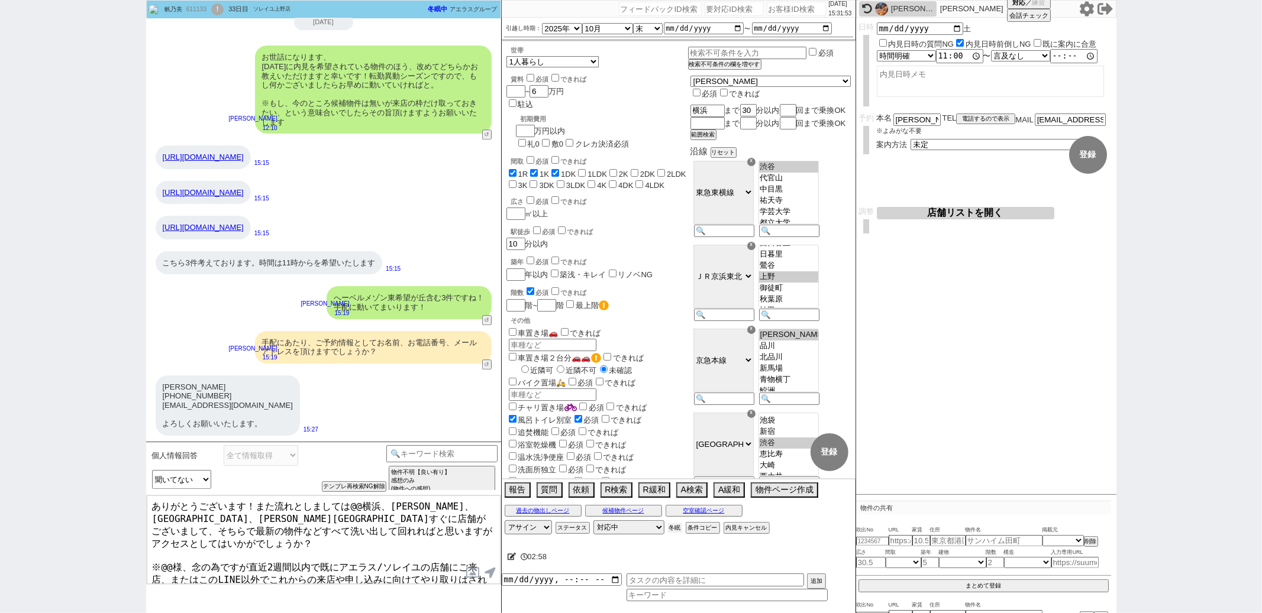
click at [671, 533] on button "冬眠" at bounding box center [675, 528] width 14 height 9
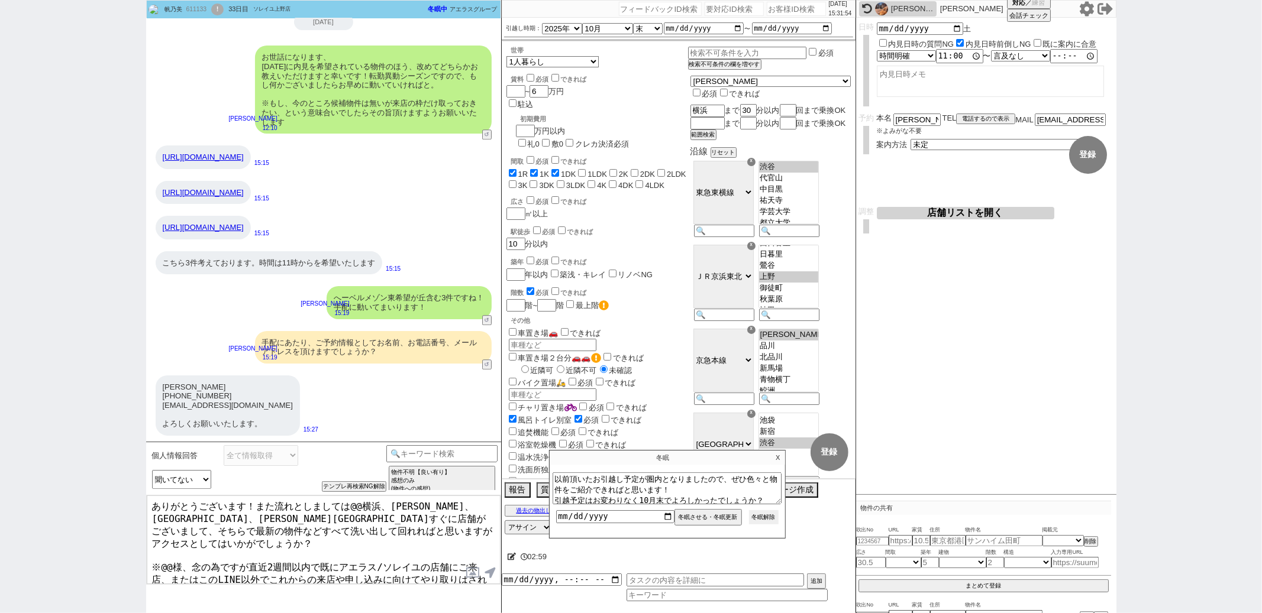
click at [767, 522] on button "冬眠解除" at bounding box center [764, 518] width 30 height 14
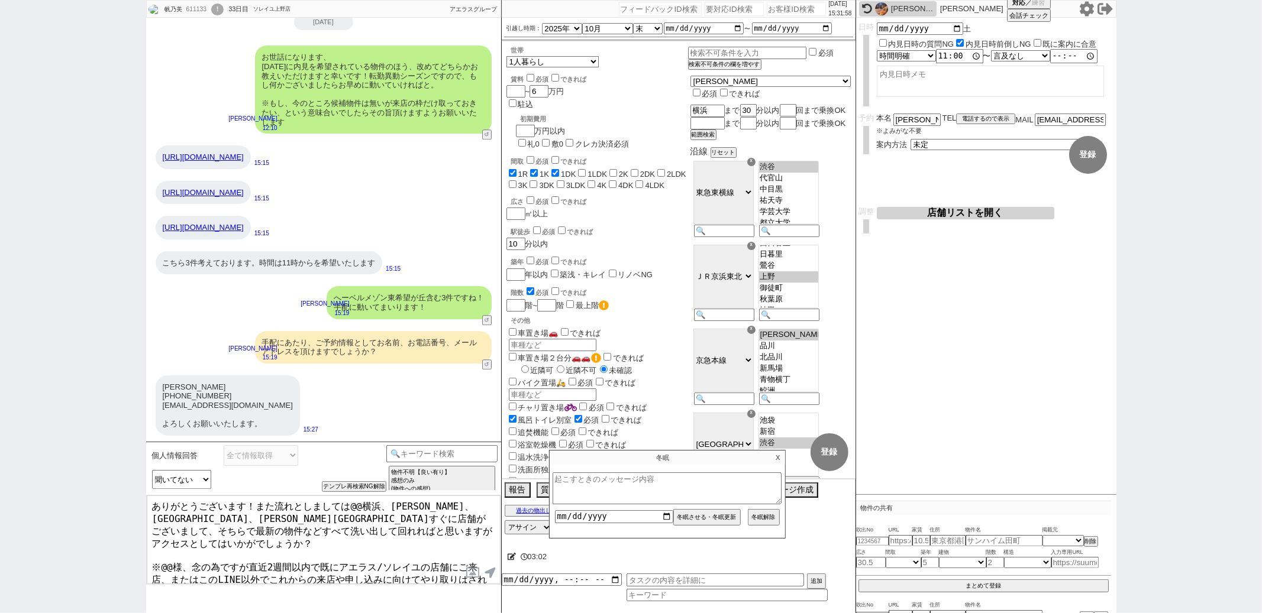
click at [358, 509] on textarea "ありがとうございます！また流れとしましては@@横浜、渋谷、上野、神田駅すぐに店舗がございまして、そちらで最新の物件などすべて洗い出して回れればと思いますがアク…" at bounding box center [324, 540] width 354 height 89
click at [171, 544] on textarea "ありがとうございます！また流れとしまして横浜、渋谷、上野、神田駅すぐに店舗がございまして、そちらで最新の物件などすべて洗い出して回れればと思いますがアクセスと…" at bounding box center [324, 540] width 354 height 89
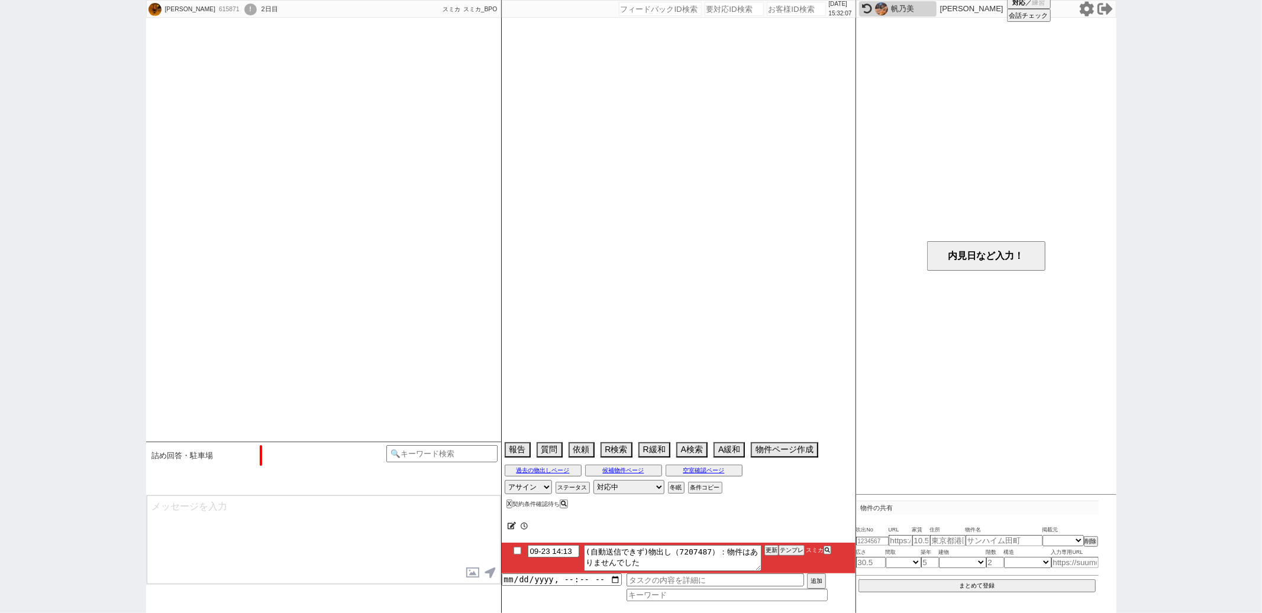
scroll to position [876, 0]
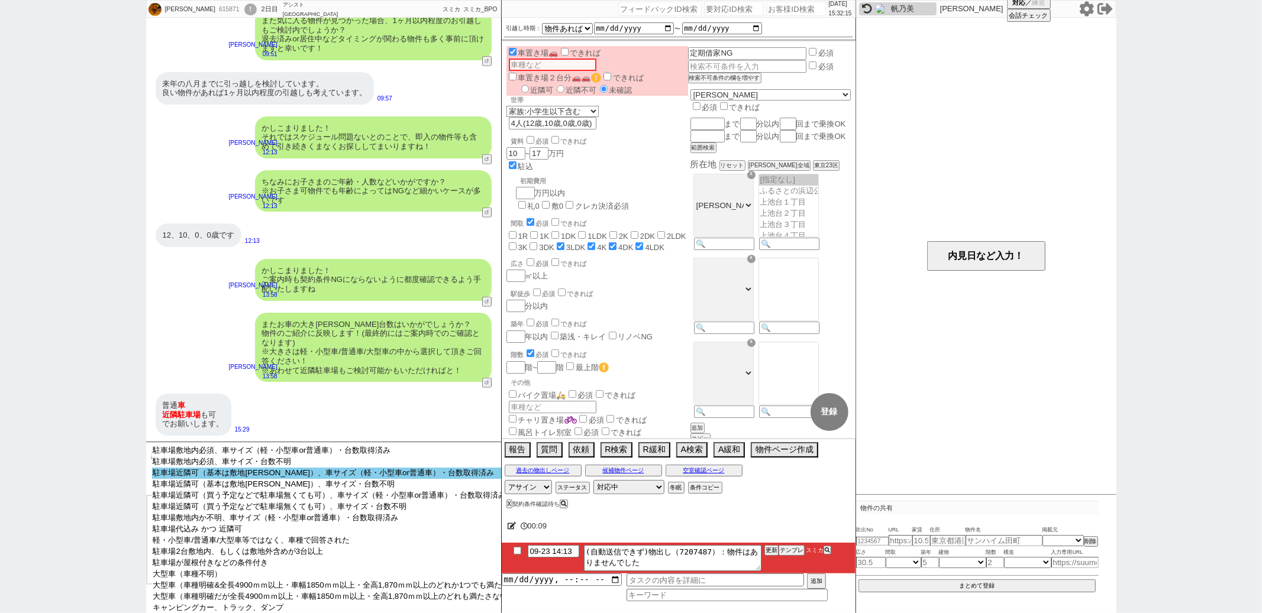
click at [214, 479] on option "駐車場近隣可（基本は敷地内希望）、車サイズ（軽・小型車or普通車）・台数取得済み" at bounding box center [335, 473] width 367 height 11
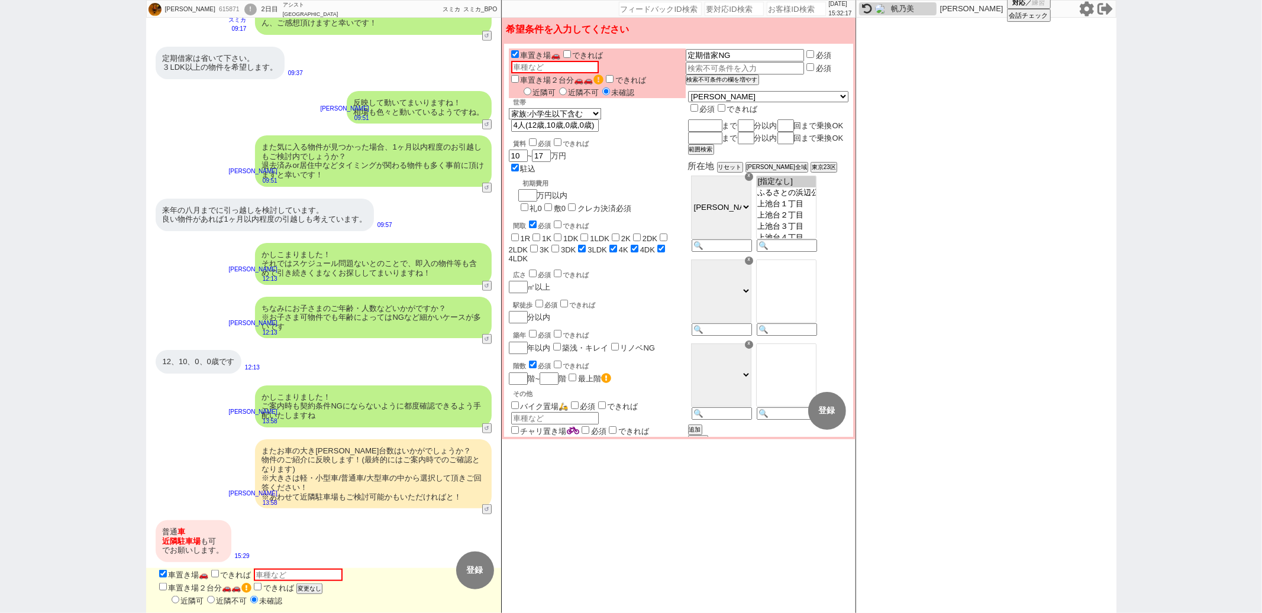
scroll to position [748, 0]
click at [524, 88] on input "近隣可" at bounding box center [528, 92] width 8 height 8
click at [599, 61] on input "text" at bounding box center [555, 67] width 88 height 12
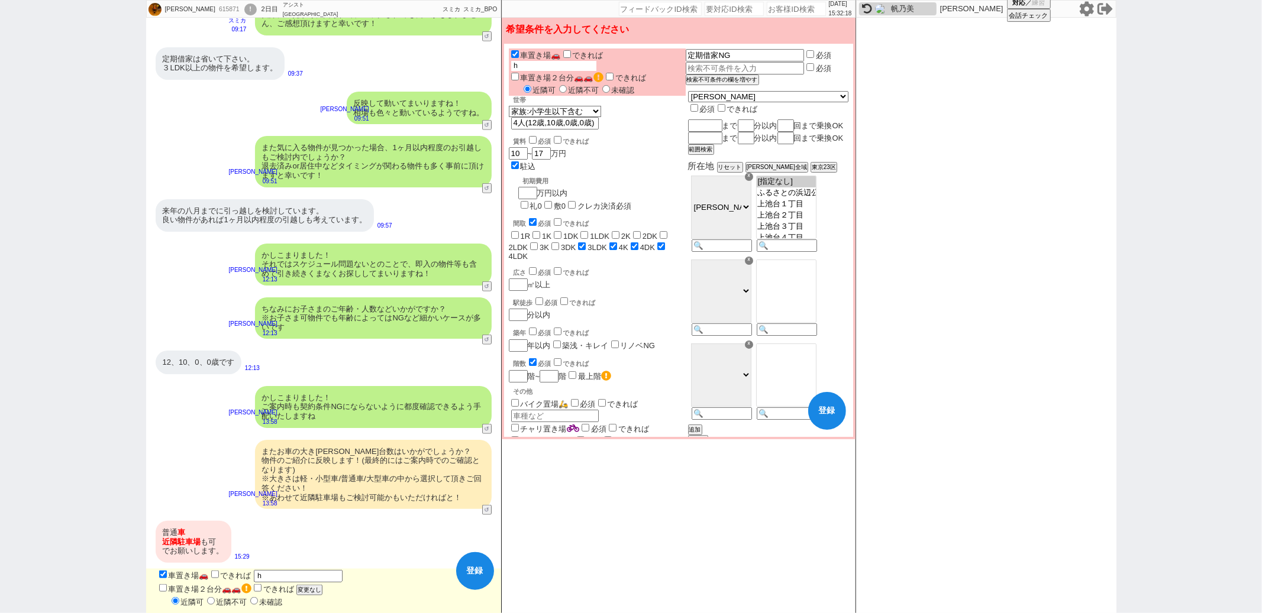
scroll to position [748, 0]
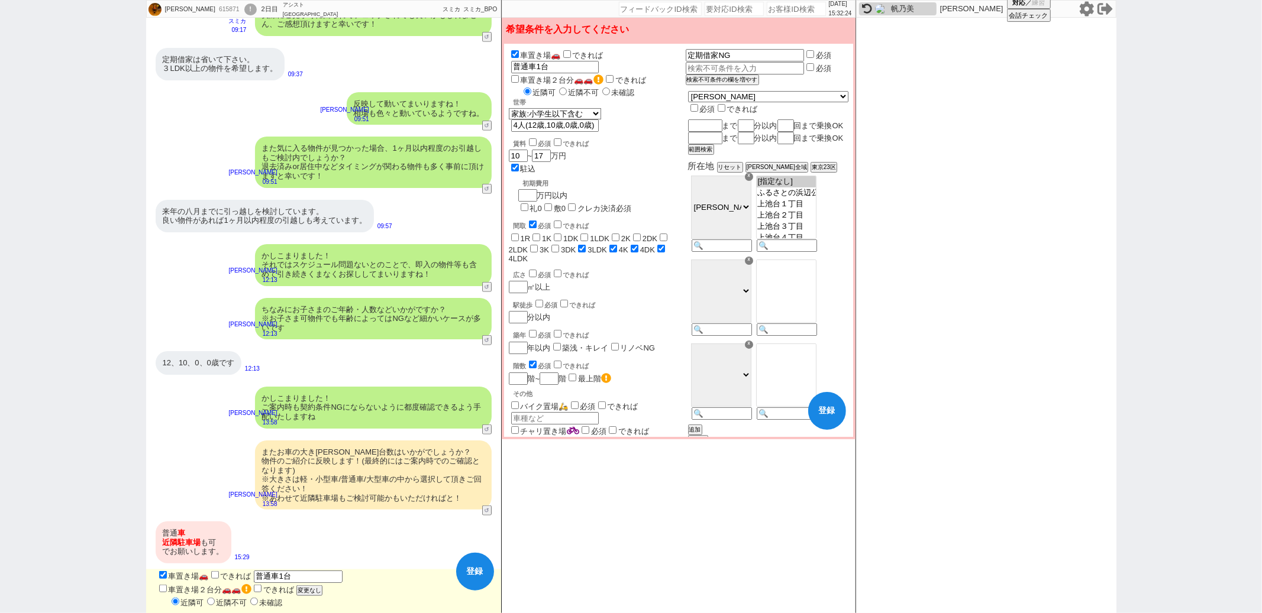
click at [643, 268] on div "広さ 必須 できれば ㎡以上" at bounding box center [597, 280] width 177 height 25
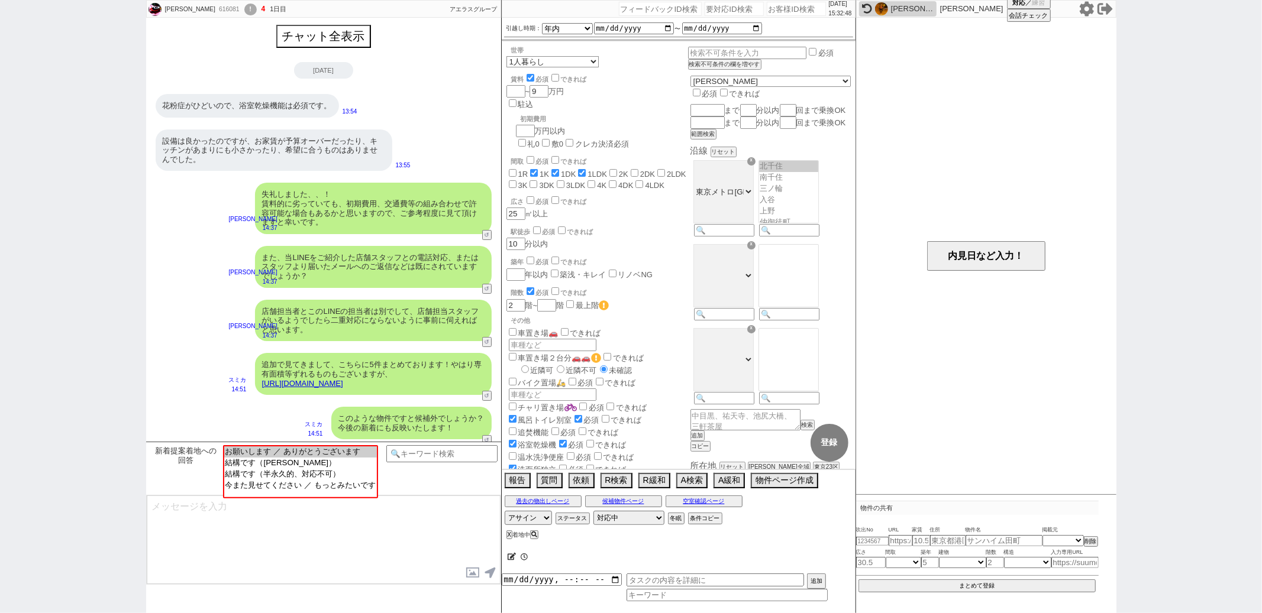
scroll to position [335, 0]
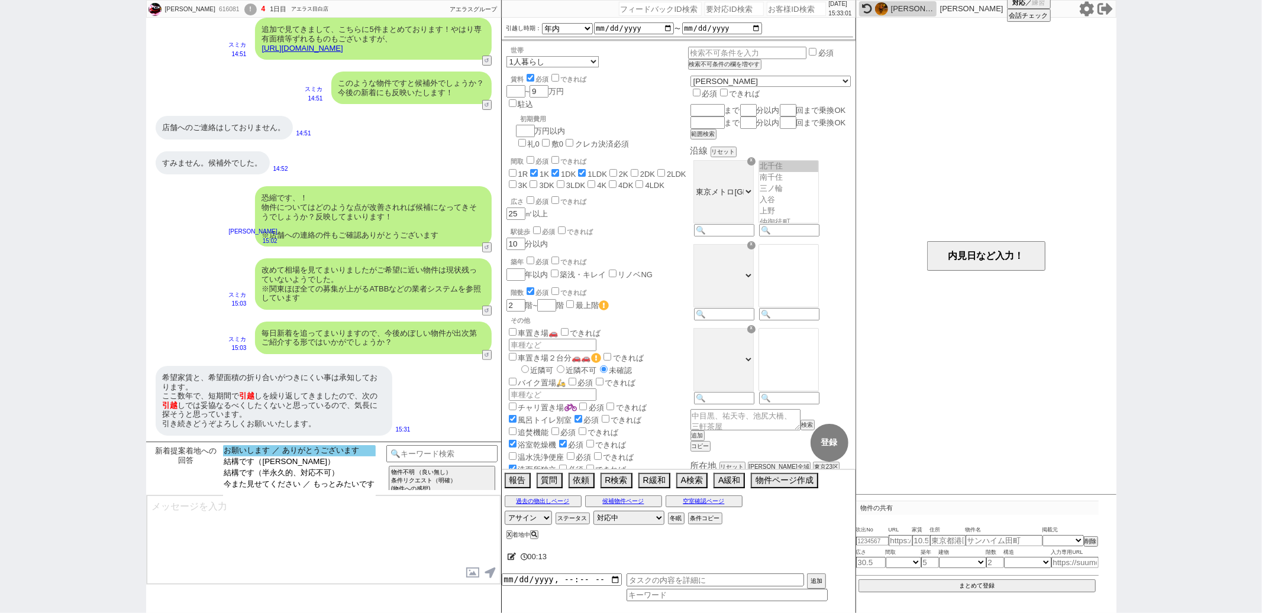
click at [329, 453] on option "お願いします ／ ありがとうございます" at bounding box center [299, 450] width 153 height 11
click at [329, 453] on option "追加での条件の緩和・変更なし" at bounding box center [357, 450] width 110 height 11
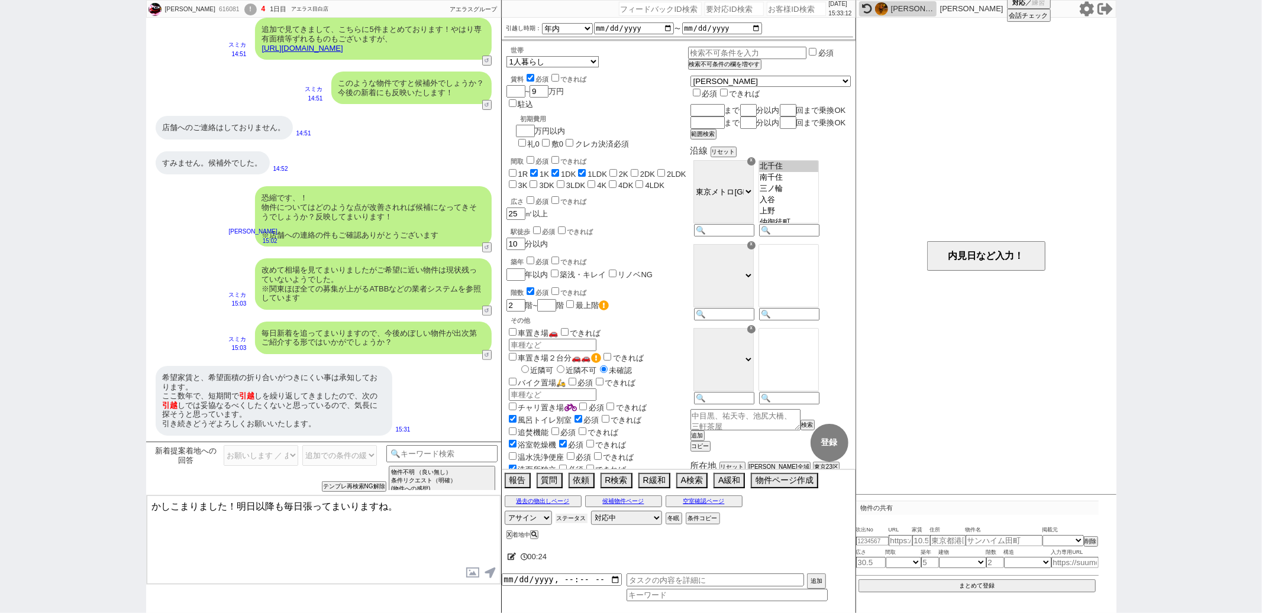
click at [580, 521] on button "ステータス" at bounding box center [571, 518] width 32 height 9
click at [633, 562] on label "(ほぼ)ぴったり物件のみ定期物出し" at bounding box center [670, 562] width 105 height 7
click at [628, 562] on input "(ほぼ)ぴったり物件のみ定期物出し" at bounding box center [624, 561] width 8 height 8
click at [435, 529] on textarea "かしこまりました！明日以降も毎日張ってまいりますね。" at bounding box center [324, 540] width 354 height 89
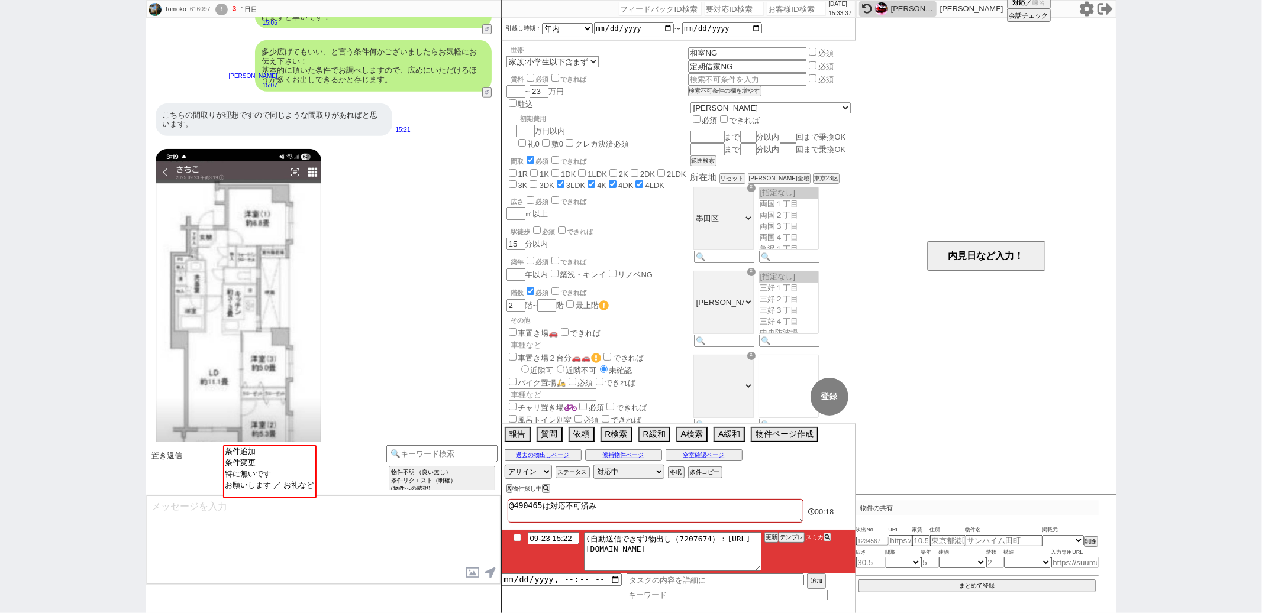
scroll to position [744, 0]
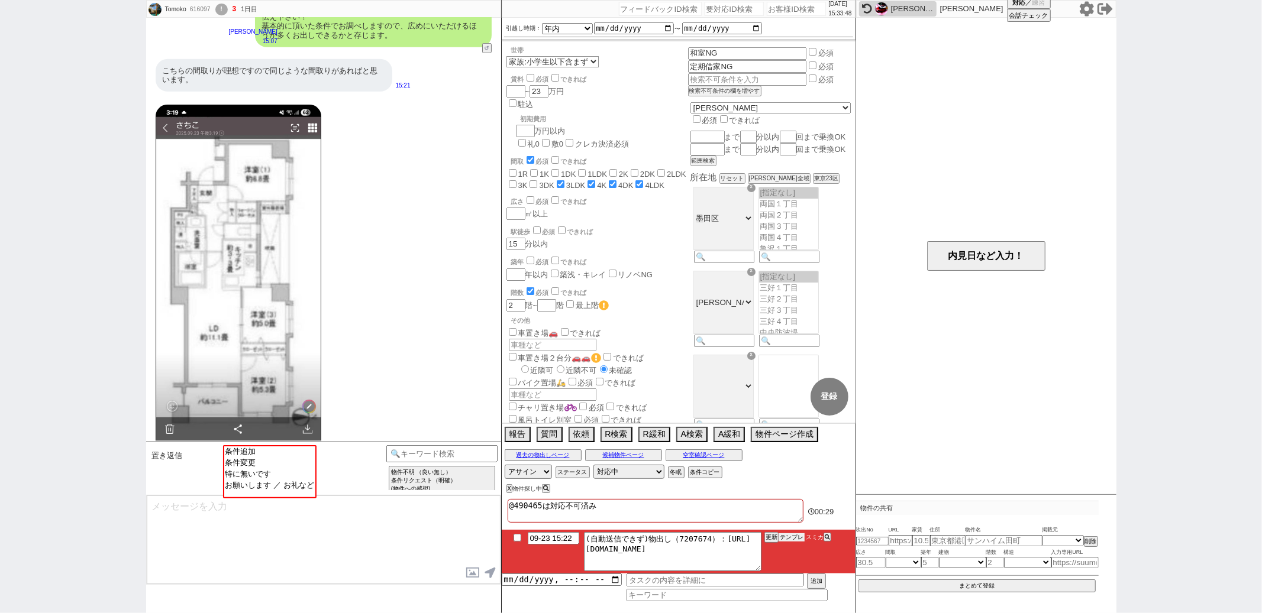
click at [789, 537] on button "テンプレ" at bounding box center [791, 538] width 26 height 8
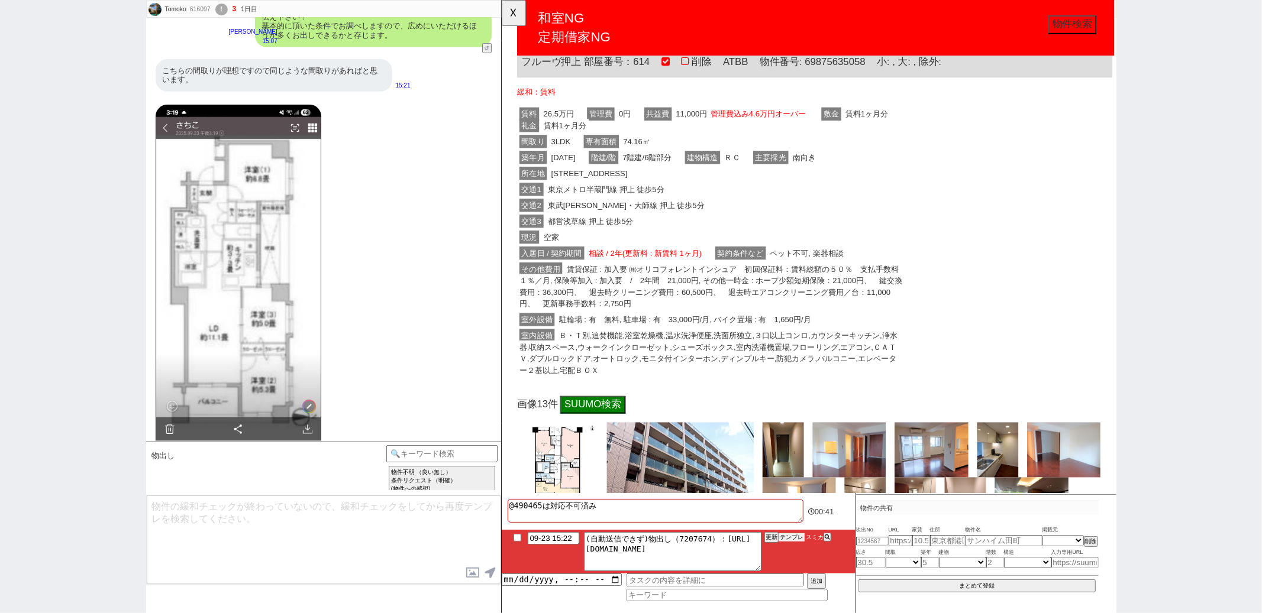
scroll to position [272, 0]
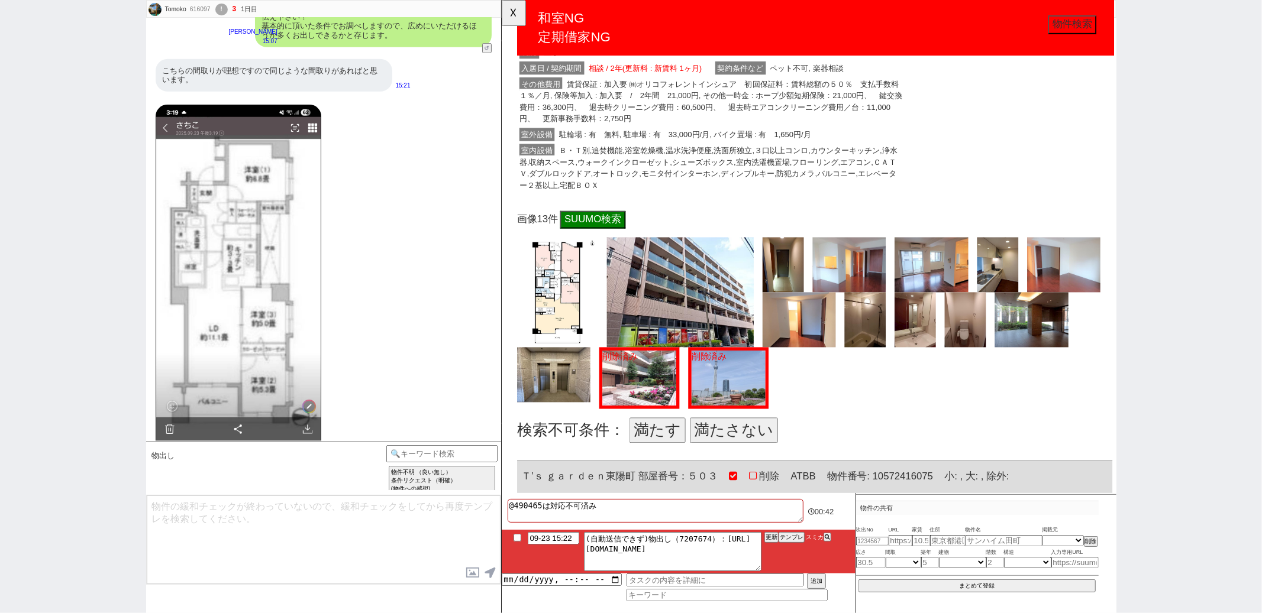
click at [649, 466] on button "満たす" at bounding box center [668, 463] width 60 height 27
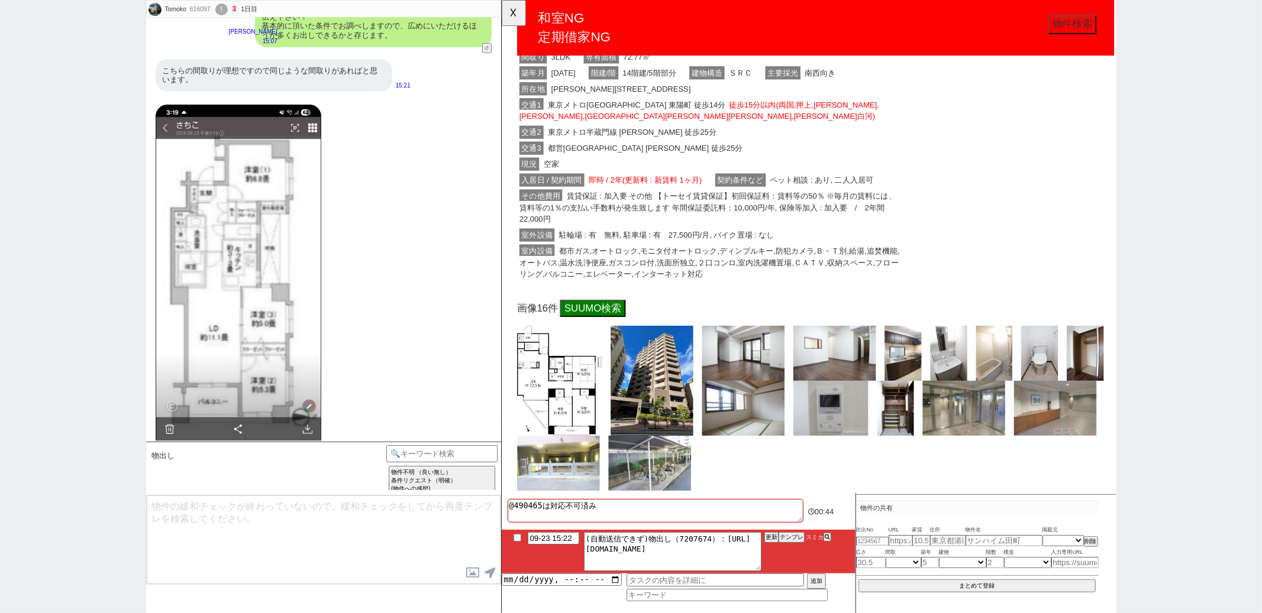
scroll to position [861, 0]
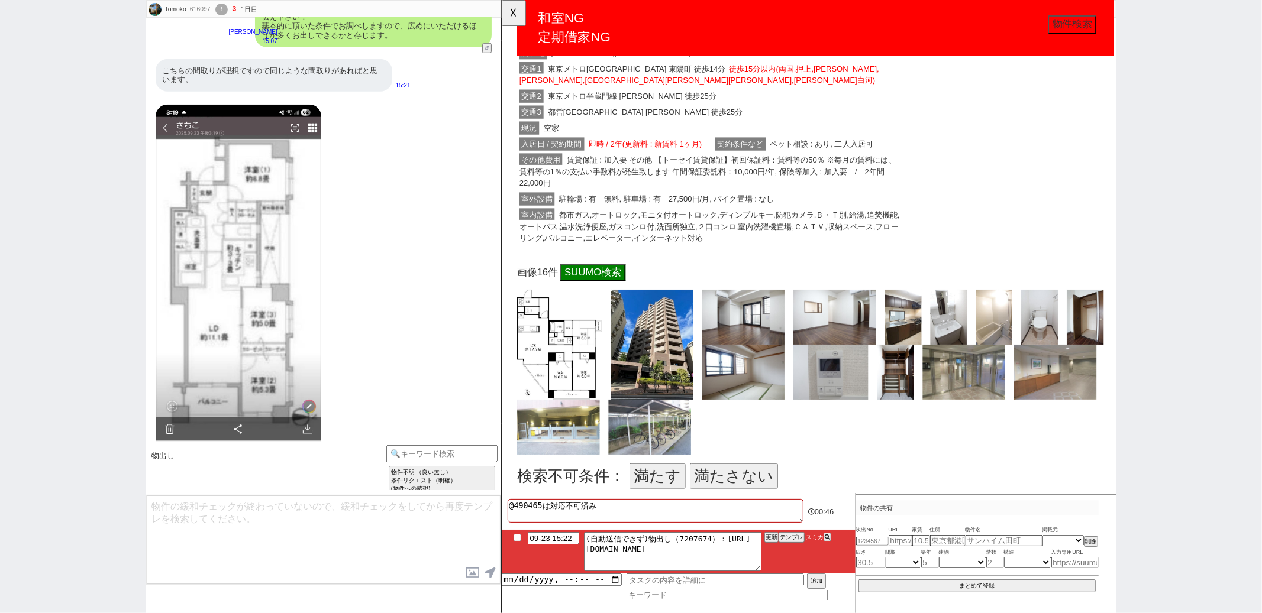
click at [717, 503] on button "満たさない" at bounding box center [750, 512] width 95 height 27
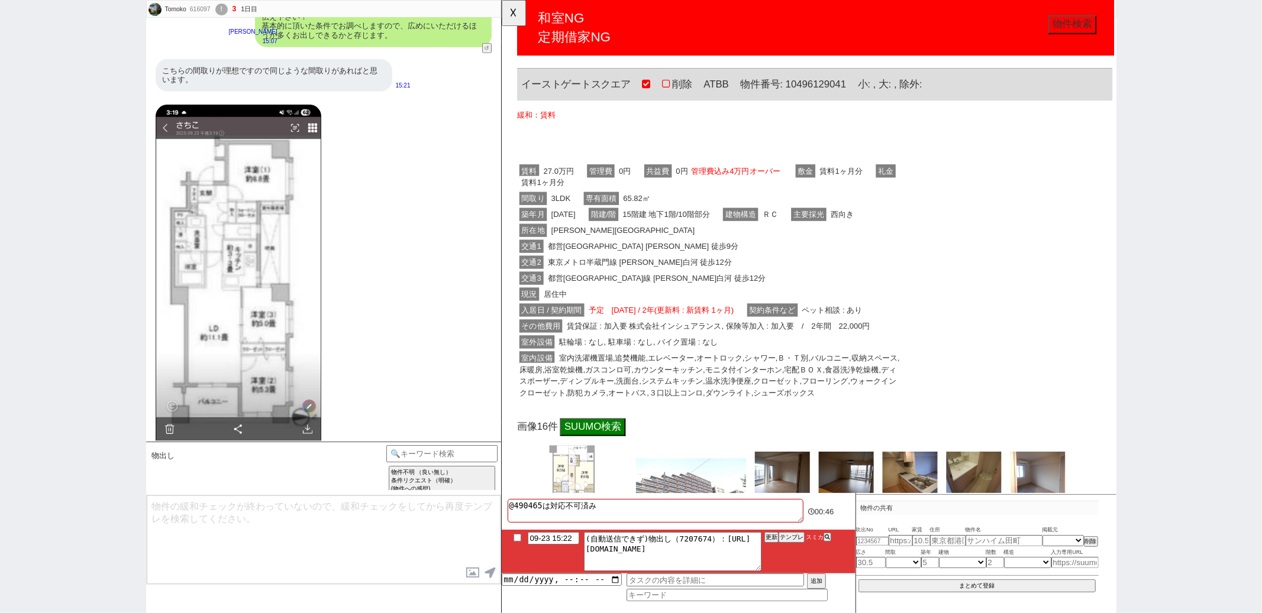
scroll to position [1414, 0]
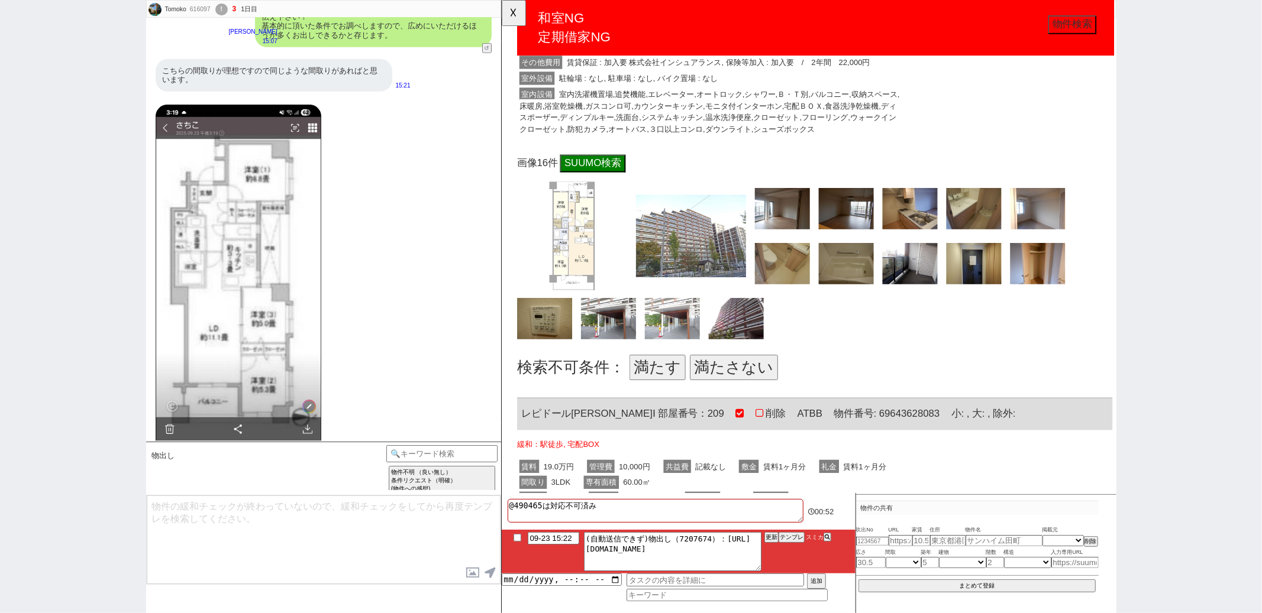
click at [673, 389] on button "満たす" at bounding box center [668, 395] width 60 height 27
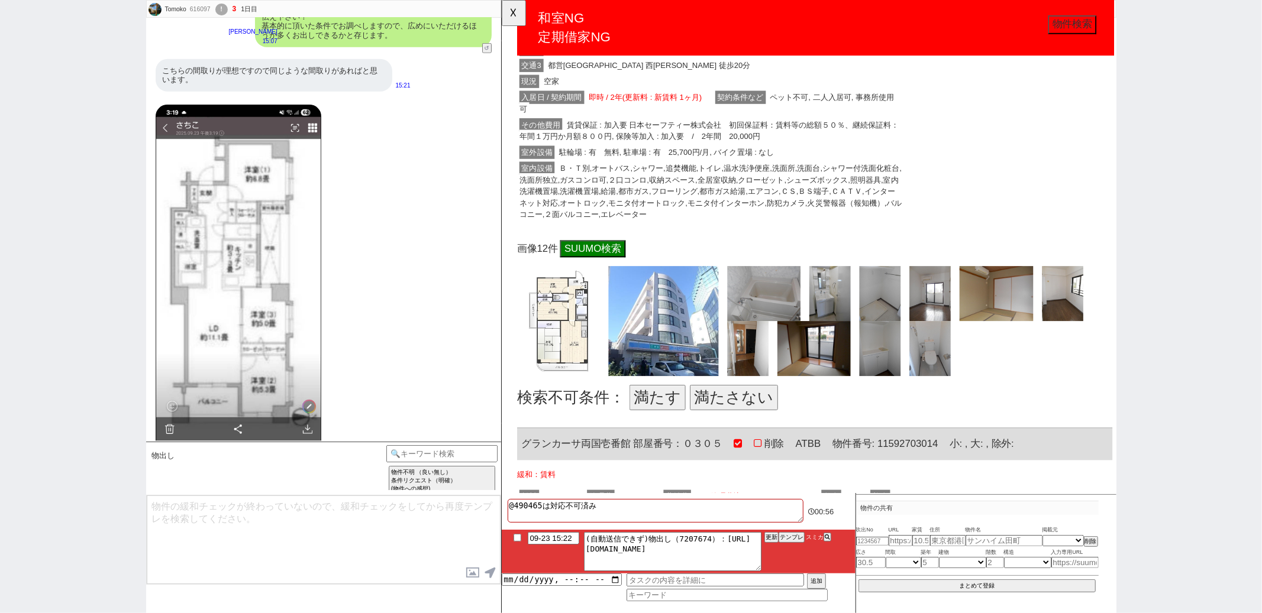
click at [721, 414] on button "満たさない" at bounding box center [750, 427] width 95 height 27
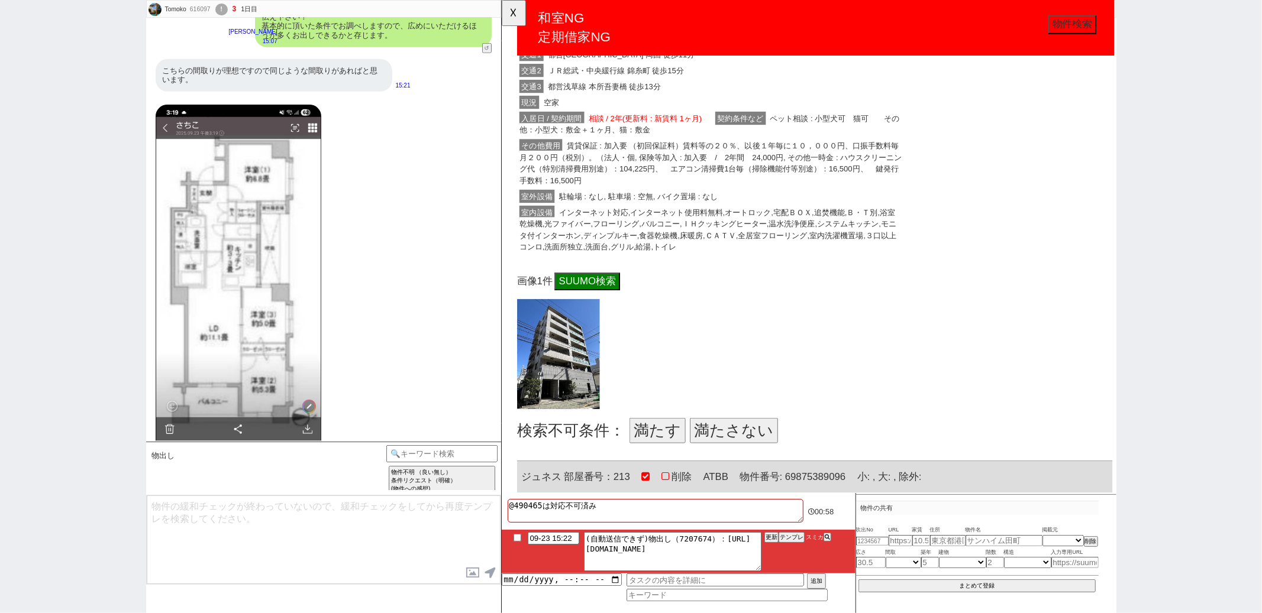
scroll to position [2710, 0]
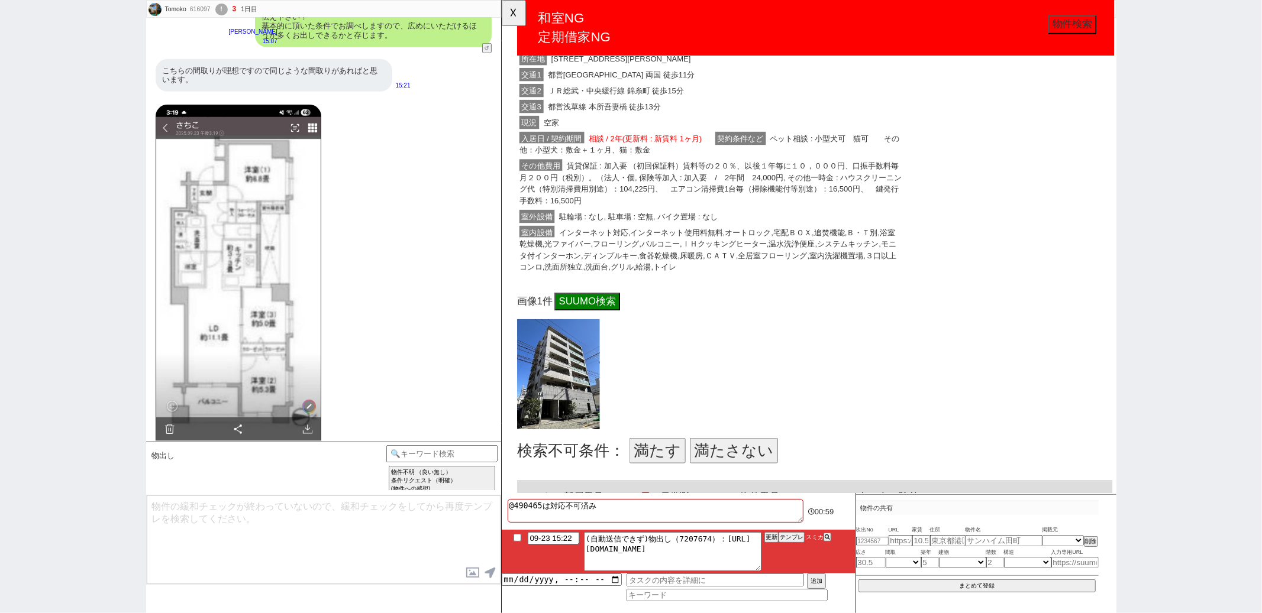
click at [732, 473] on button "満たさない" at bounding box center [750, 484] width 95 height 27
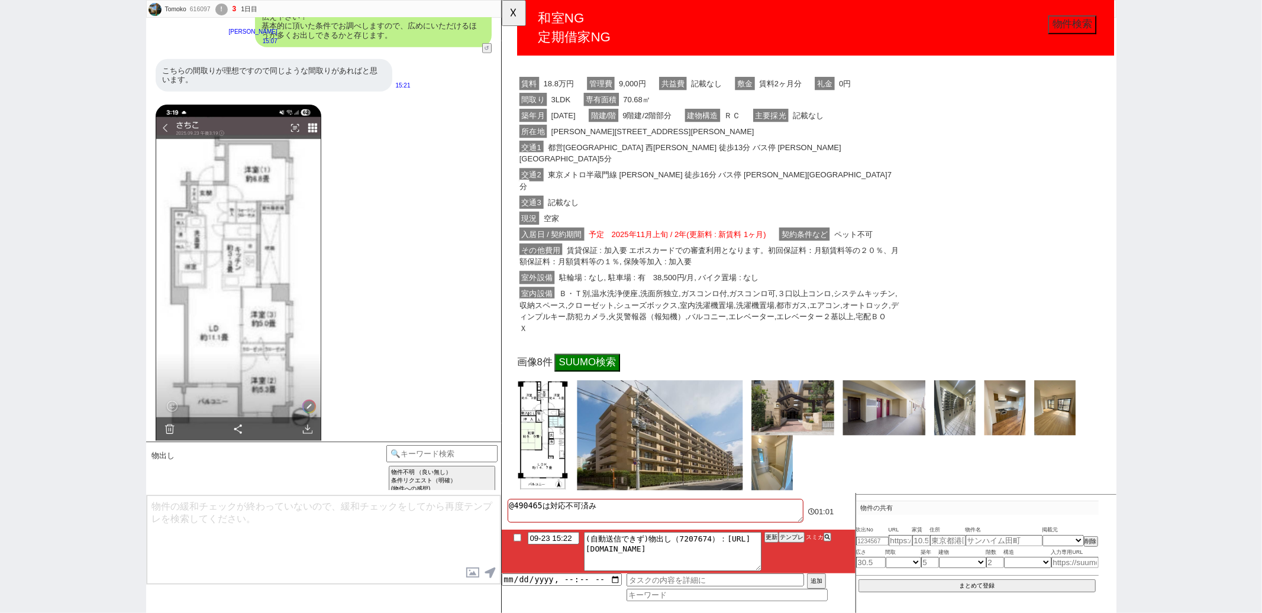
scroll to position [3344, 0]
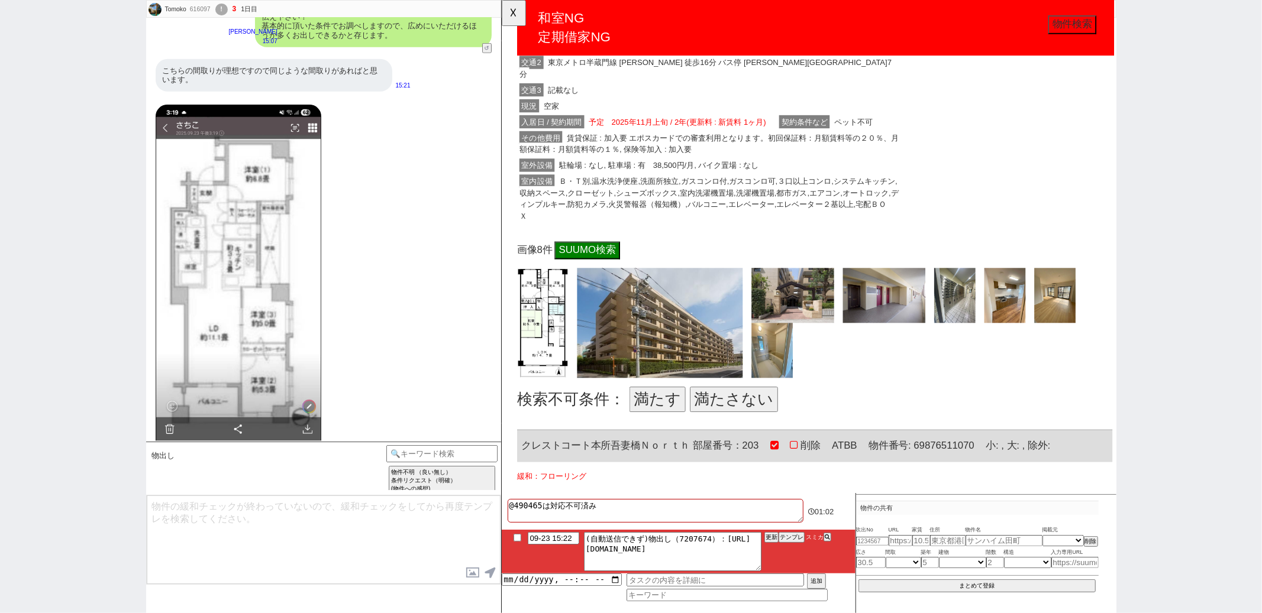
click at [745, 416] on button "満たさない" at bounding box center [750, 429] width 95 height 27
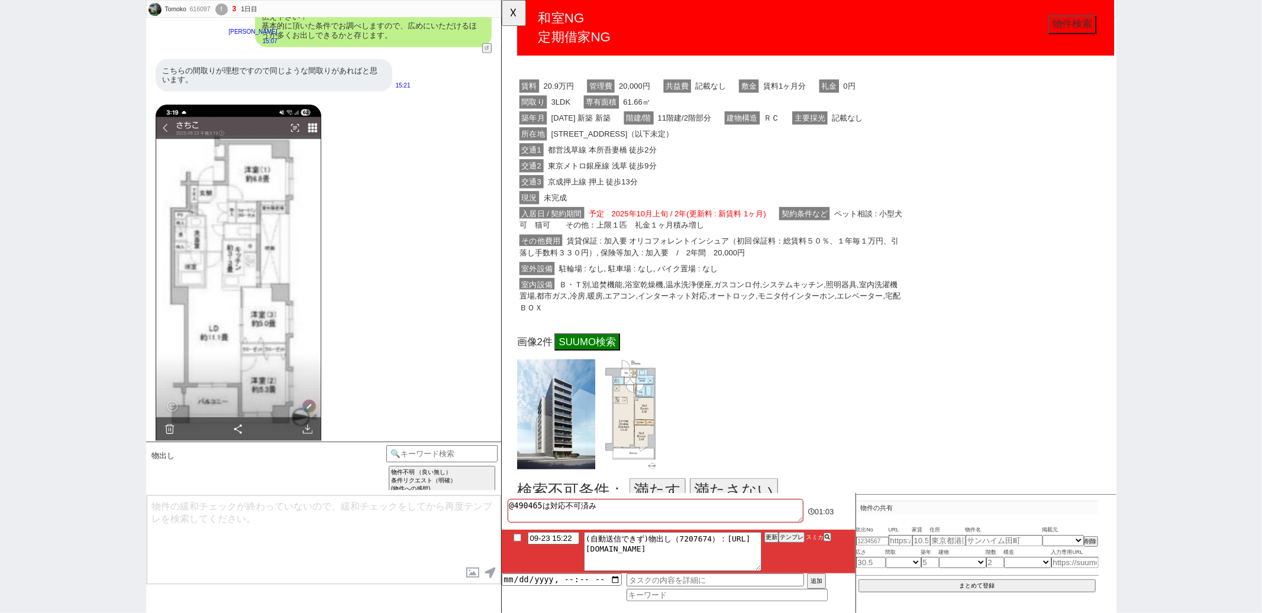
scroll to position [3859, 0]
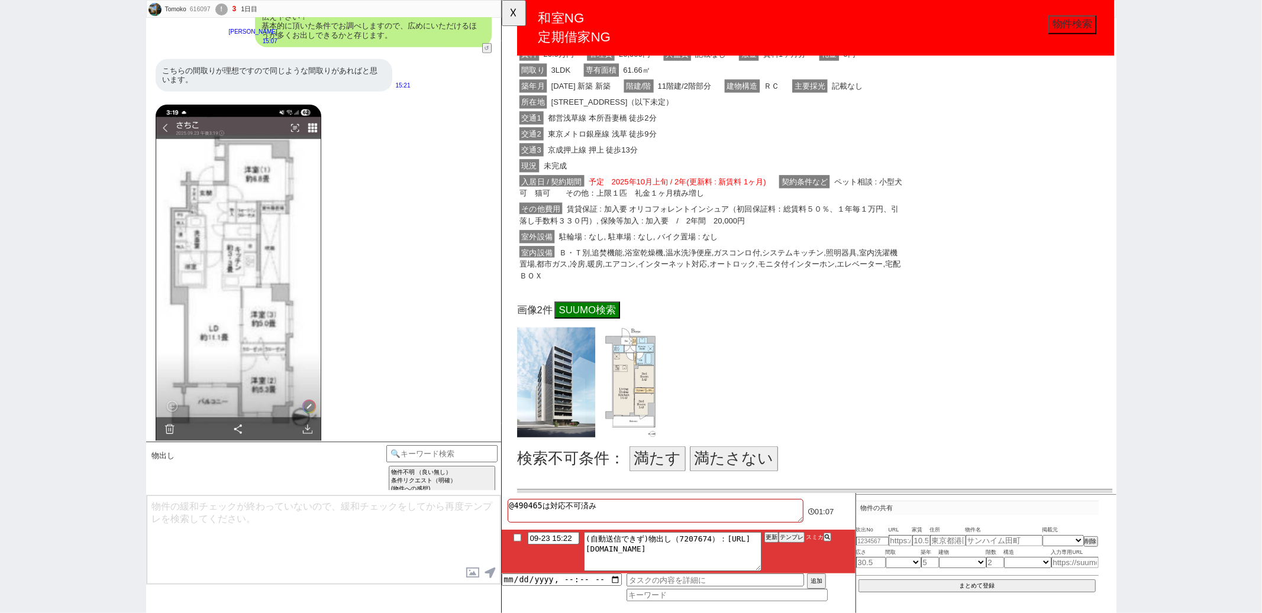
click at [667, 480] on button "満たす" at bounding box center [668, 493] width 60 height 27
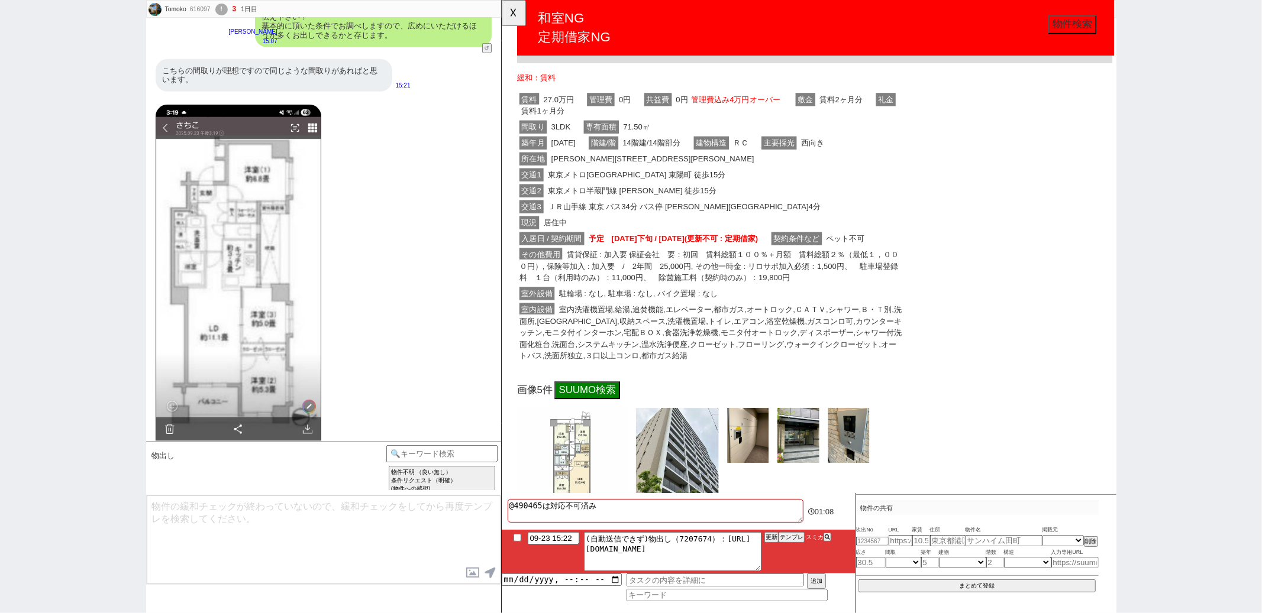
scroll to position [4408, 0]
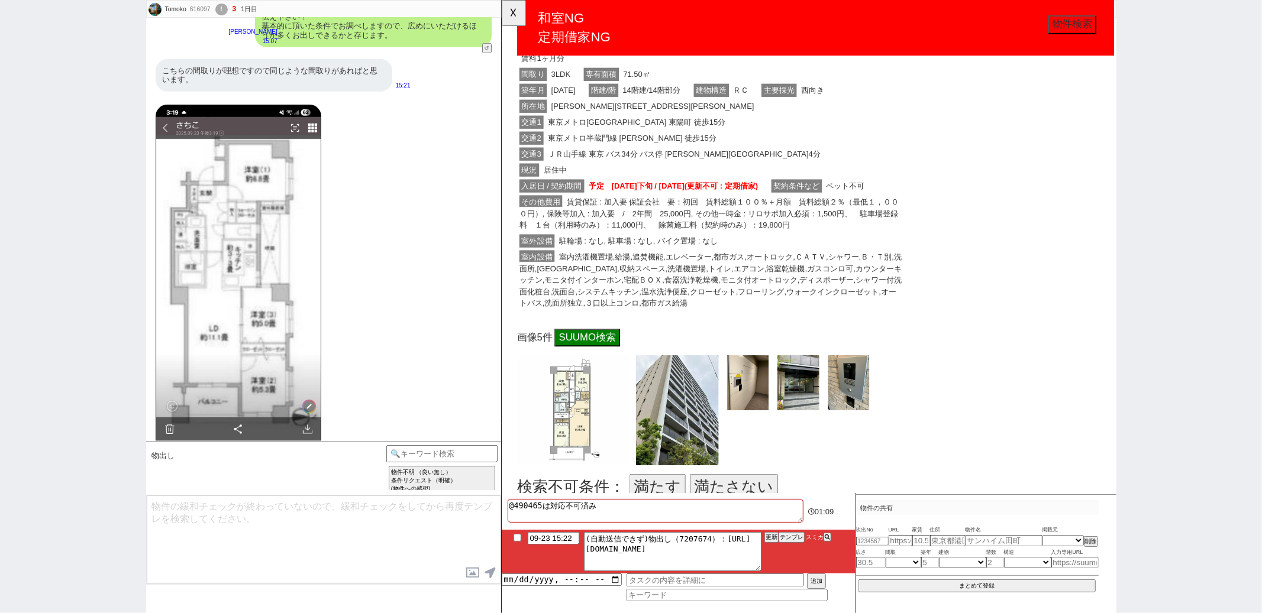
click at [732, 511] on button "満たさない" at bounding box center [750, 523] width 95 height 27
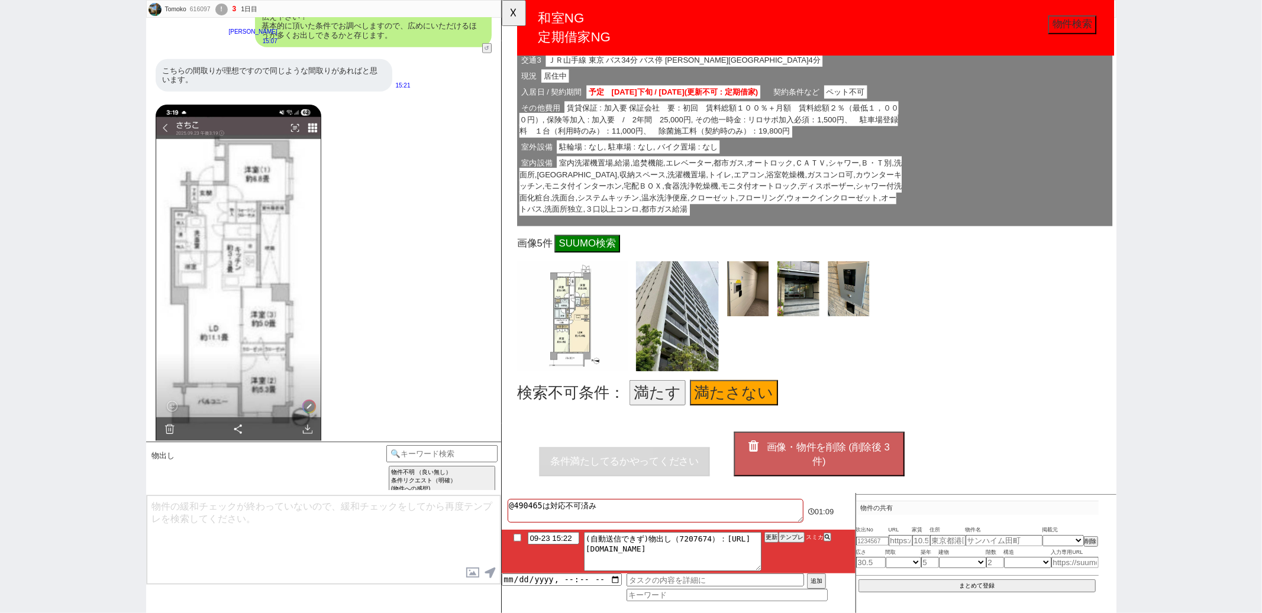
scroll to position [4513, 0]
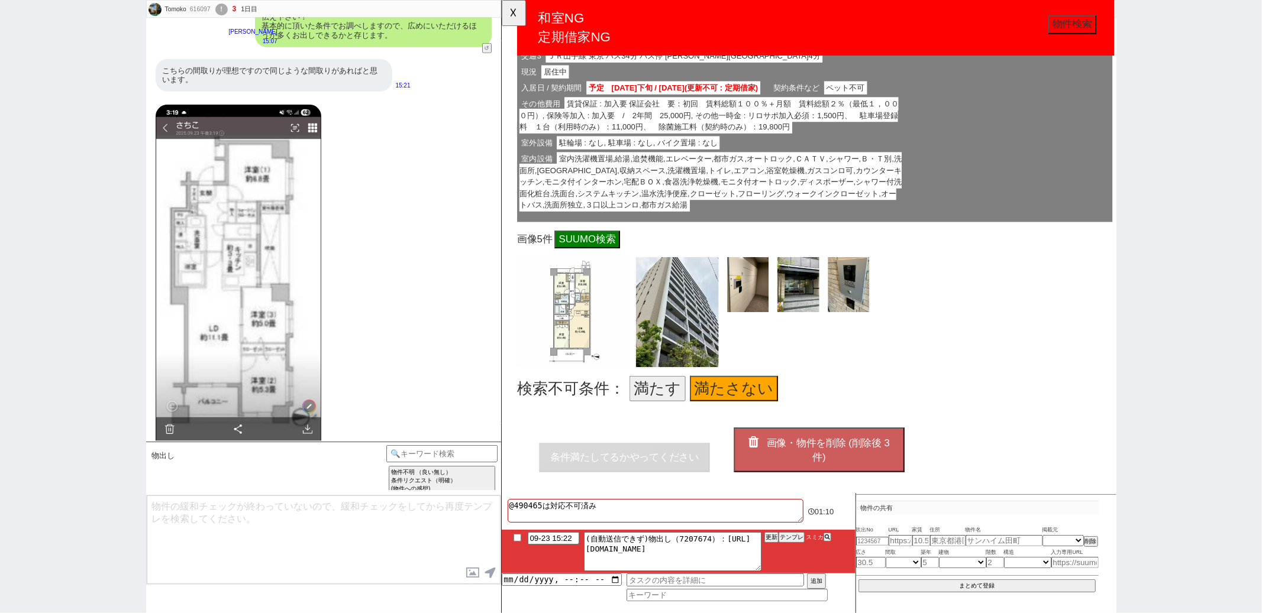
click at [814, 471] on span "画像・物件を削除 (削除後 3 件)" at bounding box center [852, 484] width 133 height 27
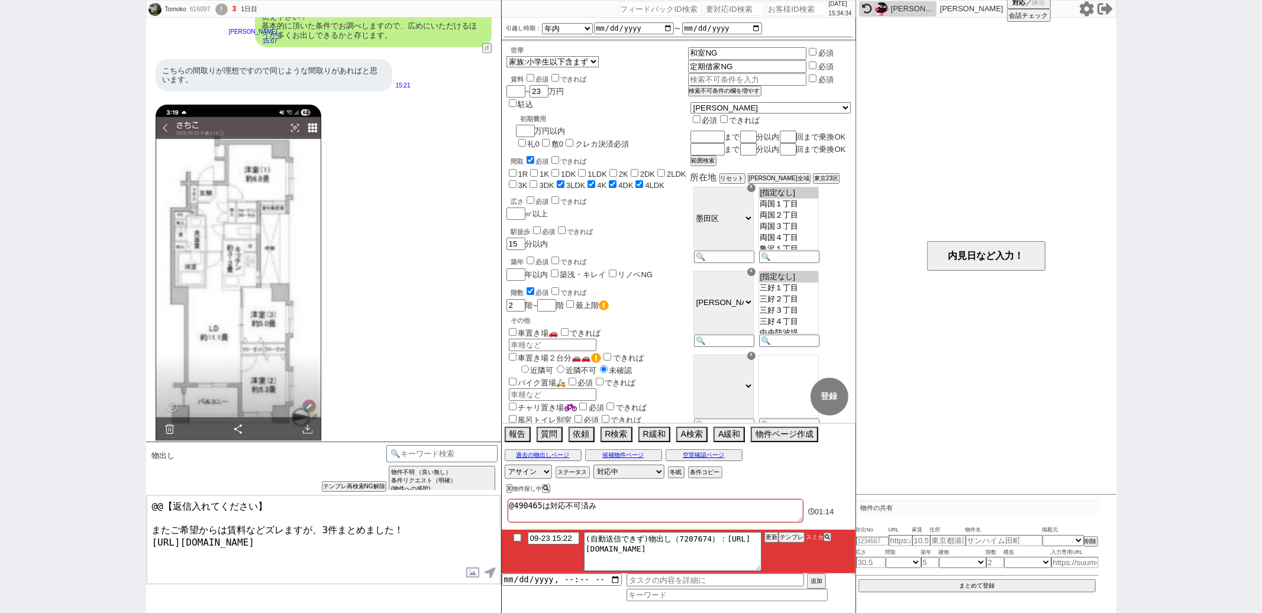
drag, startPoint x: 279, startPoint y: 504, endPoint x: 320, endPoint y: 359, distance: 150.6
click at [305, 370] on div "Tomoko 616097 ! 3 1日目 冬眠中 自社客 スミカ スミカ_BPO チャット全表示 2025-09-23 2階も宅以上で配ボックス、オートロッ…" at bounding box center [323, 306] width 355 height 613
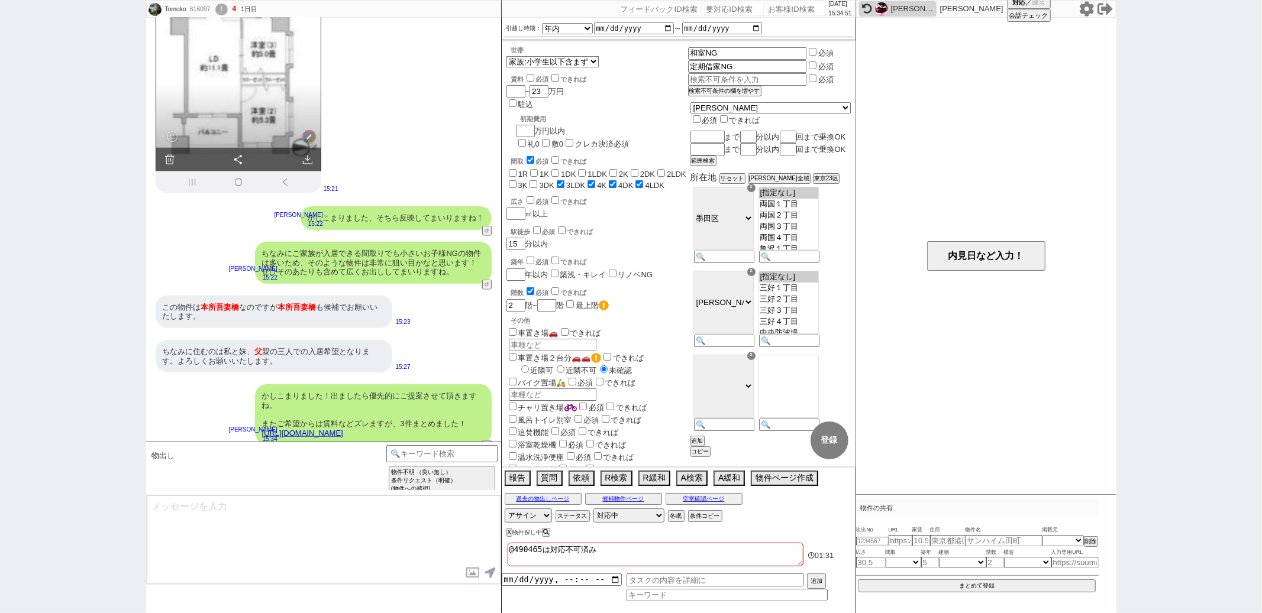
scroll to position [1068, 0]
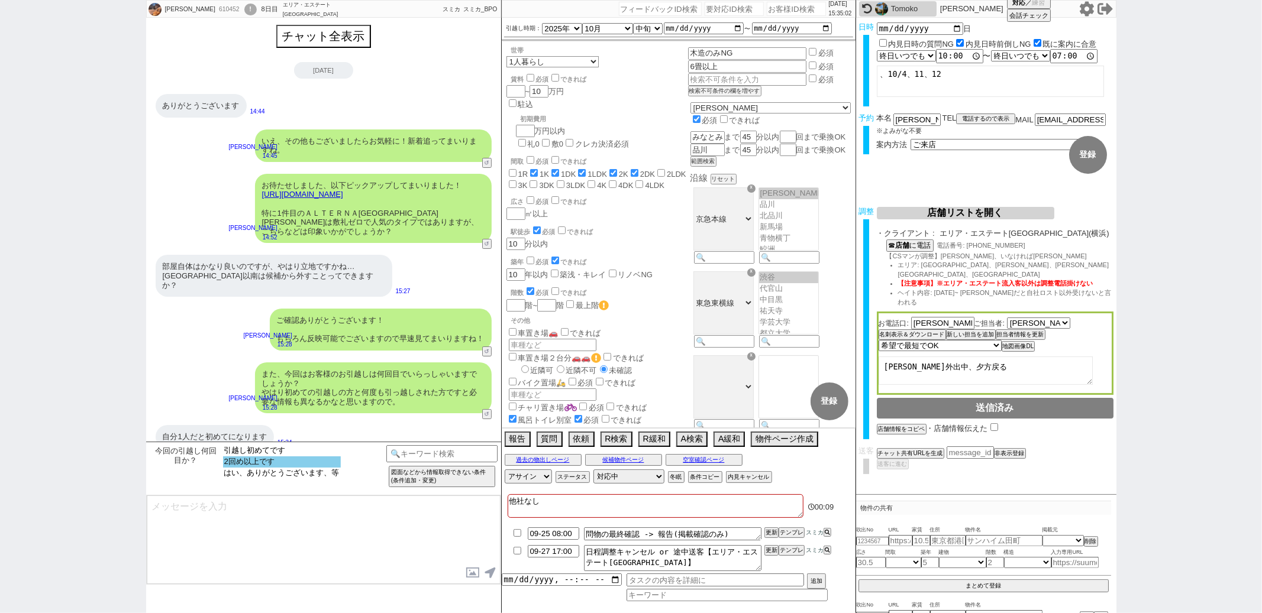
click at [274, 464] on option "2回め以上です" at bounding box center [282, 462] width 118 height 11
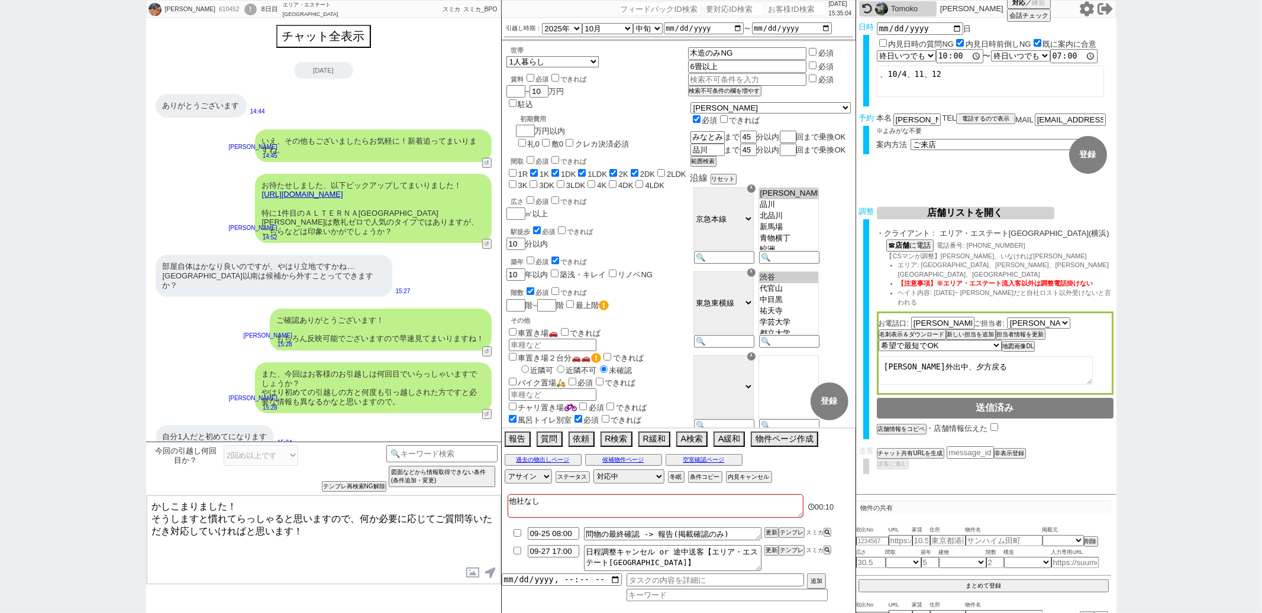
click at [248, 504] on textarea "かしこまりました！ そうしますと慣れてらっしゃると思いますので、何か必要に応じてご質問等いただき対応していければと思います！" at bounding box center [324, 540] width 354 height 89
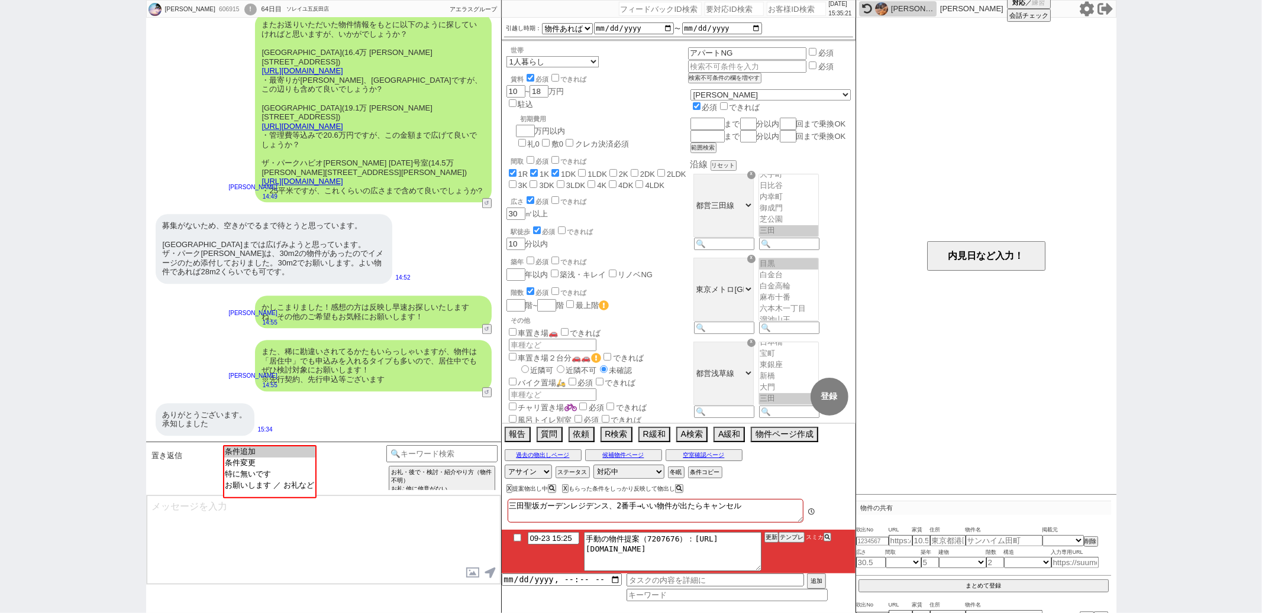
scroll to position [99, 0]
click at [257, 488] on option "お願いします ／ お礼など" at bounding box center [268, 484] width 91 height 11
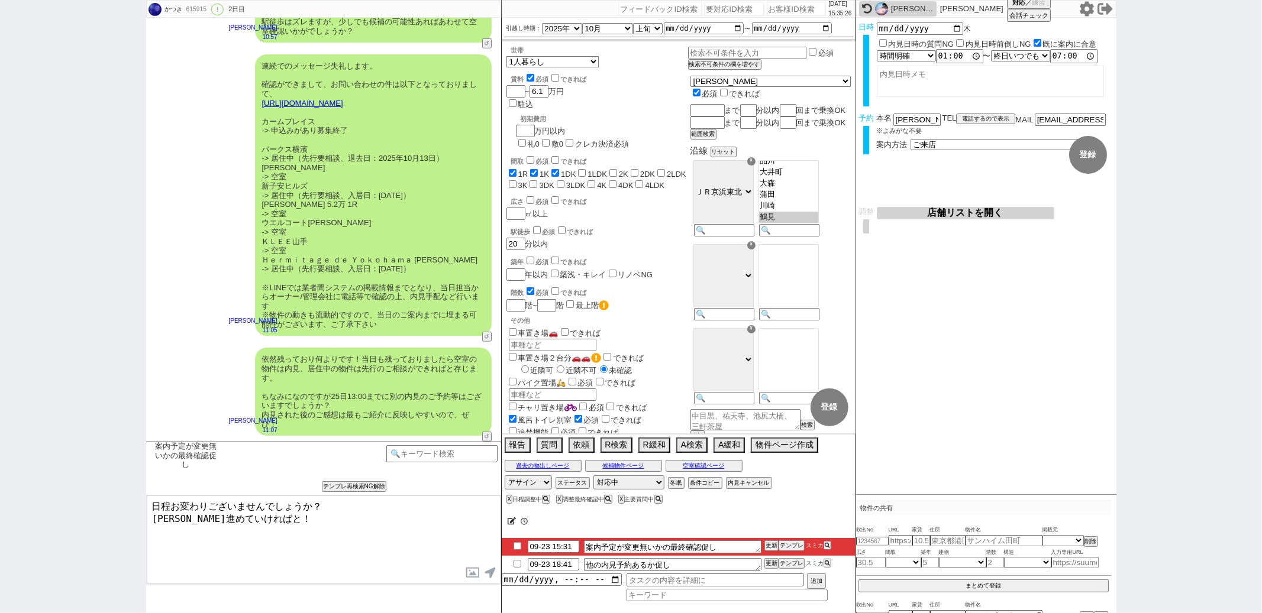
scroll to position [347, 0]
click at [515, 544] on input "checkbox" at bounding box center [517, 546] width 17 height 8
click at [770, 548] on button "更新" at bounding box center [770, 546] width 12 height 8
click at [228, 275] on div "連続でのメッセージ失礼します。 確認ができまして、お問い合わせの件は以下となっておりまして、 https://tools.sumika.live/pages/…" at bounding box center [323, 195] width 355 height 293
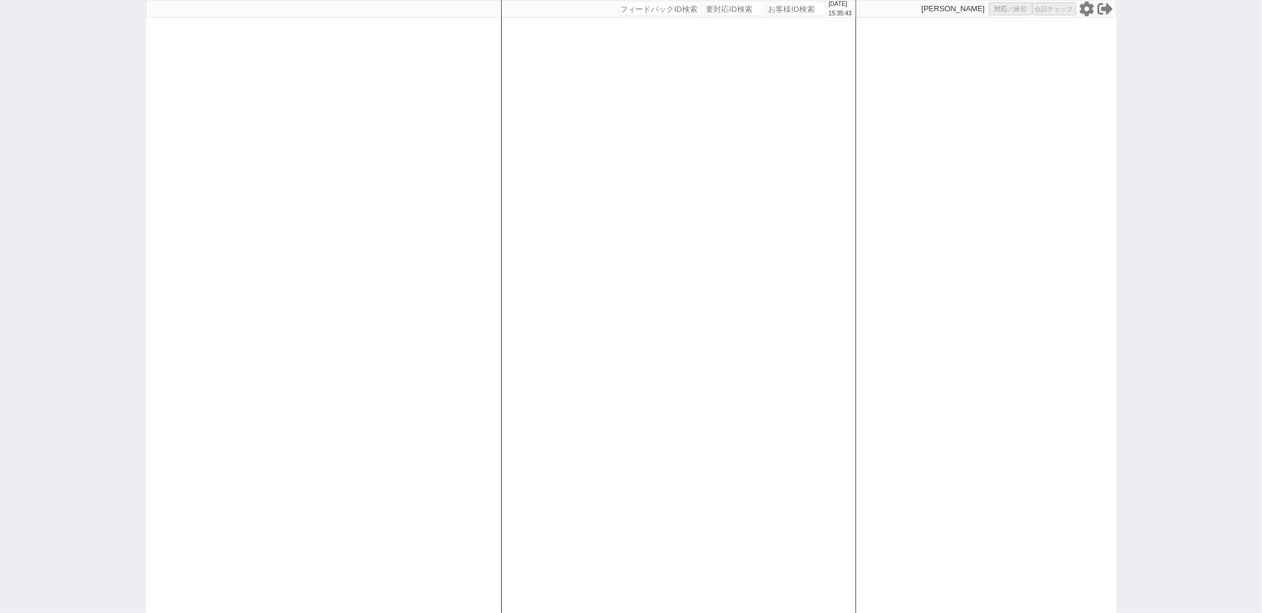
select select
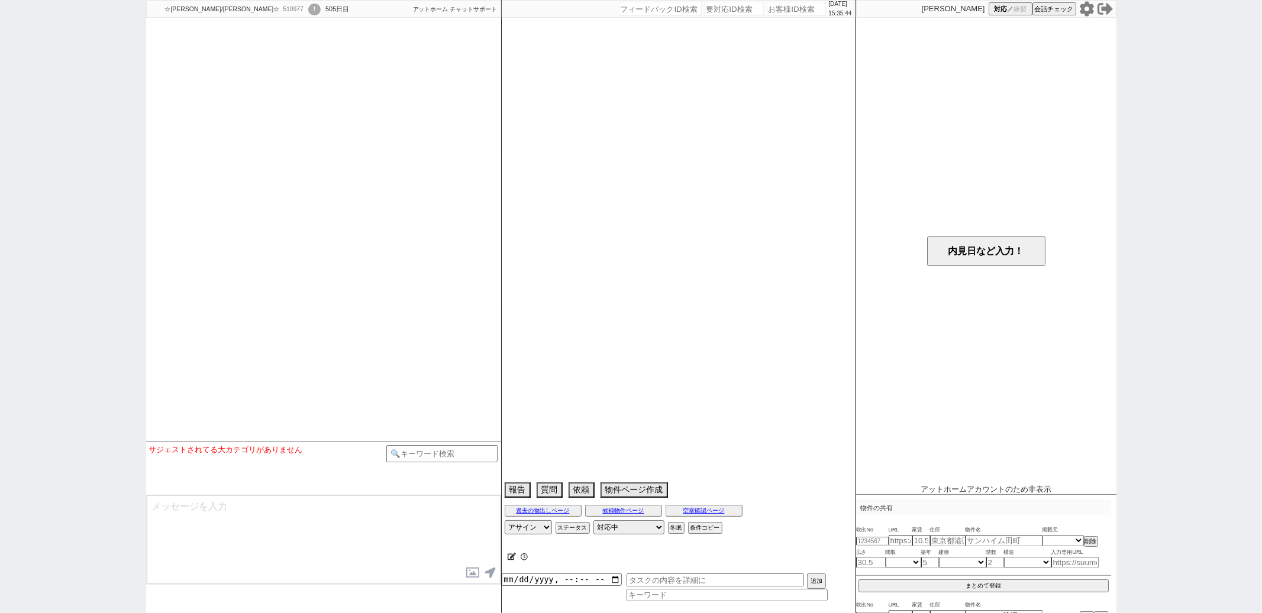
select select "13"
select select "0"
select select "21"
select select "2563"
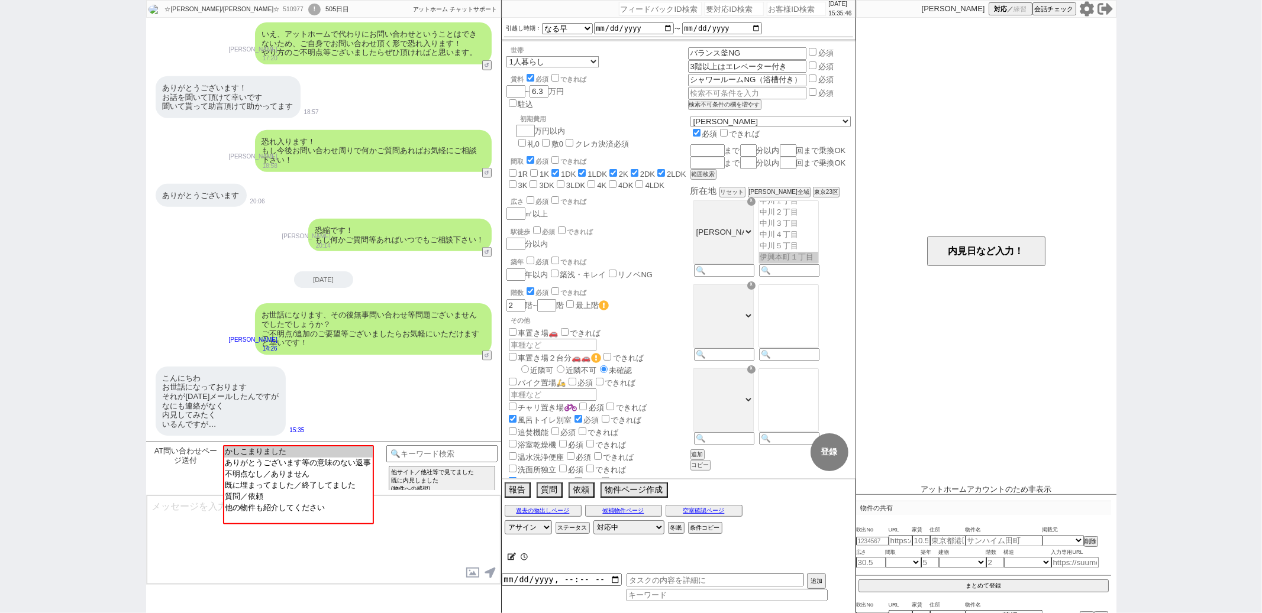
scroll to position [137, 0]
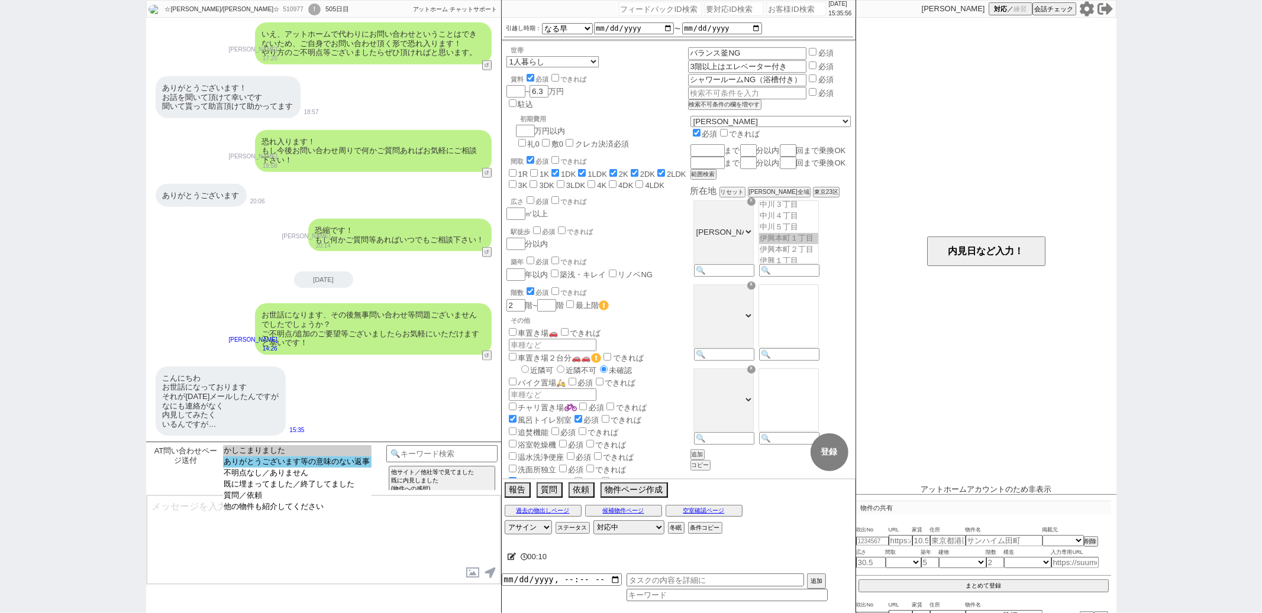
select select "ありがとうございます等の意味のない返事"
click at [349, 464] on option "ありがとうございます等の意味のない返事" at bounding box center [297, 462] width 148 height 11
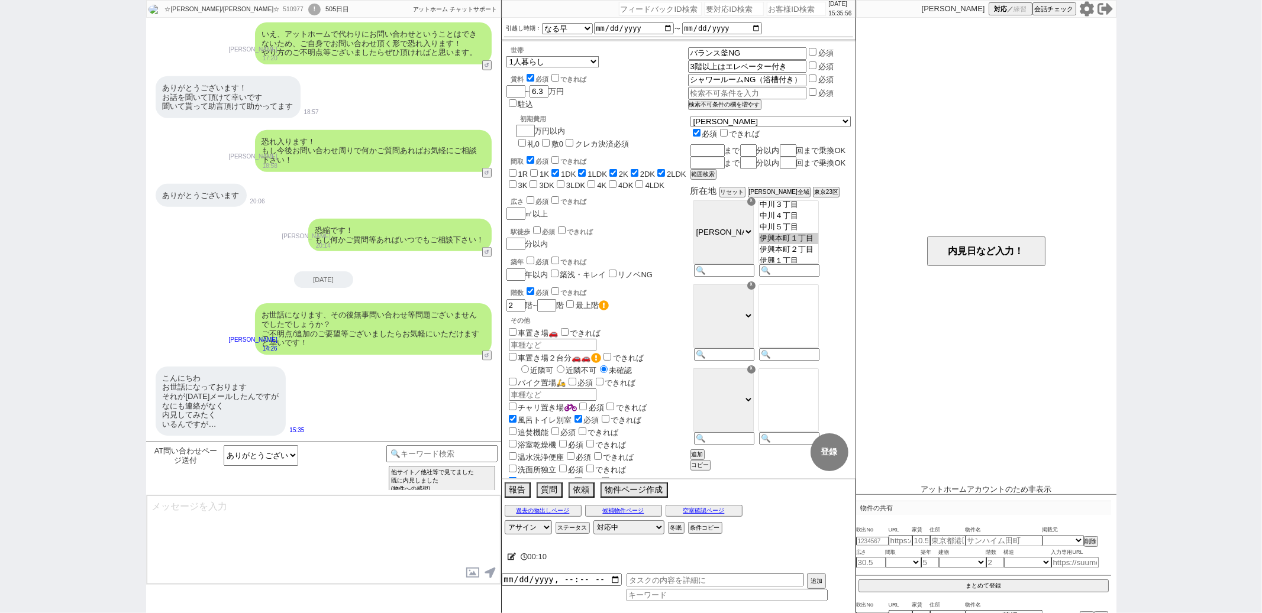
type textarea "いえ、アットホームで代わりにお問い合わせということはできないため、ご自身でお問い合わせ頂く形で恐れ入ります！ やり方のご不明点等ございましたらぜひ頂ければと思…"
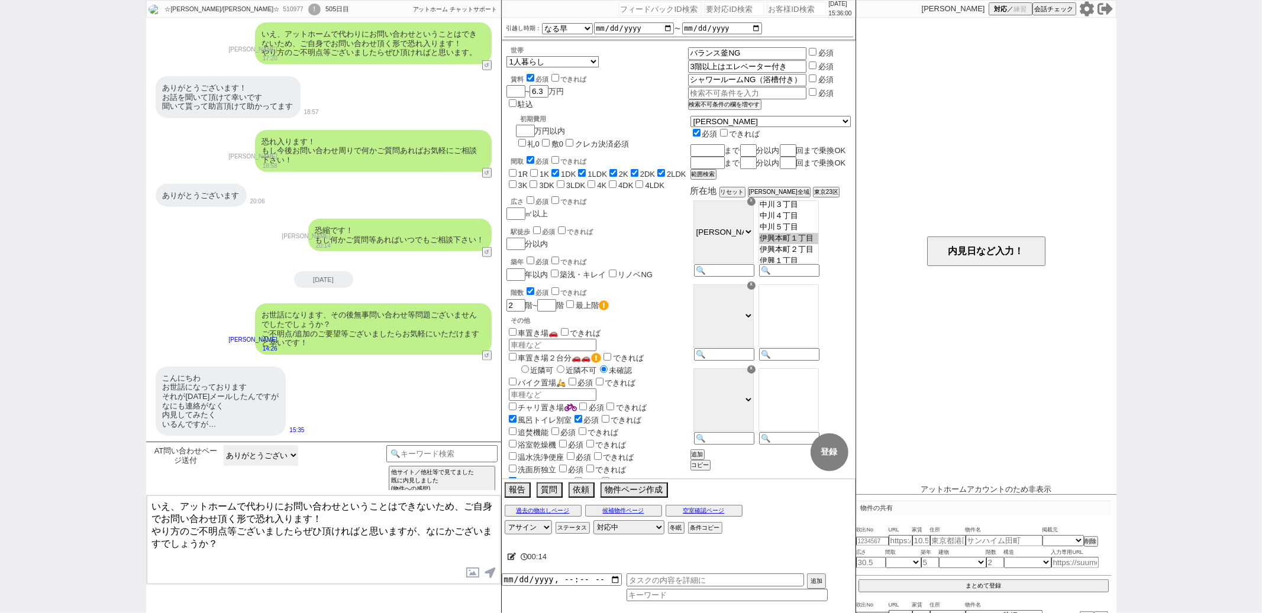
click at [280, 460] on select "かしこまりました ありがとうございます等の意味のない返事 不明点なし／ありません 既に埋まってました／終了してました 質問／依頼 他の物件も紹介してください" at bounding box center [261, 455] width 75 height 21
select select "不明点なし／ありません"
click at [224, 445] on select "かしこまりました ありがとうございます等の意味のない返事 不明点なし／ありません 既に埋まってました／終了してました 質問／依頼 他の物件も紹介してください" at bounding box center [261, 455] width 75 height 21
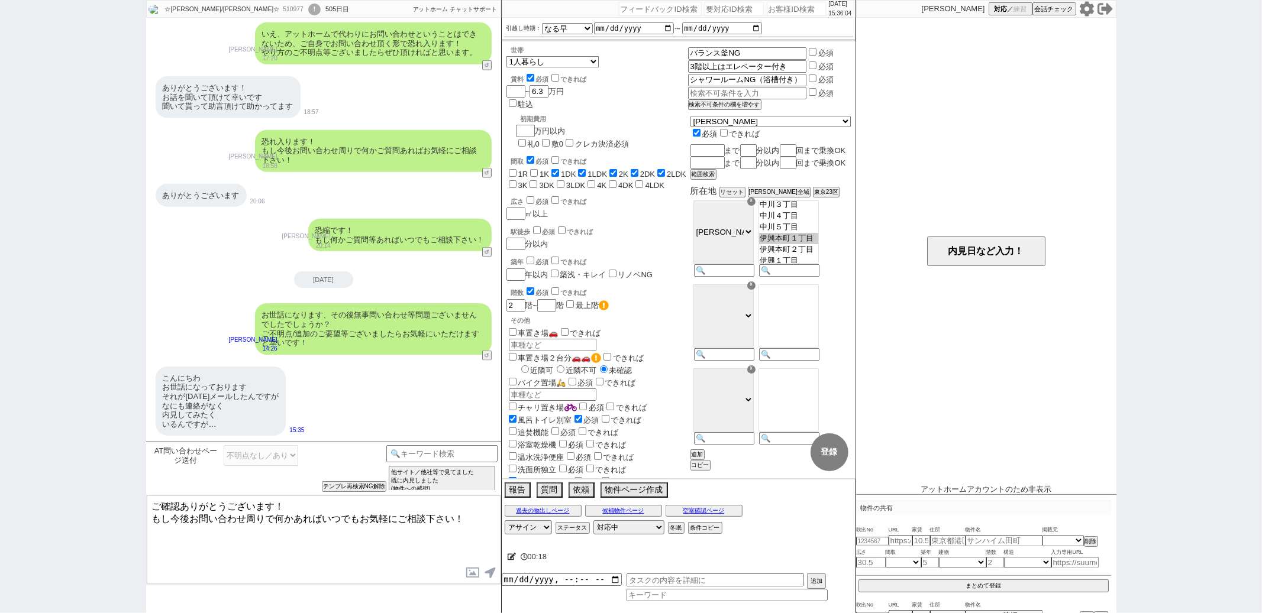
drag, startPoint x: 302, startPoint y: 505, endPoint x: 315, endPoint y: 404, distance: 101.3
click at [315, 404] on div "☆[PERSON_NAME]/[PERSON_NAME]☆ 510977 ! 0 505日目 冬眠中 自社客 アットホーム チャットサポート スミカ_BPO …" at bounding box center [323, 306] width 355 height 613
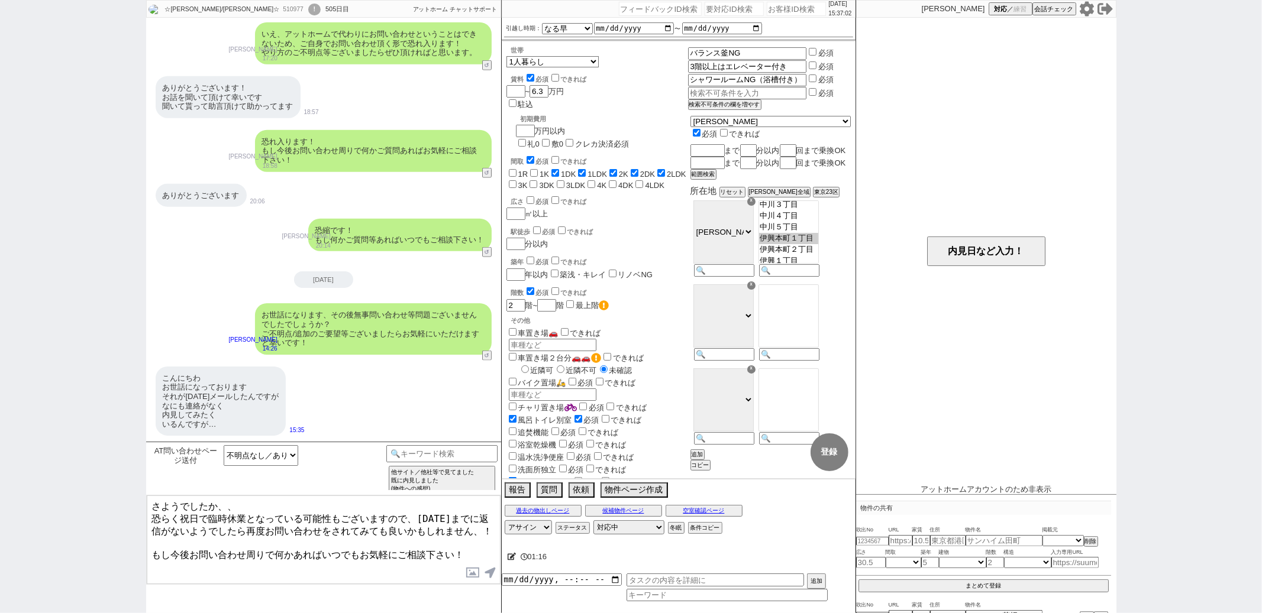
click at [244, 511] on textarea "さようでしたか、、 恐らく祝日で臨時休業となっている可能性もございますので、[DATE]までに返信がないようでしたら再度お問い合わせをされてみても良いかもしれ…" at bounding box center [324, 540] width 354 height 89
type textarea "さようでしたか、恐らく祝日で定休となっている可能性もございますので、[DATE]までに返信がないようでしたら再度お問い合わせをされてみても良いかもしれません、…"
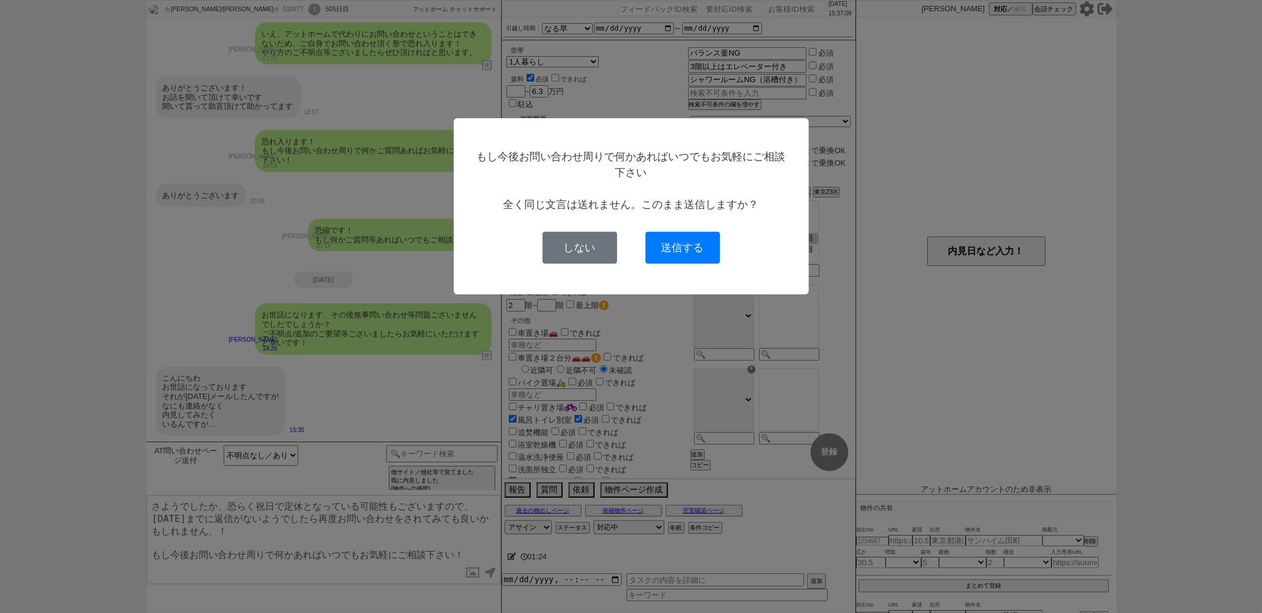
click at [710, 269] on div "もし今後お問い合わせ周りで何かあればいつでもお気軽にご相談下さい 全く同じ文言は送れません。このまま送信しますか？ しない 送信する" at bounding box center [631, 206] width 355 height 176
click at [705, 266] on div "もし今後お問い合わせ周りで何かあればいつでもお気軽にご相談下さい 全く同じ文言は送れません。このまま送信しますか？ しない 送信する" at bounding box center [631, 206] width 355 height 176
click at [705, 259] on button "送信する" at bounding box center [682, 248] width 75 height 32
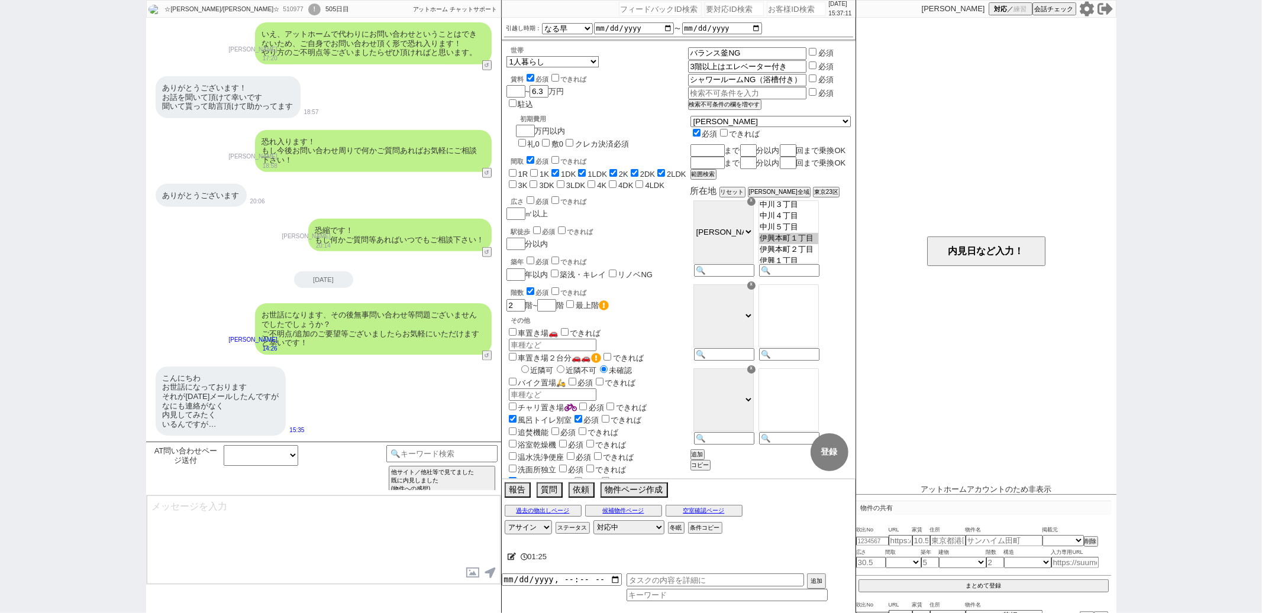
scroll to position [1003, 0]
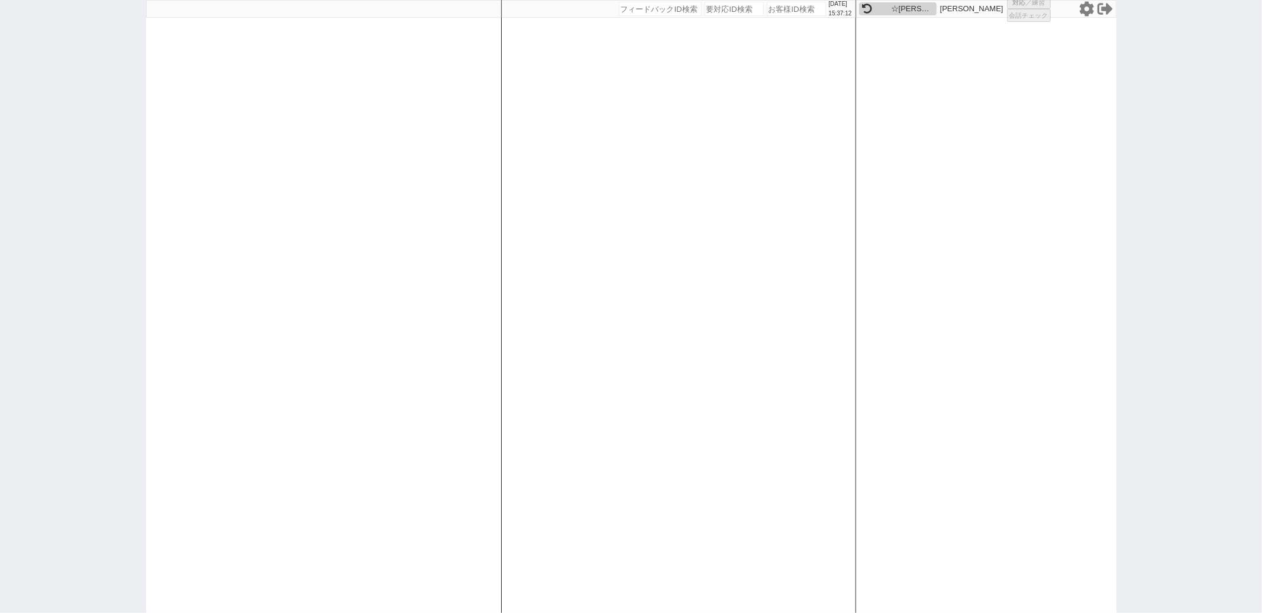
select select "6"
select select
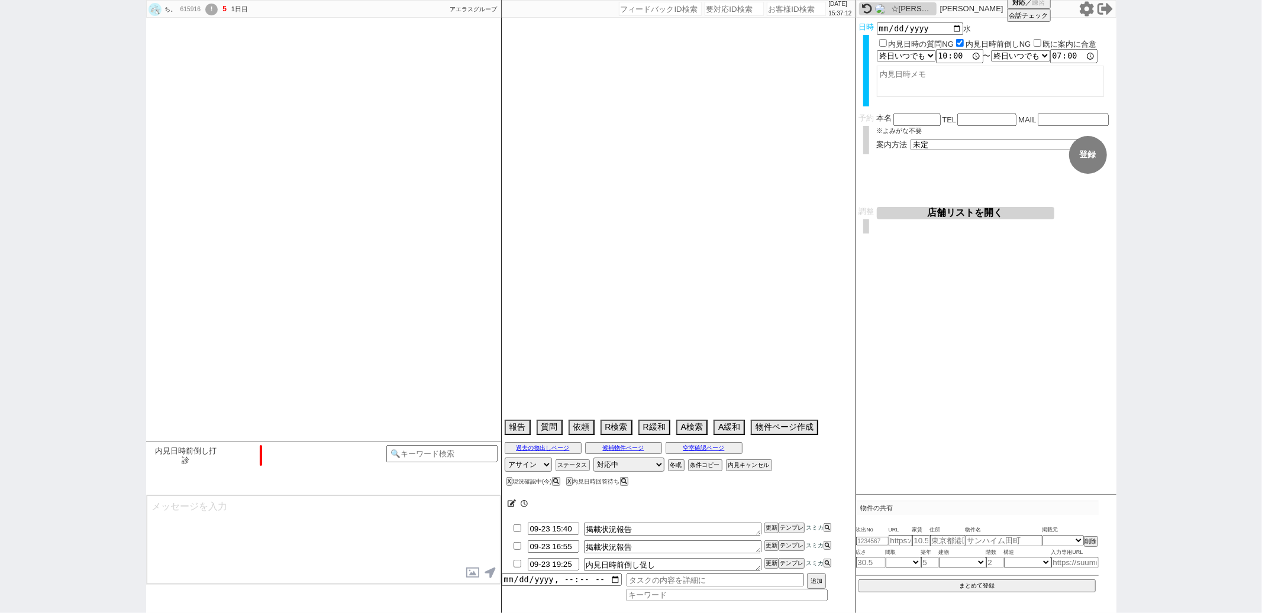
type textarea "@[PERSON_NAME]連以外希望の発言あり"
select select "15"
select select "0"
select select "14"
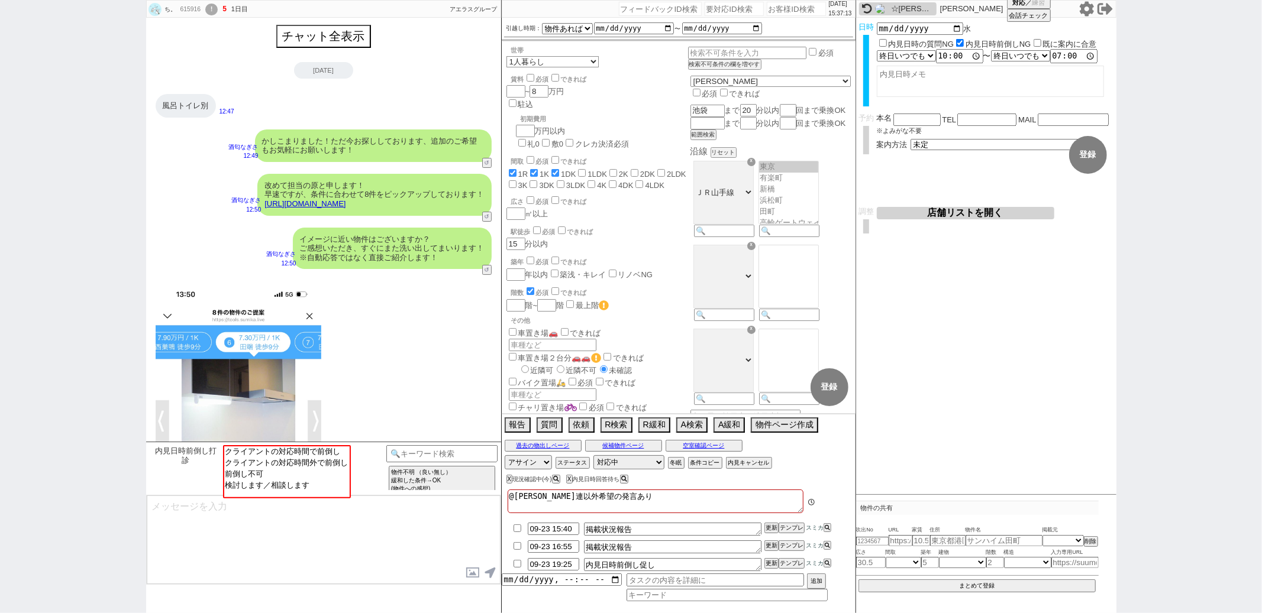
scroll to position [1442, 0]
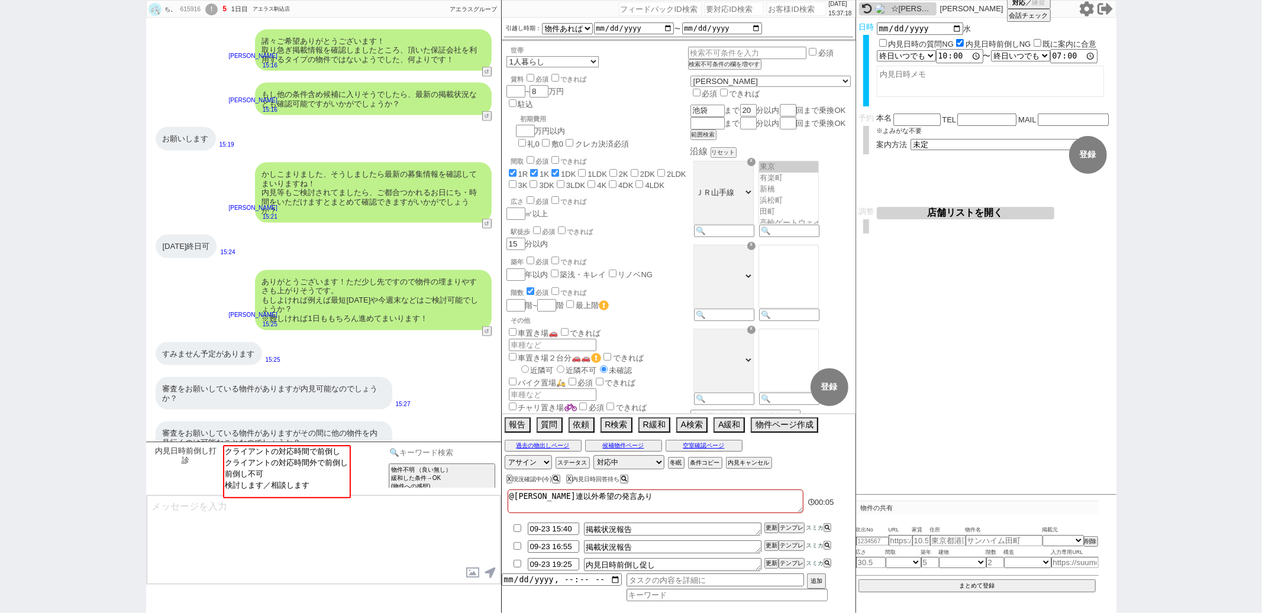
click at [420, 453] on input at bounding box center [442, 452] width 112 height 15
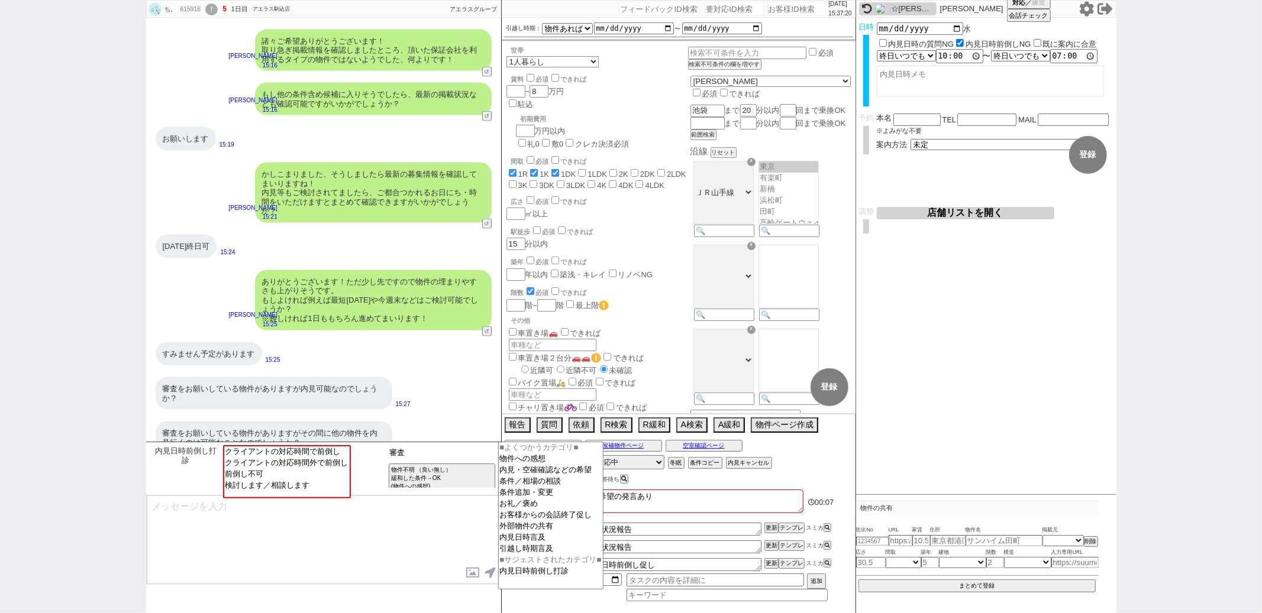
type input "審査"
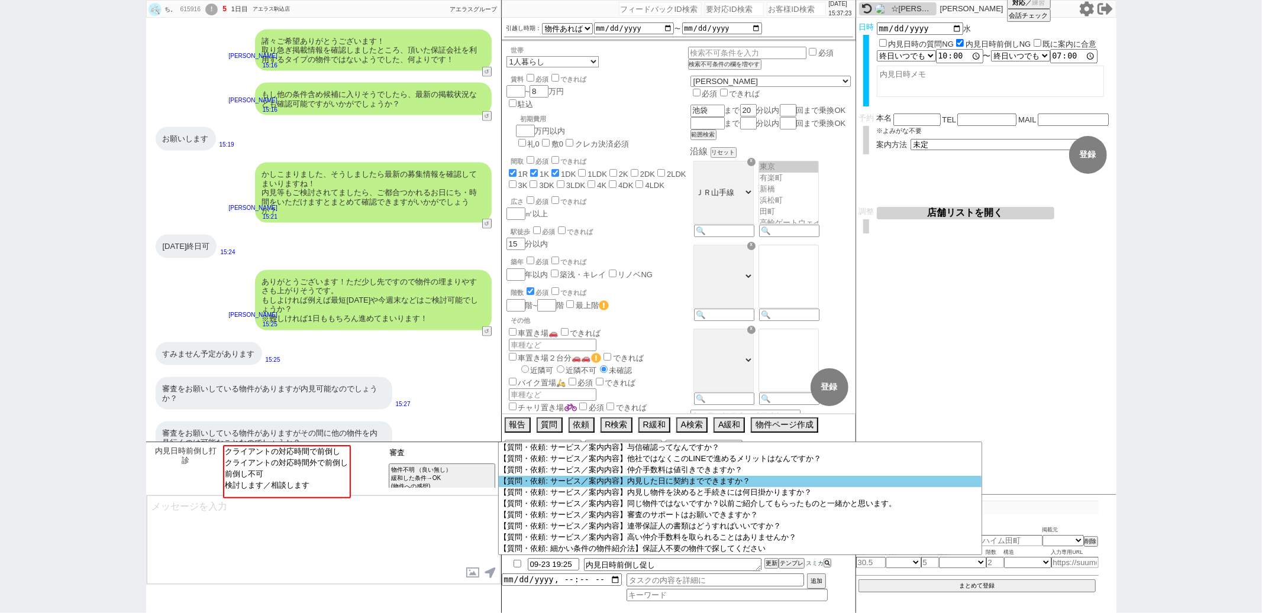
scroll to position [760, 0]
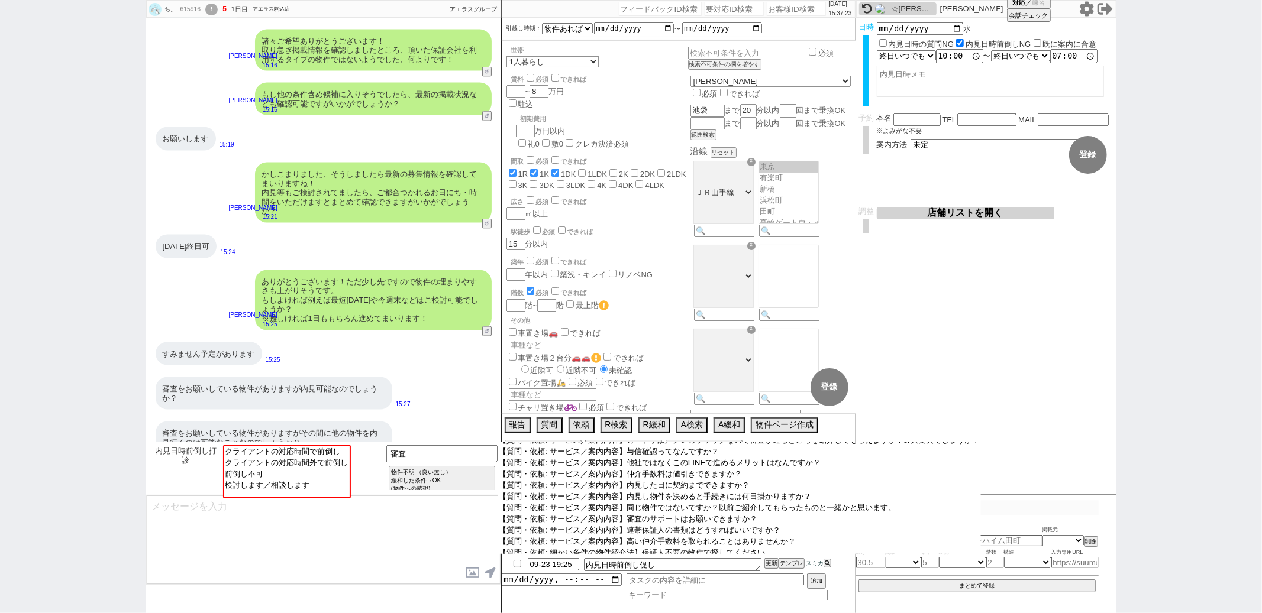
click at [639, 413] on option "【質問・依頼: サービス／案内内容】すでに申込した物件があります ／ すでに審査が始まっている物件があります" at bounding box center [739, 407] width 483 height 11
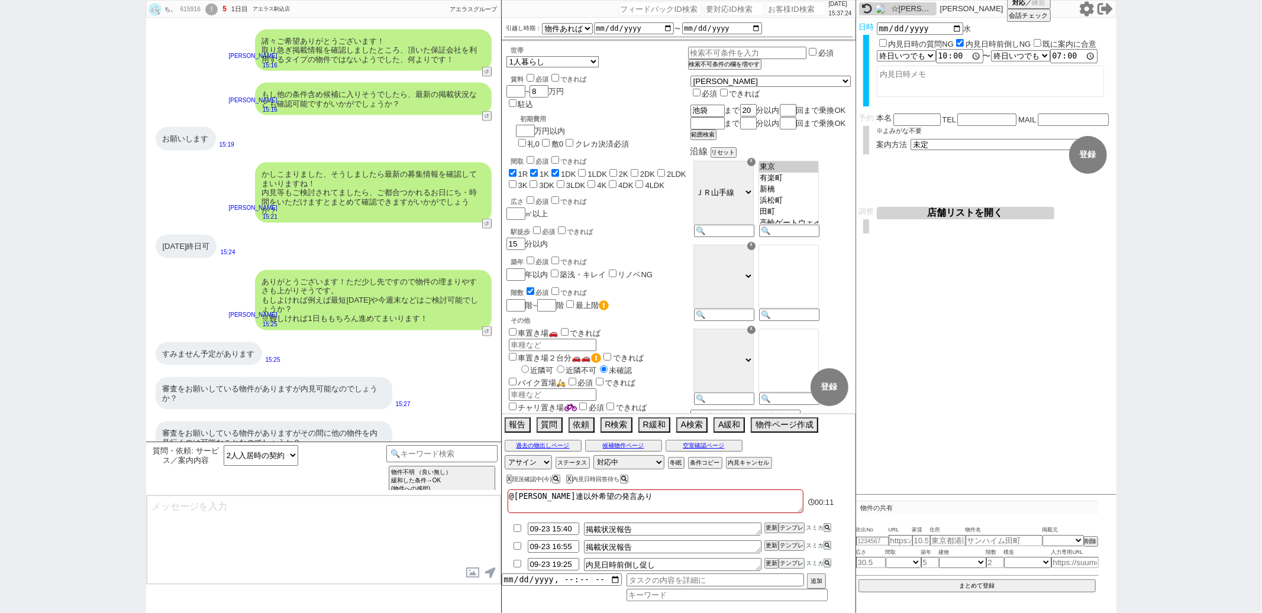
scroll to position [1442, 0]
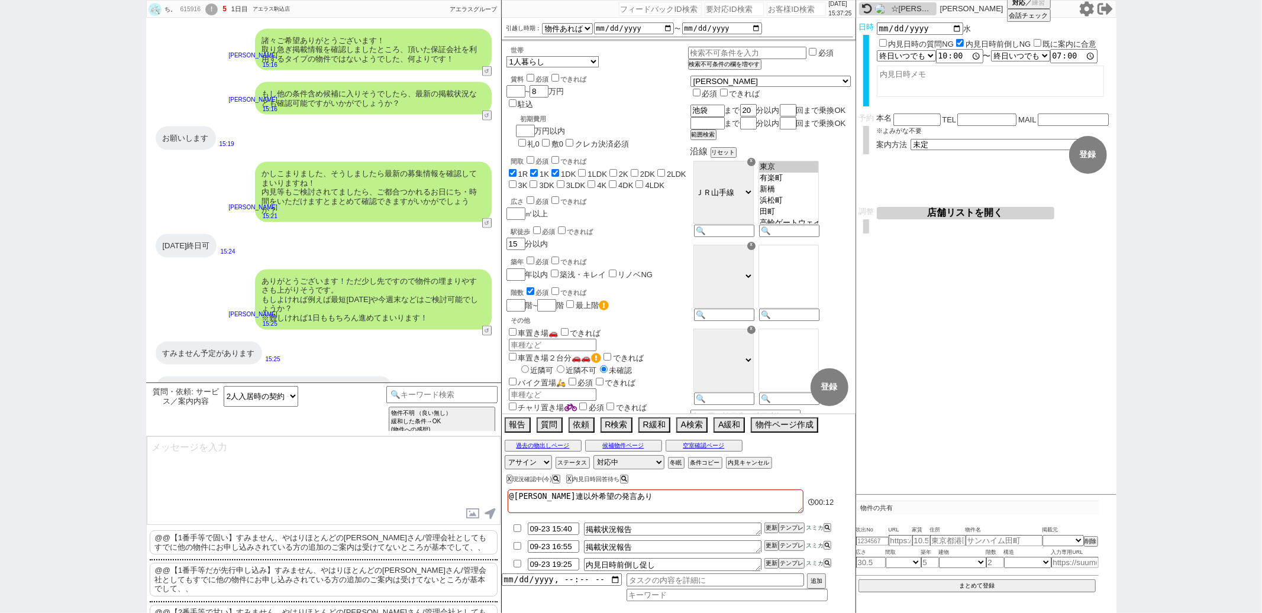
click at [294, 538] on p "@@【1番手等で固い】すみません、やはりほとんどの[PERSON_NAME]さん/管理会社としてもすでに他の物件にお申し込みされている方の追加のご案内は受けて…" at bounding box center [324, 543] width 348 height 24
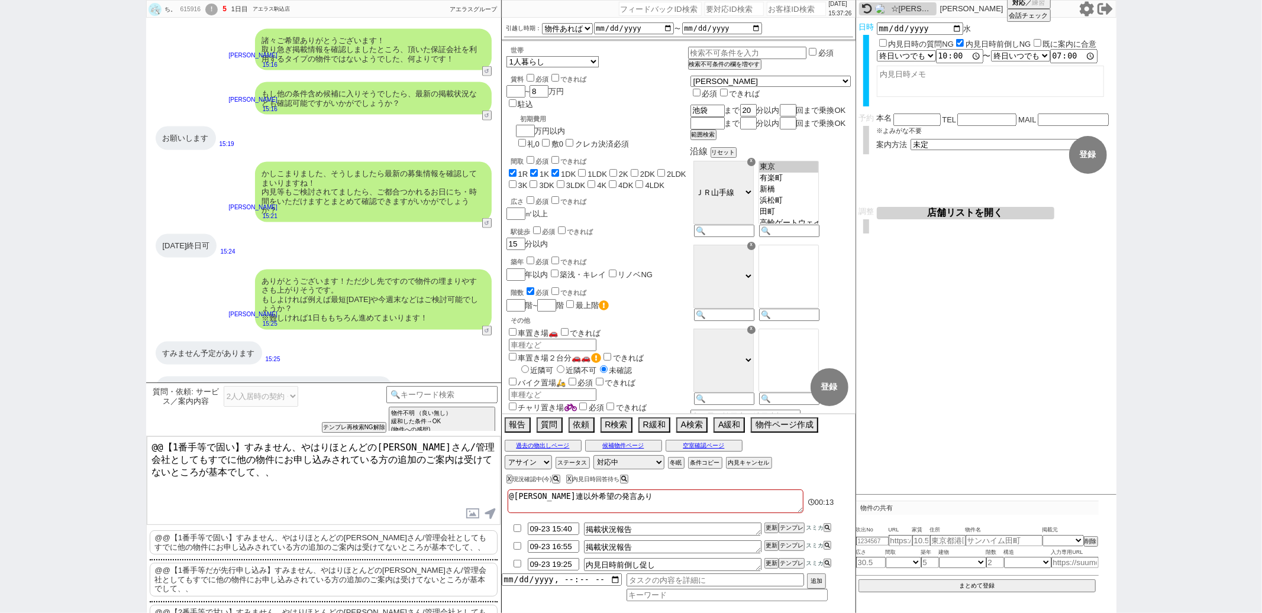
drag, startPoint x: 244, startPoint y: 446, endPoint x: 299, endPoint y: 230, distance: 223.2
click at [281, 254] on div "ち。 615916 ! 5 1日目 アエラス駒込店 冬眠中 自社客 アエラスグループ スミカ_BPO チャット全表示 [DATE] 風呂トイレ別 12:47 …" at bounding box center [323, 306] width 355 height 613
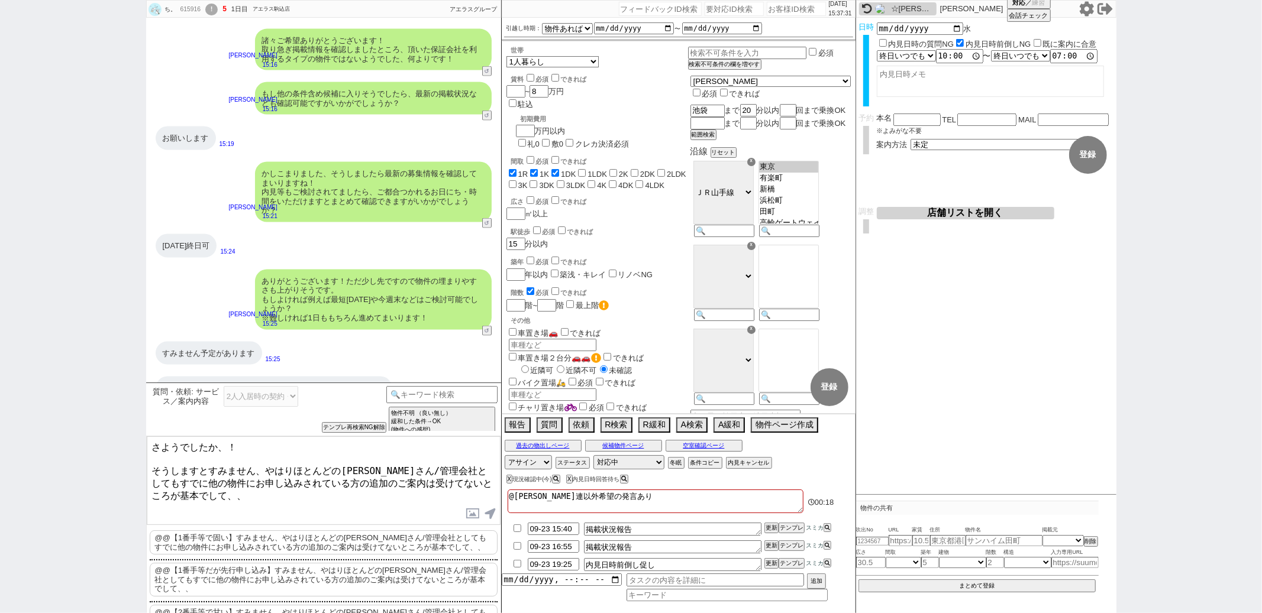
type textarea "さようでしたか、！ そうしますとすみません、やはりほとんどの[PERSON_NAME]さん/管理会社としてもすでに他の物件にお申し込みされている方の追加のご案…"
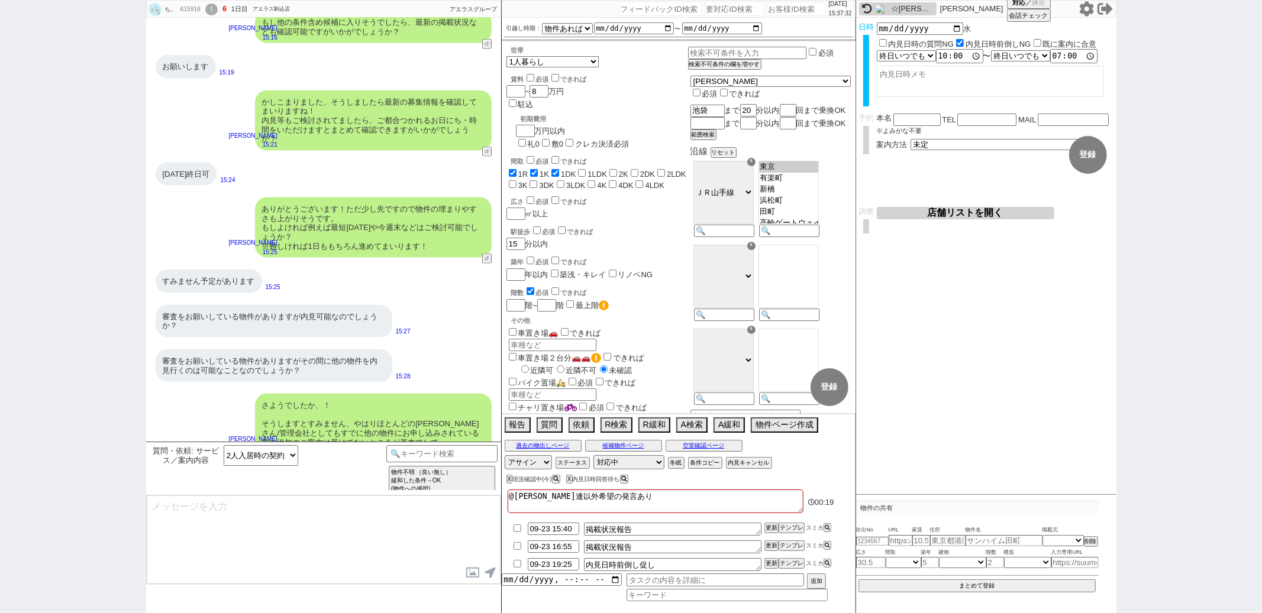
type textarea "大変恐縮ではあるのですが、現時点での申込み状況が進まれました後、再度色々とご案内させて頂く形では難しいでしょうか？ 管理会社、オーナー様共にお忙しく、かつこの…"
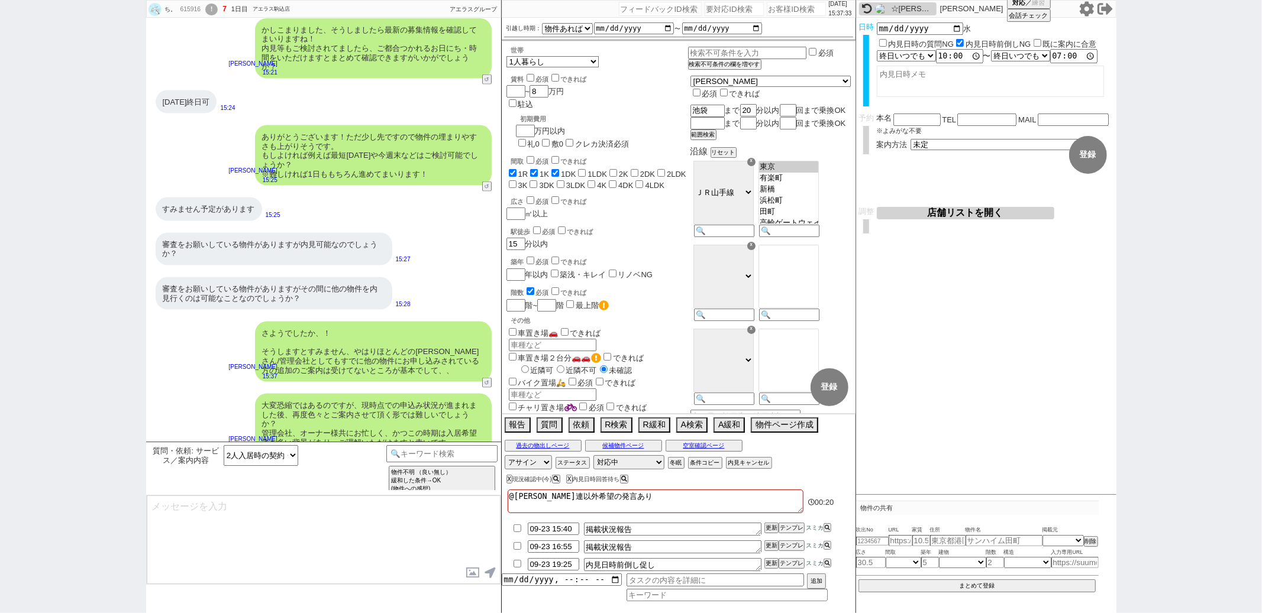
type input "09-23 15:52"
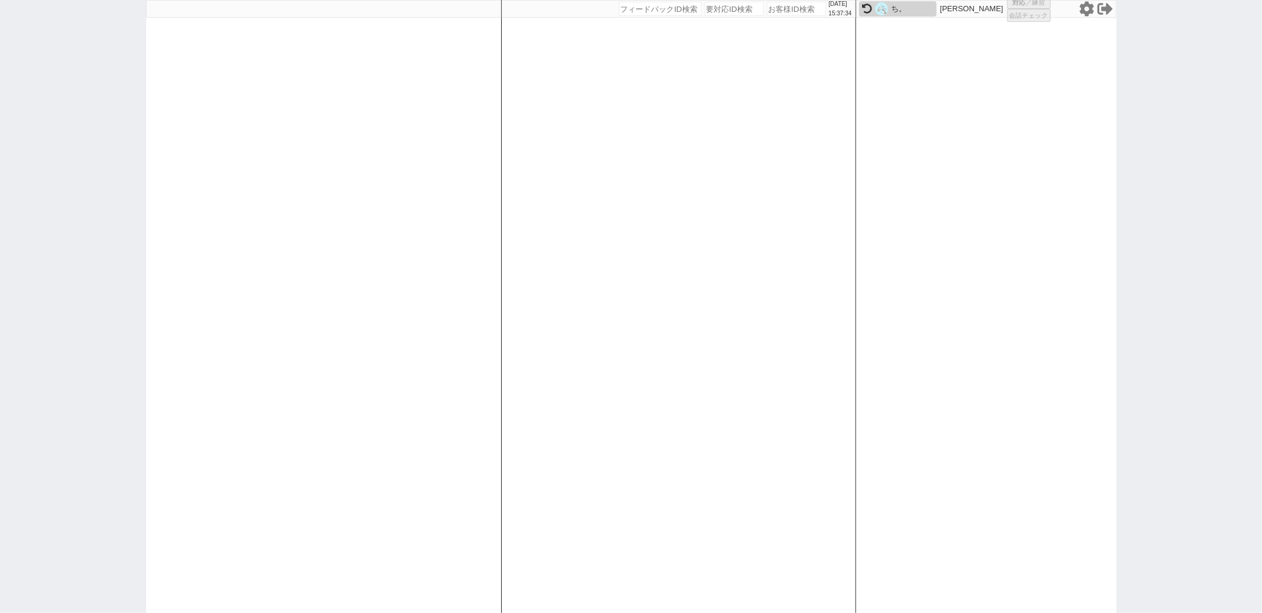
select select "6"
select select "2"
select select "5"
select select
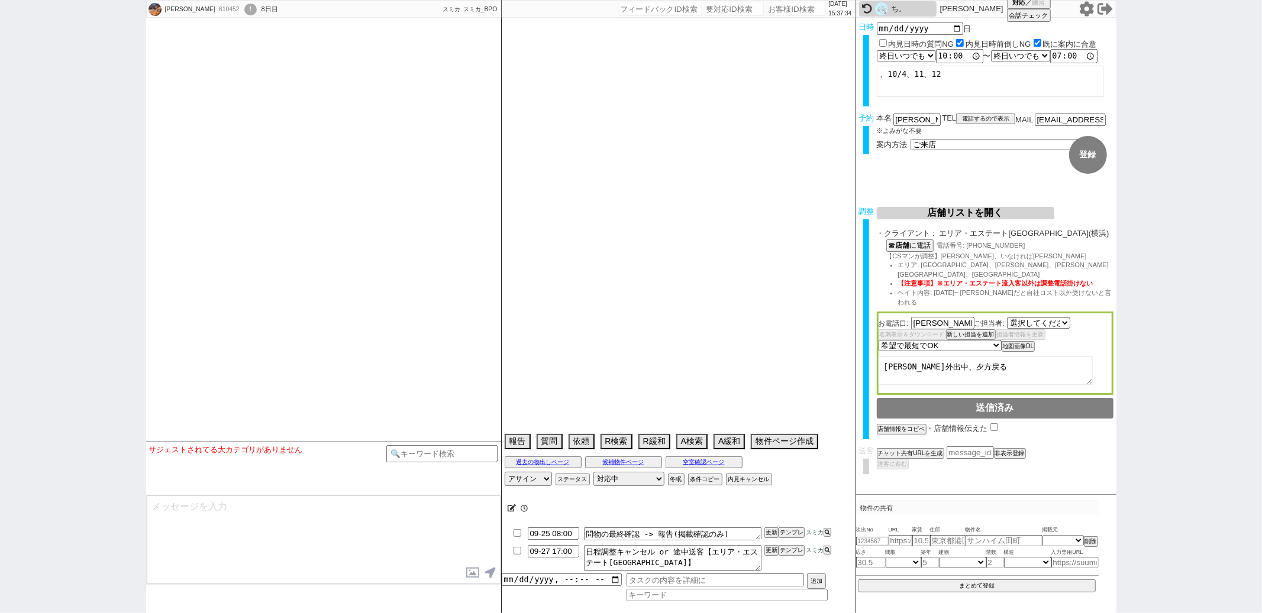
select select "2664"
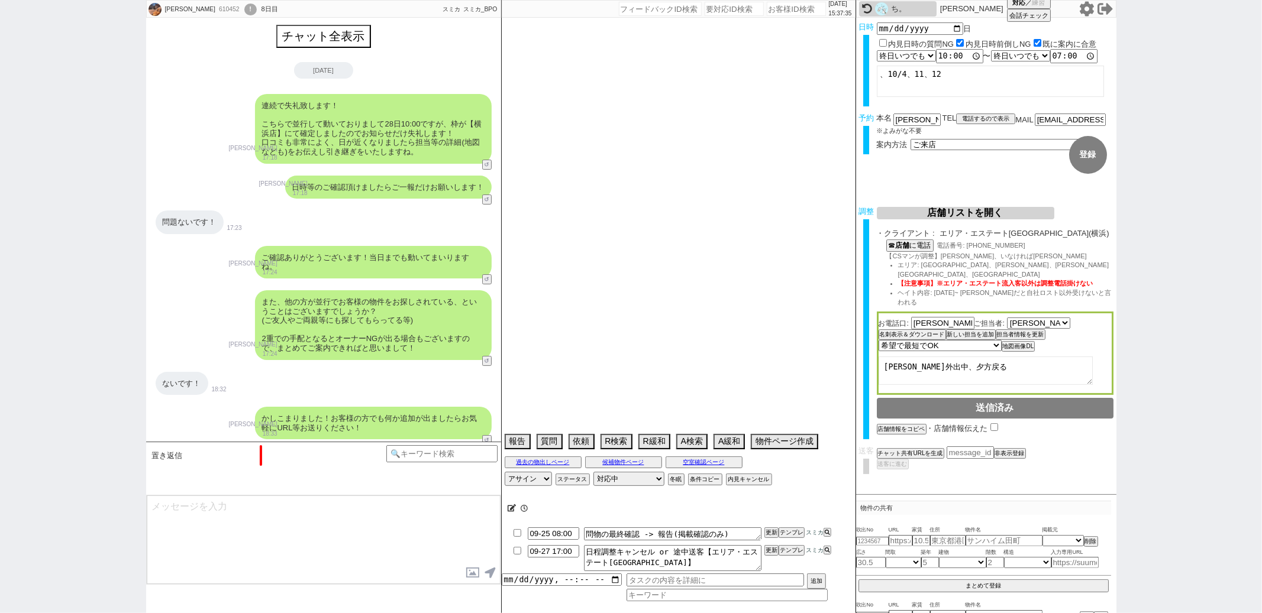
type textarea "他社なし"
select select "2025"
select select "10"
select select "33"
select select "0"
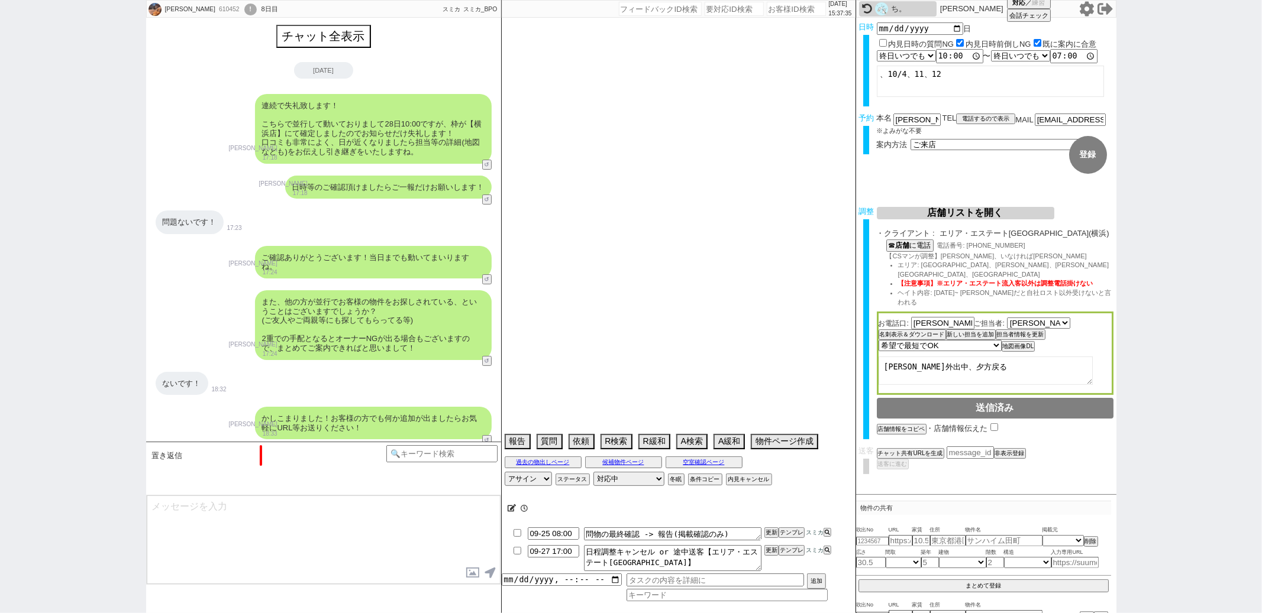
select select "57"
select select "50"
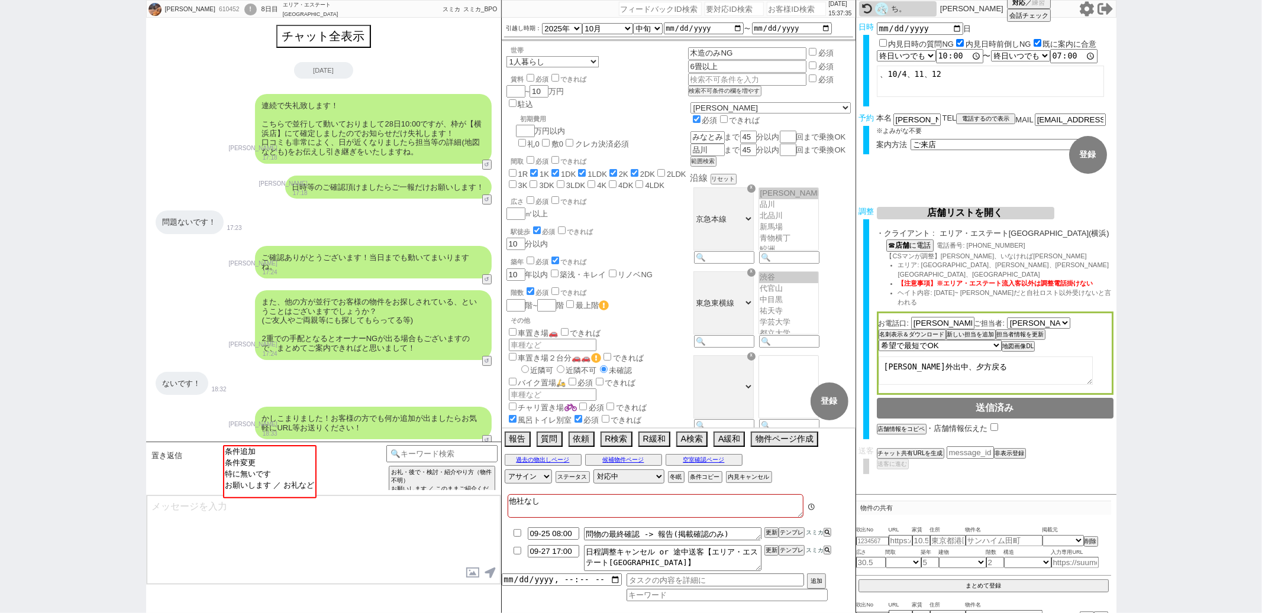
scroll to position [1145, 0]
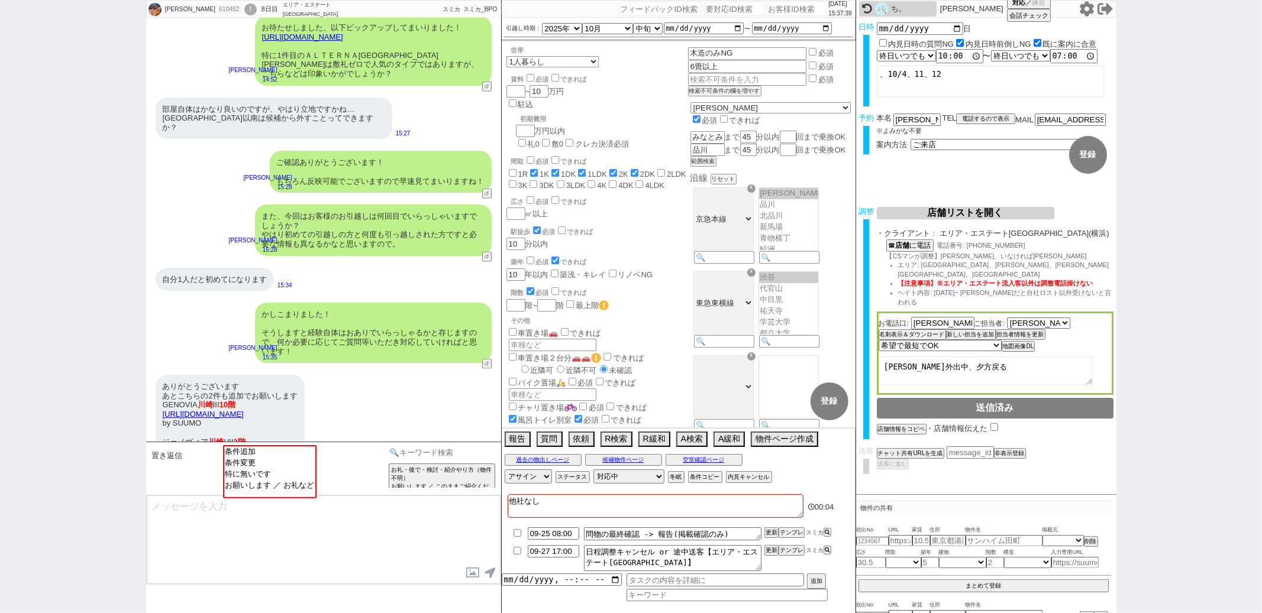
click at [406, 453] on input at bounding box center [442, 452] width 112 height 15
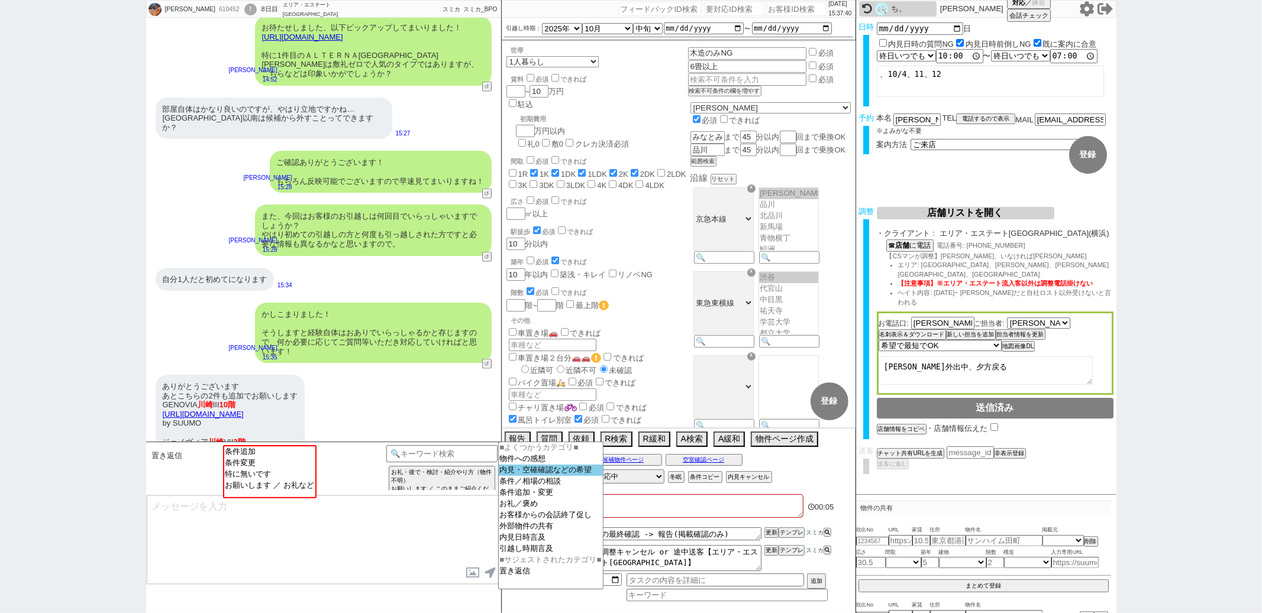
click at [524, 474] on option "内見・空確確認などの希望" at bounding box center [551, 470] width 104 height 11
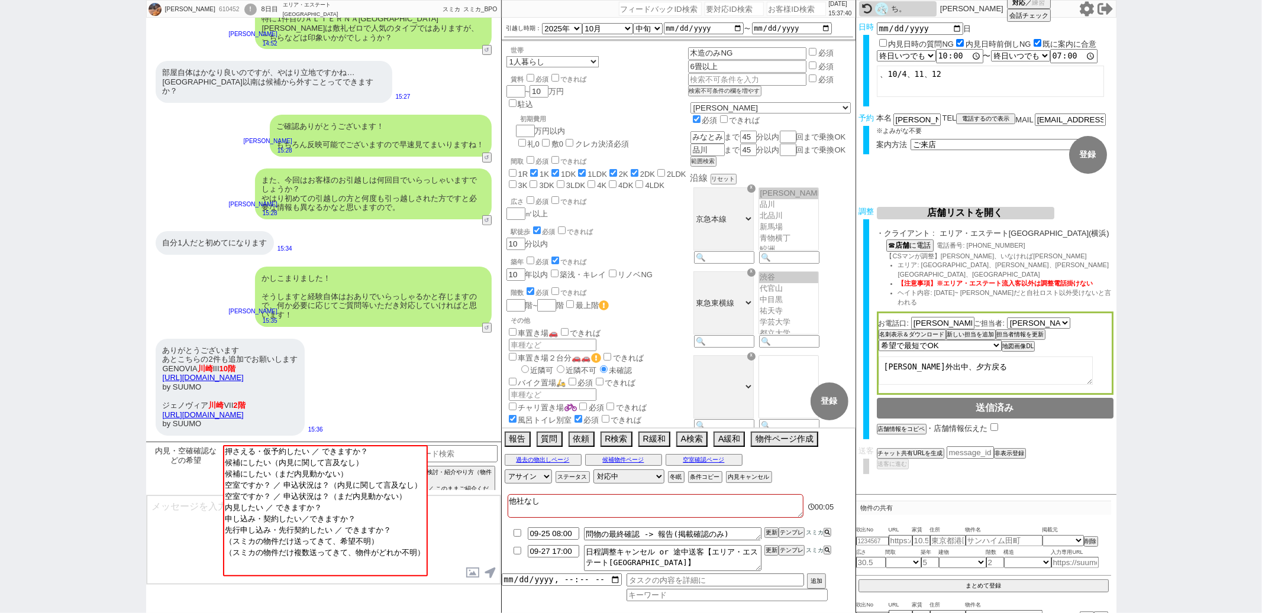
scroll to position [302, 0]
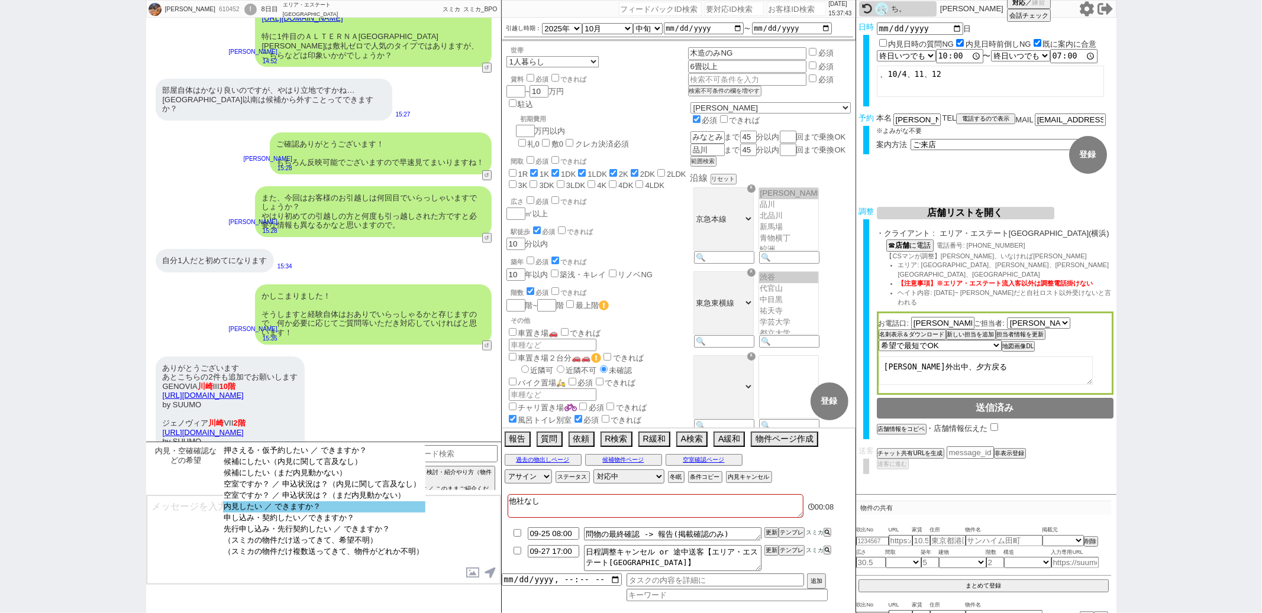
select select "内見したい ／ できますか？"
click at [340, 513] on option "内見したい ／ できますか？" at bounding box center [324, 507] width 202 height 11
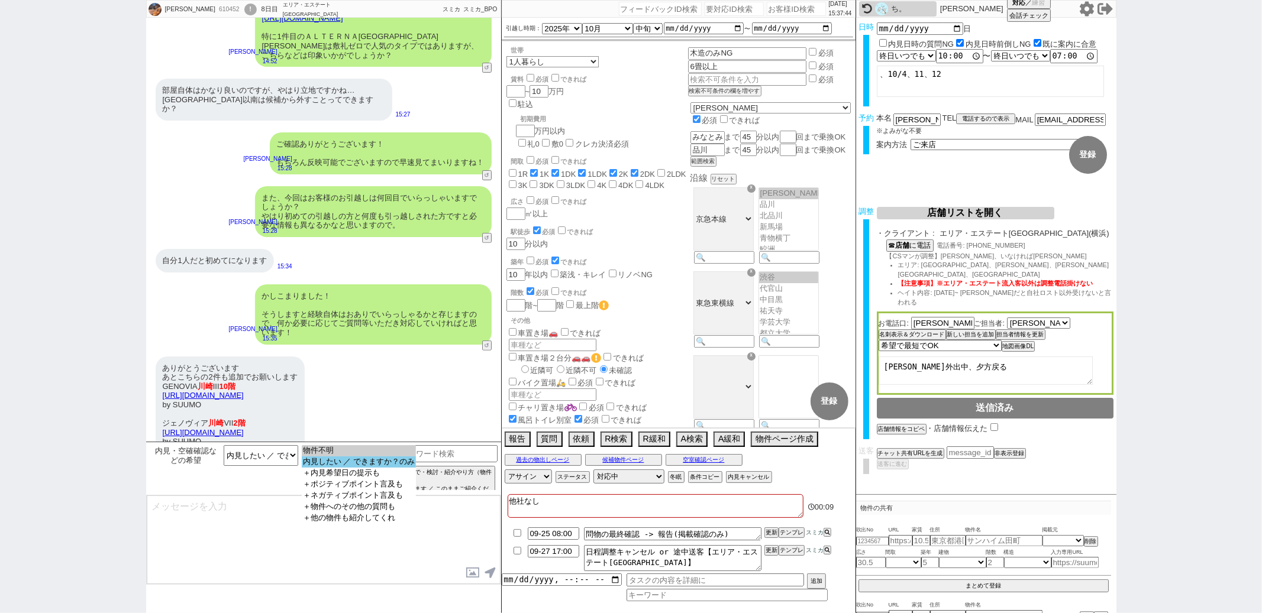
select select "内見したい ／ できますか？のみ"
click at [358, 465] on option "内見したい ／ できますか？のみ" at bounding box center [359, 462] width 114 height 11
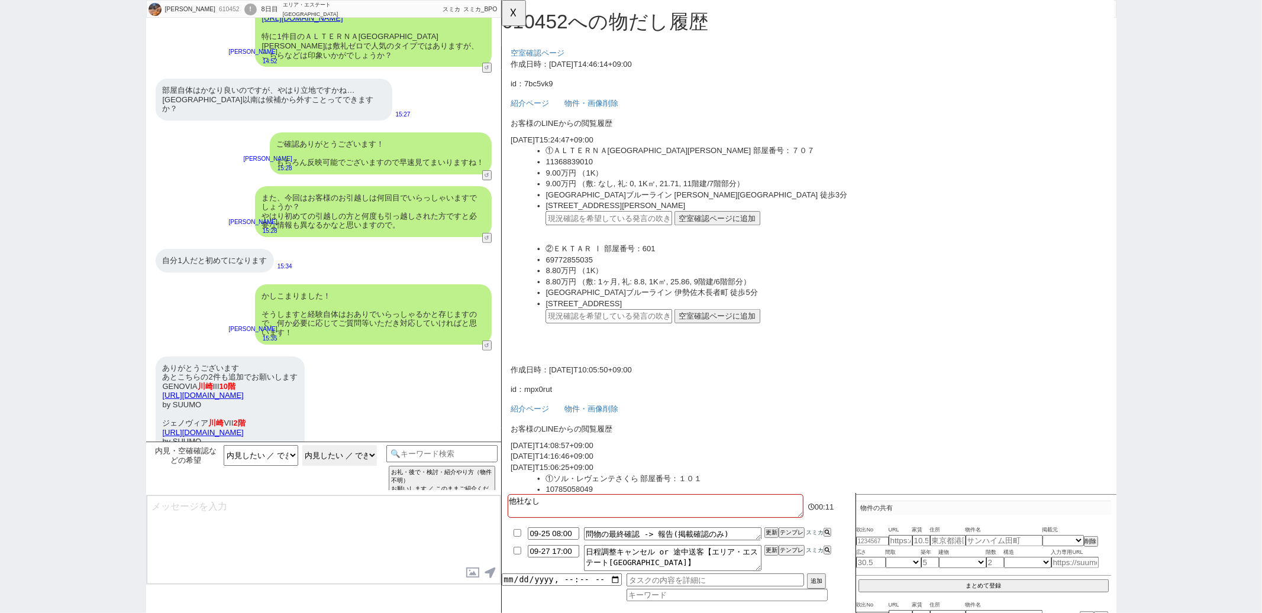
scroll to position [0, 0]
click at [513, 20] on button "☓" at bounding box center [513, 12] width 22 height 24
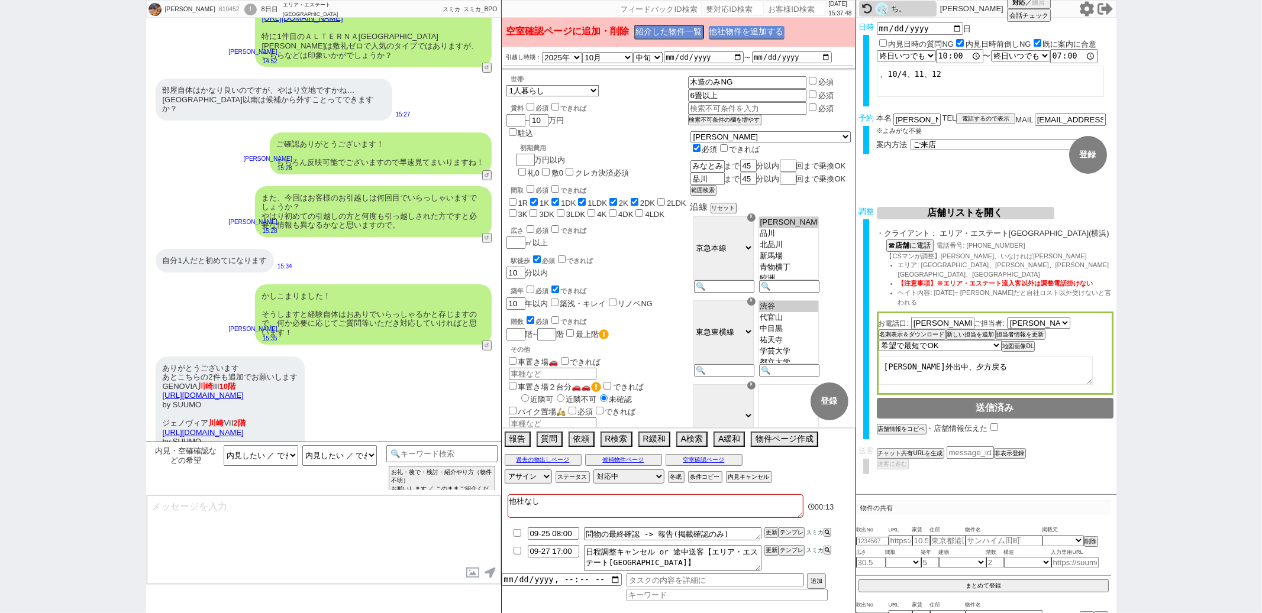
click at [722, 25] on p "空室確認ページに追加・削除 紹介した物件一覧 他社物件を追加する" at bounding box center [678, 32] width 344 height 15
click at [722, 30] on button "他社物件を追加する" at bounding box center [747, 33] width 76 height 14
type input "37141623"
type input "https://suumo.jp/chintai/bc_100461472307/"
select select "1"
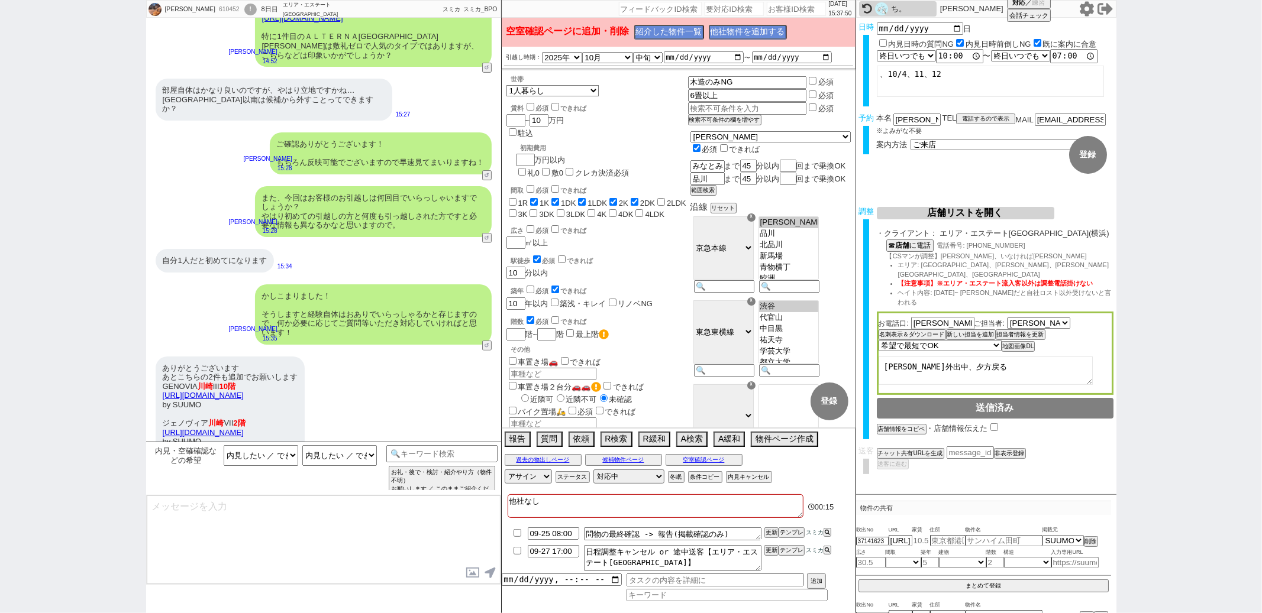
select select "1"
select select
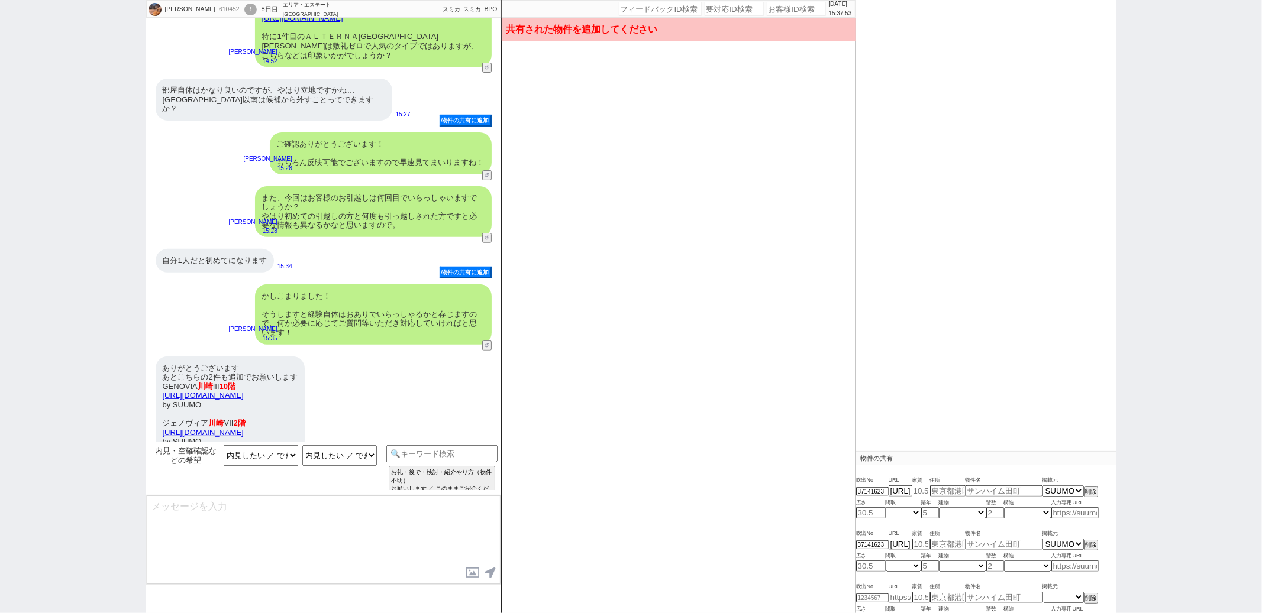
scroll to position [57, 0]
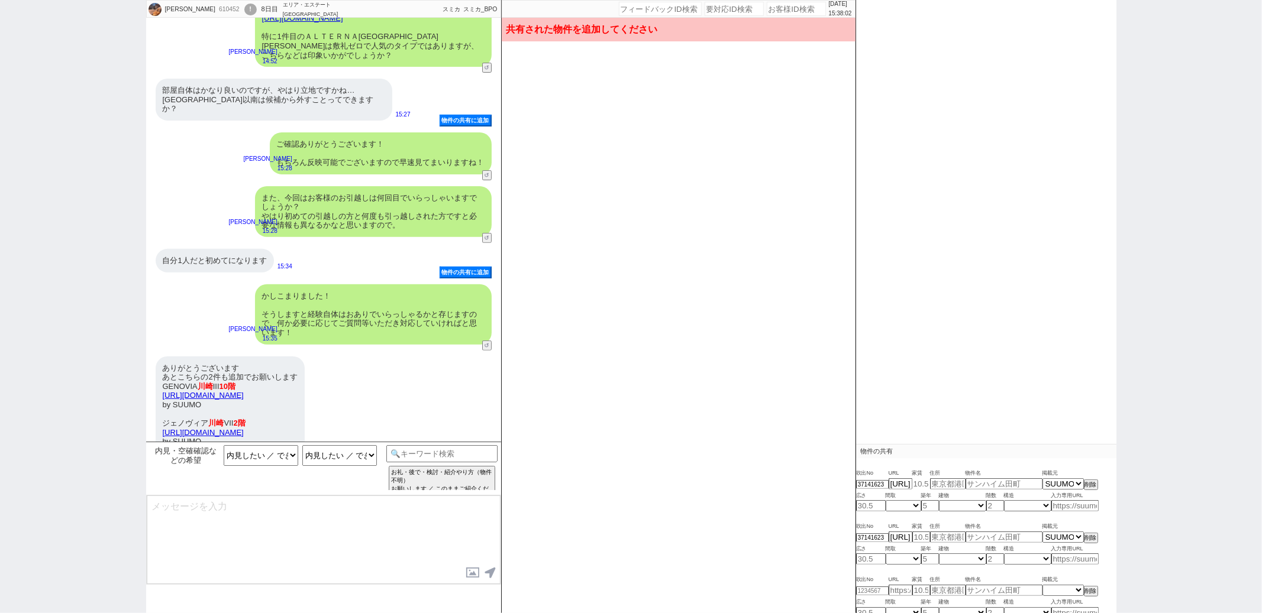
type input "9.4"
type input "神奈川県川崎市川崎区南町"
type input "ジェノヴィア川崎VII"
type input "25.88"
select select "1"
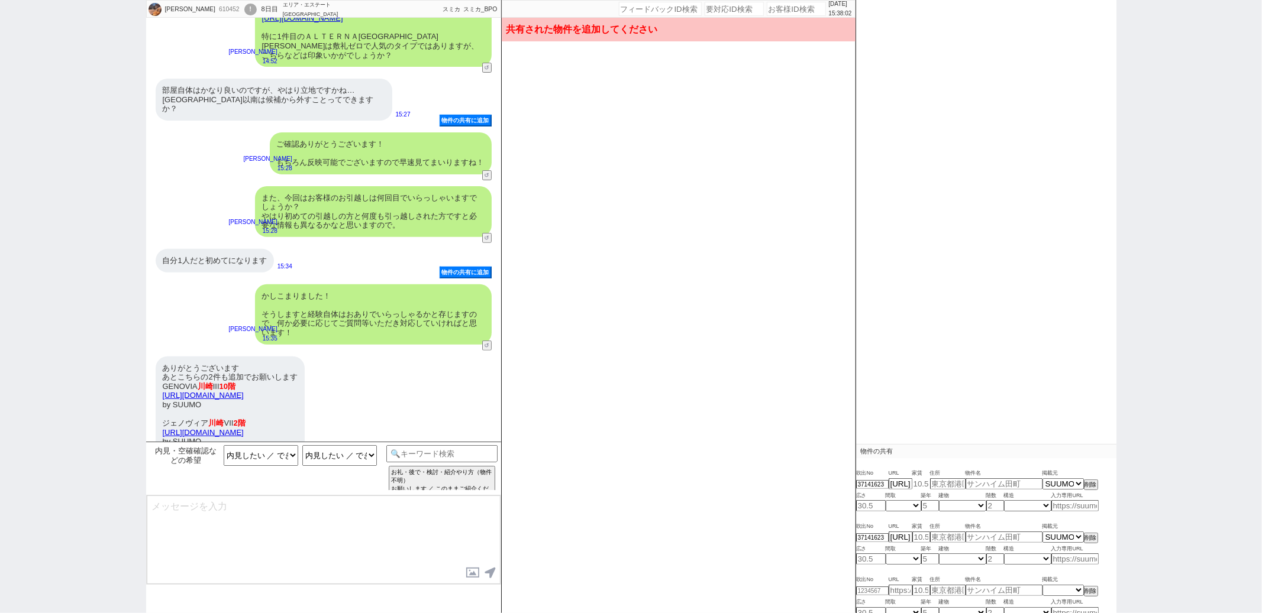
type input "1"
select select "0"
type input "2"
select select "4"
type input "9.1"
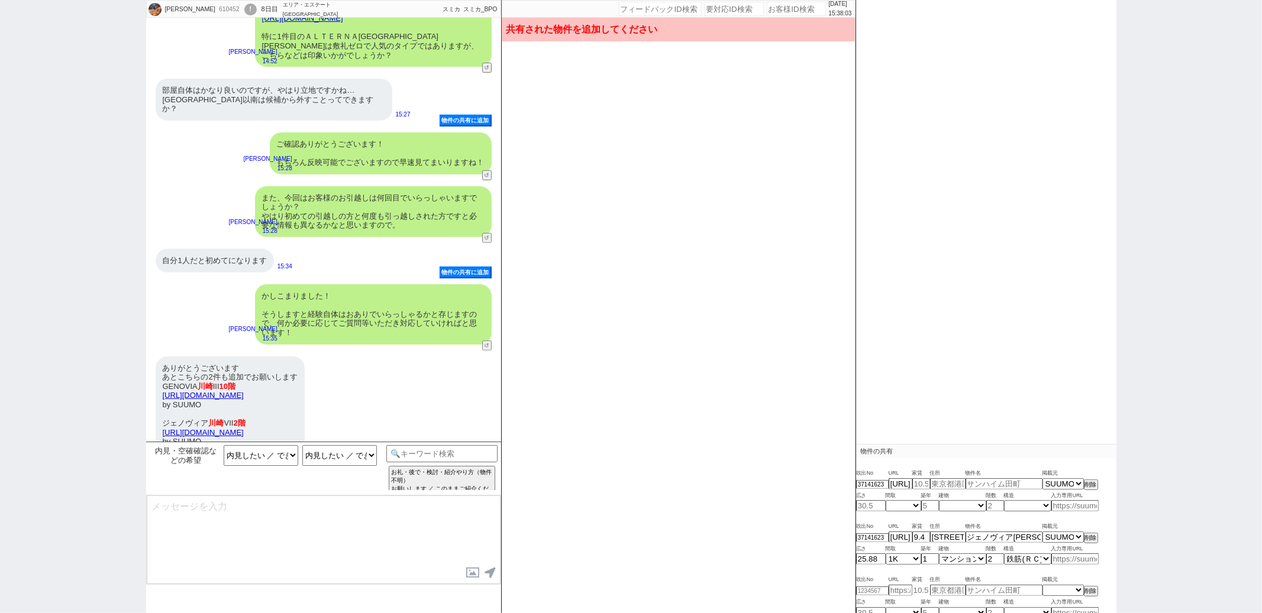
type input "神奈川県川崎市川崎区小川町"
type input "GENOVIA川崎III"
type input "25.67"
select select "1"
type input "3"
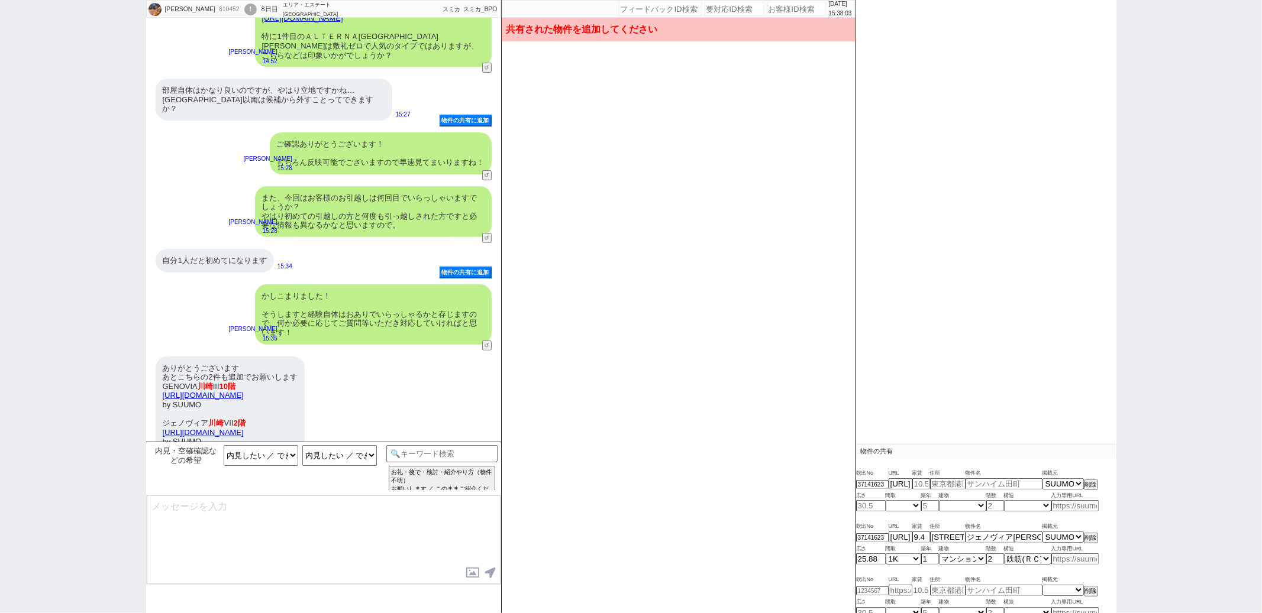
select select "0"
type input "10"
select select "4"
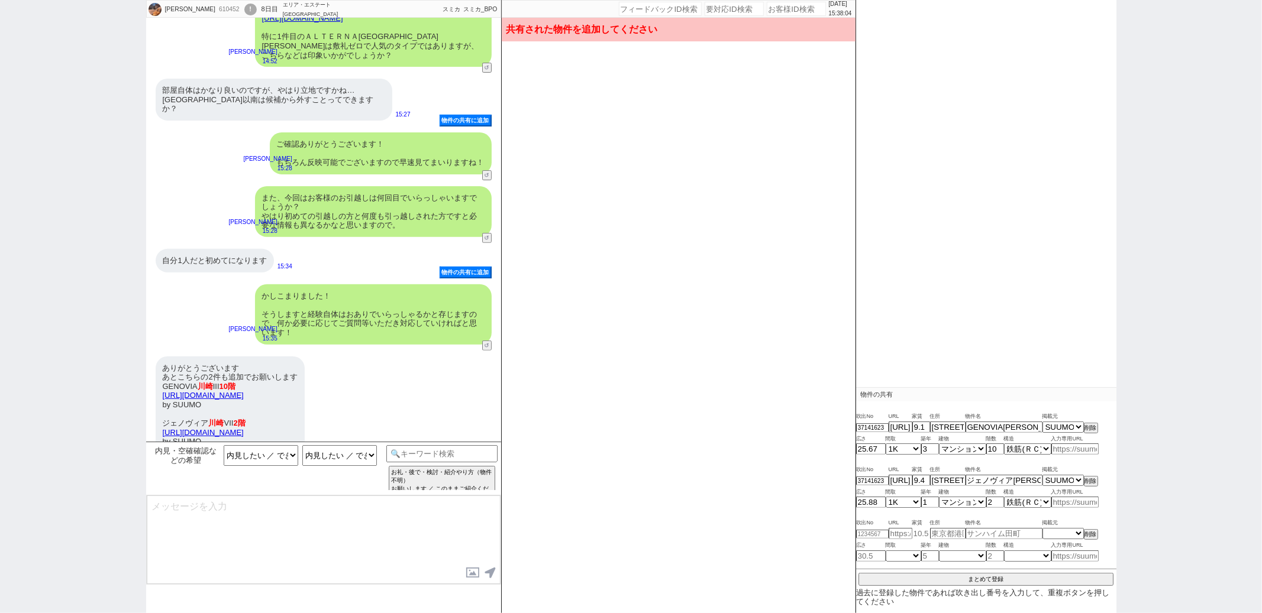
scroll to position [156, 0]
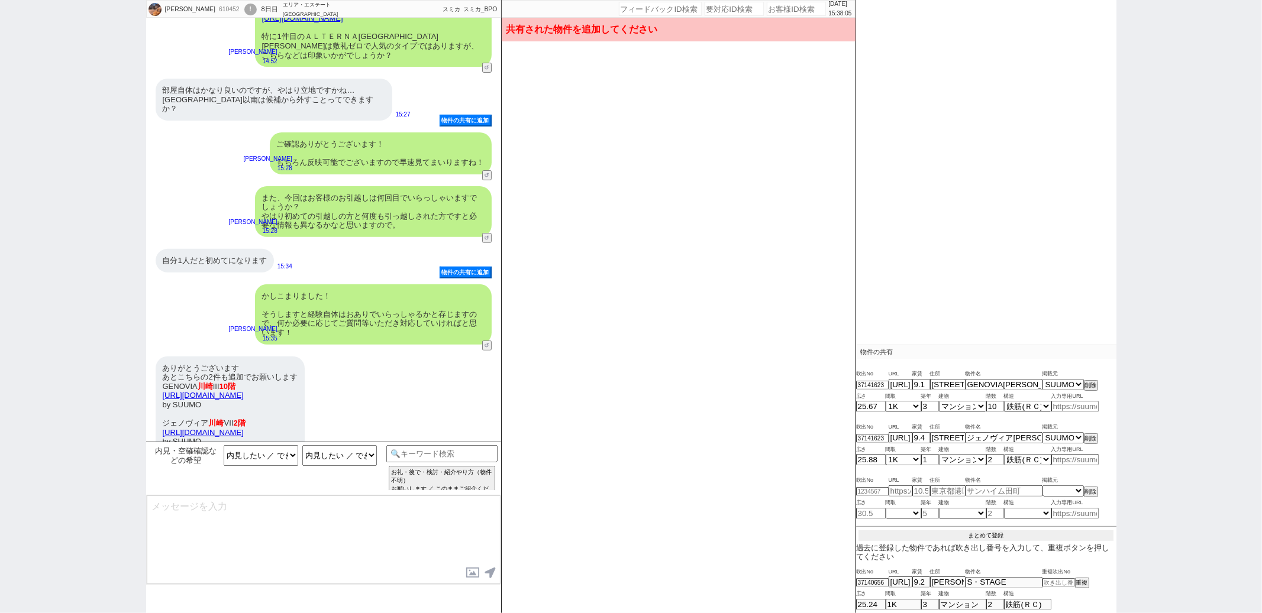
click at [947, 531] on button "まとめて登録" at bounding box center [985, 536] width 255 height 11
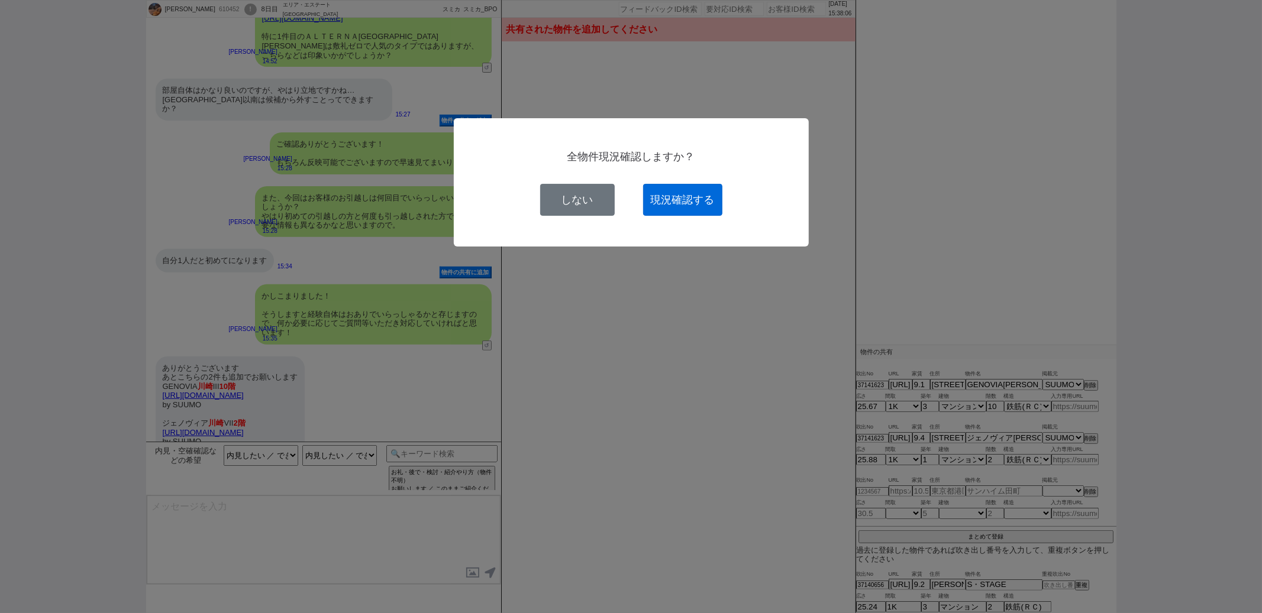
click at [675, 190] on button "現況確認する" at bounding box center [682, 200] width 79 height 32
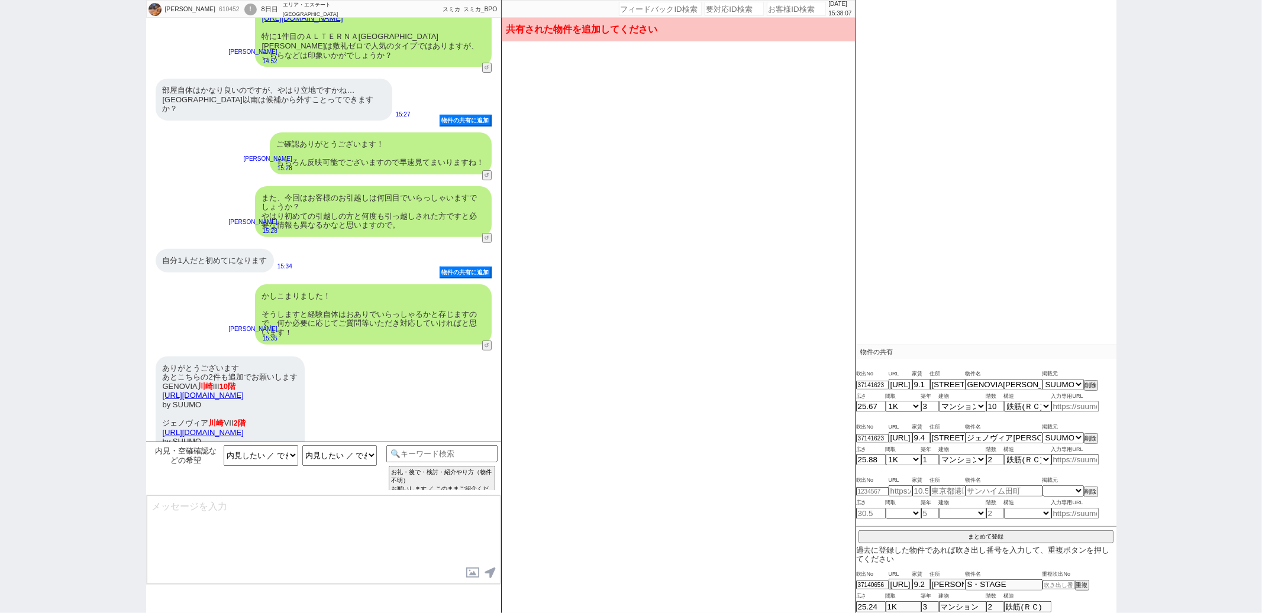
select select
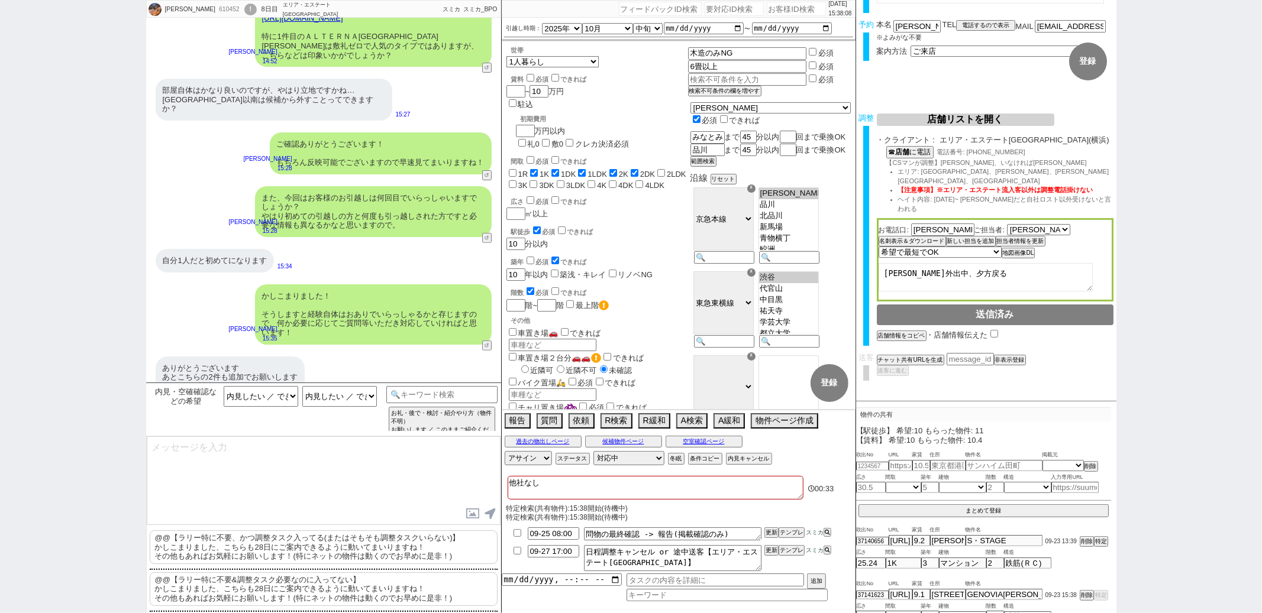
click at [316, 552] on p "@@【ラリー特に不要、かつ調整タスク入ってる(またはそもそも調整タスクいらない)】 かしこまりました、こちらも28日にご案内できるように動いてまいりますね！ …" at bounding box center [324, 548] width 348 height 34
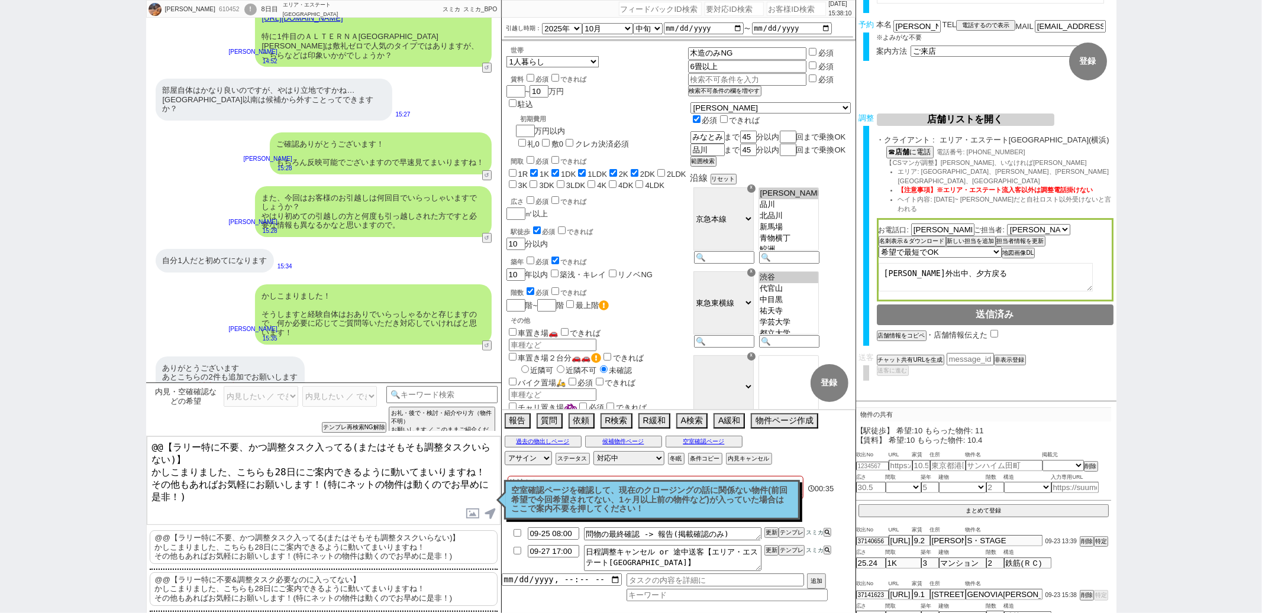
drag, startPoint x: 151, startPoint y: 466, endPoint x: 181, endPoint y: 196, distance: 272.0
click at [181, 196] on div "佐藤大樹 610452 ! 0 8日目 エリア・エステート横浜本店 冬眠中 自社客 スミカ スミカ_BPO チャット全表示 2025-09-23 S・STAG…" at bounding box center [323, 306] width 355 height 613
type textarea "追加の物件ありがとうございます！こちらも先の物件とあわせて28日にご案内できるように動いてまいりますね！ その他もあればお気軽にお願いします！(特にネットの物…"
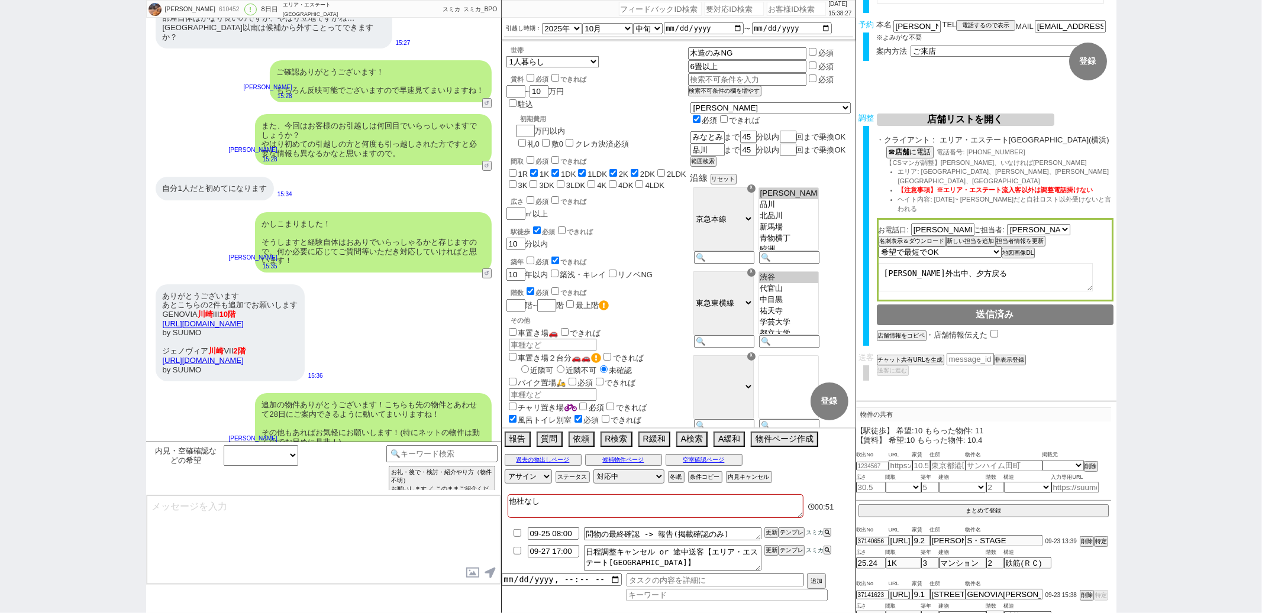
scroll to position [0, 0]
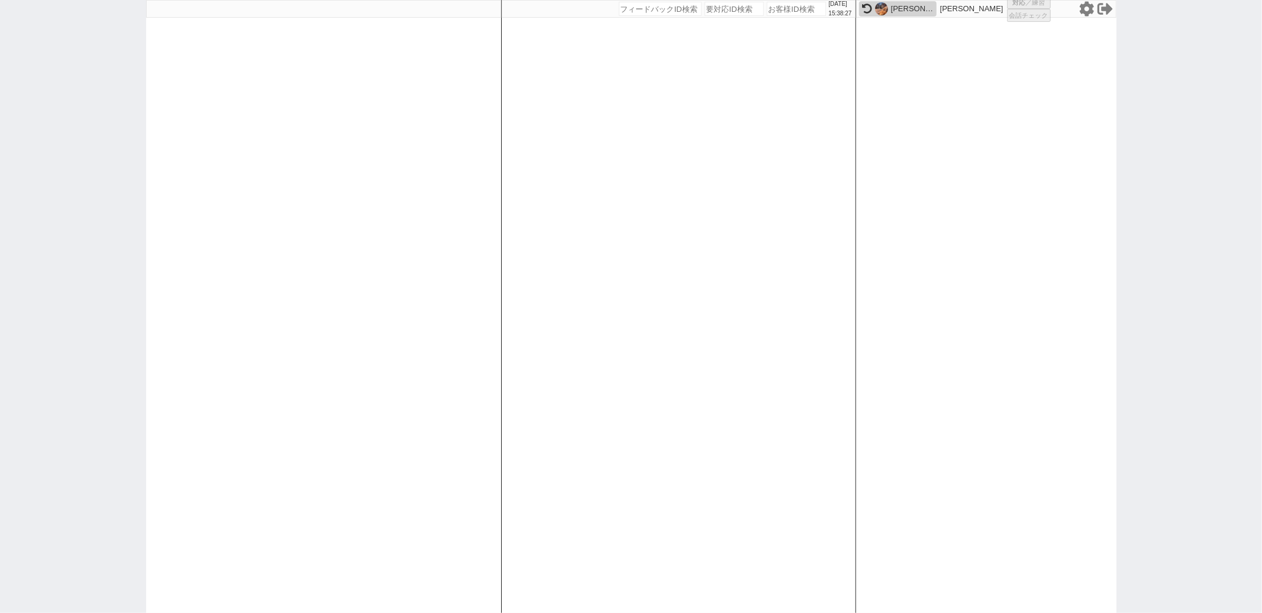
select select
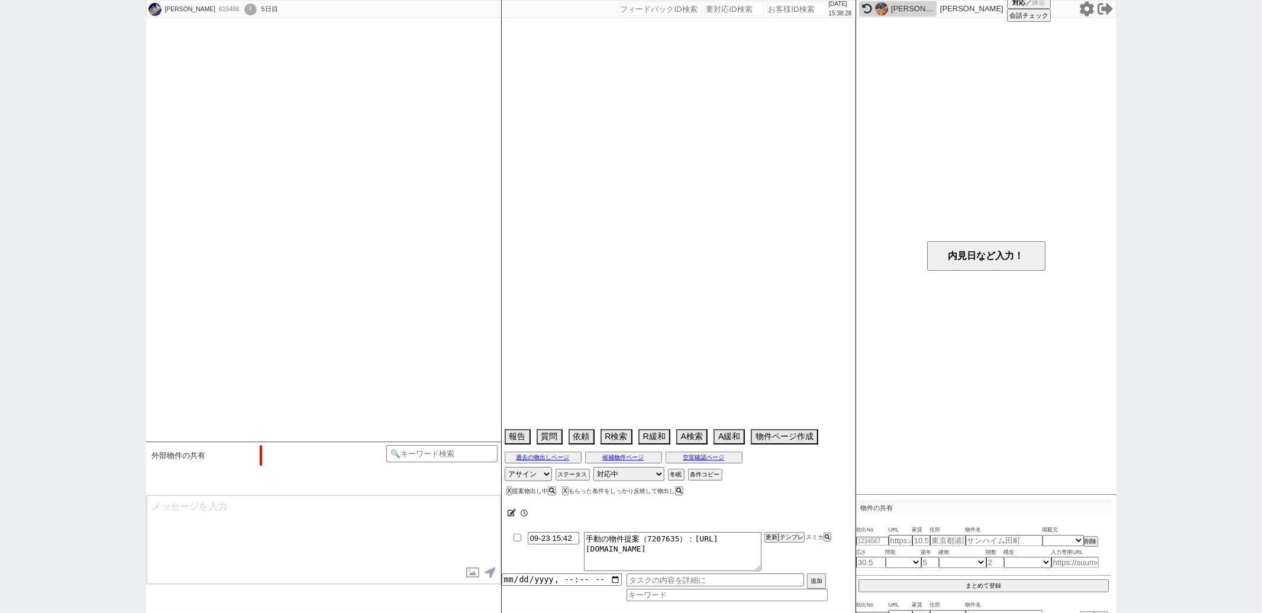
select select "2025"
select select "11"
select select "33"
select select "1"
select select "23"
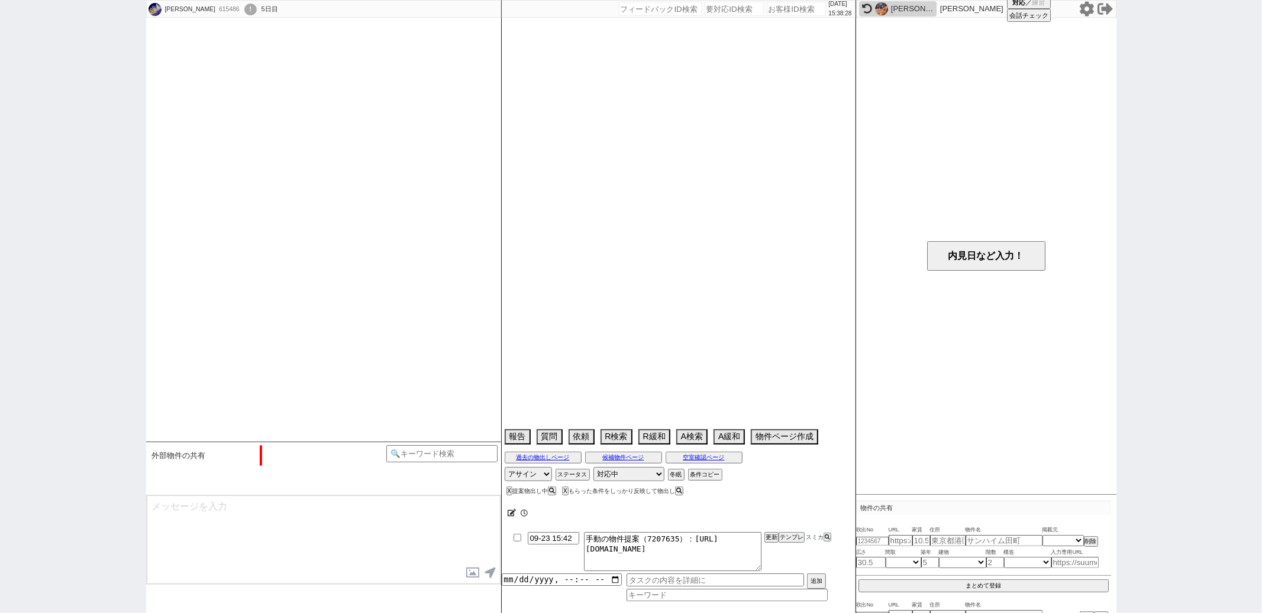
select select "749"
select select "57"
select select "1400"
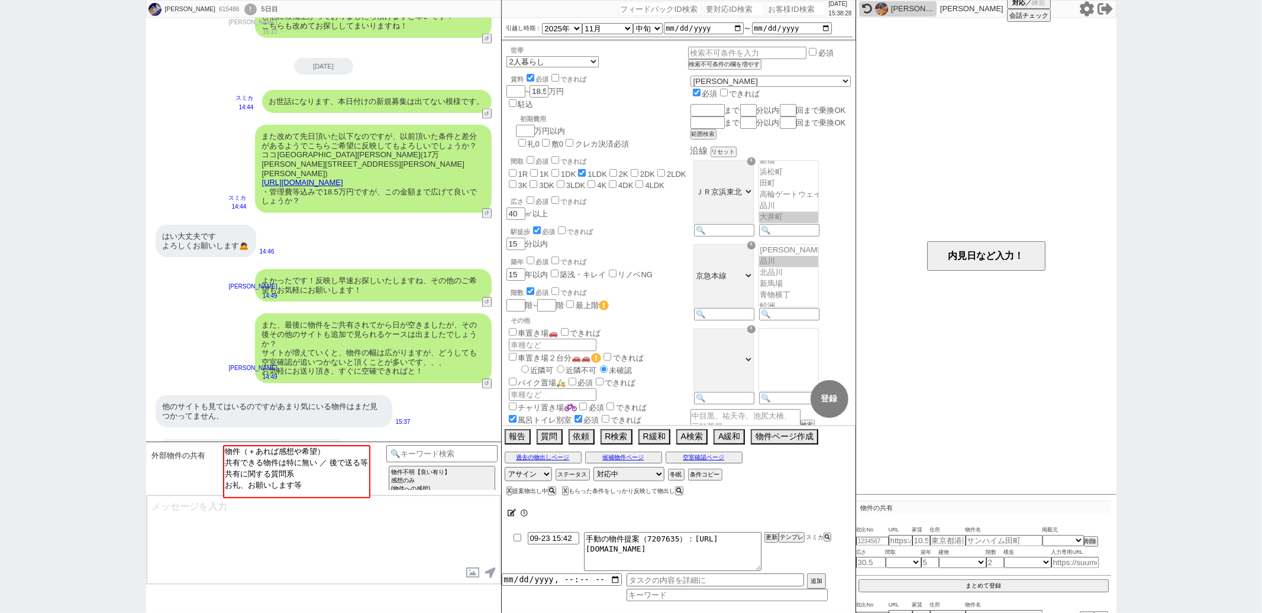
scroll to position [298, 0]
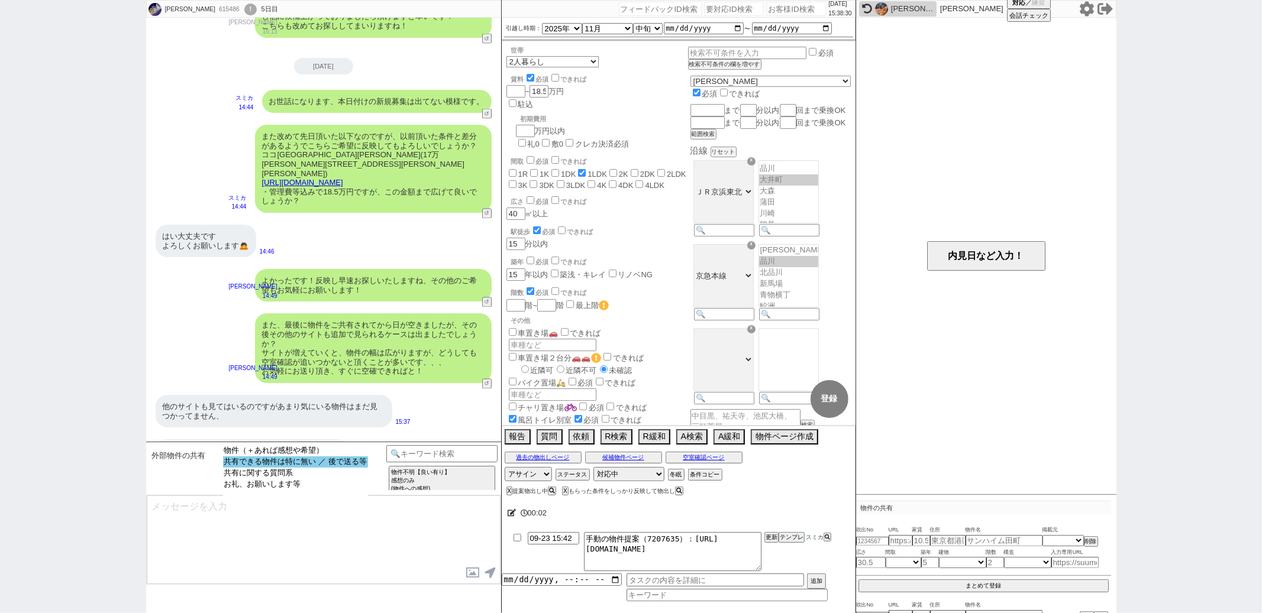
select select "共有できる物件は特に無い ／ 後で送る等"
click at [296, 464] on option "共有できる物件は特に無い ／ 後で送る等" at bounding box center [295, 462] width 145 height 11
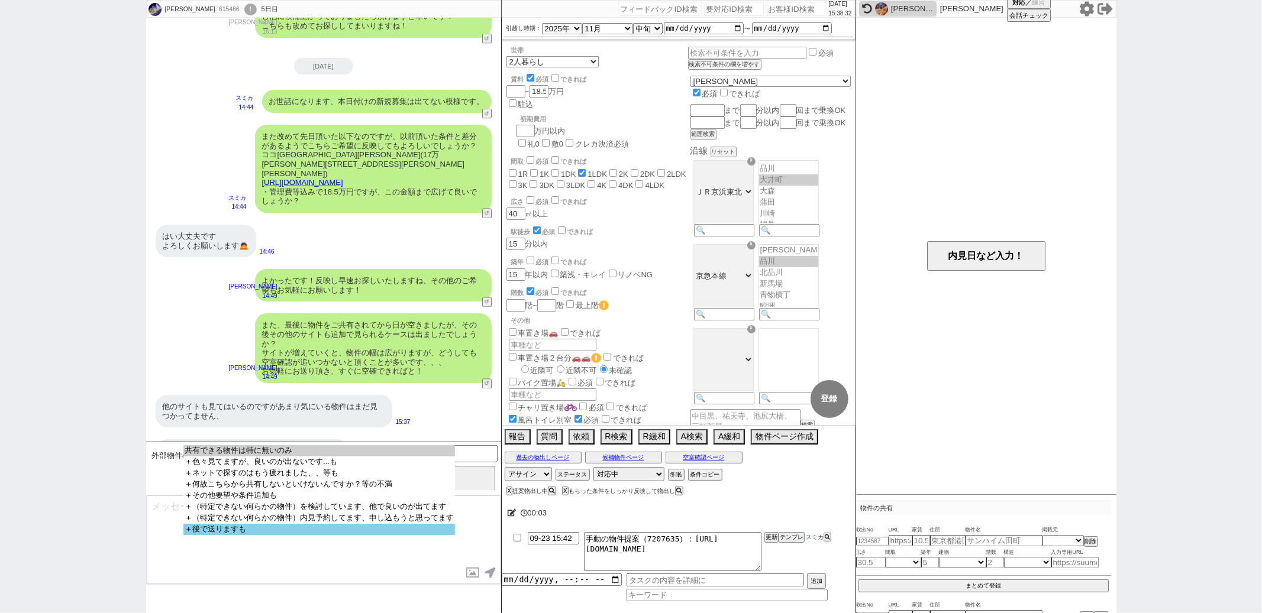
select select "＋後で送りますも"
click at [273, 535] on option "＋後で送りますも" at bounding box center [319, 529] width 272 height 11
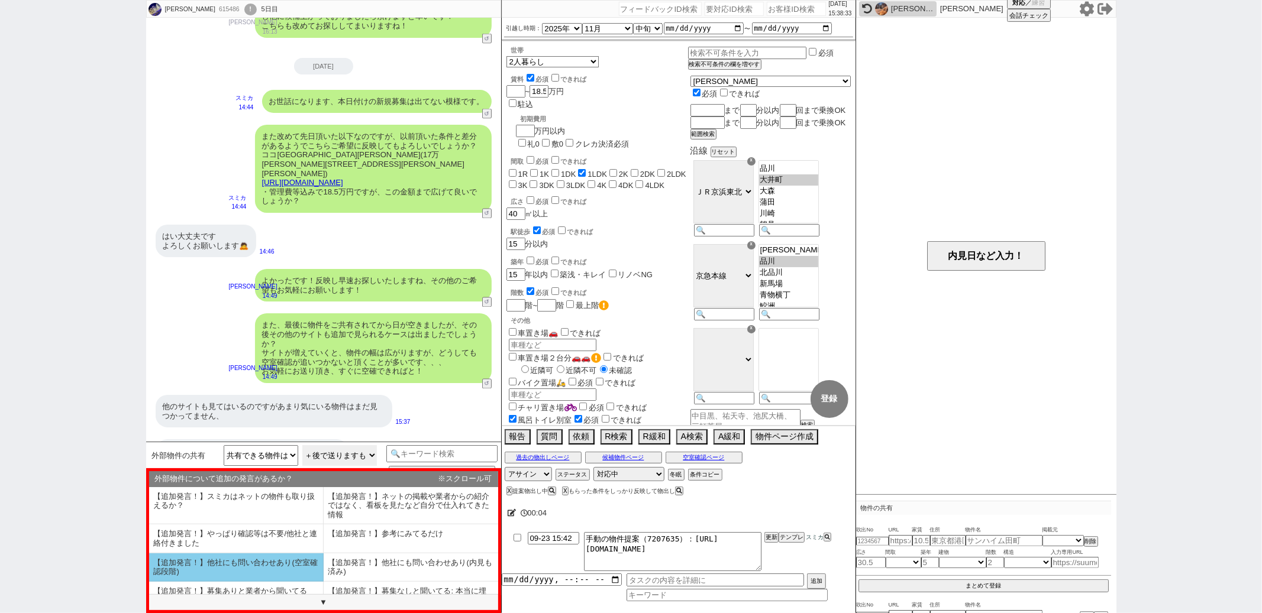
scroll to position [73, 0]
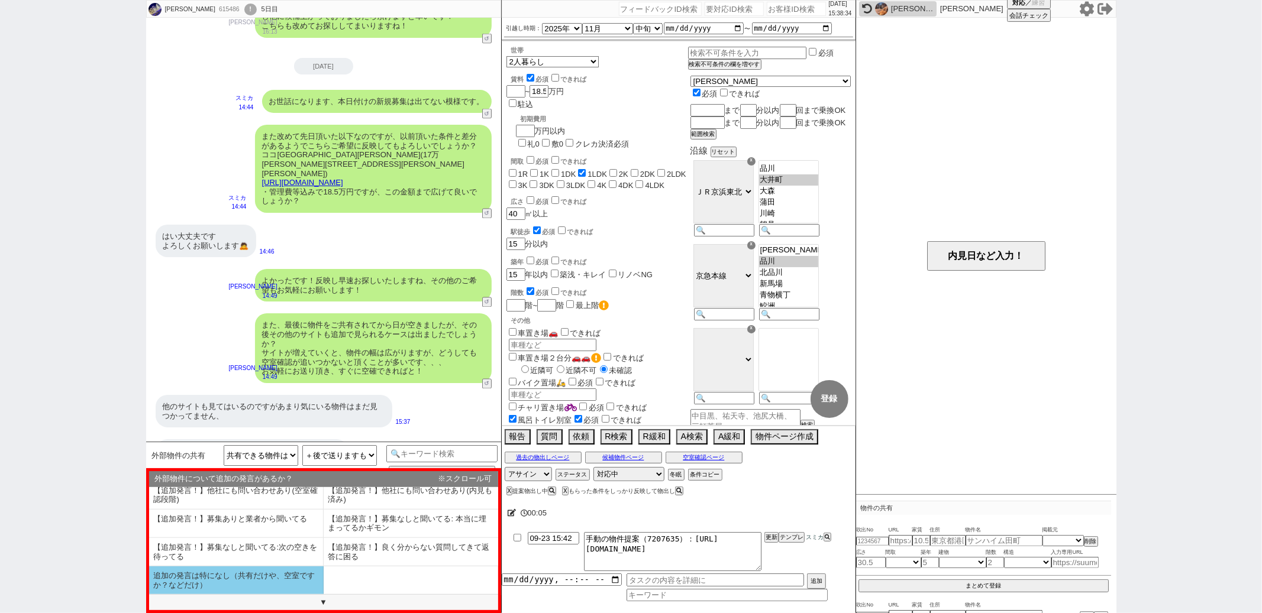
click at [223, 584] on li "追加の発言は特になし（共有だけや、空室ですか？などだけ）" at bounding box center [236, 581] width 175 height 28
type textarea "かしこまりました！ネットの物件などは大手でも半分くらいは埋まってますものね、、、いつでも募集情報をチェックできればと思います！"
select select "追加の発言は特になし（共有だけや、空室ですか？などだけ）"
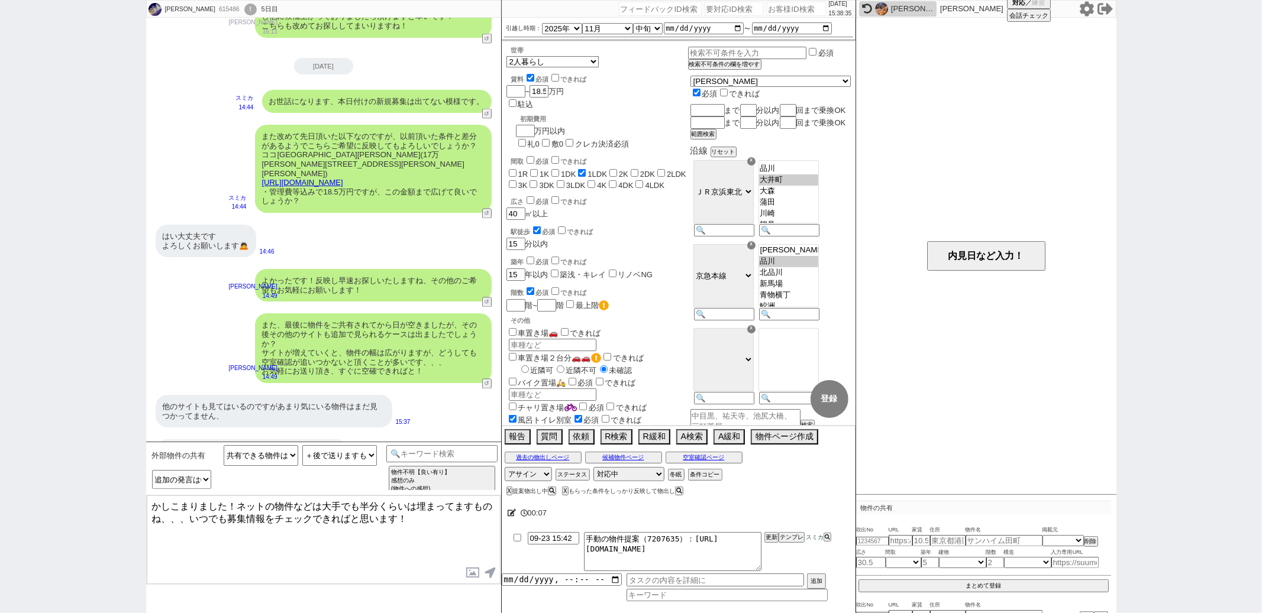
click at [241, 509] on textarea "かしこまりました！ネットの物件などは大手でも半分くらいは埋まってますものね、、、いつでも募集情報をチェックできればと思います！" at bounding box center [324, 540] width 354 height 89
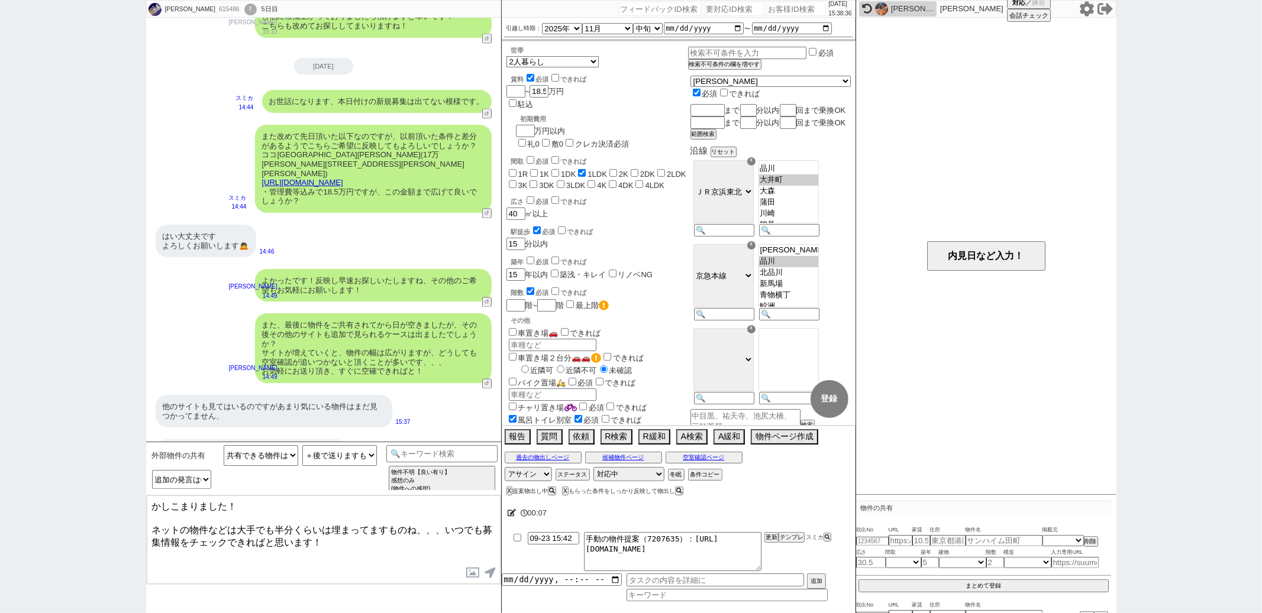
type textarea "かしこまりました！ ネットの物件などは大手でも半分くらいは埋まってますものね、、、いつでも募集情報をチェックできればと思います！"
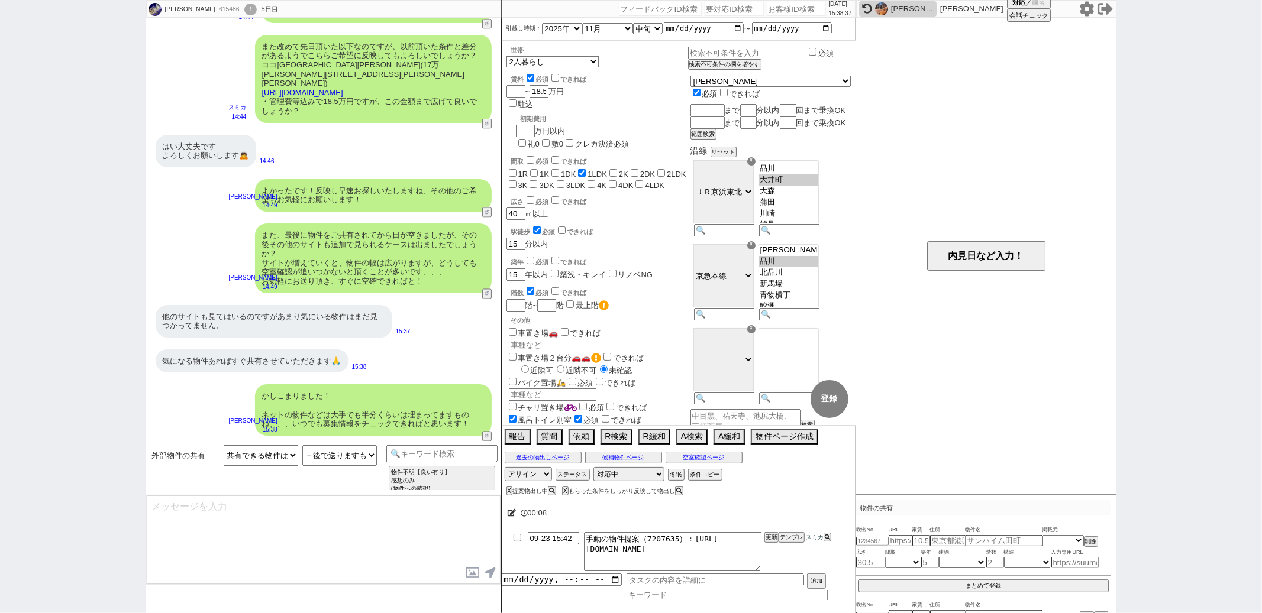
scroll to position [1653, 0]
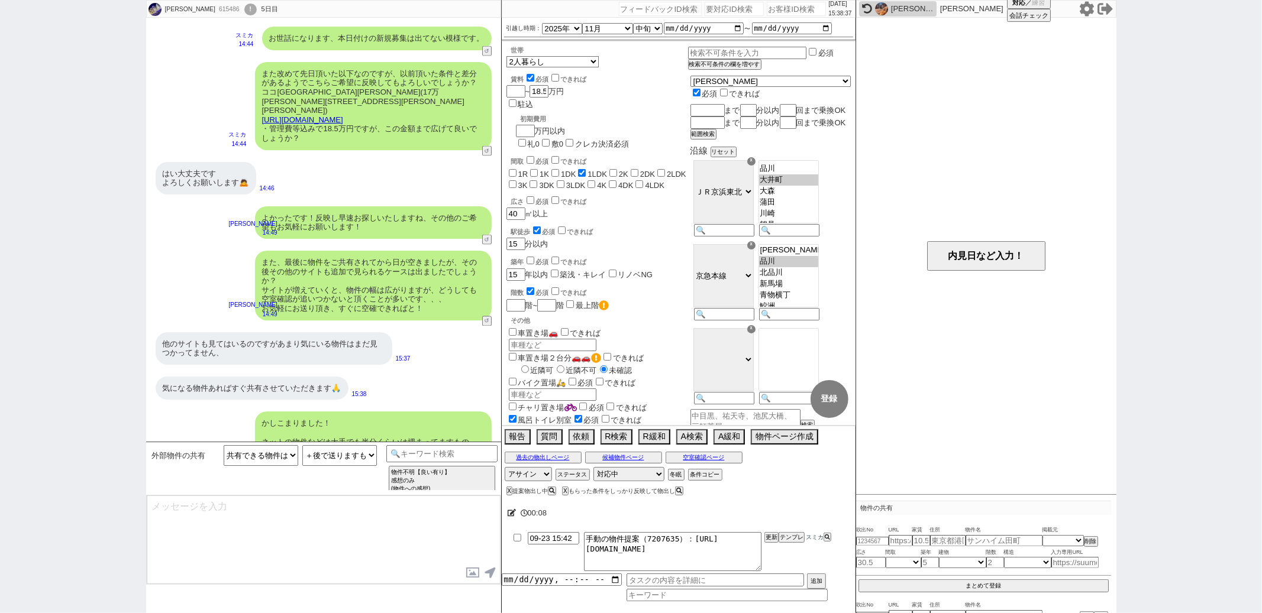
type input "09-23 15:43"
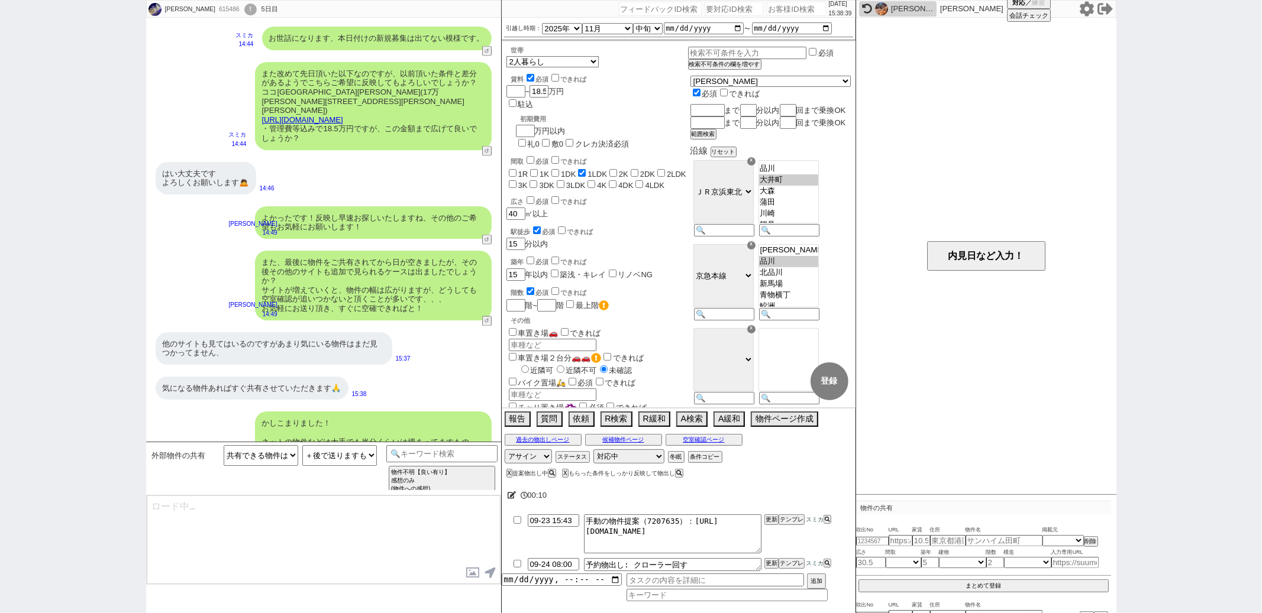
type textarea "ちなみにお二人暮らしの方ですと、少し前までは2K等が人気でしたが最近は広めのリビングがある1LDKがほんとに人気ですね、、そのあたりも漏れなく追っていきます！"
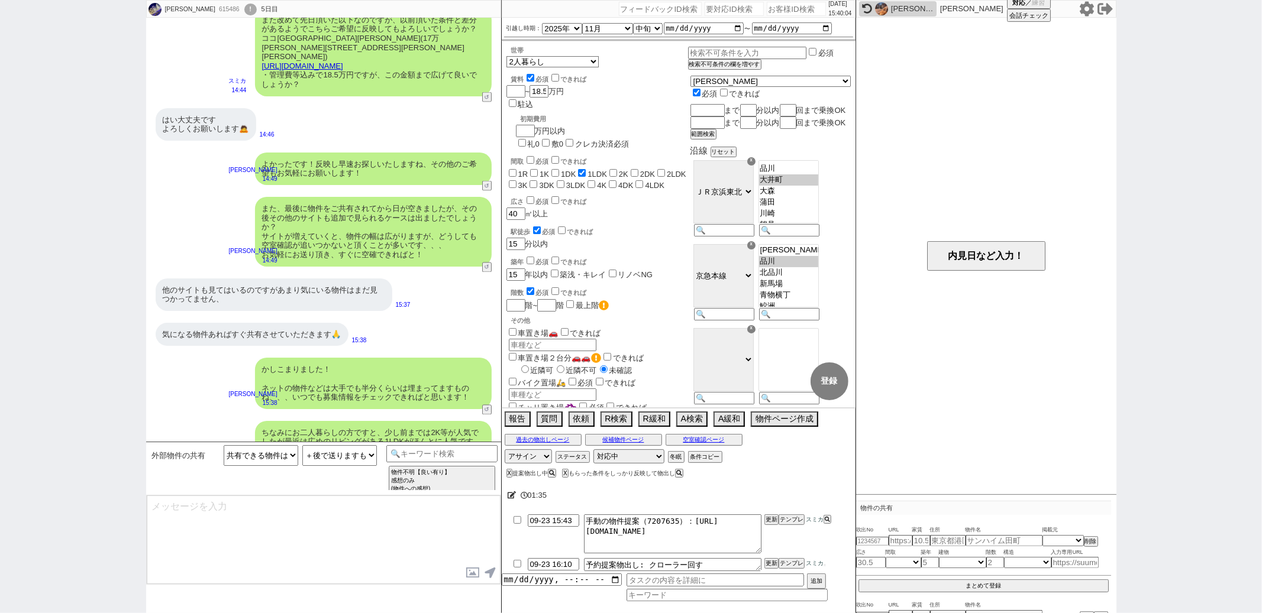
type textarea "@@この文字をクリック"
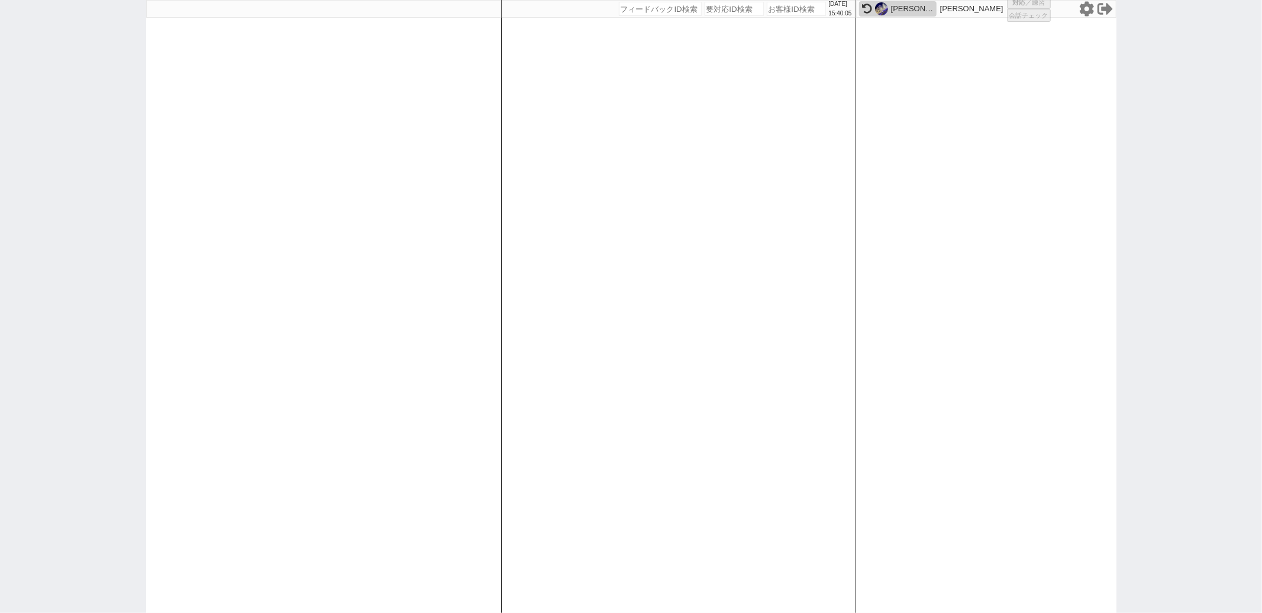
select select
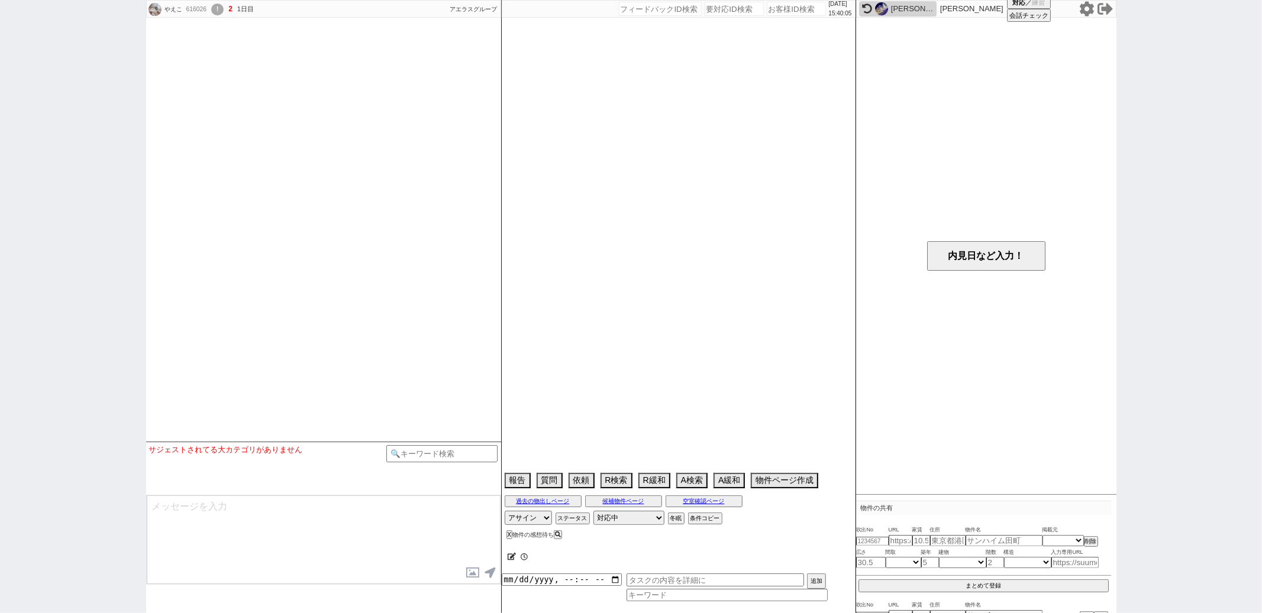
select select
select select "2025"
select select "11"
select select "32"
select select "0"
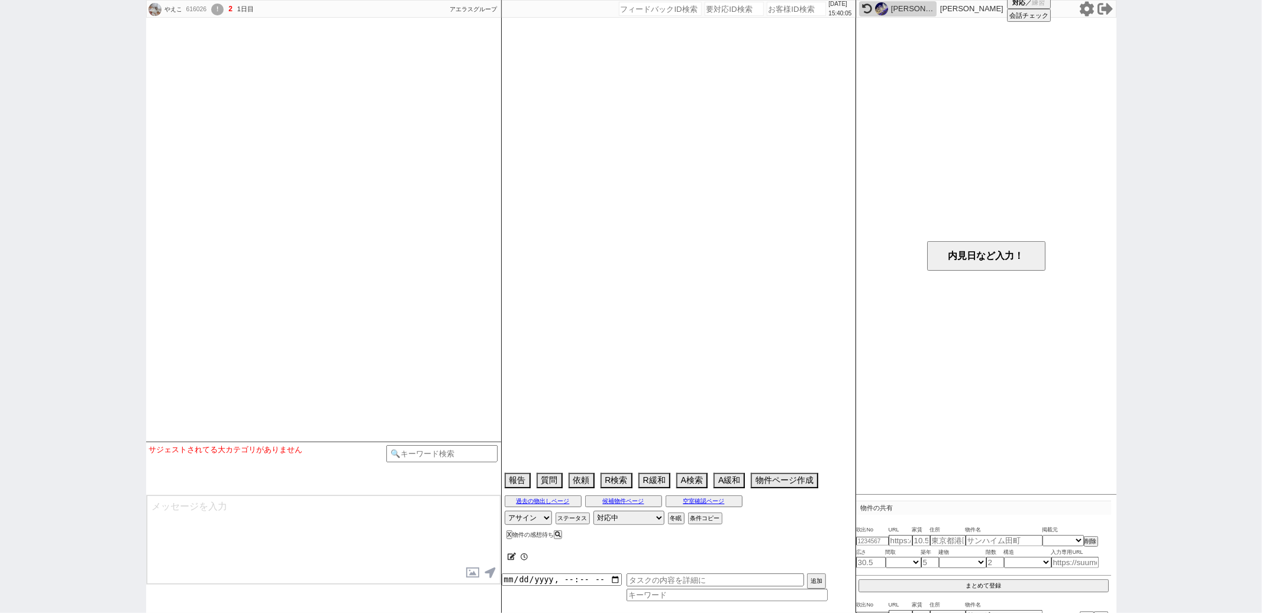
select select "68"
select select "1639"
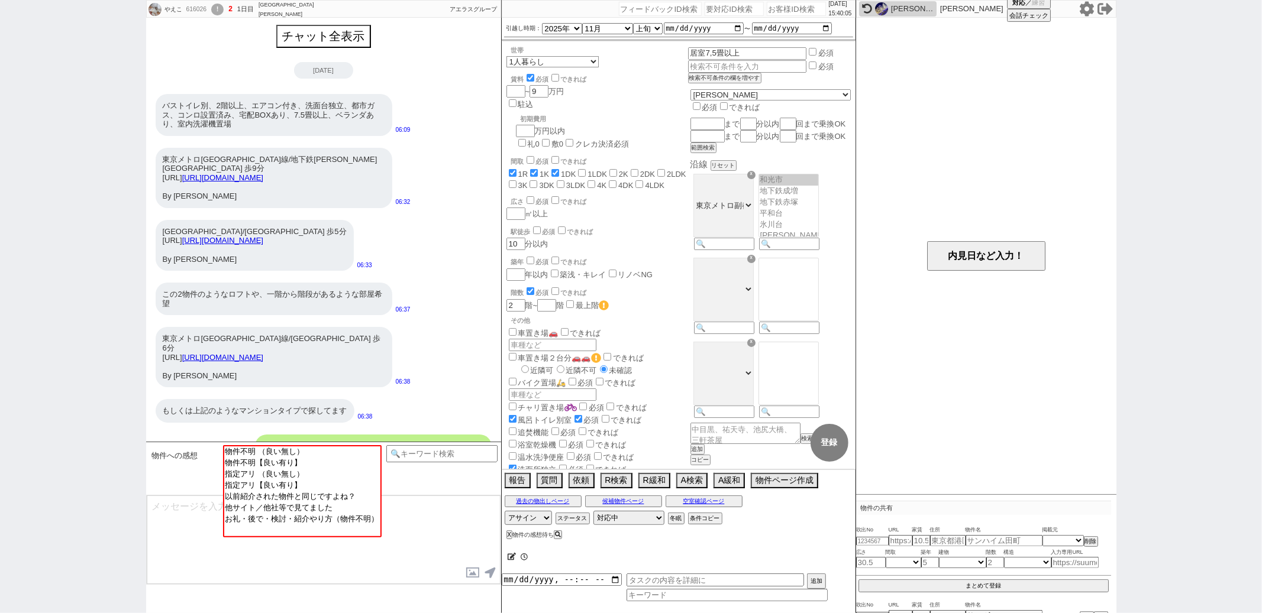
scroll to position [554, 0]
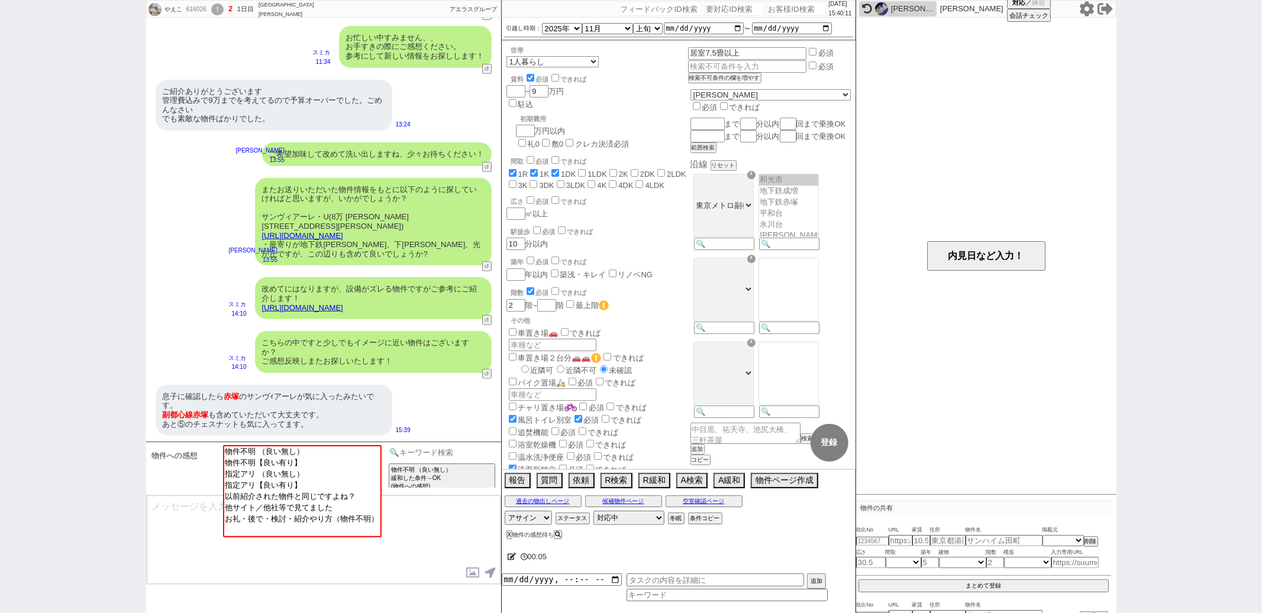
click at [430, 451] on input at bounding box center [442, 452] width 112 height 15
type input "さ"
type input "ｄ"
type input "愛"
type input "代理"
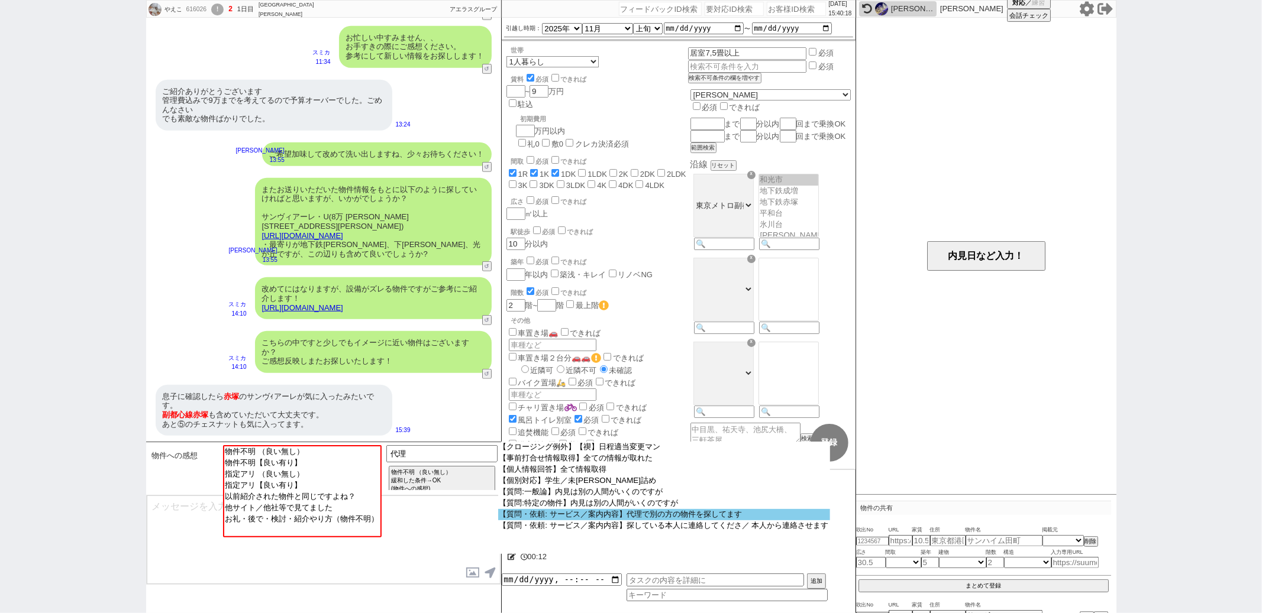
click at [577, 521] on option "【質問・依頼: サービス／案内内容】代理で別の方の物件を探してます" at bounding box center [664, 514] width 332 height 11
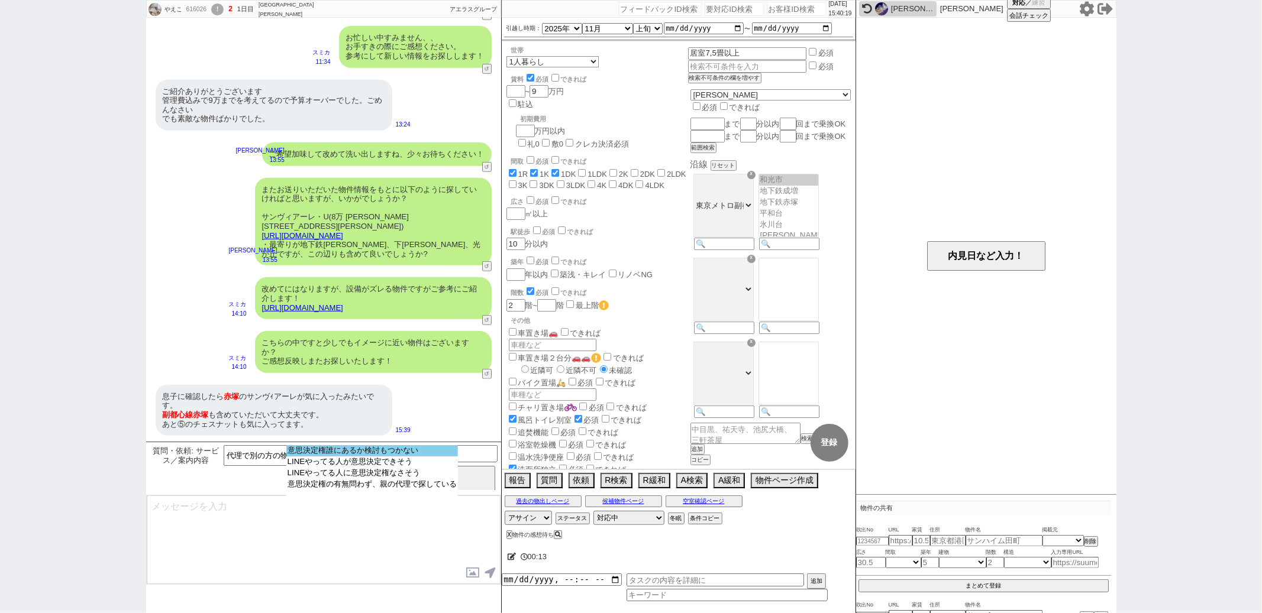
select select "意思決定権誰にあるか検討もつかない"
click at [405, 451] on option "意思決定権誰にあるか検討もつかない" at bounding box center [372, 450] width 172 height 11
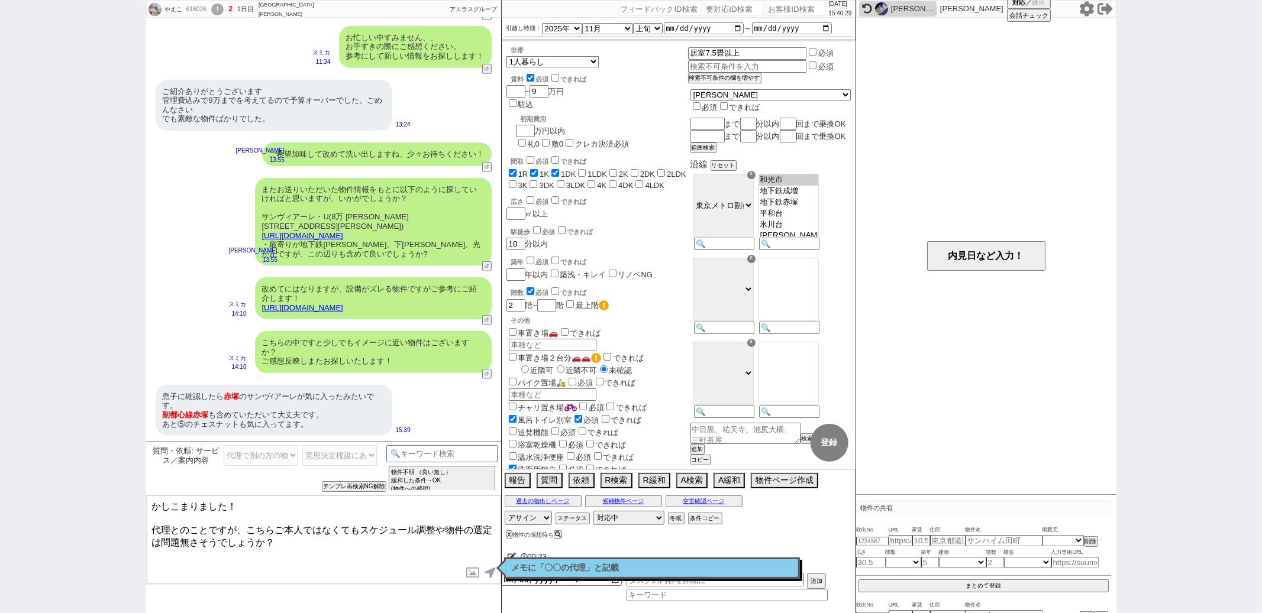
click at [343, 312] on link "https://tools.sumika.live/pages/0fphewy" at bounding box center [302, 307] width 81 height 9
click at [517, 16] on button "☓" at bounding box center [513, 12] width 22 height 24
click at [238, 526] on textarea "かしこまりました！ 代理とのことですが、こちらご本人ではなくてもスケジュール調整や物件の選定は問題無さそうでしょうか？" at bounding box center [324, 540] width 354 height 89
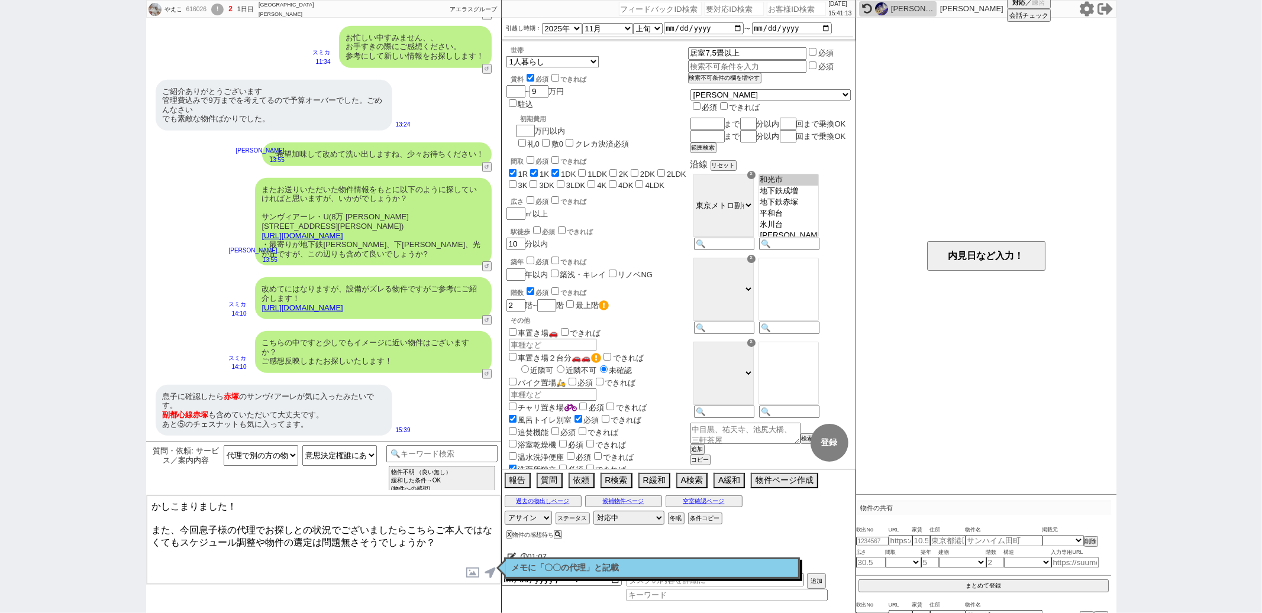
type textarea "かしこまりました！ また、今回息子様の代理でお探しとの状況でございましたらこちらご本人ではなくてもスケジュール調整や物件の選定は問題無さそうでしょうか？"
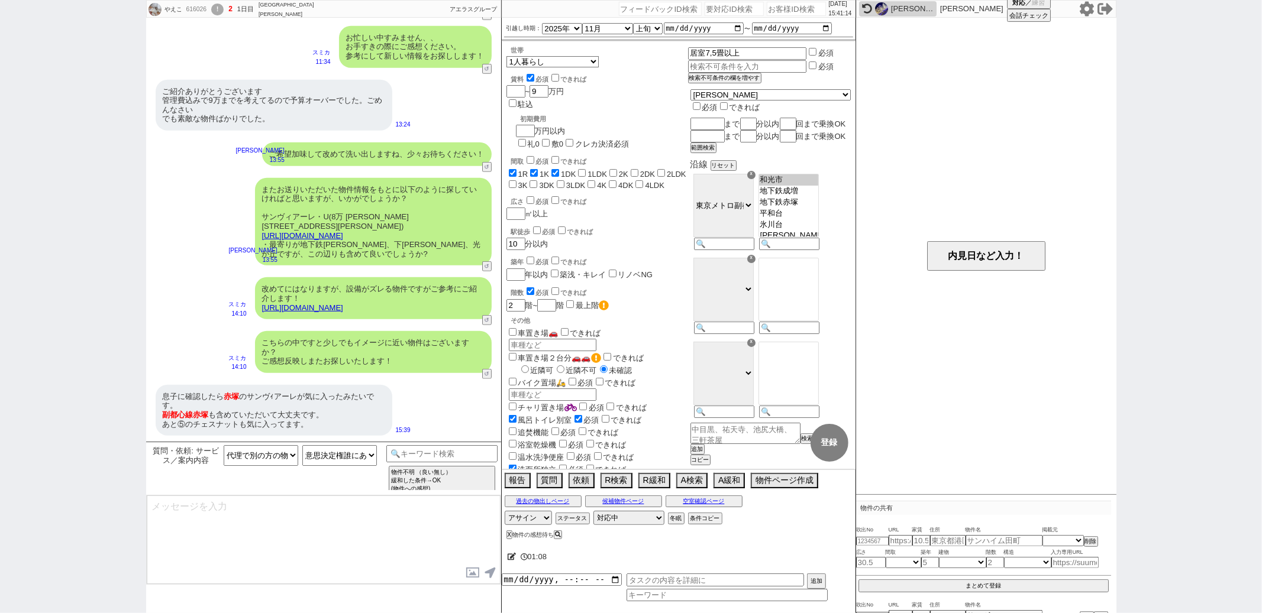
scroll to position [626, 0]
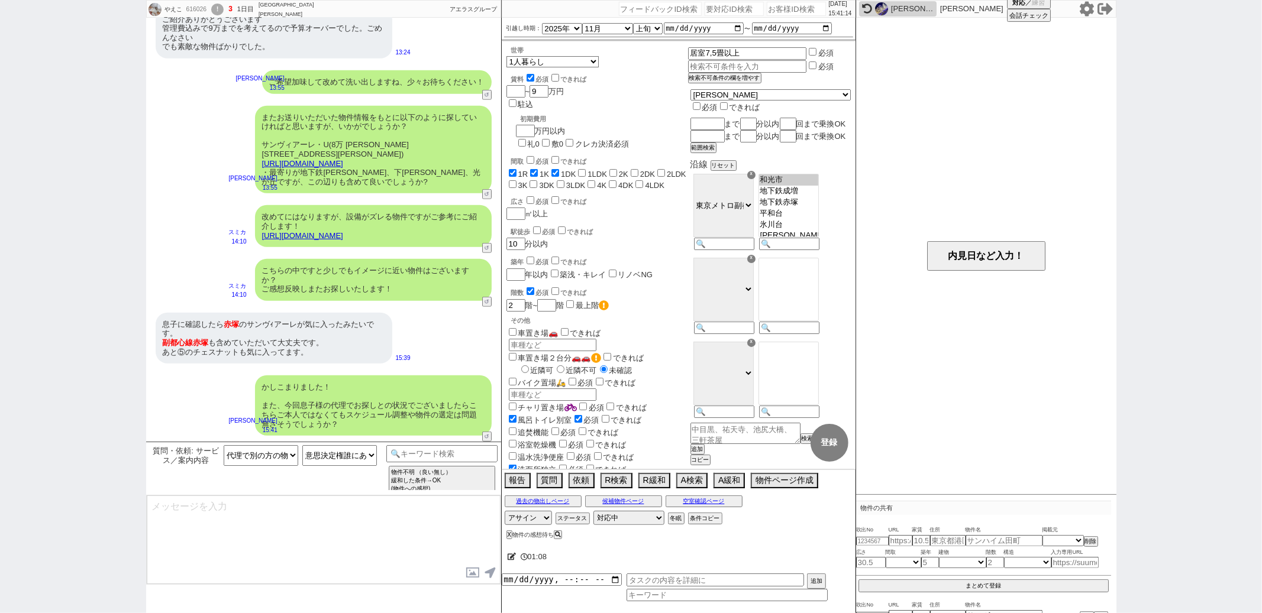
type textarea "難しい形でしたらご本人とLINEで改めて繋がりご紹介することも可能です、スムーズに動ければと思いますのでご希望頂けますと幸いです！"
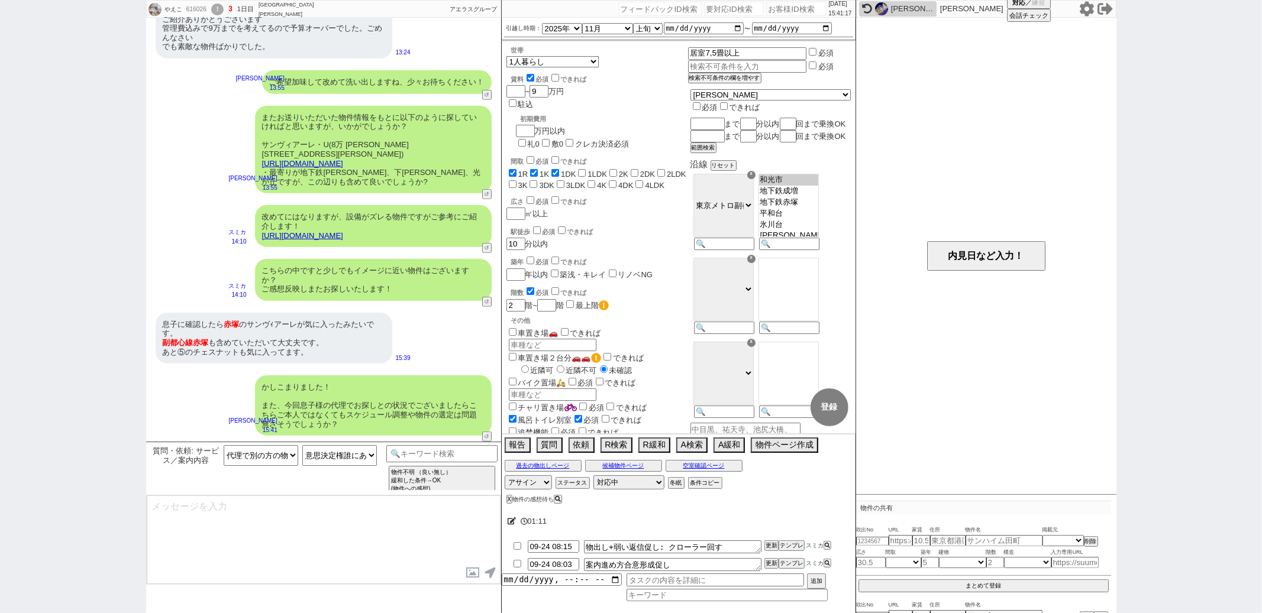
scroll to position [679, 0]
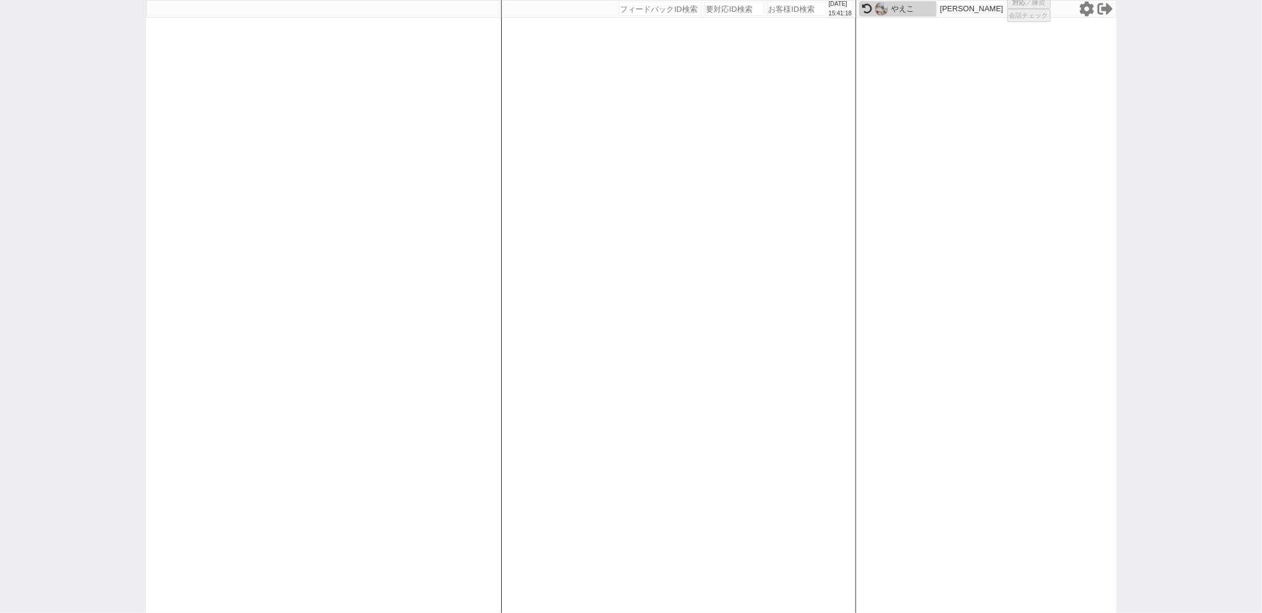
select select
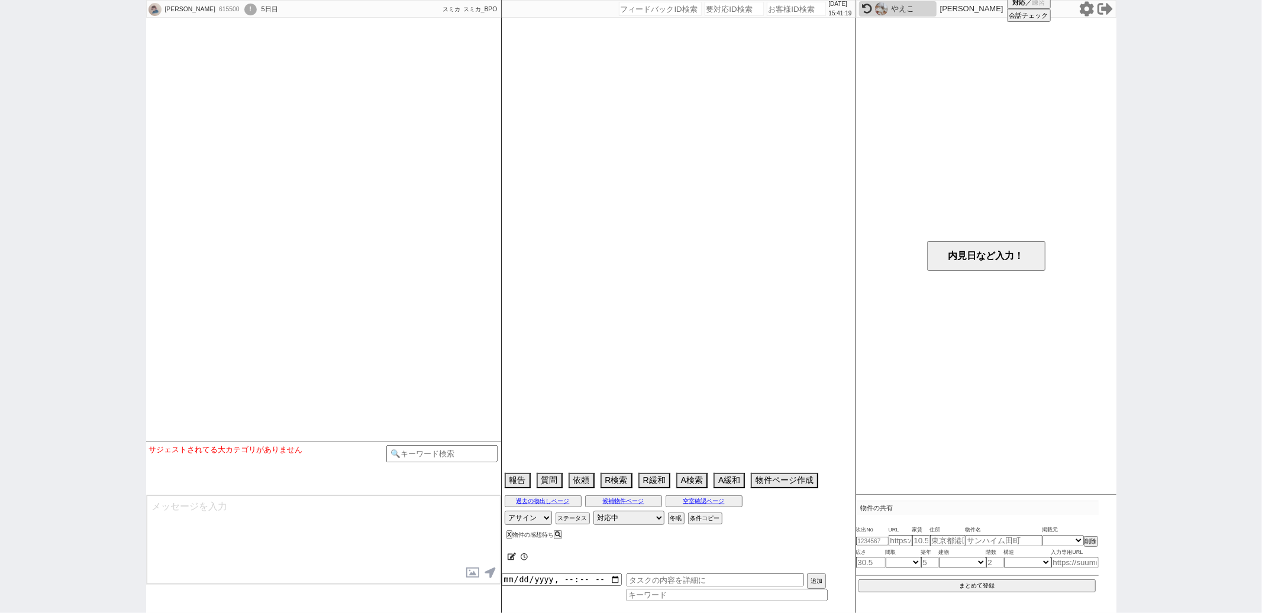
select select
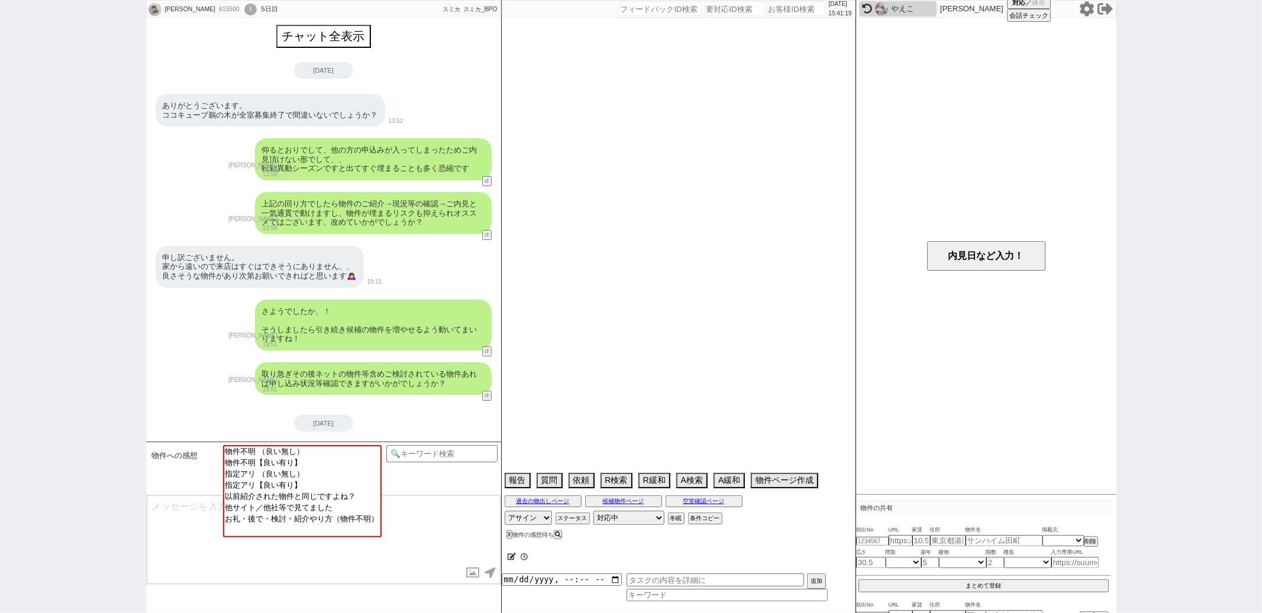
scroll to position [280, 0]
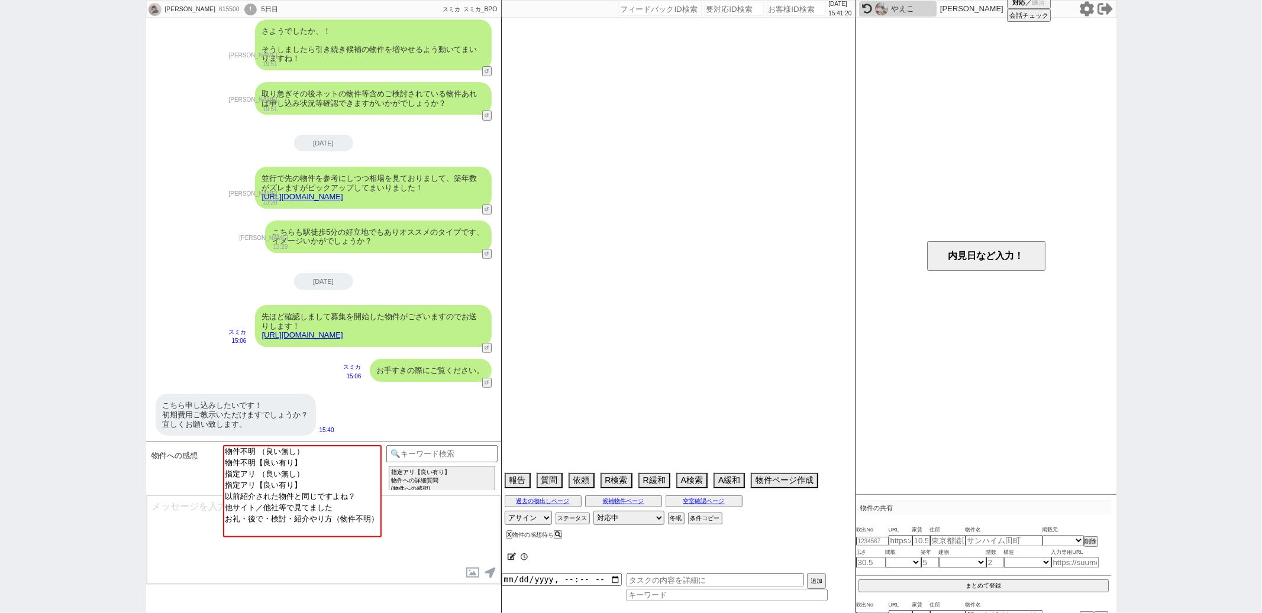
select select "2025"
select select "10"
select select "34"
select select "1"
select select "14"
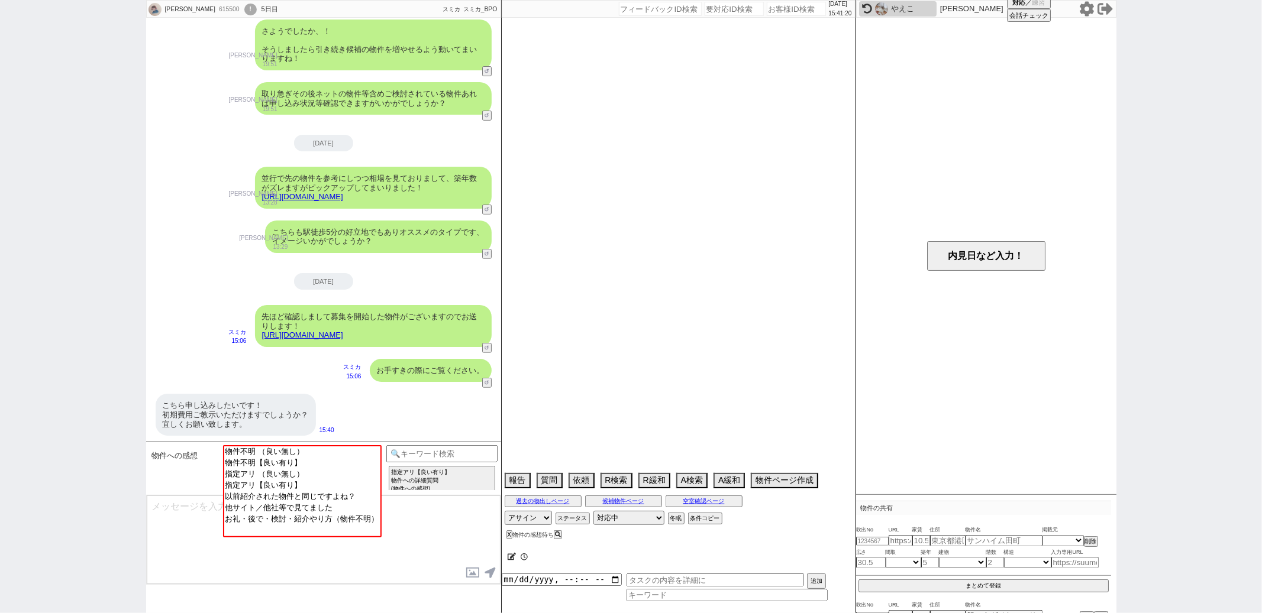
select select "23"
select select "737"
select select "59"
select select "1461"
select select "69"
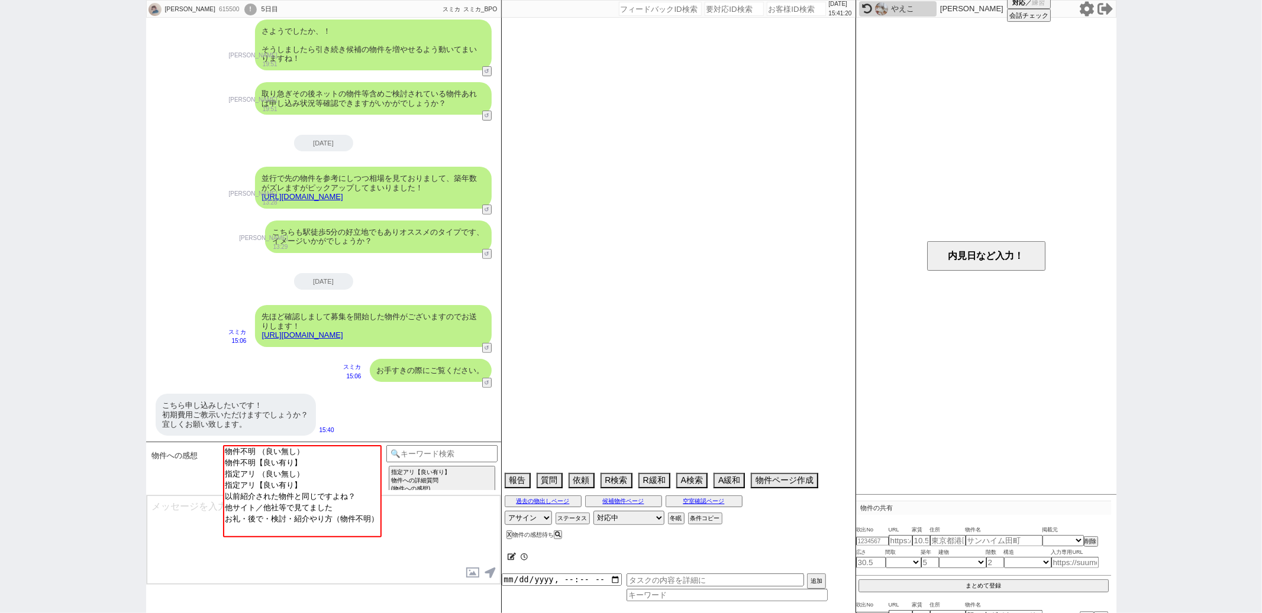
select select "1659"
select select "56"
select select "62"
select select "1513"
select select "60"
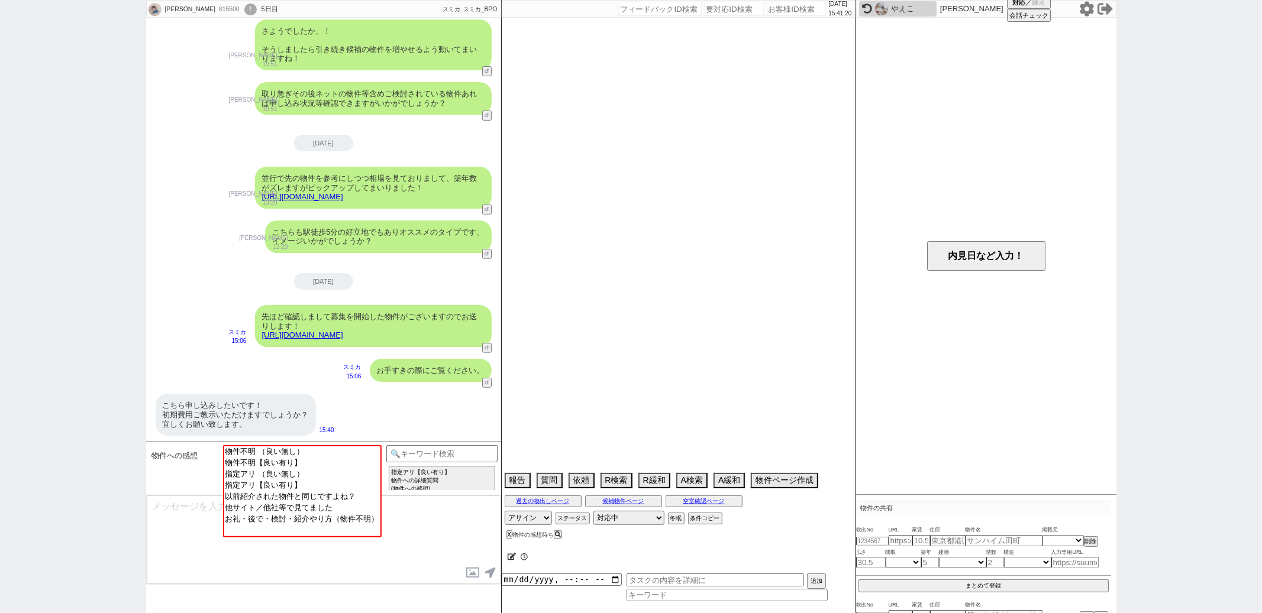
select select "1483"
select select "52"
select select "70"
select select "1692"
select select "57"
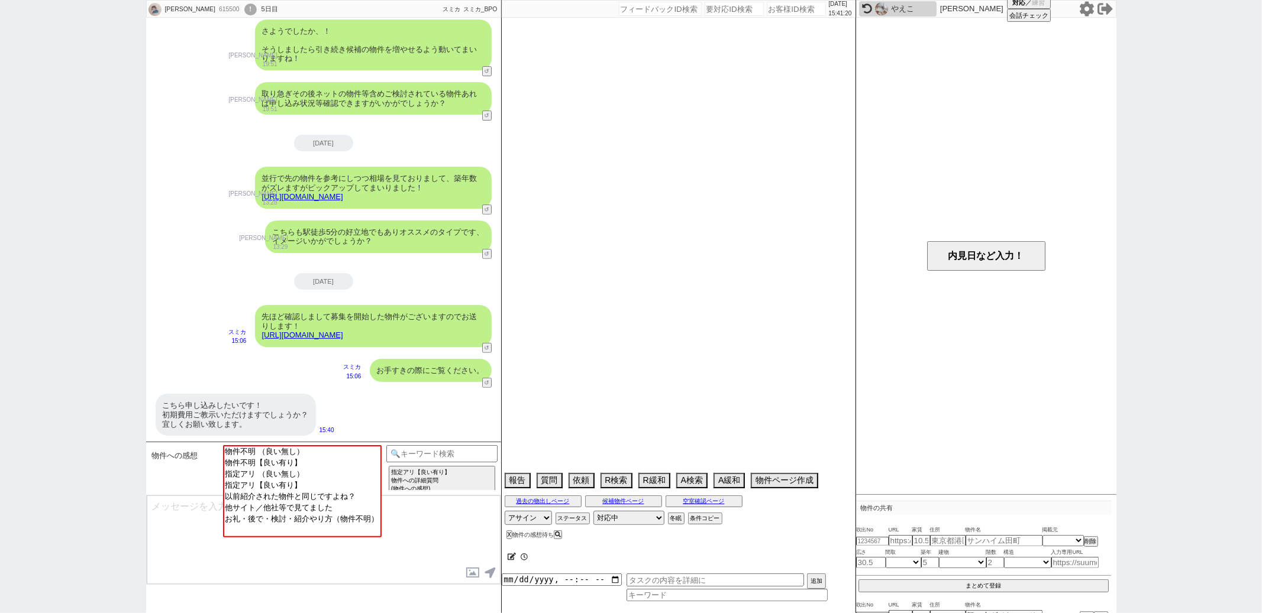
select select "75"
select select "1802"
select select "54"
select select "66"
select select "25"
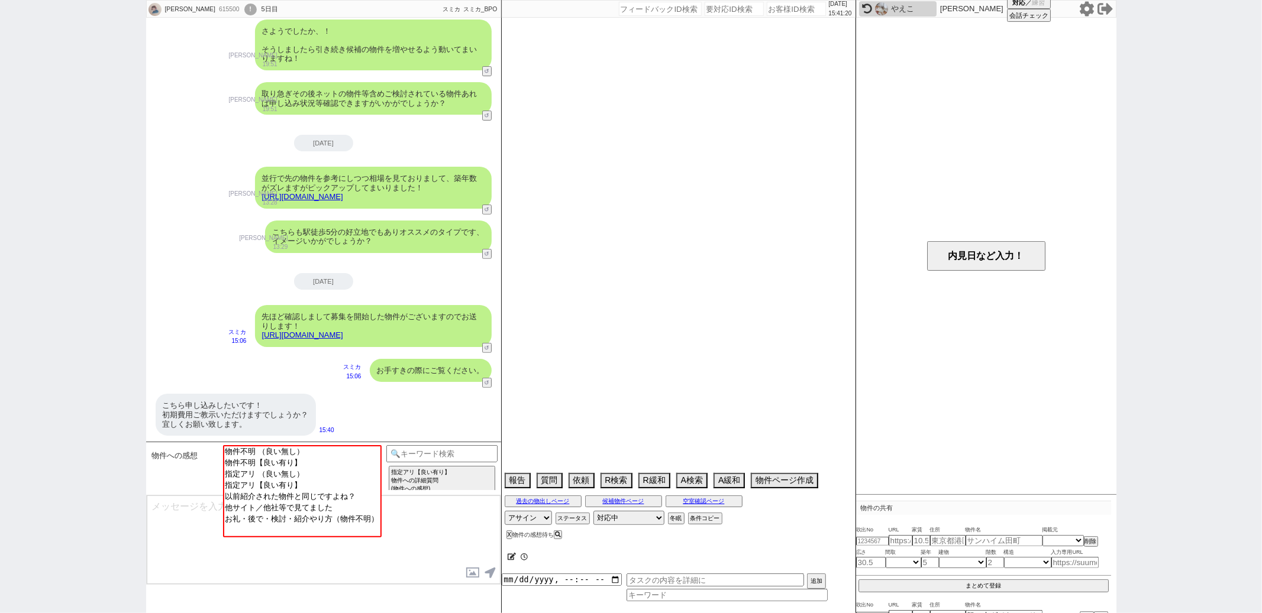
select select "3116"
select select "65"
select select "1591"
select select "74"
select select "77"
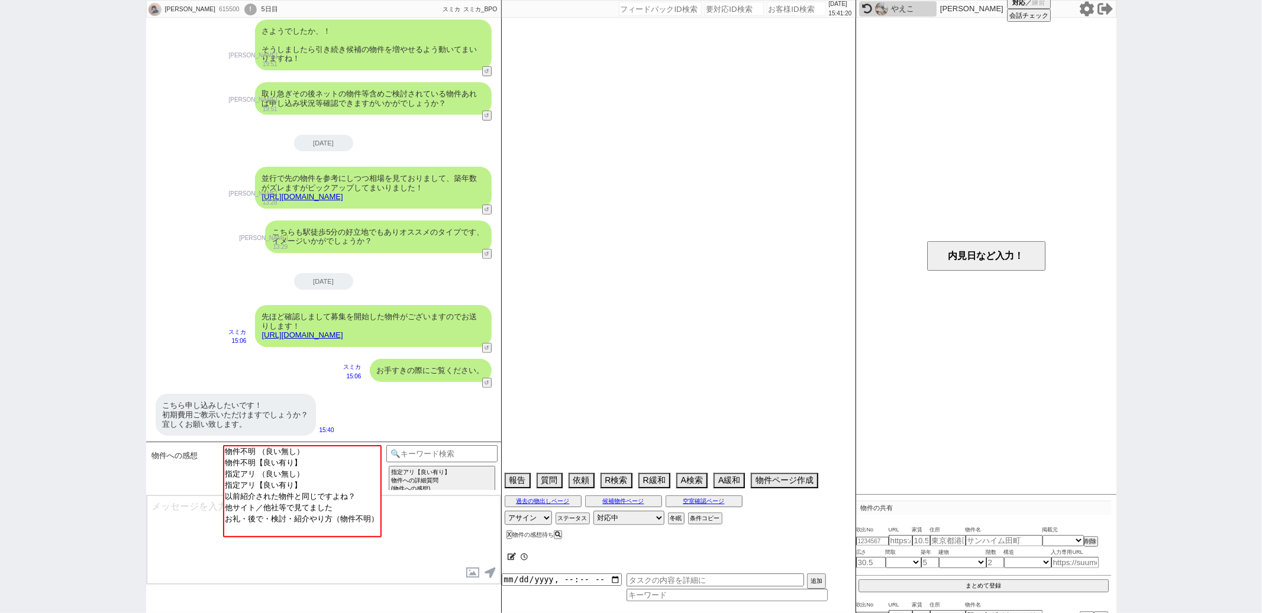
select select "1841"
select select "29"
select select "11"
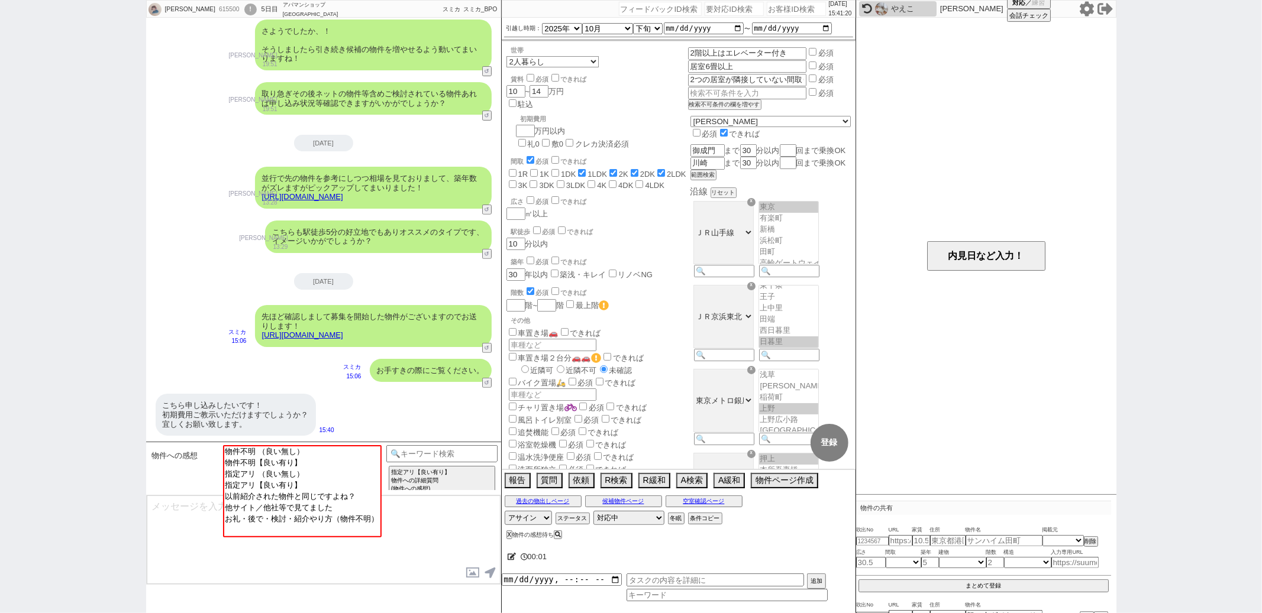
scroll to position [137, 0]
click at [402, 450] on input at bounding box center [442, 452] width 112 height 15
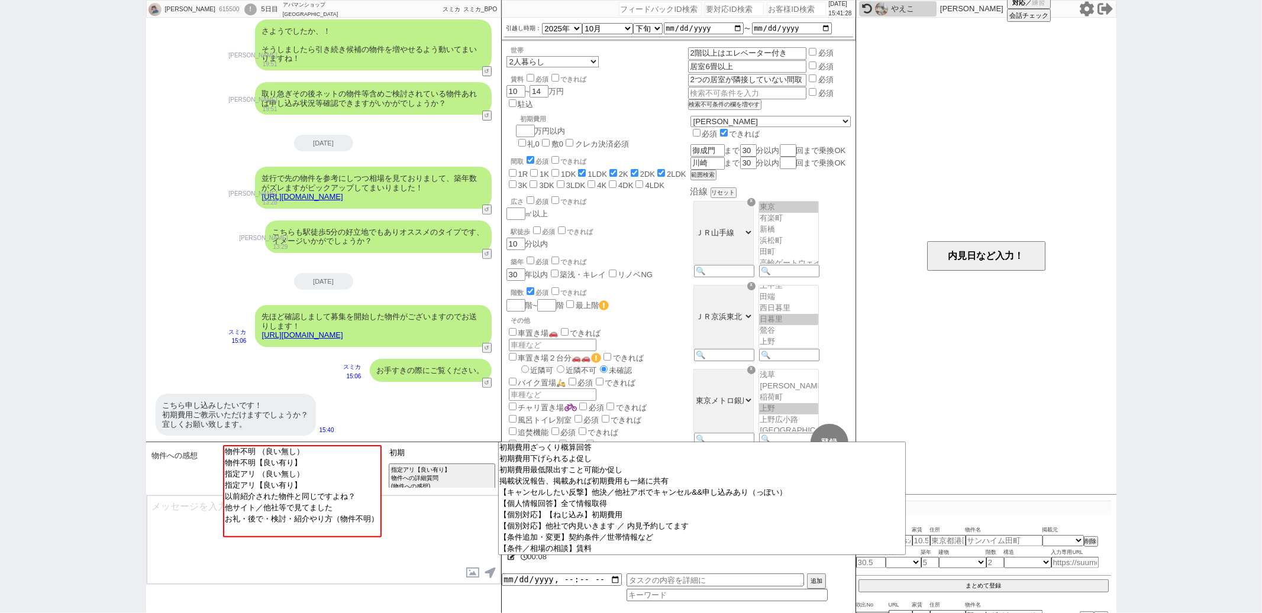
type input "初"
click at [443, 528] on textarea at bounding box center [324, 540] width 354 height 89
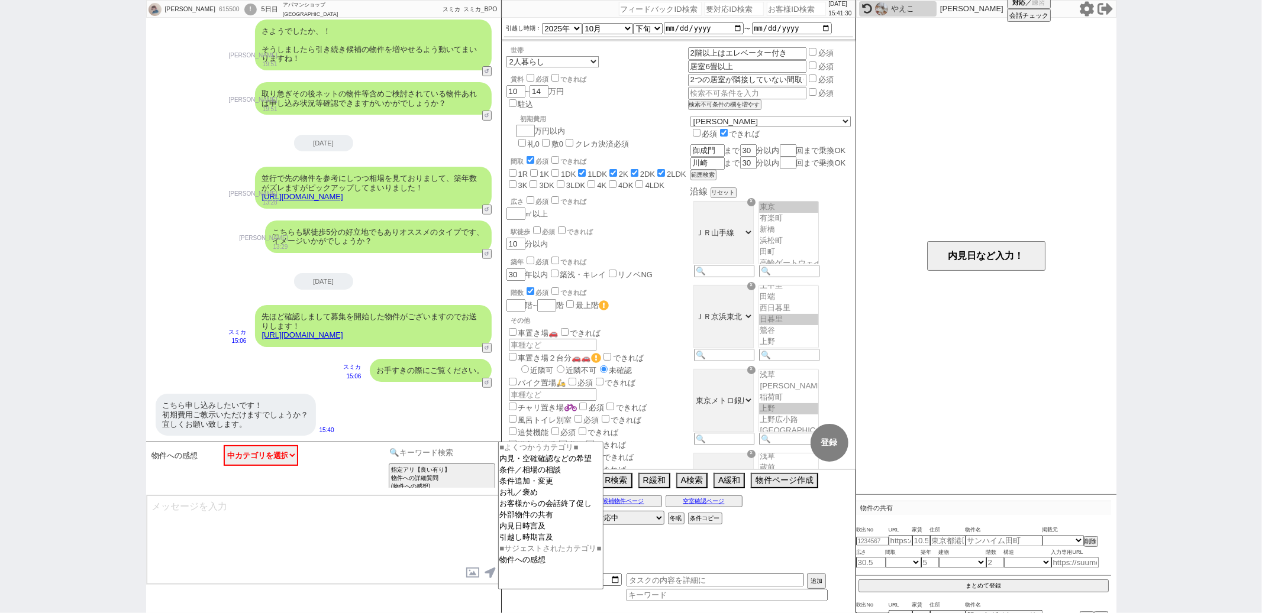
click at [448, 455] on input at bounding box center [442, 452] width 112 height 15
click at [548, 459] on option "内見・空確確認などの希望" at bounding box center [551, 459] width 104 height 11
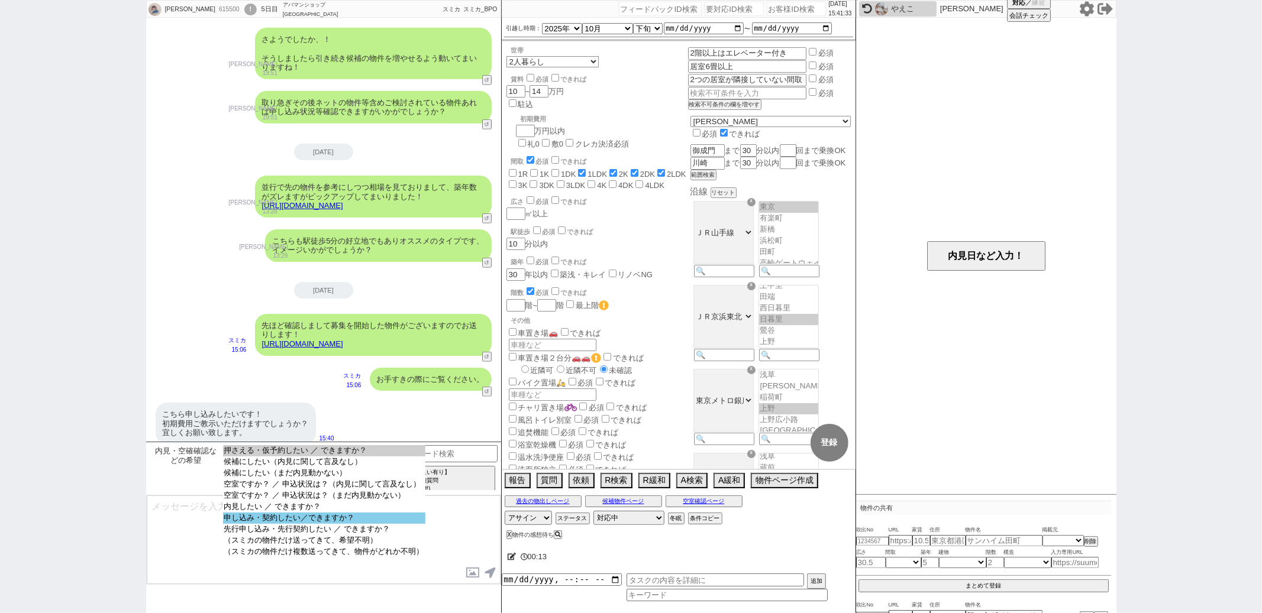
select select "申し込み・契約したい／できますか？"
click at [341, 524] on option "申し込み・契約したい／できますか？" at bounding box center [324, 518] width 202 height 11
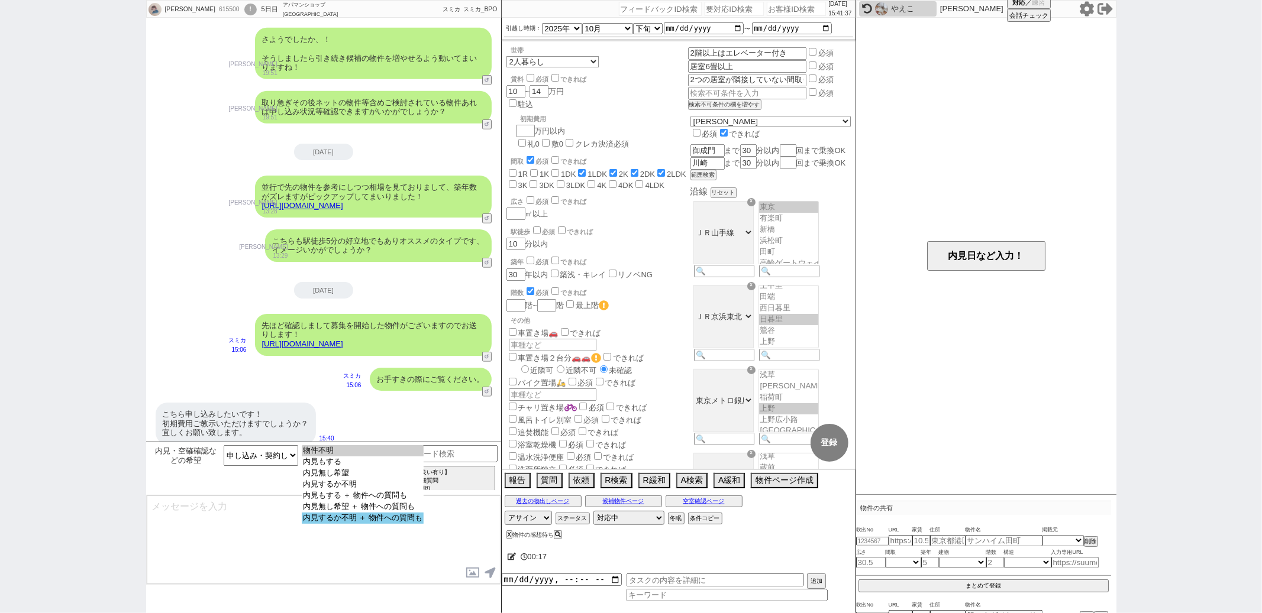
select select "内見するか不明 ＋ 物件への質問も"
click at [358, 524] on option "内見するか不明 ＋ 物件への質問も" at bounding box center [363, 518] width 122 height 11
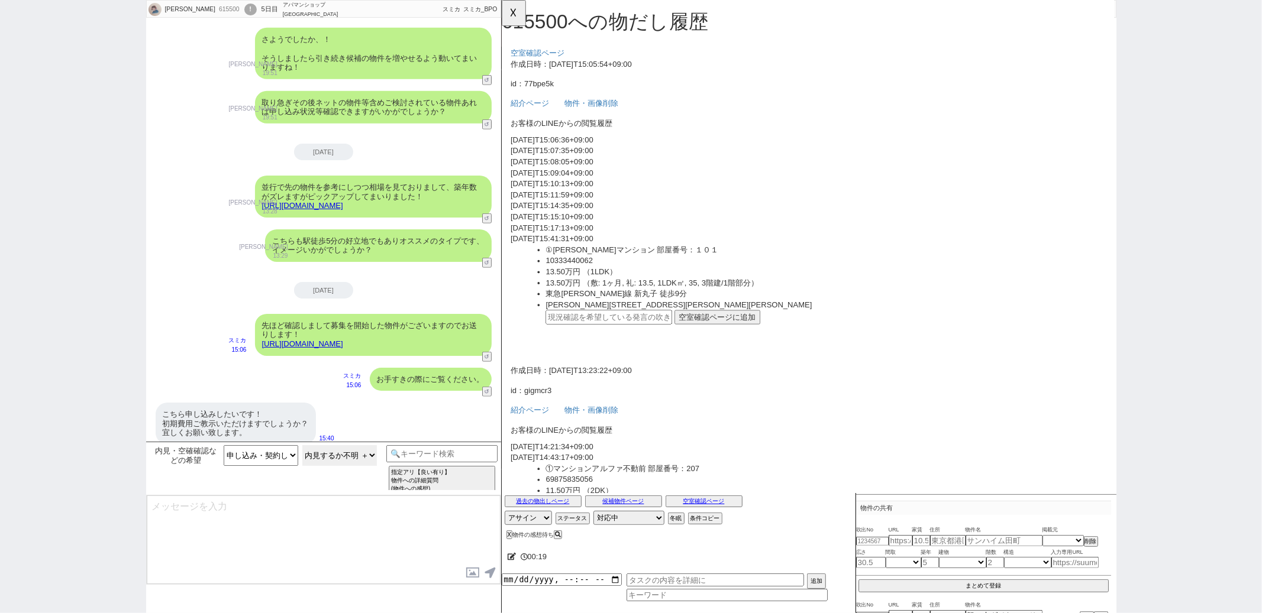
scroll to position [0, 0]
click at [287, 406] on div "こちら申し込みしたいです！ 初期費用ご教示いただけますでしょうか？ 宜しくお願い致します。" at bounding box center [236, 424] width 160 height 42
click at [599, 341] on input "text" at bounding box center [616, 341] width 136 height 15
paste input "37141638"
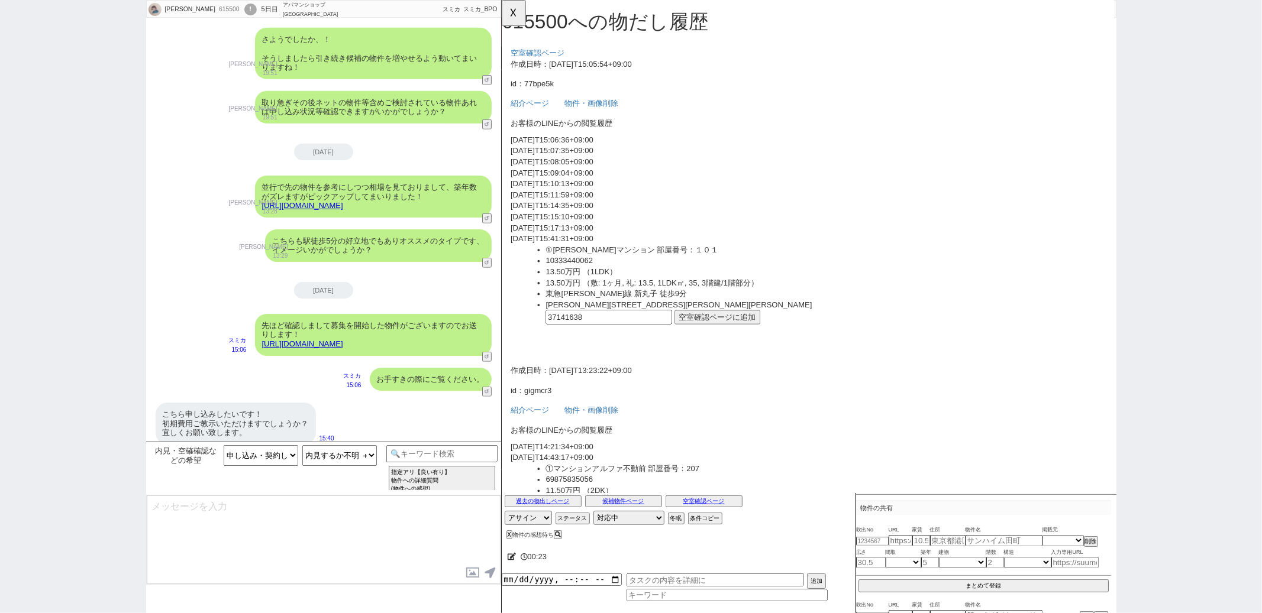
type input "37141638"
click at [709, 344] on button "空室確認ページに追加" at bounding box center [733, 341] width 92 height 15
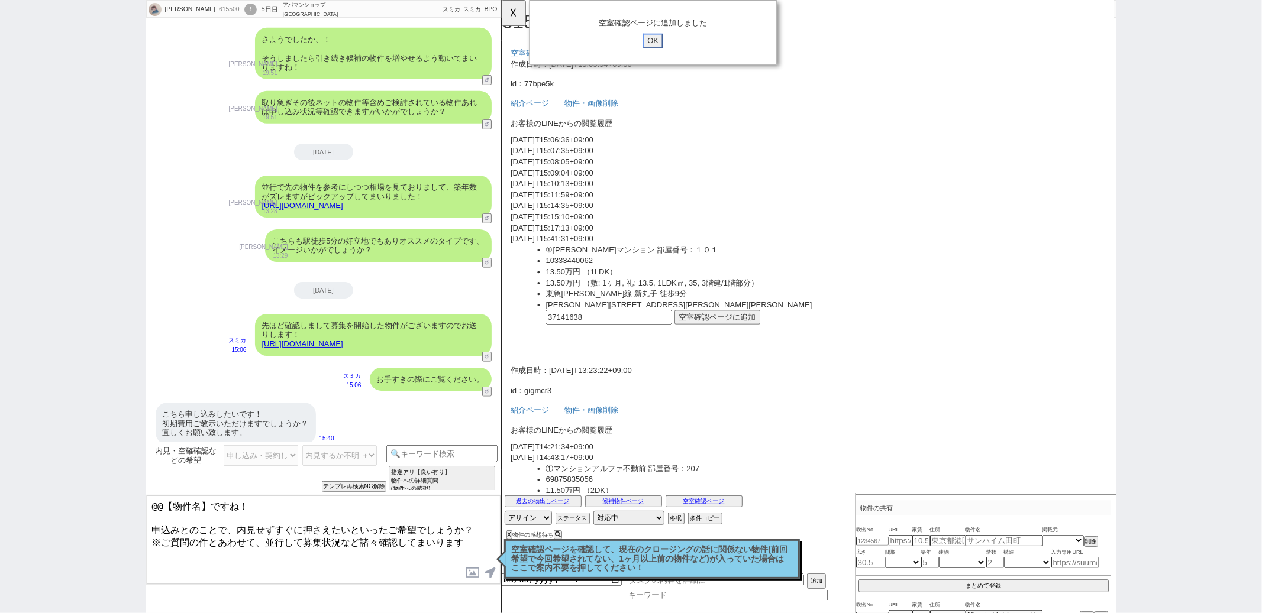
click at [669, 41] on input "OK" at bounding box center [663, 43] width 21 height 15
click at [518, 14] on button "☓" at bounding box center [513, 12] width 22 height 24
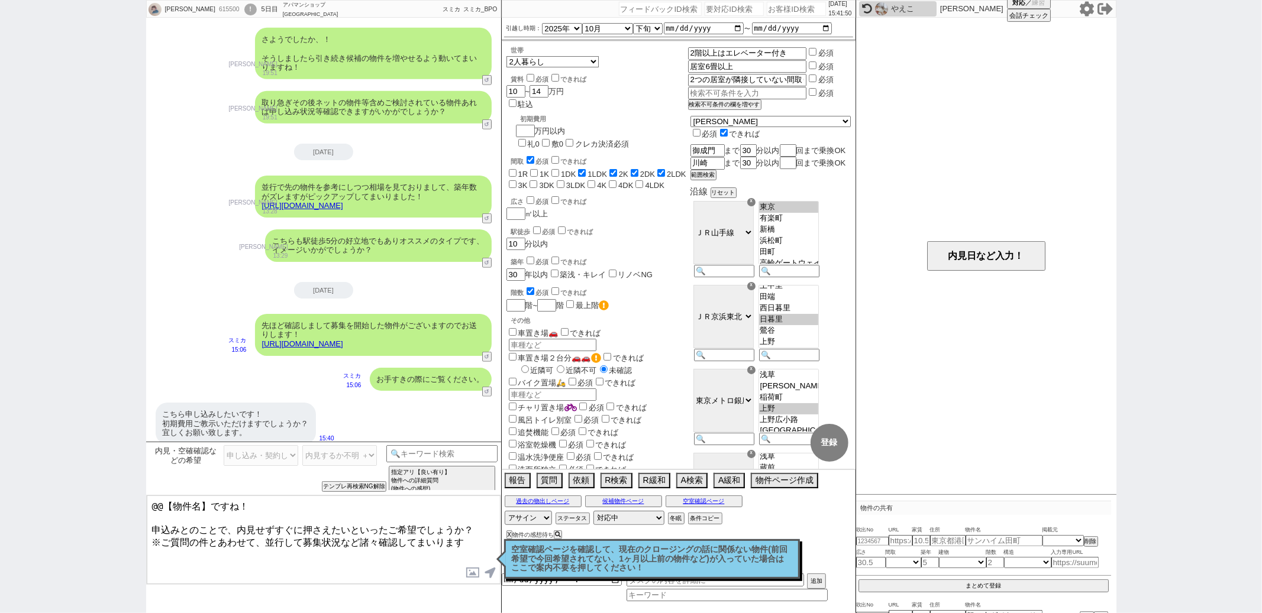
click at [209, 534] on textarea "@@【物件名】ですね！ 申込みとのことで、内見せずすぐに押さえたいといったご希望でしょうか？ ※ご質問の件とあわせて、並行して募集状況など諸々確認してまいります" at bounding box center [324, 540] width 354 height 89
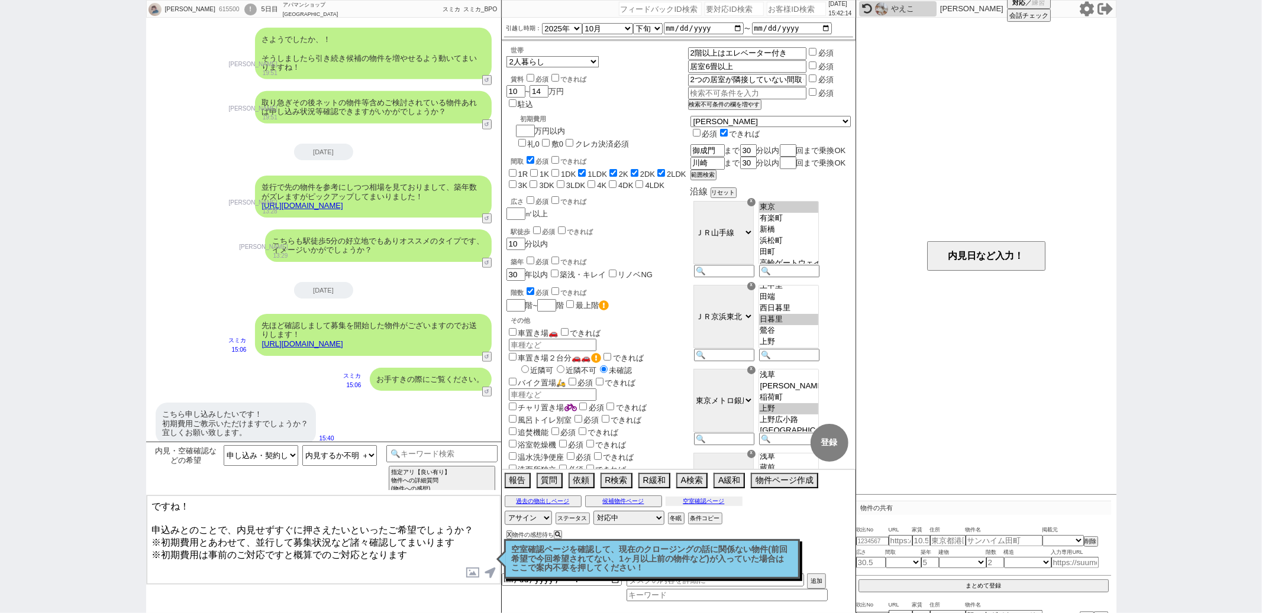
click at [706, 499] on button "空室確認ページ" at bounding box center [703, 501] width 77 height 9
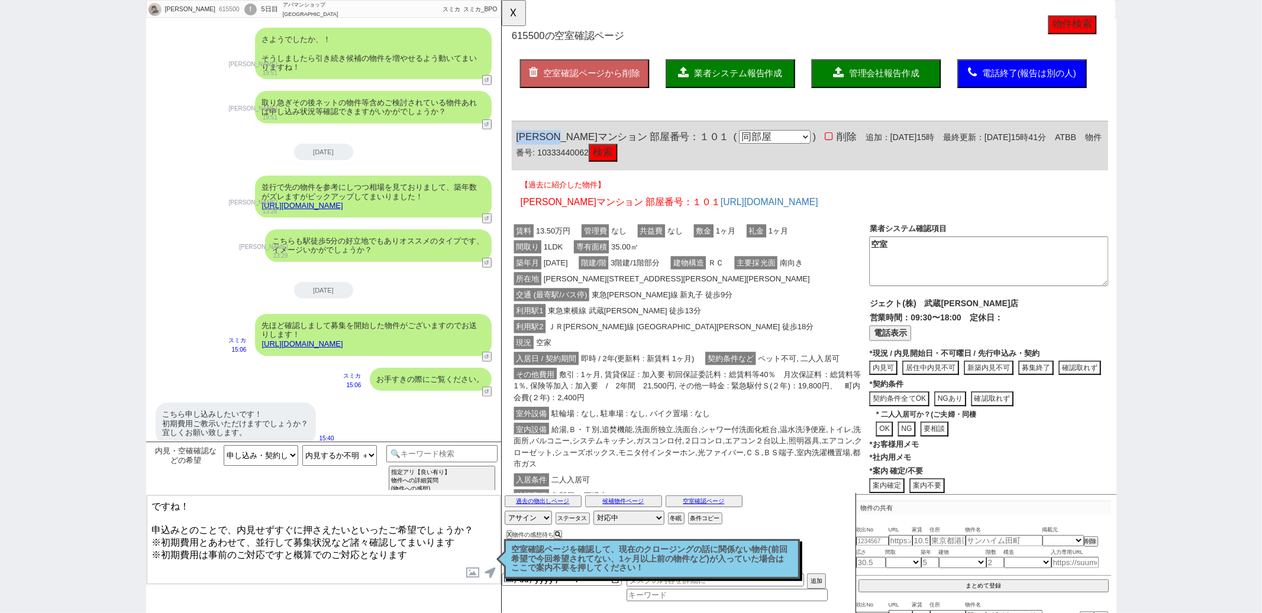
drag, startPoint x: 516, startPoint y: 145, endPoint x: 589, endPoint y: 145, distance: 72.8
click at [589, 145] on span "榎戸マンション 部屋番号：１０１" at bounding box center [630, 147] width 229 height 12
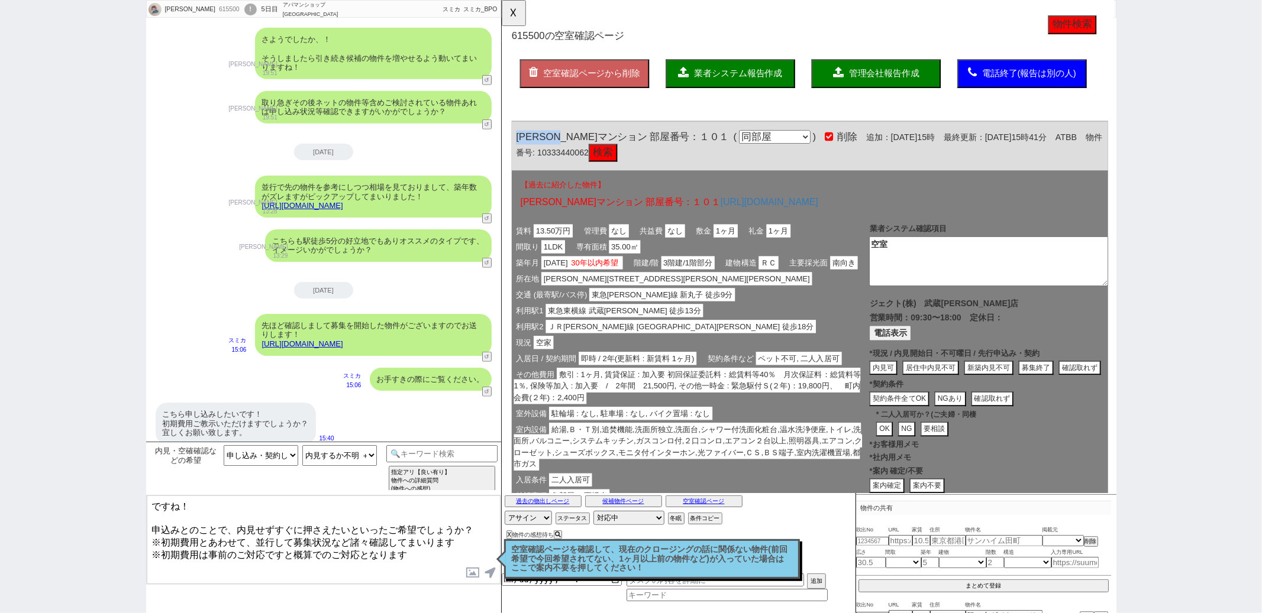
copy span "榎戸マンション"
click at [156, 509] on textarea "ですね！ 申込みとのことで、内見せずすぐに押さえたいといったご希望でしょうか？ ※初期費用とあわせて、並行して募集状況など諸々確認してまいります ※初期費用は…" at bounding box center [324, 540] width 354 height 89
paste textarea "榎戸マンション"
type textarea "榎戸マンションですね！ 申込みとのことで、内見せずすぐに押さえたいといったご希望でしょうか？ ※初期費用とあわせて、並行して募集状況など諸々確認してまいります…"
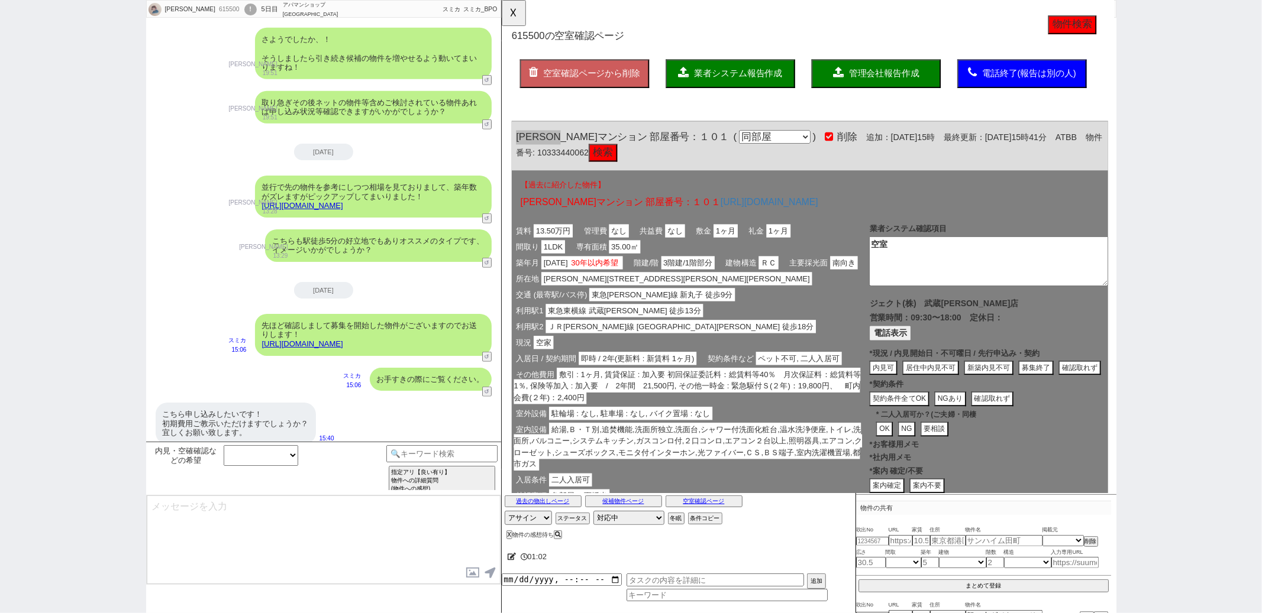
scroll to position [534, 0]
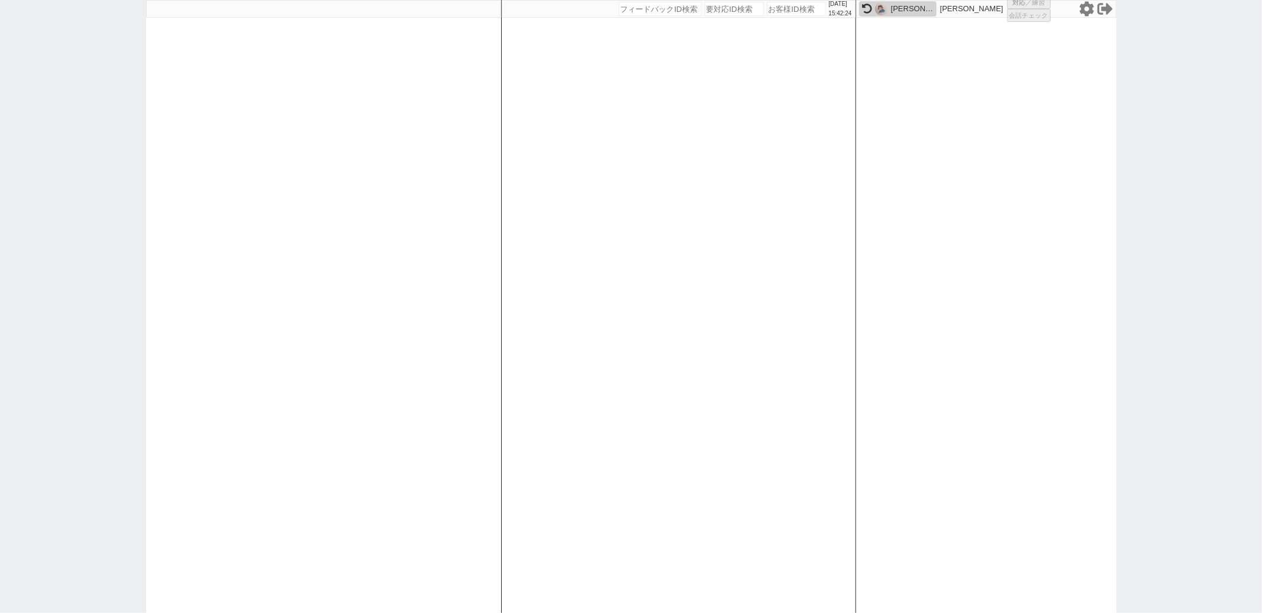
select select
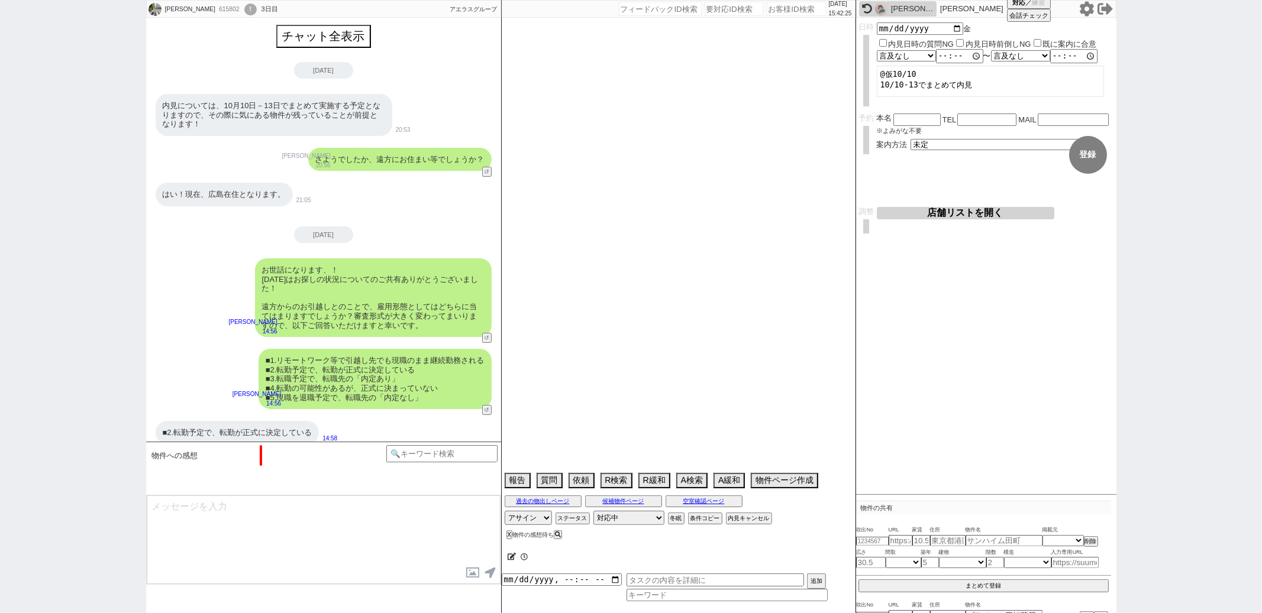
select select "2025"
select select "11"
select select "33"
select select "0"
select select "50"
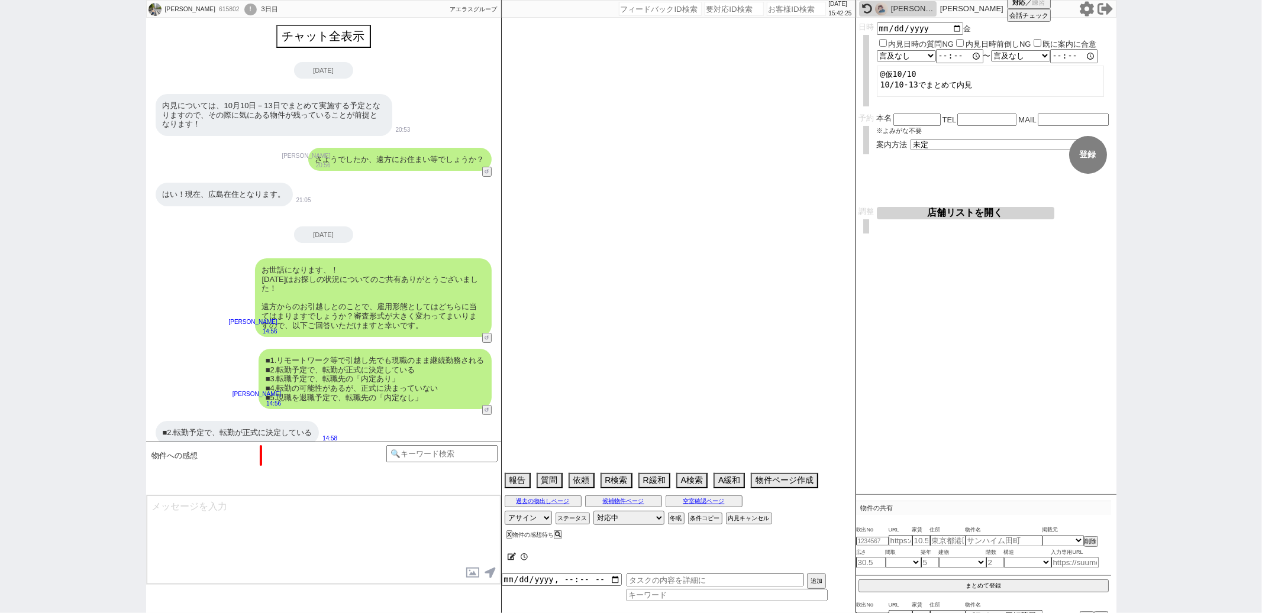
select select "53"
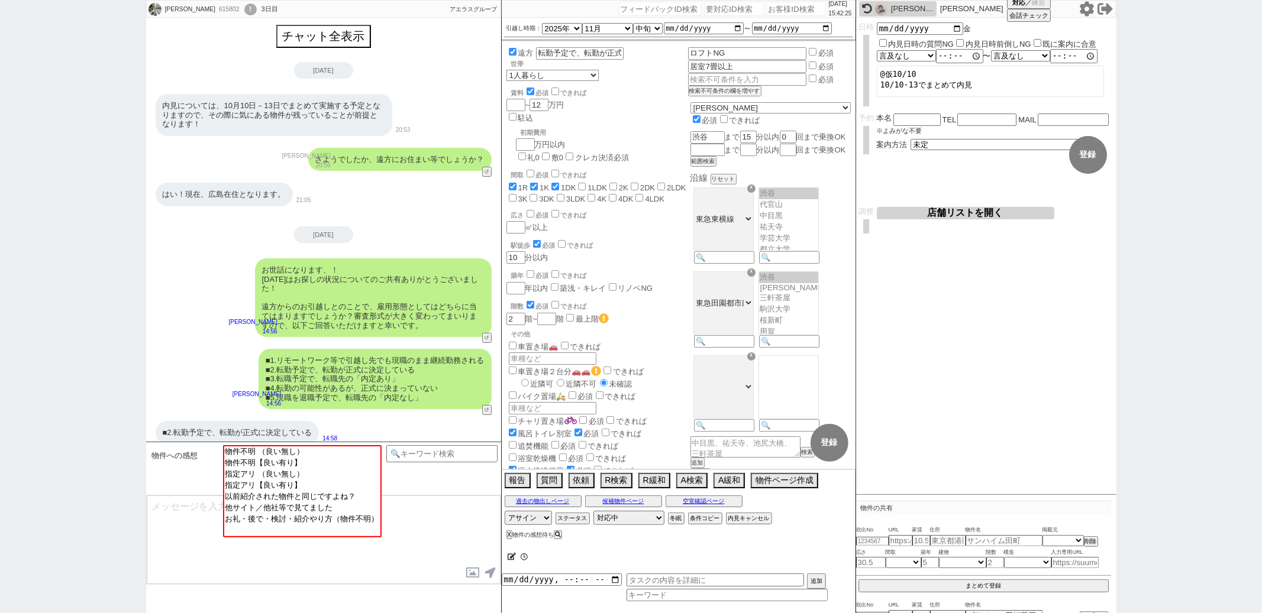
scroll to position [303, 0]
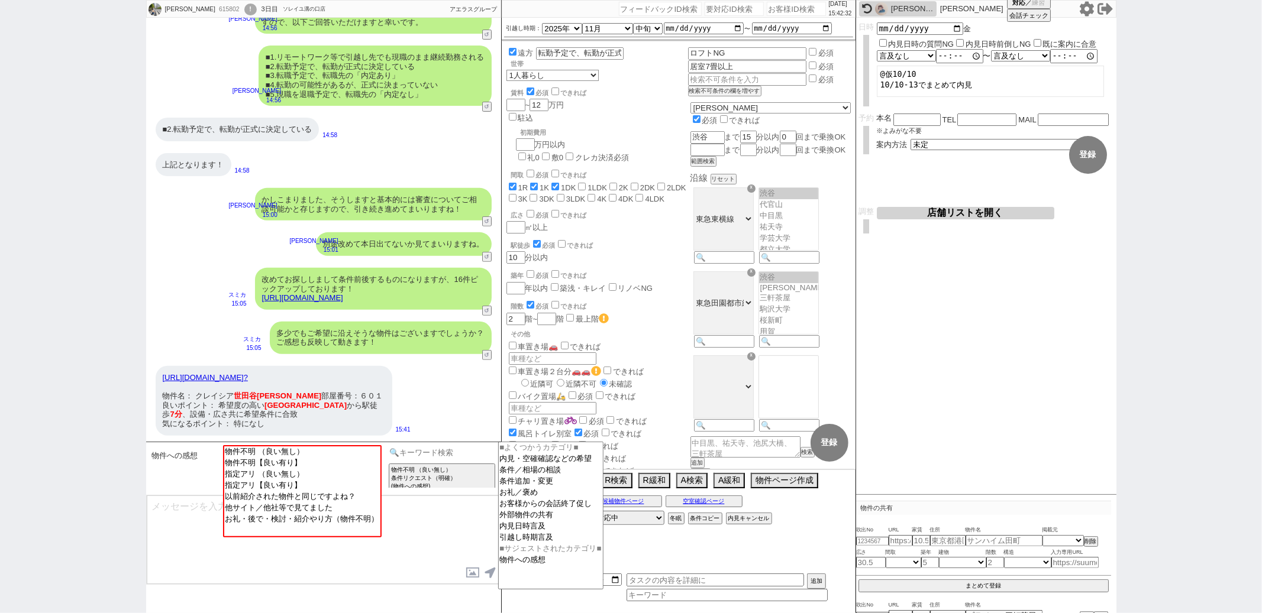
click at [408, 453] on input at bounding box center [442, 452] width 112 height 15
click at [538, 518] on option "外部物件の共有" at bounding box center [551, 515] width 104 height 11
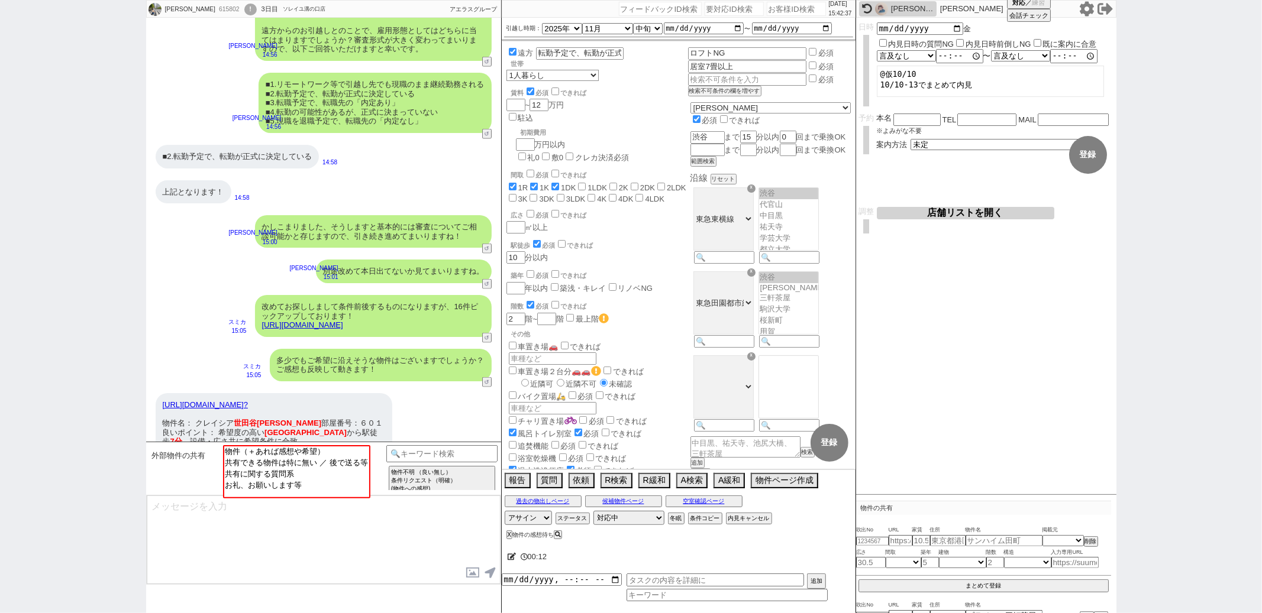
click at [248, 400] on link "https://tools.sumika.live/pages/t98yxdt?" at bounding box center [205, 404] width 85 height 9
click at [506, 11] on button "☓" at bounding box center [513, 12] width 22 height 24
click at [408, 453] on input at bounding box center [442, 452] width 112 height 15
click at [514, 566] on option "物件への感想" at bounding box center [551, 560] width 104 height 11
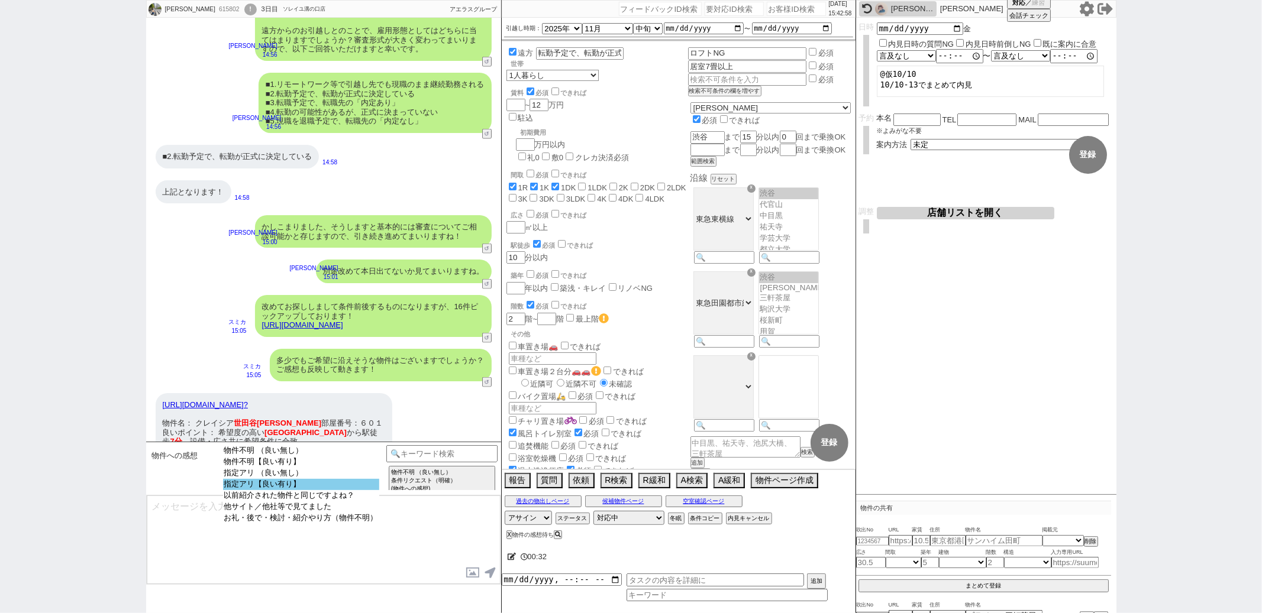
select select "指定アリ【良い有り】"
click at [334, 490] on option "指定アリ【良い有り】" at bounding box center [301, 484] width 156 height 11
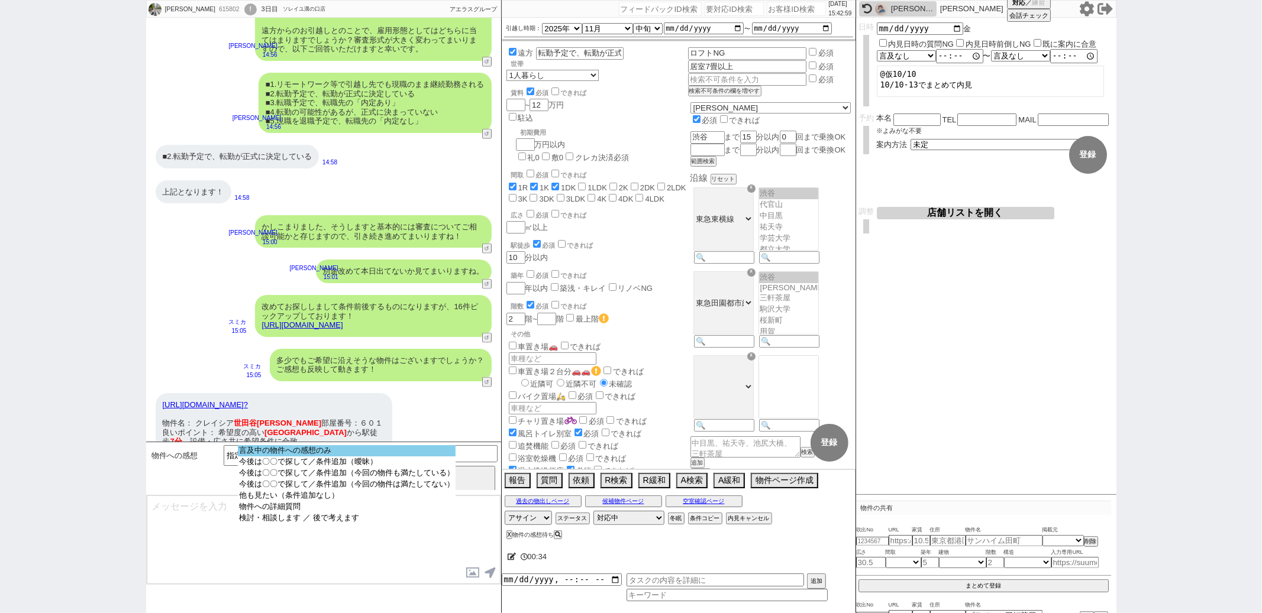
select select "言及中の物件への感想のみ"
click at [338, 448] on option "言及中の物件への感想のみ" at bounding box center [347, 450] width 218 height 11
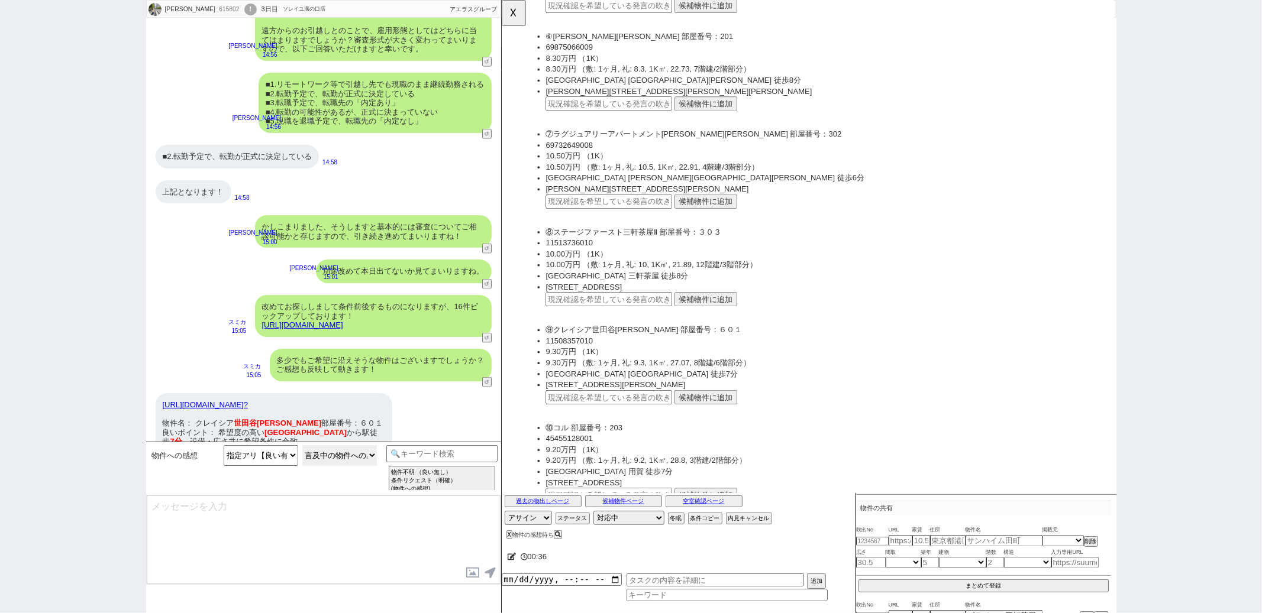
scroll to position [681, 0]
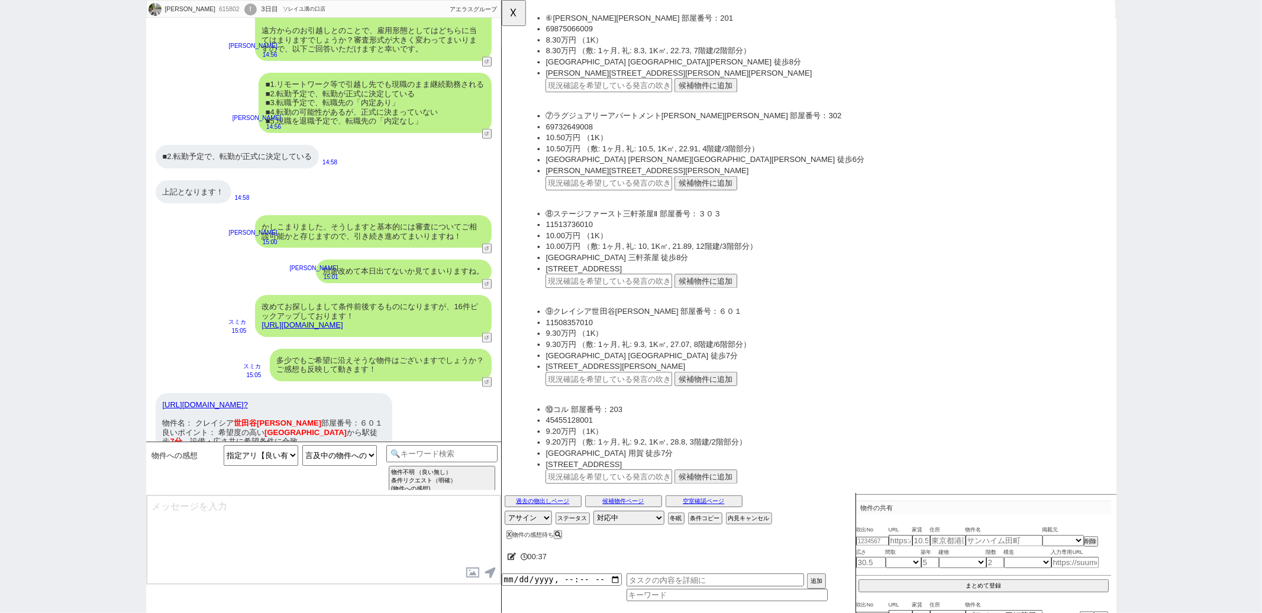
click at [726, 388] on li "世田谷区野沢２丁目26-6" at bounding box center [849, 394] width 602 height 12
click at [718, 400] on button "候補物件に追加" at bounding box center [720, 407] width 67 height 15
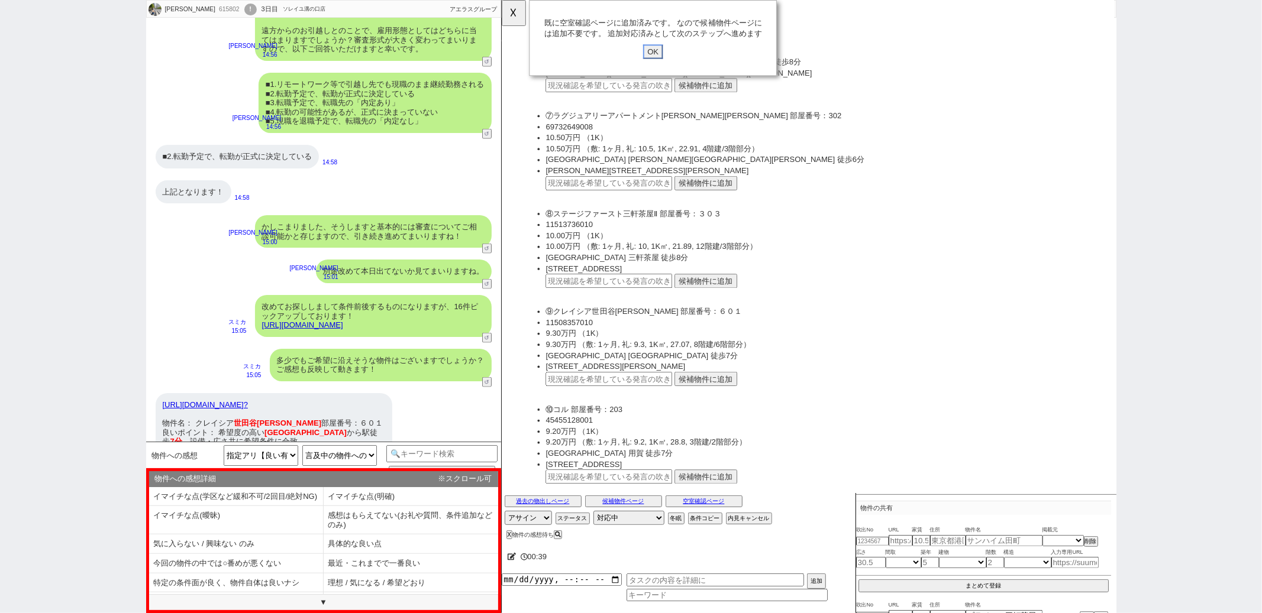
click at [662, 50] on input "OK" at bounding box center [663, 55] width 21 height 15
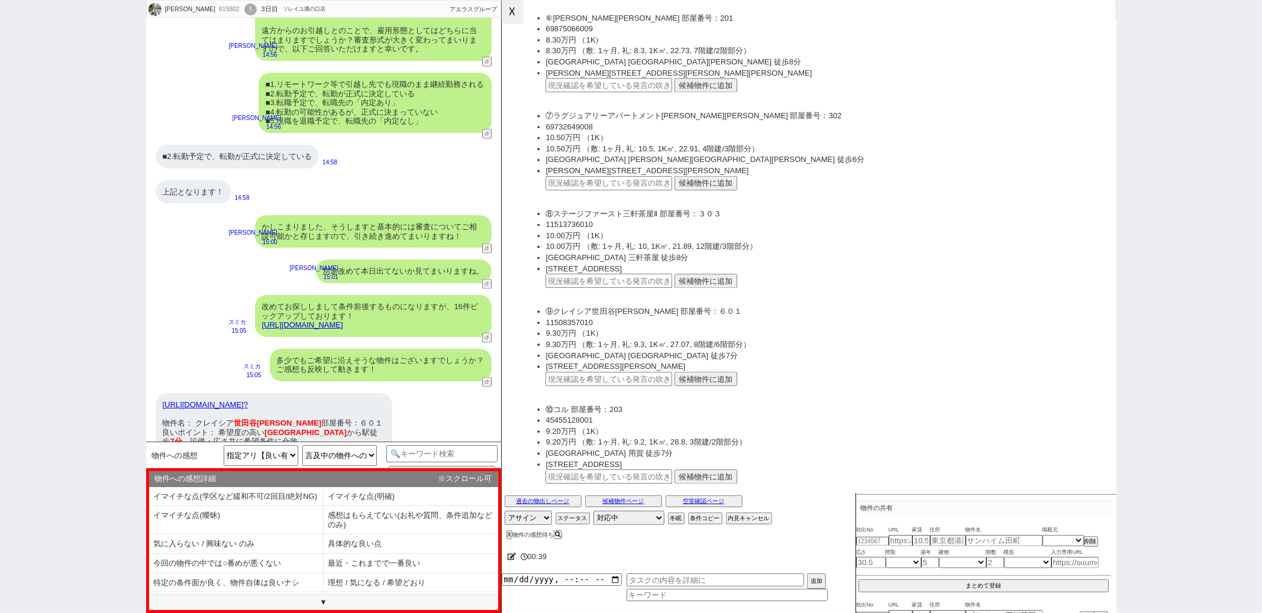
click at [511, 17] on button "☓" at bounding box center [513, 12] width 22 height 24
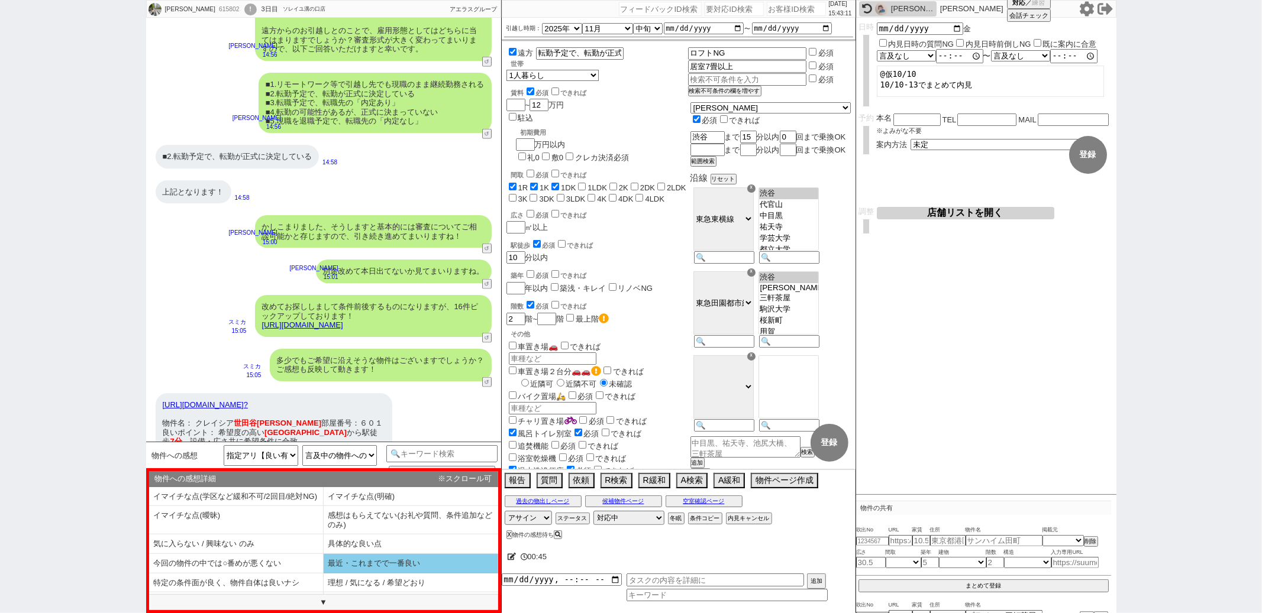
click at [373, 574] on li "最近・これまでで一番良い" at bounding box center [411, 564] width 175 height 20
type textarea "ありがとうございます！こちらよければ頂いてる10日の内見はいかがでしょうか？"
select select "最近・これまでで一番良い"
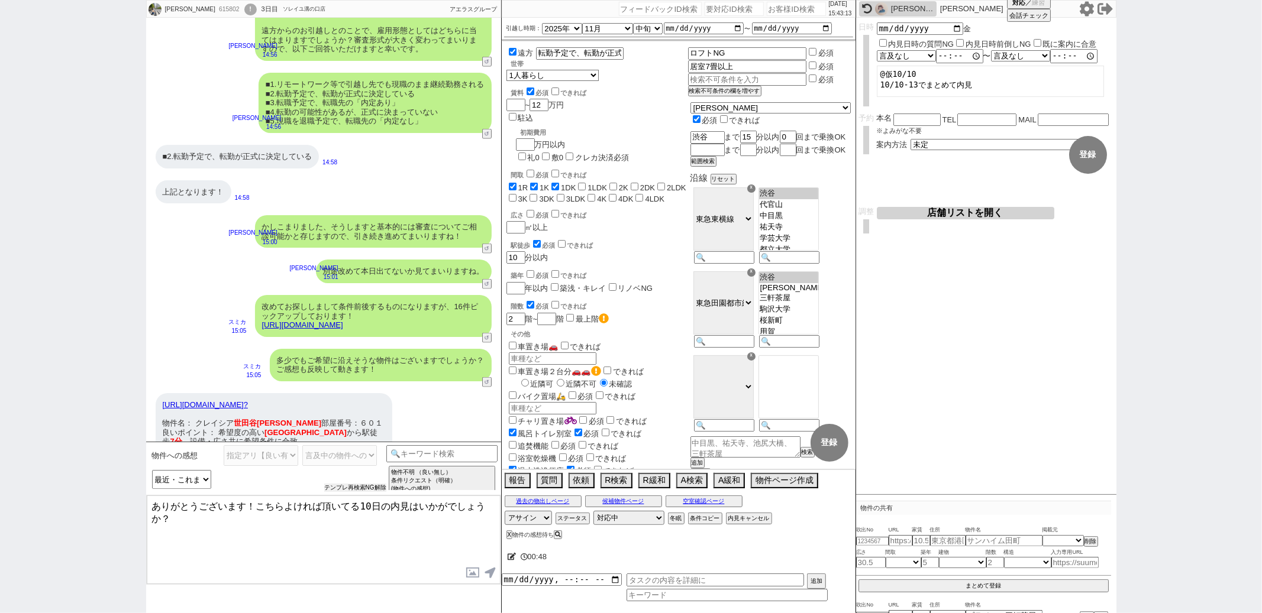
click at [370, 490] on button "テンプレ再検索NG解除" at bounding box center [355, 488] width 62 height 8
click at [273, 455] on select "物件不明 （良い無し） 物件不明【良い有り】 指定アリ （良い無し） 指定アリ【良い有り】 以前紹介された物件と同じですよね？ 他サイト／他社等で見てました …" at bounding box center [261, 455] width 75 height 21
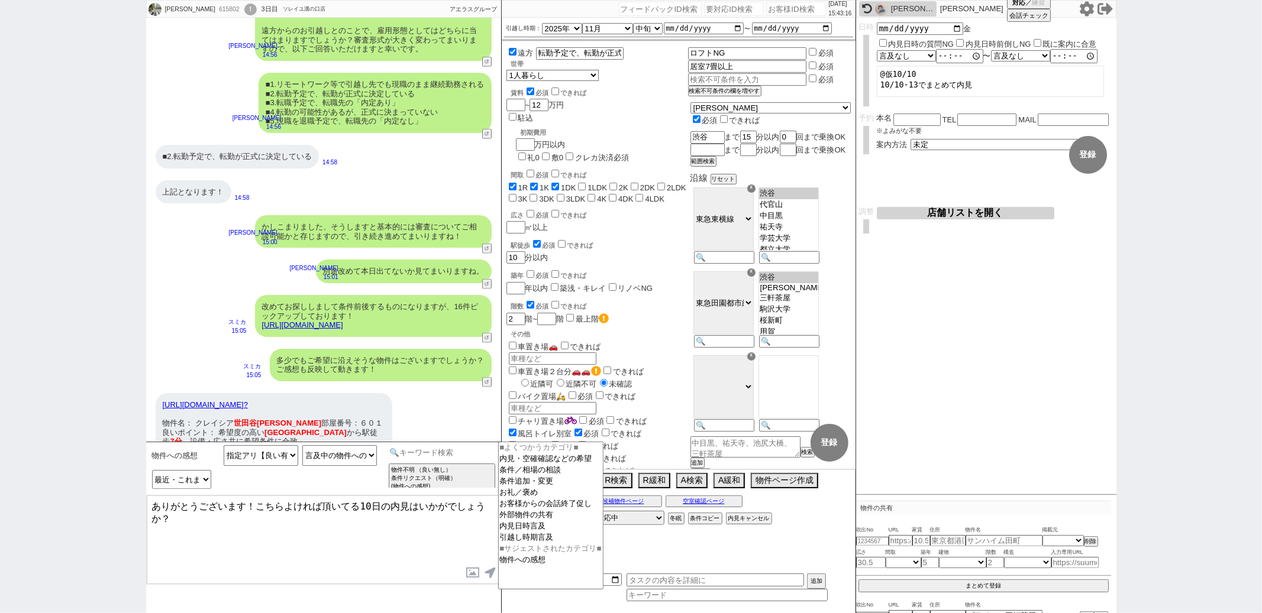
click at [422, 458] on input at bounding box center [442, 452] width 112 height 15
click at [519, 458] on option "内見・空確確認などの希望" at bounding box center [551, 459] width 104 height 11
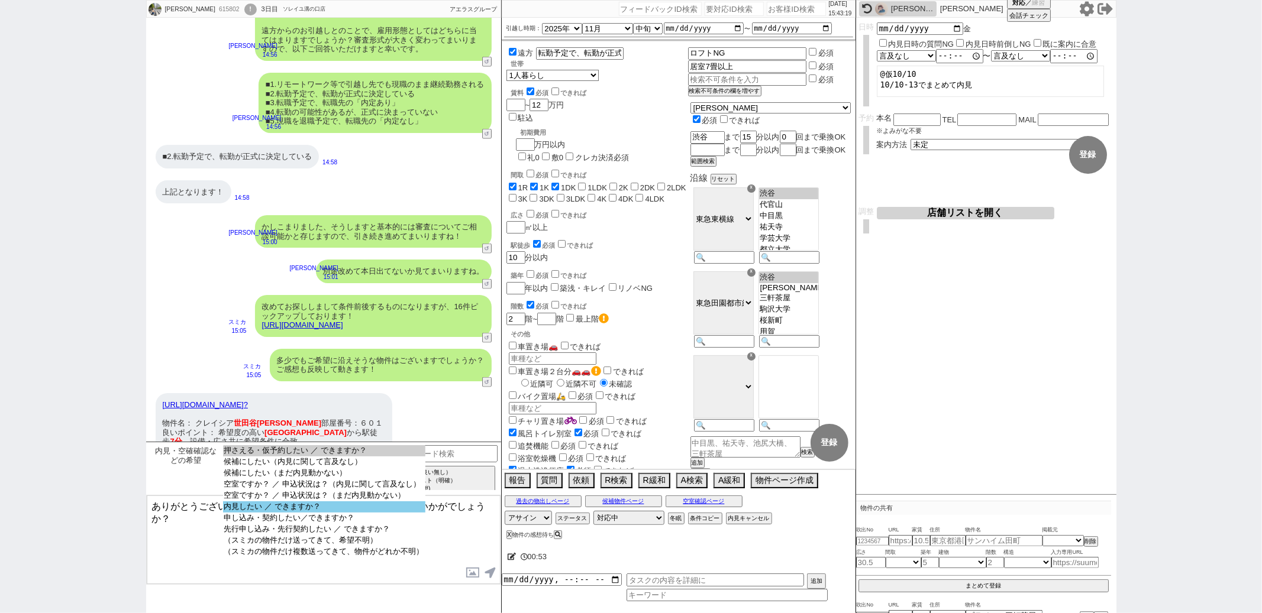
select select "内見したい ／ できますか？"
click at [331, 508] on select "押さえる・仮予約したい ／ できますか？ 候補にしたい（内見に関して言及なし） 候補にしたい（まだ内見動かない） 空室ですか？ ／ 申込状況は？（内見に関して…" at bounding box center [324, 510] width 202 height 131
click at [0, 0] on select at bounding box center [0, 0] width 0 height 0
select select "＋ネガティブポイント言及も"
select select "50"
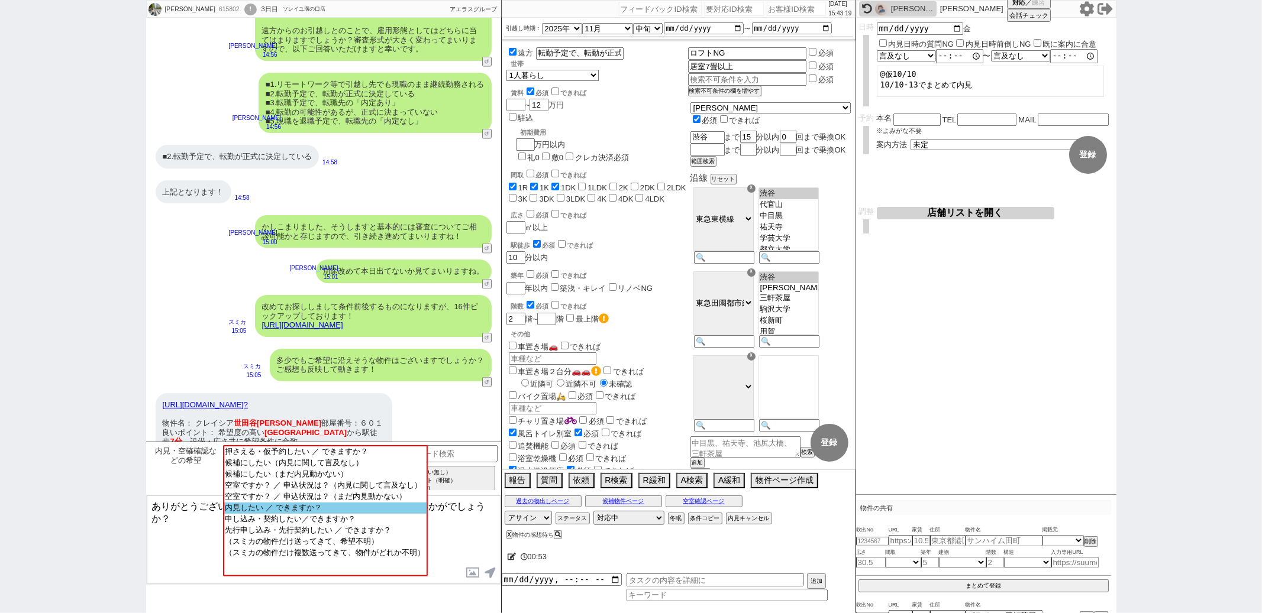
select select "53"
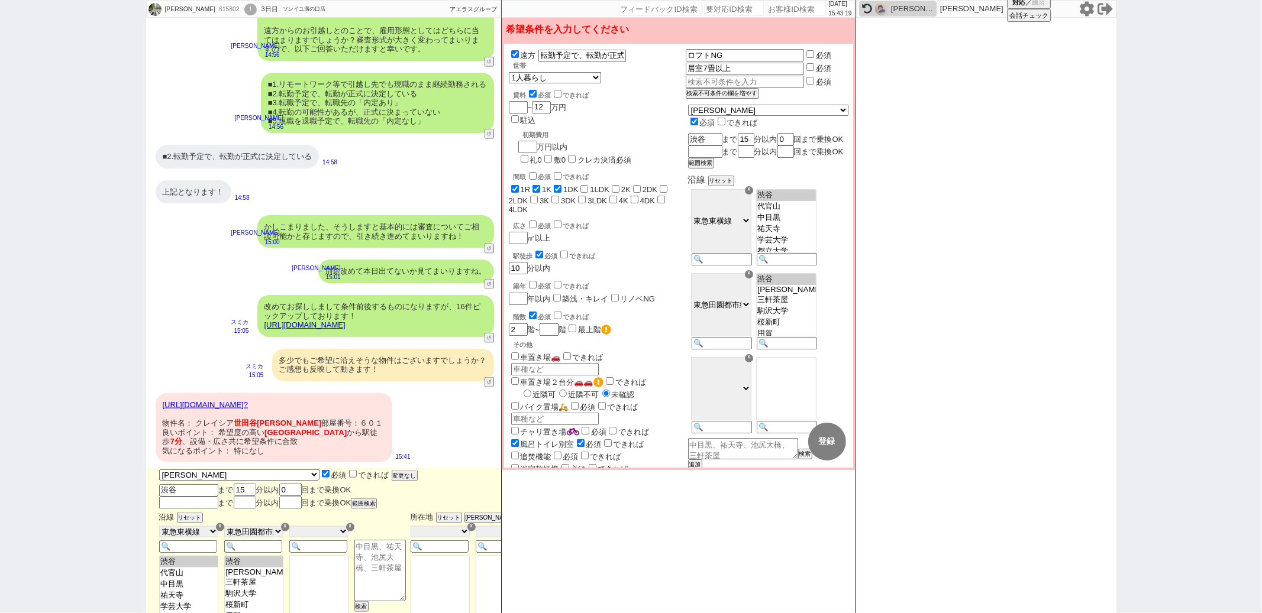
scroll to position [1256, 0]
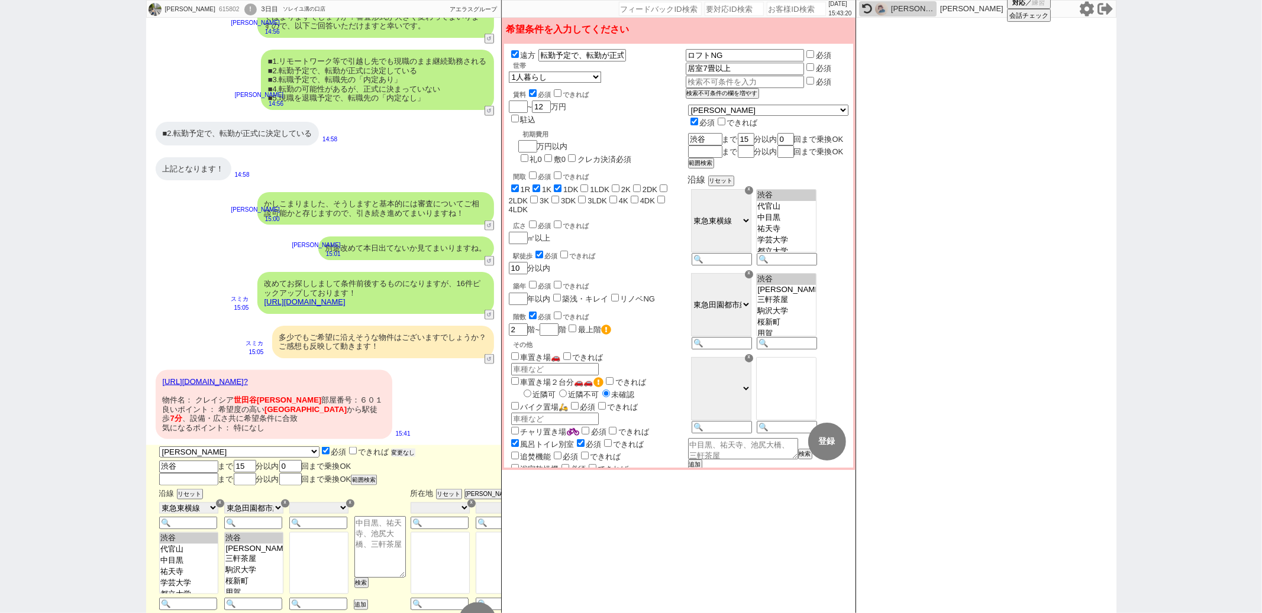
click at [392, 449] on button "変更なし" at bounding box center [404, 453] width 24 height 8
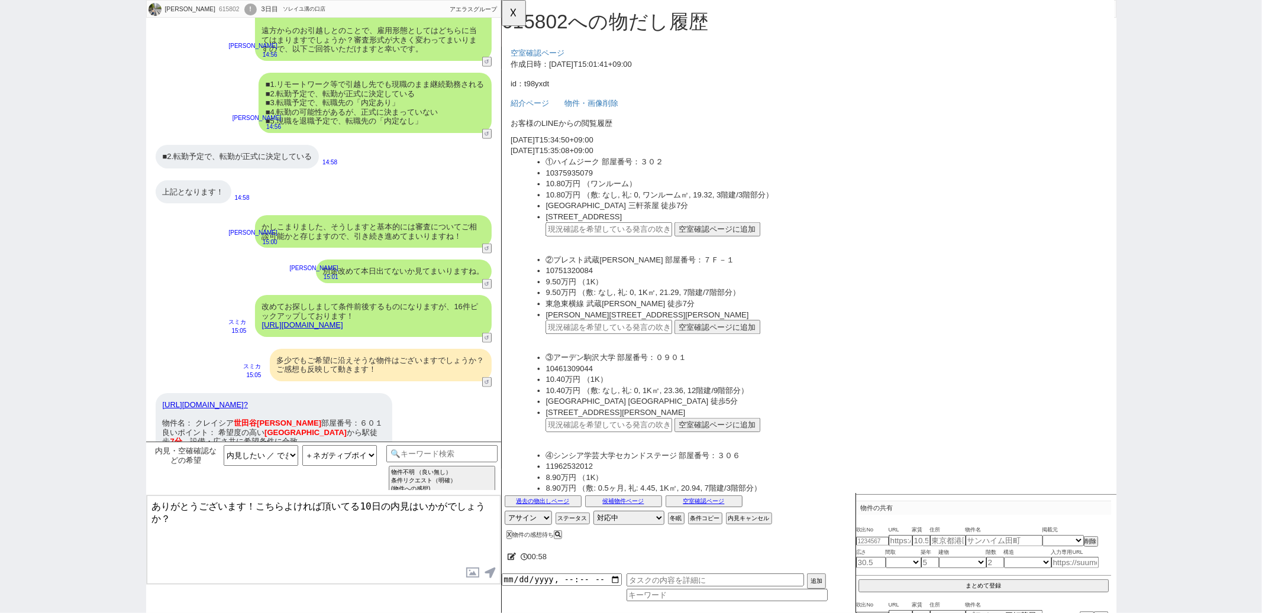
scroll to position [0, 0]
click at [360, 458] on select "物件不明 内見したい ／ できますか？のみ ＋内見希望日の提示も ＋ポジティブポイント言及も ＋ネガティブポイント言及も ＋物件へのその他の質問も ＋他の物件…" at bounding box center [339, 455] width 75 height 21
select select "内見したい ／ できますか？のみ"
click at [302, 445] on select "物件不明 内見したい ／ できますか？のみ ＋内見希望日の提示も ＋ポジティブポイント言及も ＋ネガティブポイント言及も ＋物件へのその他の質問も ＋他の物件…" at bounding box center [339, 455] width 75 height 21
click at [516, 17] on button "☓" at bounding box center [513, 12] width 22 height 24
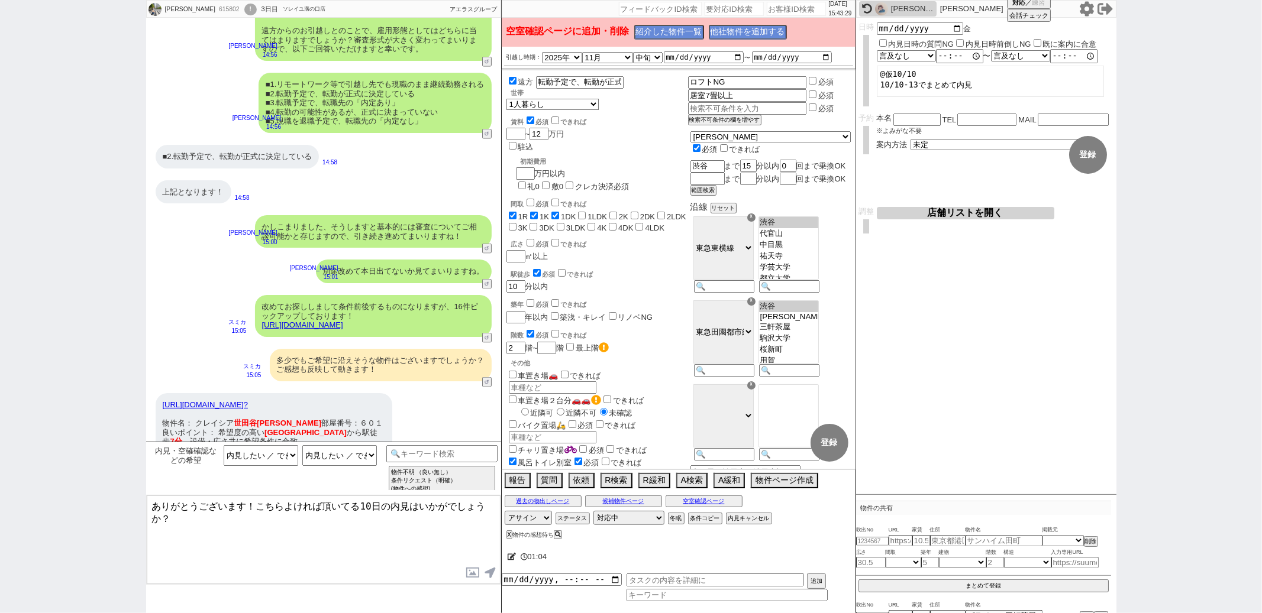
click at [652, 23] on div "空室確認ページに追加・削除 紹介した物件一覧 他社物件を追加する" at bounding box center [679, 32] width 354 height 29
click at [652, 25] on p "空室確認ページに追加・削除 紹介した物件一覧 他社物件を追加する" at bounding box center [678, 32] width 344 height 15
click at [655, 30] on button "紹介した物件一覧" at bounding box center [667, 33] width 67 height 14
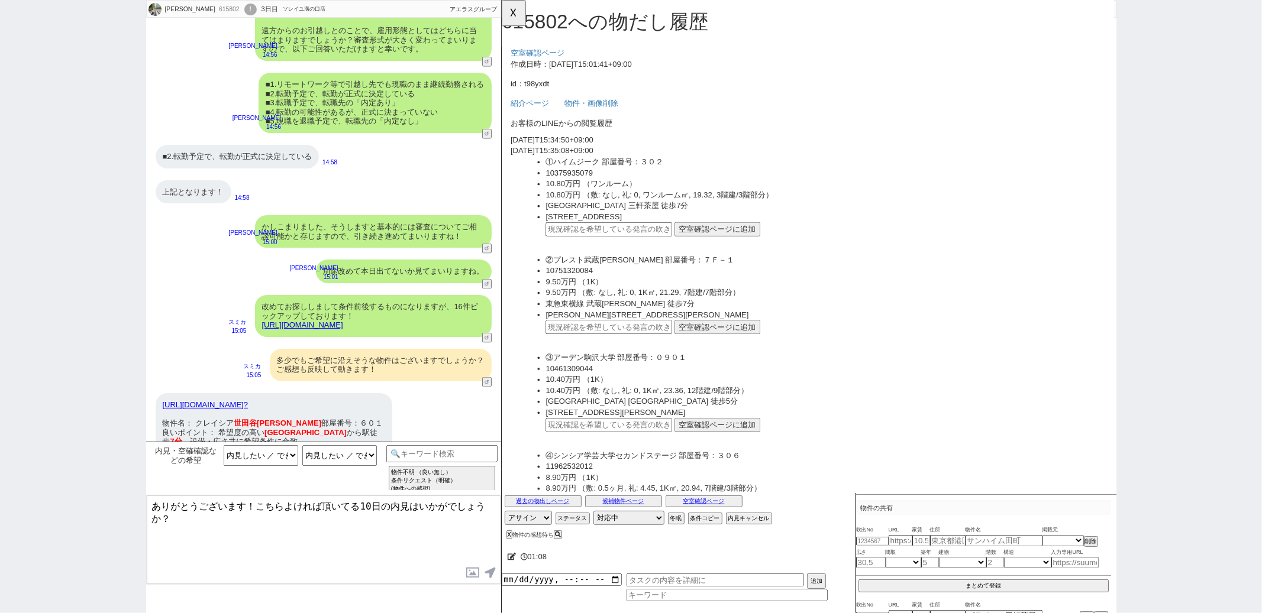
click at [371, 393] on div "https://tools.sumika.live/pages/t98yxdt? 物件名： クレイシア 世田谷 野沢 部屋番号：６０１ 良いポイント： 希望度…" at bounding box center [274, 428] width 237 height 70
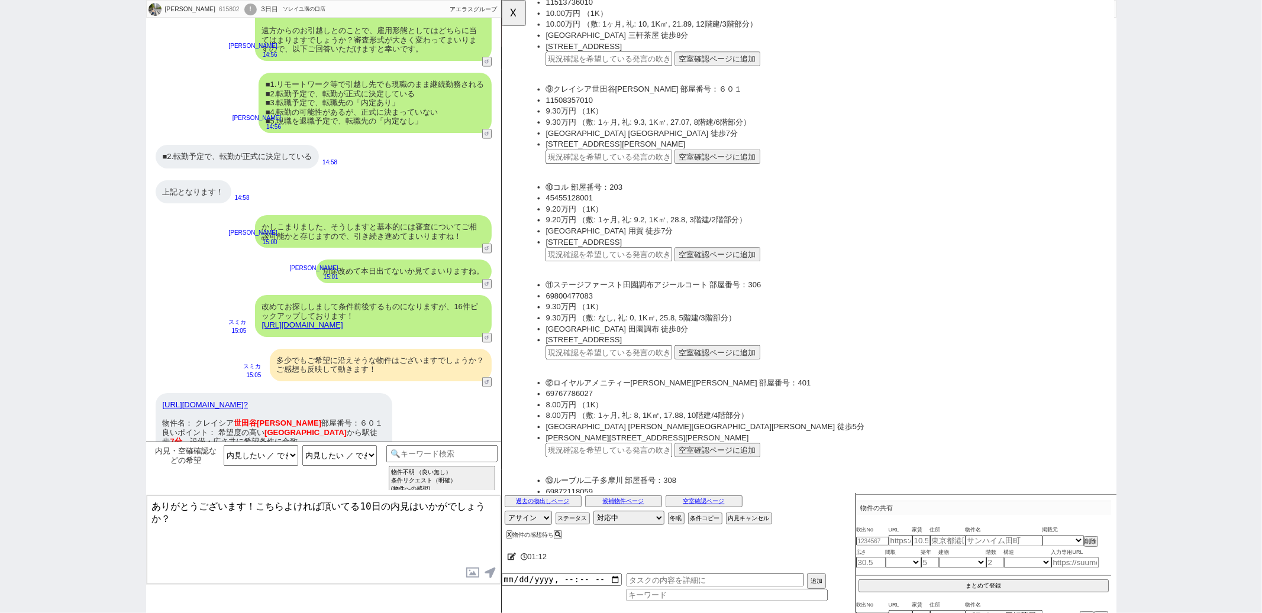
scroll to position [921, 0]
click at [615, 160] on input "text" at bounding box center [616, 167] width 136 height 15
paste input "37141647"
type input "37141647"
click at [699, 160] on button "空室確認ページに追加" at bounding box center [733, 167] width 92 height 15
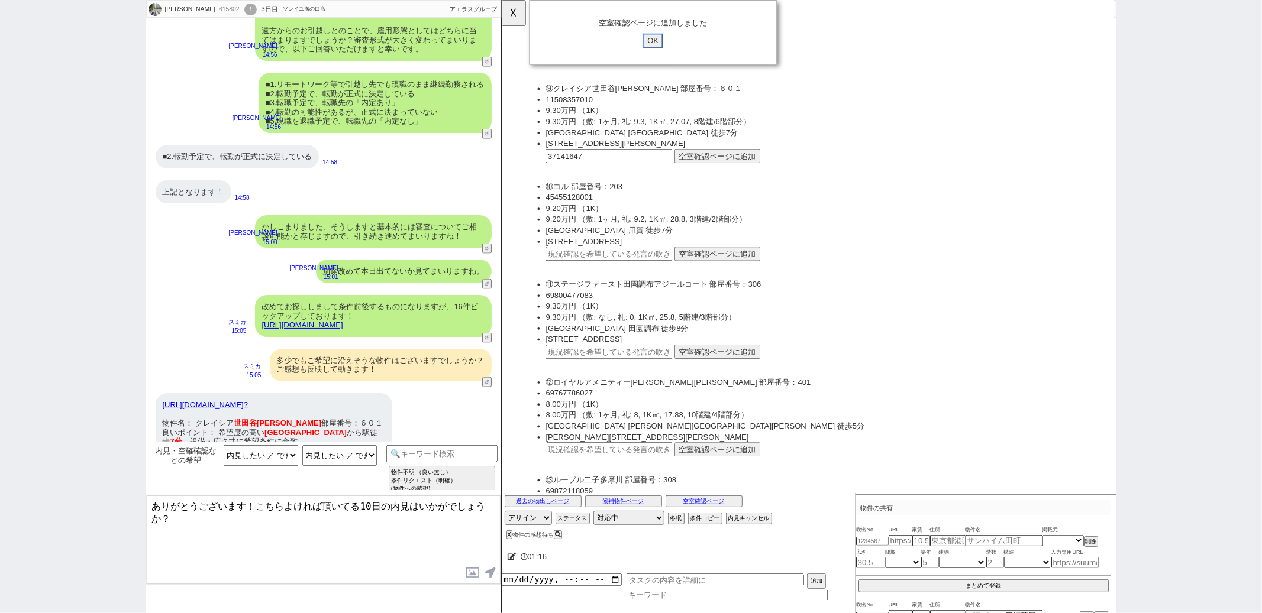
click at [664, 45] on input "OK" at bounding box center [663, 43] width 21 height 15
type textarea "かしこまりました！ ただ頂いてる日程が少し先ですので物件の埋まりやすさも上がりそうです。 もしよければ例えば@@【週末前の平日or今週末 から具体的に2日程ほ…"
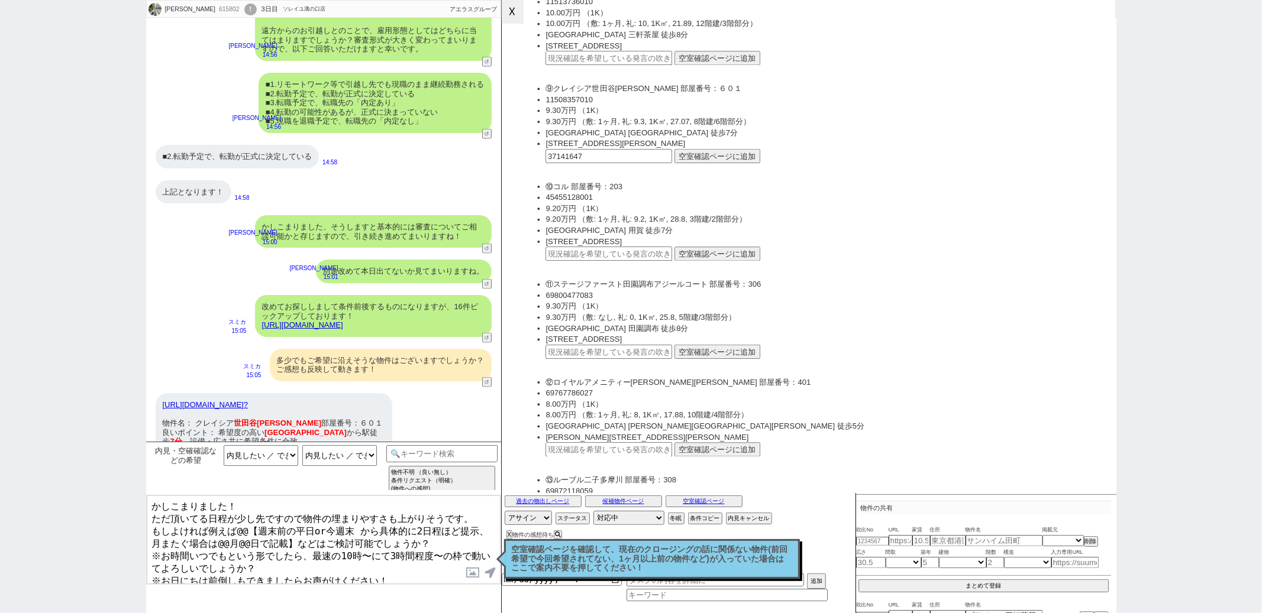
click at [508, 12] on button "☓" at bounding box center [513, 12] width 22 height 24
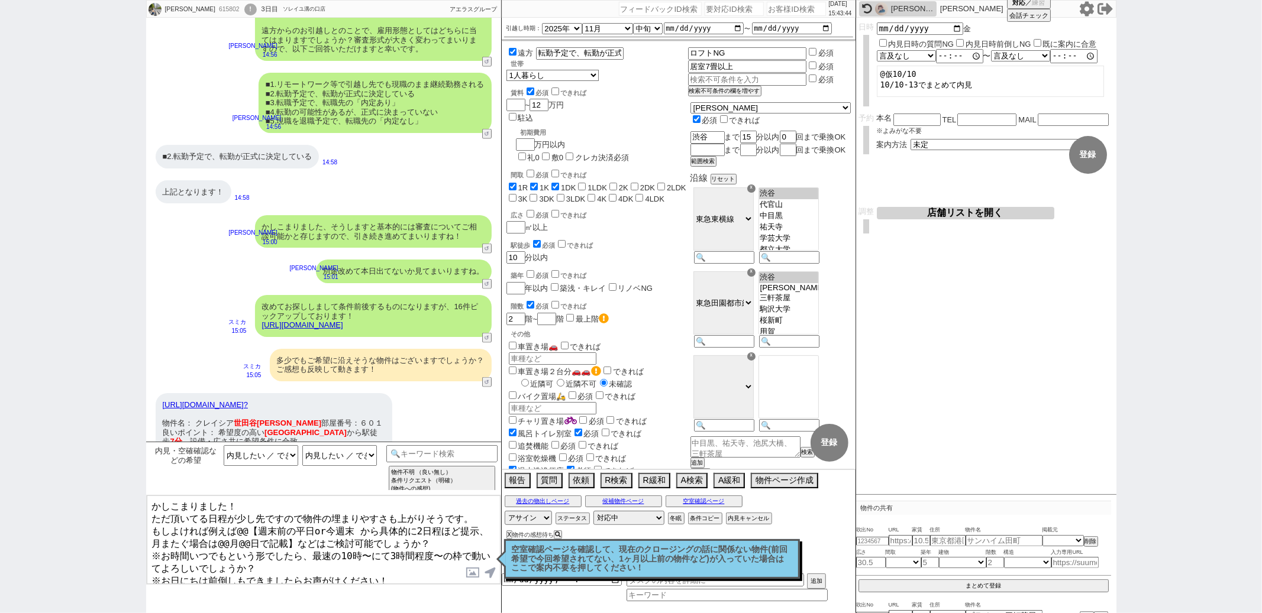
click at [961, 39] on input "内見日時前倒しNG" at bounding box center [960, 43] width 8 height 8
checkbox input "true"
click at [1076, 159] on button "登録" at bounding box center [1088, 155] width 38 height 38
click at [412, 451] on input at bounding box center [442, 452] width 112 height 15
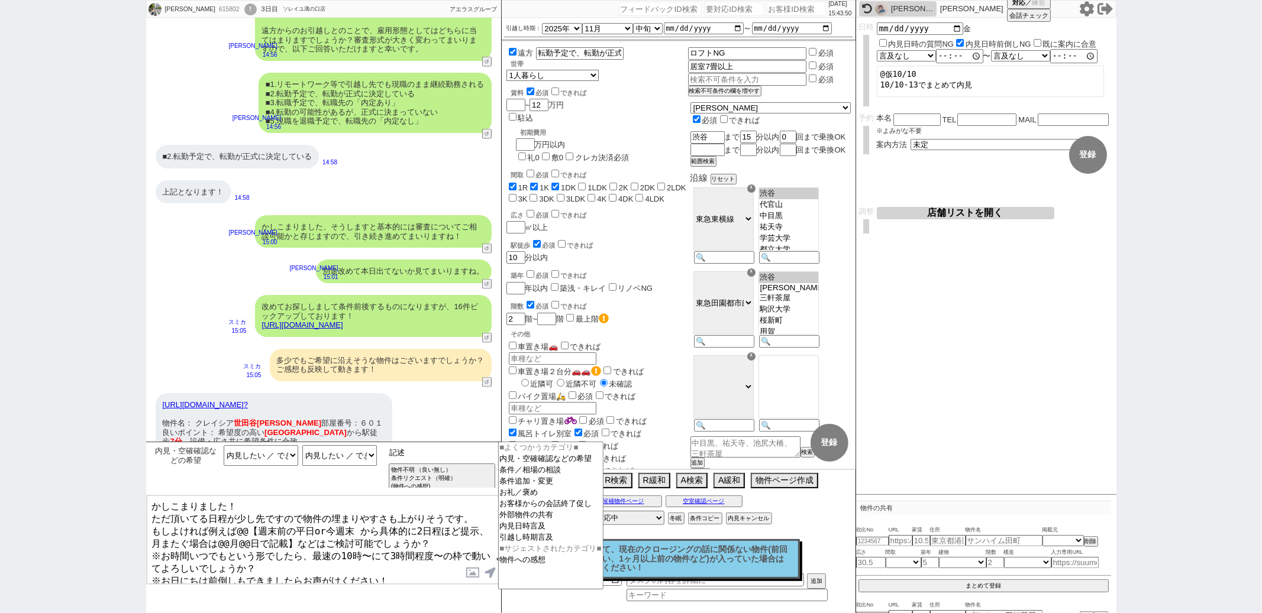
type input "記述"
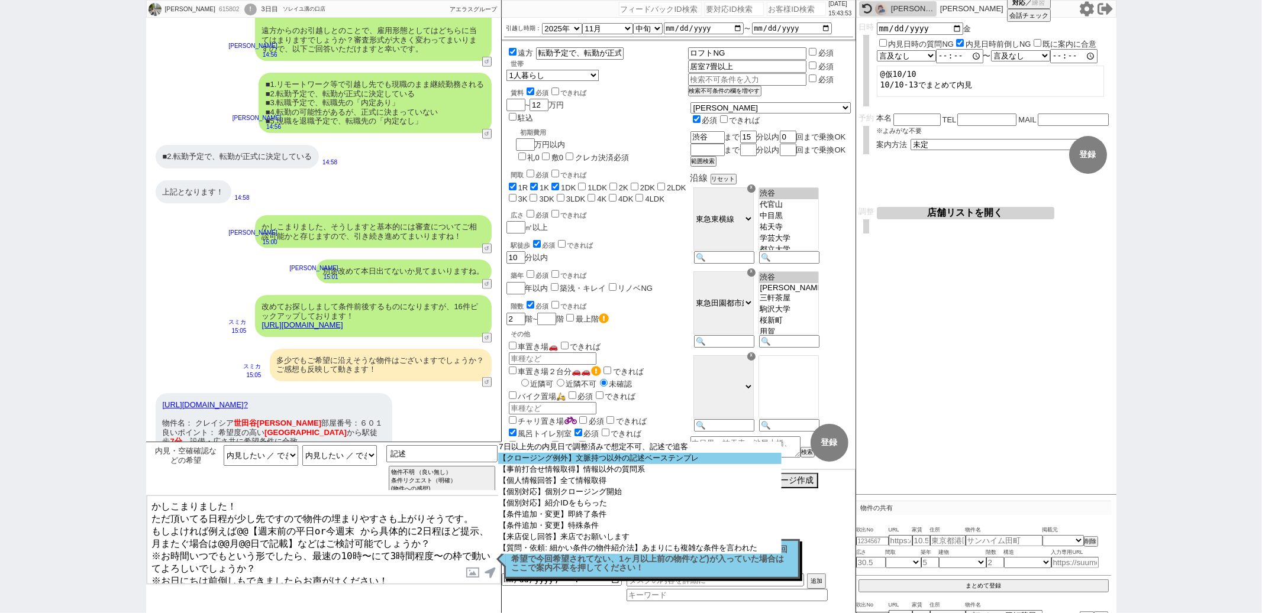
click at [529, 463] on option "【クロージング例外】文脈持つ以外の記述ベーステンプレ" at bounding box center [639, 458] width 283 height 11
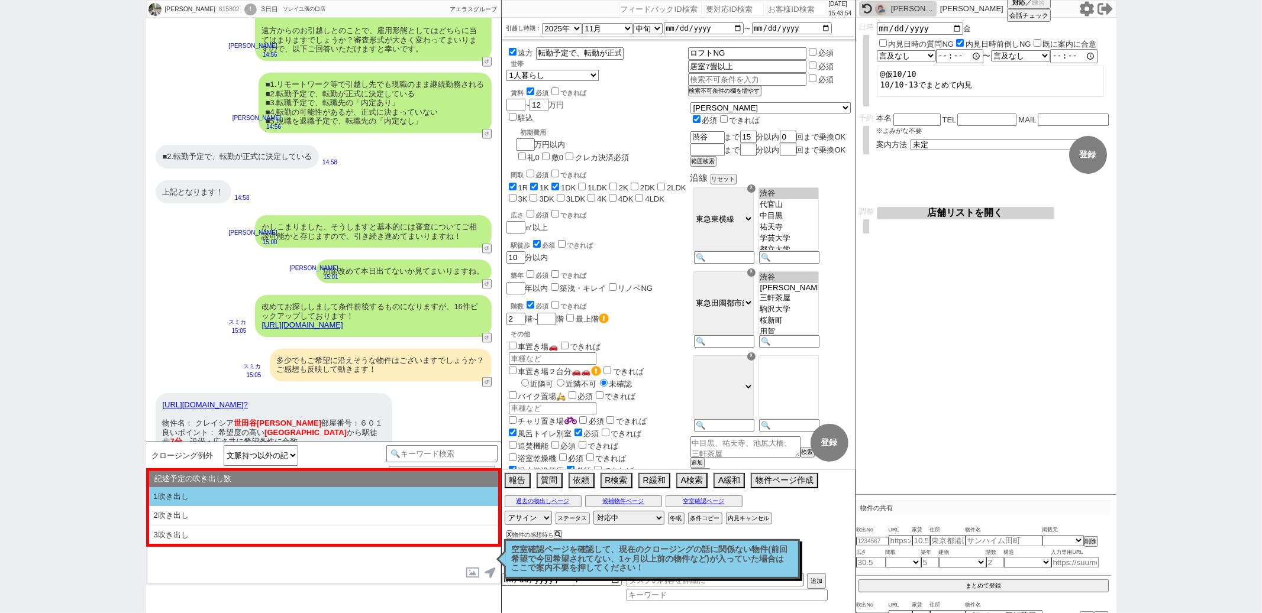
click at [328, 505] on li "1吹き出し" at bounding box center [323, 497] width 349 height 20
select select "1吹き出し"
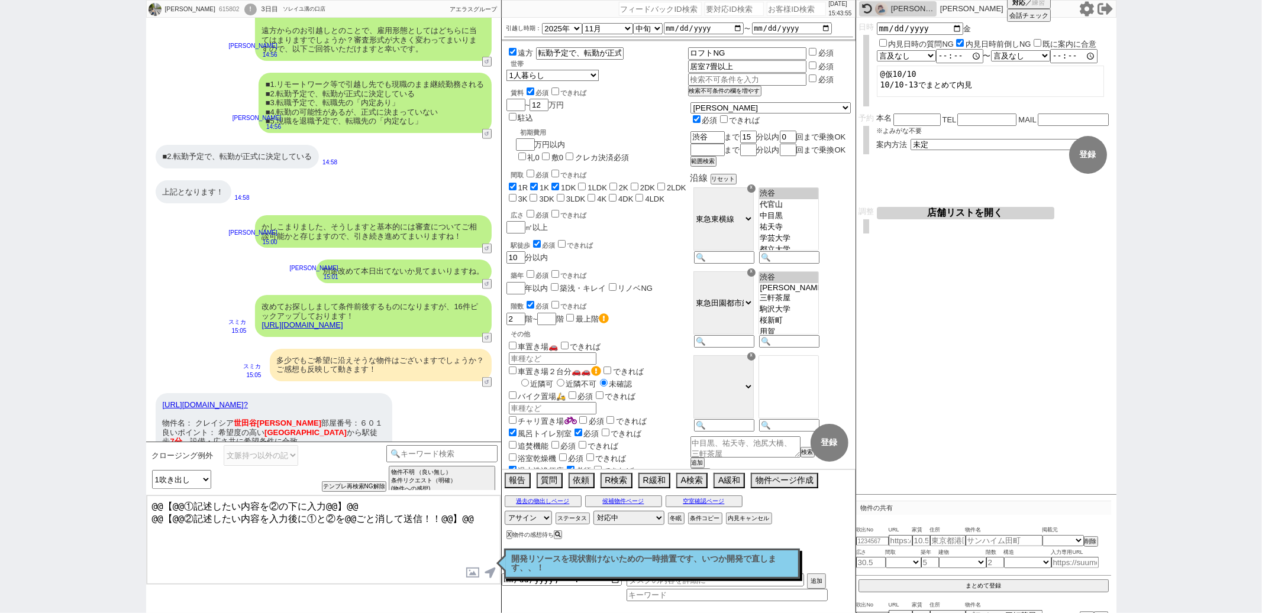
click at [479, 519] on textarea "@@【@@①記述したい内容を②の下に入力@@】@@ @@【@@②記述したい内容を入力後に①と②を@@ごと消して送信！！@@】@@" at bounding box center [324, 540] width 354 height 89
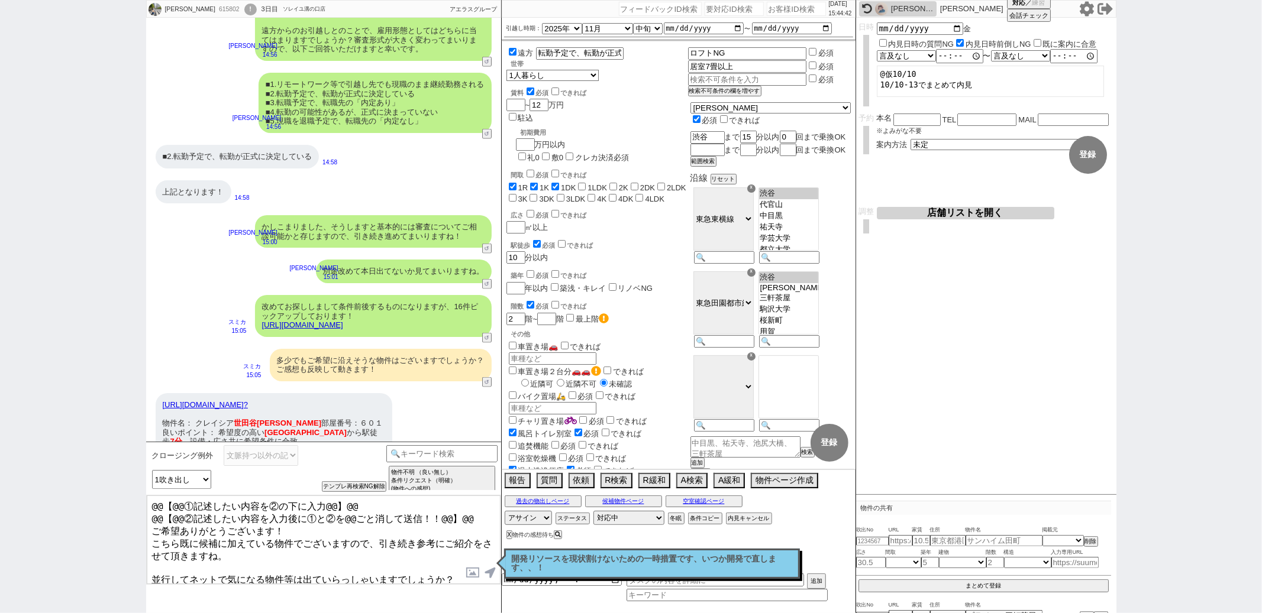
type textarea "@@【@@①記述したい内容を②の下に入力@@】@@ @@【@@②記述したい内容を入力後に①と②を@@ごと消して送信！！@@】@@ ご希望ありがとうございます！…"
click at [573, 505] on button "過去の物出しページ" at bounding box center [543, 501] width 77 height 9
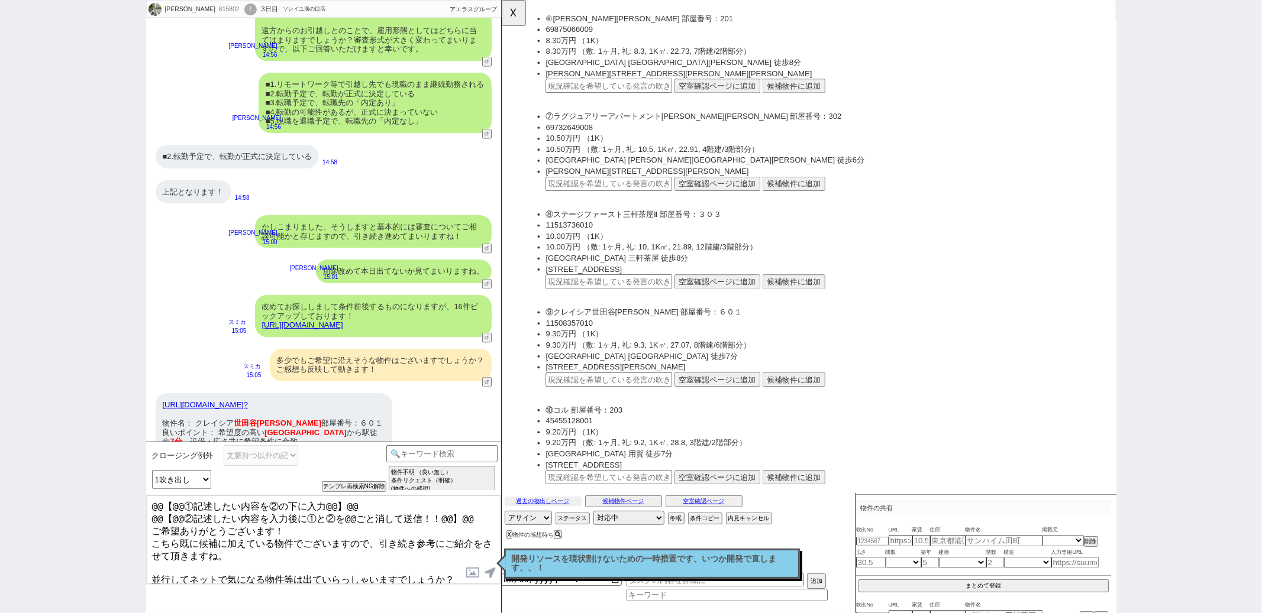
scroll to position [799, 0]
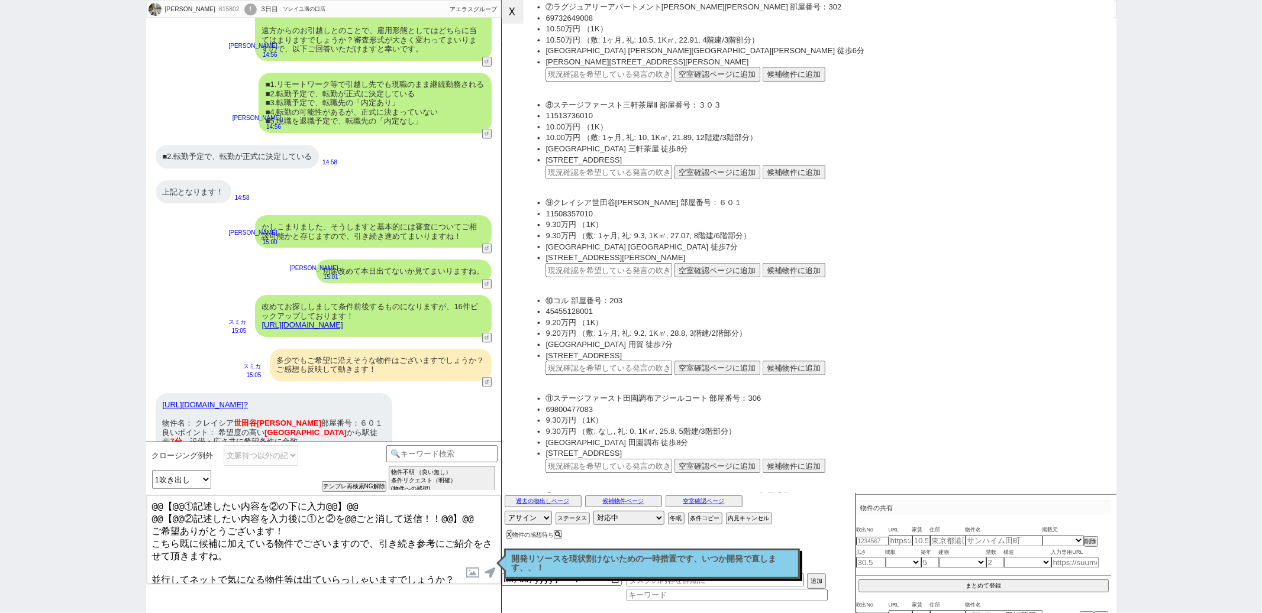
click at [516, 22] on button "☓" at bounding box center [513, 12] width 22 height 24
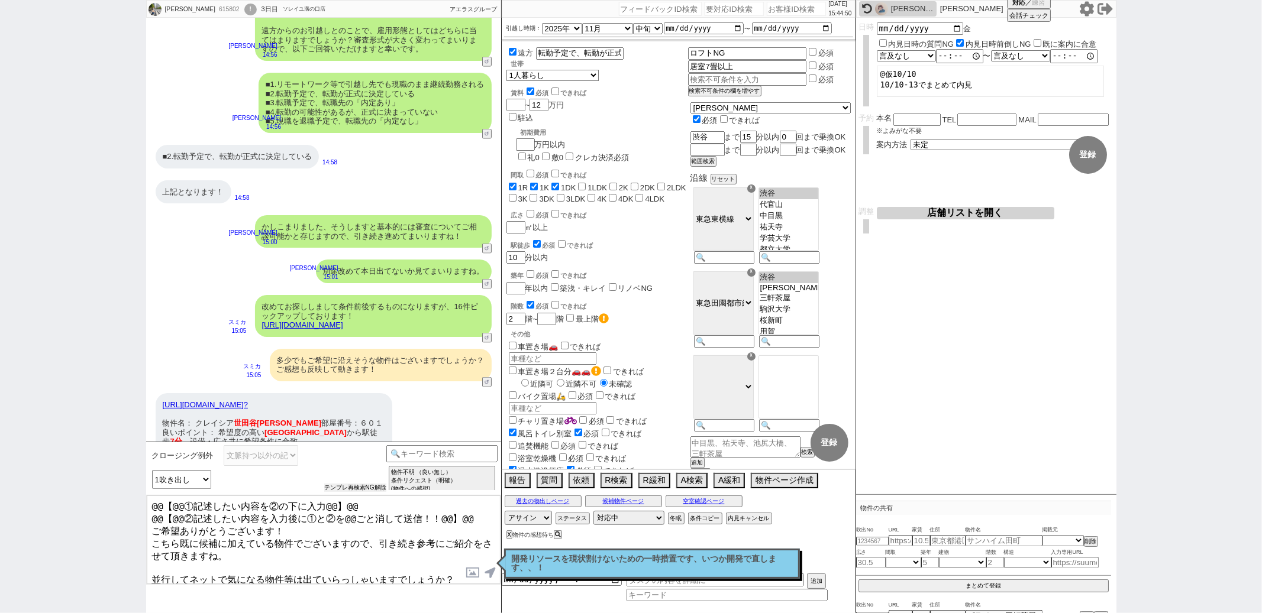
click at [345, 484] on button "テンプレ再検索NG解除" at bounding box center [355, 488] width 62 height 8
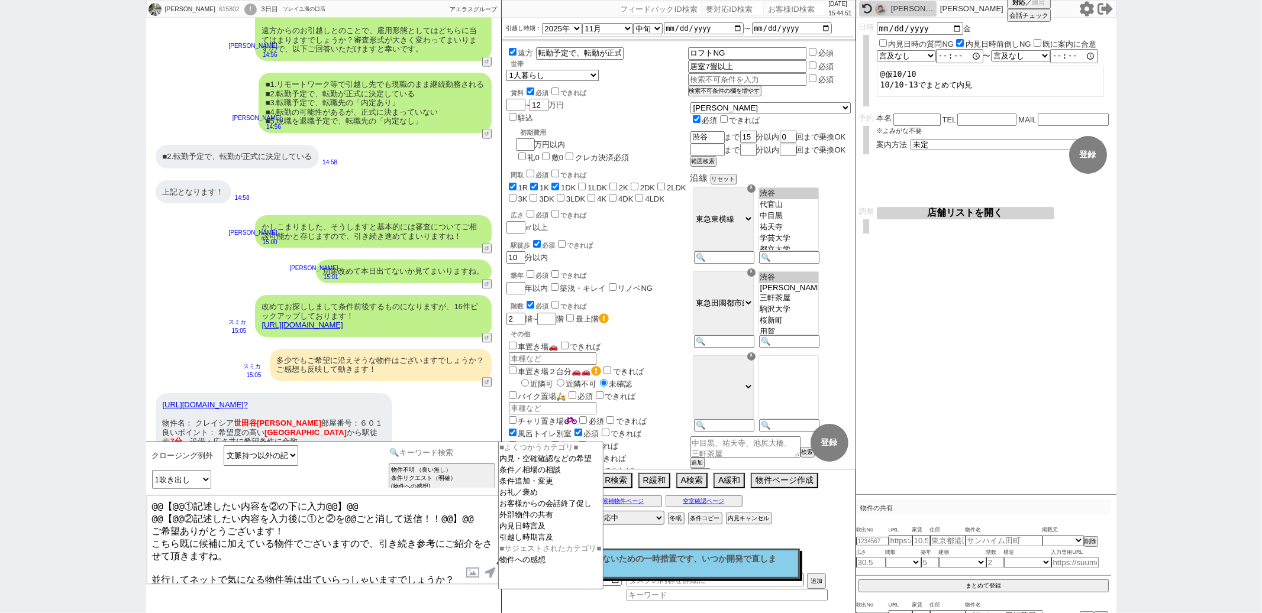
click at [422, 447] on input at bounding box center [442, 452] width 112 height 15
click at [457, 405] on div "https://tools.sumika.live/pages/t98yxdt? 物件名： クレイシア 世田谷 野沢 部屋番号：６０１ 良いポイント： 希望度…" at bounding box center [323, 428] width 355 height 82
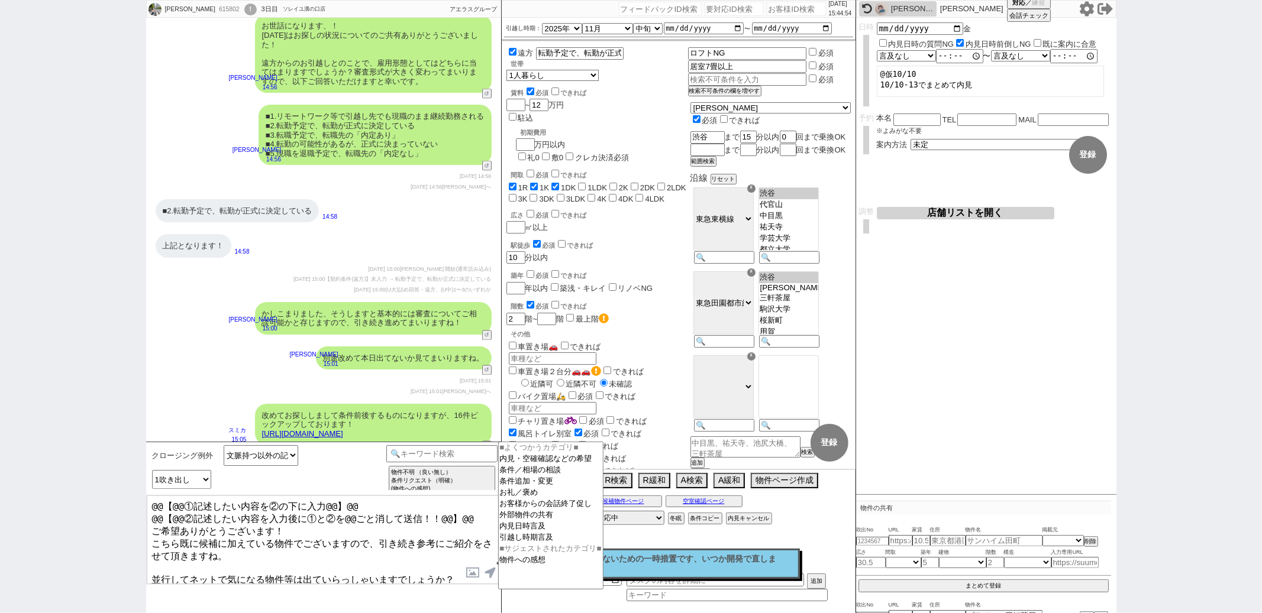
scroll to position [1802, 0]
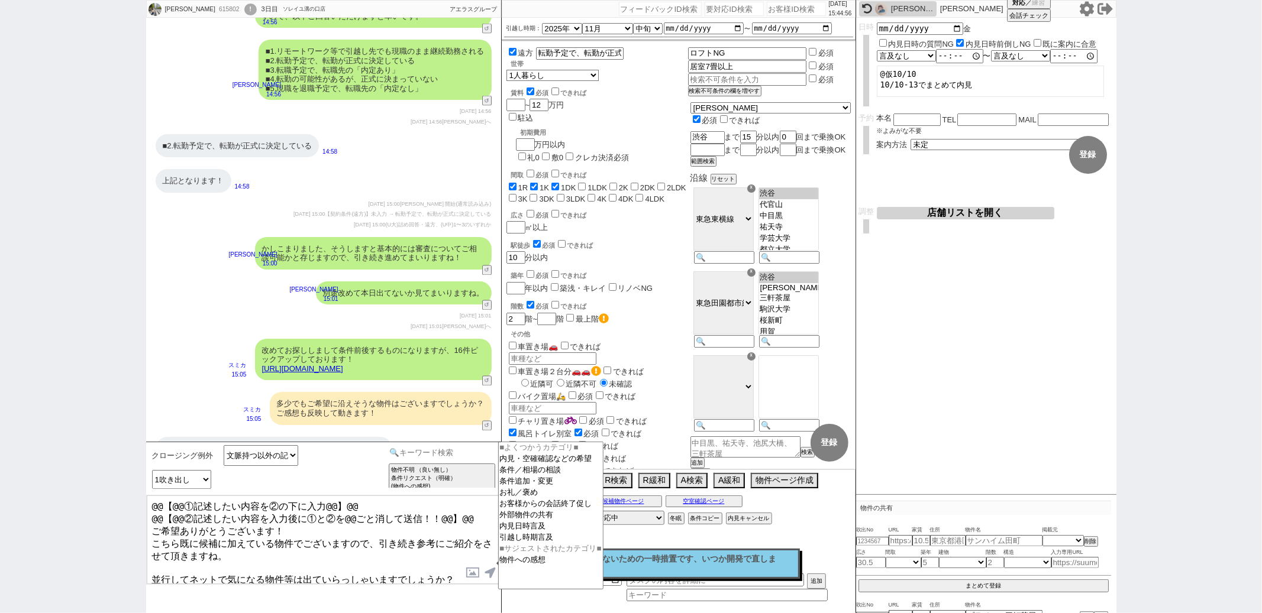
click at [444, 455] on input at bounding box center [442, 452] width 112 height 15
click at [532, 463] on option "内見・空確確認などの希望" at bounding box center [551, 459] width 104 height 11
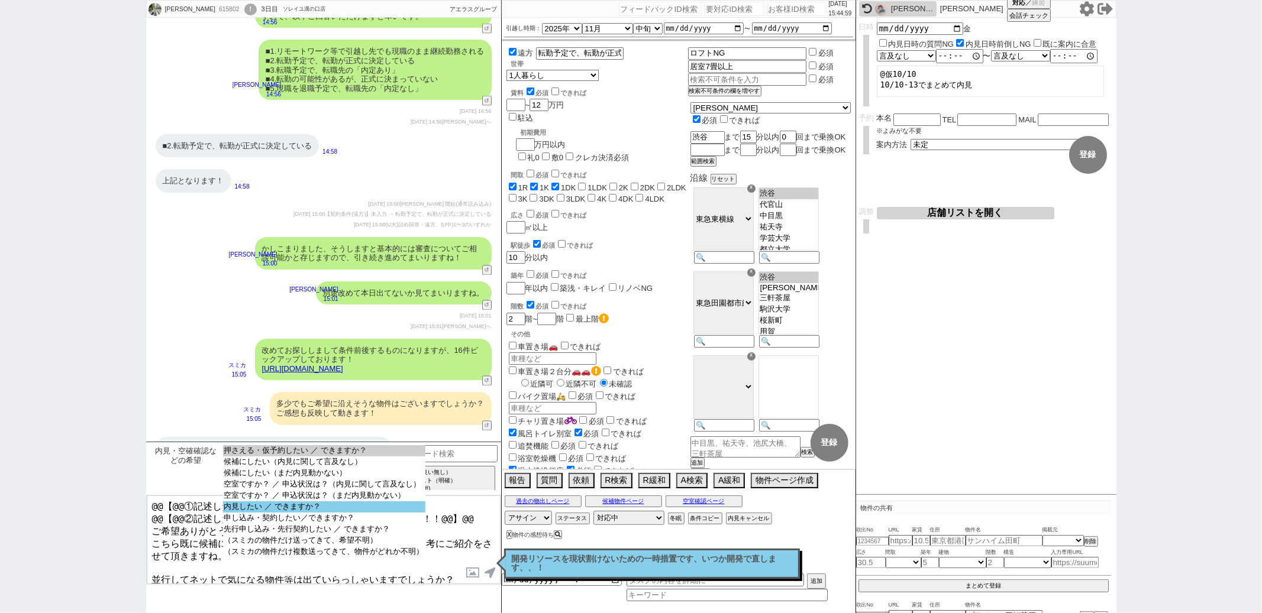
select select "内見したい ／ できますか？"
click at [311, 513] on option "内見したい ／ できますか？" at bounding box center [324, 507] width 202 height 11
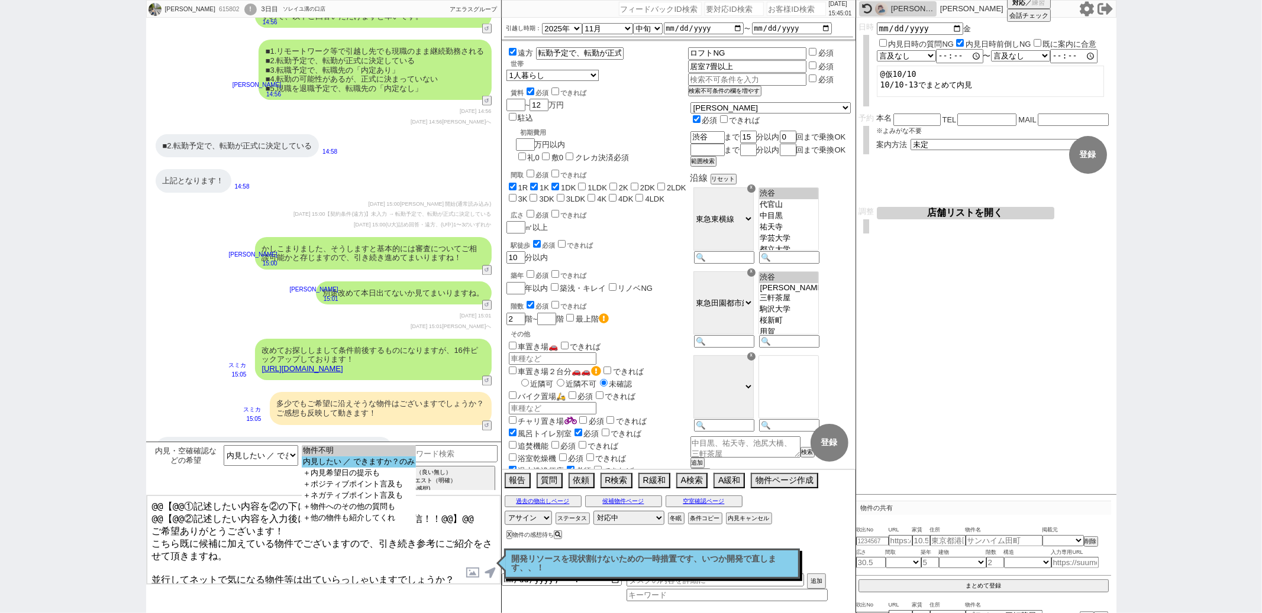
select select "内見したい ／ できますか？のみ"
click at [352, 465] on option "内見したい ／ できますか？のみ" at bounding box center [359, 462] width 114 height 11
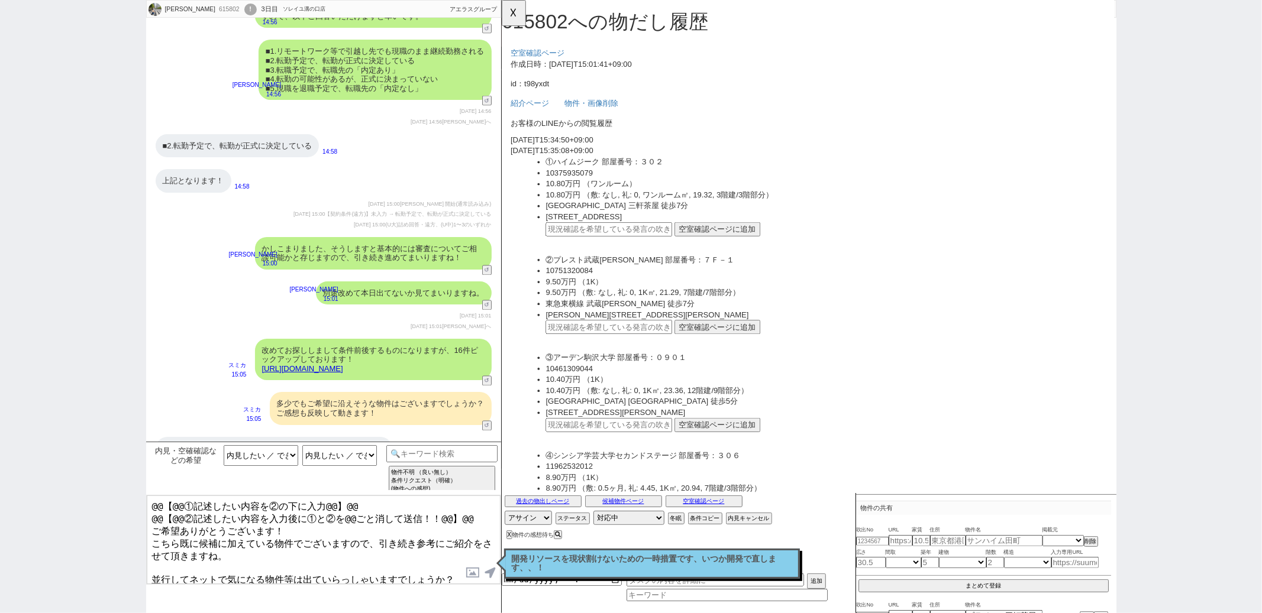
scroll to position [0, 0]
click at [340, 437] on div "https://tools.sumika.live/pages/t98yxdt? 物件名： クレイシア 世田谷 野沢 部屋番号：６０１ 良いポイント： 希望度…" at bounding box center [274, 472] width 237 height 70
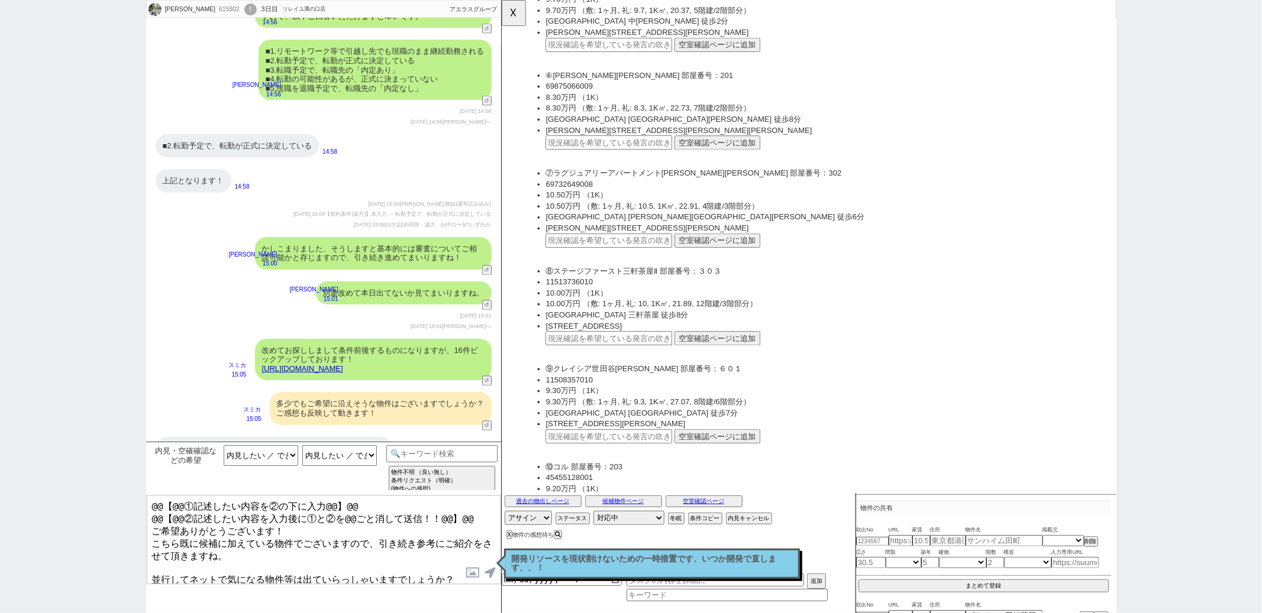
scroll to position [679, 0]
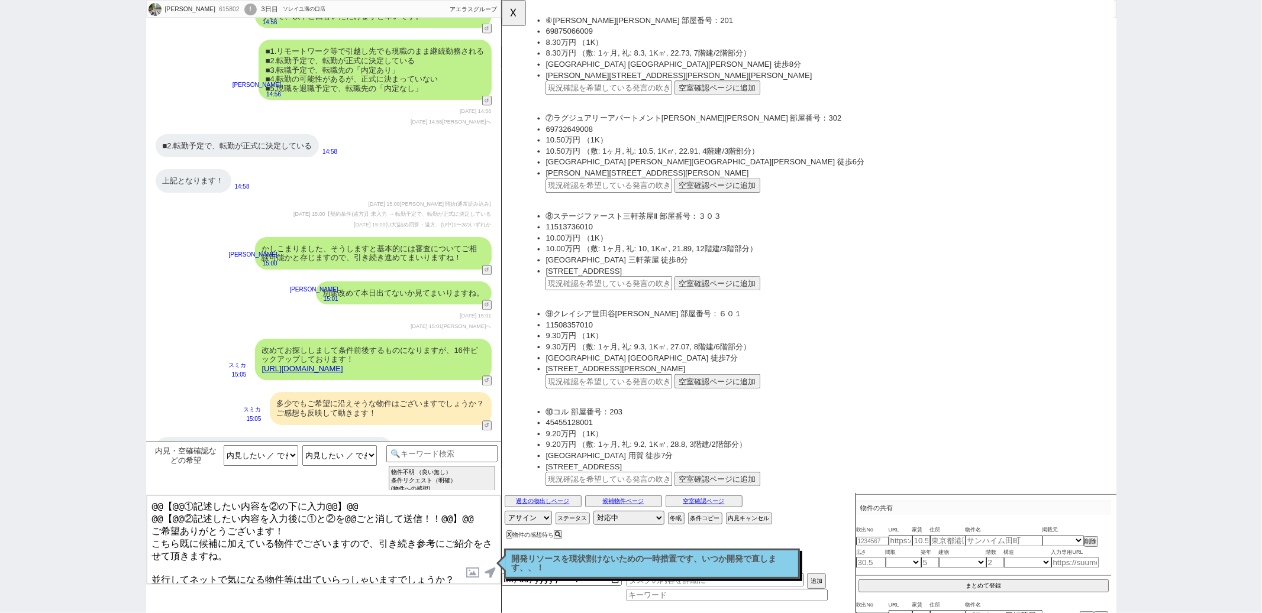
click at [608, 402] on input "text" at bounding box center [616, 409] width 136 height 15
paste input "37141647"
type input "37141647"
click at [700, 402] on button "空室確認ページに追加" at bounding box center [733, 409] width 92 height 15
click at [668, 46] on input "OK" at bounding box center [663, 43] width 21 height 15
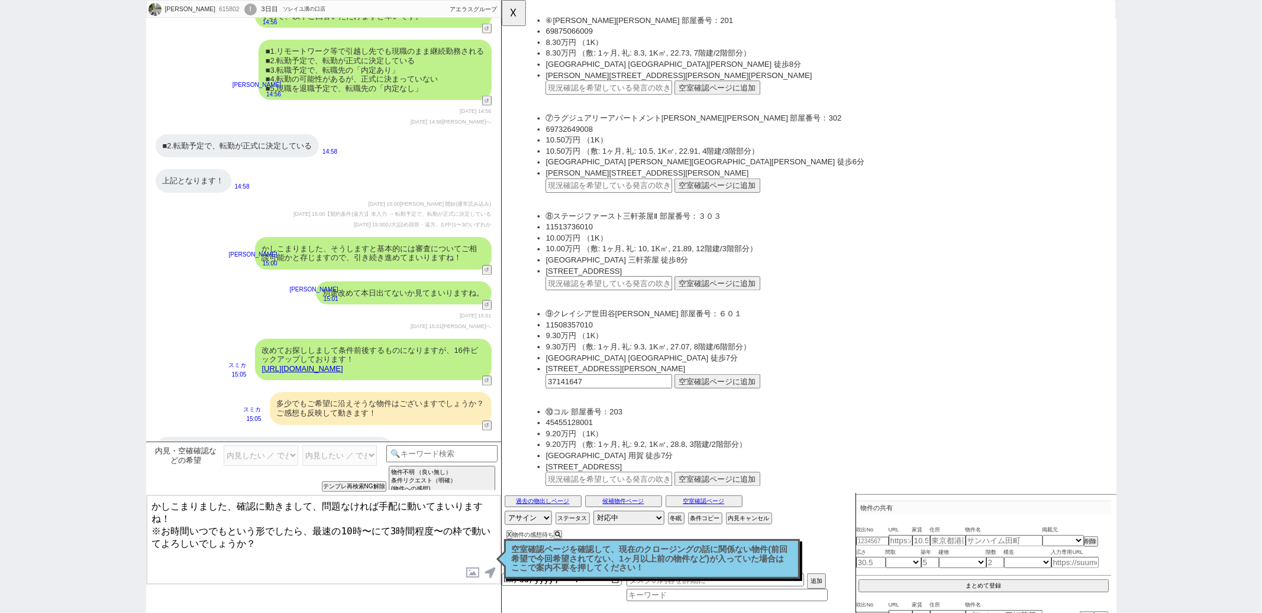
click at [260, 518] on textarea "かしこまりました、確認に動きまして、問題なければ手配に動いてまいりますね！ ※お時間いつでもという形でしたら、最速の10時〜にて3時間程度〜の枠で動いてよろし…" at bounding box center [324, 540] width 354 height 89
type textarea "かしこまりました、確認に動きまして、問題なければ手配に動いてまいりますね！ ※10日の方はお時間いつでもという形でしたら、最速の10時〜にて3時間程度〜の枠で…"
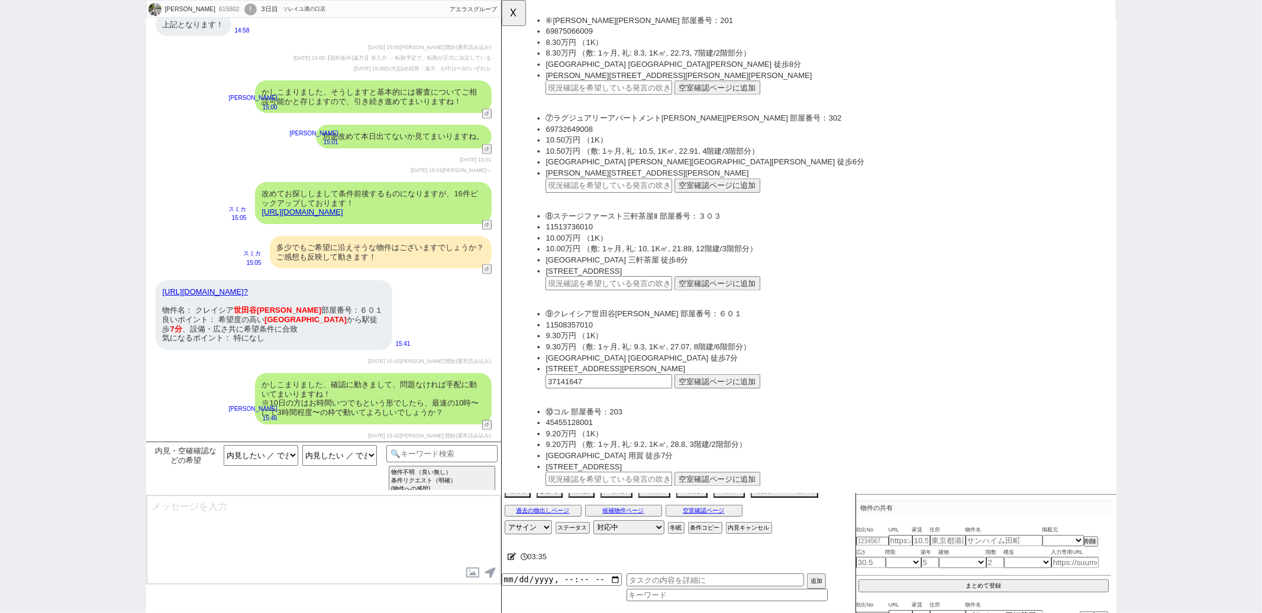
scroll to position [1556, 0]
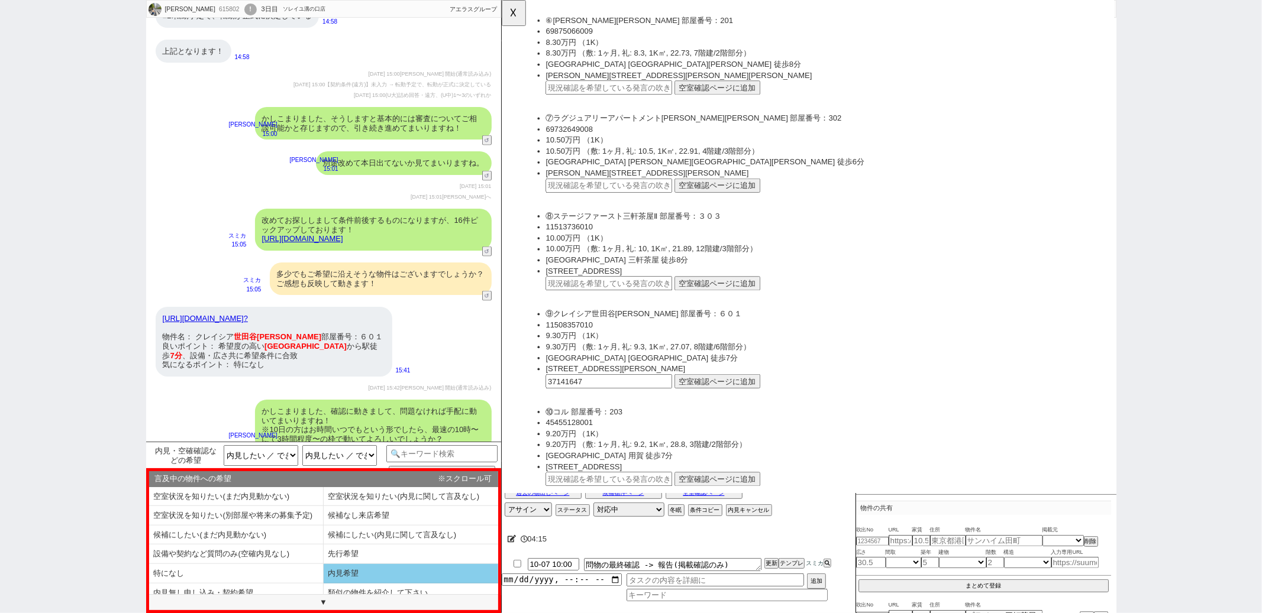
click at [363, 576] on li "内見希望" at bounding box center [411, 574] width 175 height 20
select select "内見希望"
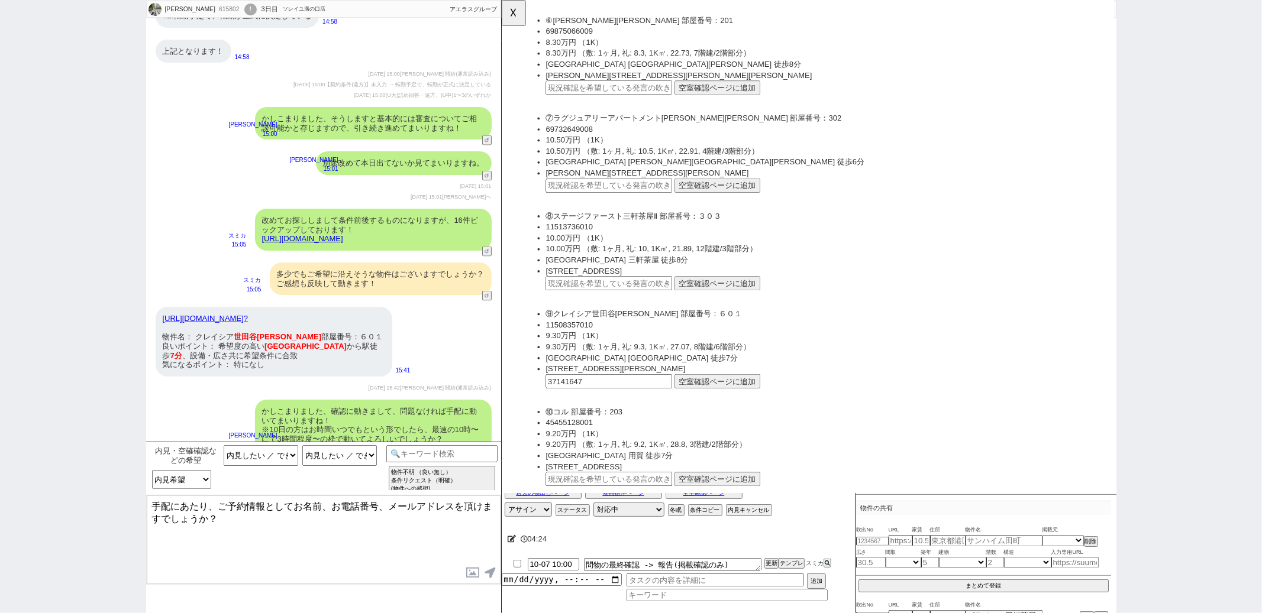
click at [214, 508] on textarea "手配にあたり、ご予約情報としてお名前、お電話番号、メールアドレスを頂けますでしょうか？" at bounding box center [324, 540] width 354 height 89
type textarea "手配にあたり、事前にご予約情報としてお名前、お電話番号、メールアドレスを頂けますでしょうか？"
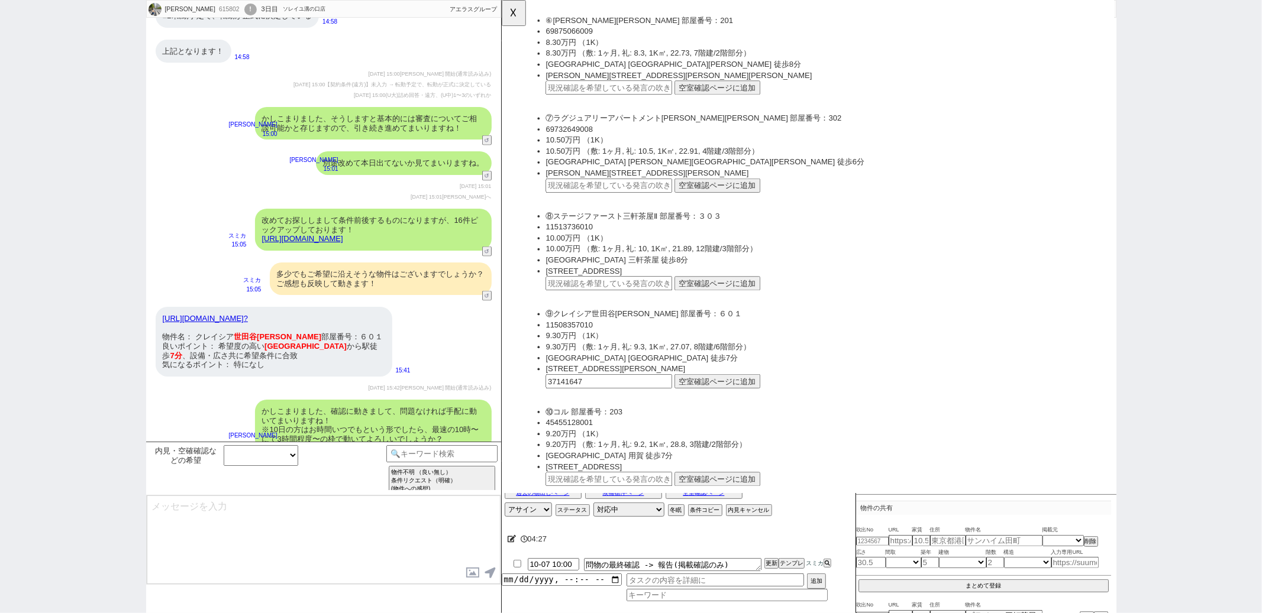
scroll to position [1613, 0]
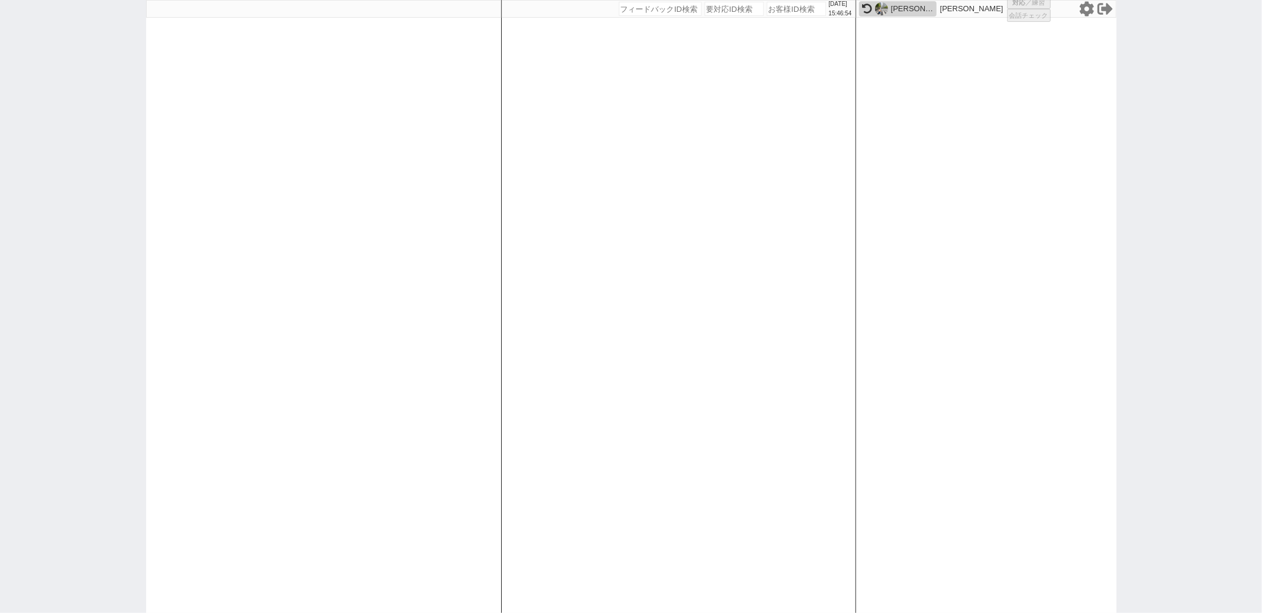
select select "6"
select select "2"
select select "5"
select select
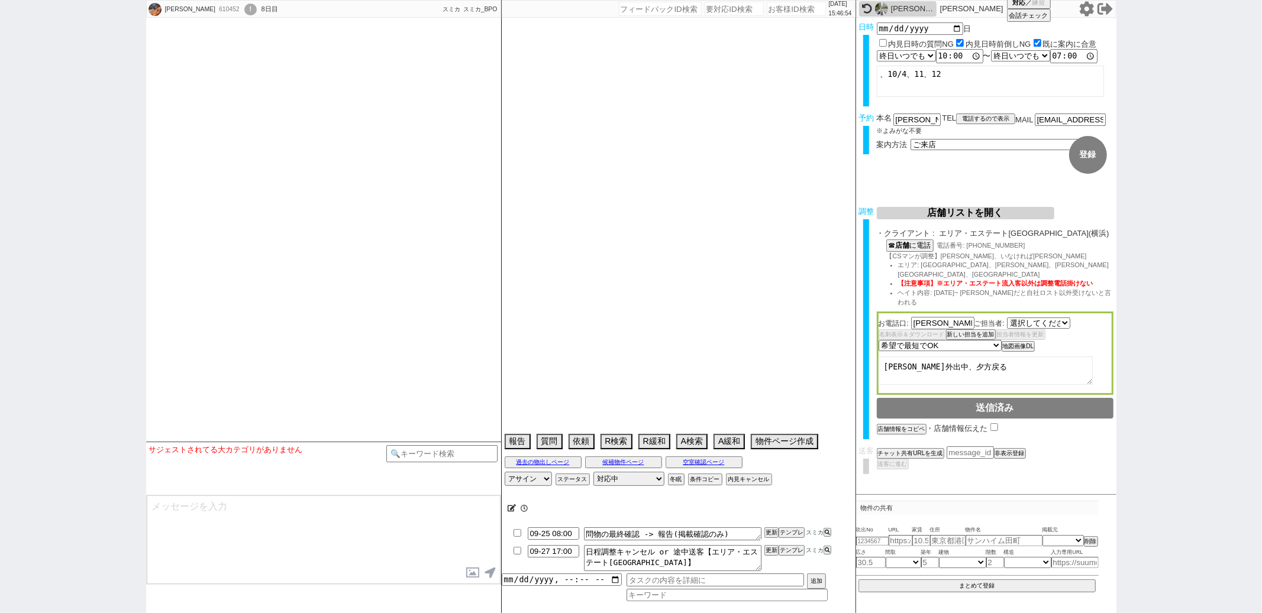
select select "2664"
select select "2025"
select select "10"
select select "33"
select select "0"
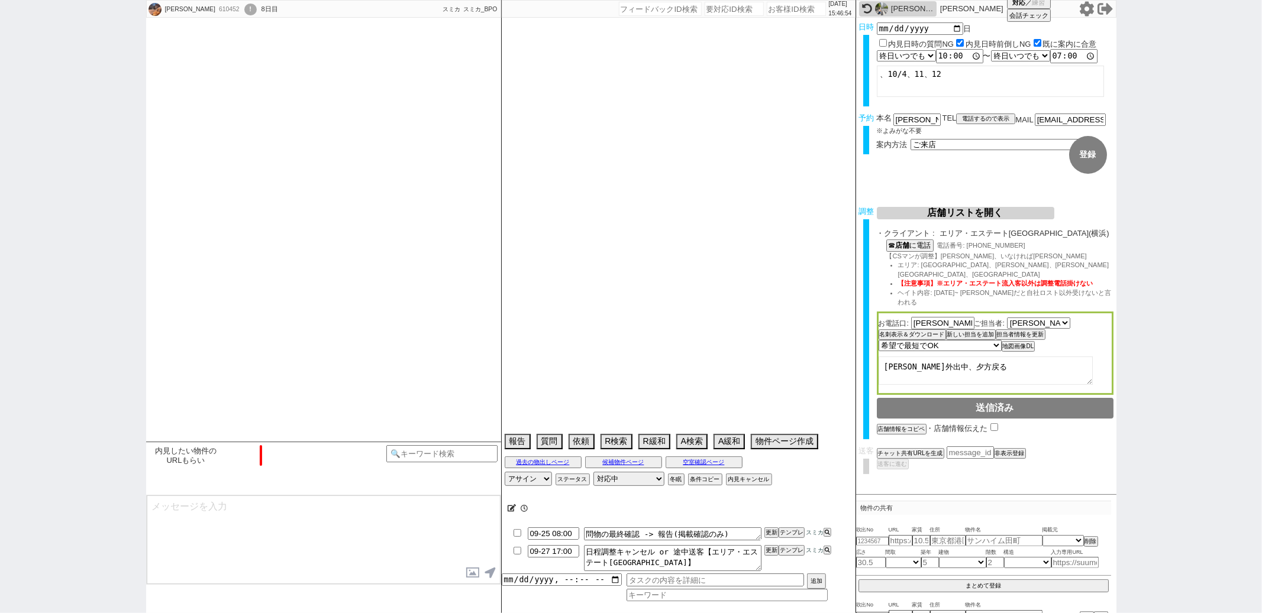
select select "57"
select select "50"
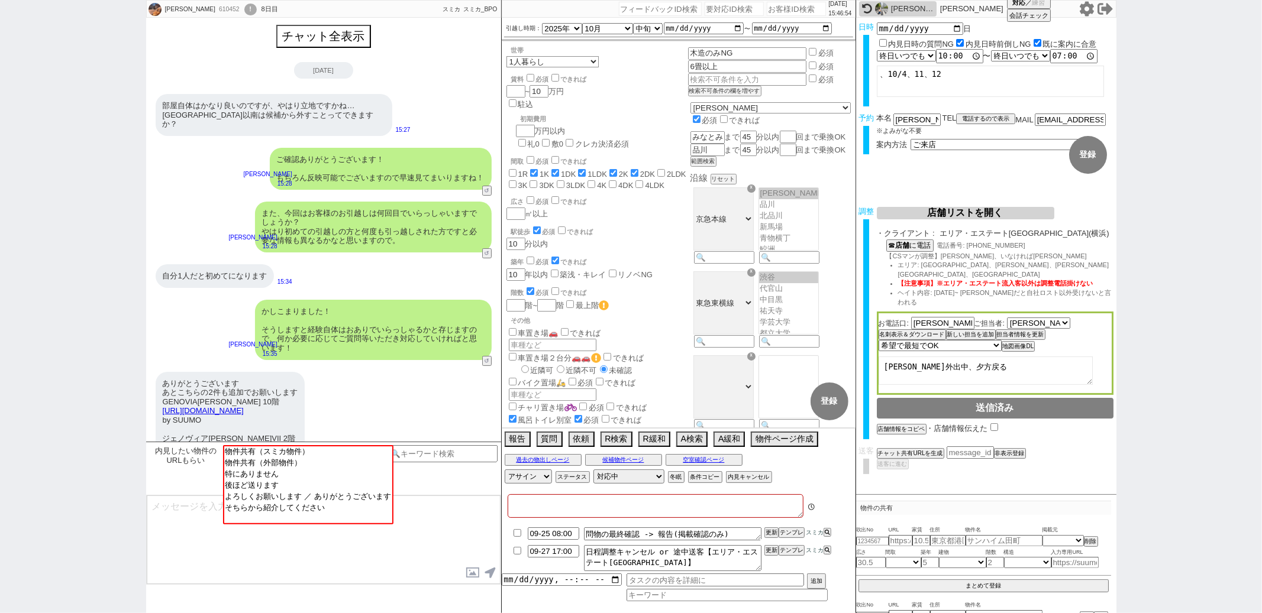
type textarea "他社なし"
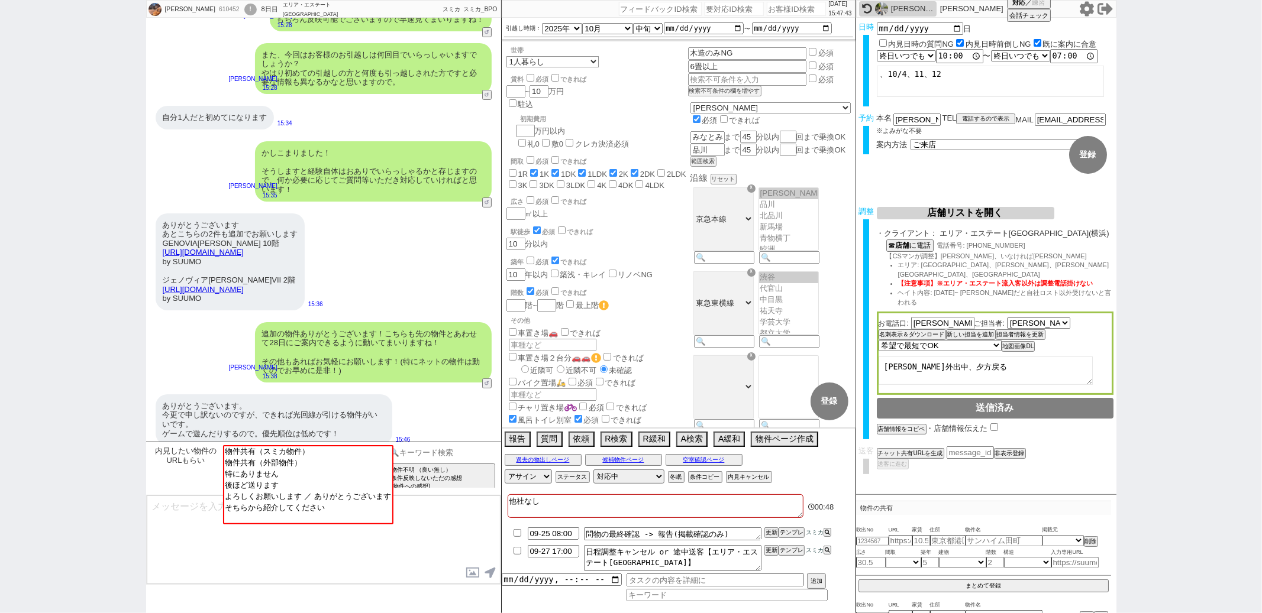
click at [425, 448] on input at bounding box center [442, 452] width 112 height 15
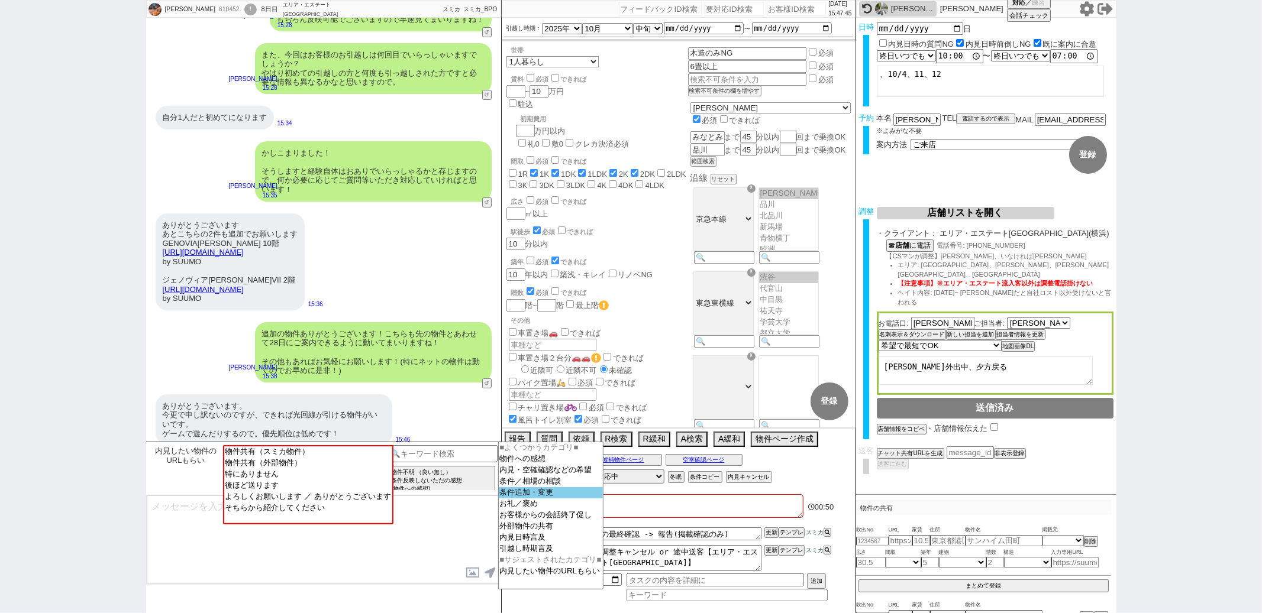
click at [522, 499] on option "条件追加・変更" at bounding box center [551, 492] width 104 height 11
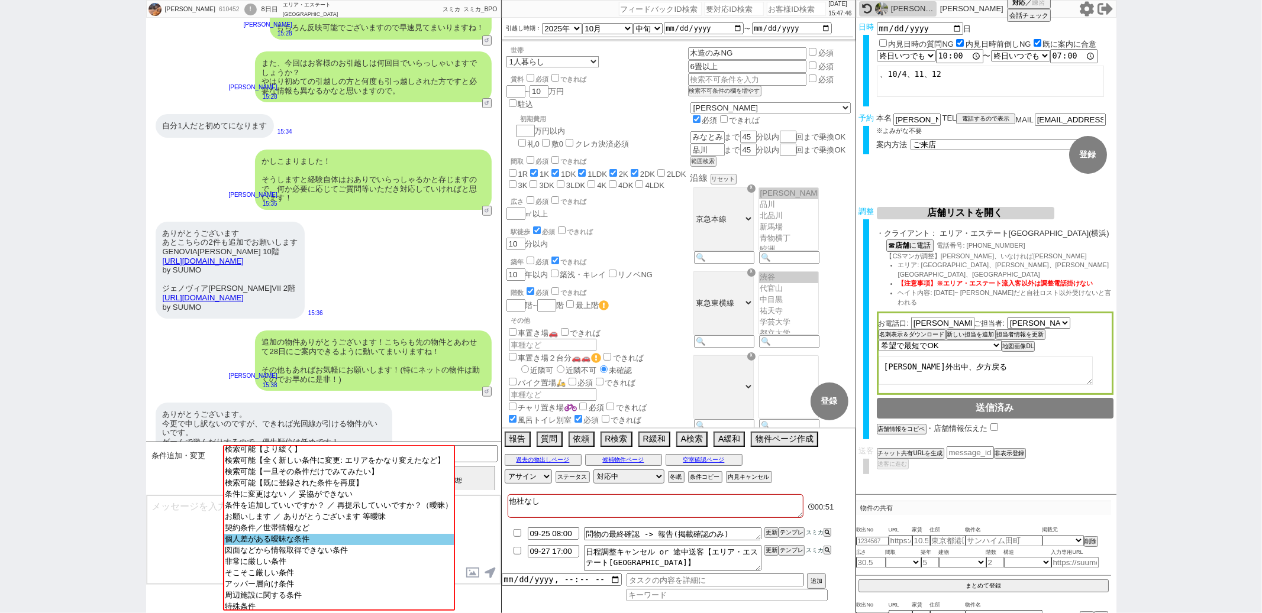
scroll to position [15, 0]
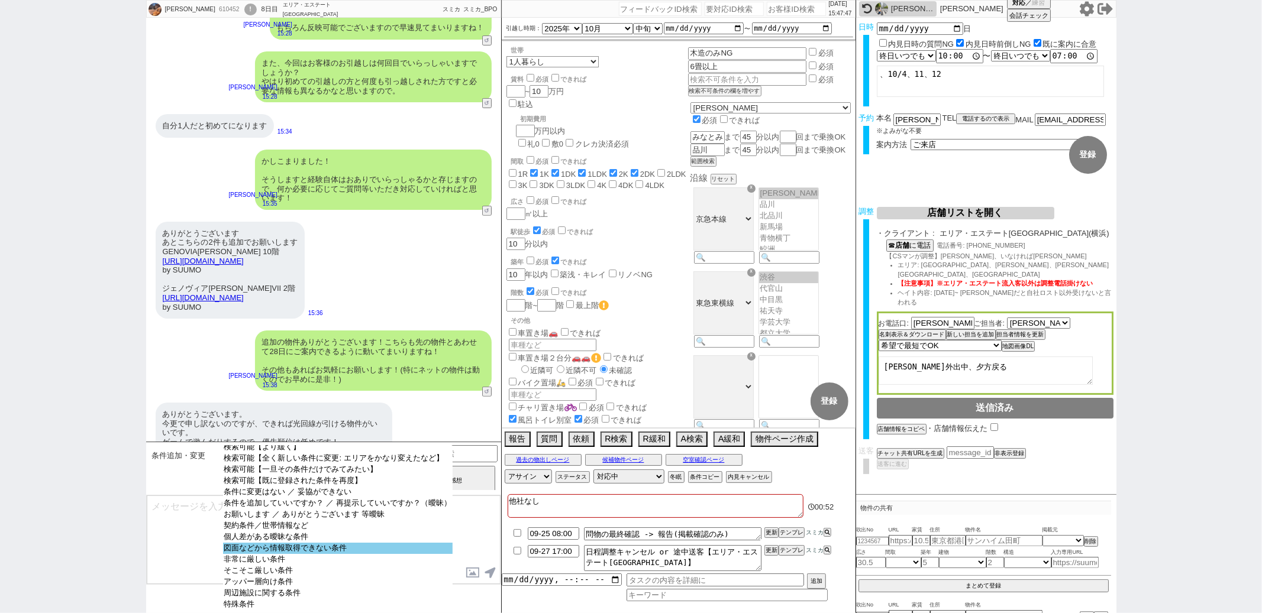
select select "図面などから情報取得できない条件"
click at [369, 554] on option "図面などから情報取得できない条件" at bounding box center [338, 548] width 230 height 11
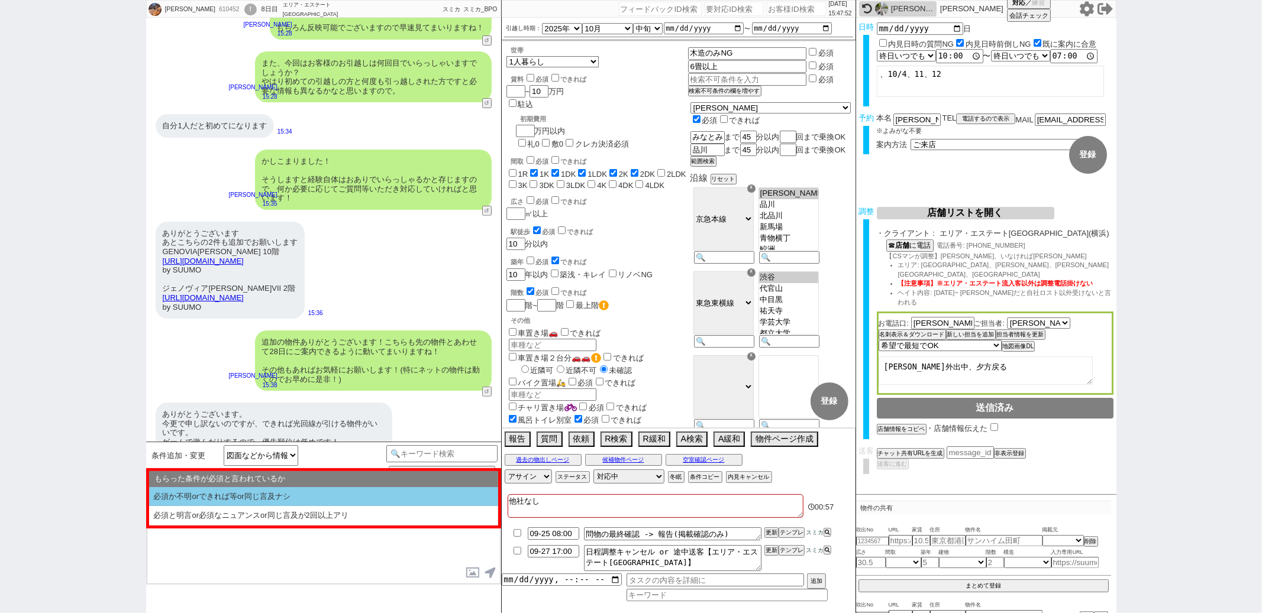
click at [299, 497] on li "必須か不明orできれば等or同じ言及ナシ" at bounding box center [323, 497] width 349 height 20
select select "必須か不明orできれば等or同じ言及ナシ"
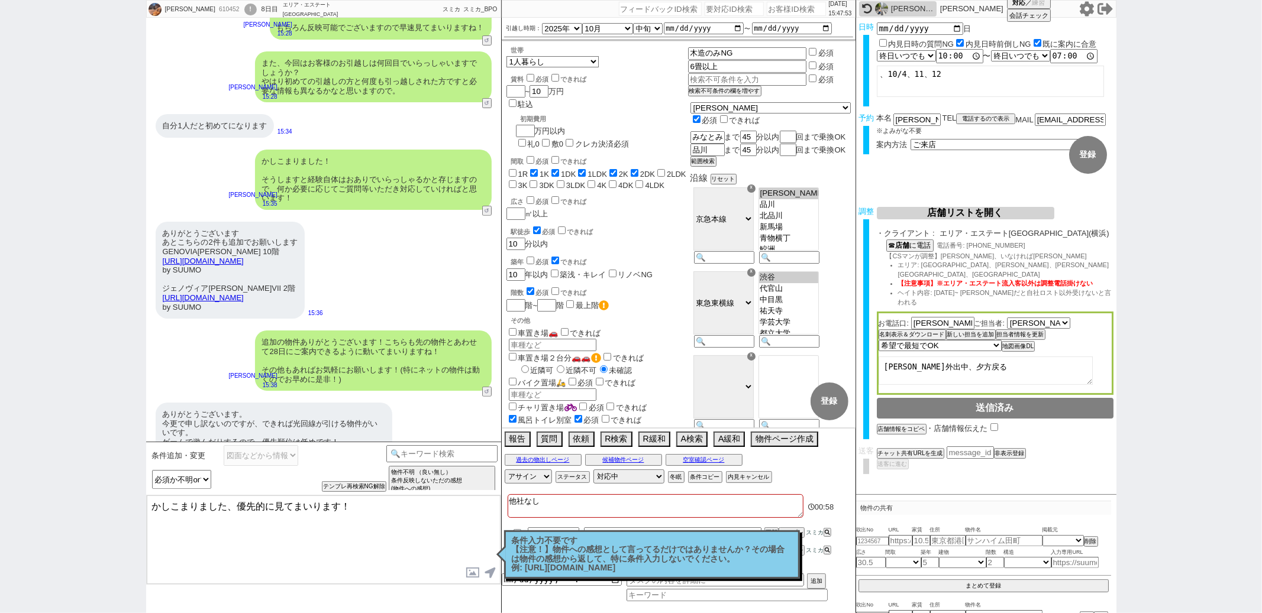
click at [237, 508] on textarea "かしこまりました、優先的に見てまいります！" at bounding box center [324, 540] width 354 height 89
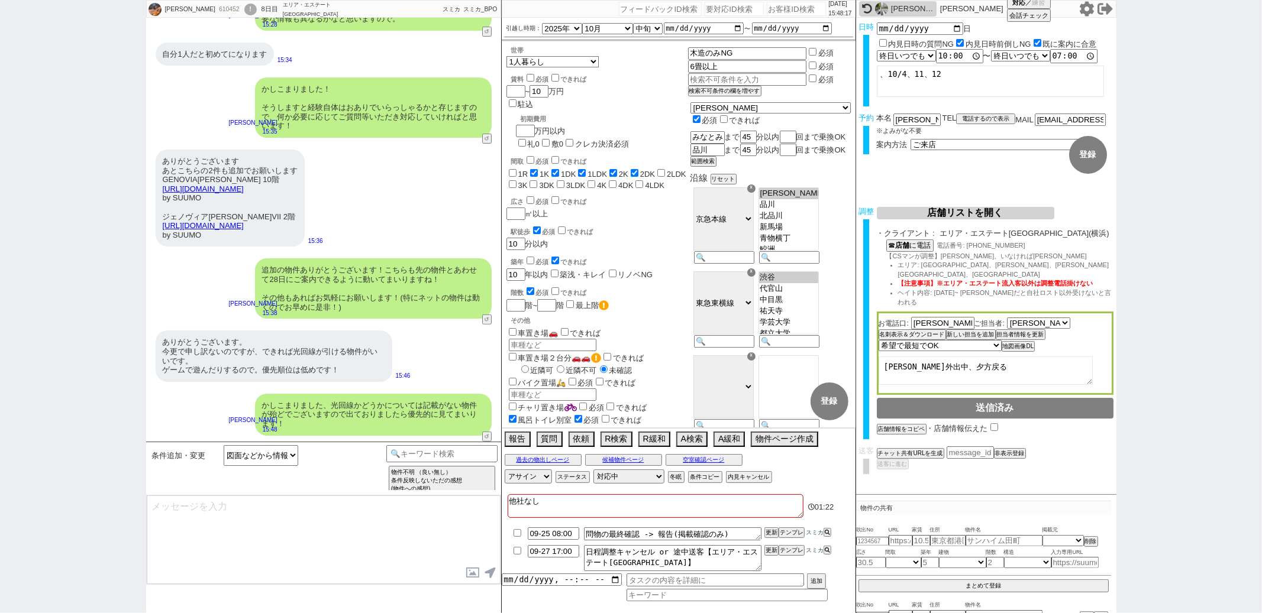
scroll to position [285, 0]
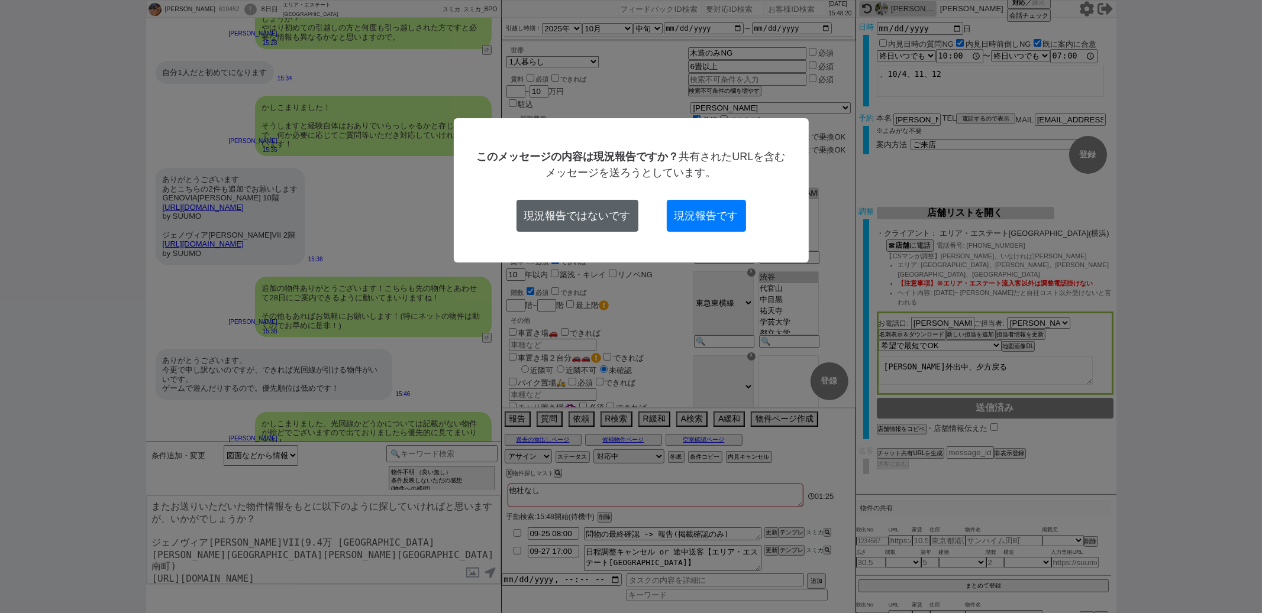
click at [608, 209] on button "現況報告ではないです" at bounding box center [577, 216] width 122 height 32
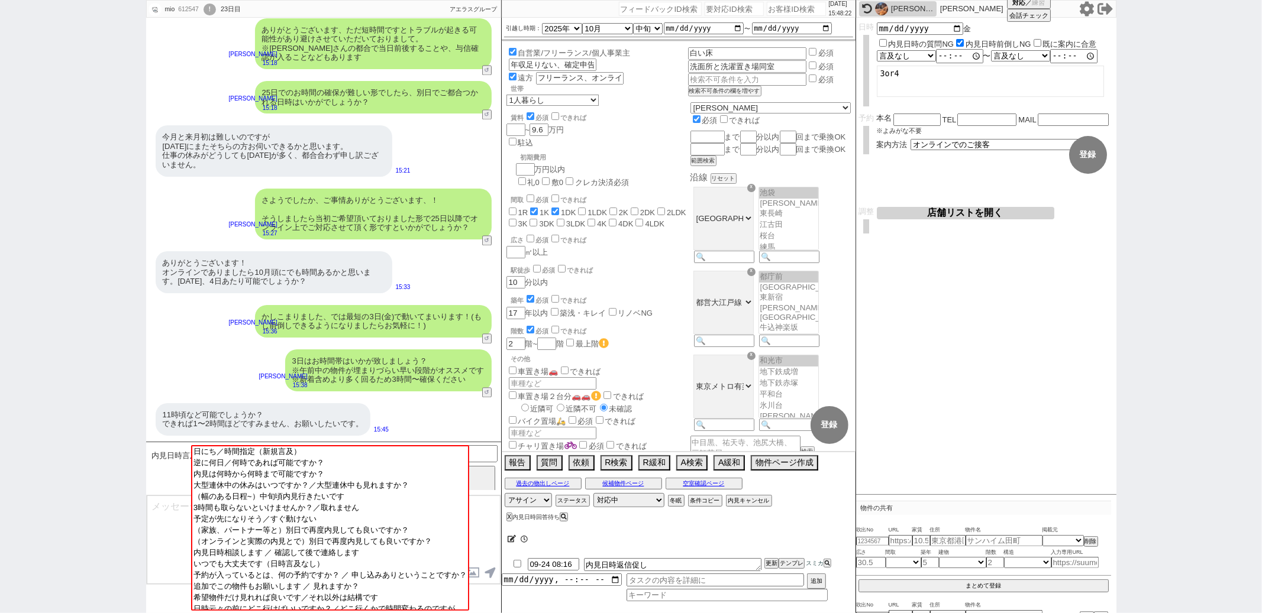
scroll to position [25, 0]
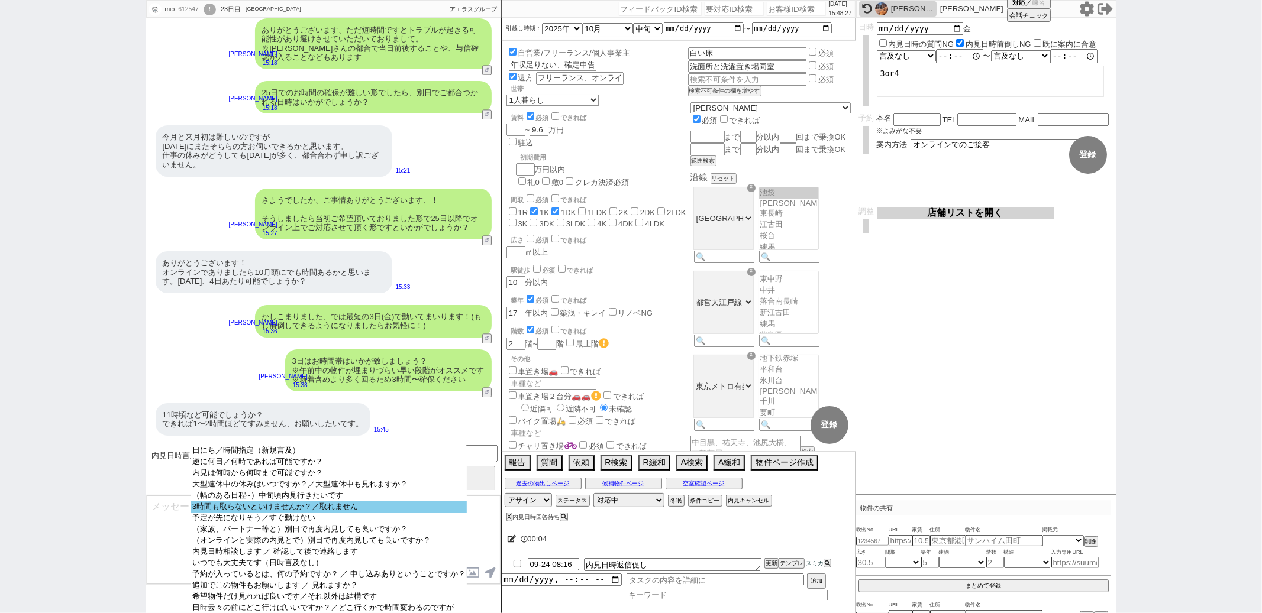
click at [296, 513] on option "3時間も取らないといけませんか？／取れません" at bounding box center [329, 507] width 276 height 11
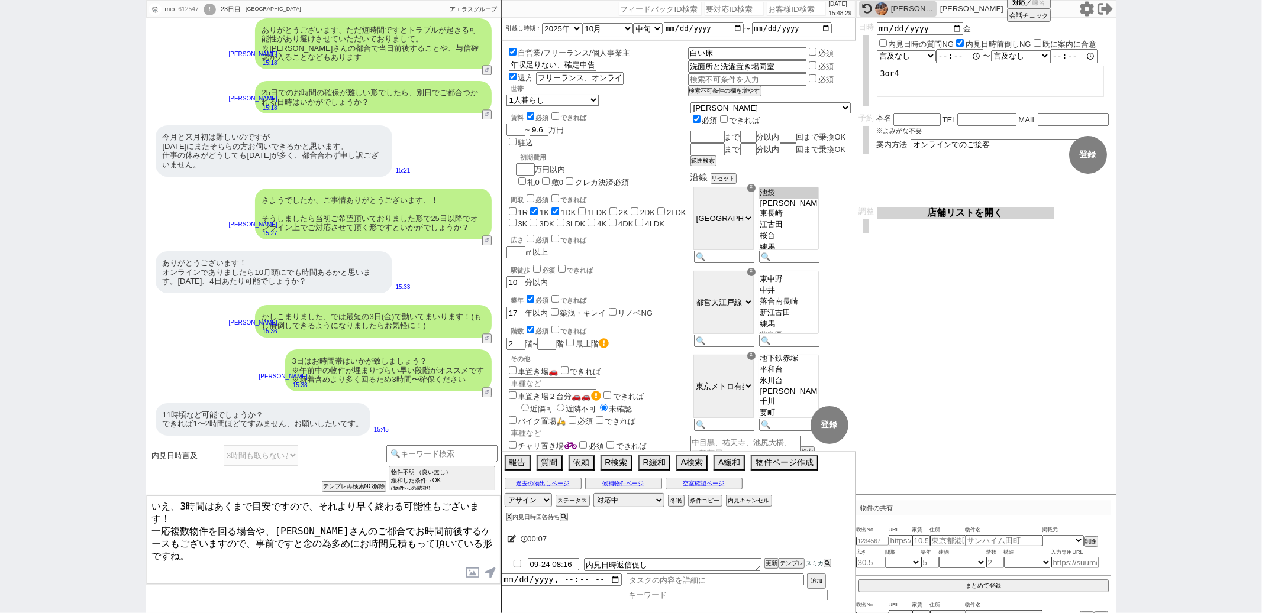
click at [234, 511] on textarea "いえ、3時間はあくまで目安ですので、それより早く終わる可能性もございます！ 一応複数物件を回る場合や、大家さんのご都合でお時間前後するケースもございますので、…" at bounding box center [324, 540] width 354 height 89
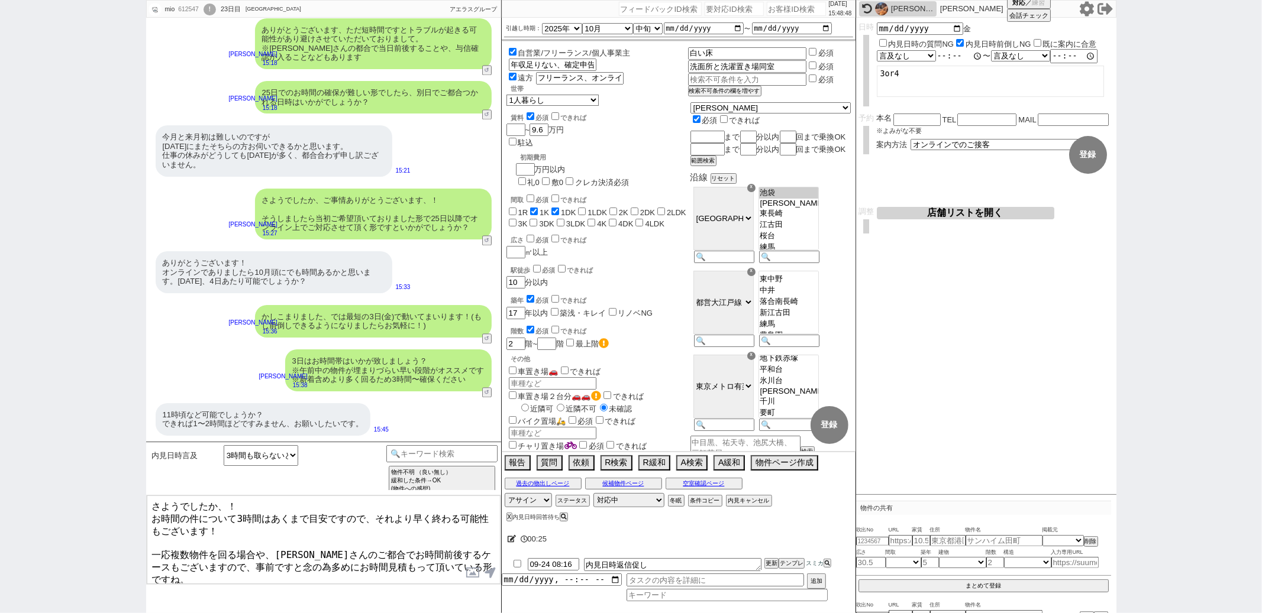
click at [945, 60] on input "time" at bounding box center [959, 56] width 47 height 12
click at [1091, 169] on button "登録" at bounding box center [1088, 155] width 38 height 38
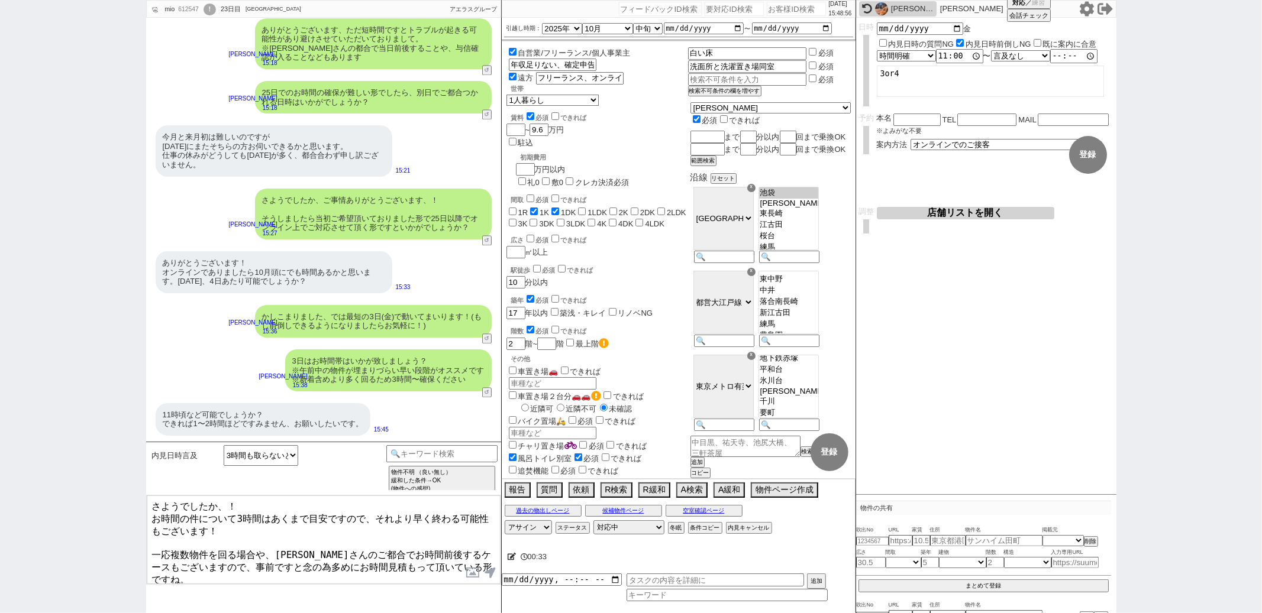
click at [385, 570] on textarea "さようでしたか、！ お時間の件について3時間はあくまで目安ですので、それより早く終わる可能性もございます！ 一応複数物件を回る場合や、大家さんのご都合でお時間…" at bounding box center [324, 540] width 354 height 89
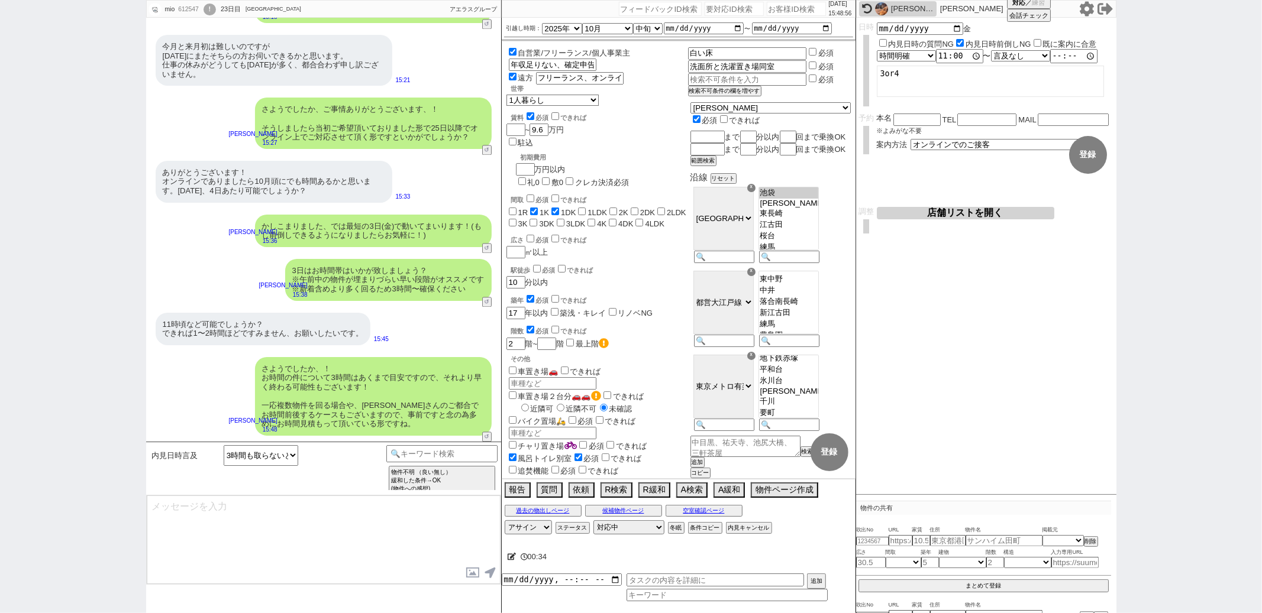
scroll to position [1971, 0]
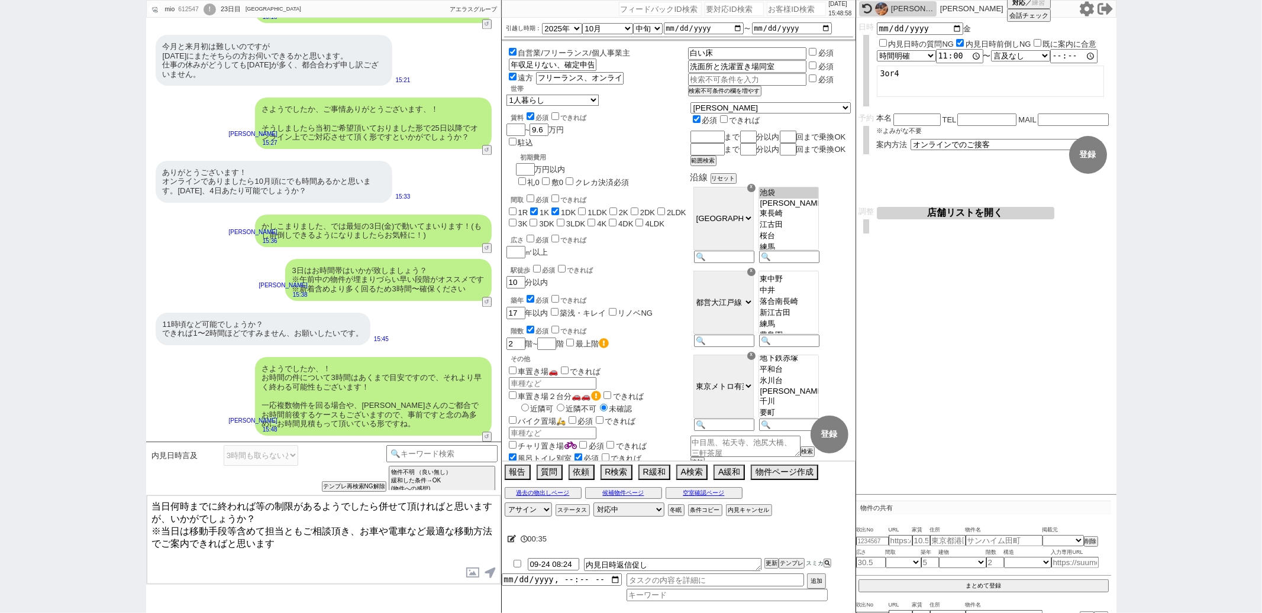
click at [293, 516] on textarea "当日何時までに終われば等の制限があるようでしたら併せて頂ければと思いますが、いかがでしょうか？ ※当日は移動手段等含めて担当ともご相談頂き、お車や電車など最適…" at bounding box center [324, 540] width 354 height 89
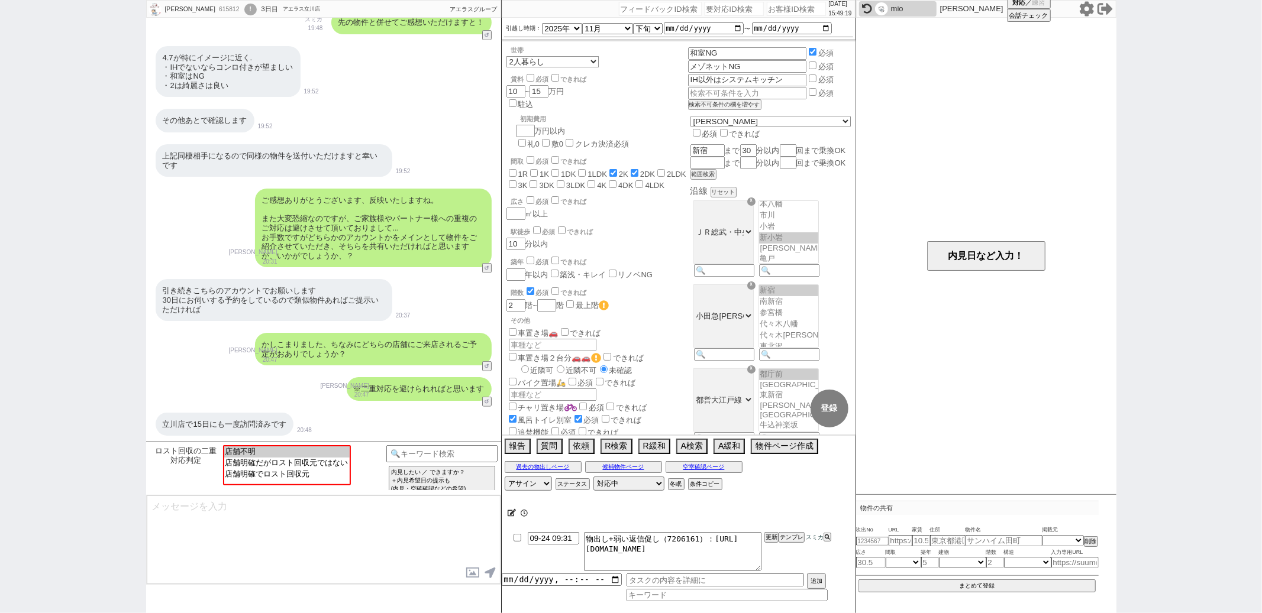
scroll to position [74, 0]
click at [259, 476] on option "店舗明確でロスト回収元" at bounding box center [285, 473] width 125 height 11
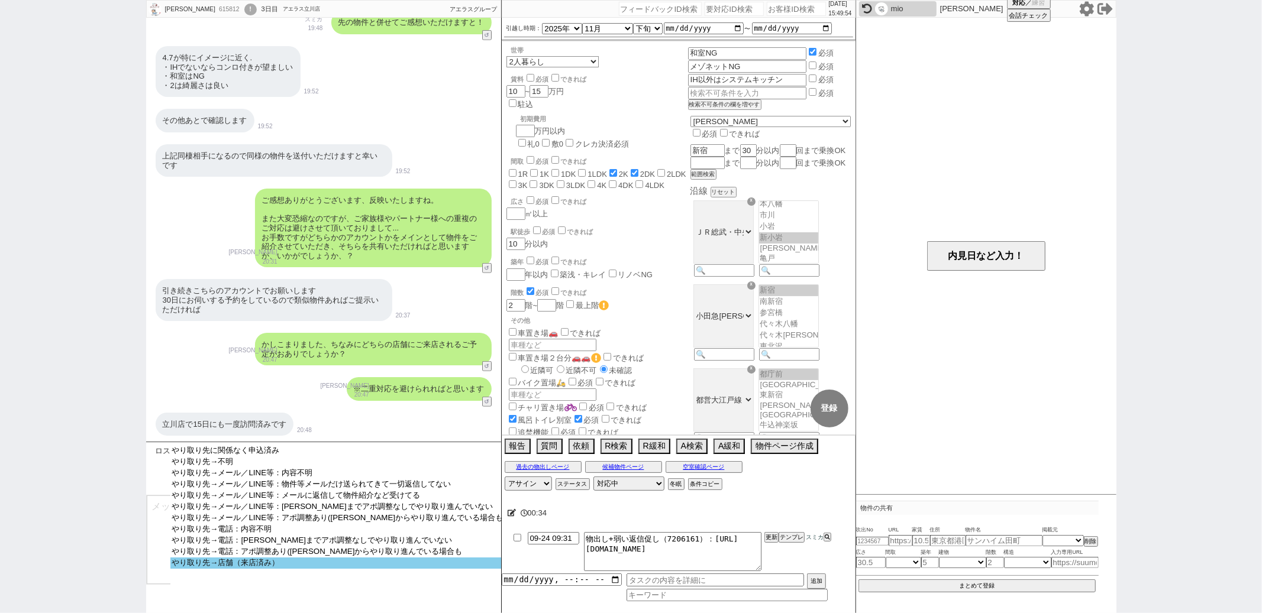
click at [283, 569] on option "やり取り先→店舗（来店済み）" at bounding box center [337, 563] width 334 height 11
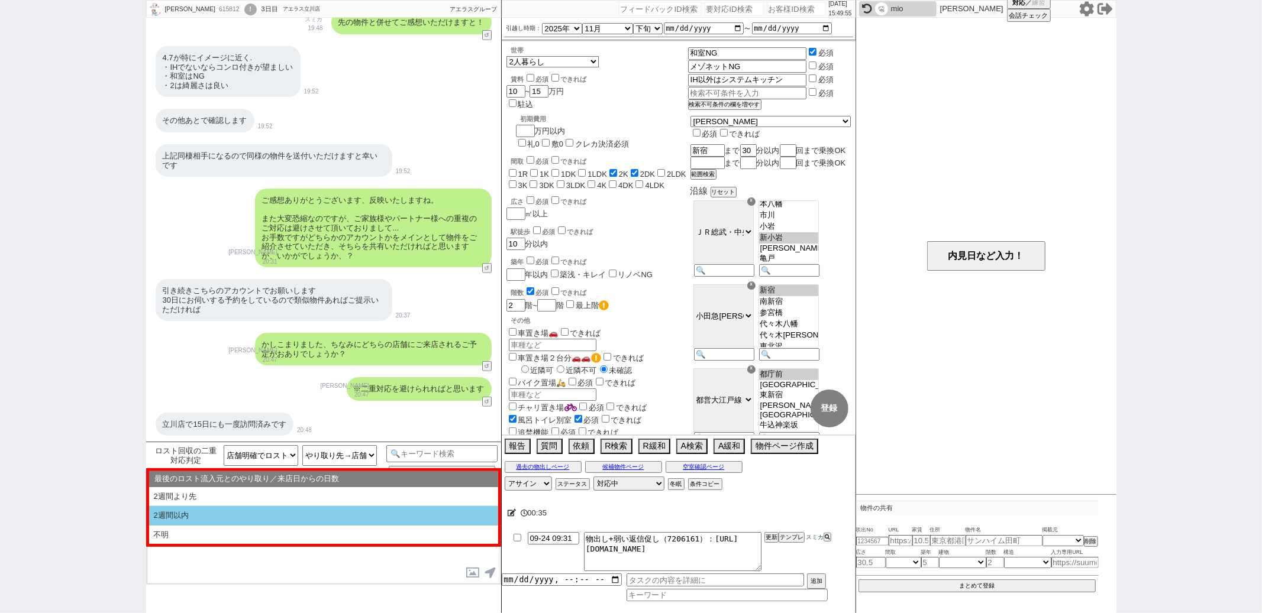
click at [257, 519] on li "2週間以内" at bounding box center [323, 516] width 349 height 20
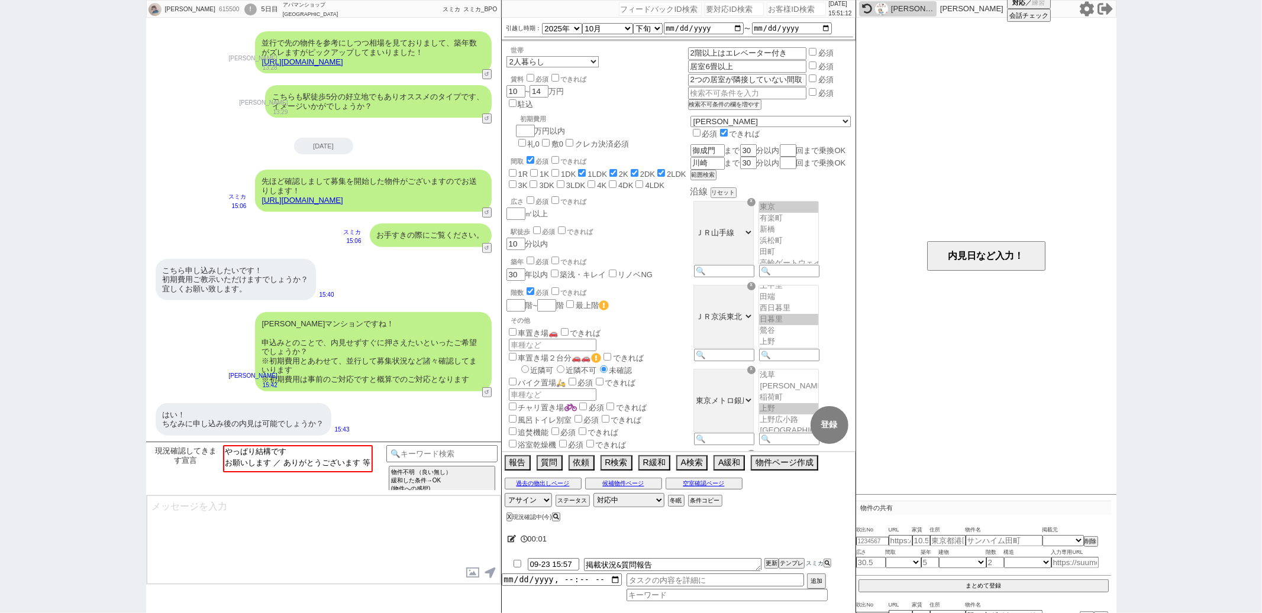
scroll to position [137, 0]
click at [407, 453] on input at bounding box center [442, 452] width 112 height 15
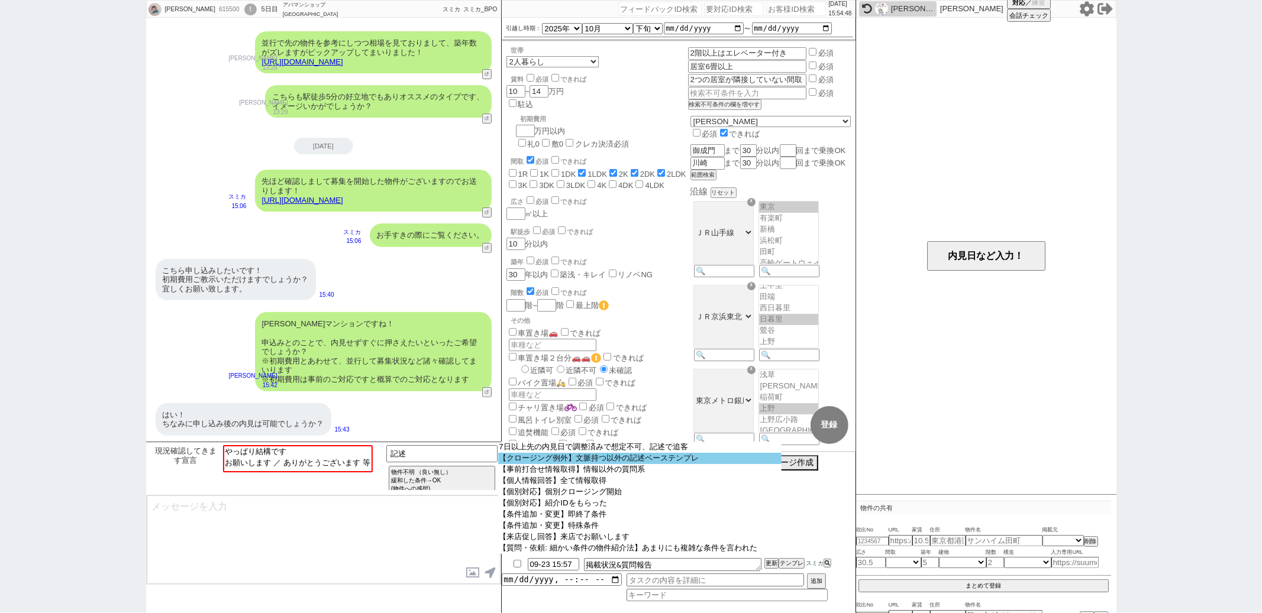
click at [538, 458] on option "【クロージング例外】文脈持つ以外の記述ベーステンプレ" at bounding box center [639, 458] width 283 height 11
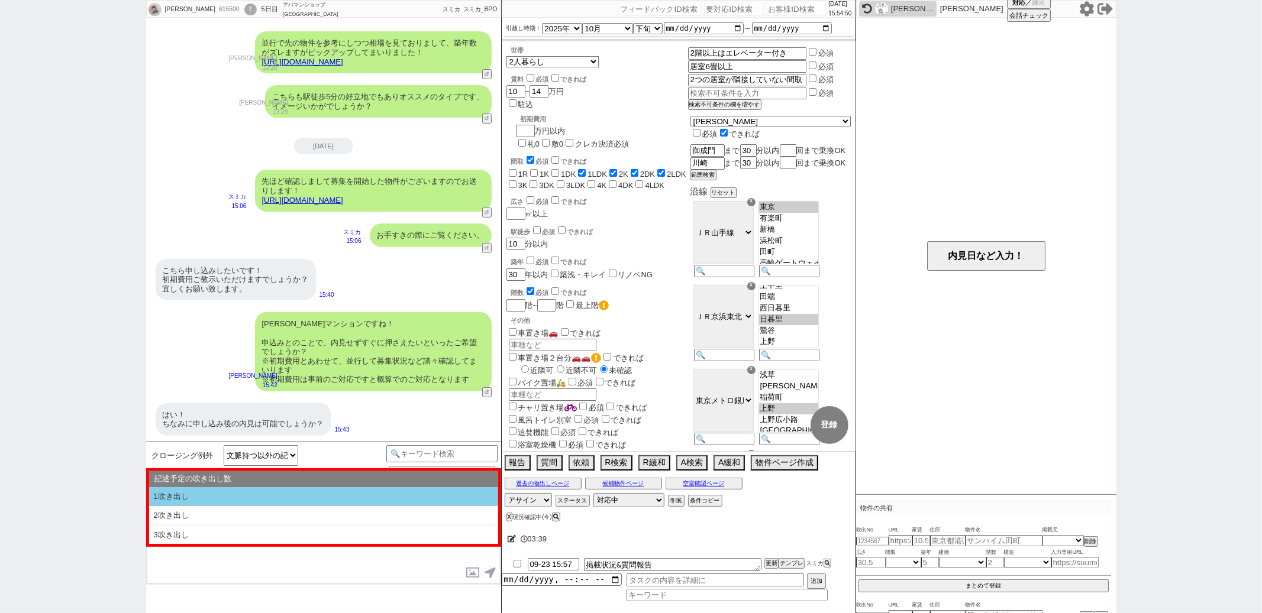
click at [338, 493] on li "1吹き出し" at bounding box center [323, 497] width 349 height 20
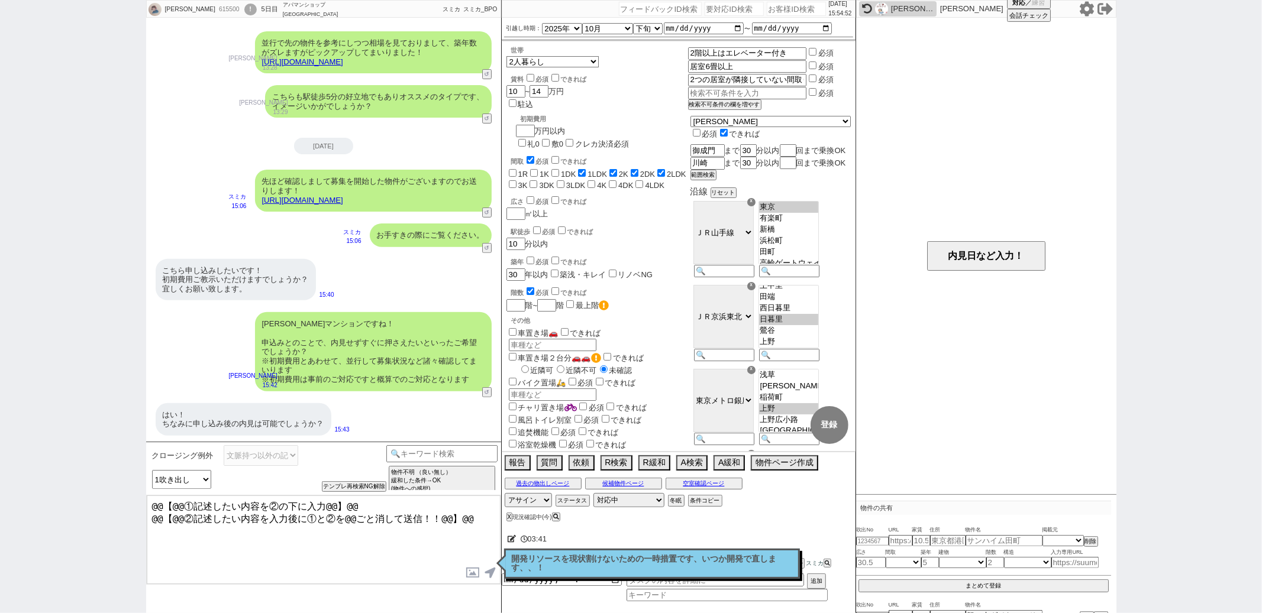
click at [482, 519] on textarea "@@【@@①記述したい内容を②の下に入力@@】@@ @@【@@②記述したい内容を入力後に①と②を@@ごと消して送信！！@@】@@" at bounding box center [324, 540] width 354 height 89
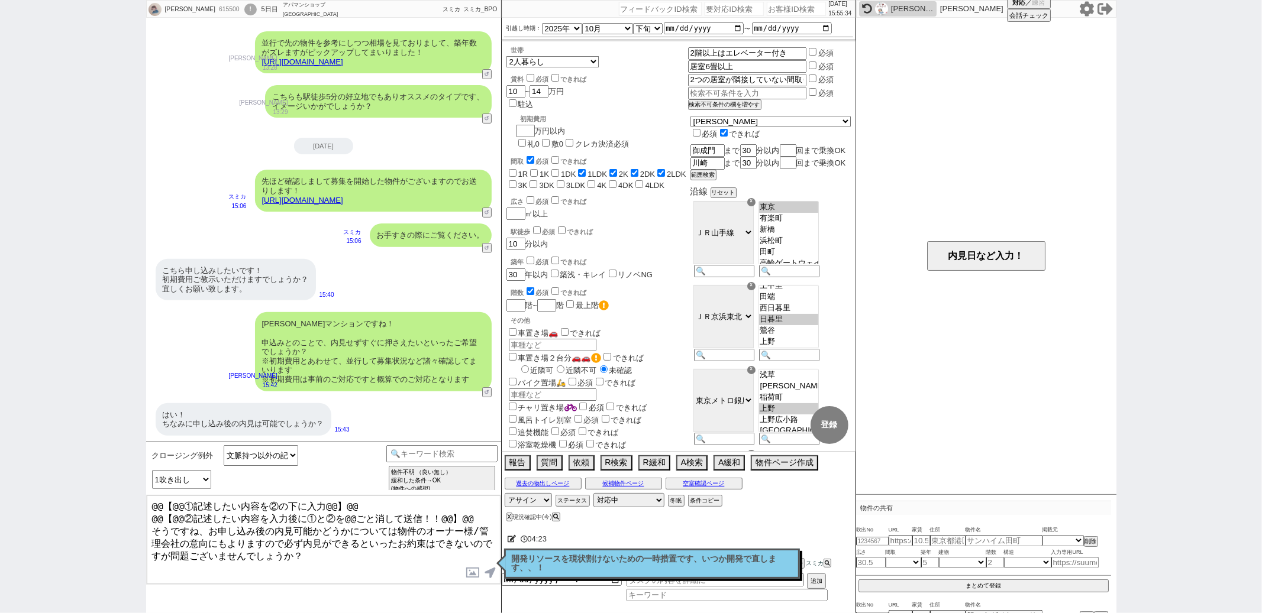
click at [649, 547] on div "04:23" at bounding box center [679, 540] width 354 height 24
click at [656, 555] on p "開発リソースを現状割けないための一時措置です、いつか開発で直します、、！" at bounding box center [652, 564] width 280 height 18
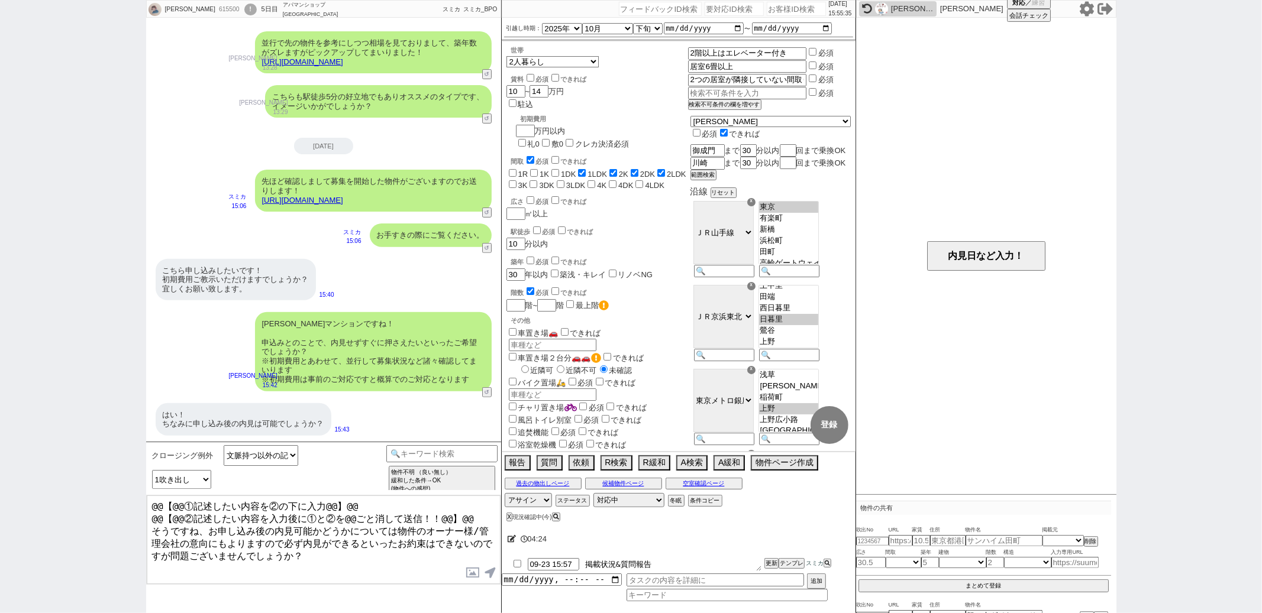
click at [681, 564] on textarea "掲載状況&質問報告" at bounding box center [672, 564] width 177 height 13
click at [773, 564] on button "更新" at bounding box center [770, 564] width 12 height 8
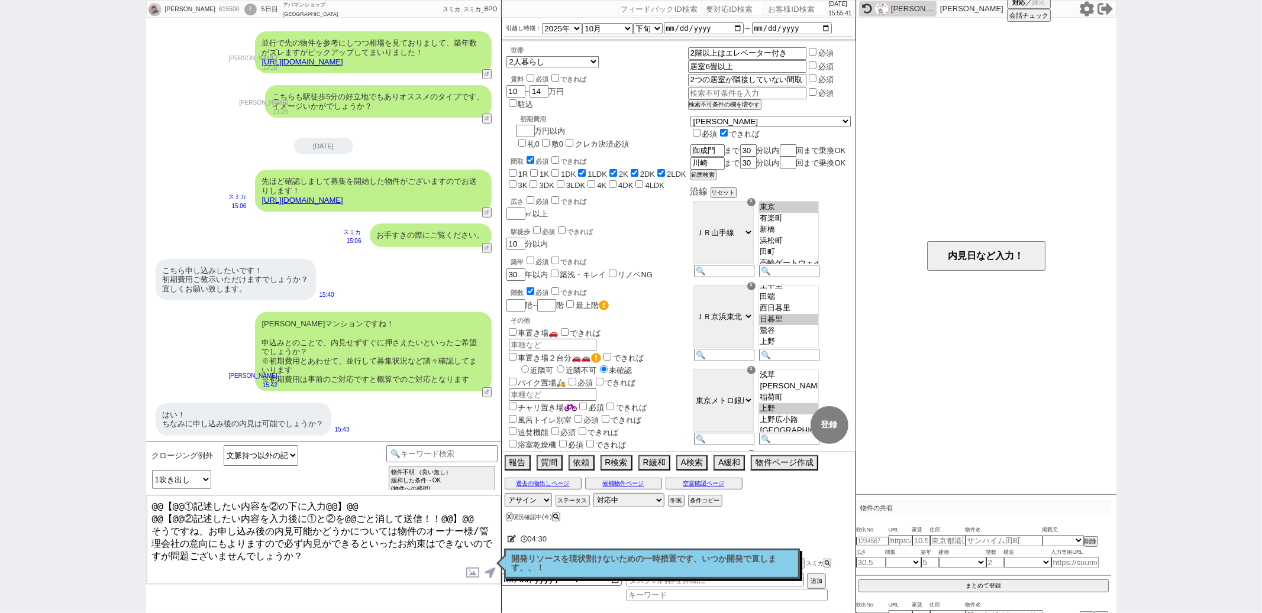
drag, startPoint x: 476, startPoint y: 517, endPoint x: 564, endPoint y: 208, distance: 321.8
click at [564, 208] on div "渡部瑠菜 615500 ! 0 5日目 アパマンショップ 新横浜店 冬眠中 自社客 スミカ スミカ_BPO チャット全表示 2025-09-21 申し訳ござい…" at bounding box center [631, 306] width 970 height 613
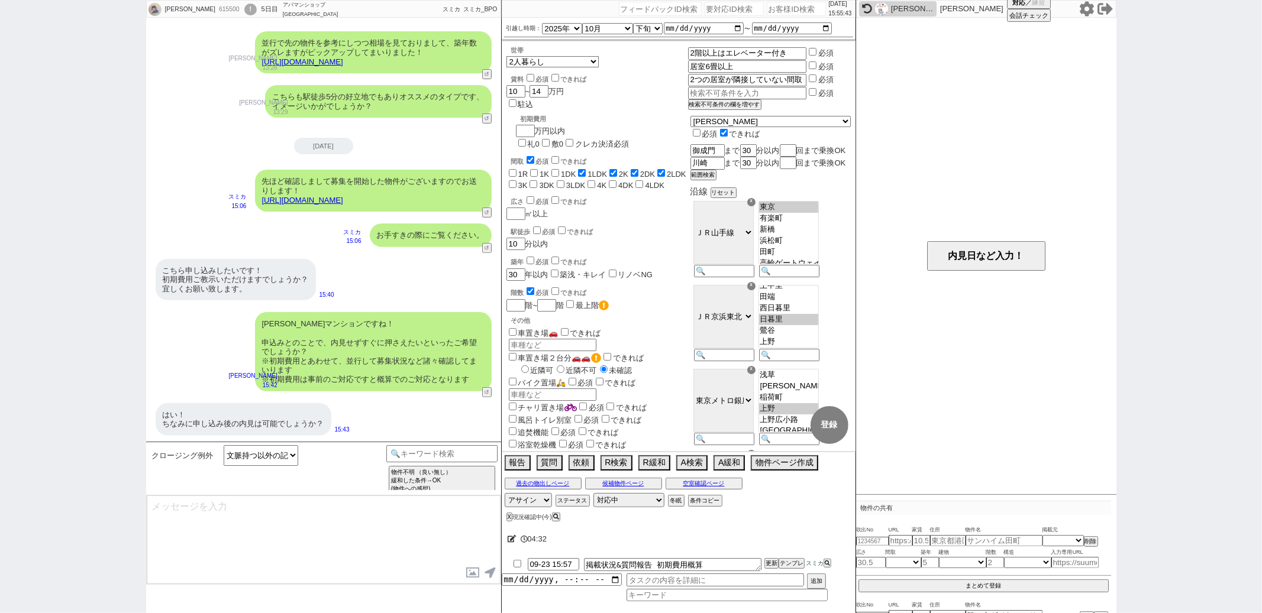
scroll to position [125, 0]
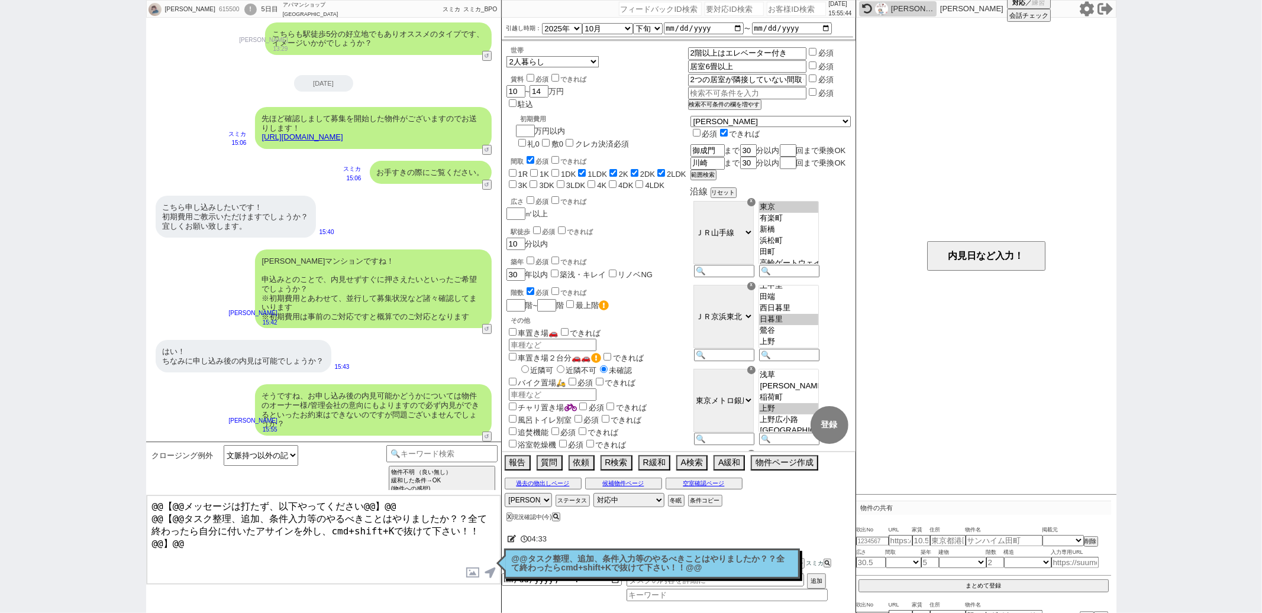
click at [541, 566] on p "@@タスク整理、追加、条件入力等のやるべきことはやりましたか？？全て終わったらcmd+shift+Kで抜けて下さい！！@@" at bounding box center [652, 564] width 280 height 18
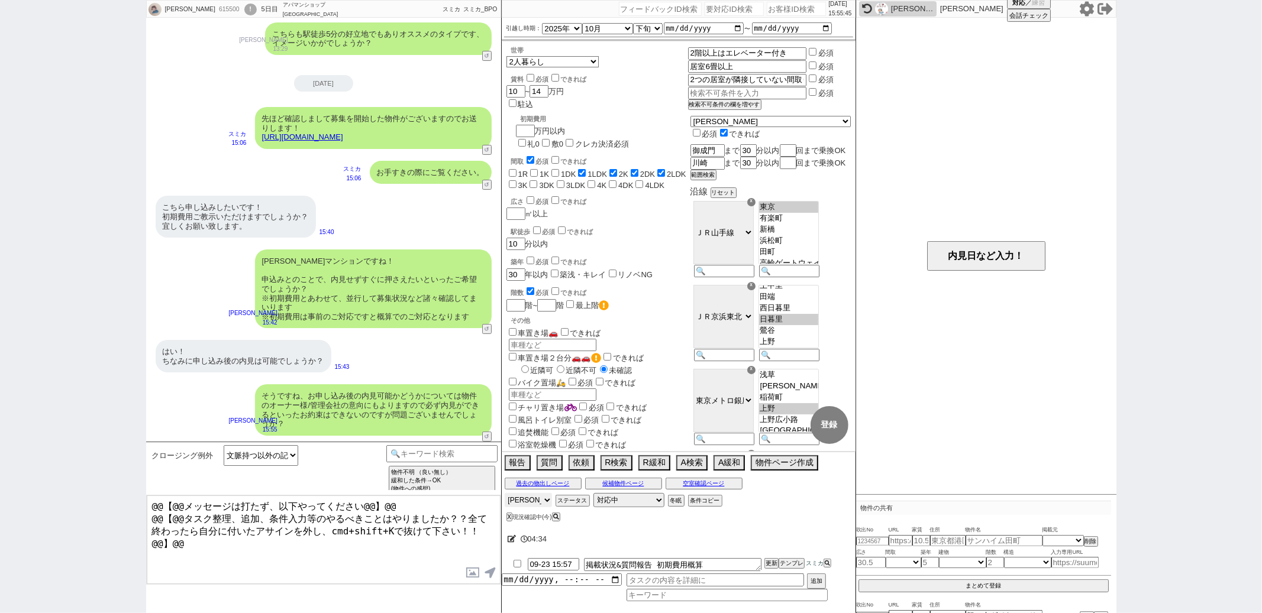
click at [541, 500] on select "アサイン 御手洗侑矢 松井健太朗 中村夏海 中澤栞" at bounding box center [528, 500] width 47 height 14
click at [505, 494] on select "アサイン 御手洗侑矢 松井健太朗 中村夏海 中澤栞" at bounding box center [528, 500] width 47 height 14
click at [656, 183] on div "世帯 1人暮らし 2人暮らし 家族:小学生以下含む 家族:小学生以下含まず 兄弟・姉妹 ルームシェア その他 子供 家族(子供なし) ルームシェア 賃料 必須…" at bounding box center [597, 354] width 182 height 616
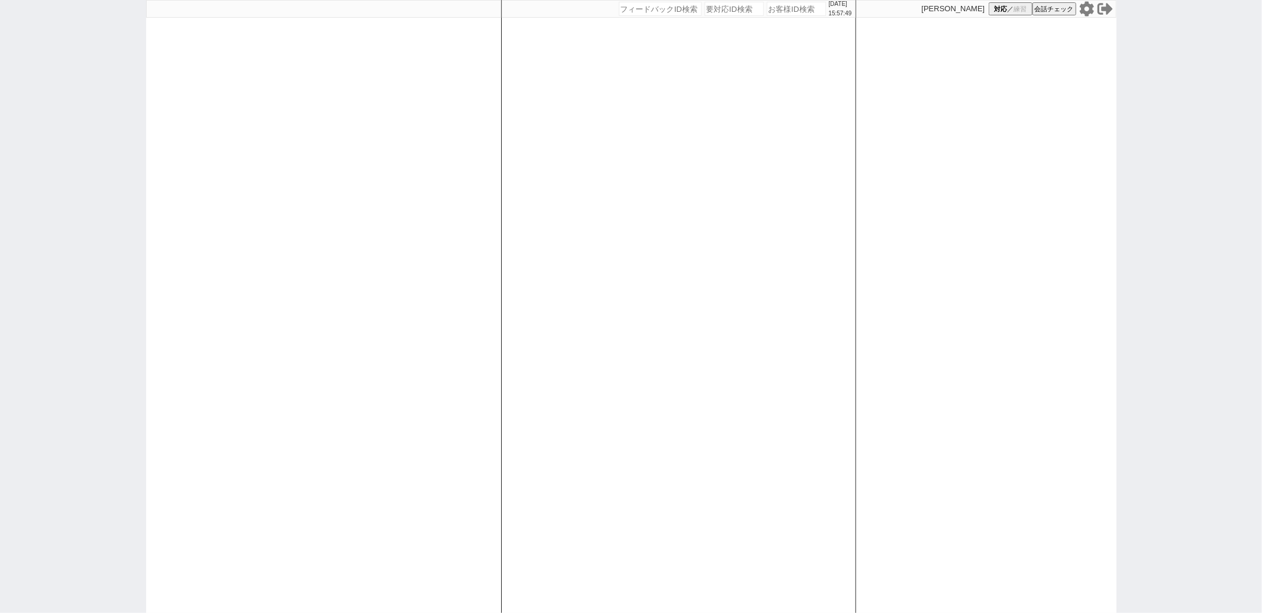
click at [596, 220] on div "[DATE] 15:57:49 候補物件を追加してしてください 紹介した物件一覧 他社物件を追加する 空室確認ページに追加・削除 紹介した物件一覧 他社物件を…" at bounding box center [678, 306] width 355 height 613
paste input "615502"
type input "615502"
select select "400"
select select "2"
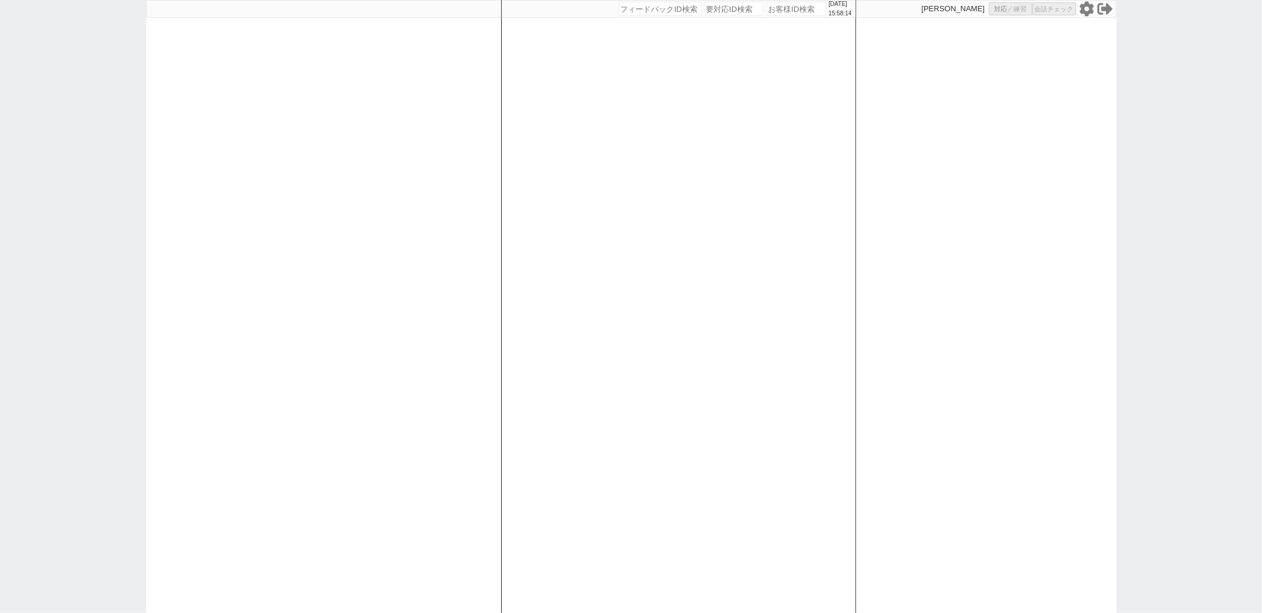
select select
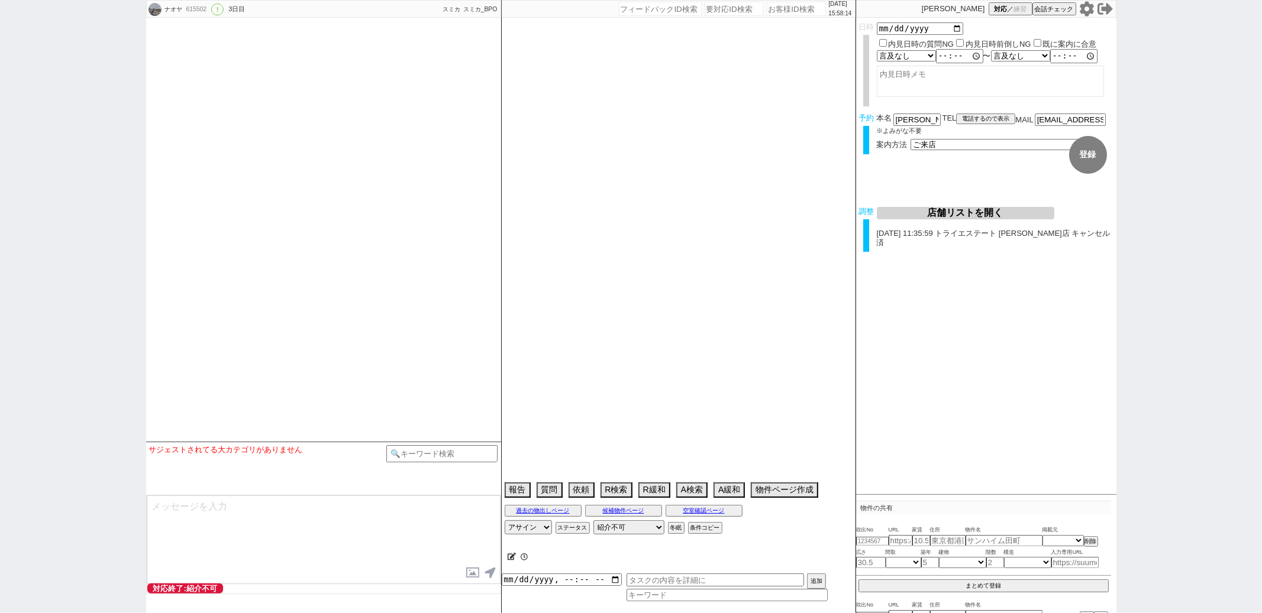
select select "15"
select select "0"
select select "23"
select select "752"
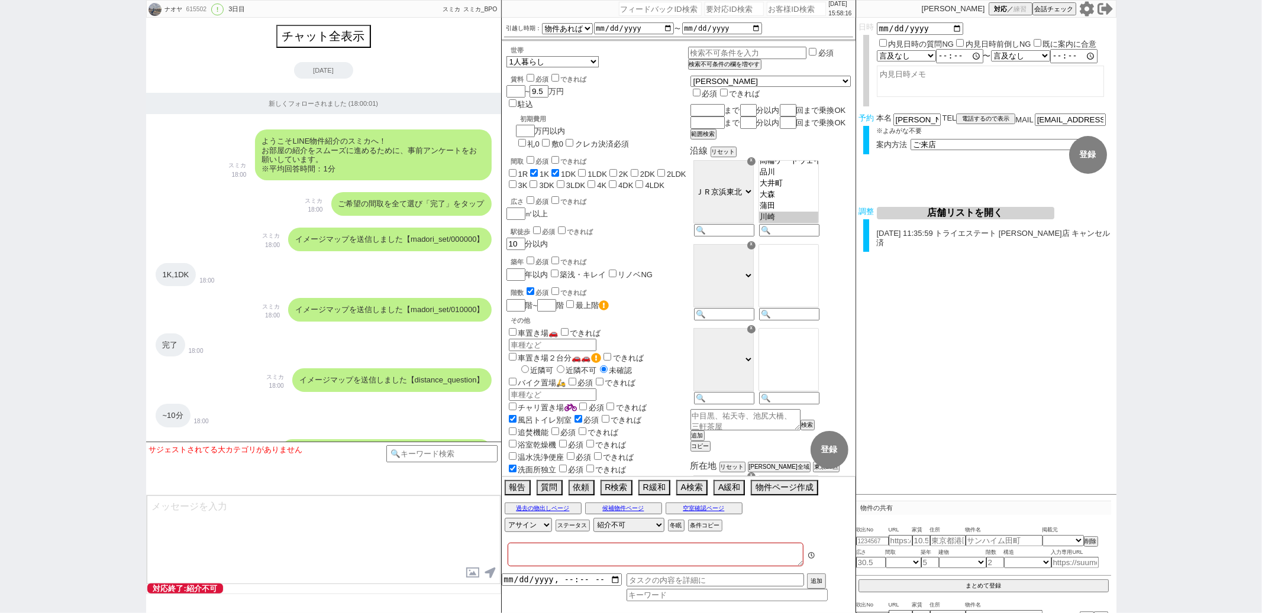
type textarea "@オンラインで繋いでも即刻終わる可能性非常に高いのでオンラインは飲まない、言動良くなさそうであれば終了でもいいかも 調整後キャンセルあり"
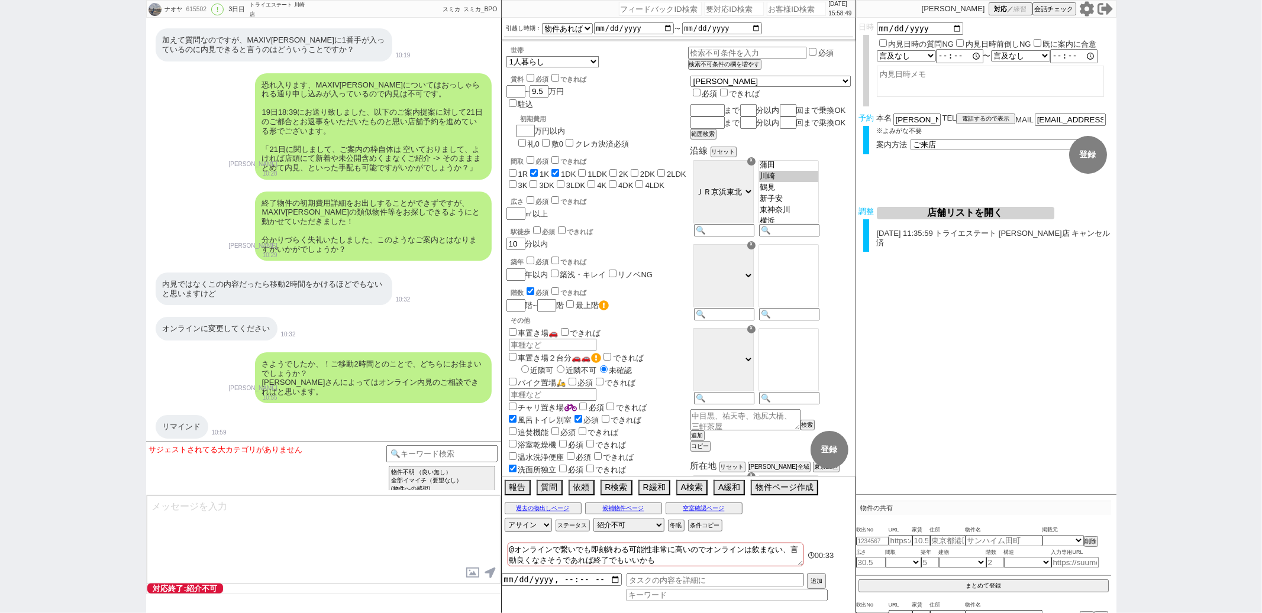
scroll to position [4369, 0]
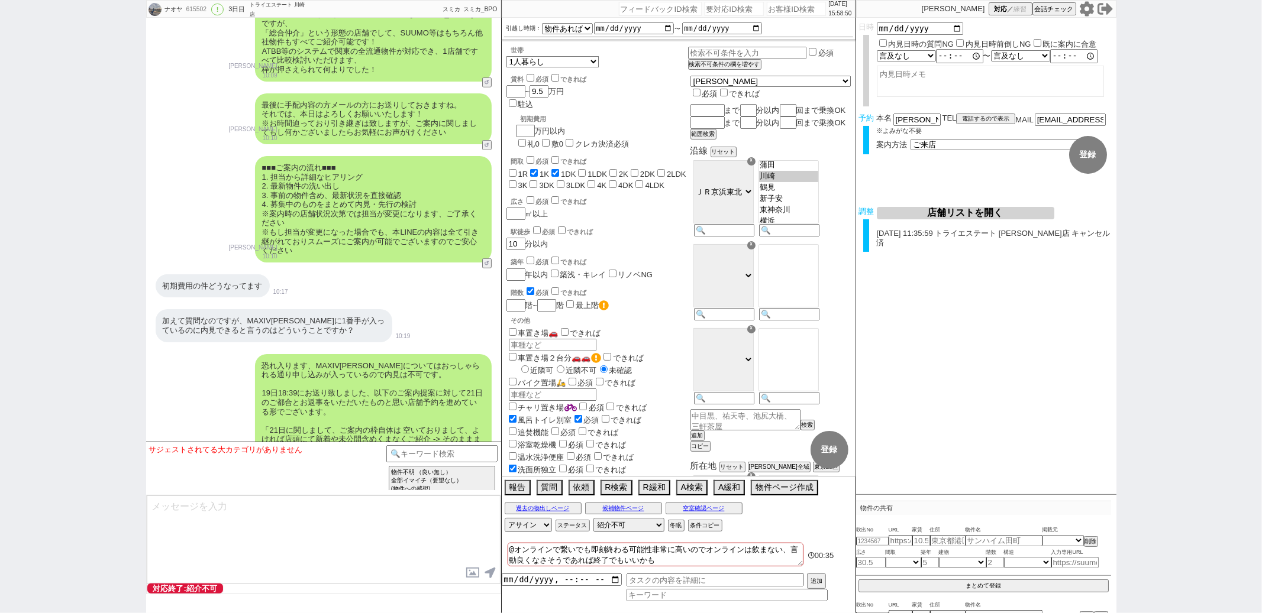
click at [452, 303] on div "加えて質問なのですが、MAXIV[PERSON_NAME]に1番手が入っているのに内見できると言うのはどういうことですか？ 10:19" at bounding box center [323, 325] width 355 height 44
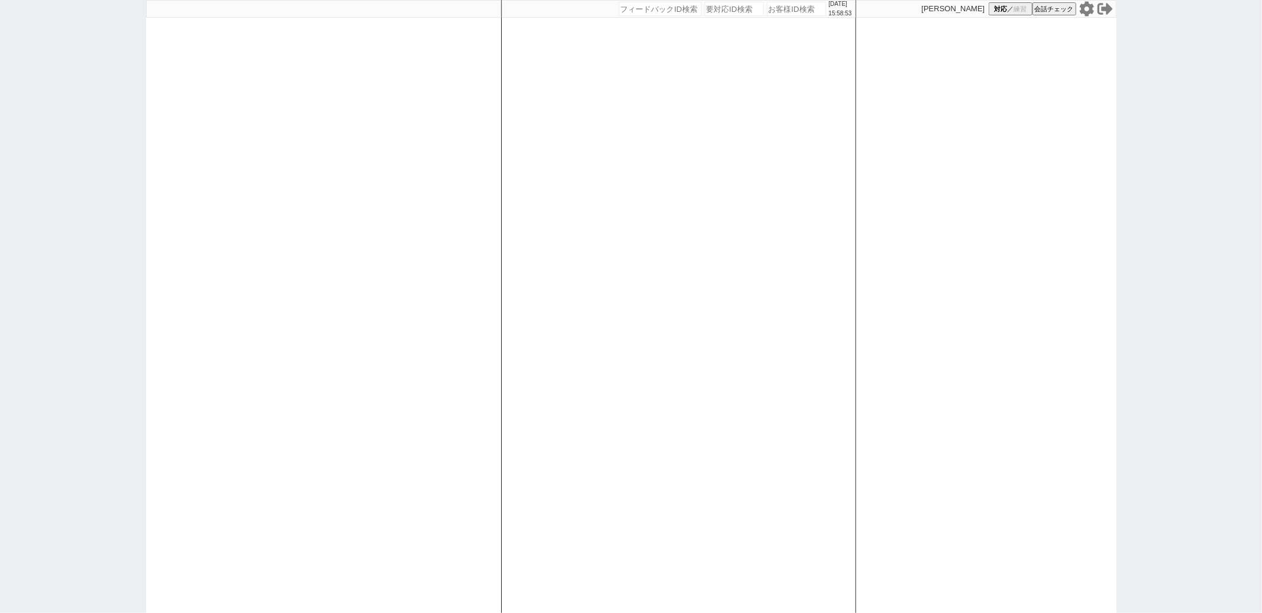
click at [687, 409] on div "[DATE] 15:58:53 候補物件を追加してしてください 紹介した物件一覧 他社物件を追加する 空室確認ページに追加・削除 紹介した物件一覧 他社物件を…" at bounding box center [678, 306] width 355 height 613
select select "1"
select select "2"
select select "5"
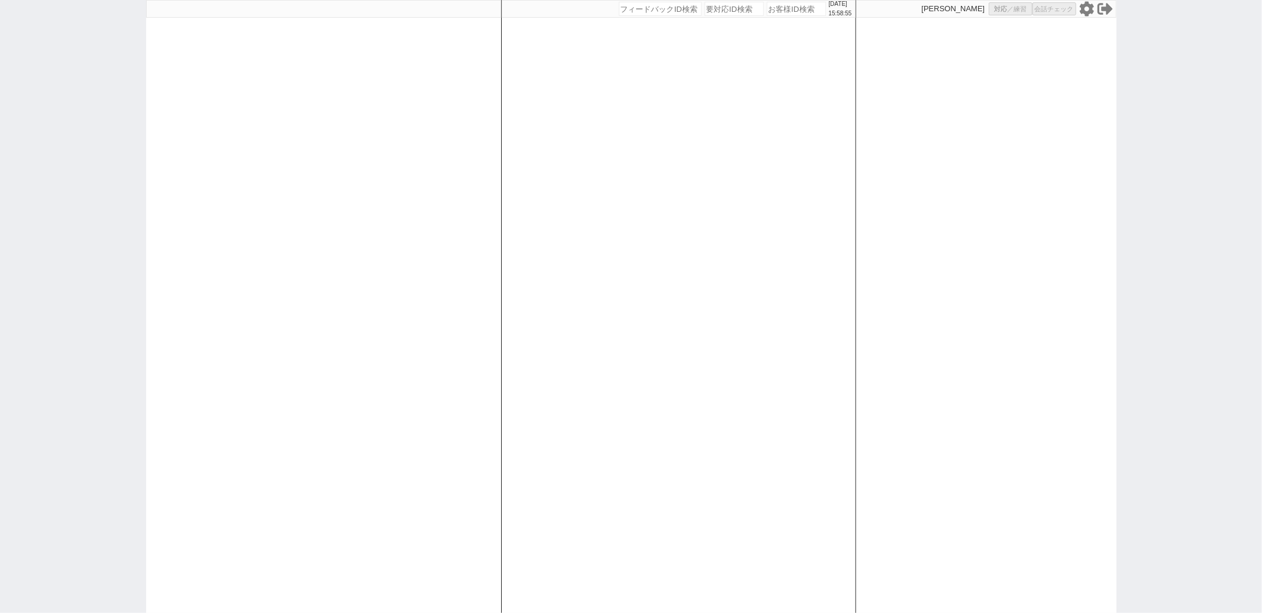
select select
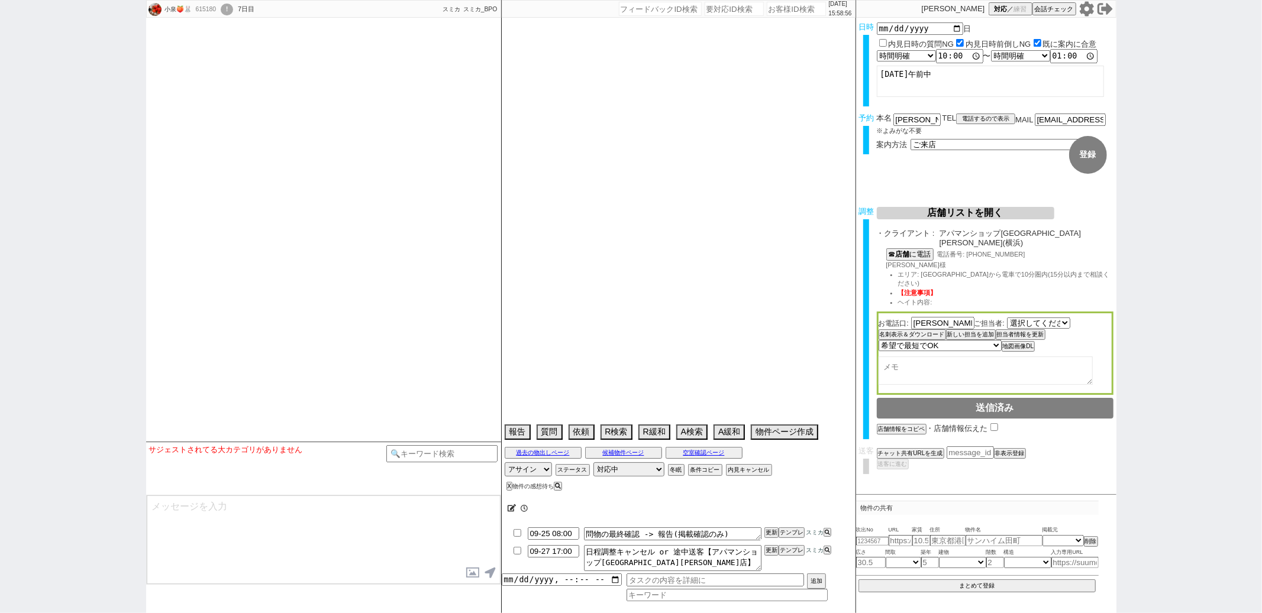
select select "[DATE]"
type textarea "当日まで他社なし"
select select "2025"
select select "10"
select select "36"
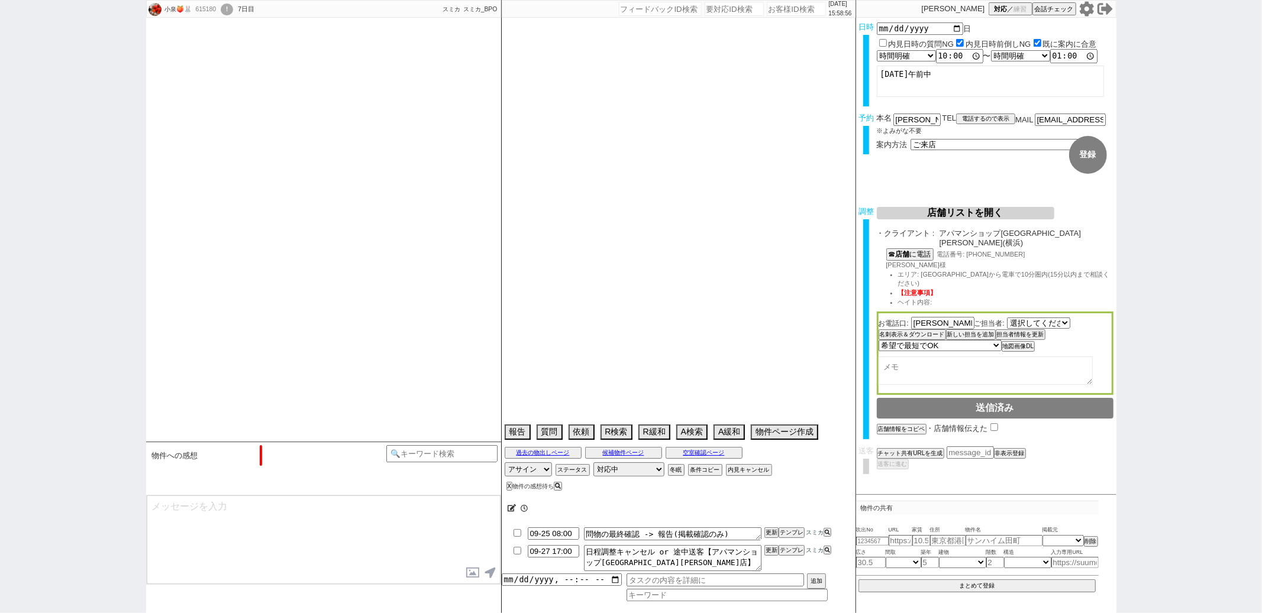
select select "0"
select select "14"
select select "93"
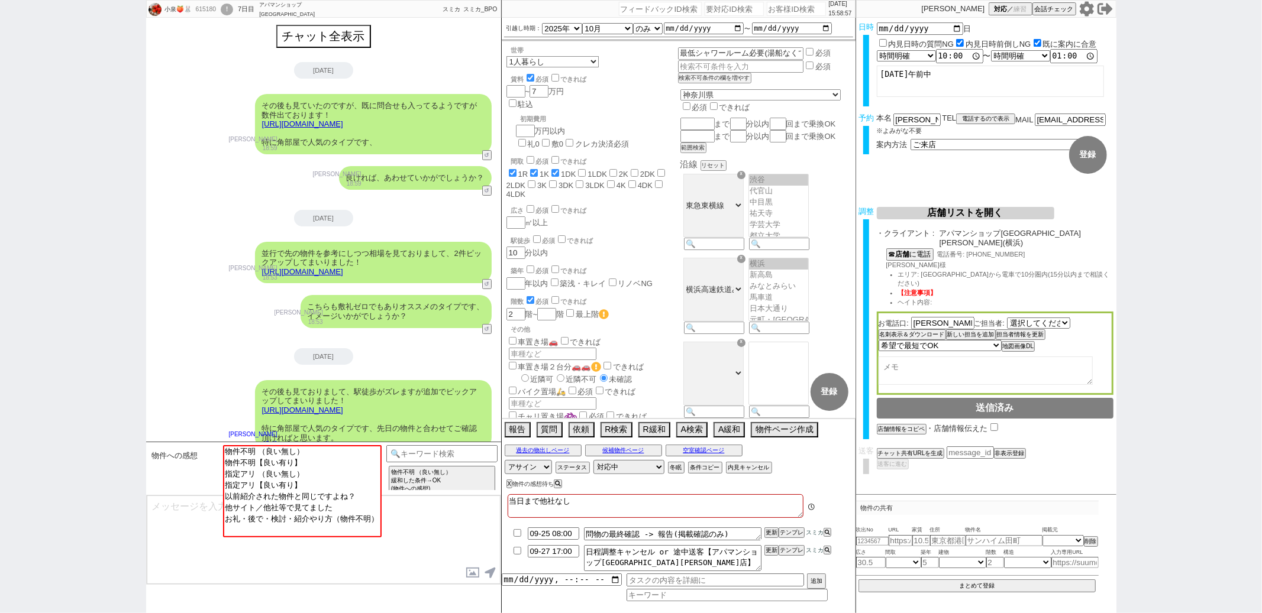
scroll to position [182, 0]
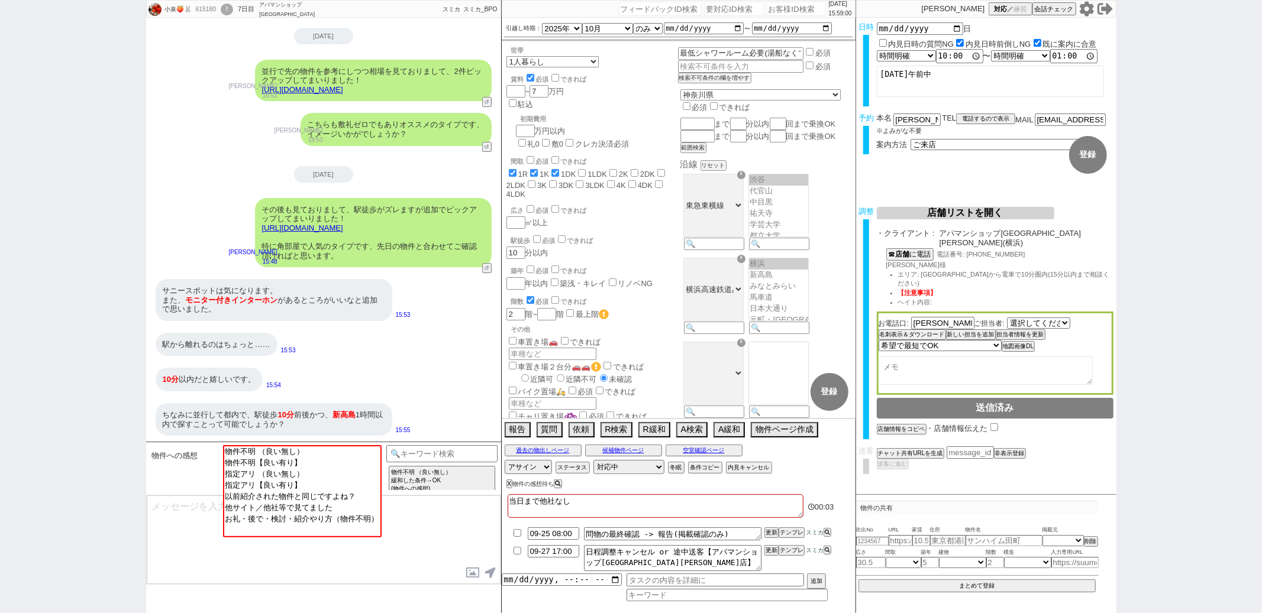
click at [448, 371] on div "10分 以内だと嬉しいです。 15:54" at bounding box center [323, 379] width 355 height 35
click at [343, 227] on link "[URL][DOMAIN_NAME]" at bounding box center [302, 228] width 81 height 9
click at [514, 13] on button "☓" at bounding box center [513, 12] width 22 height 24
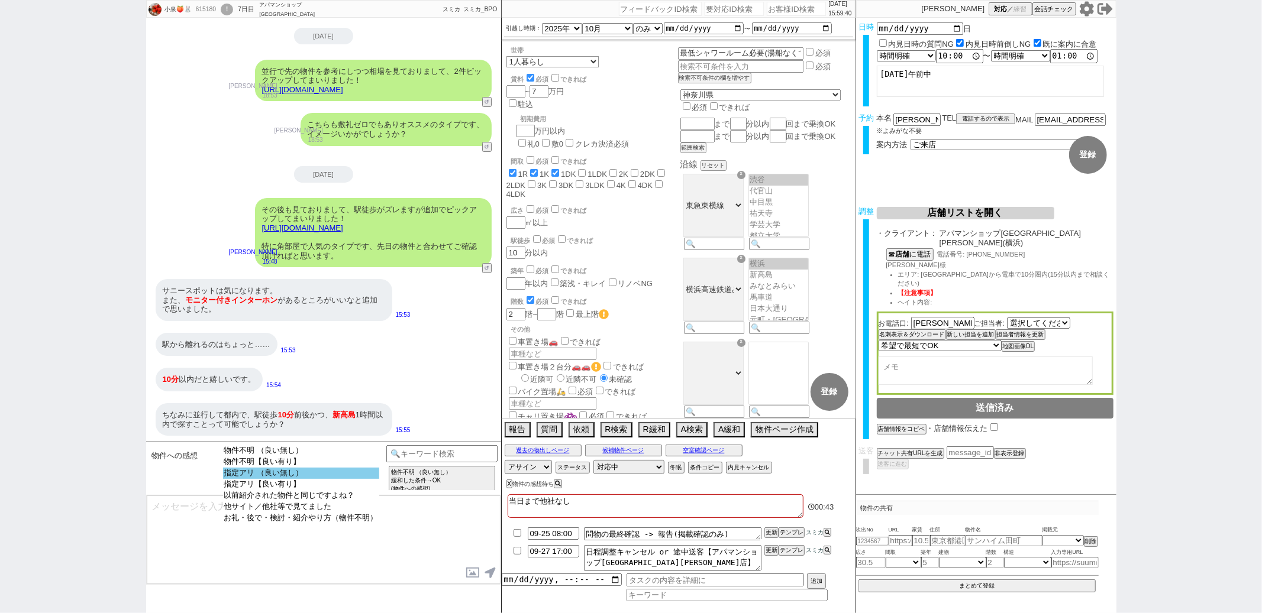
click at [303, 479] on option "指定アリ （良い無し）" at bounding box center [301, 473] width 156 height 11
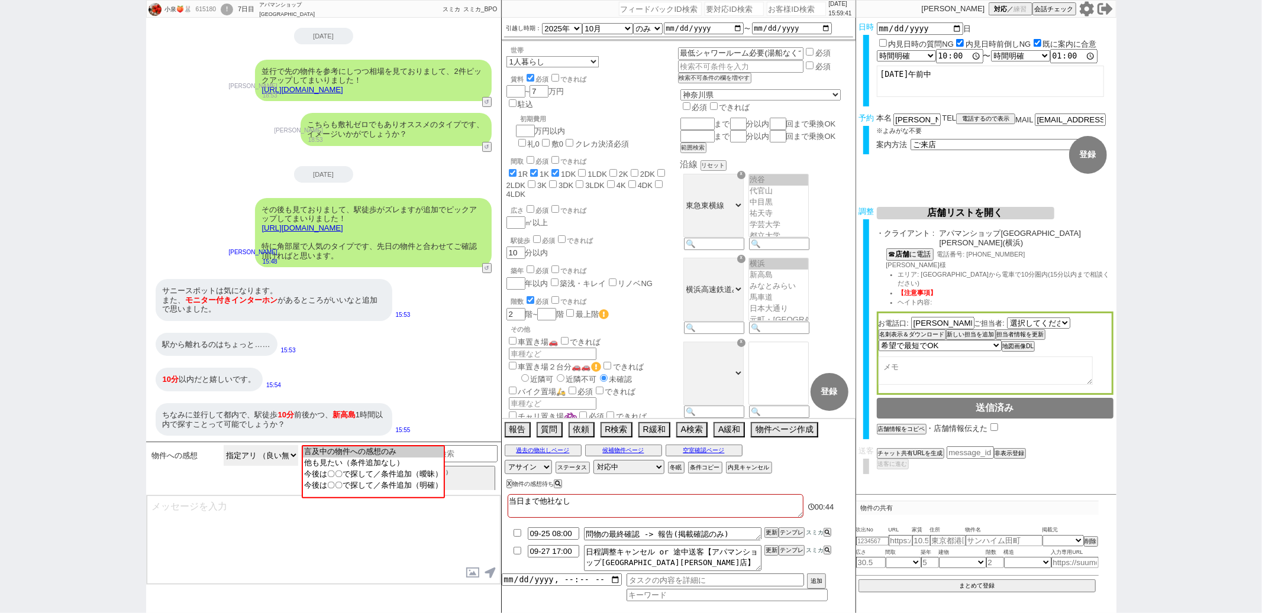
click at [281, 454] on select "物件不明 （良い無し） 物件不明【良い有り】 指定アリ （良い無し） 指定アリ【良い有り】 以前紹介された物件と同じですよね？ 他サイト／他社等で見てました …" at bounding box center [261, 455] width 75 height 21
select select "指定アリ【良い有り】"
click at [224, 445] on select "物件不明 （良い無し） 物件不明【良い有り】 指定アリ （良い無し） 指定アリ【良い有り】 以前紹介された物件と同じですよね？ 他サイト／他社等で見てました …" at bounding box center [261, 455] width 75 height 21
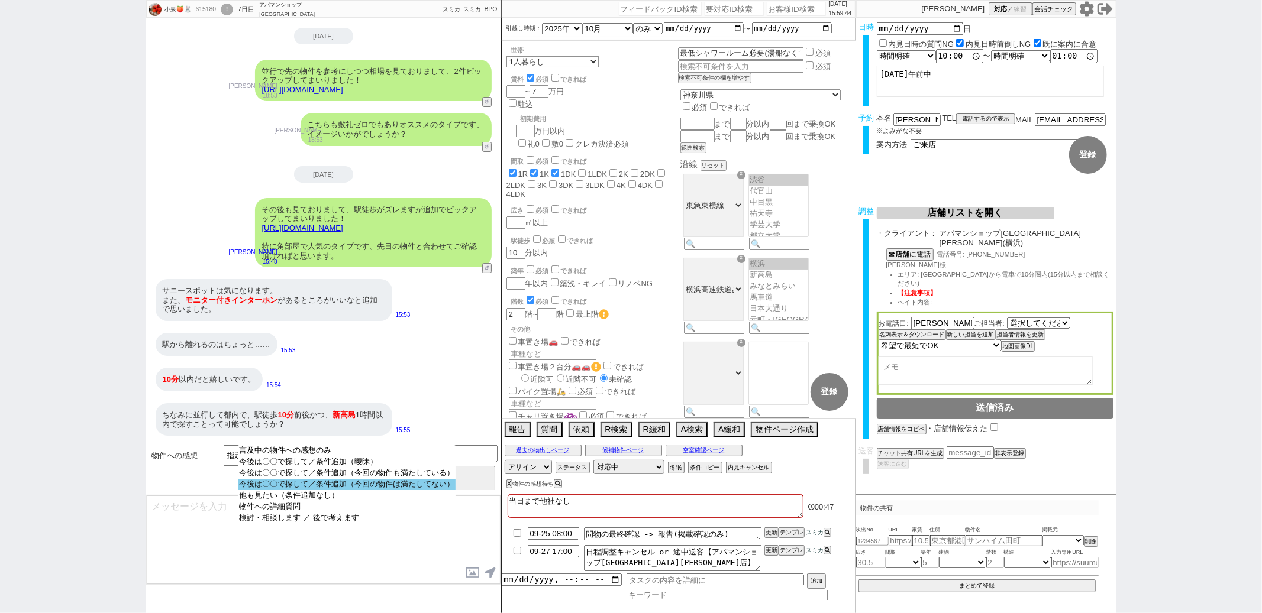
click at [340, 487] on option "今後は〇〇で探して／条件追加（今回の物件は満たしてない）" at bounding box center [347, 484] width 218 height 11
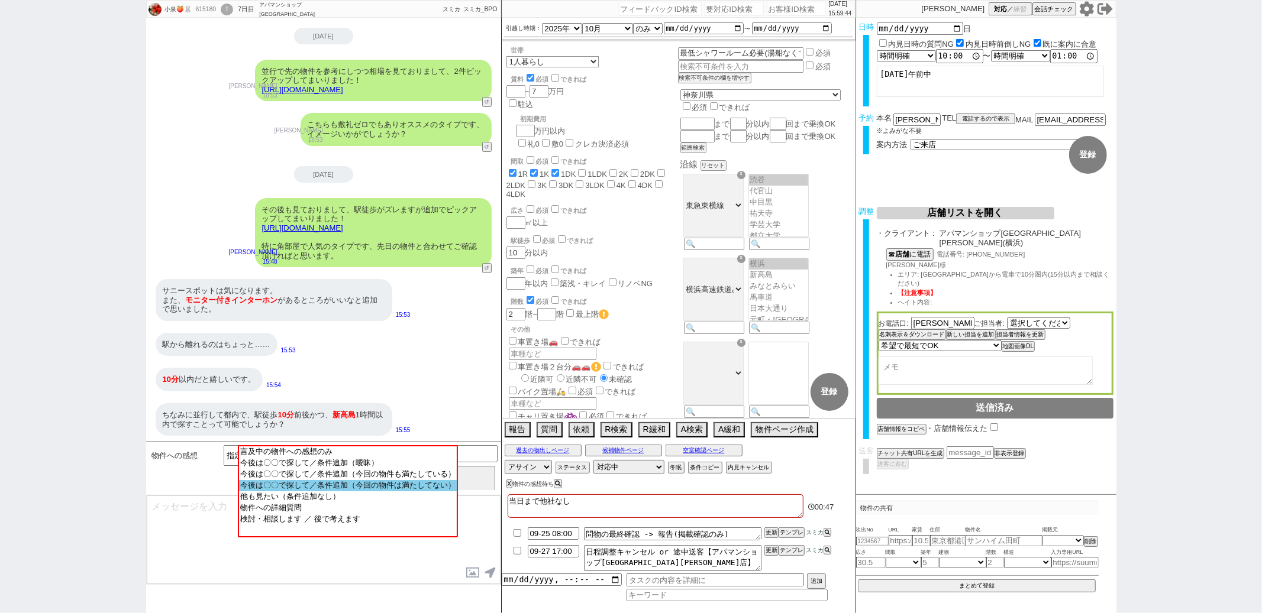
scroll to position [99, 0]
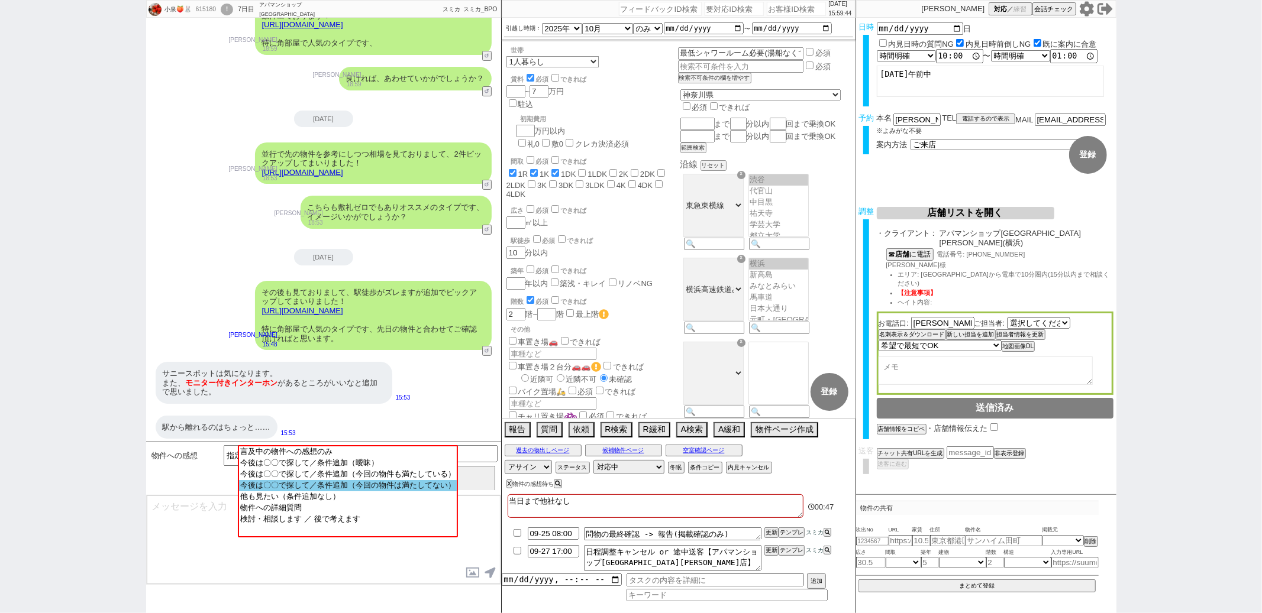
select select "14"
select select "93"
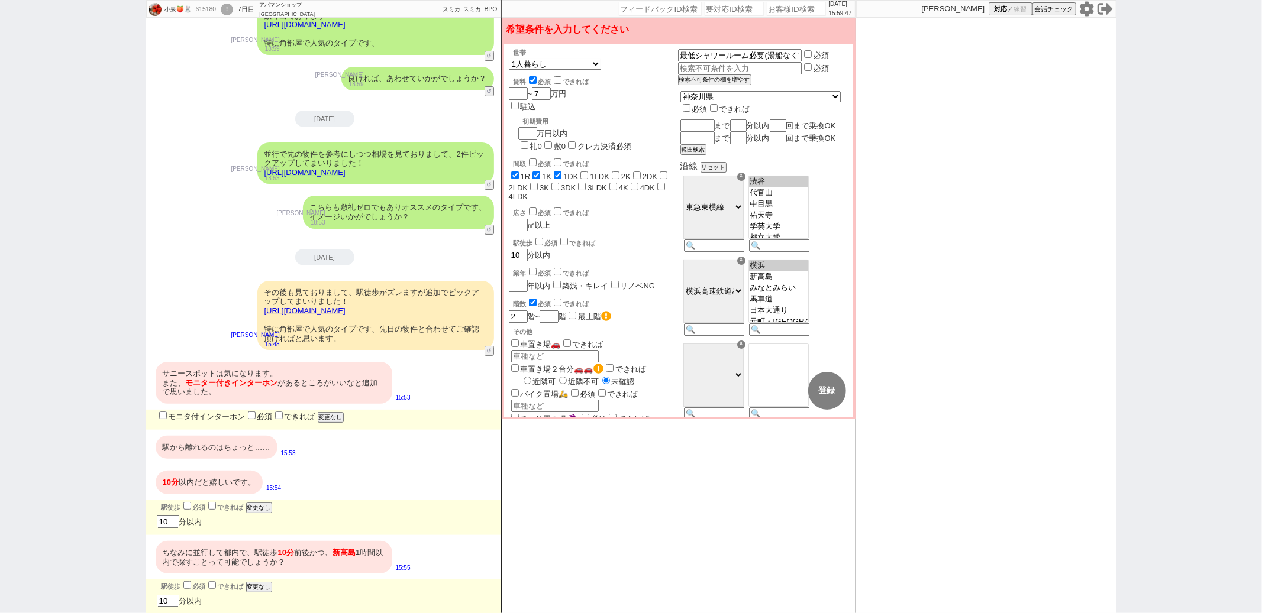
click at [160, 416] on input "モニタ付インターホン" at bounding box center [163, 416] width 8 height 8
checkbox input "true"
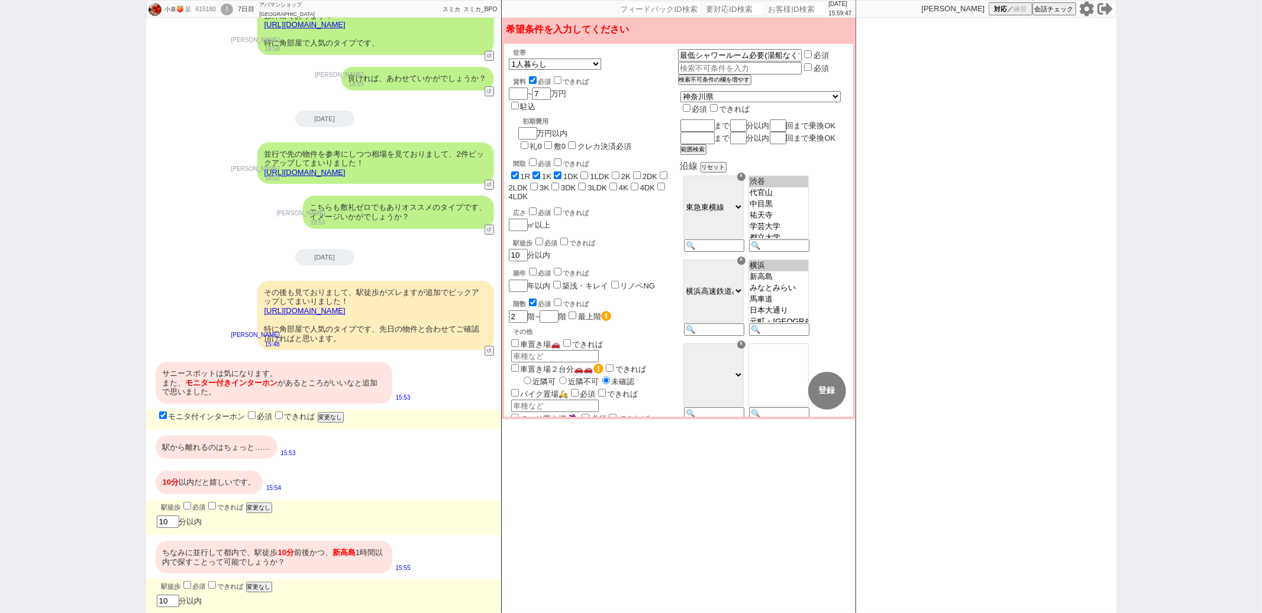
checkbox input "false"
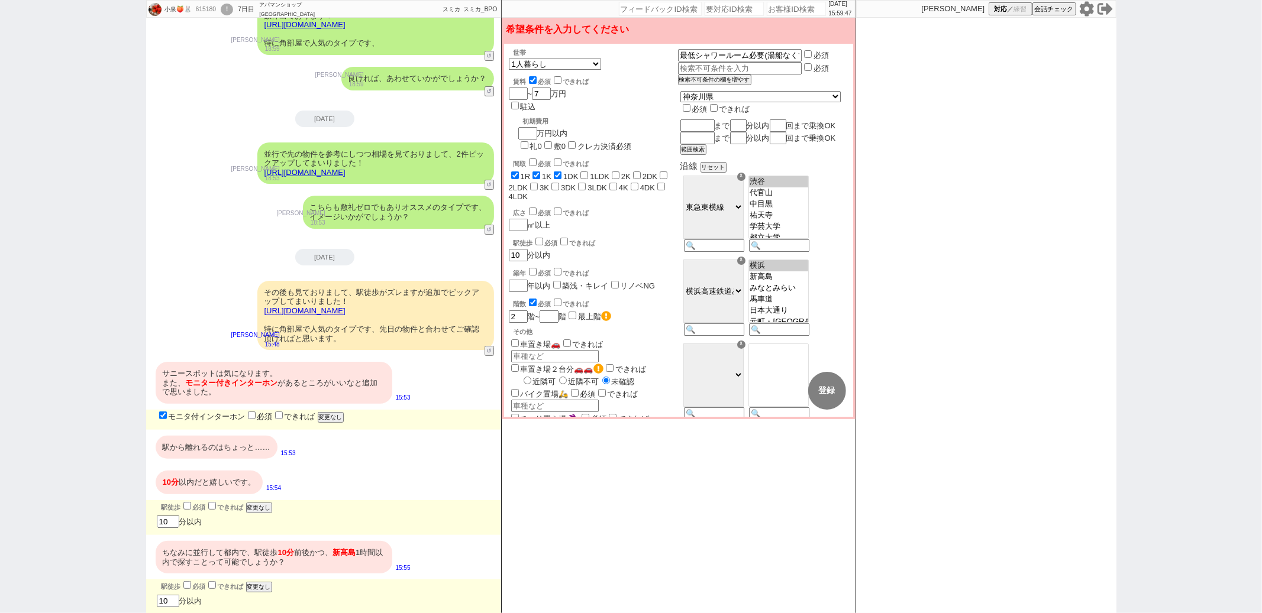
checkbox input "false"
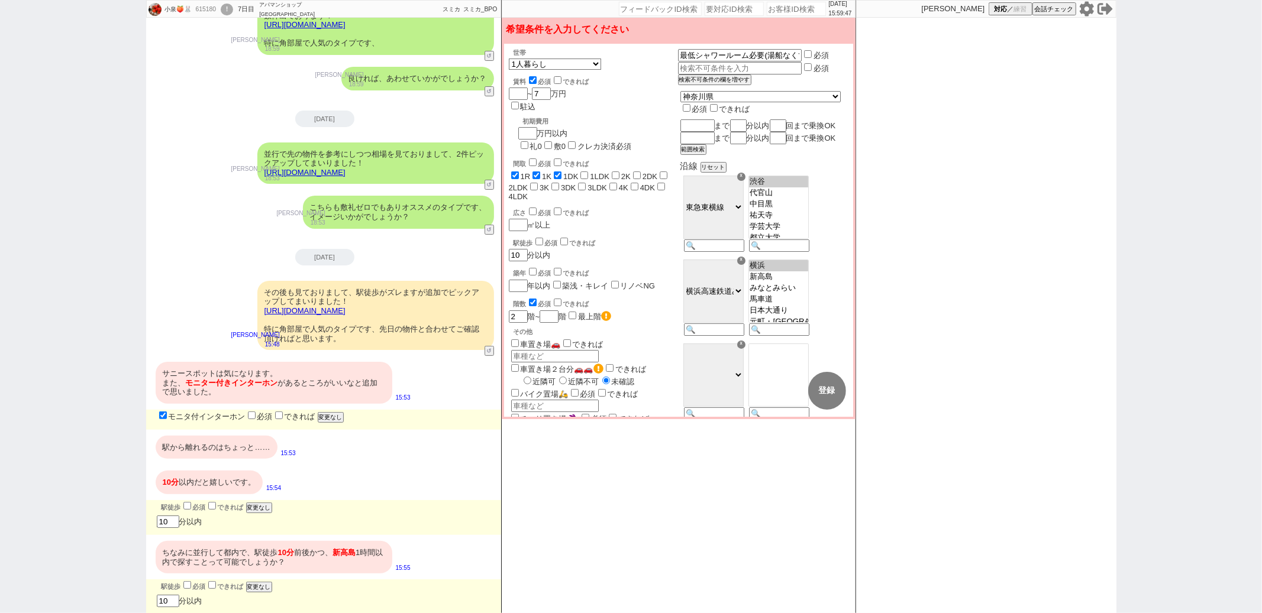
checkbox input "true"
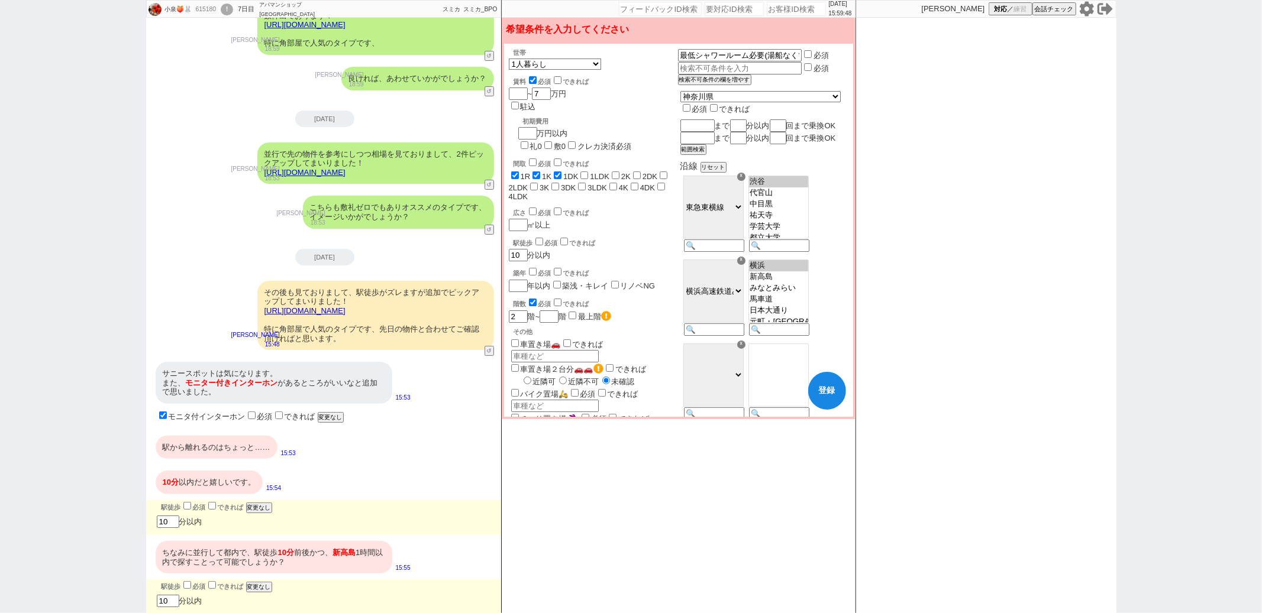
click at [186, 508] on input "checkbox" at bounding box center [187, 506] width 8 height 8
checkbox input "true"
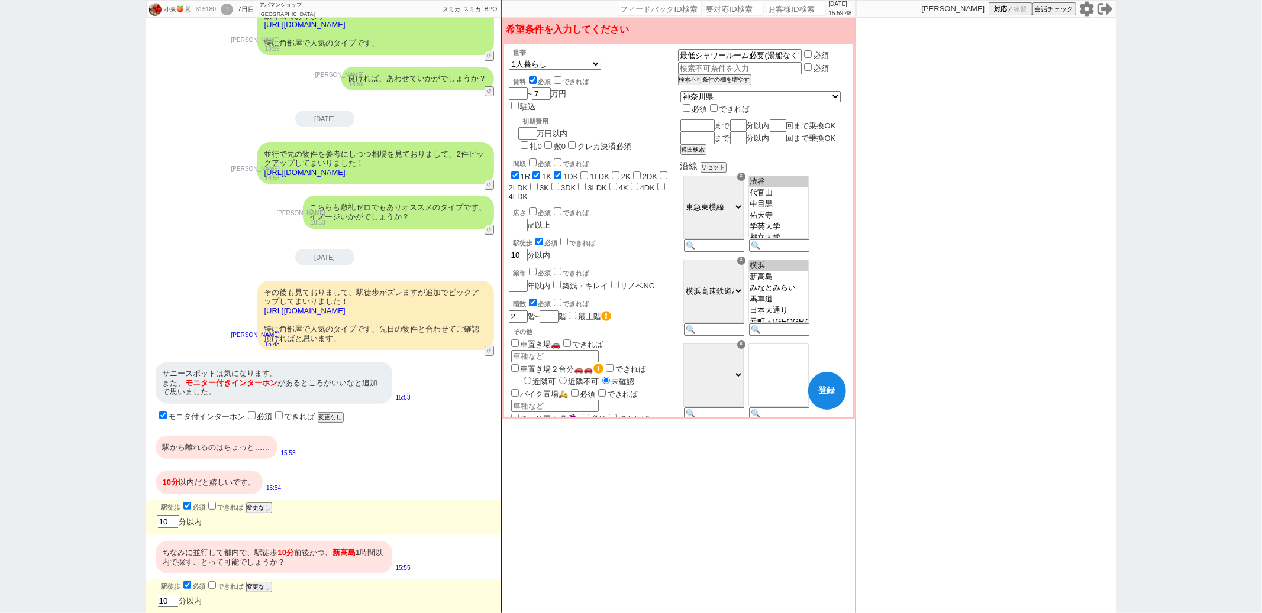
checkbox input "false"
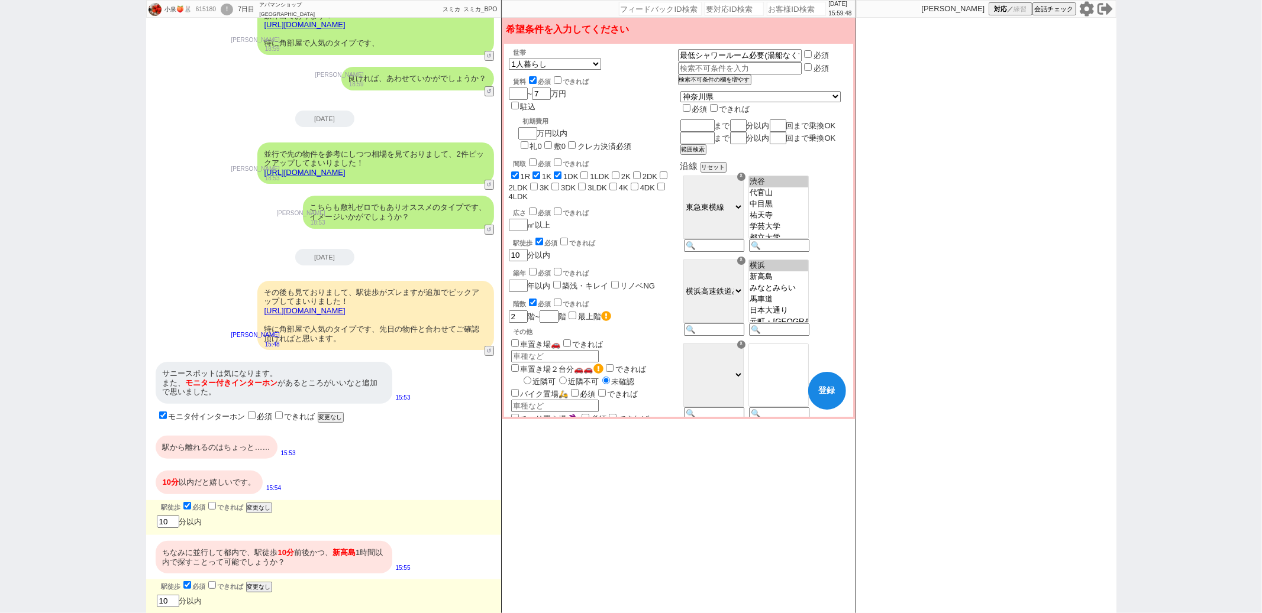
checkbox input "false"
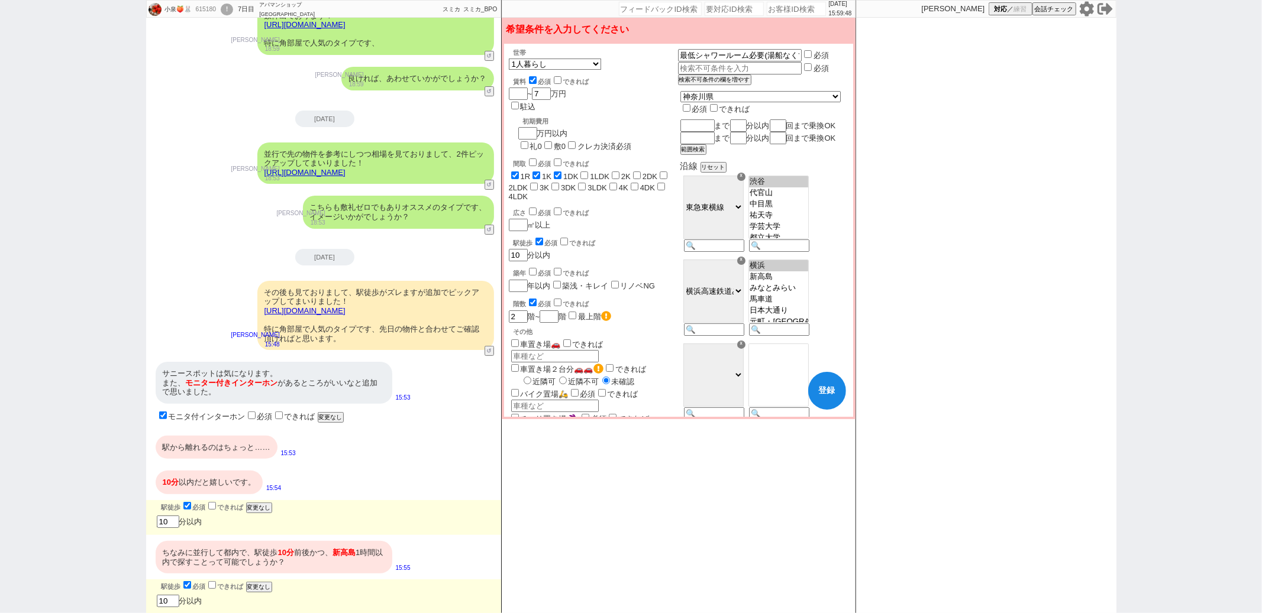
checkbox input "true"
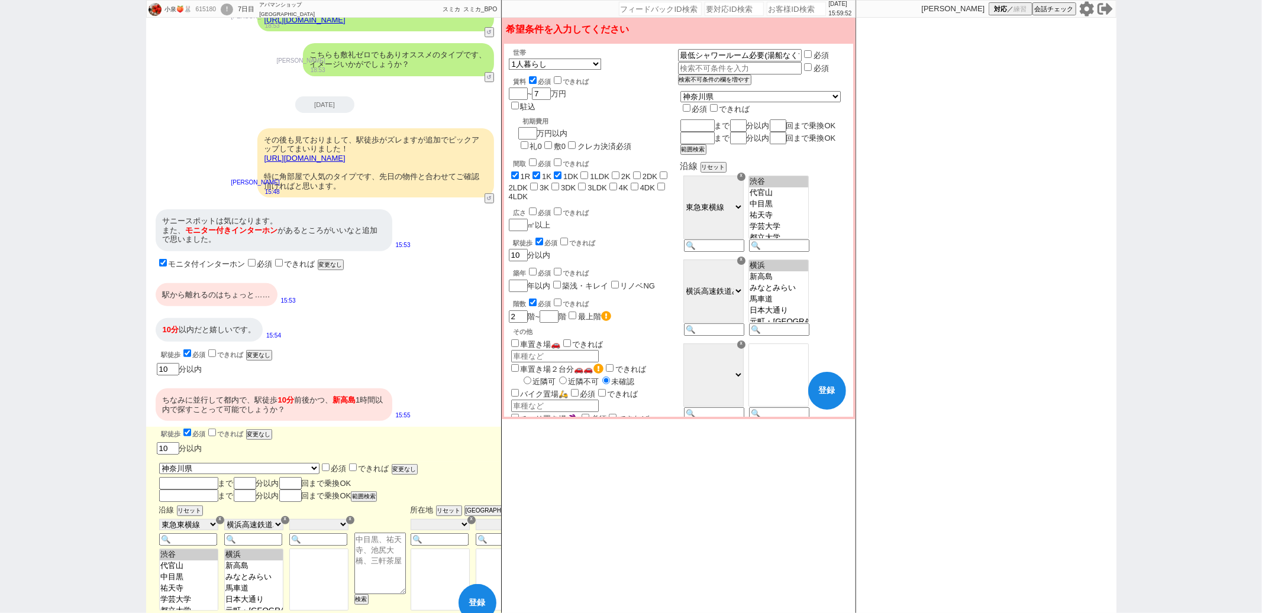
scroll to position [279, 0]
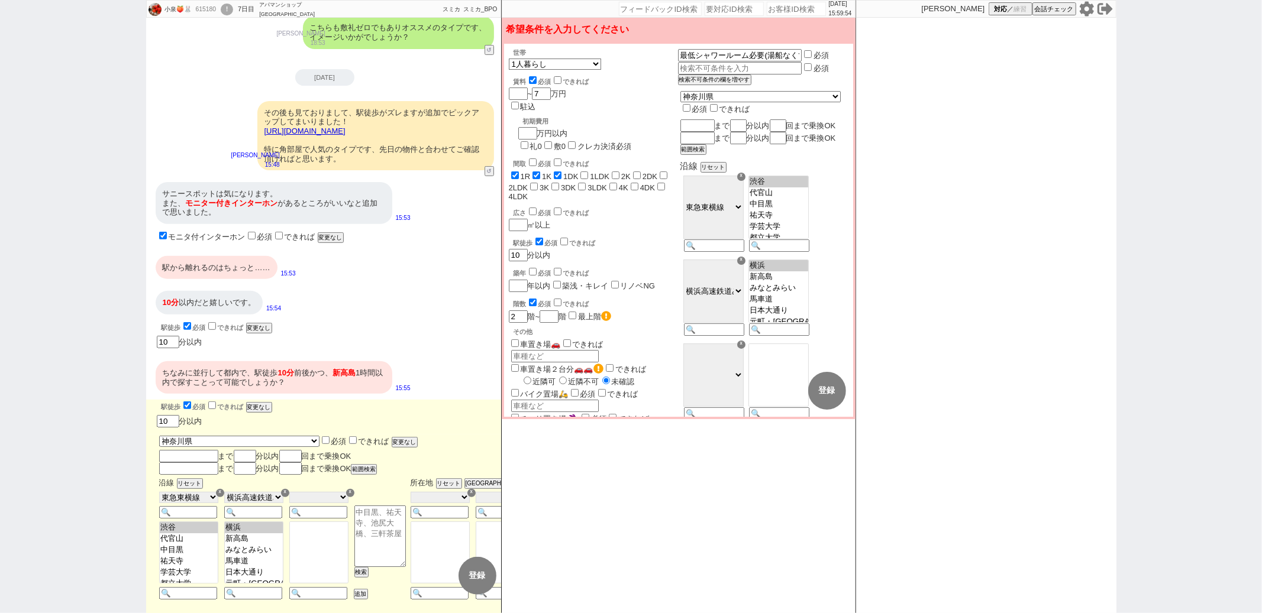
checkbox input "true"
checkbox input "false"
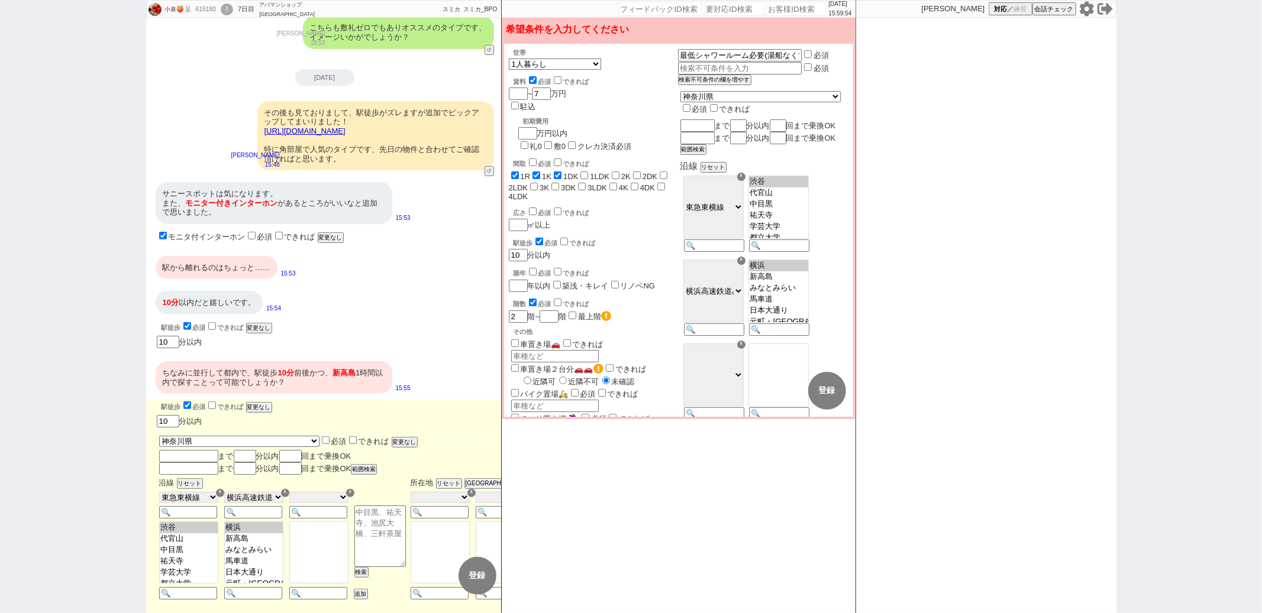
checkbox input "false"
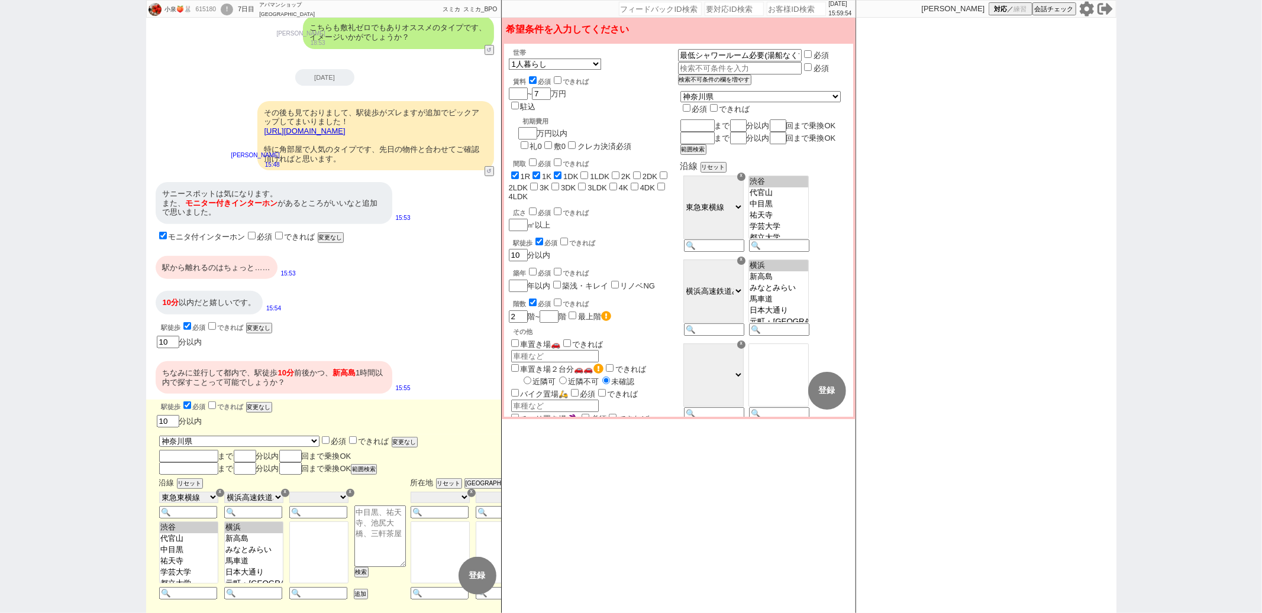
checkbox input "false"
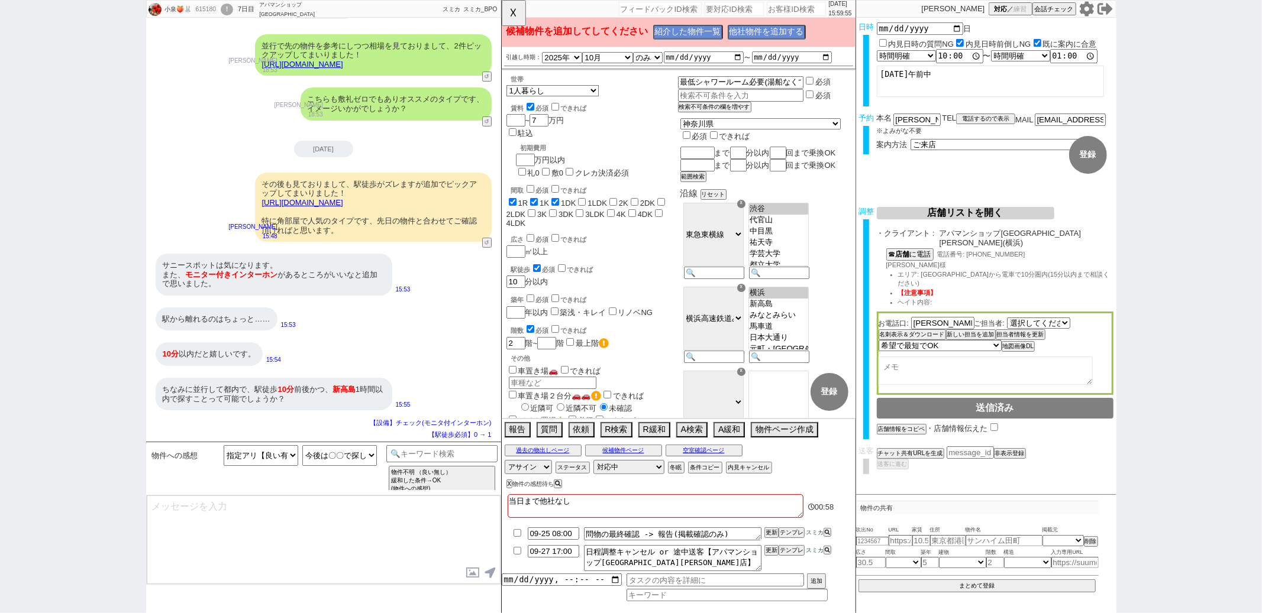
select select "93"
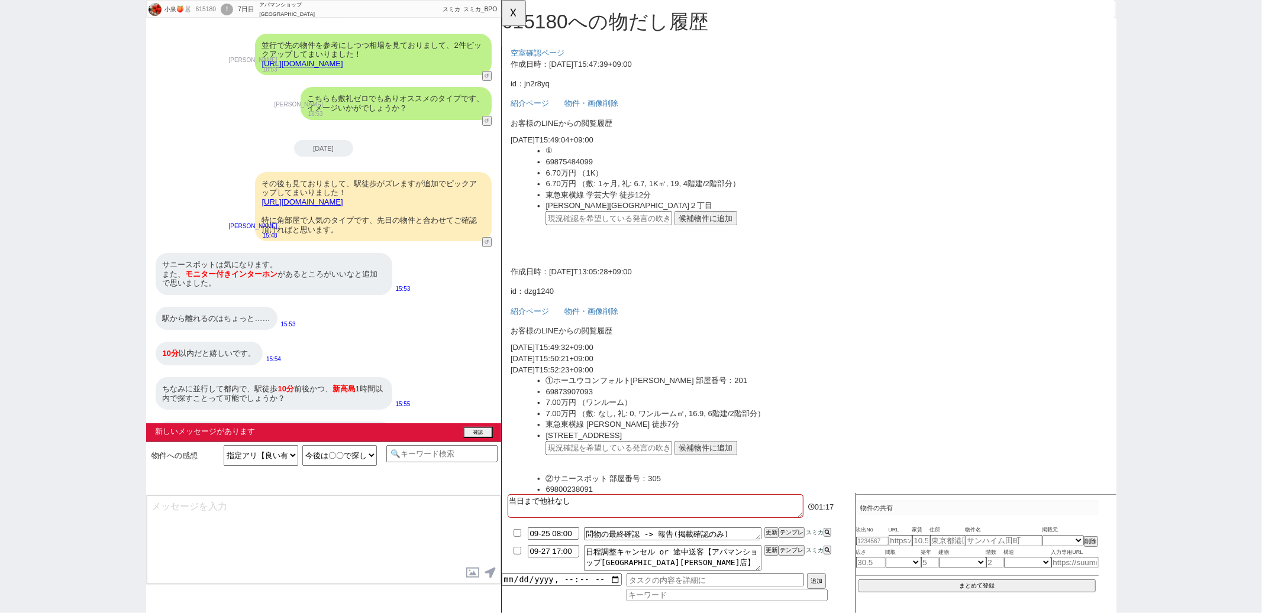
scroll to position [261, 0]
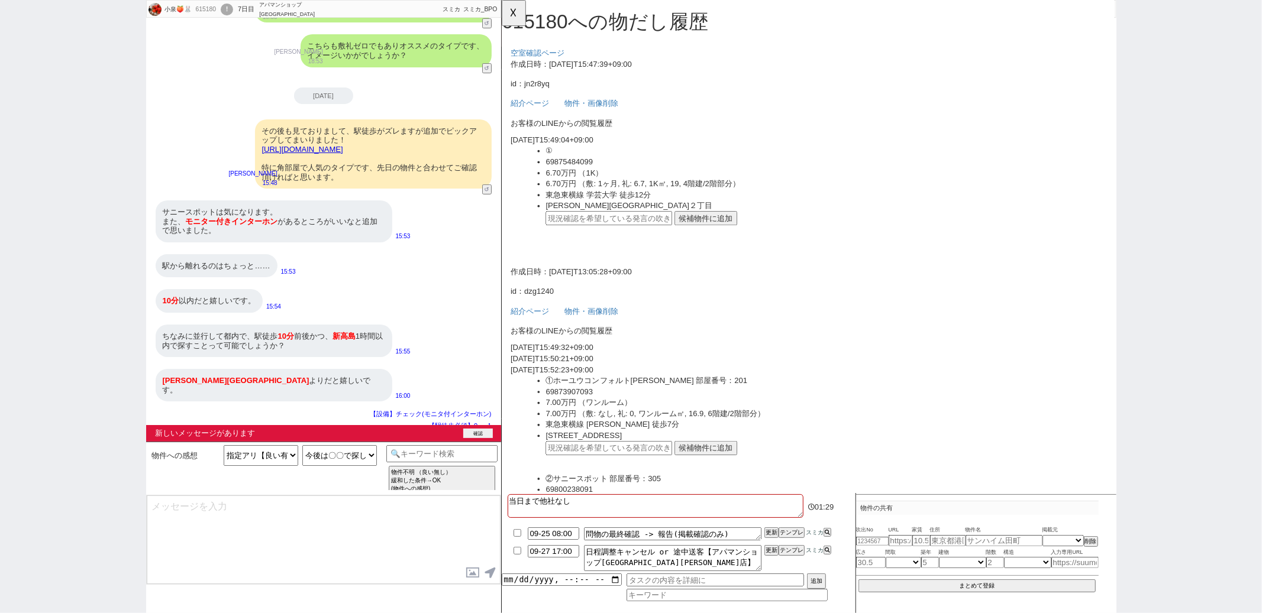
click at [477, 432] on button "確認" at bounding box center [478, 433] width 30 height 9
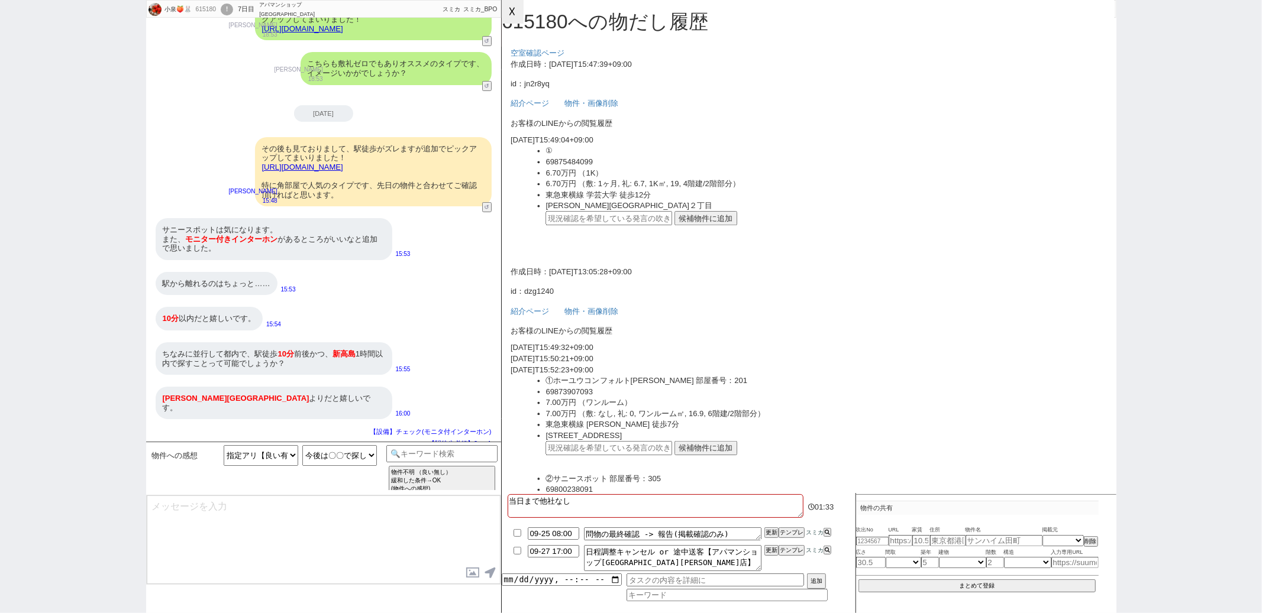
click at [509, 7] on button "☓" at bounding box center [513, 12] width 22 height 24
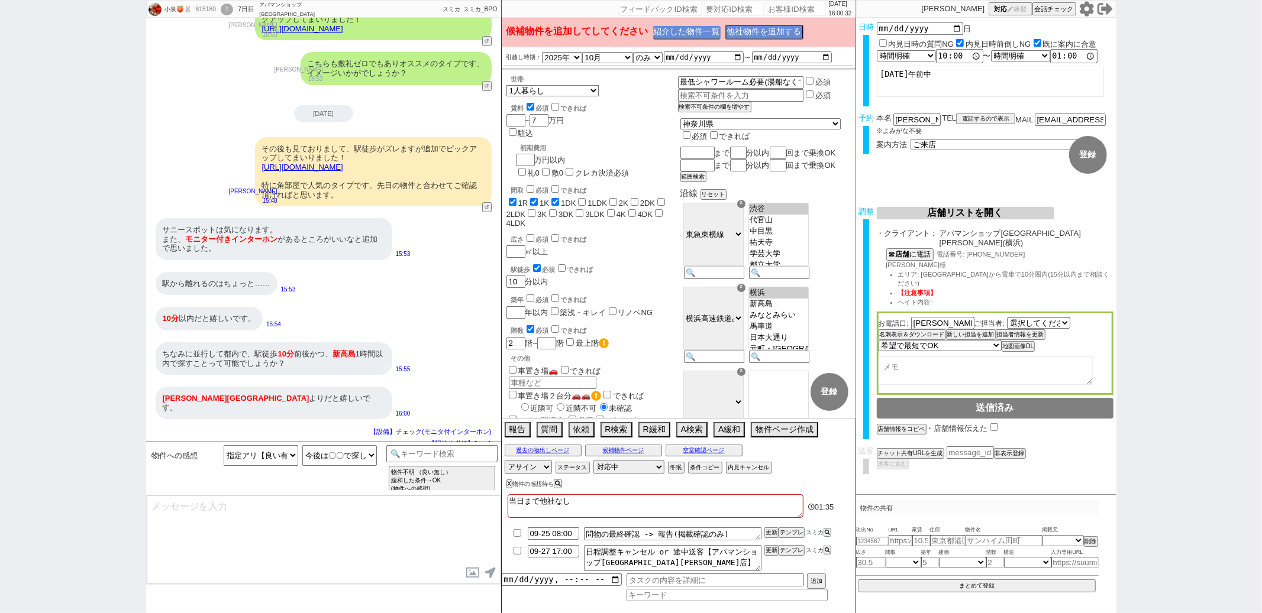
click at [670, 30] on button "紹介した物件一覧" at bounding box center [686, 33] width 67 height 14
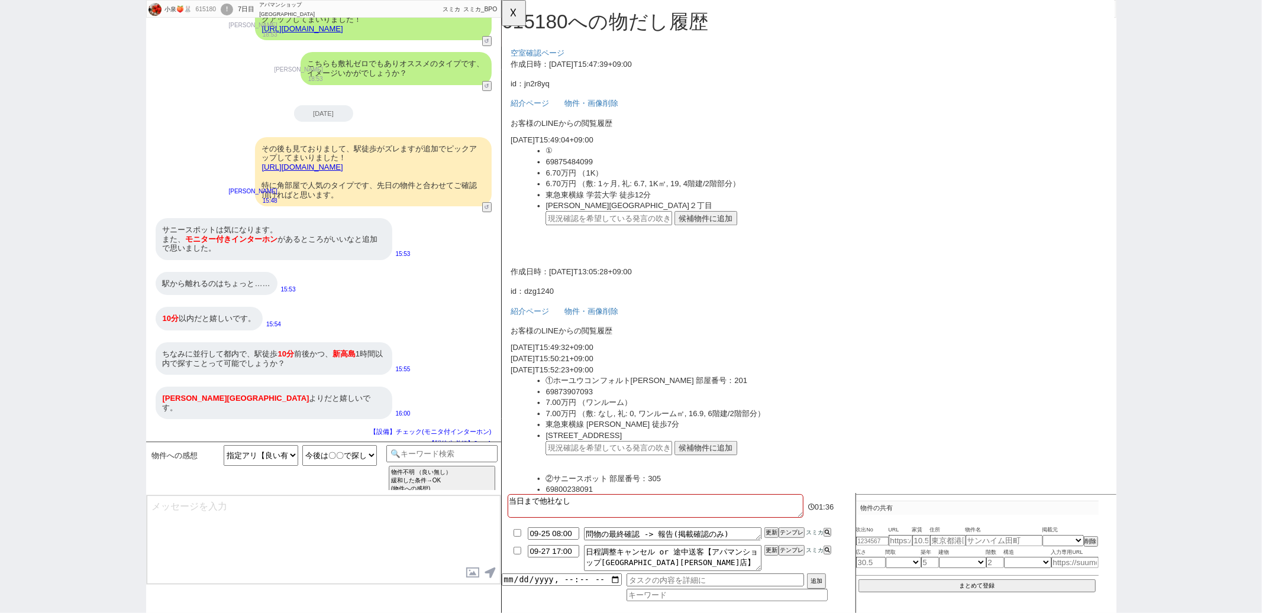
scroll to position [0, 0]
click at [702, 227] on button "候補物件に追加" at bounding box center [720, 234] width 67 height 15
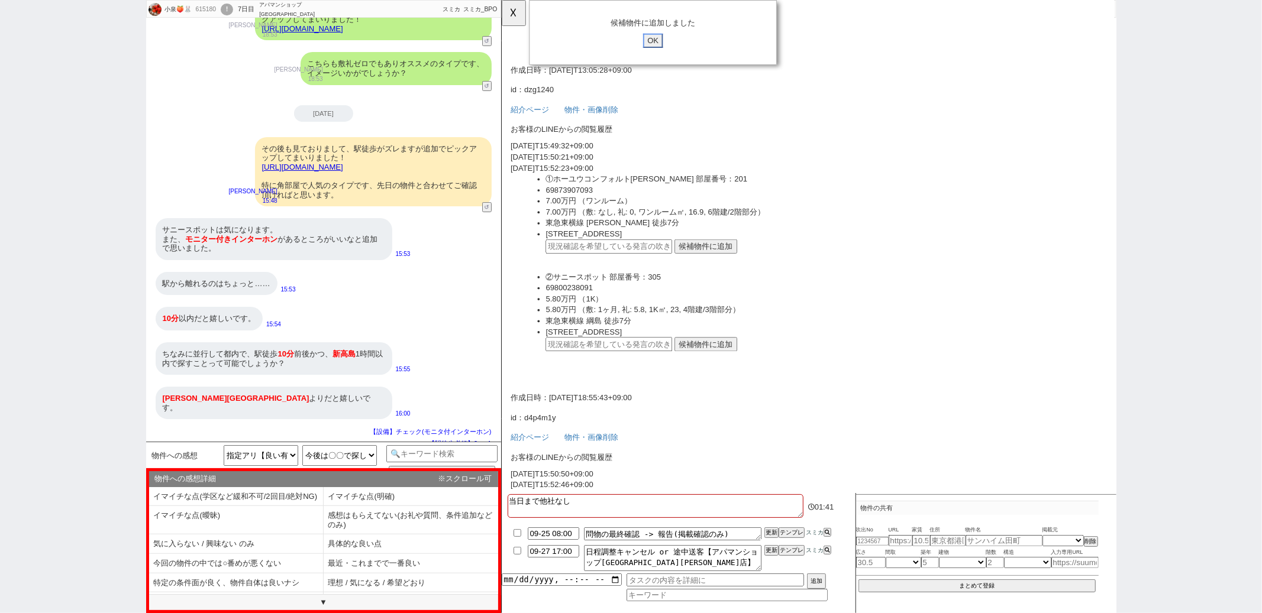
click at [667, 37] on input "OK" at bounding box center [663, 43] width 21 height 15
click at [703, 367] on button "候補物件に追加" at bounding box center [720, 370] width 67 height 15
click at [665, 45] on input "OK" at bounding box center [663, 43] width 21 height 15
click at [513, 11] on button "☓" at bounding box center [513, 12] width 22 height 24
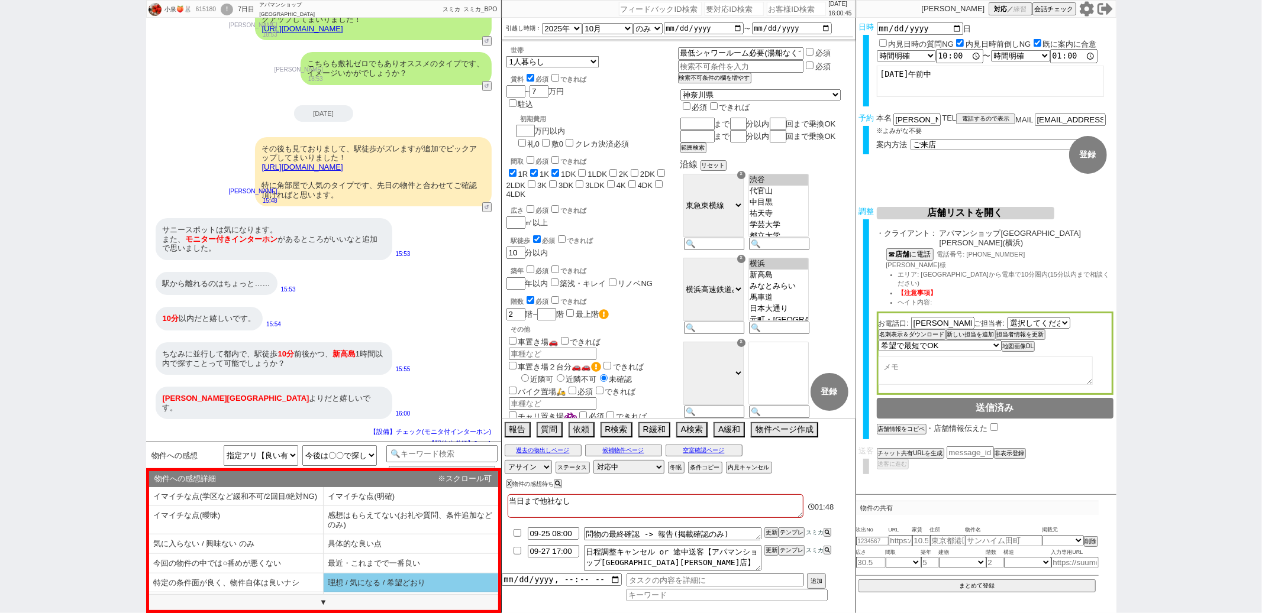
click at [348, 589] on li "理想 / 気になる / 希望どおり" at bounding box center [411, 584] width 175 height 20
type textarea "ありがとうございます、その他も見てまいりますね。 またこちらも候補に入れまして、当日募集中でしたらご案内できるようにいたします！ ※不要でしたらお声がけください"
select select "理想 / 気になる / 希望どおり"
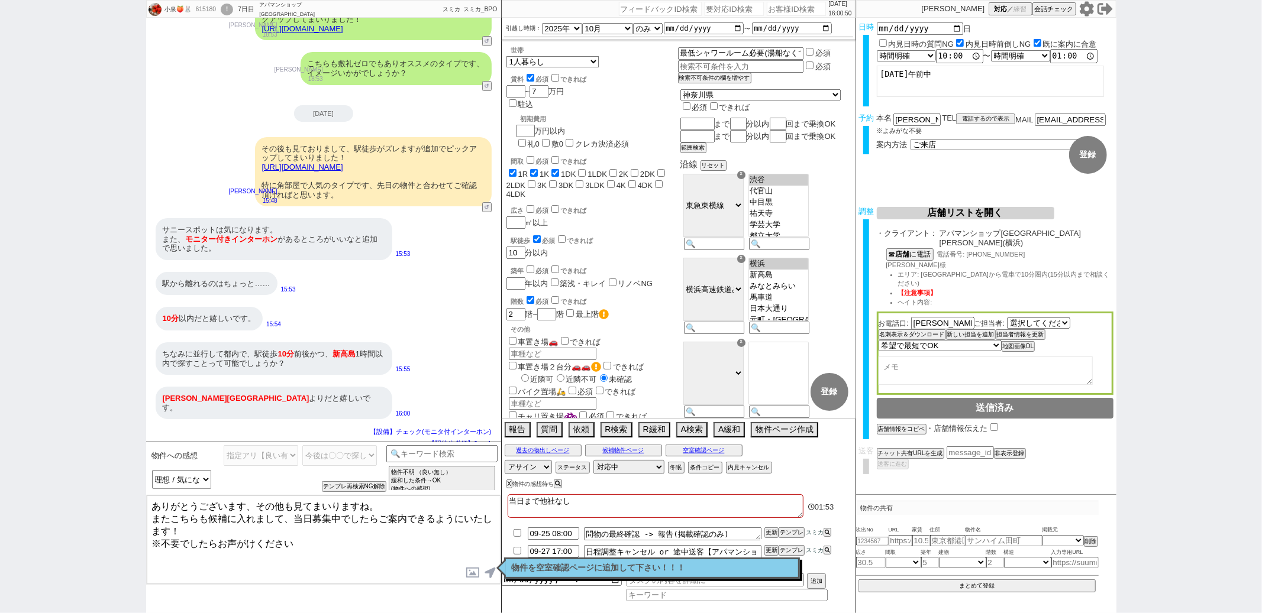
click at [204, 516] on textarea "ありがとうございます、その他も見てまいりますね。 またこちらも候補に入れまして、当日募集中でしたらご案内できるようにいたします！ ※不要でしたらお声がけください" at bounding box center [324, 540] width 354 height 89
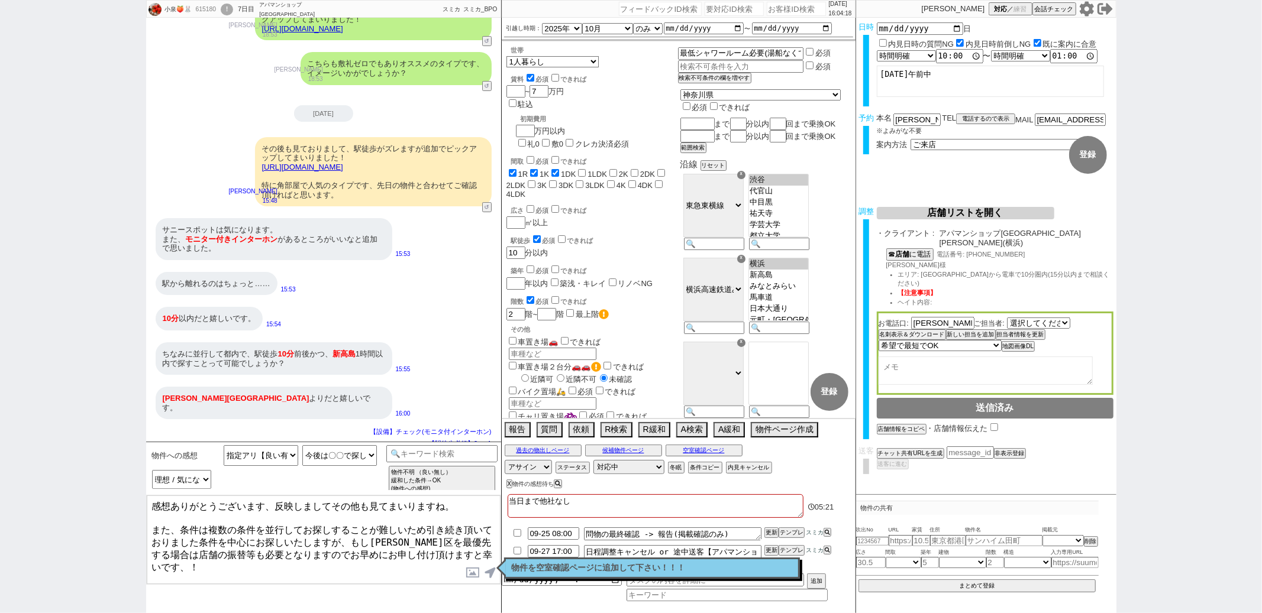
type textarea "感想ありがとうございます、反映しましてその他も見てまいりますね。 また、条件は複数の条件を並行してお探しすることが難しいため引き続き頂いておりました条件を中心…"
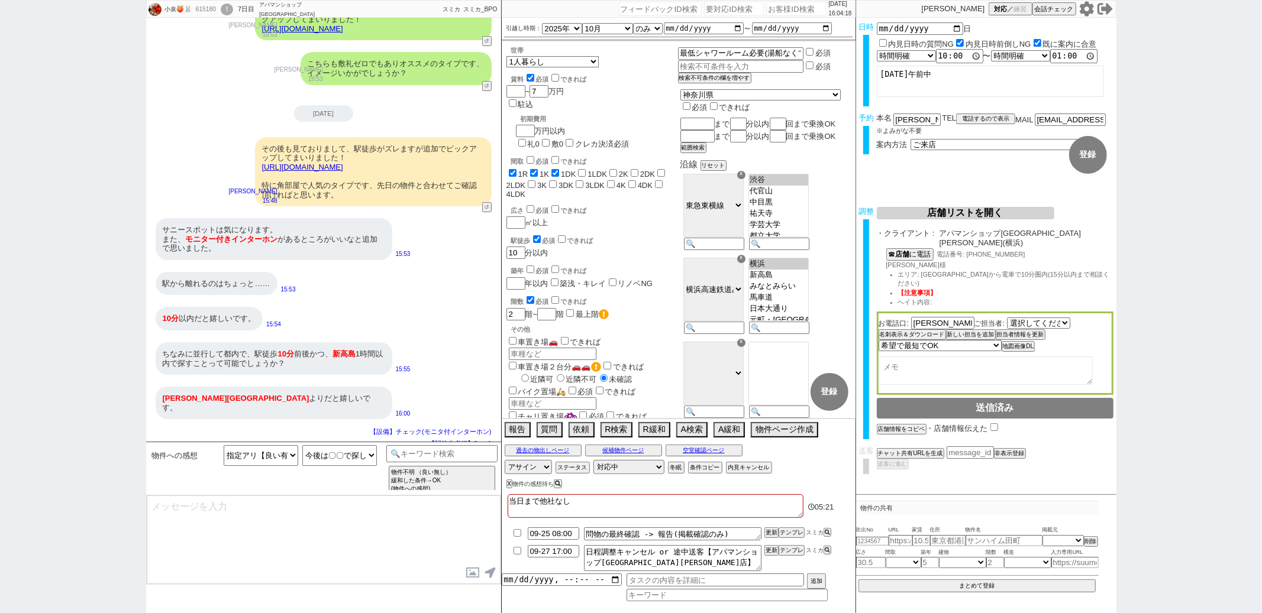
scroll to position [223, 0]
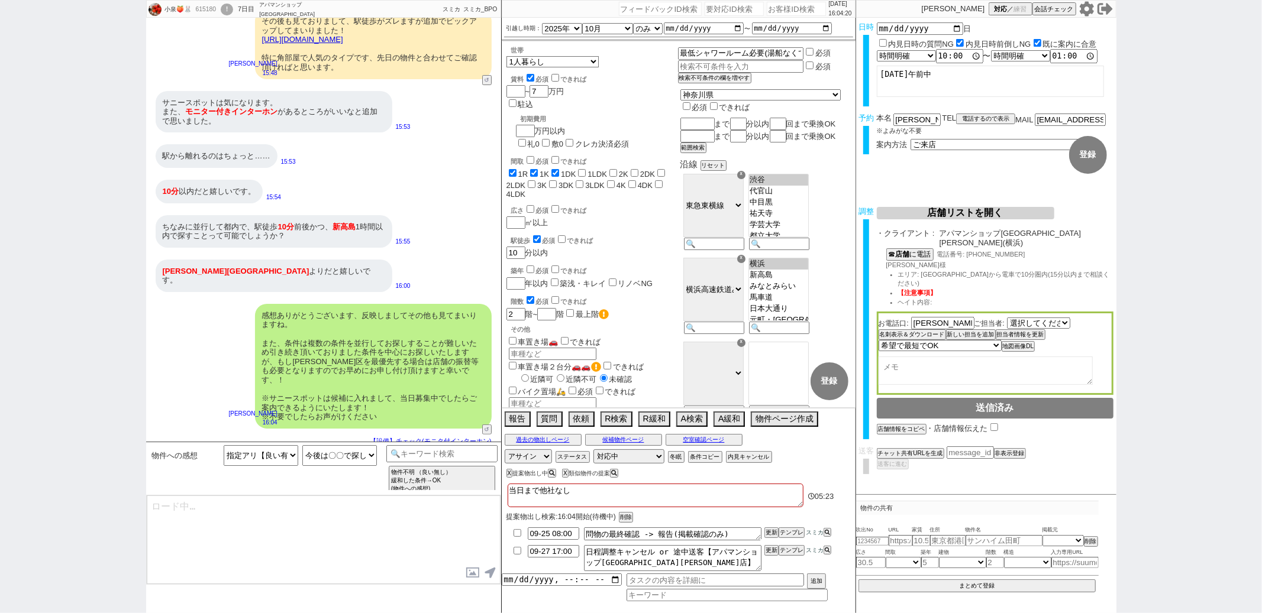
type textarea "先日同様、ネットの物件関連の話ですが、ネットに掲載のある物件は基本的には業者間流通システムのATBBの物件で「募集状況」をまとめて確認が可能です！ ネットから…"
